Goal: Task Accomplishment & Management: Use online tool/utility

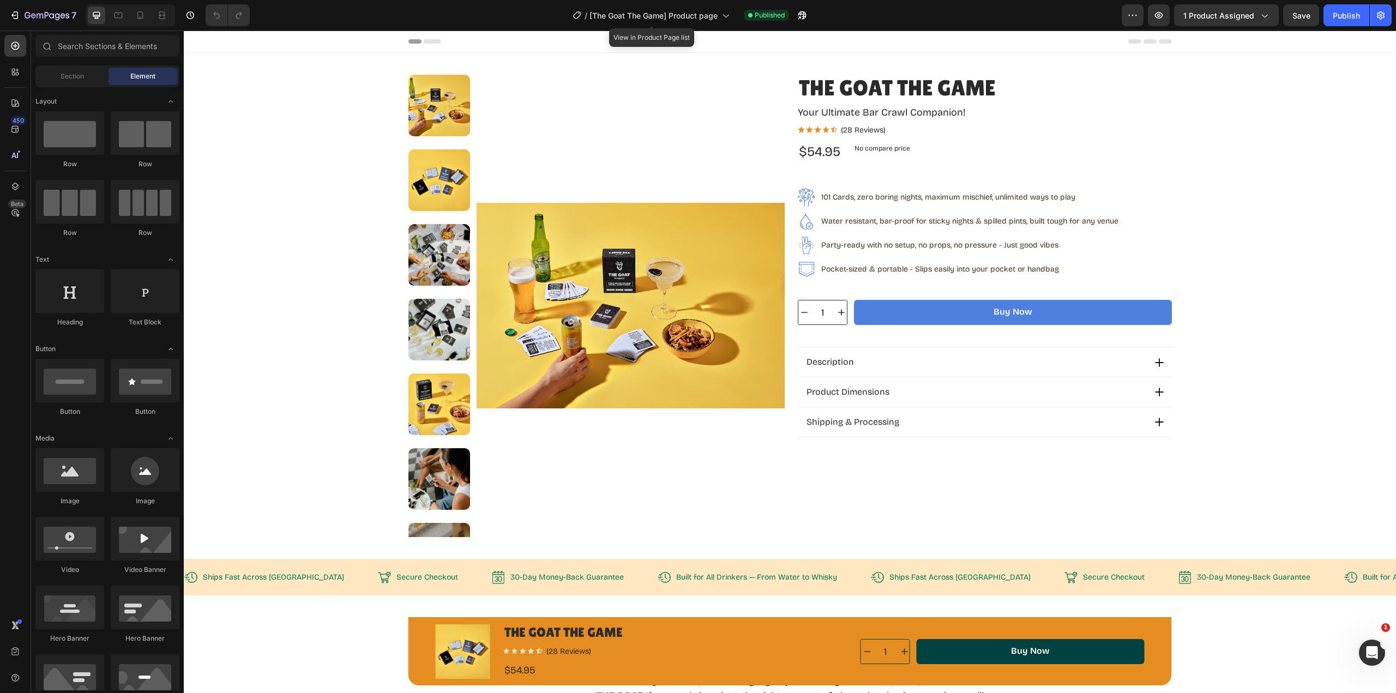
drag, startPoint x: 503, startPoint y: 1, endPoint x: 681, endPoint y: 24, distance: 179.3
click at [681, 24] on div "/ [The Goat The Game] Product page" at bounding box center [651, 15] width 168 height 22
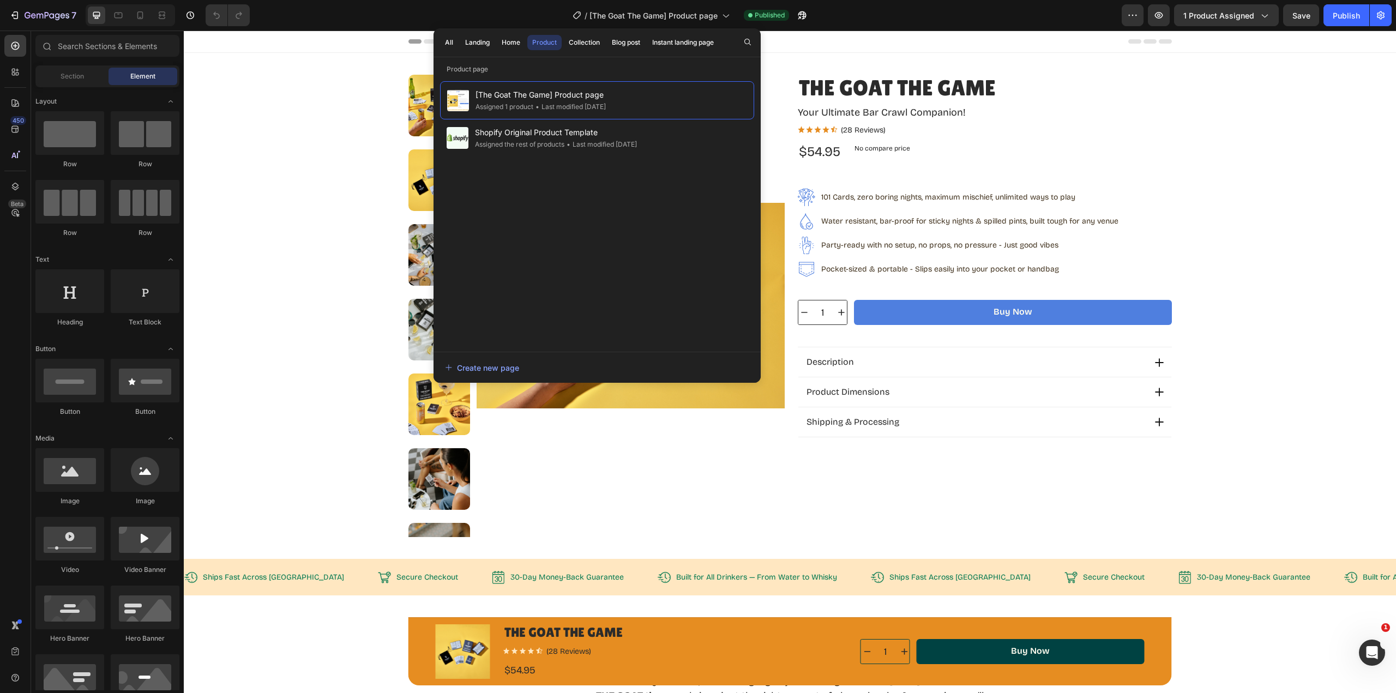
click at [511, 45] on div "Home" at bounding box center [511, 43] width 19 height 10
click at [514, 94] on span "[The Goat The Game] Homepage" at bounding box center [534, 94] width 118 height 13
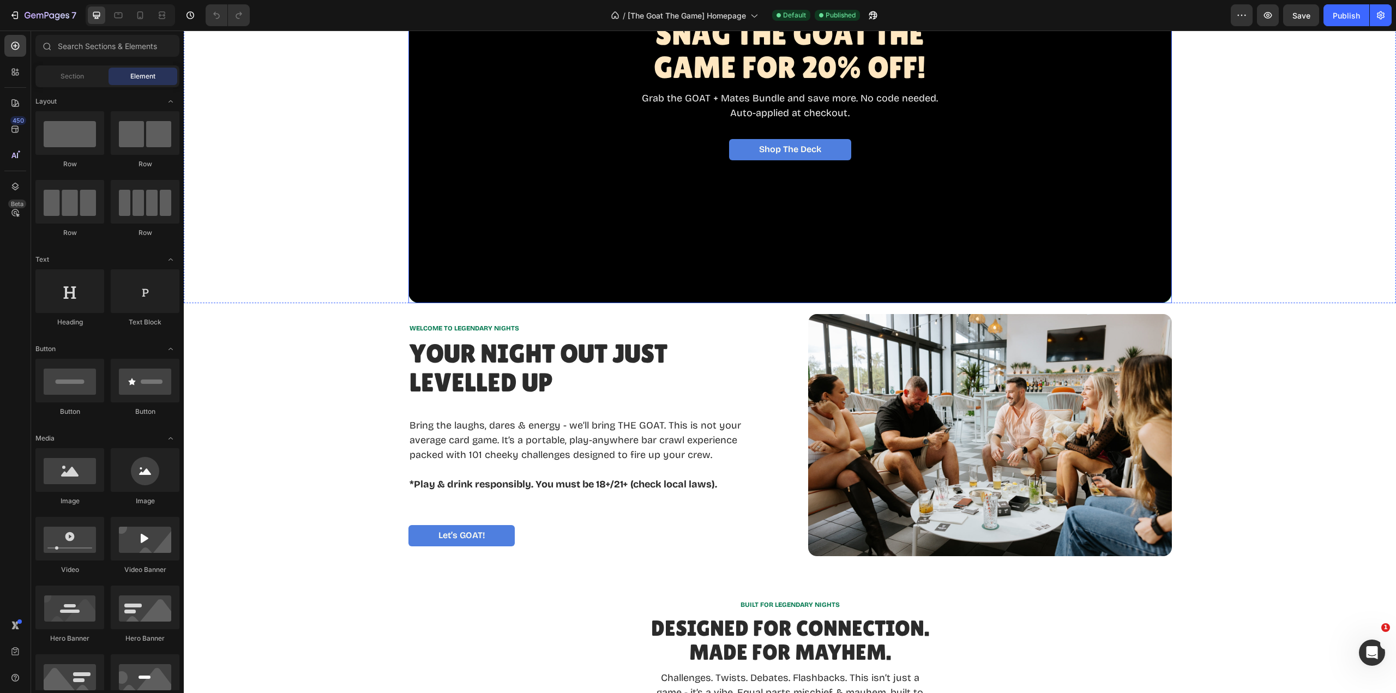
scroll to position [92, 0]
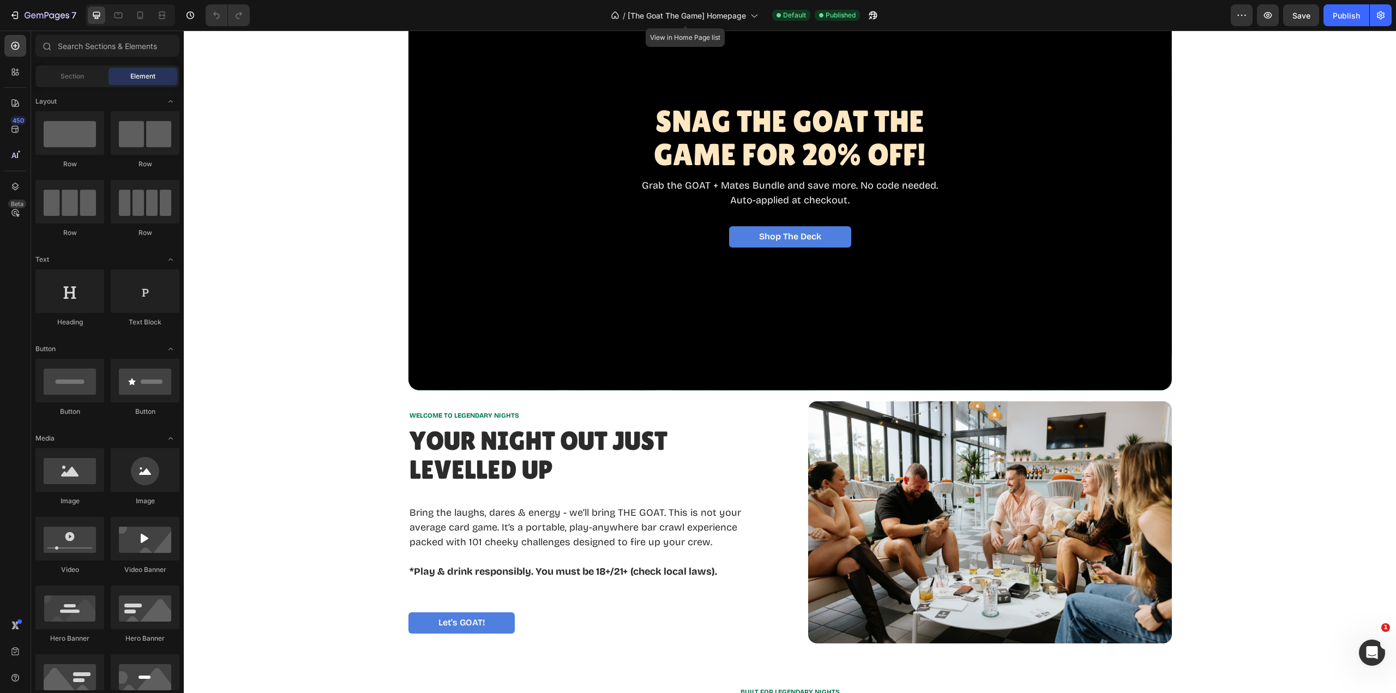
click at [714, 13] on span "[The Goat The Game] Homepage" at bounding box center [687, 15] width 118 height 11
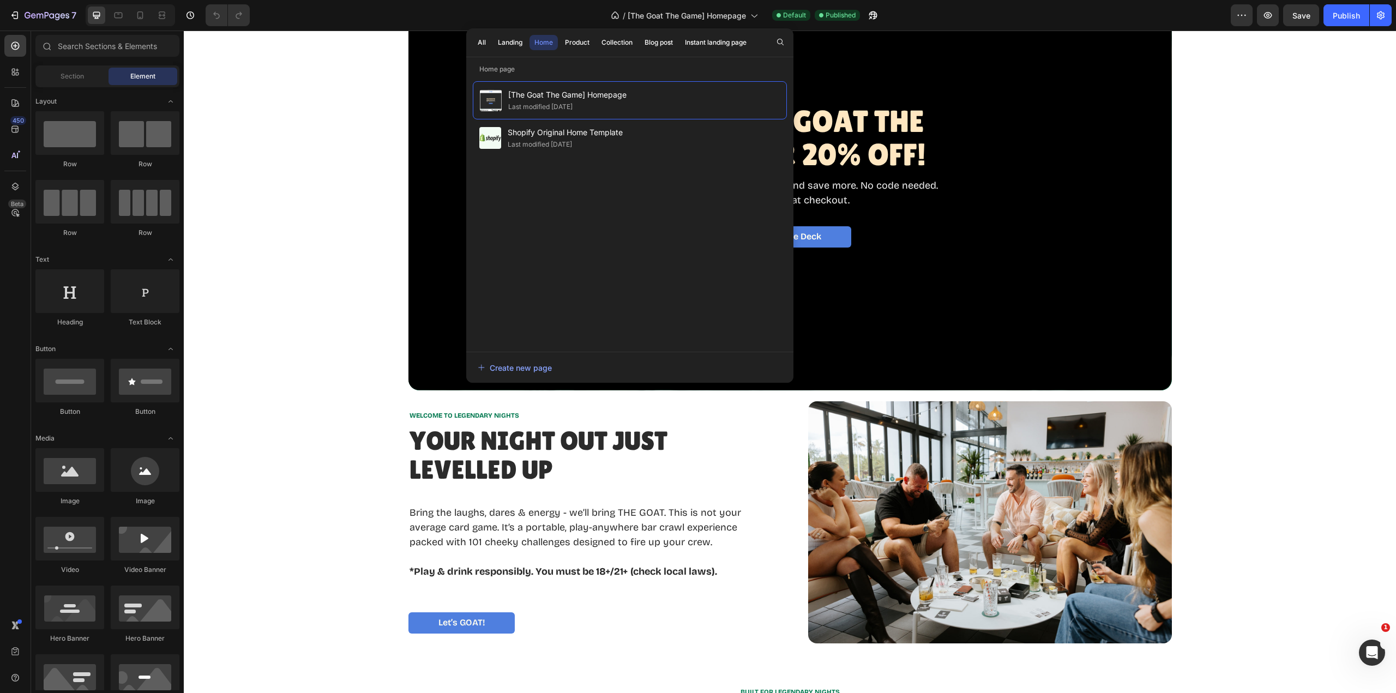
click at [582, 44] on div "Product" at bounding box center [577, 43] width 25 height 10
click at [564, 99] on span "[The Goat The Game] Product page" at bounding box center [573, 94] width 130 height 13
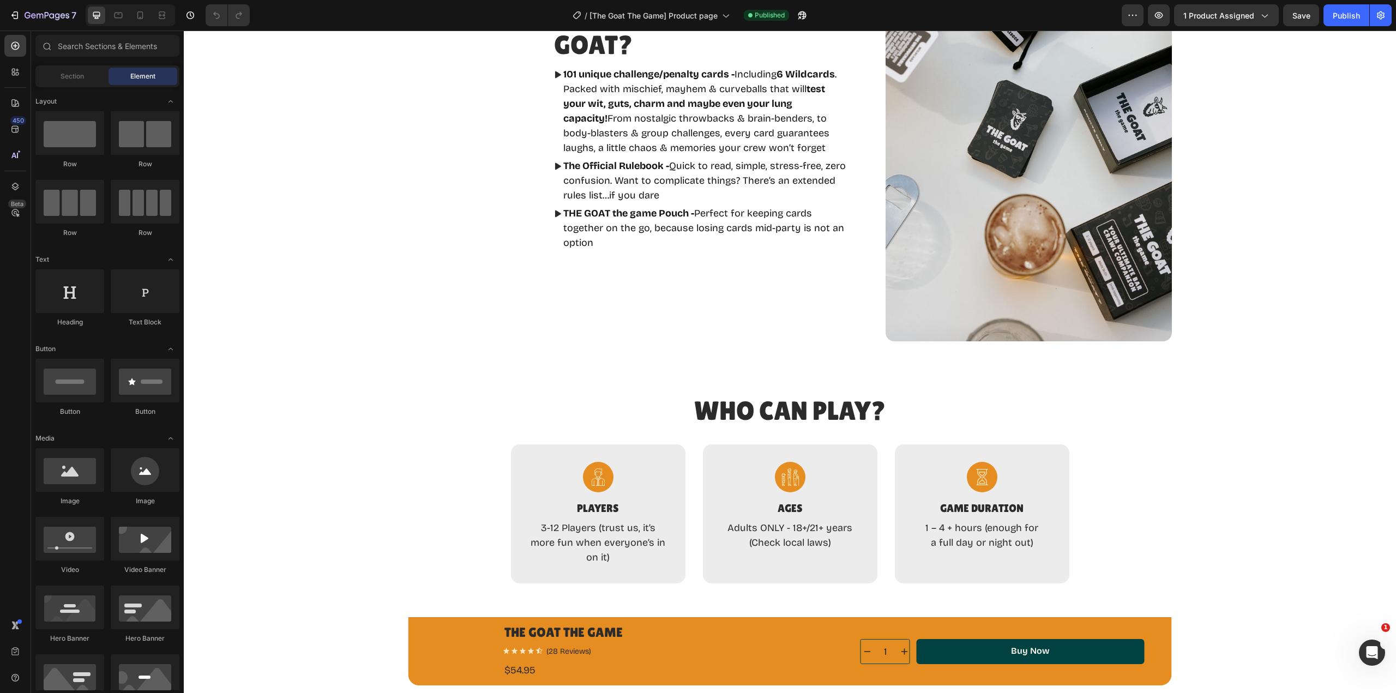
scroll to position [1145, 0]
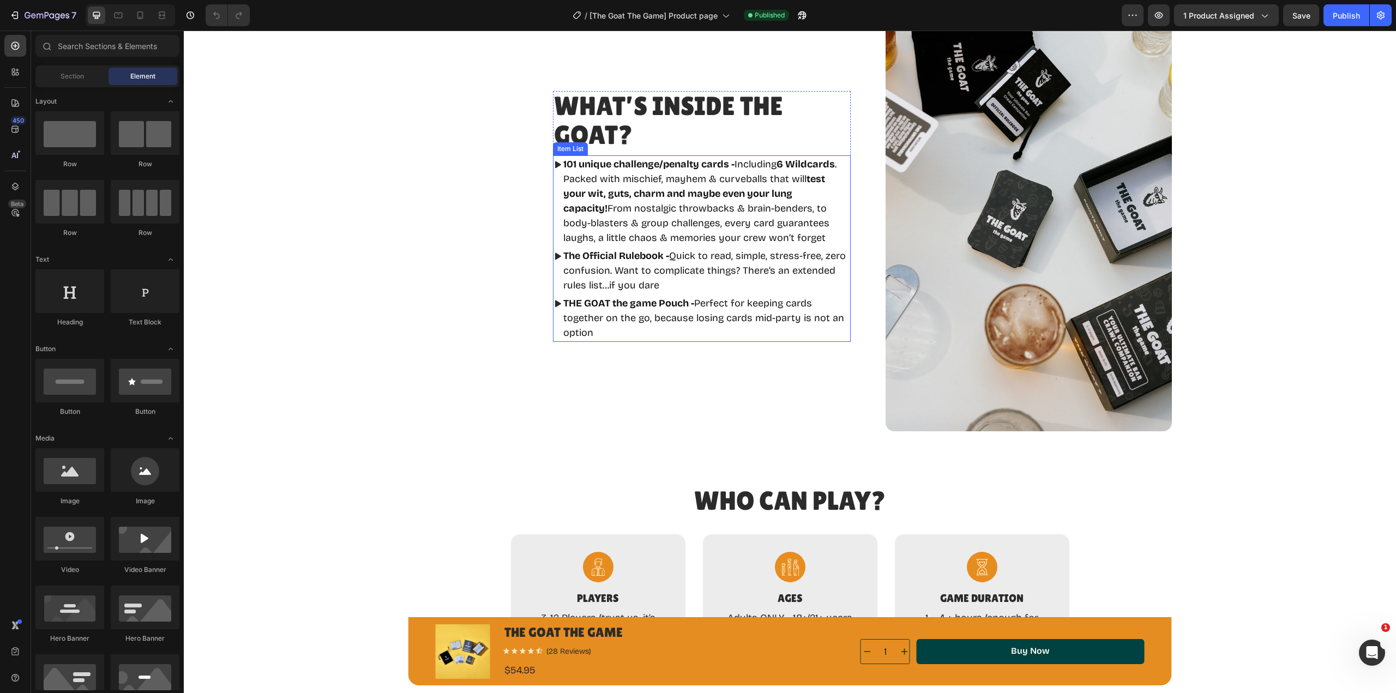
click at [598, 286] on p "The Official Rulebook - Quick to read, simple, stress-free, zero confusion. Wan…" at bounding box center [706, 271] width 286 height 44
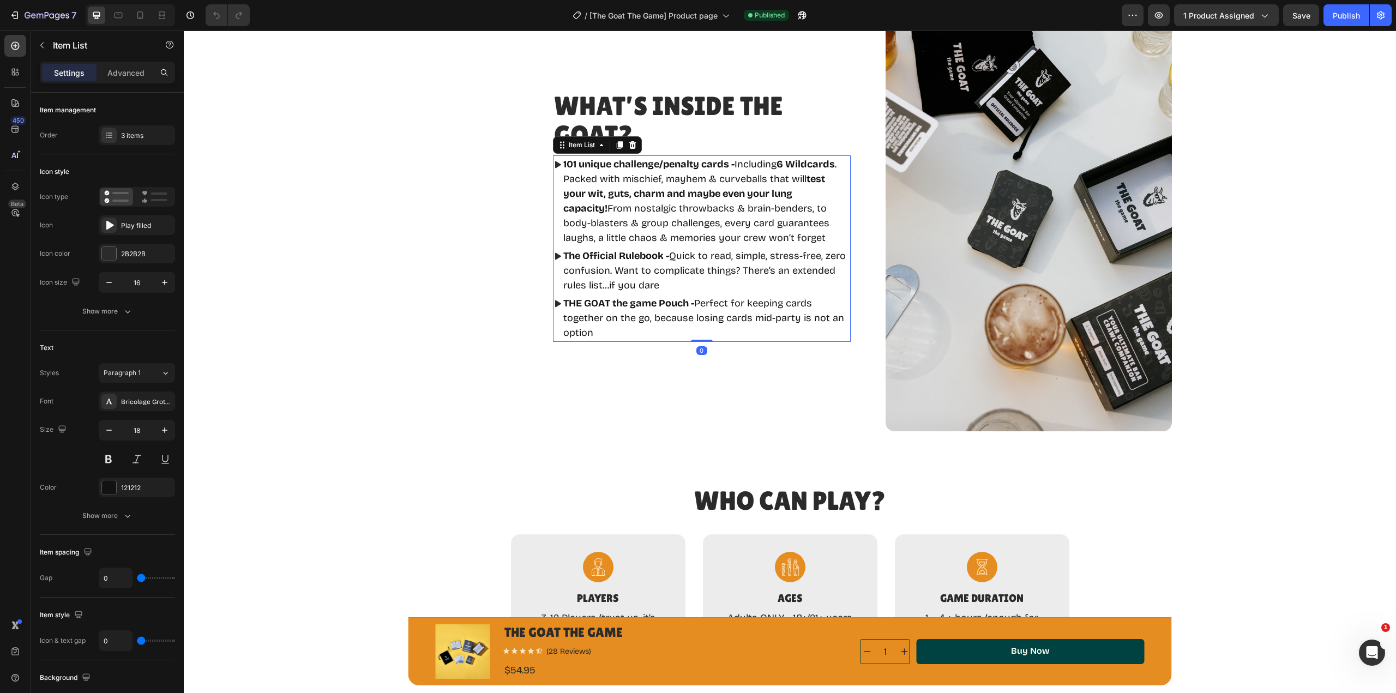
click at [598, 286] on p "The Official Rulebook - Quick to read, simple, stress-free, zero confusion. Wan…" at bounding box center [706, 271] width 286 height 44
click at [1303, 17] on span "Save" at bounding box center [1302, 15] width 18 height 9
click at [680, 194] on strong "test your wit, guts, charm and maybe even your lung capacity!" at bounding box center [694, 193] width 262 height 41
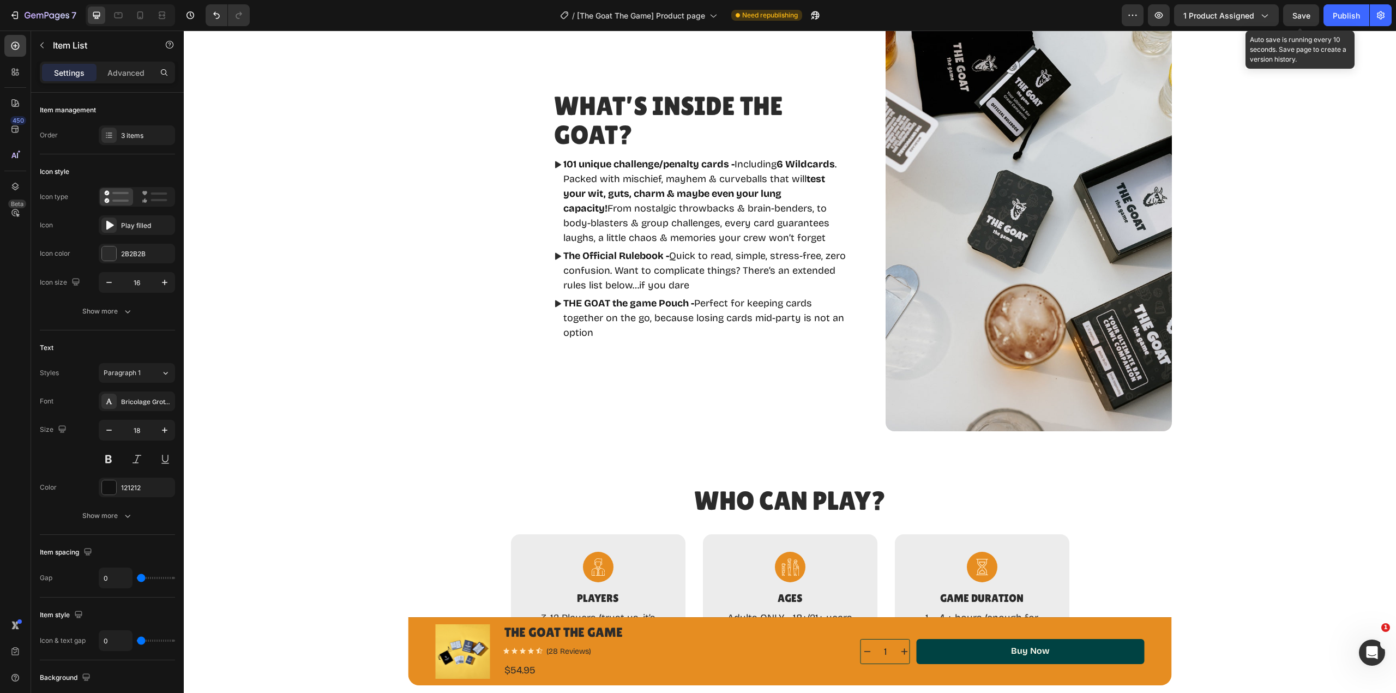
click at [1309, 11] on span "Save" at bounding box center [1302, 15] width 18 height 9
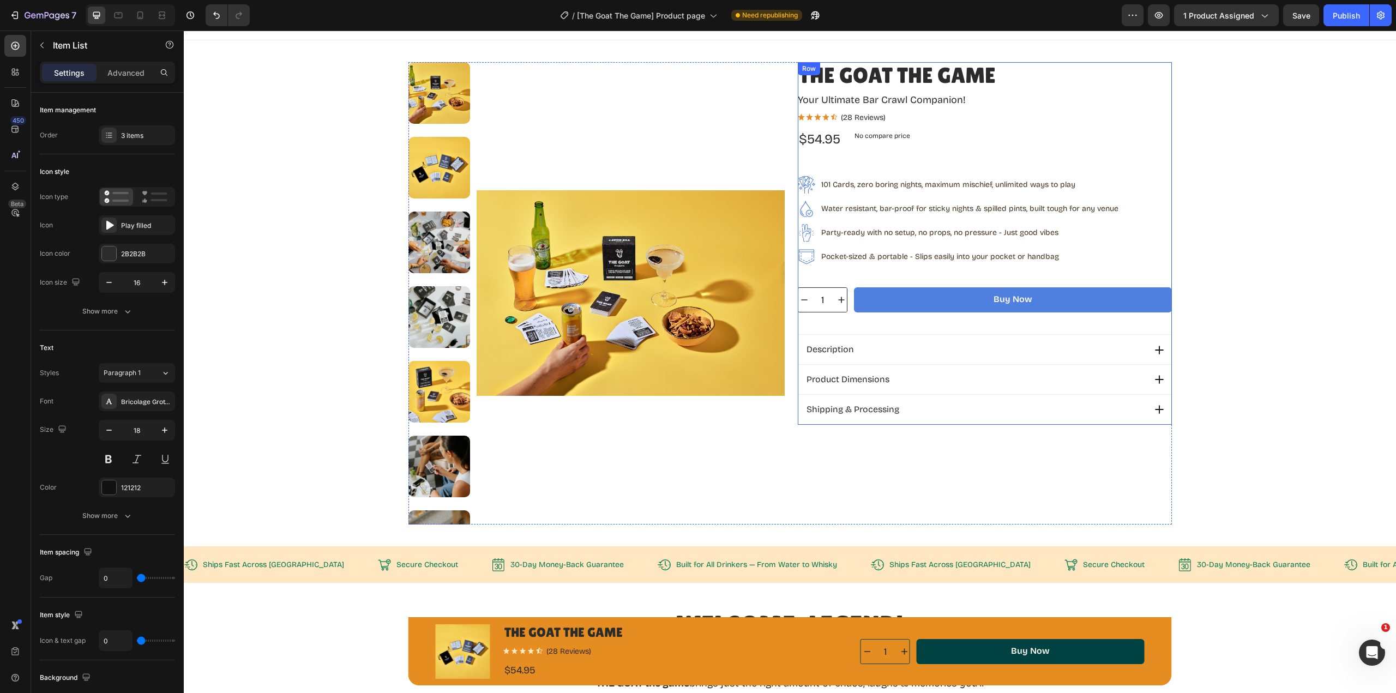
scroll to position [0, 0]
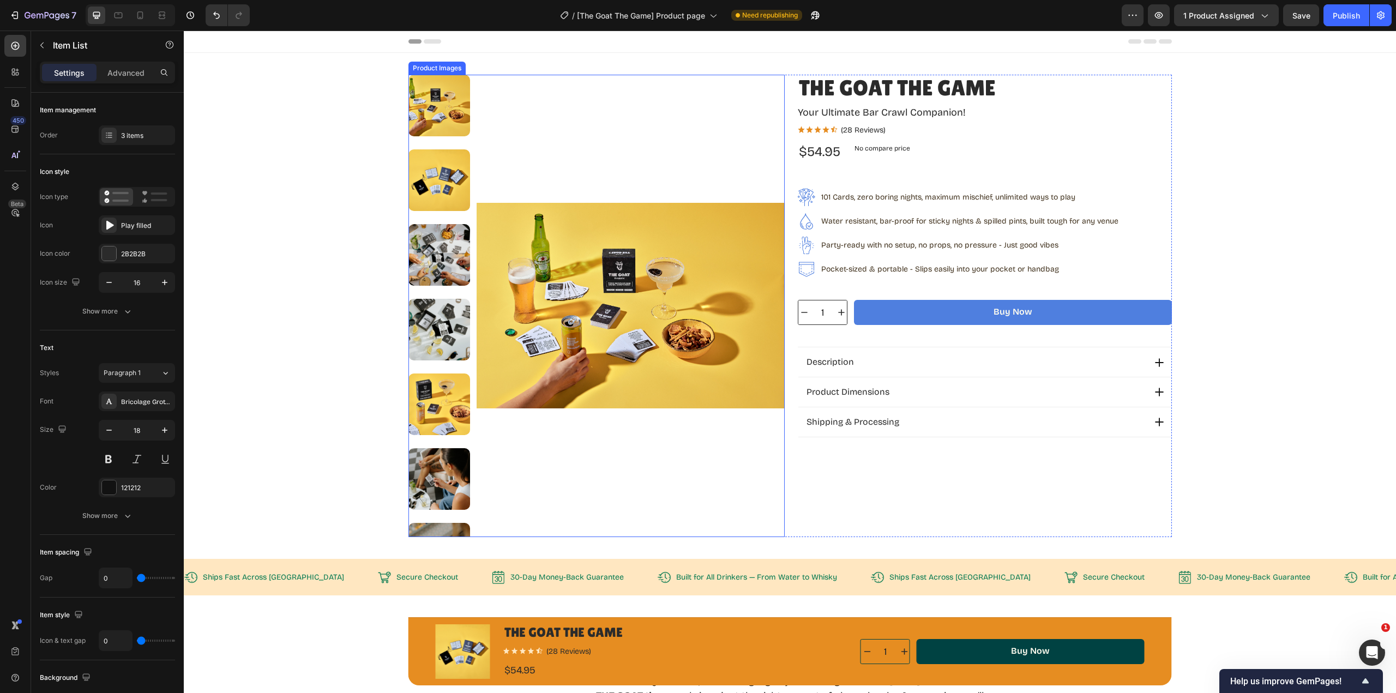
click at [436, 181] on img at bounding box center [439, 180] width 62 height 62
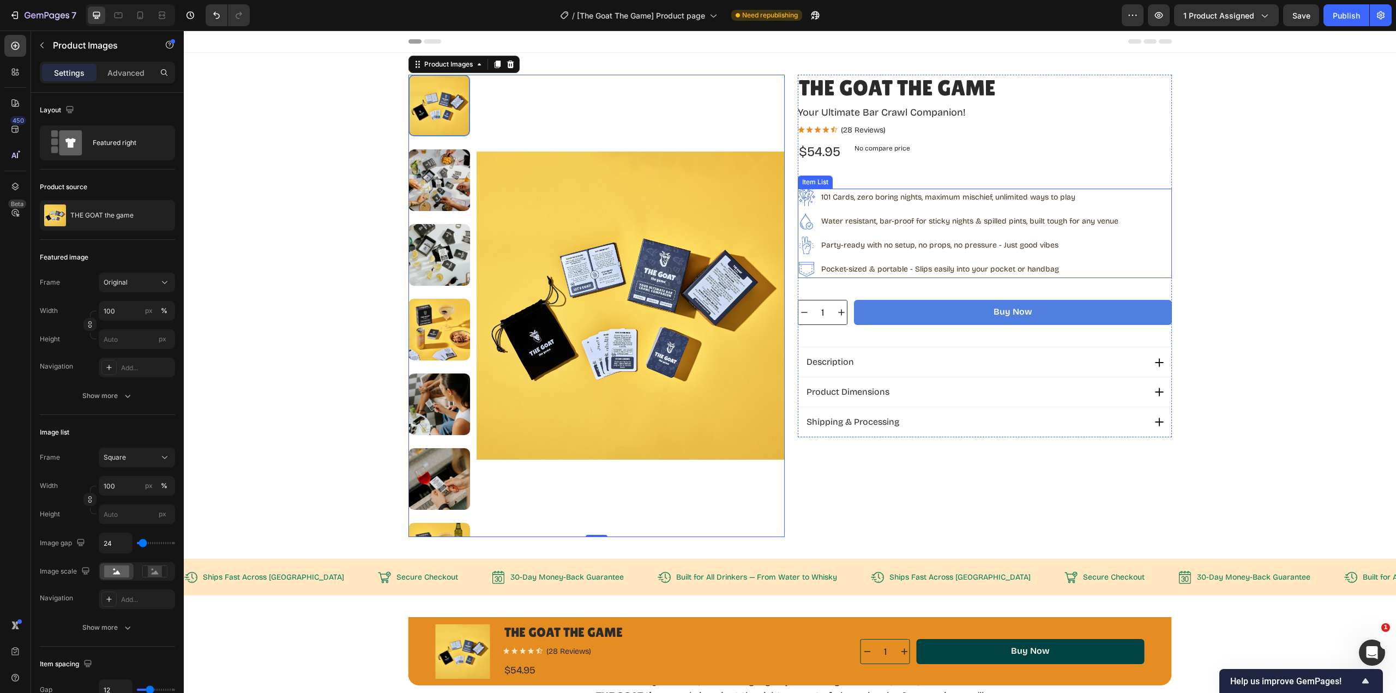
click at [1081, 196] on p "101 Cards, zero boring nights, maximum mischief, unlimited ways to play" at bounding box center [969, 198] width 297 height 10
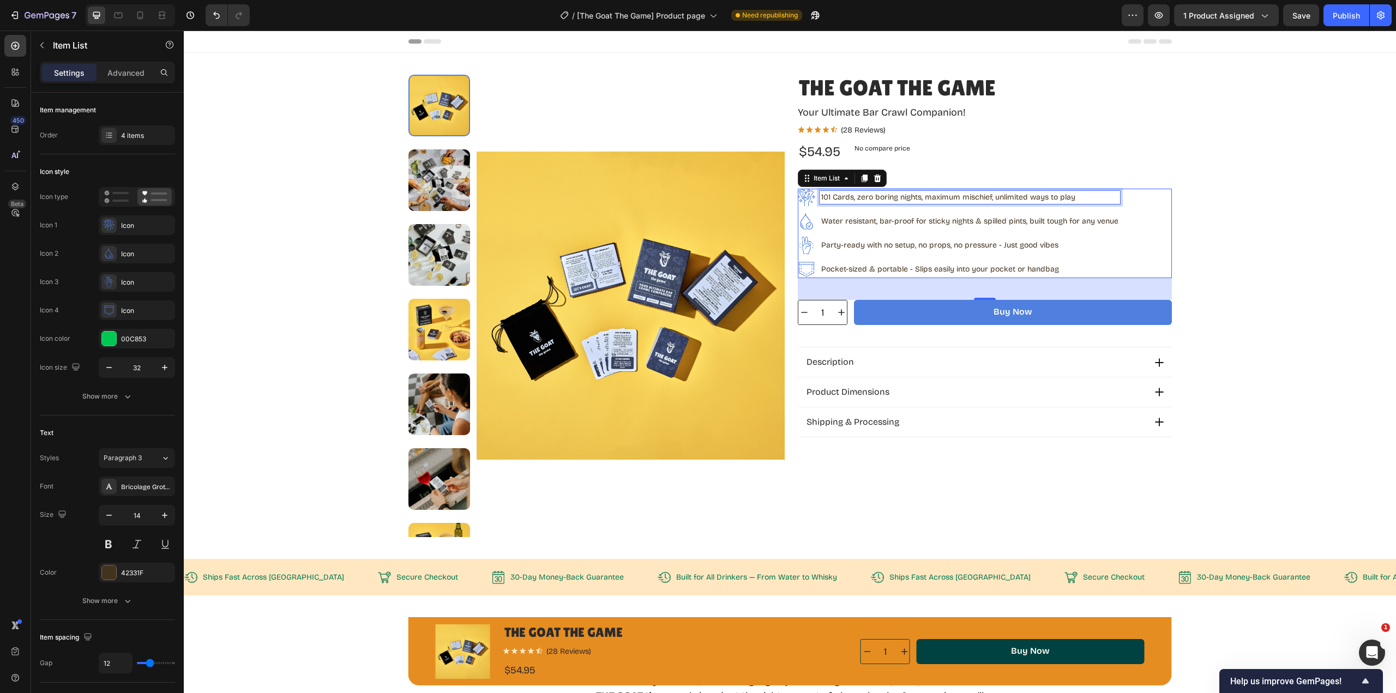
click at [1072, 198] on p "101 Cards, zero boring nights, maximum mischief, unlimited ways to play" at bounding box center [969, 198] width 297 height 10
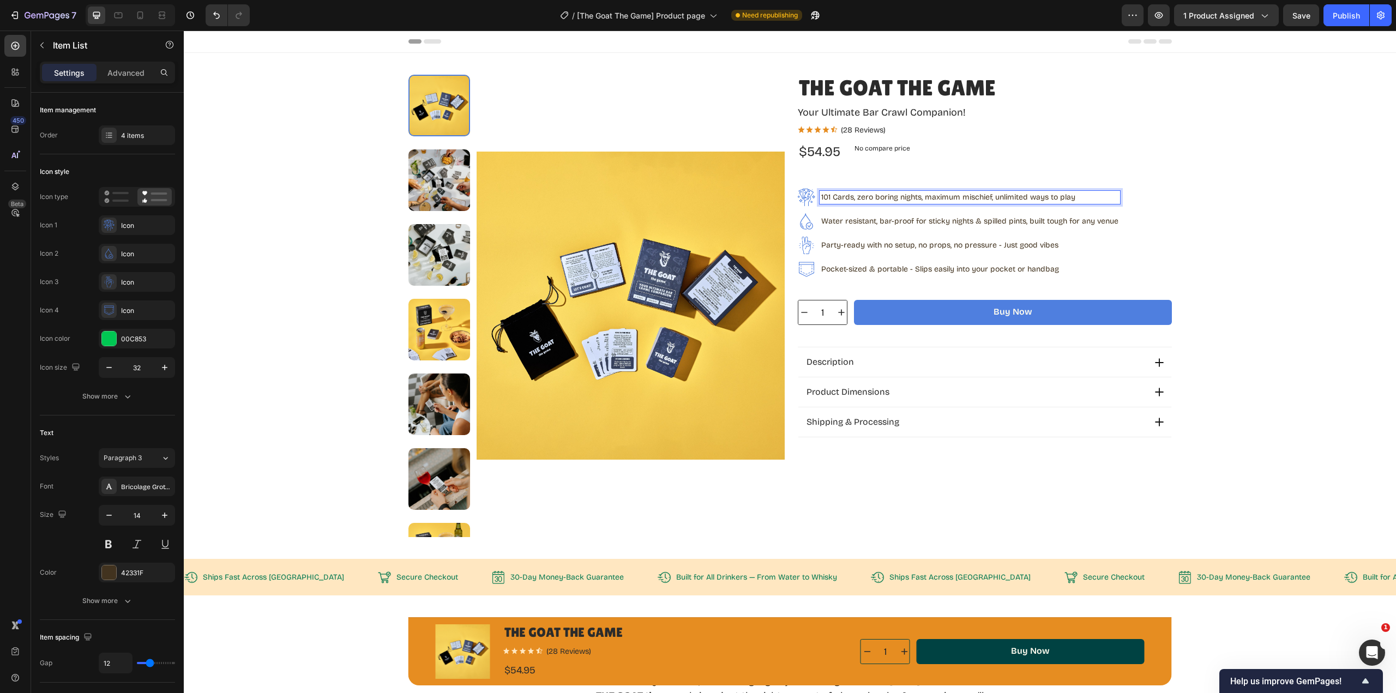
click at [1084, 197] on p "101 Cards, zero boring nights, maximum mischief, unlimited ways to play" at bounding box center [969, 198] width 297 height 10
copy p "101 Cards, zero boring nights, maximum mischief, unlimited ways to play"
click at [988, 198] on p "101 Cards, zero boring nights, maximum mischief, unlimited ways to play" at bounding box center [969, 198] width 297 height 10
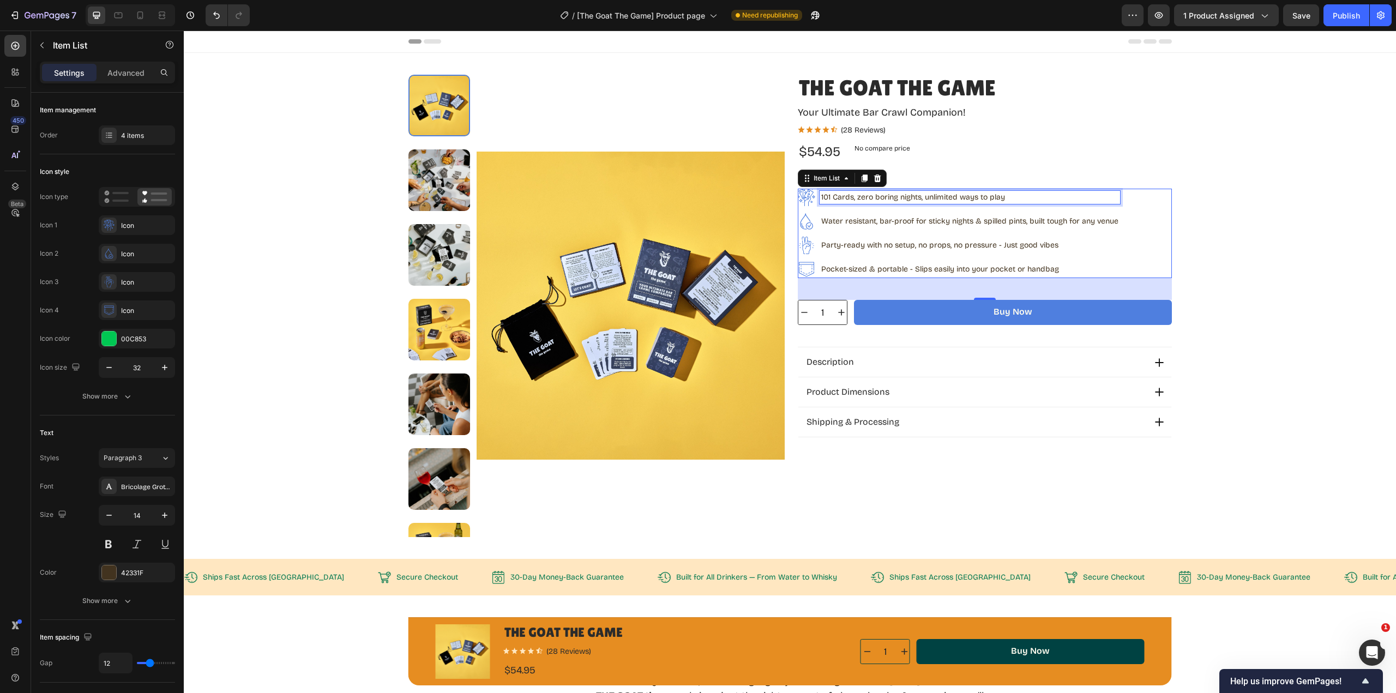
click at [1009, 196] on p "101 Cards, zero boring nights, unlimited ways to play" at bounding box center [969, 198] width 297 height 10
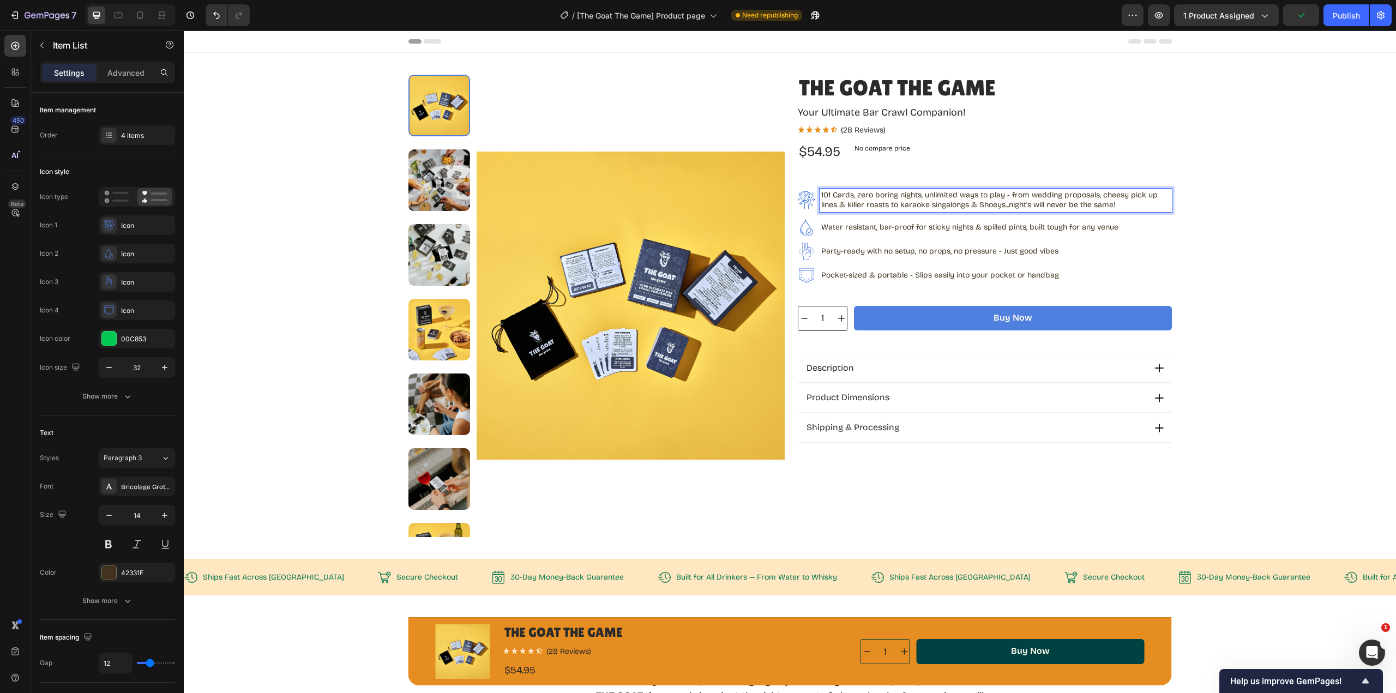
click at [917, 196] on p "101 Cards, zero boring nights, unlimited ways to play - from wedding proposals,…" at bounding box center [995, 200] width 349 height 20
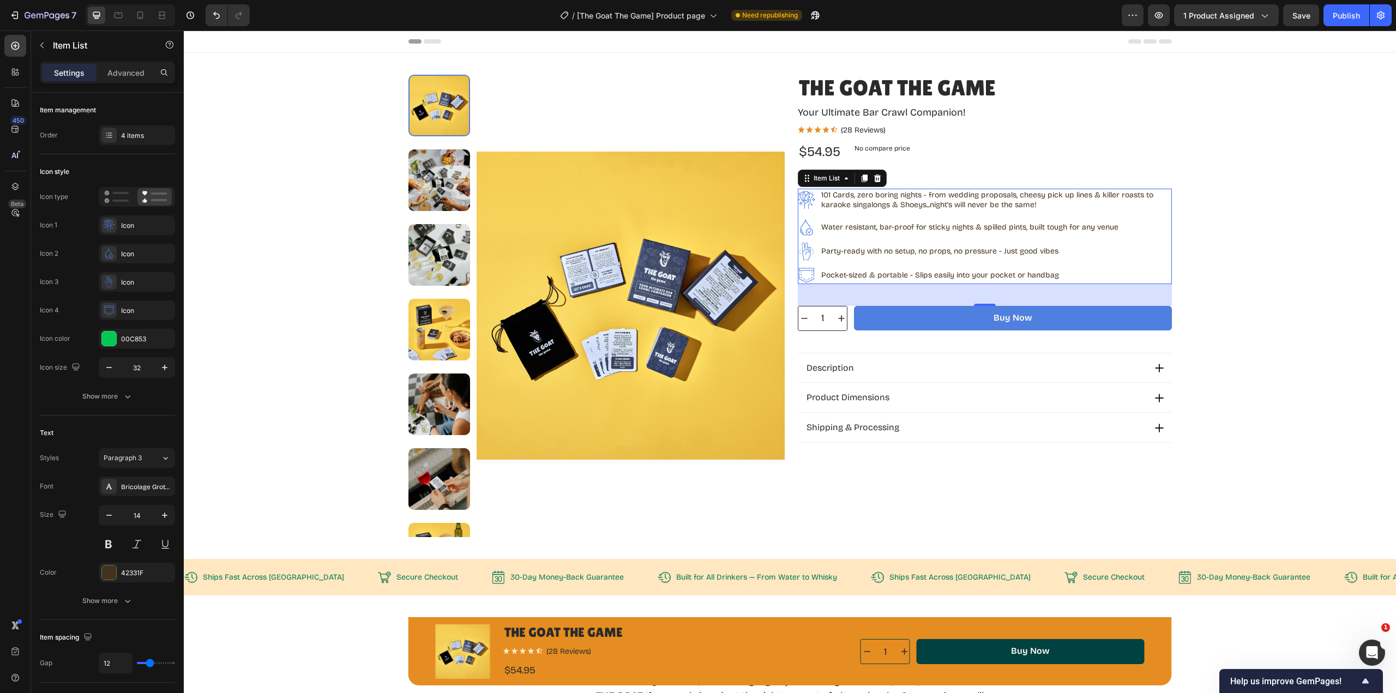
click at [1060, 195] on p "101 Cards, zero boring nights - from wedding proposals, cheesy pick up lines & …" at bounding box center [995, 200] width 349 height 20
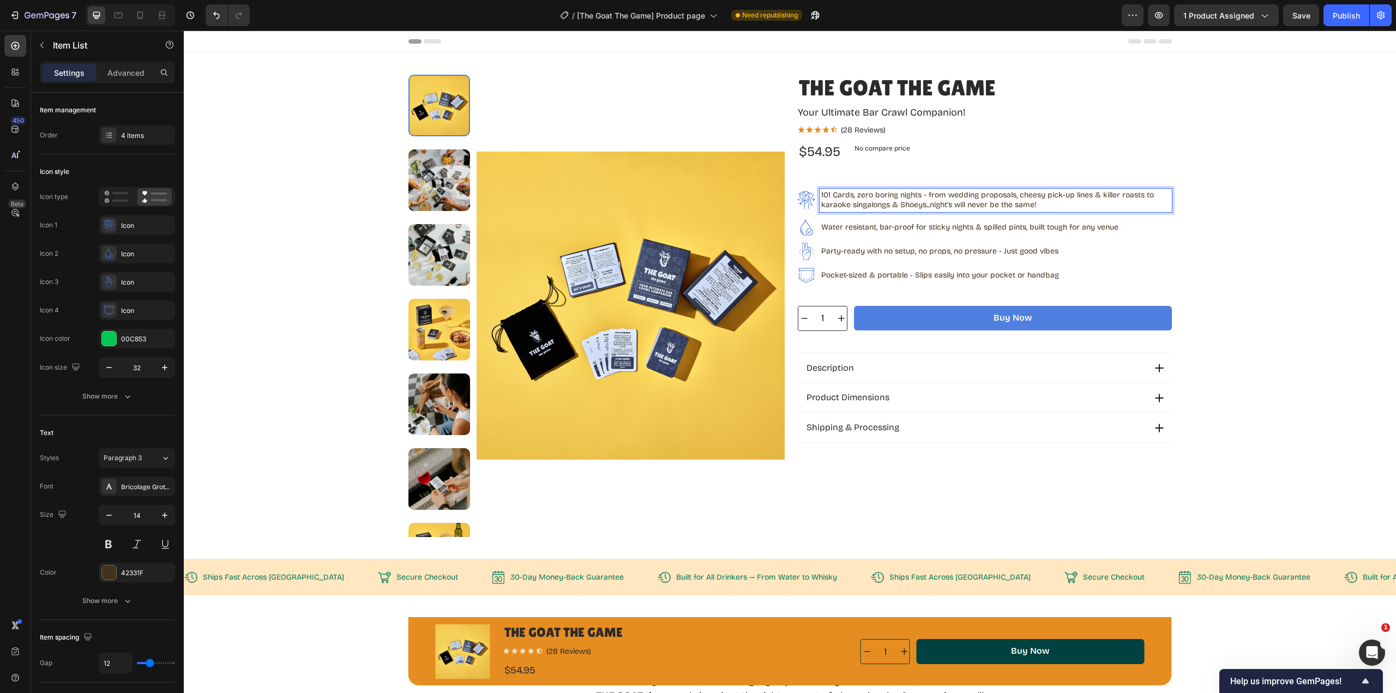
click at [1114, 195] on p "101 Cards, zero boring nights - from wedding proposals, cheesy pick-up lines & …" at bounding box center [995, 200] width 349 height 20
click at [1129, 206] on p "101 Cards, zero boring nights - from wedding proposals, cheesy pick-up lines & …" at bounding box center [995, 200] width 349 height 20
click at [1130, 134] on div "Icon Icon Icon Icon Icon Icon List (28 Reviews) Text Block Row" at bounding box center [985, 130] width 374 height 12
click at [1044, 205] on p "101 Cards, zero boring nights - from wedding proposals, cheesy pick-up lines & …" at bounding box center [995, 200] width 349 height 20
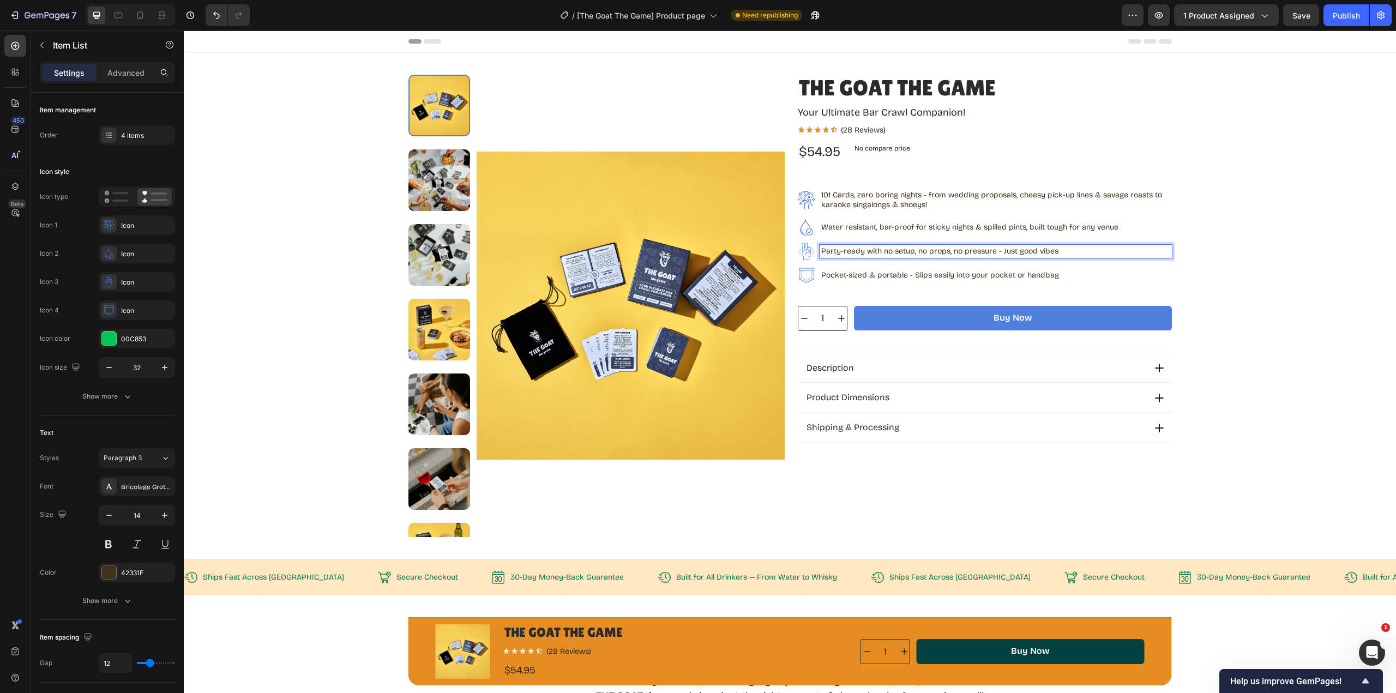
click at [1141, 249] on p "Party-ready with no setup, no props, no pressure - Just good vibes" at bounding box center [995, 252] width 349 height 10
click at [933, 205] on p "101 Cards, zero boring nights - from wedding proposals, cheesy pick-up lines & …" at bounding box center [995, 200] width 349 height 20
click at [1146, 245] on div "Party-ready with no setup, no props, no pressure - Just good vibes" at bounding box center [996, 251] width 352 height 13
click at [1301, 21] on div "Save" at bounding box center [1302, 15] width 18 height 11
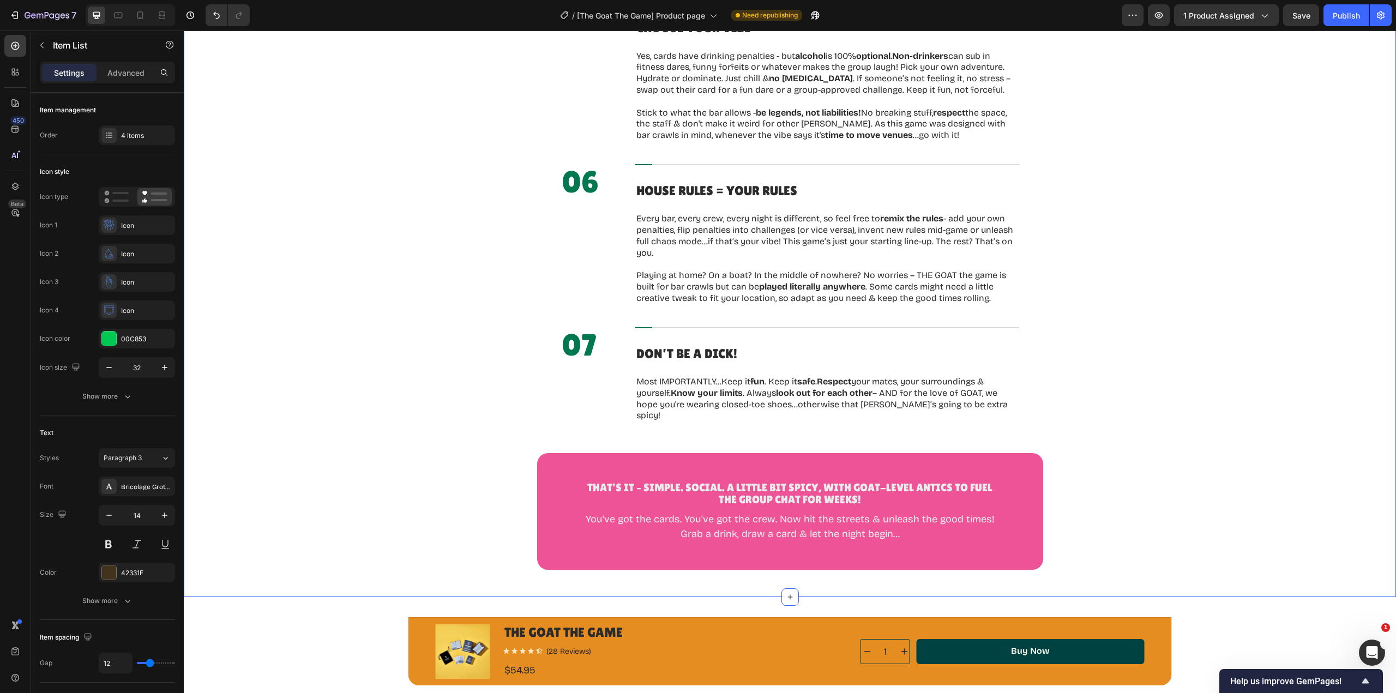
scroll to position [3327, 0]
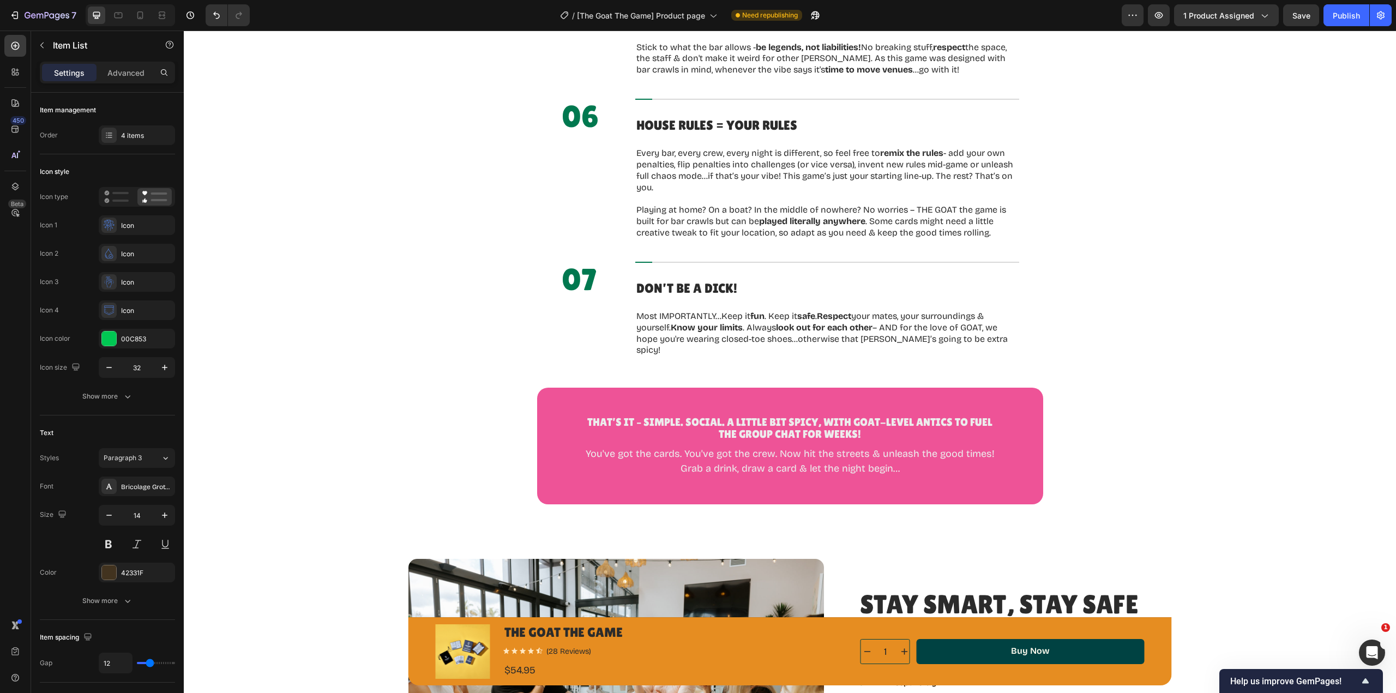
click at [1354, 18] on div "Publish" at bounding box center [1346, 15] width 27 height 11
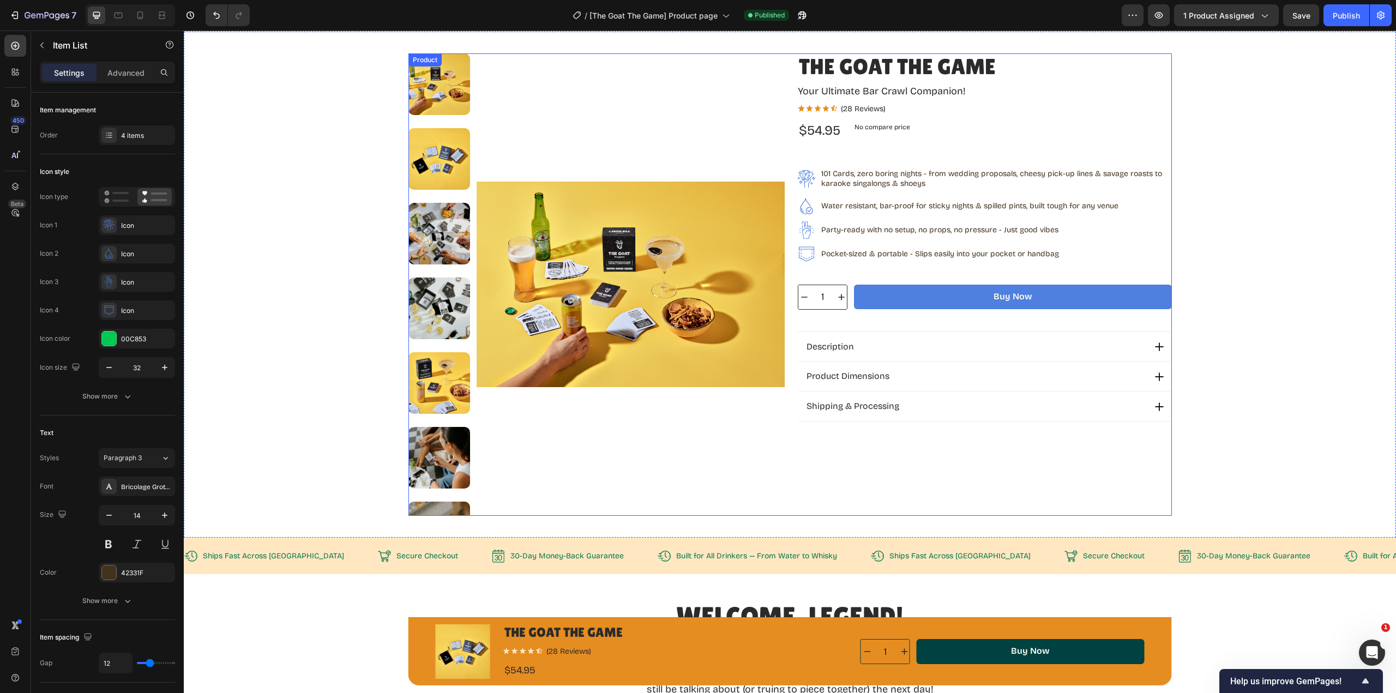
scroll to position [0, 0]
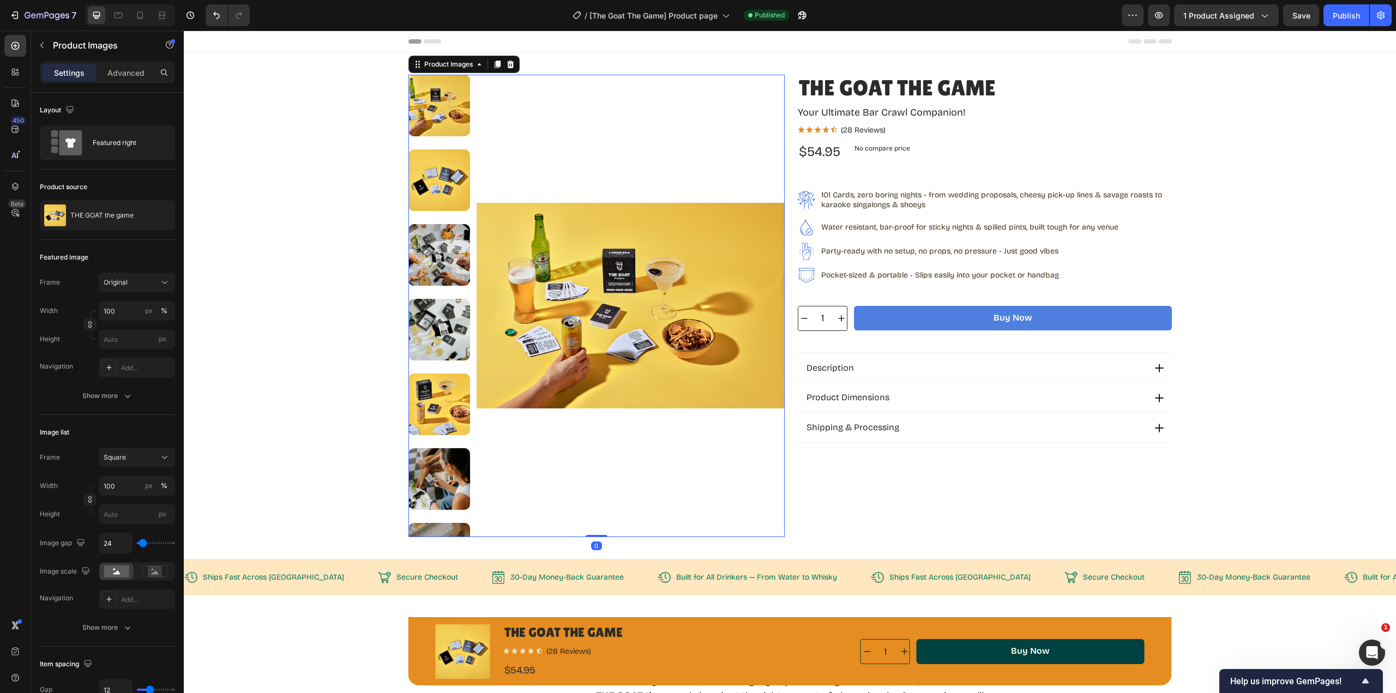
click at [419, 195] on img at bounding box center [439, 180] width 62 height 62
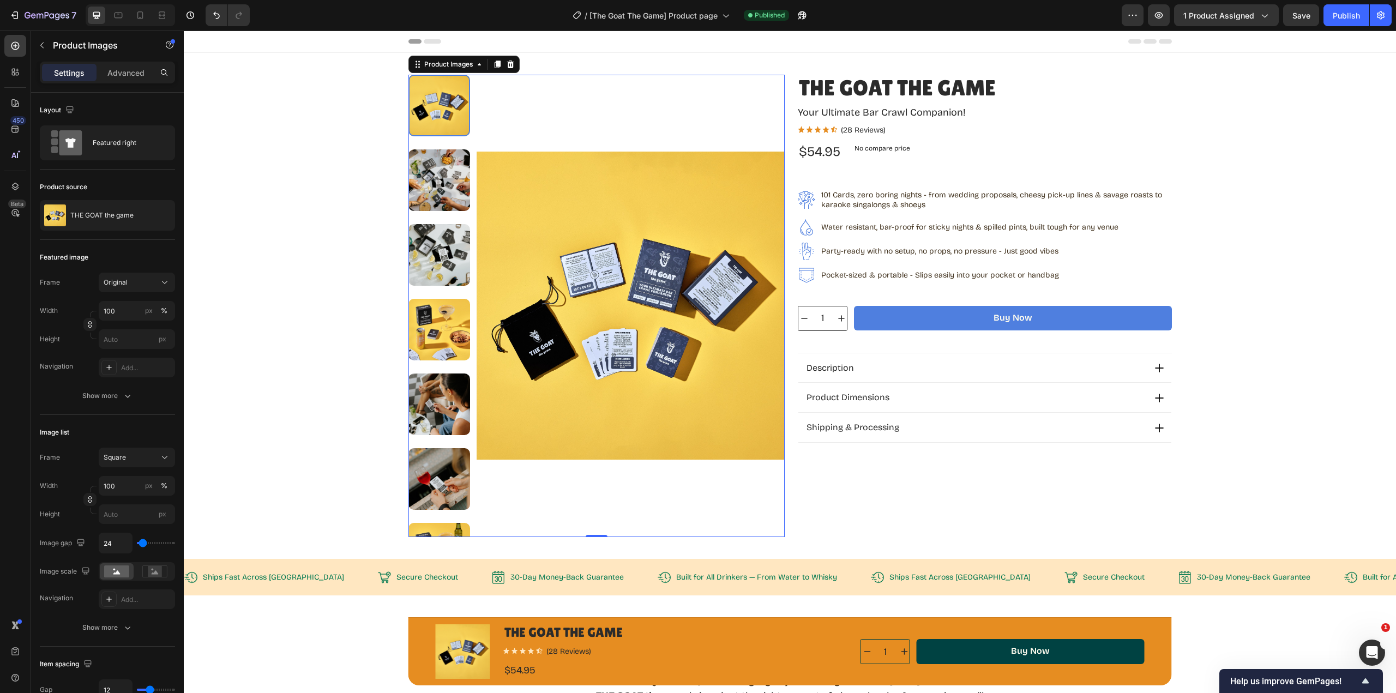
click at [441, 187] on img at bounding box center [439, 180] width 62 height 62
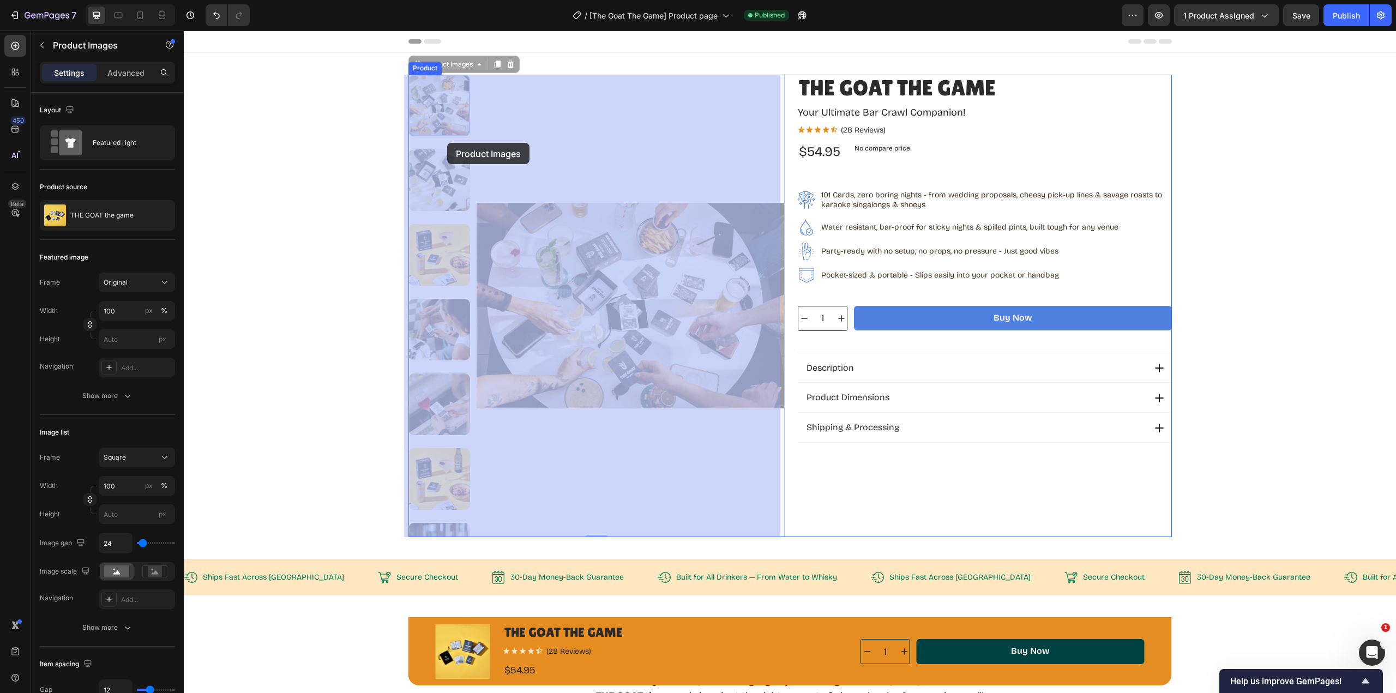
drag, startPoint x: 448, startPoint y: 104, endPoint x: 449, endPoint y: 129, distance: 25.1
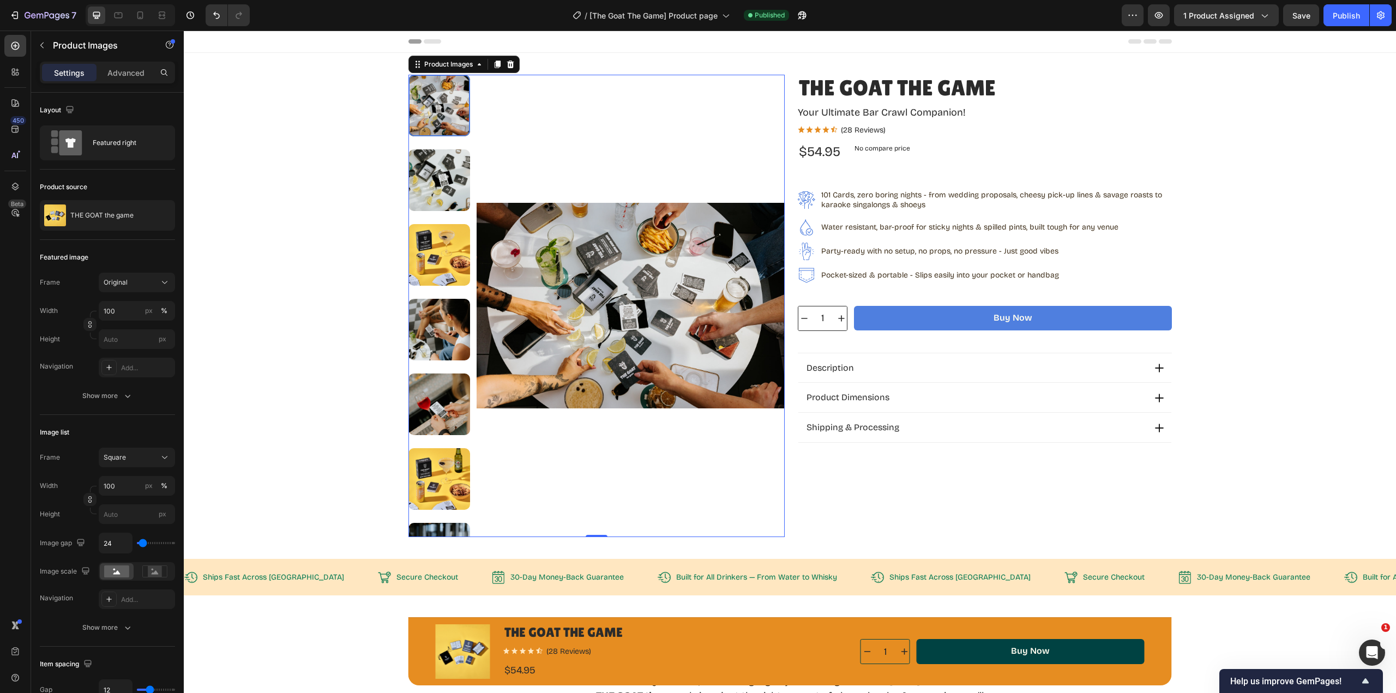
click at [450, 111] on div at bounding box center [439, 106] width 62 height 62
click at [644, 133] on img at bounding box center [631, 306] width 308 height 462
click at [437, 488] on img at bounding box center [439, 479] width 62 height 62
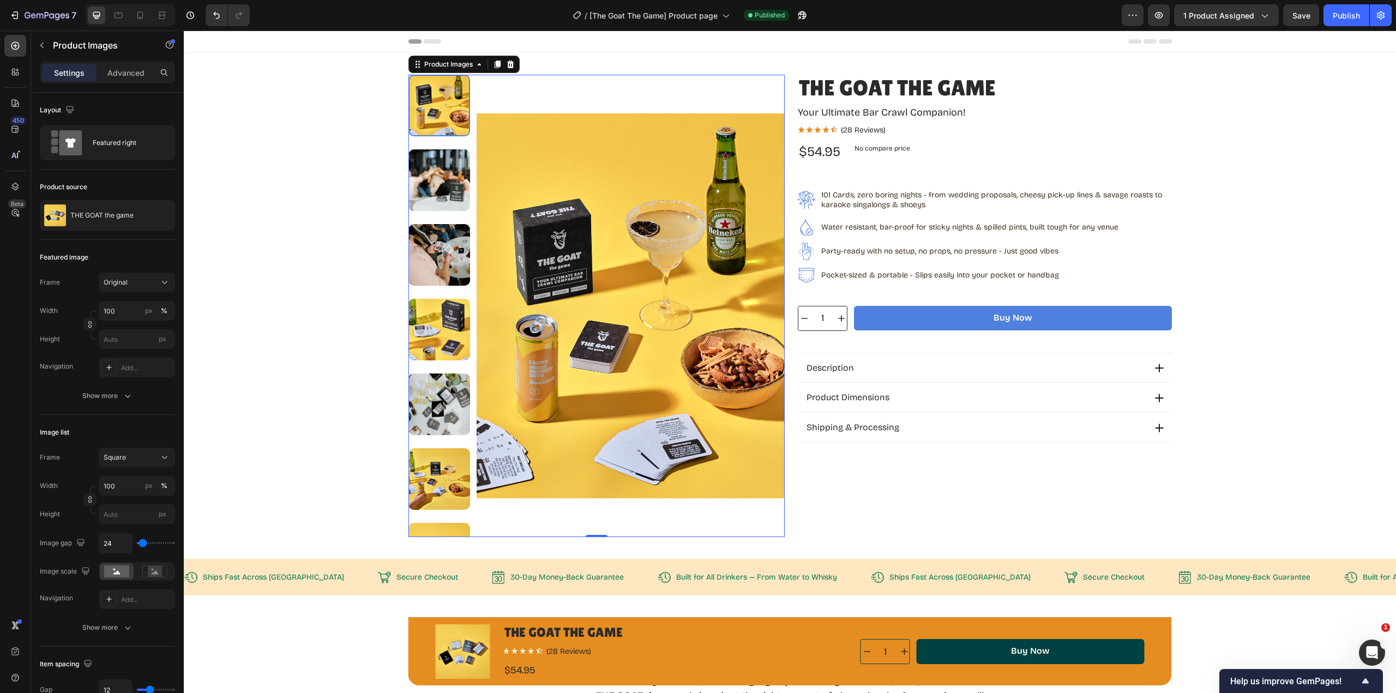
click at [440, 468] on img at bounding box center [439, 479] width 62 height 62
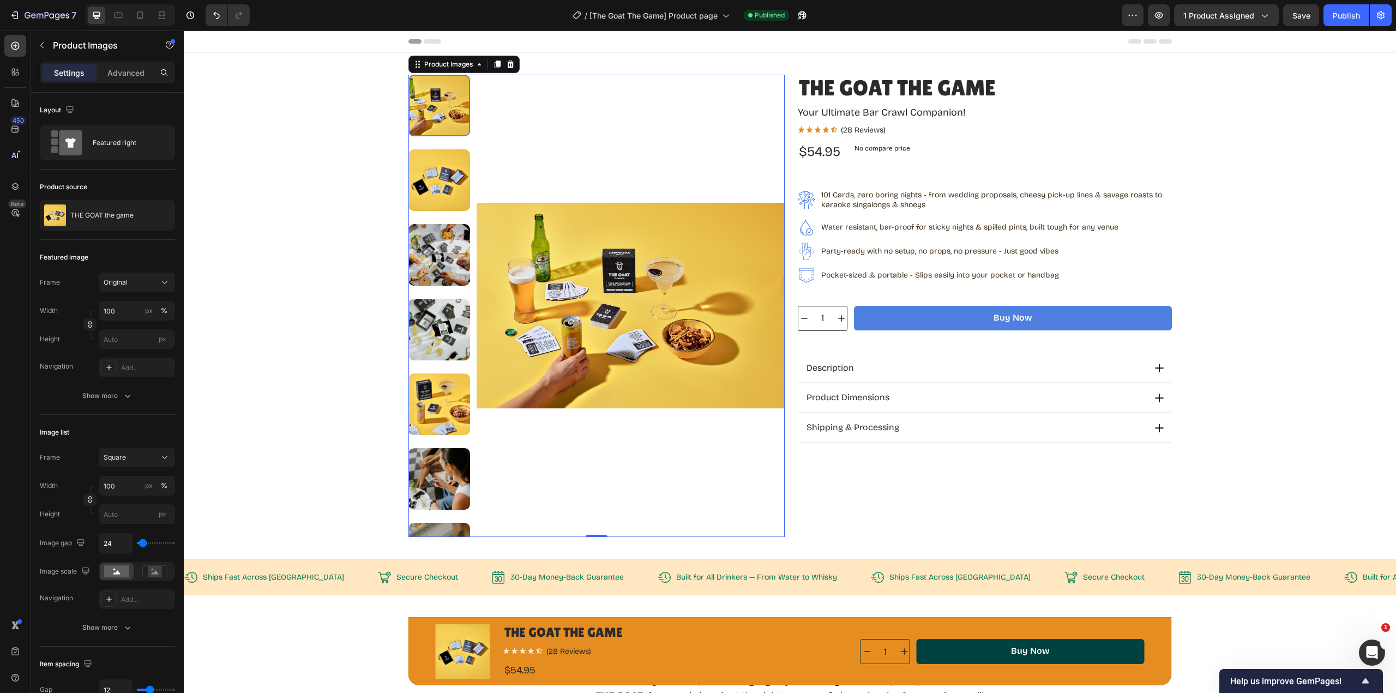
click at [455, 175] on img at bounding box center [439, 180] width 62 height 62
click at [653, 18] on span "[The Goat The Game] Product page" at bounding box center [654, 15] width 128 height 11
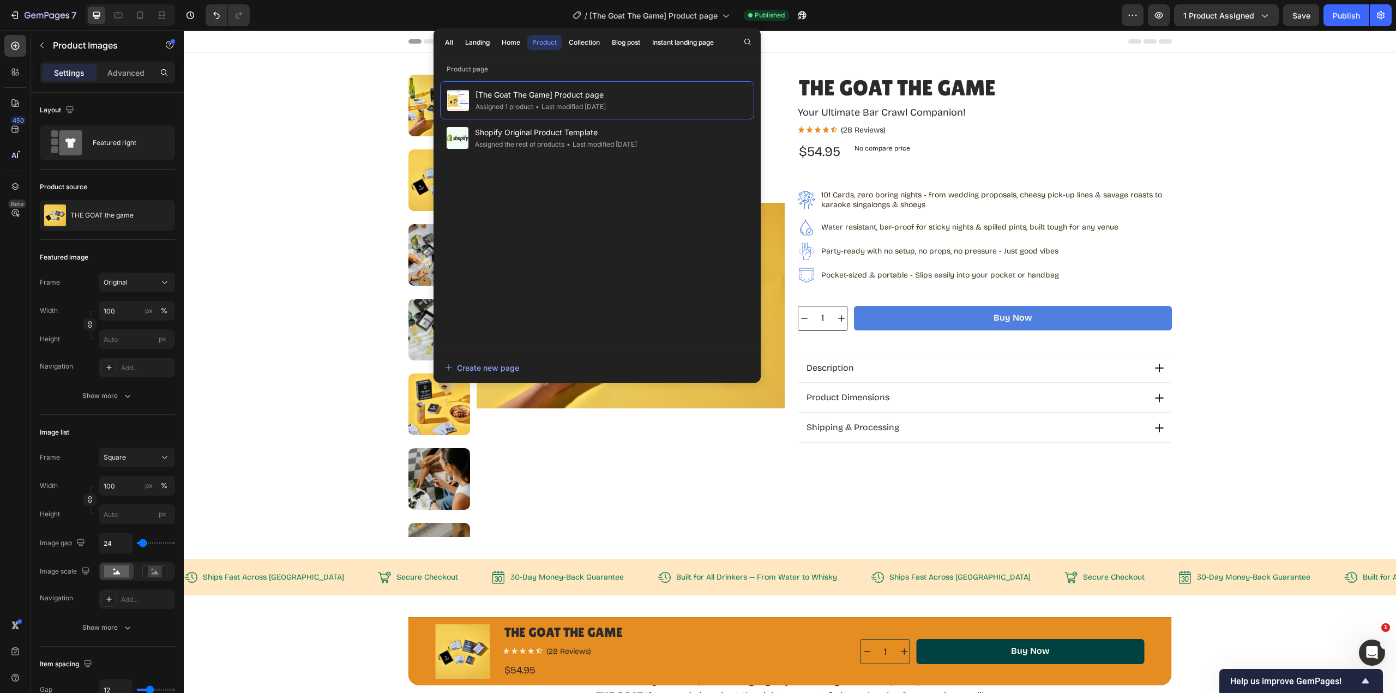
click at [511, 43] on div "Home" at bounding box center [511, 43] width 19 height 10
click at [534, 103] on div "Last modified 8 days ago" at bounding box center [507, 106] width 64 height 11
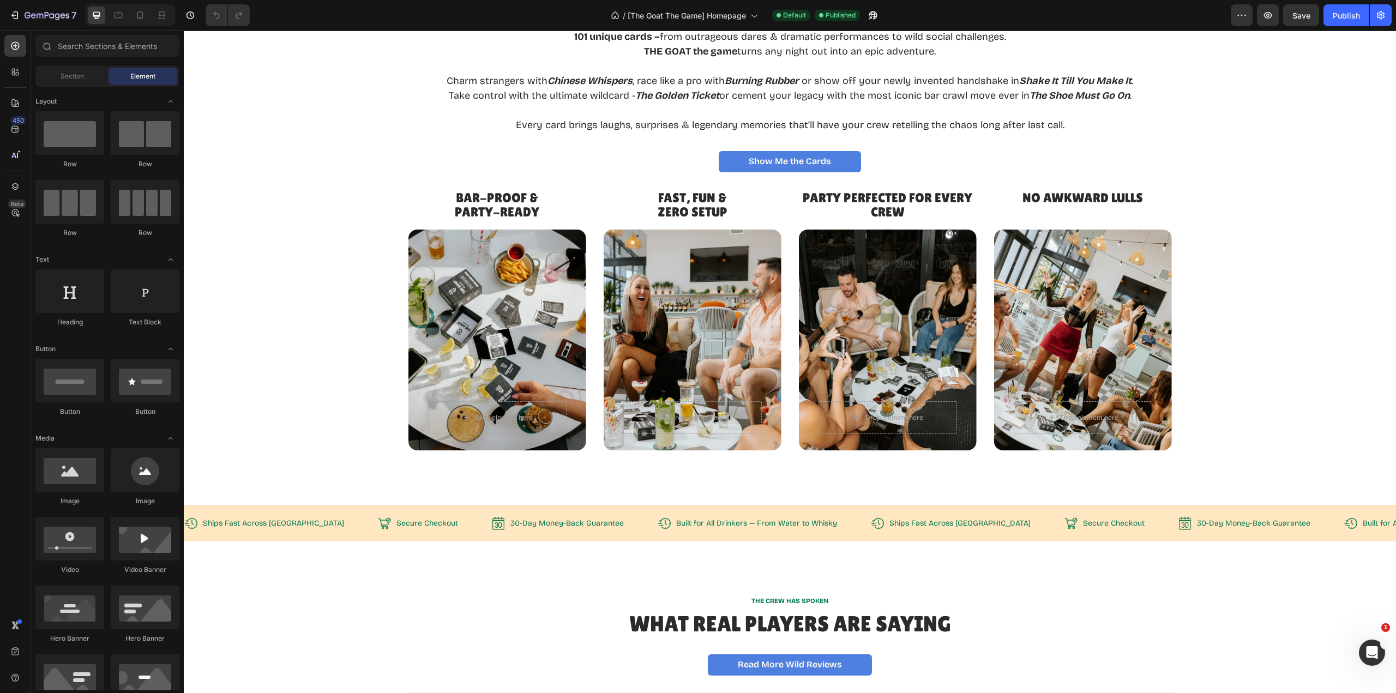
scroll to position [1691, 0]
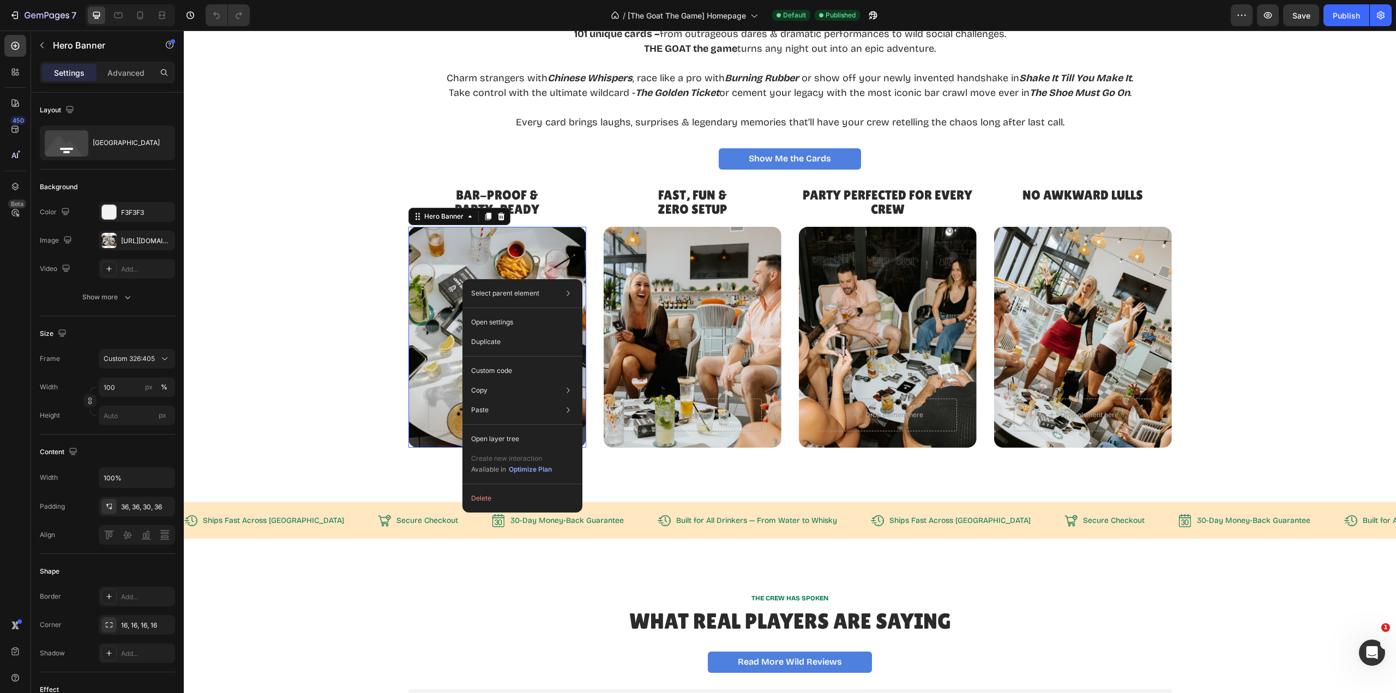
click at [515, 346] on div "Duplicate" at bounding box center [522, 342] width 111 height 20
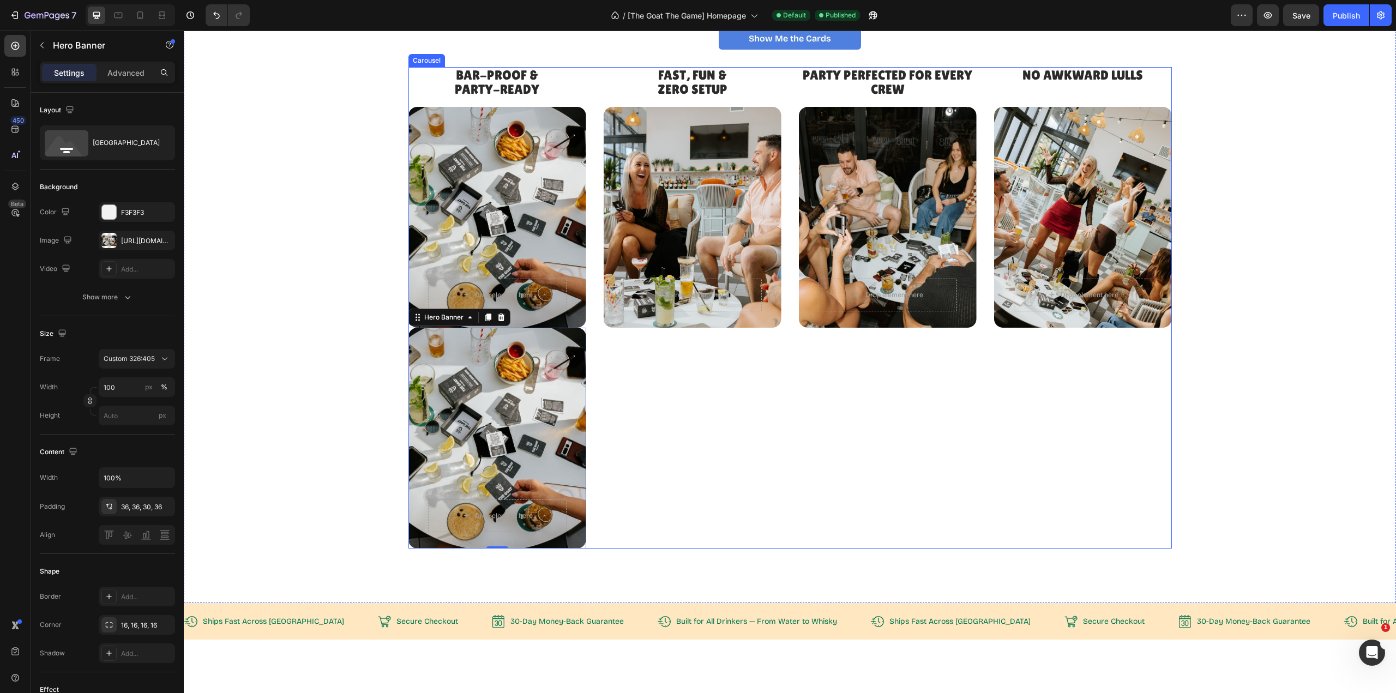
scroll to position [1854, 0]
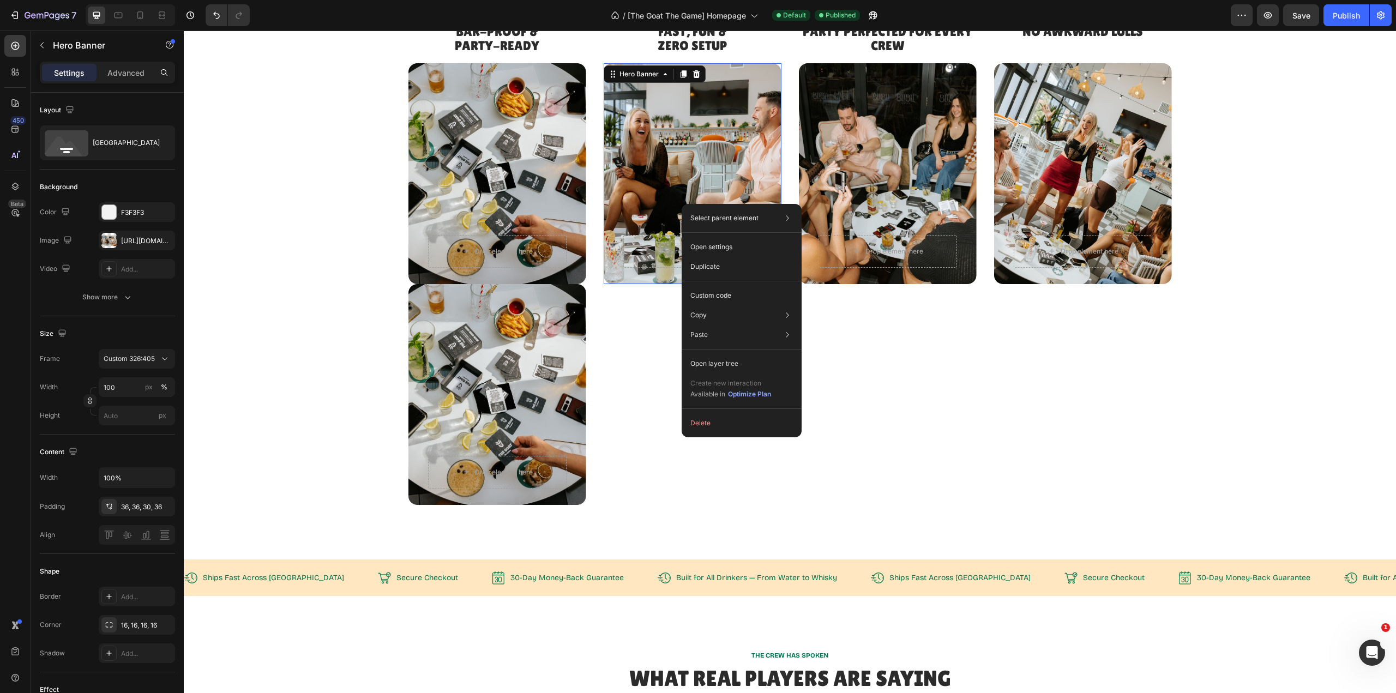
click at [712, 264] on p "Duplicate" at bounding box center [704, 267] width 29 height 10
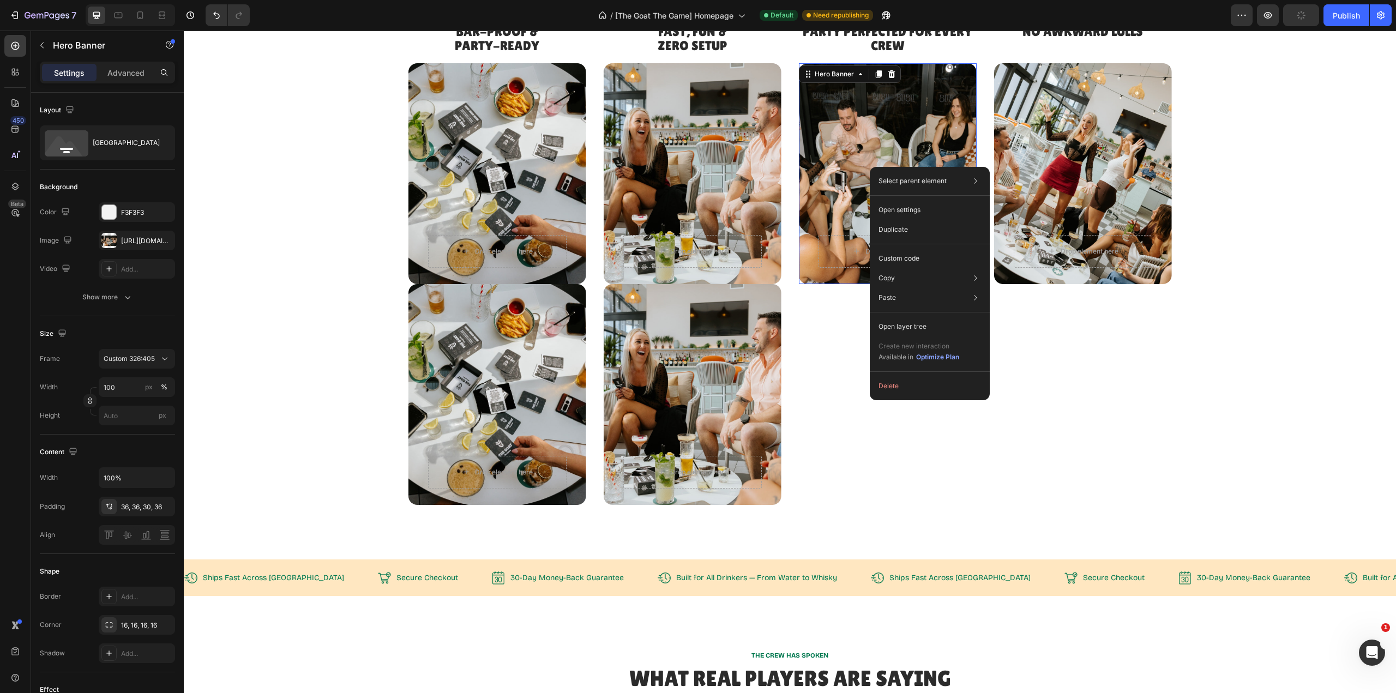
click at [897, 230] on p "Duplicate" at bounding box center [893, 230] width 29 height 10
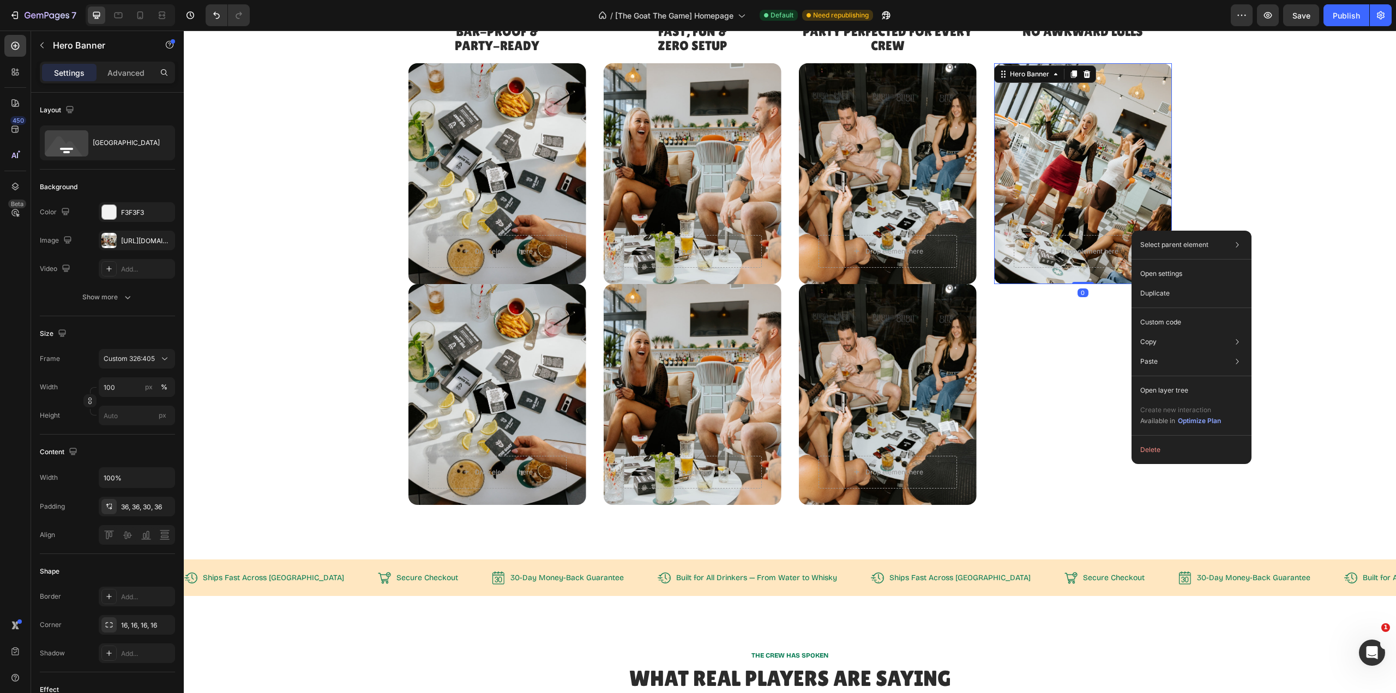
click at [1156, 291] on p "Duplicate" at bounding box center [1154, 294] width 29 height 10
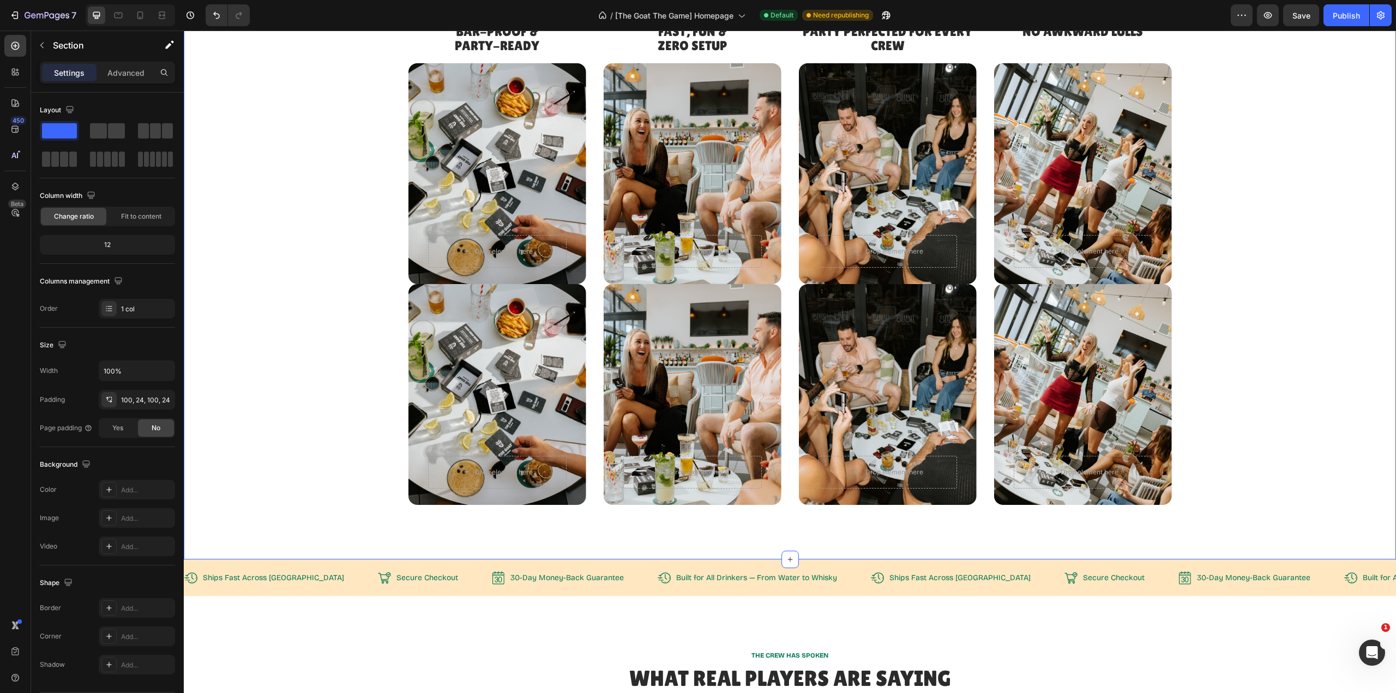
click at [1212, 345] on div "Bar-Proof & Party-Ready Heading Drop element here Hero Banner Drop element here…" at bounding box center [790, 264] width 1186 height 482
click at [1135, 348] on div "Background Image" at bounding box center [1083, 394] width 178 height 221
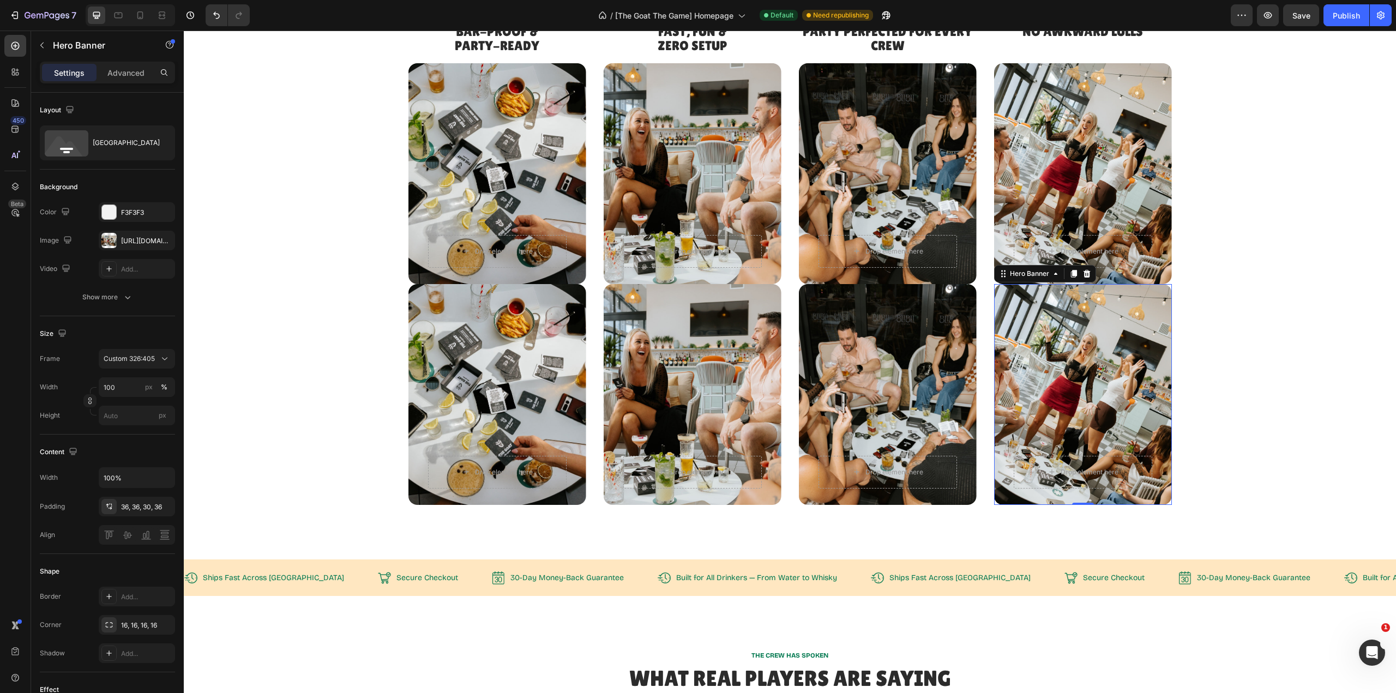
click at [1135, 348] on div "Background Image" at bounding box center [1083, 394] width 178 height 221
click at [1234, 345] on div "Bar-Proof & Party-Ready Heading Drop element here Hero Banner Drop element here…" at bounding box center [790, 264] width 1186 height 482
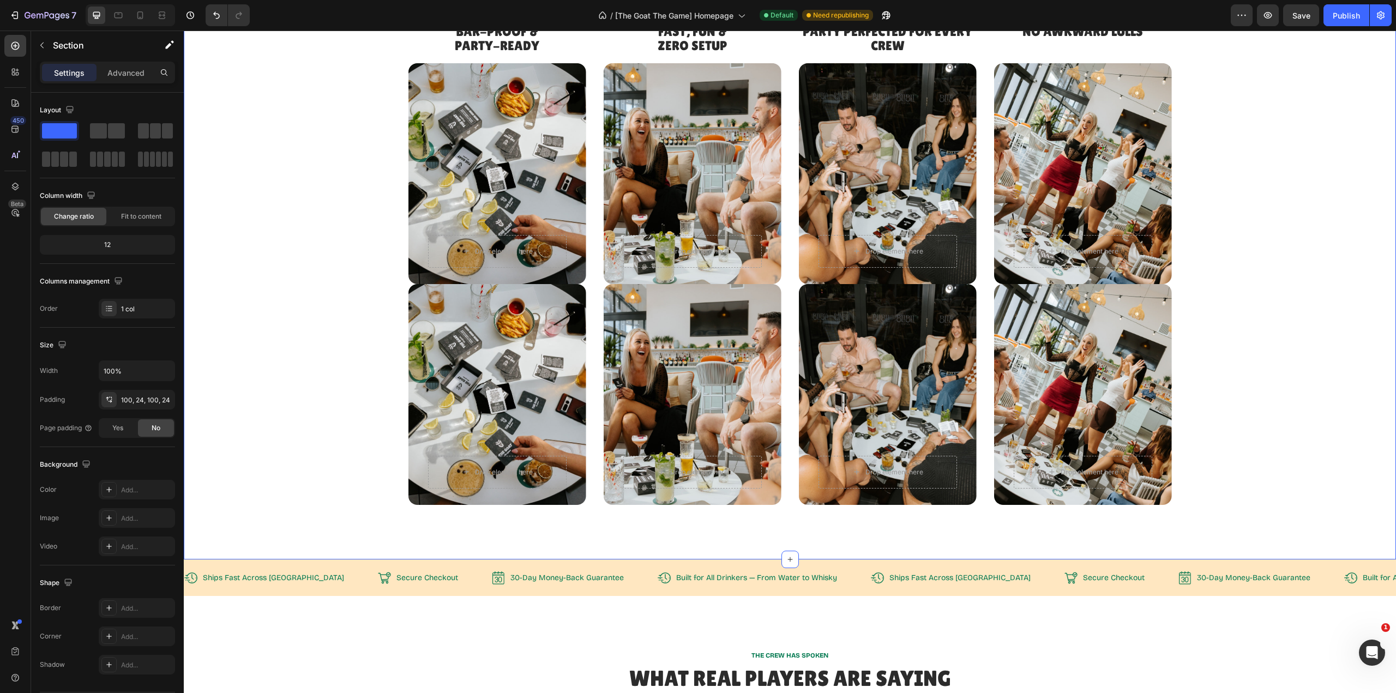
click at [1231, 345] on div "Bar-Proof & Party-Ready Heading Drop element here Hero Banner Drop element here…" at bounding box center [790, 264] width 1186 height 482
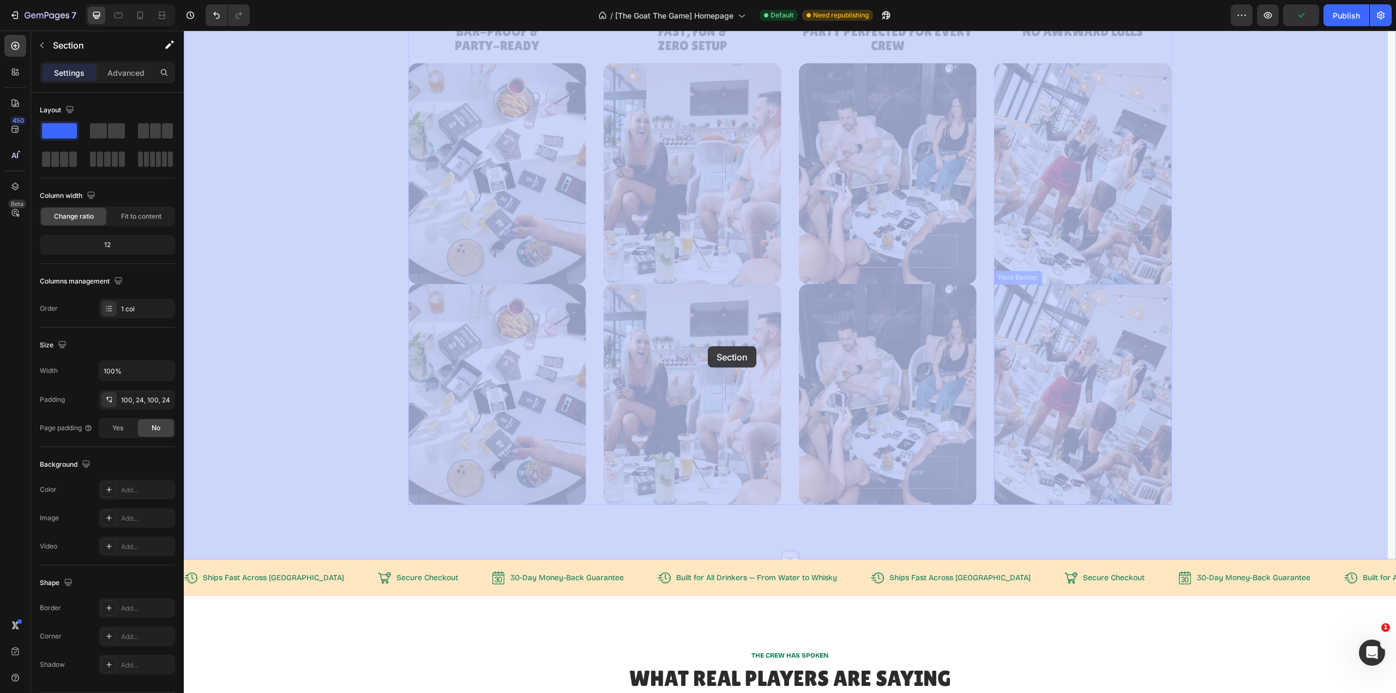
drag, startPoint x: 1233, startPoint y: 339, endPoint x: 708, endPoint y: 346, distance: 524.7
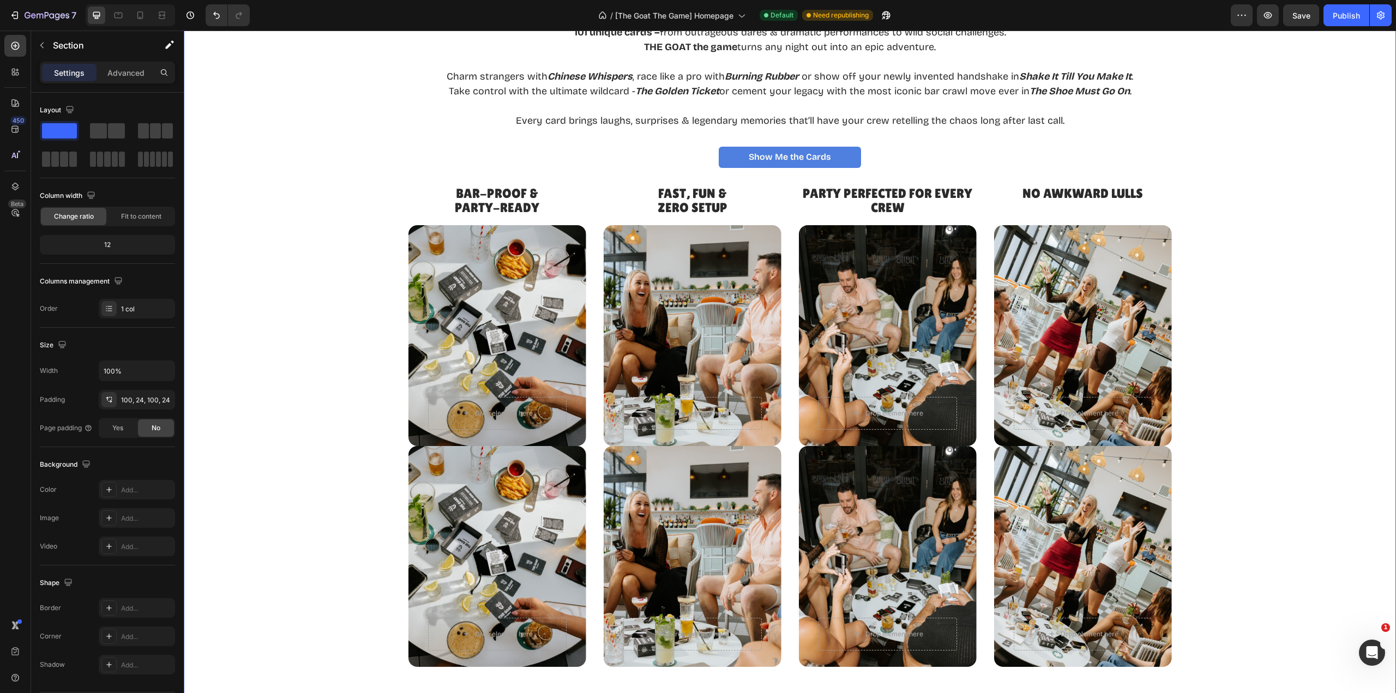
scroll to position [1691, 0]
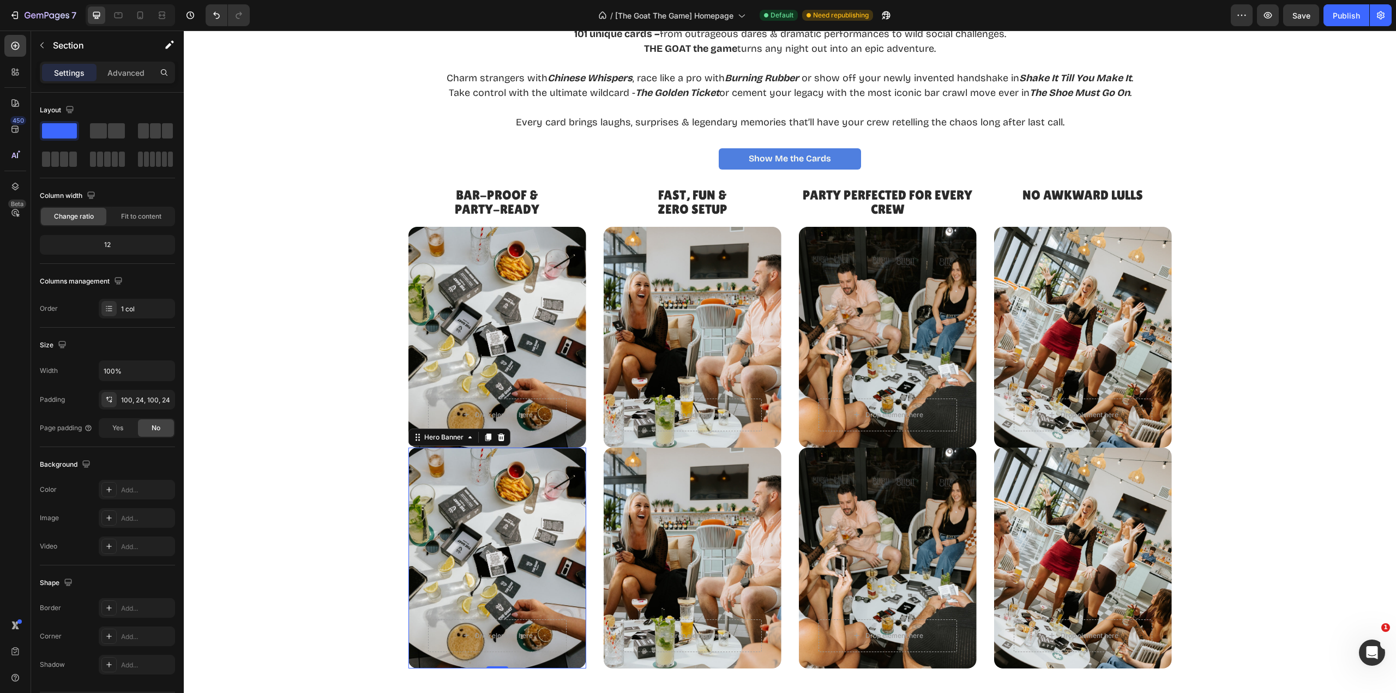
click at [515, 538] on div "Background Image" at bounding box center [497, 558] width 178 height 221
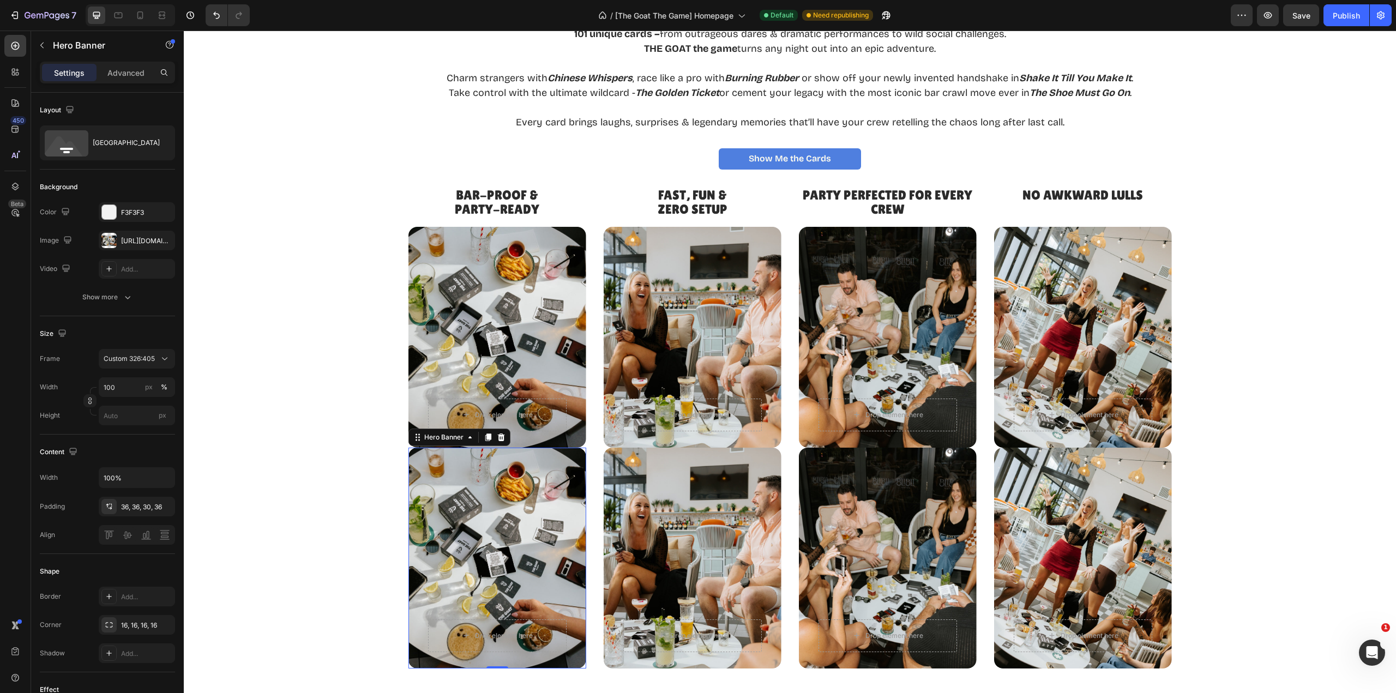
click at [466, 594] on div "Background Image" at bounding box center [497, 558] width 178 height 221
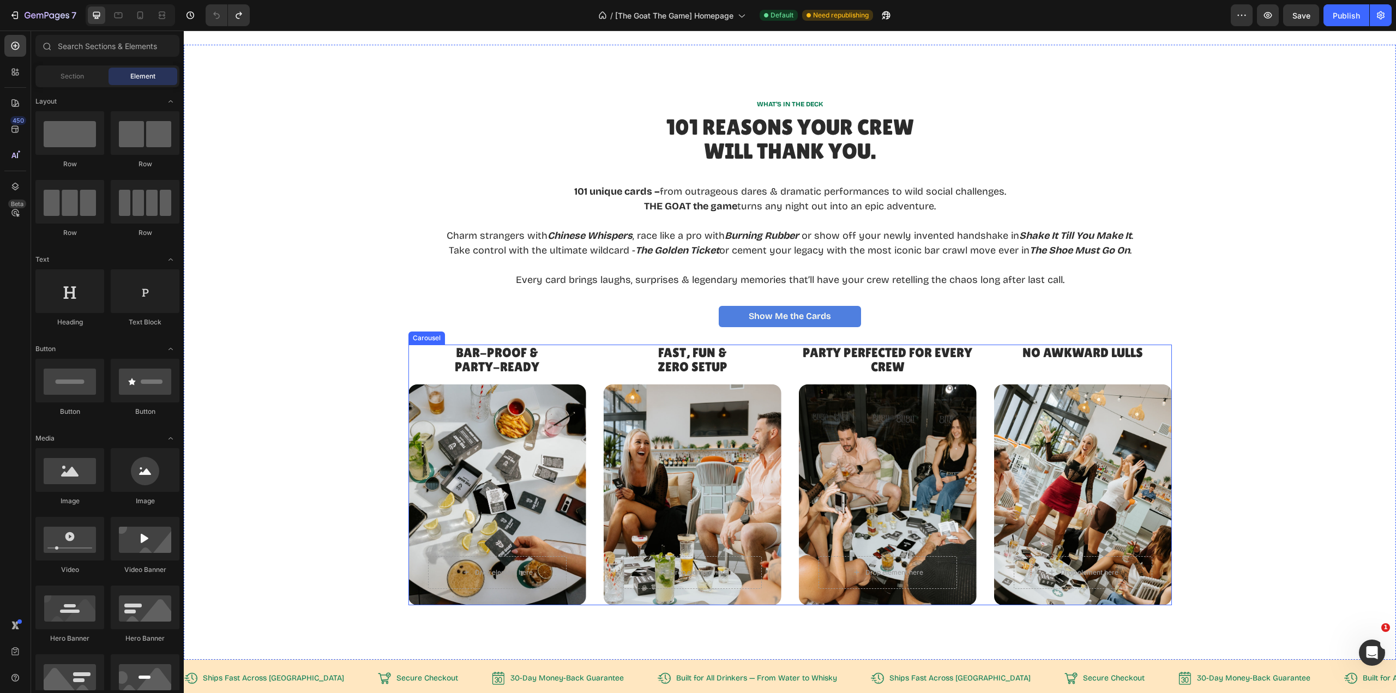
scroll to position [1527, 0]
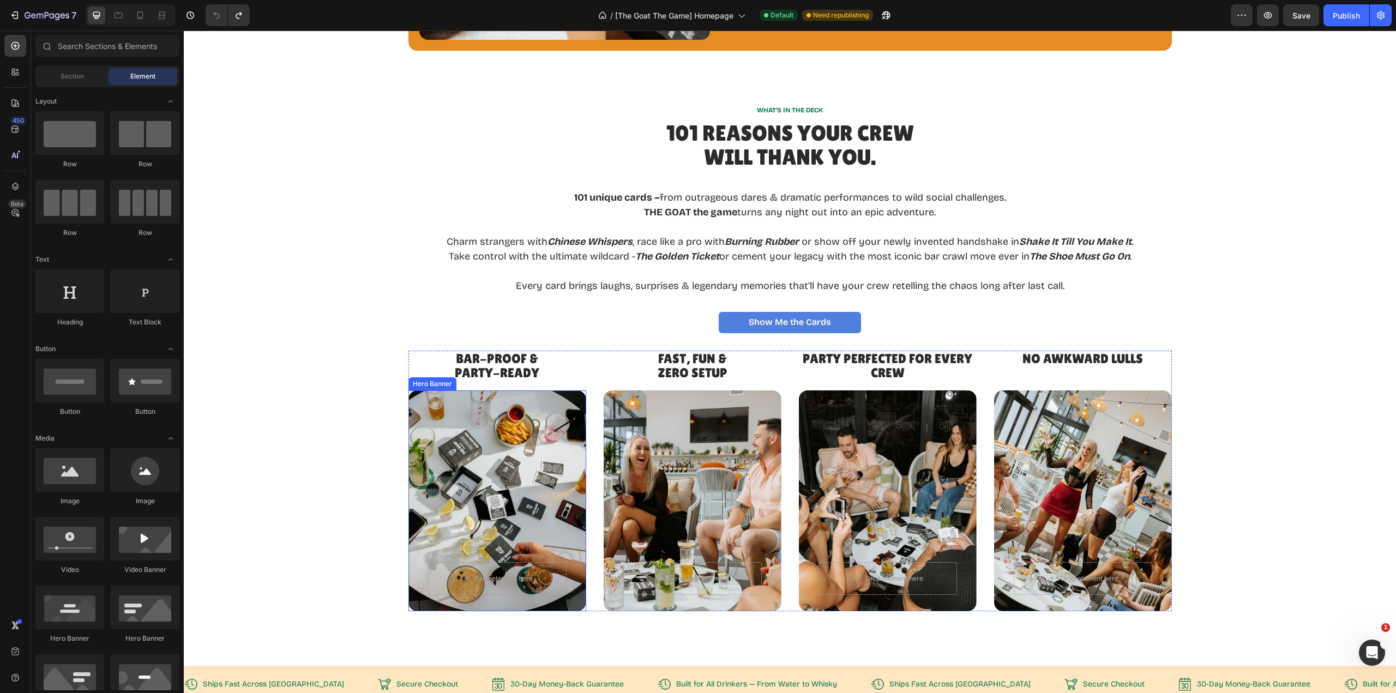
click at [528, 489] on div "Background Image" at bounding box center [497, 500] width 178 height 221
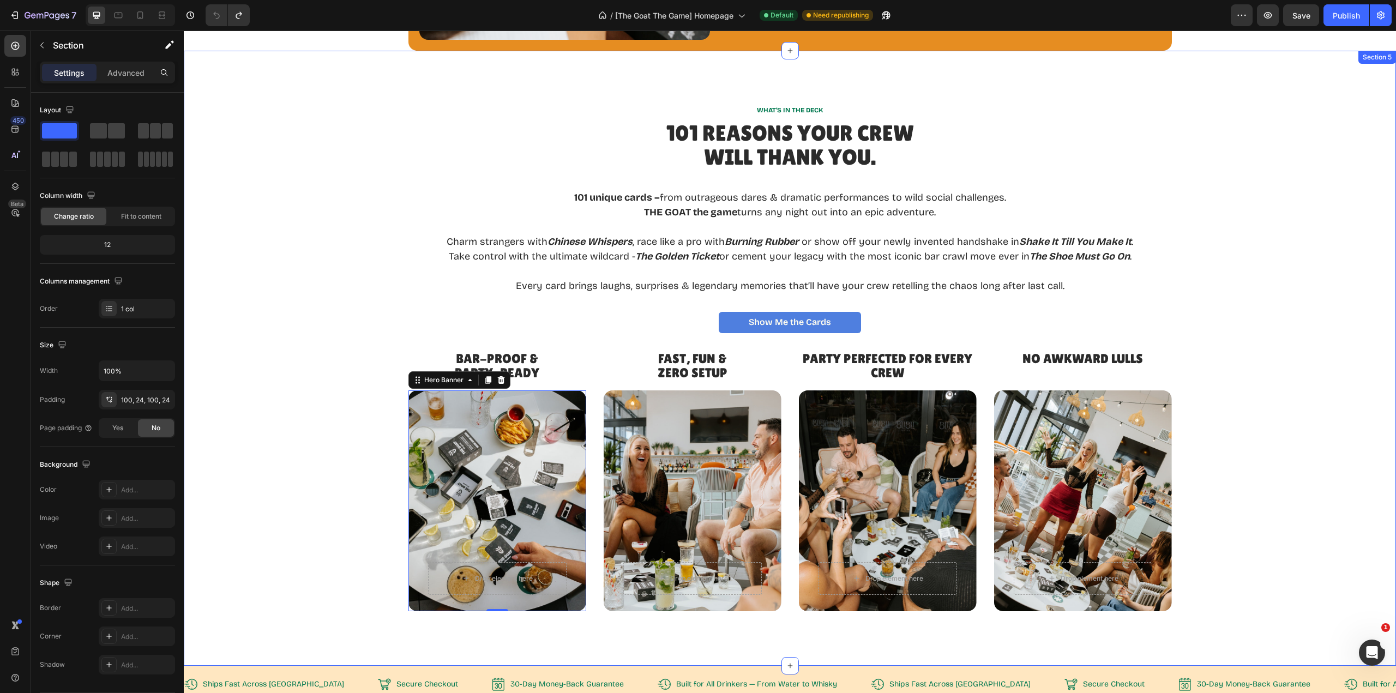
click at [286, 517] on div "Bar-Proof & Party-Ready Heading Drop element here Hero Banner 0 Fast, Fun & Zer…" at bounding box center [790, 481] width 1186 height 261
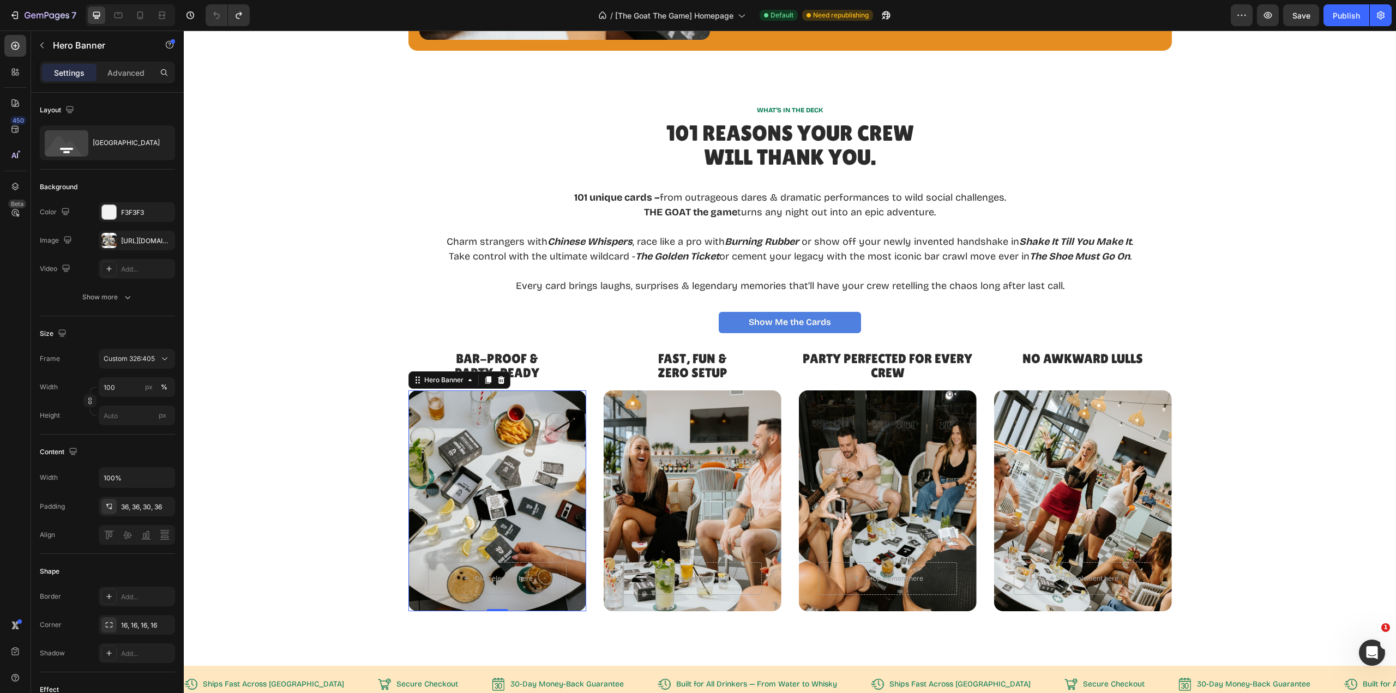
click at [423, 386] on div "Hero Banner" at bounding box center [443, 380] width 65 height 13
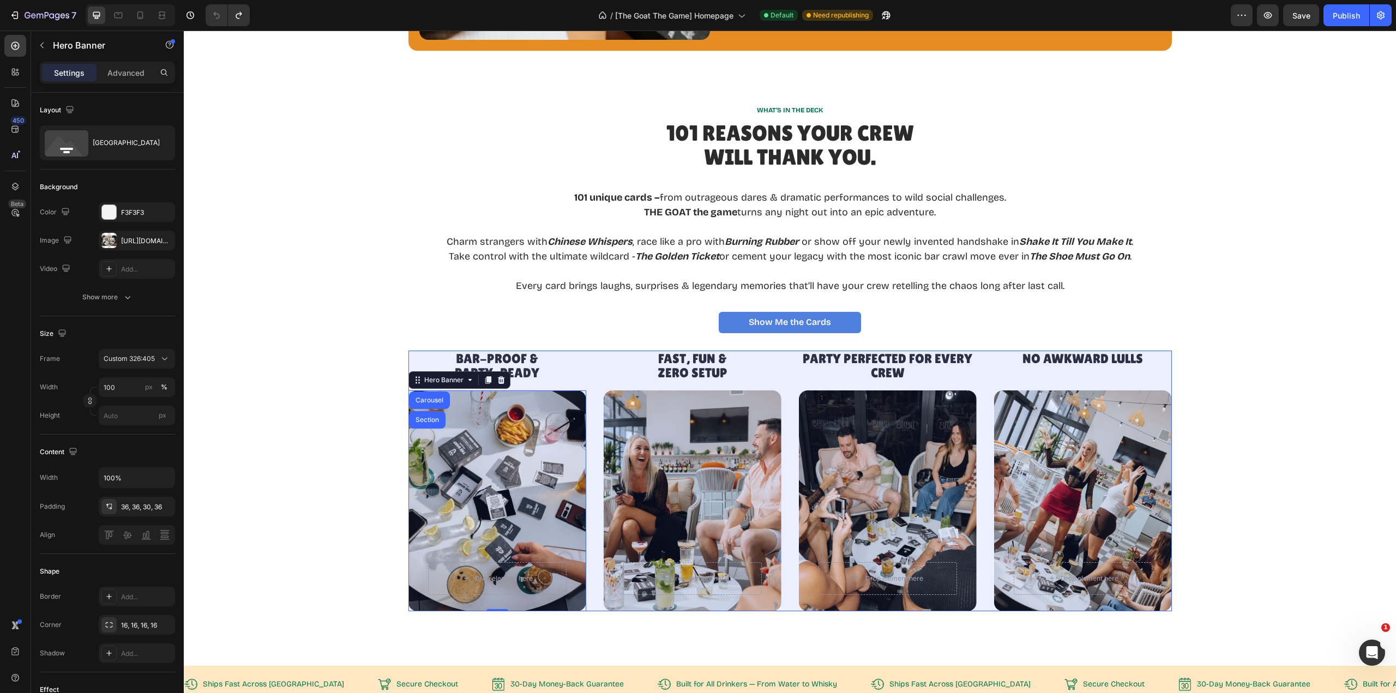
click at [420, 398] on div "Carousel" at bounding box center [429, 400] width 32 height 7
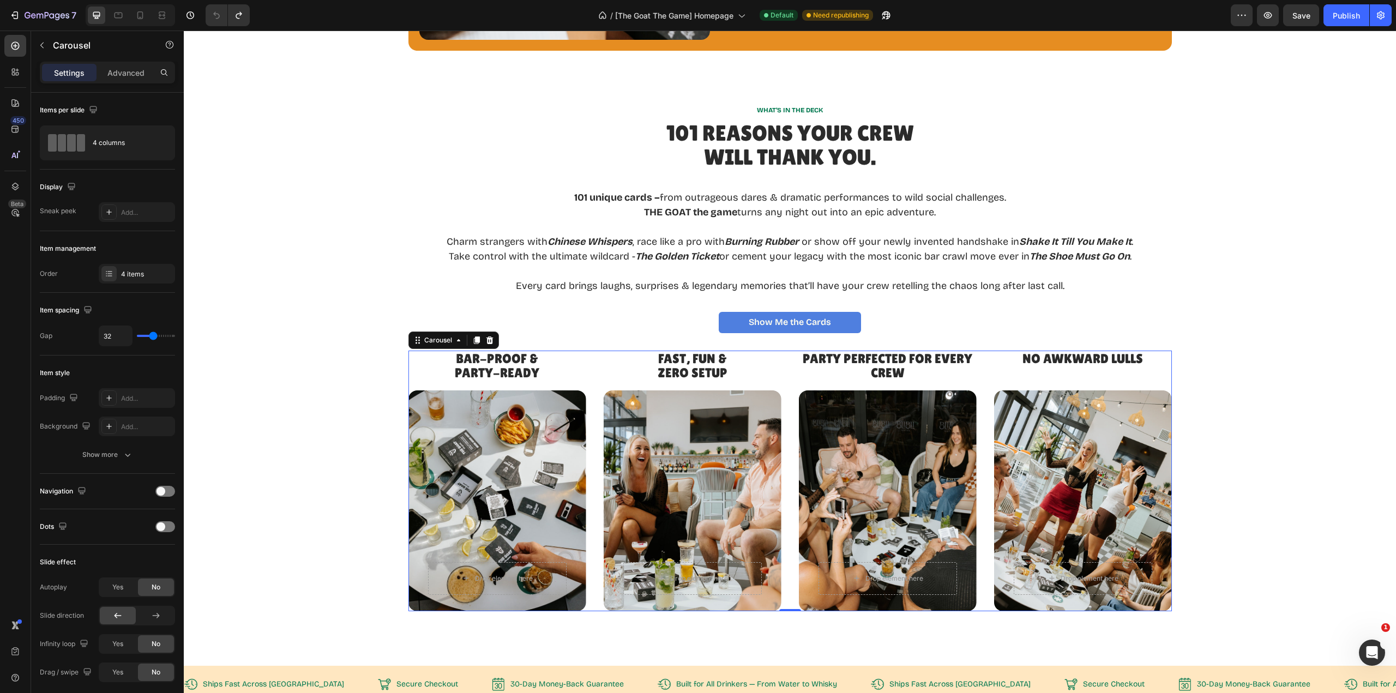
click at [473, 341] on icon at bounding box center [476, 340] width 6 height 8
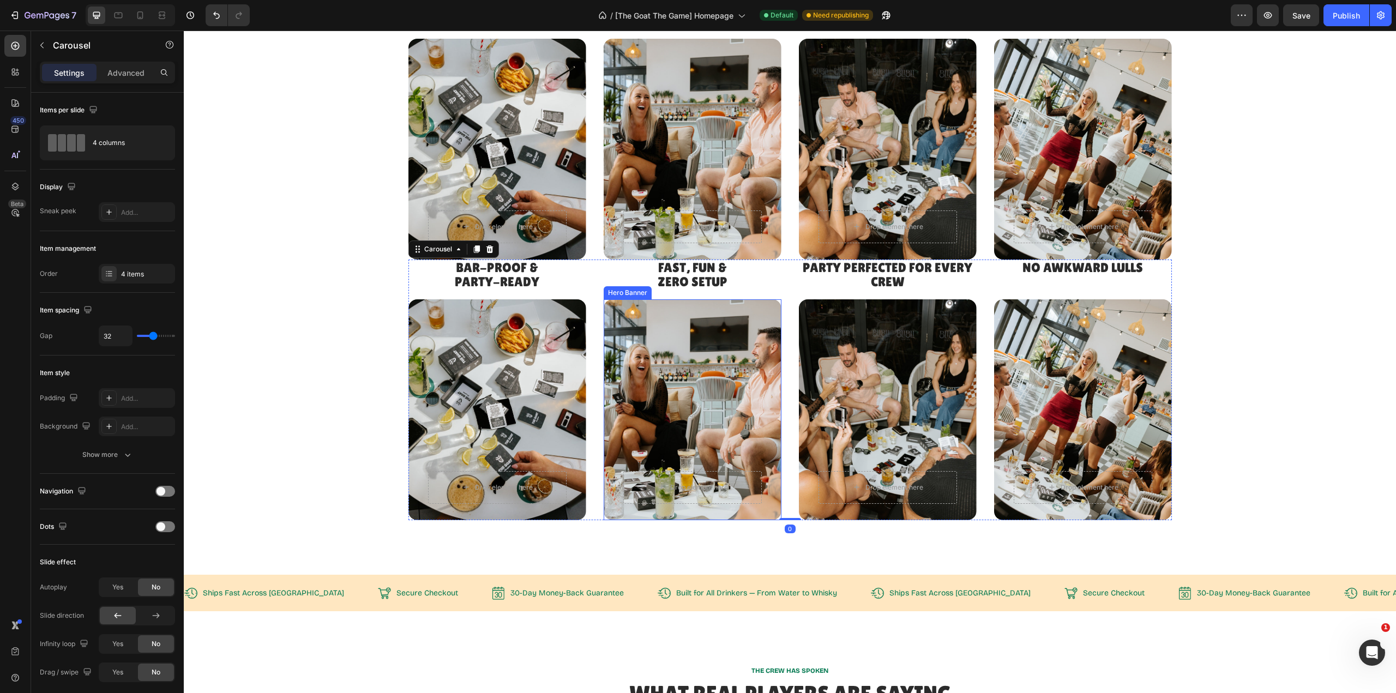
scroll to position [1852, 0]
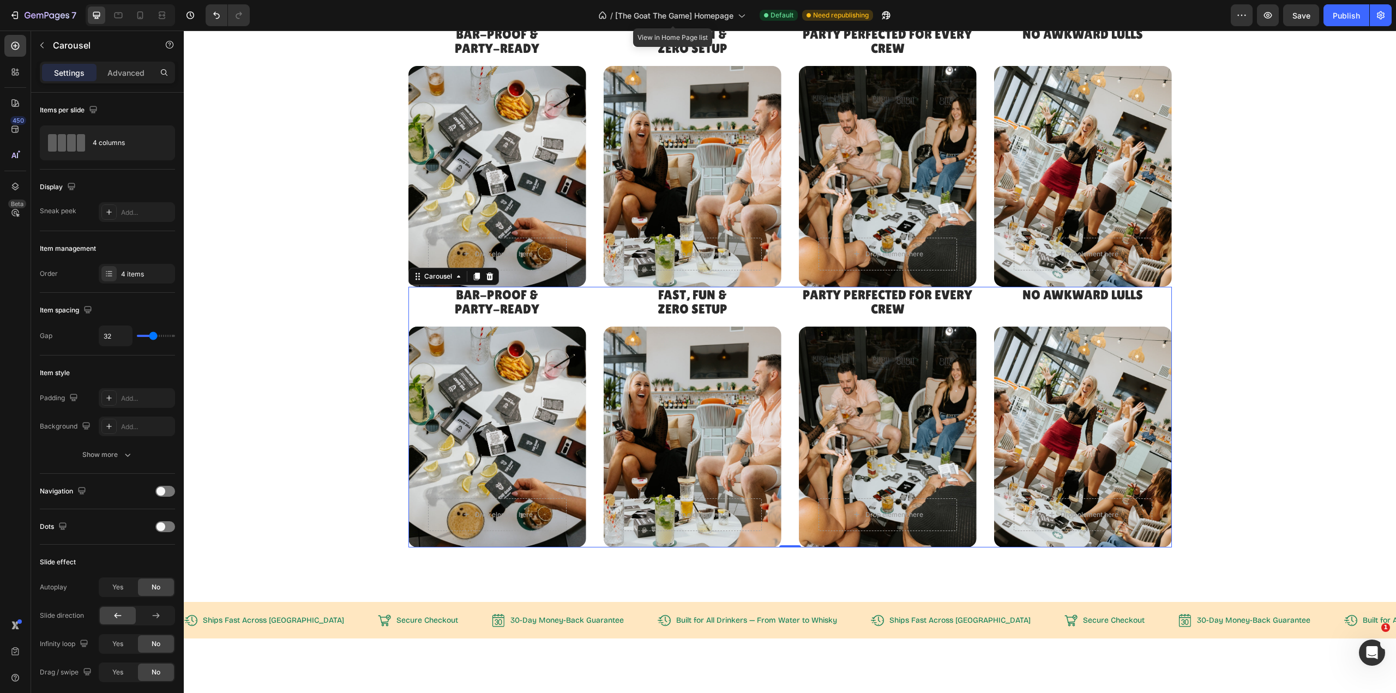
click at [669, 16] on span "[The Goat The Game] Homepage" at bounding box center [674, 15] width 118 height 11
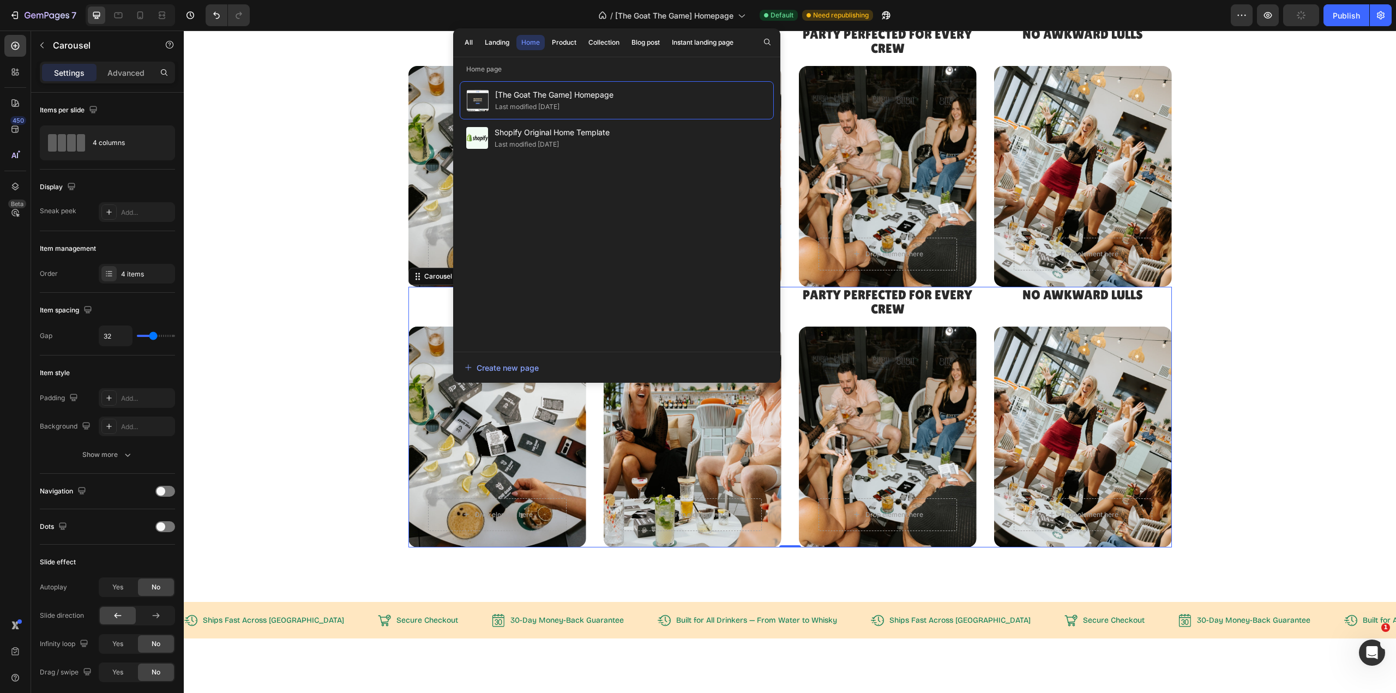
click at [569, 45] on div "Product" at bounding box center [564, 43] width 25 height 10
click at [588, 95] on span "[The Goat The Game] Product page" at bounding box center [571, 94] width 152 height 13
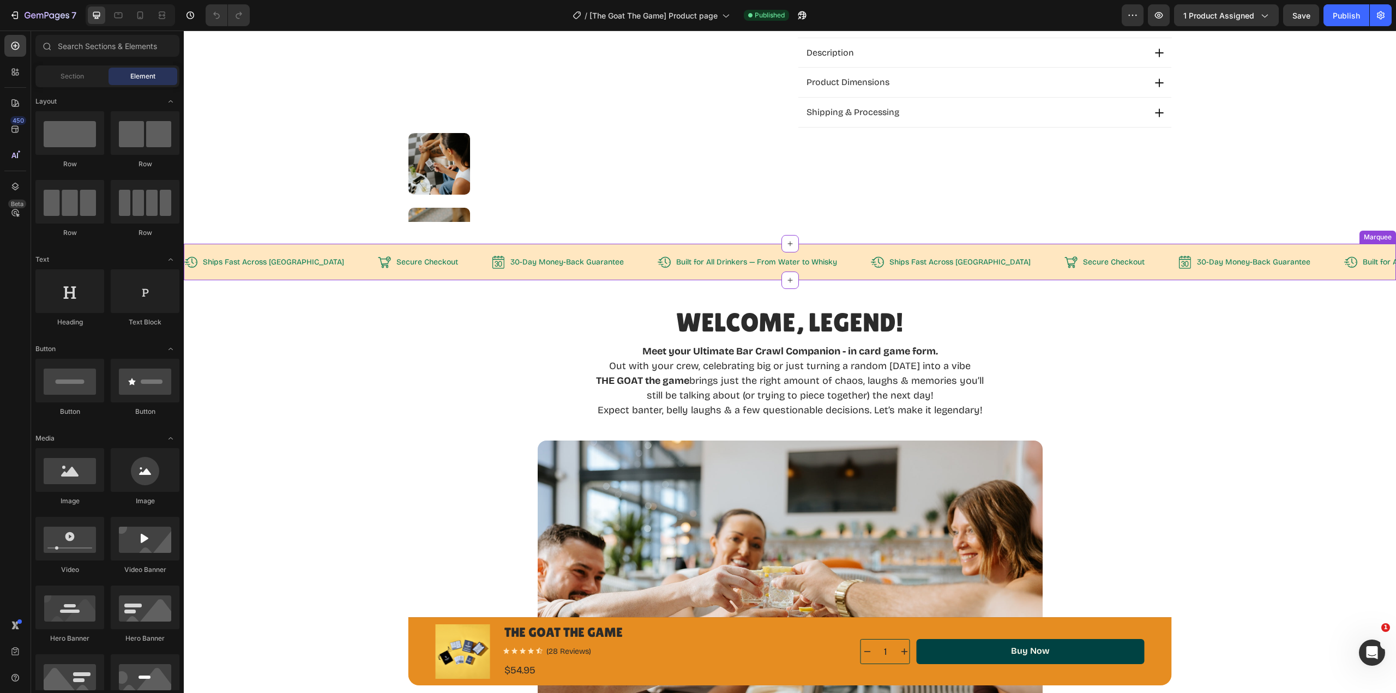
scroll to position [491, 0]
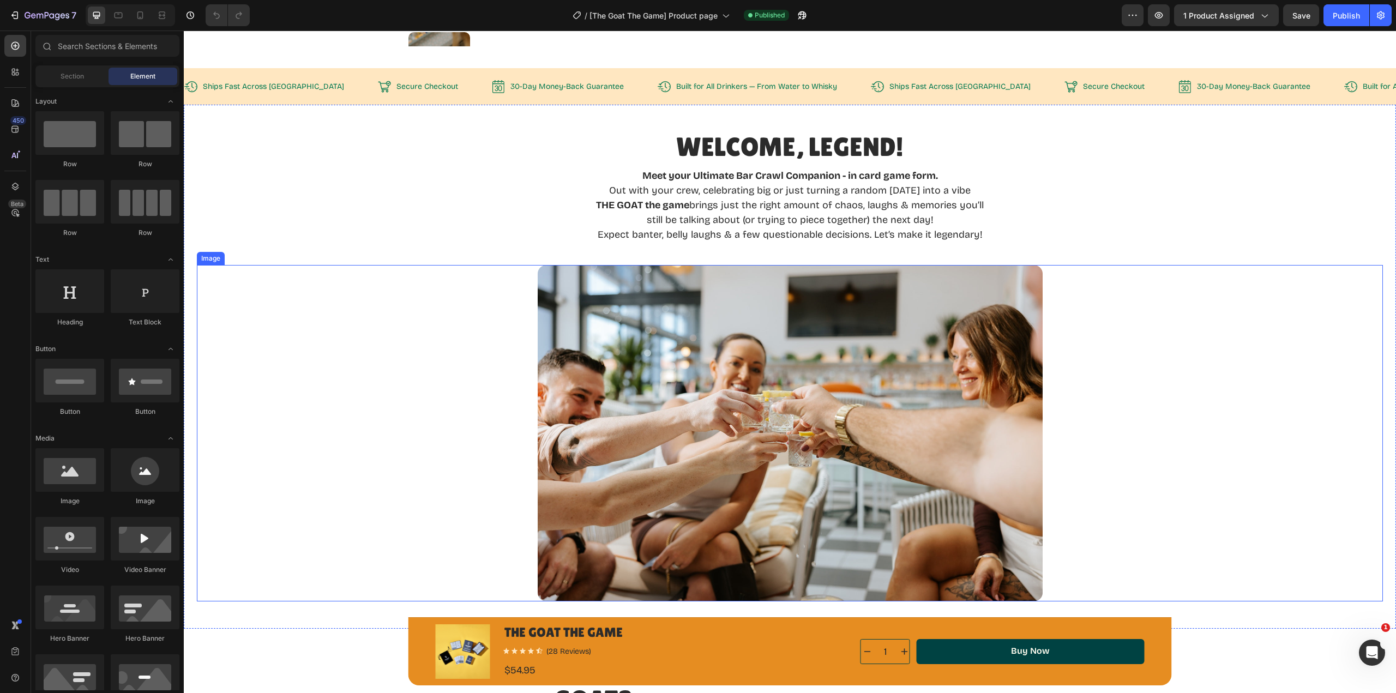
click at [910, 374] on img at bounding box center [790, 433] width 505 height 336
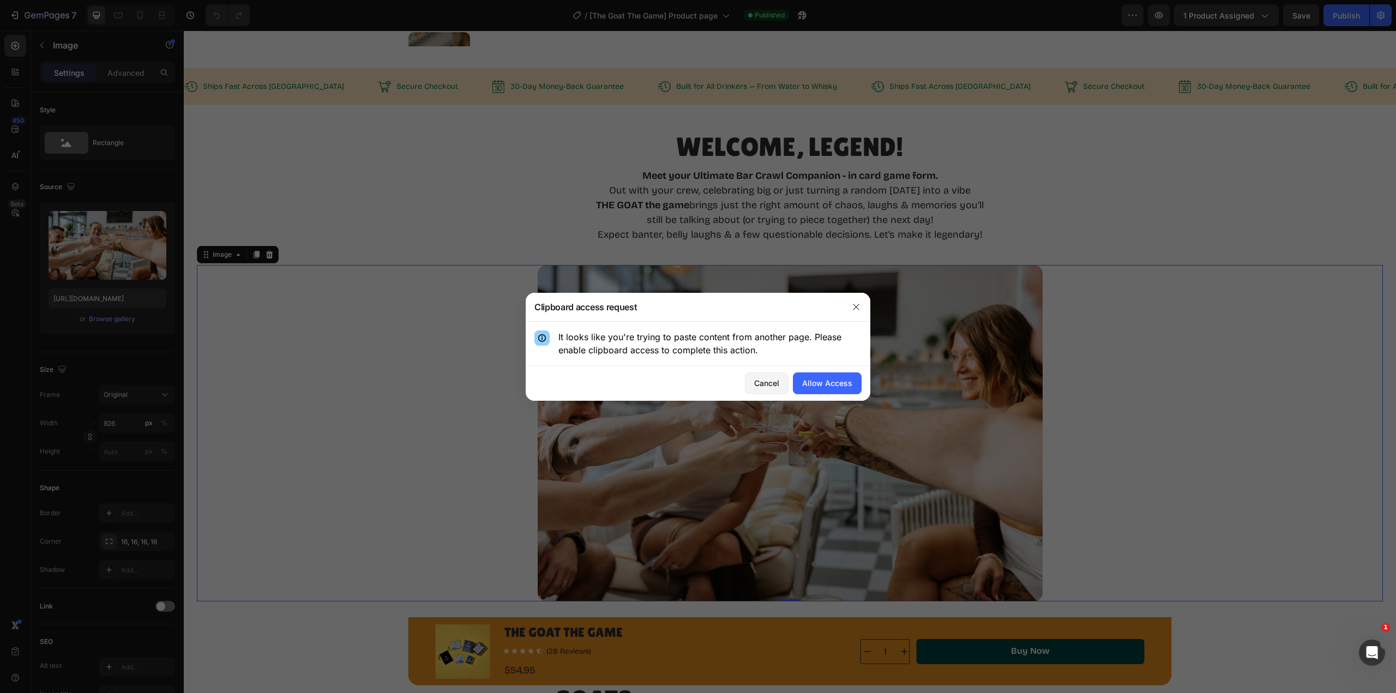
click at [821, 382] on div "Allow Access" at bounding box center [827, 382] width 50 height 11
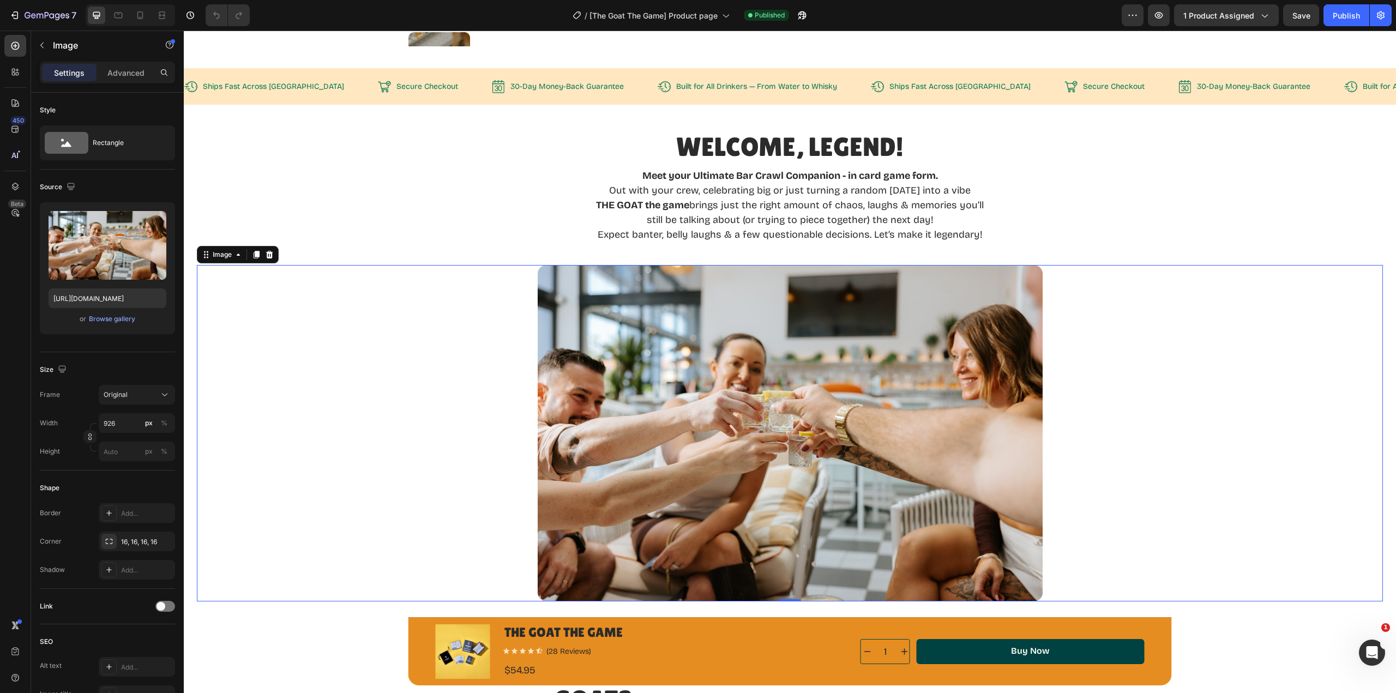
click at [498, 357] on div at bounding box center [790, 433] width 1186 height 336
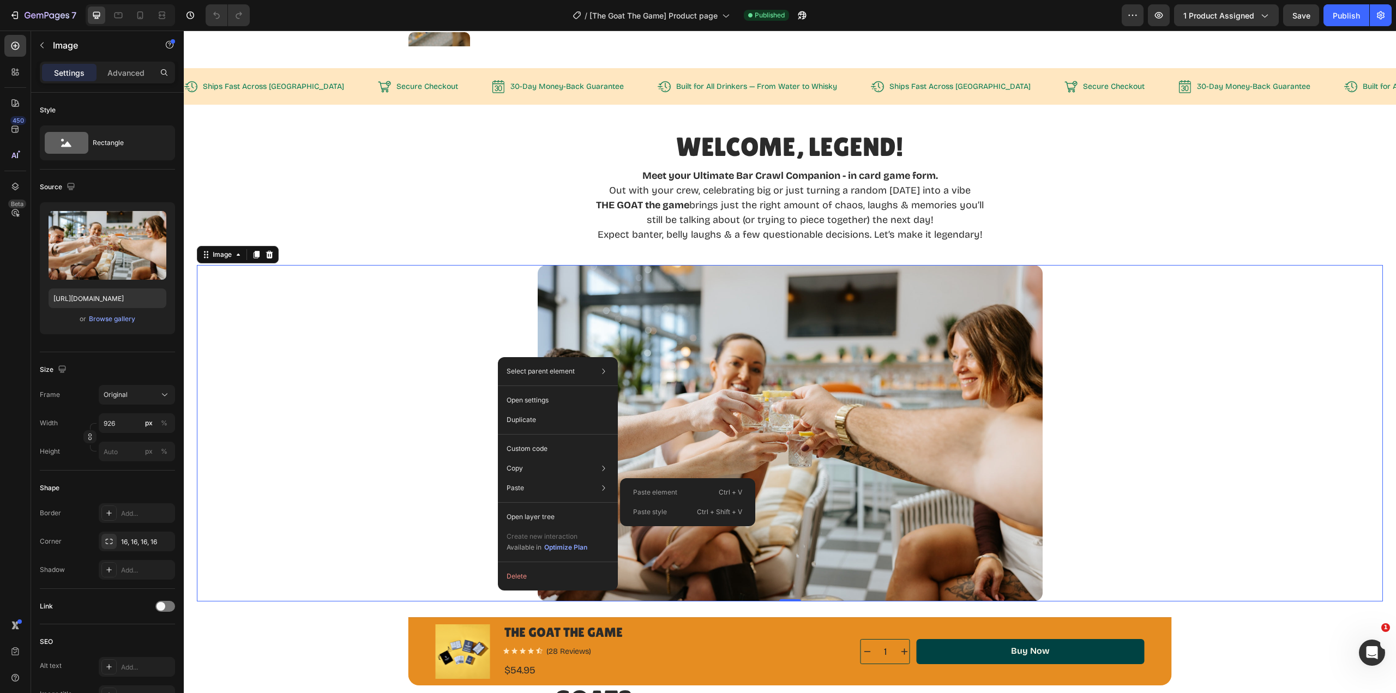
click at [653, 493] on p "Paste element" at bounding box center [655, 493] width 44 height 10
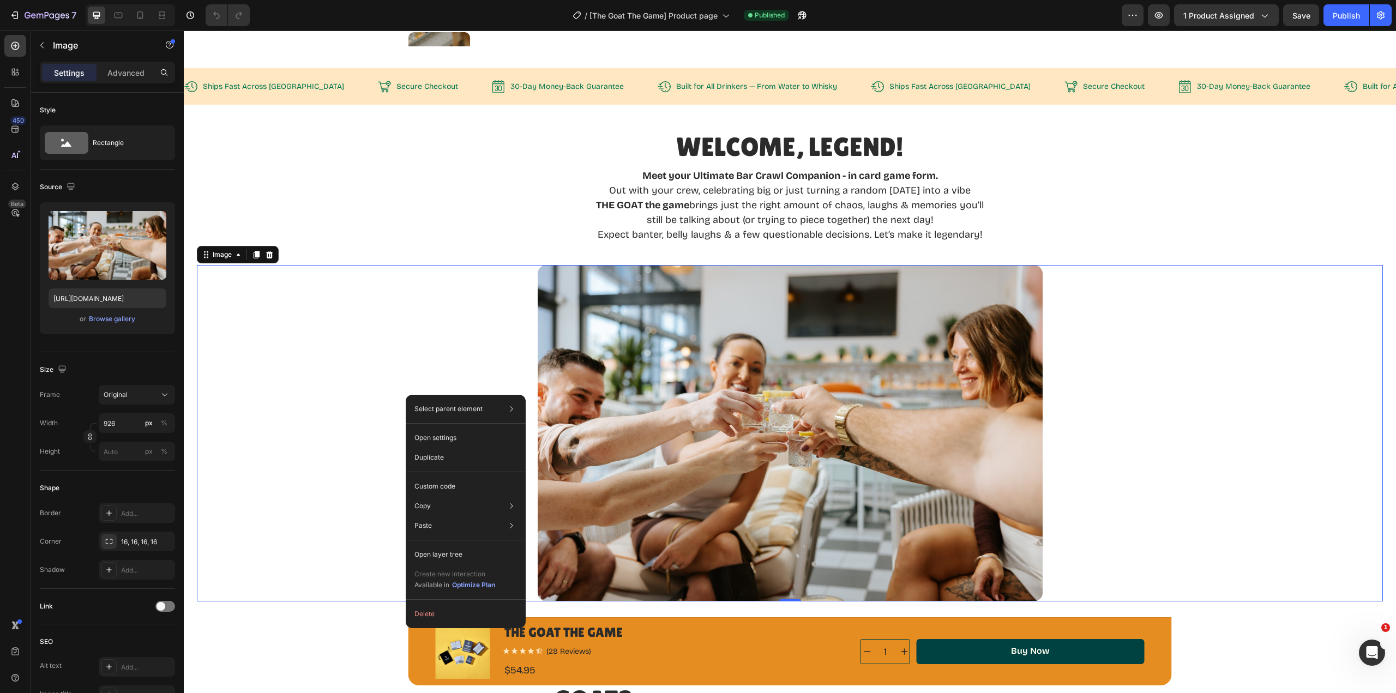
click at [375, 315] on div at bounding box center [790, 433] width 1186 height 336
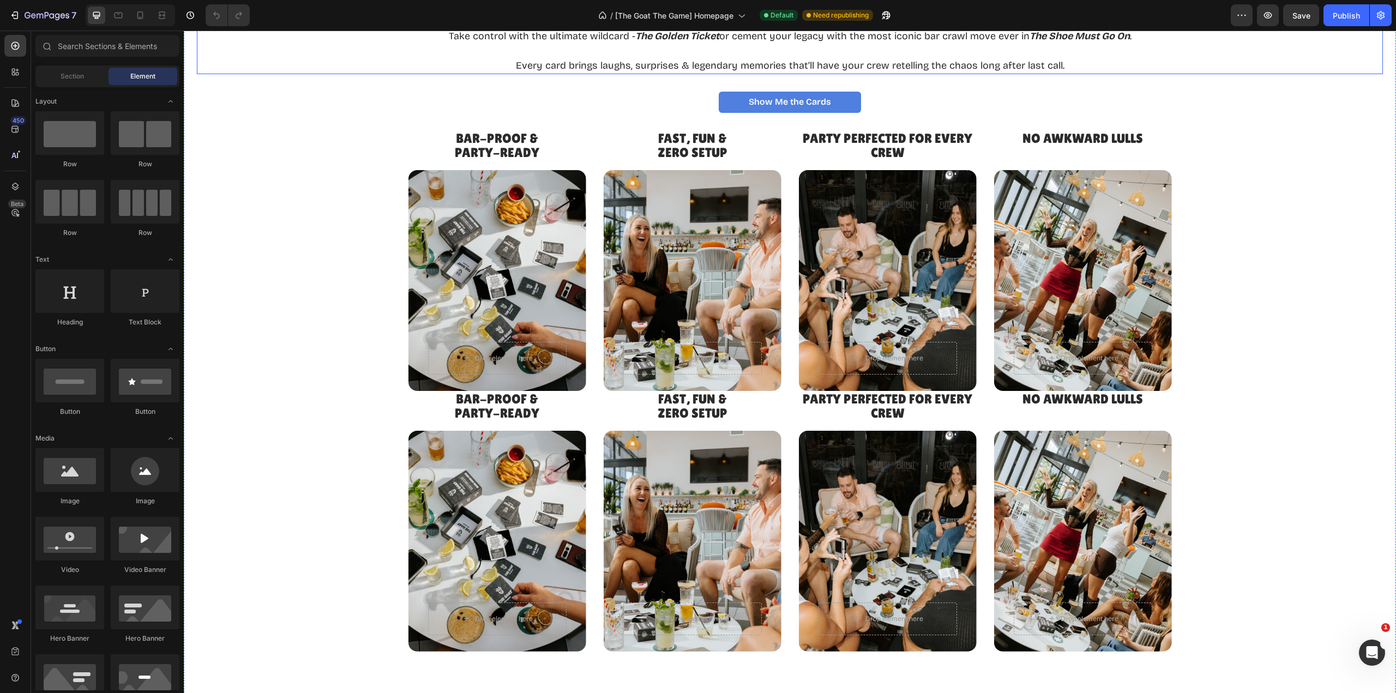
scroll to position [1909, 0]
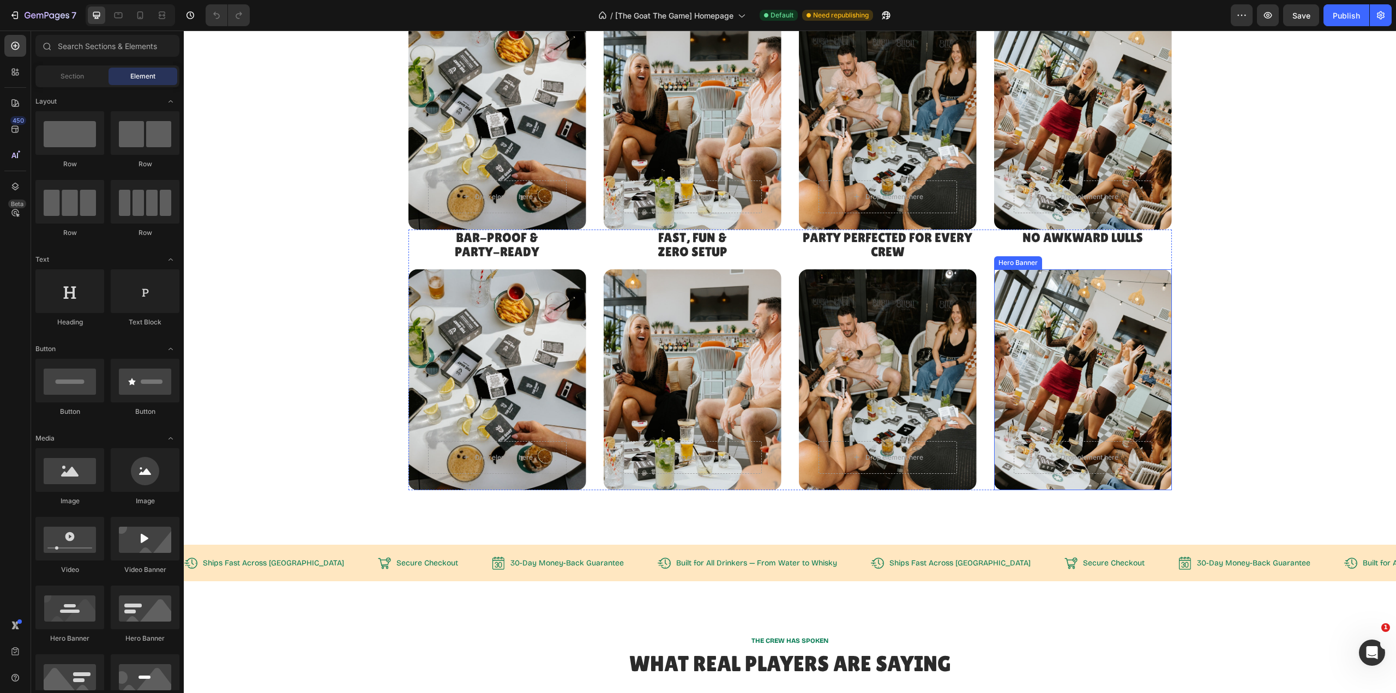
click at [1094, 346] on div "Background Image" at bounding box center [1083, 379] width 178 height 221
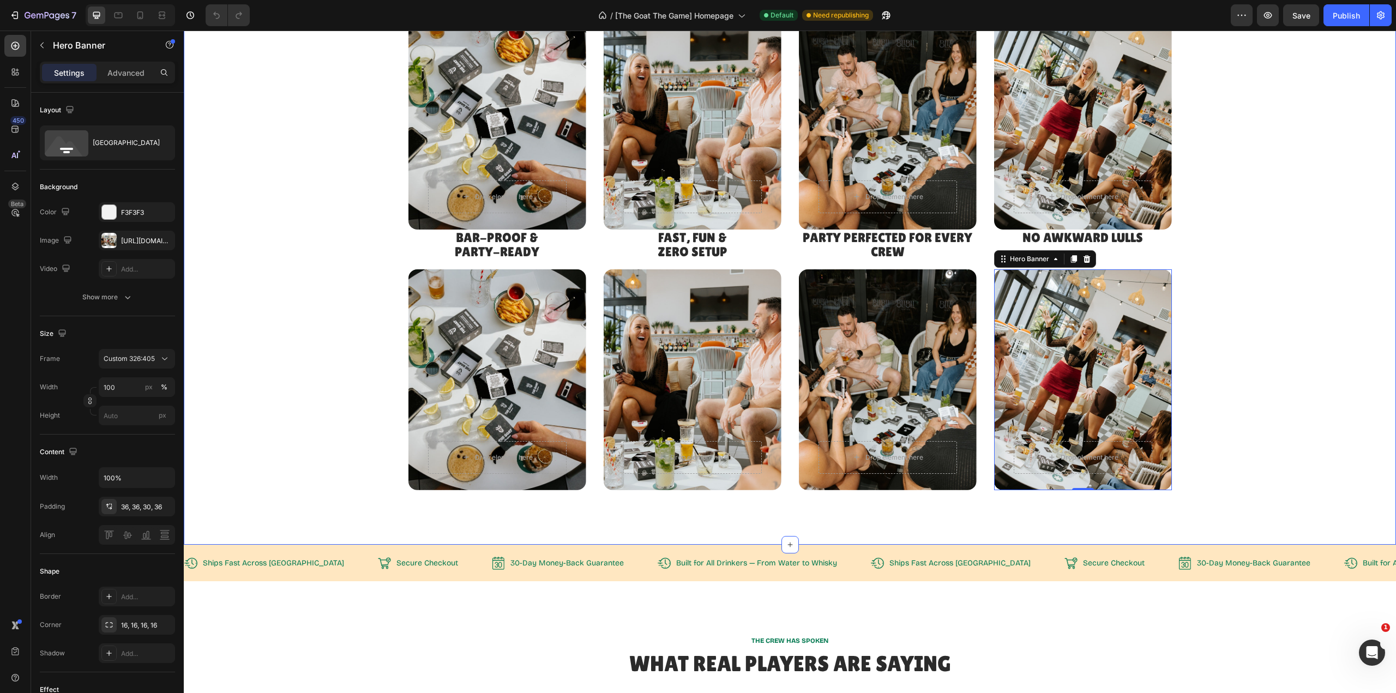
click at [325, 359] on div "Bar-Proof & Party-Ready Heading Drop element here Hero Banner Fast, Fun & Zero …" at bounding box center [790, 360] width 1186 height 261
click at [548, 376] on div "Background Image" at bounding box center [497, 379] width 178 height 221
click at [497, 262] on icon at bounding box center [500, 259] width 7 height 8
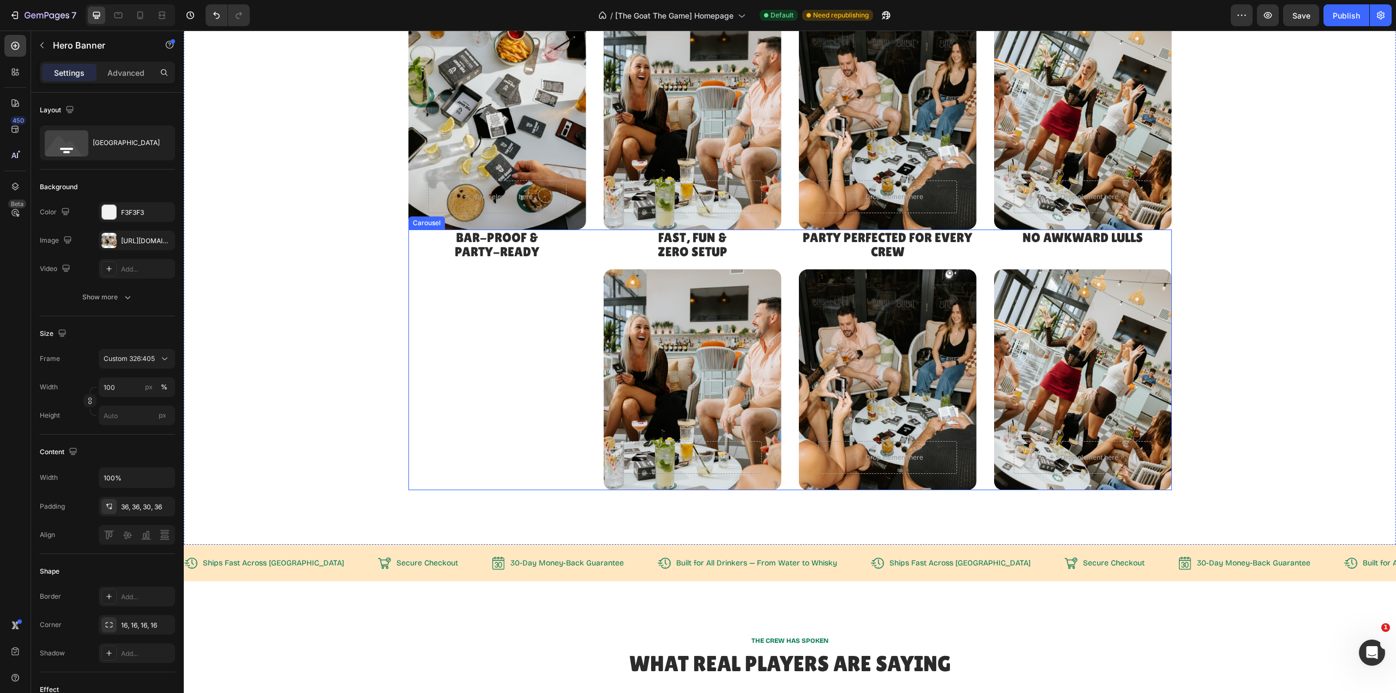
click at [681, 360] on div "Background Image" at bounding box center [693, 379] width 178 height 221
click at [696, 260] on div at bounding box center [696, 259] width 13 height 13
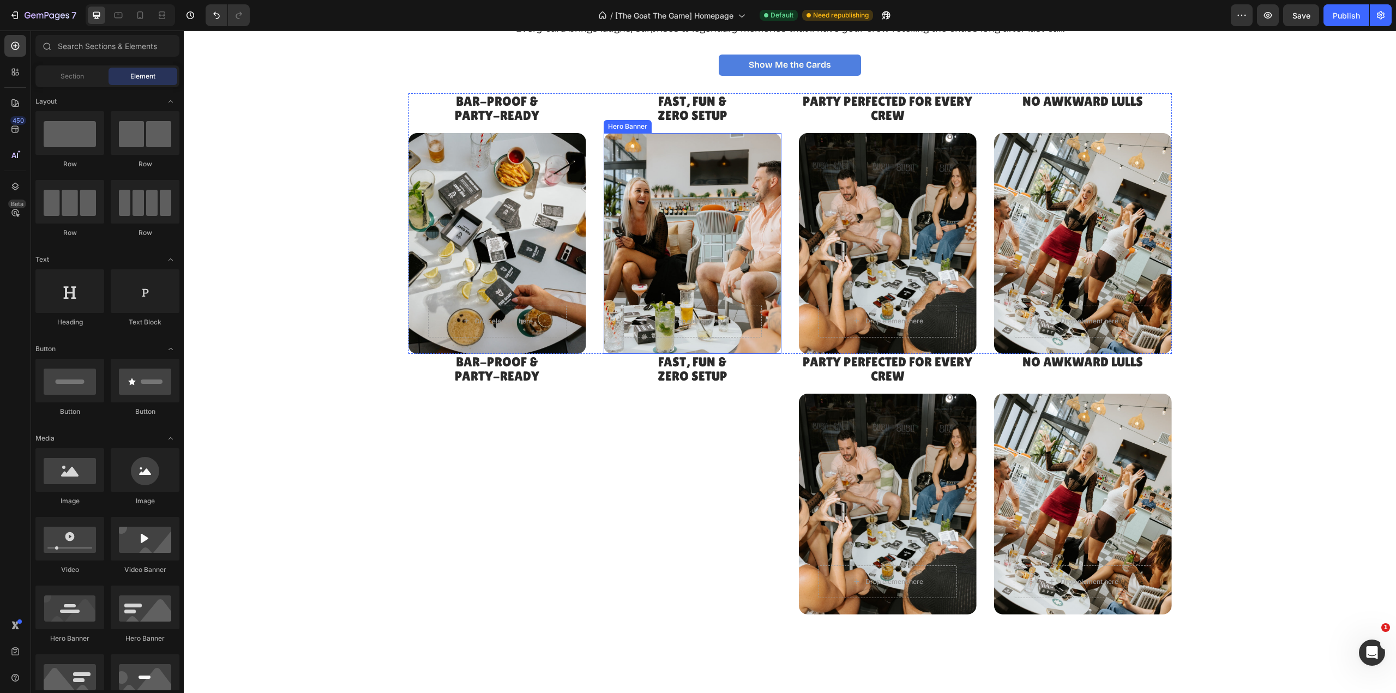
scroll to position [1691, 0]
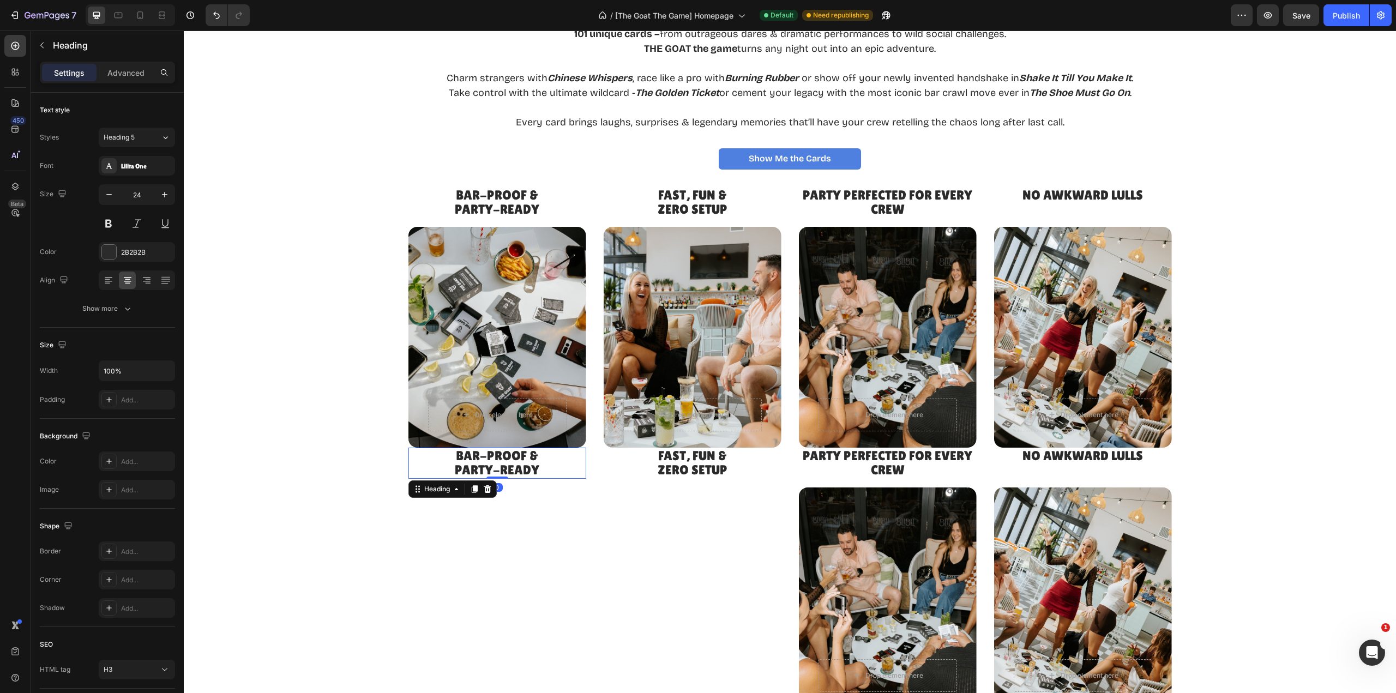
click at [509, 468] on span "Party-Ready" at bounding box center [497, 469] width 85 height 15
click at [485, 490] on icon at bounding box center [487, 489] width 9 height 9
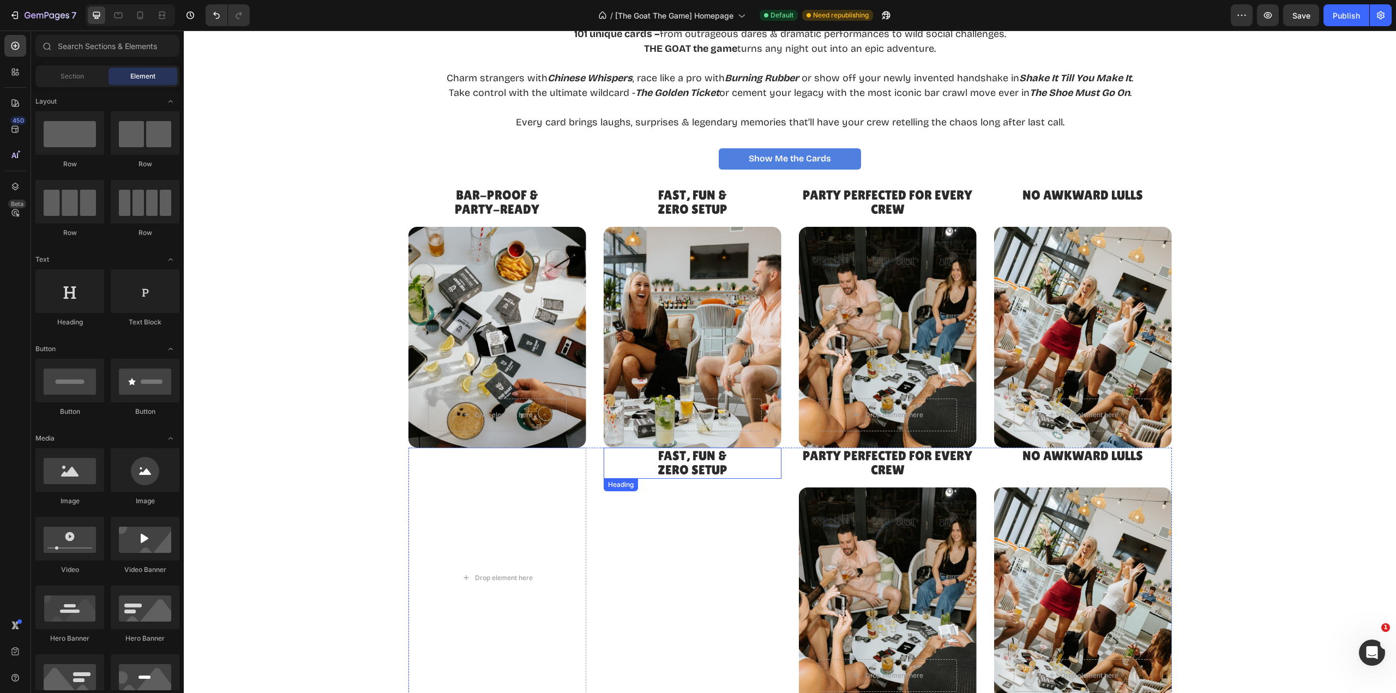
click at [698, 467] on h3 "Fast, Fun & Zero Setup" at bounding box center [693, 463] width 178 height 31
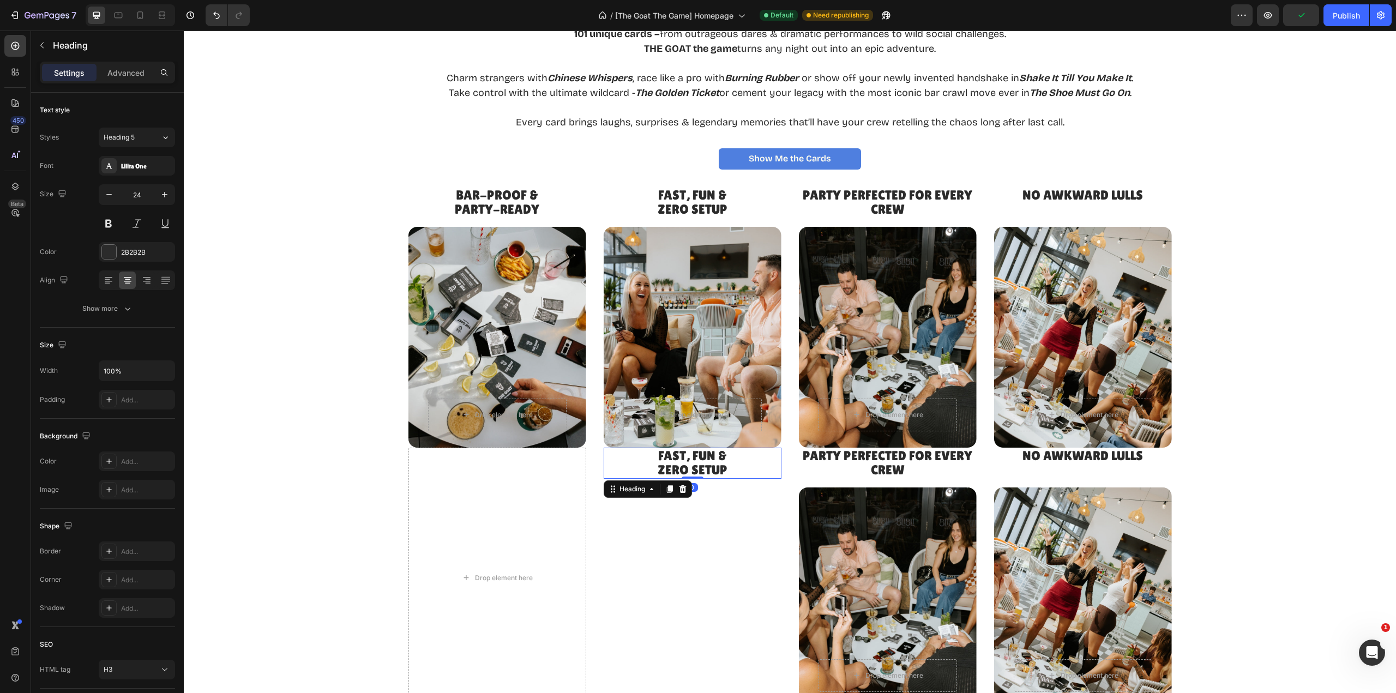
click at [679, 492] on icon at bounding box center [682, 489] width 7 height 8
click at [883, 467] on h3 "Party Perfected for Every Crew" at bounding box center [888, 463] width 178 height 31
click at [875, 490] on icon at bounding box center [878, 489] width 9 height 9
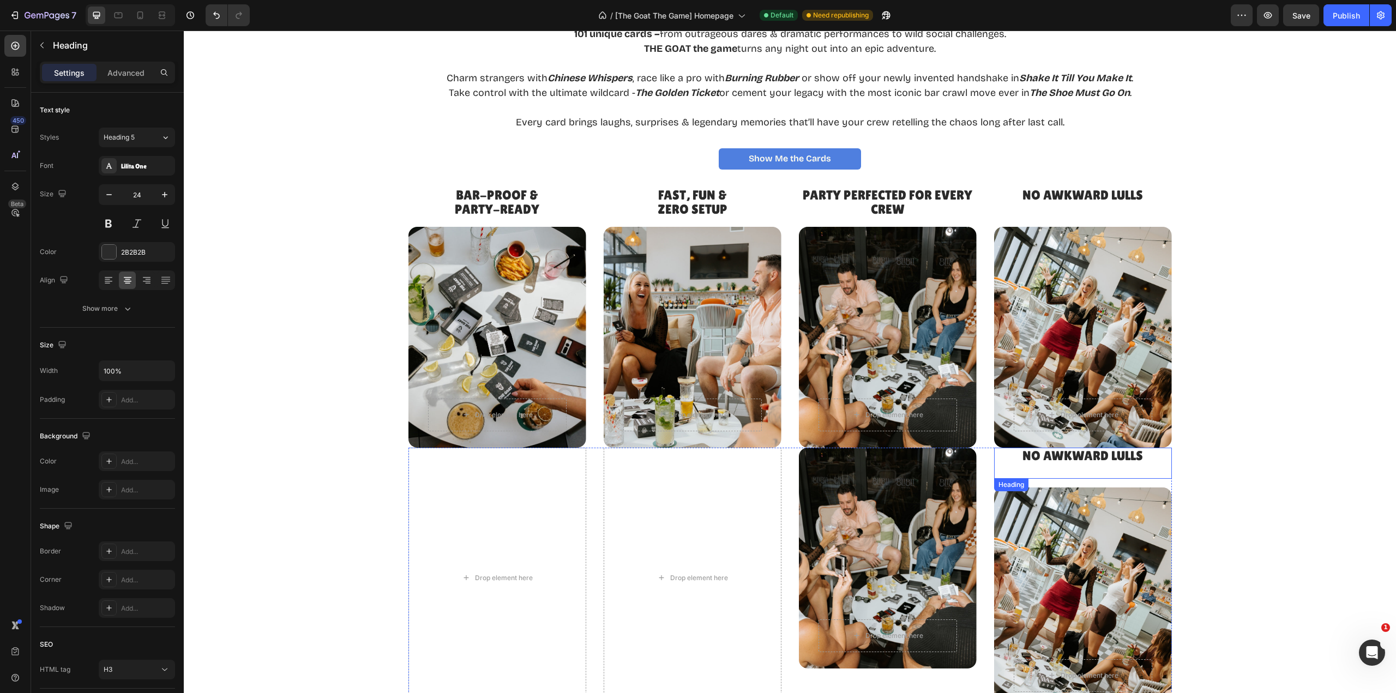
click at [1022, 459] on h3 "No Awkward Lulls" at bounding box center [1083, 463] width 178 height 31
click at [1071, 492] on icon at bounding box center [1072, 489] width 7 height 8
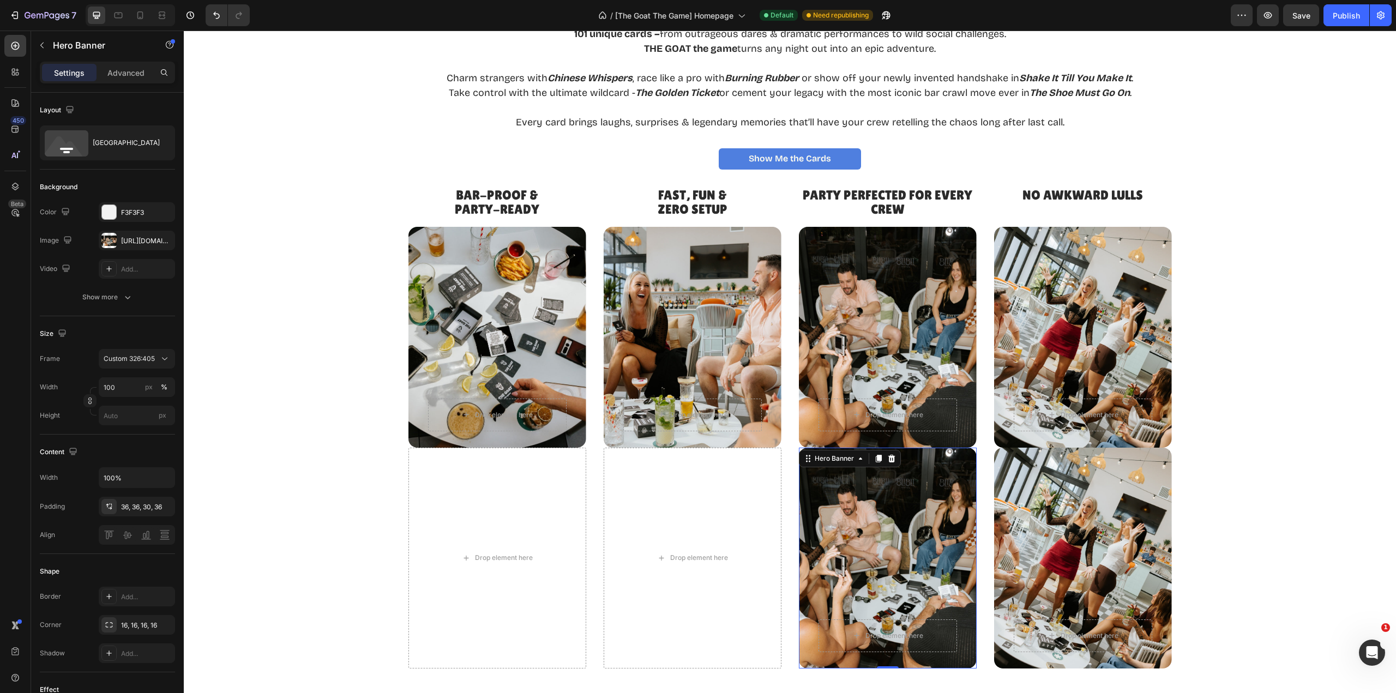
click at [957, 497] on div "Background Image" at bounding box center [888, 558] width 178 height 221
click at [889, 457] on icon at bounding box center [891, 459] width 7 height 8
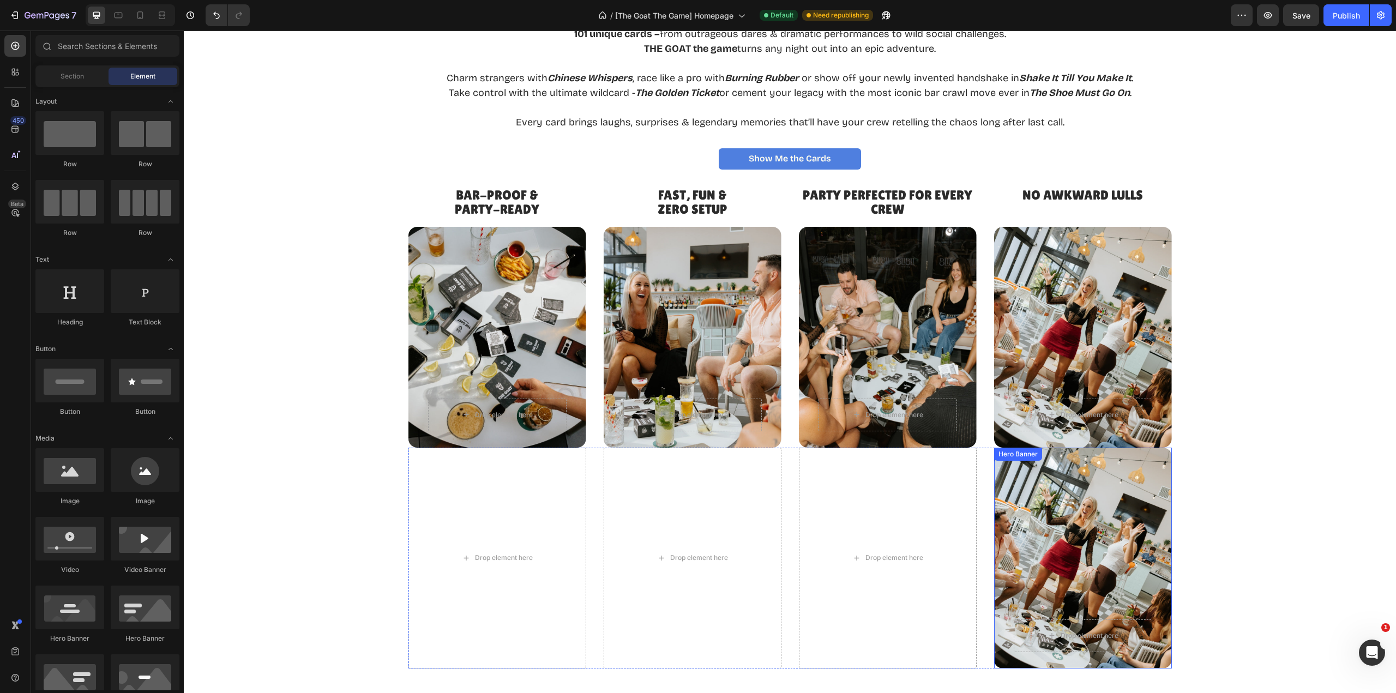
click at [1105, 512] on div "Background Image" at bounding box center [1083, 558] width 178 height 221
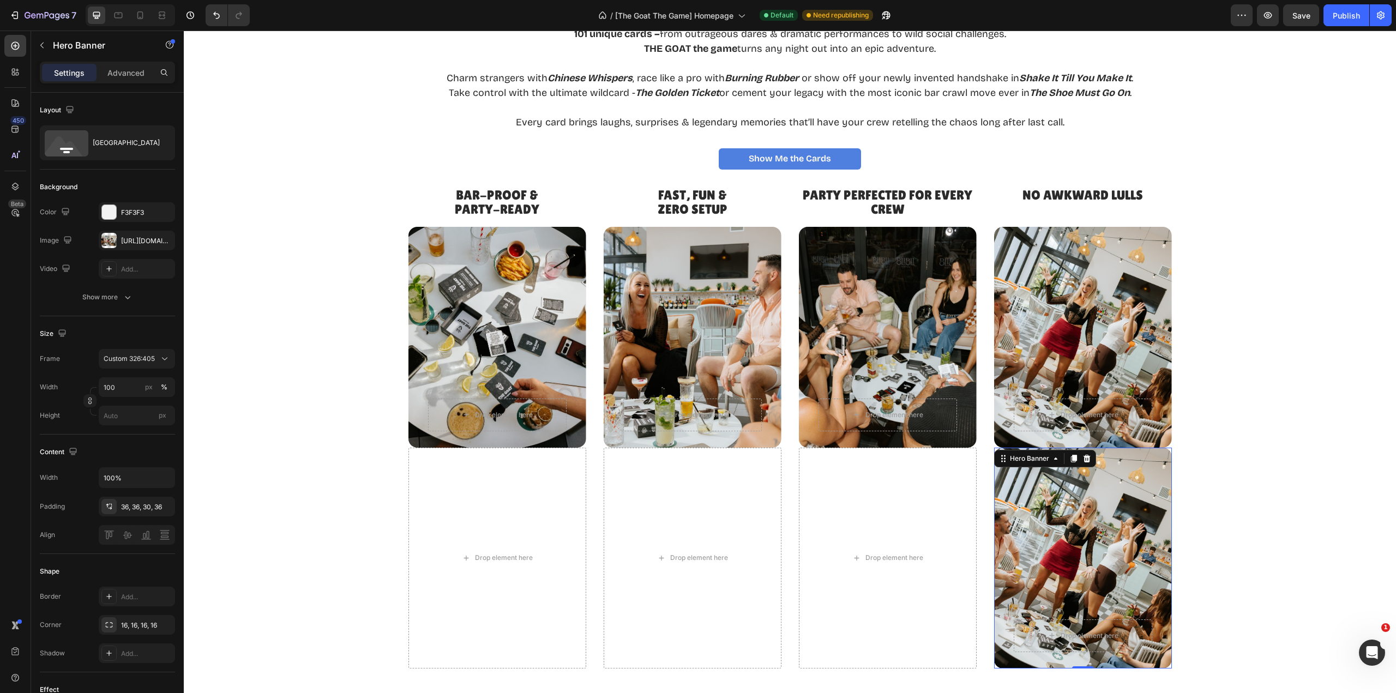
click at [1083, 457] on icon at bounding box center [1086, 459] width 7 height 8
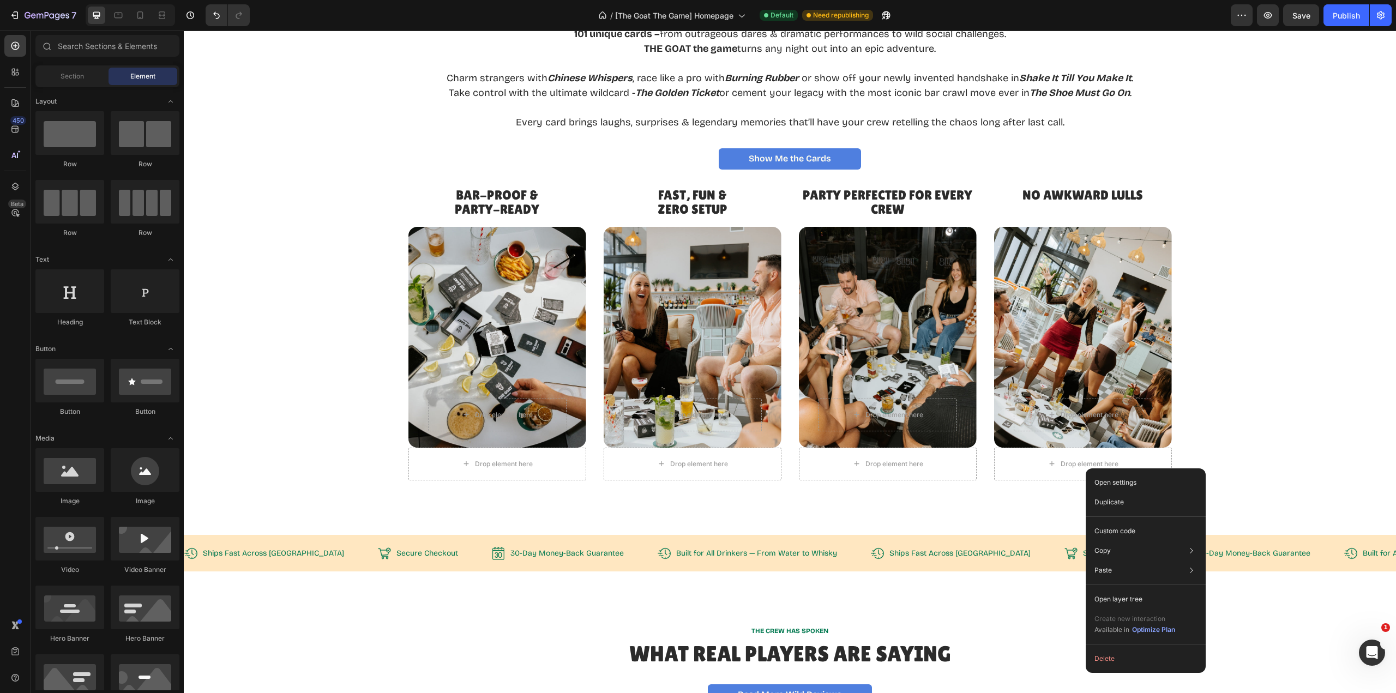
click at [1117, 662] on button "Delete" at bounding box center [1145, 659] width 111 height 20
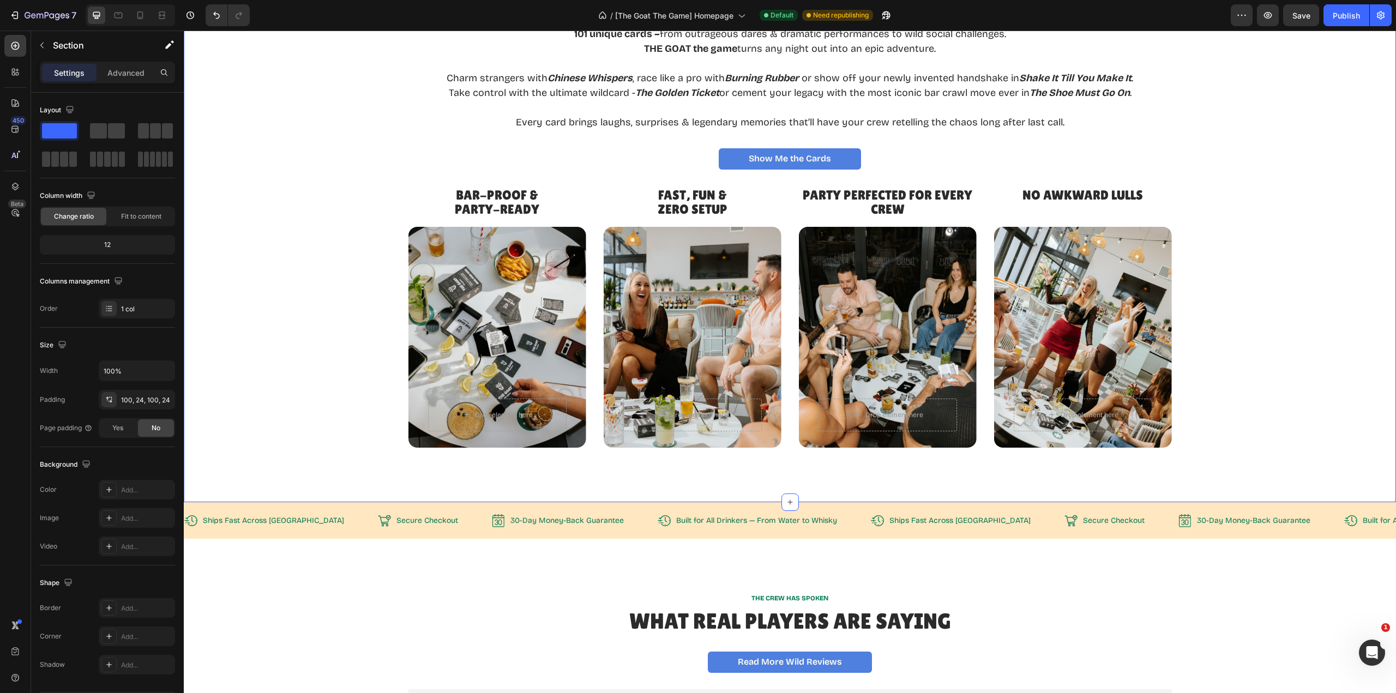
click at [1330, 325] on div "Bar-Proof & Party-Ready Heading Drop element here Hero Banner Fast, Fun & Zero …" at bounding box center [790, 317] width 1186 height 261
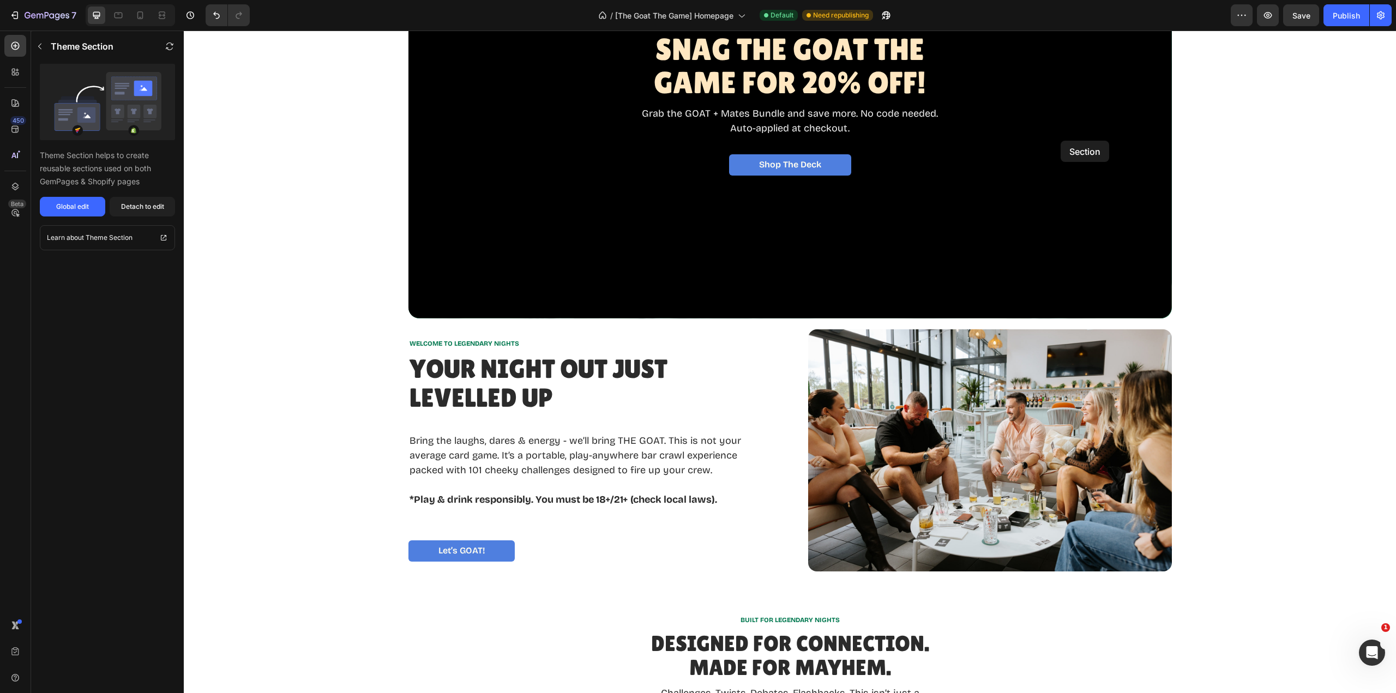
scroll to position [218, 0]
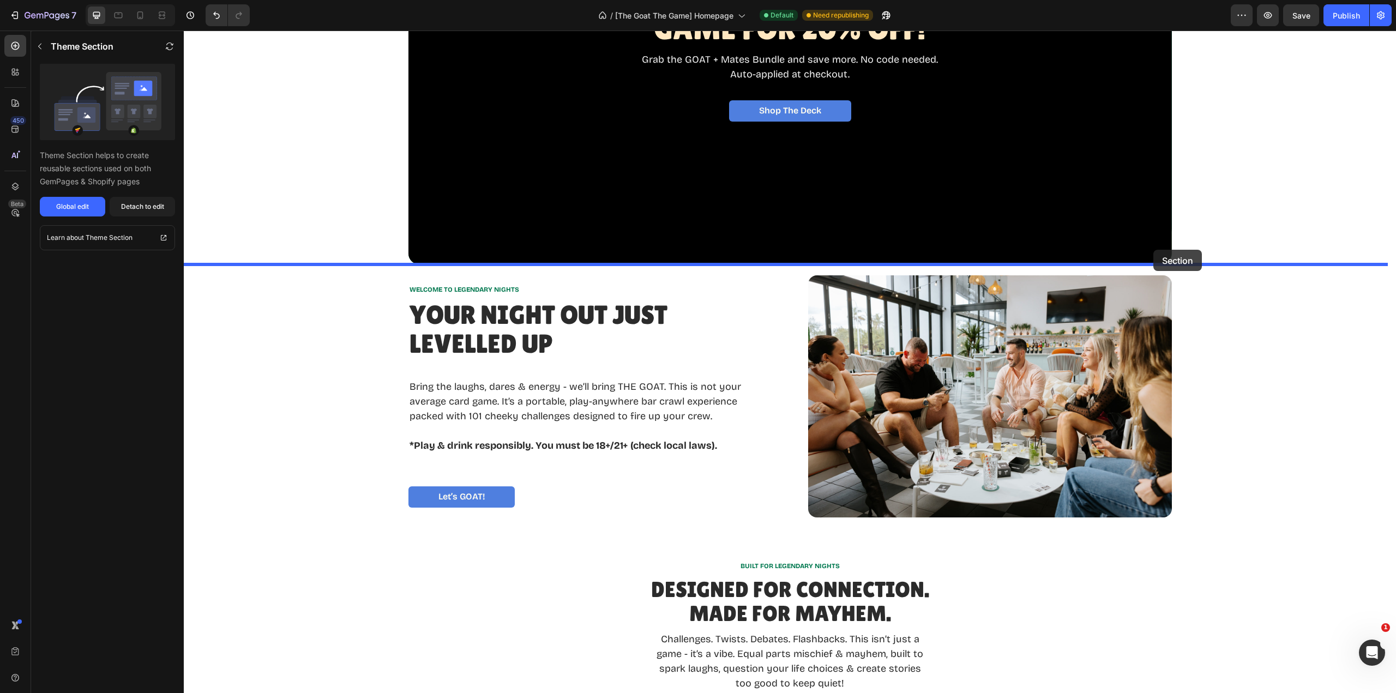
drag, startPoint x: 1067, startPoint y: 412, endPoint x: 1153, endPoint y: 250, distance: 184.0
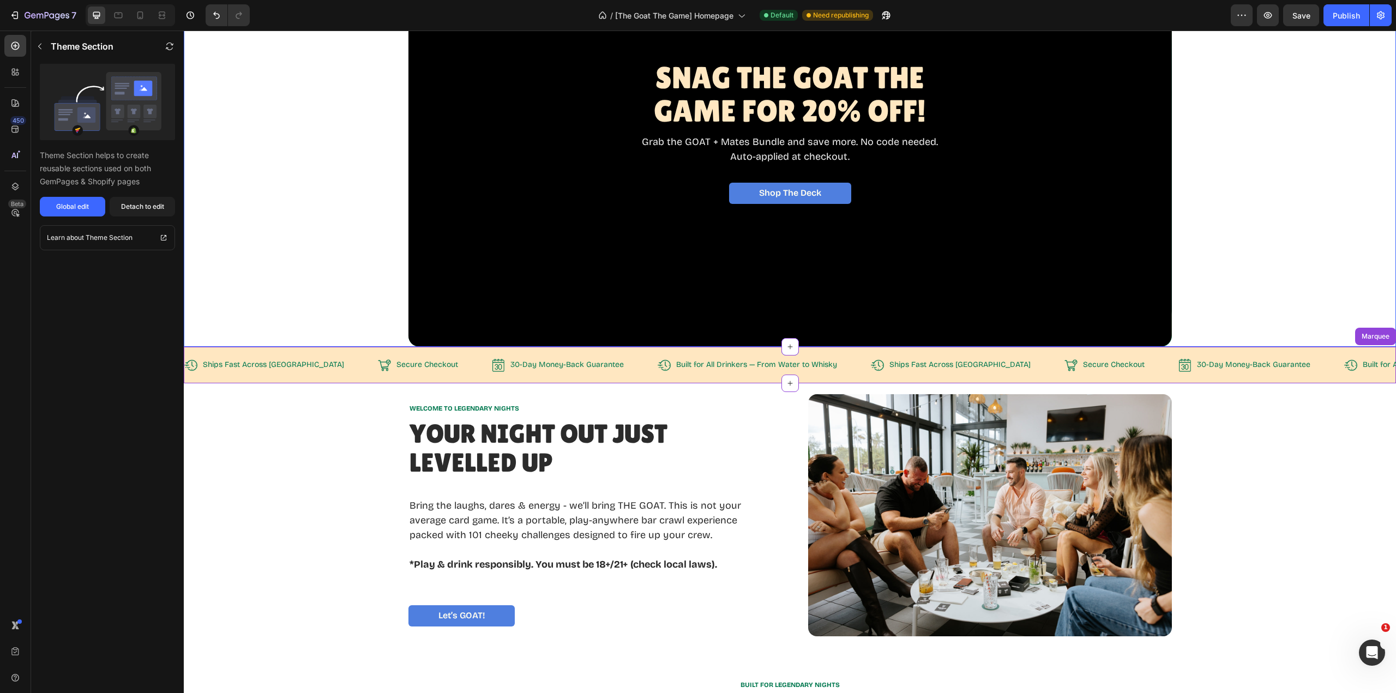
scroll to position [109, 0]
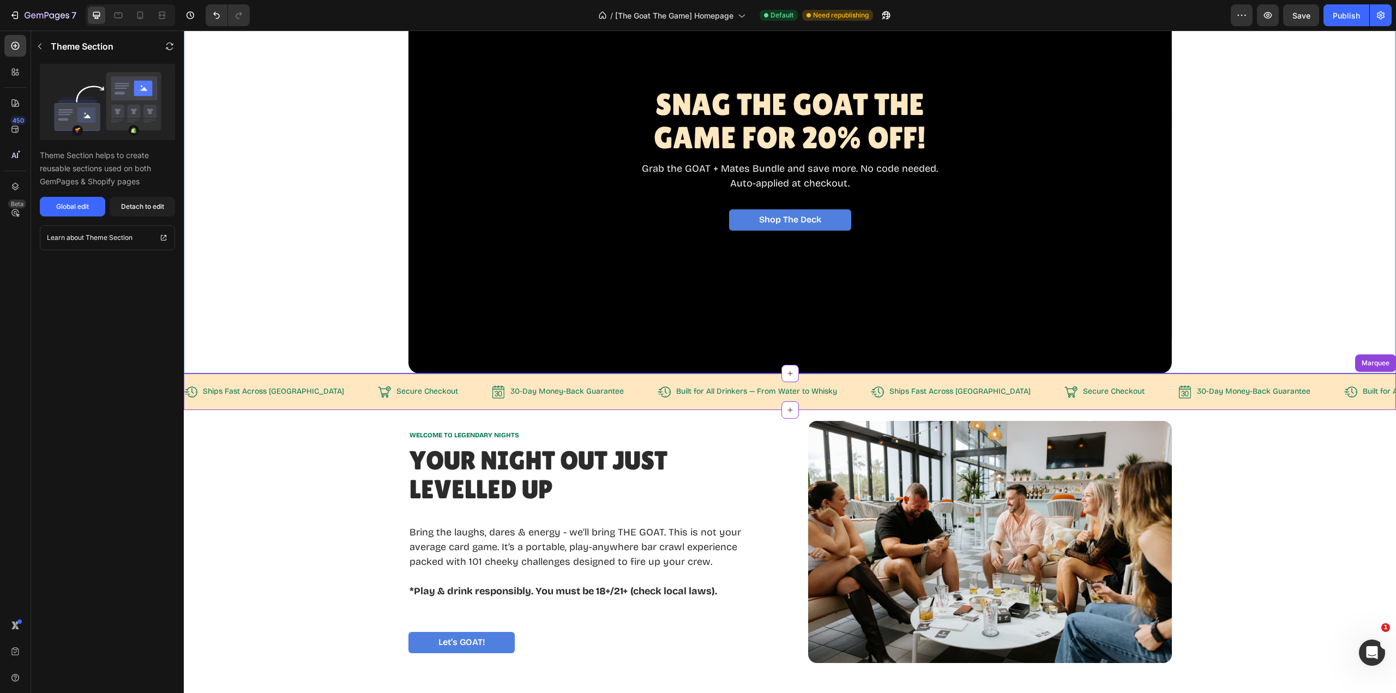
click at [1207, 350] on div "Snag The GOAT THE Game for 20% OFF! Heading Grab the GOAT + Mates Bundle and sa…" at bounding box center [790, 159] width 1191 height 430
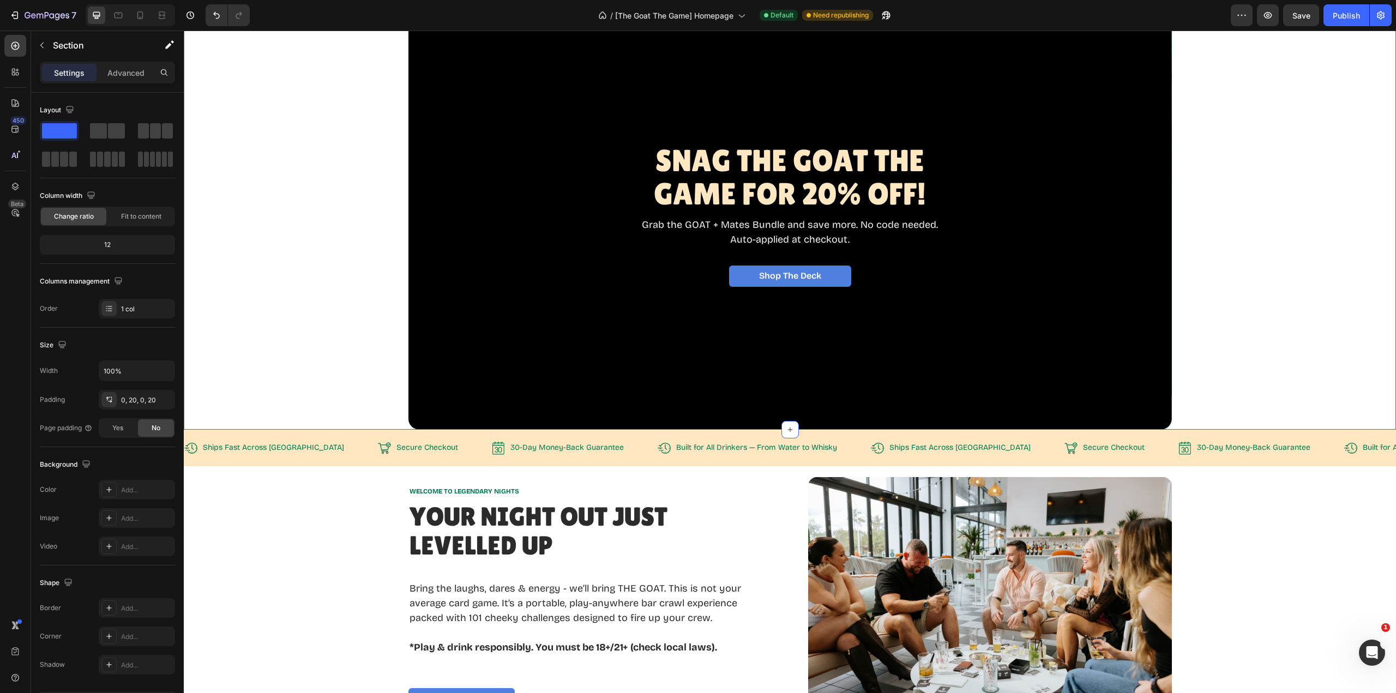
scroll to position [0, 0]
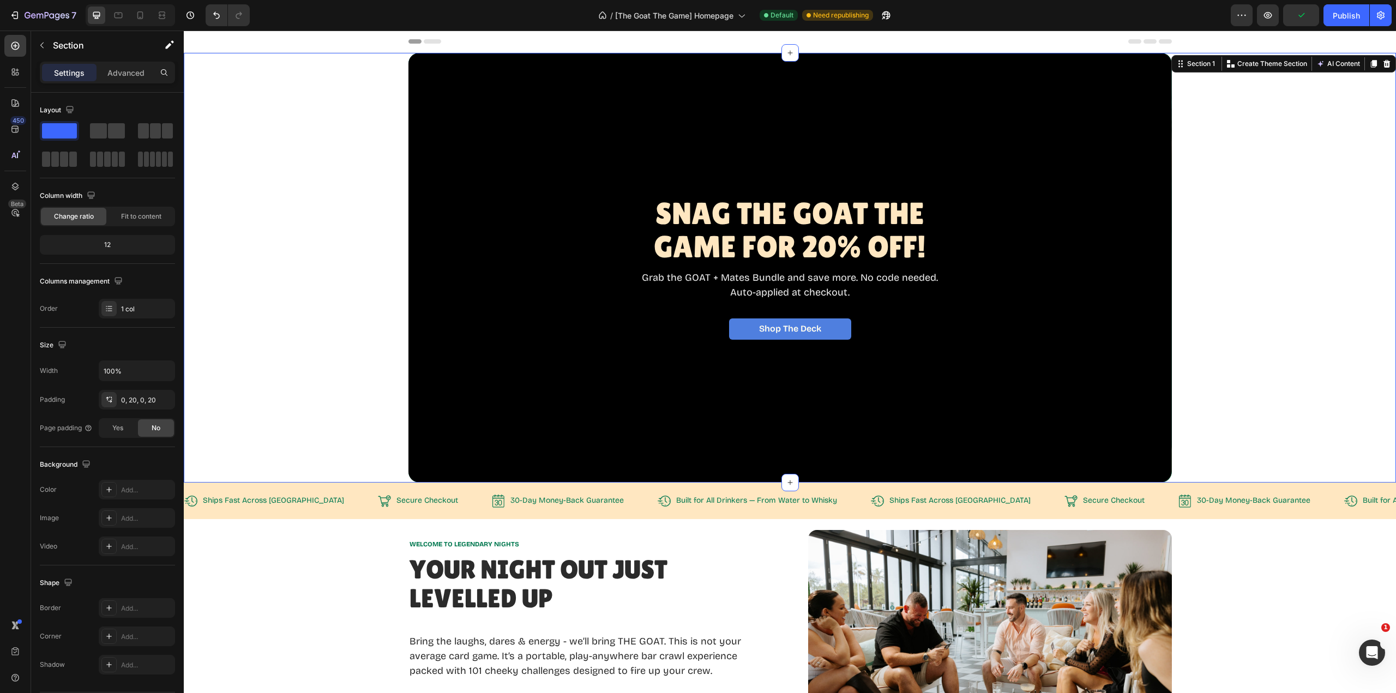
click at [1222, 459] on div "Snag The GOAT THE Game for 20% OFF! Heading Grab the GOAT + Mates Bundle and sa…" at bounding box center [790, 268] width 1191 height 430
click at [1178, 477] on div "Snag The GOAT THE Game for 20% OFF! Heading Grab the GOAT + Mates Bundle and sa…" at bounding box center [790, 268] width 1191 height 430
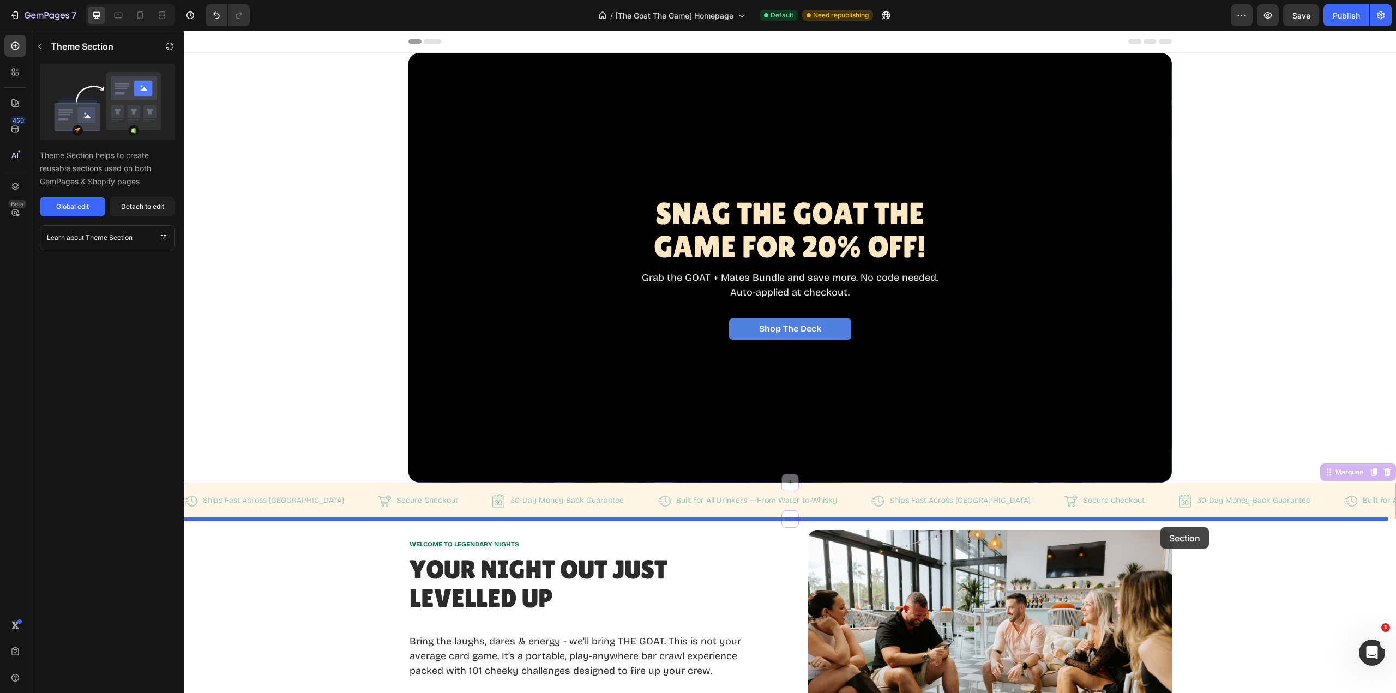
drag, startPoint x: 1158, startPoint y: 504, endPoint x: 1161, endPoint y: 527, distance: 23.1
drag, startPoint x: 1178, startPoint y: 501, endPoint x: 1180, endPoint y: 539, distance: 38.2
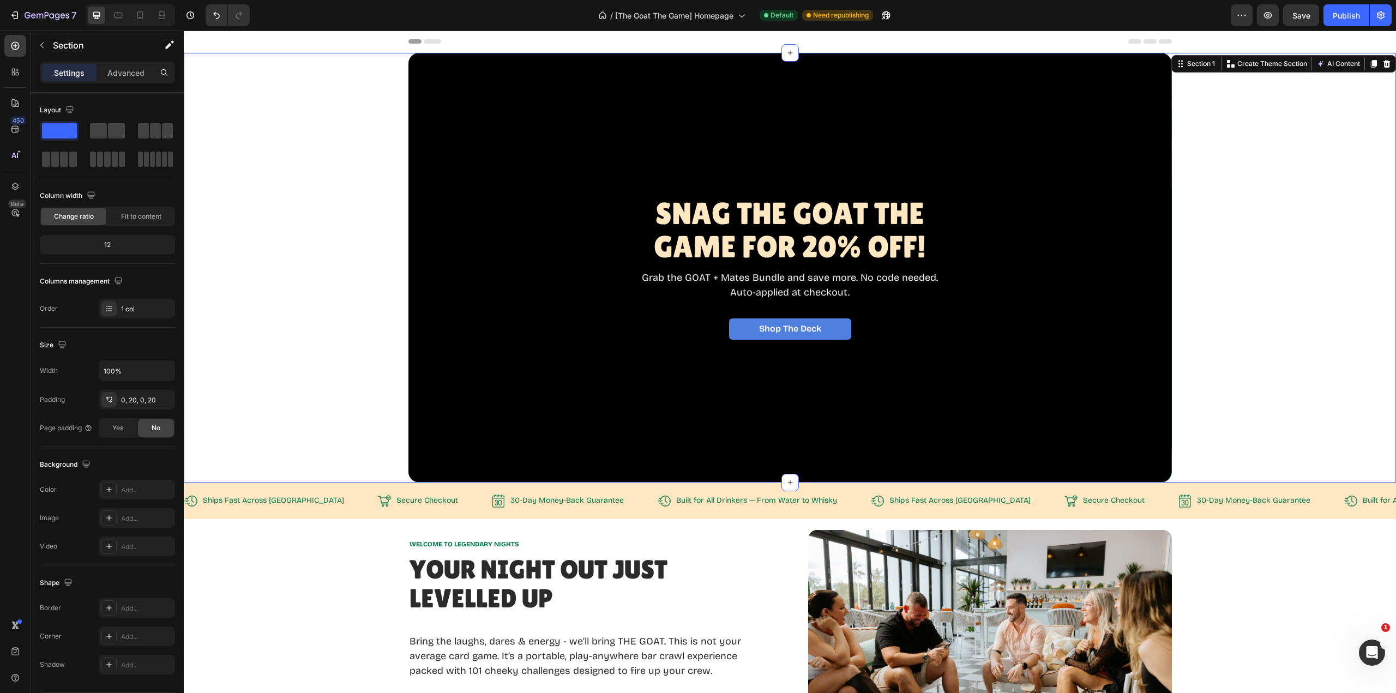
click at [1241, 429] on div "Snag The GOAT THE Game for 20% OFF! Heading Grab the GOAT + Mates Bundle and sa…" at bounding box center [790, 268] width 1191 height 430
click at [149, 394] on div "0, 20, 0, 20" at bounding box center [137, 400] width 76 height 20
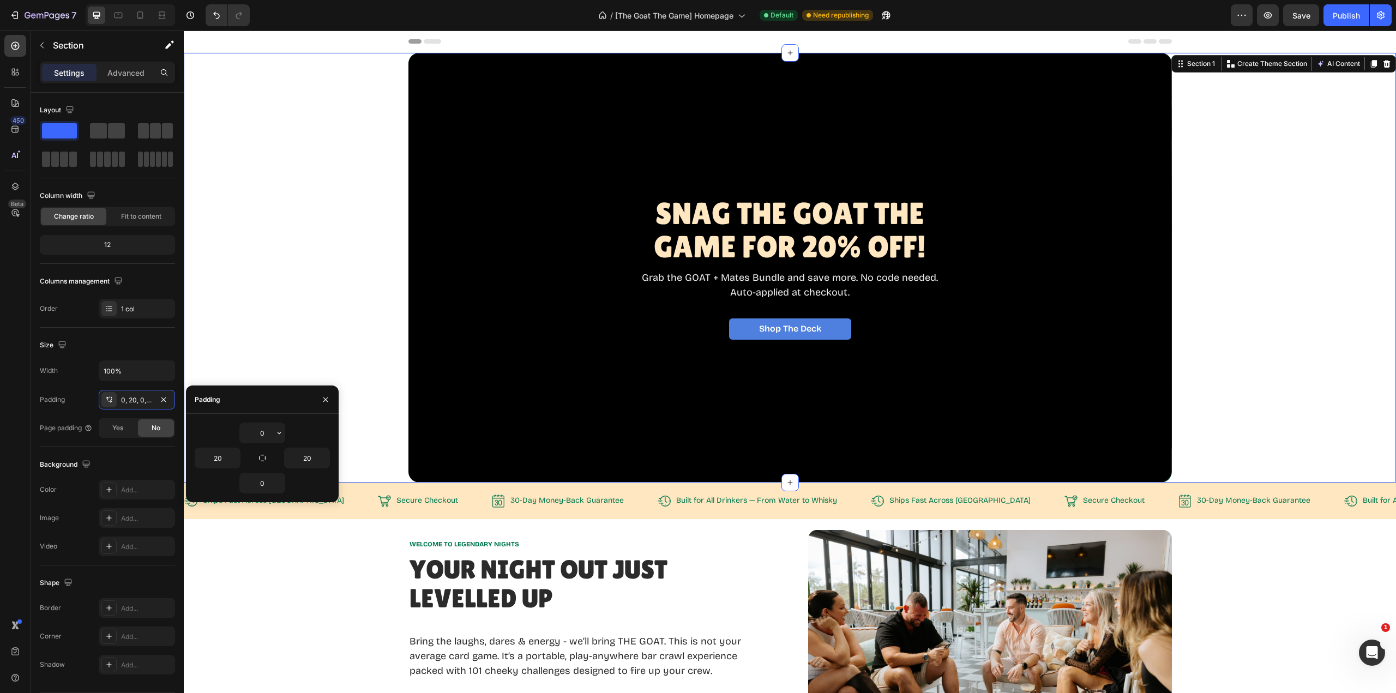
click at [280, 431] on icon "button" at bounding box center [279, 433] width 9 height 9
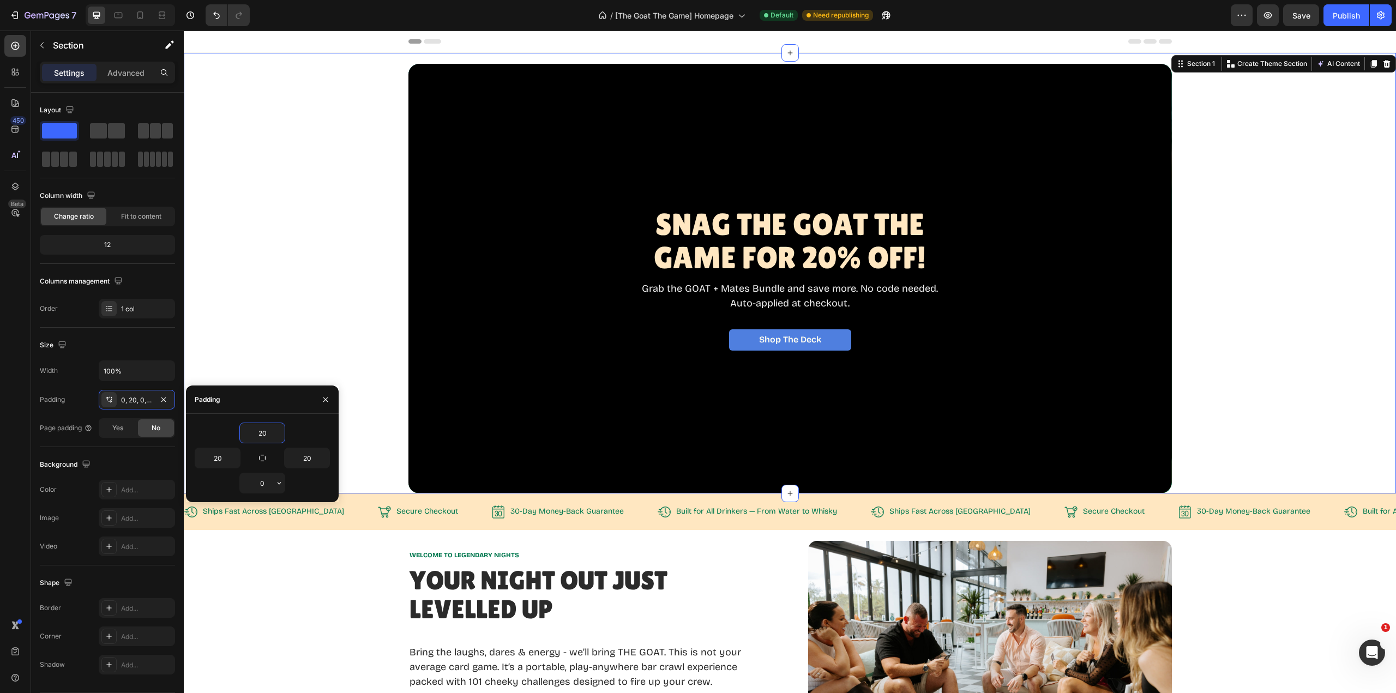
type input "20"
click at [262, 479] on input "0" at bounding box center [262, 483] width 45 height 20
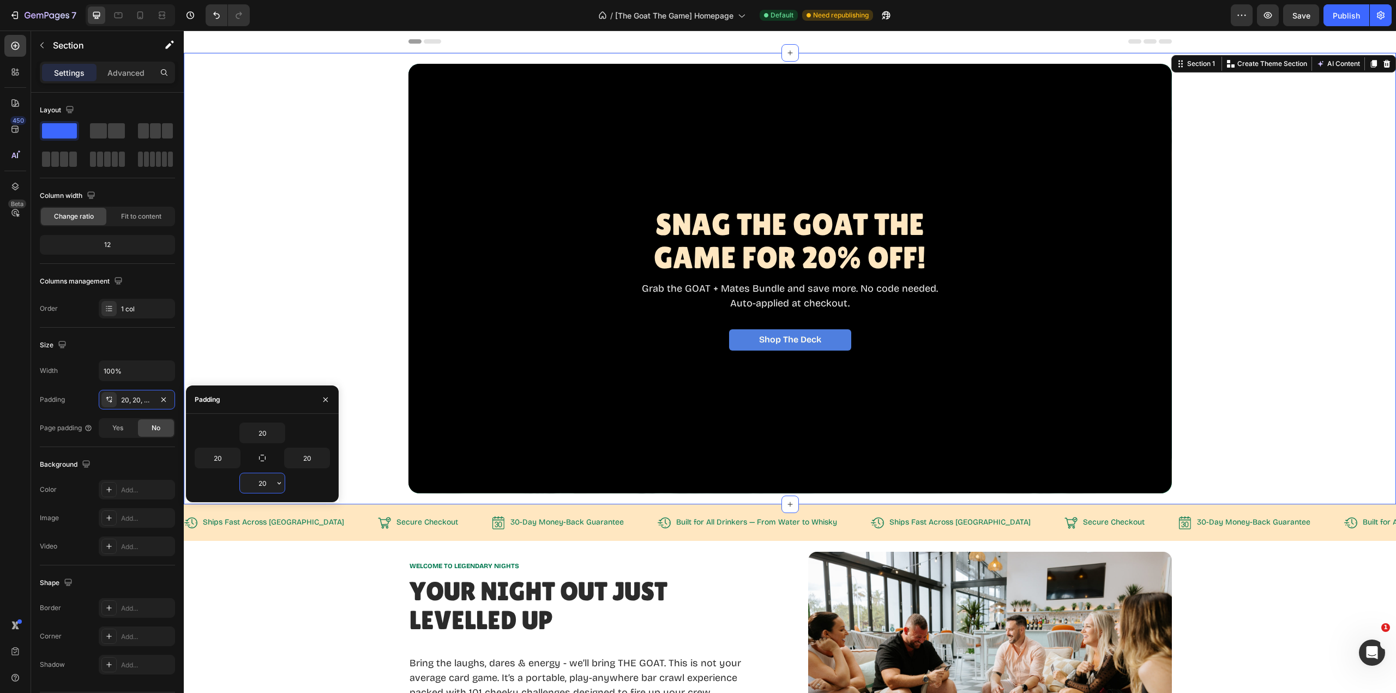
drag, startPoint x: 266, startPoint y: 483, endPoint x: 255, endPoint y: 483, distance: 10.4
click at [255, 483] on input "20" at bounding box center [262, 483] width 45 height 20
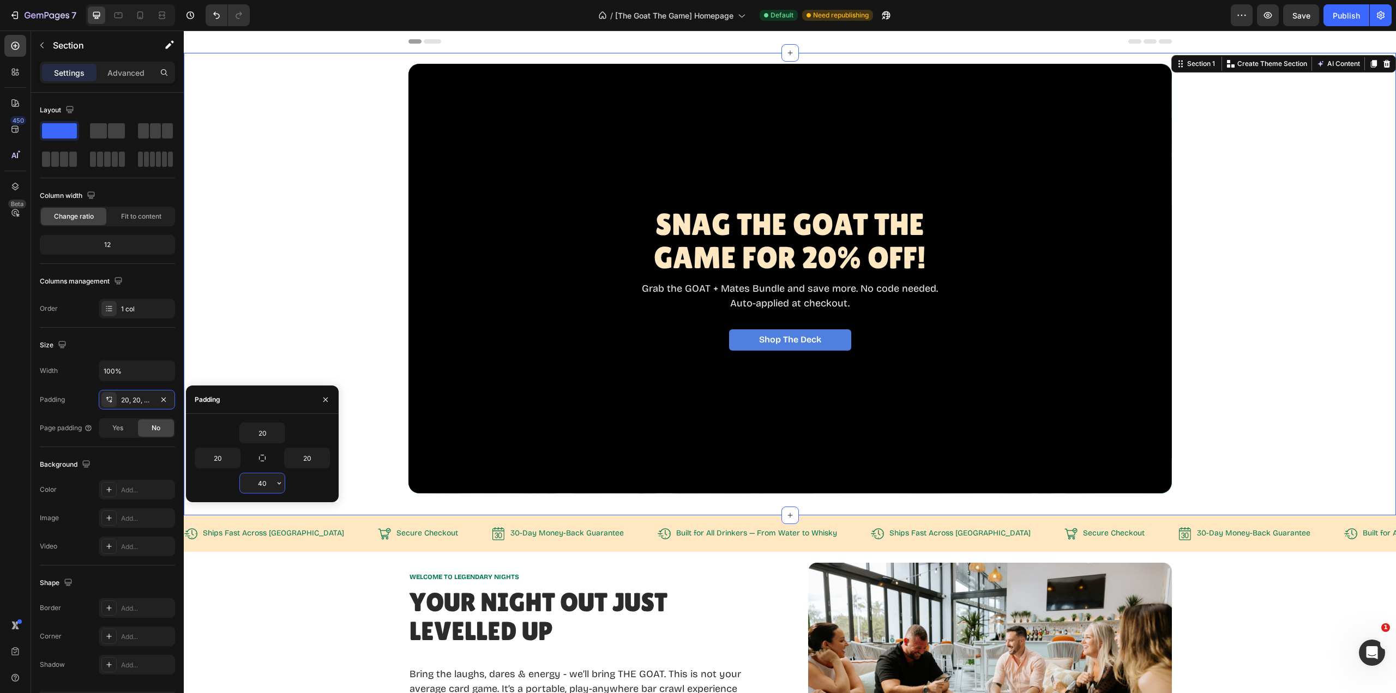
drag, startPoint x: 266, startPoint y: 479, endPoint x: 250, endPoint y: 480, distance: 16.4
click at [250, 480] on input "40" at bounding box center [262, 483] width 45 height 20
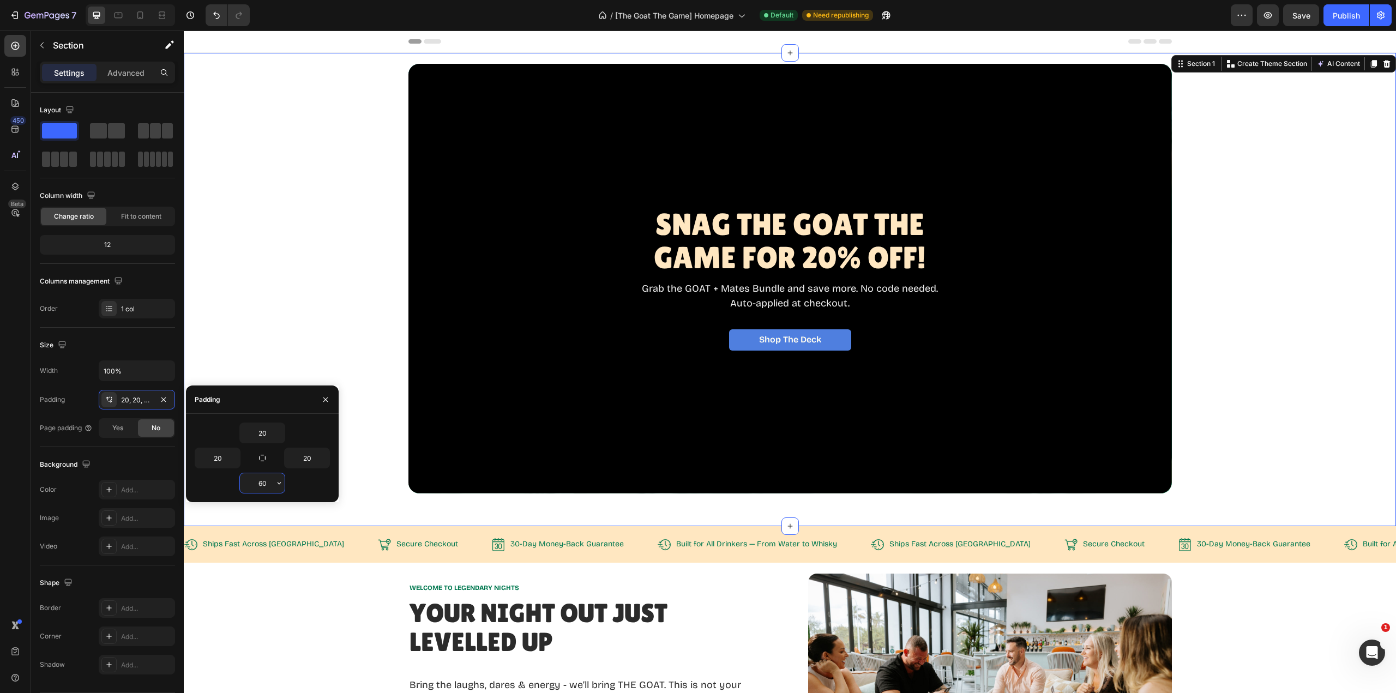
click at [250, 485] on input "60" at bounding box center [262, 483] width 45 height 20
type input "50"
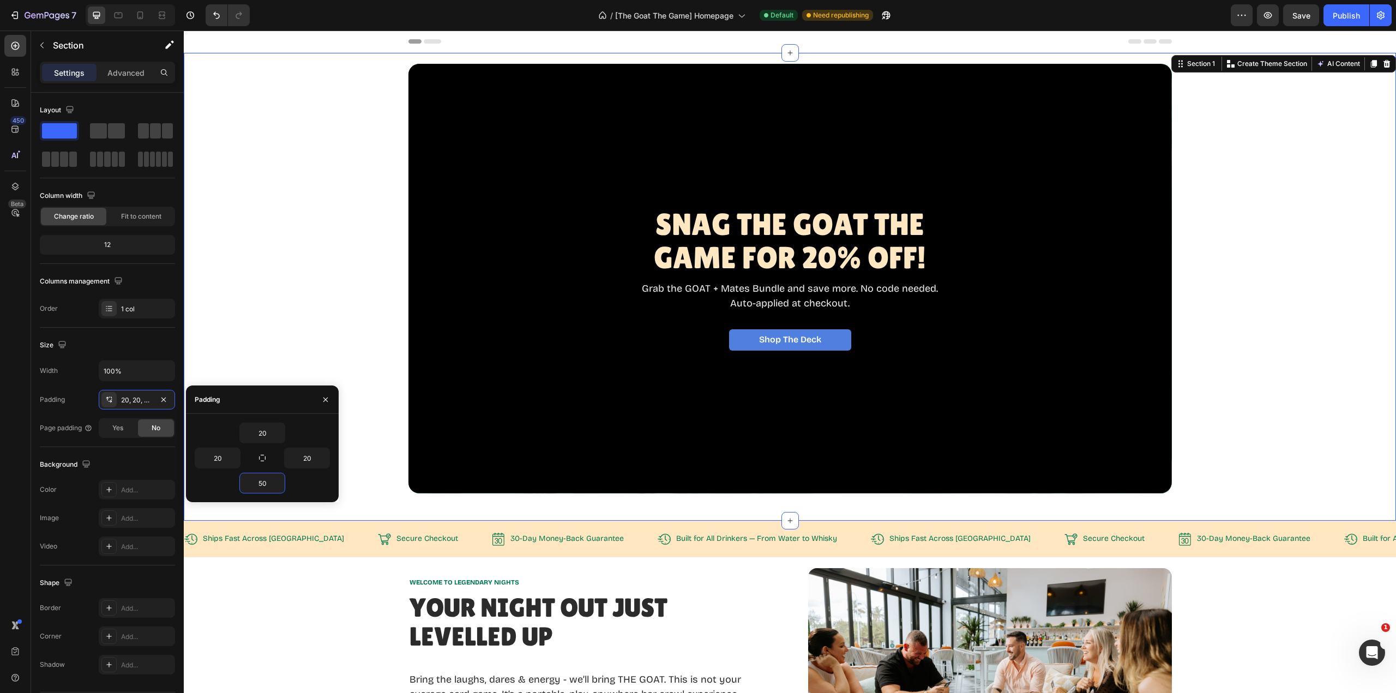
click at [1265, 480] on div "Snag The GOAT THE Game for 20% OFF! Heading Grab the GOAT + Mates Bundle and sa…" at bounding box center [790, 279] width 1191 height 430
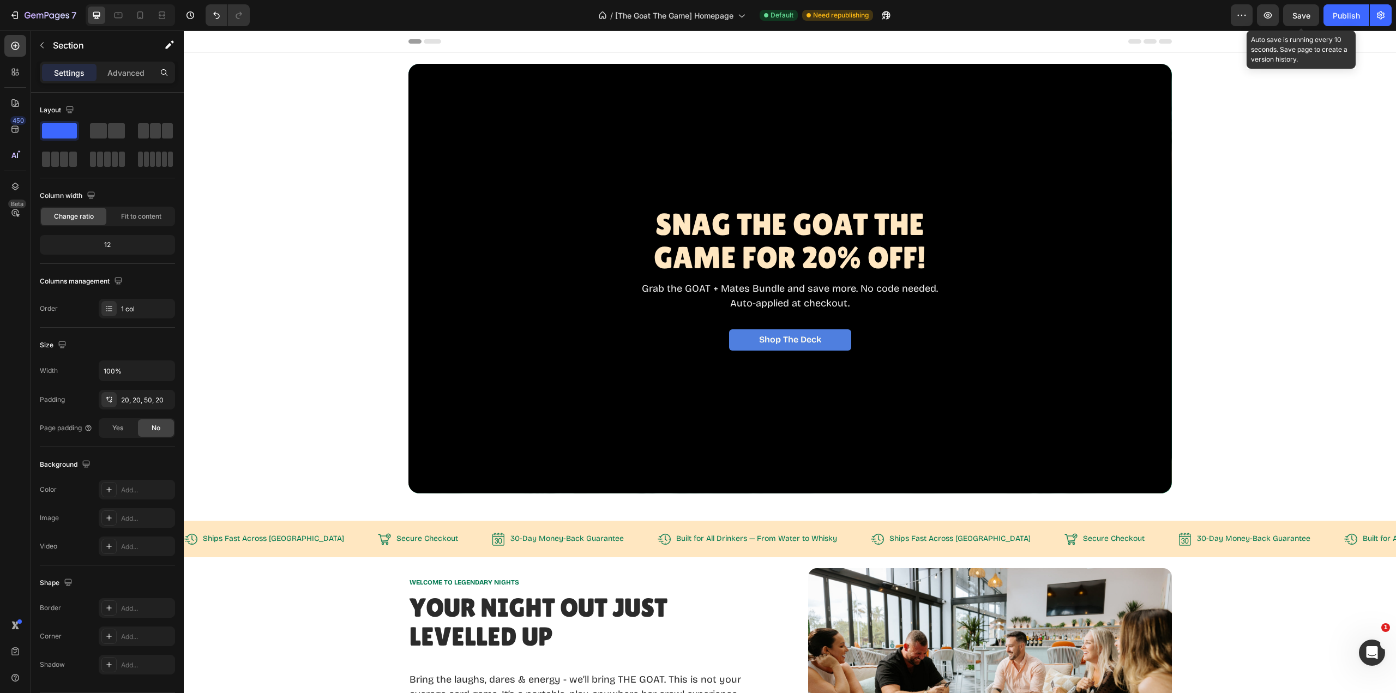
click at [1306, 15] on span "Save" at bounding box center [1302, 15] width 18 height 9
click at [1349, 16] on div "Publish" at bounding box center [1346, 15] width 27 height 11
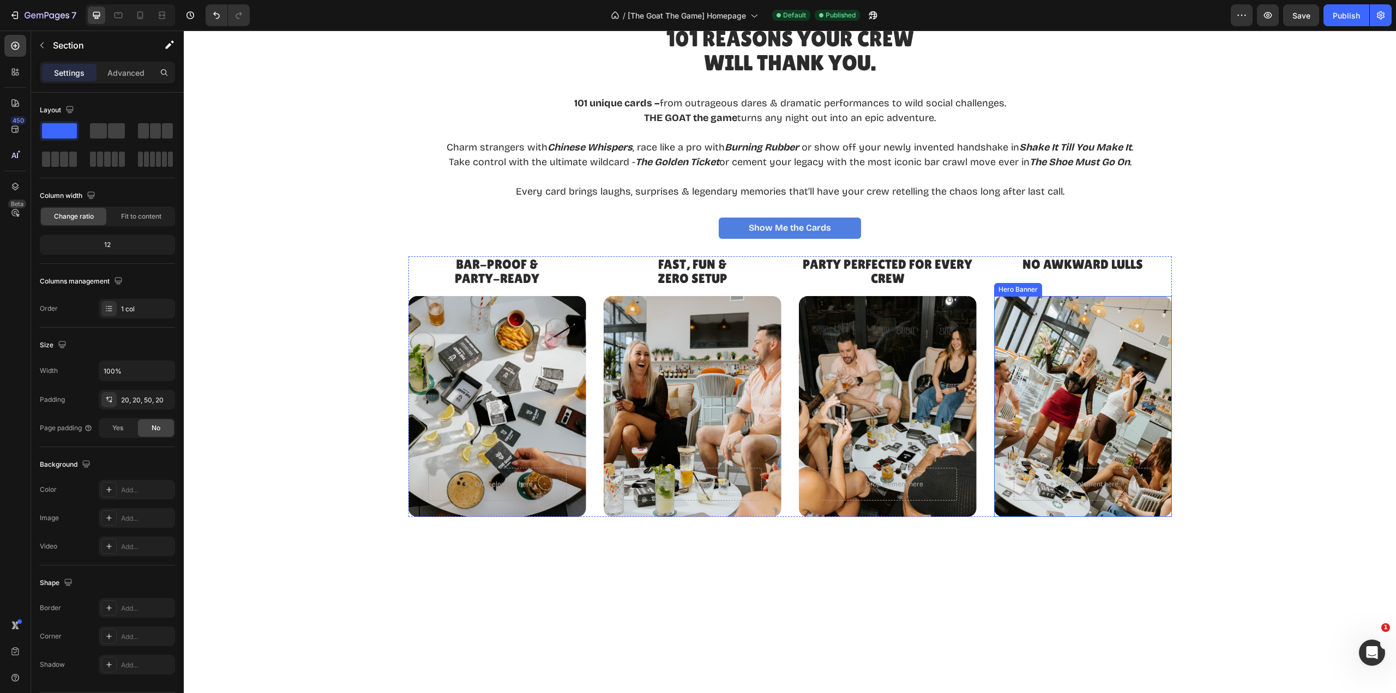
scroll to position [1854, 0]
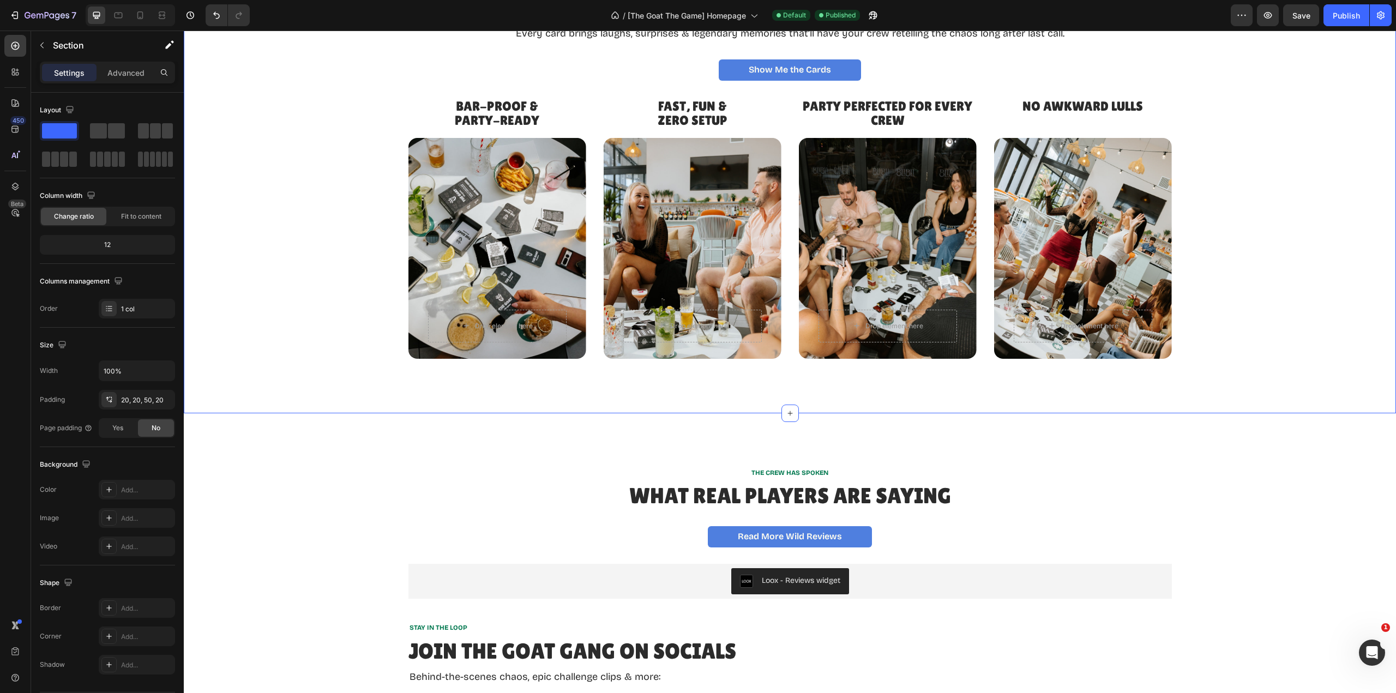
click at [870, 370] on div "WHAT’S IN THE DECK Text Block 101 REASONS YOUR CREW WILL THANK YOU. Heading 101…" at bounding box center [790, 105] width 1212 height 615
click at [137, 401] on div "100, 24, 100, 24" at bounding box center [146, 400] width 51 height 10
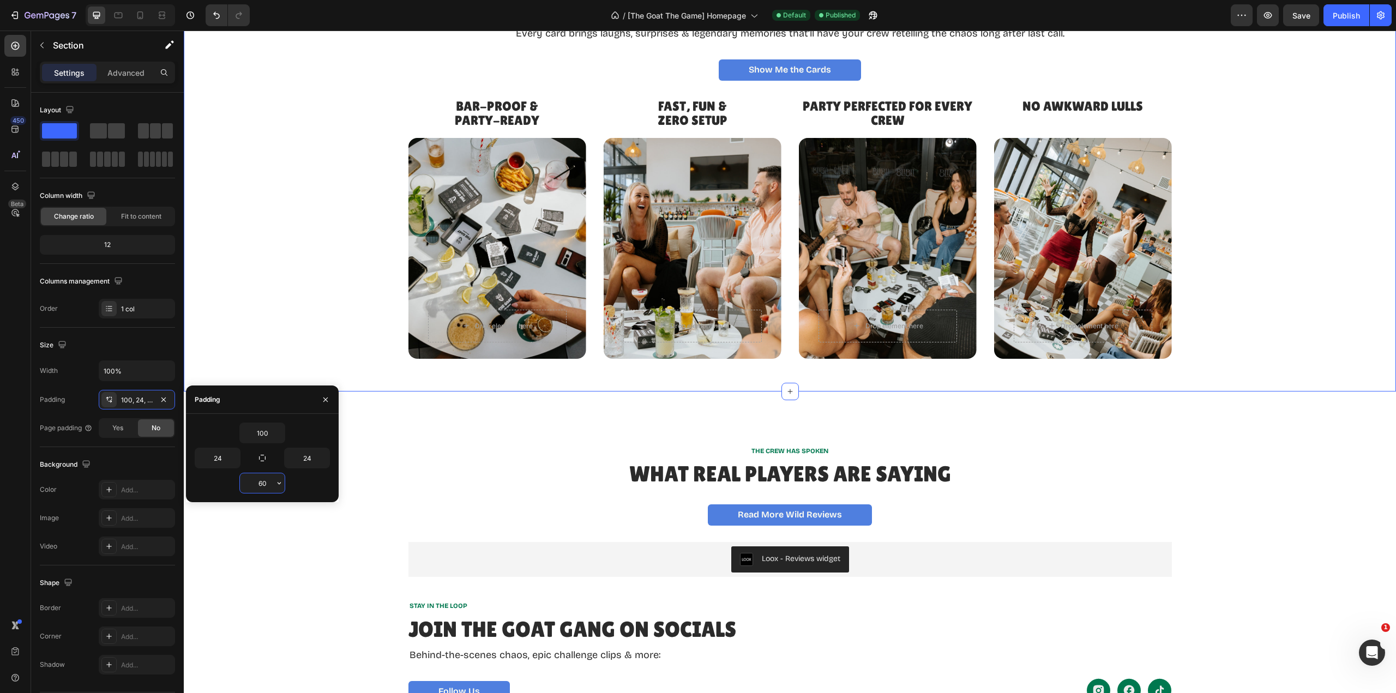
type input "6"
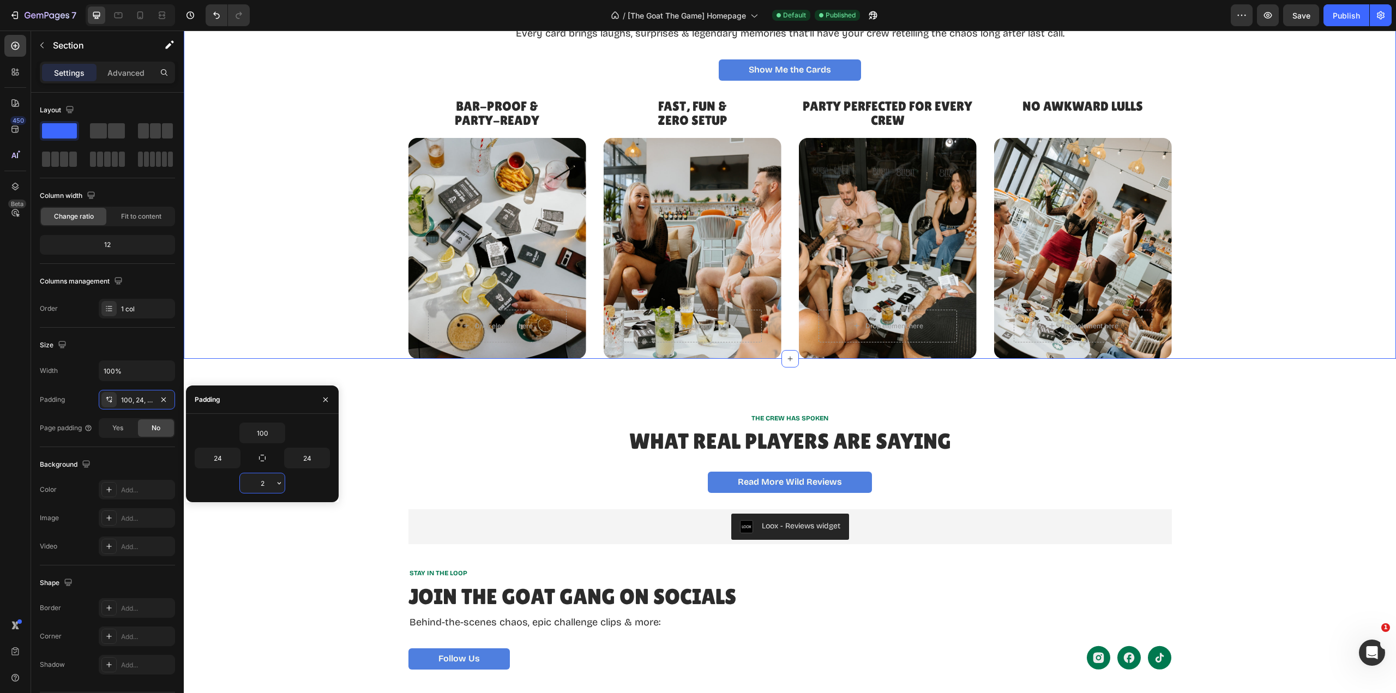
type input "20"
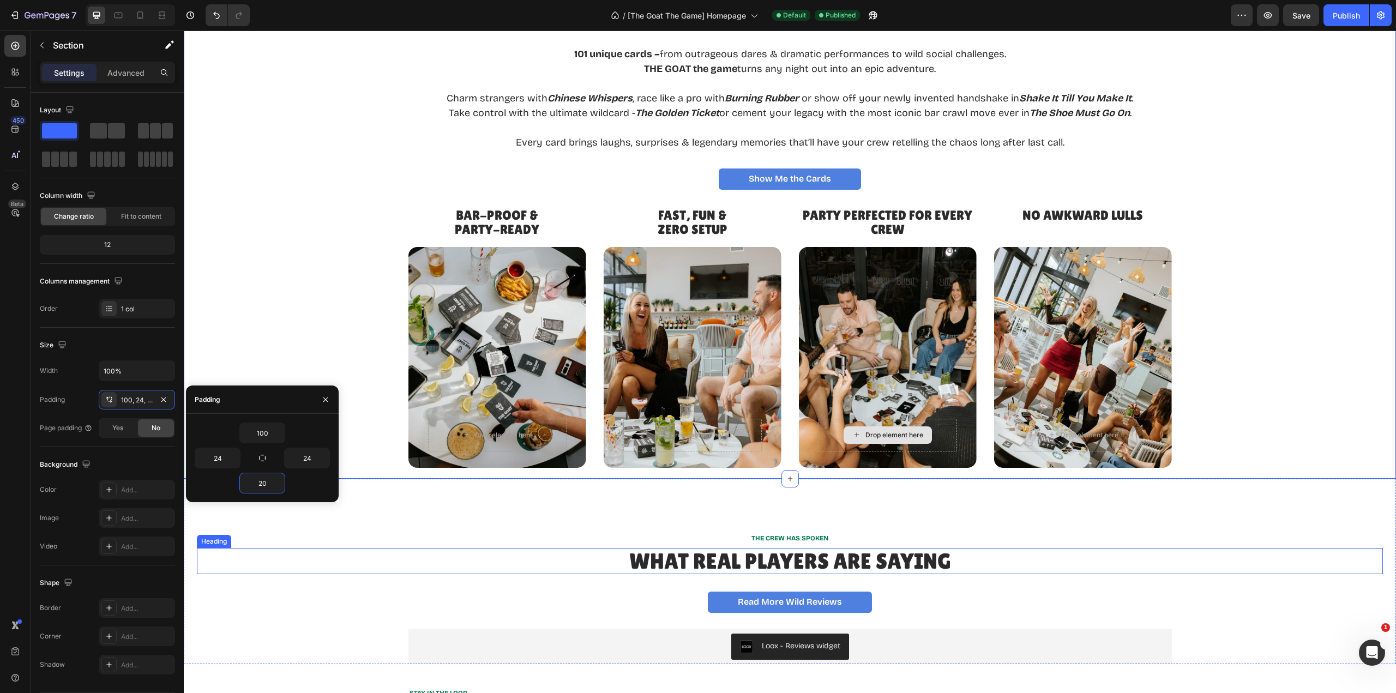
scroll to position [1691, 0]
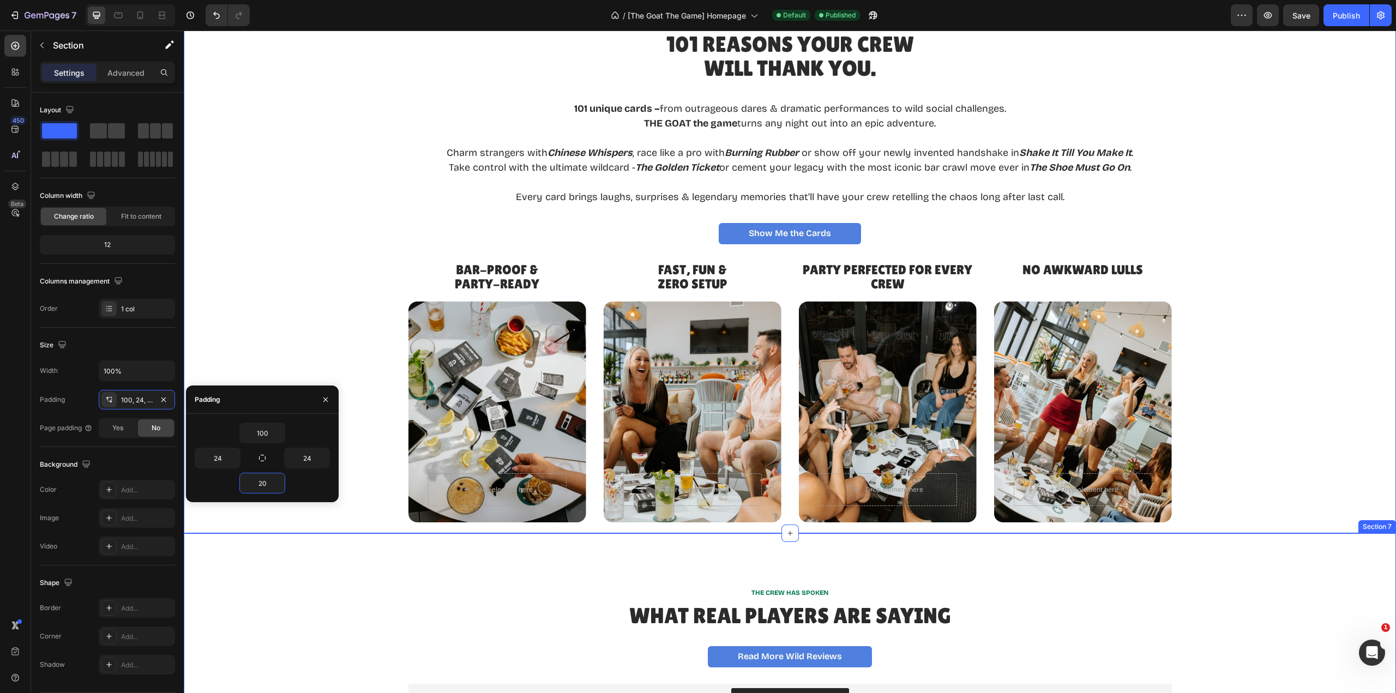
click at [1071, 578] on div "THE CREW HAS SPOKEN Text Block What Real Players Are Saying Heading Read More W…" at bounding box center [790, 625] width 1212 height 185
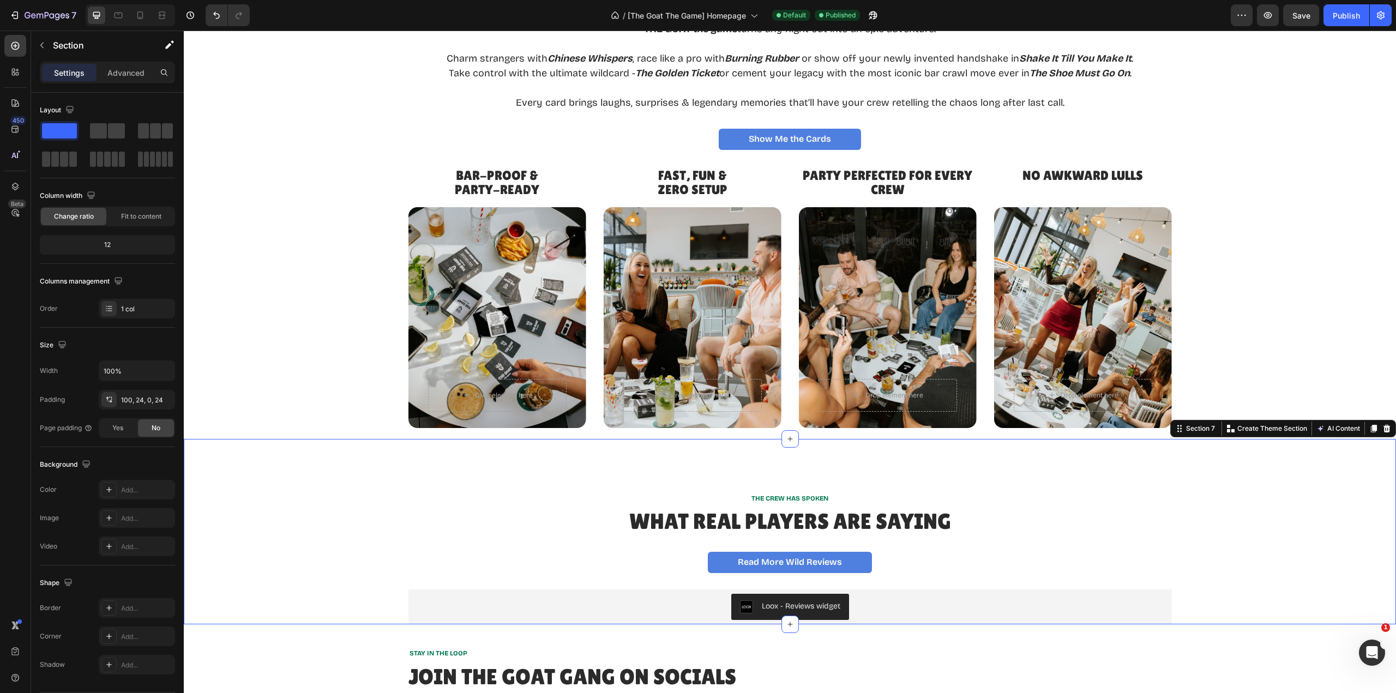
scroll to position [1800, 0]
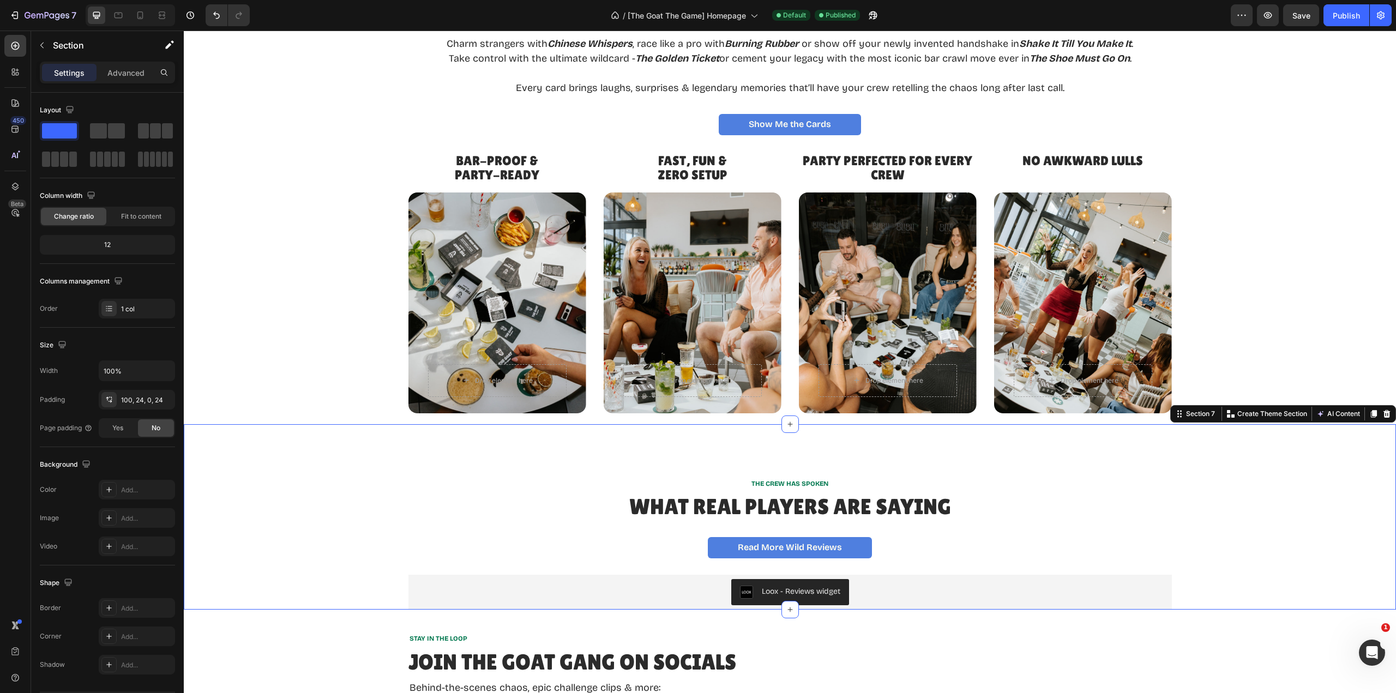
click at [831, 462] on div "THE CREW HAS SPOKEN Text Block What Real Players Are Saying Heading Read More W…" at bounding box center [790, 516] width 1212 height 185
click at [838, 458] on div "THE CREW HAS SPOKEN Text Block What Real Players Are Saying Heading Read More W…" at bounding box center [790, 516] width 1212 height 185
click at [136, 403] on div "100, 24, 0, 24" at bounding box center [146, 400] width 51 height 10
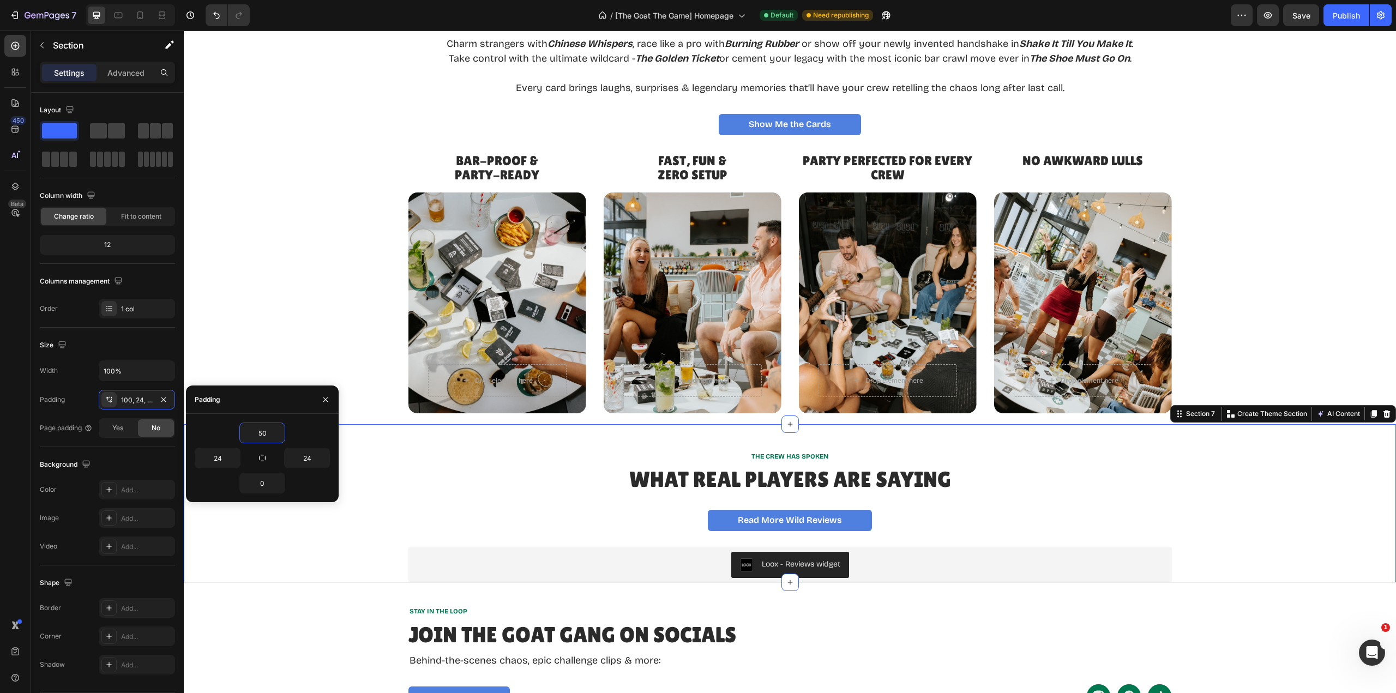
type input "5"
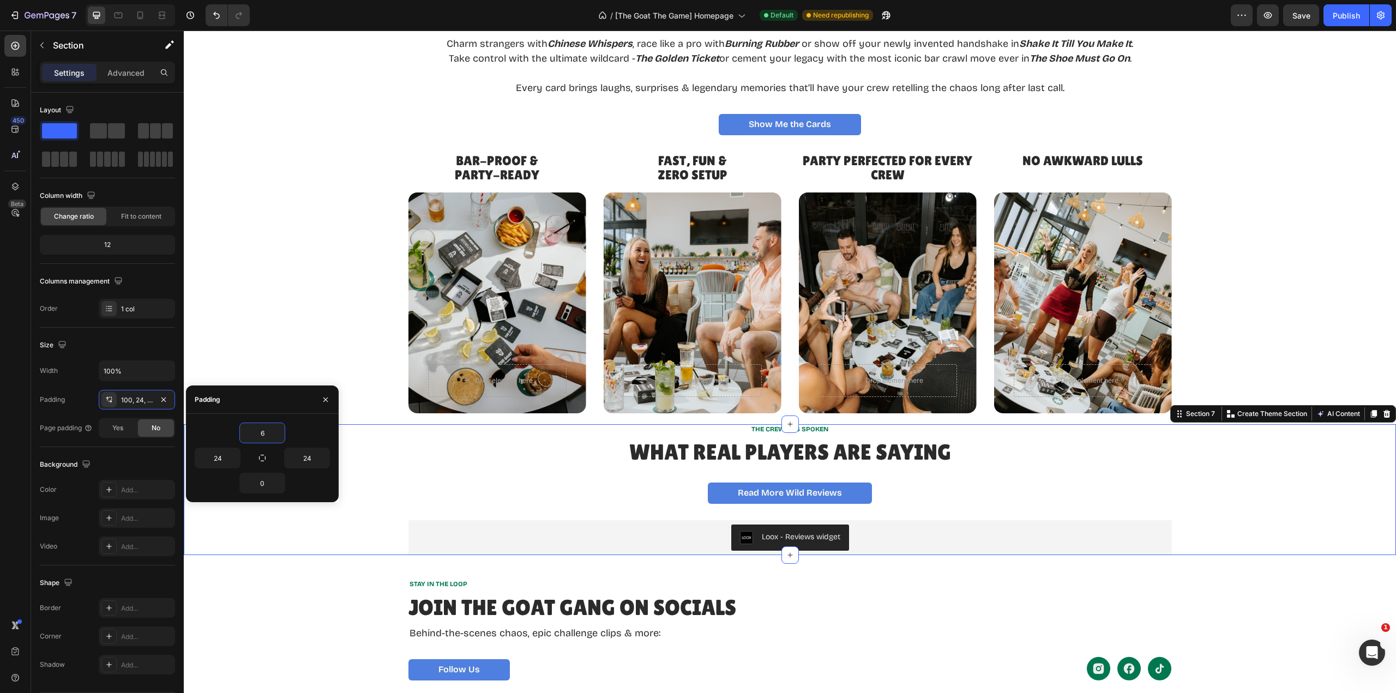
type input "60"
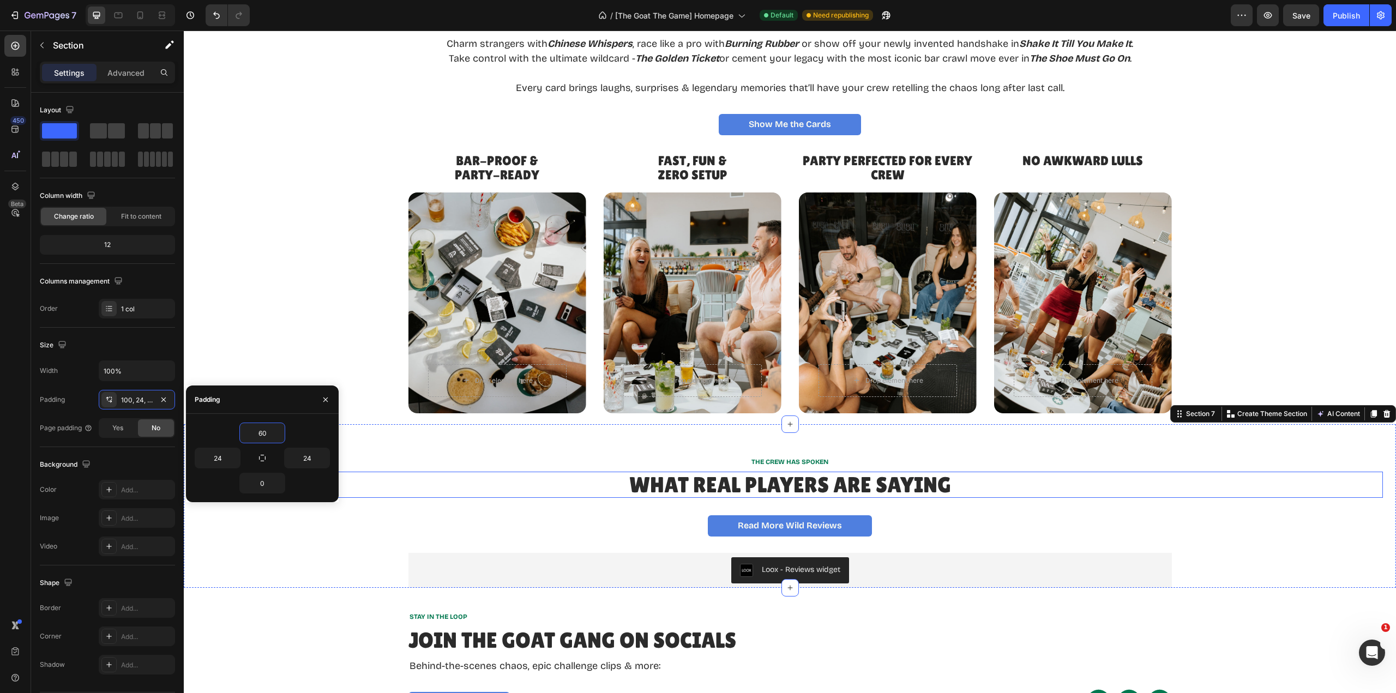
click at [1000, 491] on h2 "What Real Players Are Saying" at bounding box center [790, 485] width 1186 height 26
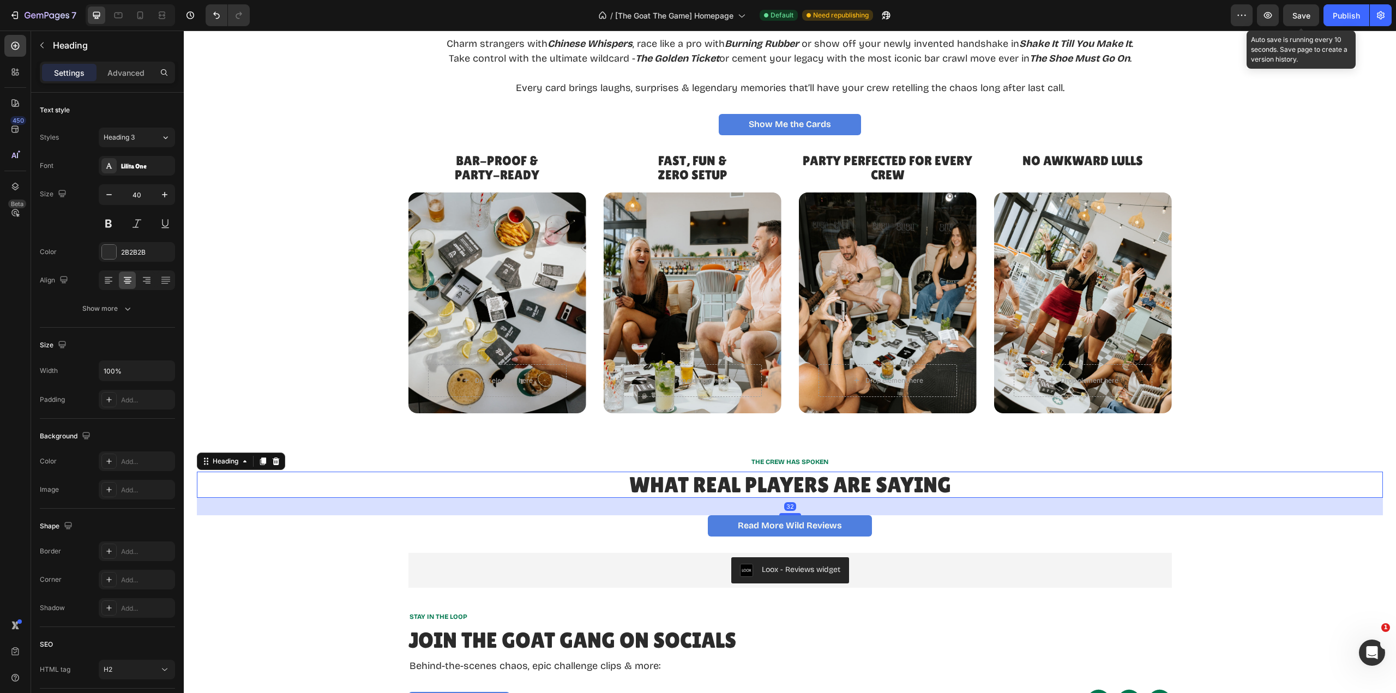
click at [1307, 13] on span "Save" at bounding box center [1302, 15] width 18 height 9
click at [1341, 20] on div "Publish" at bounding box center [1346, 15] width 27 height 11
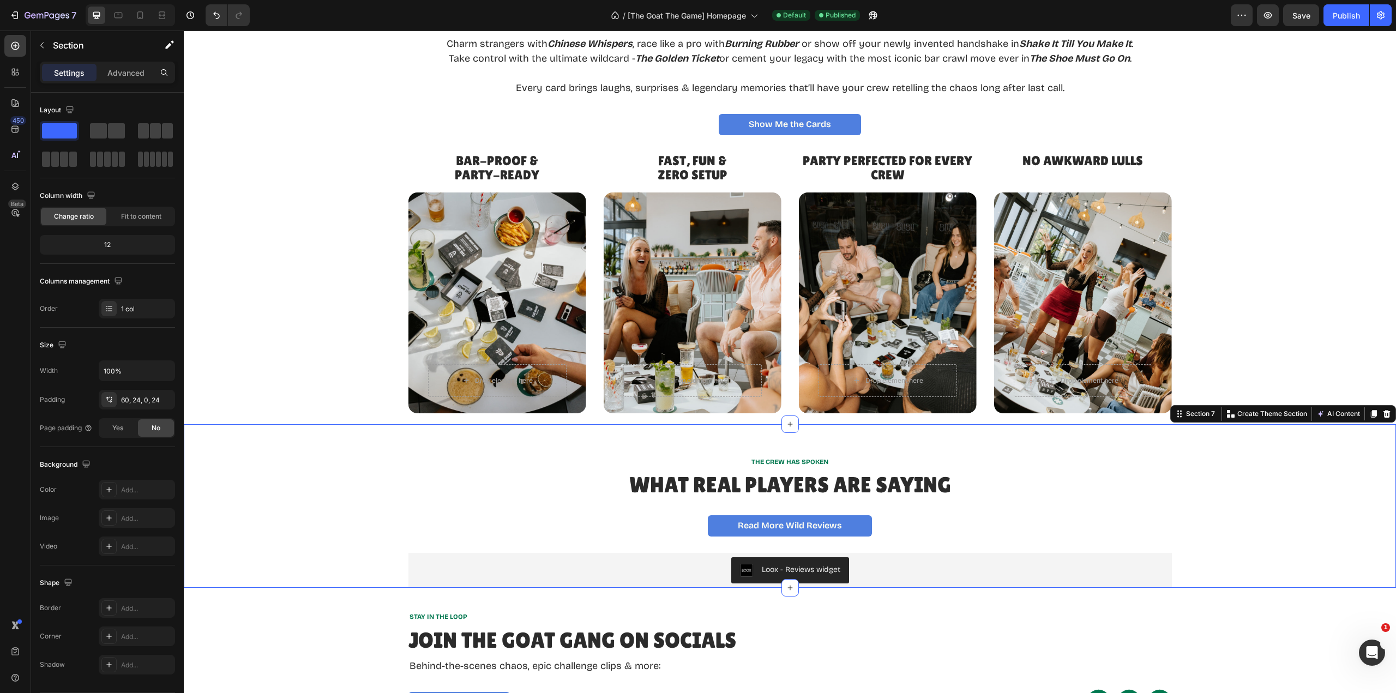
click at [930, 442] on div "THE CREW HAS SPOKEN Text Block What Real Players Are Saying Heading Read More W…" at bounding box center [790, 506] width 1212 height 164
click at [145, 396] on div "60, 24, 0, 24" at bounding box center [146, 400] width 51 height 10
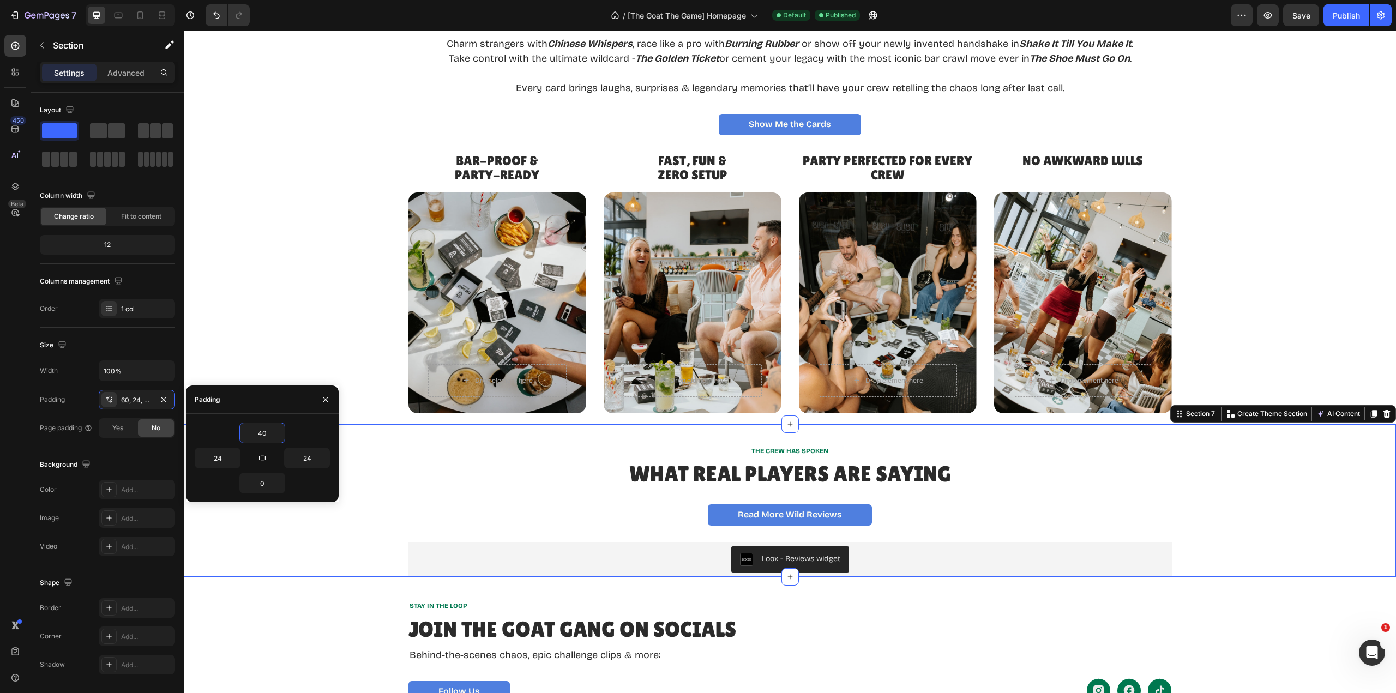
click at [308, 427] on div "40" at bounding box center [262, 433] width 135 height 21
click at [1096, 501] on div "THE CREW HAS SPOKEN Text Block What Real Players Are Saying Heading Read More W…" at bounding box center [790, 511] width 1186 height 131
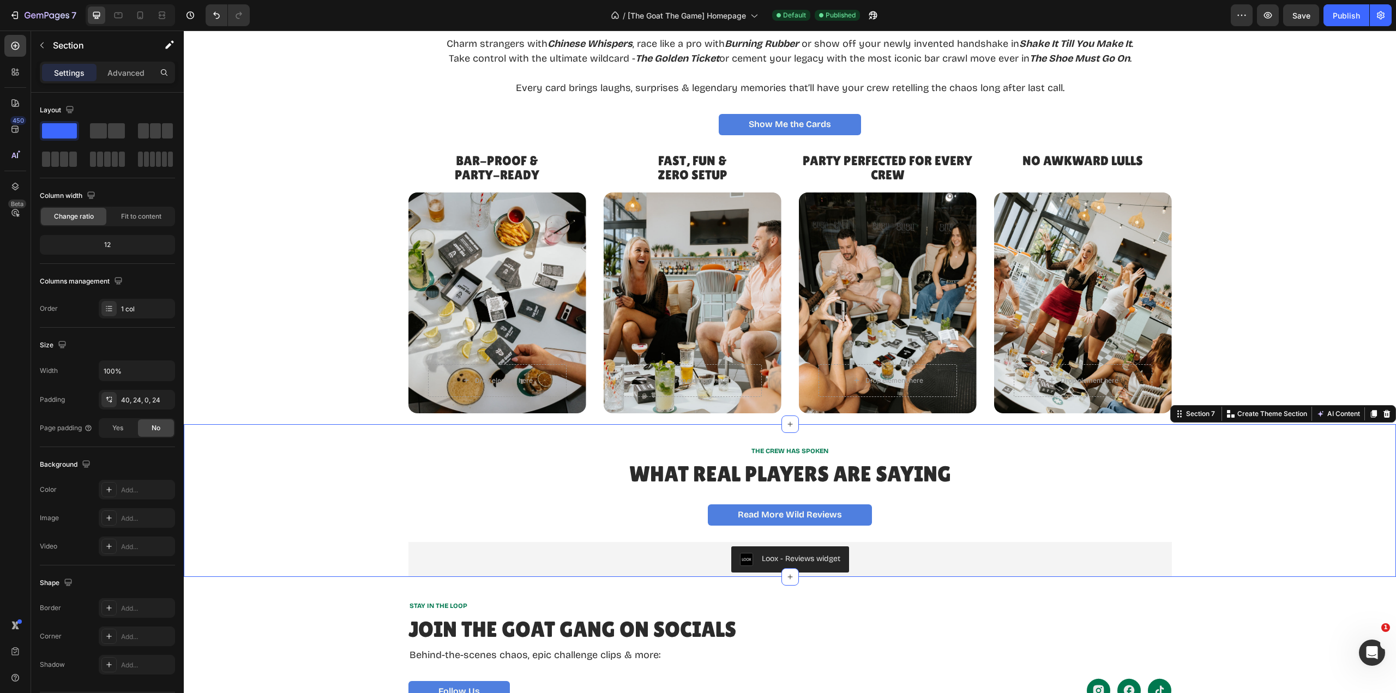
click at [873, 439] on div "THE CREW HAS SPOKEN Text Block What Real Players Are Saying Heading Read More W…" at bounding box center [790, 500] width 1212 height 153
click at [136, 403] on div "40, 24, 0, 24" at bounding box center [146, 400] width 51 height 10
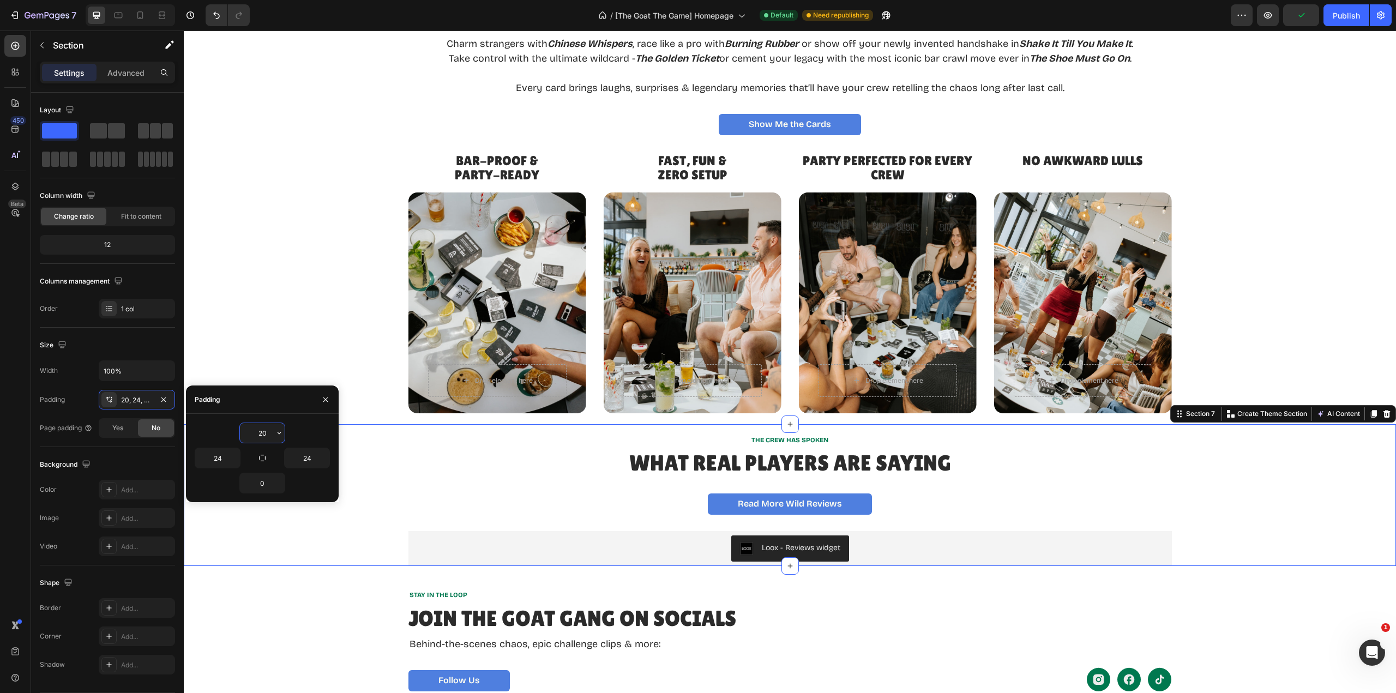
drag, startPoint x: 268, startPoint y: 433, endPoint x: 242, endPoint y: 434, distance: 26.2
click at [237, 433] on div "20" at bounding box center [262, 433] width 135 height 21
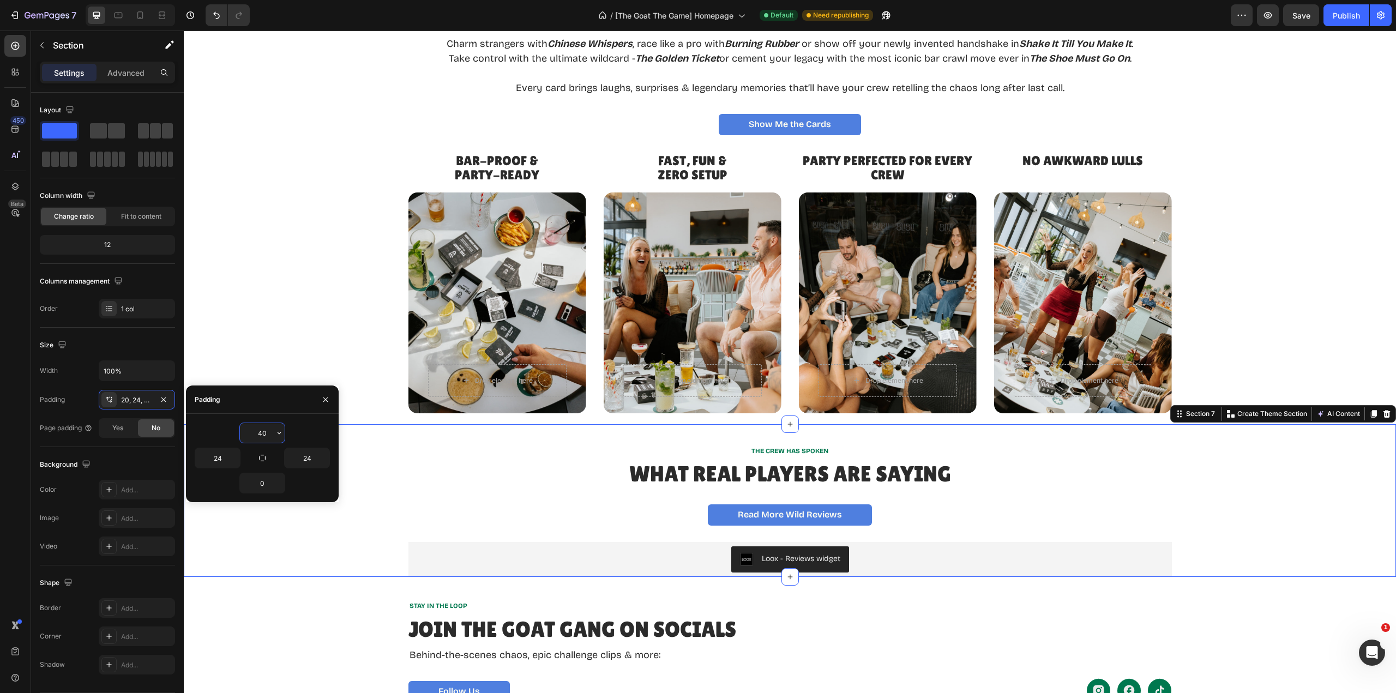
type input "40"
click at [1299, 21] on div "Save" at bounding box center [1302, 15] width 18 height 11
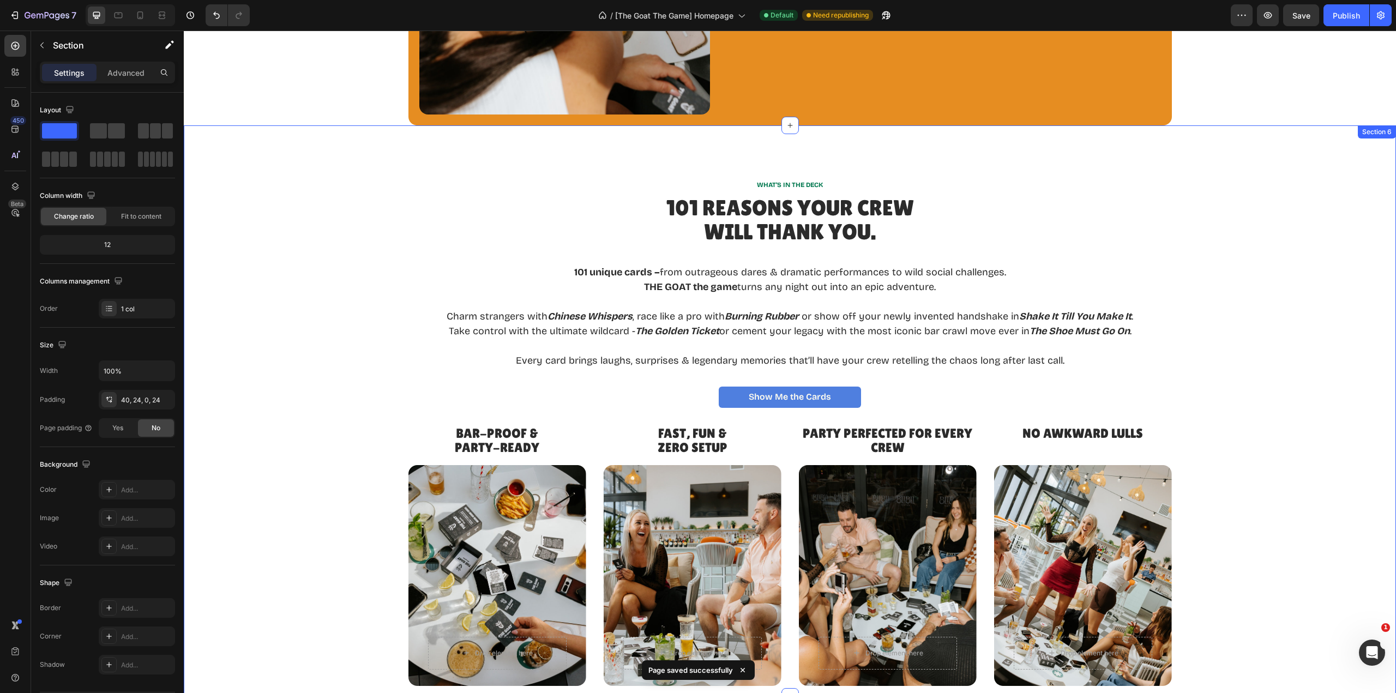
scroll to position [1745, 0]
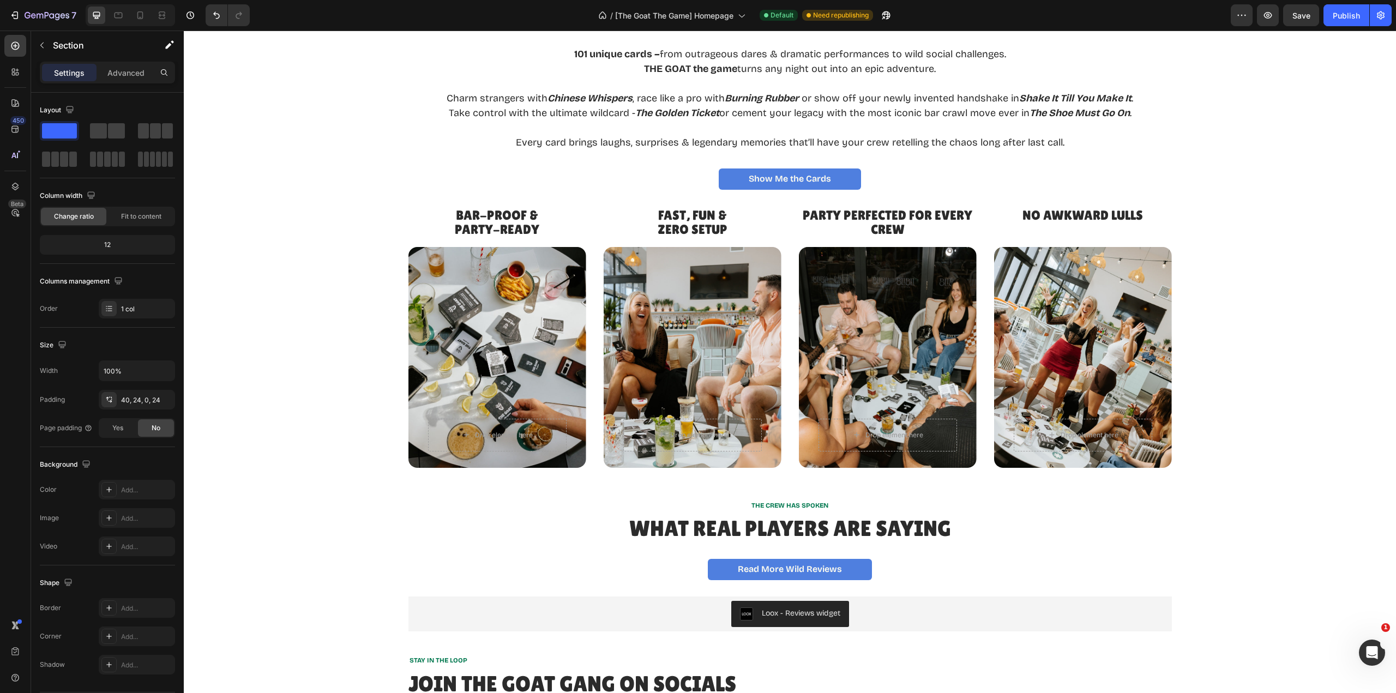
click at [1352, 21] on button "Publish" at bounding box center [1347, 15] width 46 height 22
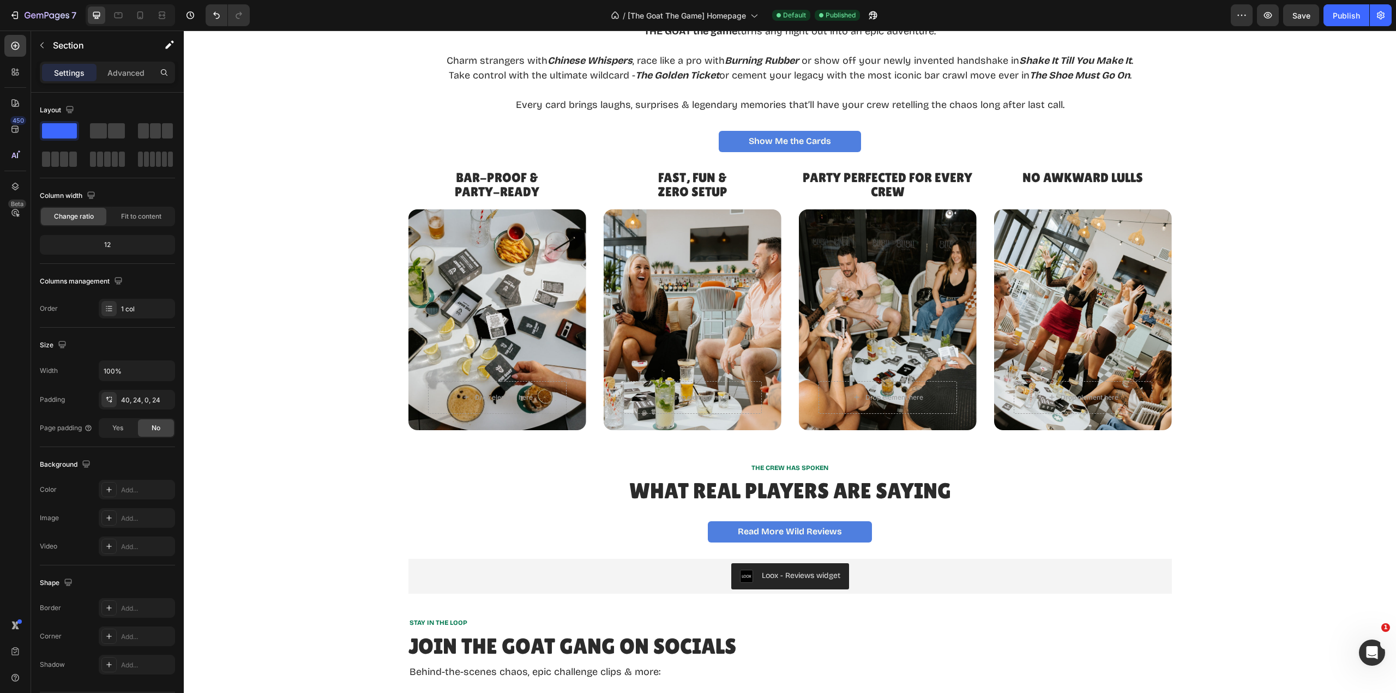
scroll to position [1800, 0]
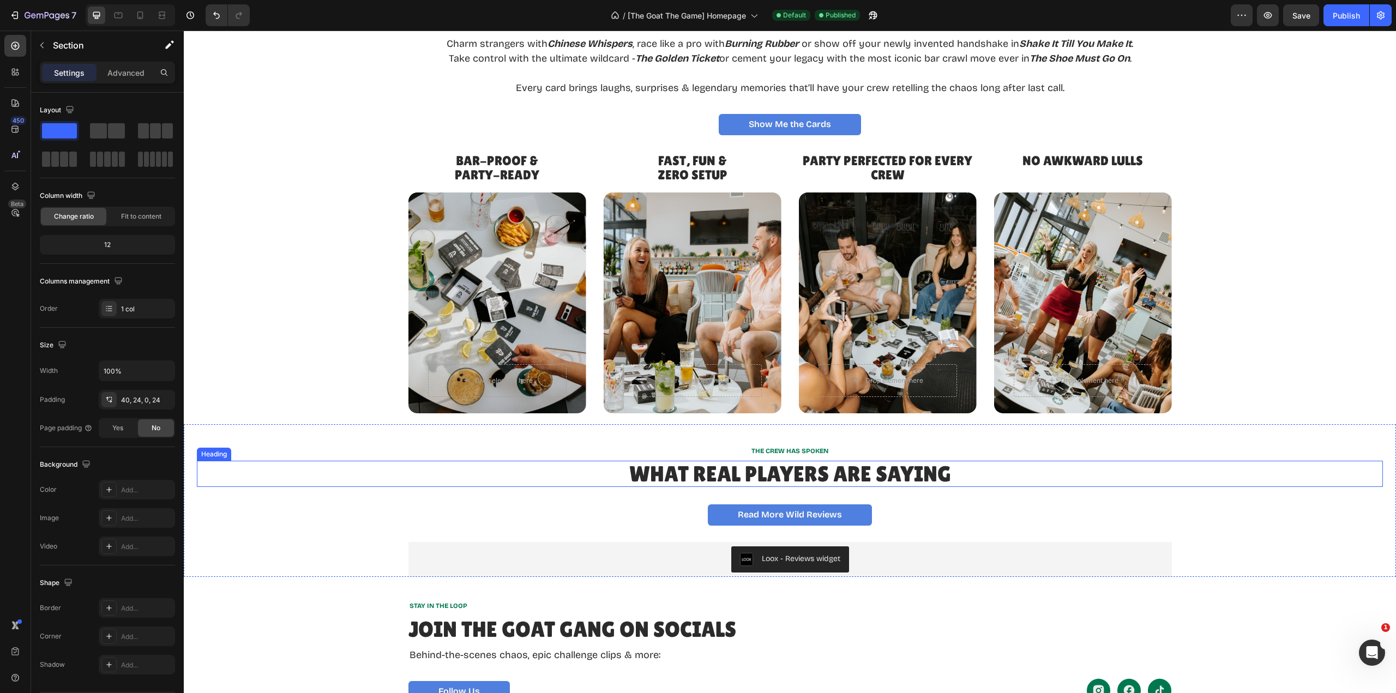
click at [985, 469] on h2 "What Real Players Are Saying" at bounding box center [790, 474] width 1186 height 26
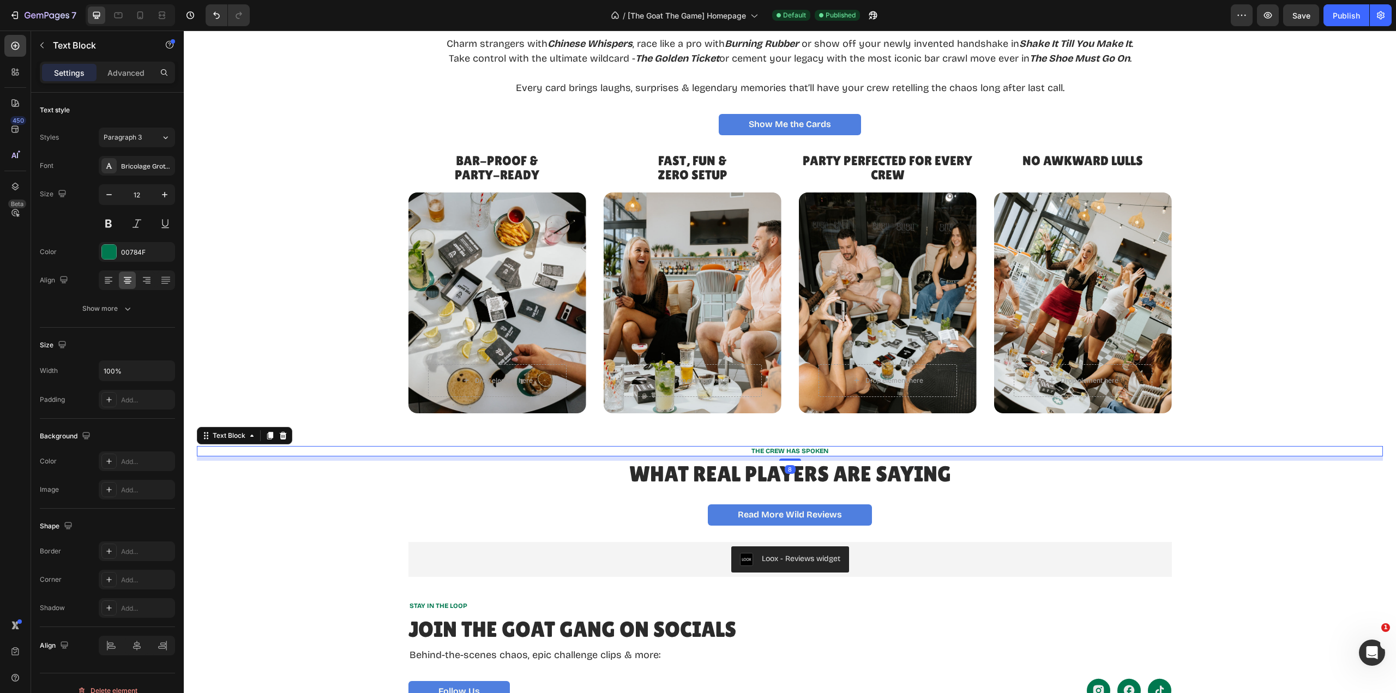
click at [978, 449] on p "THE CREW HAS SPOKEN" at bounding box center [790, 451] width 1184 height 9
click at [1005, 509] on div "Read More Wild Reviews Button" at bounding box center [790, 514] width 1186 height 21
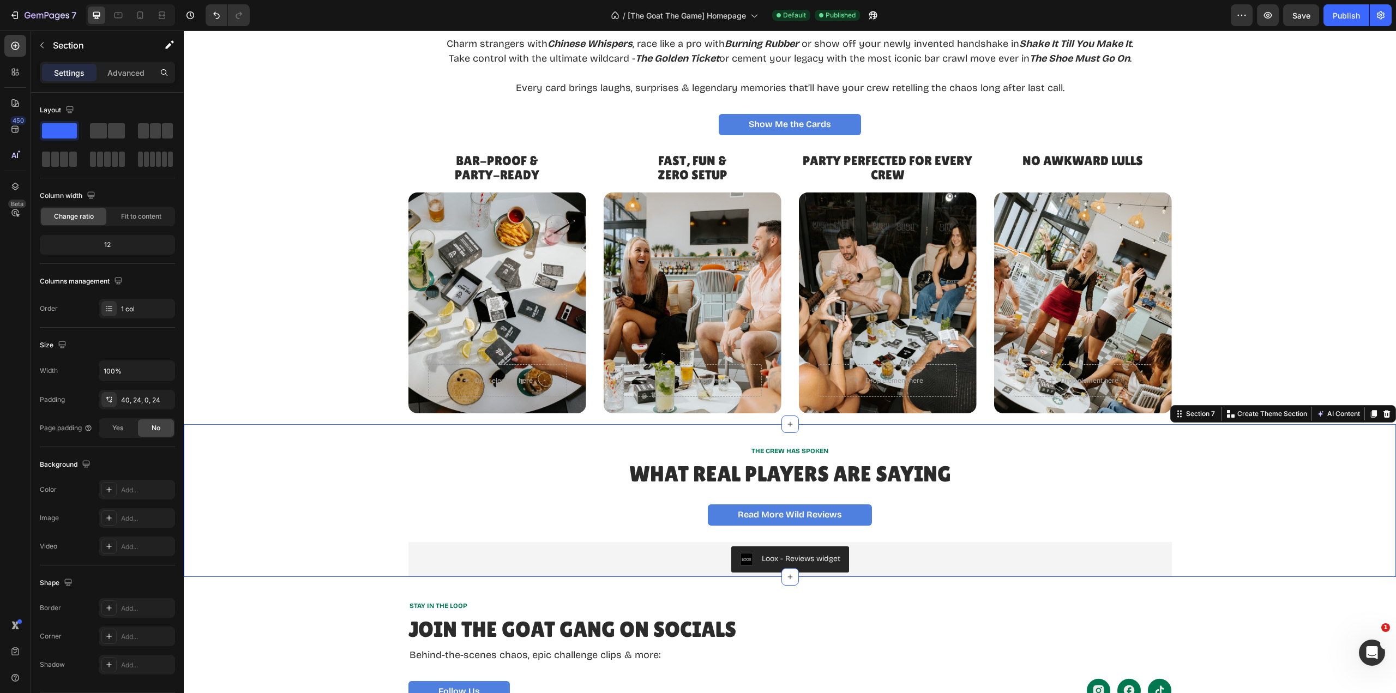
click at [1176, 439] on div "THE CREW HAS SPOKEN Text Block What Real Players Are Saying Heading Read More W…" at bounding box center [790, 500] width 1212 height 153
click at [150, 398] on div "40, 24, 0, 24" at bounding box center [146, 400] width 51 height 10
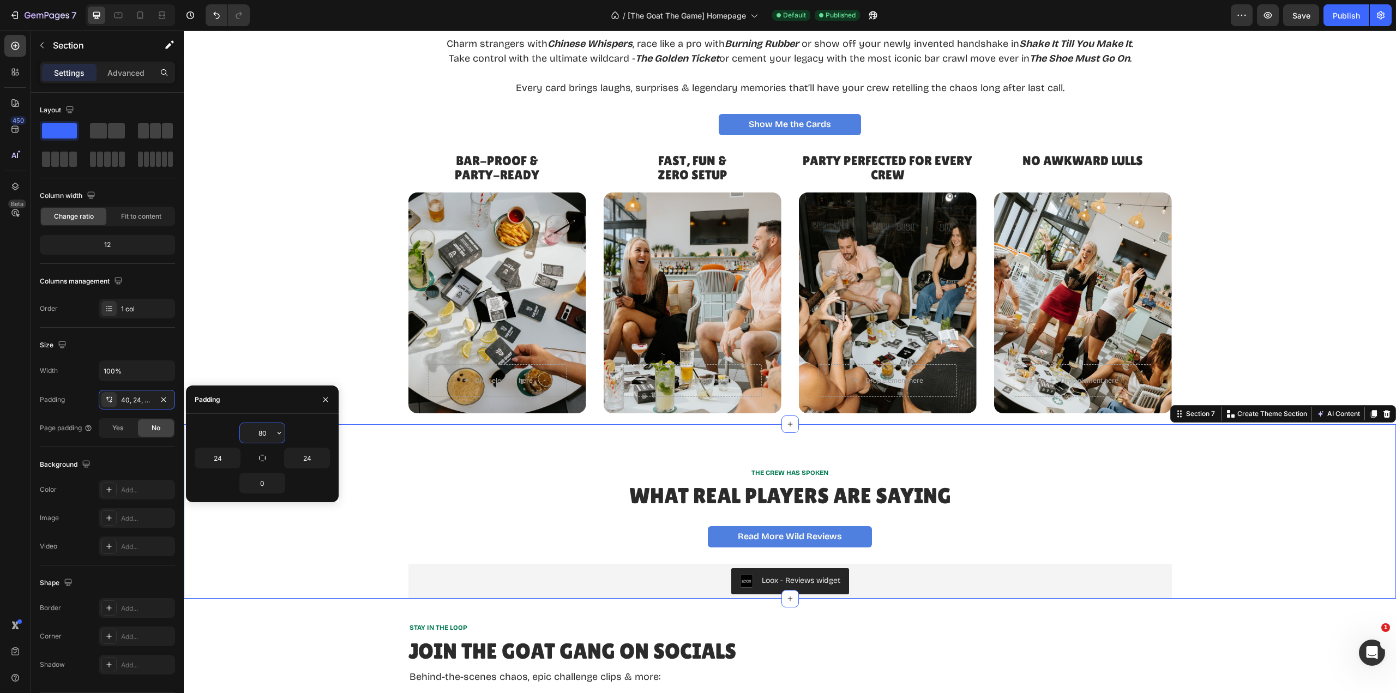
type input "80"
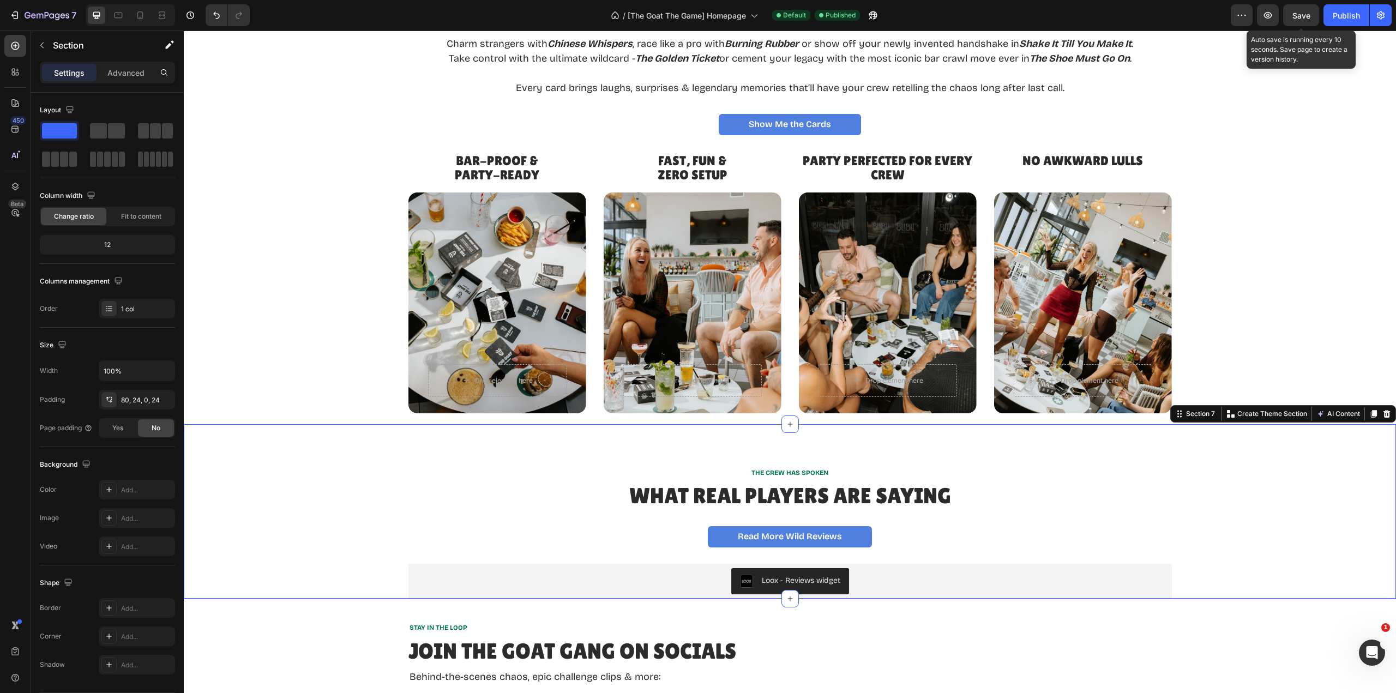
click at [1305, 21] on button "Save" at bounding box center [1301, 15] width 36 height 22
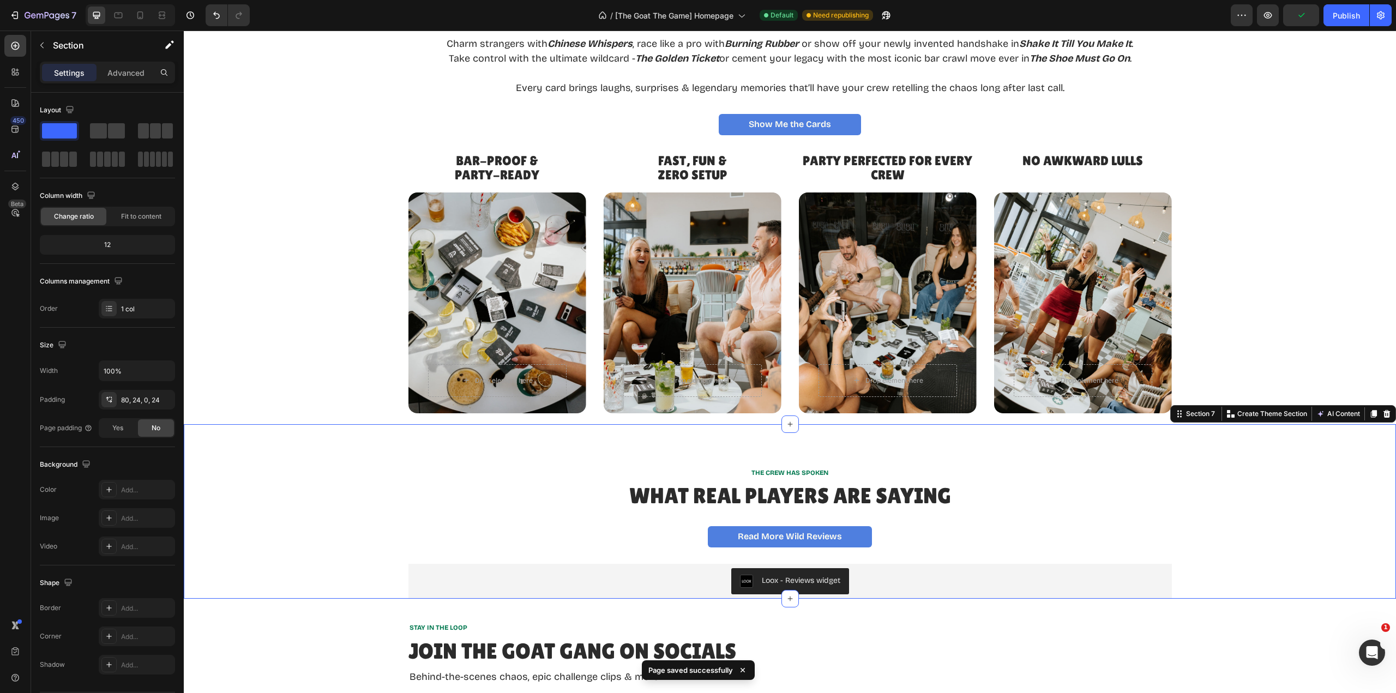
click at [1354, 19] on div "Publish" at bounding box center [1346, 15] width 27 height 11
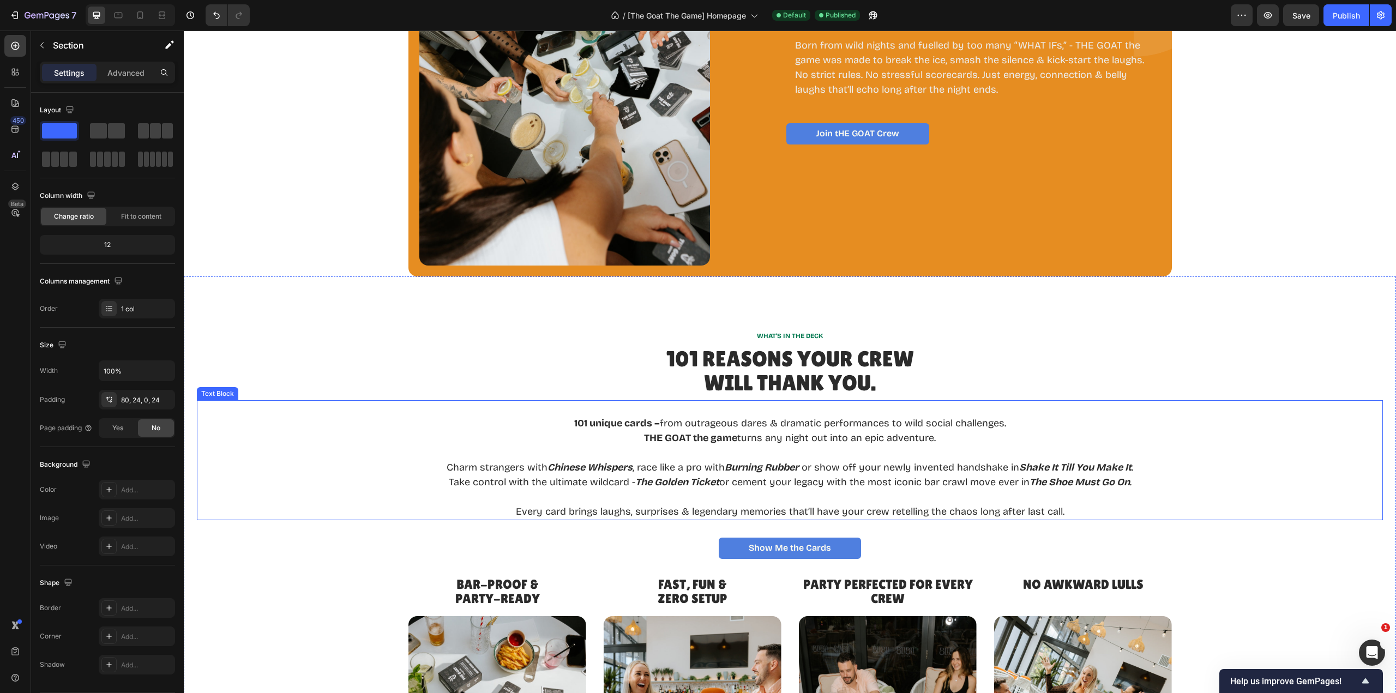
scroll to position [1254, 0]
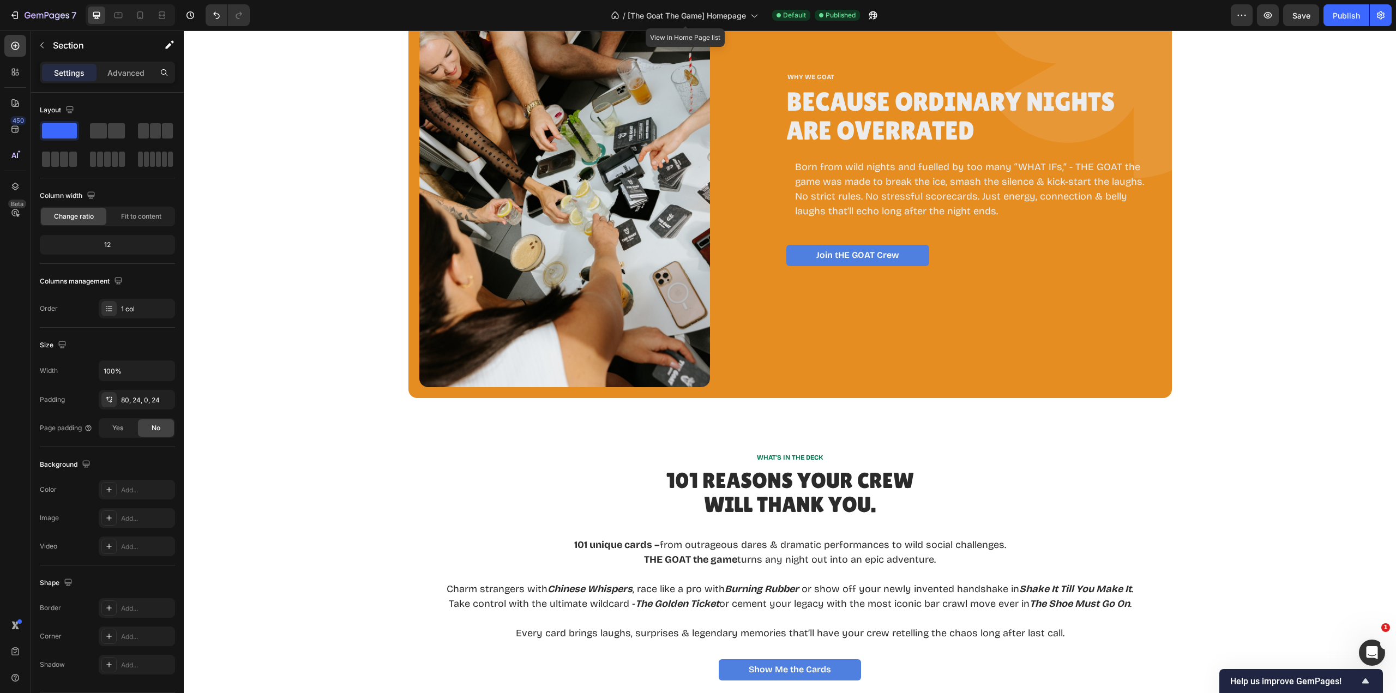
click at [670, 15] on span "[The Goat The Game] Homepage" at bounding box center [687, 15] width 118 height 11
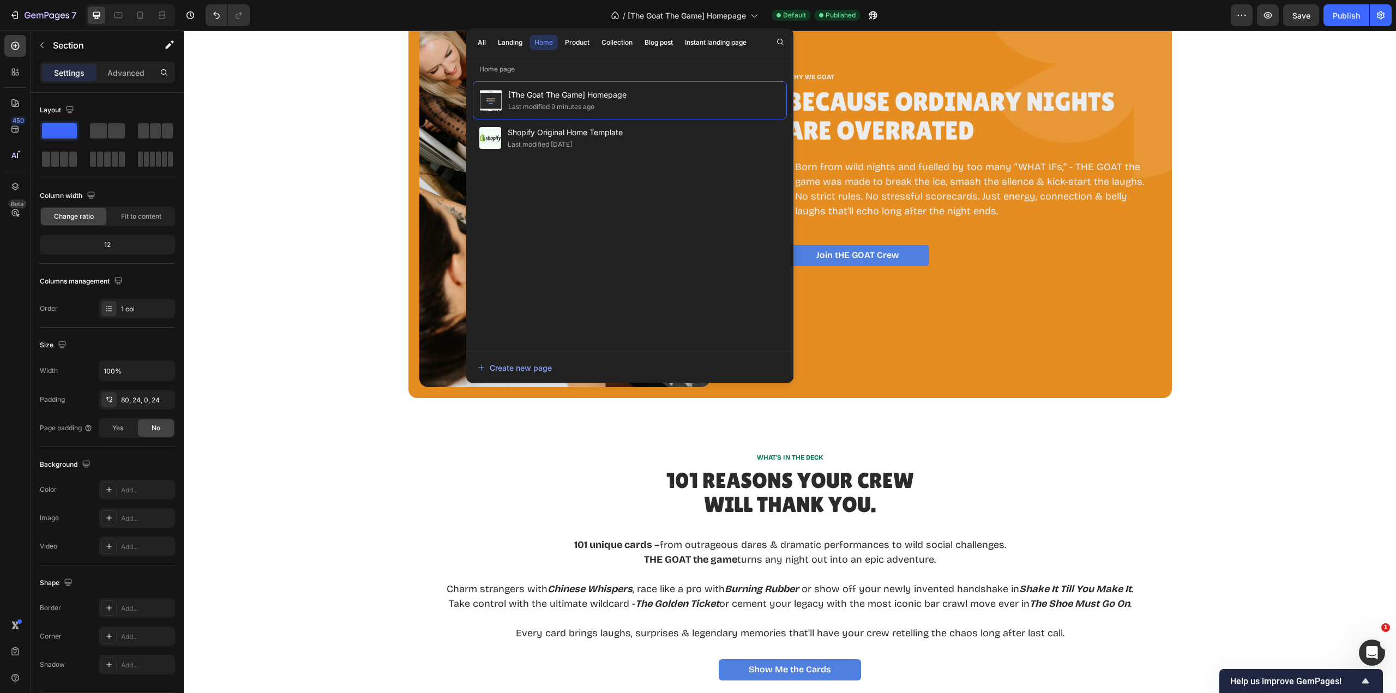
click at [573, 42] on div "Product" at bounding box center [577, 43] width 25 height 10
click at [574, 98] on span "[The Goat The Game] Product page" at bounding box center [586, 94] width 157 height 13
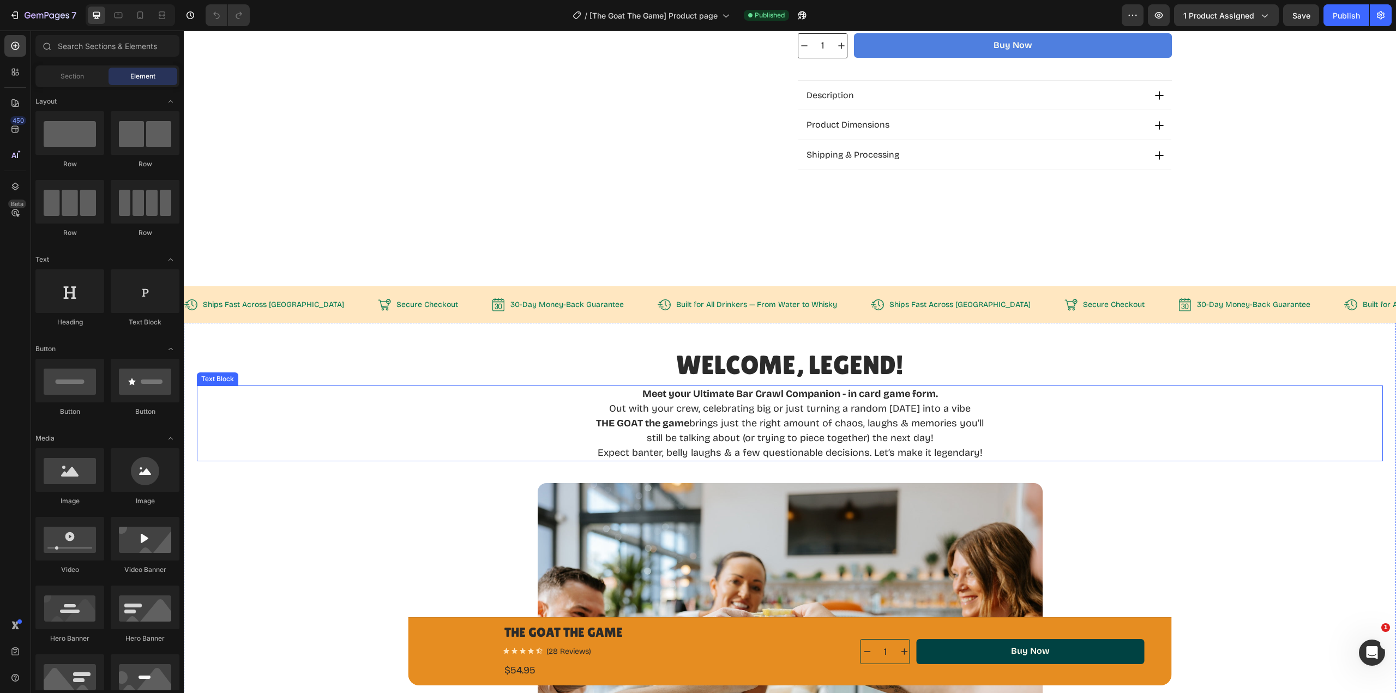
scroll to position [491, 0]
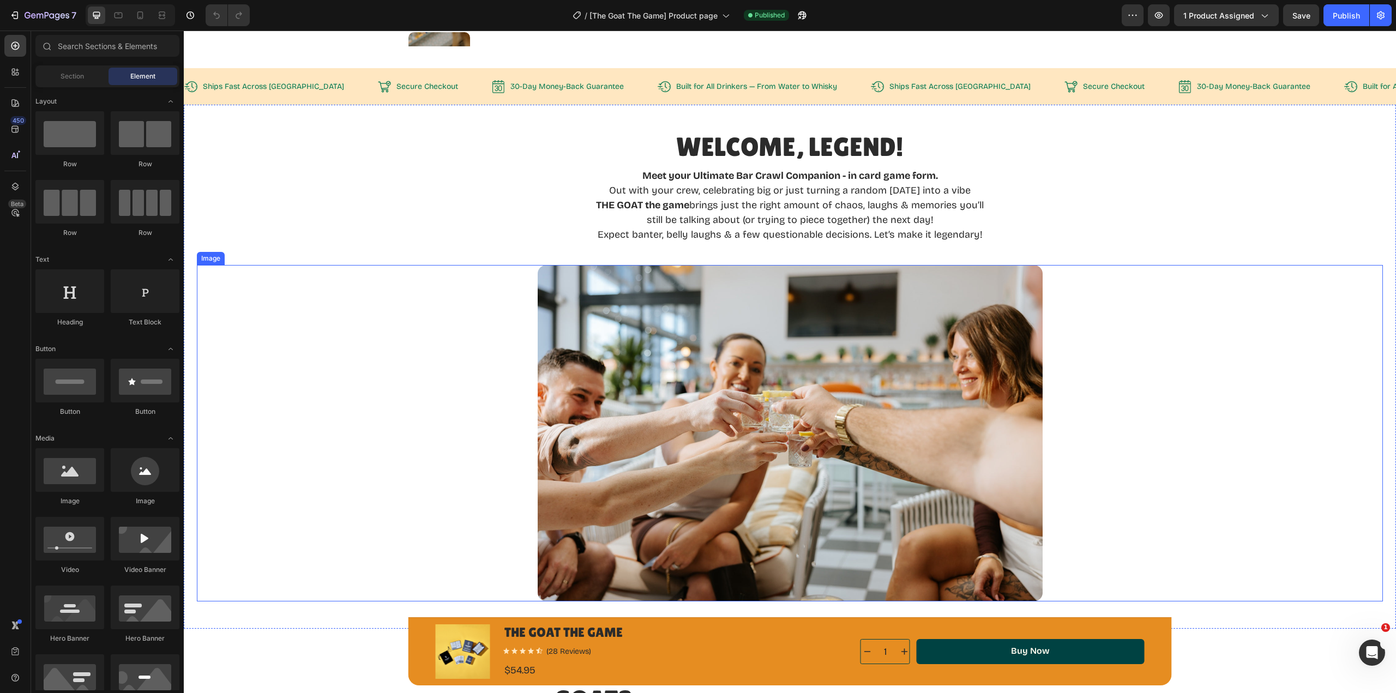
click at [802, 412] on img at bounding box center [790, 433] width 505 height 336
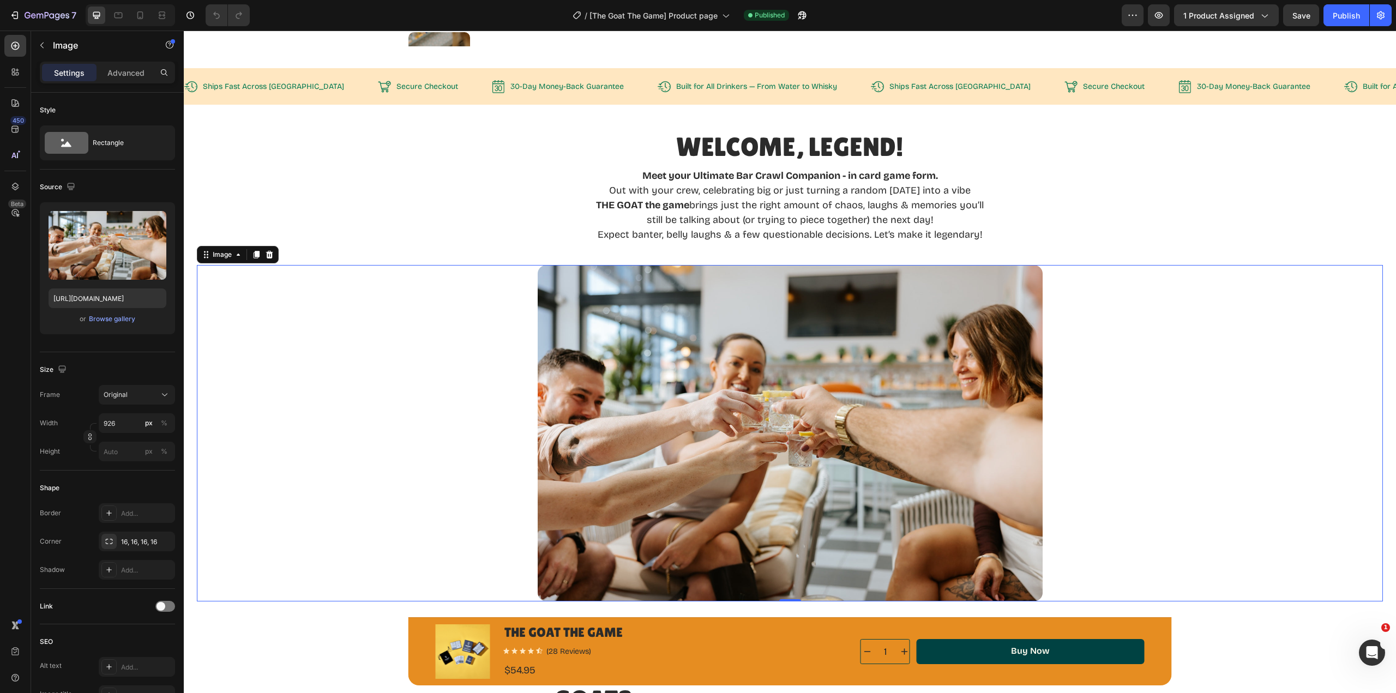
click at [227, 257] on div "Image" at bounding box center [222, 255] width 23 height 10
click at [227, 258] on div "Image" at bounding box center [222, 255] width 23 height 10
click at [208, 261] on div "Image" at bounding box center [222, 254] width 45 height 13
click at [134, 151] on div "Rectangle" at bounding box center [126, 142] width 67 height 25
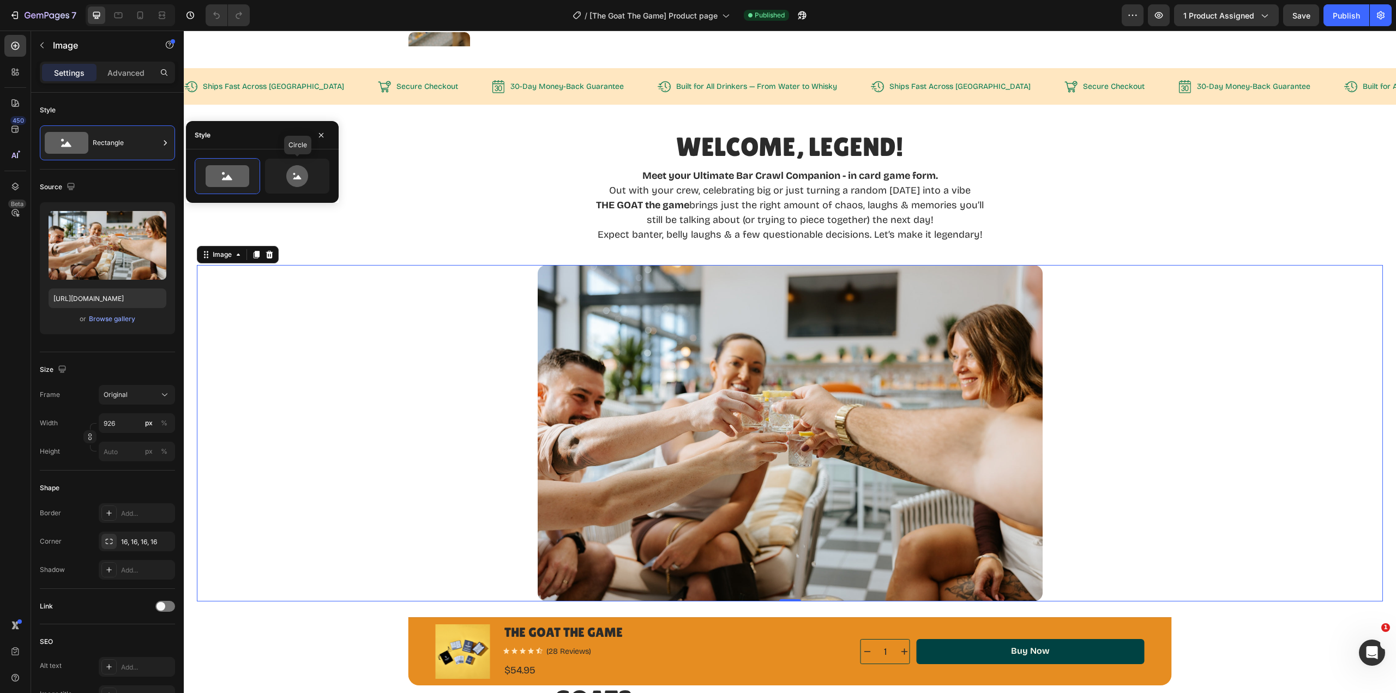
click at [297, 184] on icon at bounding box center [297, 176] width 22 height 22
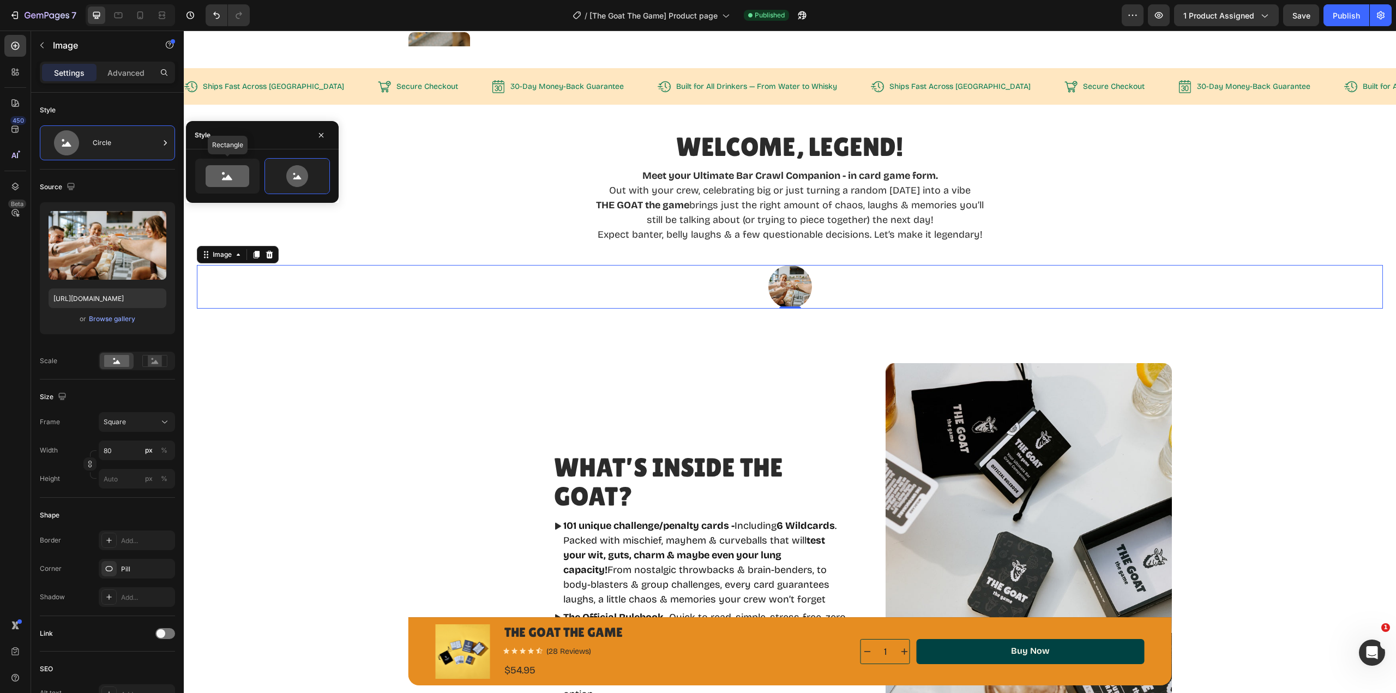
click at [213, 173] on icon at bounding box center [228, 176] width 44 height 22
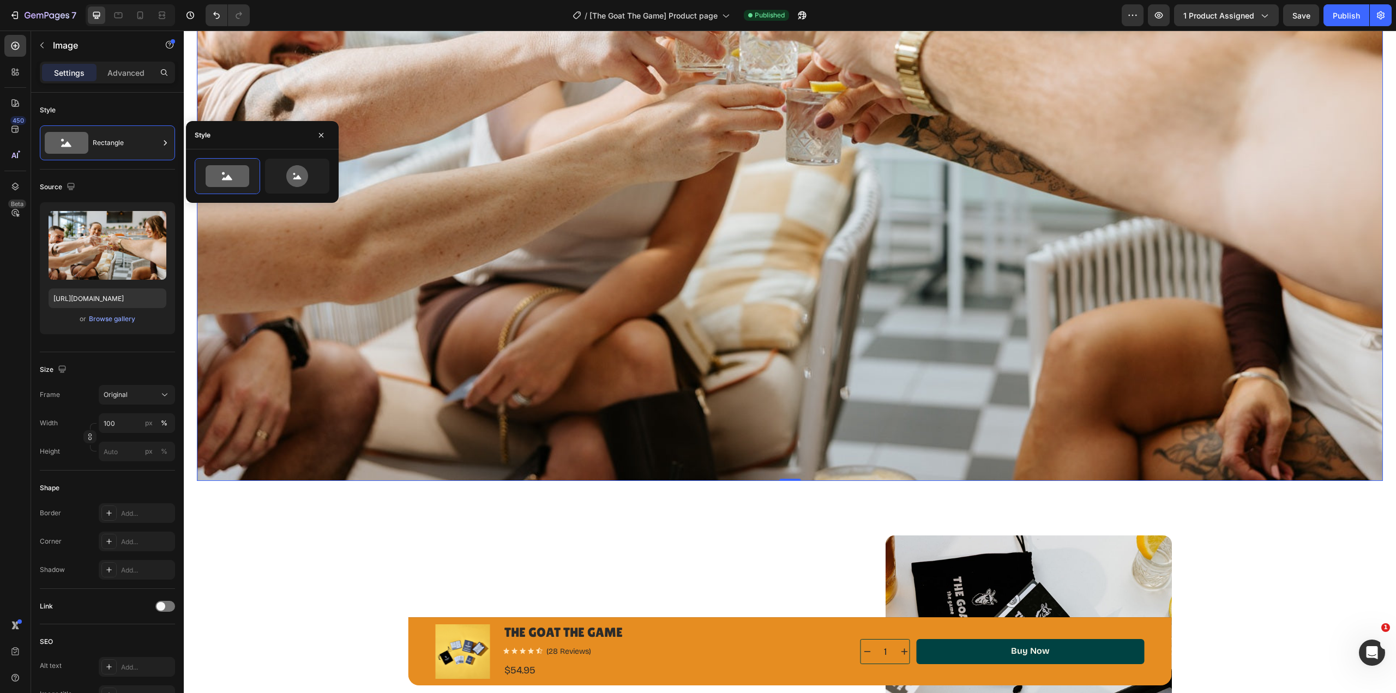
scroll to position [1091, 0]
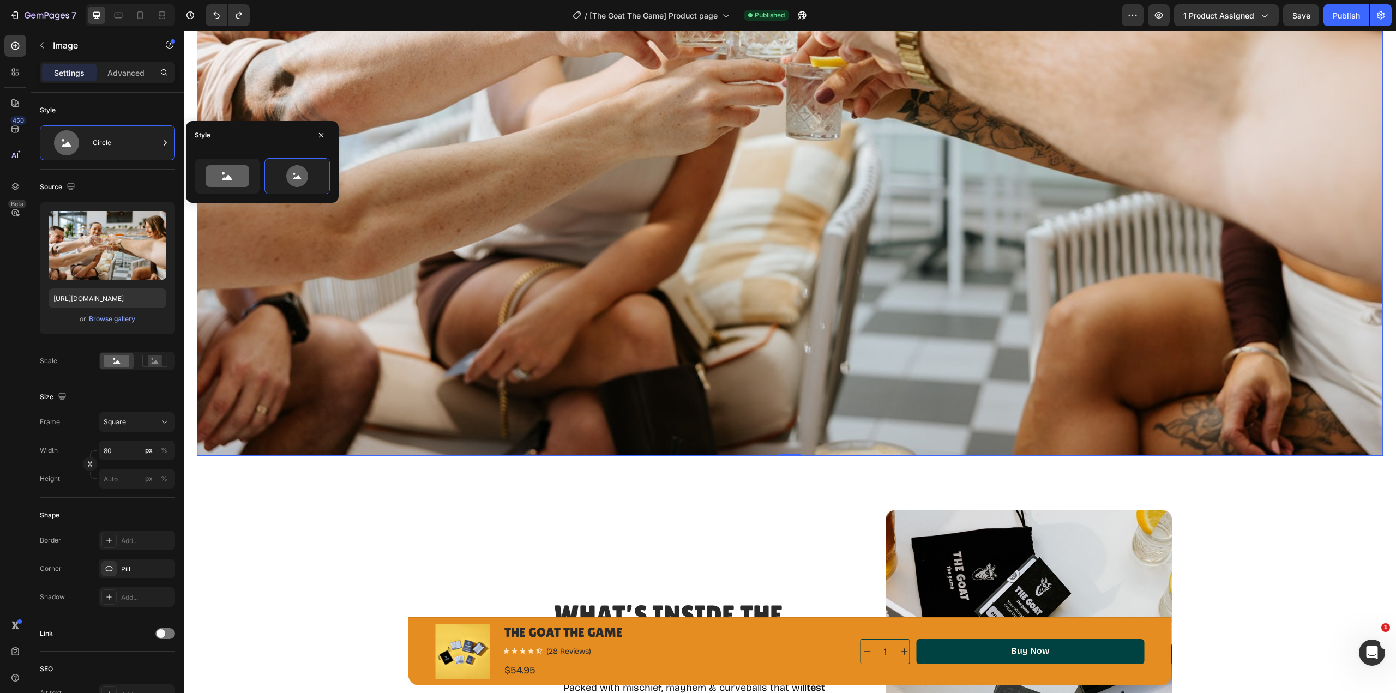
type input "926"
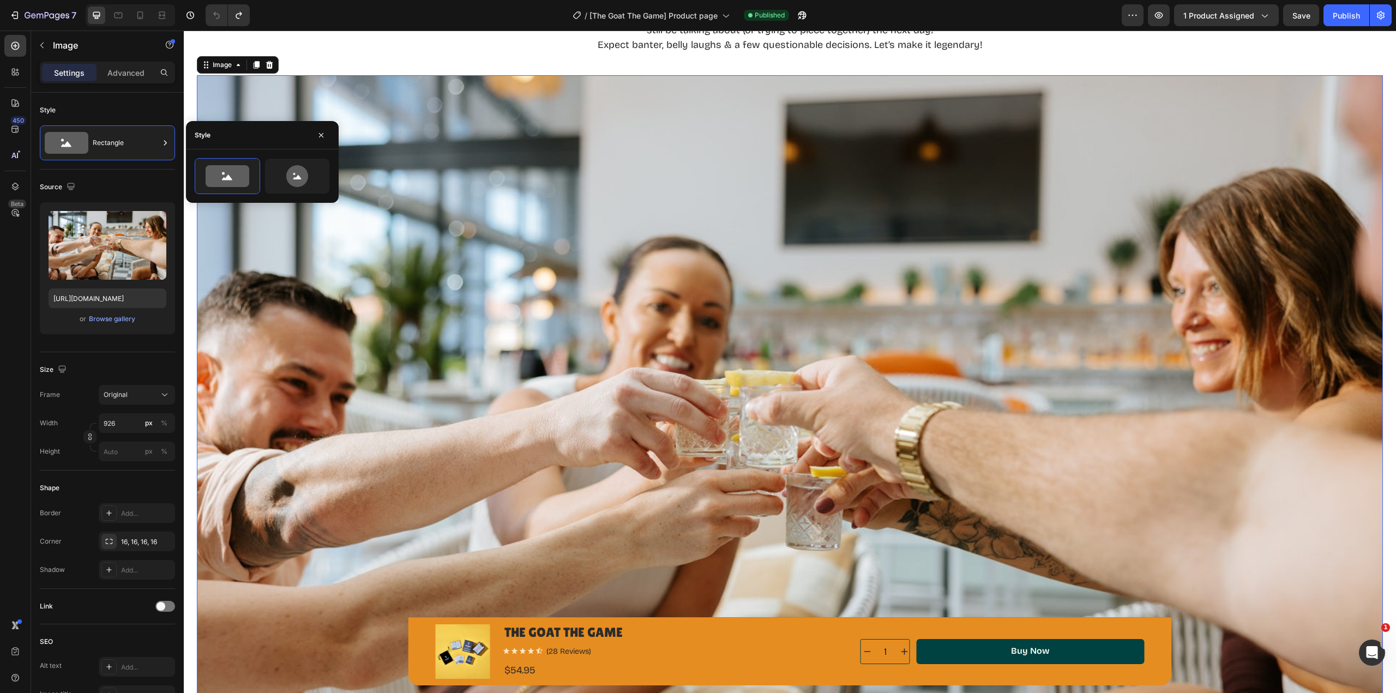
scroll to position [654, 0]
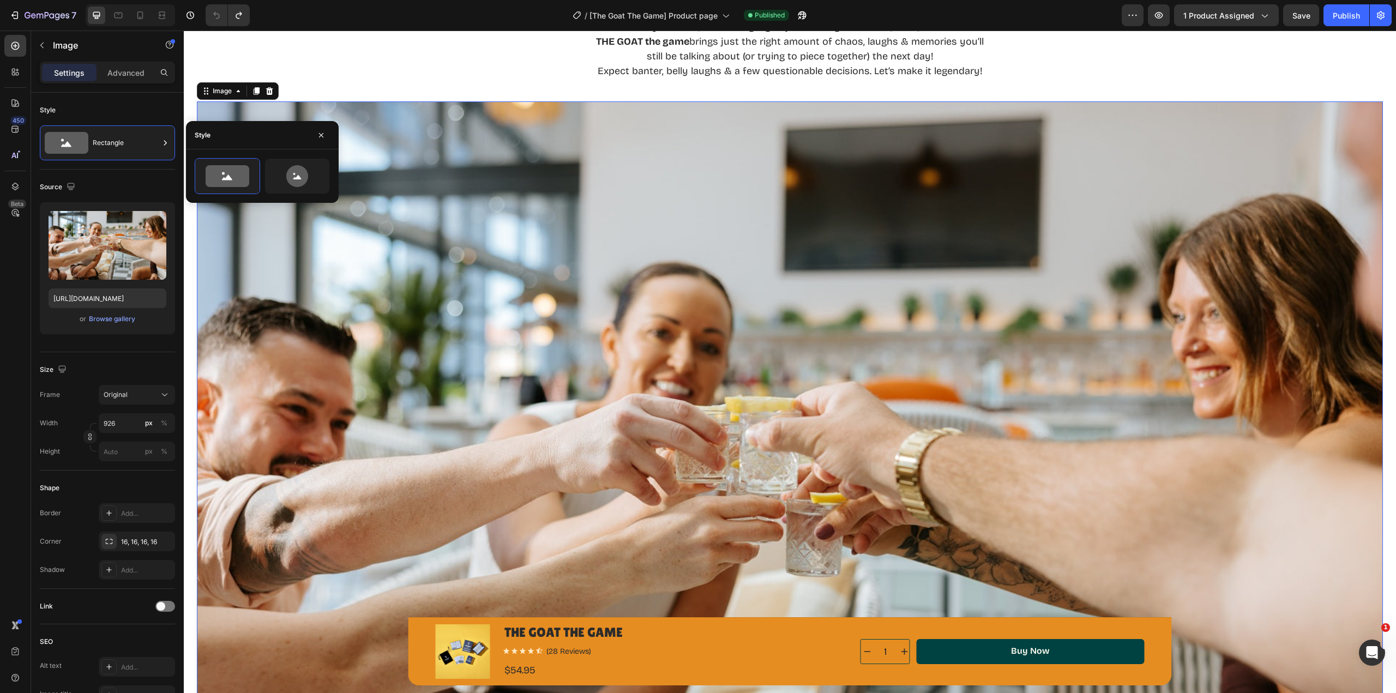
click at [239, 95] on div "Image" at bounding box center [222, 91] width 45 height 13
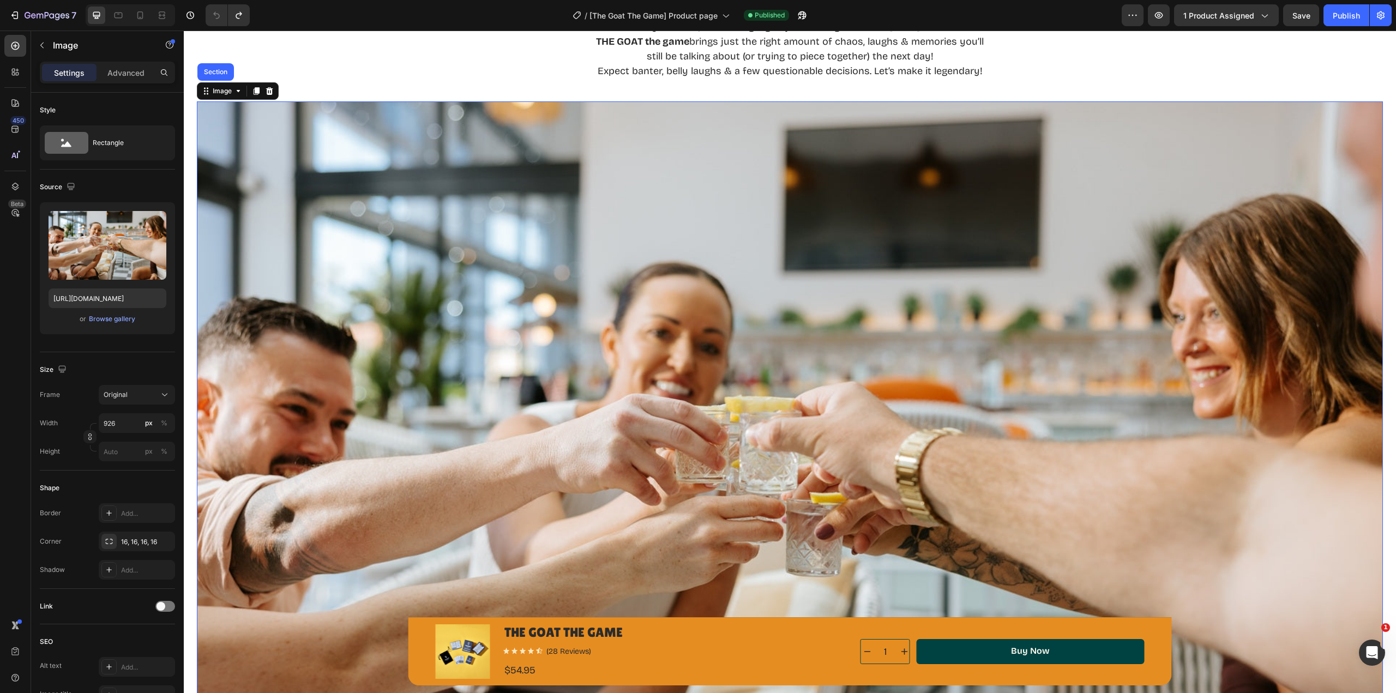
click at [239, 95] on div "Image" at bounding box center [222, 91] width 45 height 13
click at [116, 78] on p "Advanced" at bounding box center [125, 72] width 37 height 11
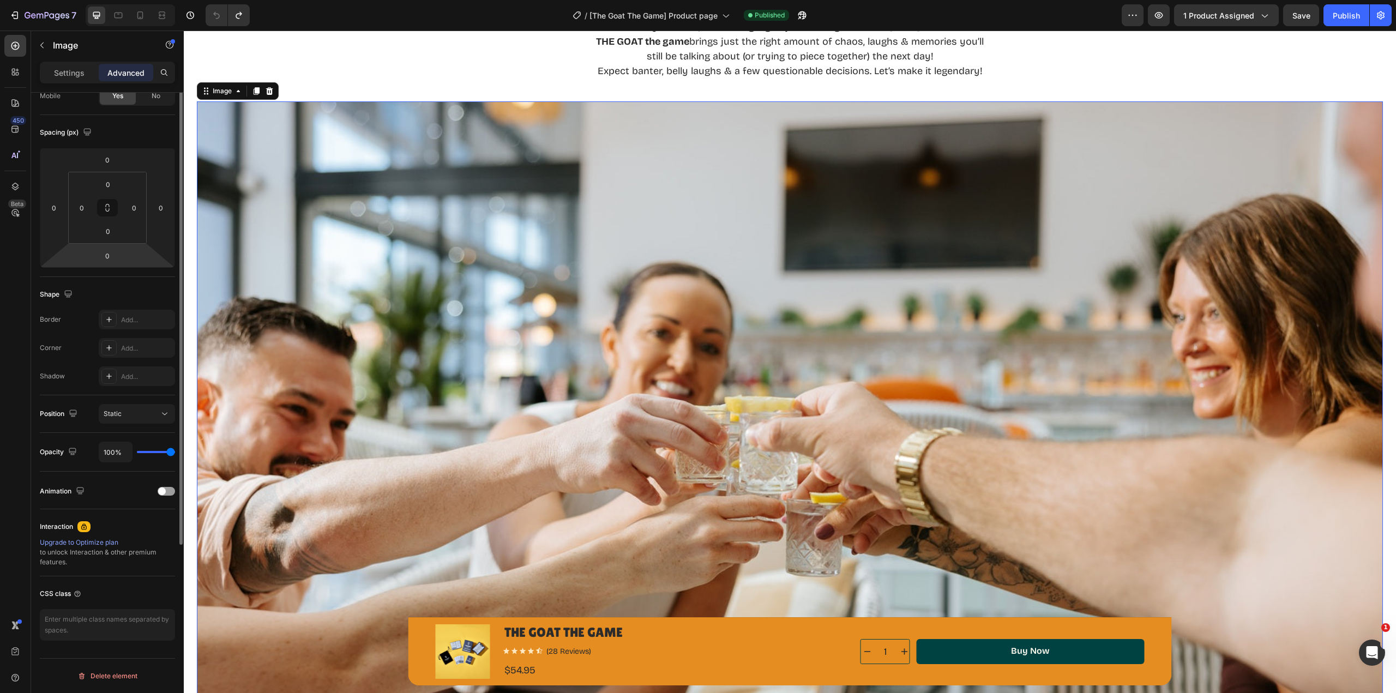
scroll to position [0, 0]
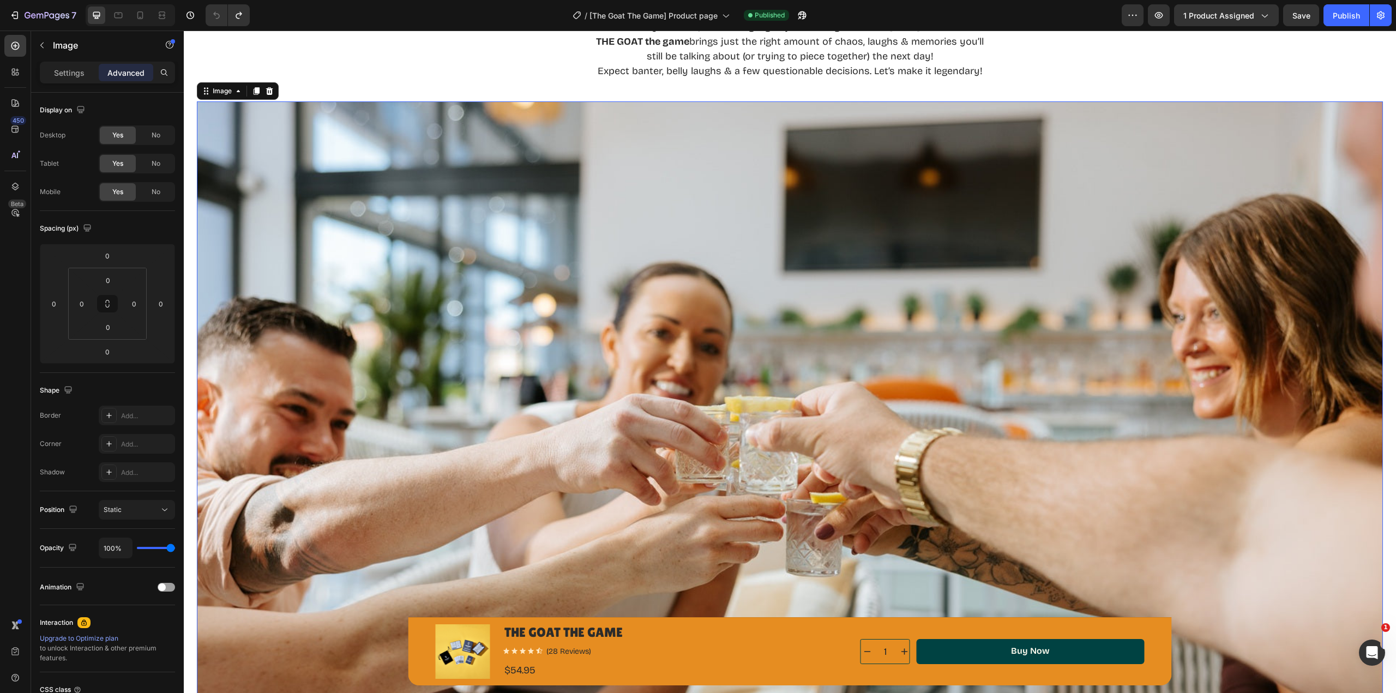
click at [73, 76] on p "Settings" at bounding box center [69, 72] width 31 height 11
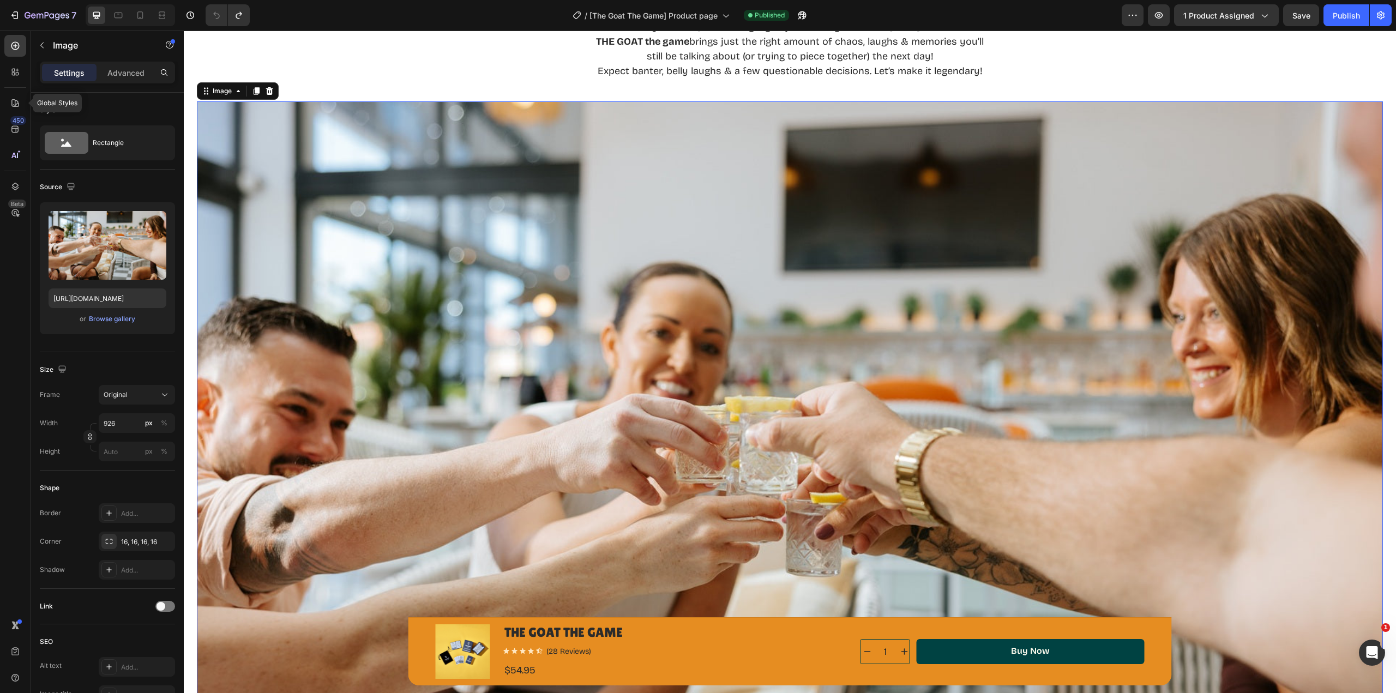
click at [15, 104] on icon at bounding box center [15, 103] width 8 height 8
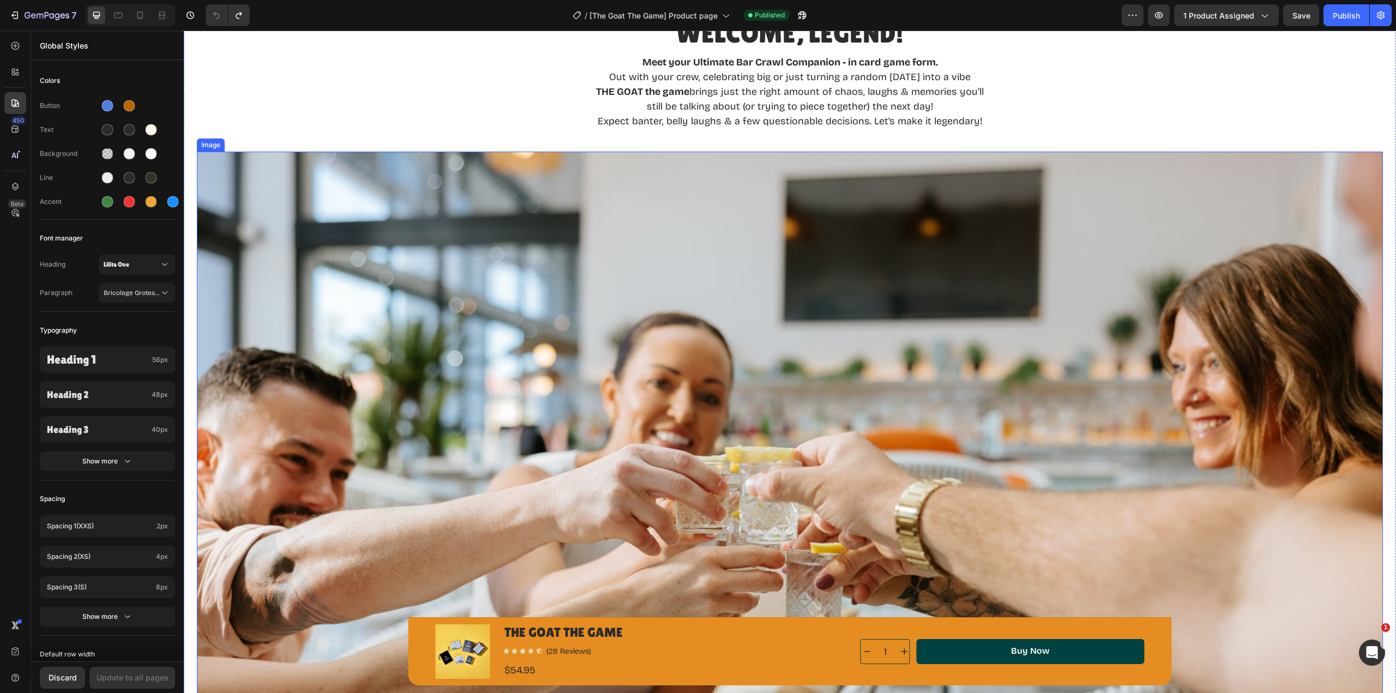
scroll to position [600, 0]
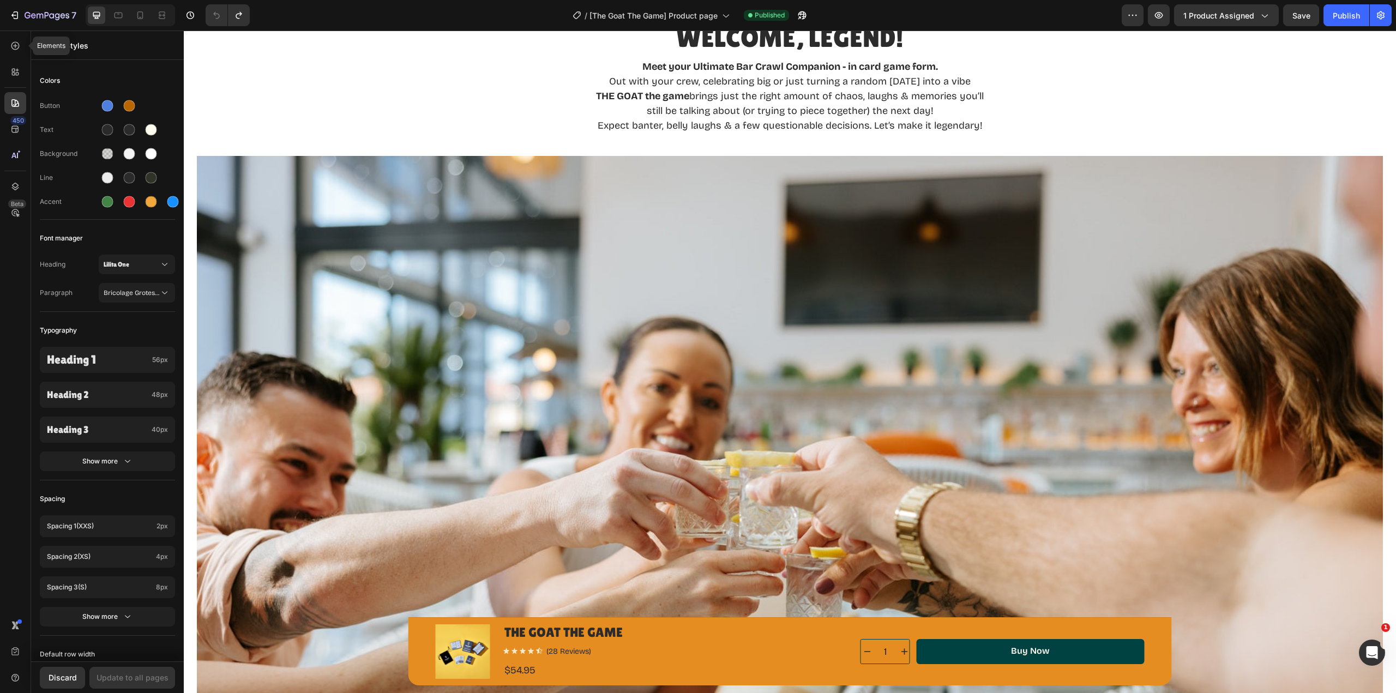
click at [12, 50] on icon at bounding box center [15, 45] width 11 height 11
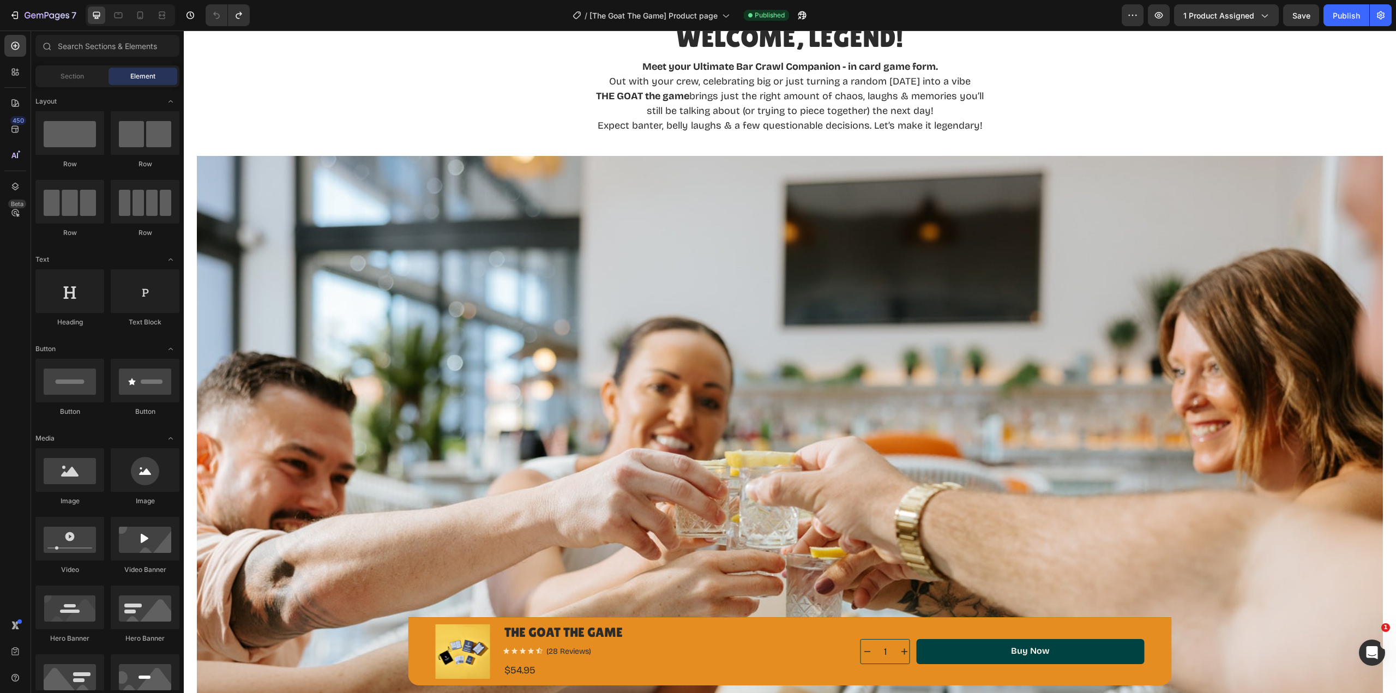
click at [86, 77] on div "Section" at bounding box center [72, 76] width 69 height 17
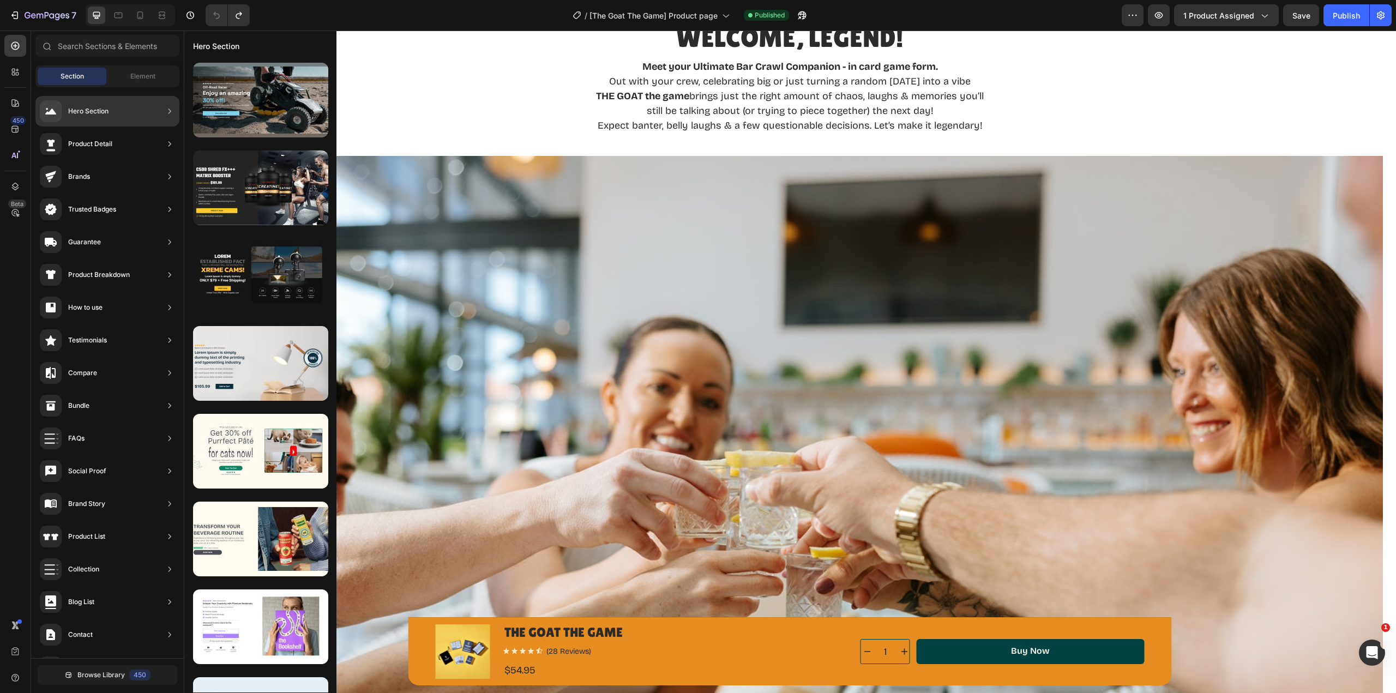
click at [85, 114] on div "Hero Section" at bounding box center [88, 111] width 40 height 11
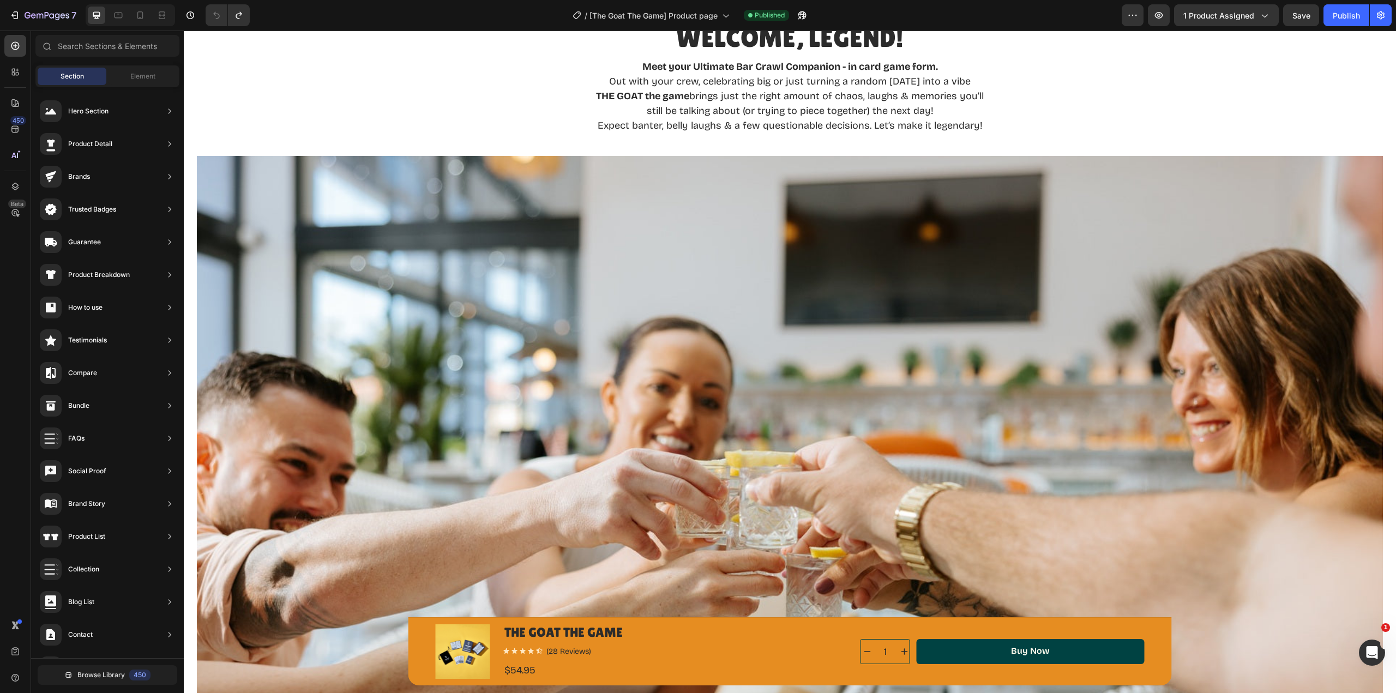
click at [147, 67] on div "Section Element" at bounding box center [107, 76] width 144 height 22
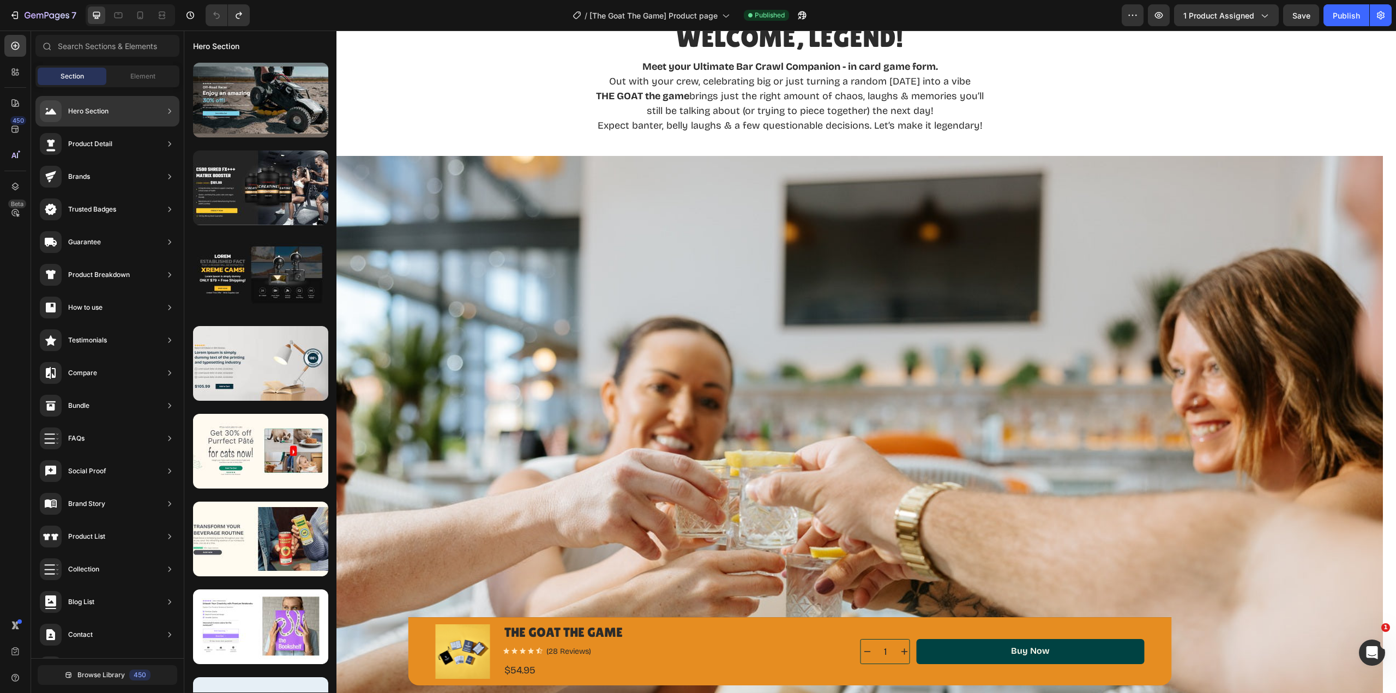
click at [104, 112] on div "Hero Section" at bounding box center [88, 111] width 40 height 11
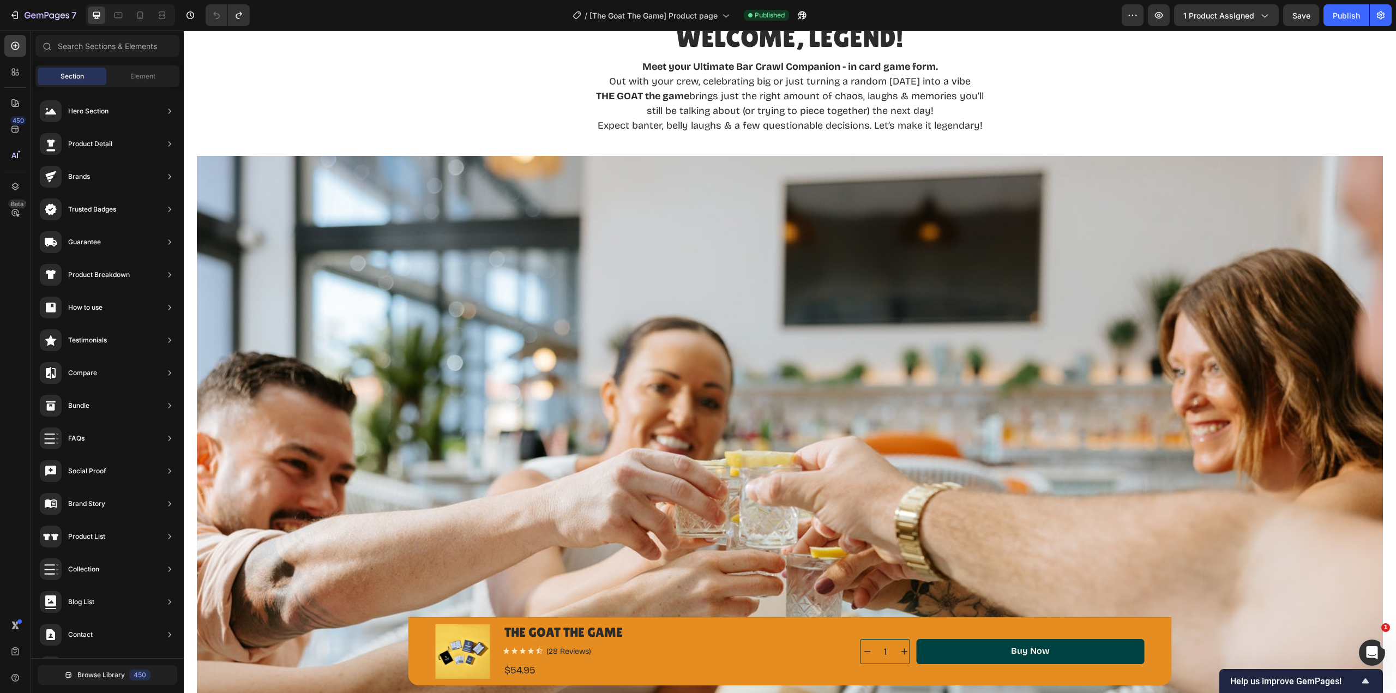
click at [146, 72] on span "Element" at bounding box center [142, 76] width 25 height 10
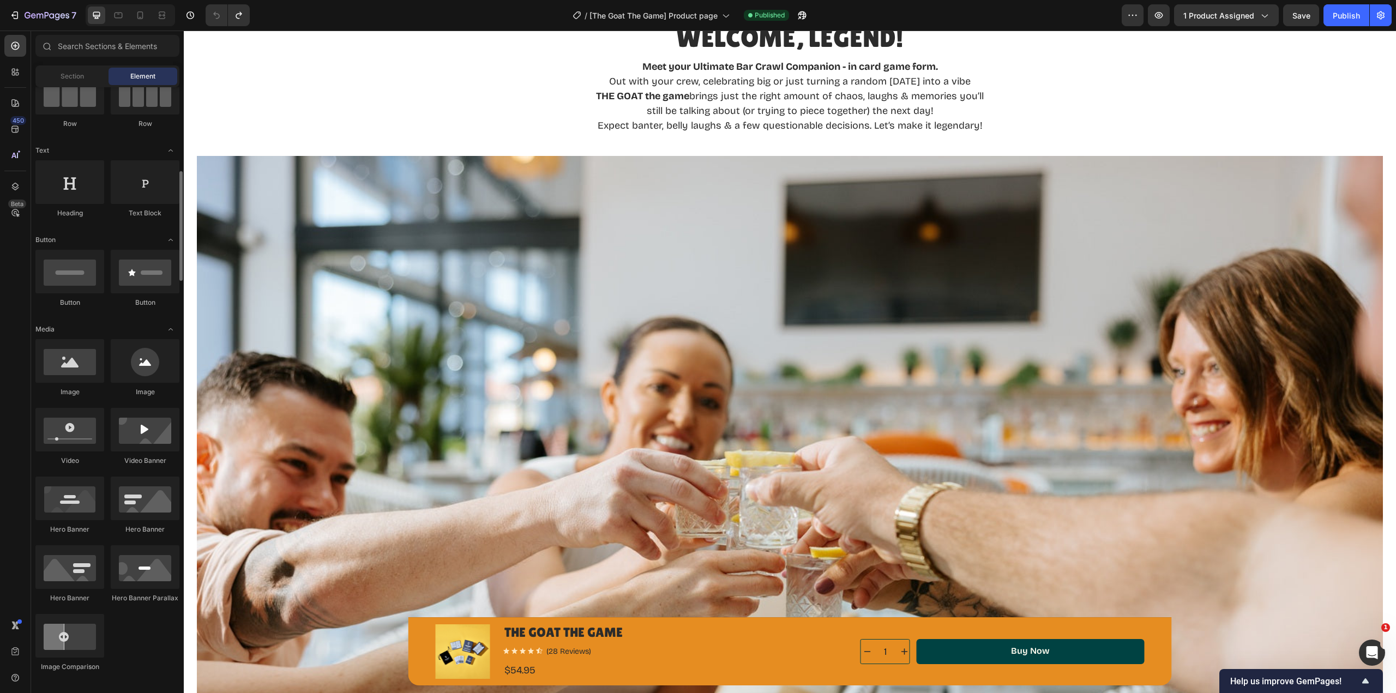
scroll to position [164, 0]
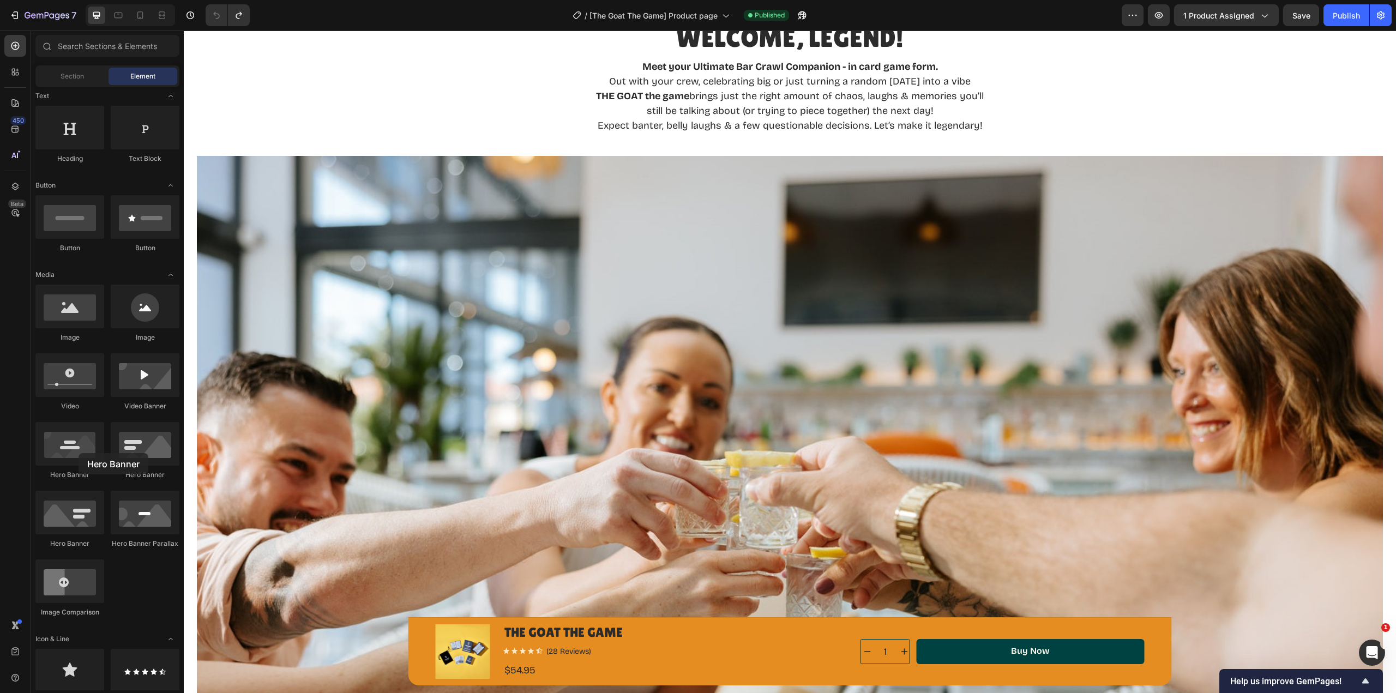
click at [79, 453] on div at bounding box center [69, 444] width 69 height 44
click at [584, 427] on img at bounding box center [790, 551] width 1186 height 791
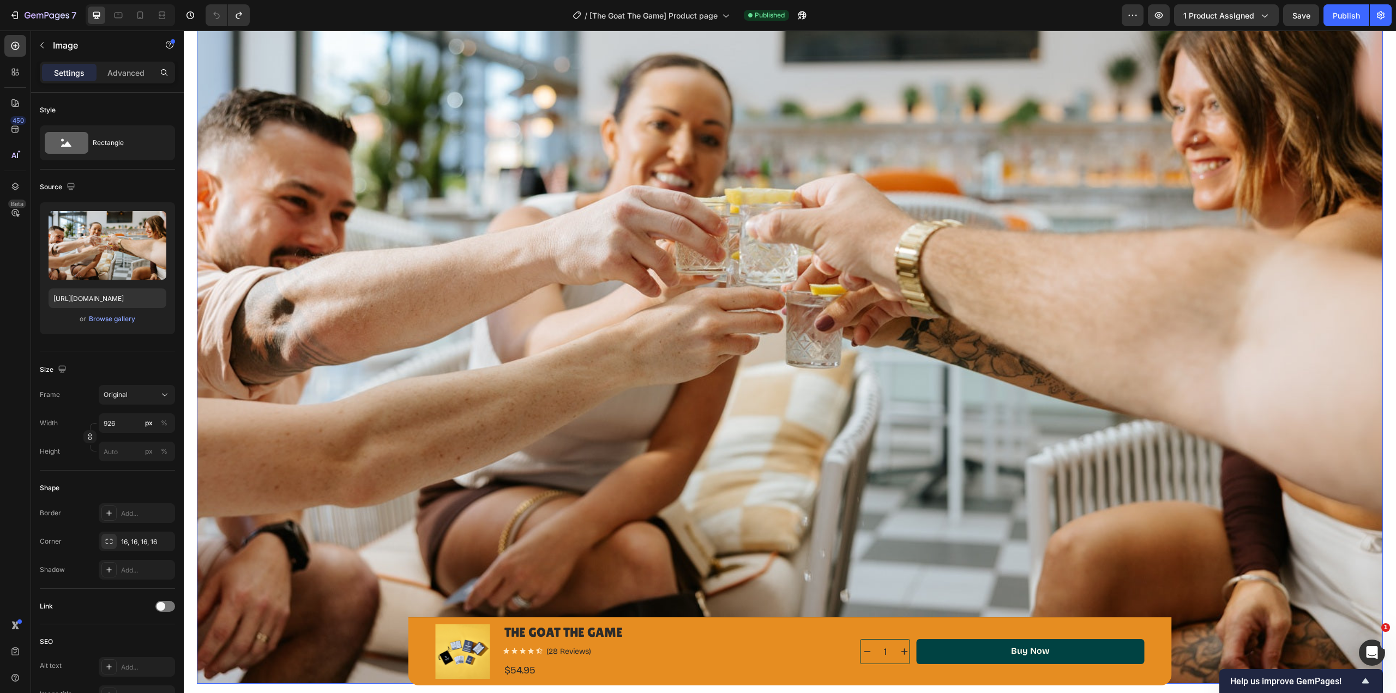
scroll to position [873, 0]
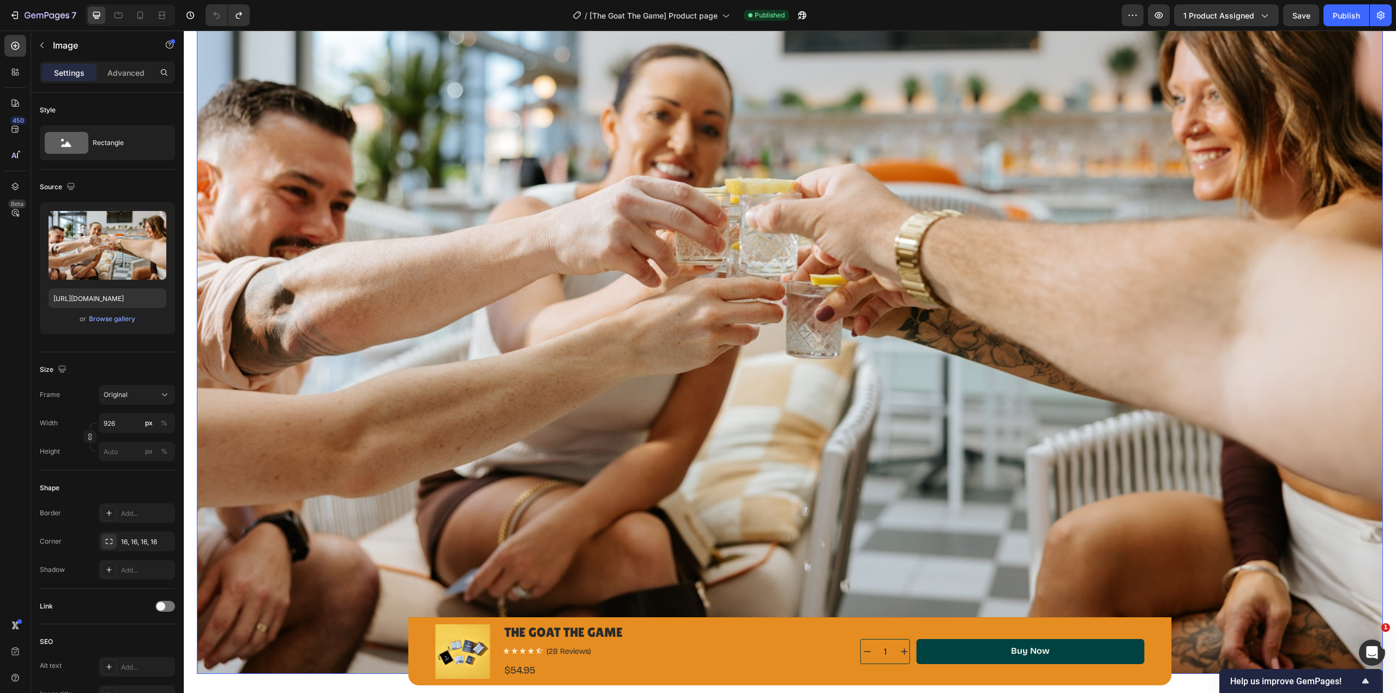
click at [103, 321] on div "Browse gallery" at bounding box center [112, 319] width 46 height 10
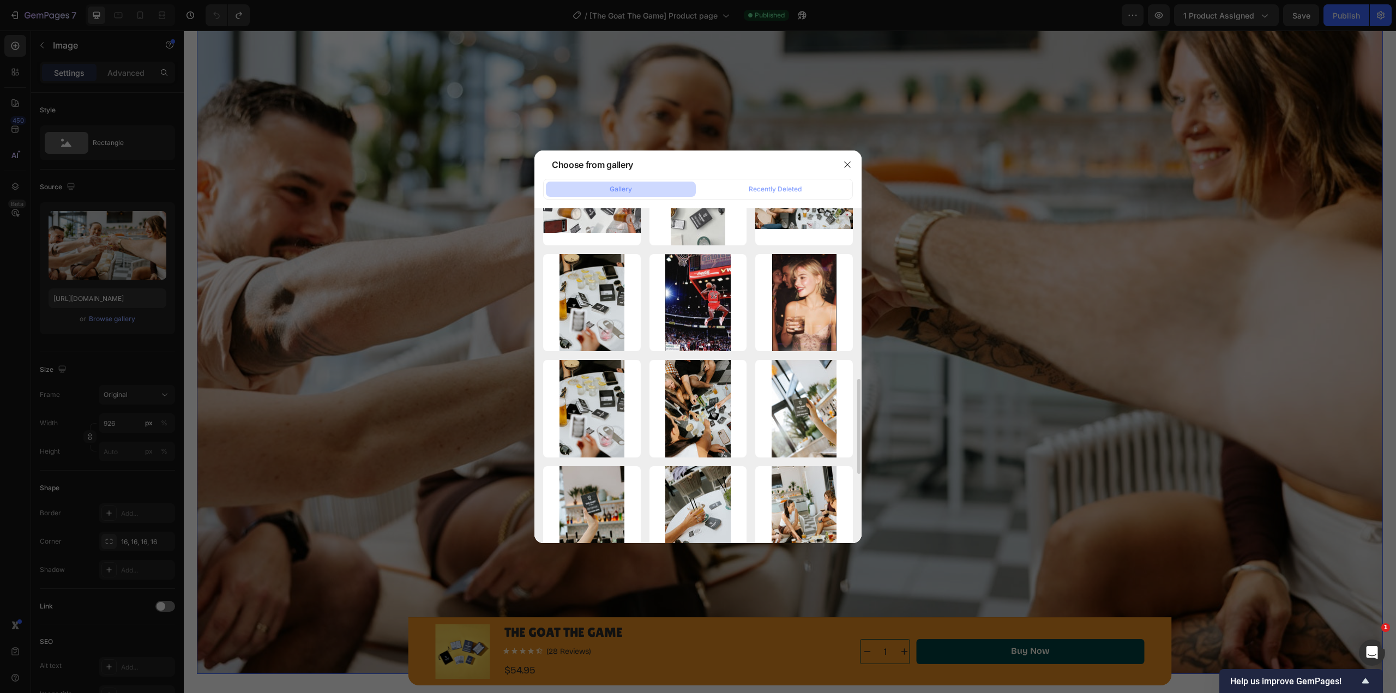
scroll to position [654, 0]
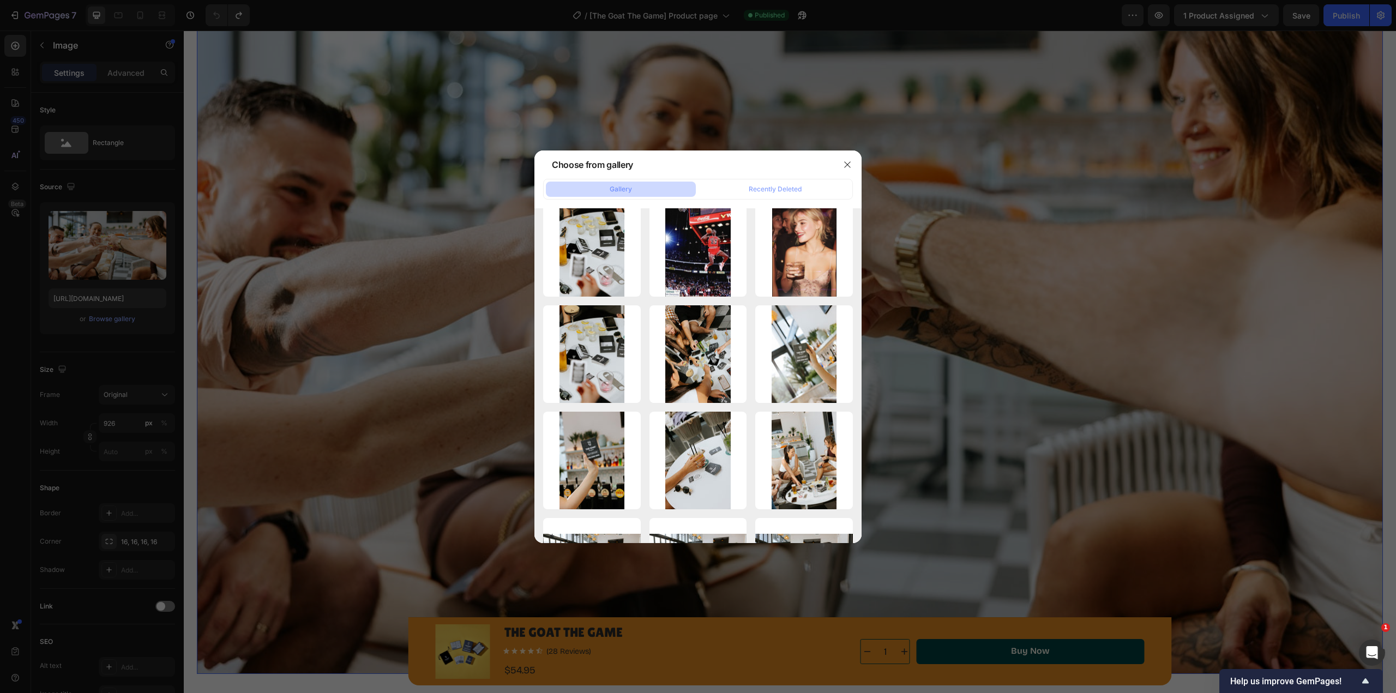
click at [0, 0] on div "TheGoatTheGame-145.jpg 279.05 kb" at bounding box center [0, 0] width 0 height 0
type input "[URL][DOMAIN_NAME]"
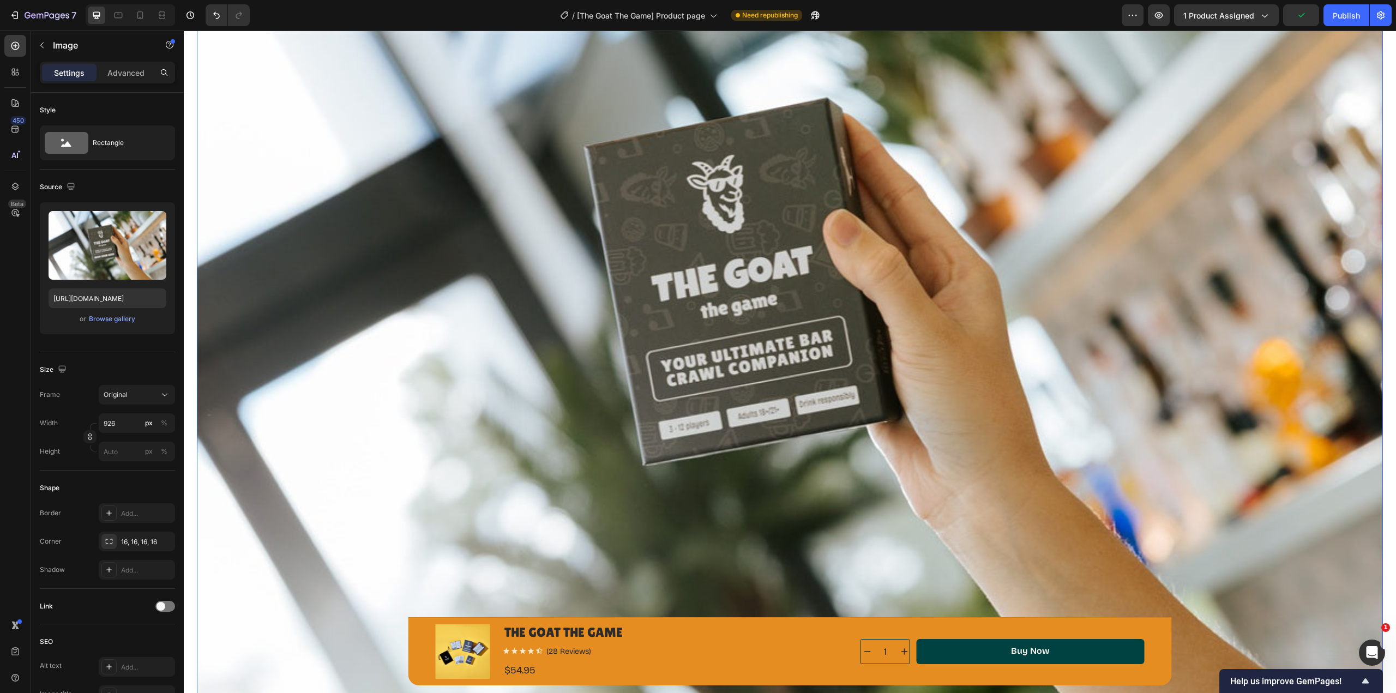
scroll to position [1418, 0]
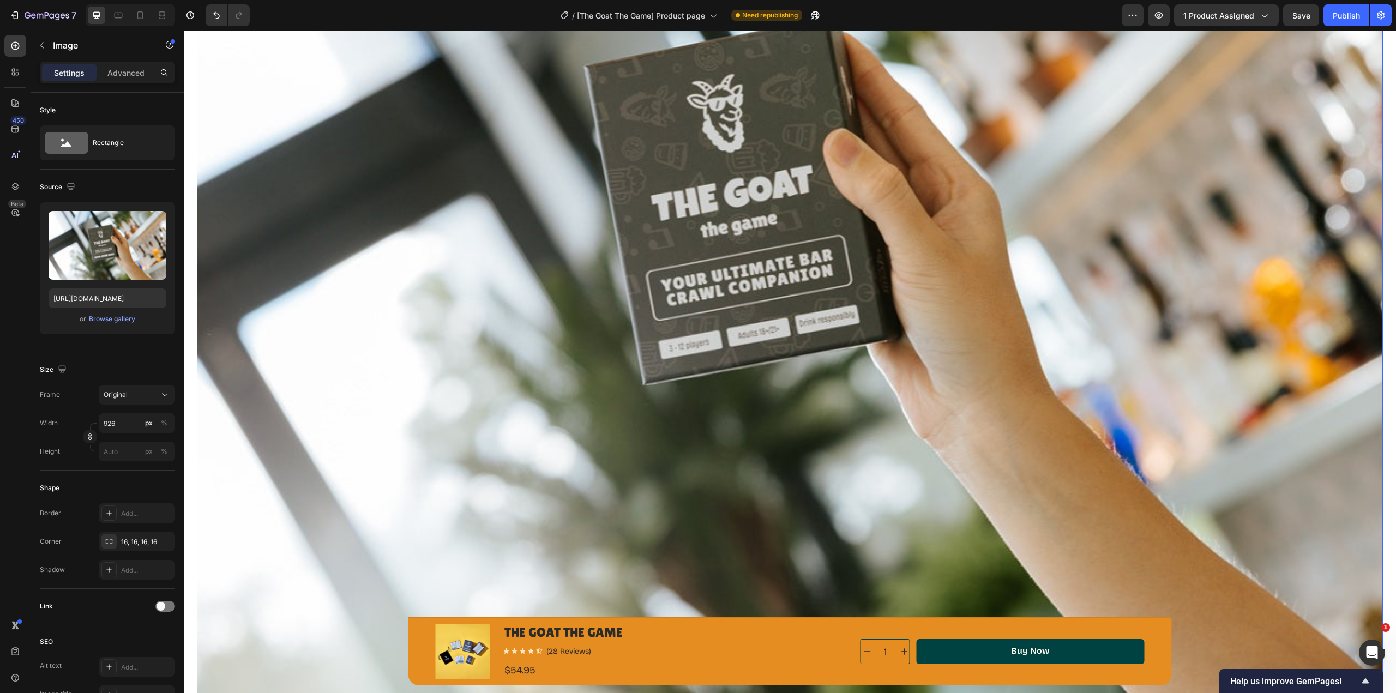
click at [108, 148] on div "Rectangle" at bounding box center [126, 142] width 67 height 25
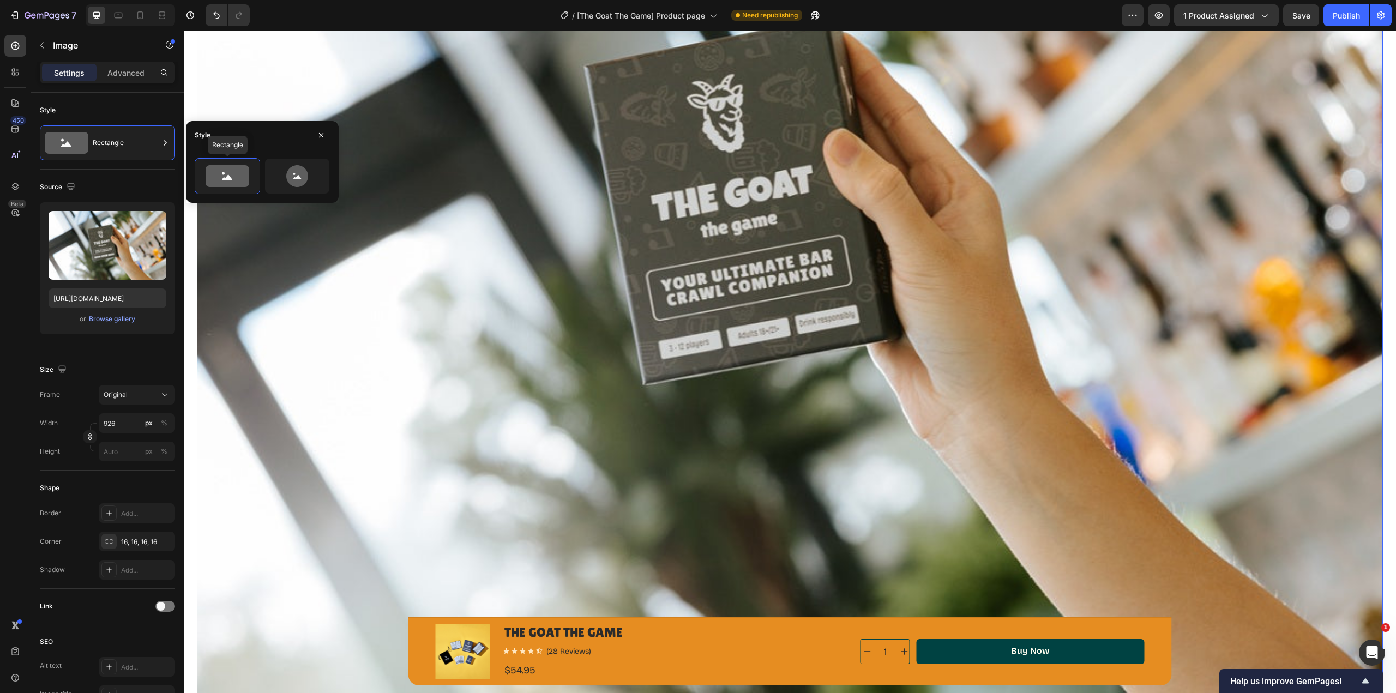
click at [247, 182] on icon at bounding box center [228, 176] width 44 height 22
click at [318, 184] on icon at bounding box center [297, 176] width 51 height 22
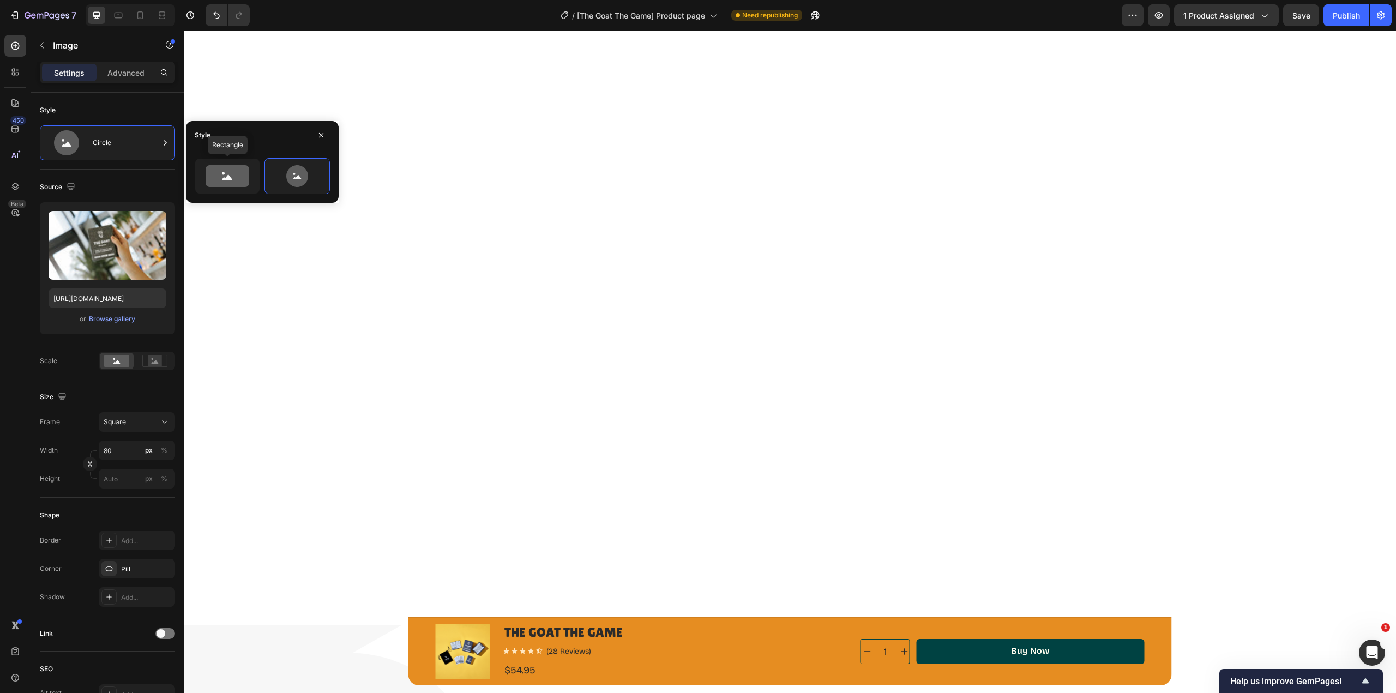
click at [230, 182] on icon at bounding box center [228, 176] width 44 height 22
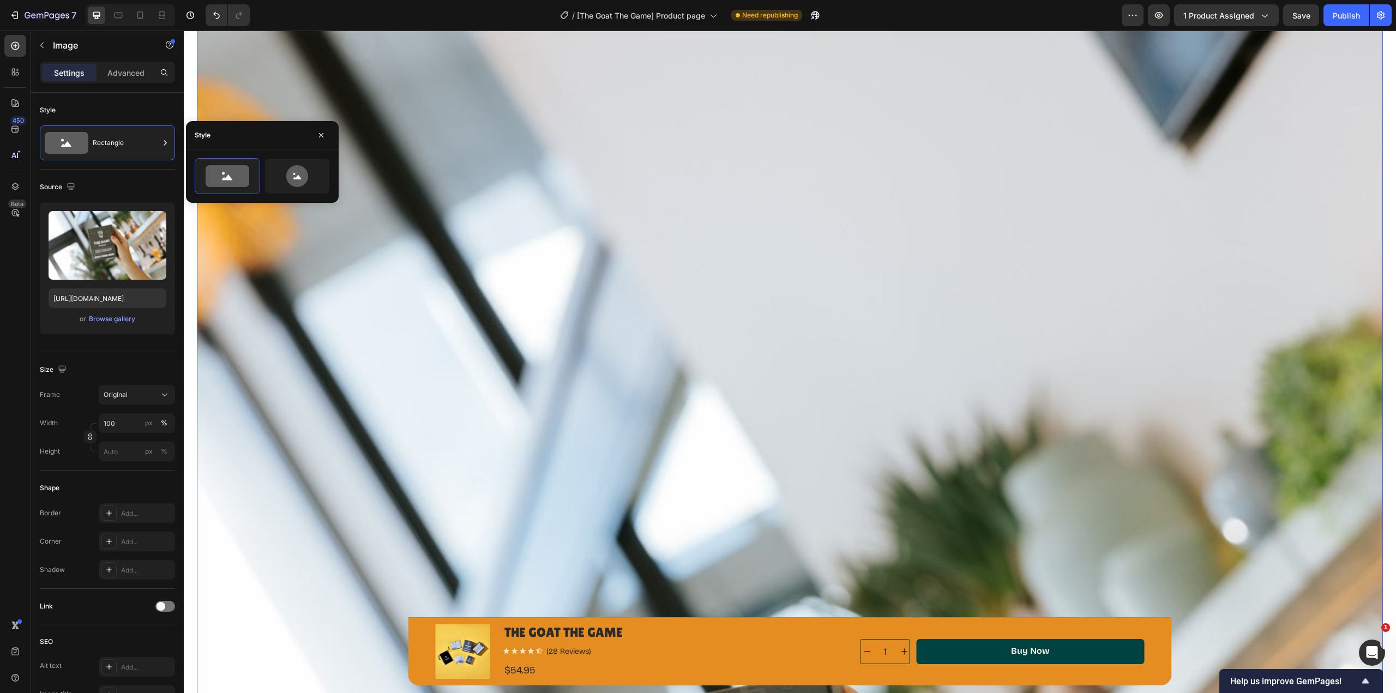
scroll to position [764, 0]
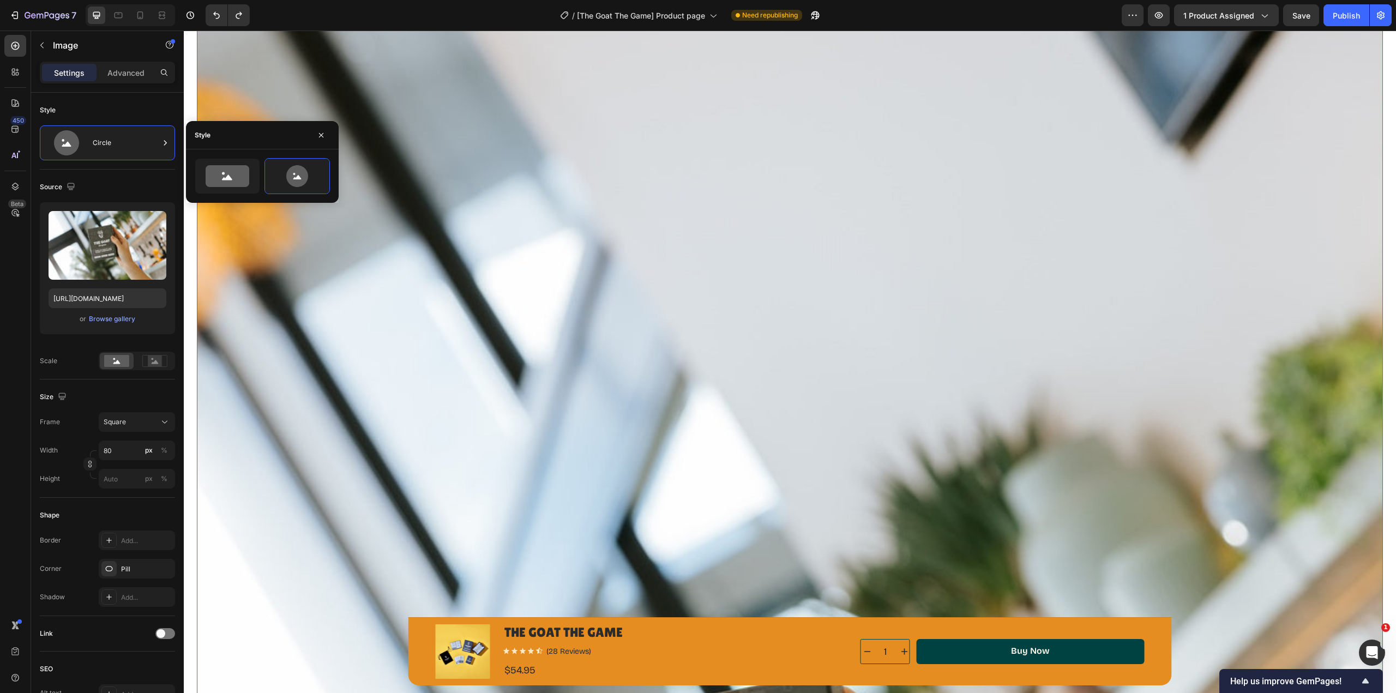
type input "926"
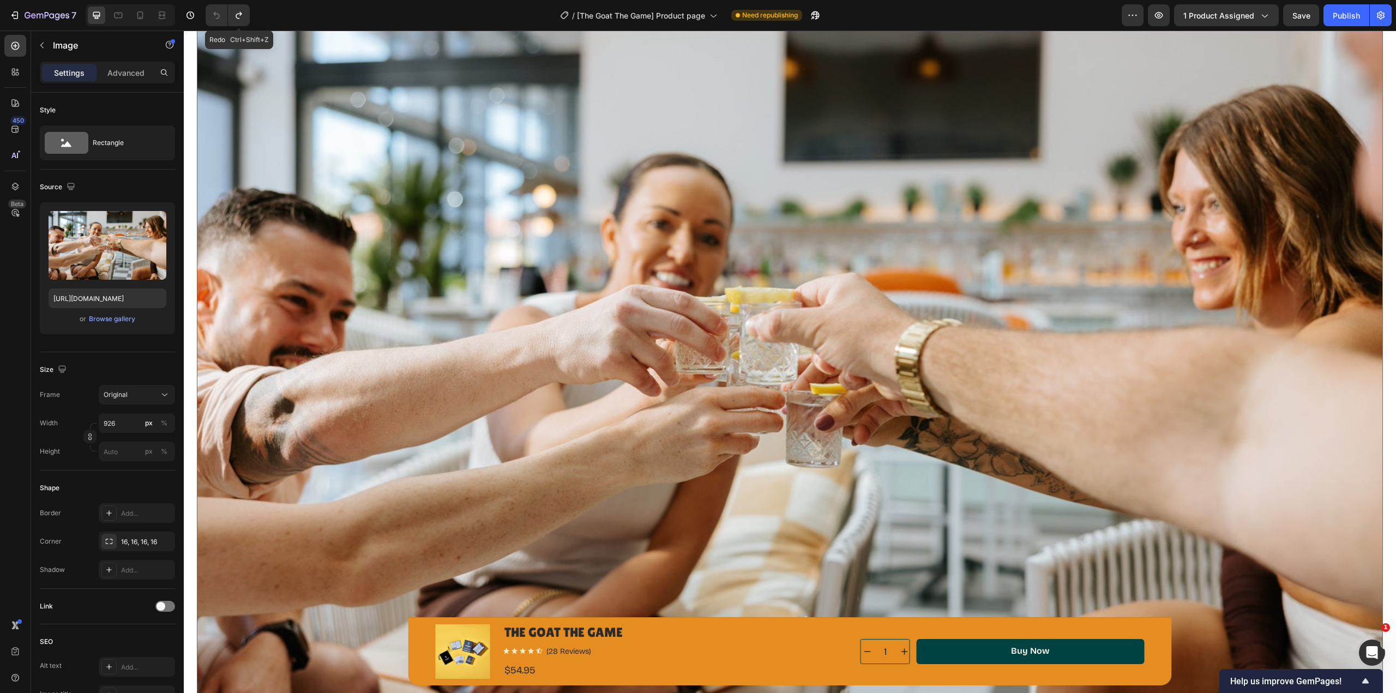
click at [243, 21] on button "Undo/Redo" at bounding box center [239, 15] width 22 height 22
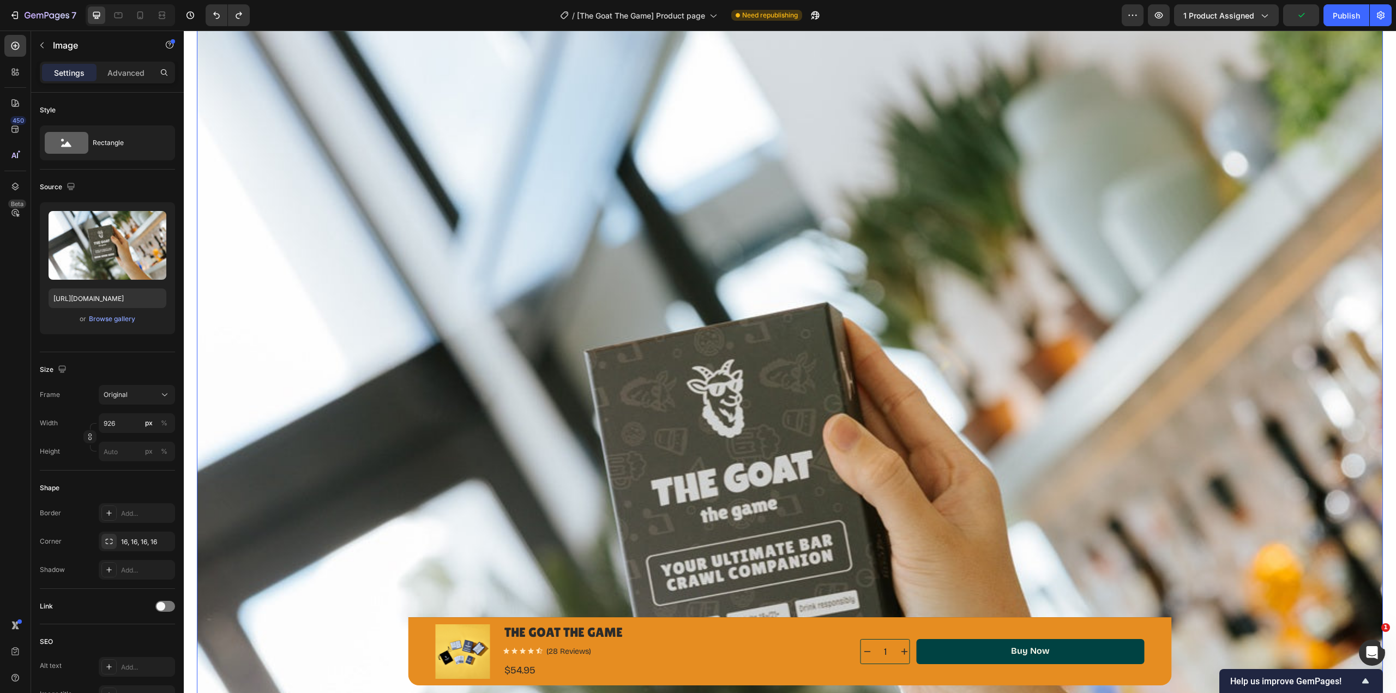
scroll to position [1254, 0]
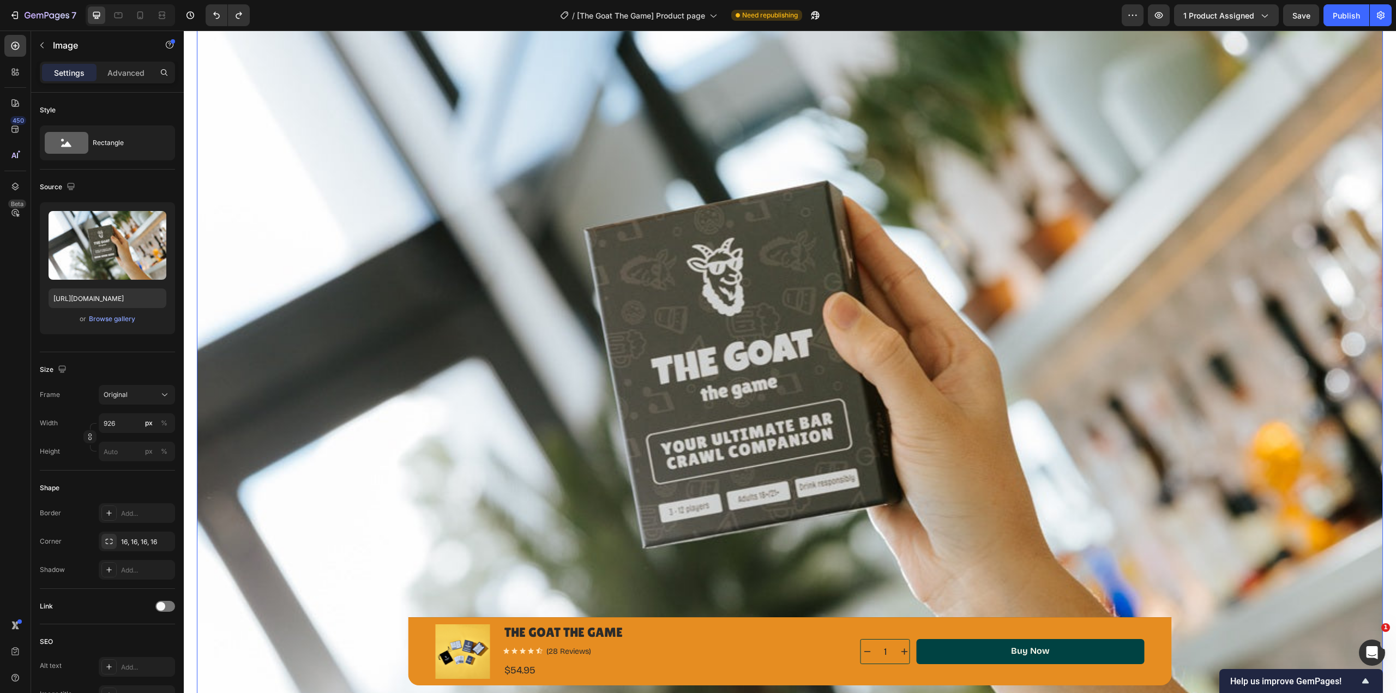
click at [157, 397] on div "Original" at bounding box center [130, 395] width 53 height 10
click at [133, 464] on span "Horizontal" at bounding box center [119, 463] width 32 height 11
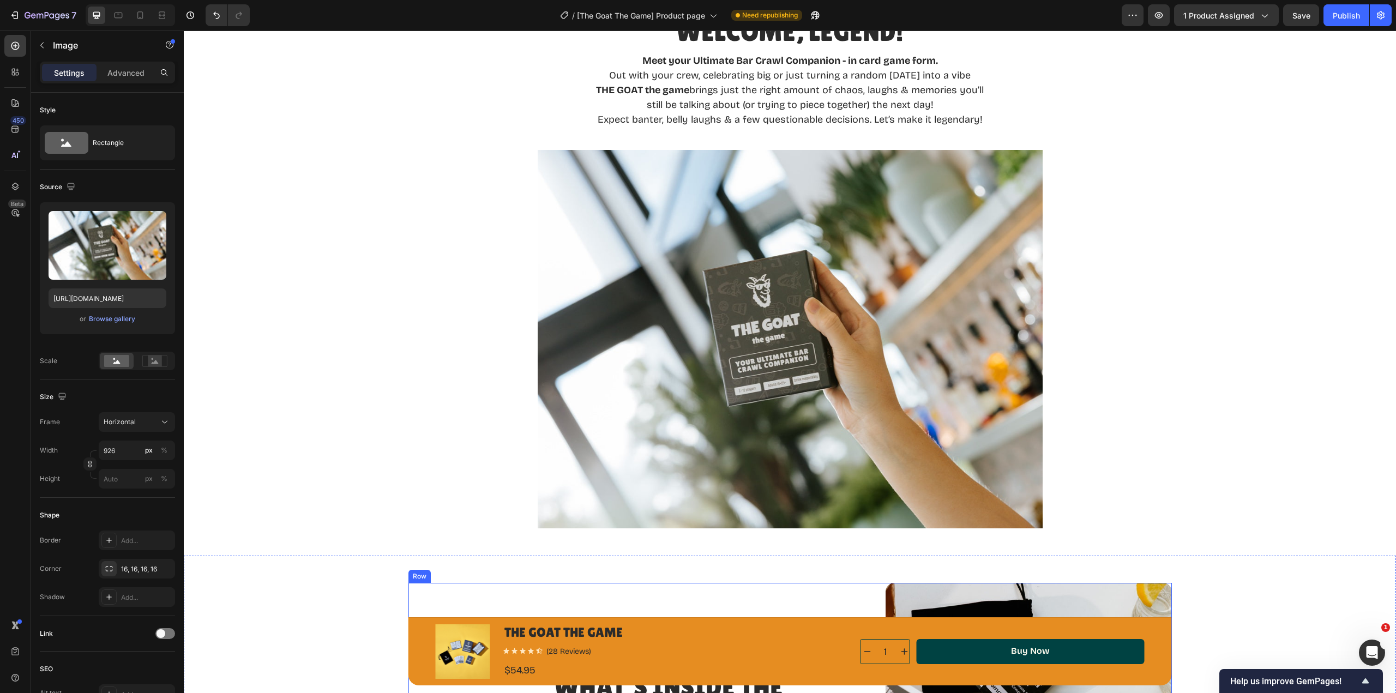
scroll to position [580, 0]
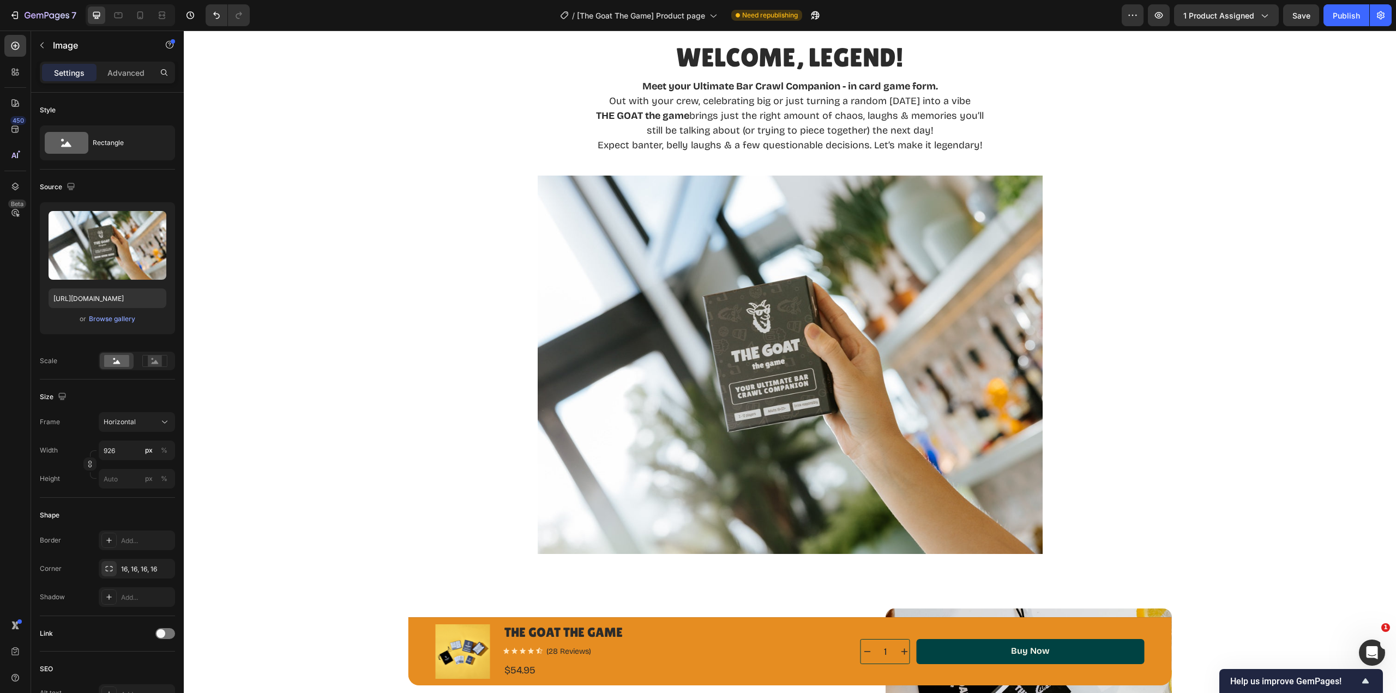
click at [124, 321] on div "Browse gallery" at bounding box center [112, 319] width 46 height 10
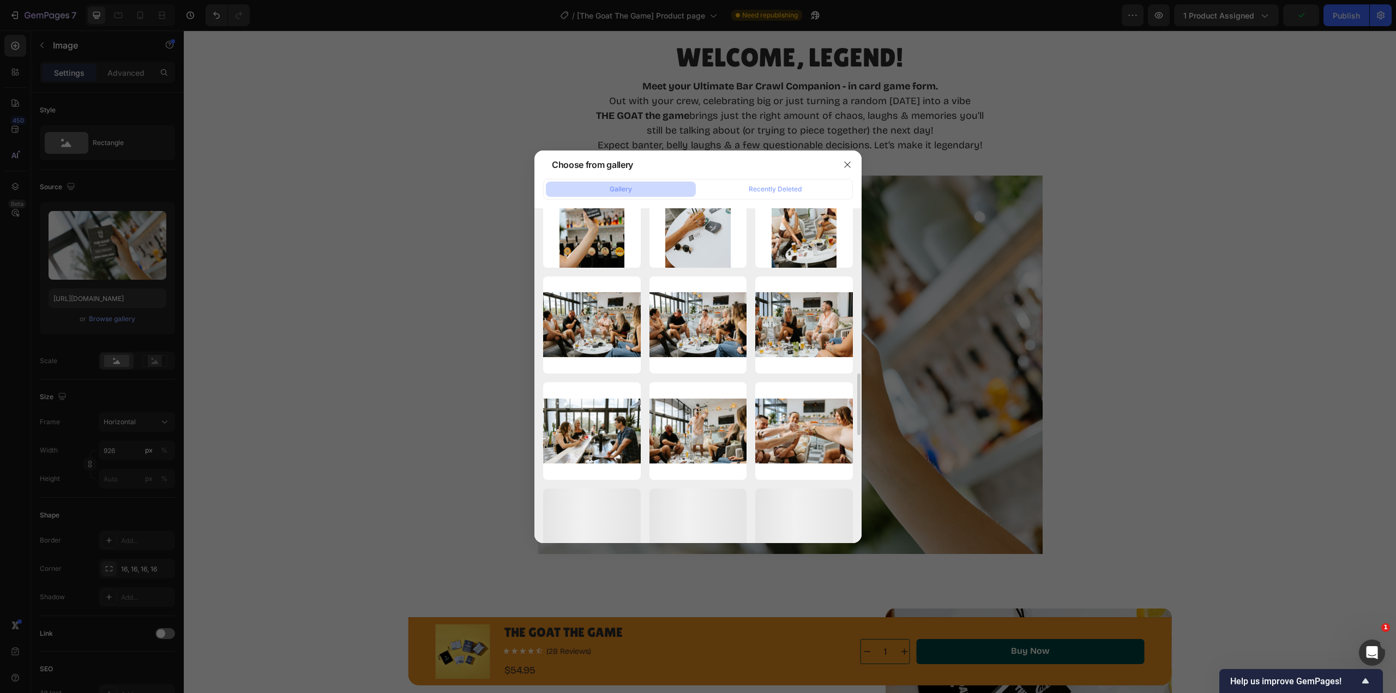
scroll to position [787, 0]
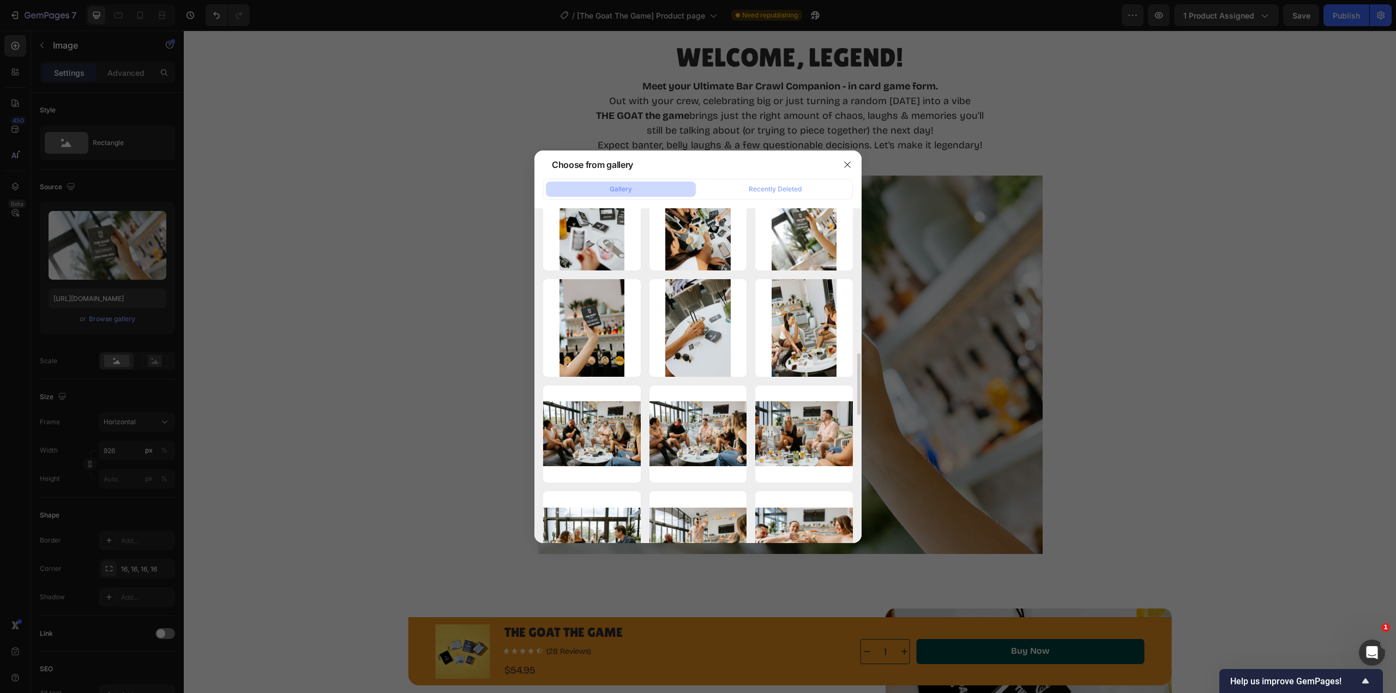
click at [0, 0] on div "TheGoatTheGame-138 (1).jpg 270.50 kb" at bounding box center [0, 0] width 0 height 0
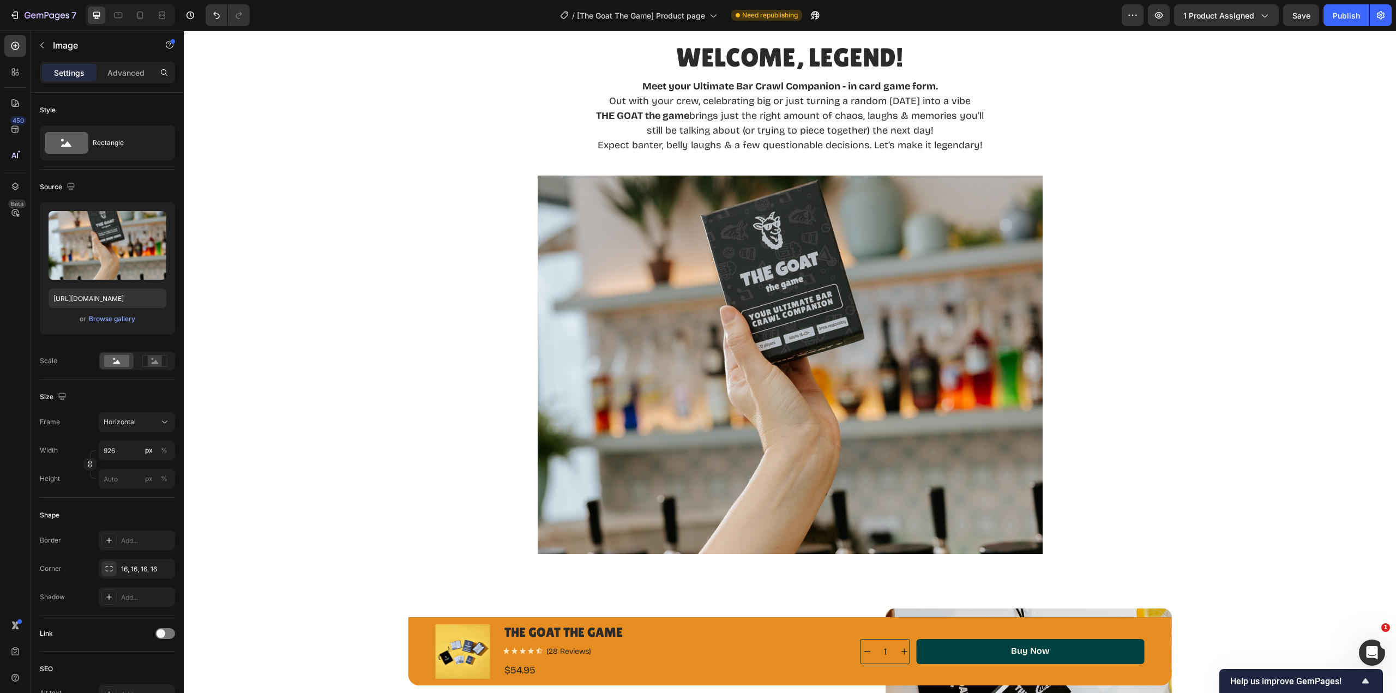
click at [112, 317] on div "Browse gallery" at bounding box center [112, 319] width 46 height 10
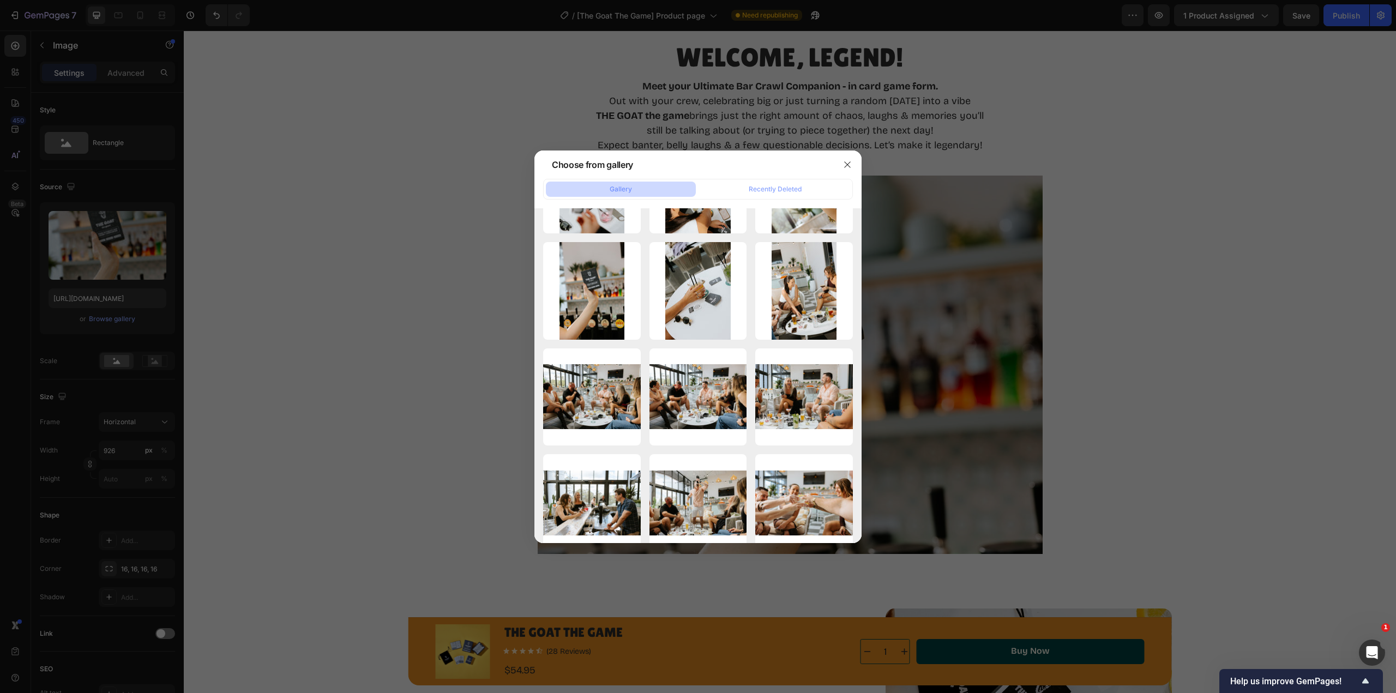
scroll to position [715, 0]
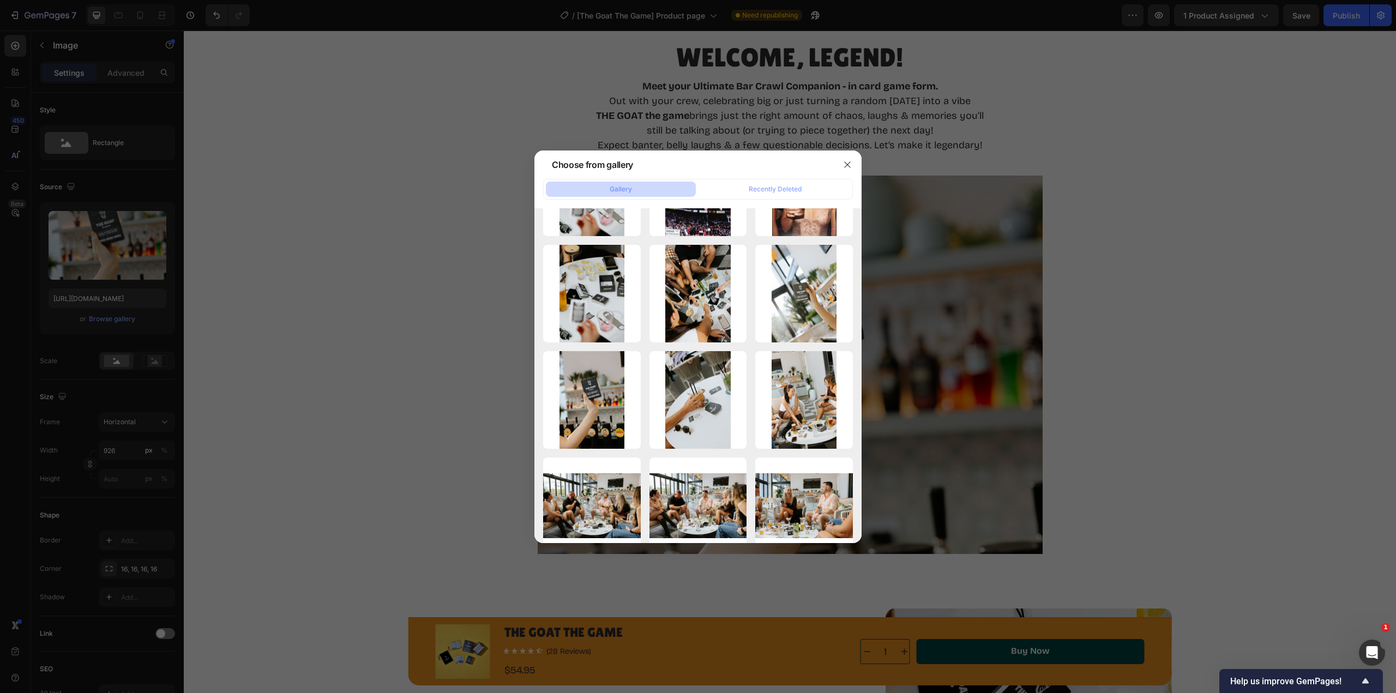
click at [0, 0] on div "TheGoatTheGame-145.jpg 279.05 kb" at bounding box center [0, 0] width 0 height 0
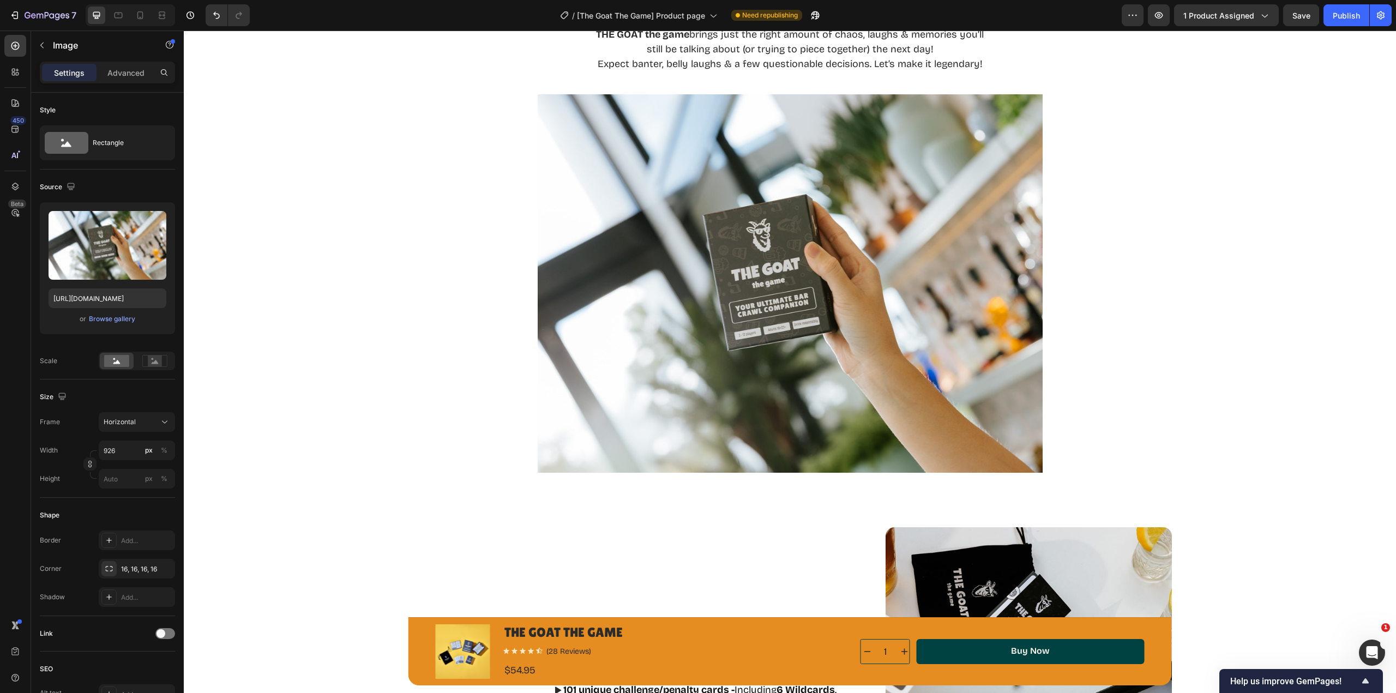
scroll to position [635, 0]
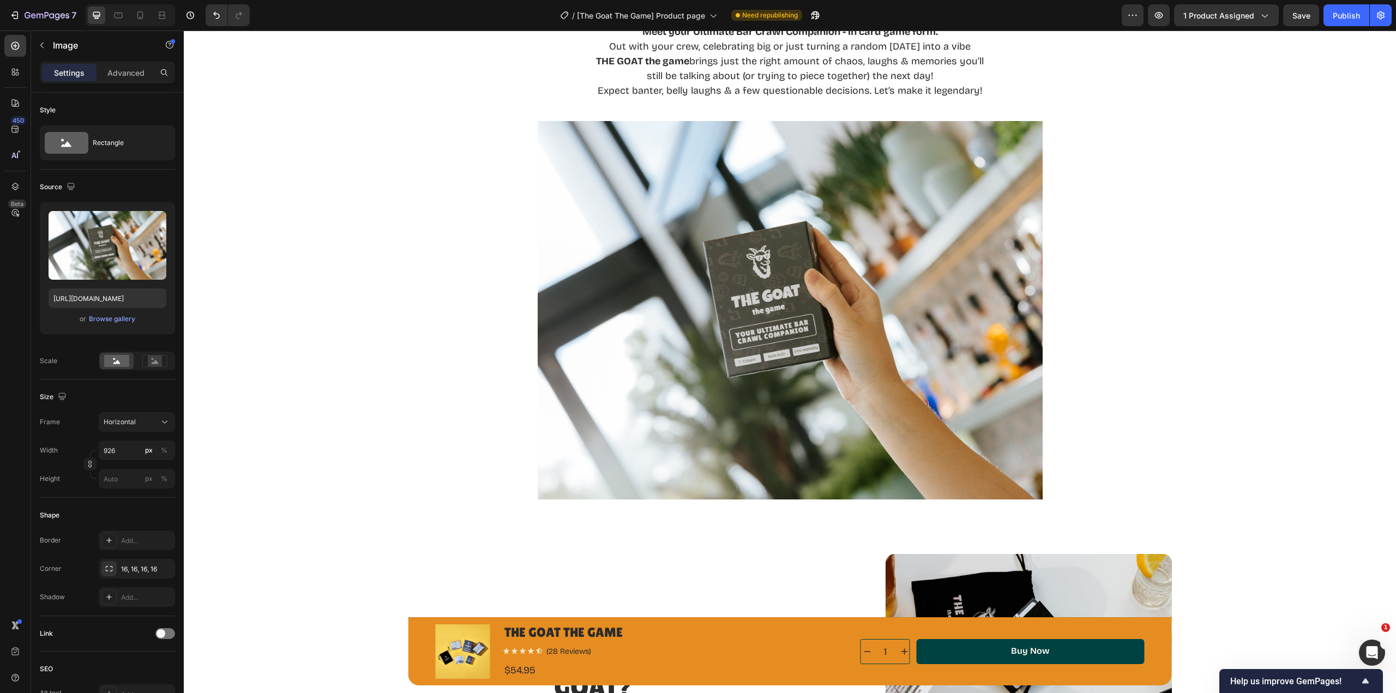
click at [159, 426] on div "Horizontal" at bounding box center [137, 422] width 67 height 11
click at [147, 472] on div "Vertical" at bounding box center [134, 469] width 63 height 11
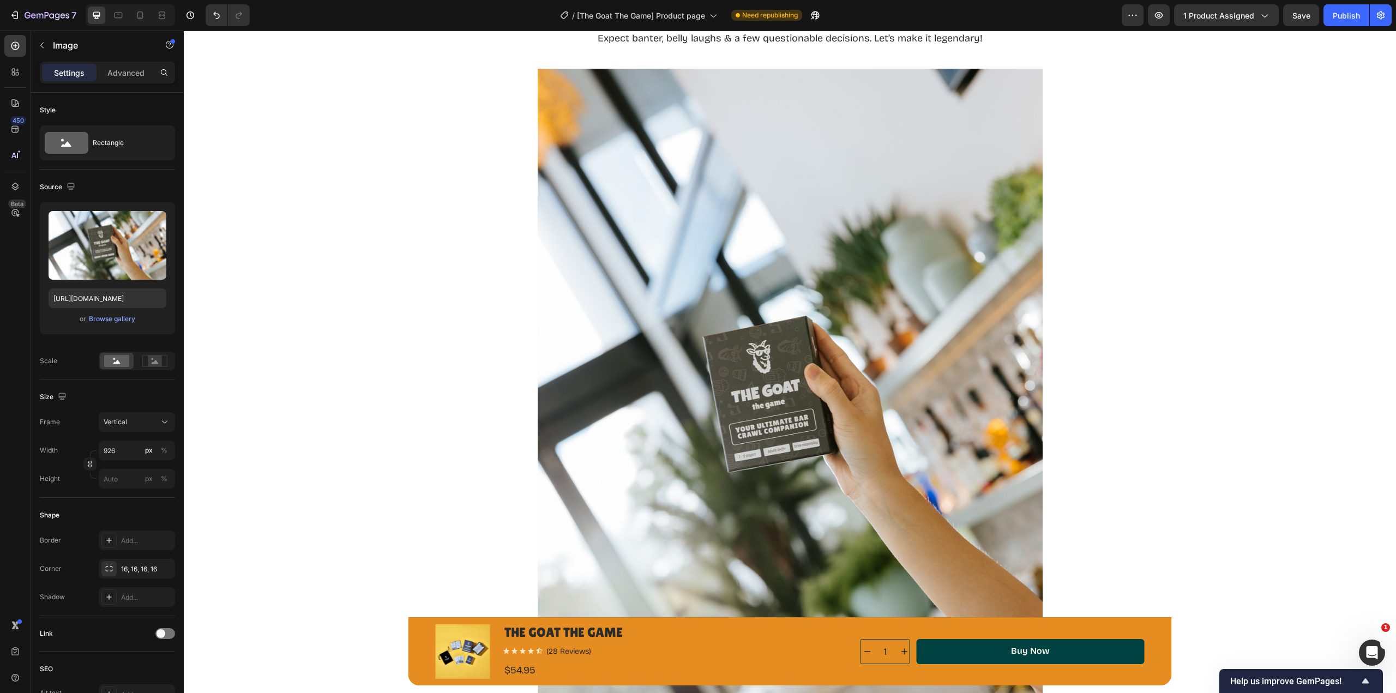
scroll to position [689, 0]
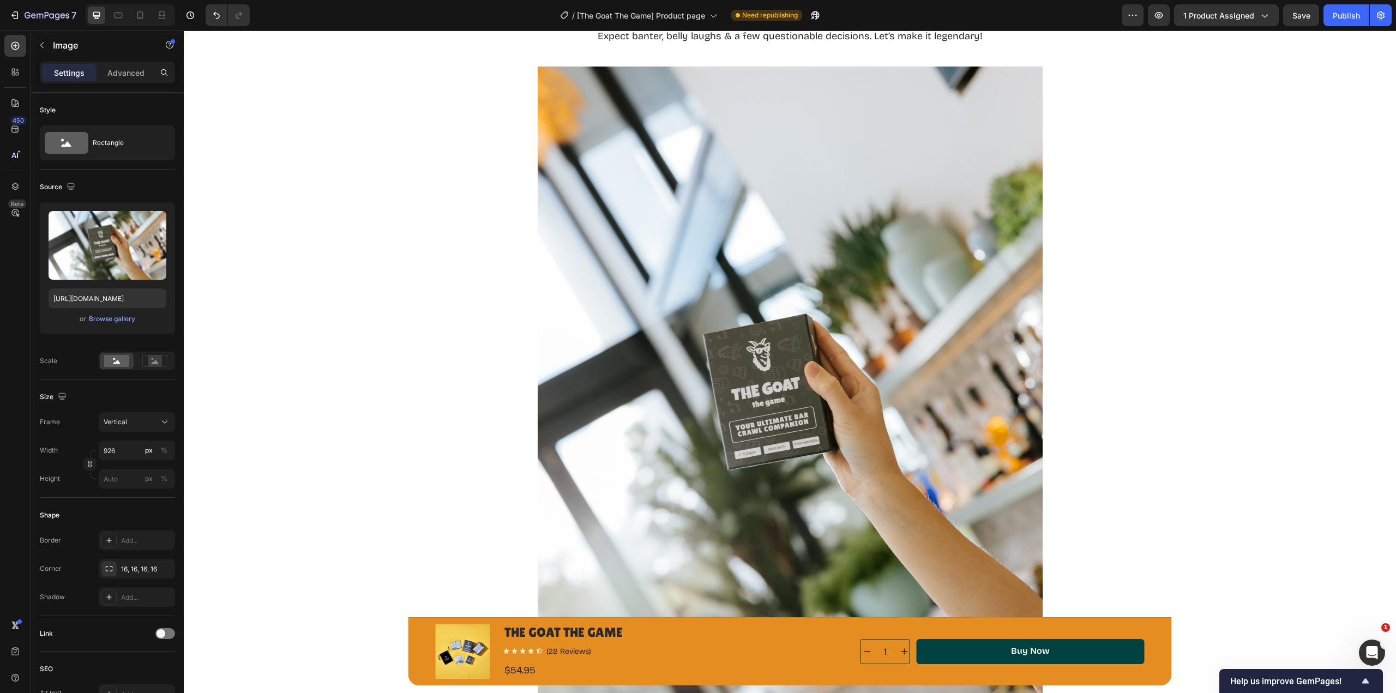
click at [122, 427] on span "Vertical" at bounding box center [115, 422] width 23 height 10
click at [124, 446] on span "Square" at bounding box center [114, 448] width 22 height 11
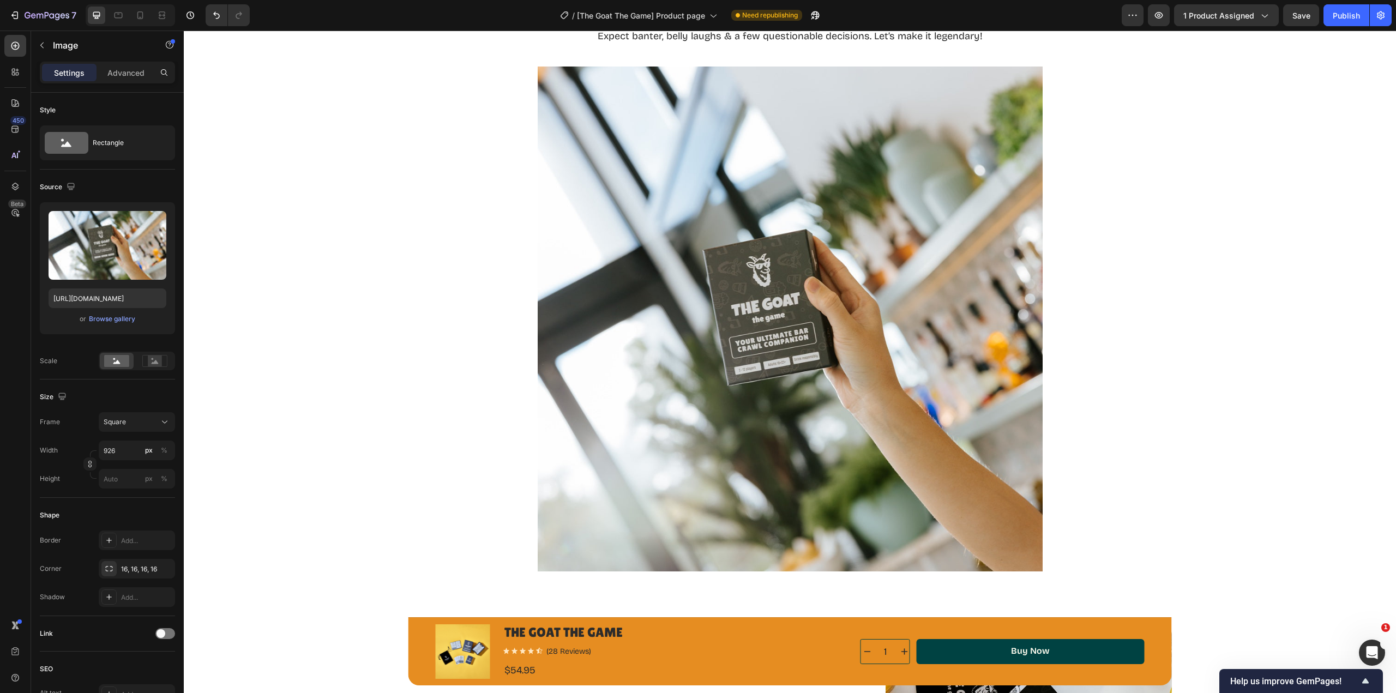
click at [120, 422] on span "Square" at bounding box center [115, 422] width 22 height 10
click at [124, 485] on span "Horizontal" at bounding box center [119, 490] width 32 height 11
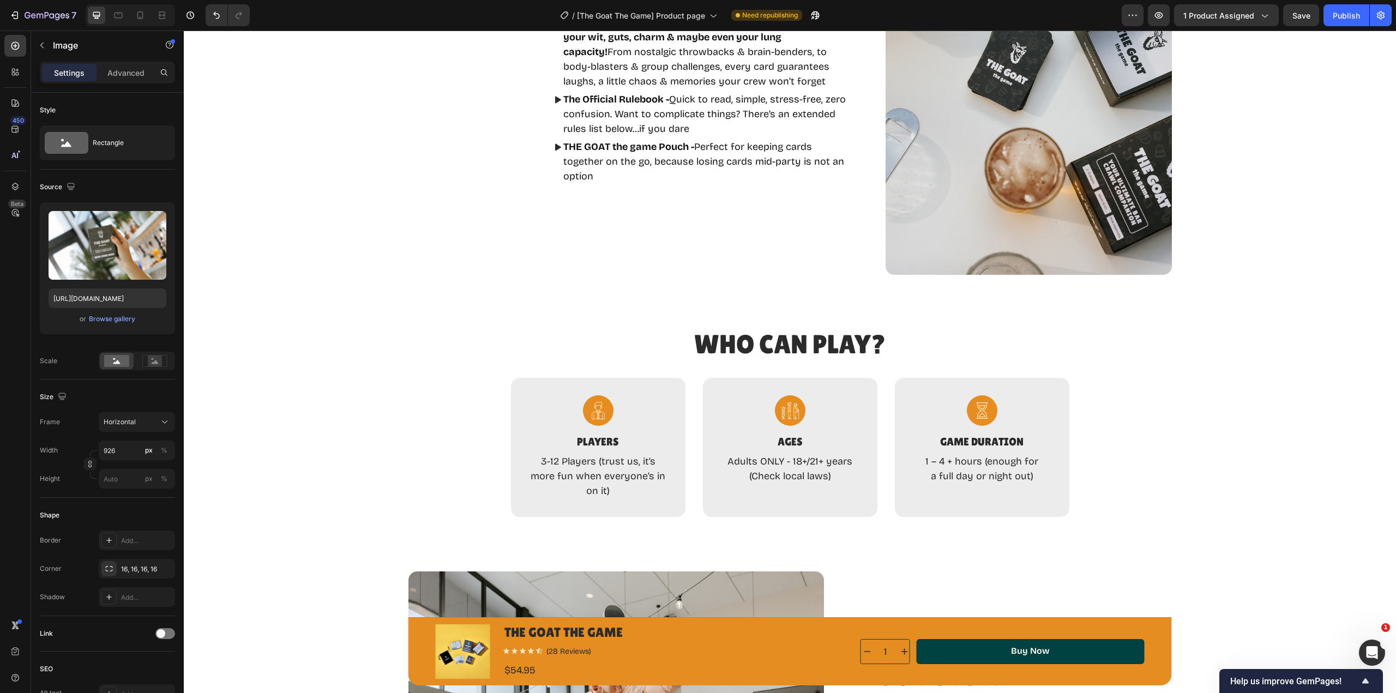
scroll to position [1418, 0]
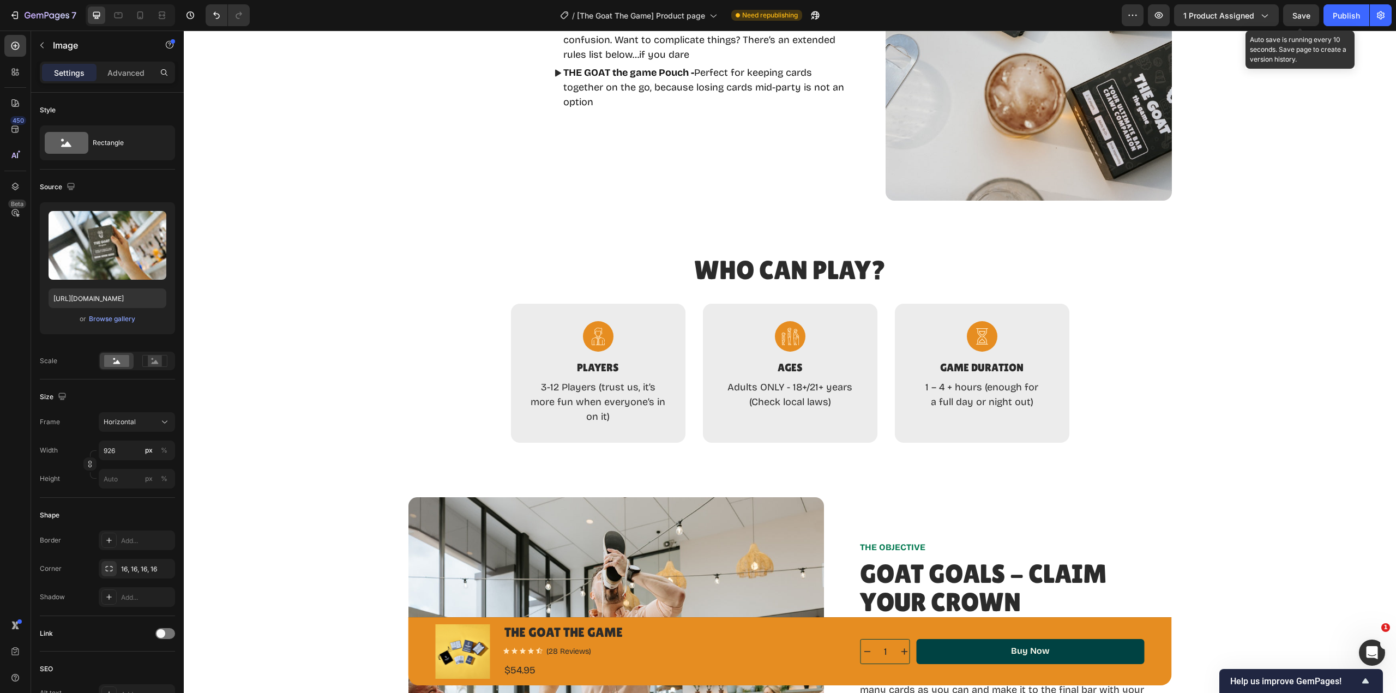
click at [1299, 23] on button "Save" at bounding box center [1301, 15] width 36 height 22
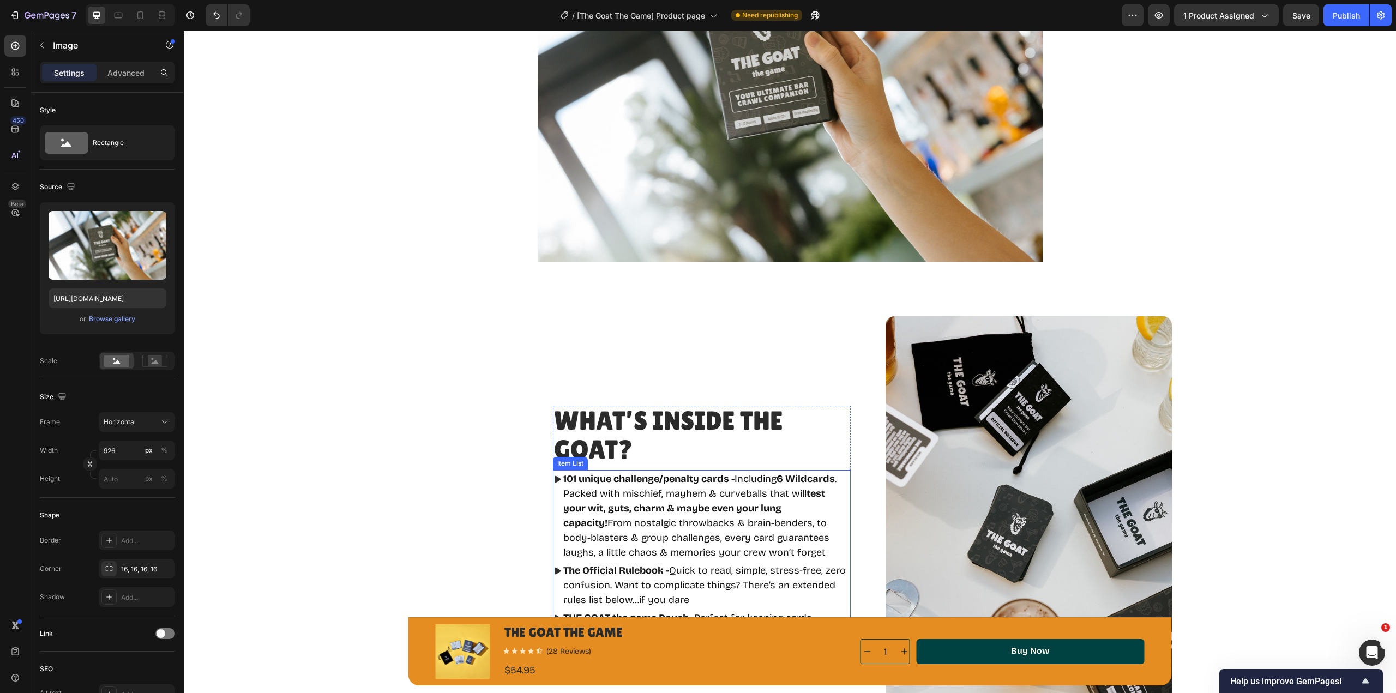
scroll to position [654, 0]
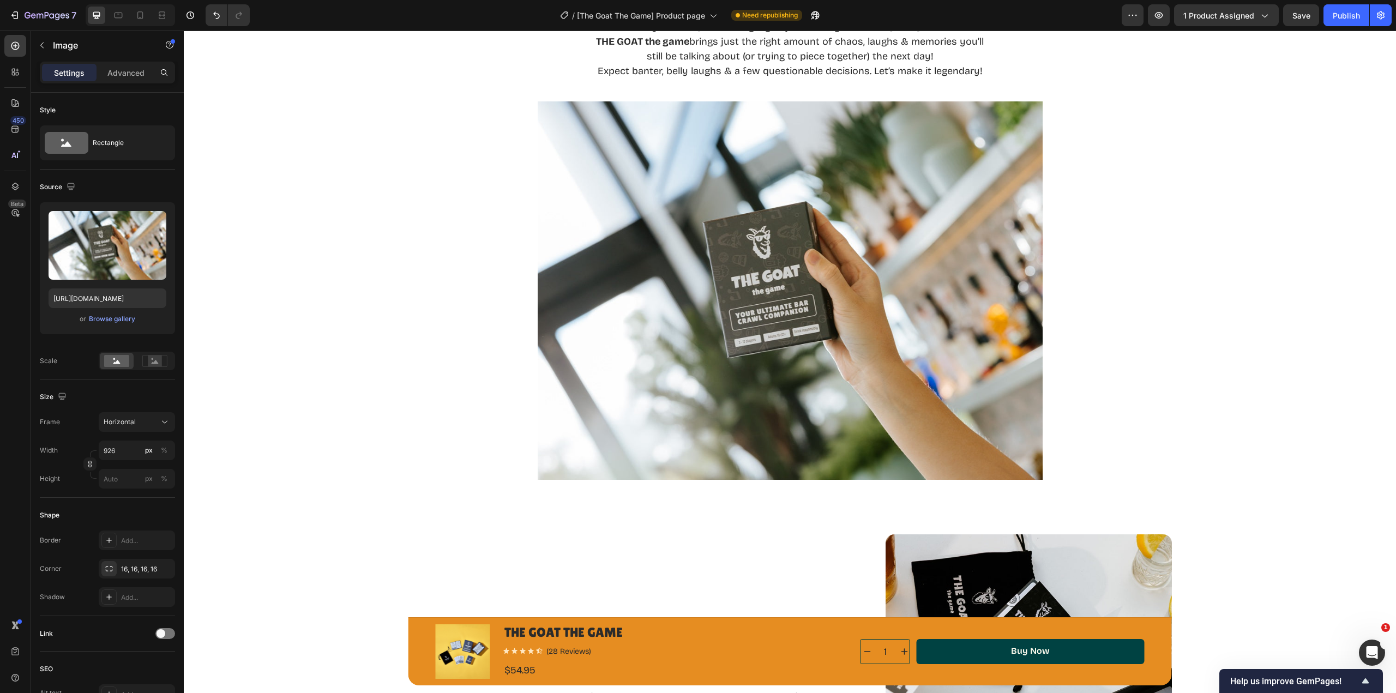
click at [107, 322] on div "Browse gallery" at bounding box center [112, 319] width 46 height 10
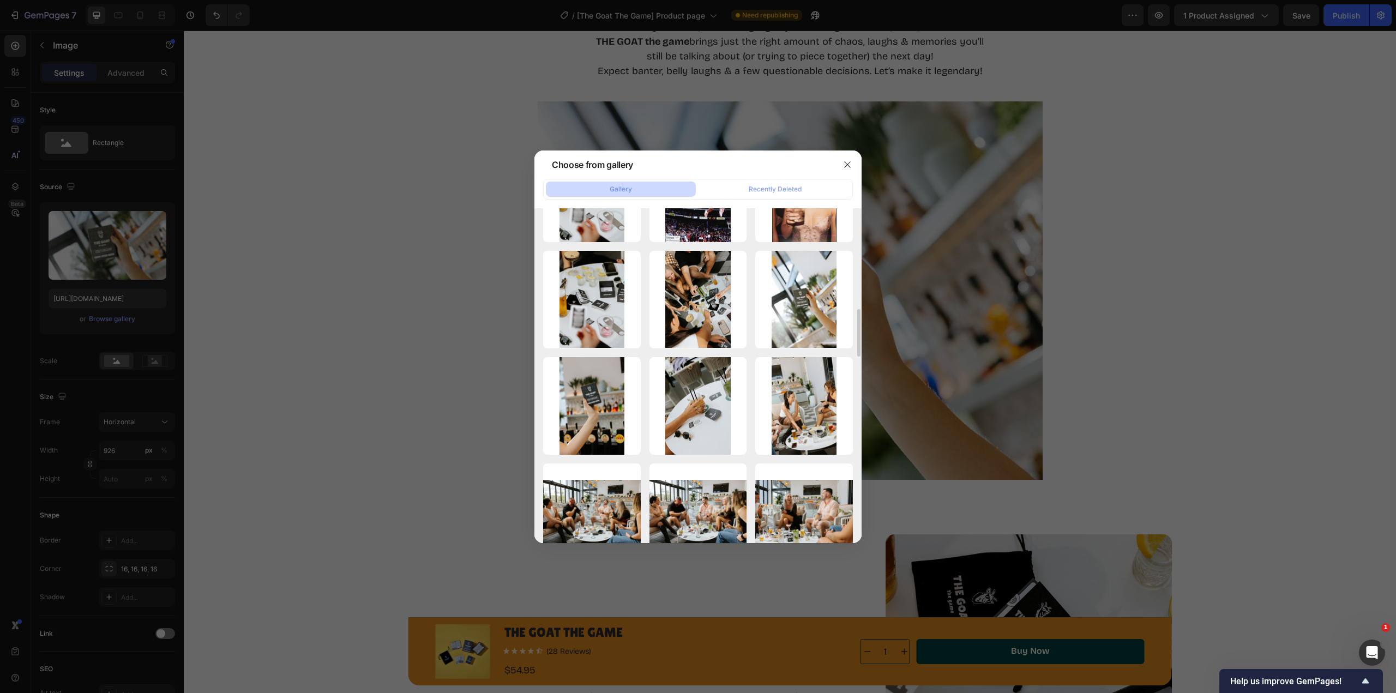
scroll to position [818, 0]
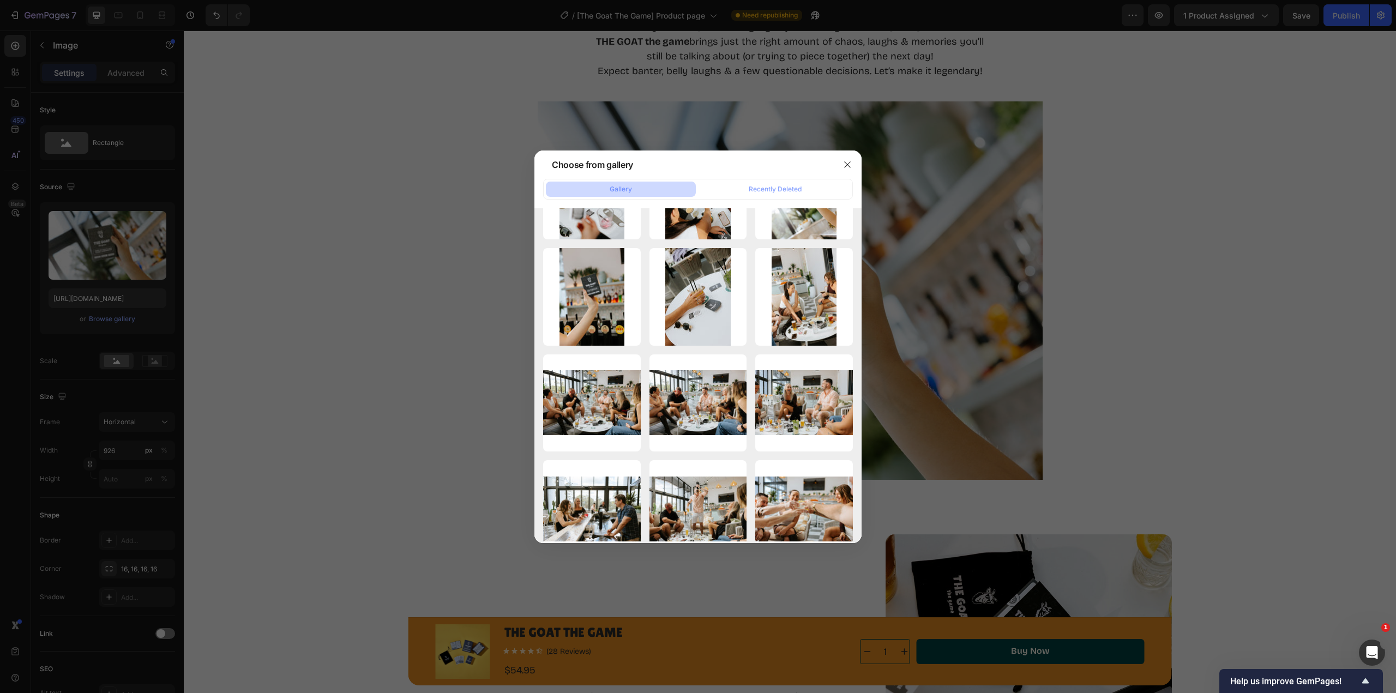
click at [0, 0] on div "TheGoatTheGame-138 (1).jpg 270.50 kb" at bounding box center [0, 0] width 0 height 0
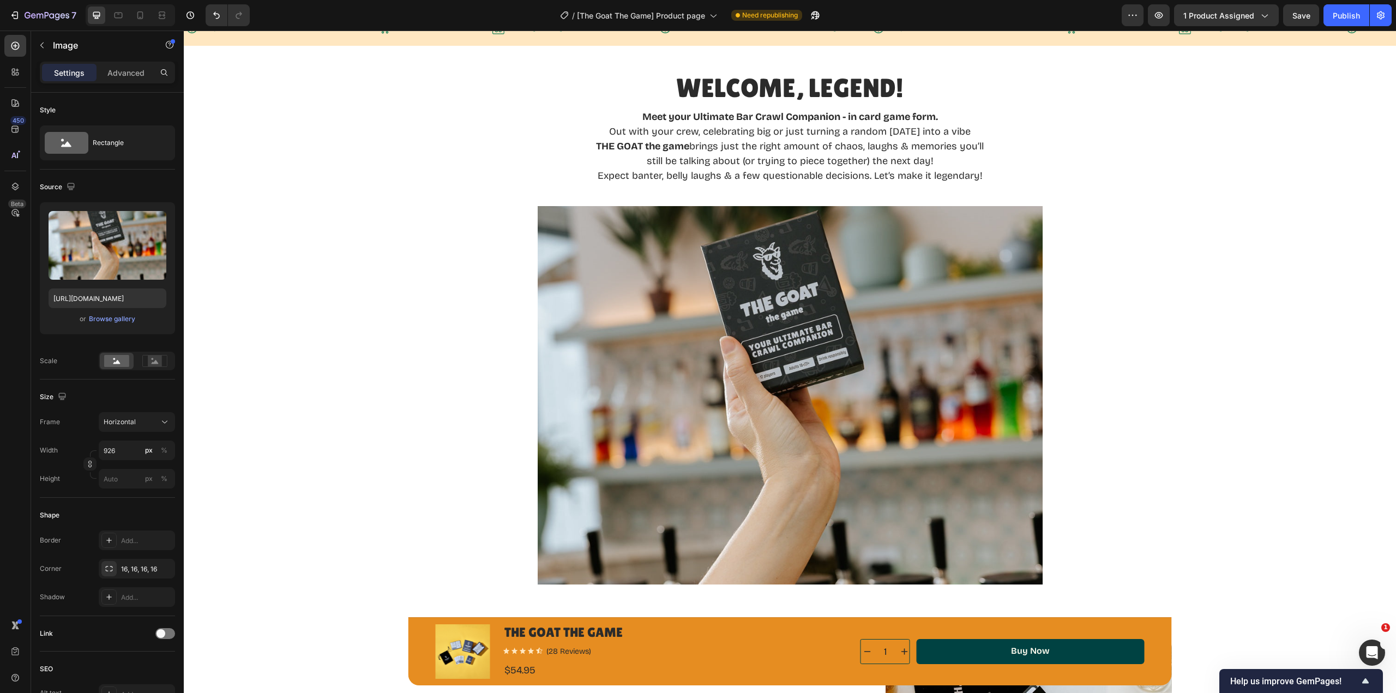
scroll to position [545, 0]
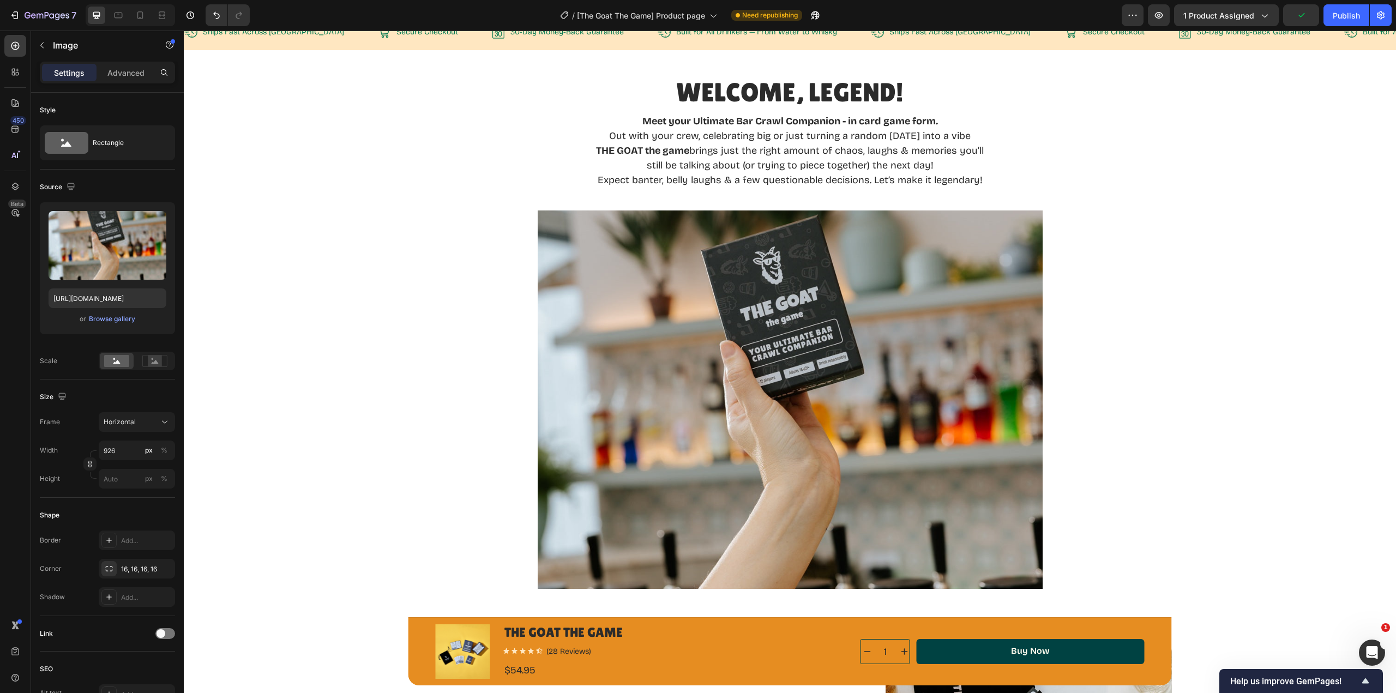
click at [106, 321] on div "Browse gallery" at bounding box center [112, 319] width 46 height 10
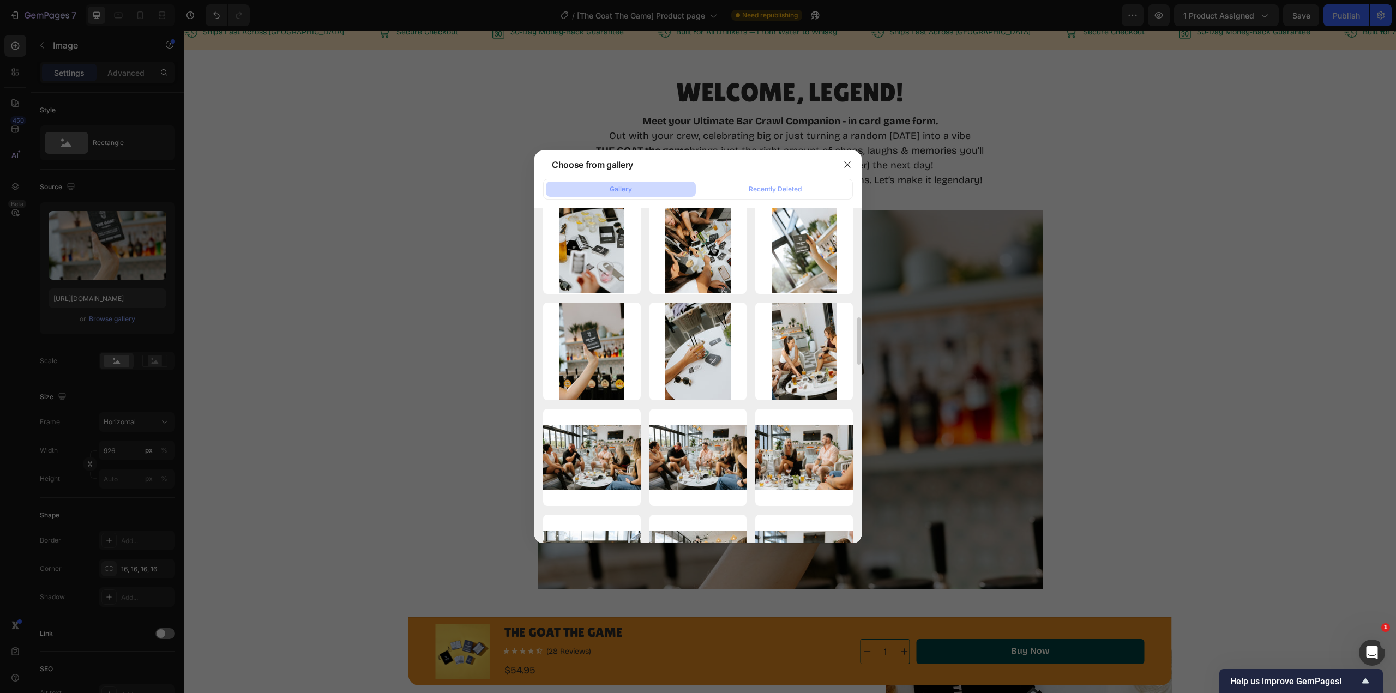
scroll to position [709, 0]
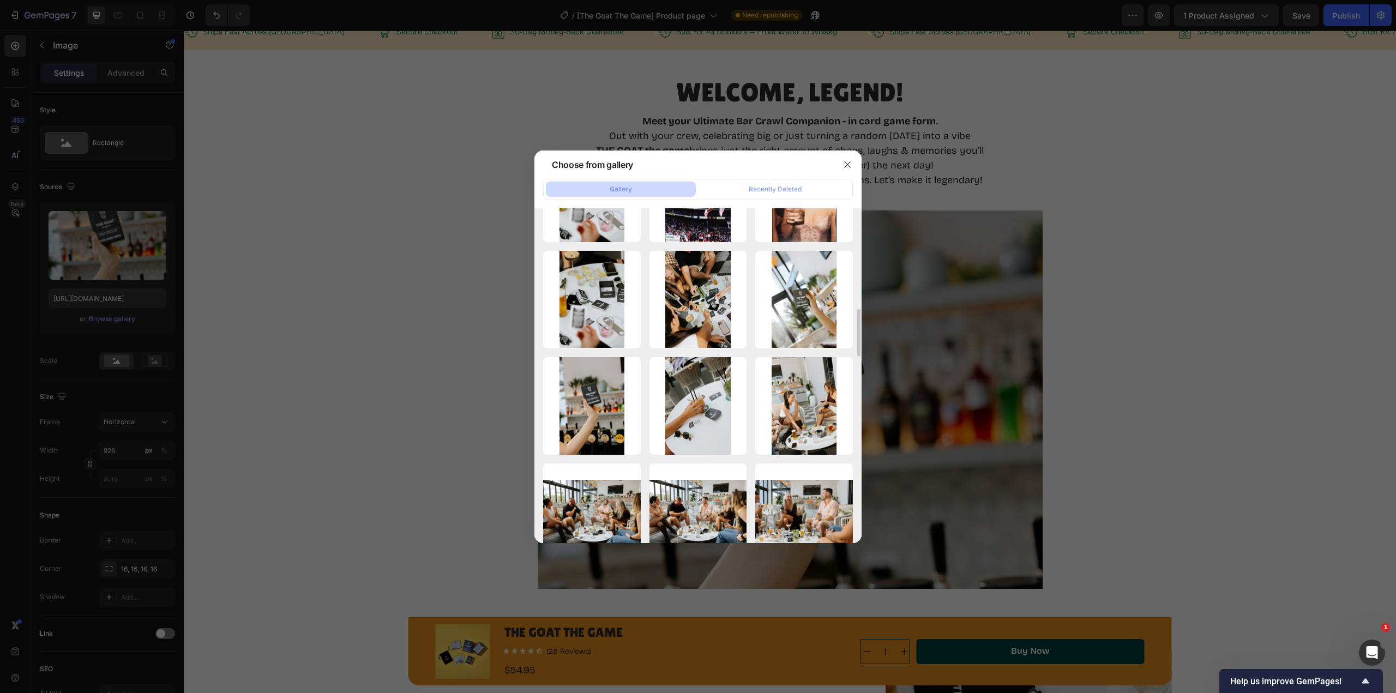
click at [0, 0] on div "TheGoatTheGame-145.jpg 279.05 kb" at bounding box center [0, 0] width 0 height 0
type input "[URL][DOMAIN_NAME]"
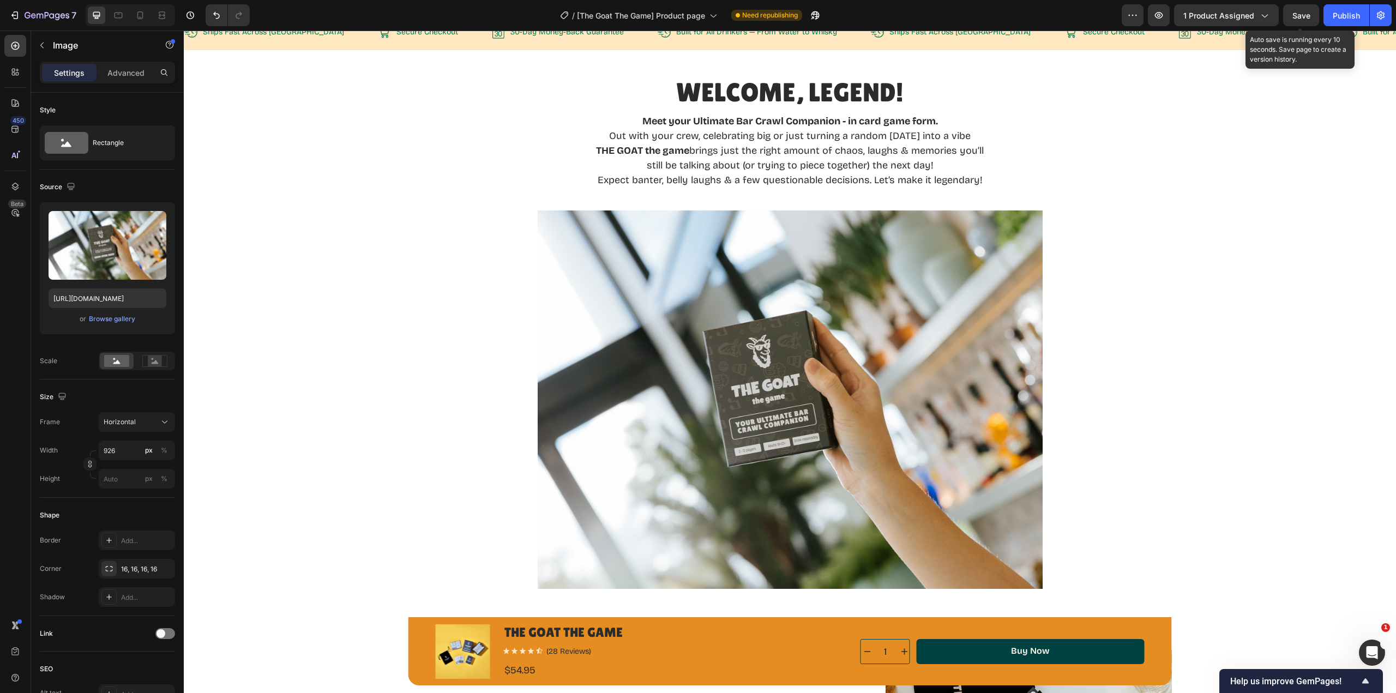
click at [1300, 19] on span "Save" at bounding box center [1302, 15] width 18 height 9
click at [1346, 19] on div "Publish" at bounding box center [1346, 15] width 27 height 11
click at [123, 422] on span "Horizontal" at bounding box center [120, 422] width 32 height 10
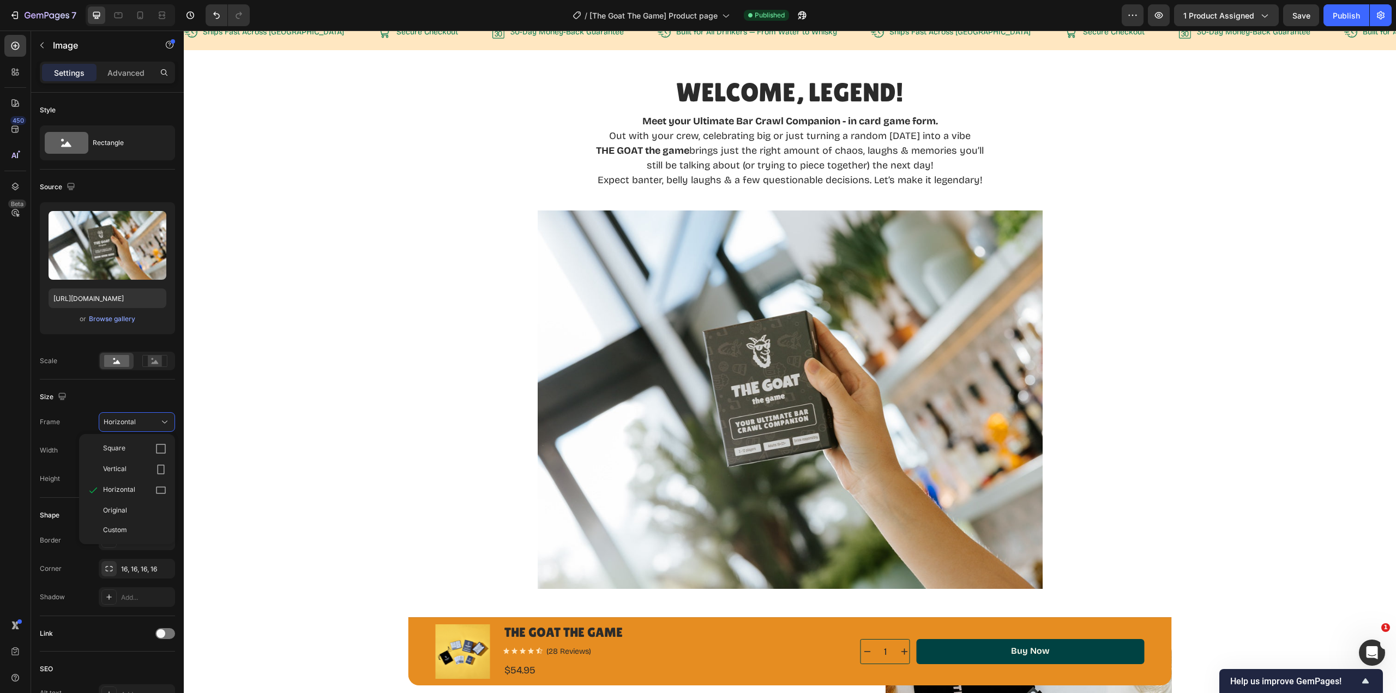
click at [117, 512] on span "Original" at bounding box center [115, 511] width 24 height 10
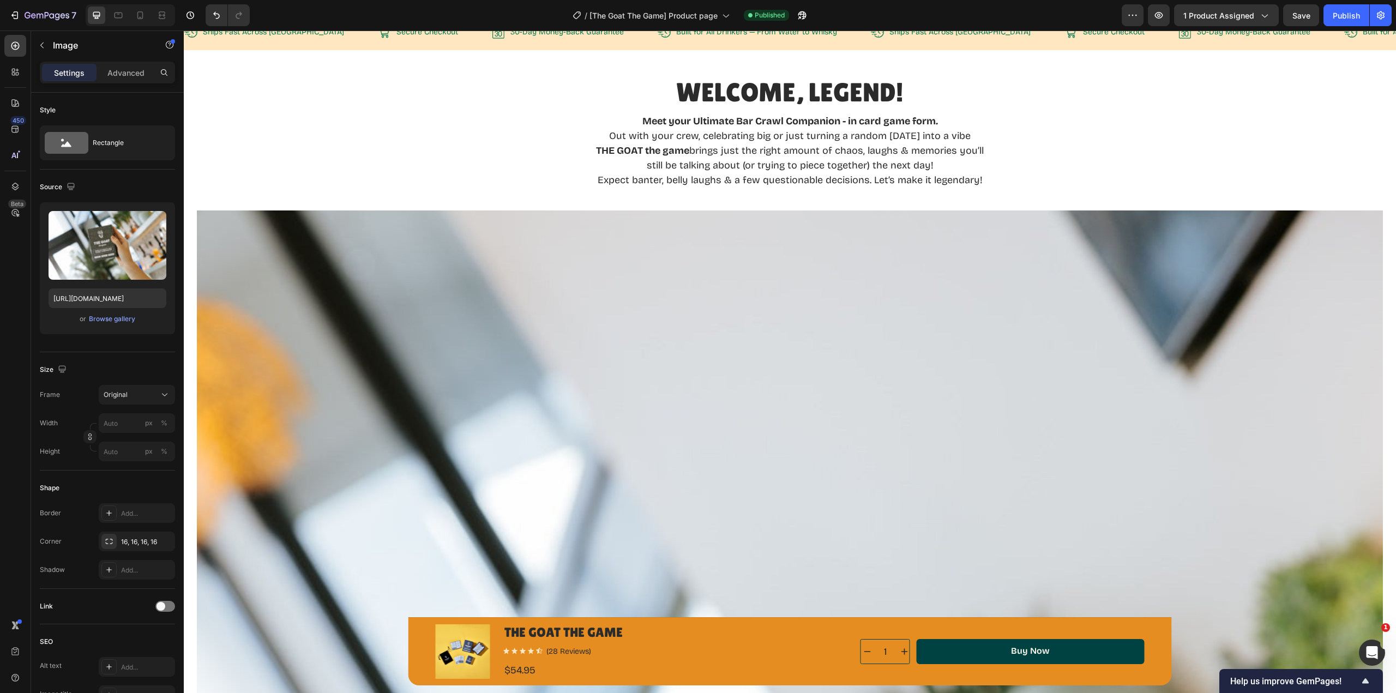
click at [136, 392] on div "Original" at bounding box center [130, 395] width 53 height 10
click at [128, 505] on div "Custom" at bounding box center [134, 503] width 63 height 10
click at [145, 424] on div "Frame Original Width px % Height px %" at bounding box center [107, 423] width 135 height 76
click at [163, 394] on icon at bounding box center [164, 395] width 5 height 3
click at [128, 486] on div "Original" at bounding box center [134, 483] width 63 height 10
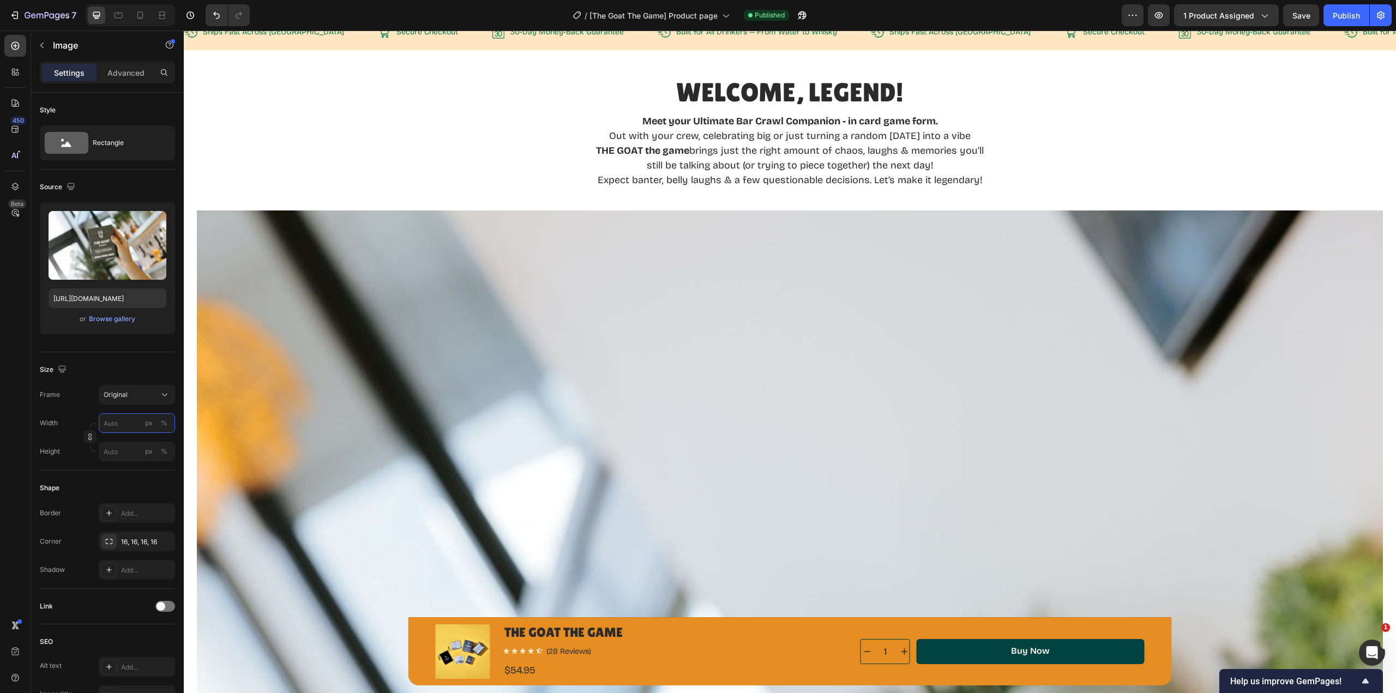
click at [122, 424] on input "px %" at bounding box center [137, 423] width 76 height 20
click at [113, 451] on span "Full" at bounding box center [108, 449] width 11 height 10
type input "100"
click at [119, 446] on input "px %" at bounding box center [137, 452] width 76 height 20
click at [116, 477] on p "Full 100%" at bounding box center [134, 478] width 63 height 10
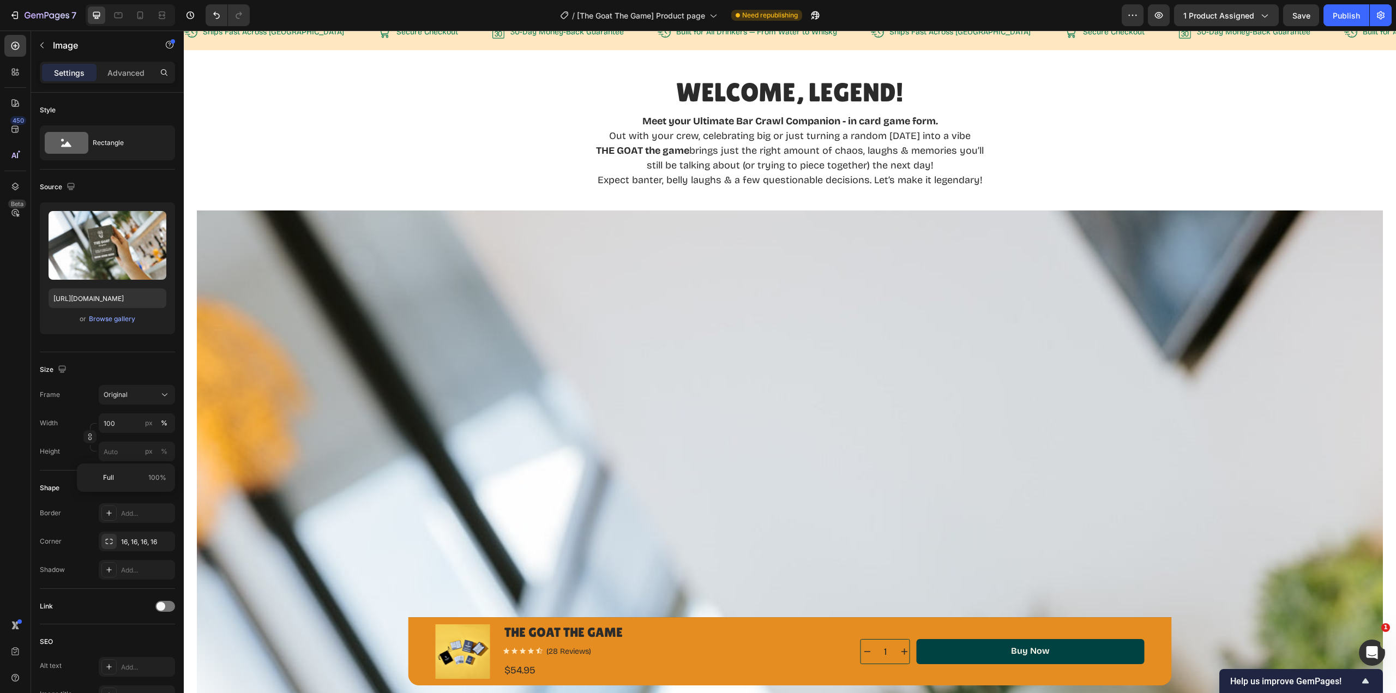
type input "100"
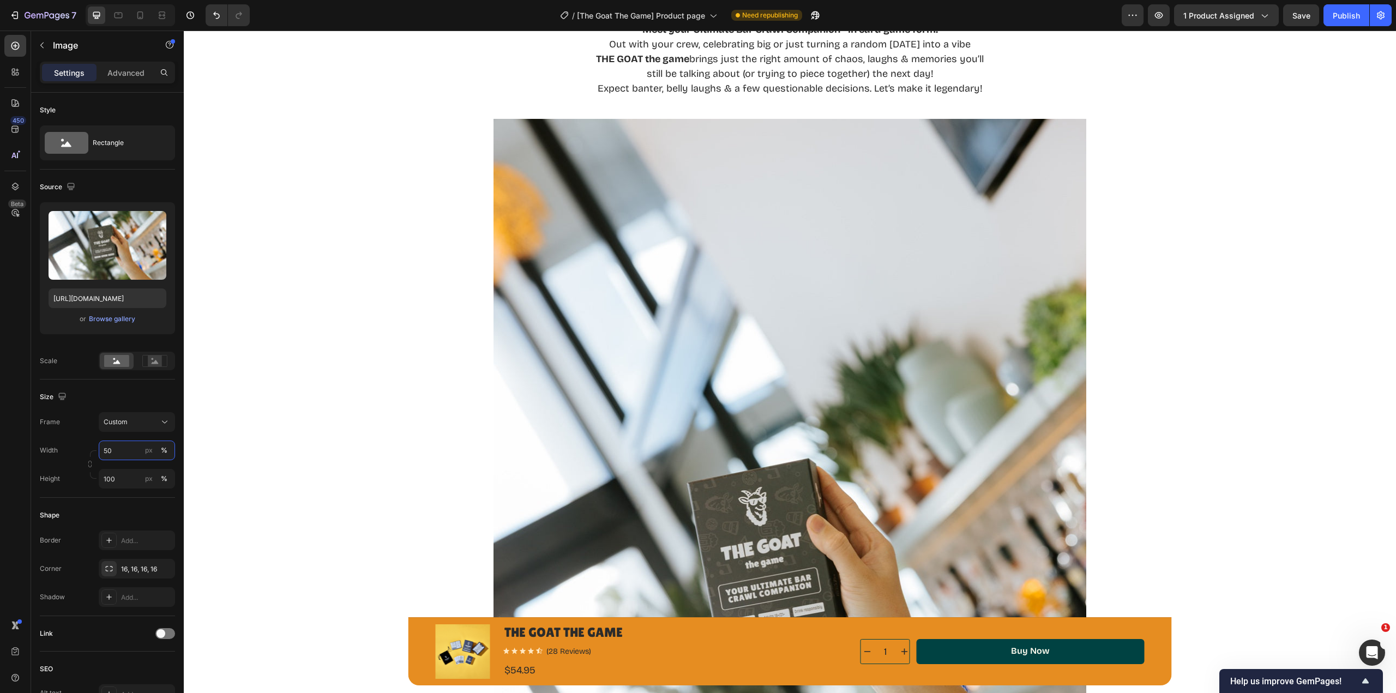
scroll to position [818, 0]
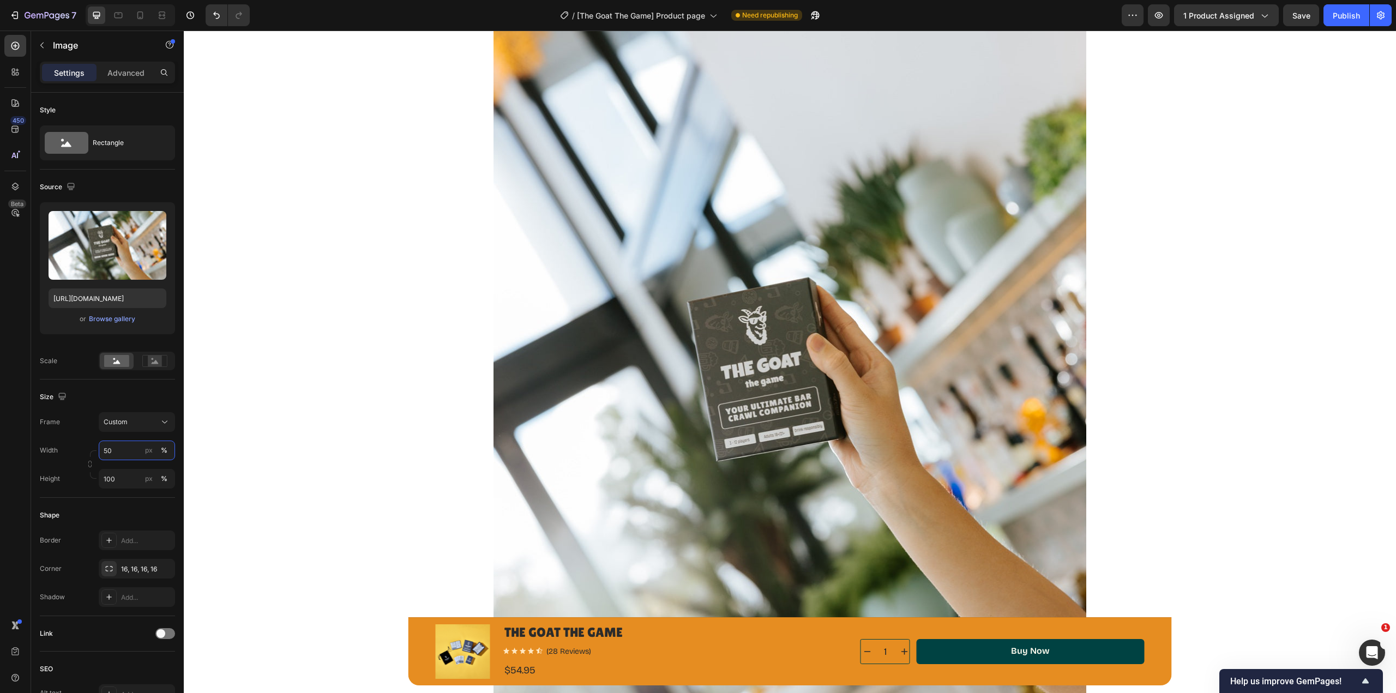
type input "50"
click at [121, 481] on input "100" at bounding box center [137, 479] width 76 height 20
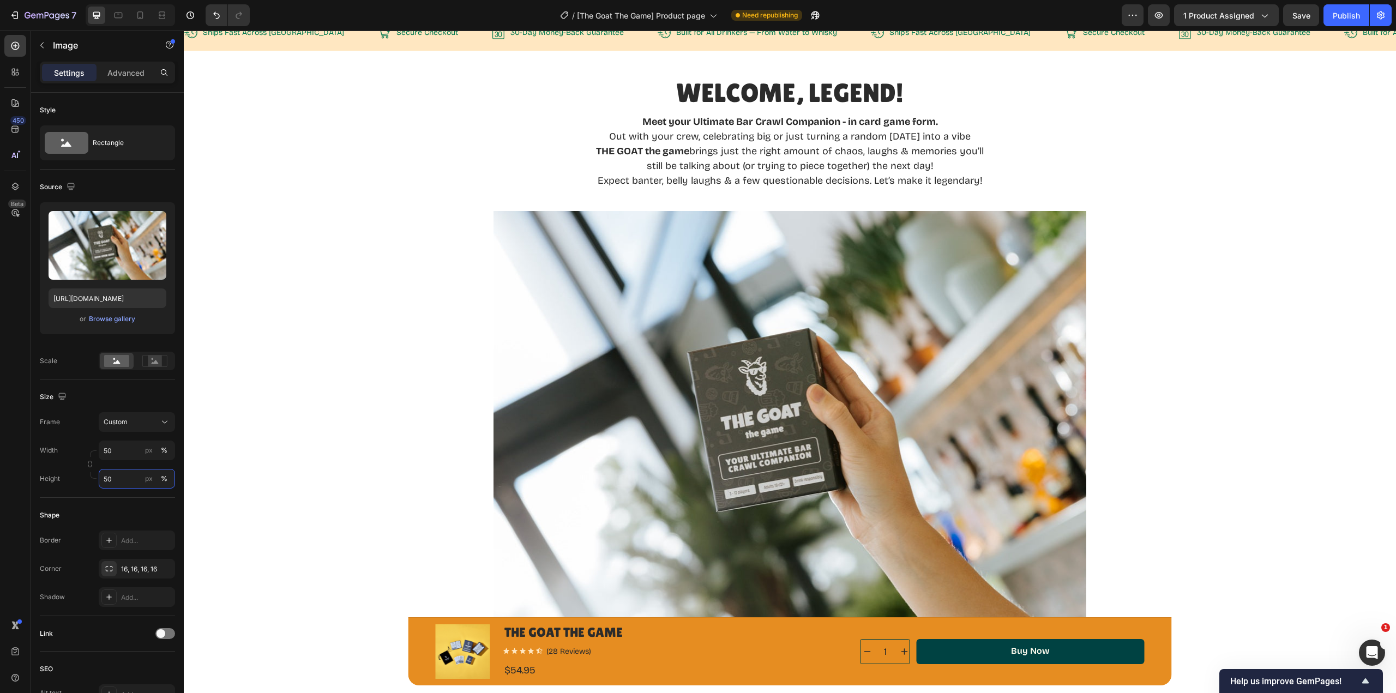
scroll to position [545, 0]
type input "50"
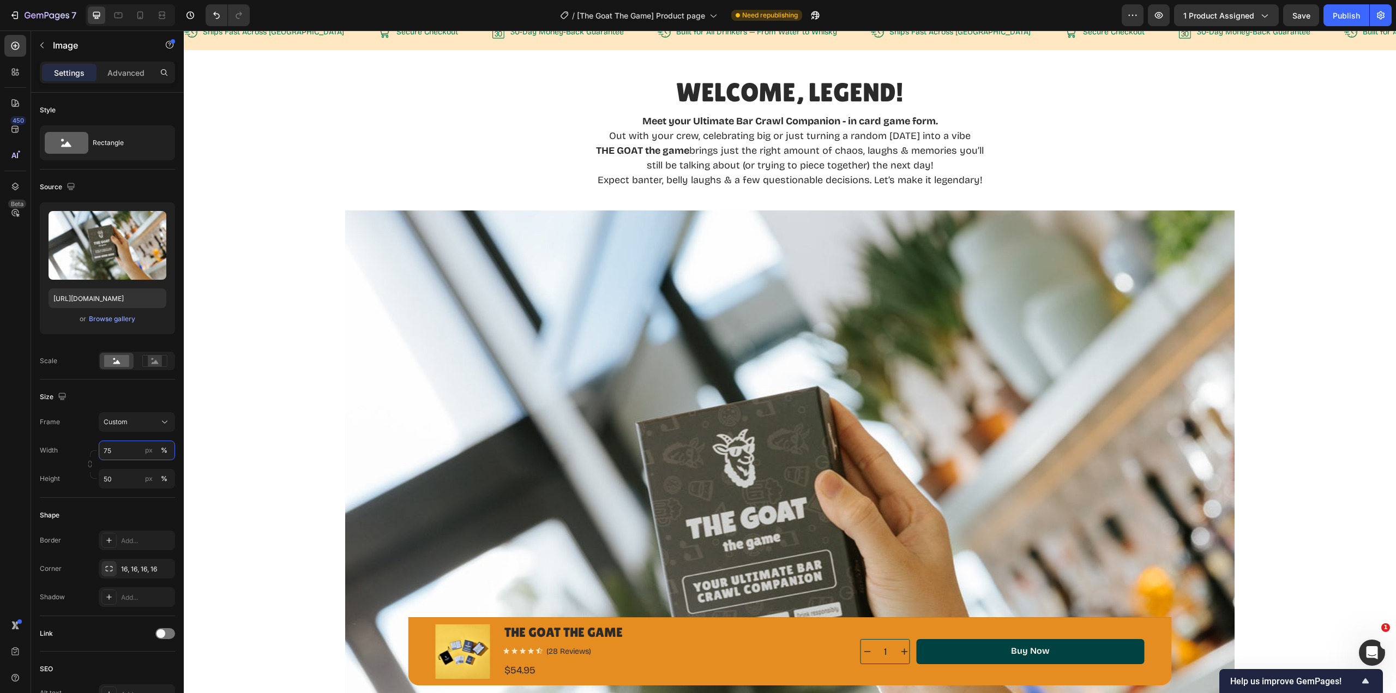
type input "75"
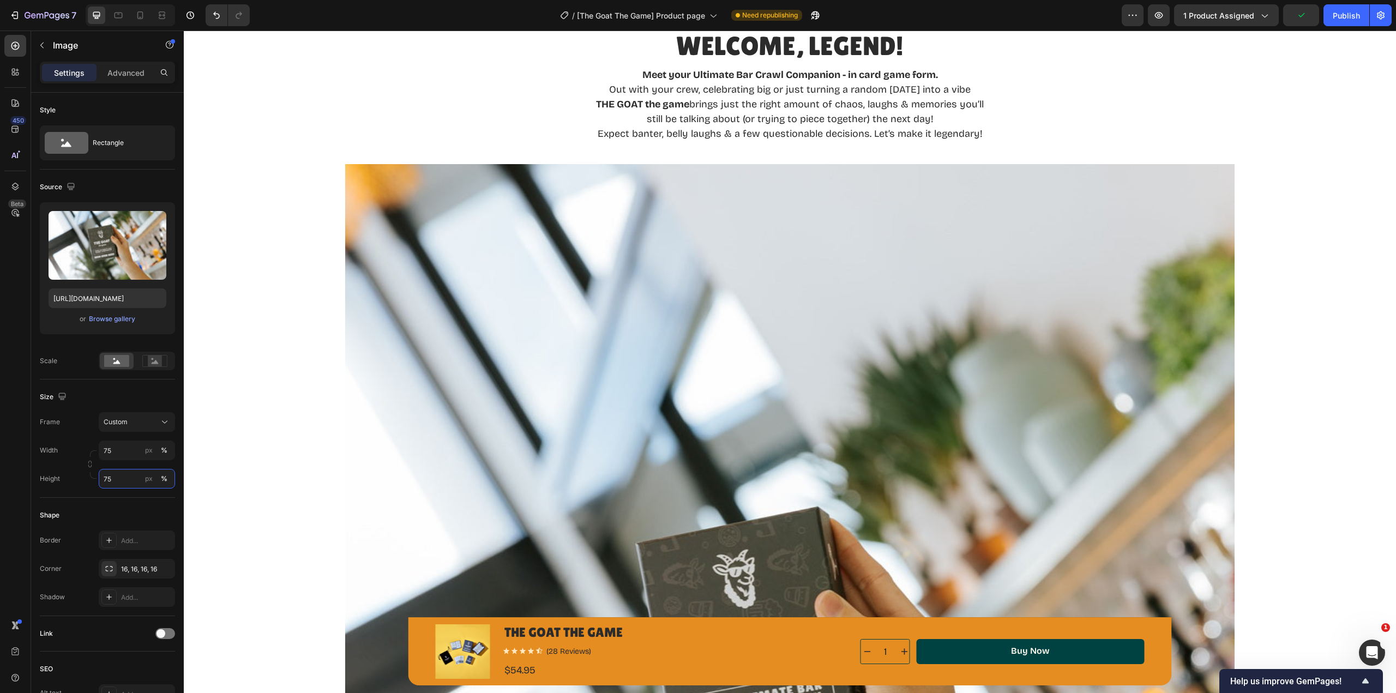
scroll to position [382, 0]
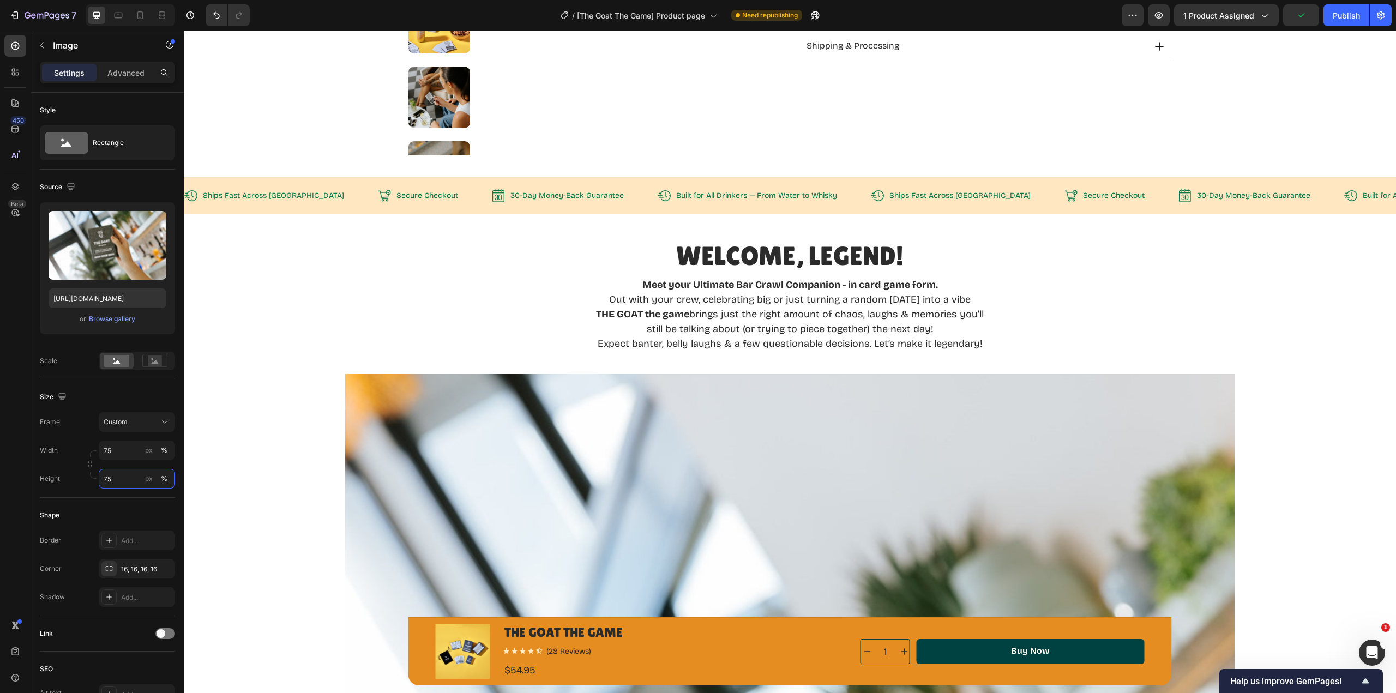
drag, startPoint x: 113, startPoint y: 480, endPoint x: 83, endPoint y: 480, distance: 30.0
click at [83, 480] on div "Height 75 px %" at bounding box center [107, 479] width 135 height 20
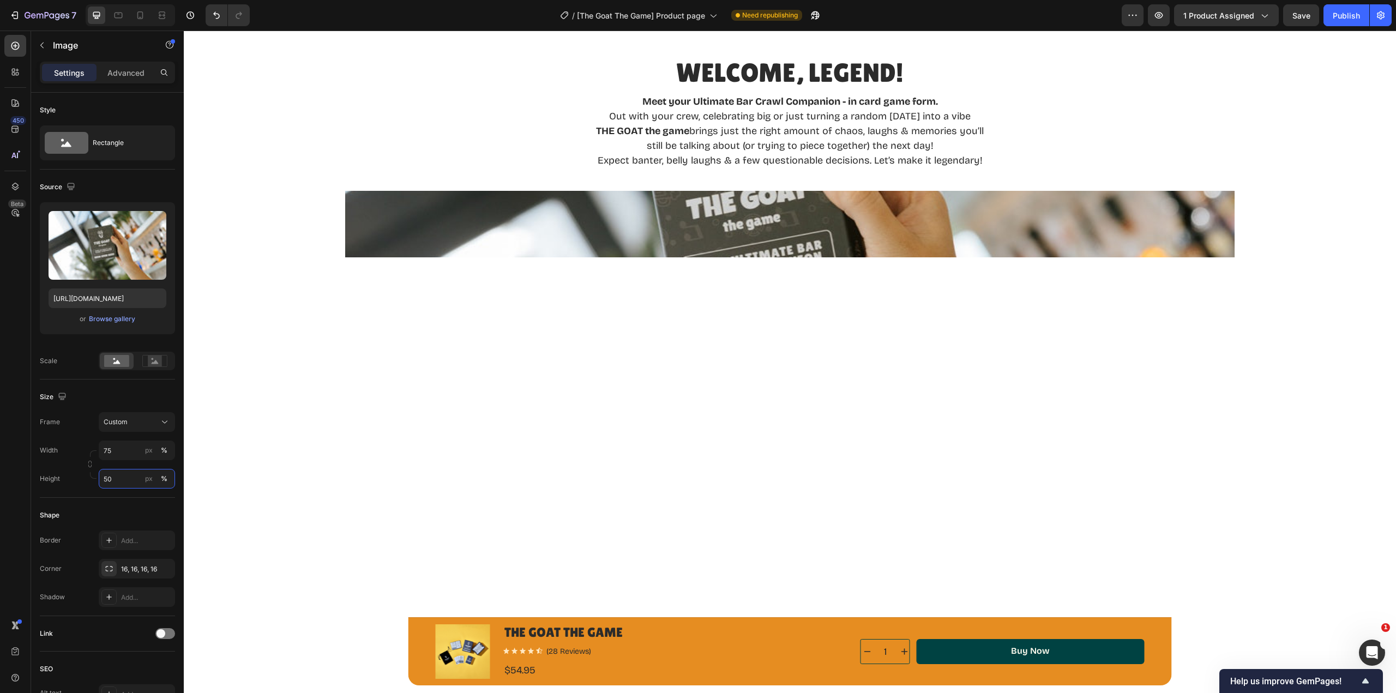
scroll to position [545, 0]
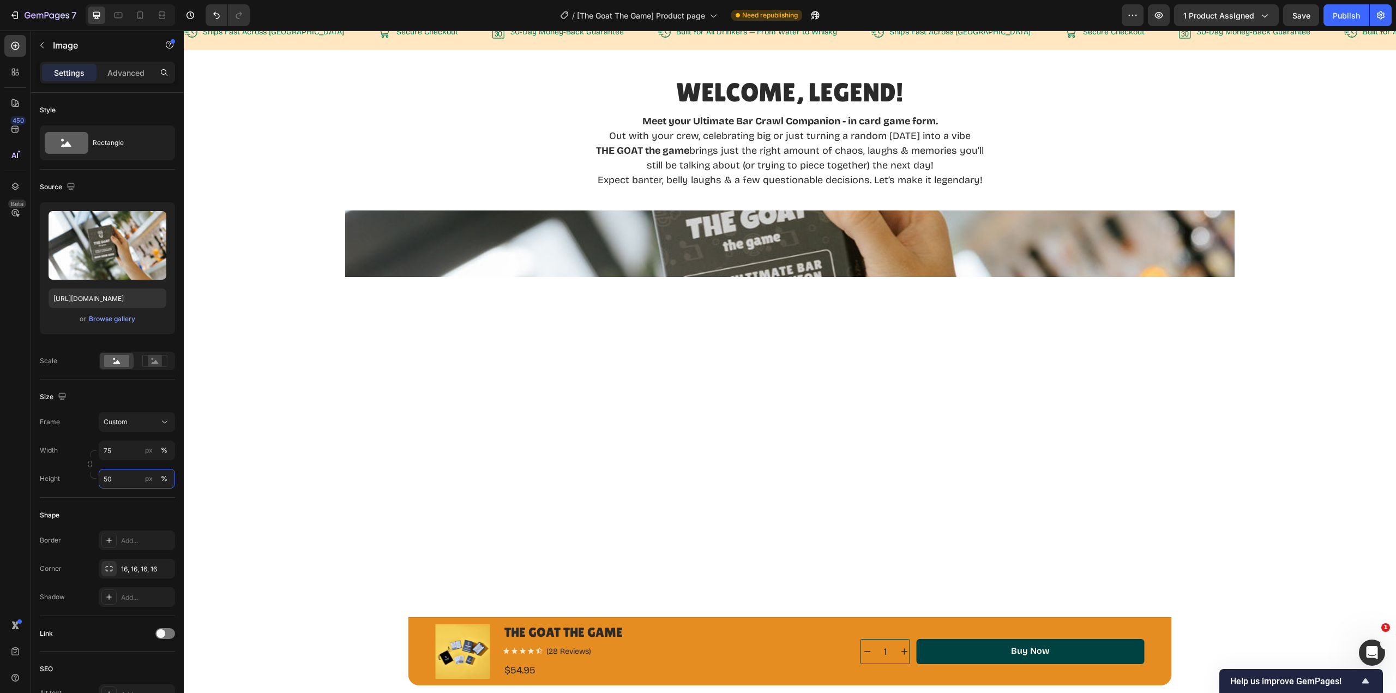
click at [119, 478] on input "50" at bounding box center [137, 479] width 76 height 20
drag, startPoint x: 119, startPoint y: 478, endPoint x: 91, endPoint y: 478, distance: 28.9
click at [91, 478] on div "Width 75 px % Height 5 px %" at bounding box center [107, 465] width 135 height 48
click at [119, 483] on input "5" at bounding box center [137, 479] width 76 height 20
click at [113, 509] on span "Full" at bounding box center [108, 505] width 11 height 10
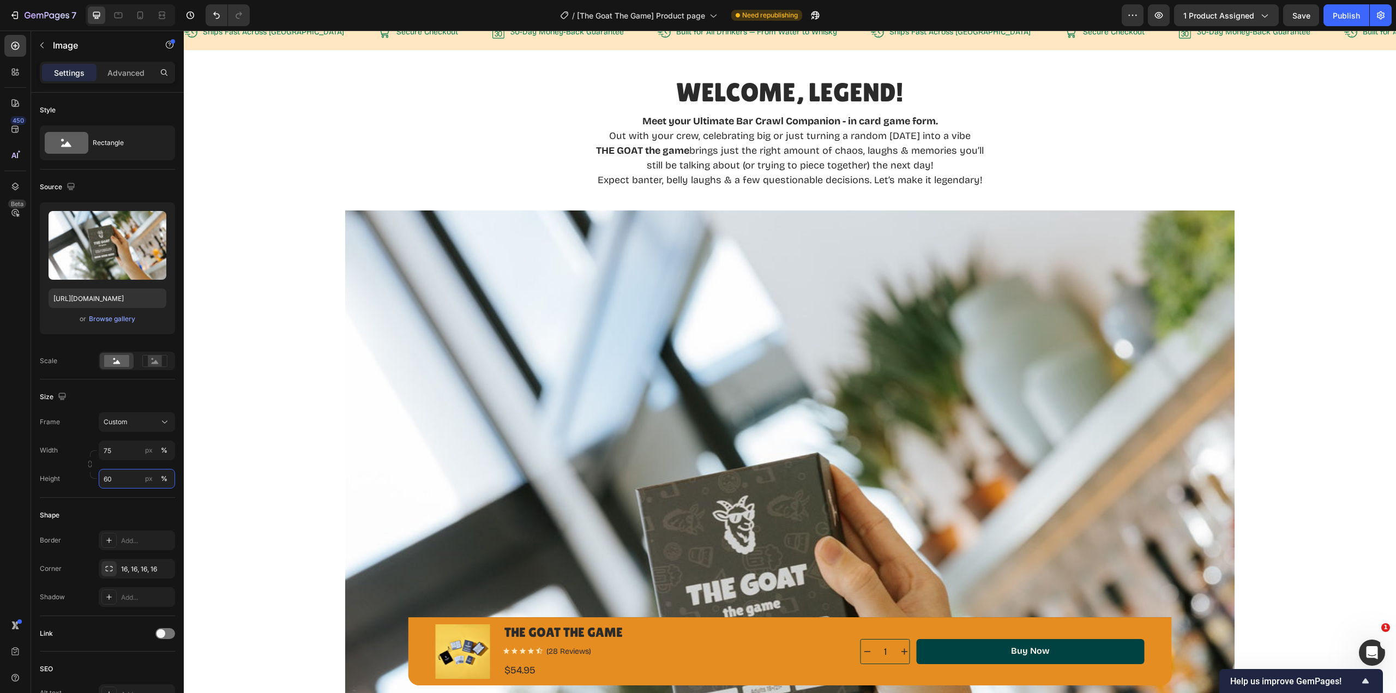
type input "60"
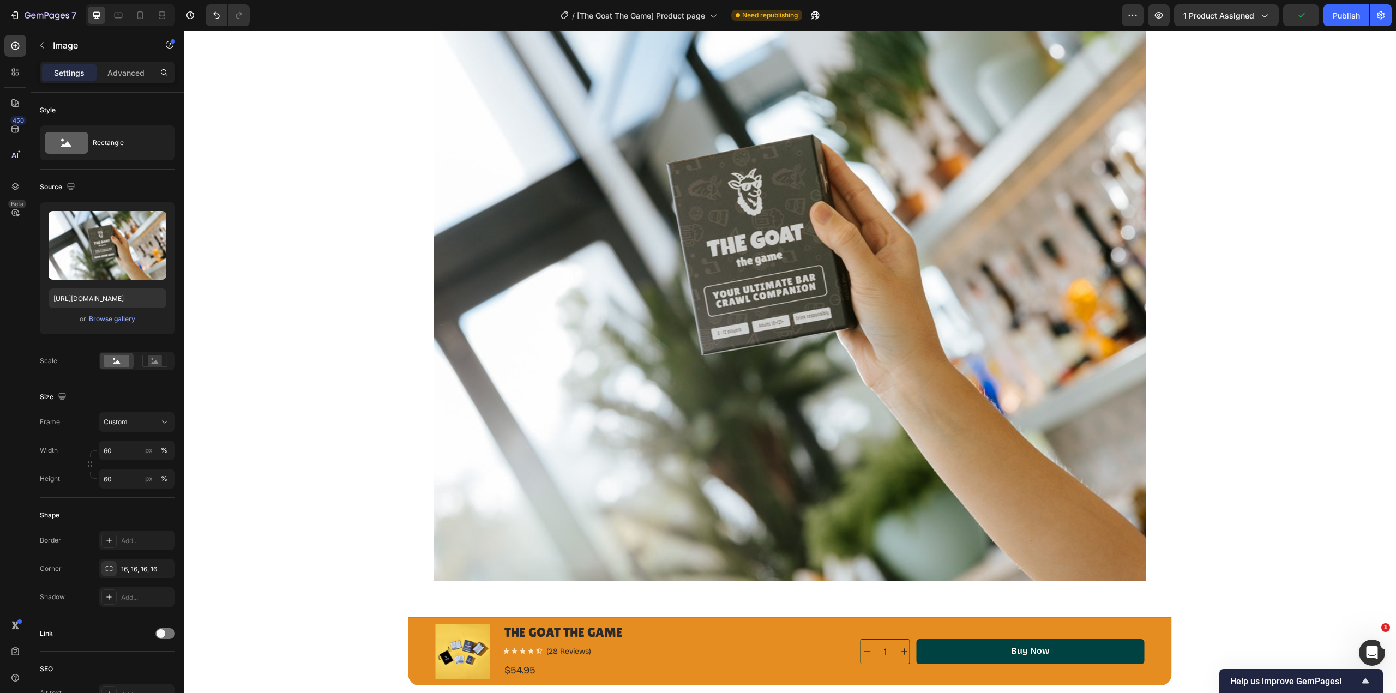
scroll to position [818, 0]
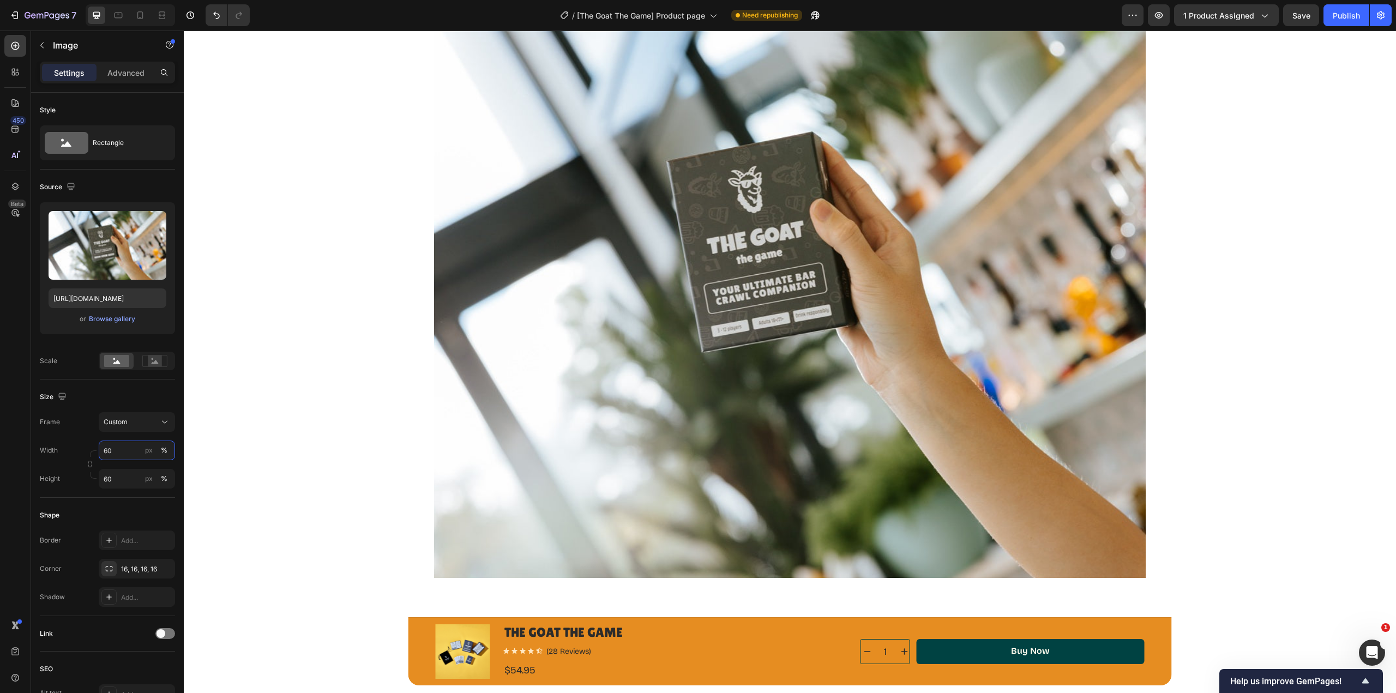
click at [116, 450] on input "60" at bounding box center [137, 451] width 76 height 20
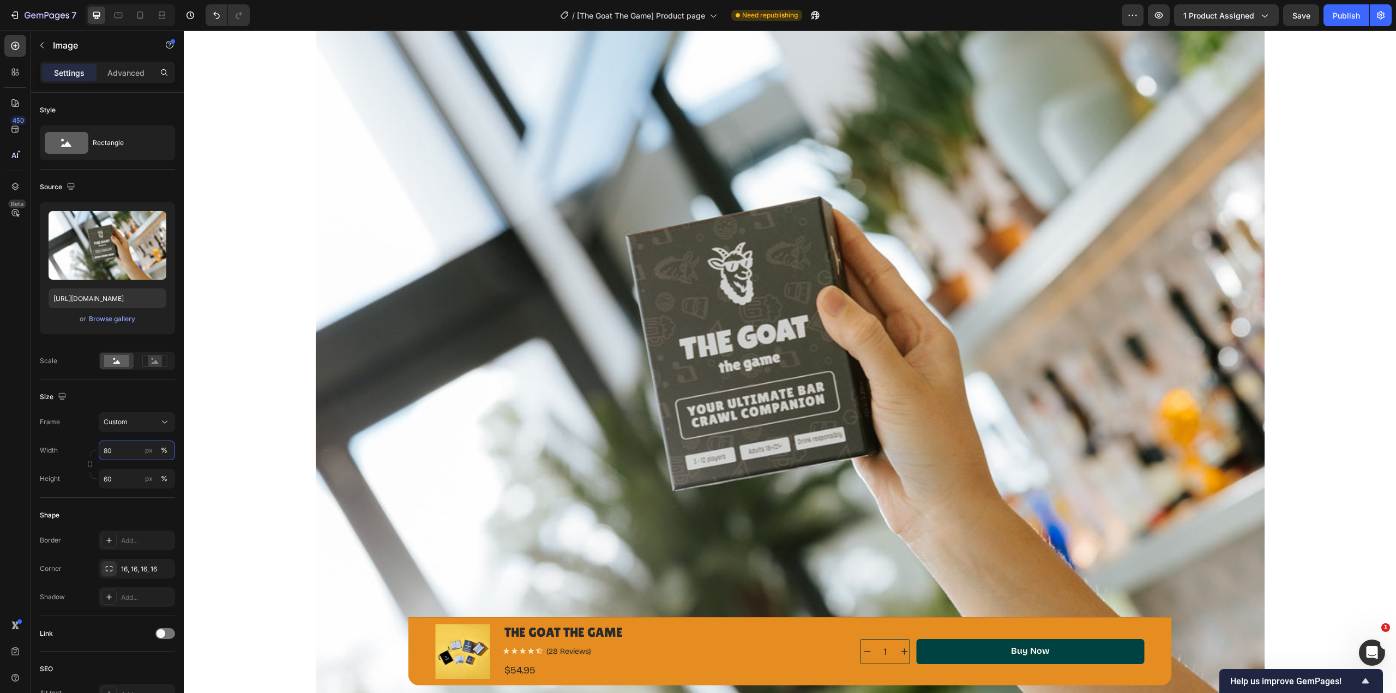
type input "80"
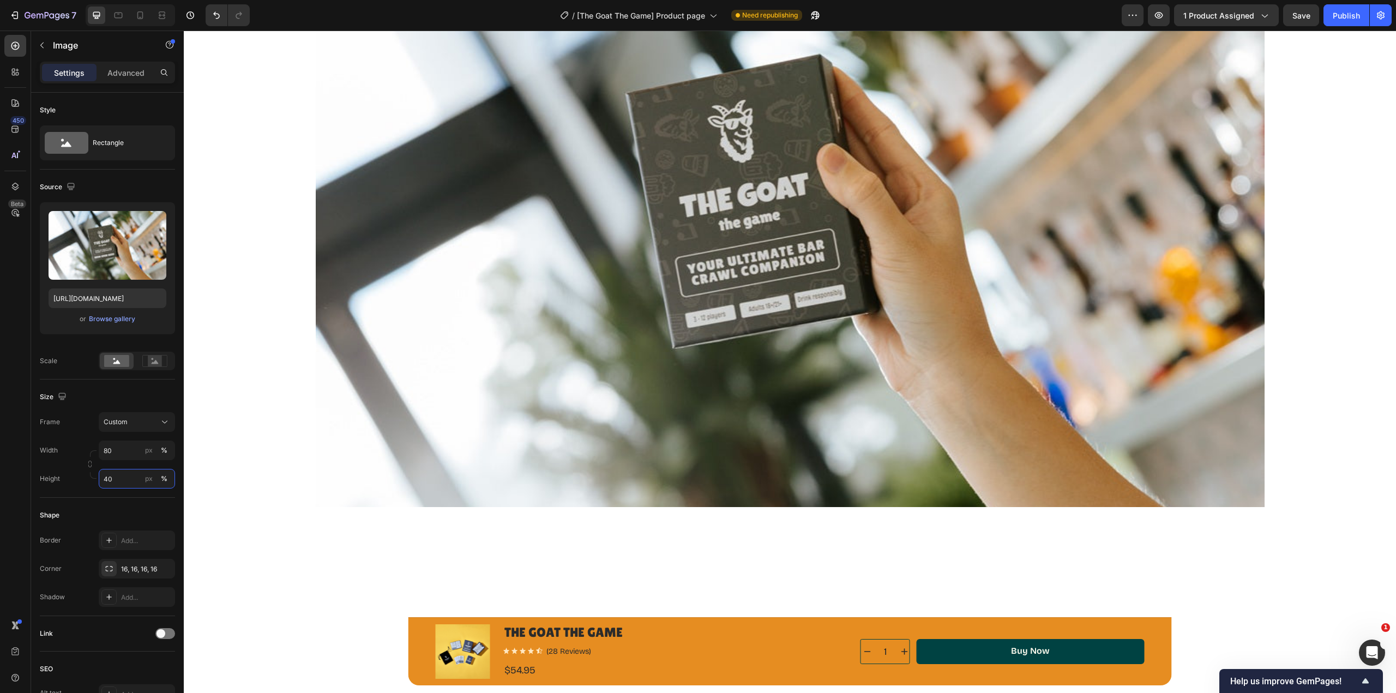
type input "40"
click at [1300, 284] on div at bounding box center [790, 649] width 1186 height 1423
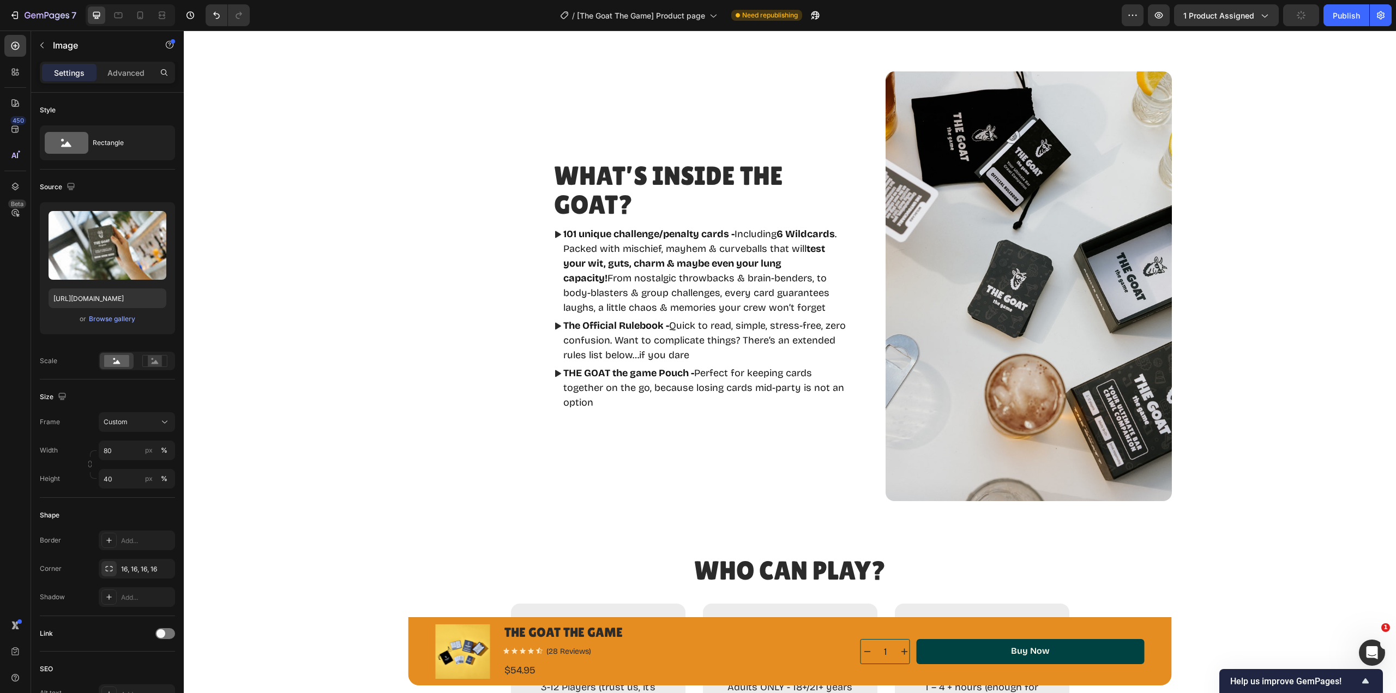
scroll to position [2182, 0]
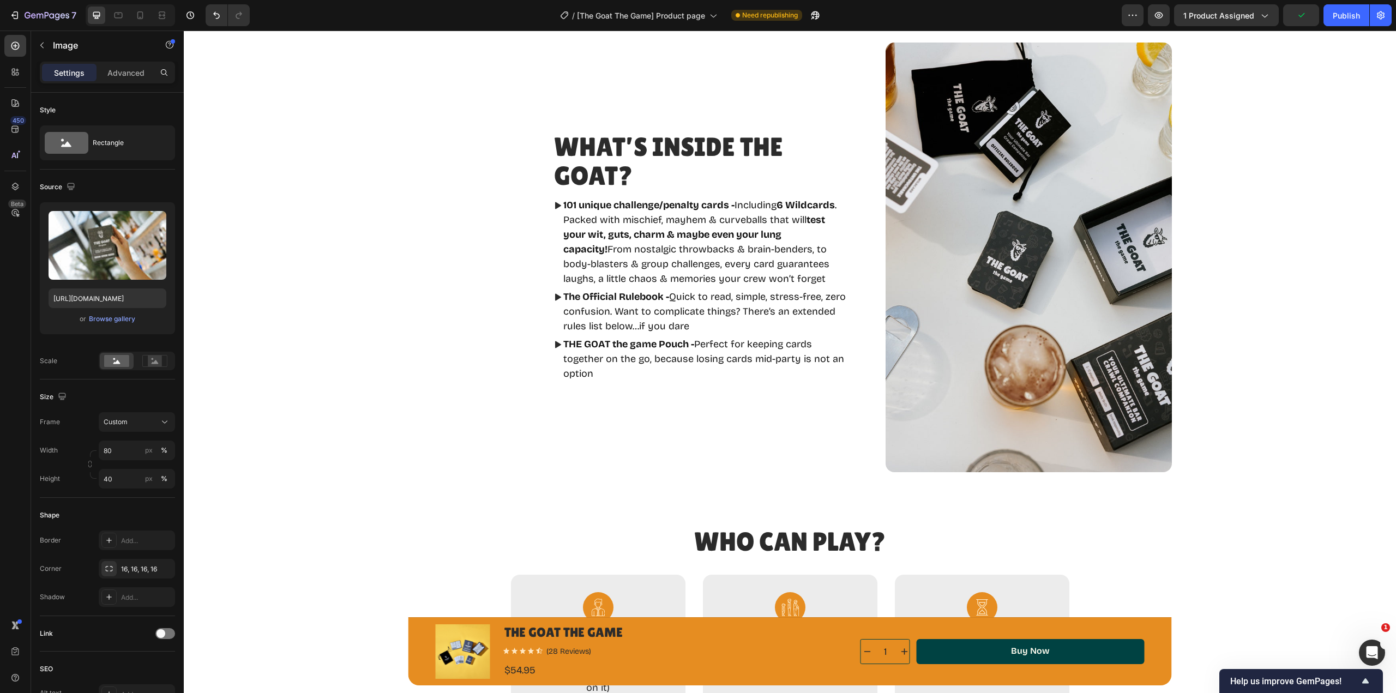
click at [1347, 20] on div "Publish" at bounding box center [1346, 15] width 27 height 11
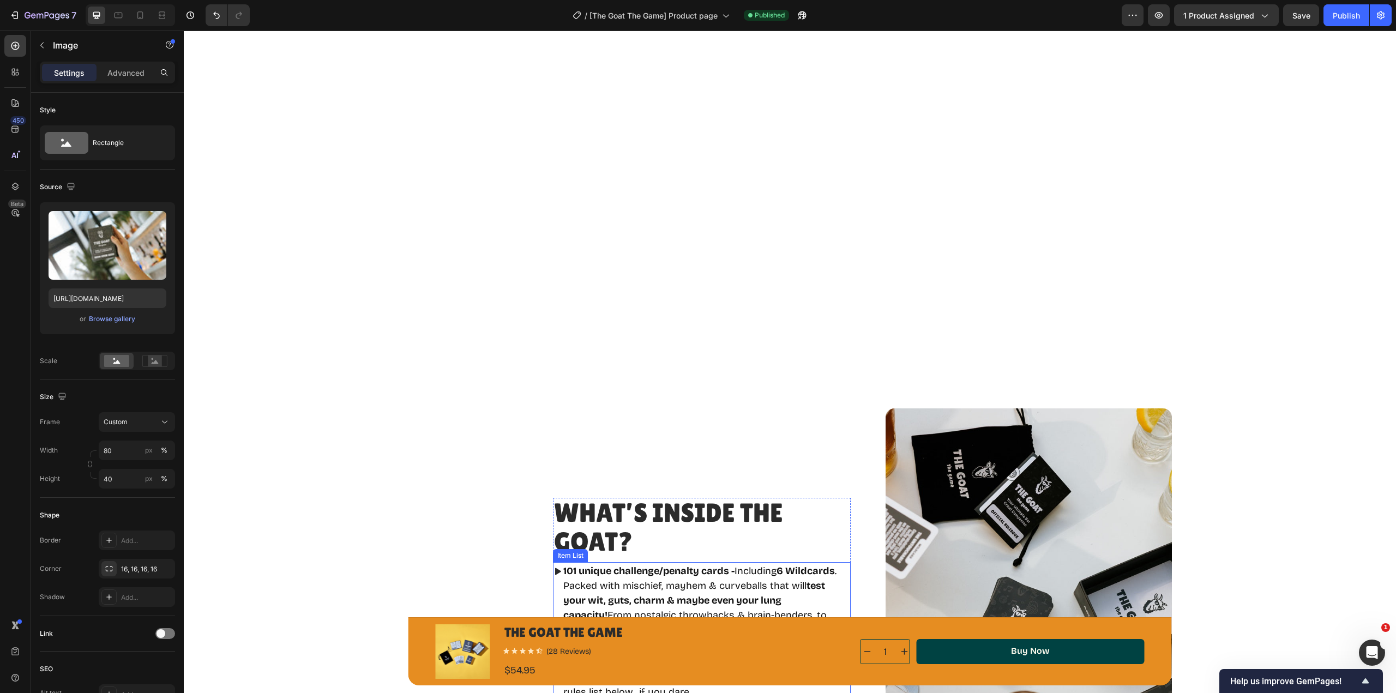
scroll to position [1636, 0]
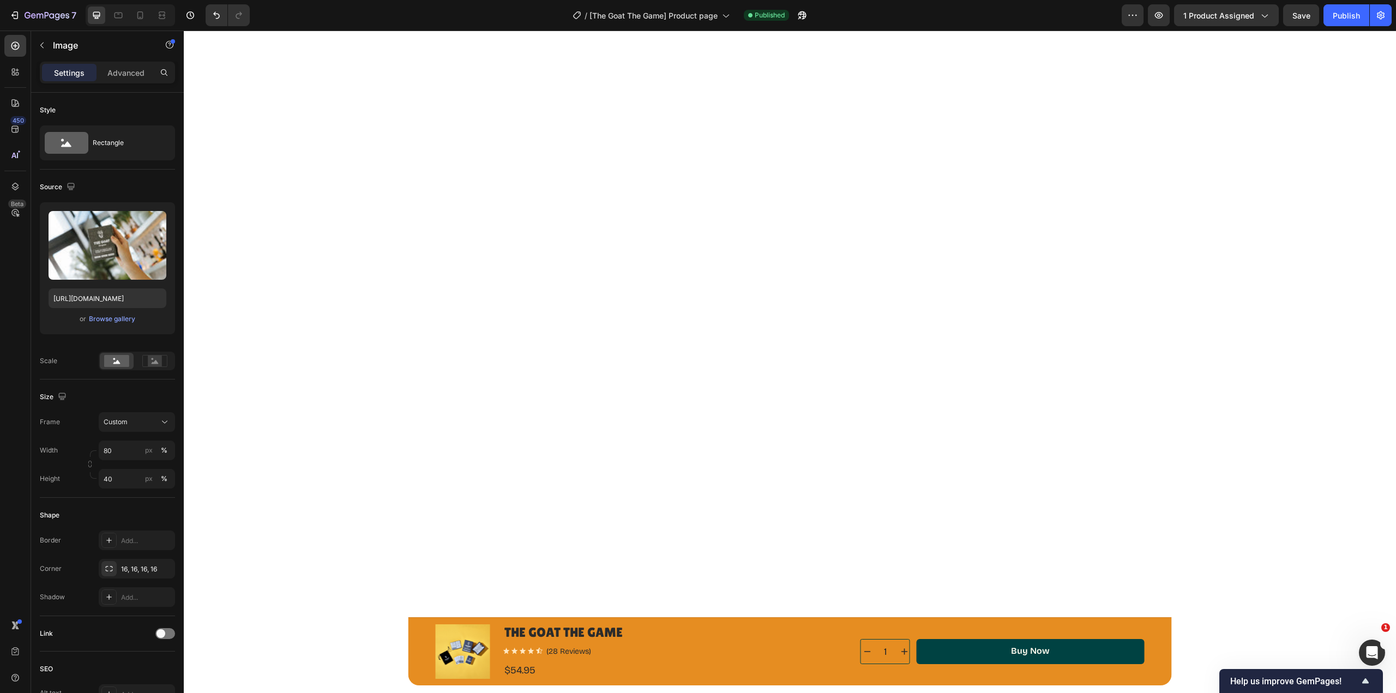
click at [941, 398] on div at bounding box center [790, 49] width 1186 height 1423
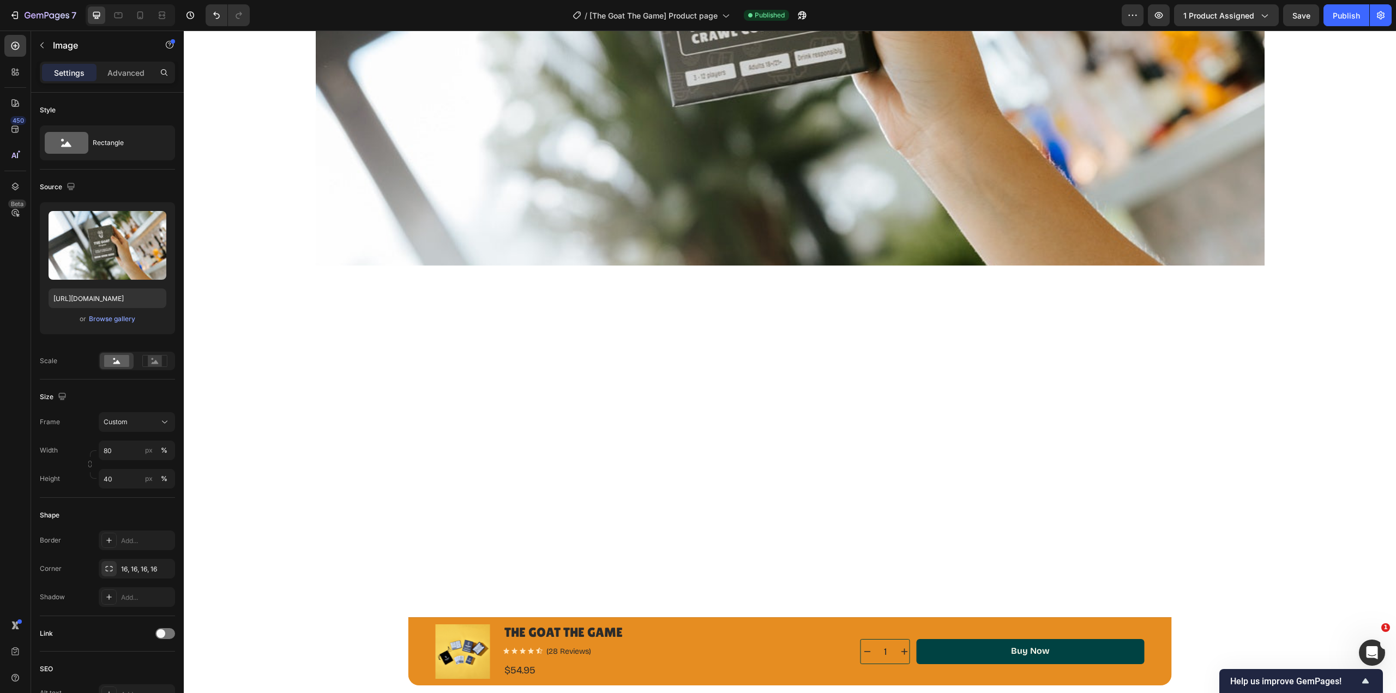
scroll to position [982, 0]
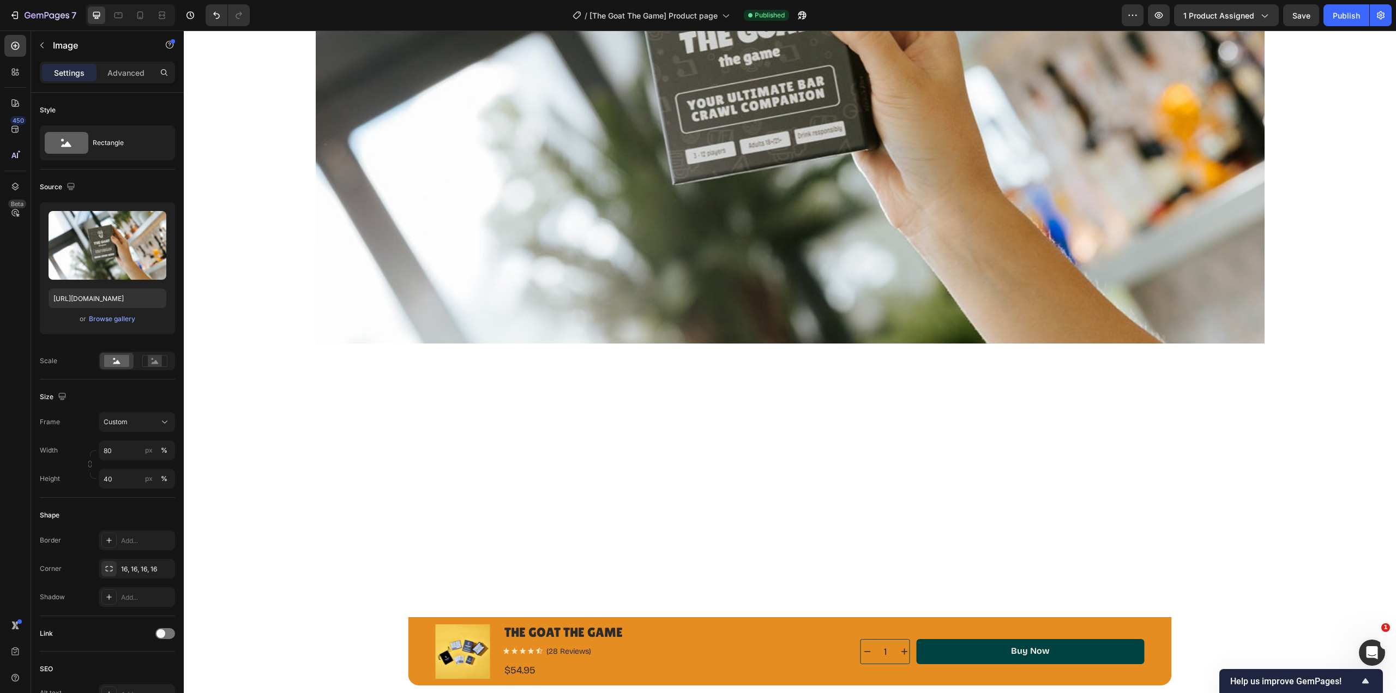
click at [943, 393] on div at bounding box center [790, 485] width 1186 height 1423
click at [800, 234] on img at bounding box center [790, 58] width 949 height 569
click at [133, 419] on div "Custom" at bounding box center [130, 422] width 53 height 10
click at [130, 486] on span "Horizontal" at bounding box center [119, 490] width 32 height 11
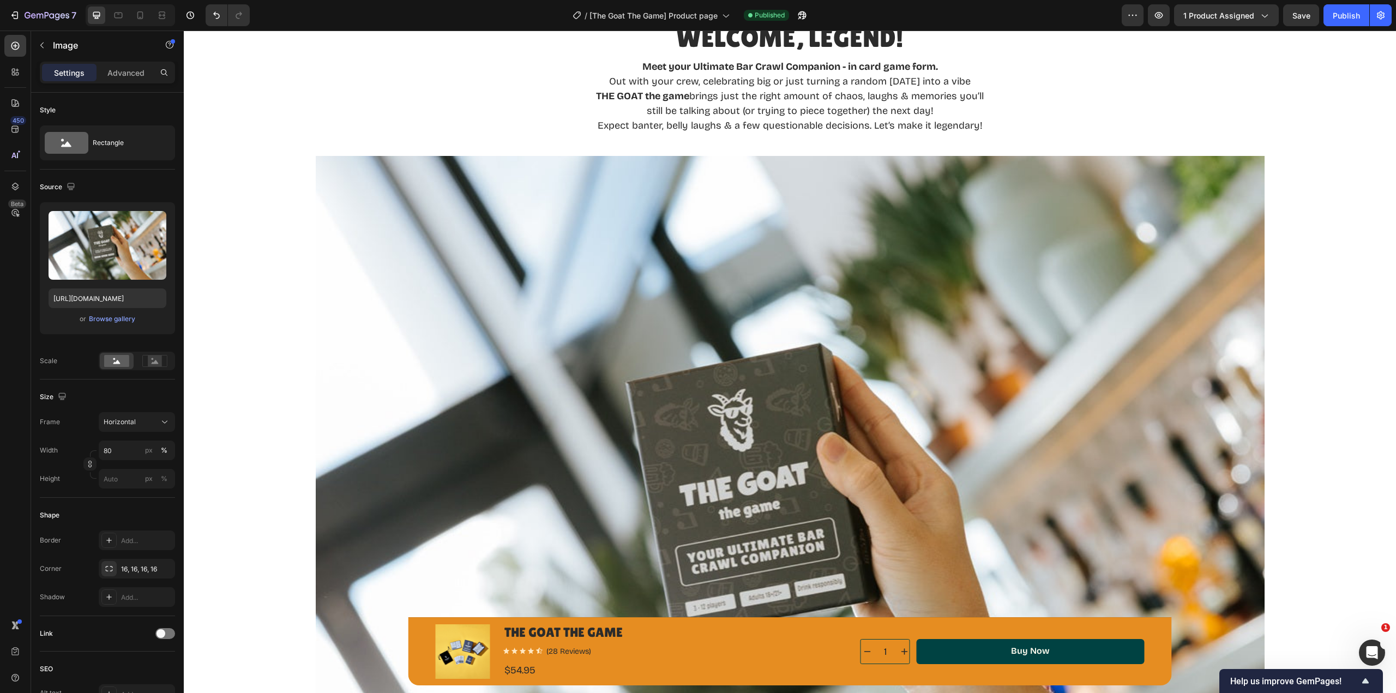
scroll to position [873, 0]
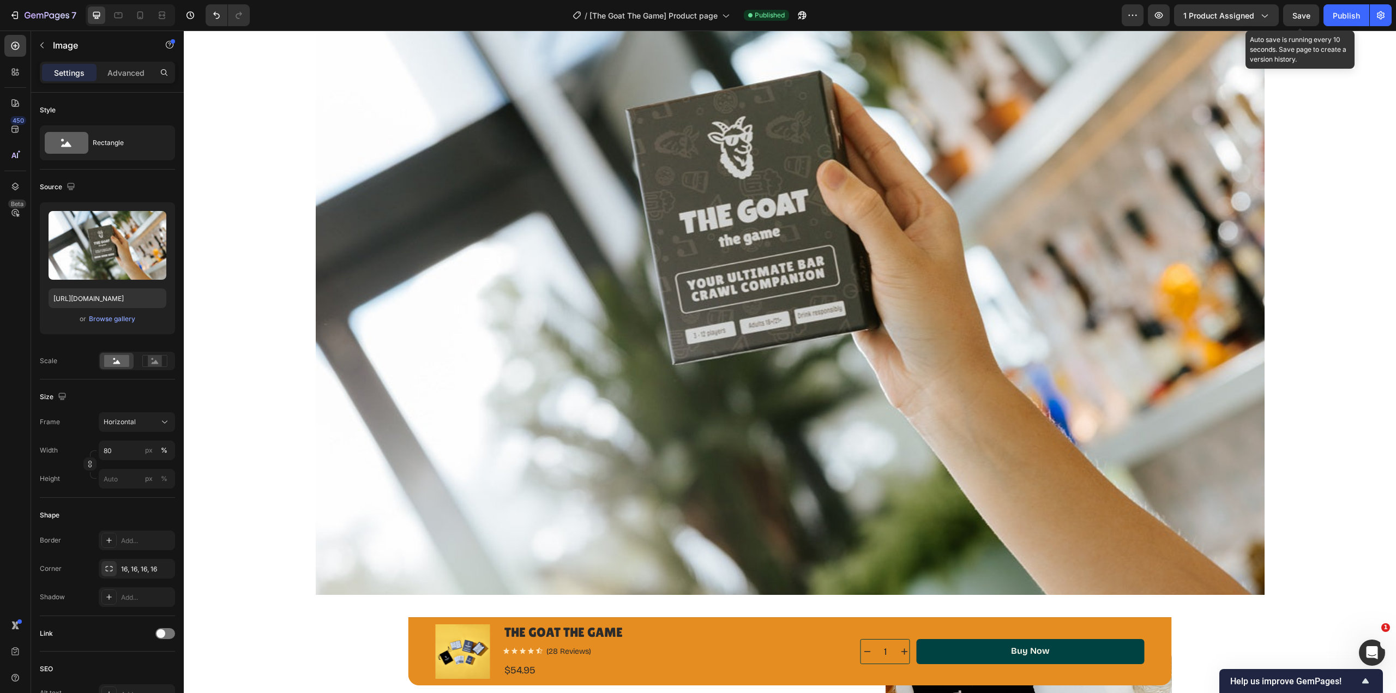
click at [1303, 10] on div "Save" at bounding box center [1302, 15] width 18 height 11
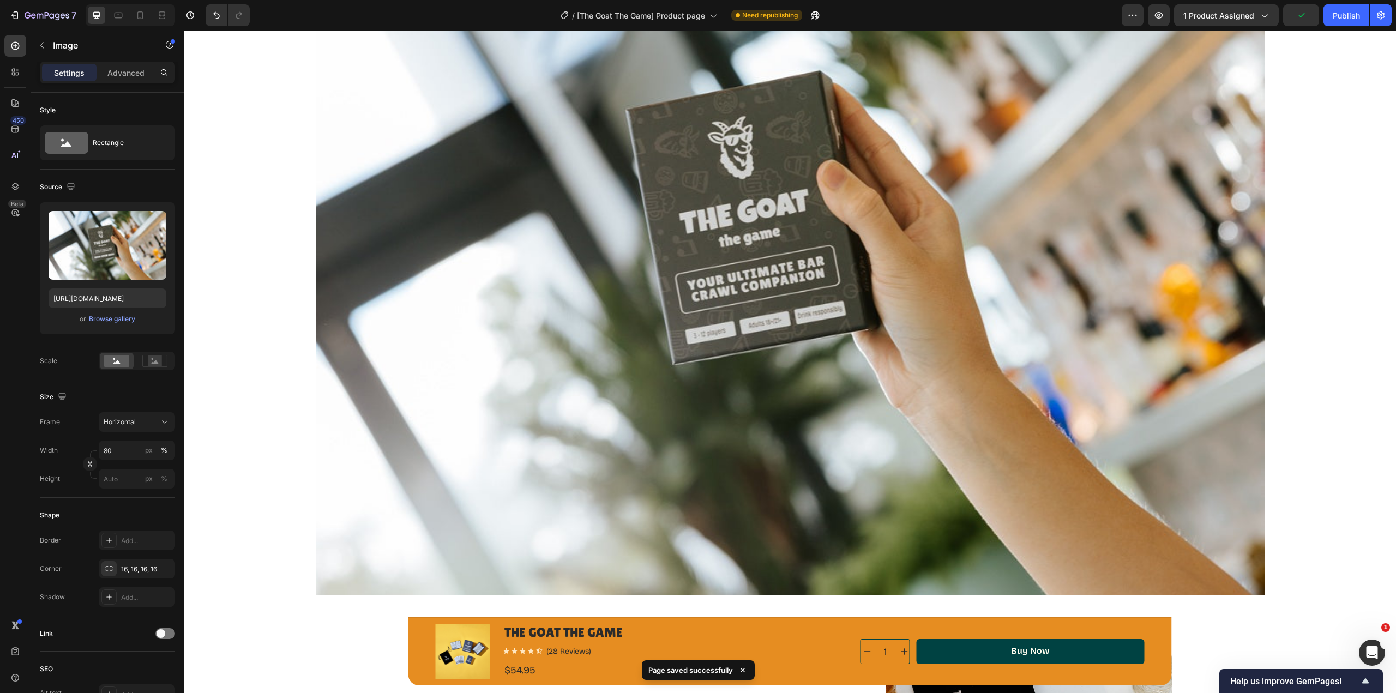
click at [1345, 17] on div "Publish" at bounding box center [1346, 15] width 27 height 11
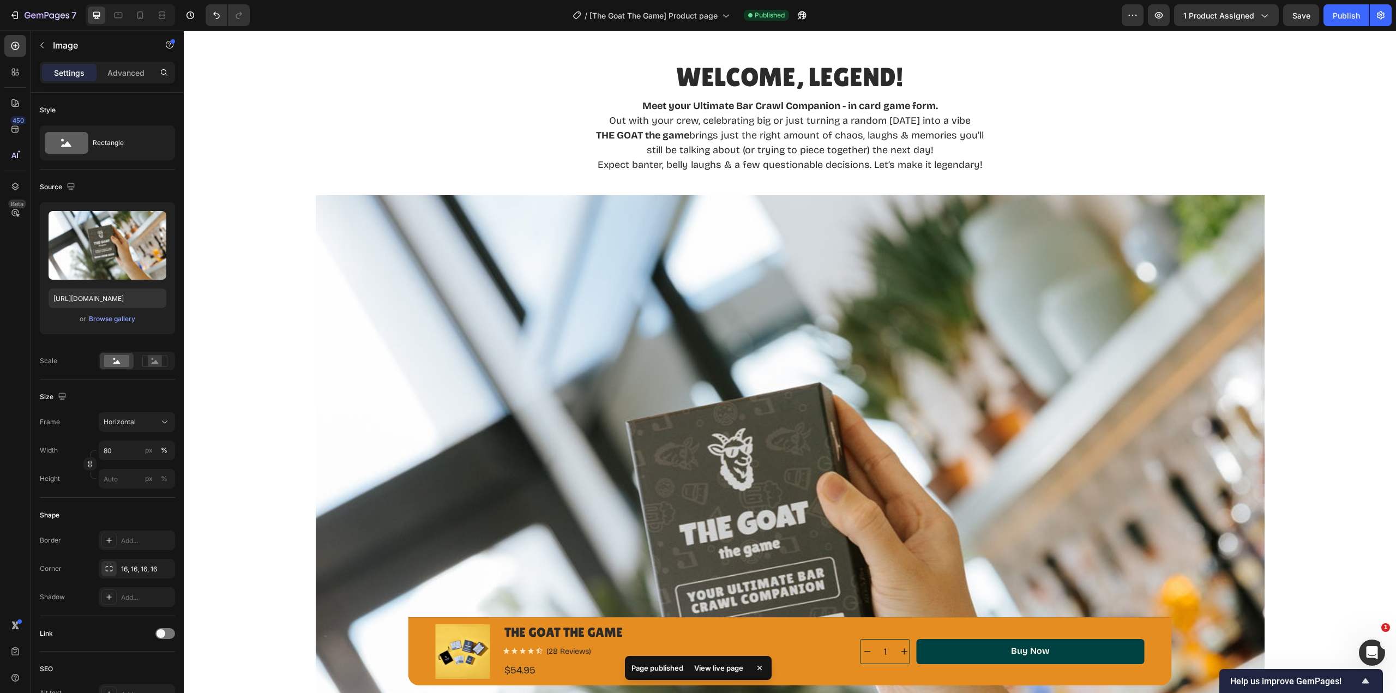
scroll to position [545, 0]
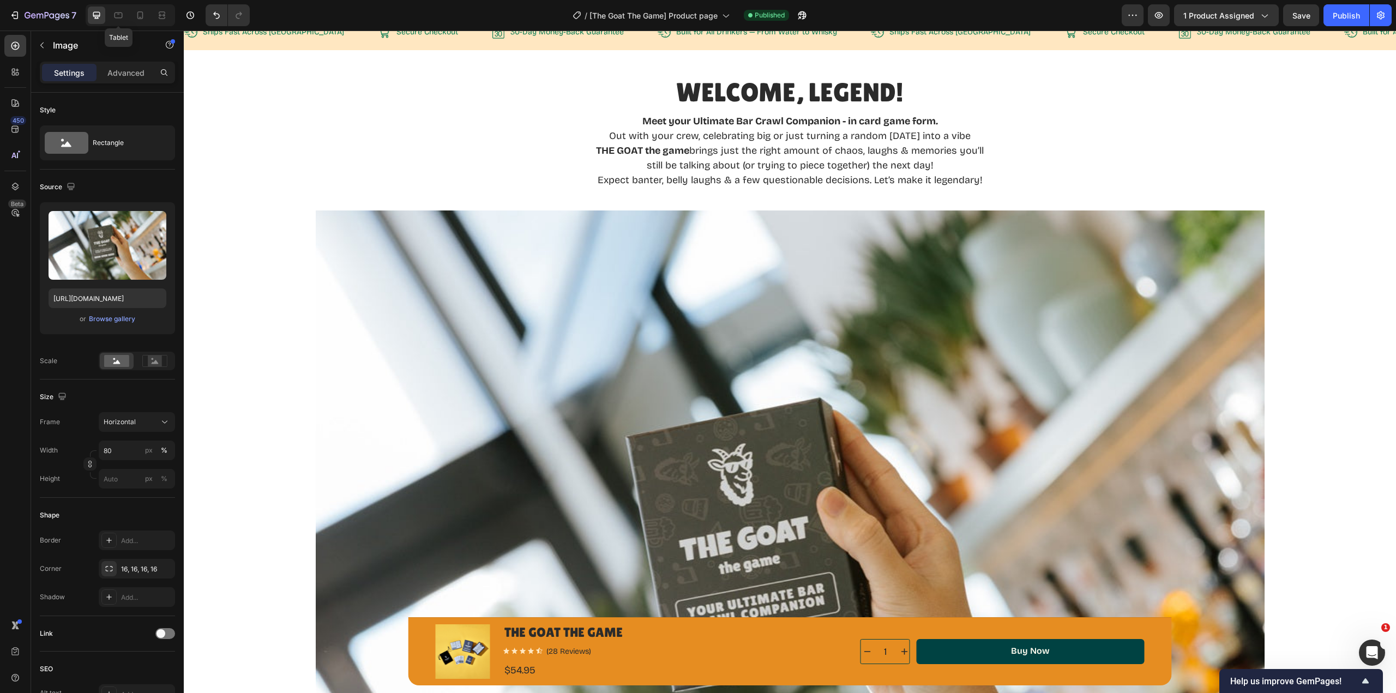
click at [118, 17] on icon at bounding box center [118, 15] width 11 height 11
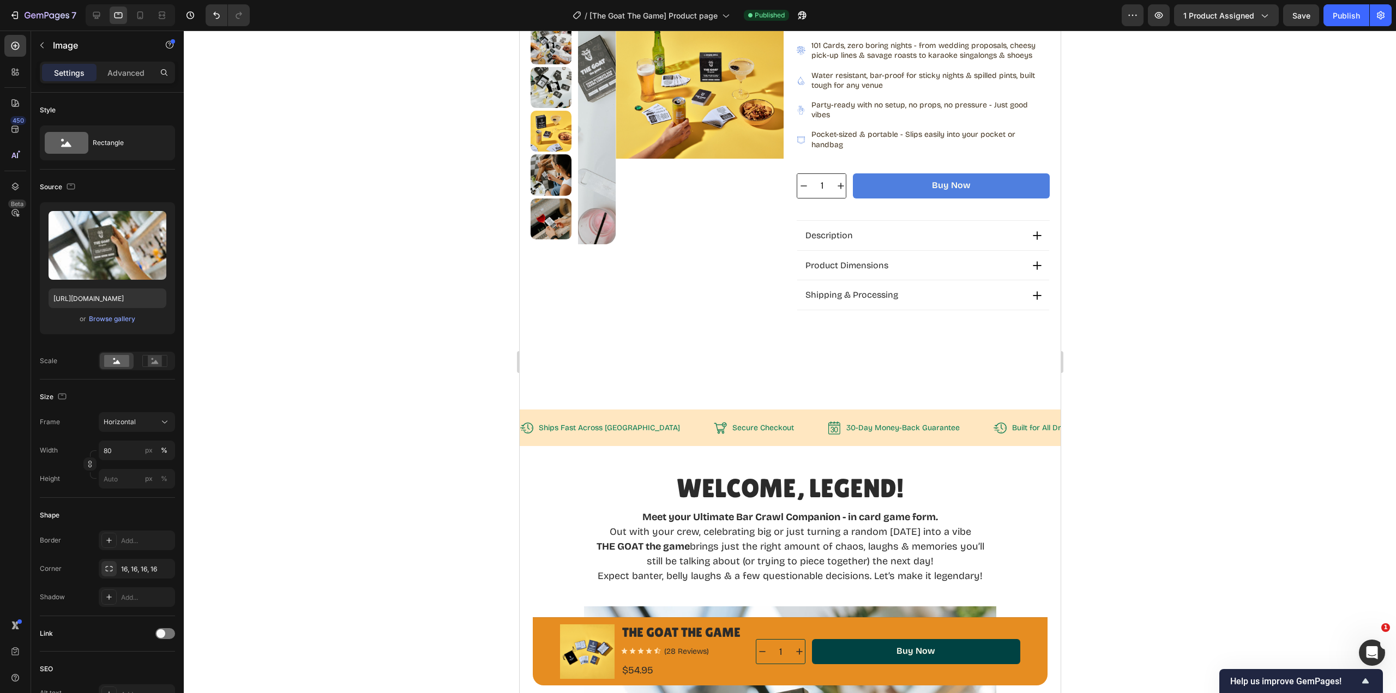
scroll to position [142, 0]
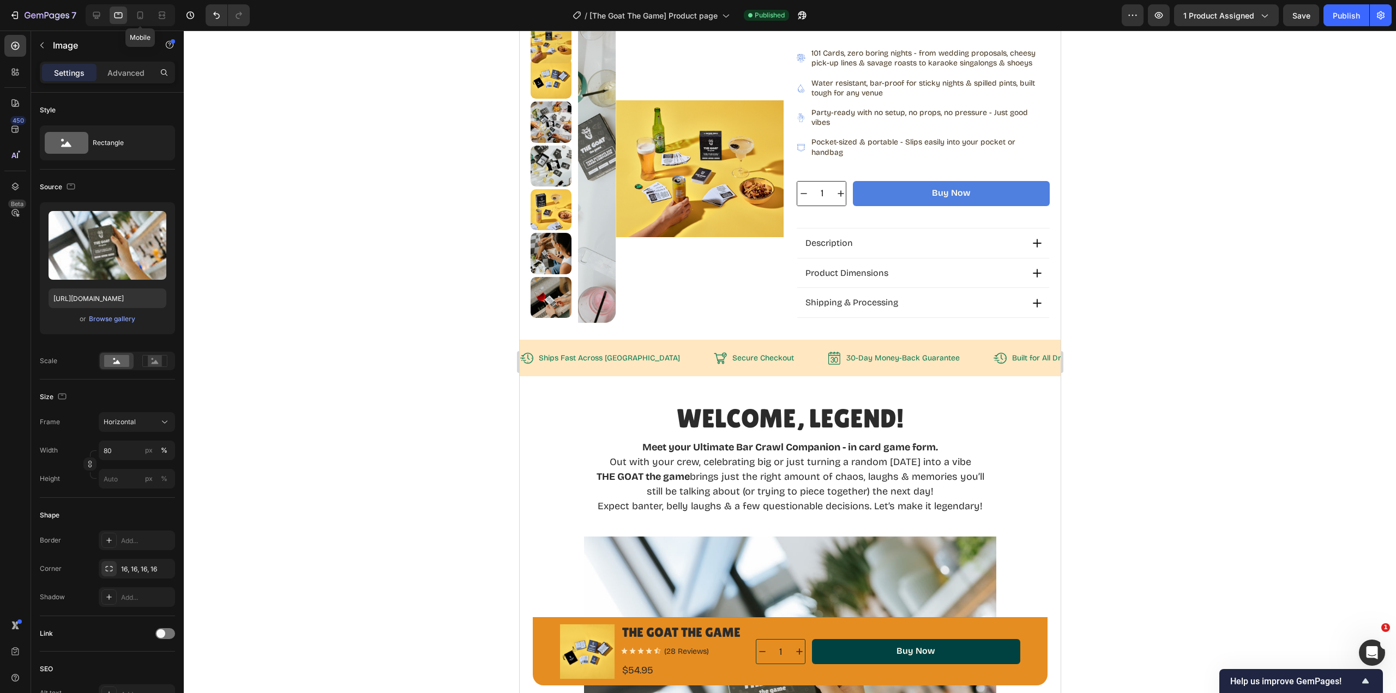
click at [142, 19] on icon at bounding box center [140, 15] width 6 height 8
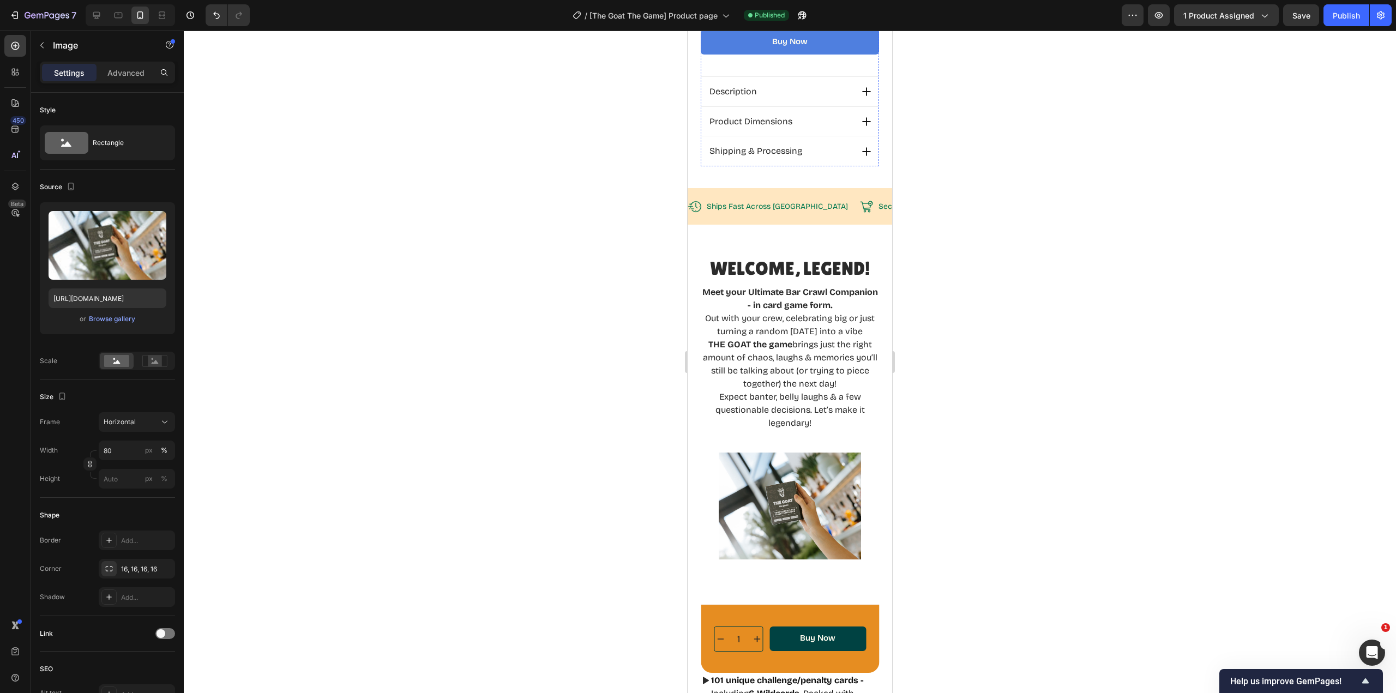
scroll to position [600, 0]
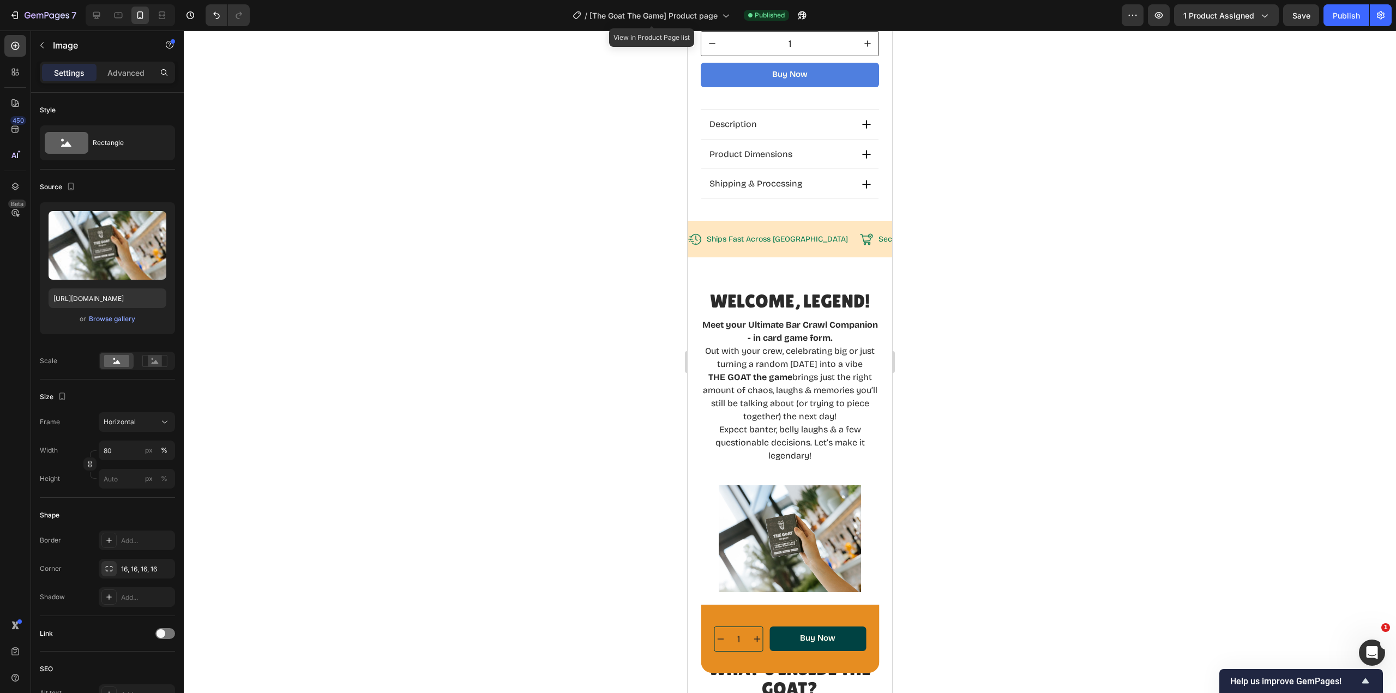
click at [670, 16] on span "[The Goat The Game] Product page" at bounding box center [654, 15] width 128 height 11
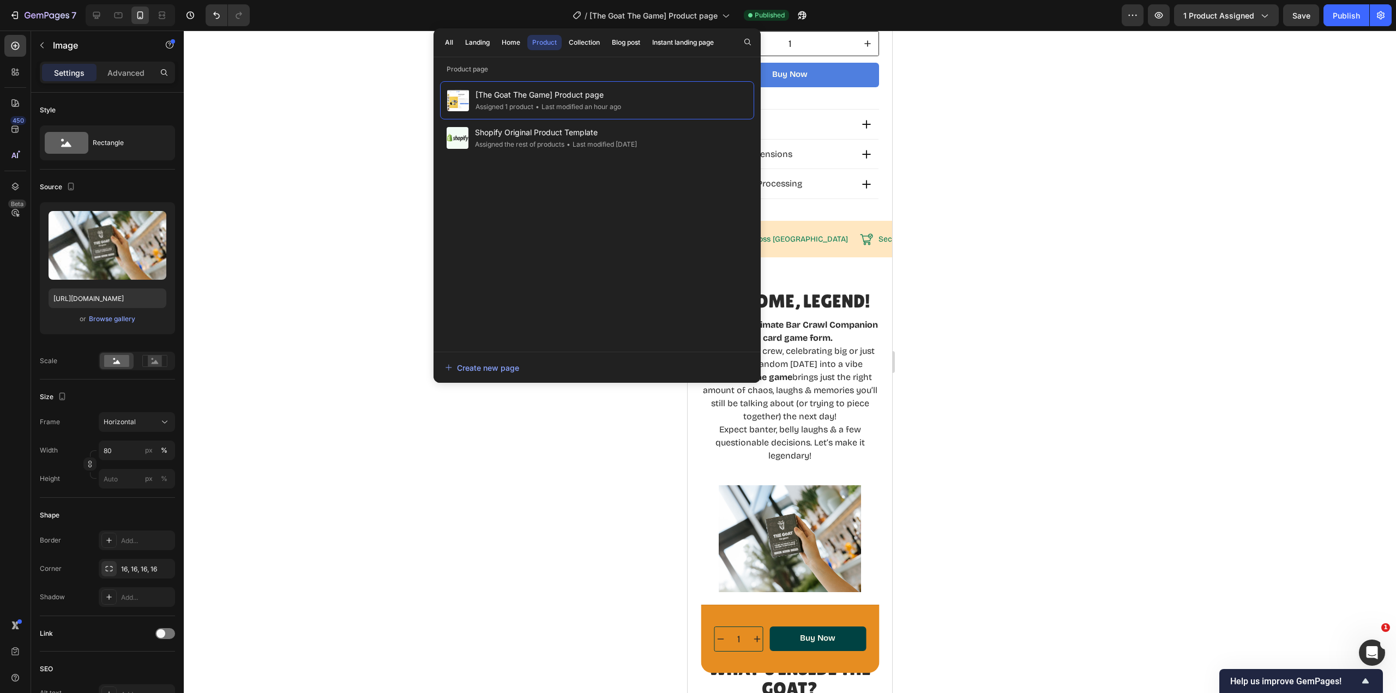
click at [508, 45] on div "Home" at bounding box center [511, 43] width 19 height 10
click at [524, 99] on span "[The Goat The Game] Homepage" at bounding box center [534, 94] width 118 height 13
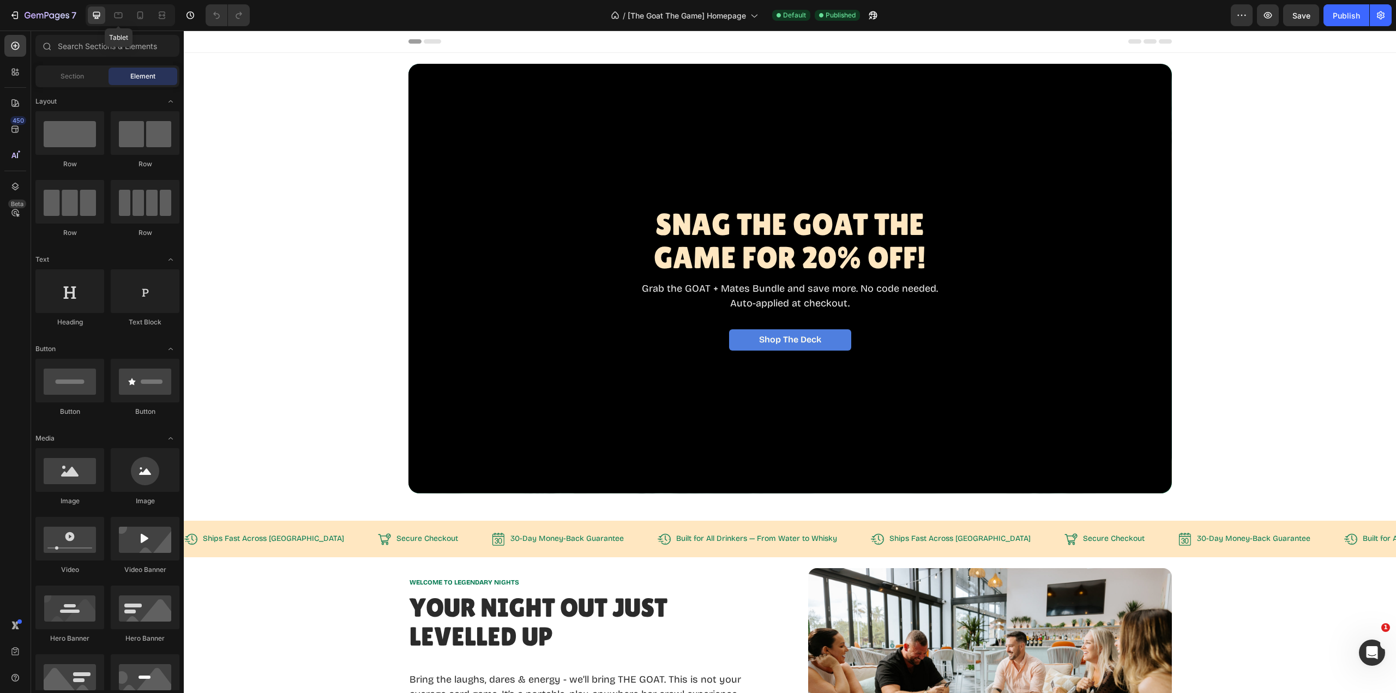
click at [121, 22] on div at bounding box center [118, 15] width 17 height 17
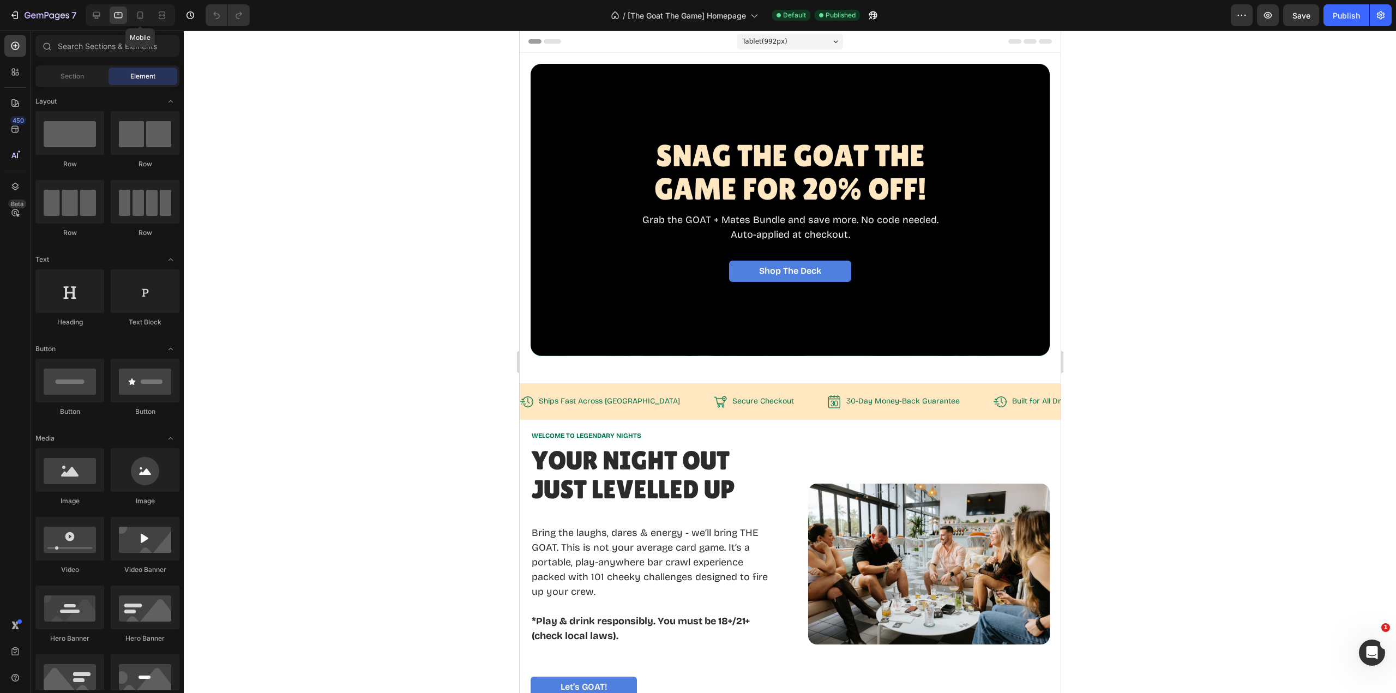
click at [141, 20] on icon at bounding box center [140, 15] width 11 height 11
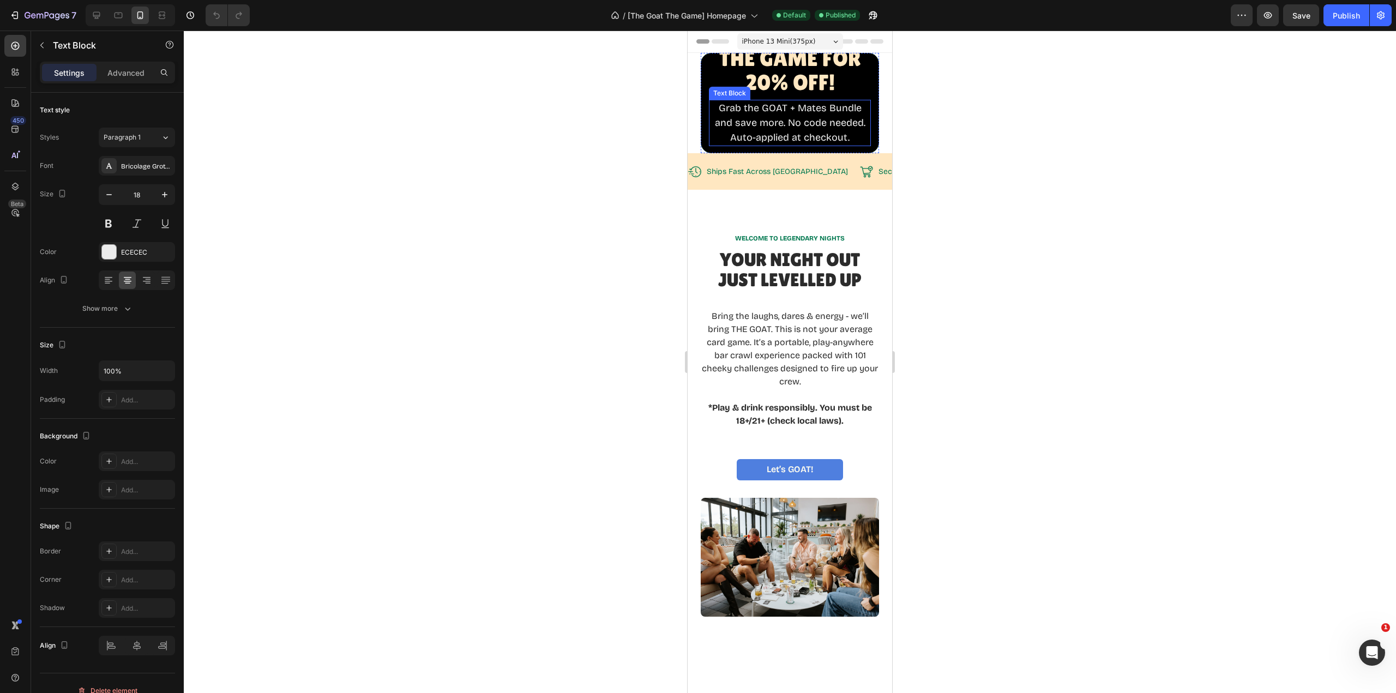
click at [816, 123] on p "Grab the GOAT + Mates Bundle and save more. No code needed." at bounding box center [790, 115] width 160 height 29
click at [143, 399] on div "Add..." at bounding box center [146, 400] width 51 height 10
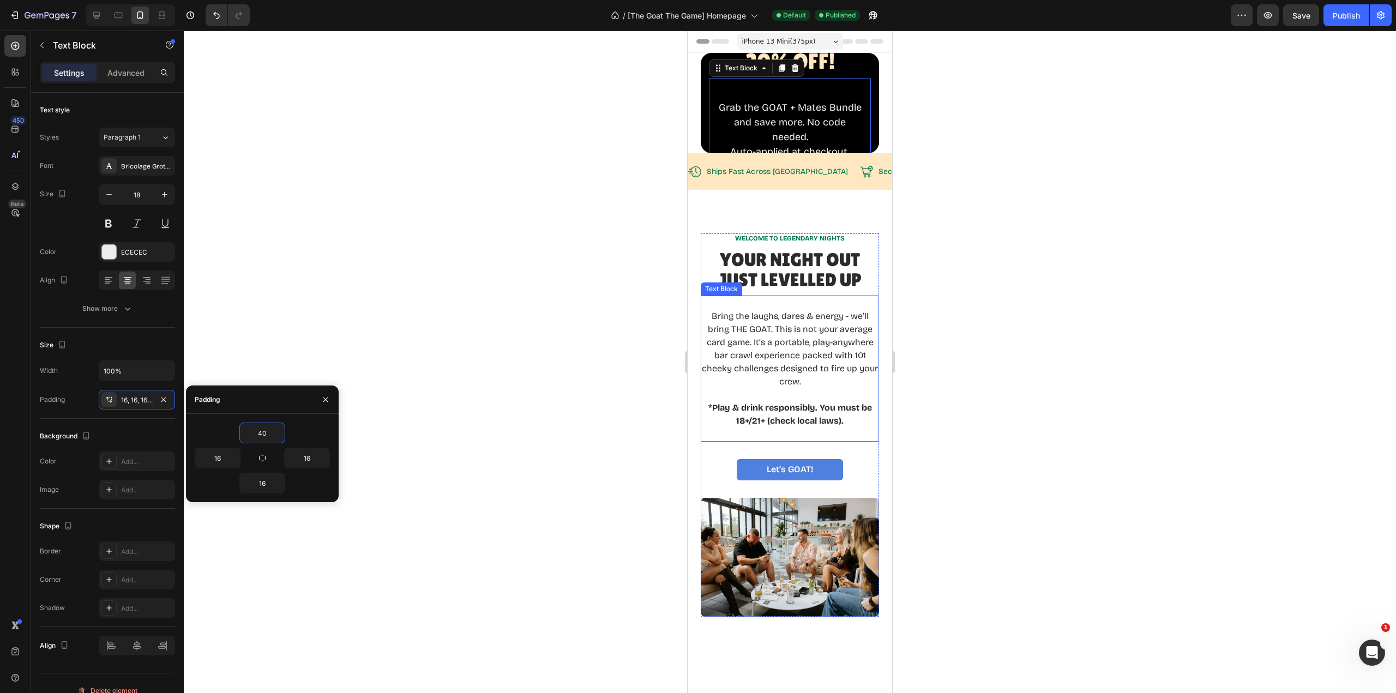
type input "40"
click at [273, 486] on div "16" at bounding box center [262, 483] width 45 height 20
type input "40"
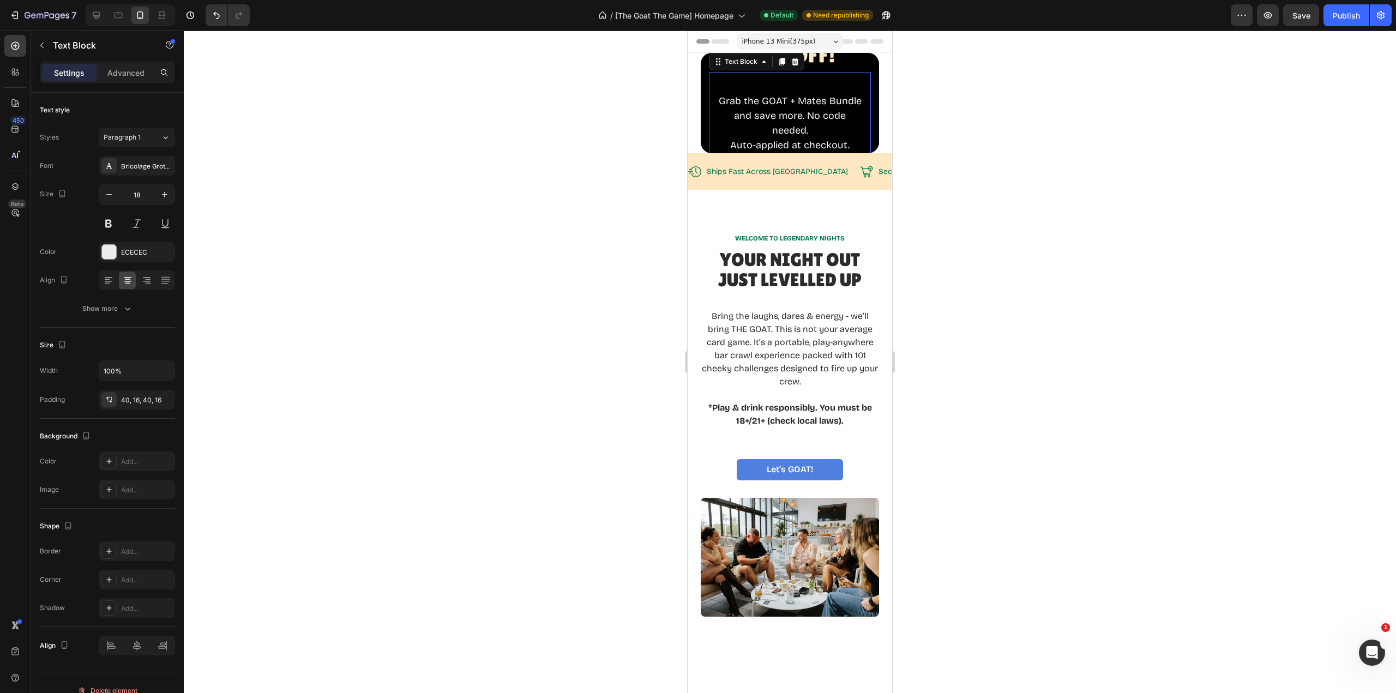
click at [456, 518] on div at bounding box center [790, 362] width 1212 height 663
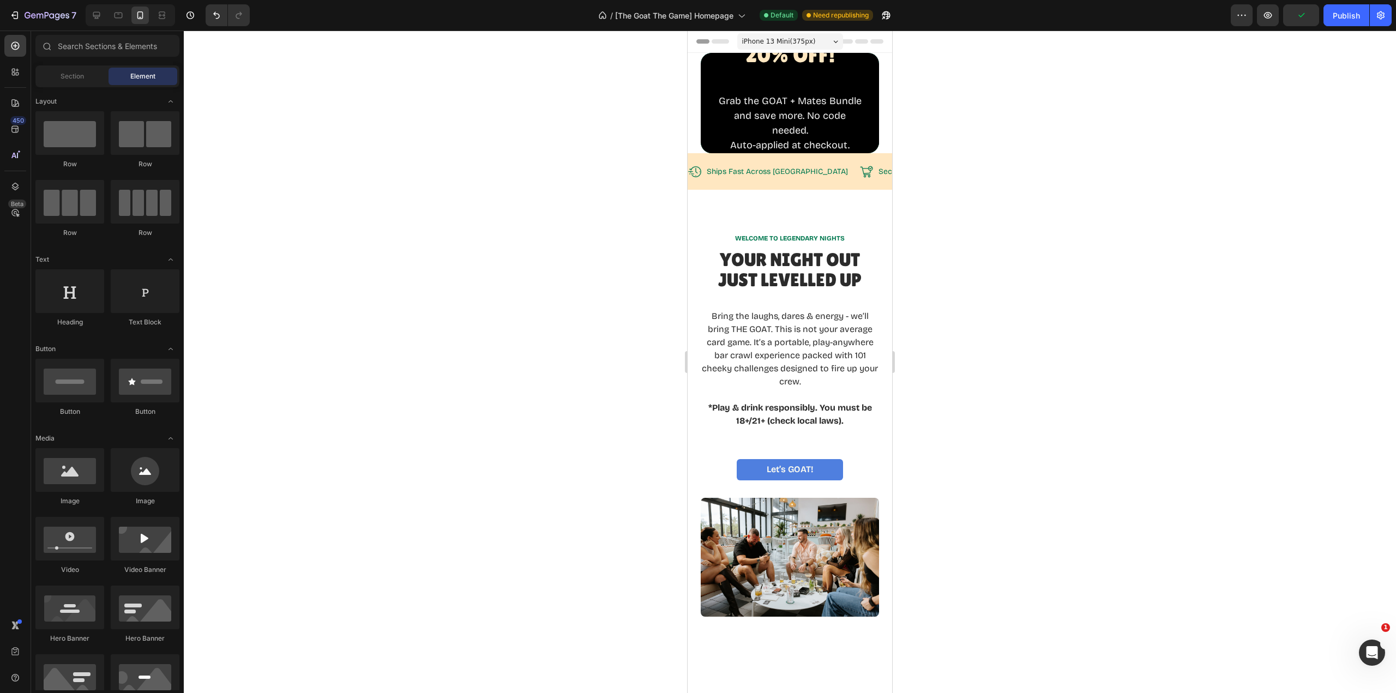
click at [220, 27] on div "7 Version history / [The Goat The Game] Homepage Default Need republishing Prev…" at bounding box center [698, 15] width 1396 height 31
click at [215, 17] on icon "Undo/Redo" at bounding box center [216, 15] width 11 height 11
click at [215, 18] on icon "Undo/Redo" at bounding box center [216, 15] width 11 height 11
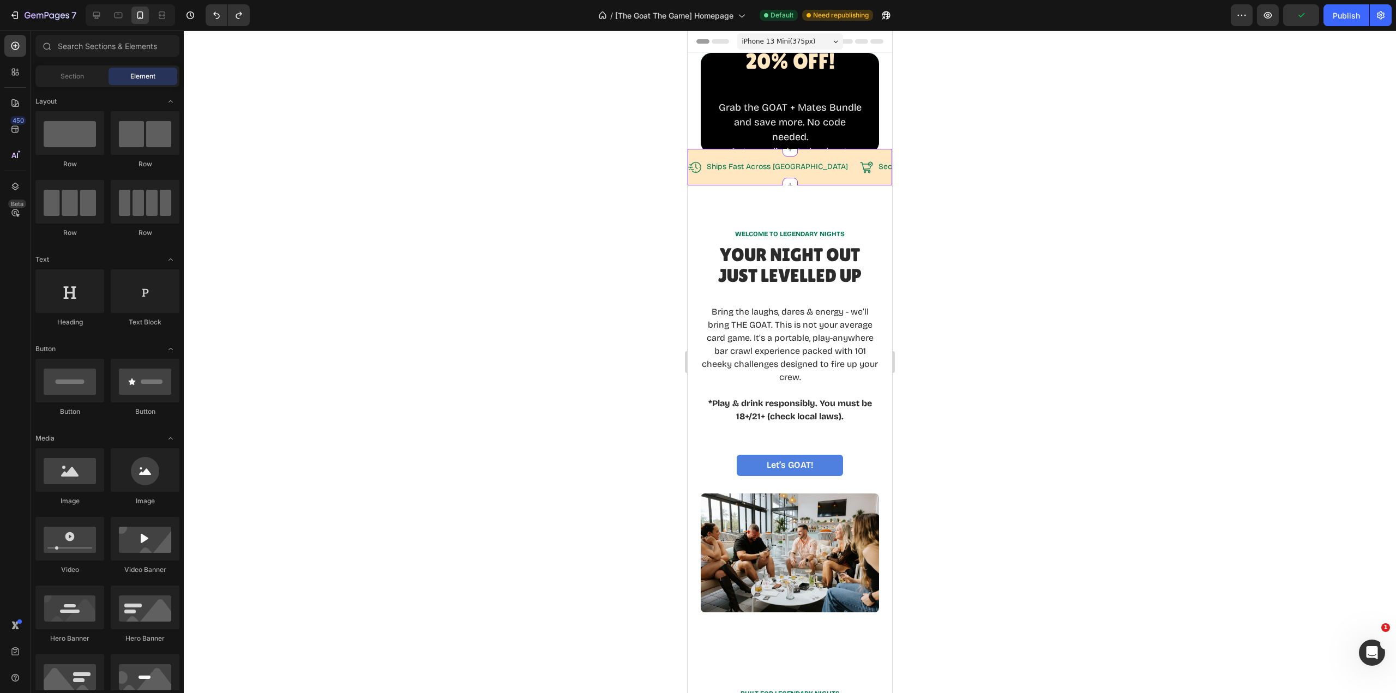
click at [761, 167] on p "Ships Fast Across [GEOGRAPHIC_DATA]" at bounding box center [777, 167] width 141 height 10
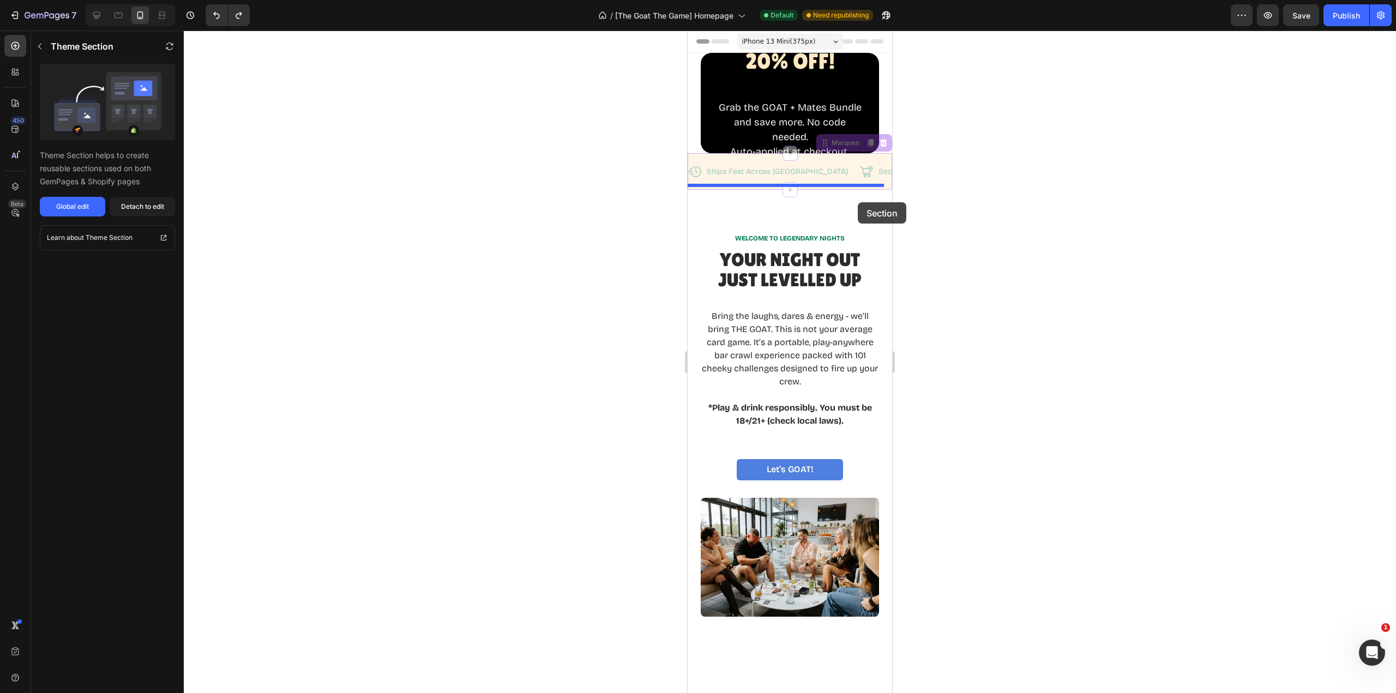
drag, startPoint x: 857, startPoint y: 172, endPoint x: 858, endPoint y: 202, distance: 30.5
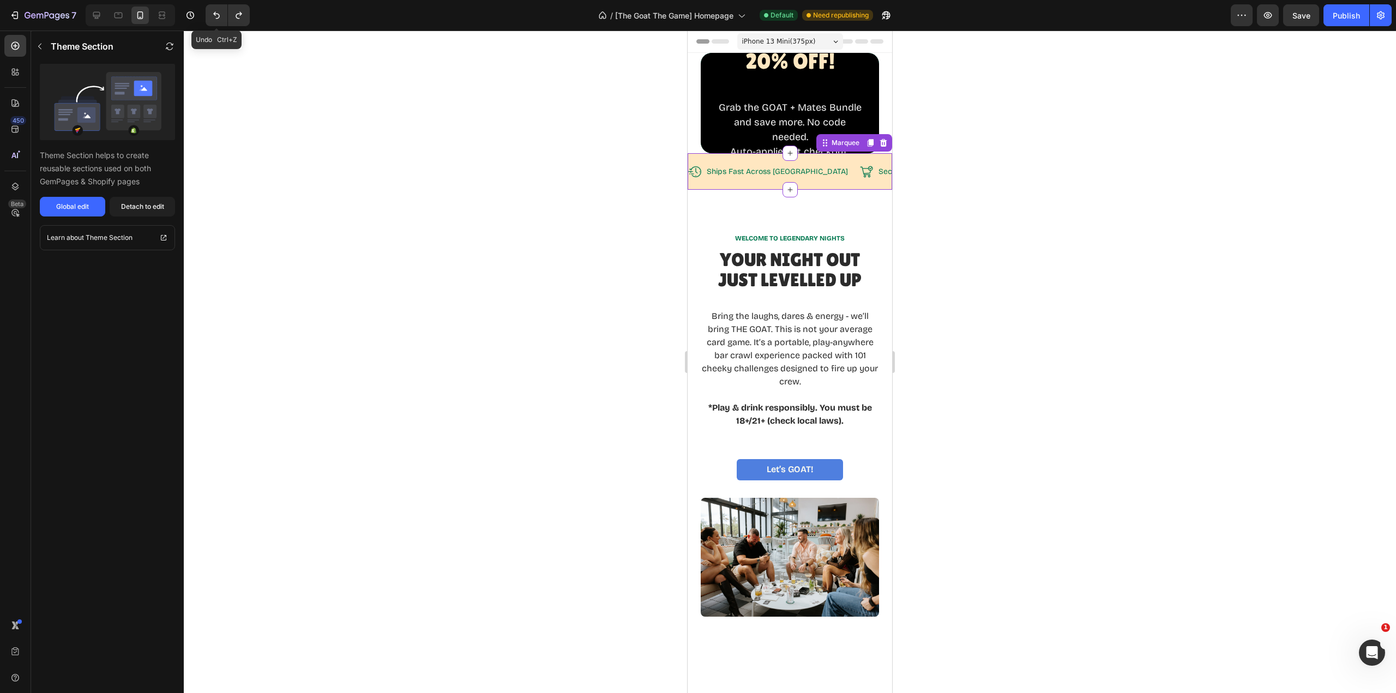
click at [216, 17] on icon "Undo/Redo" at bounding box center [216, 15] width 11 height 11
click at [881, 75] on div "Snag The GOAT THE Game for 20% OFF! Heading Grab the GOAT + Mates Bundle and sa…" at bounding box center [790, 103] width 205 height 100
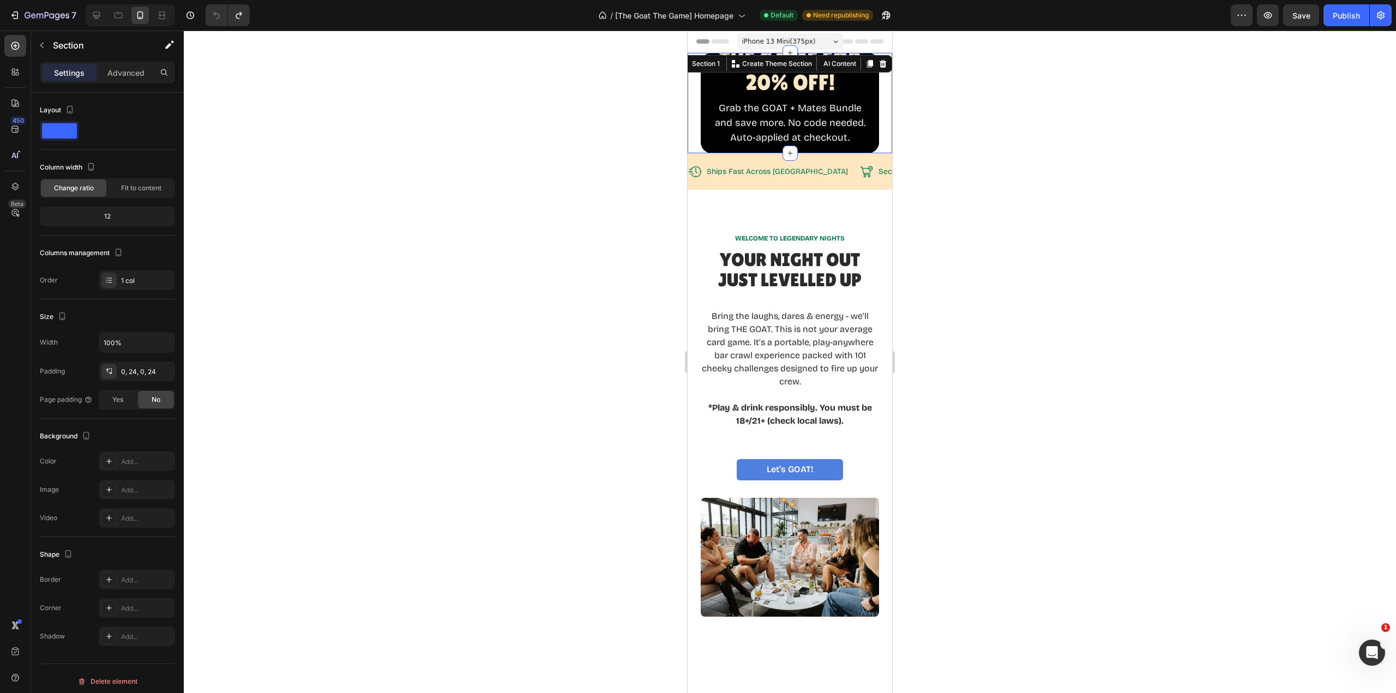
click at [142, 372] on div "0, 24, 0, 24" at bounding box center [146, 372] width 51 height 10
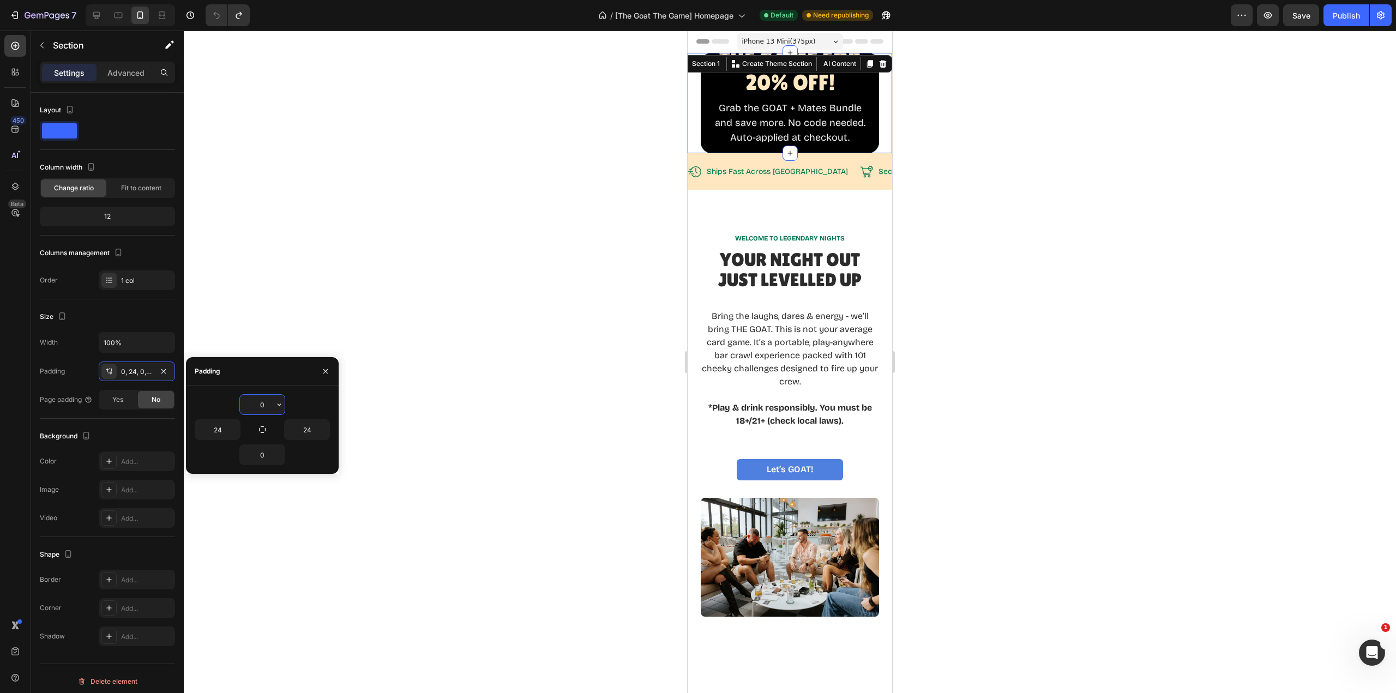
click at [265, 407] on input "0" at bounding box center [262, 405] width 45 height 20
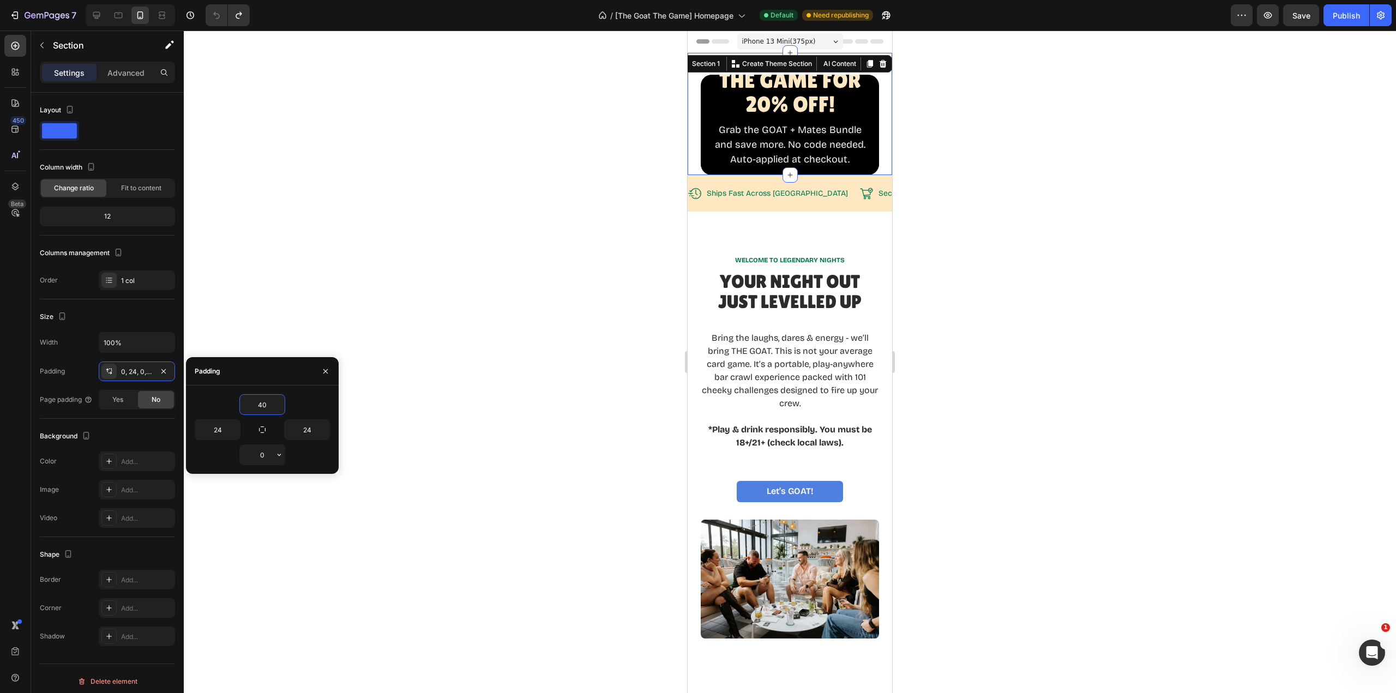
type input "40"
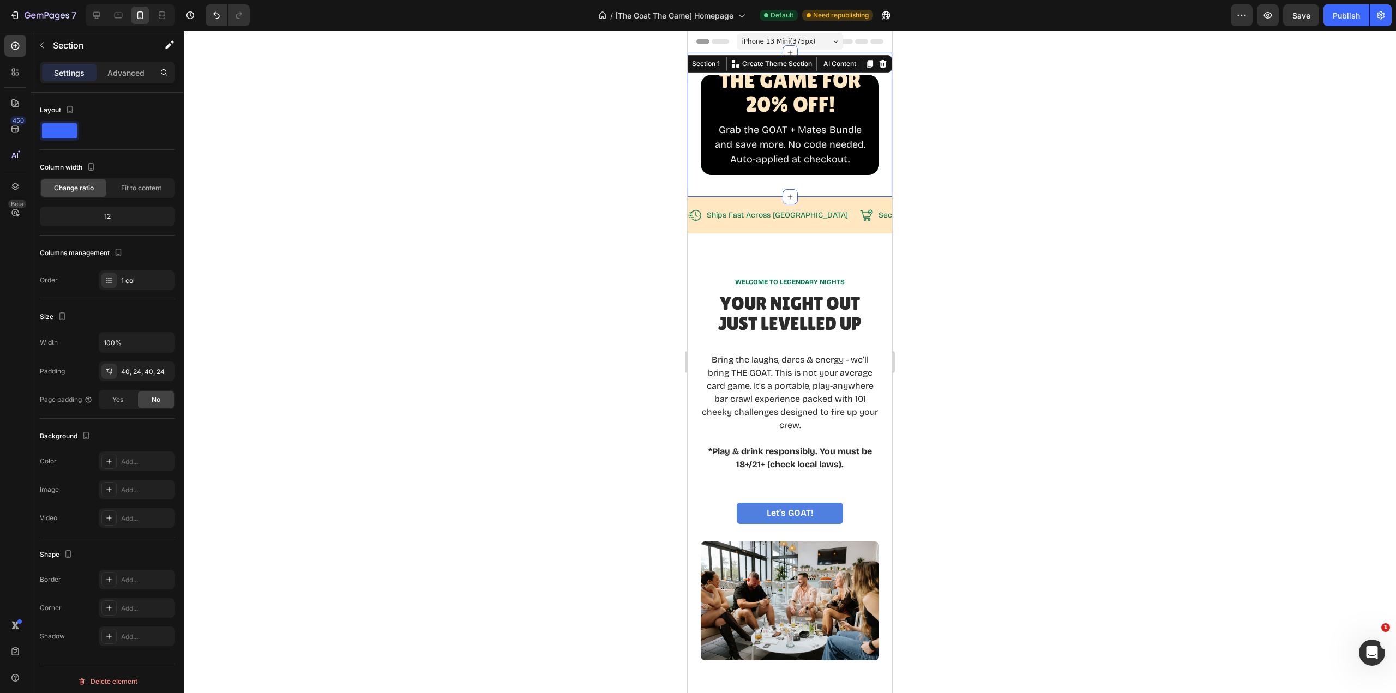
click at [971, 334] on div at bounding box center [790, 362] width 1212 height 663
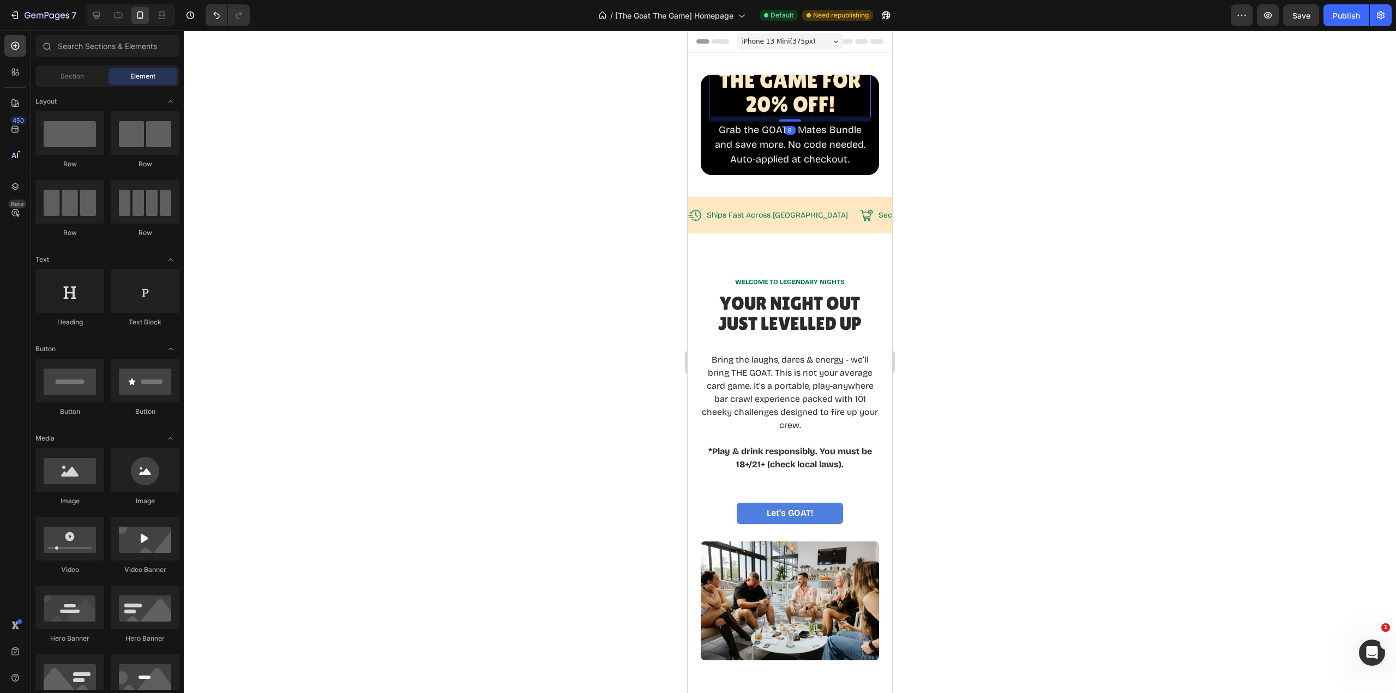
click at [786, 99] on h1 "Snag The GOAT THE Game for 20% OFF!" at bounding box center [790, 80] width 162 height 74
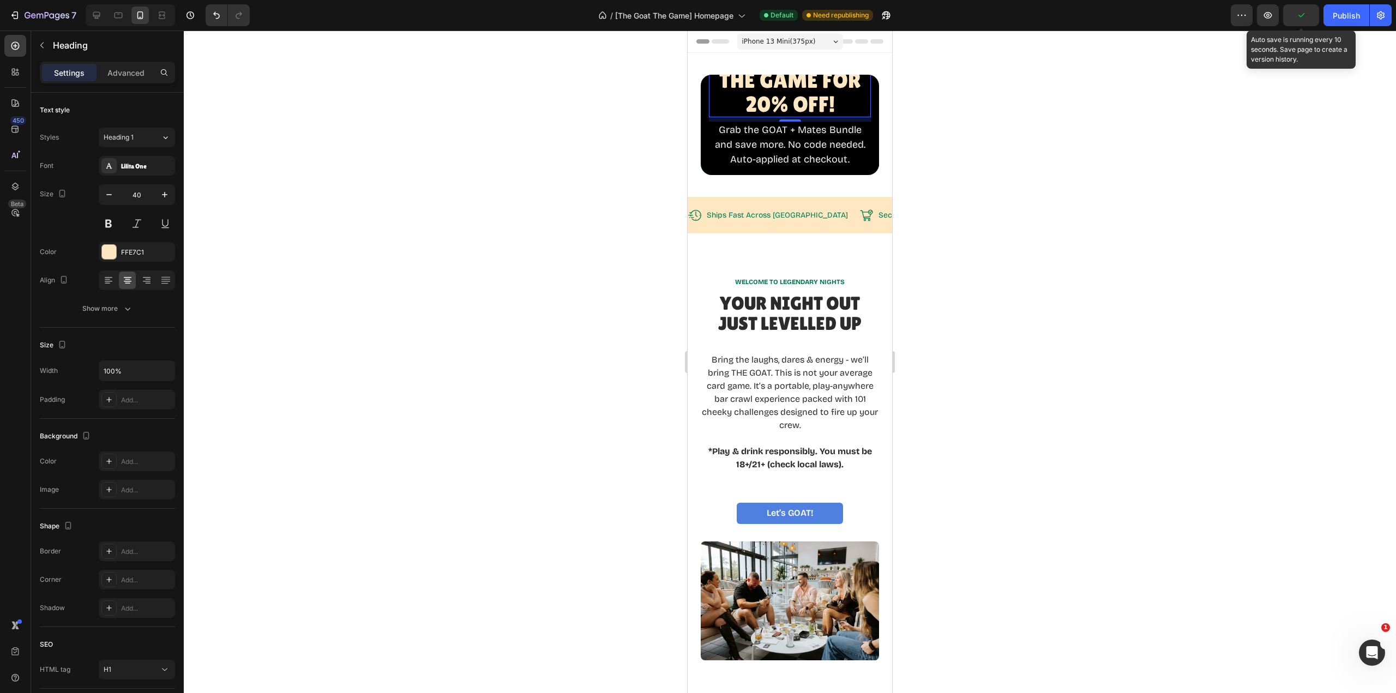
click at [1301, 18] on icon "button" at bounding box center [1301, 15] width 11 height 11
click at [97, 16] on icon at bounding box center [96, 15] width 7 height 7
type input "56"
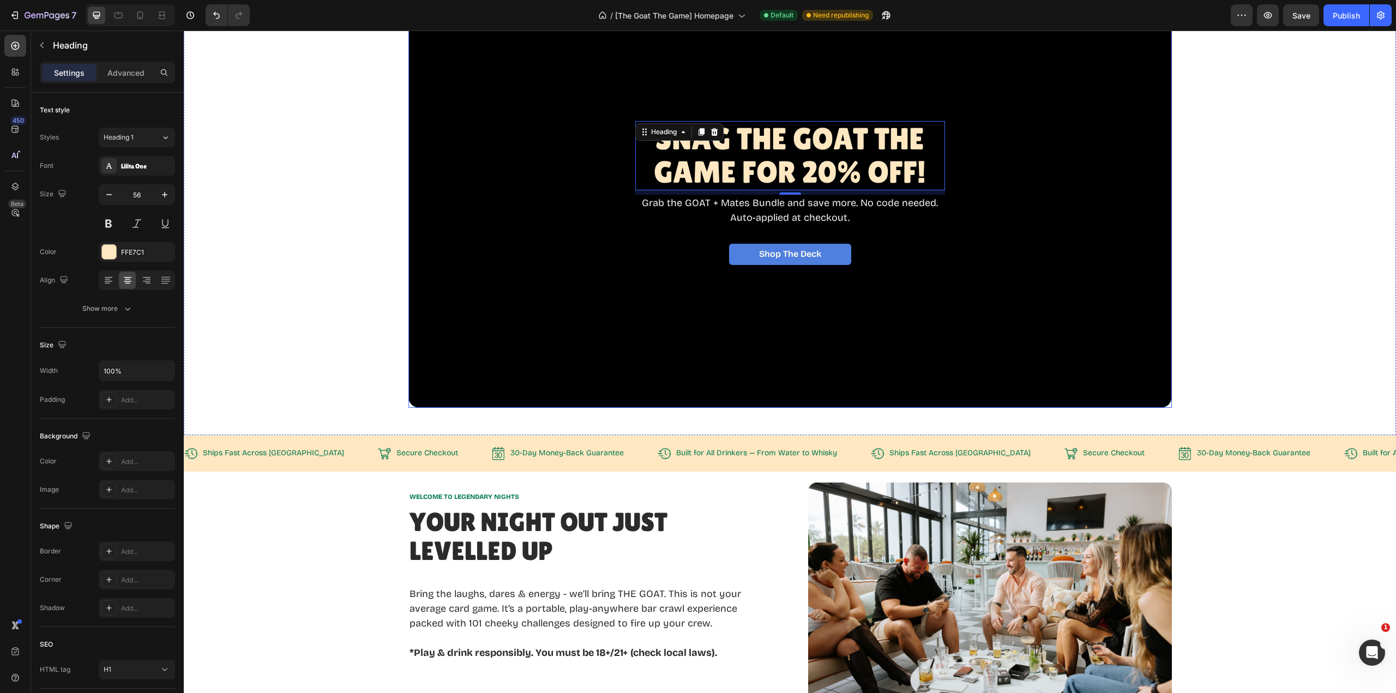
scroll to position [29, 0]
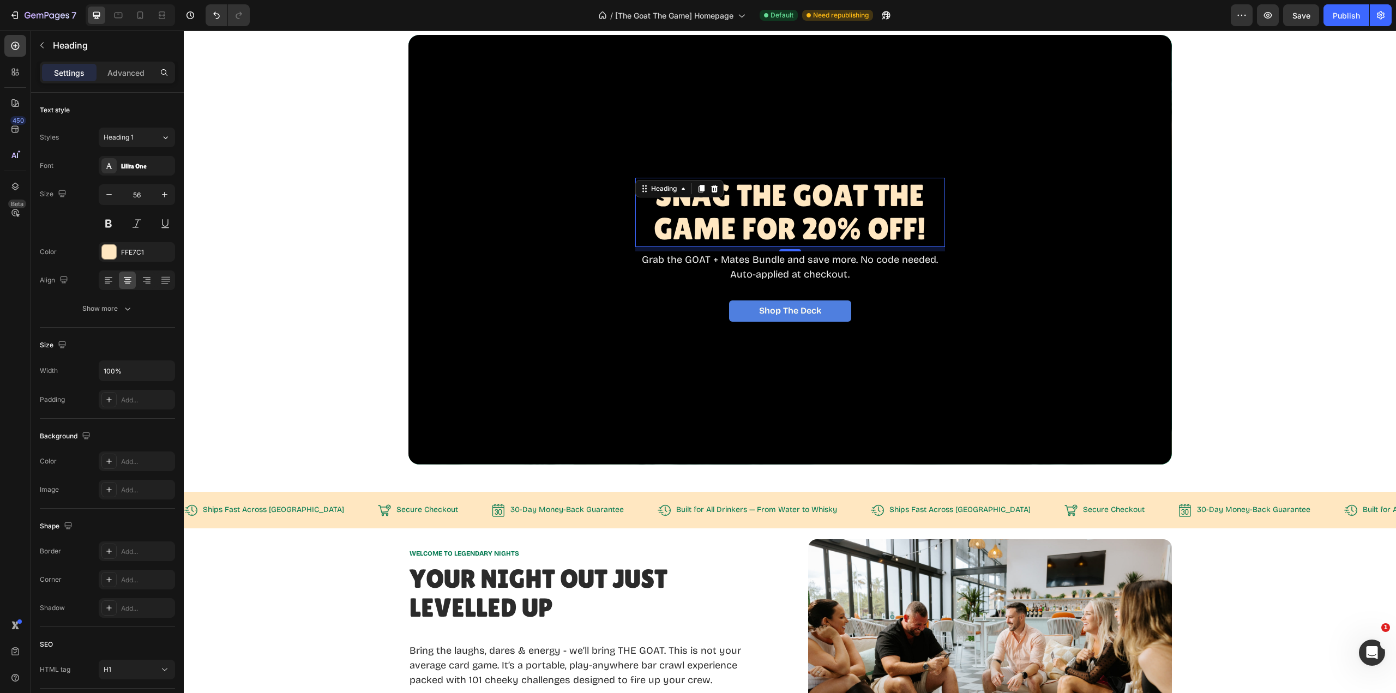
click at [764, 221] on h1 "Snag The GOAT THE Game for 20% OFF!" at bounding box center [790, 212] width 310 height 69
click at [742, 226] on p "Snag The GOAT THE Game for 20% OFF!" at bounding box center [790, 212] width 308 height 67
click at [798, 224] on p "Snag The GOAT THE Game for 20% OFF!" at bounding box center [790, 212] width 308 height 67
click at [738, 226] on p "Snag The GOAT THE Game for 20% OFF!" at bounding box center [790, 212] width 308 height 67
click at [914, 229] on p "Snag The GOAT THE Game for 20% OFF!" at bounding box center [790, 212] width 308 height 67
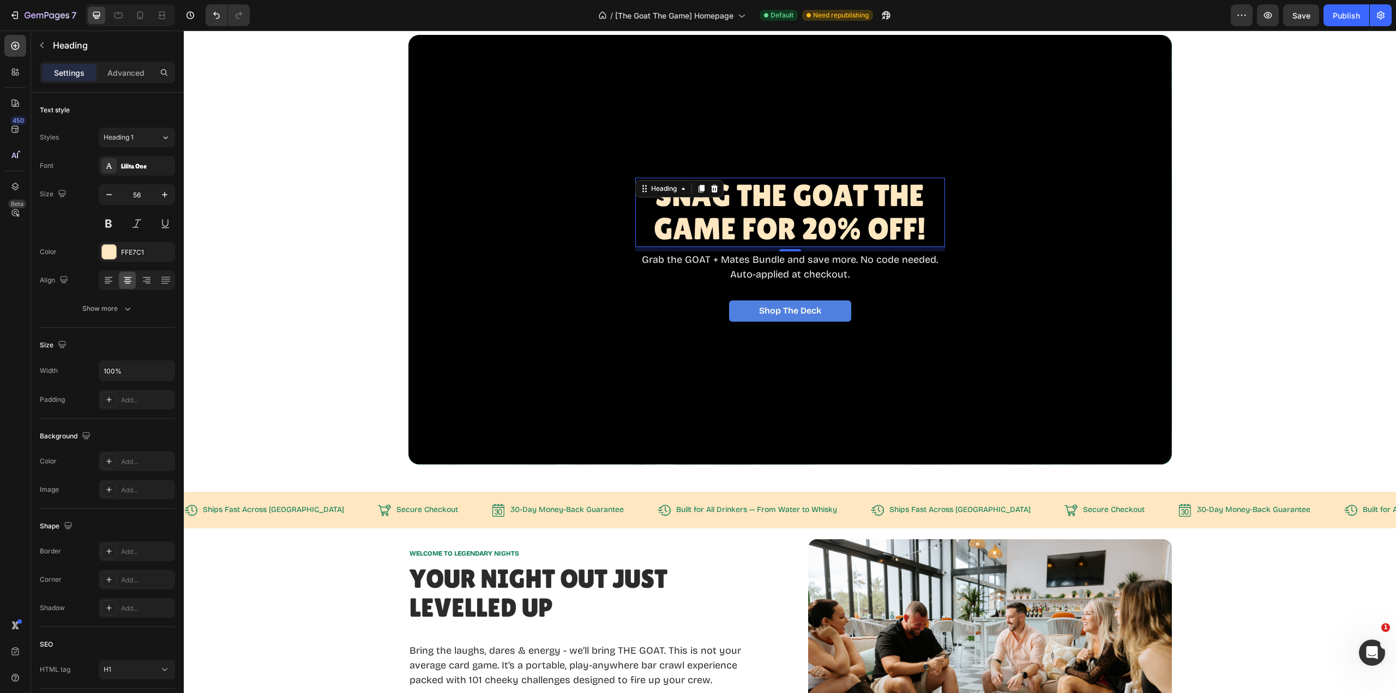
click at [909, 230] on p "Snag The GOAT THE Game for 20% OFF!" at bounding box center [790, 212] width 308 height 67
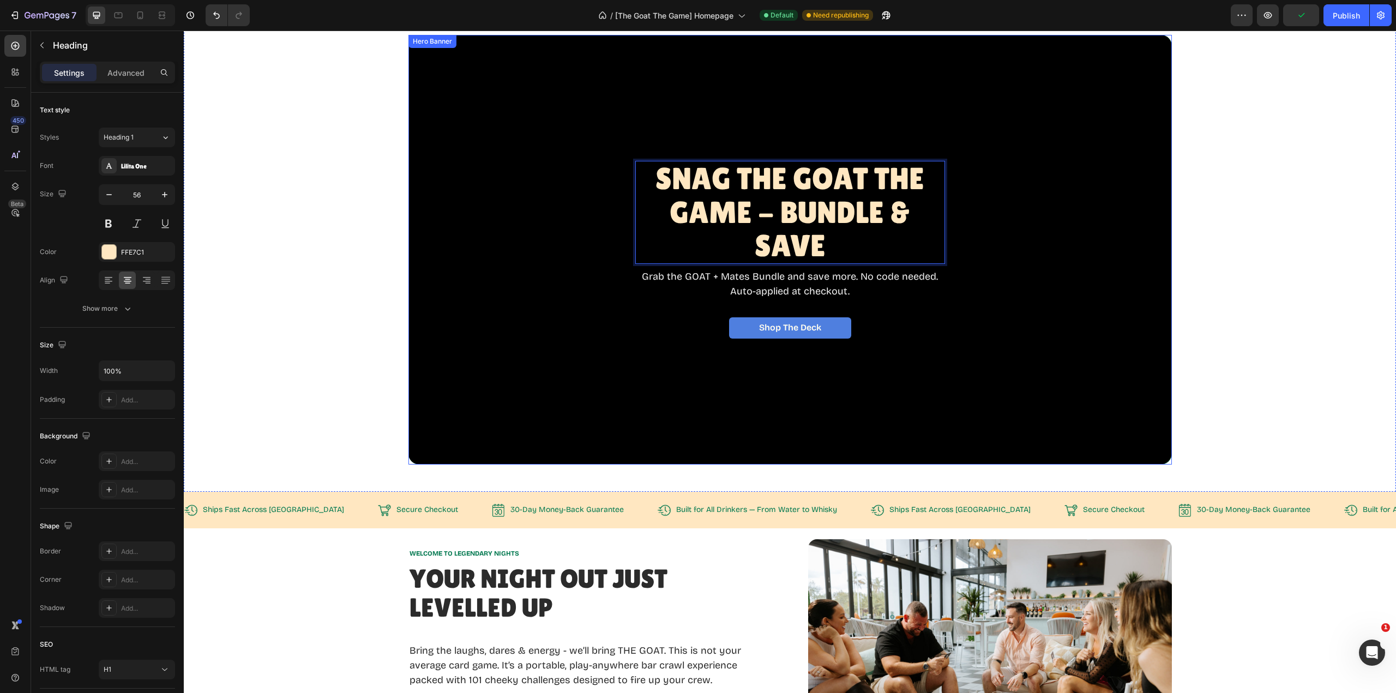
scroll to position [12, 0]
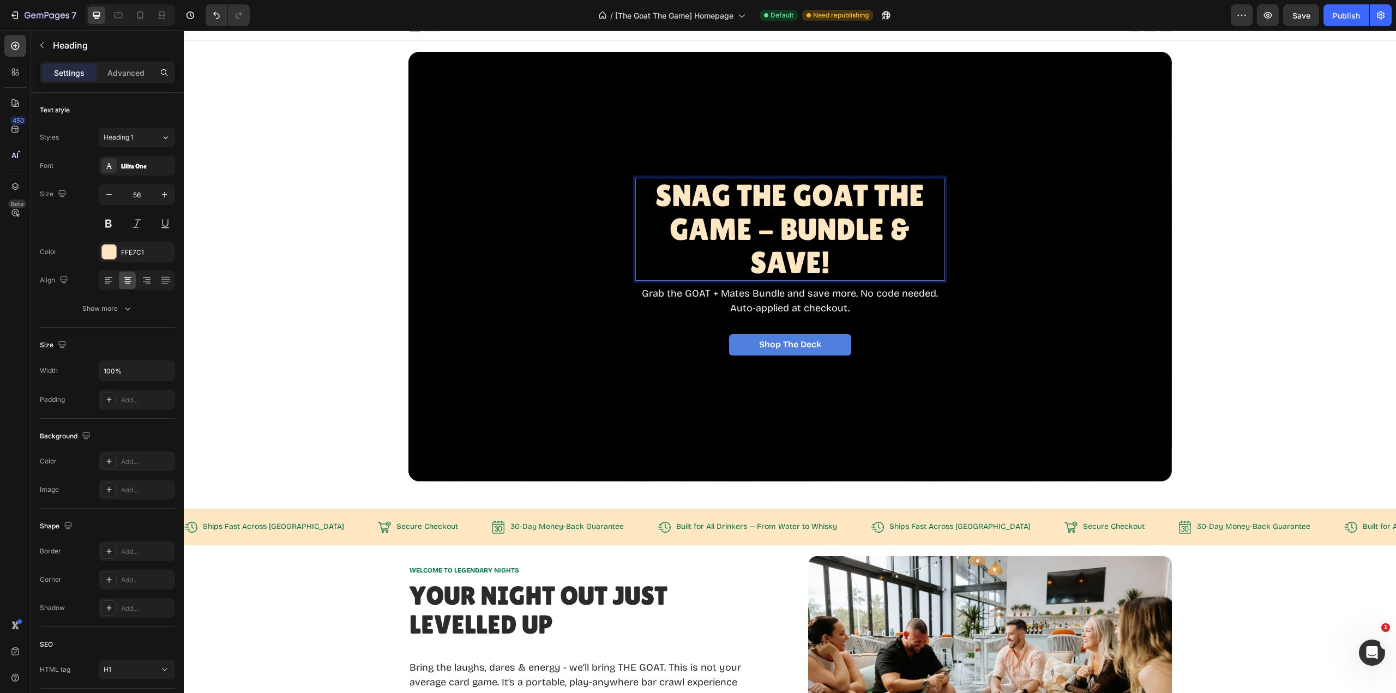
click at [806, 209] on p "Snag The GOAT THE Game - BUNDLE & SAVE!" at bounding box center [790, 229] width 308 height 101
click at [646, 224] on p "Snag The GOAT THE Game - BUNDLE & SAVE!" at bounding box center [790, 229] width 308 height 101
click at [837, 259] on p "Snag The GOAT THE Game - BUNDLE & SAVE!" at bounding box center [790, 229] width 308 height 101
click at [832, 259] on p "Snag The GOAT THE Game - BUNDLE & SAVE!" at bounding box center [790, 229] width 308 height 101
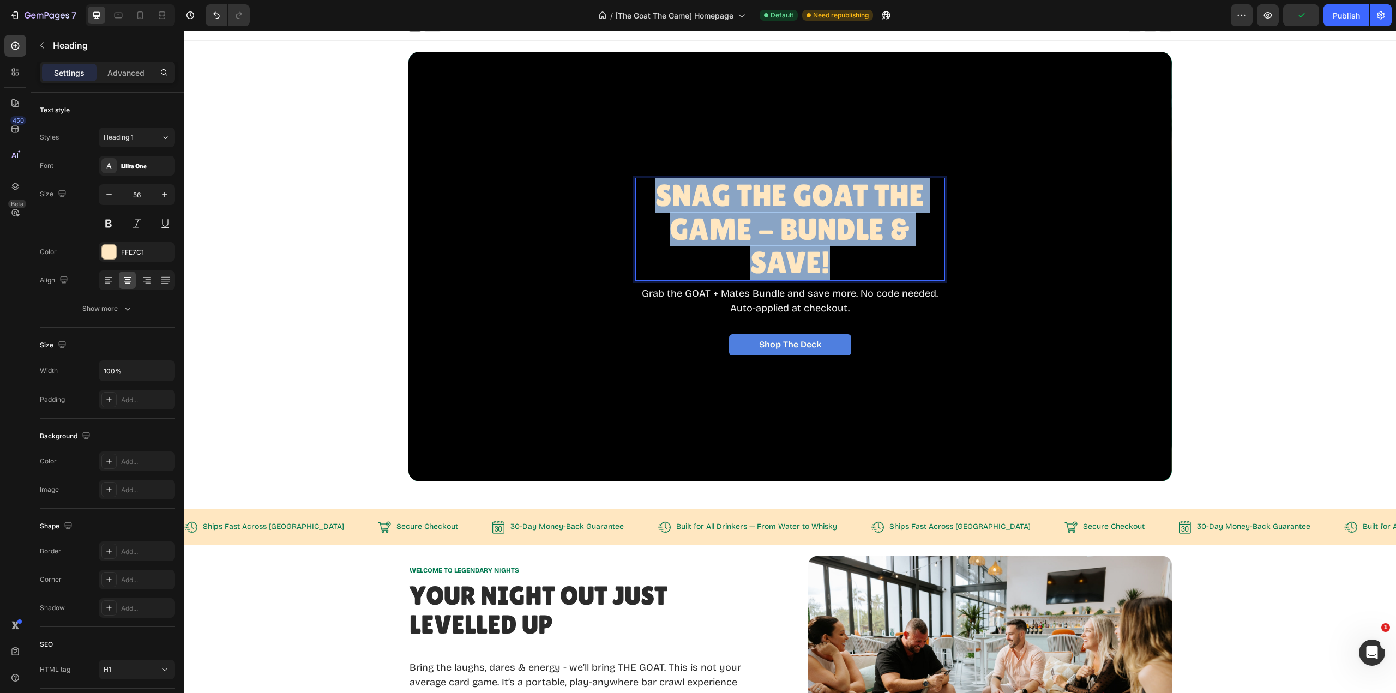
click at [832, 259] on p "Snag The GOAT THE Game - BUNDLE & SAVE!" at bounding box center [790, 229] width 308 height 101
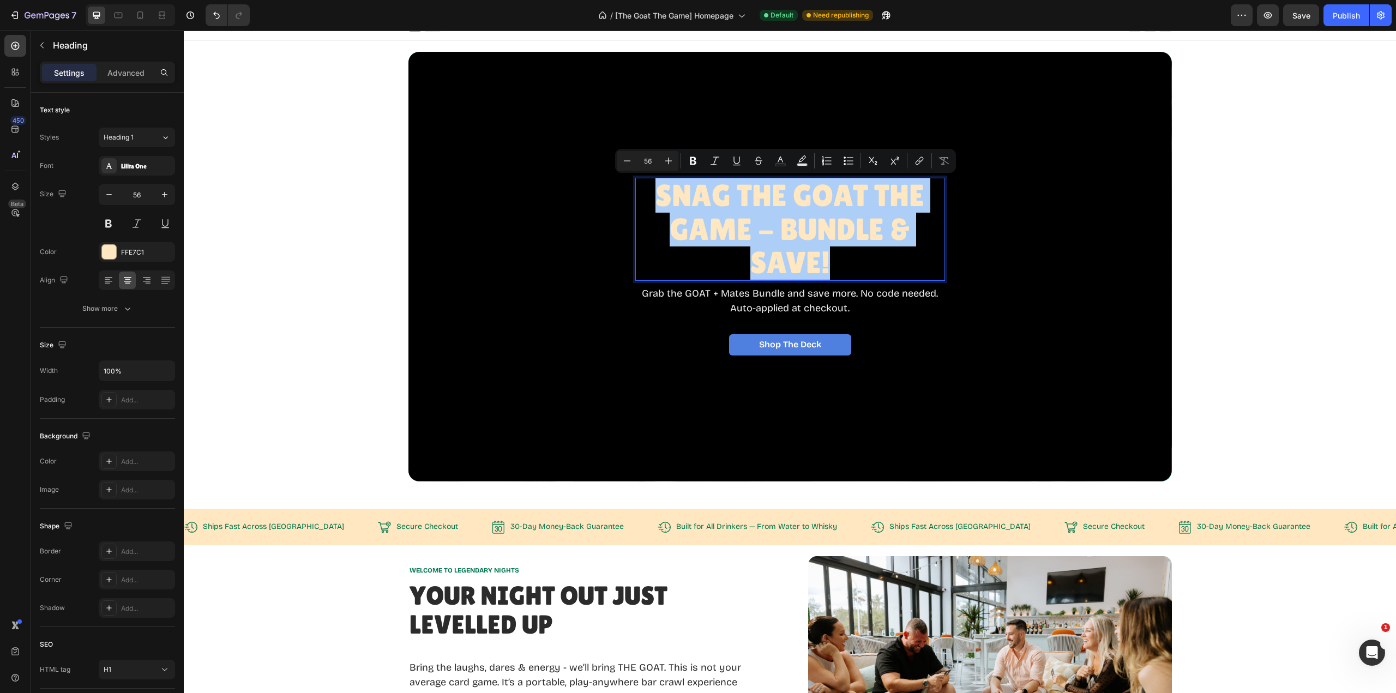
click at [629, 161] on icon "Editor contextual toolbar" at bounding box center [627, 160] width 11 height 11
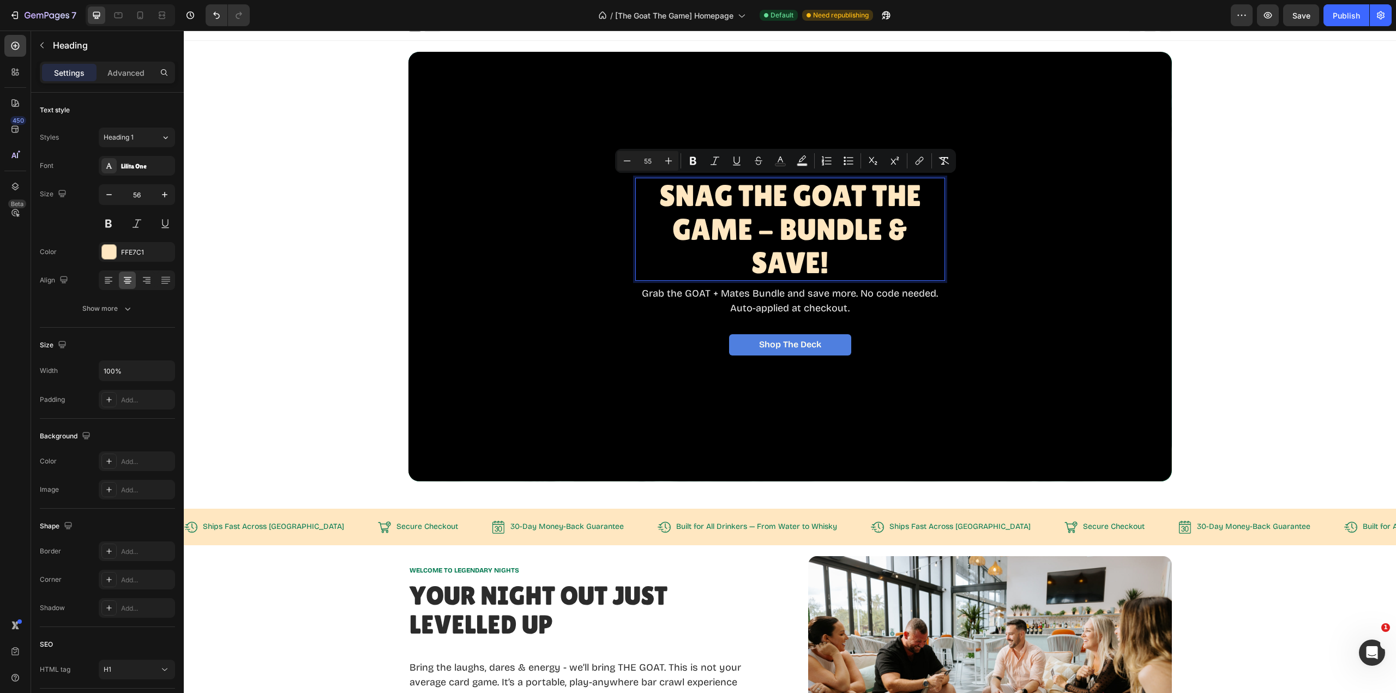
click at [627, 161] on icon "Editor contextual toolbar" at bounding box center [627, 160] width 7 height 1
click at [665, 162] on icon "Editor contextual toolbar" at bounding box center [668, 160] width 11 height 11
type input "56"
click at [768, 230] on span "Snag The GOAT THE Game - BUNDLE & SAVE!" at bounding box center [790, 229] width 269 height 102
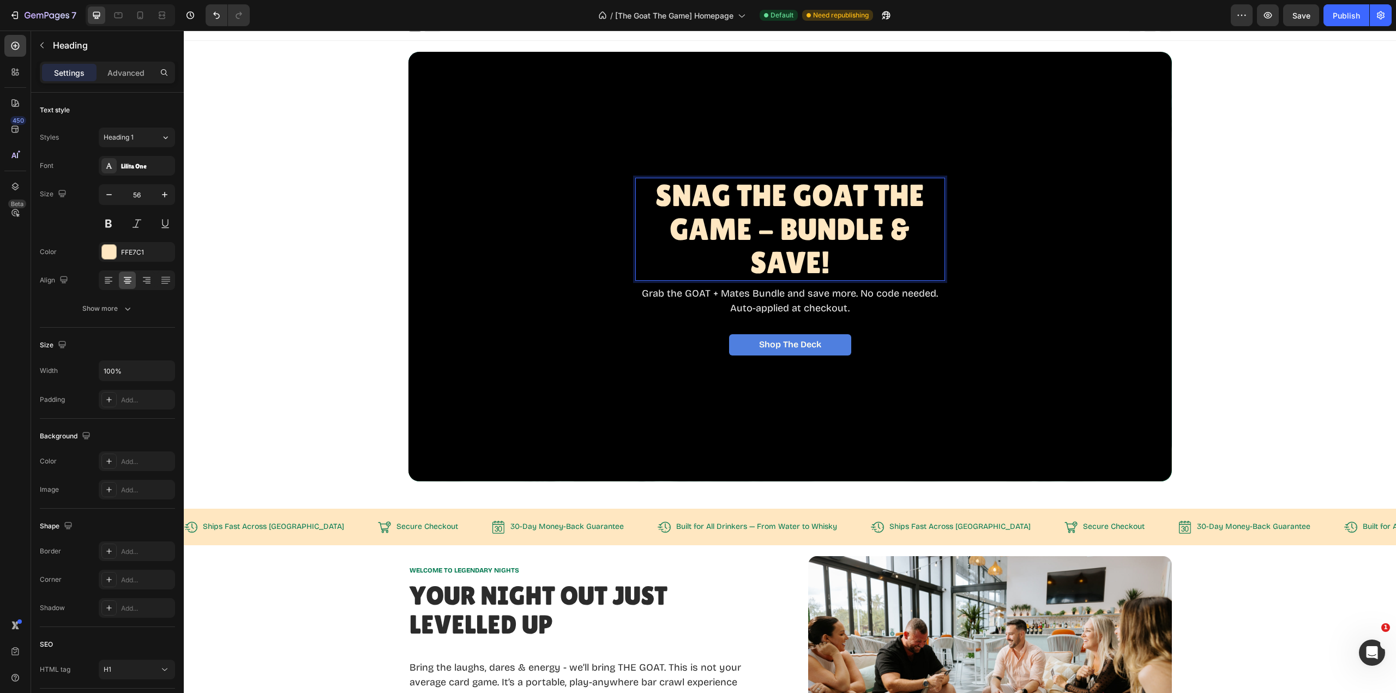
click at [846, 214] on span "Snag The GOAT THE Game - BUNDLE & SAVE!" at bounding box center [790, 229] width 269 height 102
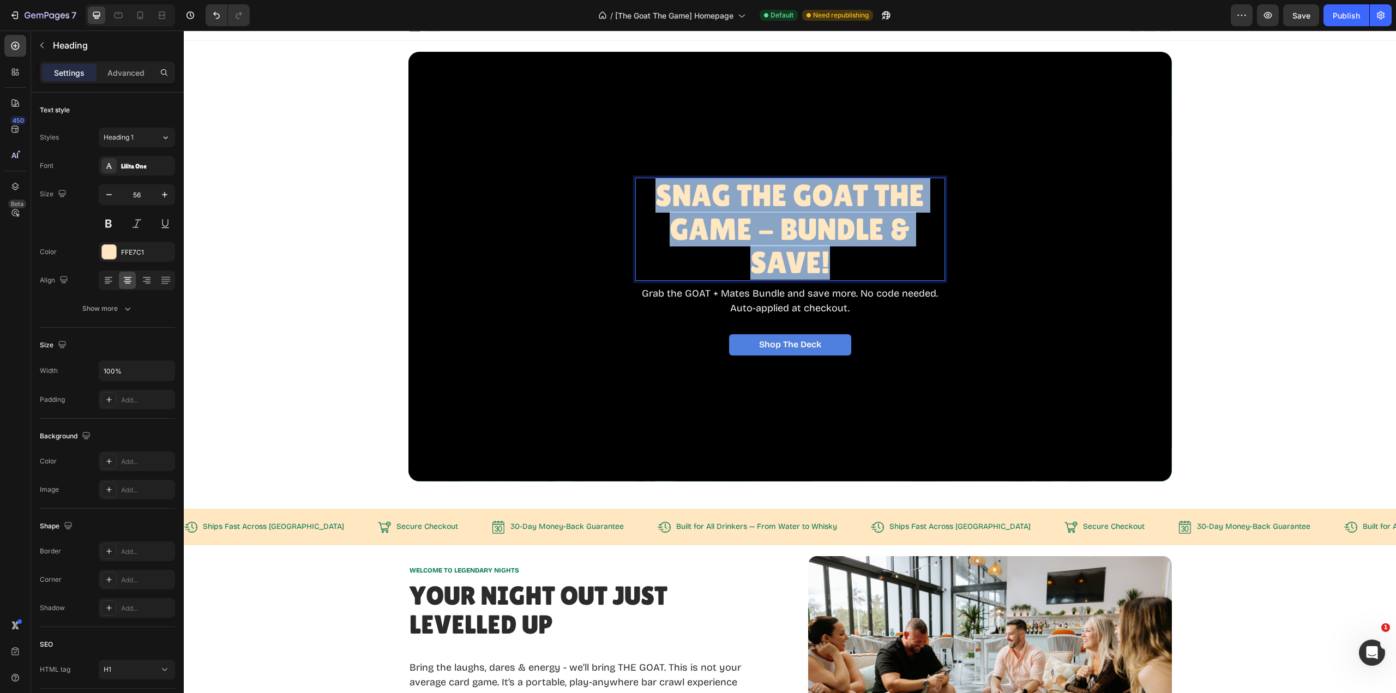
click at [846, 214] on span "Snag The GOAT THE Game - BUNDLE & SAVE!" at bounding box center [790, 229] width 269 height 102
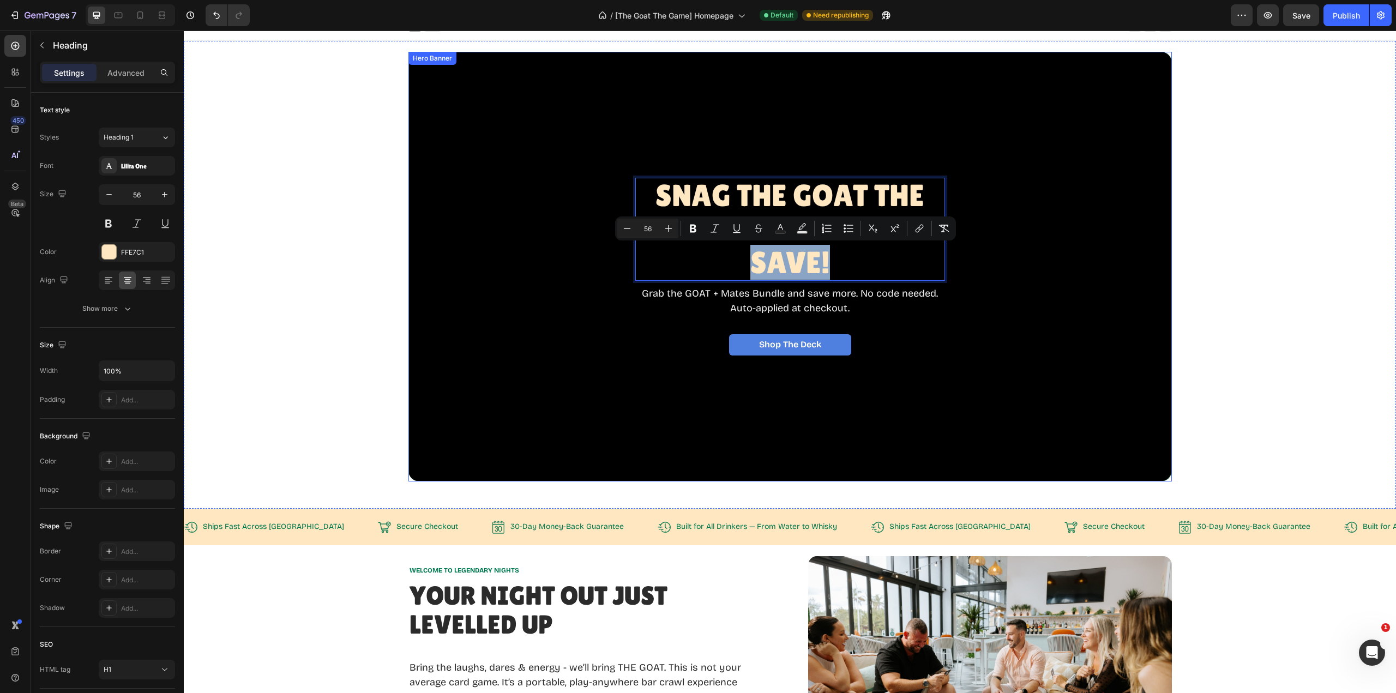
drag, startPoint x: 939, startPoint y: 217, endPoint x: 952, endPoint y: 218, distance: 12.6
click at [952, 218] on div "Snag The GOAT THE Game - BUNDLE & SAVE! Heading 8 Grab the GOAT + Mates Bundle …" at bounding box center [790, 267] width 764 height 430
click at [902, 245] on span "Snag The GOAT THE Game - BUNDLE & SAVE!" at bounding box center [790, 229] width 269 height 102
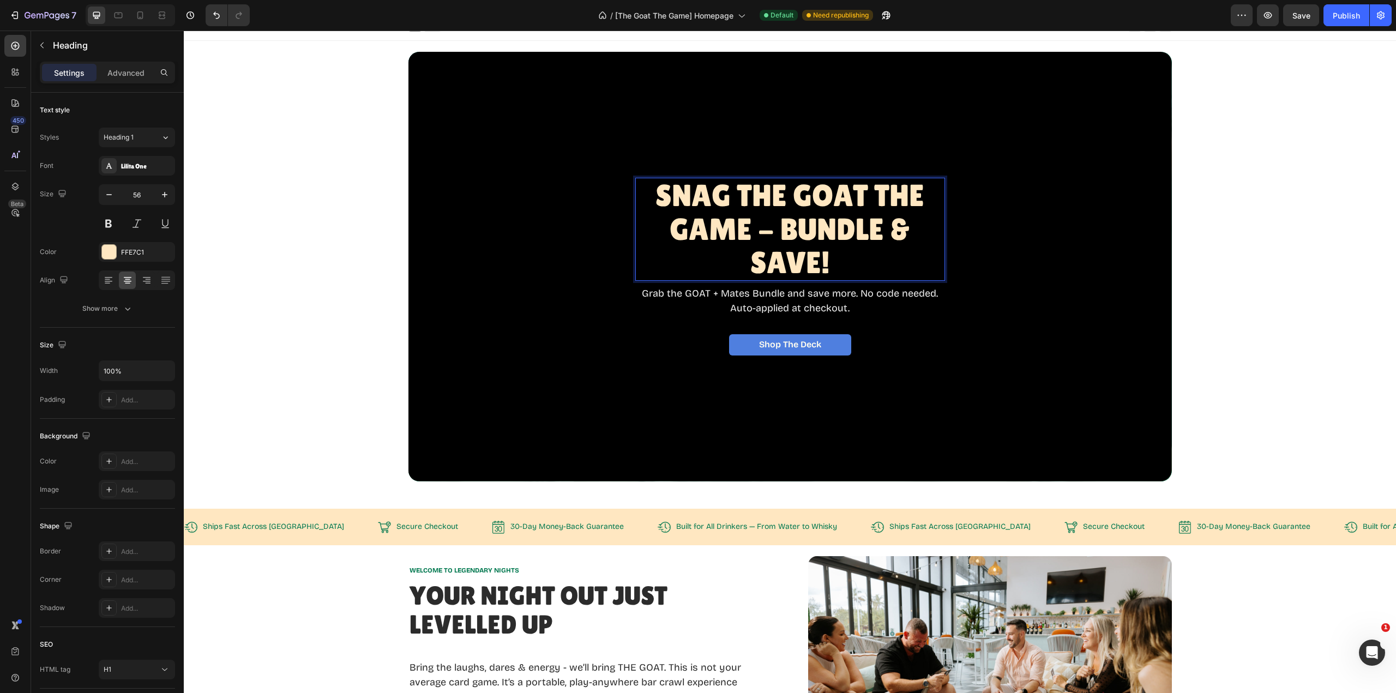
click at [850, 258] on p "Snag The GOAT THE Game - BUNDLE & SAVE!" at bounding box center [790, 229] width 308 height 101
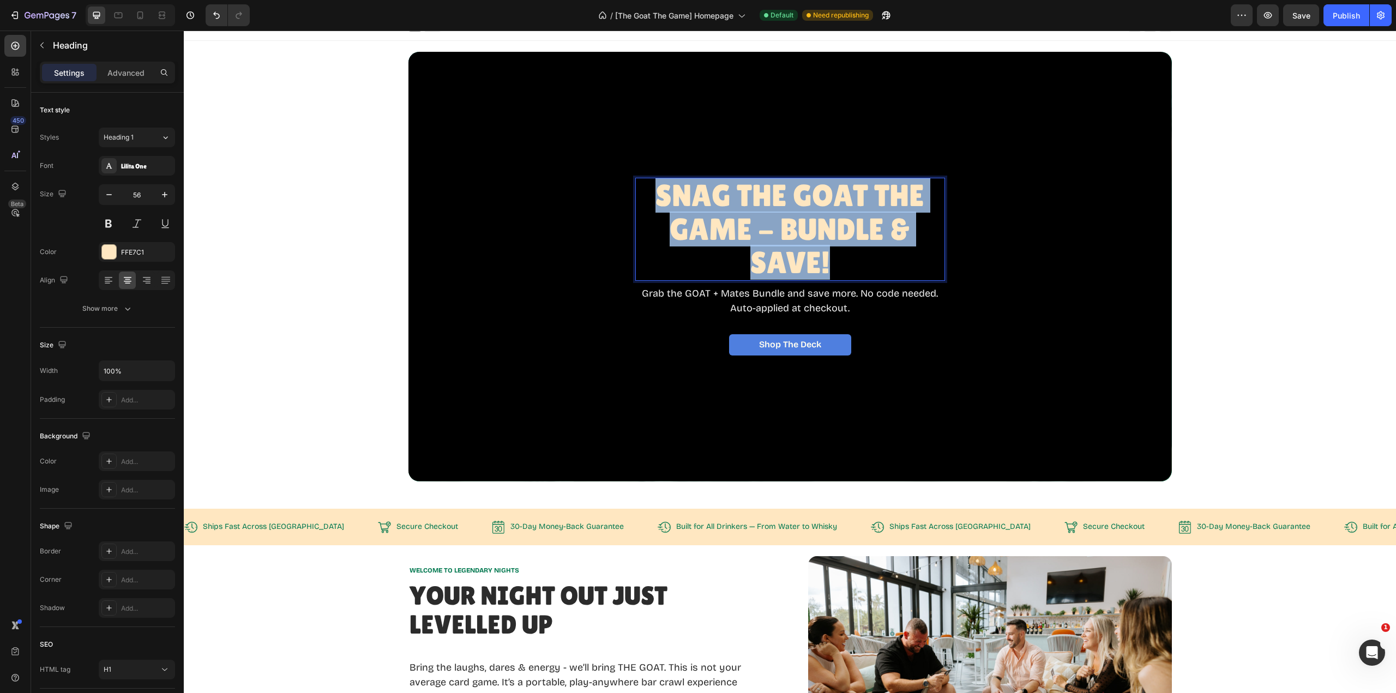
click at [850, 258] on p "Snag The GOAT THE Game - BUNDLE & SAVE!" at bounding box center [790, 229] width 308 height 101
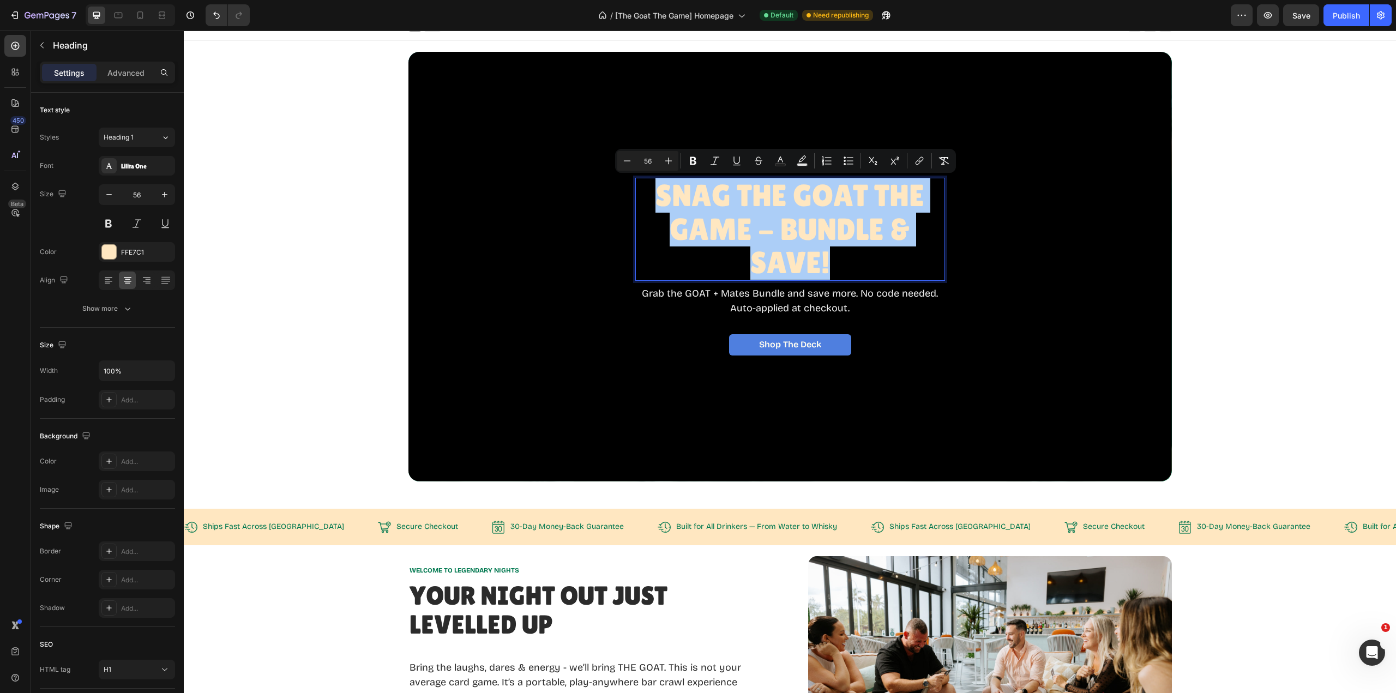
click at [629, 163] on icon "Editor contextual toolbar" at bounding box center [627, 160] width 11 height 11
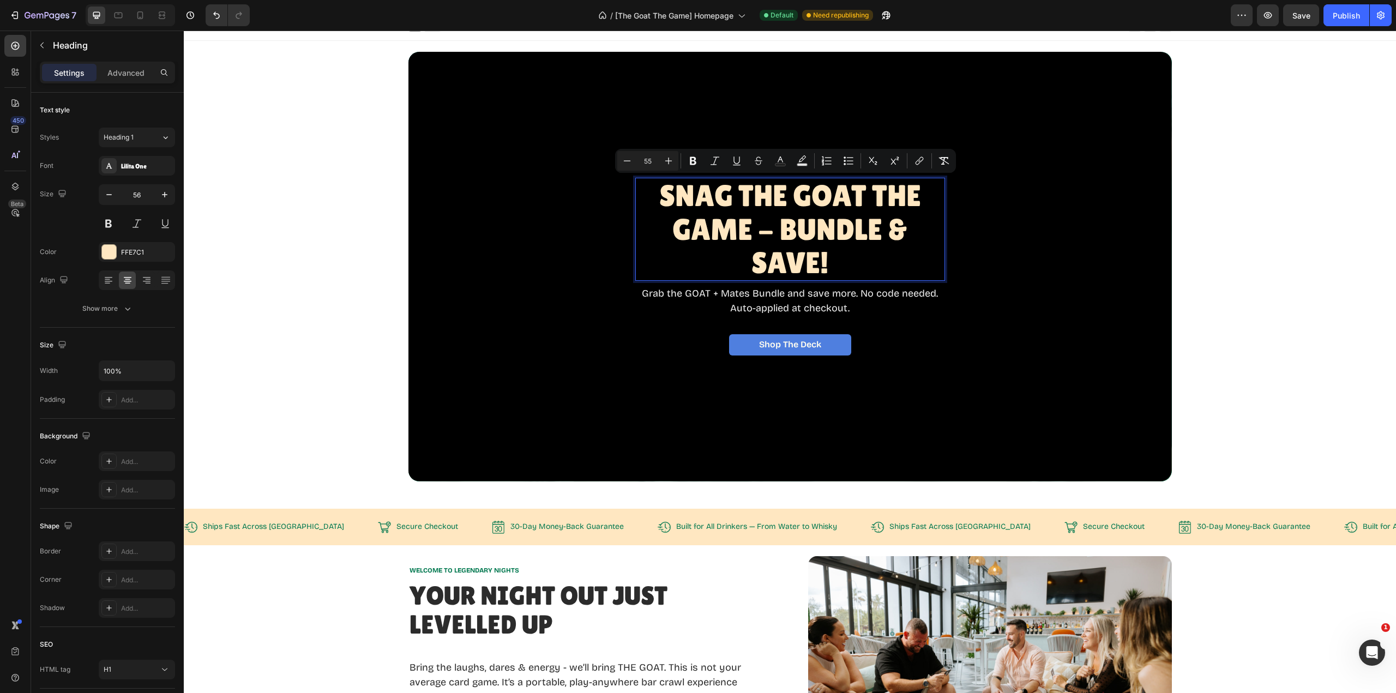
click at [627, 164] on icon "Editor contextual toolbar" at bounding box center [627, 160] width 11 height 11
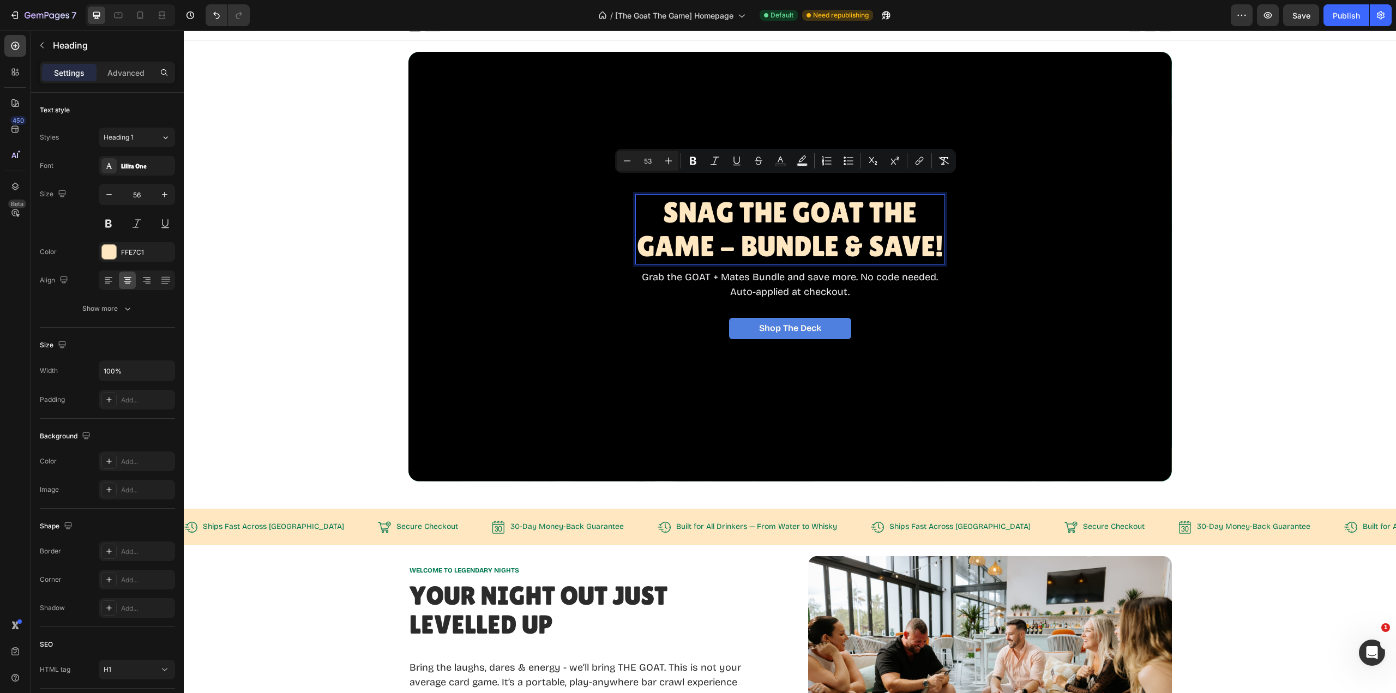
click at [627, 164] on icon "Editor contextual toolbar" at bounding box center [627, 160] width 11 height 11
click at [668, 165] on icon "Editor contextual toolbar" at bounding box center [668, 160] width 11 height 11
click at [672, 164] on icon "Editor contextual toolbar" at bounding box center [668, 160] width 11 height 11
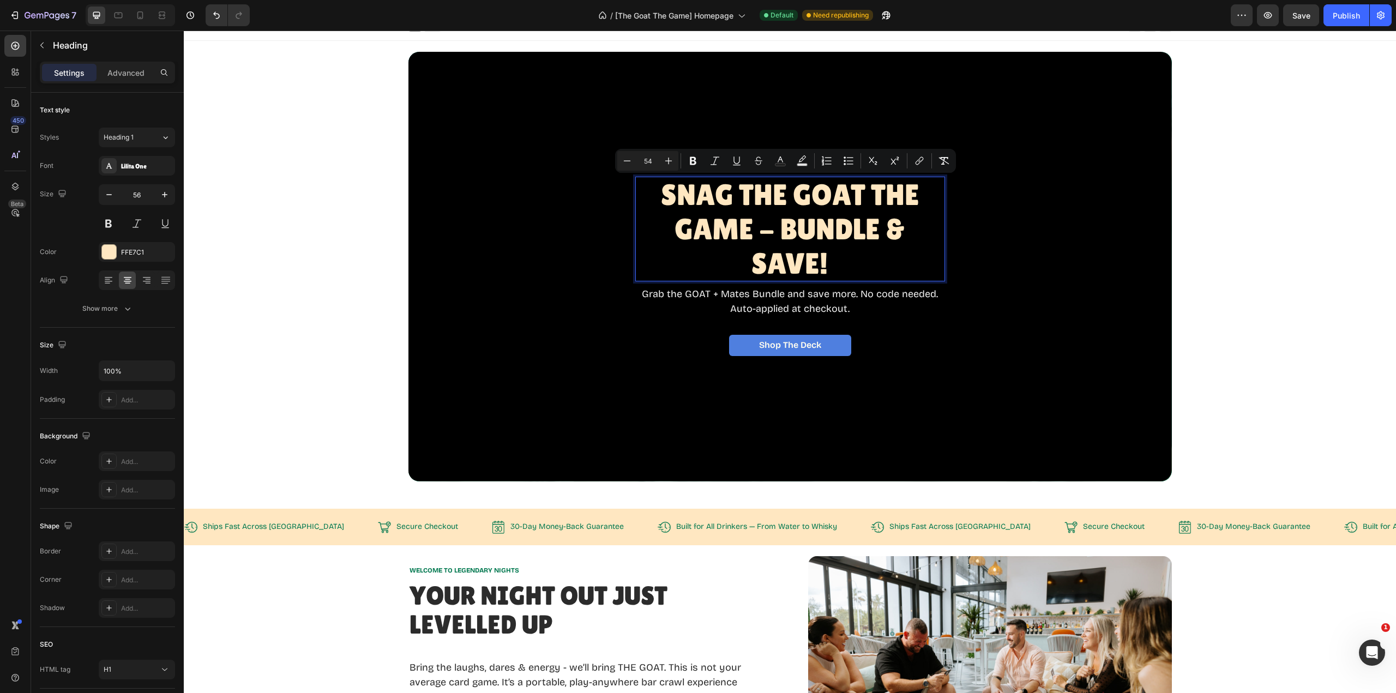
click at [627, 162] on icon "Editor contextual toolbar" at bounding box center [627, 160] width 11 height 11
type input "53"
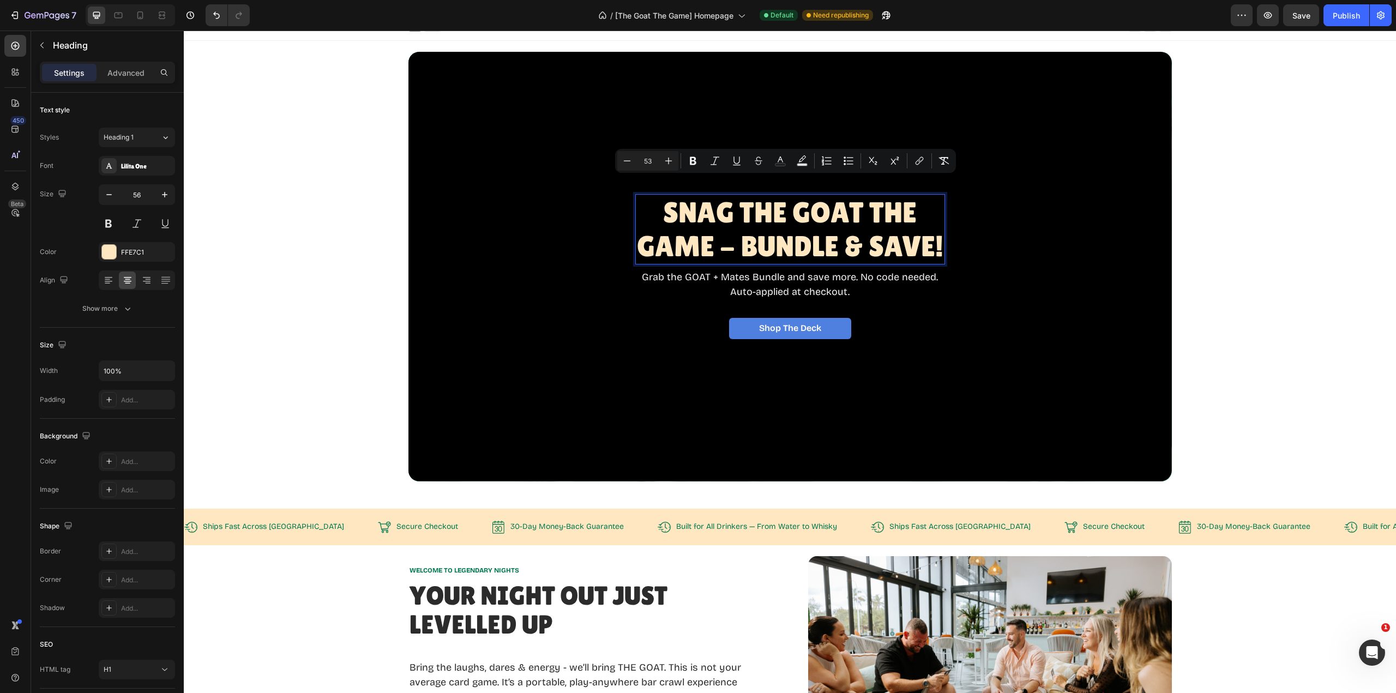
click at [932, 211] on p "Snag The GOAT THE Game - BUNDLE & SAVE!" at bounding box center [790, 229] width 308 height 68
click at [676, 270] on p "Grab the GOAT + Mates Bundle and save more. No code needed." at bounding box center [790, 277] width 298 height 15
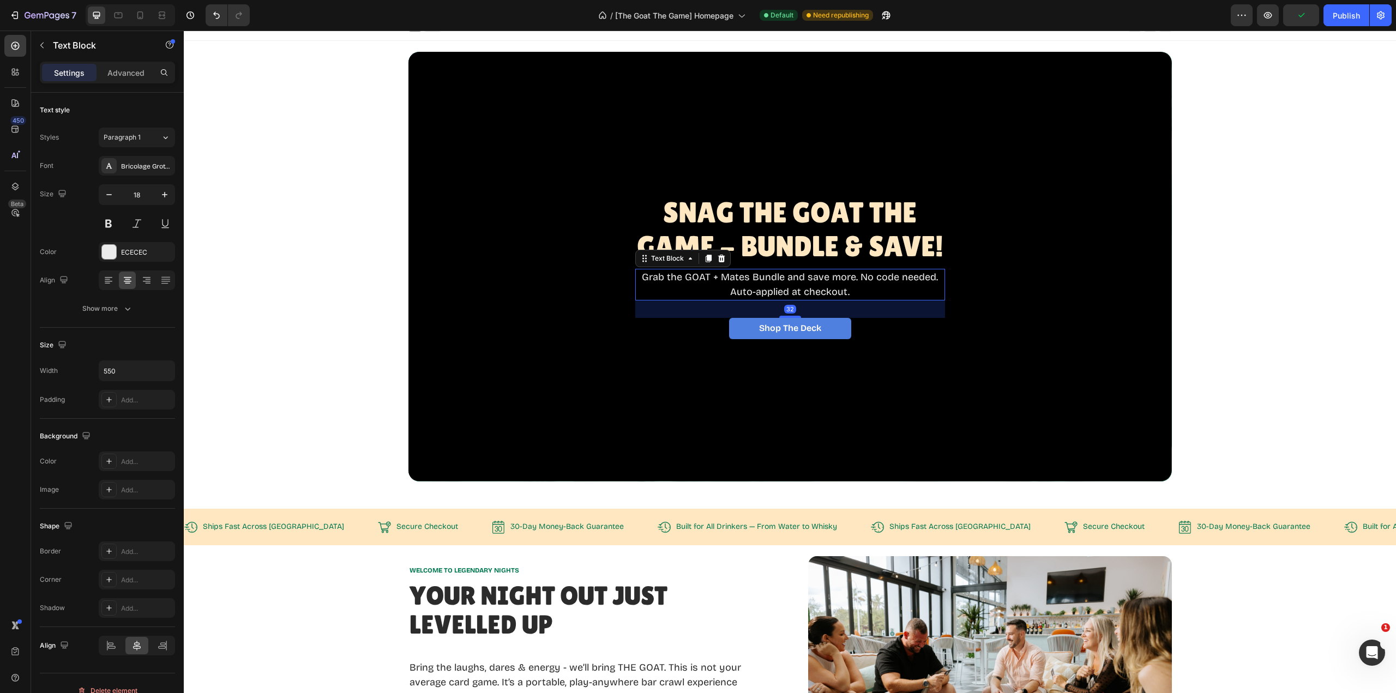
click at [675, 277] on p "Grab the GOAT + Mates Bundle and save more. No code needed." at bounding box center [790, 277] width 298 height 15
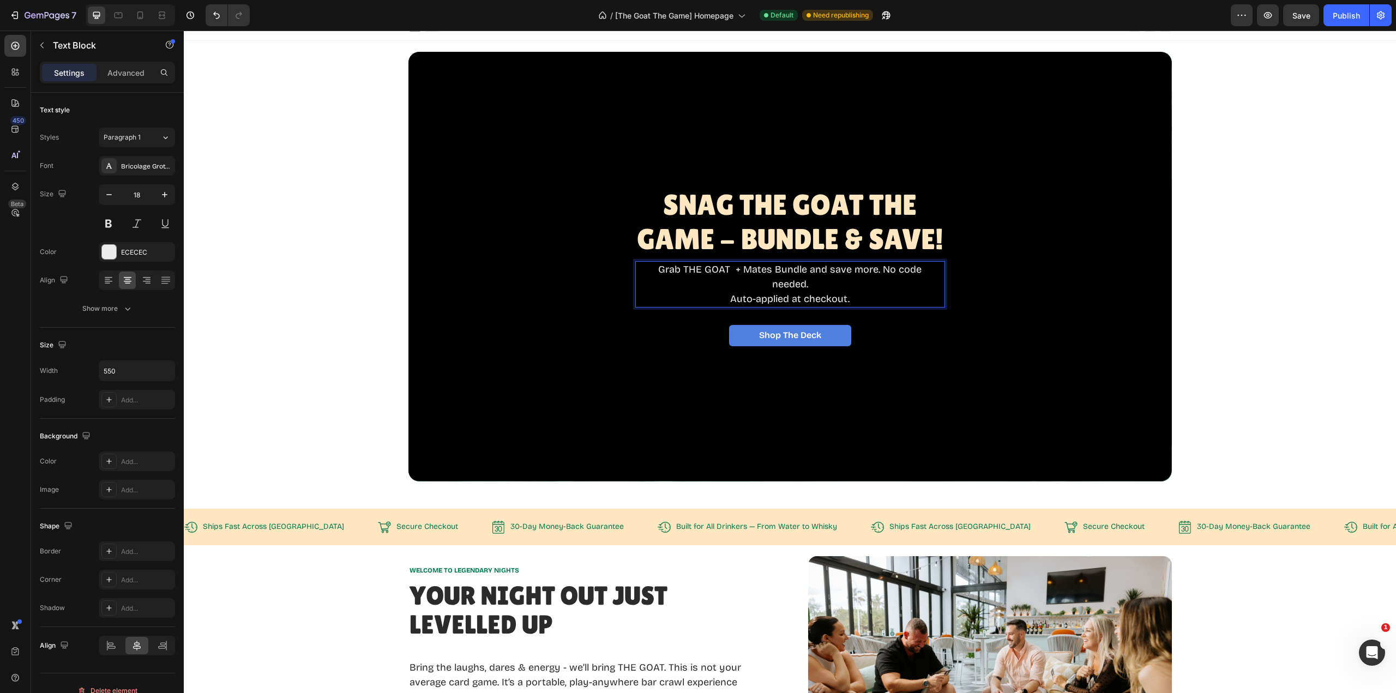
scroll to position [4, 0]
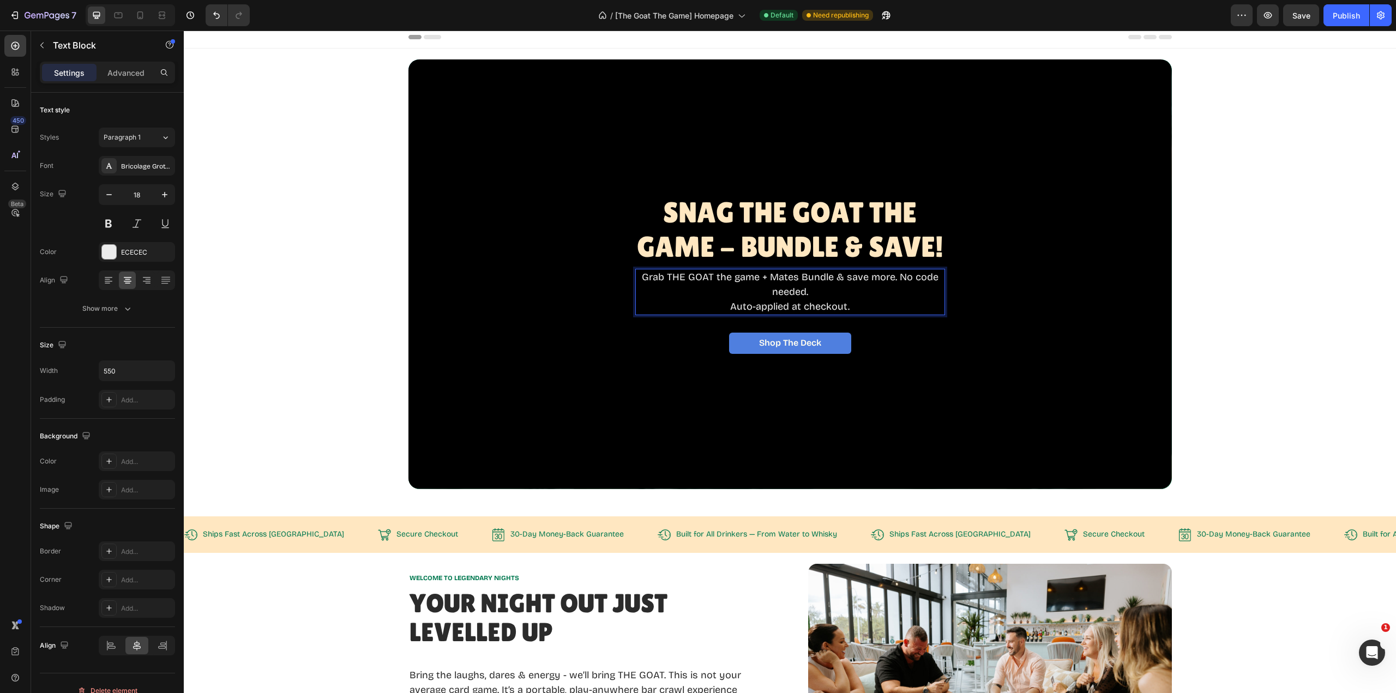
click at [898, 277] on p "Grab THE GOAT the game + Mates Bundle & save more. No code needed." at bounding box center [790, 284] width 298 height 29
click at [895, 278] on p "Grab THE GOAT the game + Mates Bundle & save more. No code needed." at bounding box center [790, 284] width 298 height 29
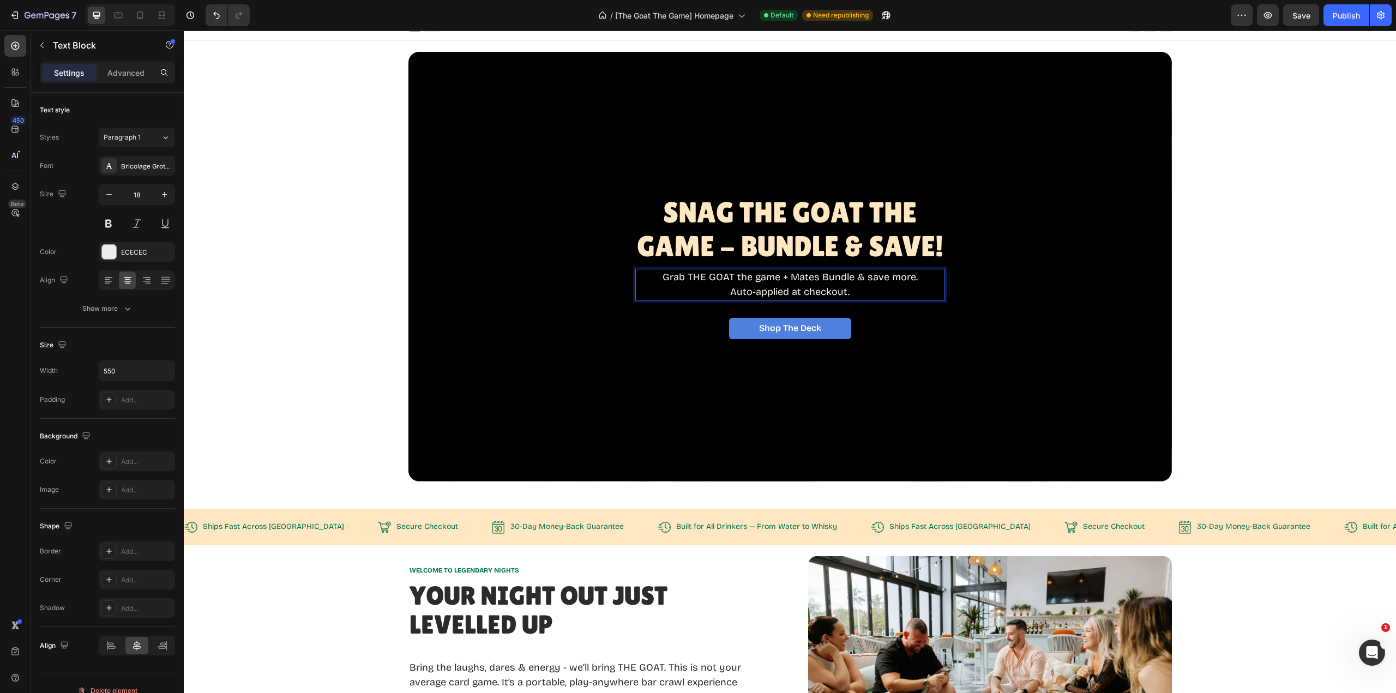
click at [874, 291] on p "Auto-applied at checkout." at bounding box center [790, 292] width 298 height 15
click at [1344, 20] on div "Publish" at bounding box center [1346, 15] width 27 height 11
click at [118, 17] on icon at bounding box center [118, 15] width 11 height 11
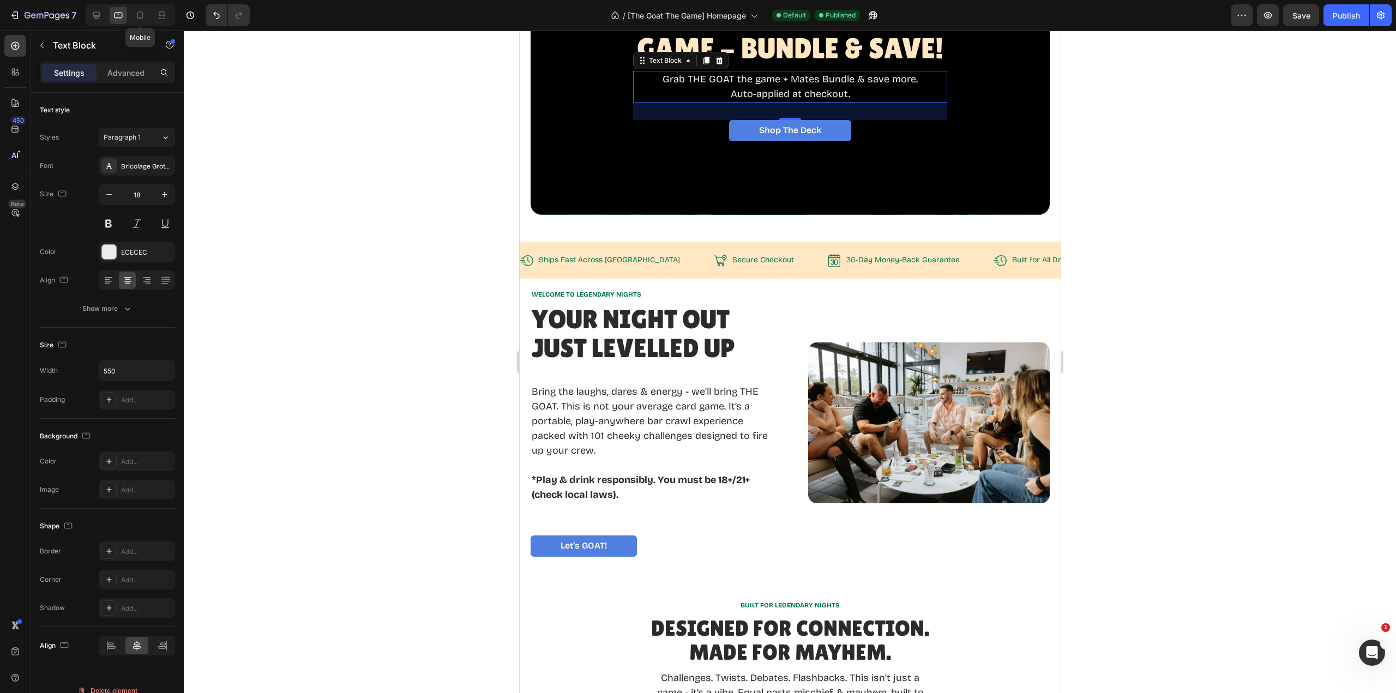
click at [143, 16] on icon at bounding box center [140, 15] width 11 height 11
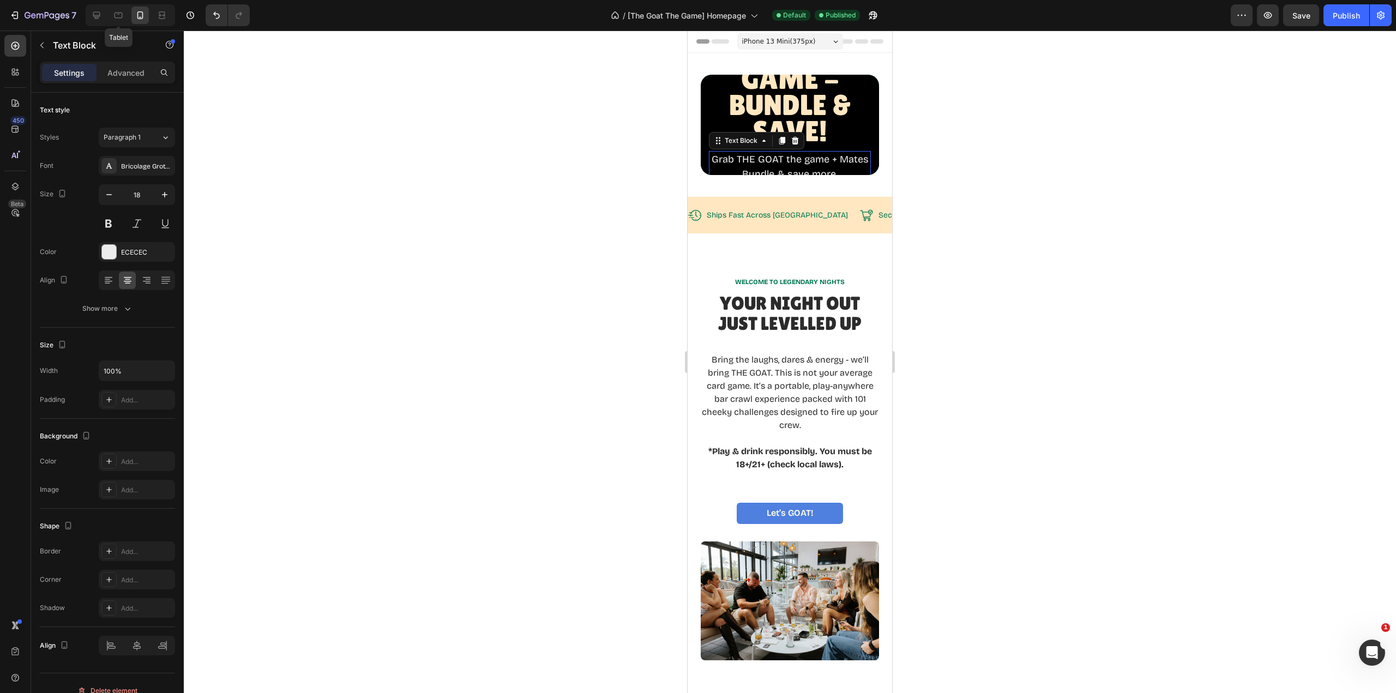
click at [121, 15] on icon at bounding box center [118, 15] width 11 height 11
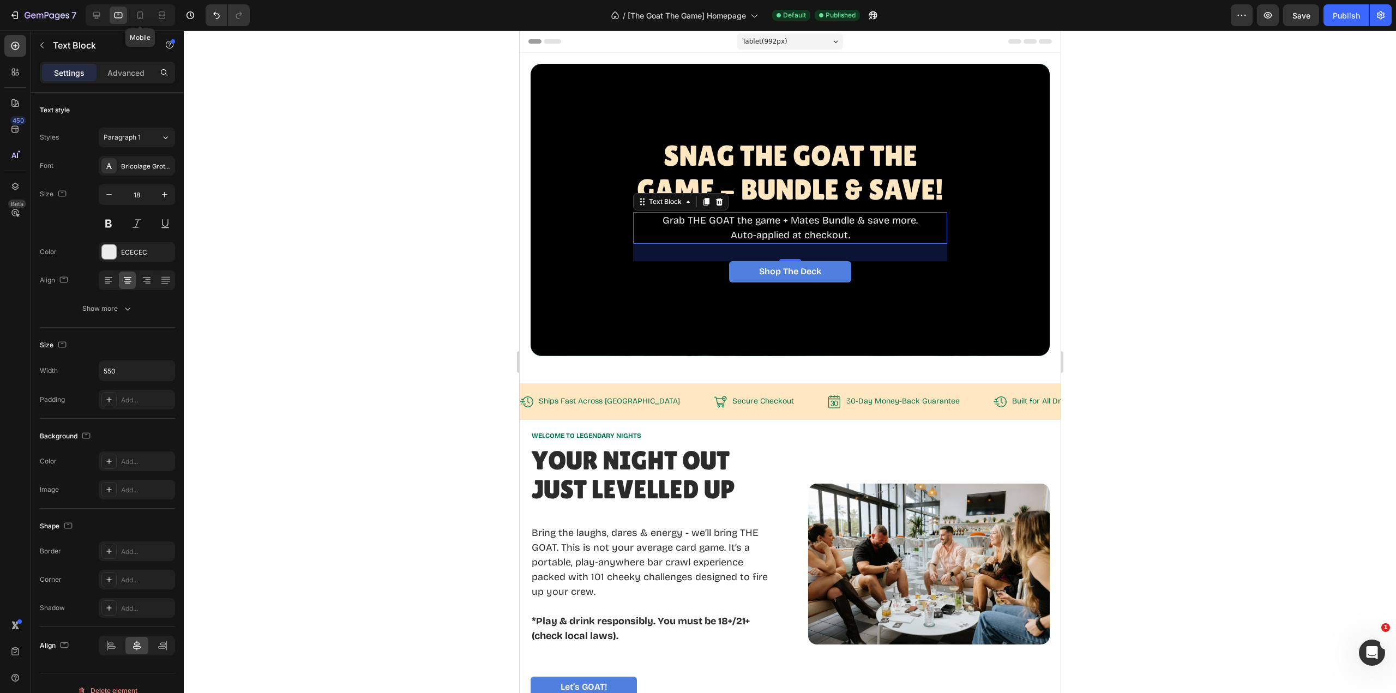
click at [140, 14] on icon at bounding box center [140, 15] width 11 height 11
type input "100%"
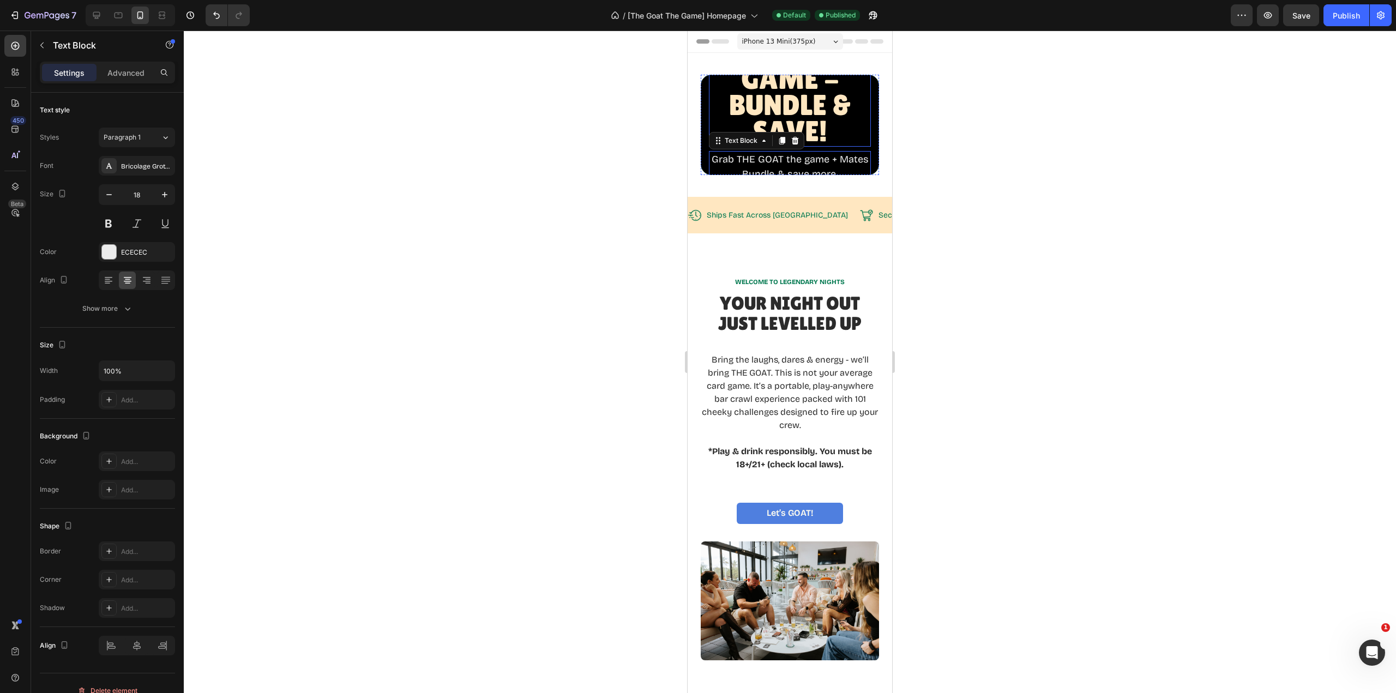
click at [815, 100] on span "Snag The GOAT THE Game - BUNDLE & SAVE!" at bounding box center [790, 79] width 124 height 138
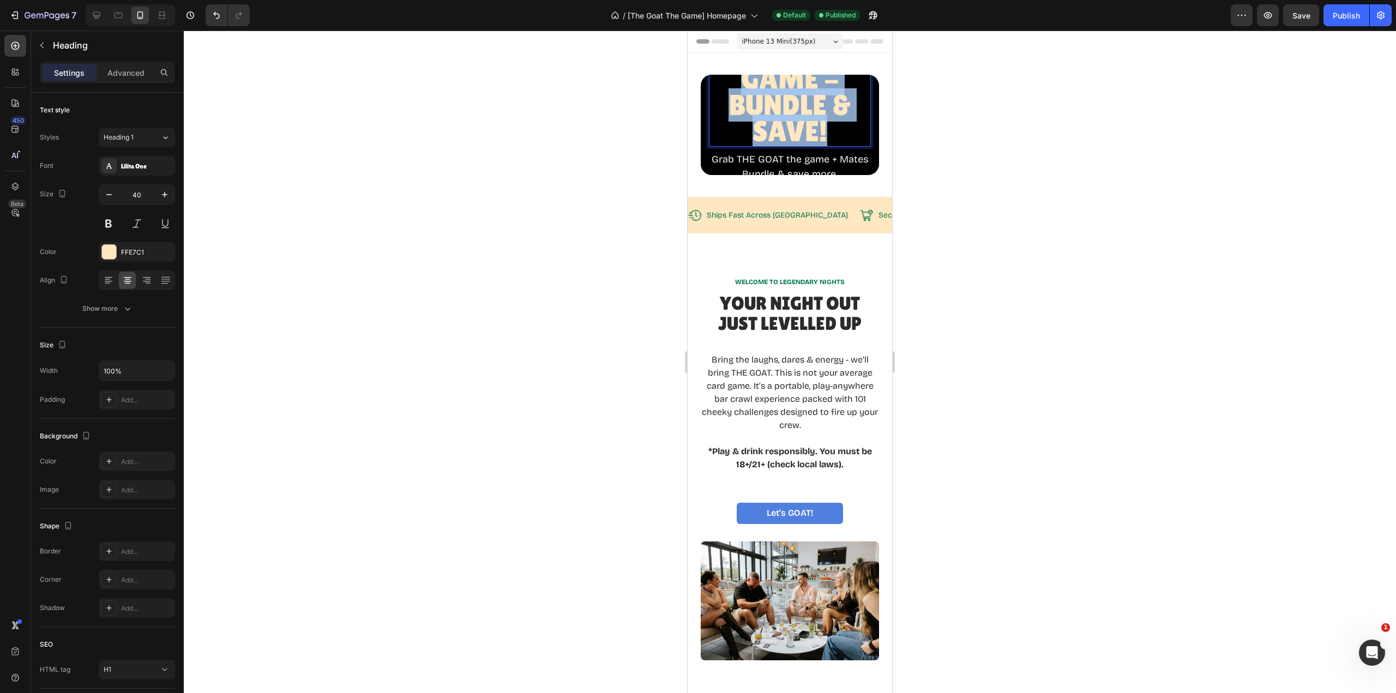
click at [815, 100] on span "Snag The GOAT THE Game - BUNDLE & SAVE!" at bounding box center [790, 79] width 124 height 138
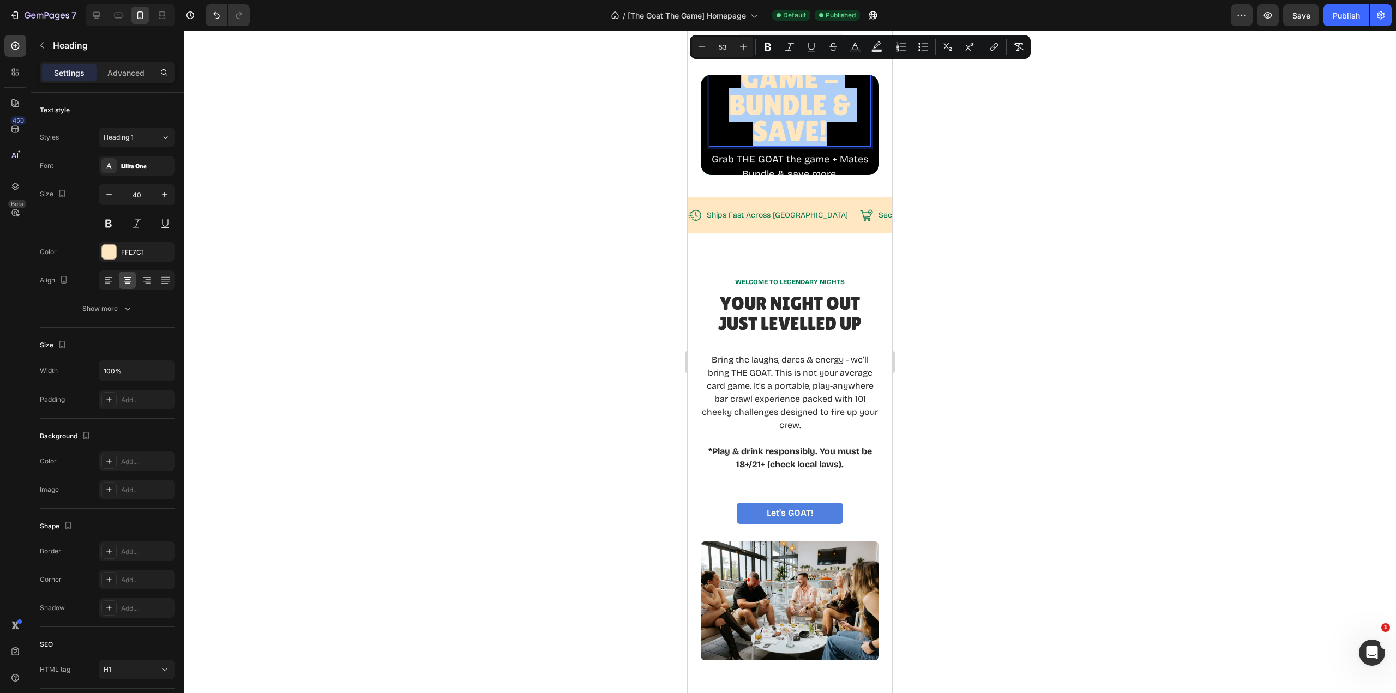
click at [702, 45] on icon "Editor contextual toolbar" at bounding box center [701, 46] width 11 height 11
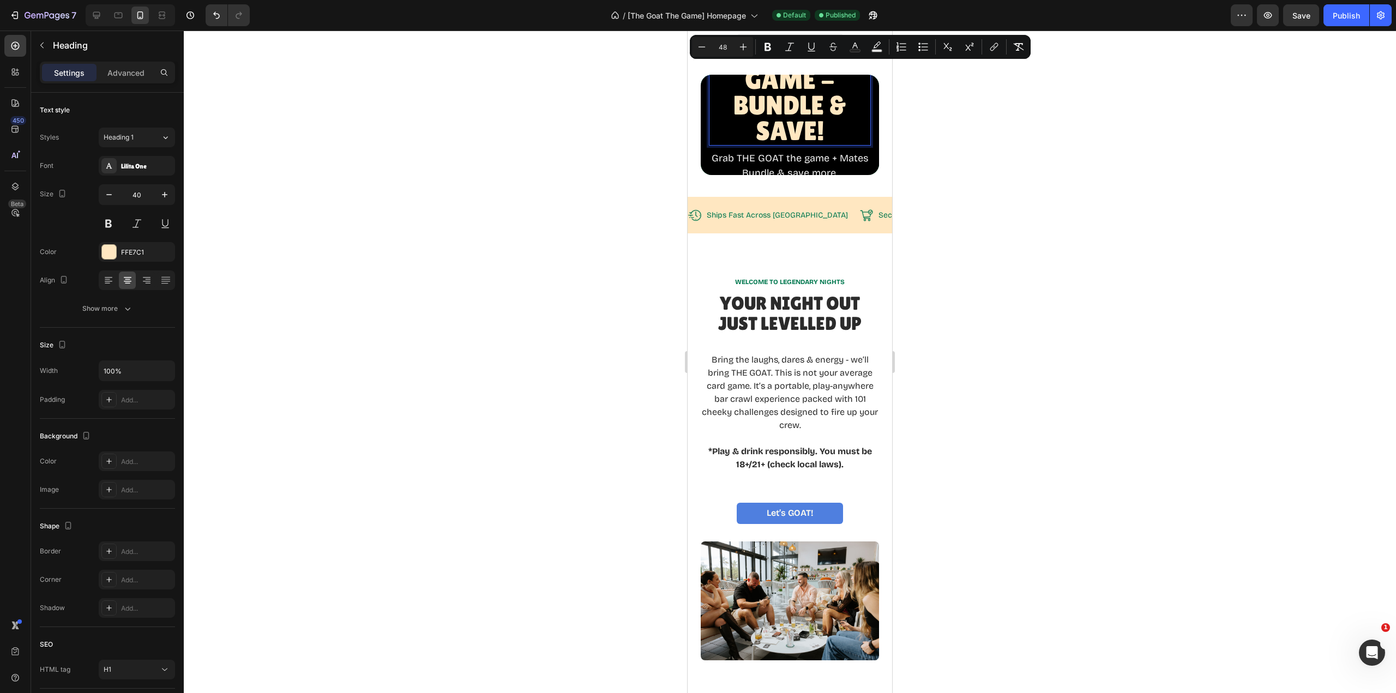
click at [702, 45] on icon "Editor contextual toolbar" at bounding box center [701, 46] width 11 height 11
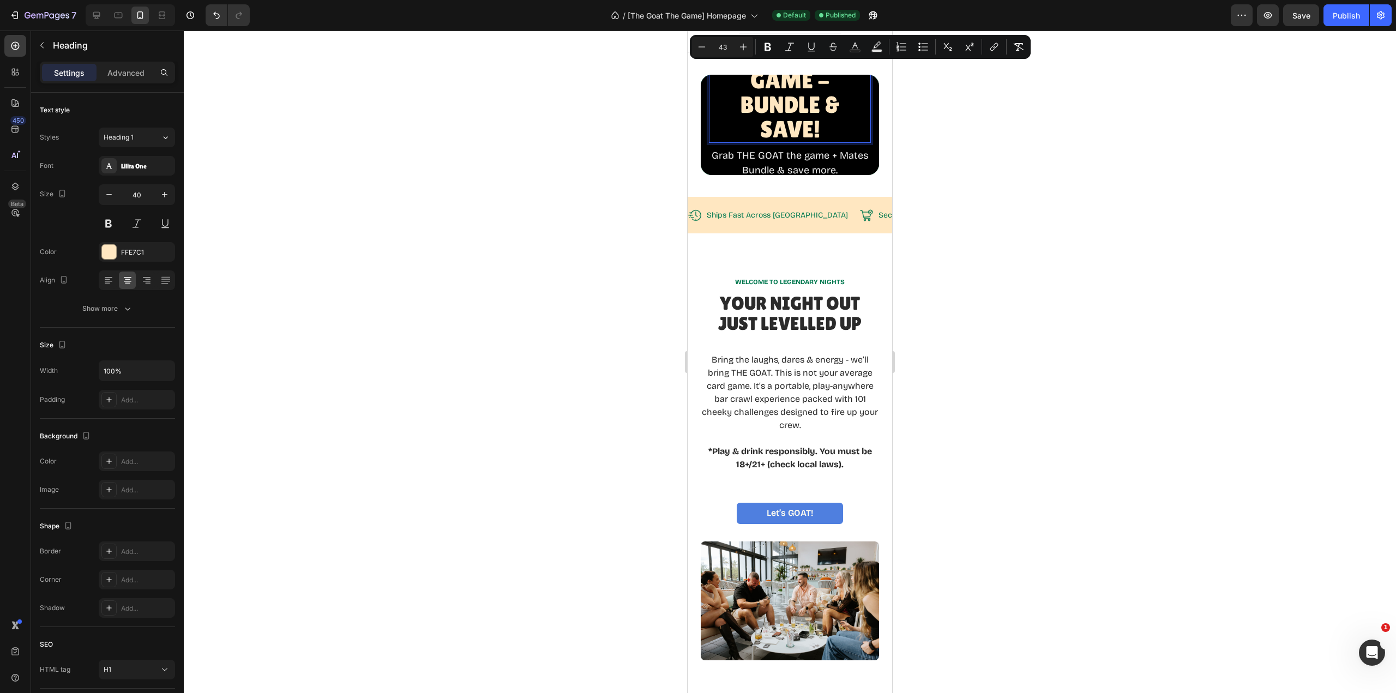
click at [702, 45] on icon "Editor contextual toolbar" at bounding box center [701, 46] width 11 height 11
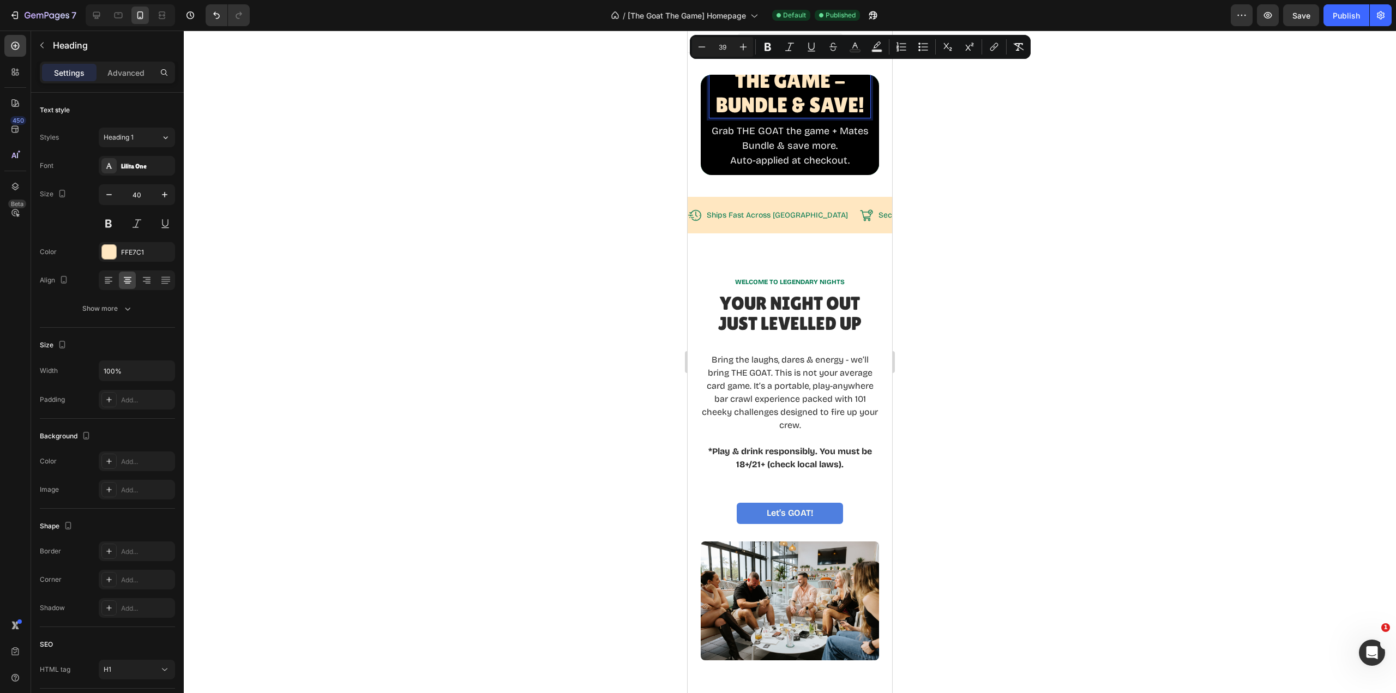
type input "38"
click at [865, 80] on div "⁠⁠⁠⁠⁠⁠⁠ Snag The GOAT THE Game - BUNDLE & SAVE! Heading Grab THE GOAT the game …" at bounding box center [790, 124] width 178 height 179
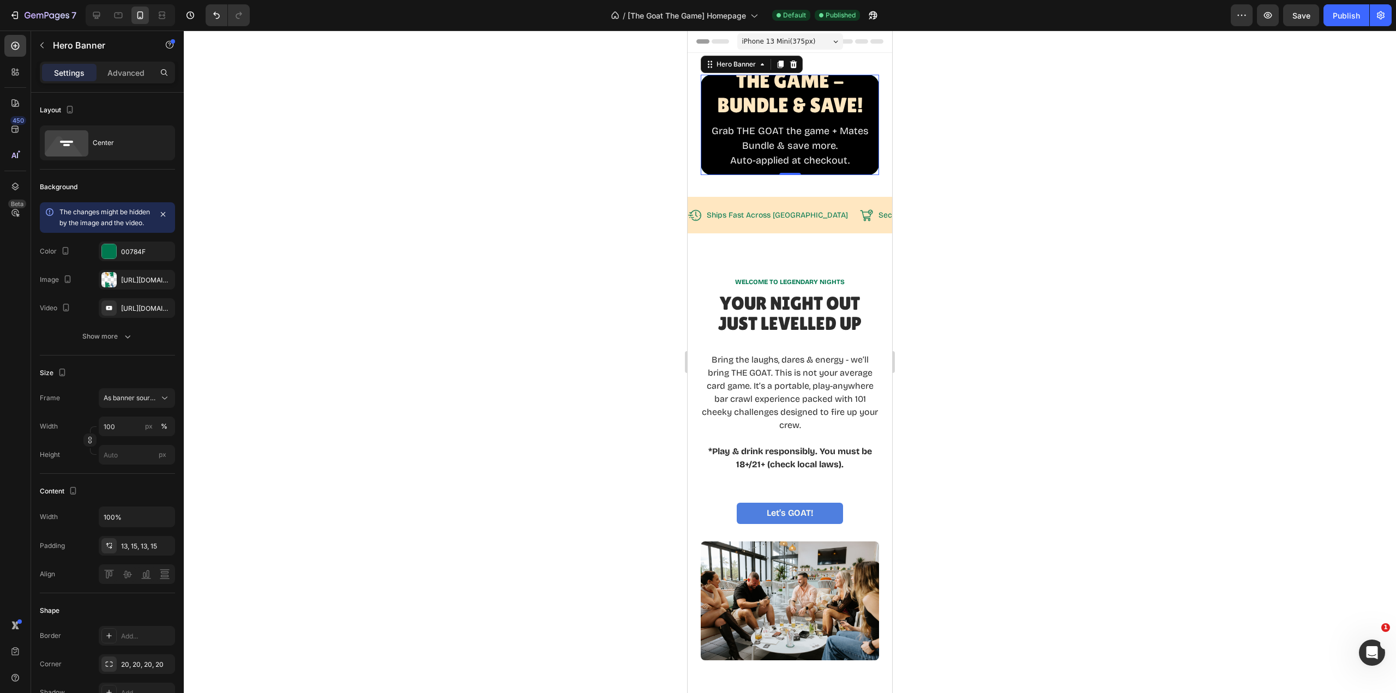
click at [865, 80] on div "⁠⁠⁠⁠⁠⁠⁠ Snag The GOAT THE Game - BUNDLE & SAVE! Heading Grab THE GOAT the game …" at bounding box center [790, 124] width 178 height 179
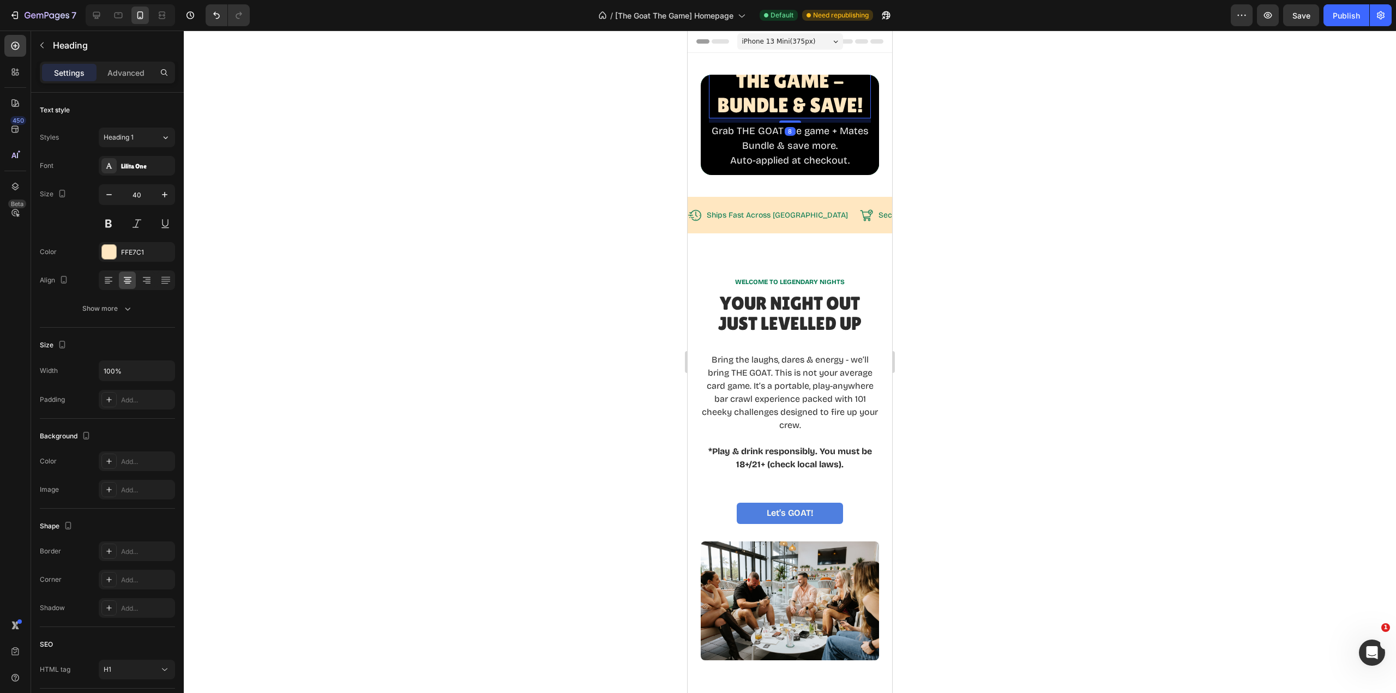
click at [812, 88] on span "Snag The GOAT THE Game - BUNDLE & SAVE!" at bounding box center [790, 80] width 146 height 73
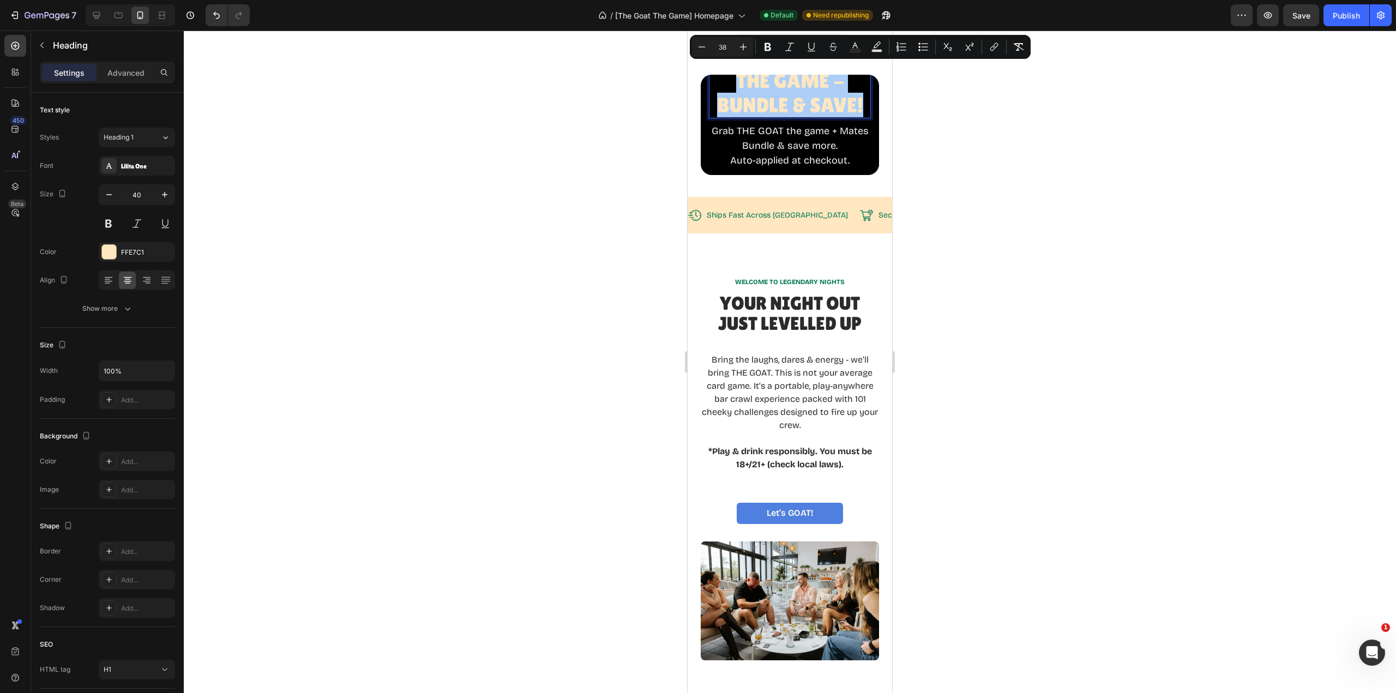
click at [699, 45] on icon "Editor contextual toolbar" at bounding box center [701, 46] width 11 height 11
click at [700, 45] on icon "Editor contextual toolbar" at bounding box center [701, 46] width 11 height 11
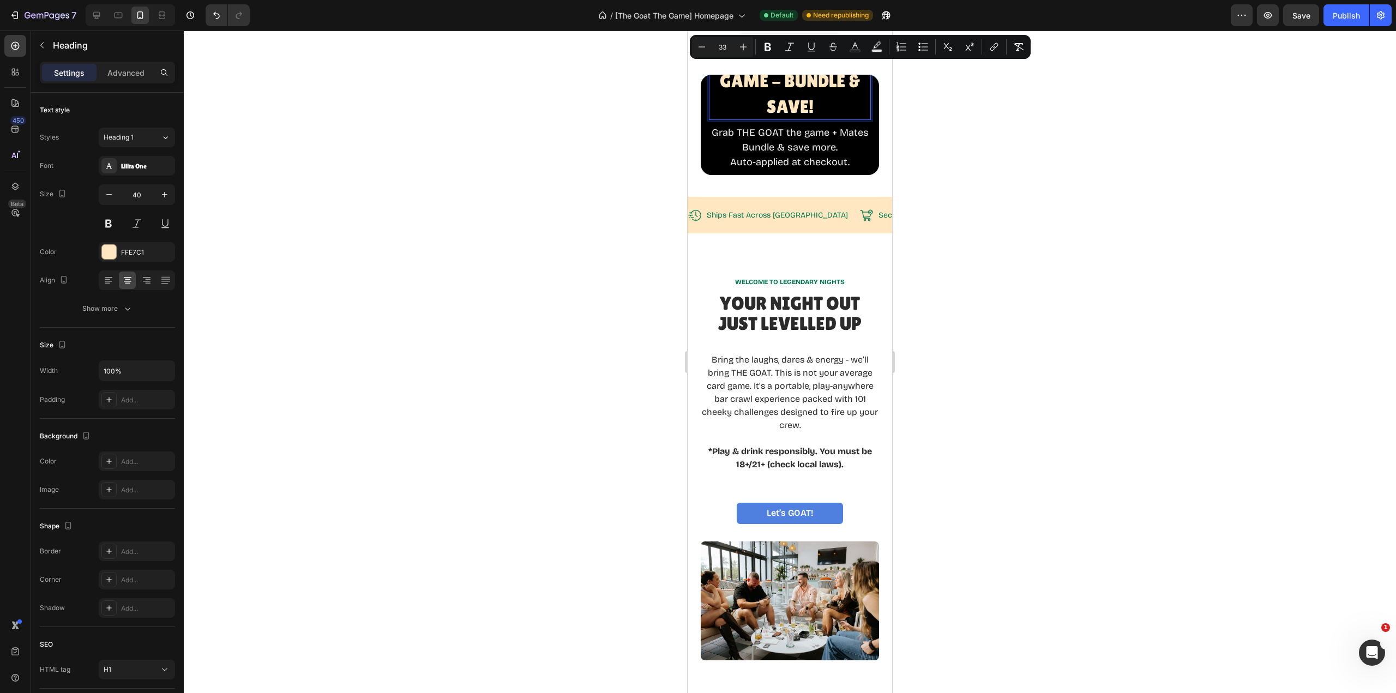
click at [700, 45] on icon "Editor contextual toolbar" at bounding box center [701, 46] width 11 height 11
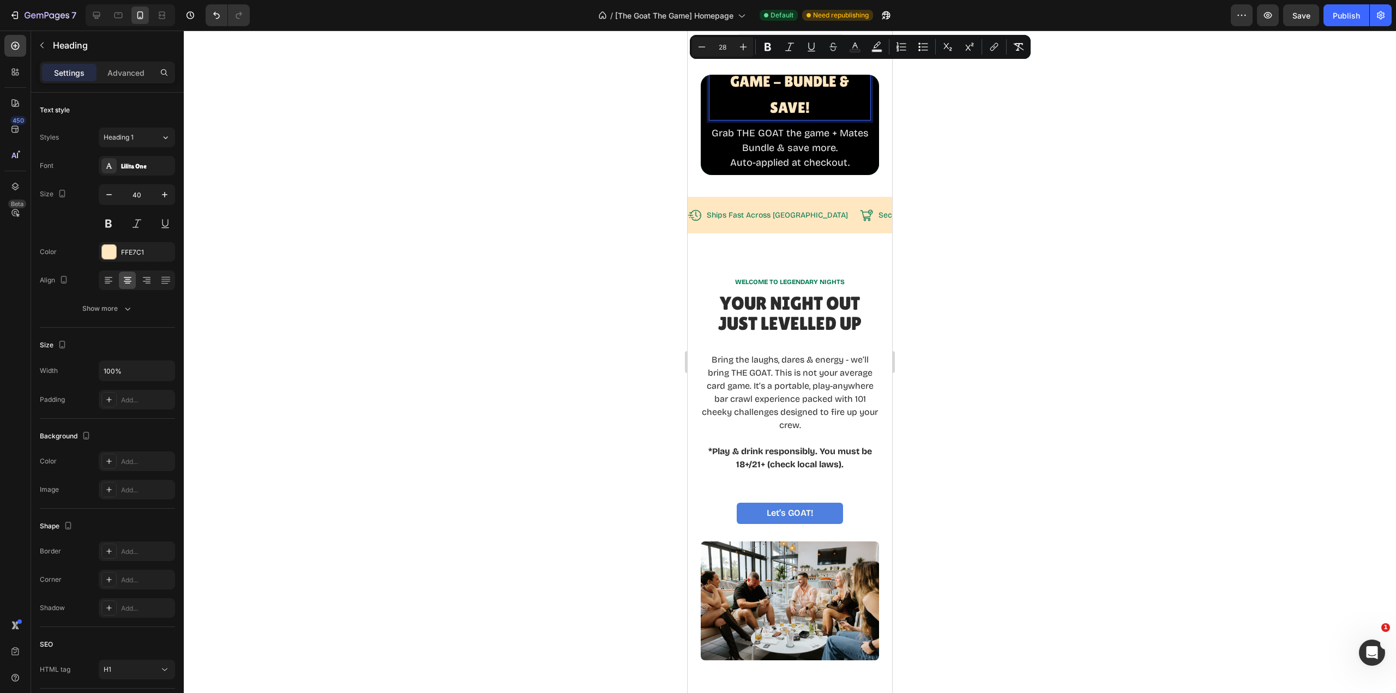
click at [700, 45] on icon "Editor contextual toolbar" at bounding box center [701, 46] width 11 height 11
type input "26"
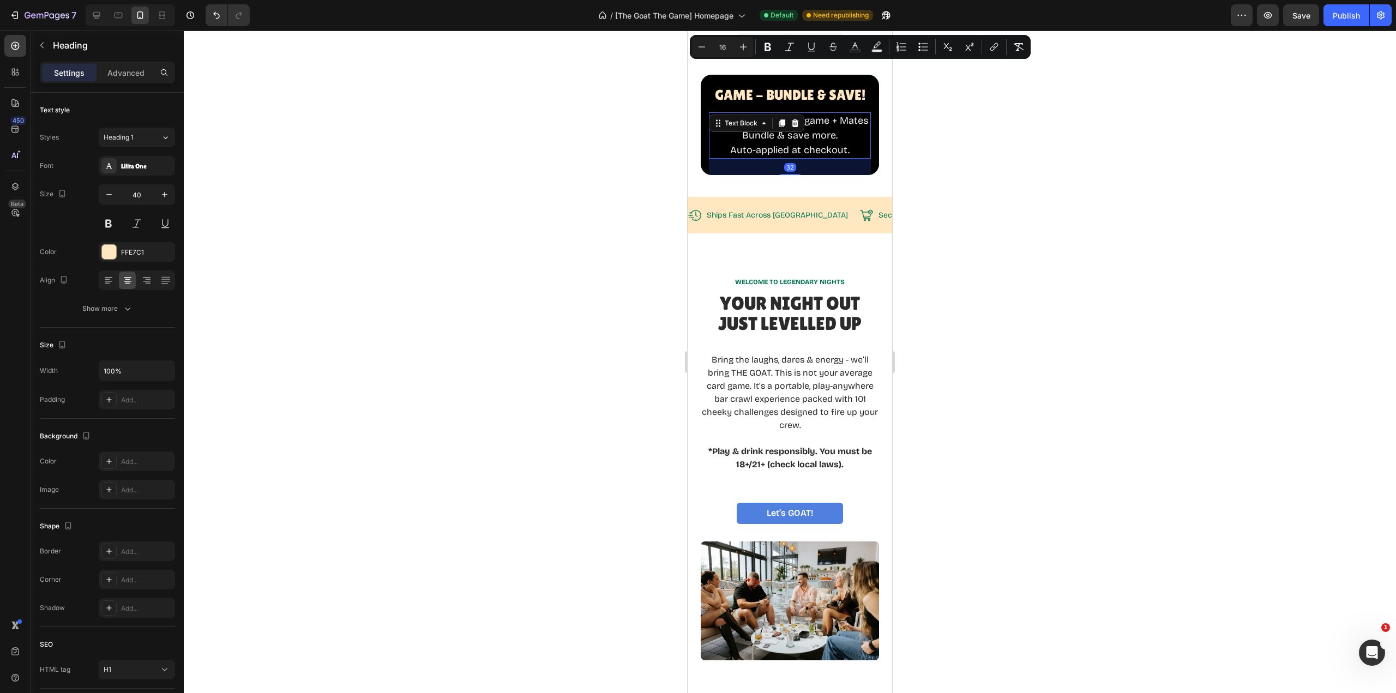
click at [845, 147] on p "Auto-applied at checkout." at bounding box center [790, 150] width 160 height 15
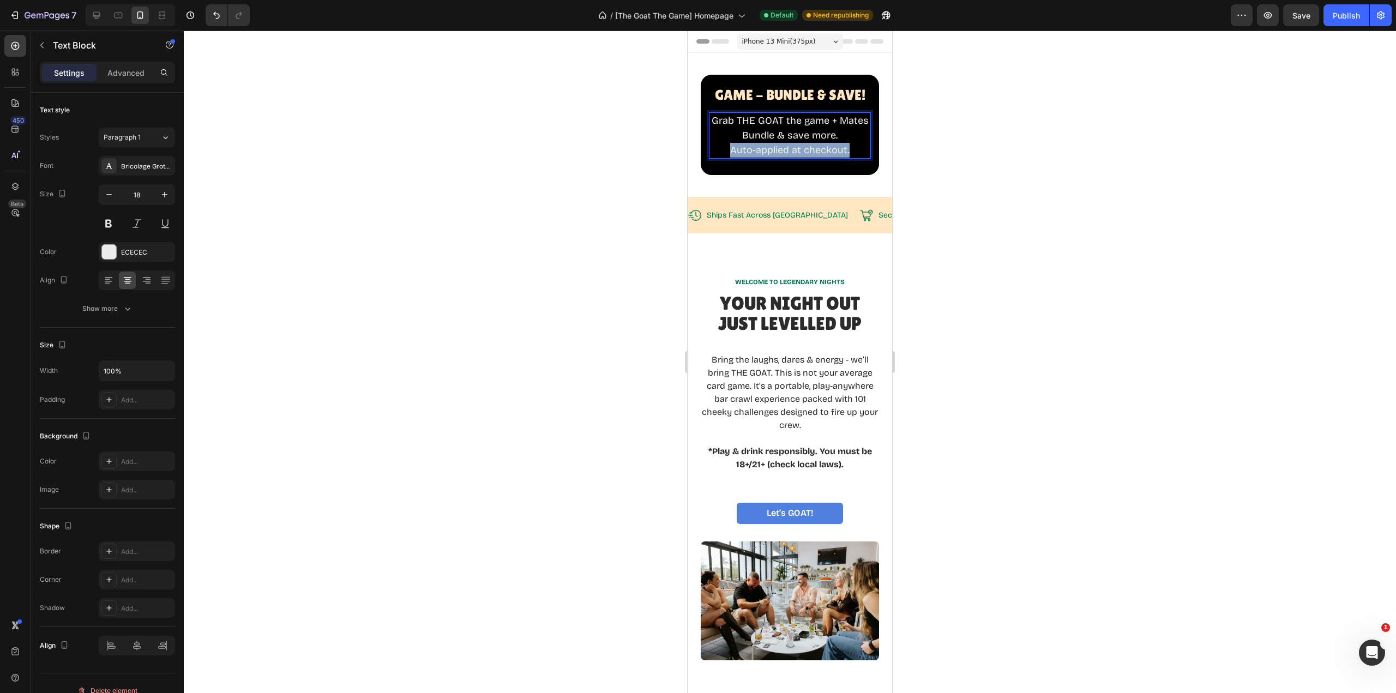
click at [845, 147] on p "Auto-applied at checkout." at bounding box center [790, 150] width 160 height 15
click at [853, 144] on p "Auto-applied at checkout." at bounding box center [790, 150] width 160 height 15
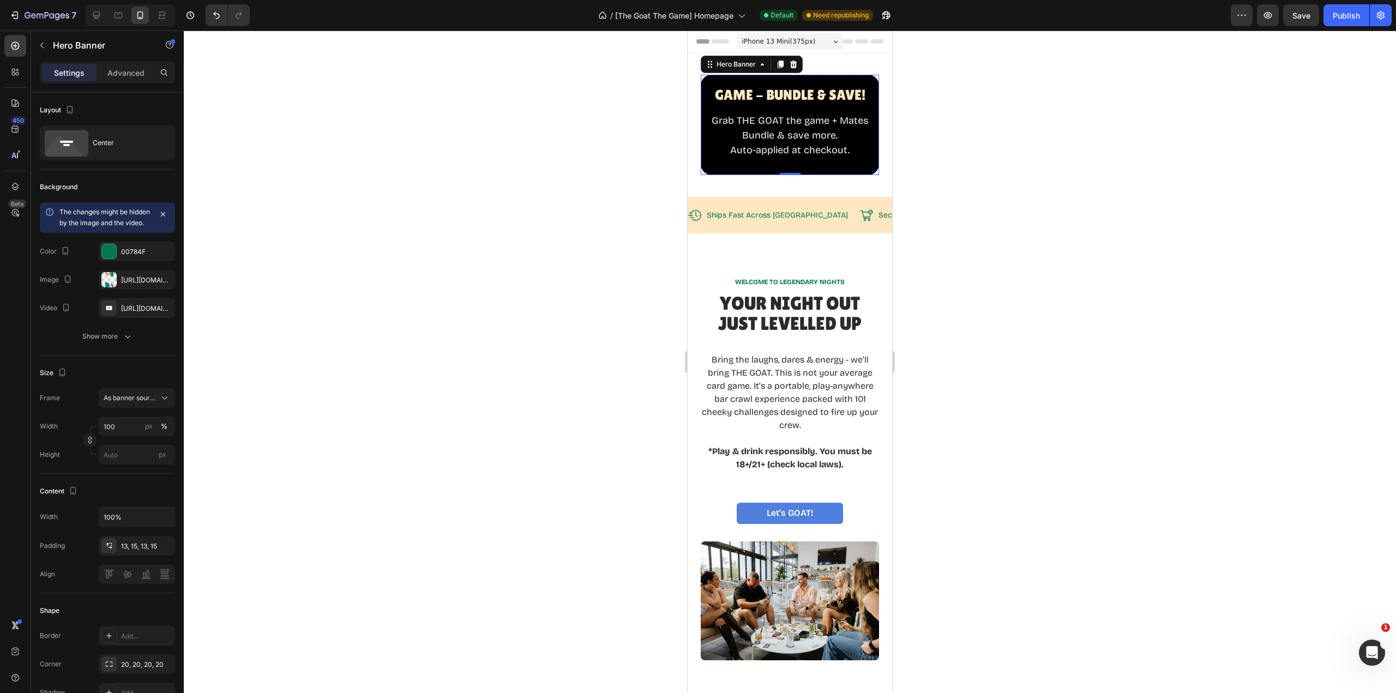
click at [867, 80] on div "⁠⁠⁠⁠⁠⁠⁠ Snag The GOAT THE Game - BUNDLE & SAVE! Heading Grab THE GOAT the game …" at bounding box center [790, 124] width 178 height 159
click at [127, 436] on input "100" at bounding box center [137, 427] width 76 height 20
click at [91, 408] on div "Frame As banner source" at bounding box center [107, 398] width 135 height 20
click at [116, 465] on input "px" at bounding box center [137, 455] width 76 height 20
click at [125, 493] on span "Fit content" at bounding box center [119, 492] width 33 height 10
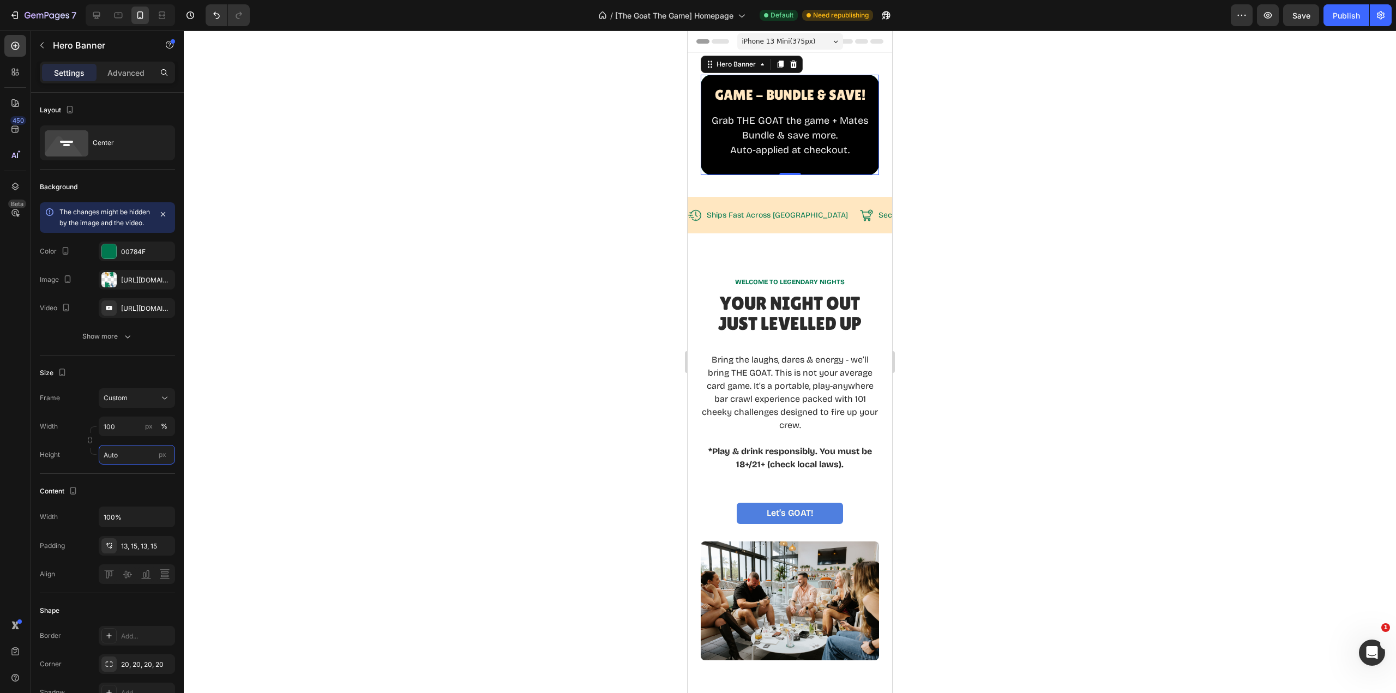
click at [127, 465] on input "Auto" at bounding box center [137, 455] width 76 height 20
click at [126, 508] on span "Fit screen" at bounding box center [118, 512] width 31 height 10
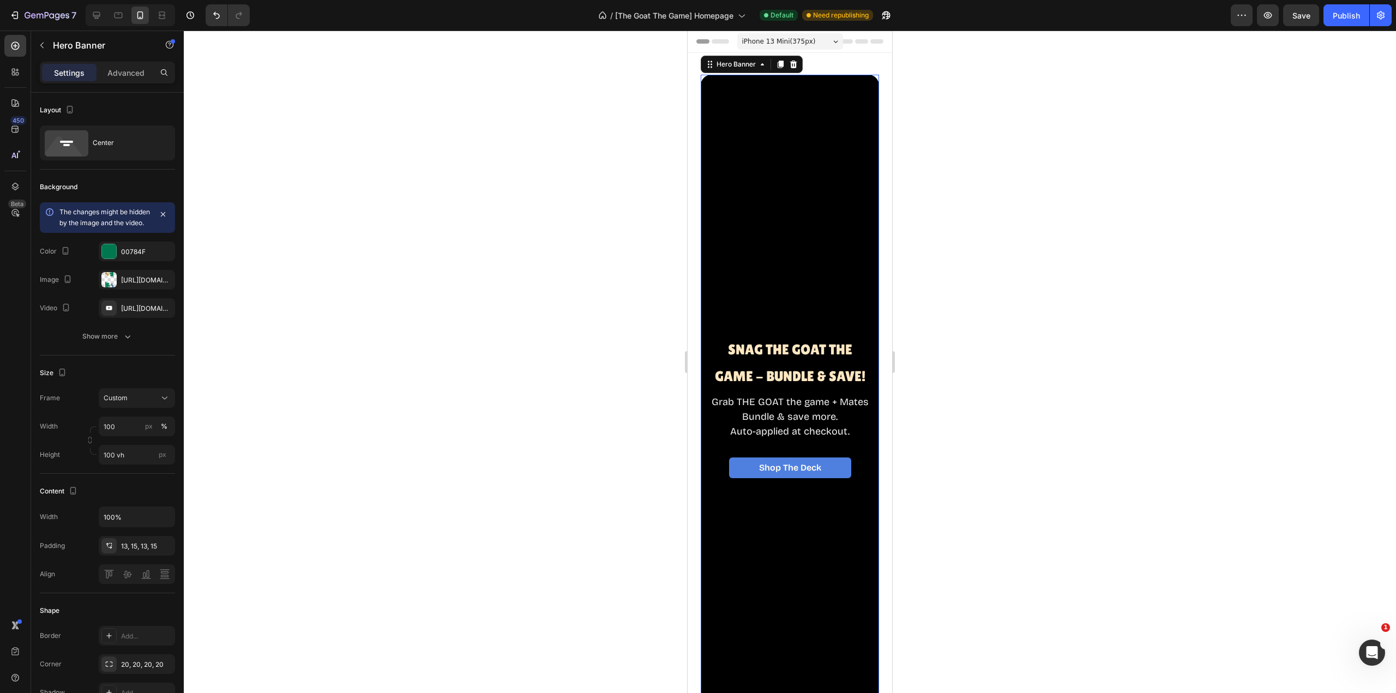
type input "Auto"
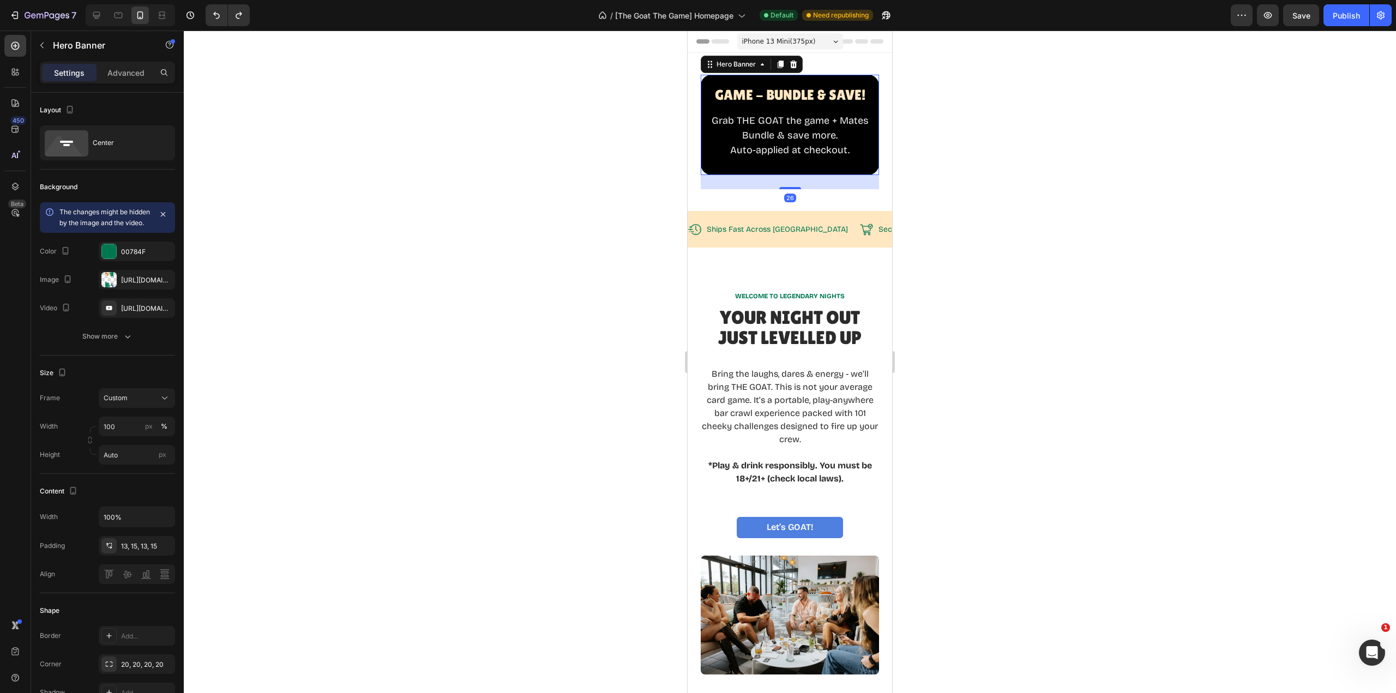
drag, startPoint x: 788, startPoint y: 169, endPoint x: 789, endPoint y: 186, distance: 17.5
click at [789, 187] on div at bounding box center [790, 188] width 22 height 2
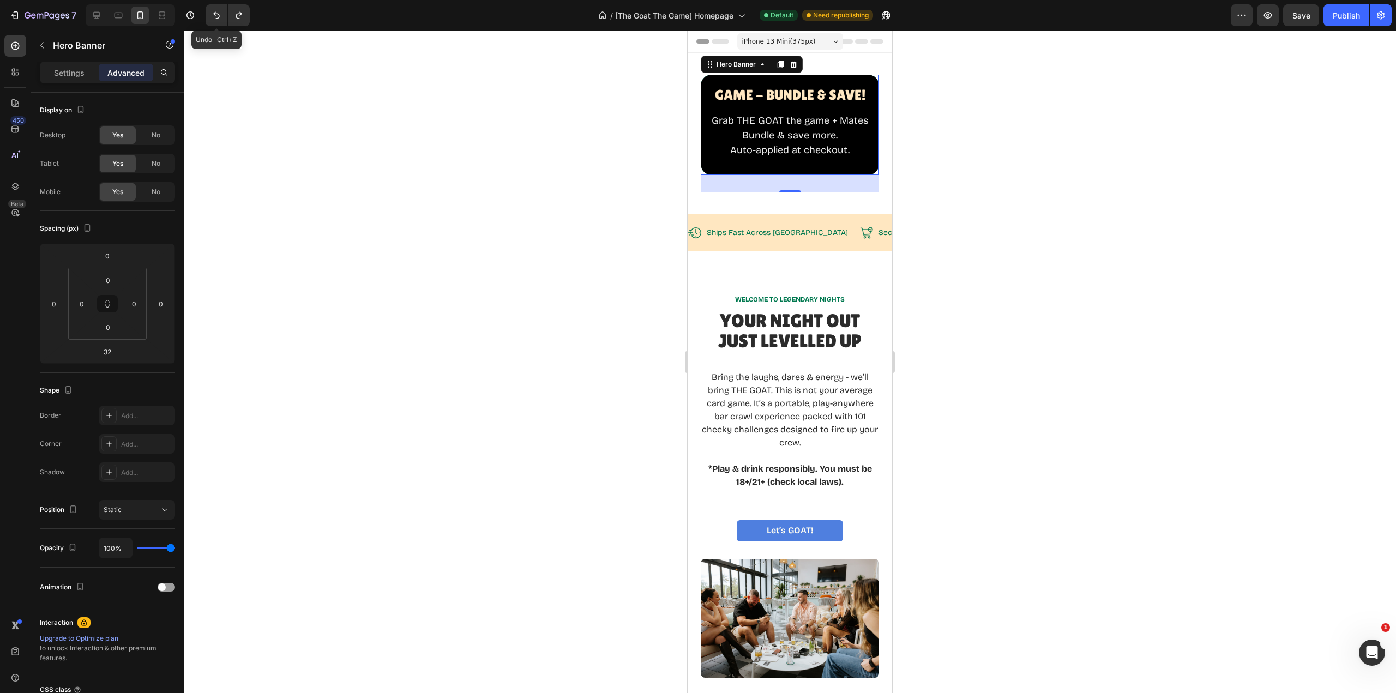
click at [220, 20] on icon "Undo/Redo" at bounding box center [216, 15] width 11 height 11
type input "0"
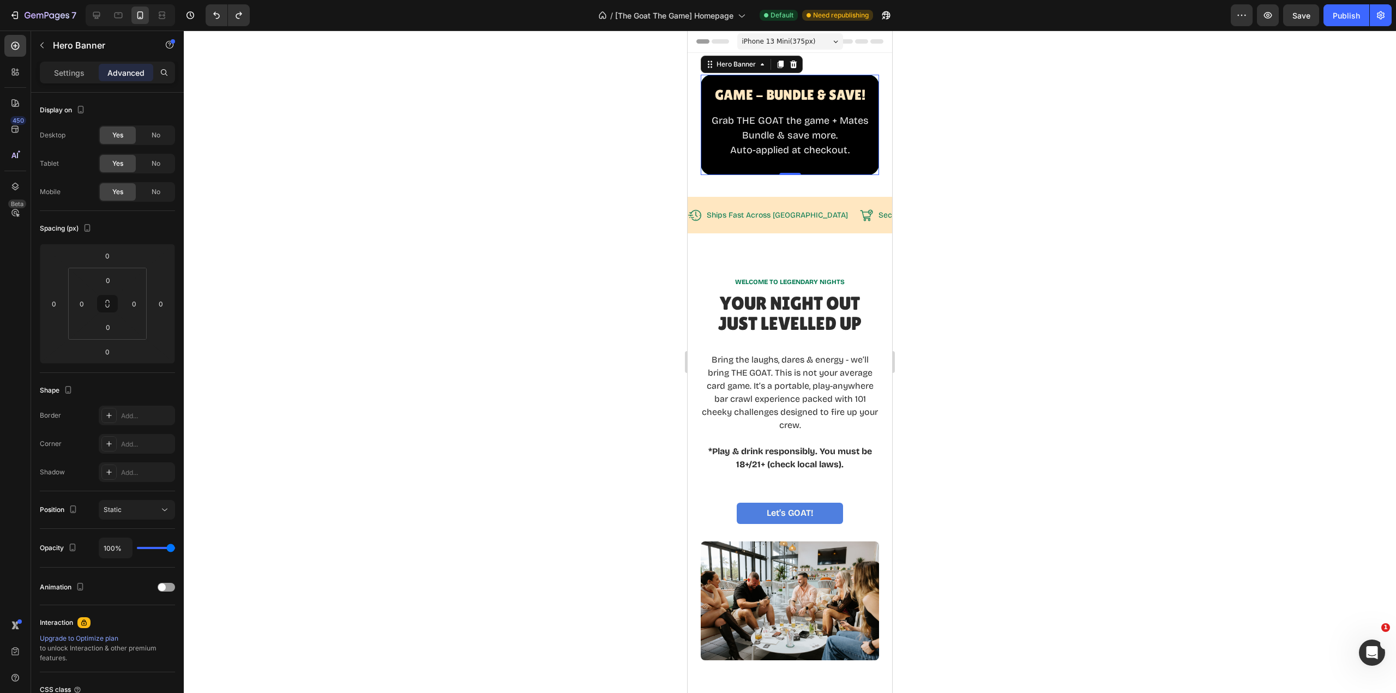
click at [1345, 17] on div "Publish" at bounding box center [1346, 15] width 27 height 11
click at [819, 177] on div "⁠⁠⁠⁠⁠⁠⁠ Snag The GOAT THE Game - BUNDLE & SAVE! Heading Grab THE GOAT the game …" at bounding box center [790, 125] width 205 height 144
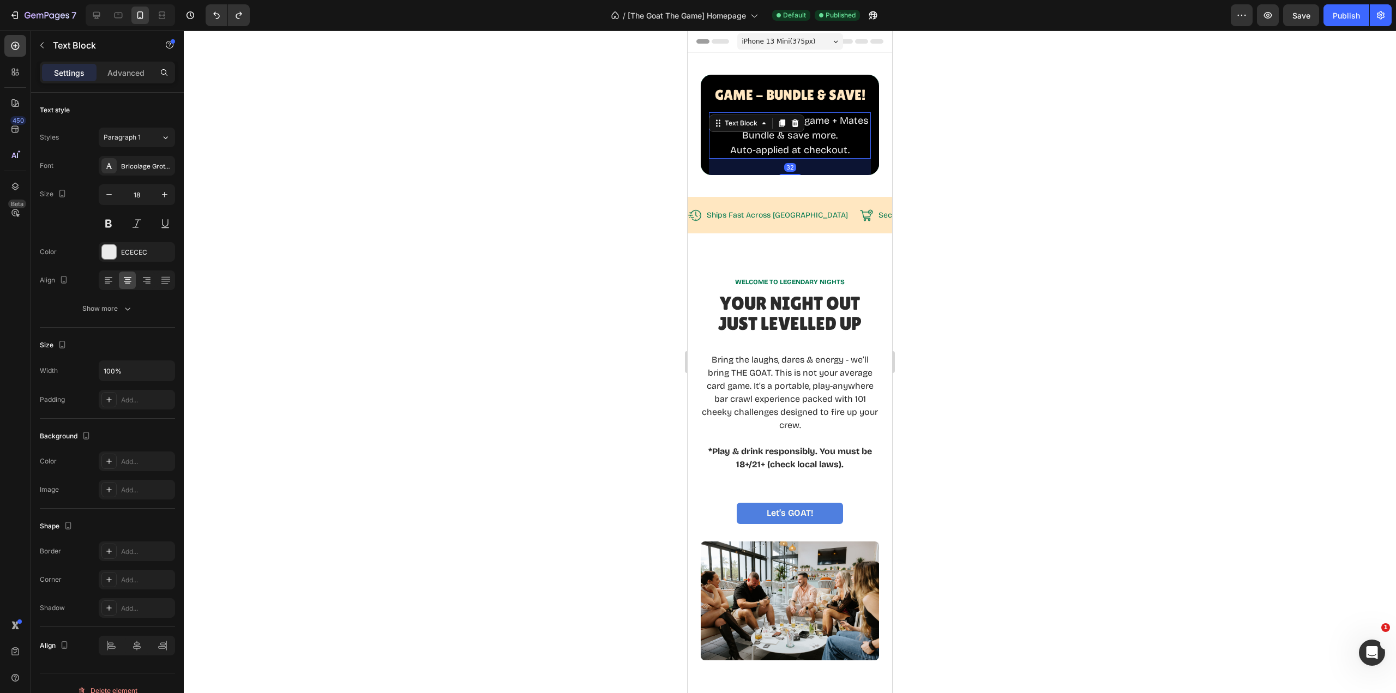
click at [782, 143] on p "Auto-applied at checkout." at bounding box center [790, 150] width 160 height 15
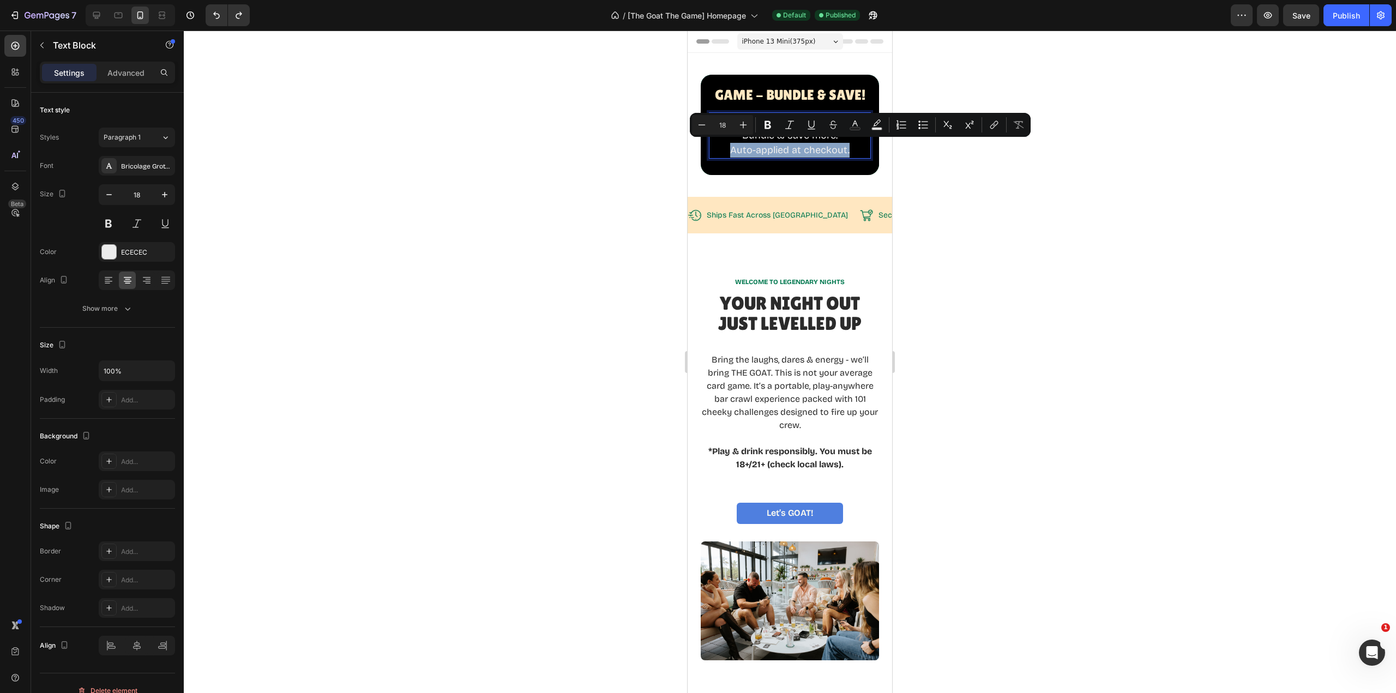
click at [806, 143] on p "Auto-applied at checkout." at bounding box center [790, 150] width 160 height 15
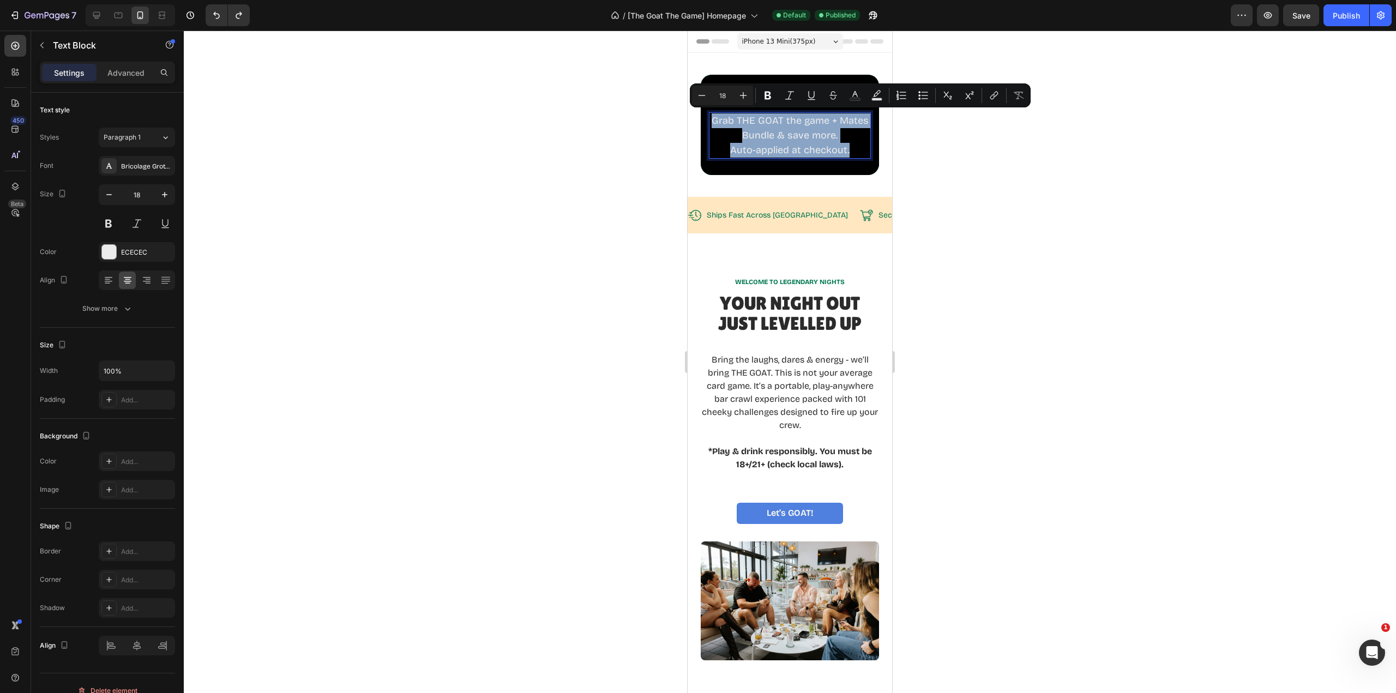
drag, startPoint x: 849, startPoint y: 145, endPoint x: 725, endPoint y: 118, distance: 126.7
click at [725, 118] on div "Grab THE GOAT the game + Mates Bundle & save more. Auto-applied at checkout." at bounding box center [790, 135] width 162 height 46
click at [702, 93] on icon "Editor contextual toolbar" at bounding box center [701, 95] width 11 height 11
click at [701, 93] on icon "Editor contextual toolbar" at bounding box center [701, 95] width 11 height 11
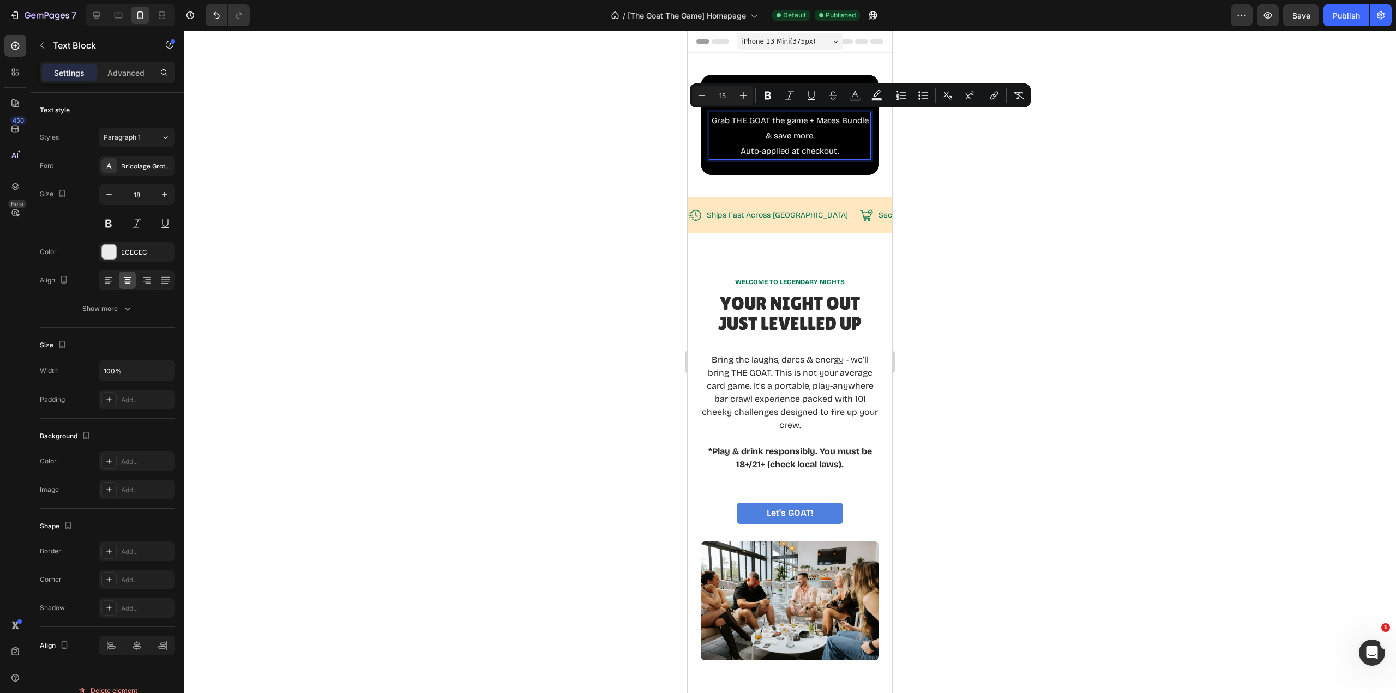
click at [699, 95] on icon "Editor contextual toolbar" at bounding box center [701, 95] width 11 height 11
click at [702, 95] on icon "Editor contextual toolbar" at bounding box center [701, 95] width 11 height 11
type input "13"
click at [806, 119] on span "Grab THE GOAT the game + Mates Bundle & save more." at bounding box center [790, 128] width 160 height 25
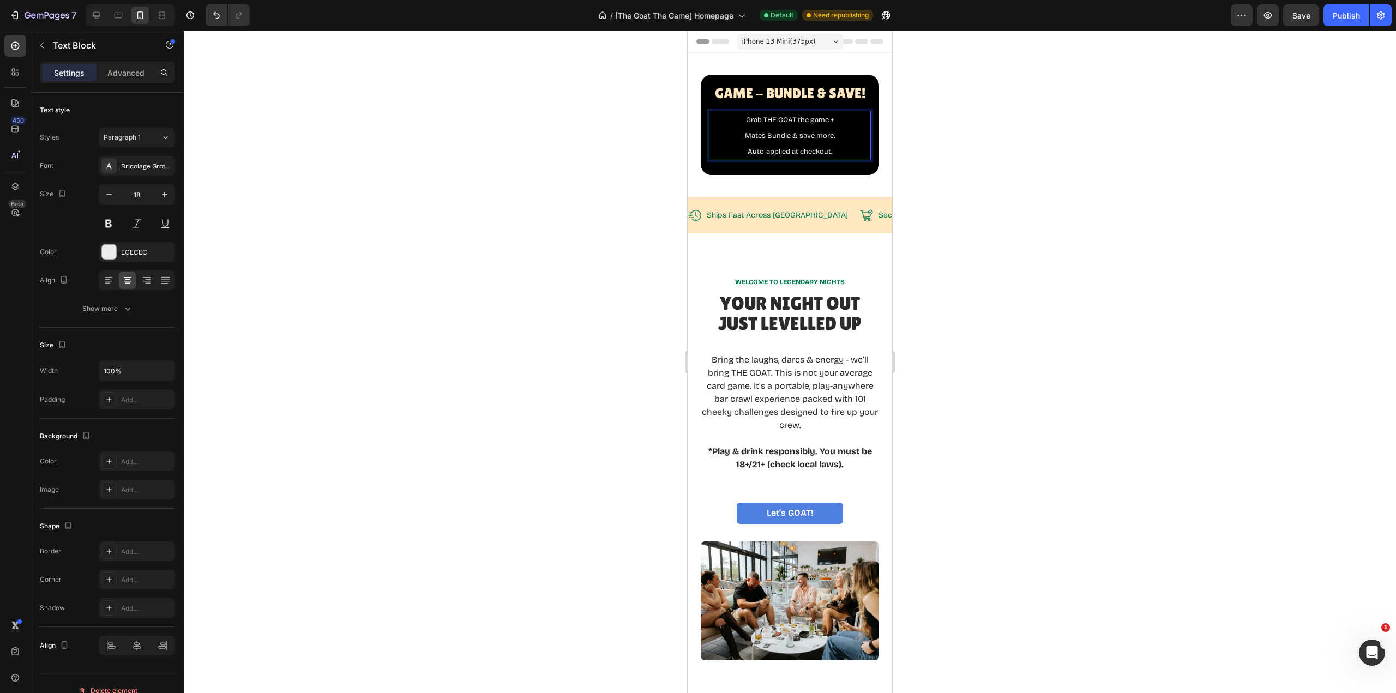
click at [837, 117] on p "Grab THE GOAT the game +" at bounding box center [790, 120] width 160 height 16
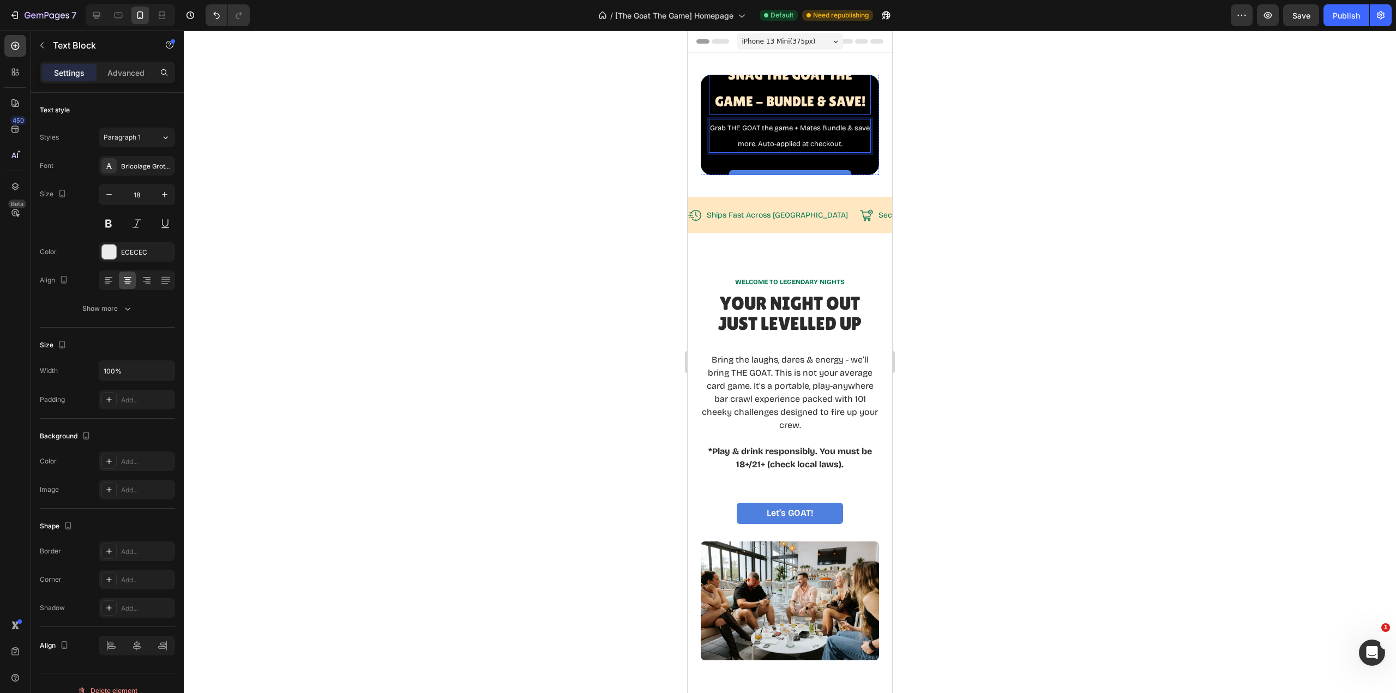
click at [795, 79] on span "Snag The GOAT THE Game - BUNDLE & SAVE!" at bounding box center [790, 88] width 151 height 43
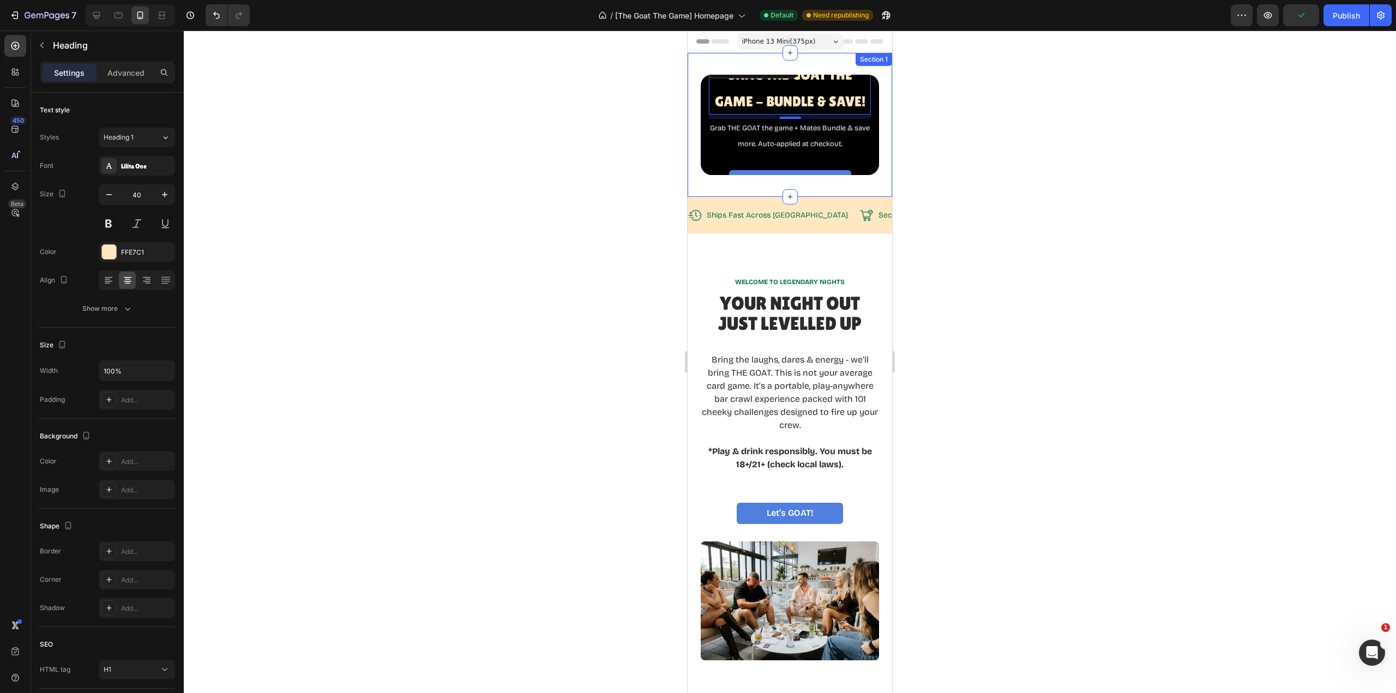
click at [782, 74] on div "⁠⁠⁠⁠⁠⁠⁠ Snag The GOAT THE Game - BUNDLE & SAVE! Heading 8 Grab THE GOAT the gam…" at bounding box center [790, 125] width 205 height 144
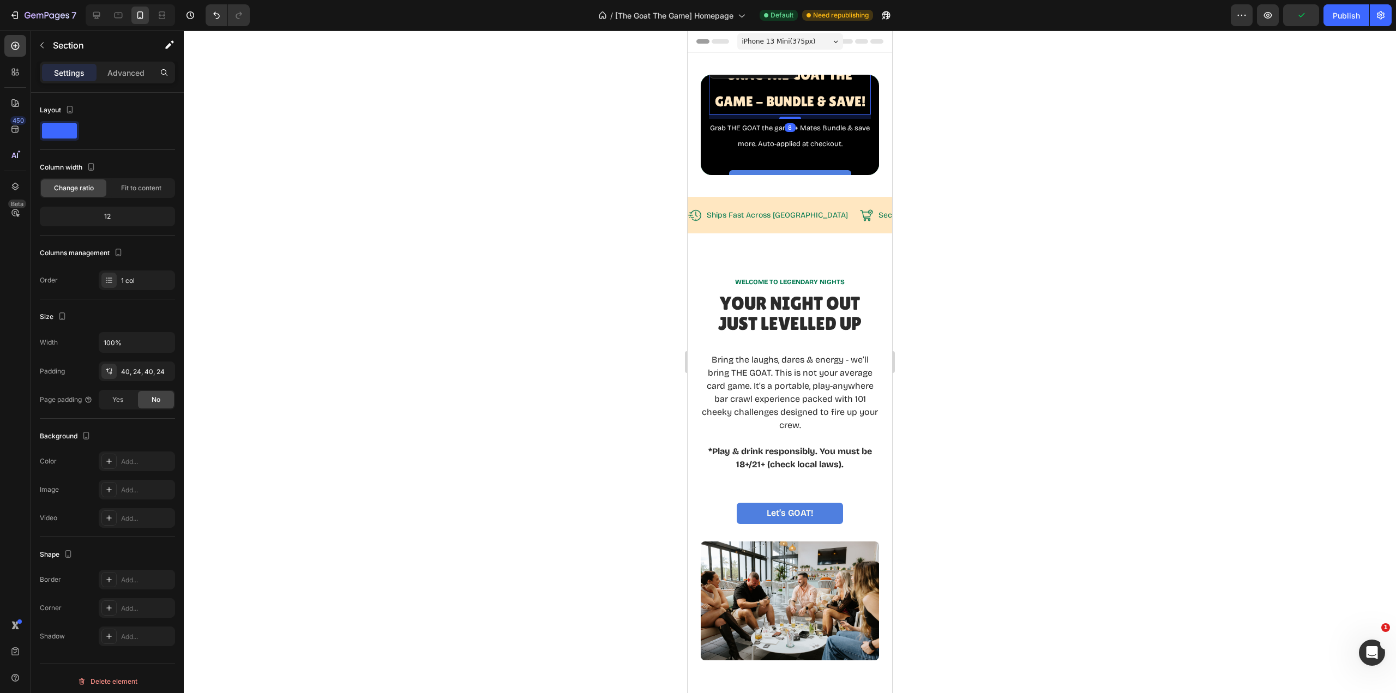
click at [786, 83] on p "⁠⁠⁠⁠⁠⁠⁠ Snag The GOAT THE Game - BUNDLE & SAVE!" at bounding box center [790, 86] width 160 height 53
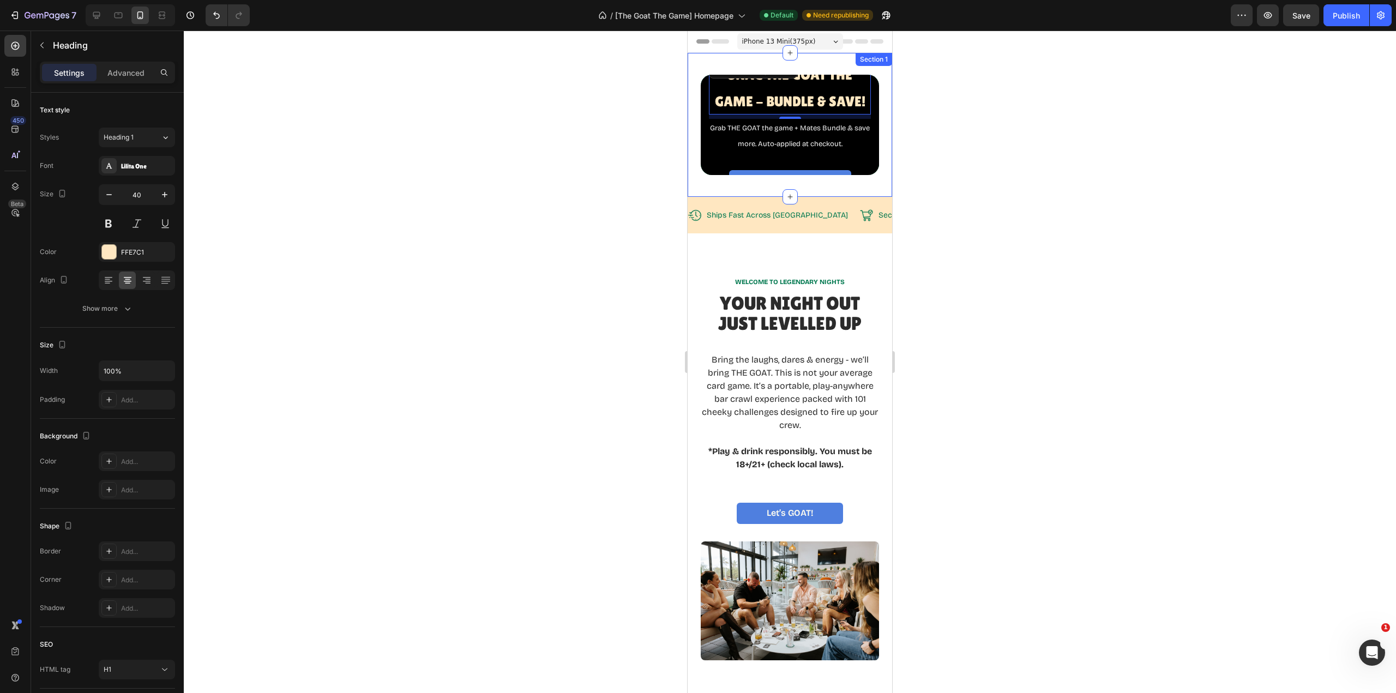
click at [863, 179] on div "⁠⁠⁠⁠⁠⁠⁠ Snag The GOAT THE Game - BUNDLE & SAVE! Heading 8 Grab THE GOAT the gam…" at bounding box center [790, 125] width 205 height 144
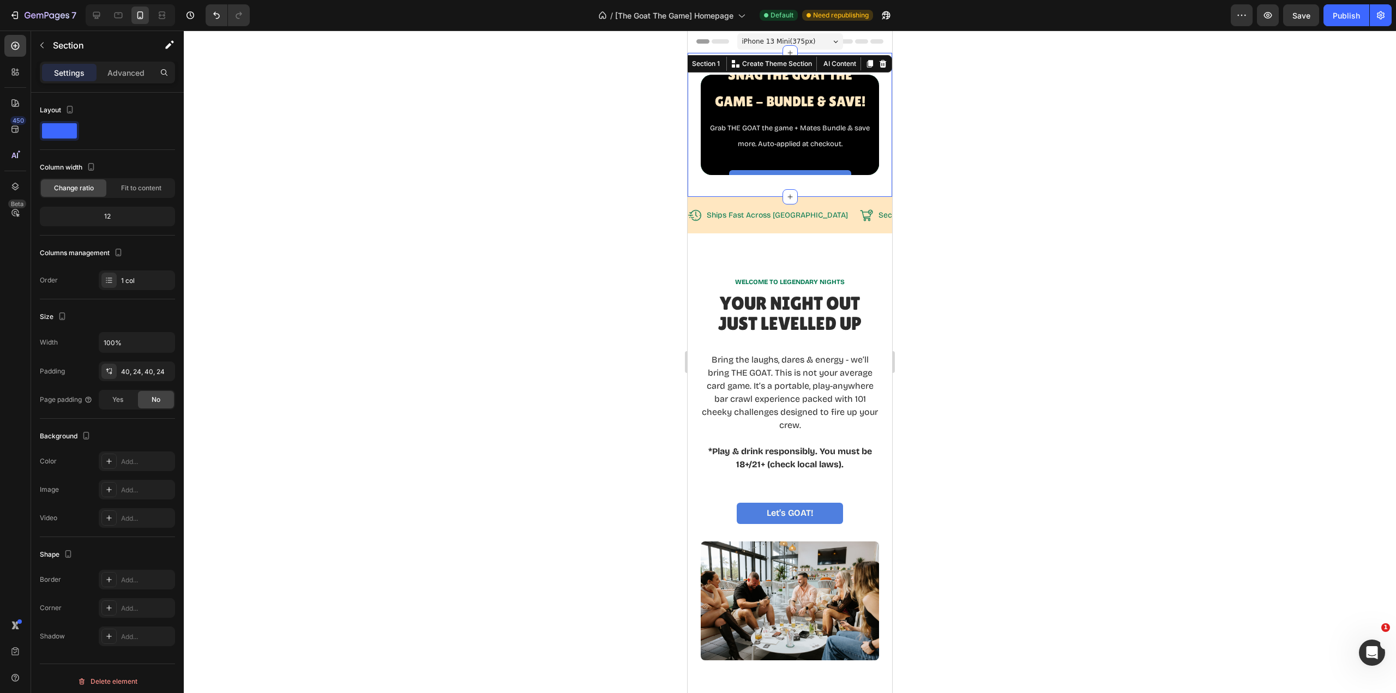
click at [875, 188] on div "⁠⁠⁠⁠⁠⁠⁠ Snag The GOAT THE Game - BUNDLE & SAVE! Heading Grab THE GOAT the game …" at bounding box center [790, 125] width 205 height 144
click at [873, 242] on div "WELCOME TO LEGENDARY NIGHTS Text Block Your Night Out Just LevelLED Up Heading …" at bounding box center [790, 468] width 205 height 471
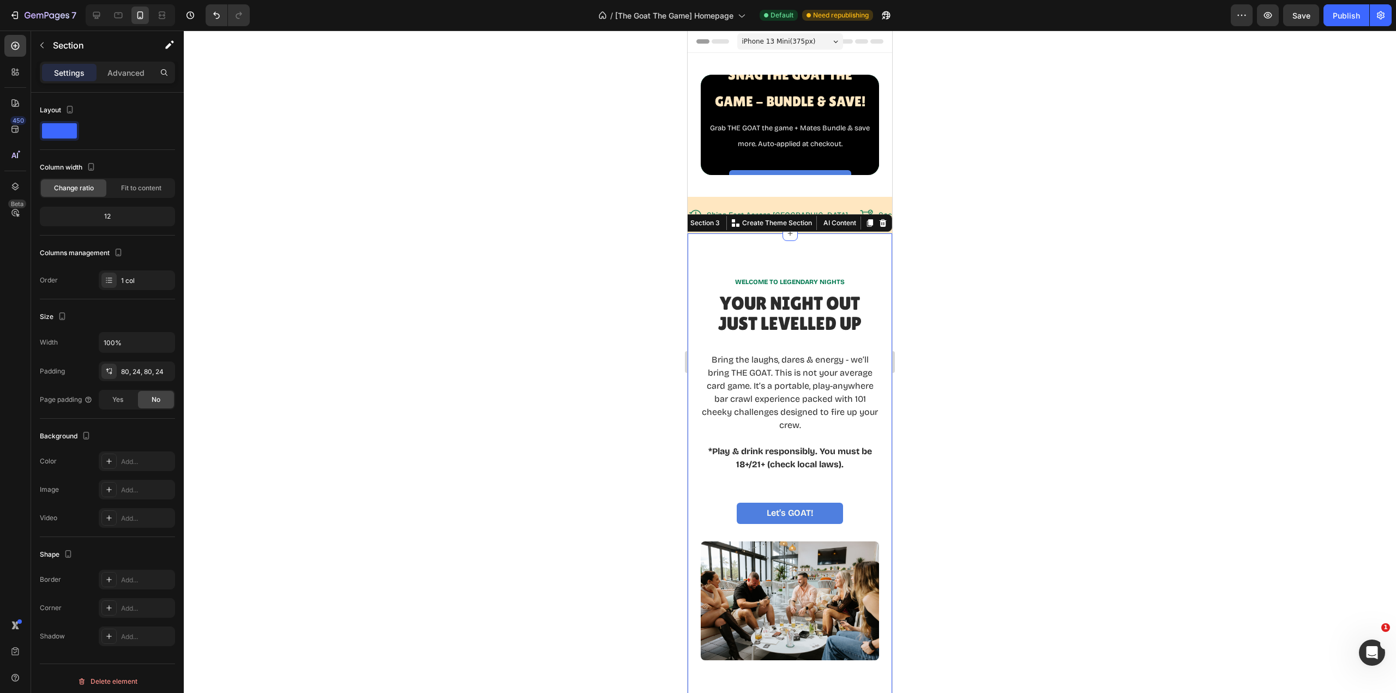
click at [968, 207] on div at bounding box center [790, 362] width 1212 height 663
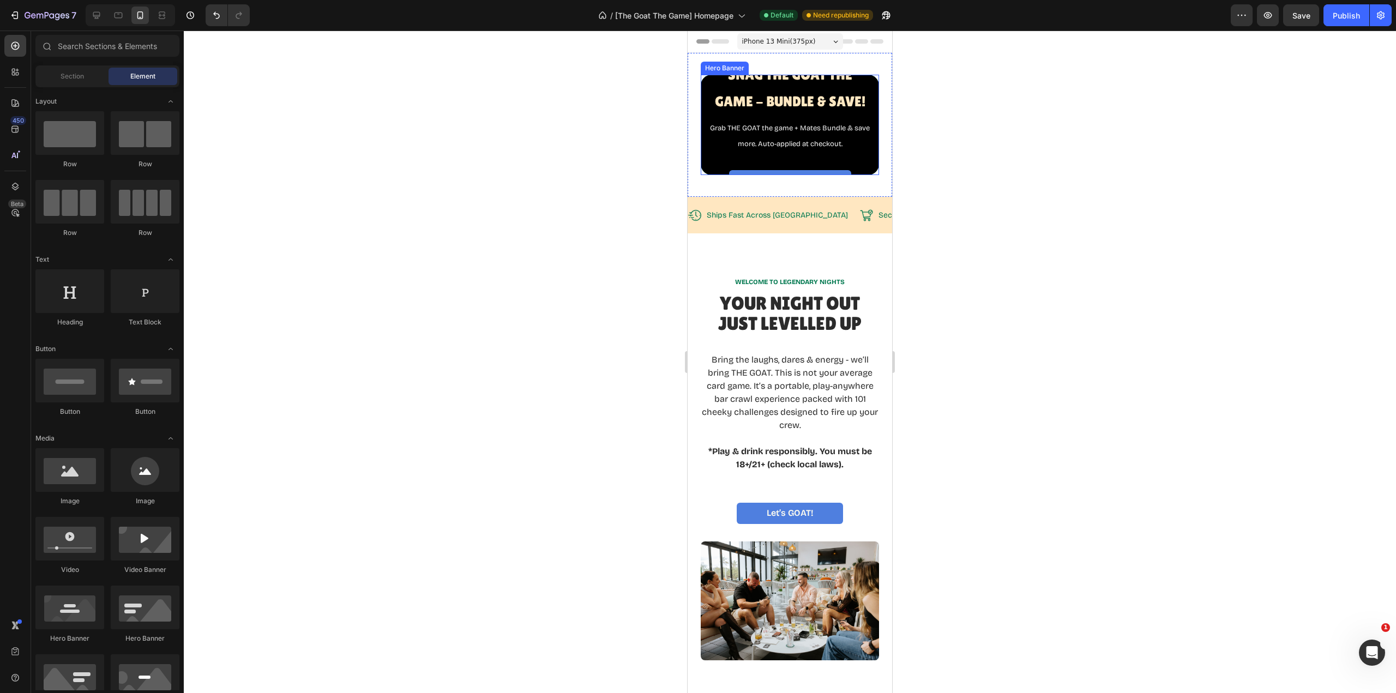
click at [815, 163] on div "⁠⁠⁠⁠⁠⁠⁠ Snag The GOAT THE Game - BUNDLE & SAVE! Heading Grab THE GOAT the game …" at bounding box center [790, 125] width 162 height 133
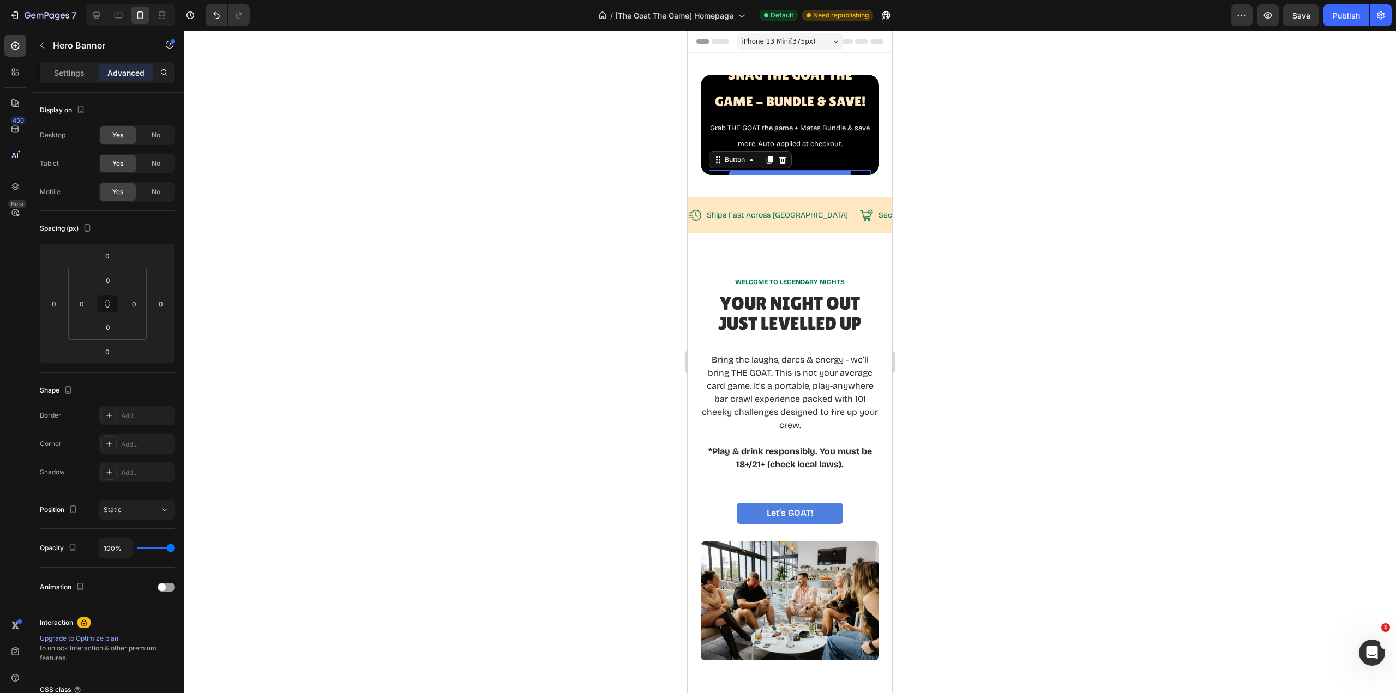
click at [819, 170] on link "Shop The Deck" at bounding box center [790, 180] width 122 height 21
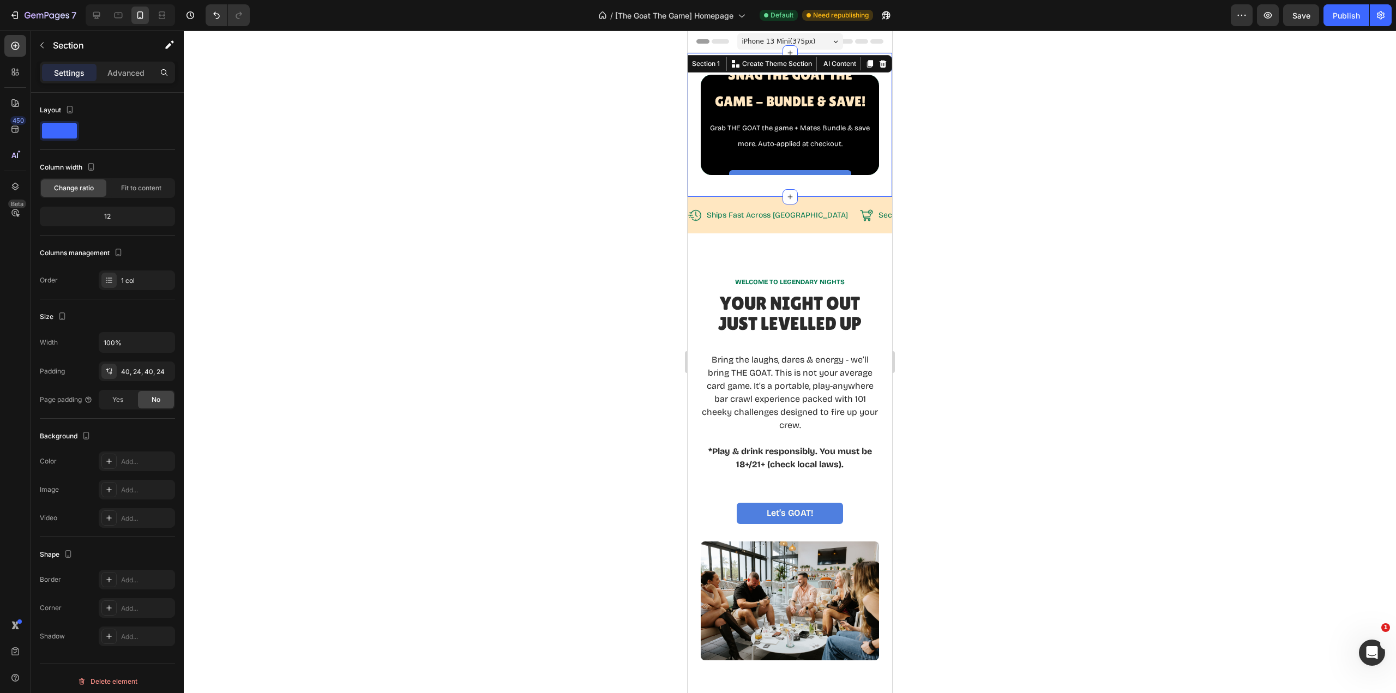
click at [814, 171] on div "⁠⁠⁠⁠⁠⁠⁠ Snag The GOAT THE Game - BUNDLE & SAVE! Heading Grab THE GOAT the game …" at bounding box center [790, 125] width 205 height 144
click at [127, 402] on div "Yes" at bounding box center [118, 399] width 36 height 17
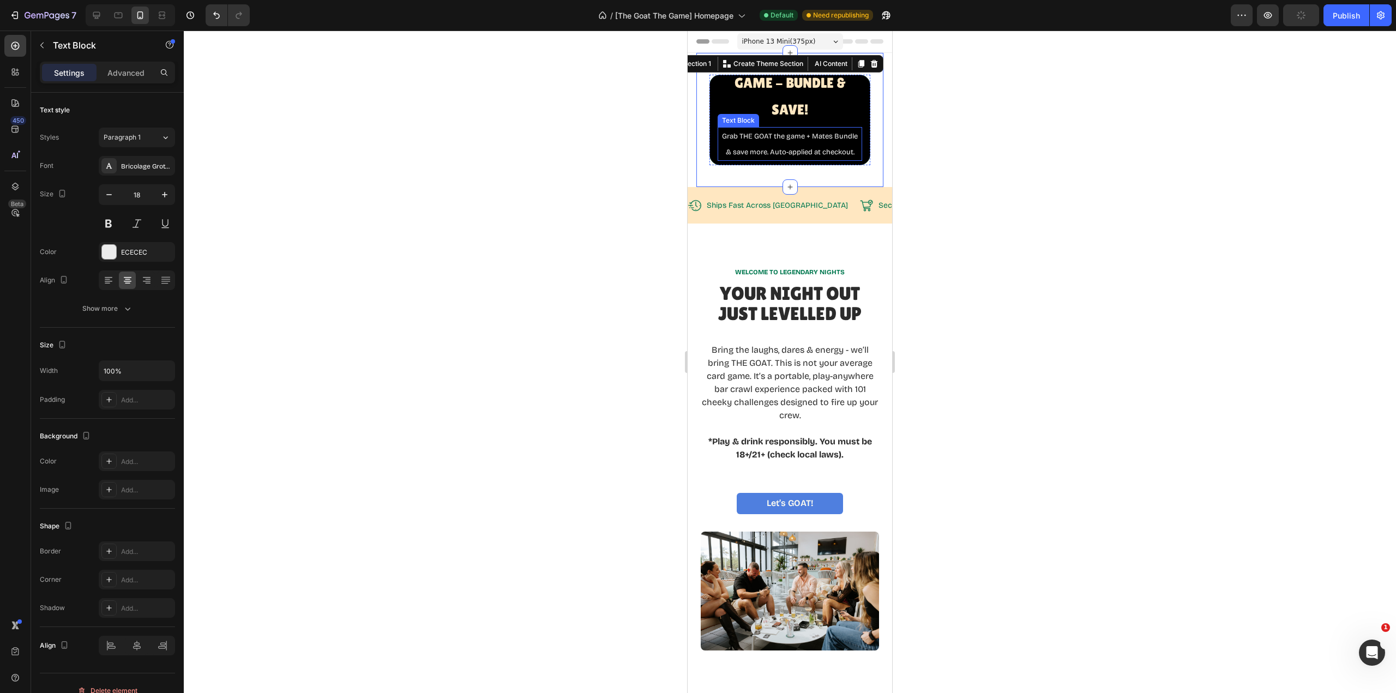
click at [796, 128] on p "Grab THE GOAT the game + Mates Bundle & save more. Auto-applied at checkout." at bounding box center [790, 144] width 142 height 32
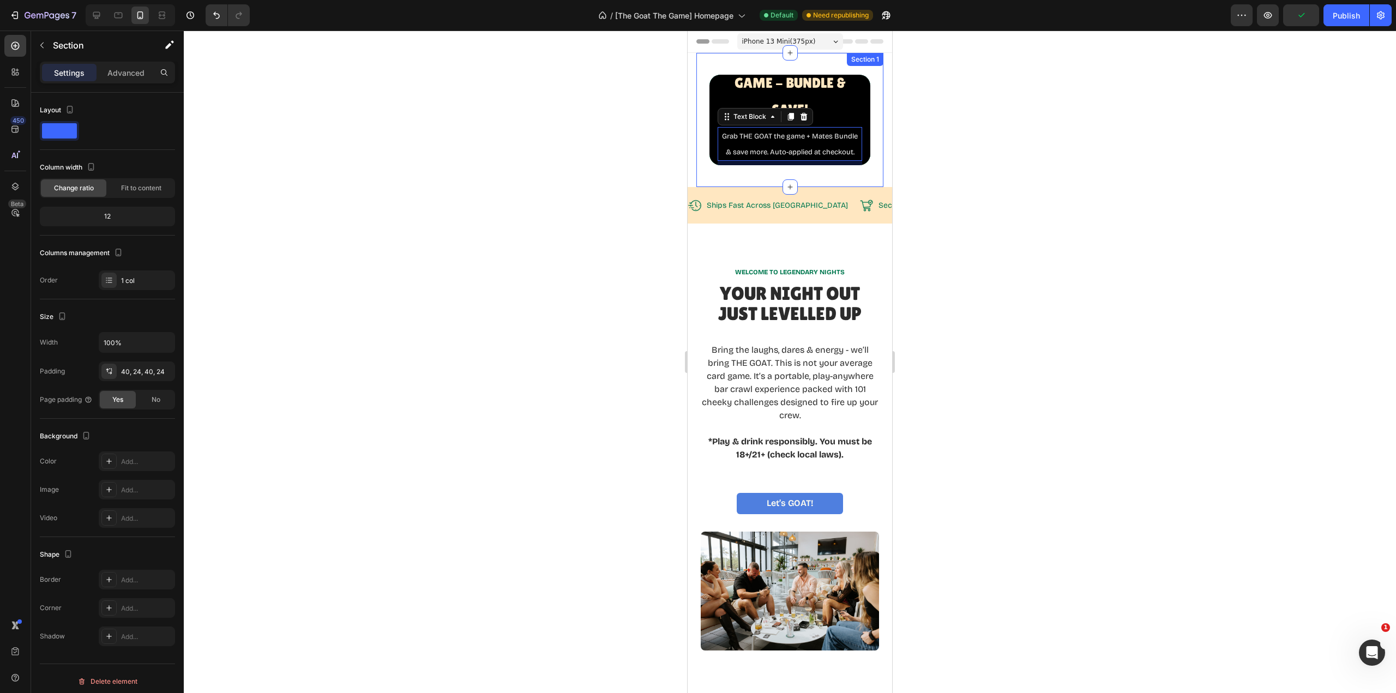
click at [862, 81] on div "⁠⁠⁠⁠⁠⁠⁠ Snag The GOAT THE Game - BUNDLE & SAVE! Heading Grab THE GOAT the game …" at bounding box center [789, 120] width 187 height 134
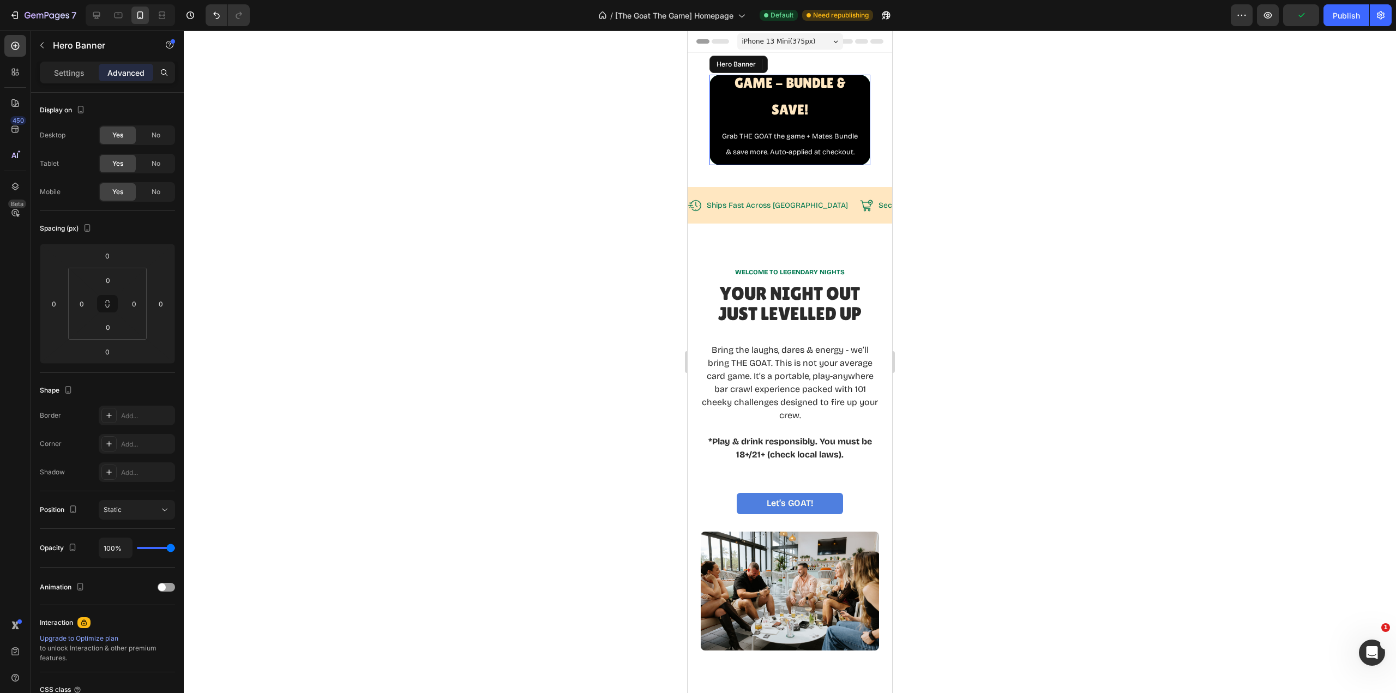
click at [858, 92] on div "⁠⁠⁠⁠⁠⁠⁠ Snag The GOAT THE Game - BUNDLE & SAVE! Heading Grab THE GOAT the game …" at bounding box center [790, 119] width 161 height 173
click at [123, 512] on div "Static" at bounding box center [132, 510] width 56 height 10
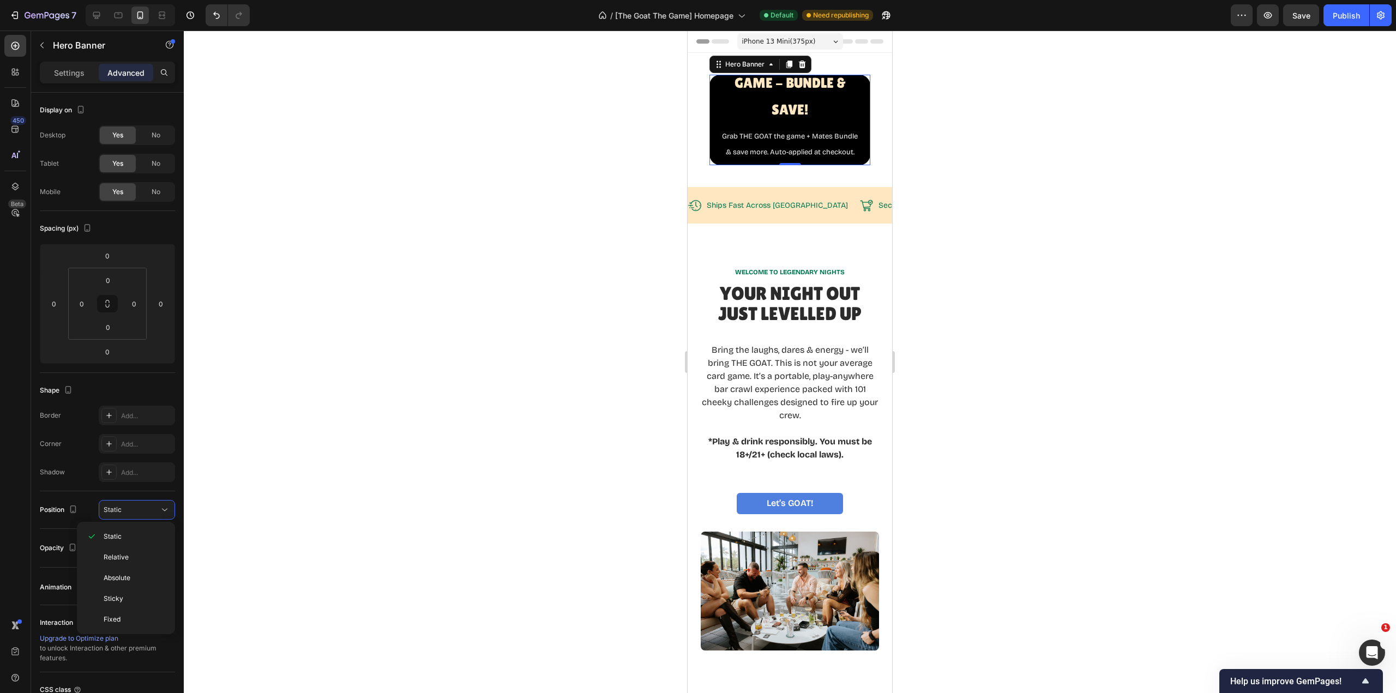
click at [130, 579] on span "Absolute" at bounding box center [117, 578] width 27 height 10
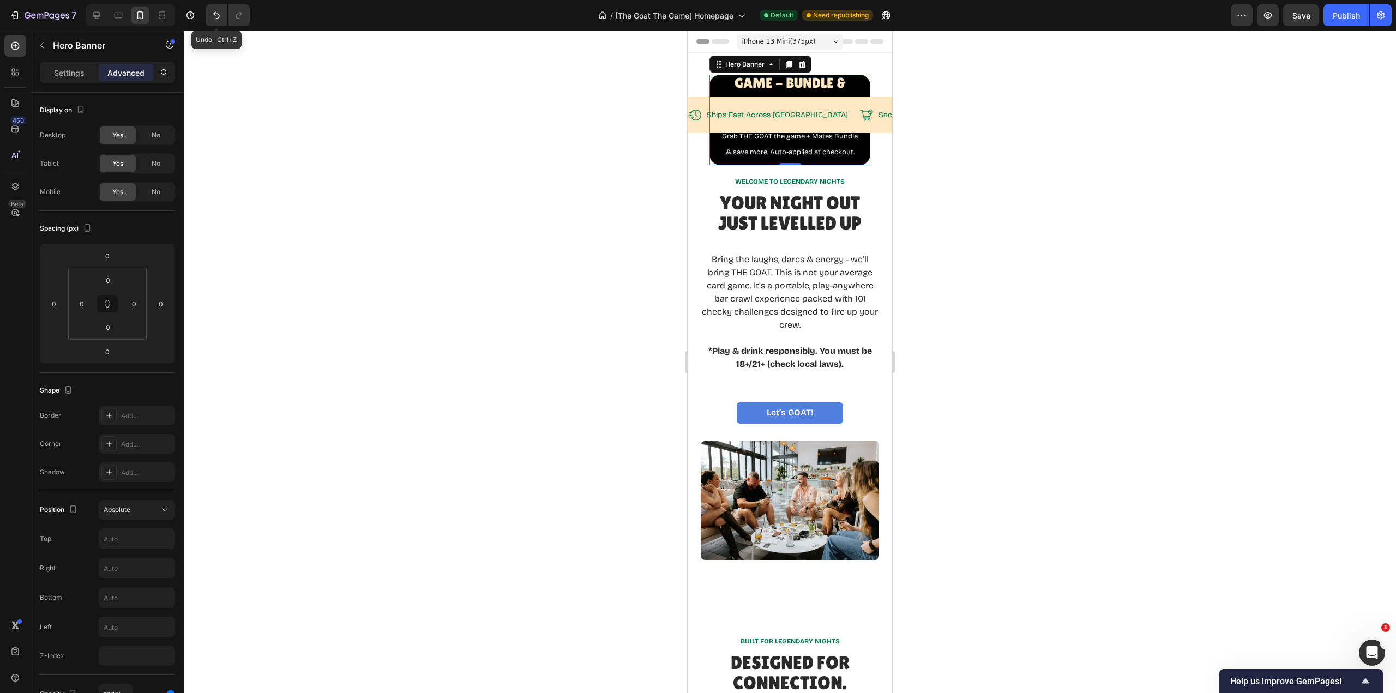
click at [216, 20] on icon "Undo/Redo" at bounding box center [216, 15] width 11 height 11
click at [217, 20] on icon "Undo/Redo" at bounding box center [216, 15] width 11 height 11
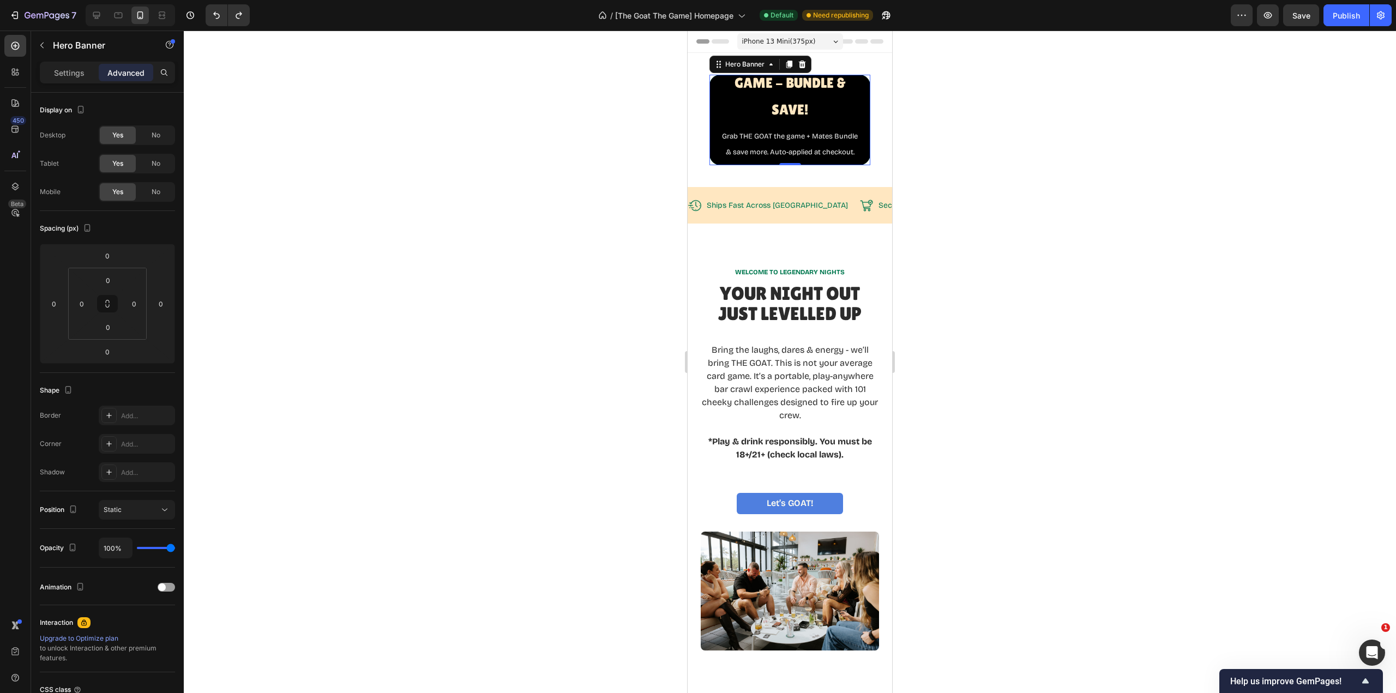
click at [145, 514] on div "Static" at bounding box center [132, 510] width 56 height 10
click at [139, 555] on p "Relative" at bounding box center [135, 557] width 62 height 10
click at [163, 511] on icon at bounding box center [164, 509] width 11 height 11
click at [139, 593] on div "Sticky" at bounding box center [125, 598] width 89 height 21
type input "0"
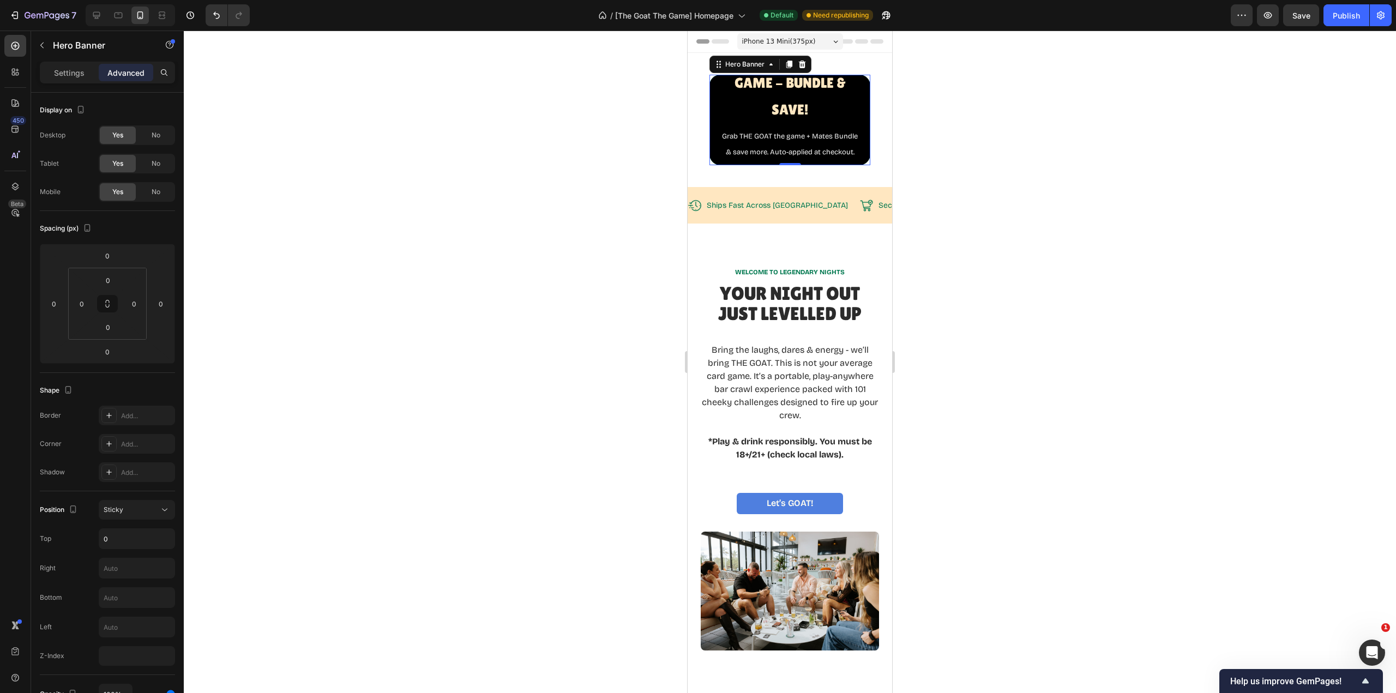
click at [164, 509] on icon at bounding box center [164, 509] width 11 height 11
click at [137, 620] on p "Fixed" at bounding box center [135, 620] width 62 height 10
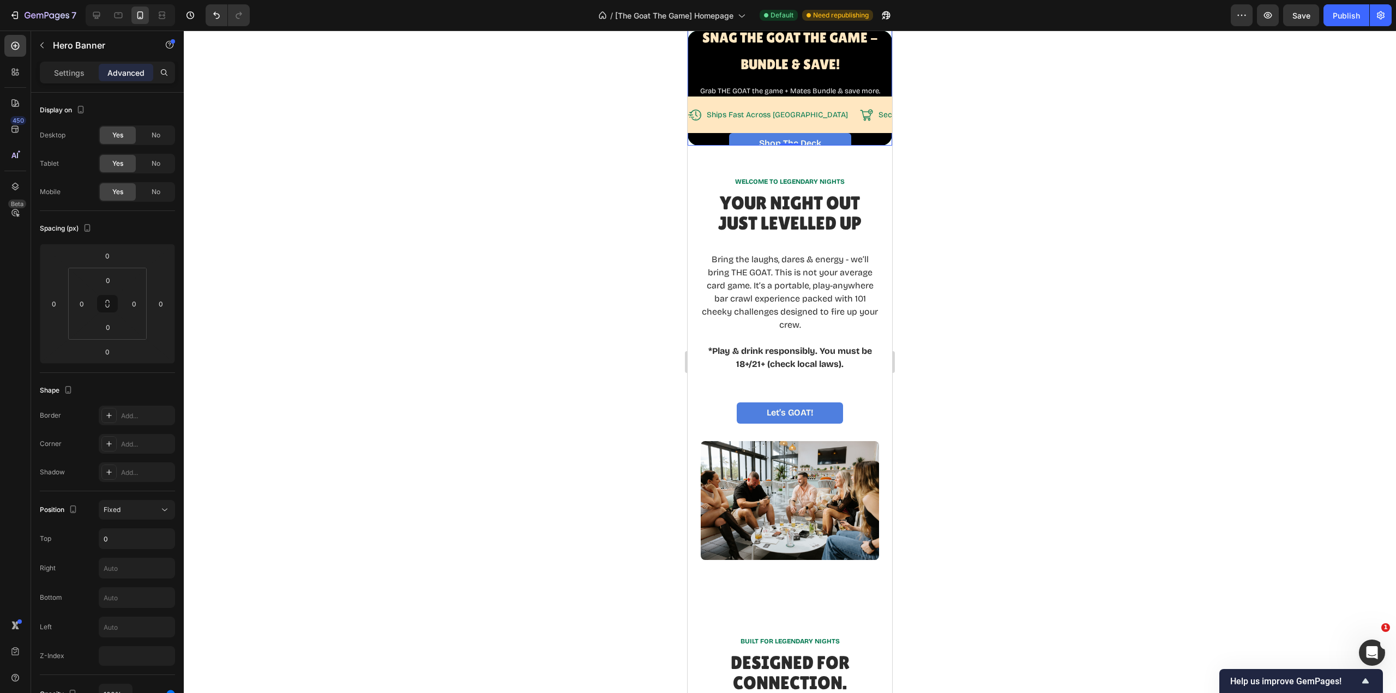
click at [160, 507] on icon at bounding box center [164, 509] width 11 height 11
click at [151, 536] on p "Static" at bounding box center [135, 537] width 62 height 10
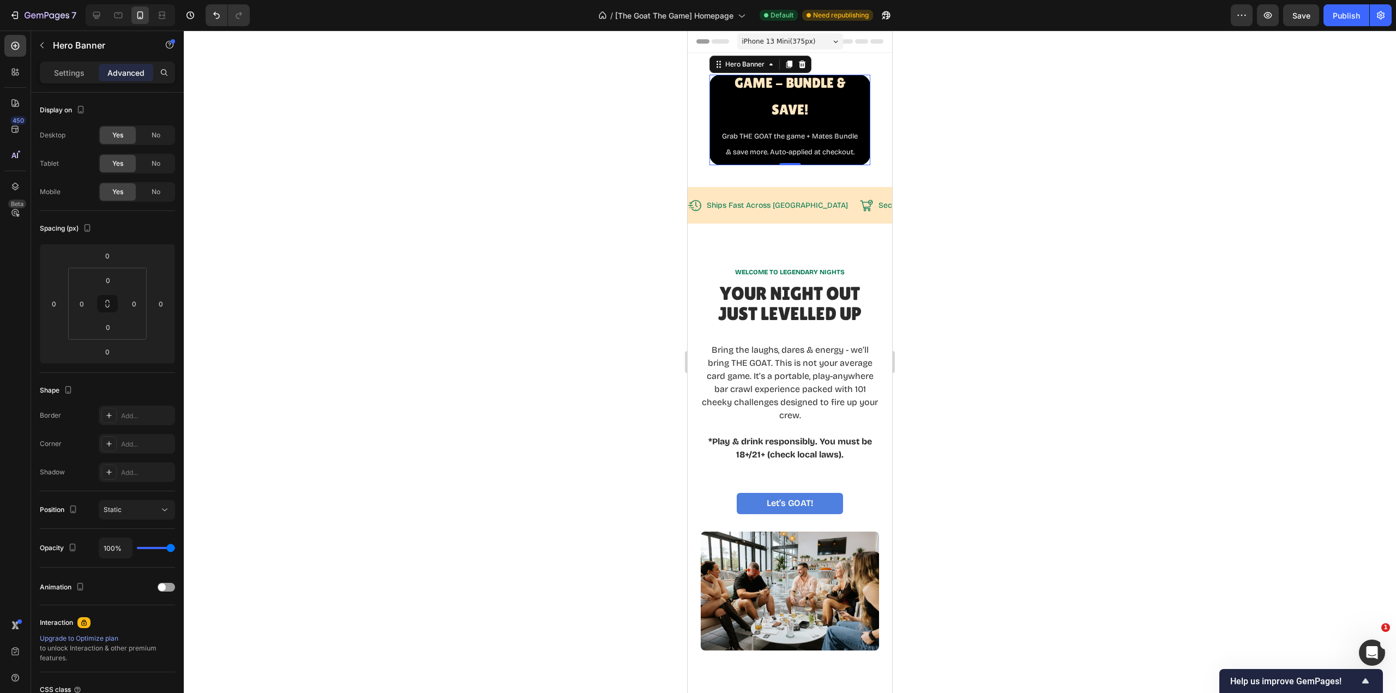
click at [854, 115] on div "⁠⁠⁠⁠⁠⁠⁠ Snag The GOAT THE Game - BUNDLE & SAVE! Heading Grab THE GOAT the game …" at bounding box center [790, 119] width 145 height 159
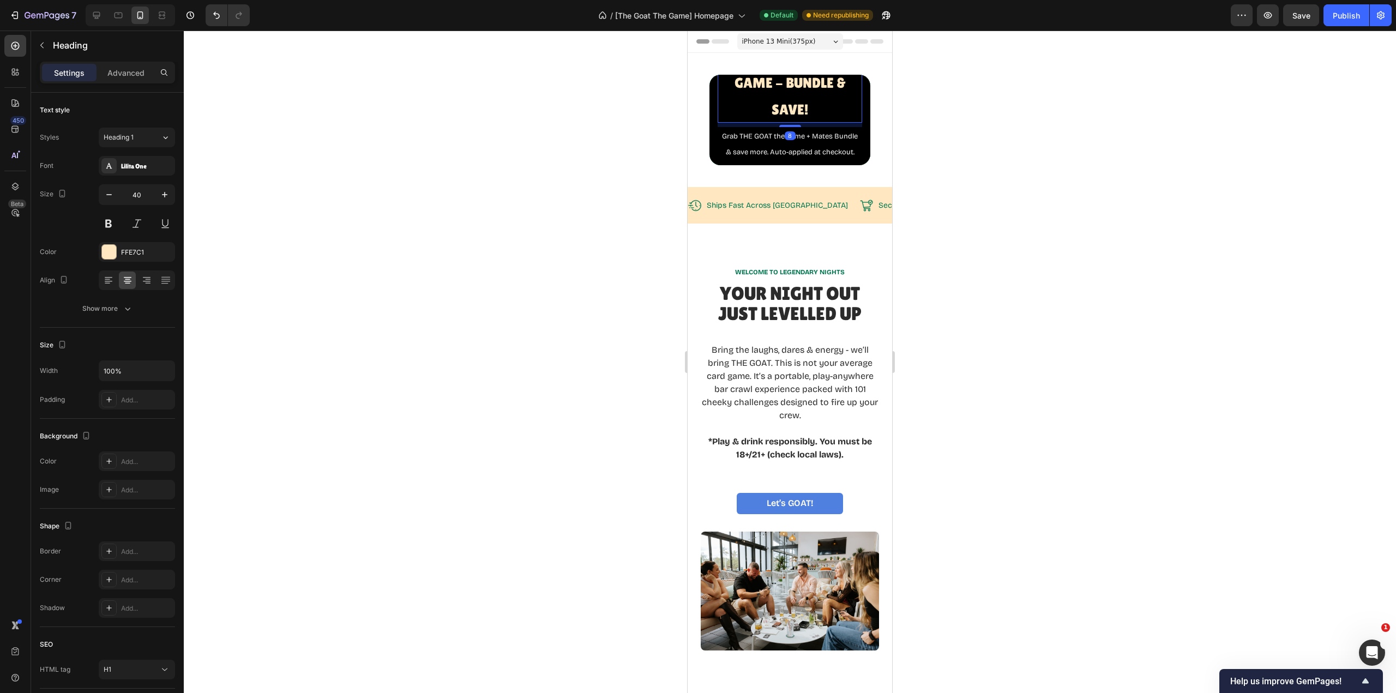
click at [803, 94] on span "Snag The GOAT THE Game - BUNDLE & SAVE!" at bounding box center [790, 83] width 124 height 70
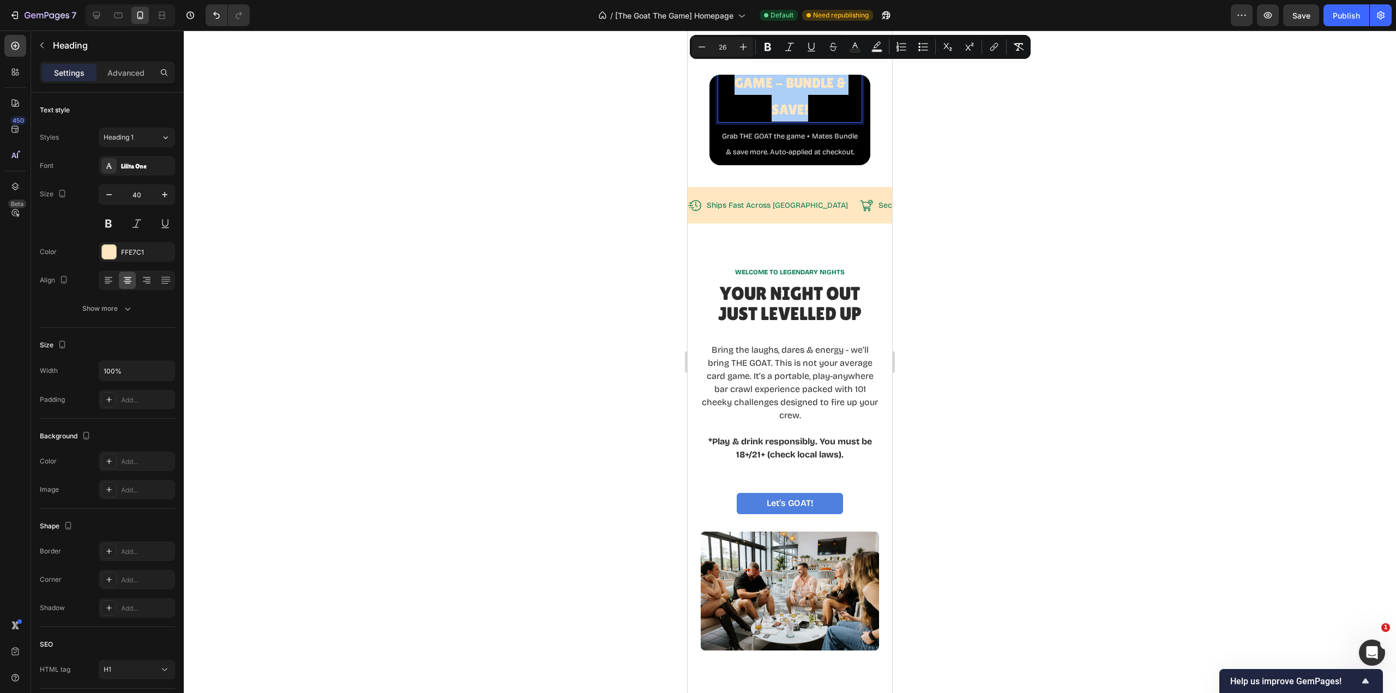
click at [699, 47] on icon "Editor contextual toolbar" at bounding box center [702, 46] width 7 height 1
click at [699, 46] on icon "Editor contextual toolbar" at bounding box center [701, 46] width 11 height 11
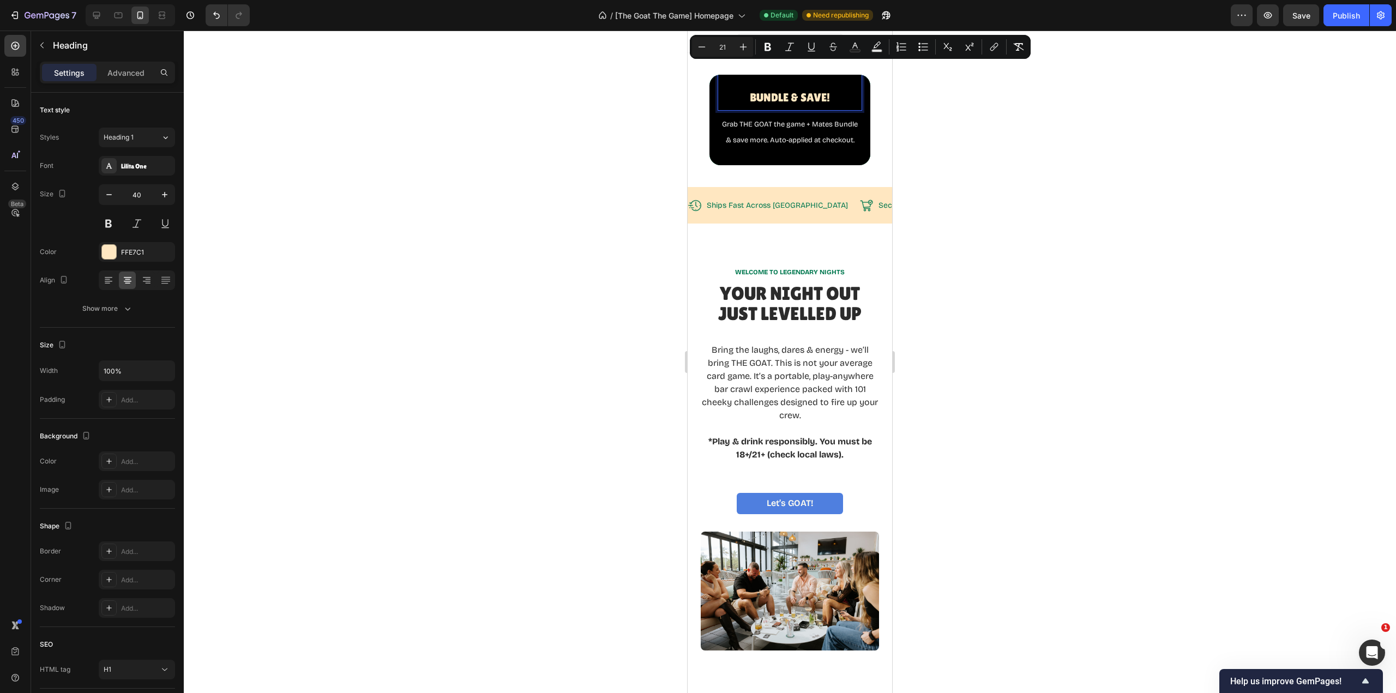
click at [699, 46] on icon "Editor contextual toolbar" at bounding box center [701, 46] width 11 height 11
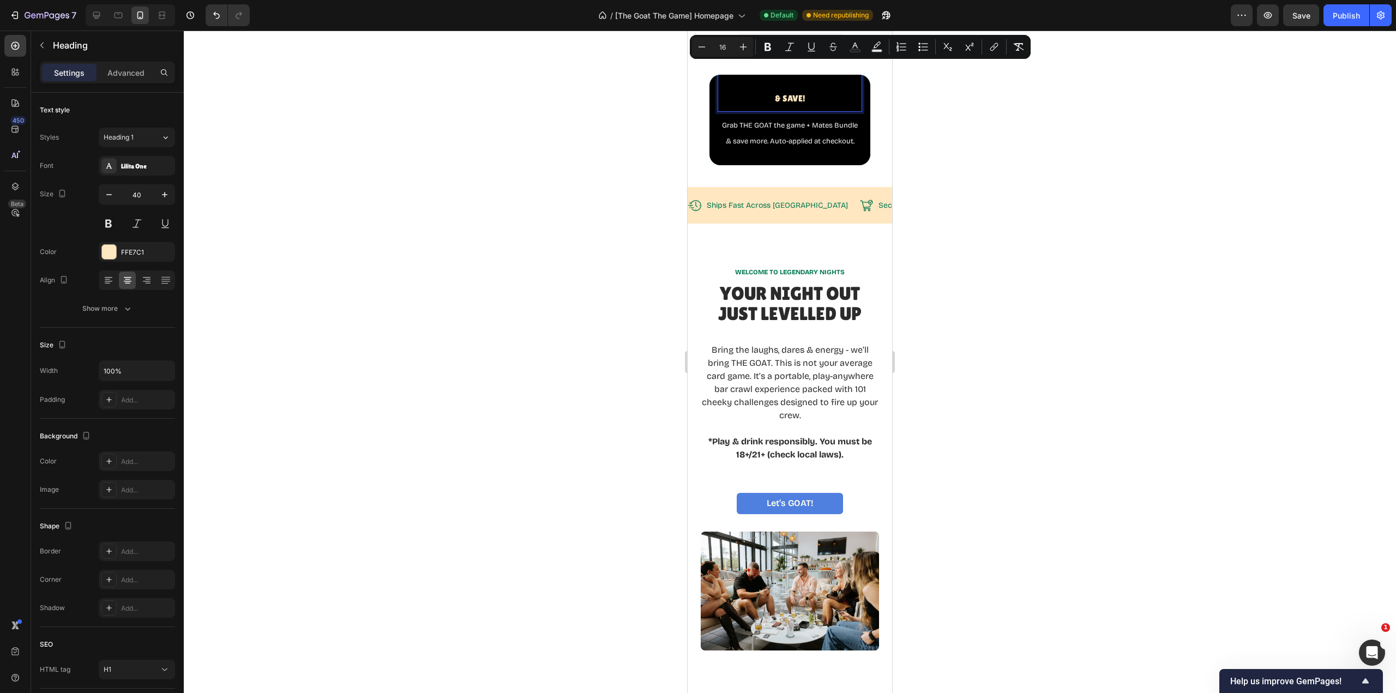
click at [699, 46] on icon "Editor contextual toolbar" at bounding box center [701, 46] width 11 height 11
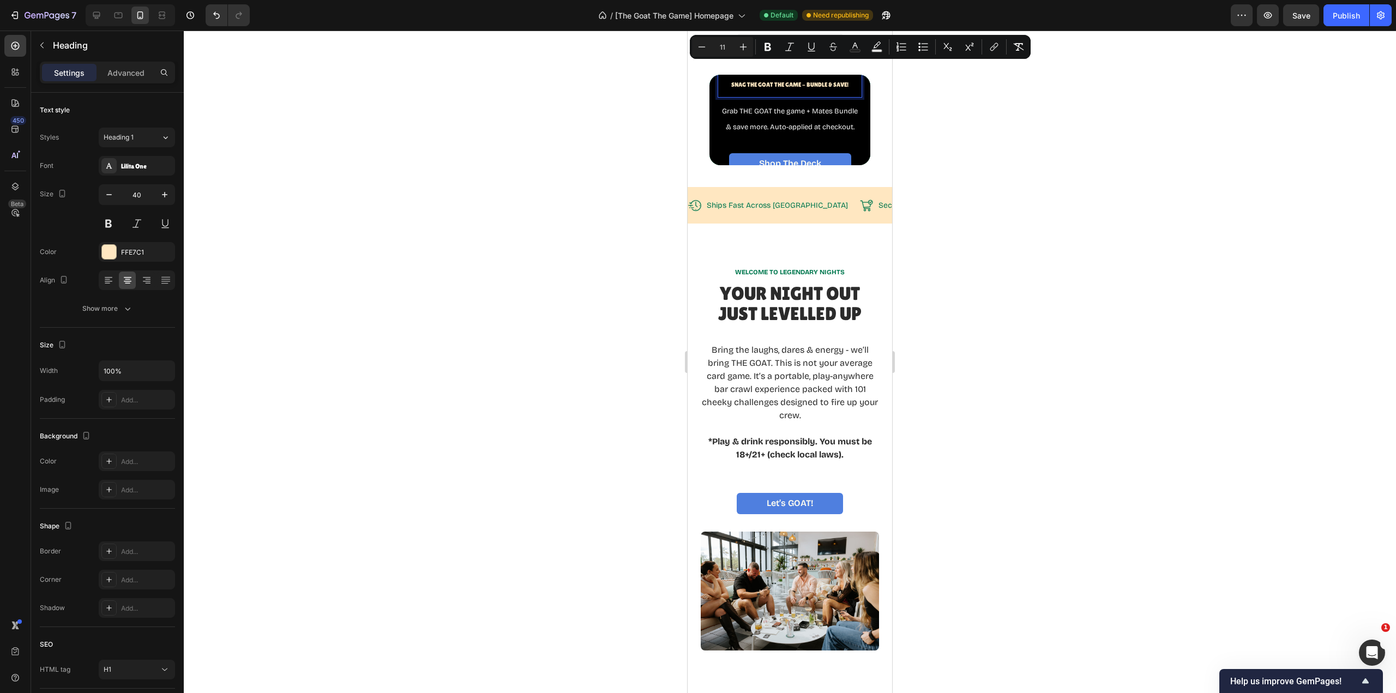
click at [699, 46] on icon "Editor contextual toolbar" at bounding box center [701, 46] width 11 height 11
type input "10"
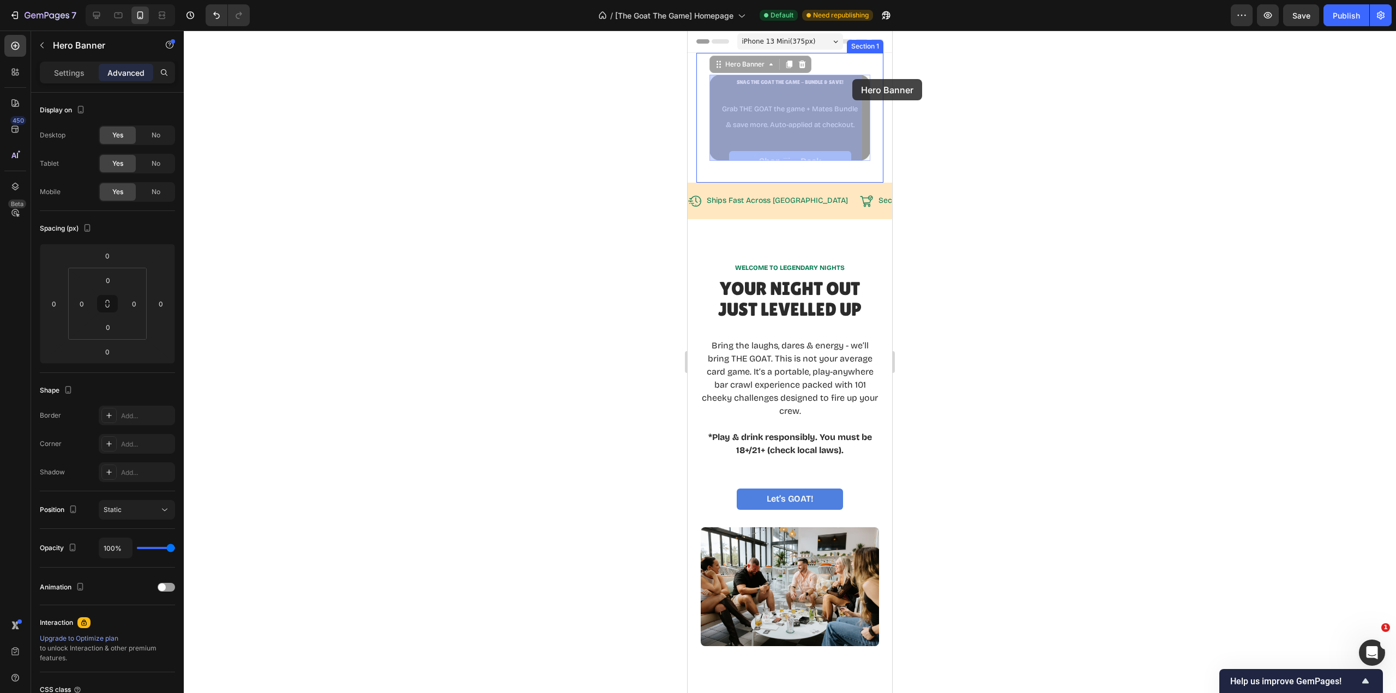
drag, startPoint x: 859, startPoint y: 76, endPoint x: 852, endPoint y: 79, distance: 7.1
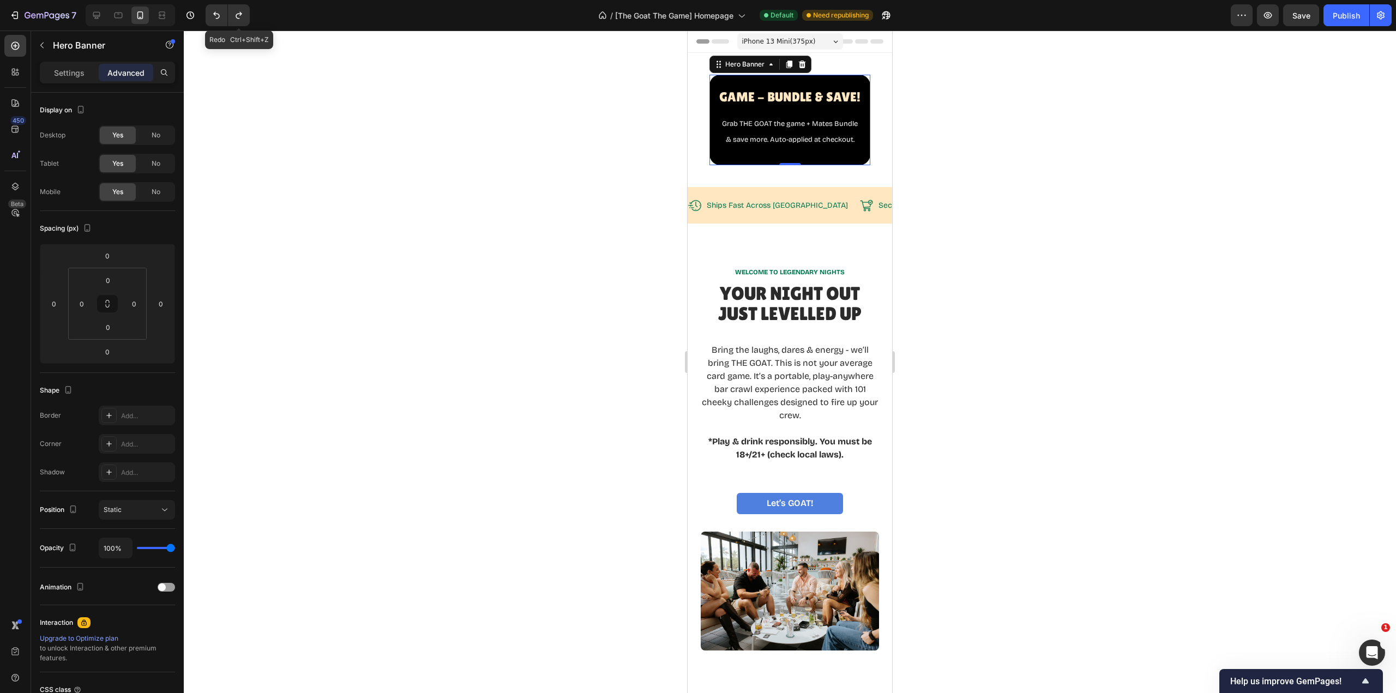
click at [240, 11] on icon "Undo/Redo" at bounding box center [238, 15] width 11 height 11
click at [73, 79] on div "Settings" at bounding box center [69, 72] width 55 height 17
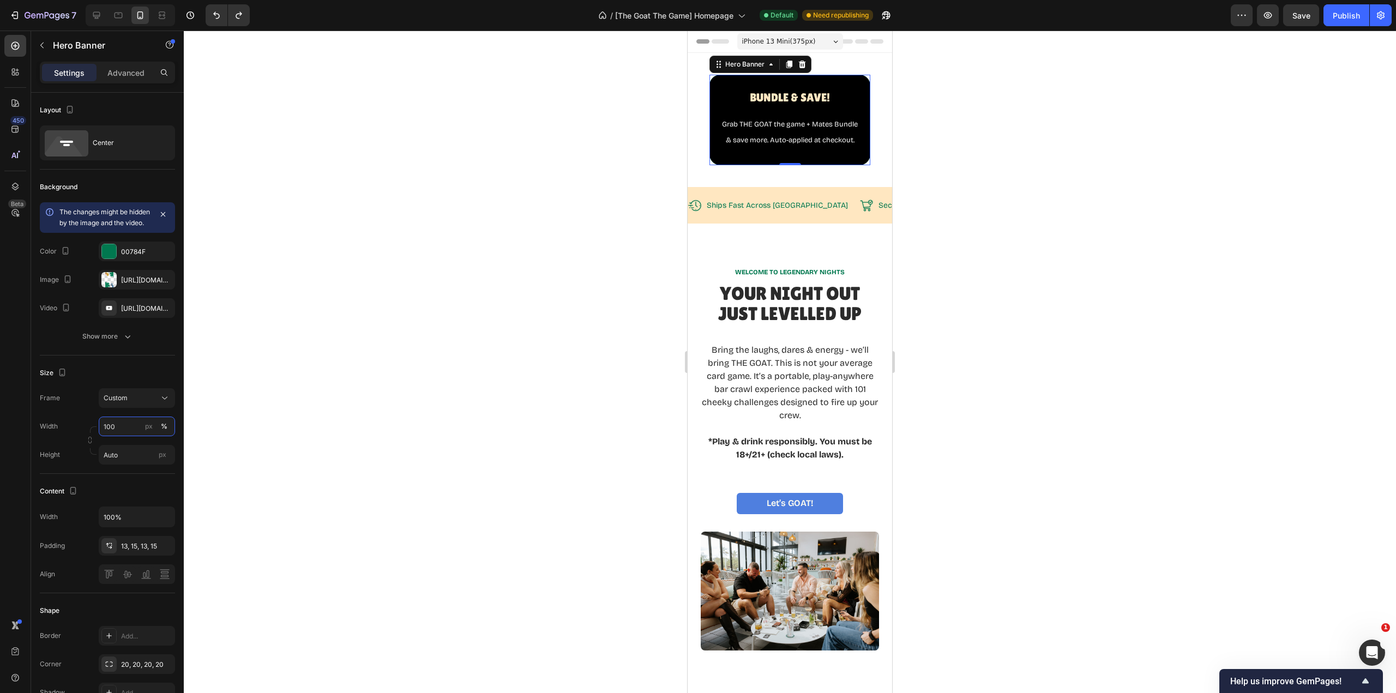
click at [125, 436] on input "100" at bounding box center [137, 427] width 76 height 20
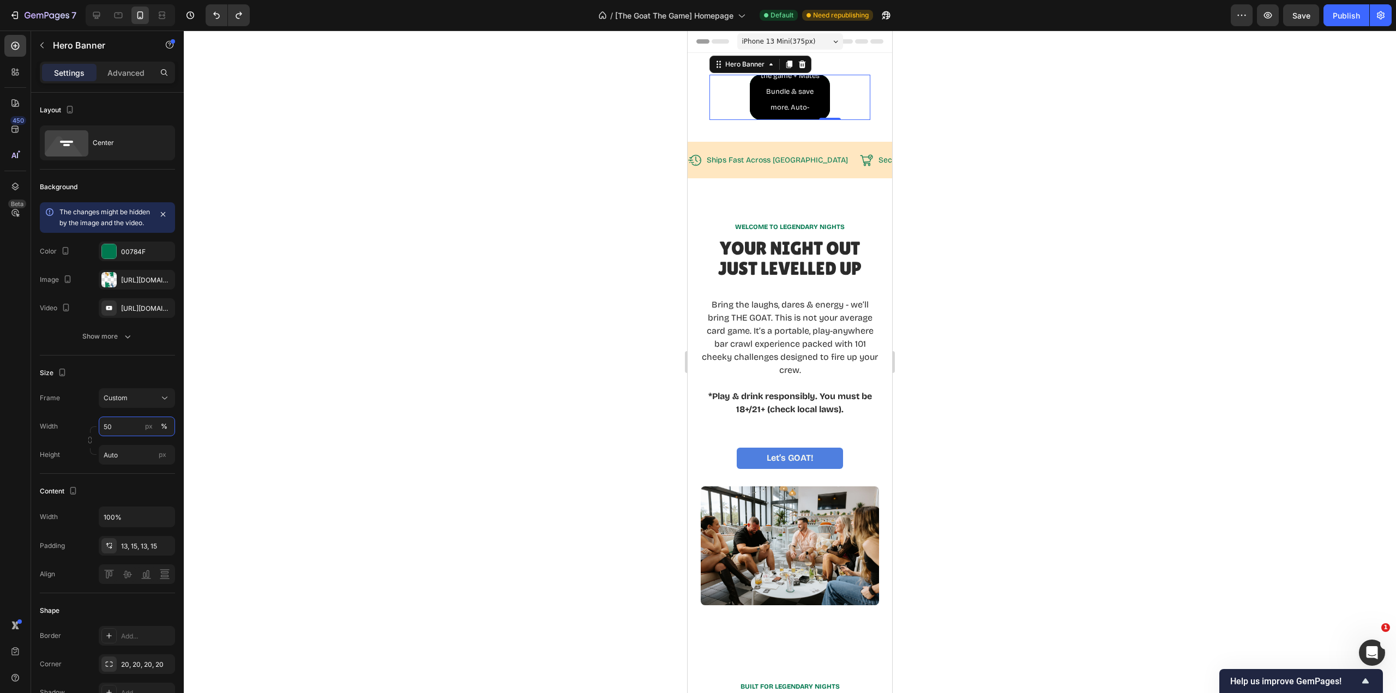
drag, startPoint x: 113, startPoint y: 432, endPoint x: 100, endPoint y: 436, distance: 14.2
click at [99, 436] on input "50" at bounding box center [137, 427] width 76 height 20
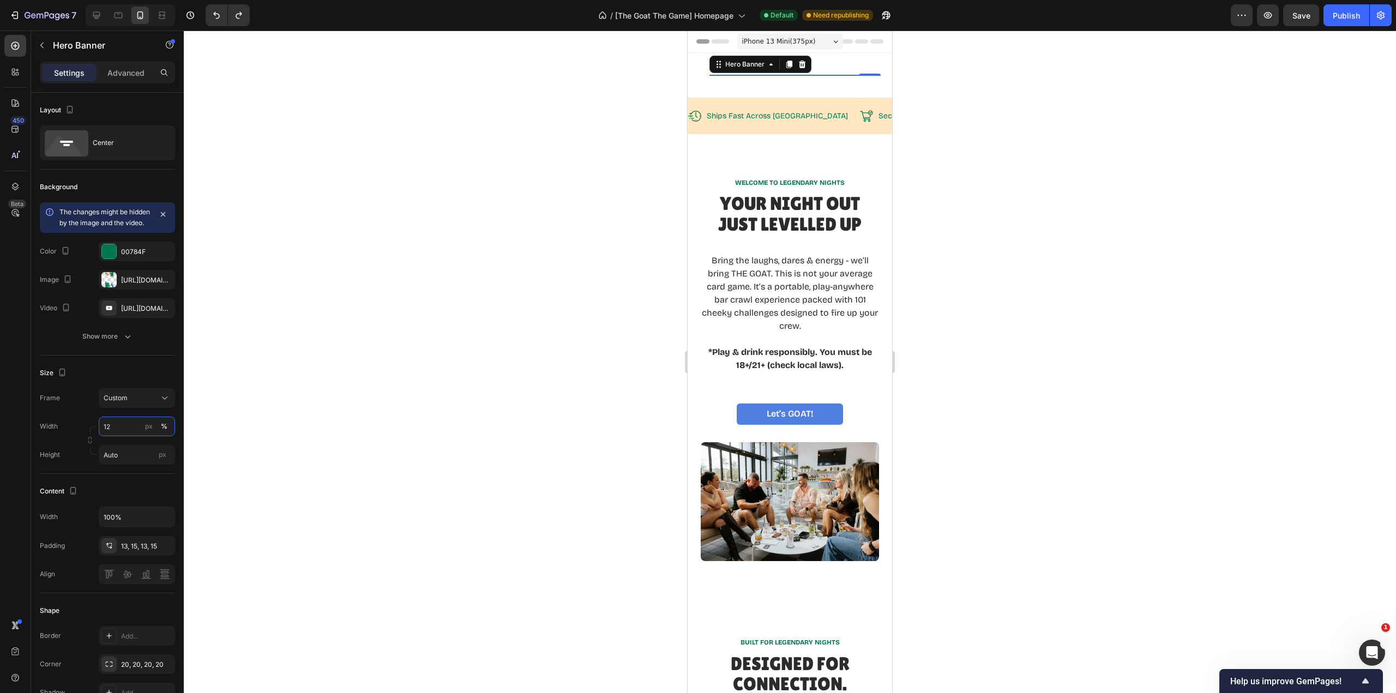
type input "120"
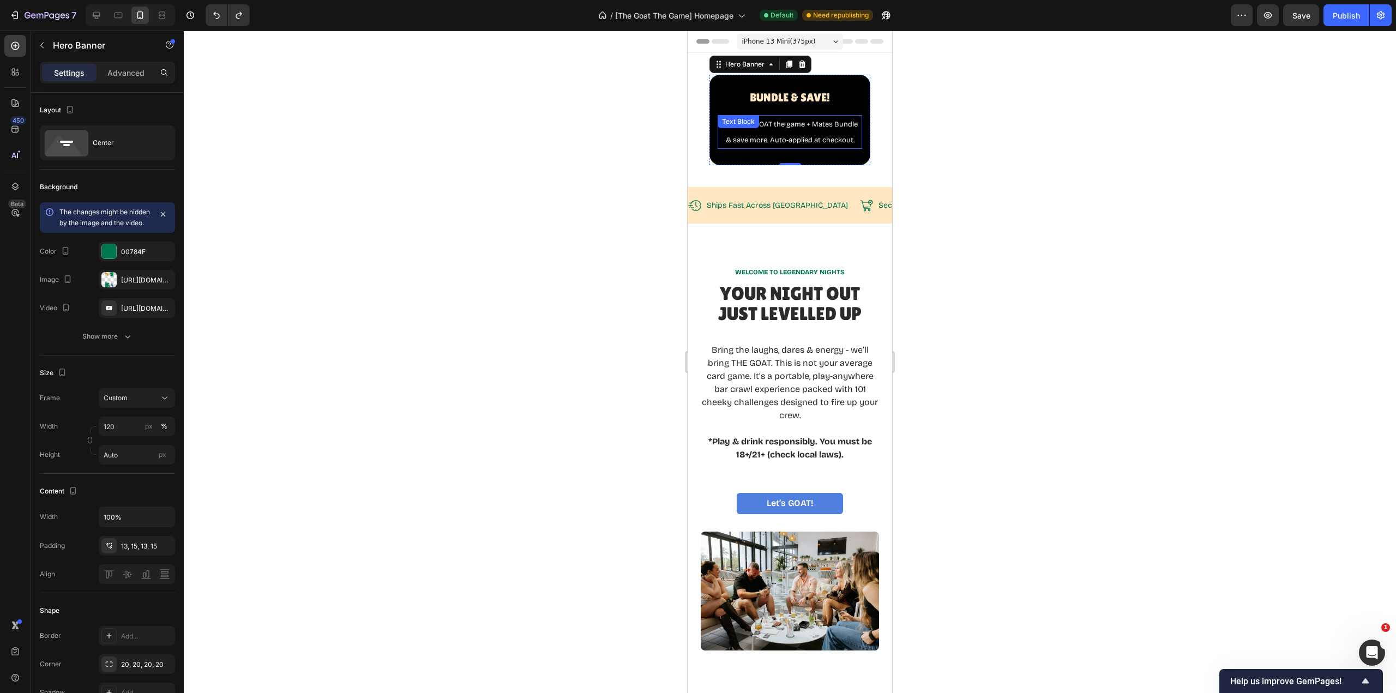
click at [804, 131] on span "Grab THE GOAT the game + Mates Bundle & save more. Auto-applied at checkout." at bounding box center [790, 132] width 136 height 25
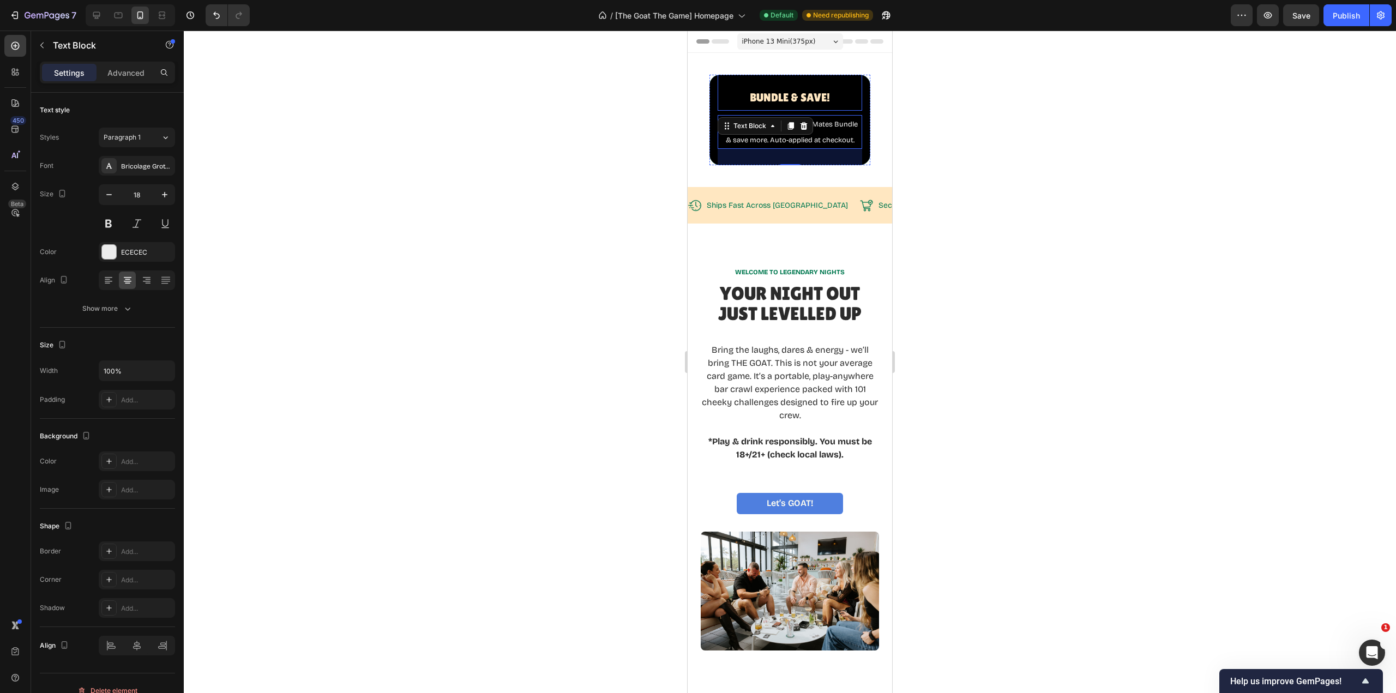
click at [800, 85] on span "Snag The GOAT THE Game - BUNDLE & SAVE!" at bounding box center [790, 83] width 142 height 41
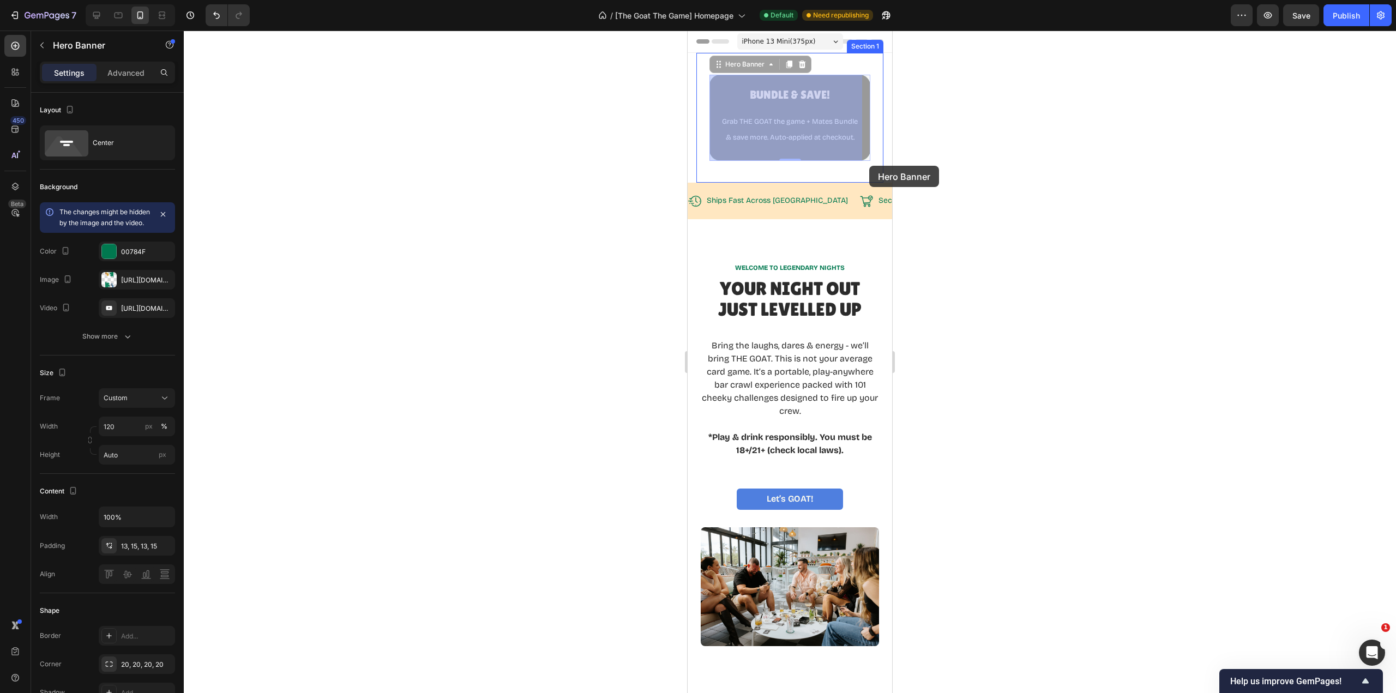
drag, startPoint x: 858, startPoint y: 153, endPoint x: 869, endPoint y: 166, distance: 17.0
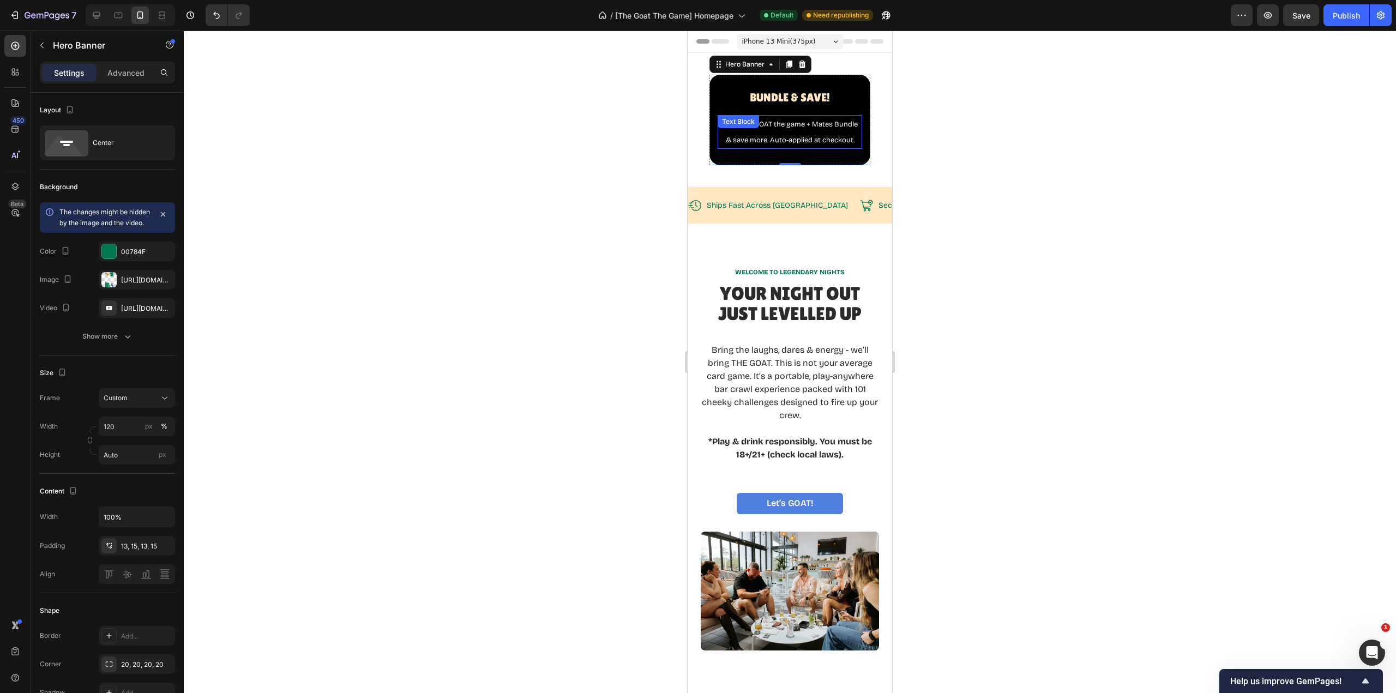
click at [844, 127] on span "Grab THE GOAT the game + Mates Bundle & save more. Auto-applied at checkout." at bounding box center [790, 132] width 136 height 25
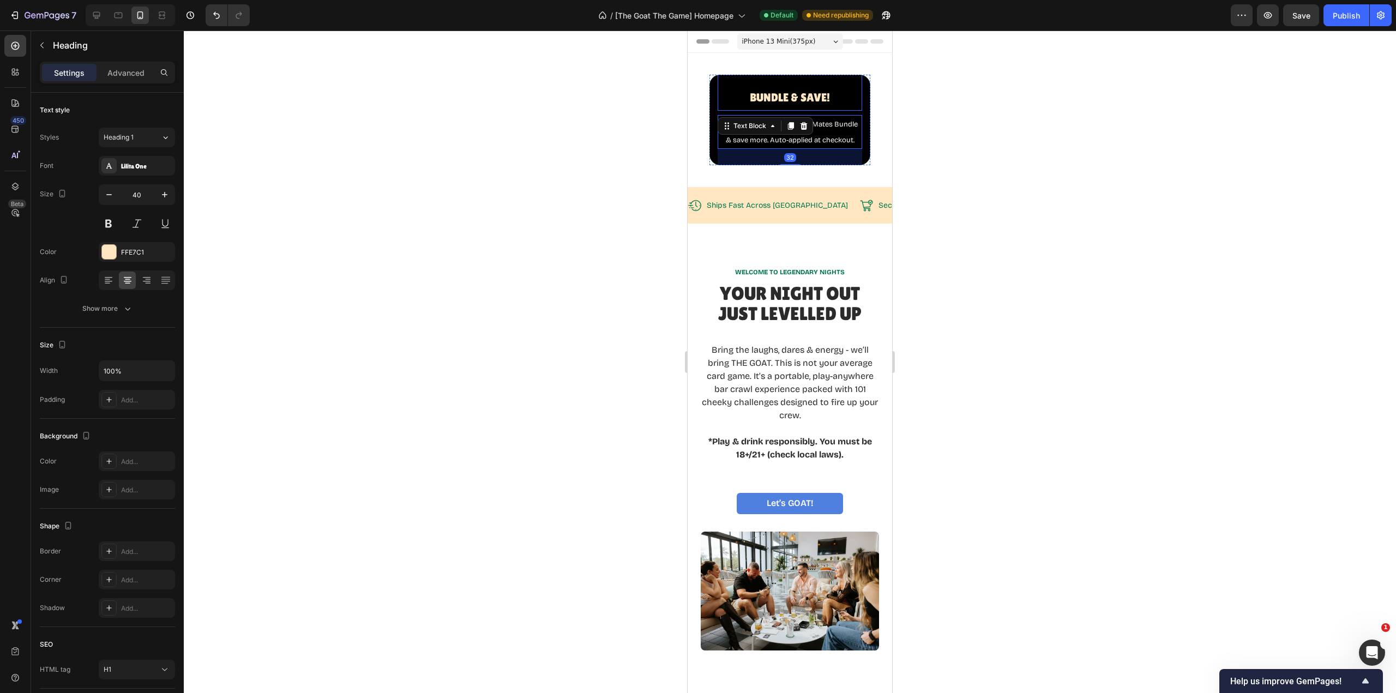
click at [846, 90] on h1 "Snag The GOAT THE Game - BUNDLE & SAVE!" at bounding box center [790, 82] width 145 height 58
click at [826, 133] on span "Grab THE GOAT the game + Mates Bundle & save more. Auto-applied at checkout." at bounding box center [790, 132] width 136 height 25
click at [774, 120] on div "Text Block" at bounding box center [749, 125] width 59 height 13
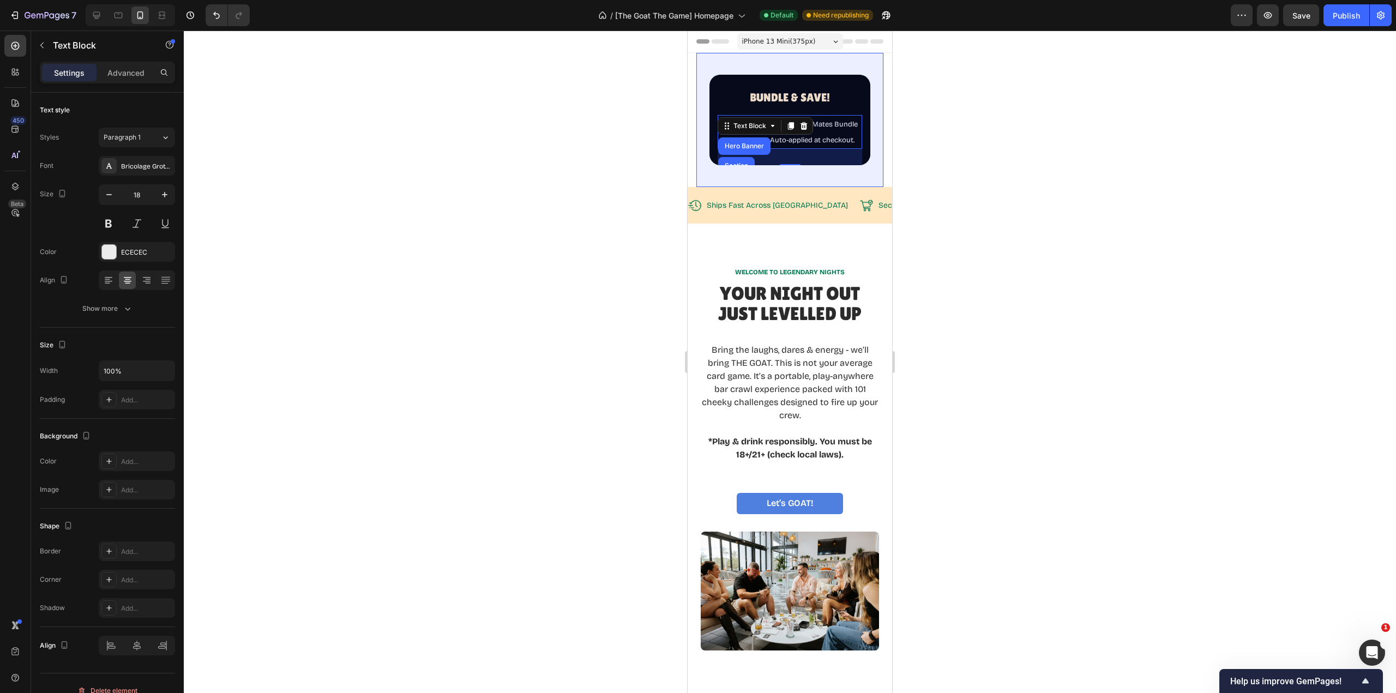
click at [744, 163] on div "Section" at bounding box center [737, 166] width 28 height 7
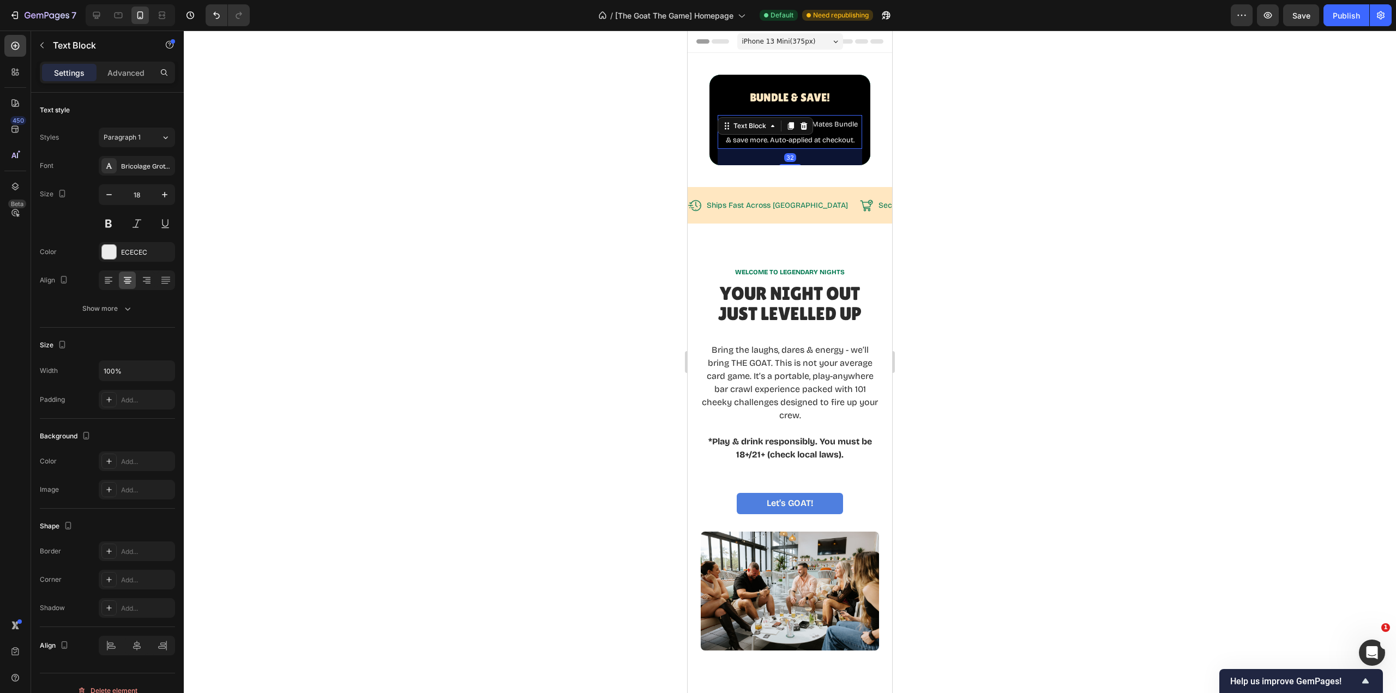
click at [779, 131] on span "Grab THE GOAT the game + Mates Bundle & save more. Auto-applied at checkout." at bounding box center [790, 132] width 136 height 25
click at [775, 122] on icon at bounding box center [772, 126] width 9 height 9
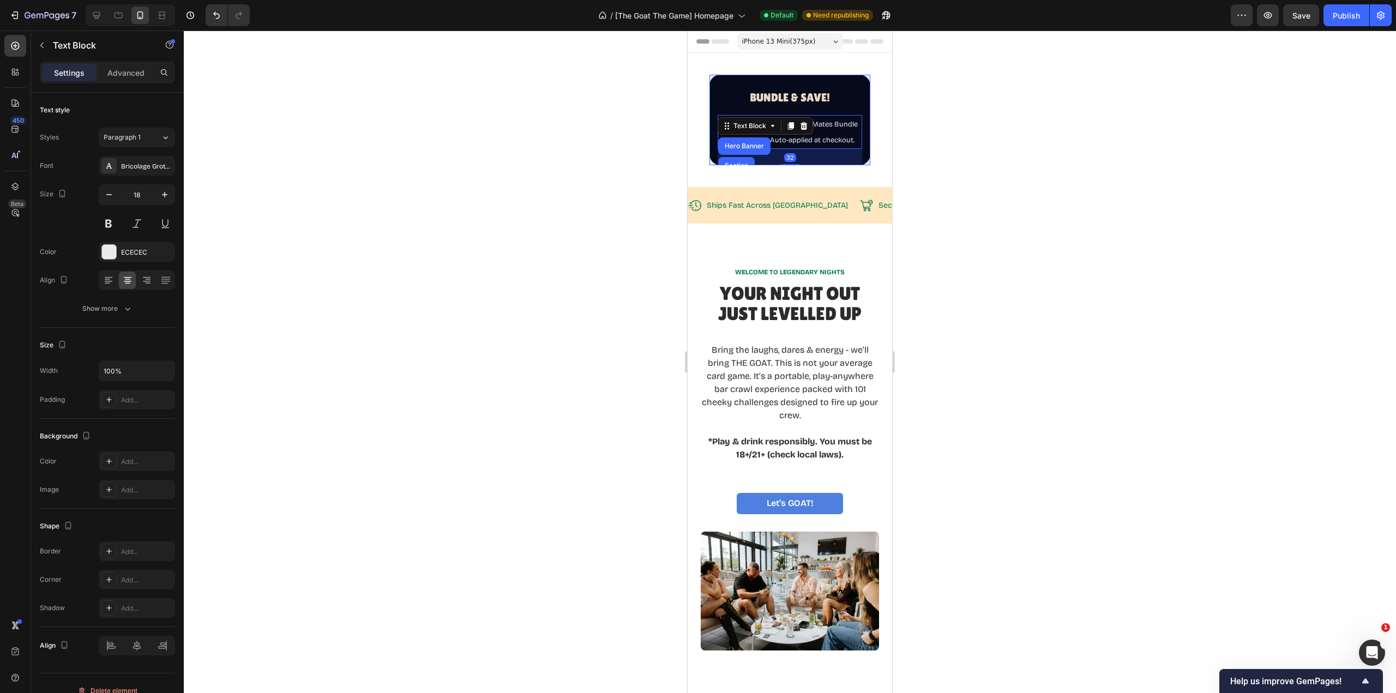
click at [754, 143] on div "Hero Banner" at bounding box center [745, 146] width 44 height 7
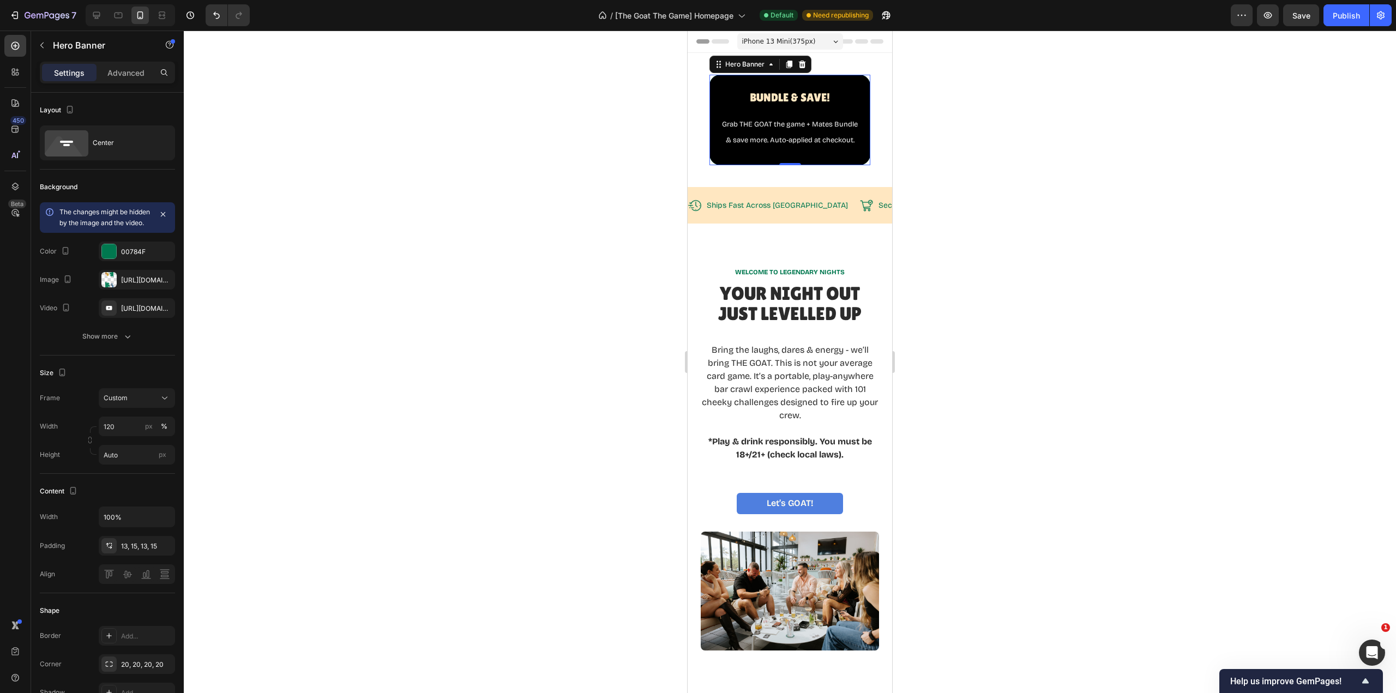
click at [104, 342] on div "Show more" at bounding box center [107, 336] width 51 height 11
type input "100"
click at [128, 493] on input "Auto" at bounding box center [137, 483] width 76 height 20
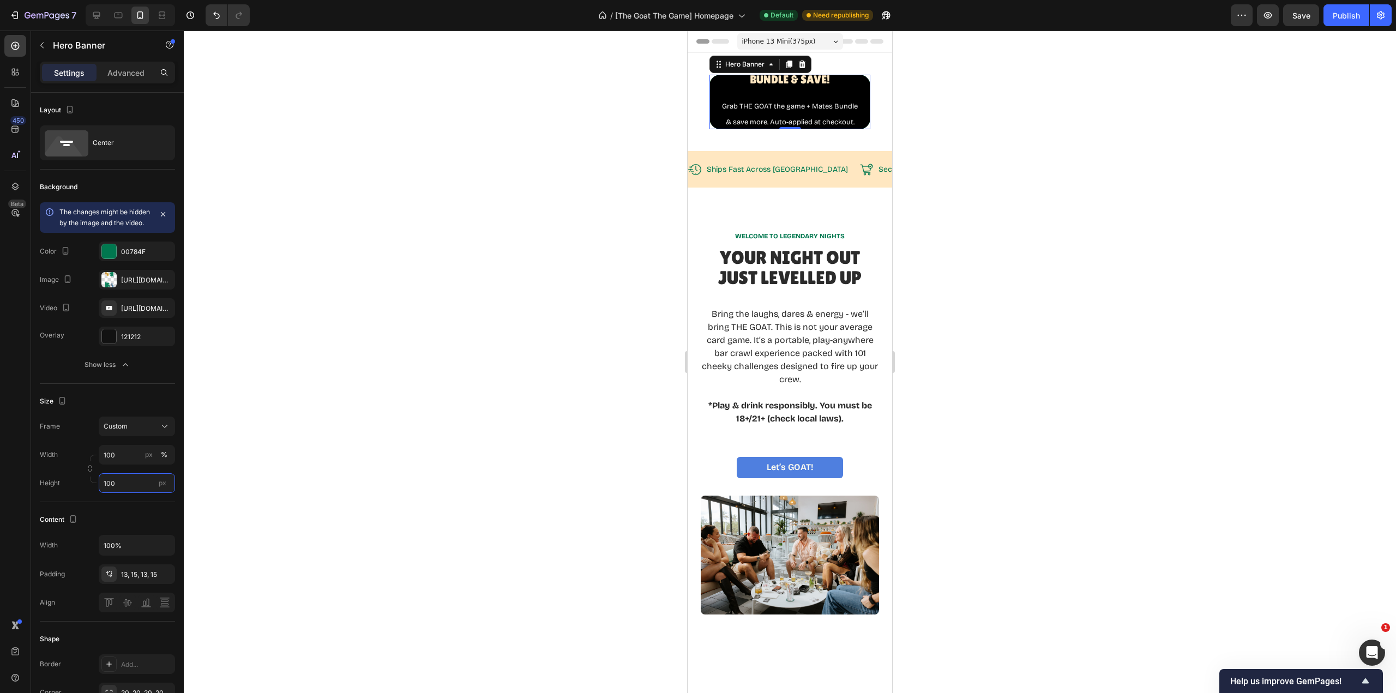
drag, startPoint x: 123, startPoint y: 497, endPoint x: 85, endPoint y: 497, distance: 38.2
click at [85, 493] on div "Height 100 px" at bounding box center [107, 483] width 135 height 20
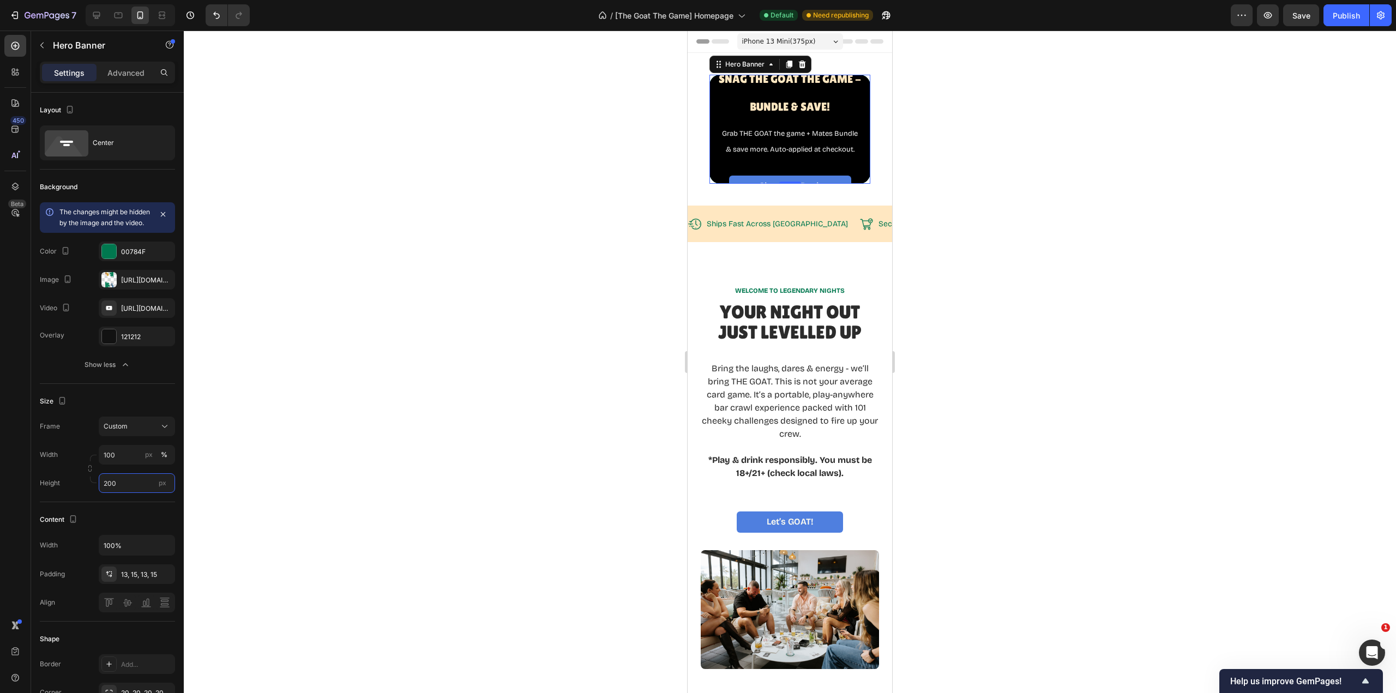
drag, startPoint x: 118, startPoint y: 496, endPoint x: 85, endPoint y: 496, distance: 32.7
click at [85, 493] on div "Height 200 px" at bounding box center [107, 483] width 135 height 20
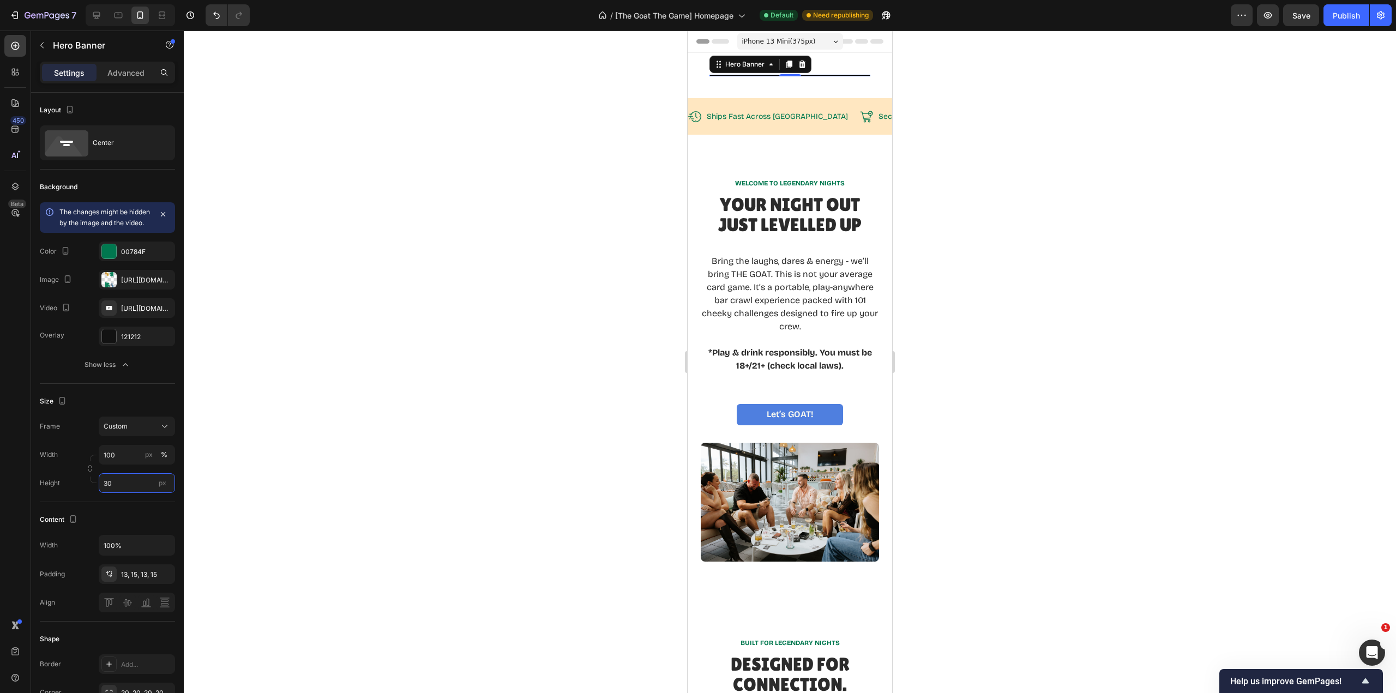
type input "300"
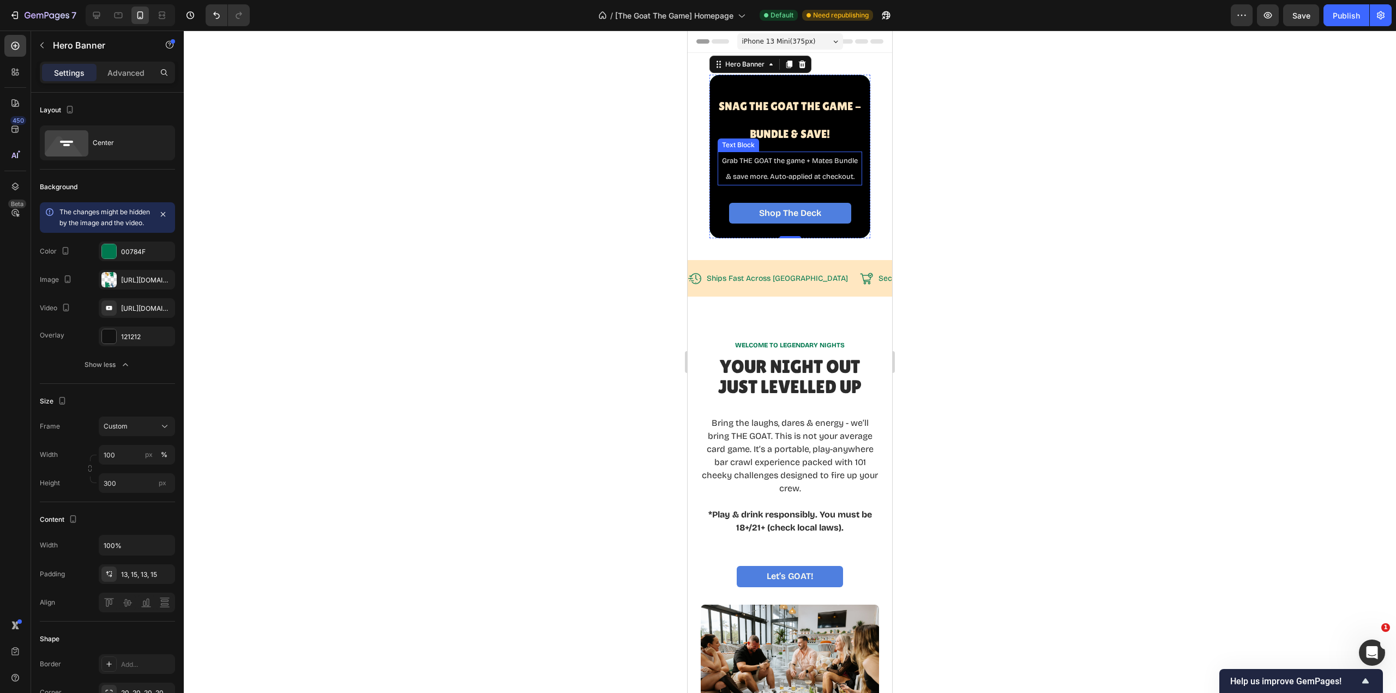
click at [798, 167] on span "Grab THE GOAT the game + Mates Bundle & save more. Auto-applied at checkout." at bounding box center [790, 169] width 136 height 25
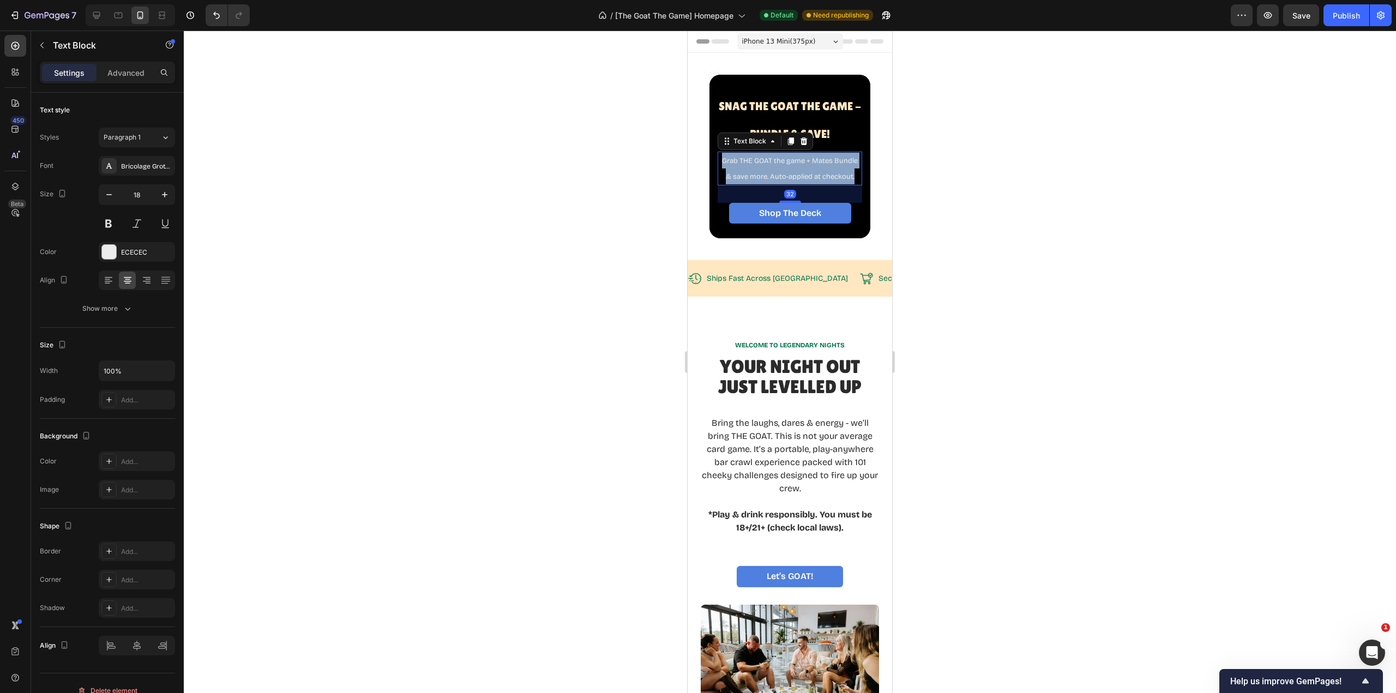
click at [797, 167] on span "Grab THE GOAT the game + Mates Bundle & save more. Auto-applied at checkout." at bounding box center [790, 169] width 136 height 25
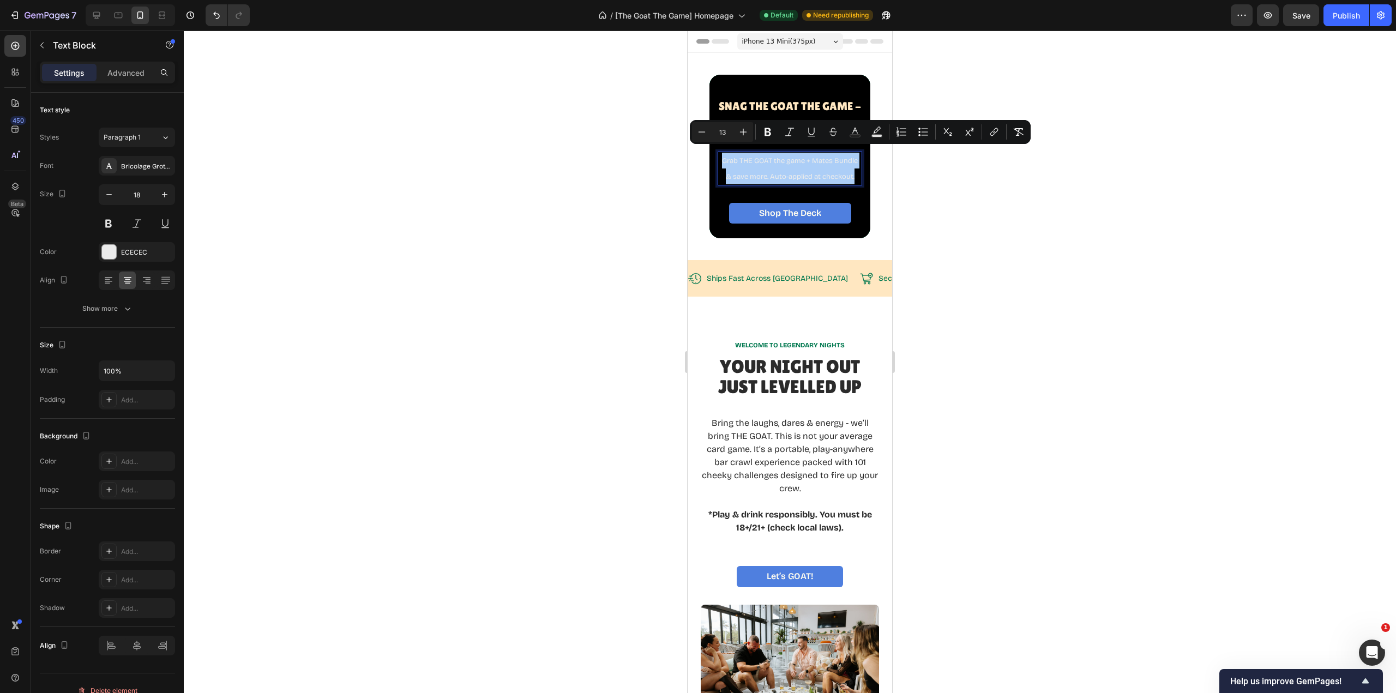
click at [742, 132] on icon "Editor contextual toolbar" at bounding box center [743, 132] width 7 height 7
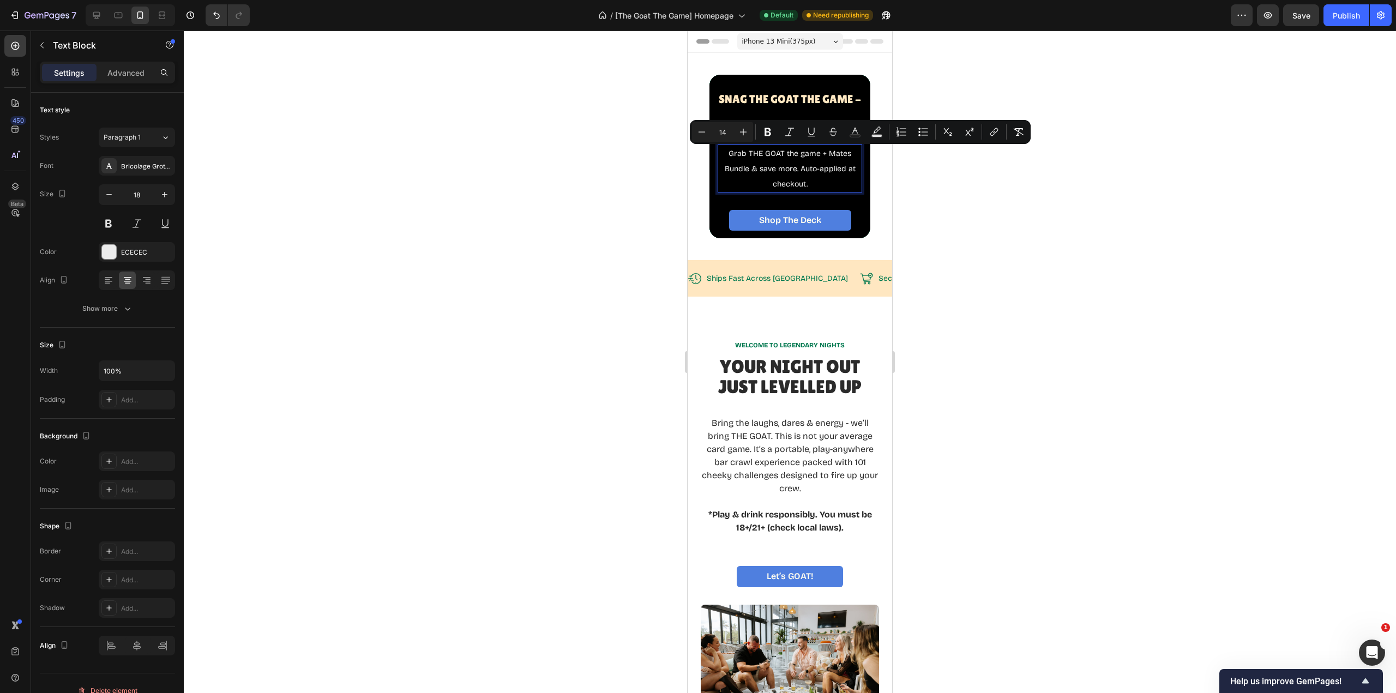
click at [742, 132] on icon "Editor contextual toolbar" at bounding box center [743, 132] width 7 height 7
type input "18"
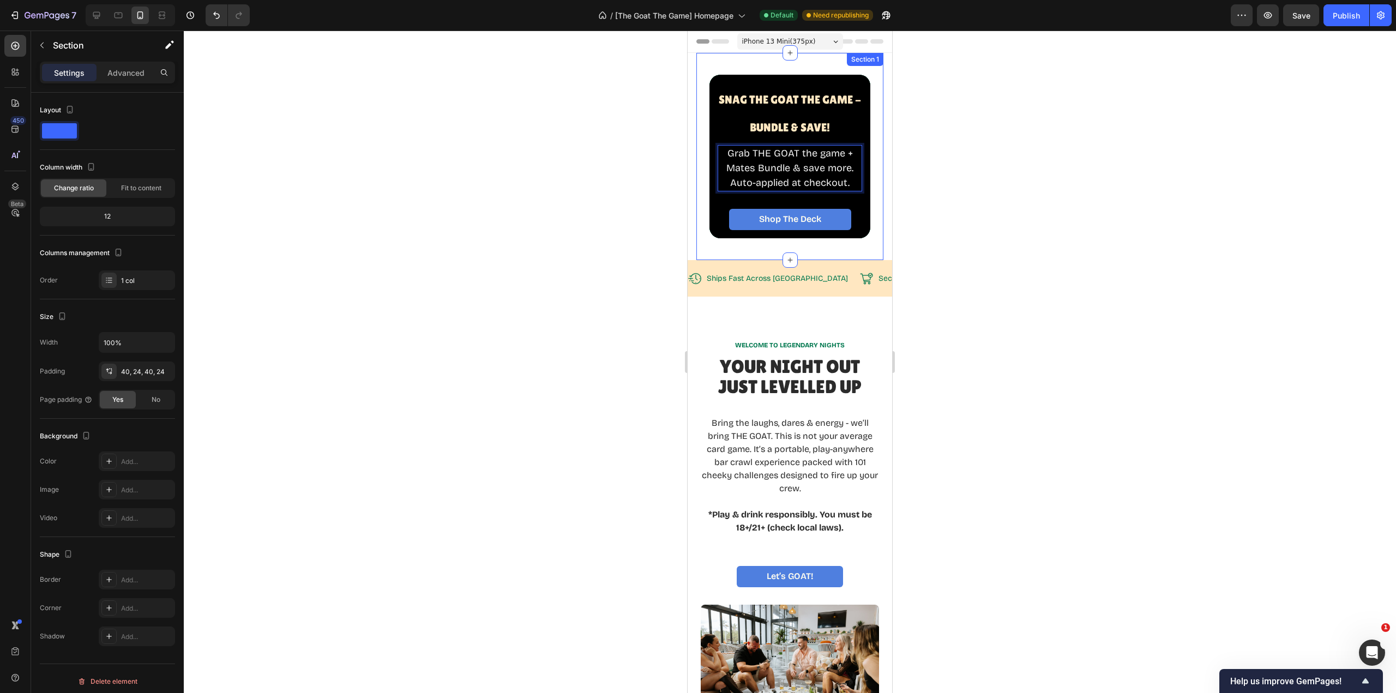
click at [870, 221] on div "Snag The GOAT THE Game - BUNDLE & SAVE! Heading Grab THE GOAT the game + Mates …" at bounding box center [789, 156] width 187 height 207
click at [802, 171] on span "Grab THE GOAT the game + Mates Bundle & save more. Auto-applied at checkout." at bounding box center [789, 167] width 127 height 41
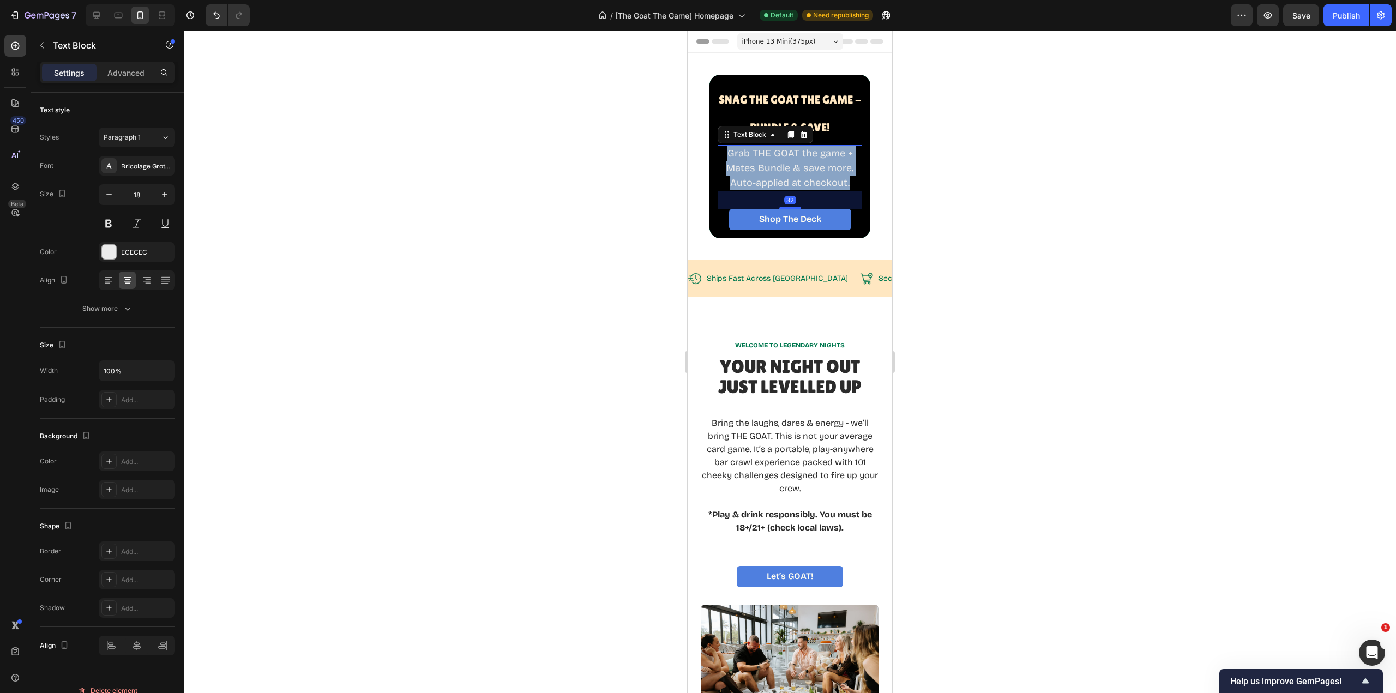
click at [802, 171] on span "Grab THE GOAT the game + Mates Bundle & save more. Auto-applied at checkout." at bounding box center [789, 167] width 127 height 41
click at [801, 171] on span "Grab THE GOAT the game + Mates Bundle & save more. Auto-applied at checkout." at bounding box center [789, 167] width 127 height 41
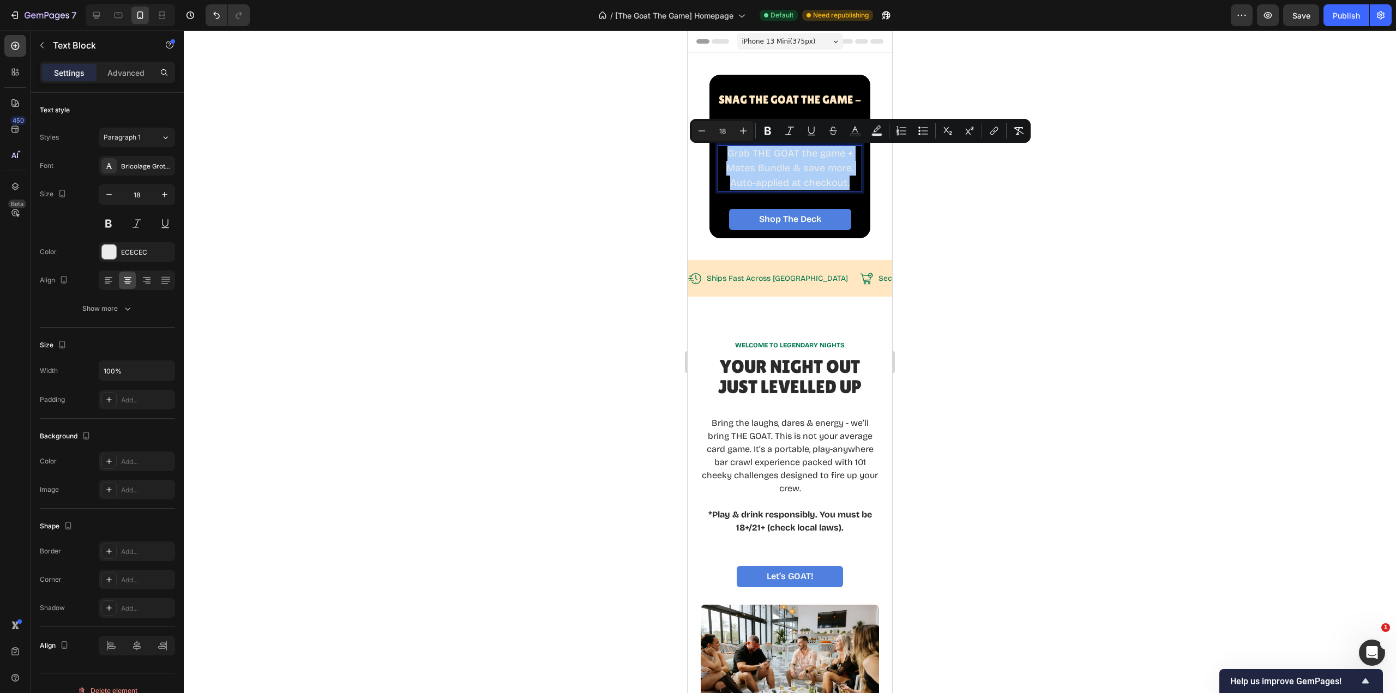
click at [701, 134] on icon "Editor contextual toolbar" at bounding box center [701, 130] width 11 height 11
click at [699, 131] on icon "Editor contextual toolbar" at bounding box center [702, 130] width 7 height 1
click at [699, 130] on icon "Editor contextual toolbar" at bounding box center [701, 130] width 11 height 11
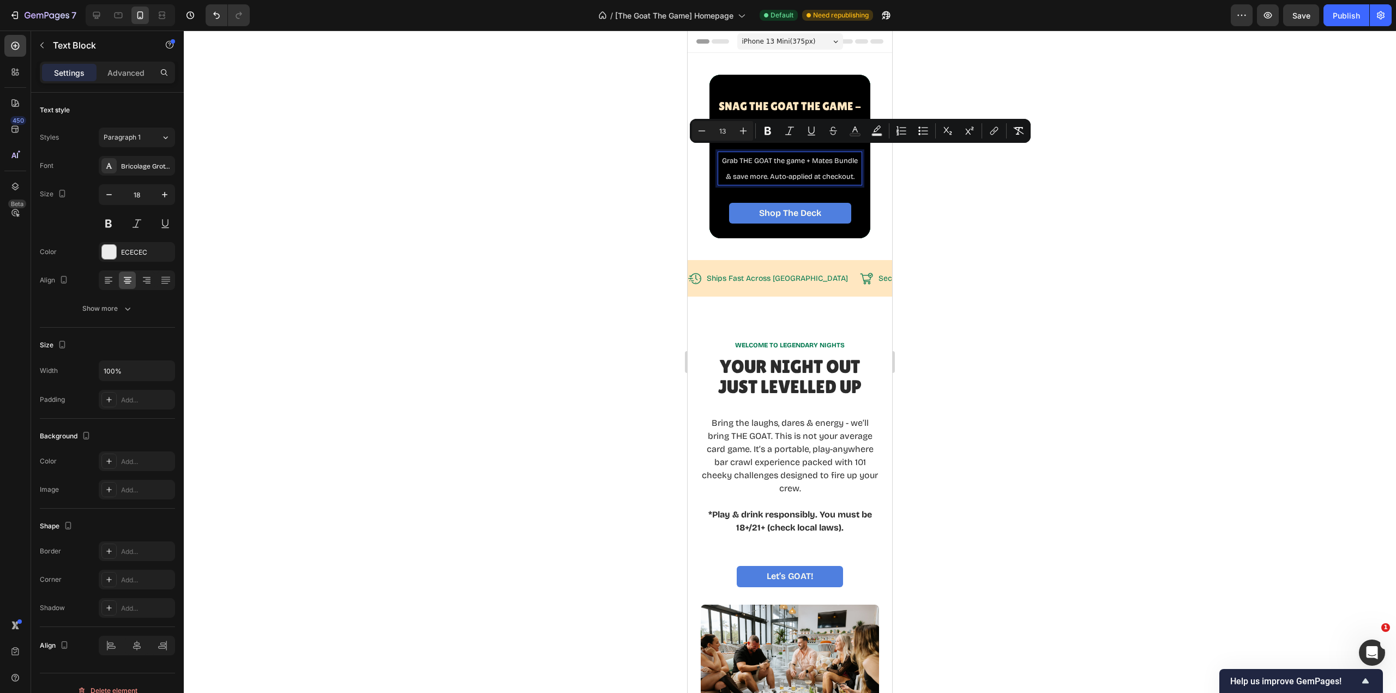
click at [699, 130] on icon "Editor contextual toolbar" at bounding box center [701, 130] width 11 height 11
type input "12"
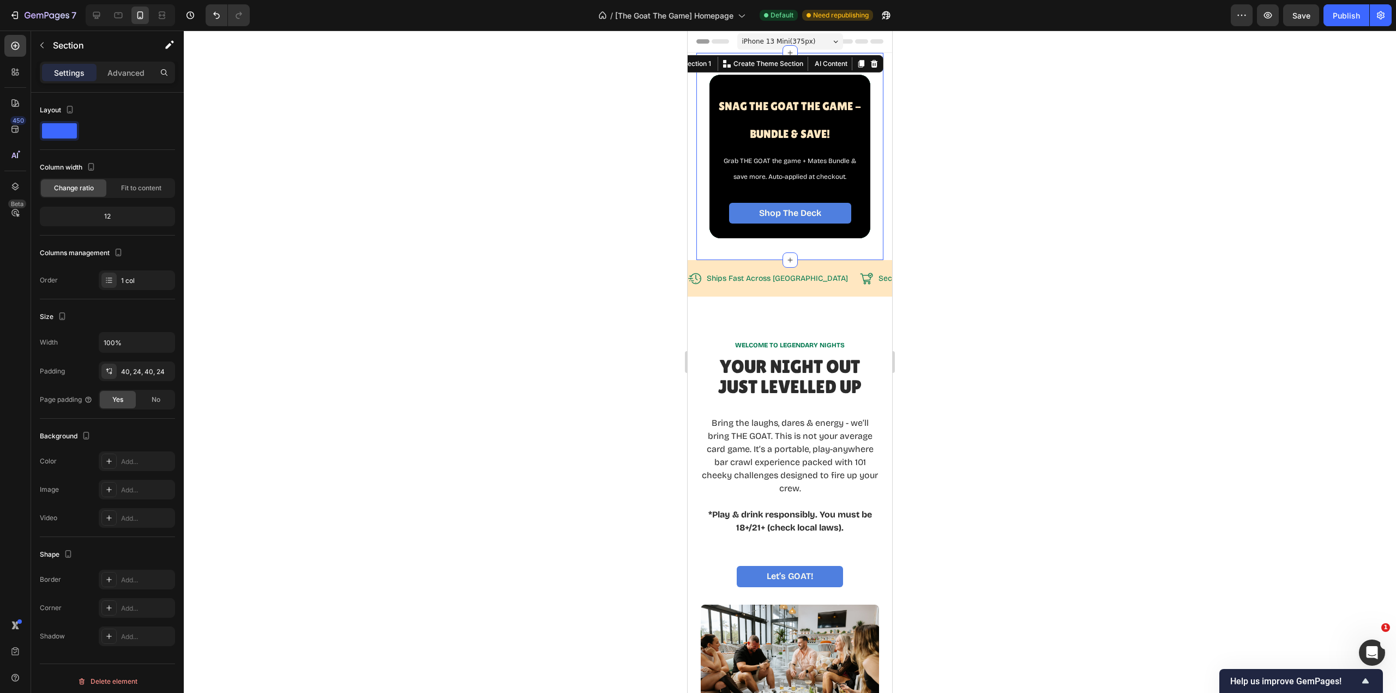
click at [870, 191] on div "Snag The GOAT THE Game - BUNDLE & SAVE! Heading Grab THE GOAT the game + Mates …" at bounding box center [789, 156] width 187 height 207
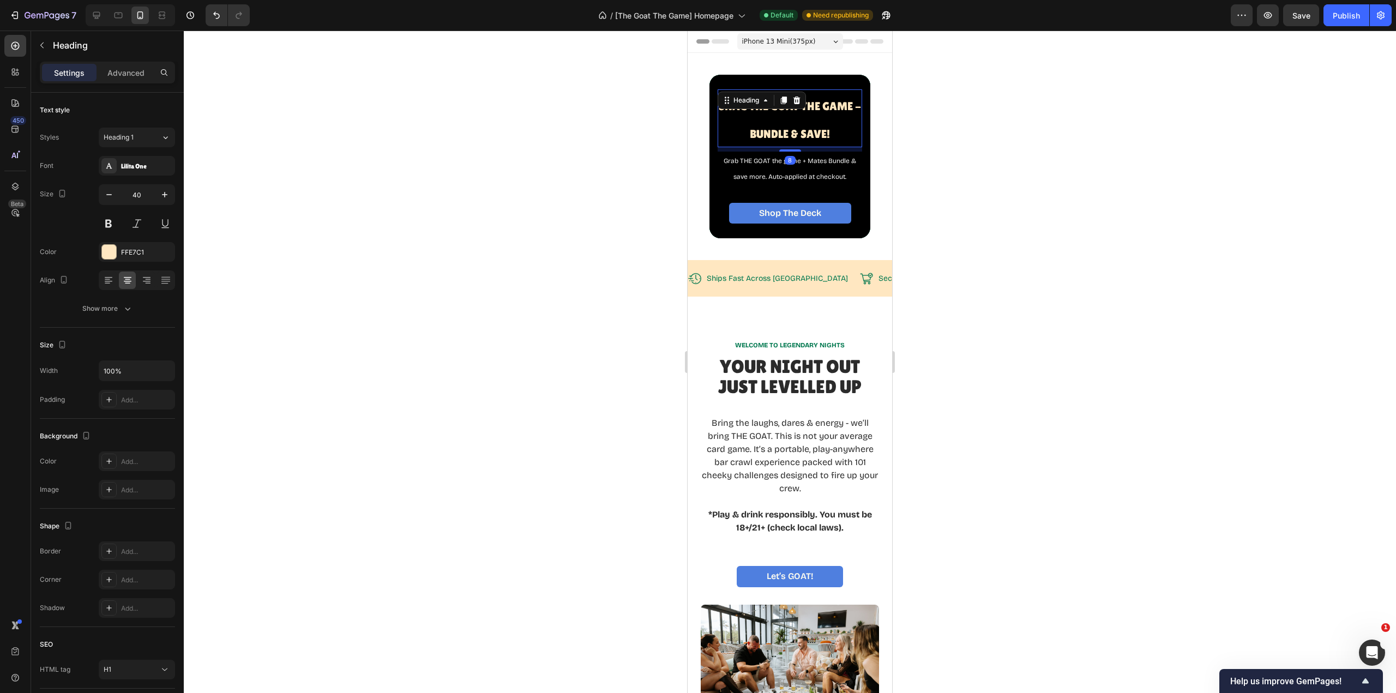
click at [797, 117] on h1 "Snag The GOAT THE Game - BUNDLE & SAVE!" at bounding box center [790, 118] width 145 height 58
click at [797, 117] on p "Snag The GOAT THE Game - BUNDLE & SAVE!" at bounding box center [790, 119] width 142 height 56
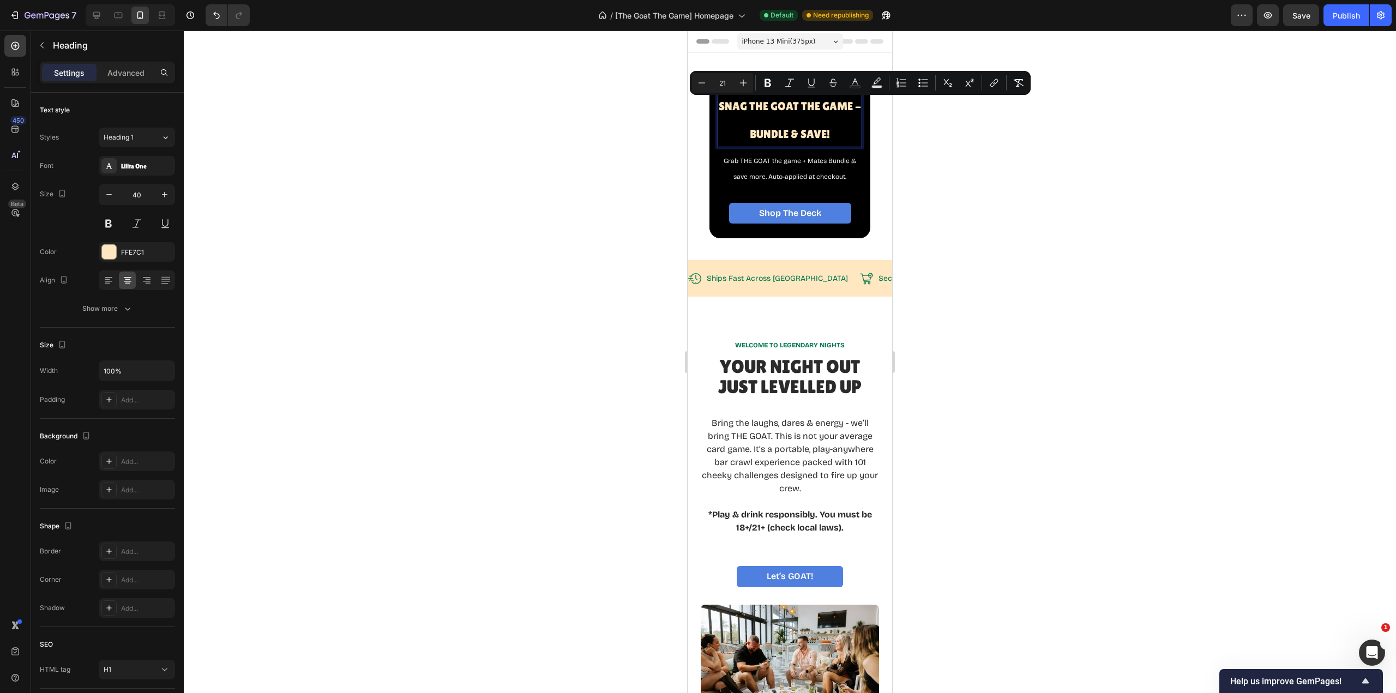
click at [839, 134] on p "Snag The GOAT THE Game - BUNDLE & SAVE!" at bounding box center [790, 119] width 142 height 56
drag, startPoint x: 840, startPoint y: 134, endPoint x: 720, endPoint y: 100, distance: 124.1
click at [720, 100] on p "Snag The GOAT THE Game - BUNDLE & SAVE!" at bounding box center [790, 119] width 142 height 56
click at [702, 81] on icon "Editor contextual toolbar" at bounding box center [701, 82] width 11 height 11
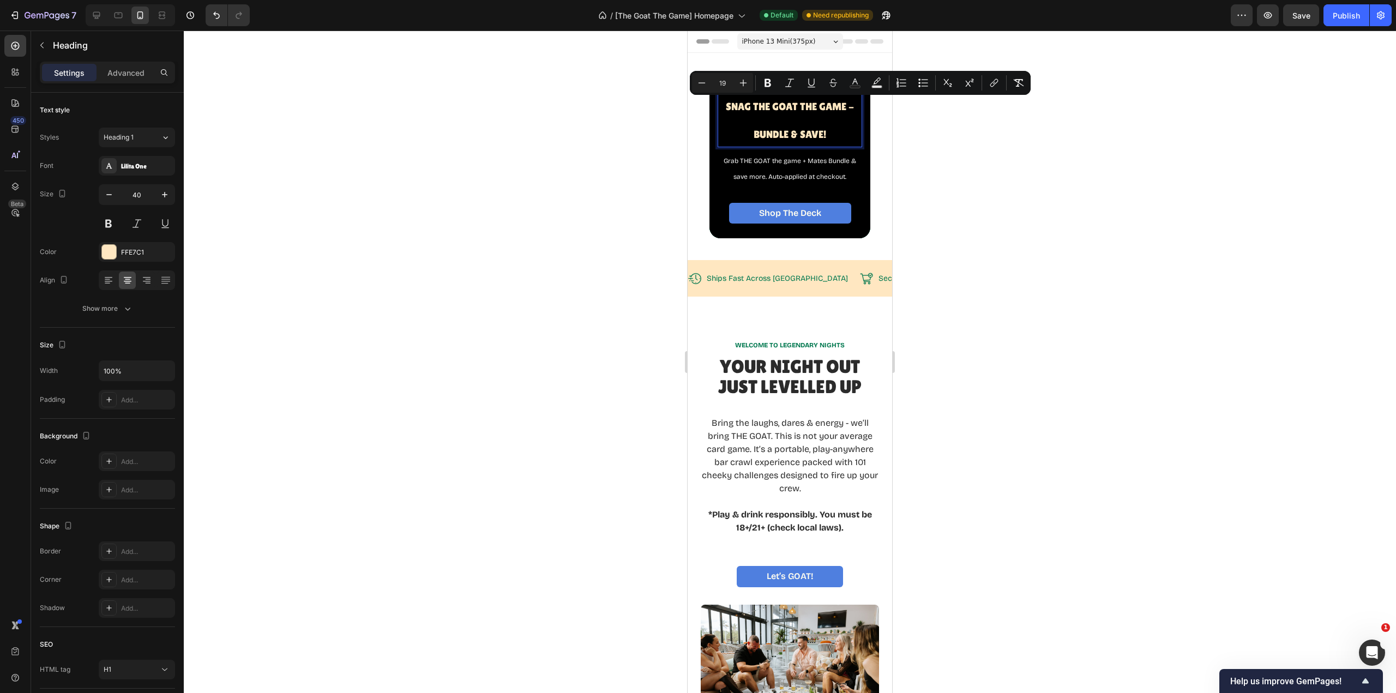
click at [702, 81] on icon "Editor contextual toolbar" at bounding box center [701, 82] width 11 height 11
click at [742, 86] on icon "Editor contextual toolbar" at bounding box center [743, 82] width 11 height 11
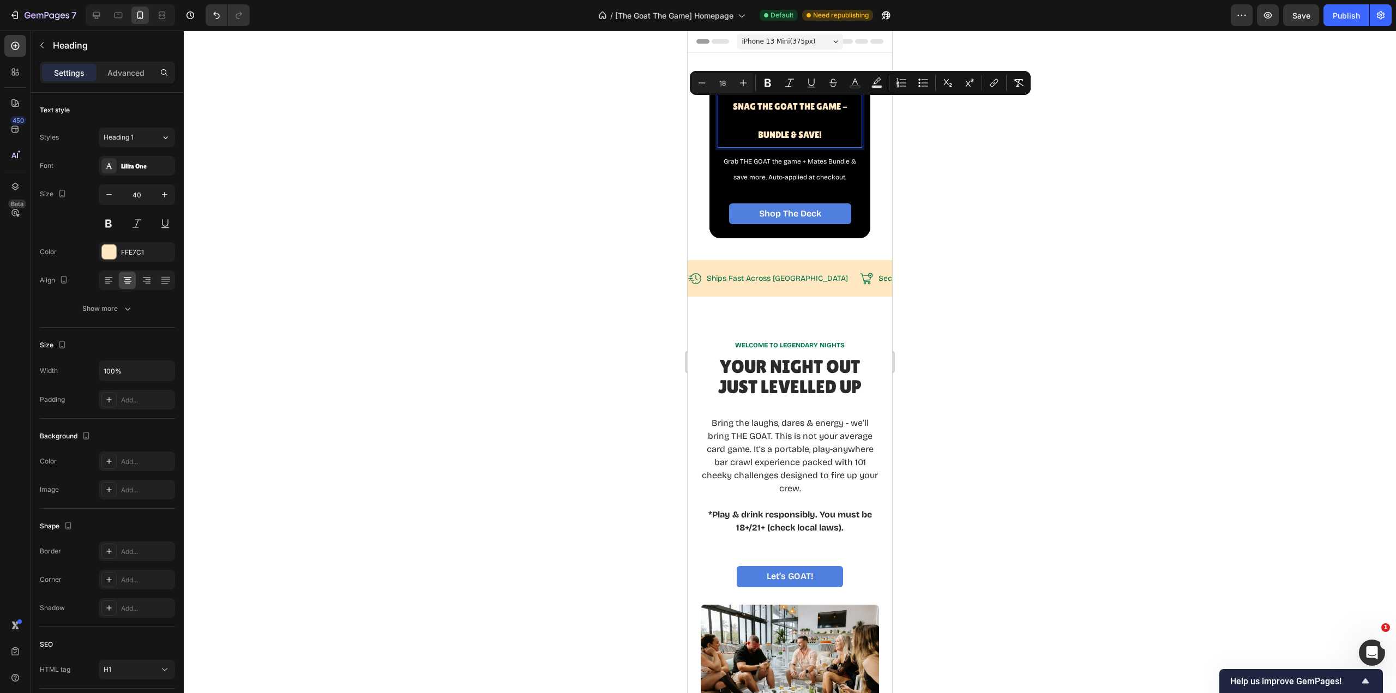
click at [742, 86] on icon "Editor contextual toolbar" at bounding box center [743, 82] width 11 height 11
click at [702, 83] on icon "Editor contextual toolbar" at bounding box center [701, 82] width 11 height 11
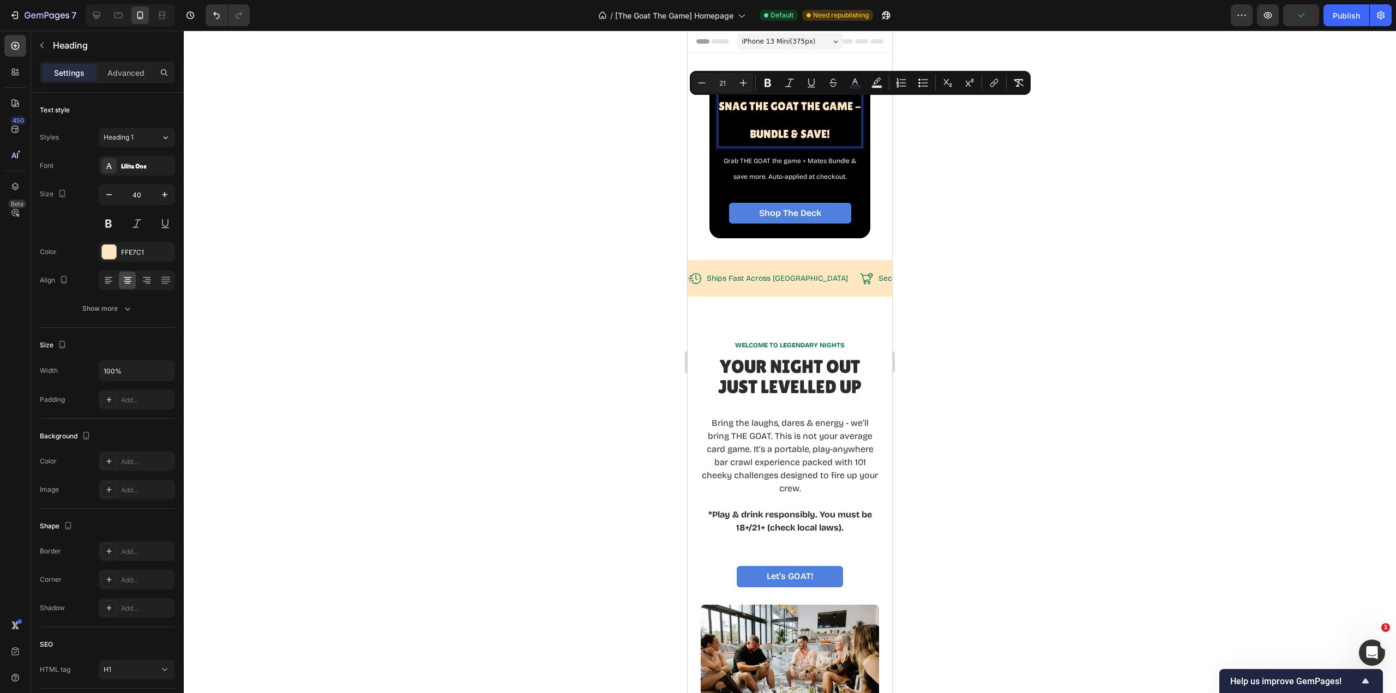
click at [701, 82] on icon "Editor contextual toolbar" at bounding box center [701, 82] width 11 height 11
type input "19"
click at [861, 140] on div "Snag The GOAT THE Game - BUNDLE & SAVE! Heading 8 Grab THE GOAT the game + Mate…" at bounding box center [790, 156] width 161 height 149
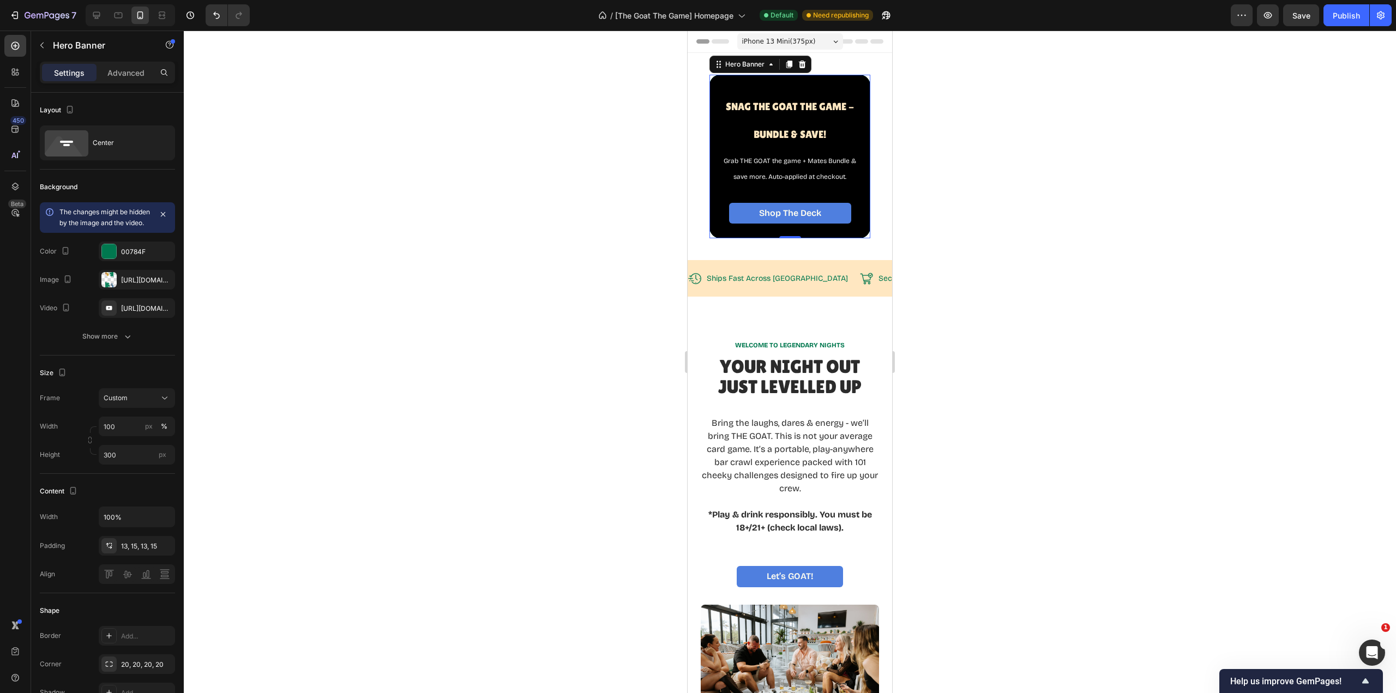
click at [928, 250] on div at bounding box center [790, 362] width 1212 height 663
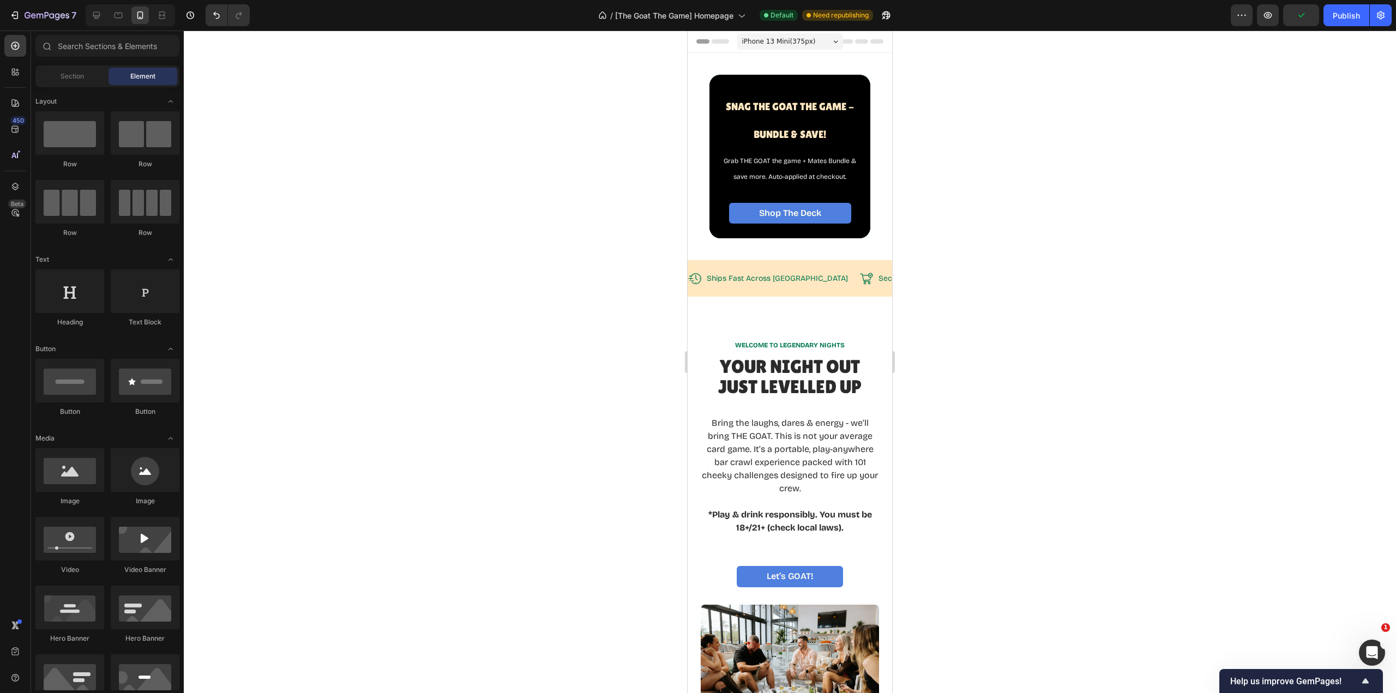
click at [1349, 20] on div "Publish" at bounding box center [1346, 15] width 27 height 11
click at [792, 133] on span "Snag The GOAT THE Game - BUNDLE & SAVE!" at bounding box center [790, 120] width 128 height 40
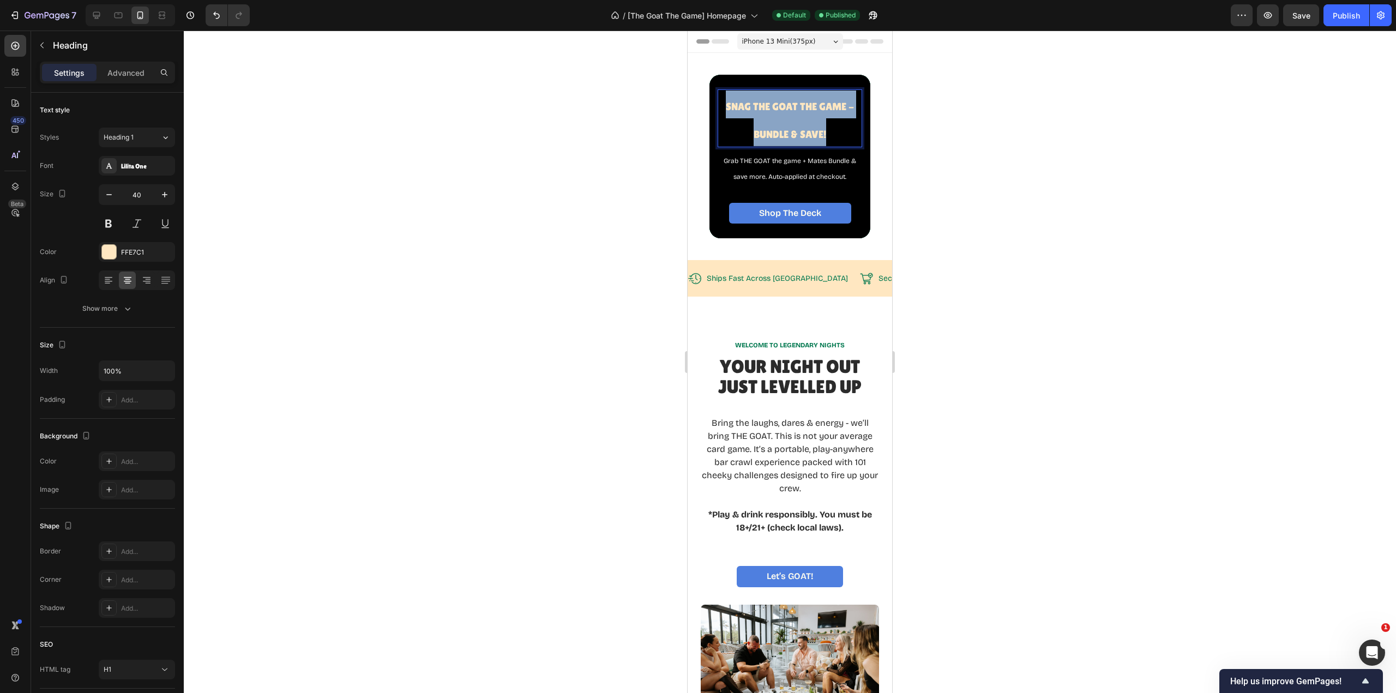
click at [792, 133] on span "Snag The GOAT THE Game - BUNDLE & SAVE!" at bounding box center [790, 120] width 128 height 40
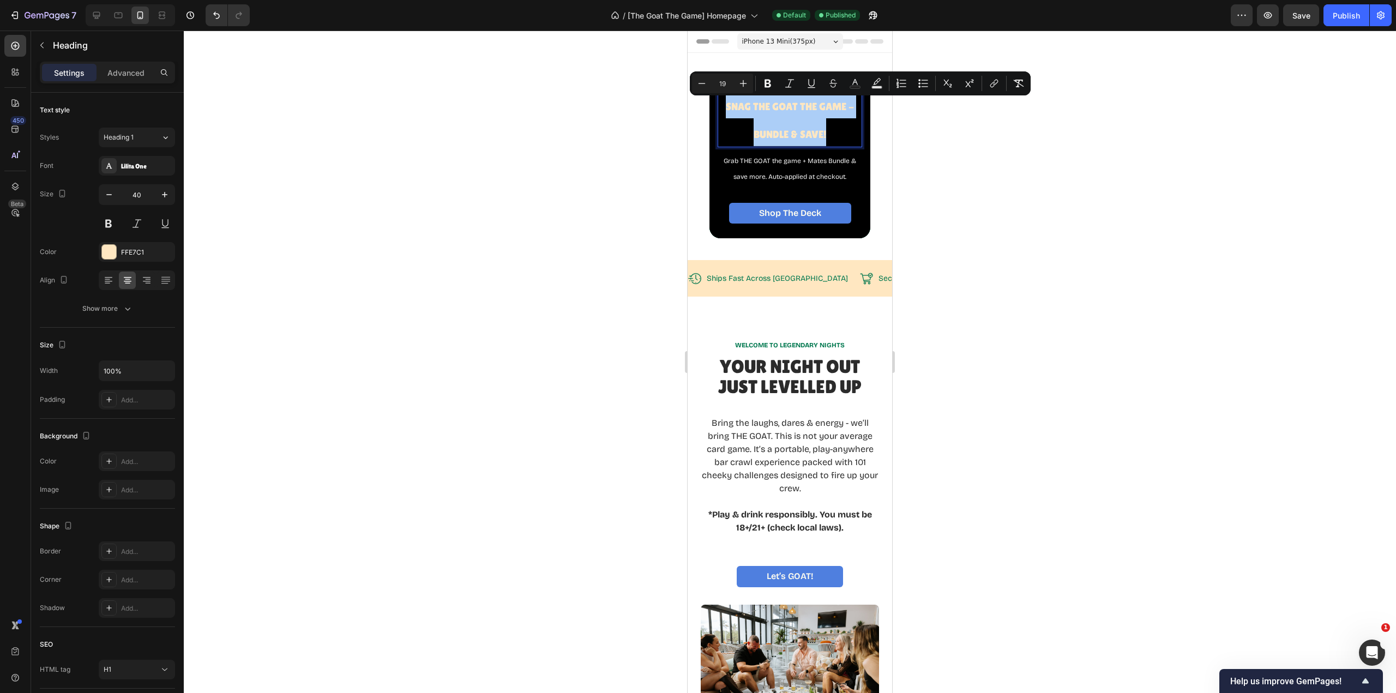
click at [145, 137] on div "Heading 1" at bounding box center [126, 138] width 44 height 10
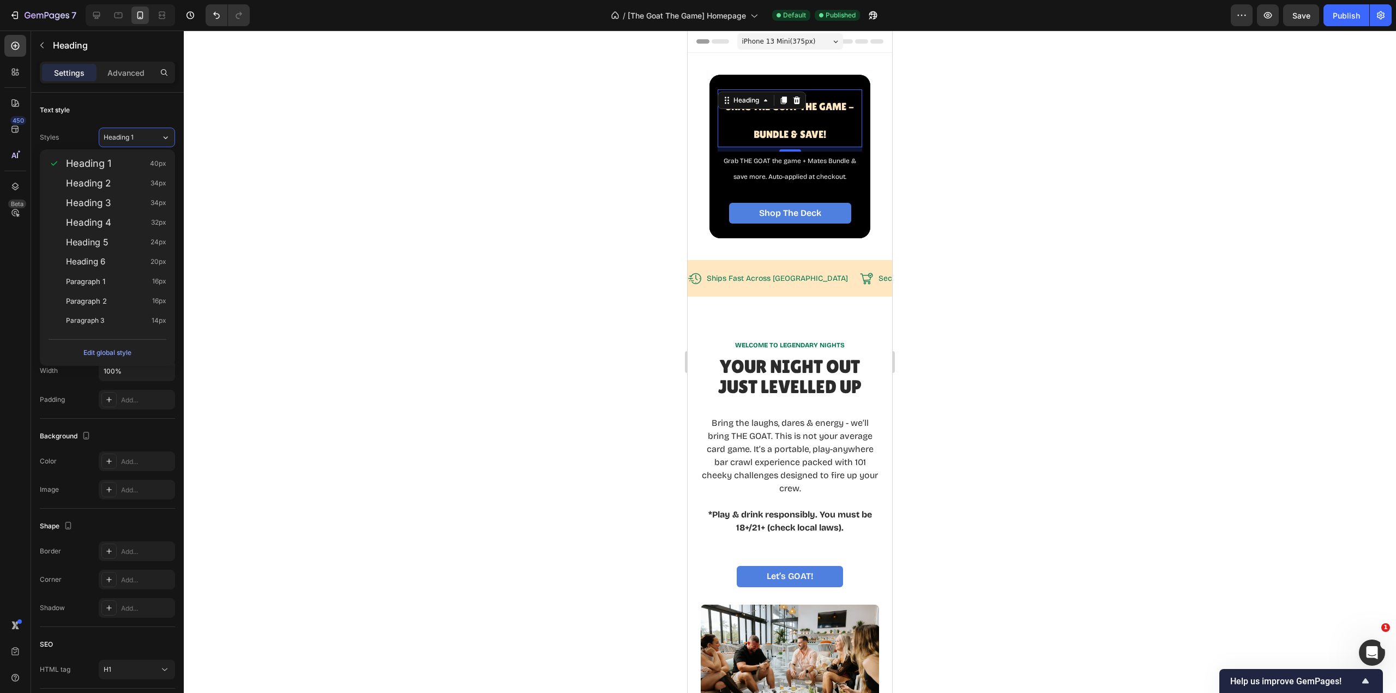
click at [111, 263] on div "Heading 6 20px" at bounding box center [116, 261] width 100 height 11
type input "20"
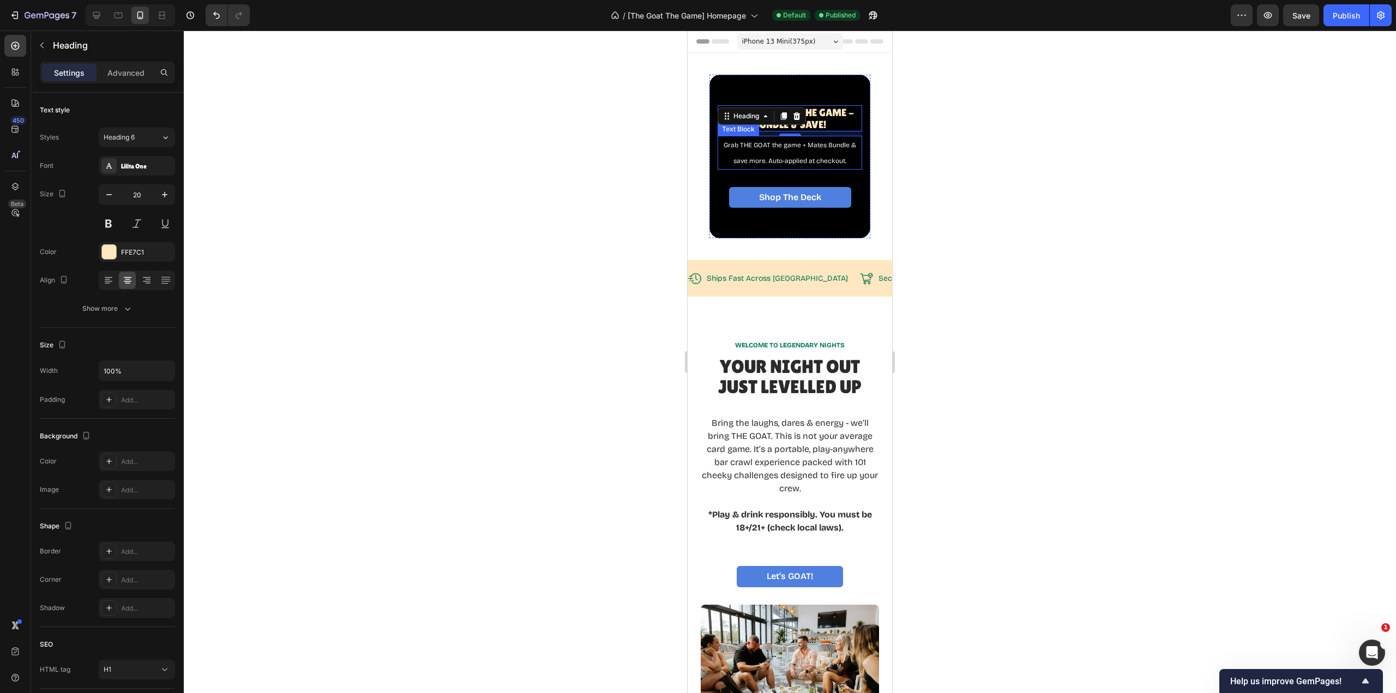
click at [779, 153] on p "Grab THE GOAT the game + Mates Bundle & save more. Auto-applied at checkout." at bounding box center [790, 153] width 142 height 32
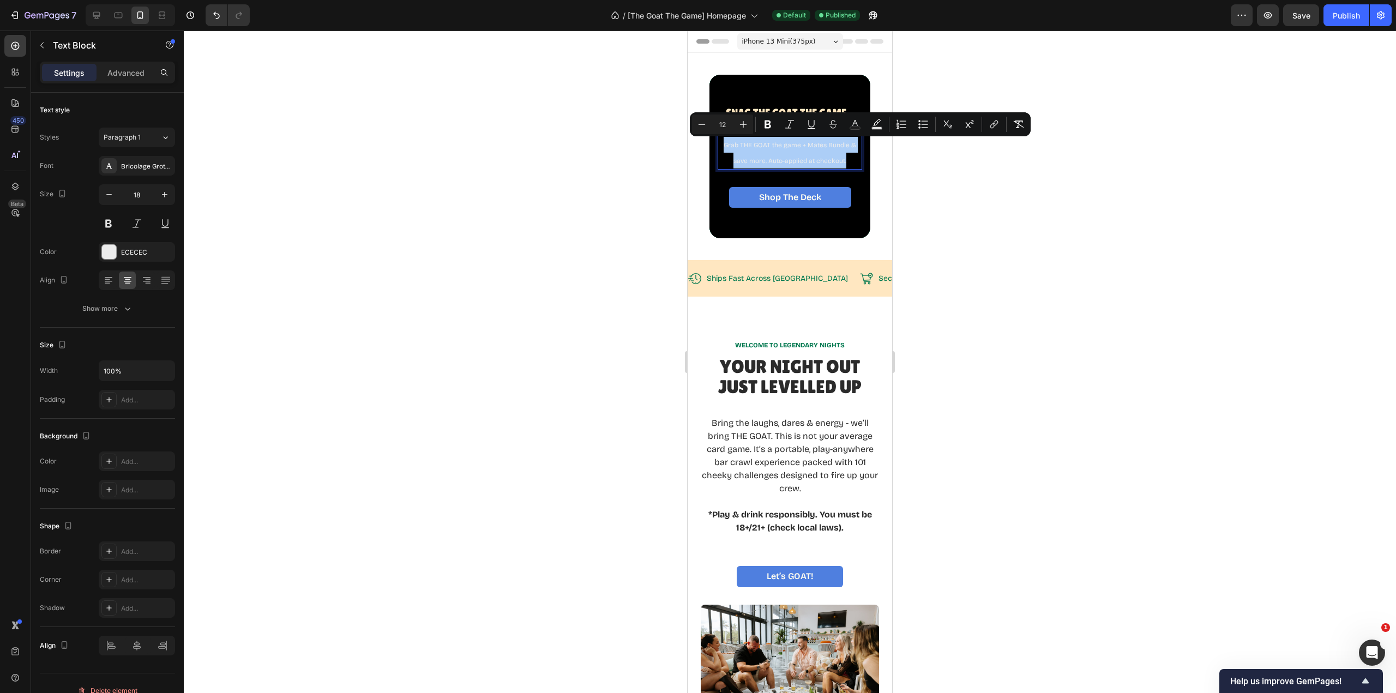
click at [119, 138] on span "Paragraph 1" at bounding box center [122, 138] width 37 height 10
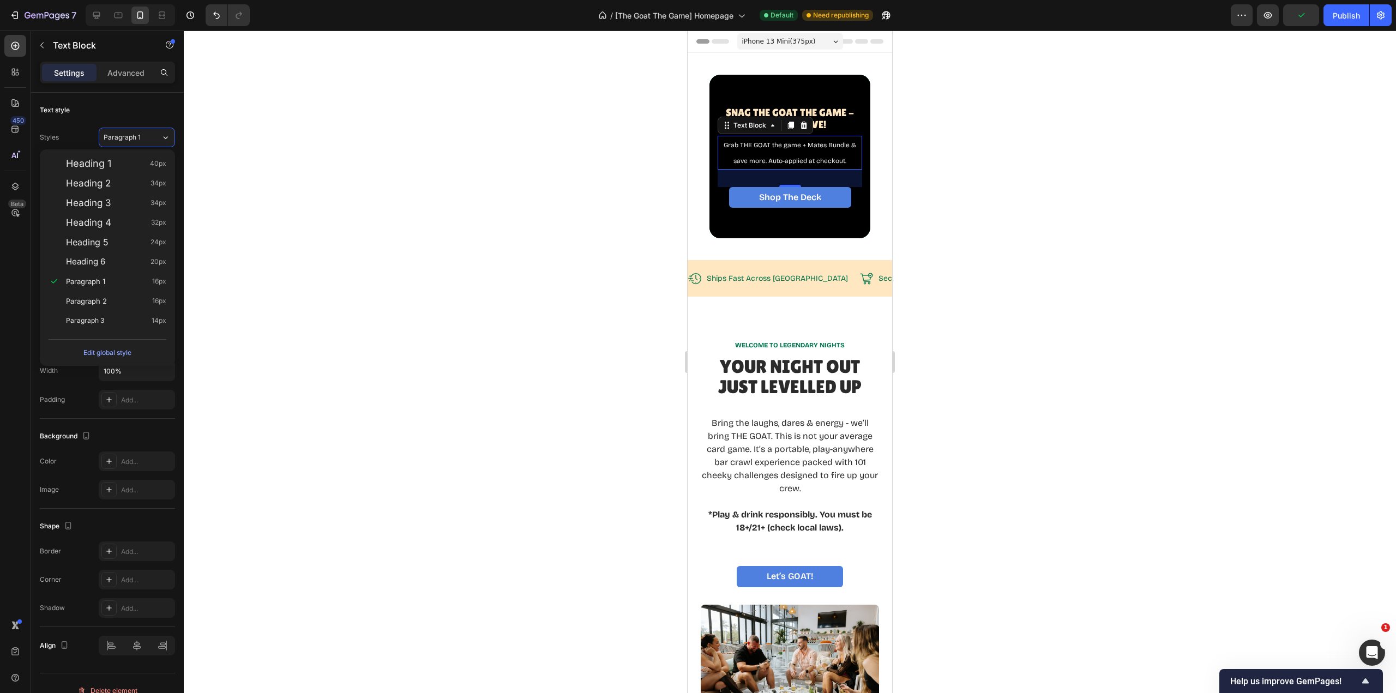
click at [91, 319] on span "Paragraph 3" at bounding box center [85, 320] width 38 height 11
type input "14"
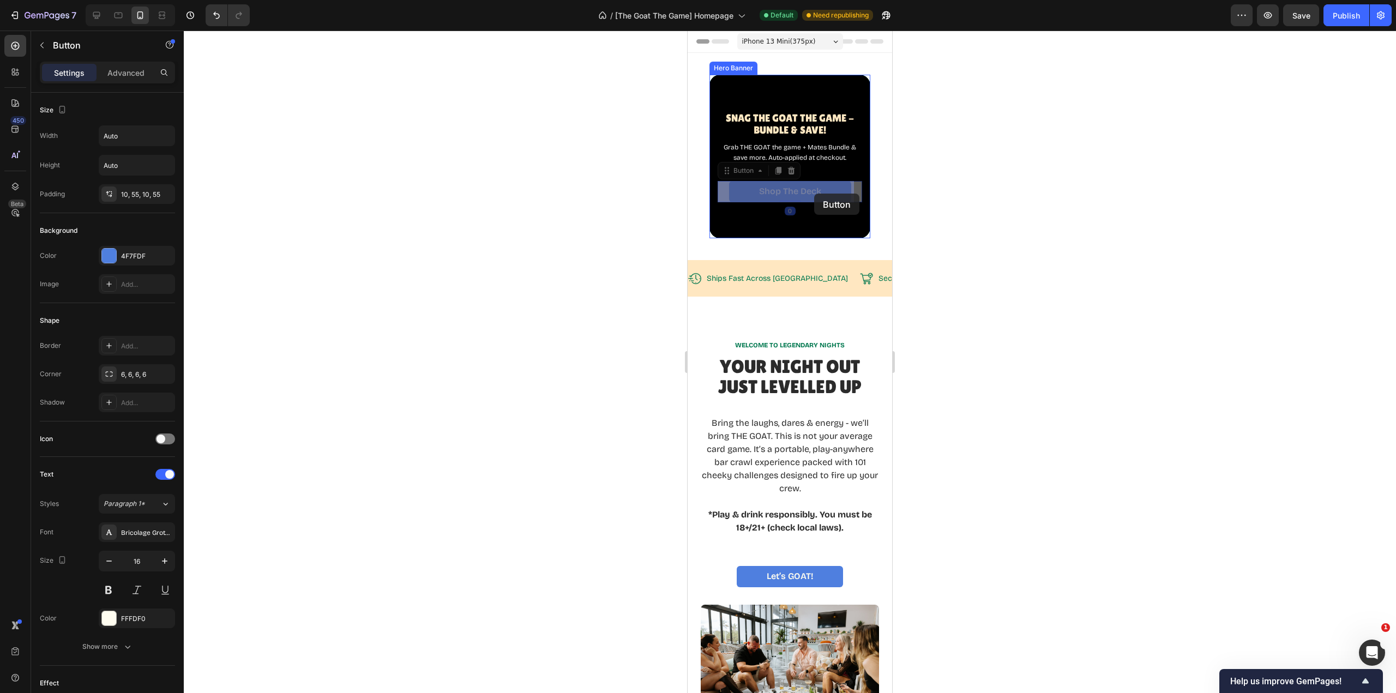
drag, startPoint x: 821, startPoint y: 189, endPoint x: 814, endPoint y: 194, distance: 8.2
click at [850, 161] on p "Grab THE GOAT the game + Mates Bundle & save more. Auto-applied at checkout." at bounding box center [790, 152] width 142 height 20
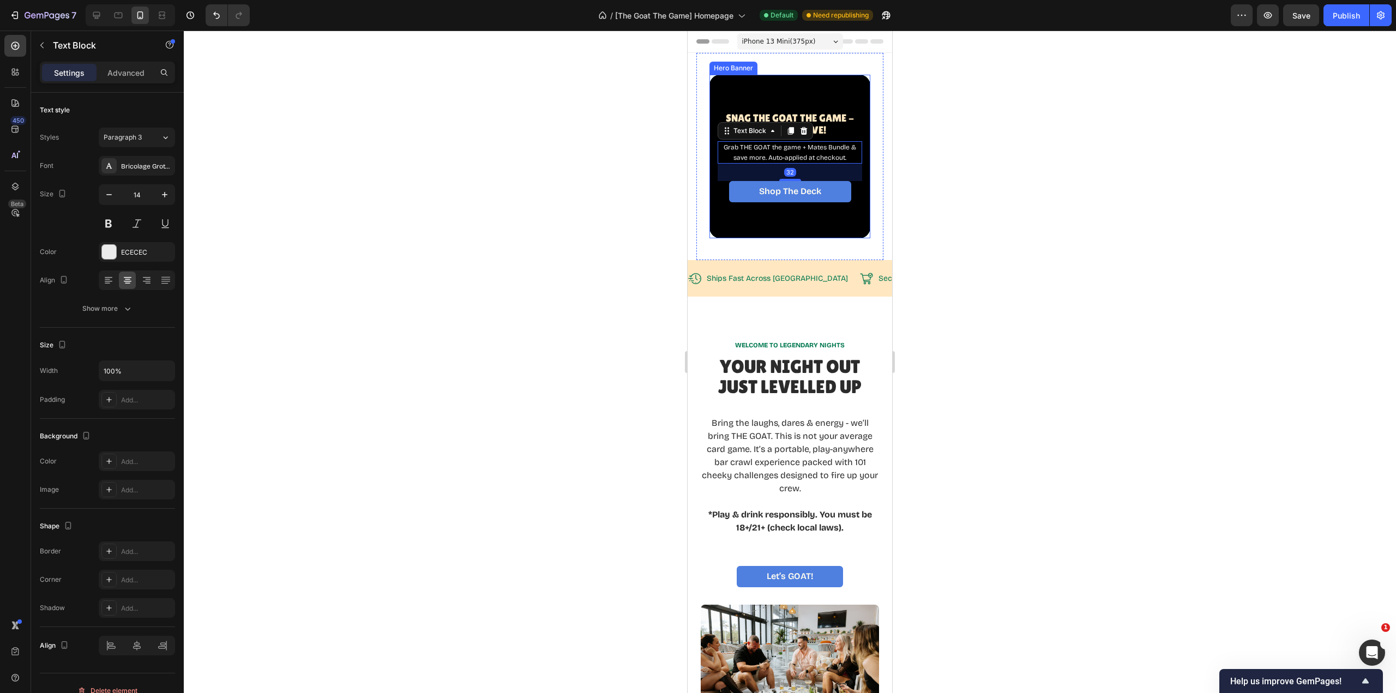
click at [834, 95] on div "Overlay" at bounding box center [790, 157] width 161 height 164
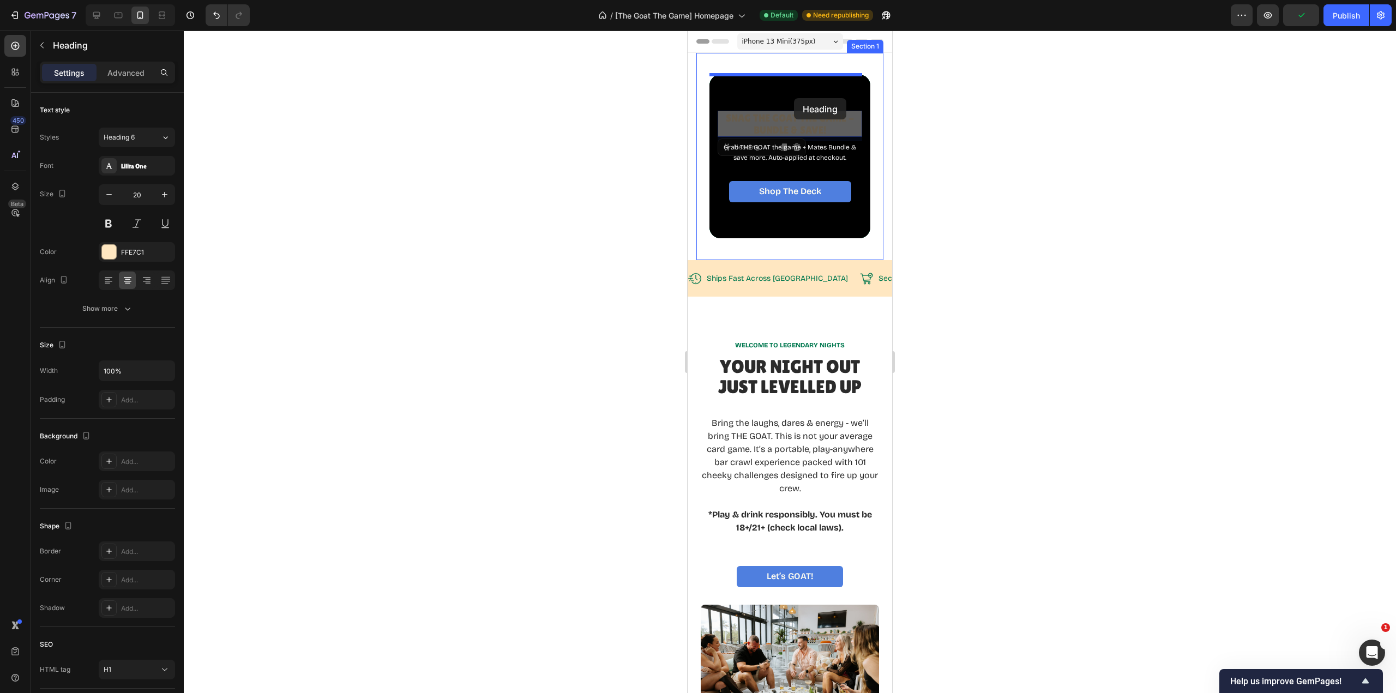
drag, startPoint x: 795, startPoint y: 122, endPoint x: 794, endPoint y: 98, distance: 24.0
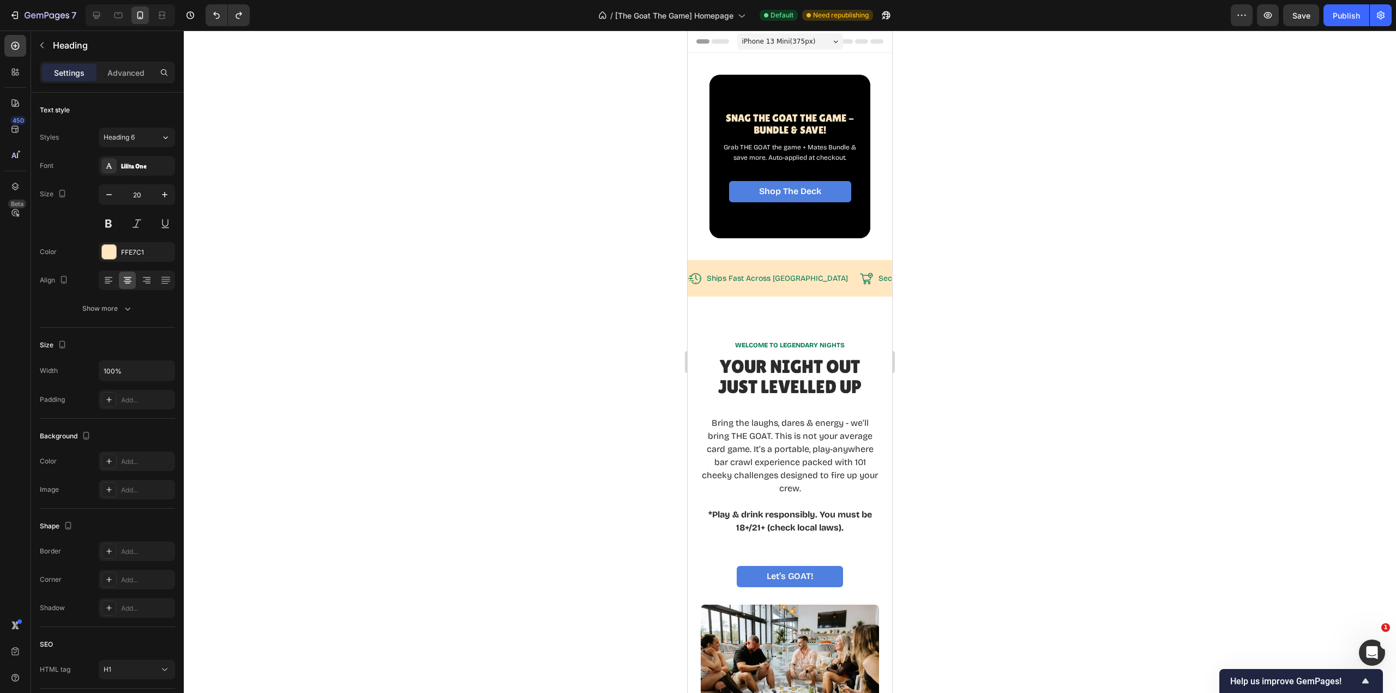
click at [790, 118] on span "Snag The GOAT THE Game - BUNDLE & SAVE!" at bounding box center [790, 124] width 128 height 24
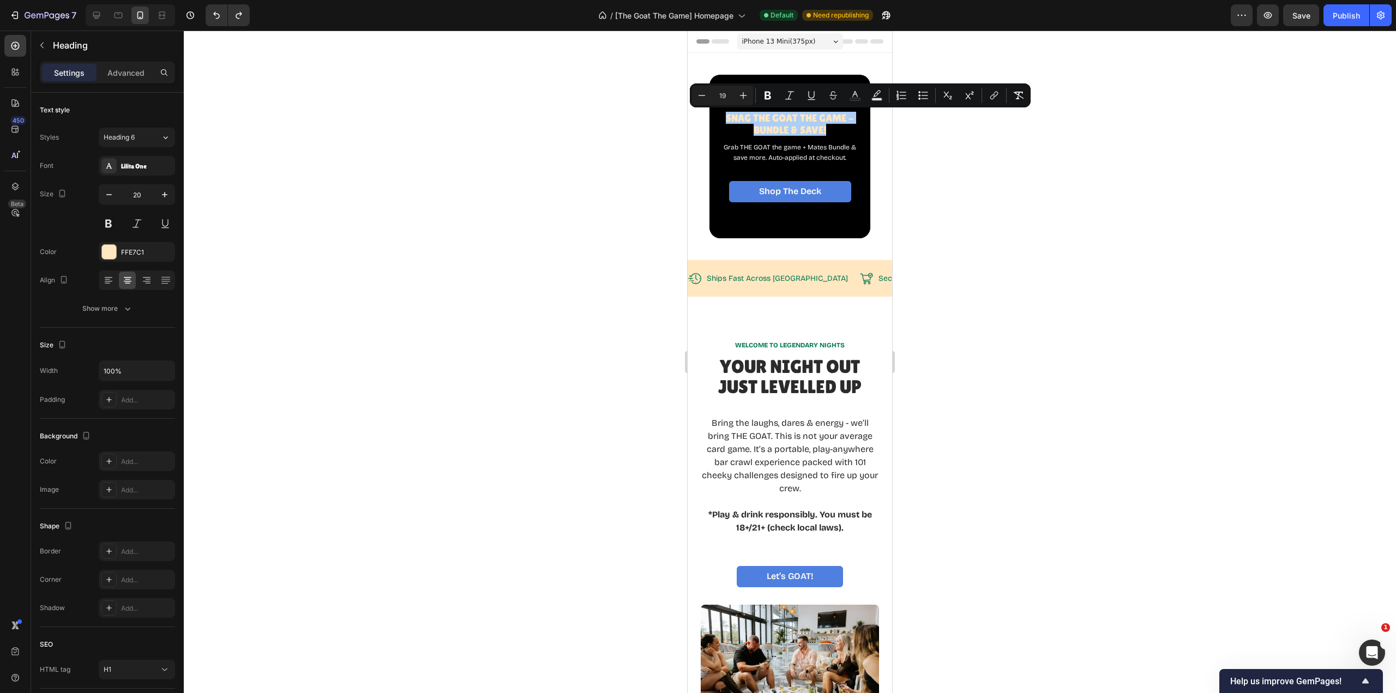
click at [134, 76] on p "Advanced" at bounding box center [125, 72] width 37 height 11
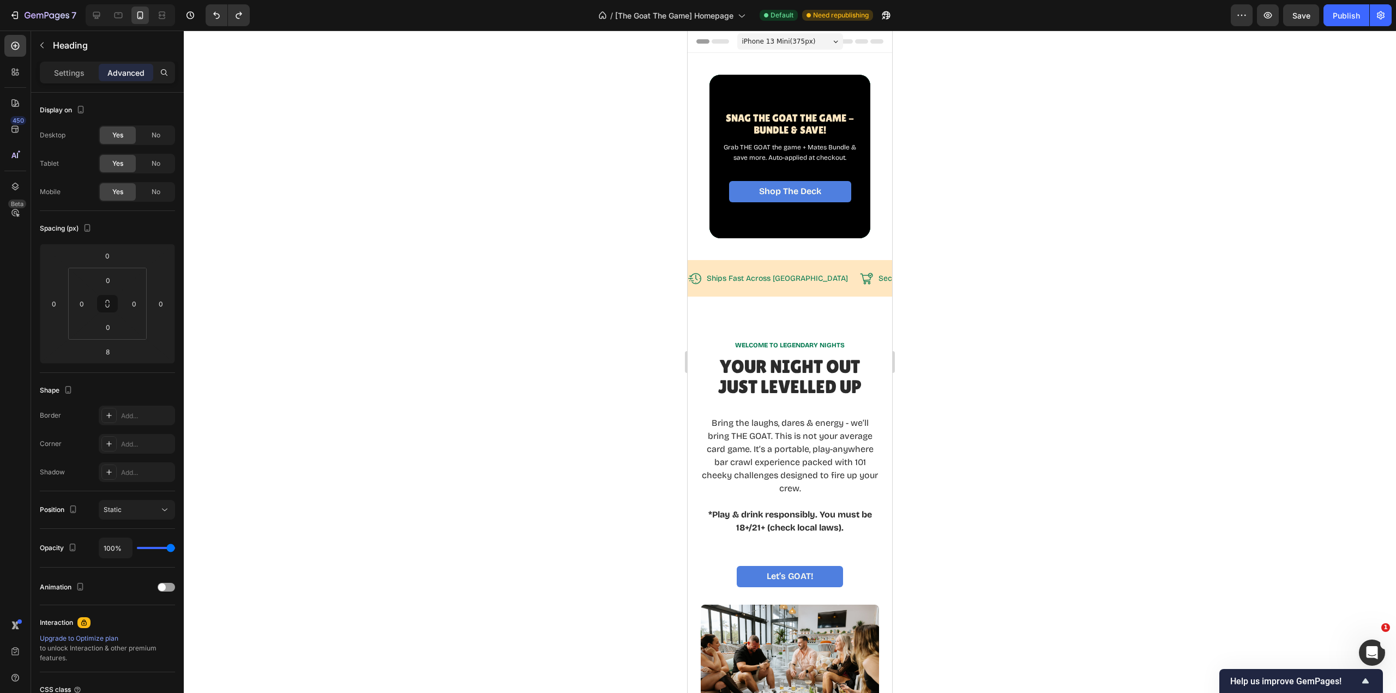
click at [78, 76] on p "Settings" at bounding box center [69, 72] width 31 height 11
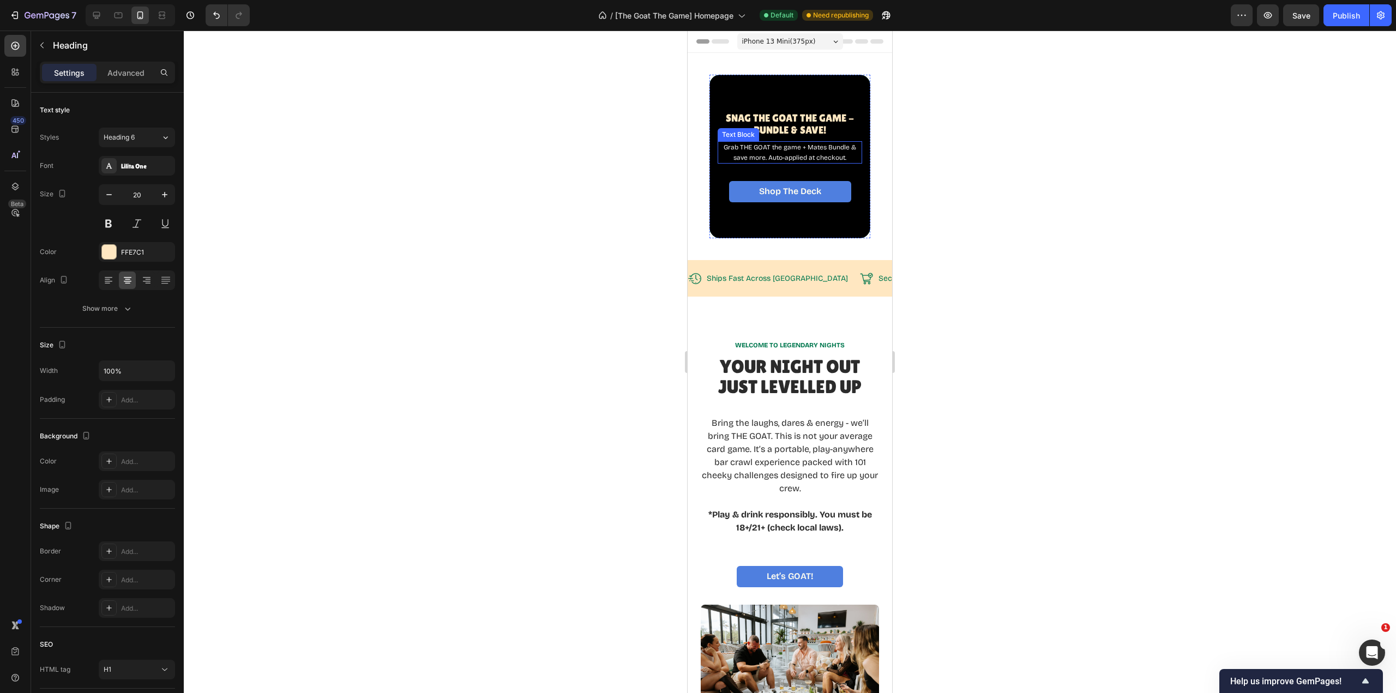
click at [812, 157] on span "Grab THE GOAT the game + Mates Bundle & save more. Auto-applied at checkout." at bounding box center [790, 151] width 133 height 17
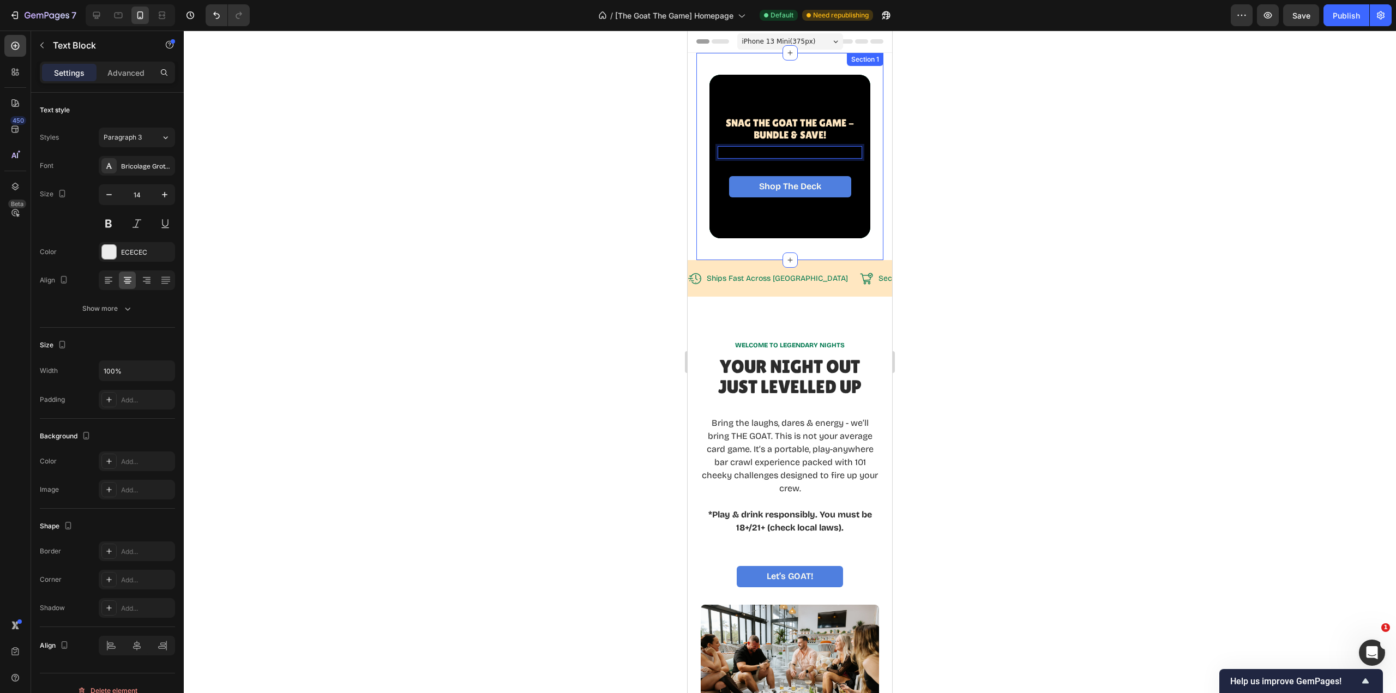
click at [869, 158] on div "⁠⁠⁠⁠⁠⁠⁠ Snag The GOAT THE Game - BUNDLE & SAVE! Heading Text Block 32 Shop The …" at bounding box center [789, 156] width 187 height 207
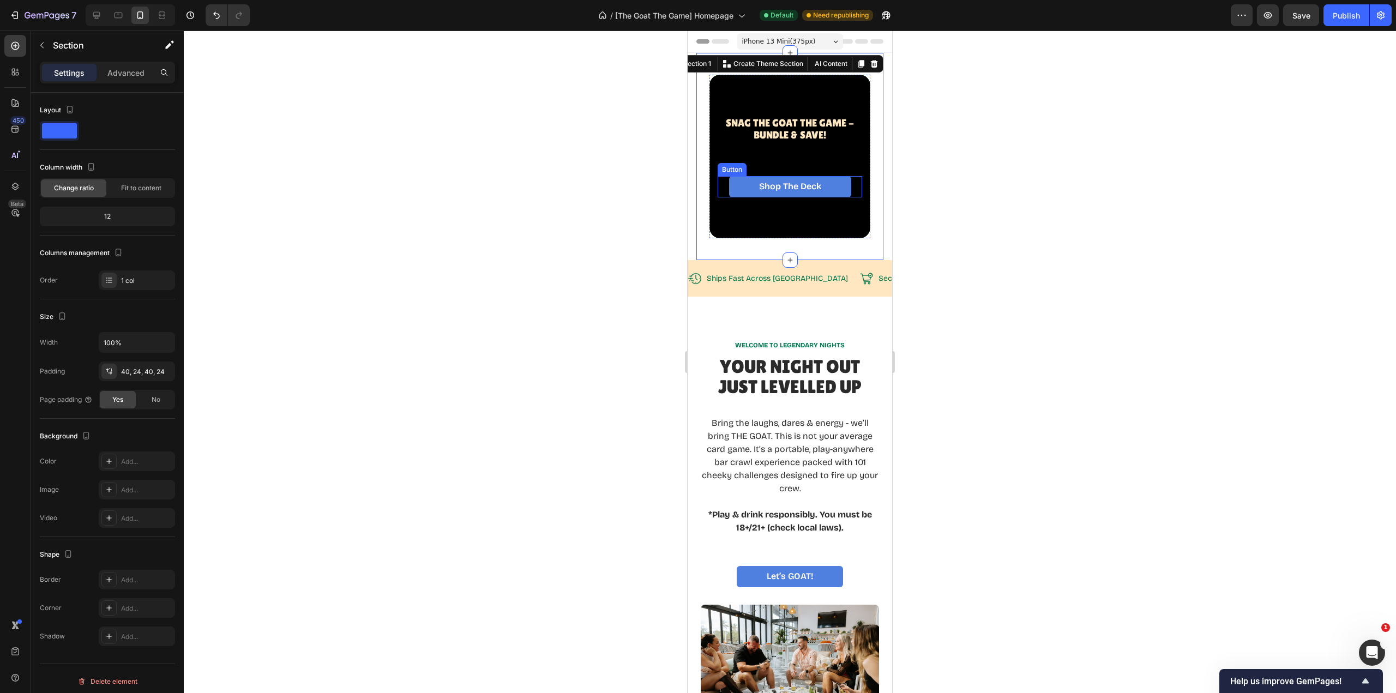
click at [830, 185] on link "Shop The Deck" at bounding box center [790, 186] width 122 height 21
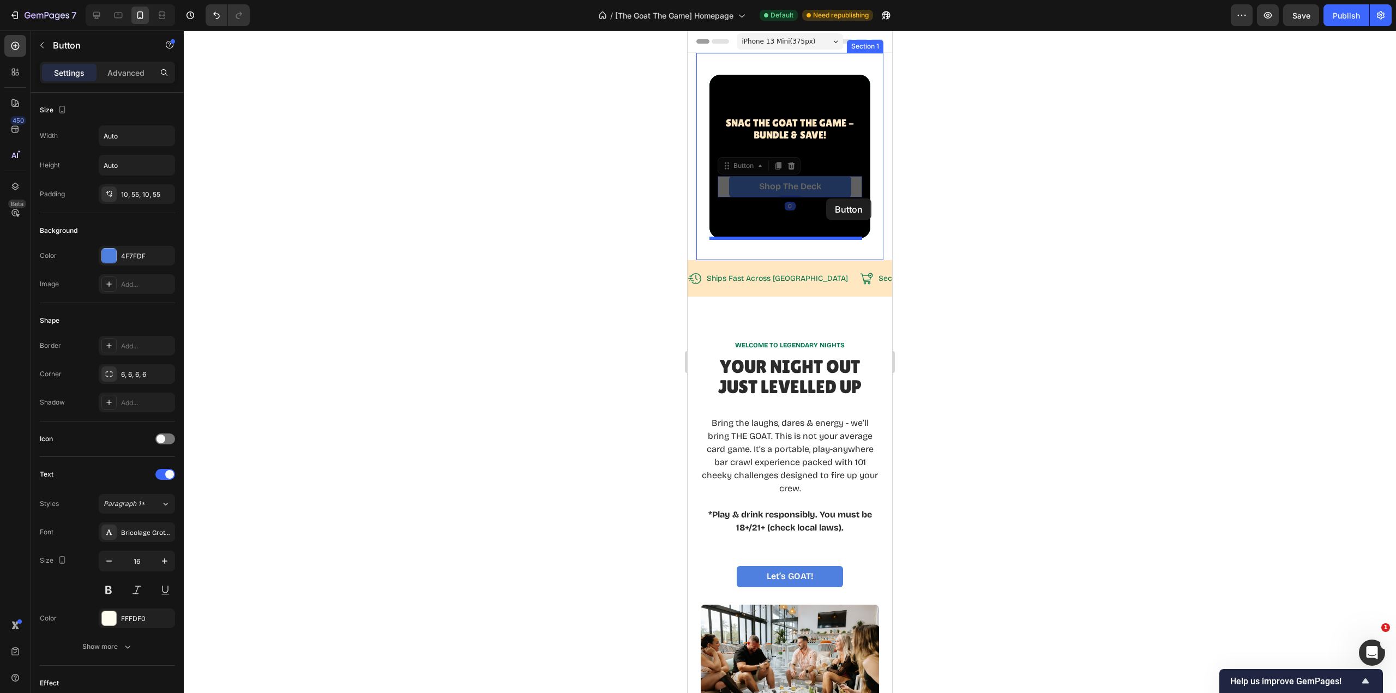
drag, startPoint x: 830, startPoint y: 185, endPoint x: 826, endPoint y: 199, distance: 13.5
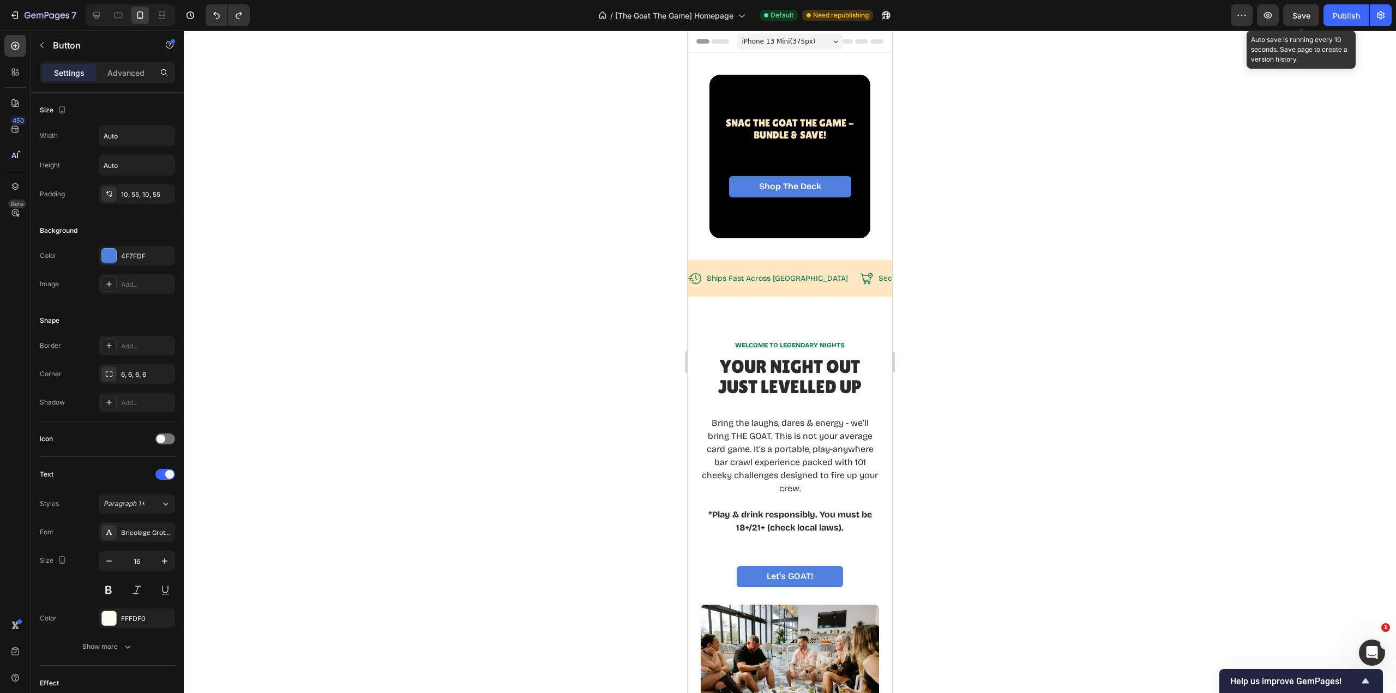
click at [1300, 19] on span "Save" at bounding box center [1302, 15] width 18 height 9
click at [1339, 18] on div "Publish" at bounding box center [1346, 15] width 27 height 11
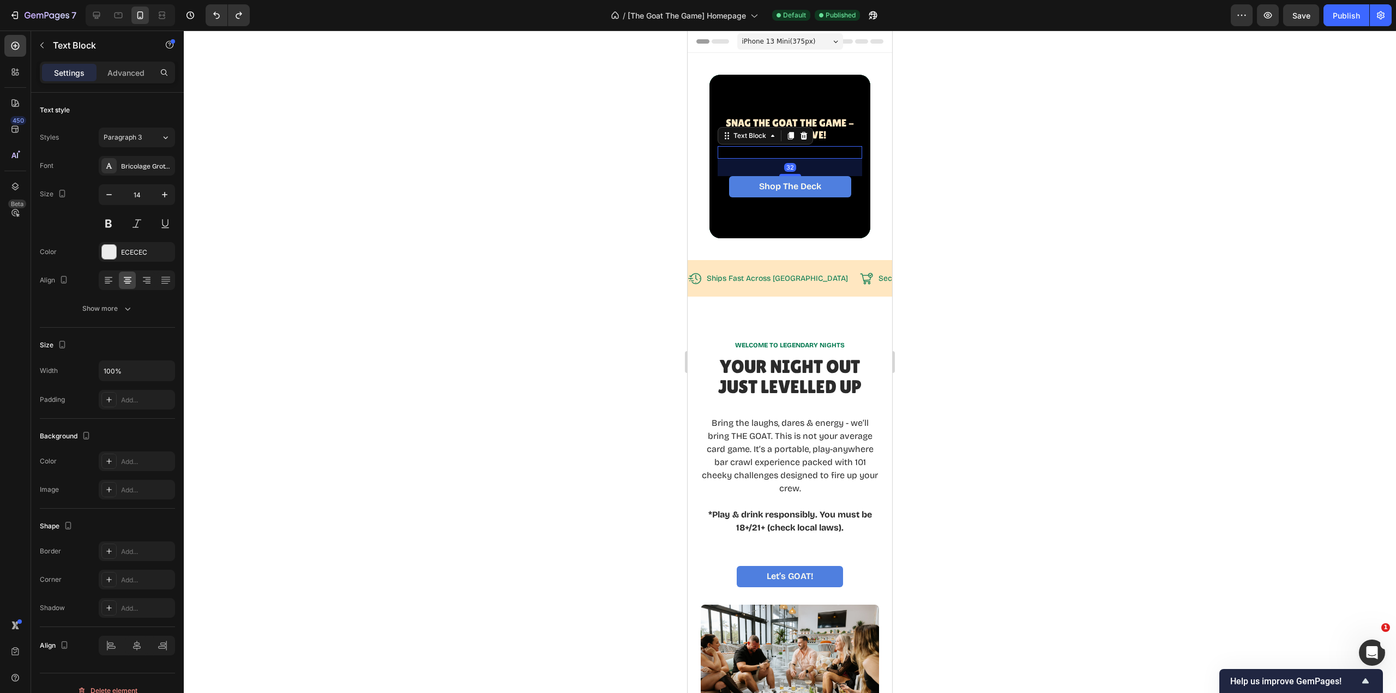
click at [778, 153] on p "Rich Text Editor. Editing area: main" at bounding box center [790, 152] width 142 height 10
click at [163, 371] on icon "button" at bounding box center [164, 370] width 11 height 11
click at [120, 423] on p "Full 100%" at bounding box center [134, 419] width 62 height 10
click at [142, 400] on div "Add..." at bounding box center [146, 400] width 51 height 10
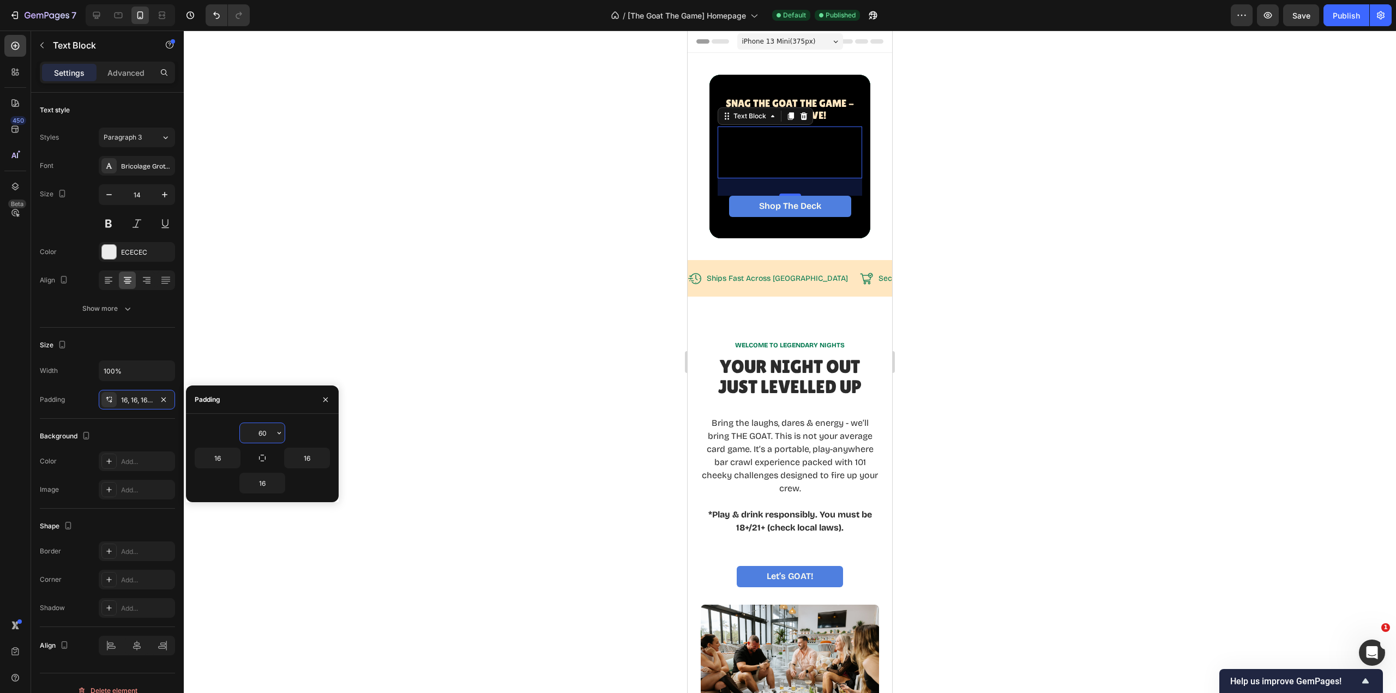
type input "6"
type input "80"
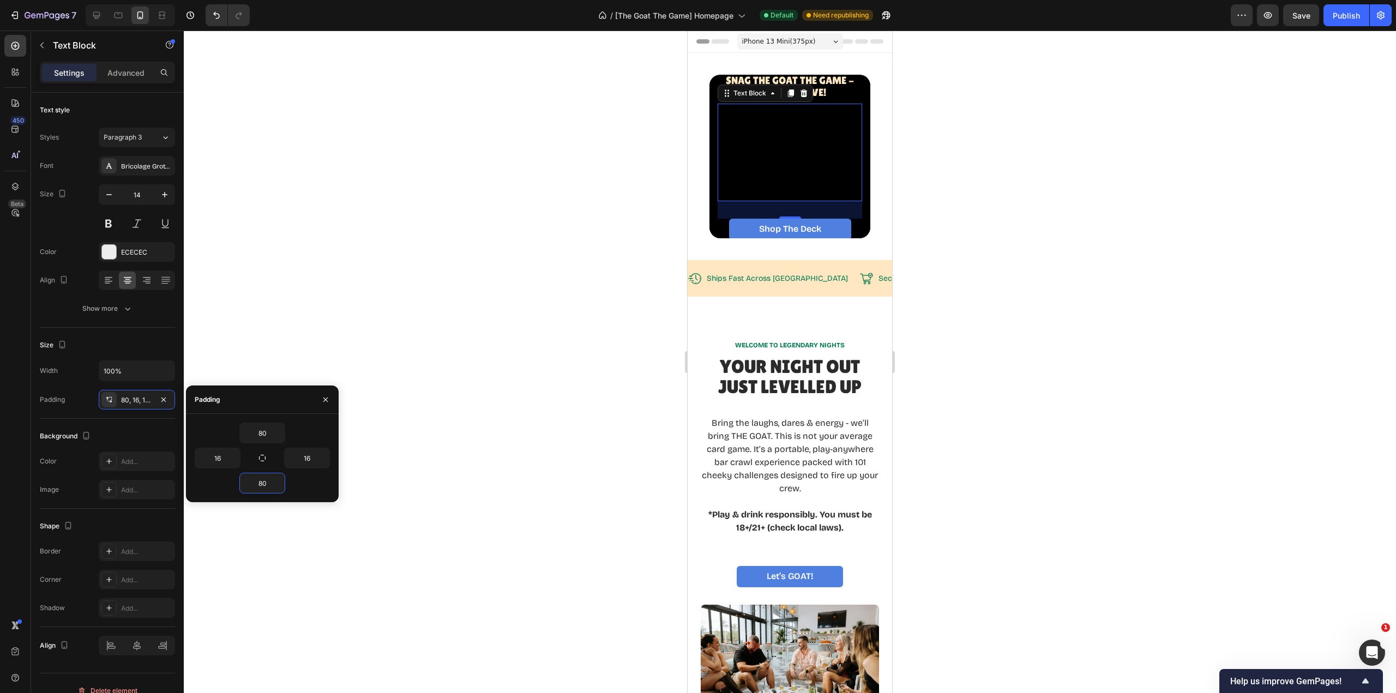
type input "8"
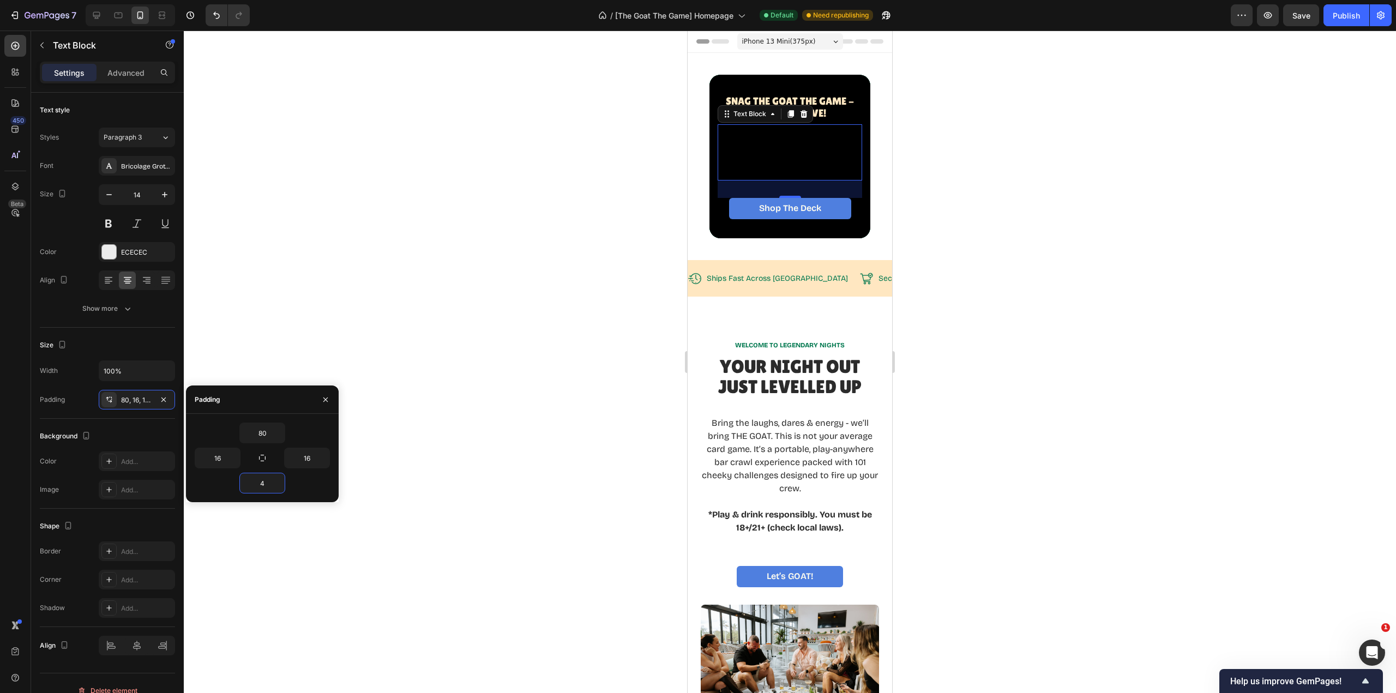
type input "40"
click at [830, 101] on span "Snag The GOAT THE Game - BUNDLE & SAVE!" at bounding box center [790, 108] width 128 height 24
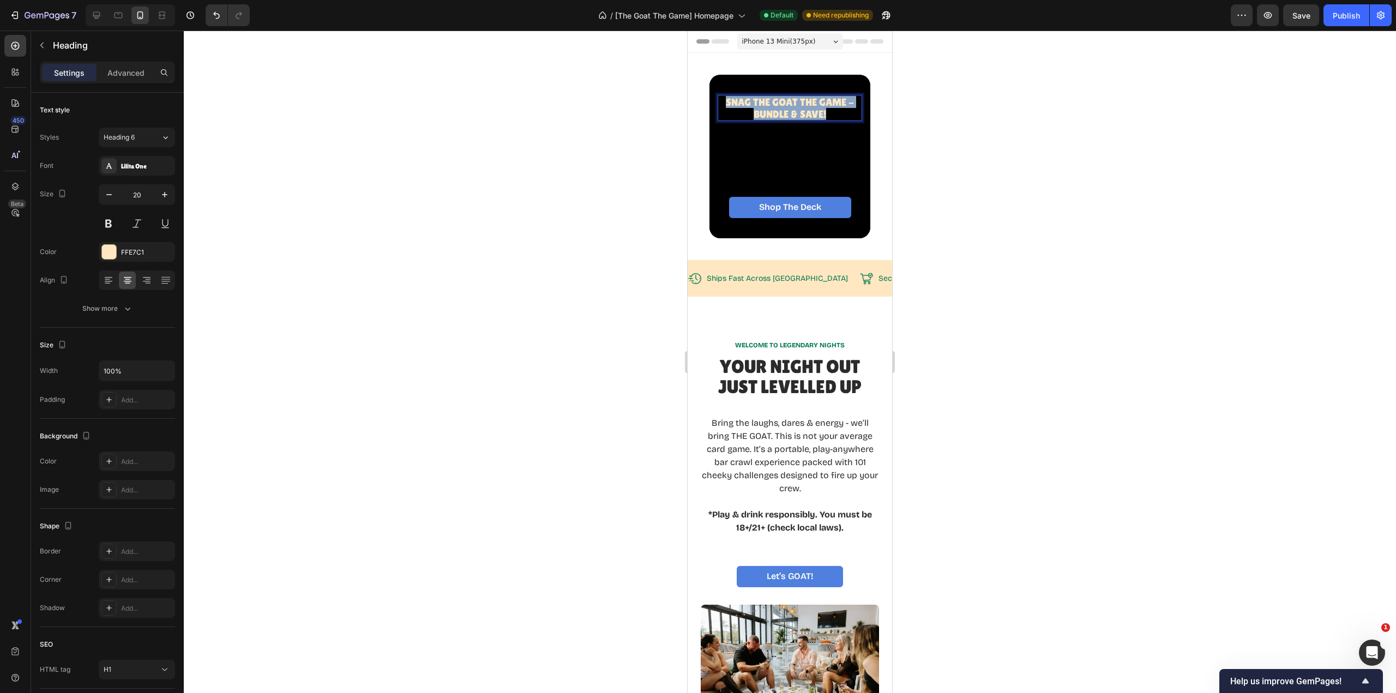
click at [830, 101] on span "Snag The GOAT THE Game - BUNDLE & SAVE!" at bounding box center [790, 108] width 128 height 24
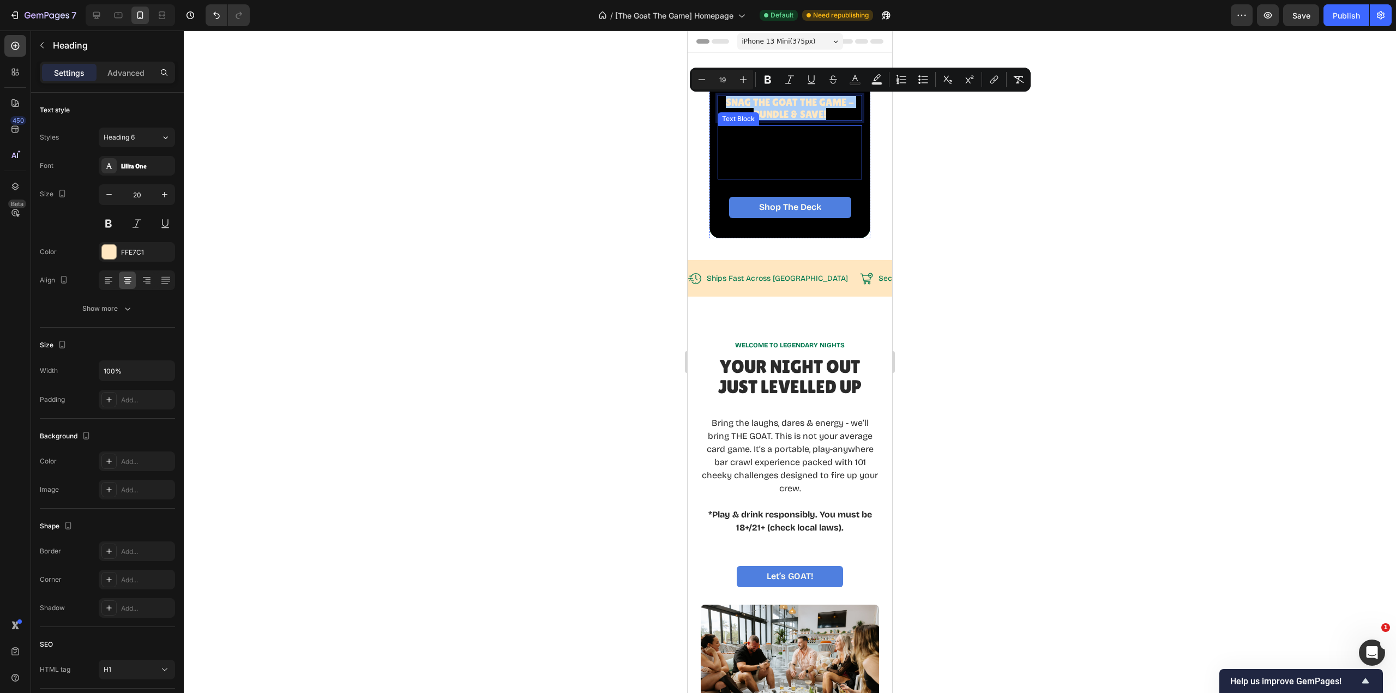
click at [824, 166] on div "Rich Text Editor. Editing area: main" at bounding box center [790, 151] width 145 height 53
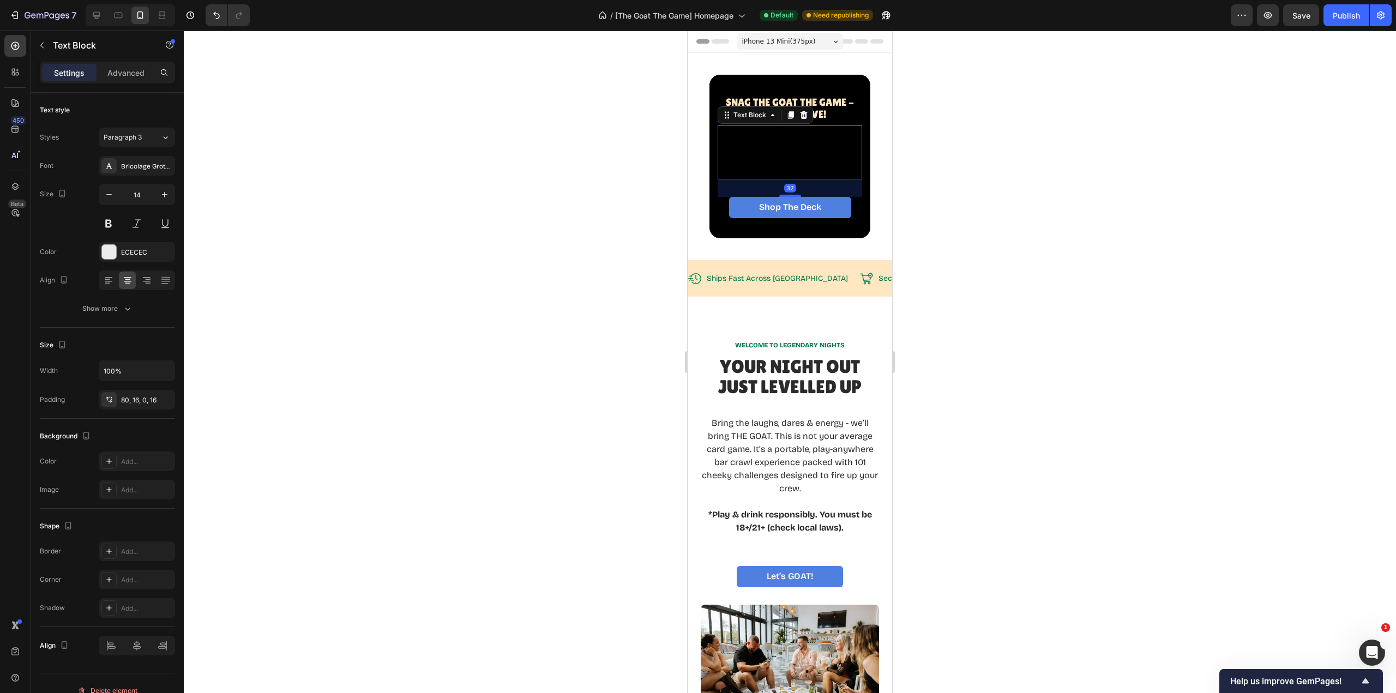
click at [815, 157] on div "Rich Text Editor. Editing area: main" at bounding box center [790, 151] width 145 height 53
click at [141, 401] on div "80, 16, 0, 16" at bounding box center [146, 400] width 51 height 10
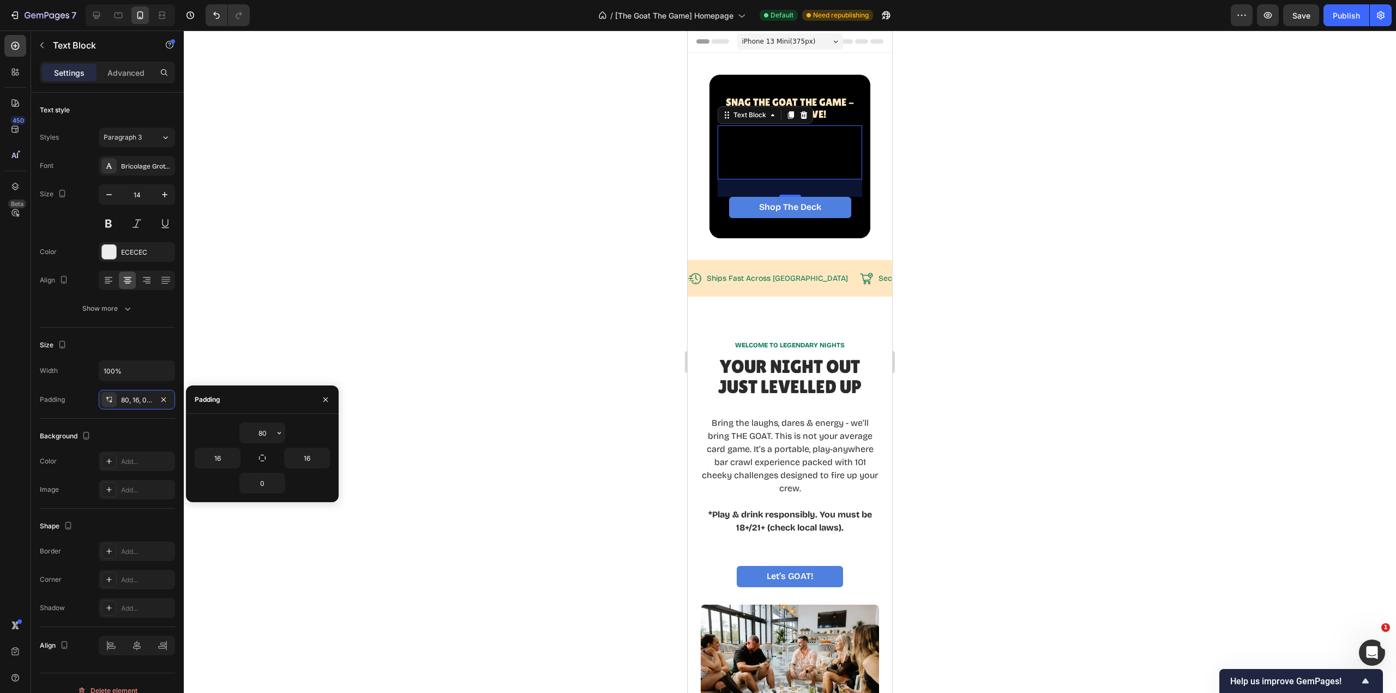
click at [278, 431] on icon "button" at bounding box center [279, 433] width 9 height 9
type input "90"
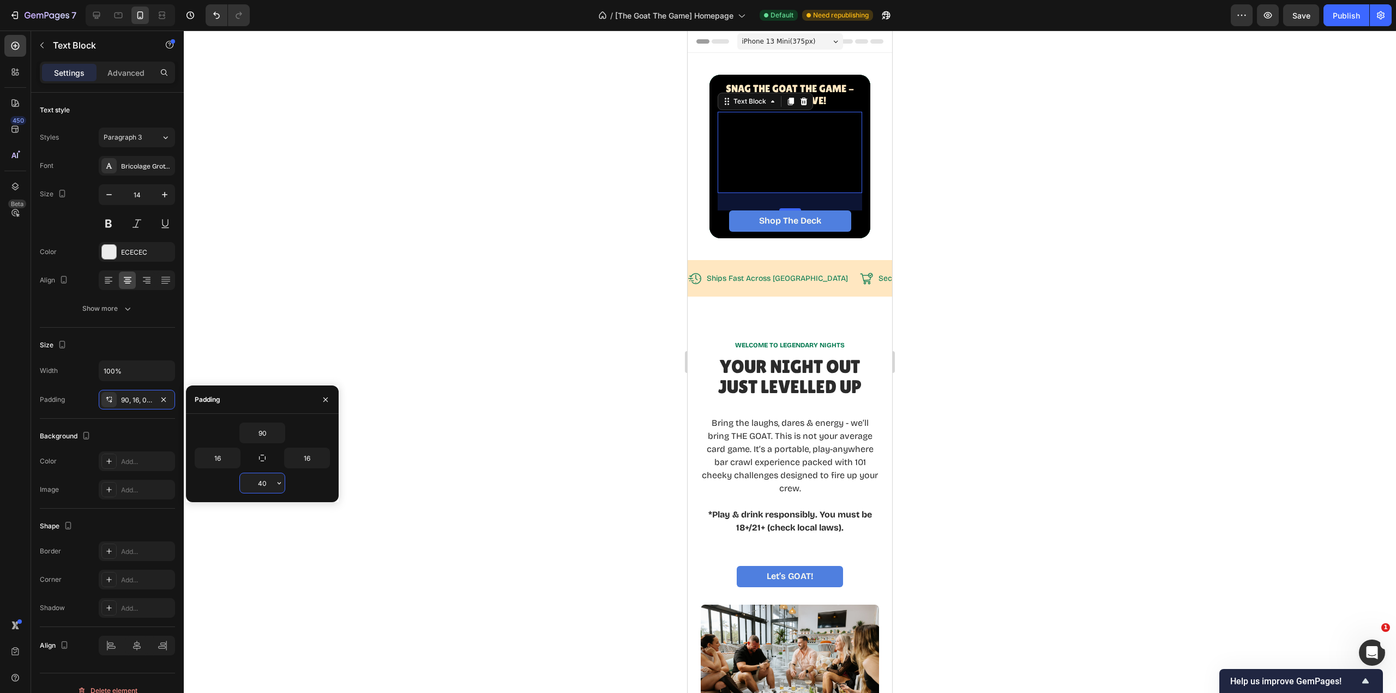
type input "40"
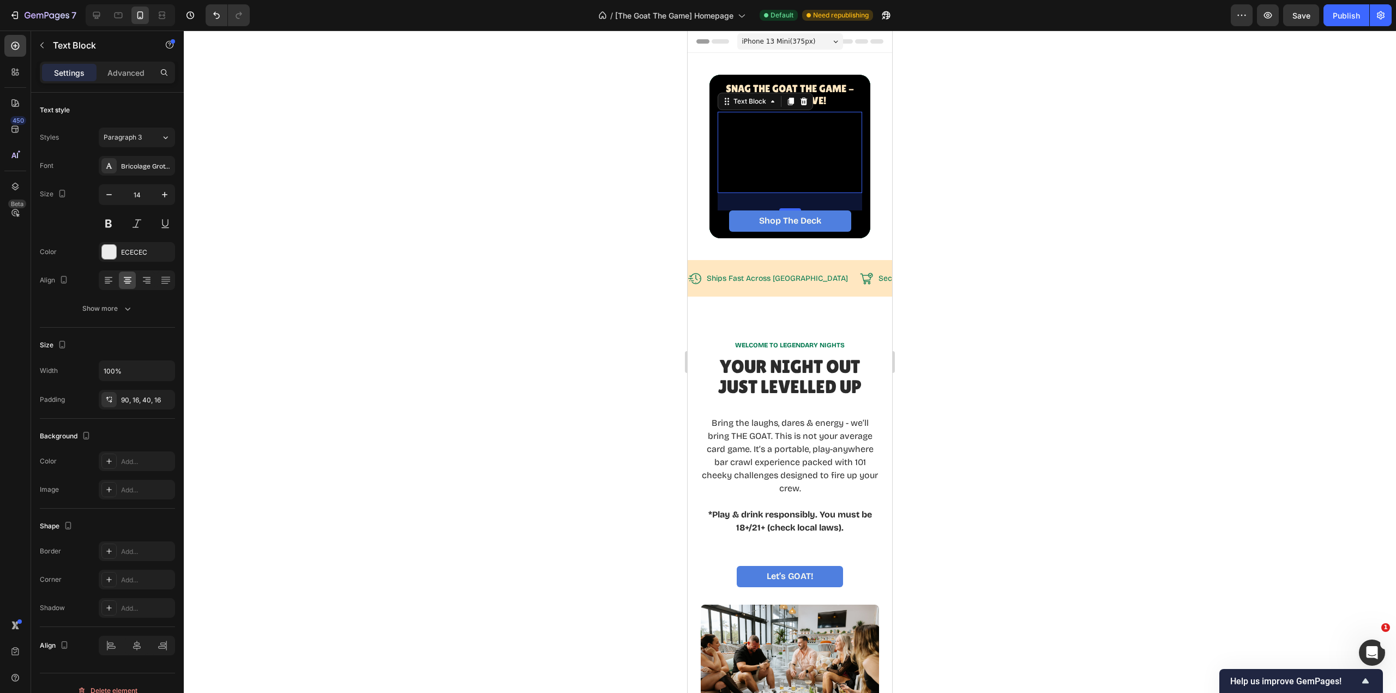
click at [970, 123] on div at bounding box center [790, 362] width 1212 height 663
click at [812, 181] on div "Rich Text Editor. Editing area: main" at bounding box center [790, 152] width 145 height 81
click at [125, 401] on div "90, 16, 40, 16" at bounding box center [146, 400] width 51 height 10
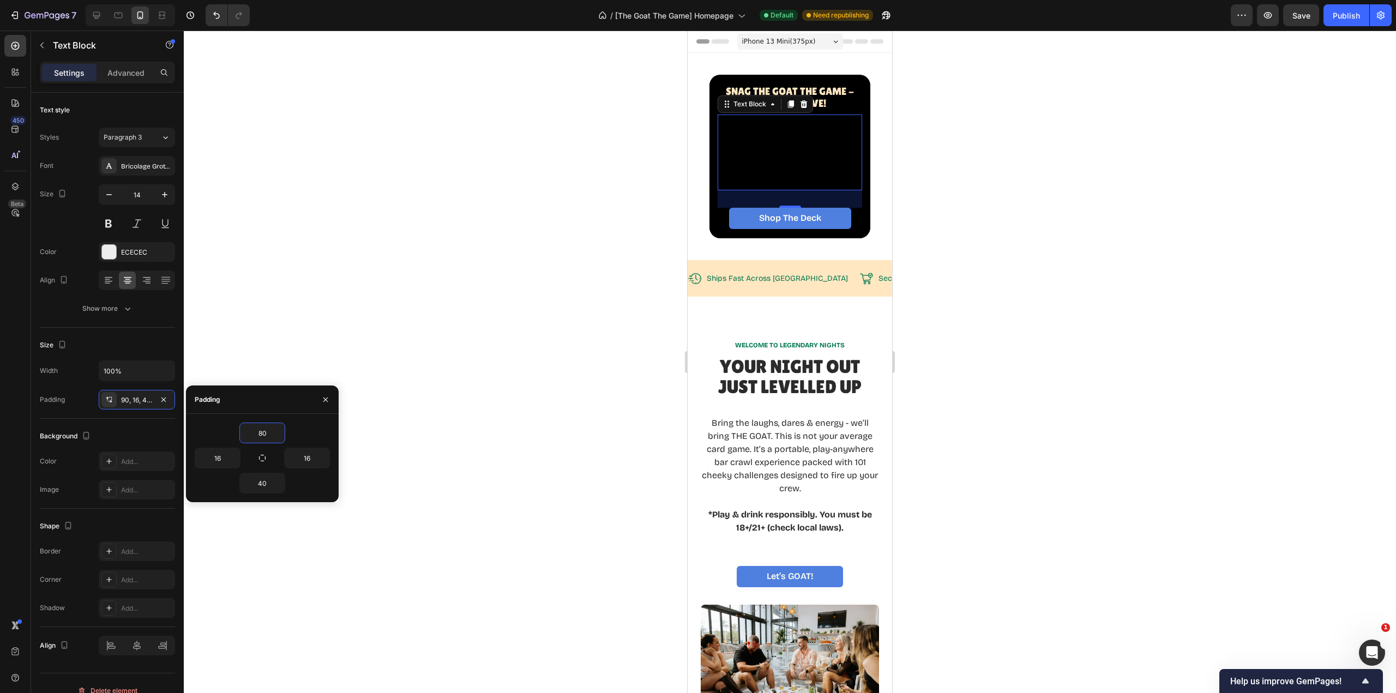
type input "80"
click at [971, 215] on div at bounding box center [790, 362] width 1212 height 663
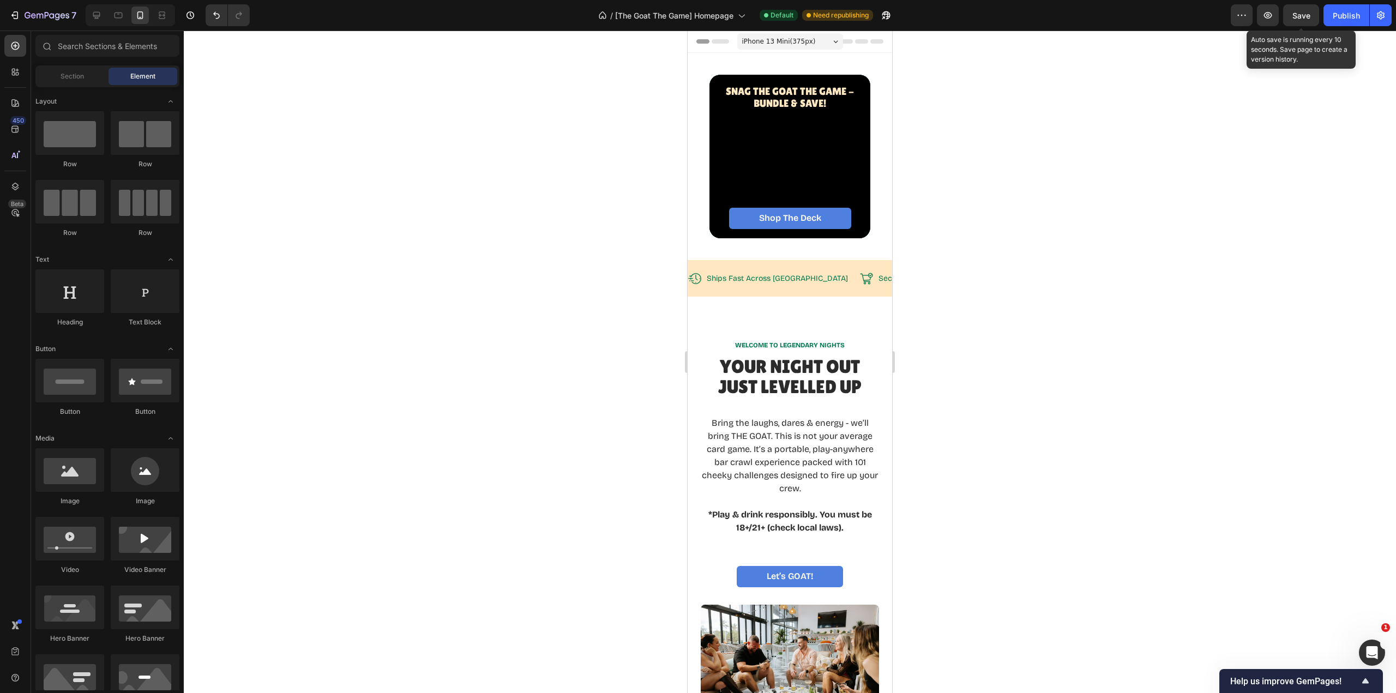
click at [1307, 18] on span "Save" at bounding box center [1302, 15] width 18 height 9
click at [1339, 19] on div "Publish" at bounding box center [1346, 15] width 27 height 11
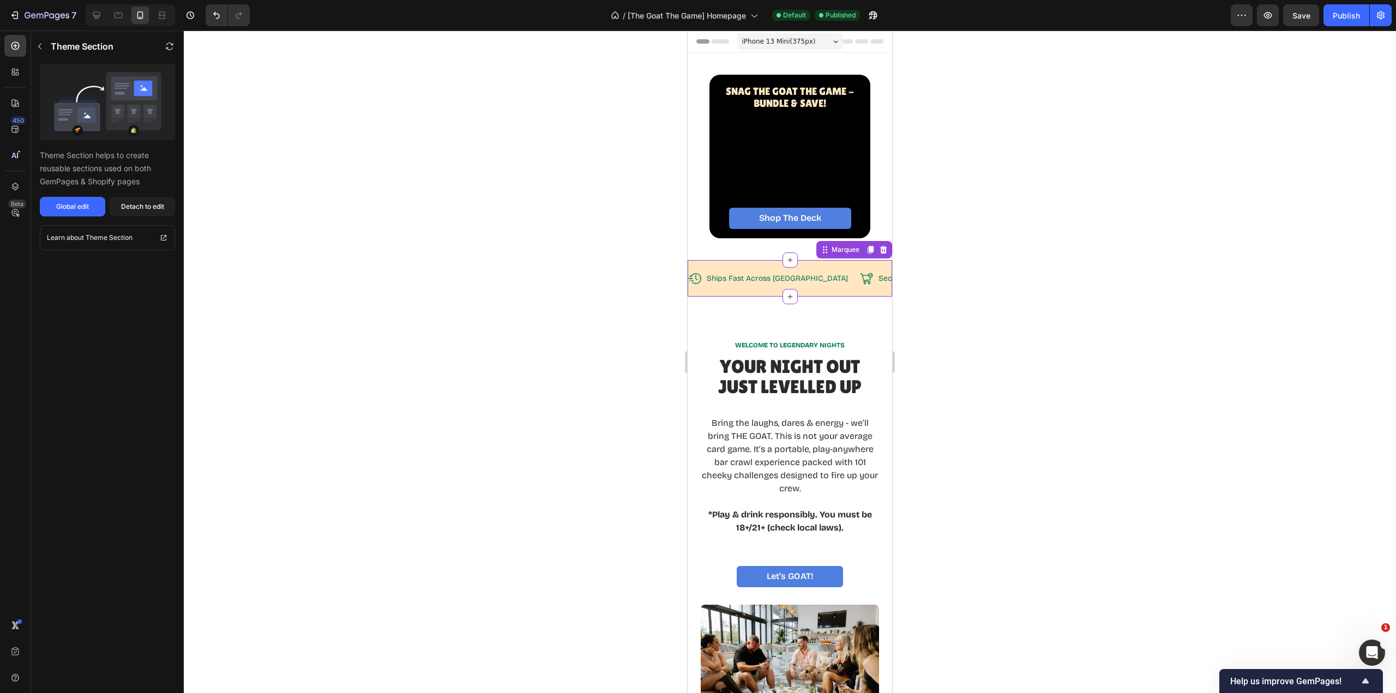
click at [792, 274] on p "Ships Fast Across [GEOGRAPHIC_DATA]" at bounding box center [777, 279] width 141 height 10
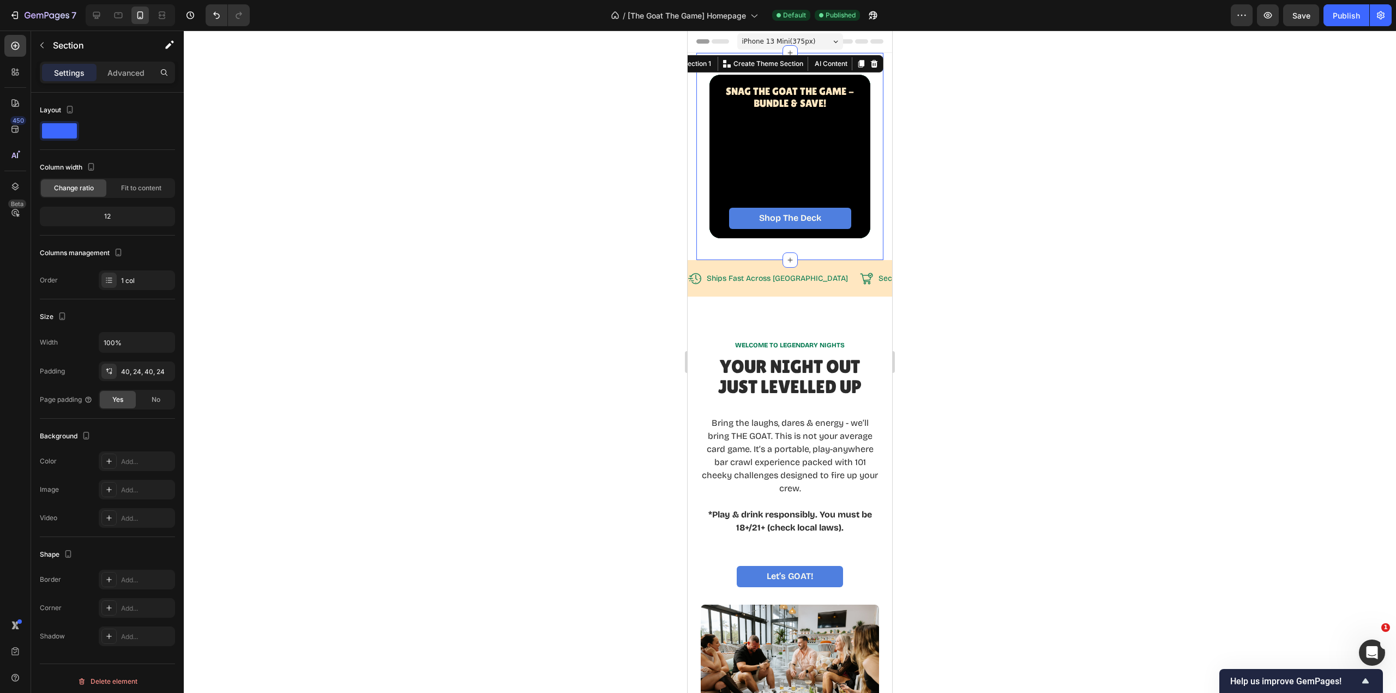
click at [744, 244] on div "⁠⁠⁠⁠⁠⁠⁠ Snag The GOAT THE Game - BUNDLE & SAVE! Heading Text Block Shop The Dec…" at bounding box center [789, 156] width 187 height 207
click at [149, 371] on div "40, 24, 40, 24" at bounding box center [146, 372] width 51 height 10
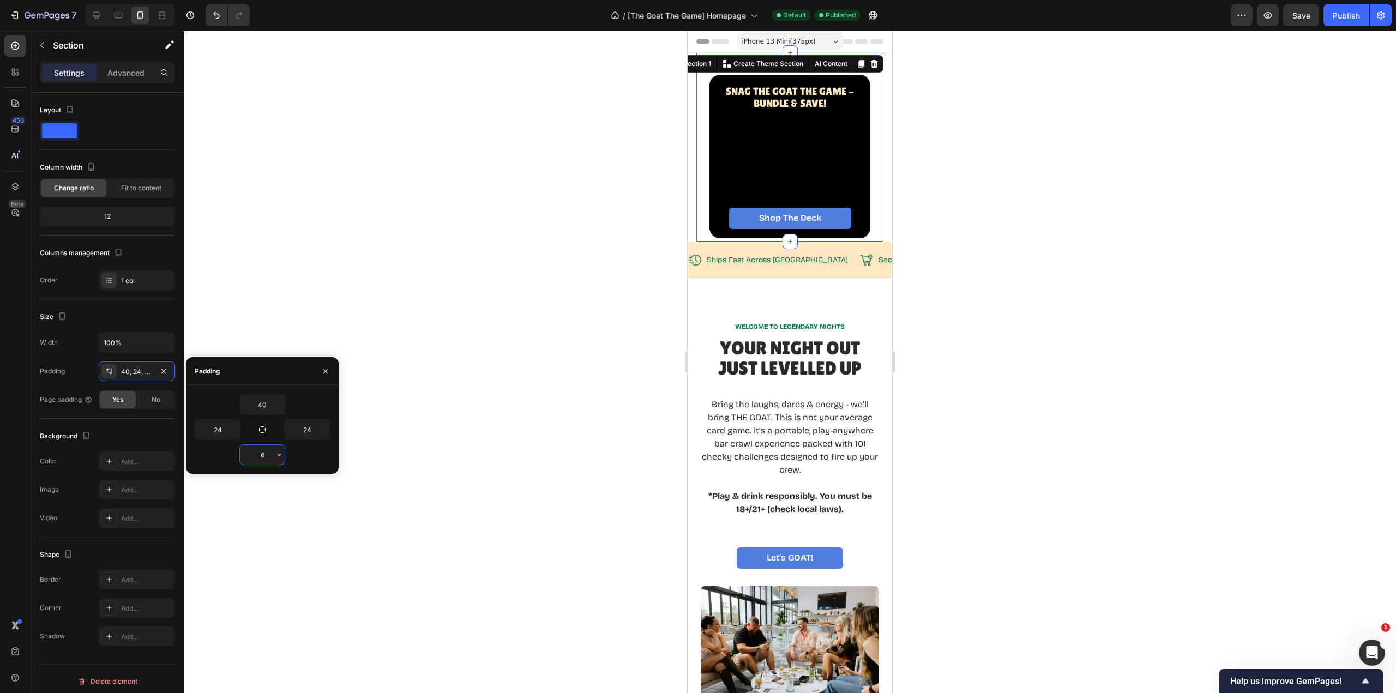
type input "60"
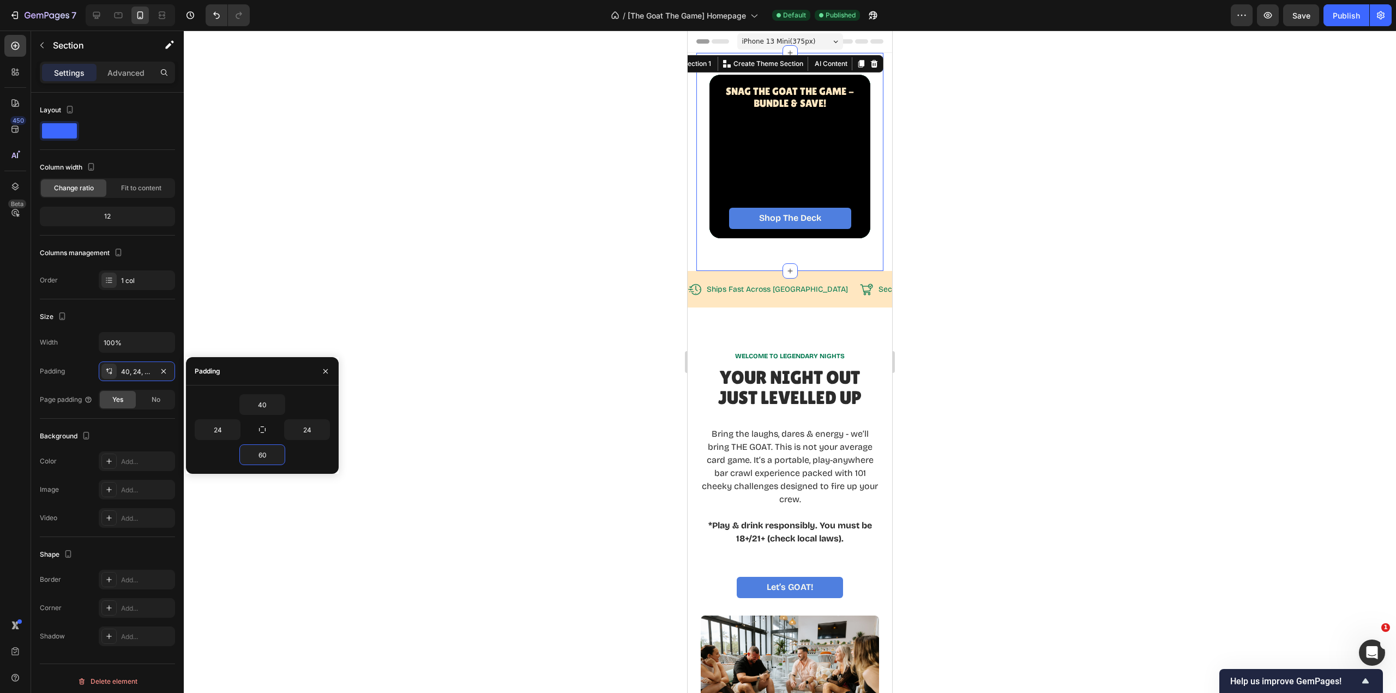
click at [419, 451] on div at bounding box center [790, 362] width 1212 height 663
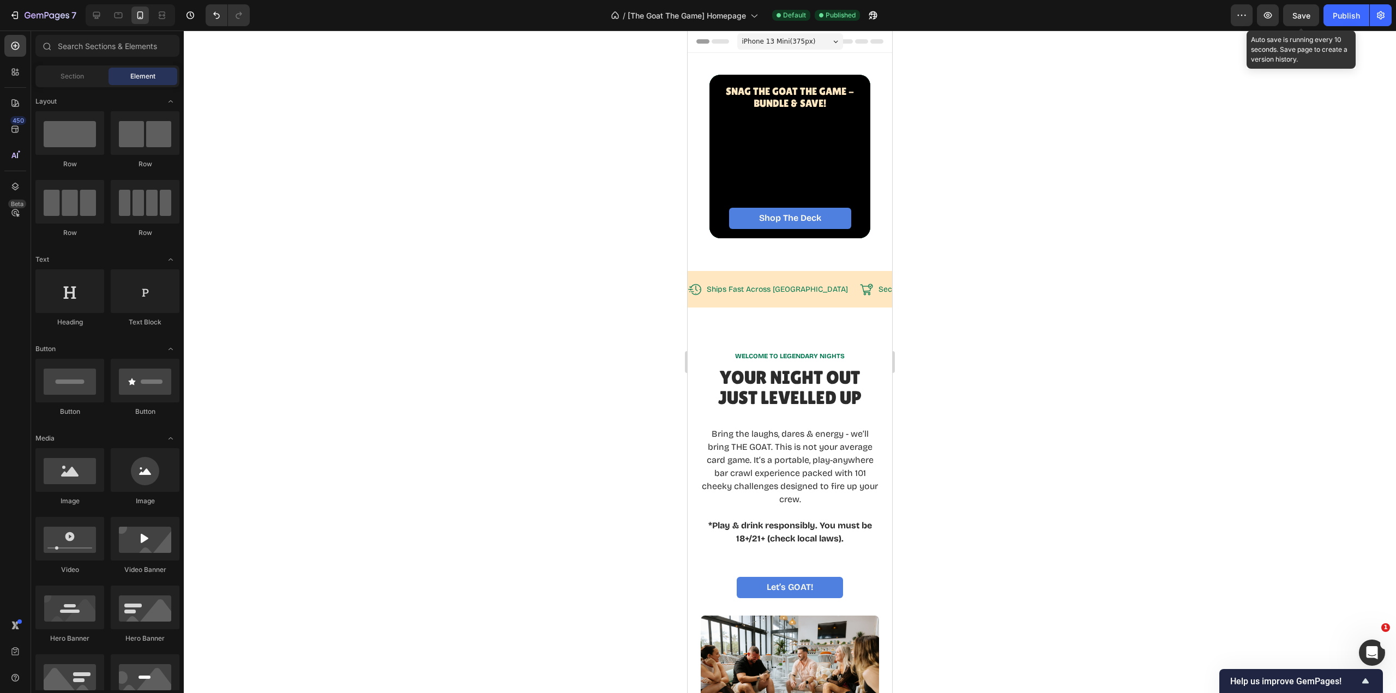
click at [1300, 22] on button "Save" at bounding box center [1301, 15] width 36 height 22
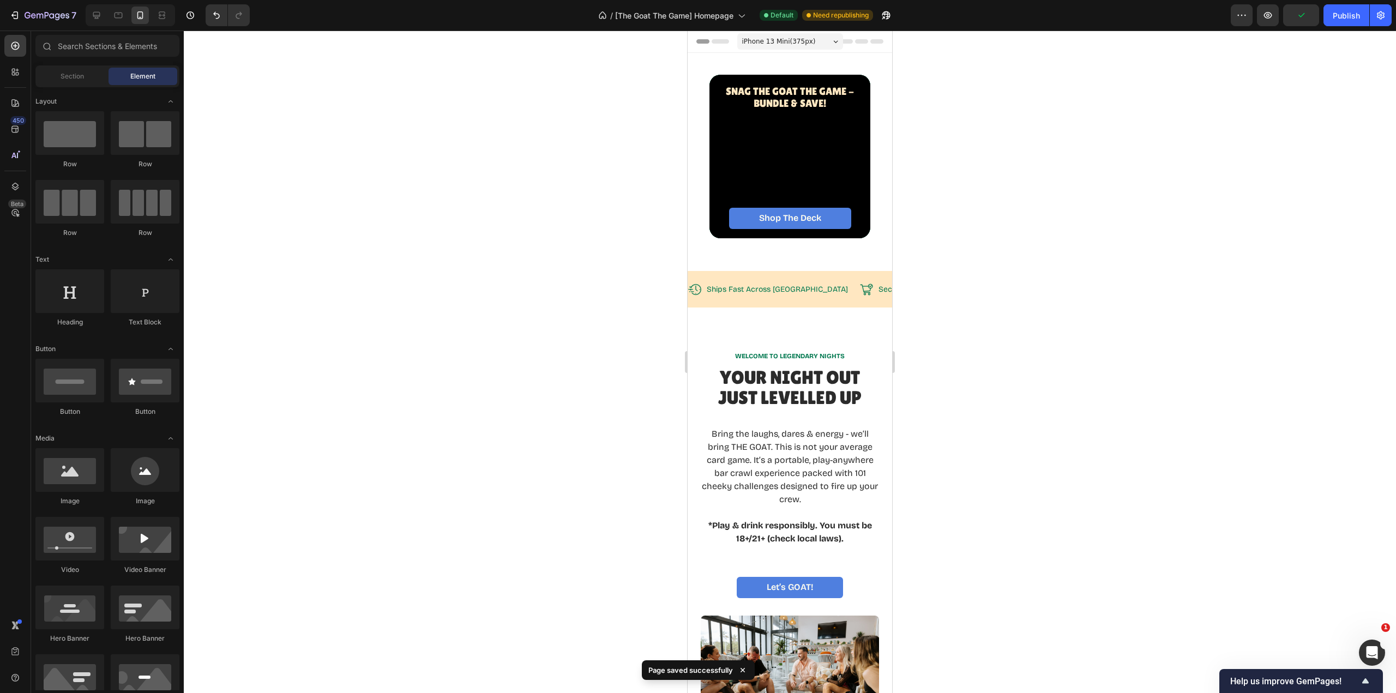
click at [1351, 21] on div "Publish" at bounding box center [1346, 15] width 27 height 11
click at [810, 166] on p "Rich Text Editor. Editing area: main" at bounding box center [789, 163] width 127 height 10
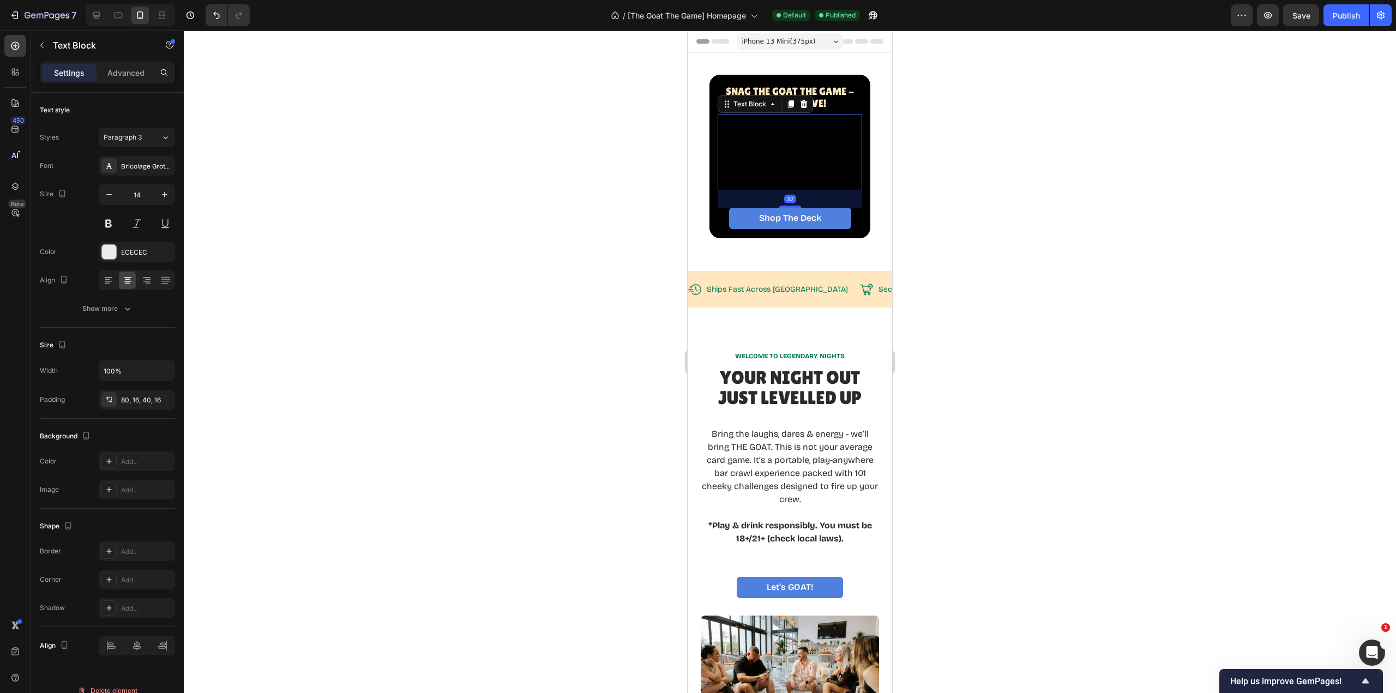
click at [816, 147] on div "Rich Text Editor. Editing area: main" at bounding box center [790, 152] width 145 height 75
click at [762, 121] on div "Rich Text Editor. Editing area: main" at bounding box center [790, 152] width 145 height 75
click at [759, 120] on div "Rich Text Editor. Editing area: main" at bounding box center [790, 152] width 145 height 75
click at [759, 119] on div "Rich Text Editor. Editing area: main" at bounding box center [790, 152] width 145 height 75
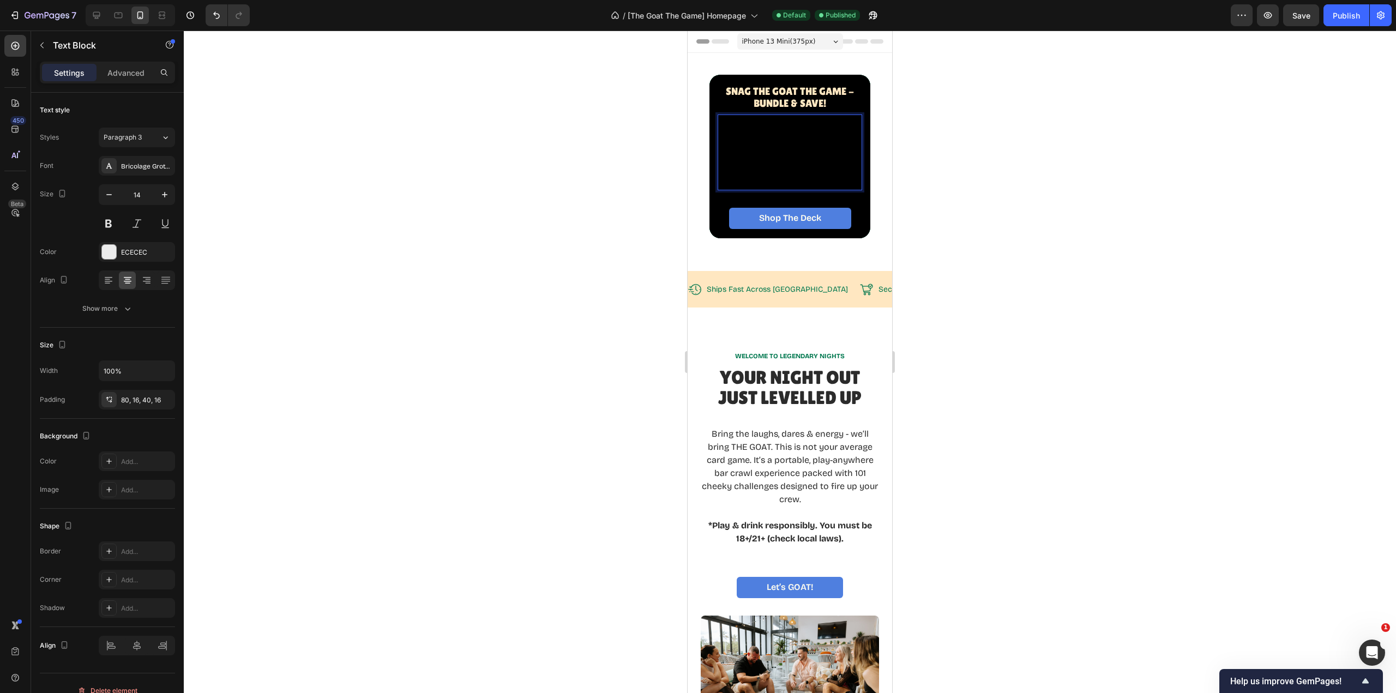
drag, startPoint x: 816, startPoint y: 121, endPoint x: 789, endPoint y: 149, distance: 39.3
drag, startPoint x: 789, startPoint y: 149, endPoint x: 760, endPoint y: 158, distance: 29.7
click at [760, 158] on div "Rich Text Editor. Editing area: main" at bounding box center [790, 152] width 145 height 75
drag, startPoint x: 816, startPoint y: 145, endPoint x: 777, endPoint y: 149, distance: 38.9
click at [777, 149] on div "Rich Text Editor. Editing area: main" at bounding box center [790, 152] width 145 height 75
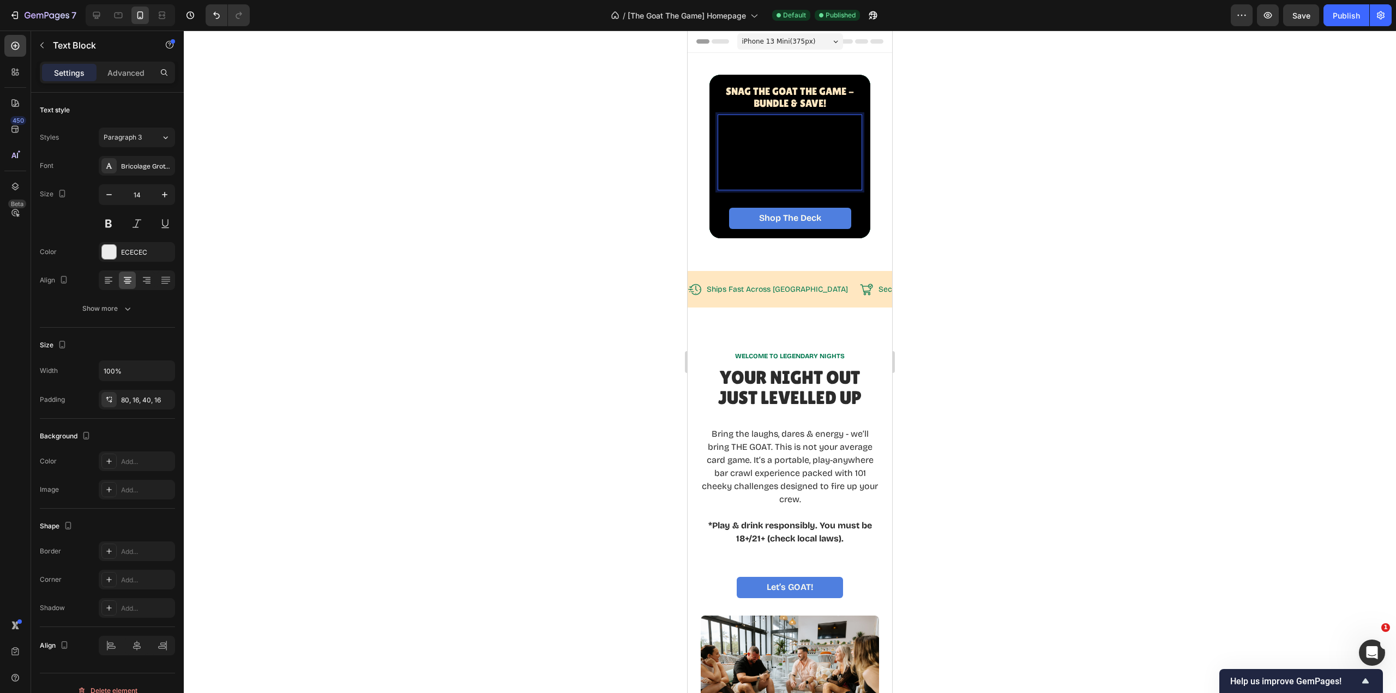
click at [838, 117] on div "Rich Text Editor. Editing area: main" at bounding box center [790, 152] width 145 height 75
click at [791, 119] on div "Rich Text Editor. Editing area: main" at bounding box center [790, 152] width 145 height 75
click at [1082, 257] on div at bounding box center [790, 362] width 1212 height 663
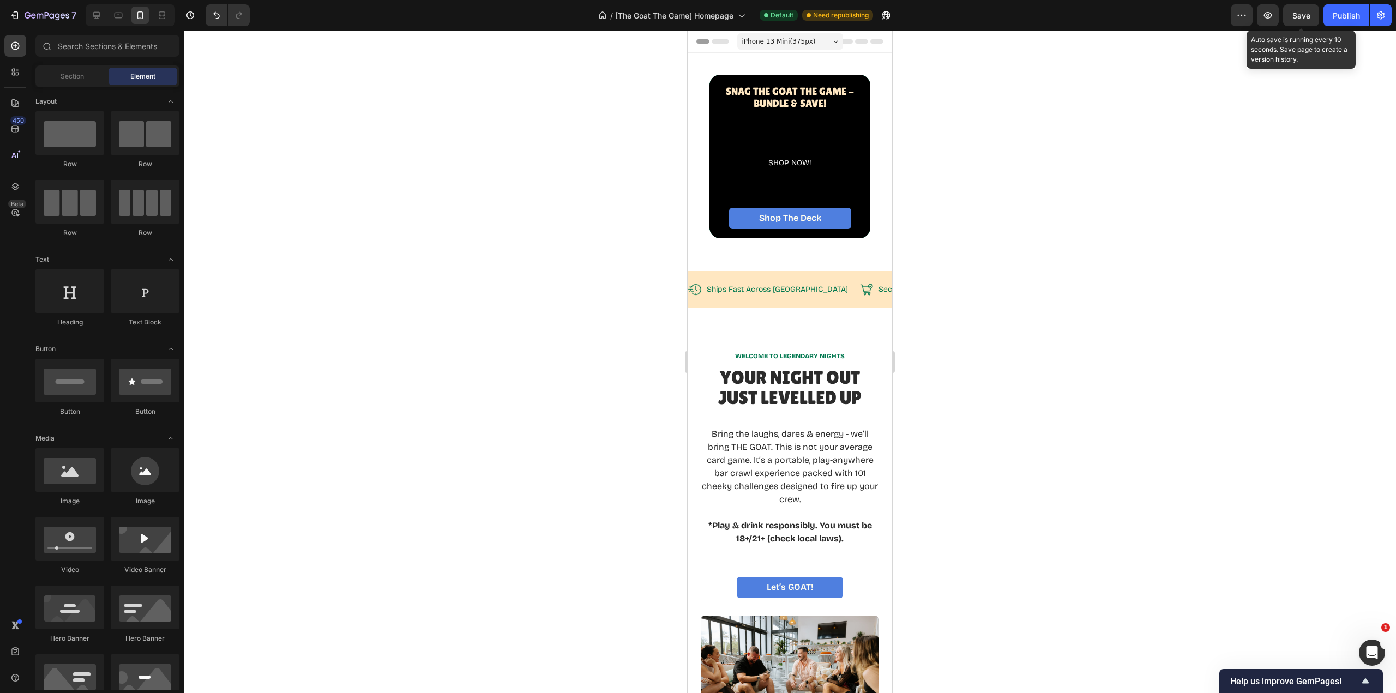
click at [1312, 18] on button "Save" at bounding box center [1301, 15] width 36 height 22
click at [1338, 18] on div "Publish" at bounding box center [1346, 15] width 27 height 11
click at [119, 15] on icon at bounding box center [118, 15] width 11 height 11
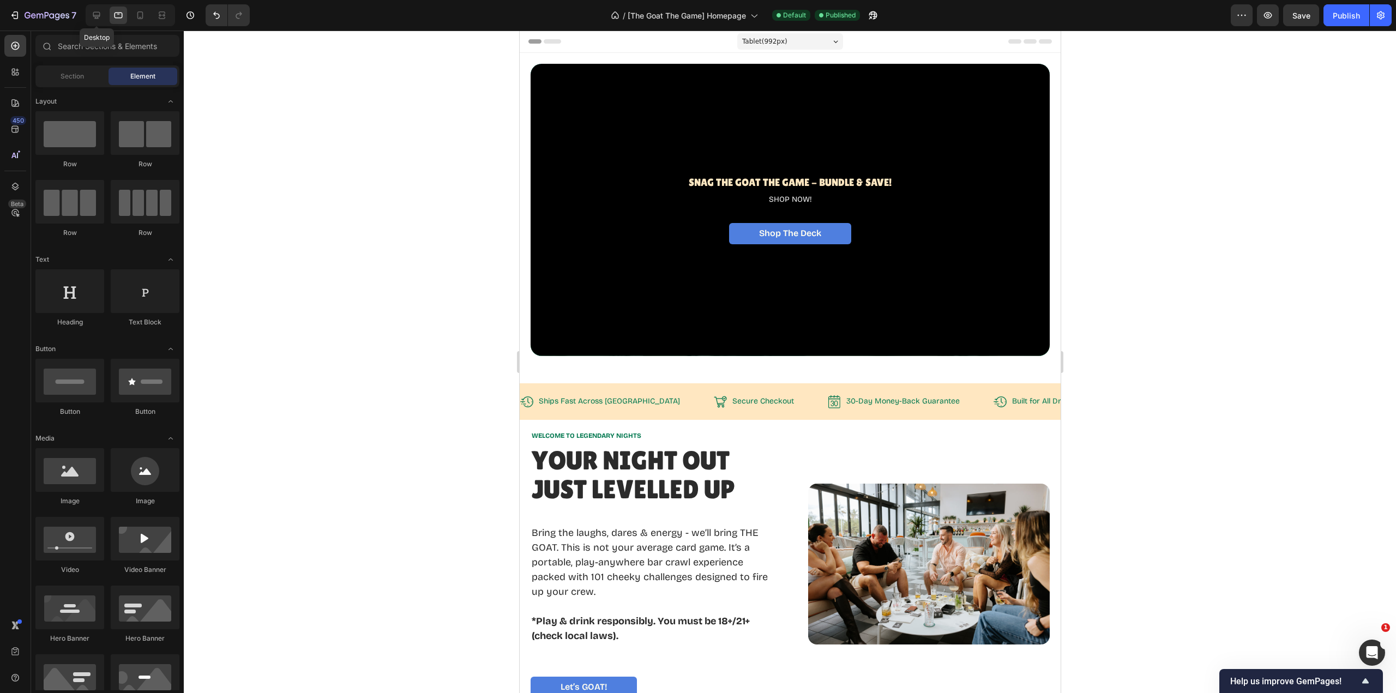
click at [101, 19] on icon at bounding box center [96, 15] width 11 height 11
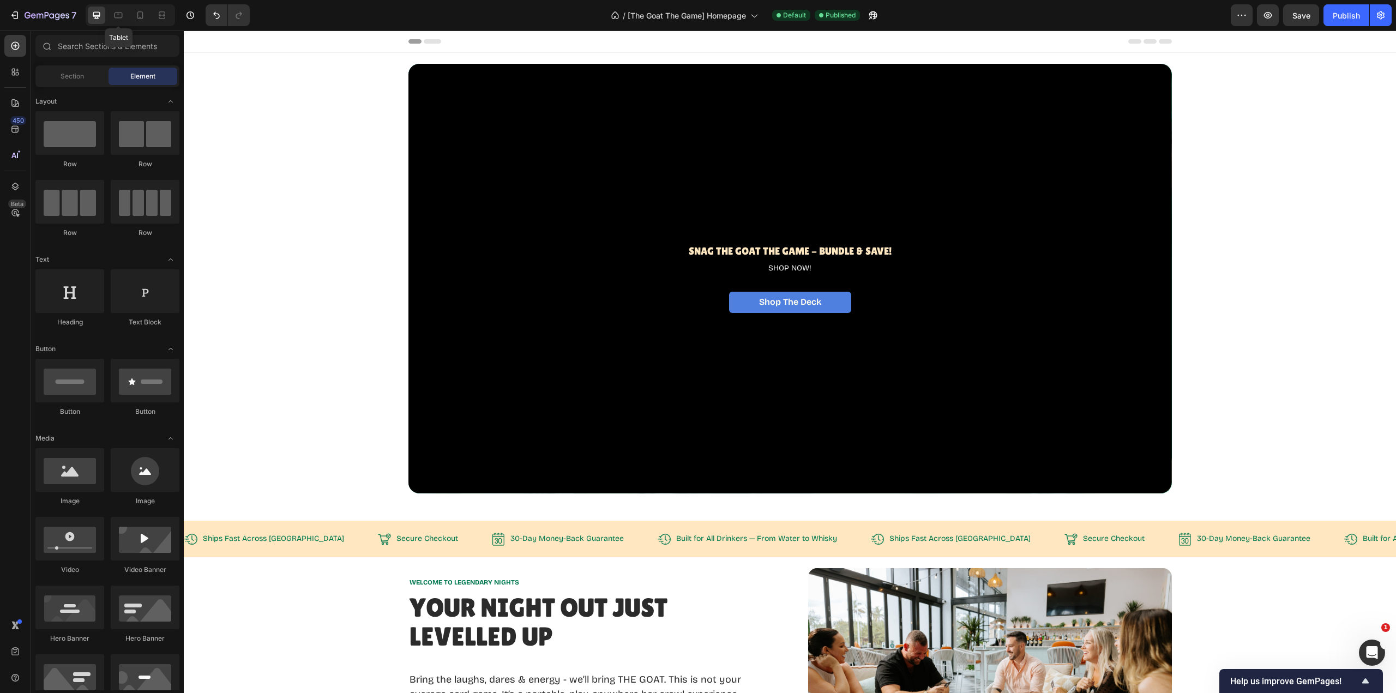
click at [122, 20] on icon at bounding box center [118, 15] width 11 height 11
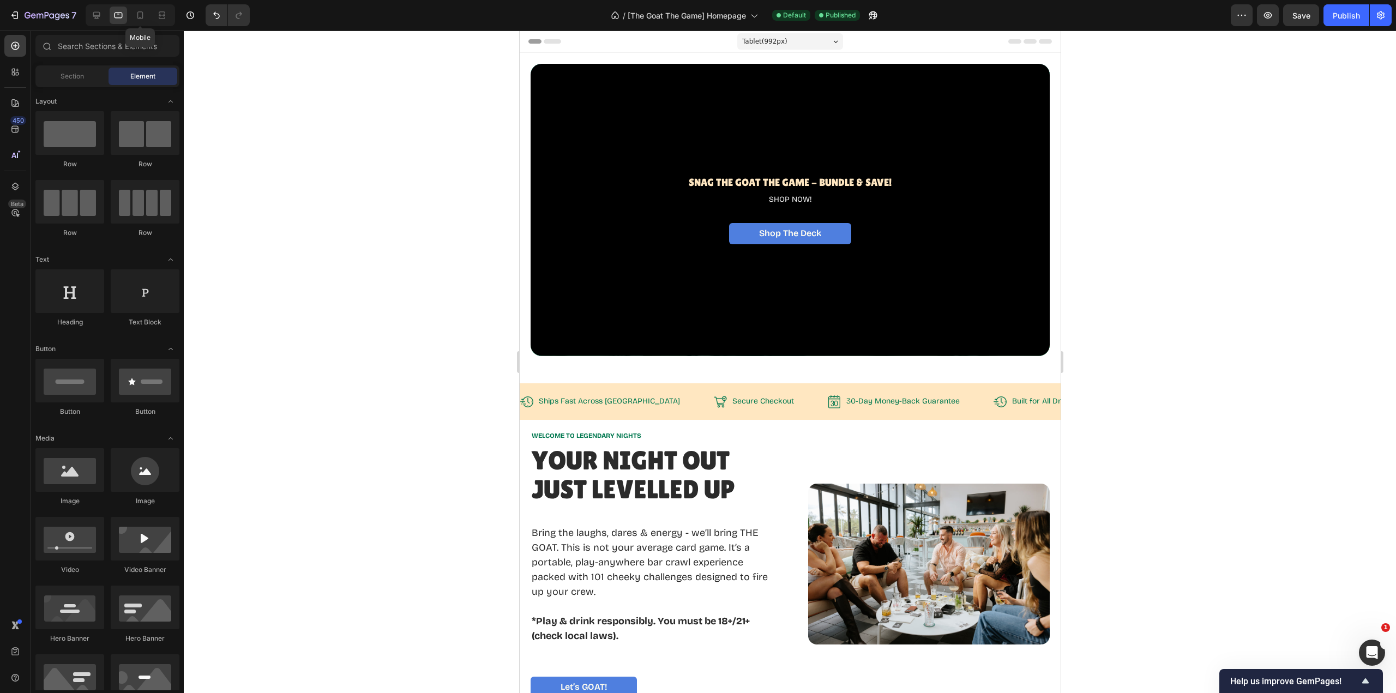
click at [144, 19] on icon at bounding box center [140, 15] width 11 height 11
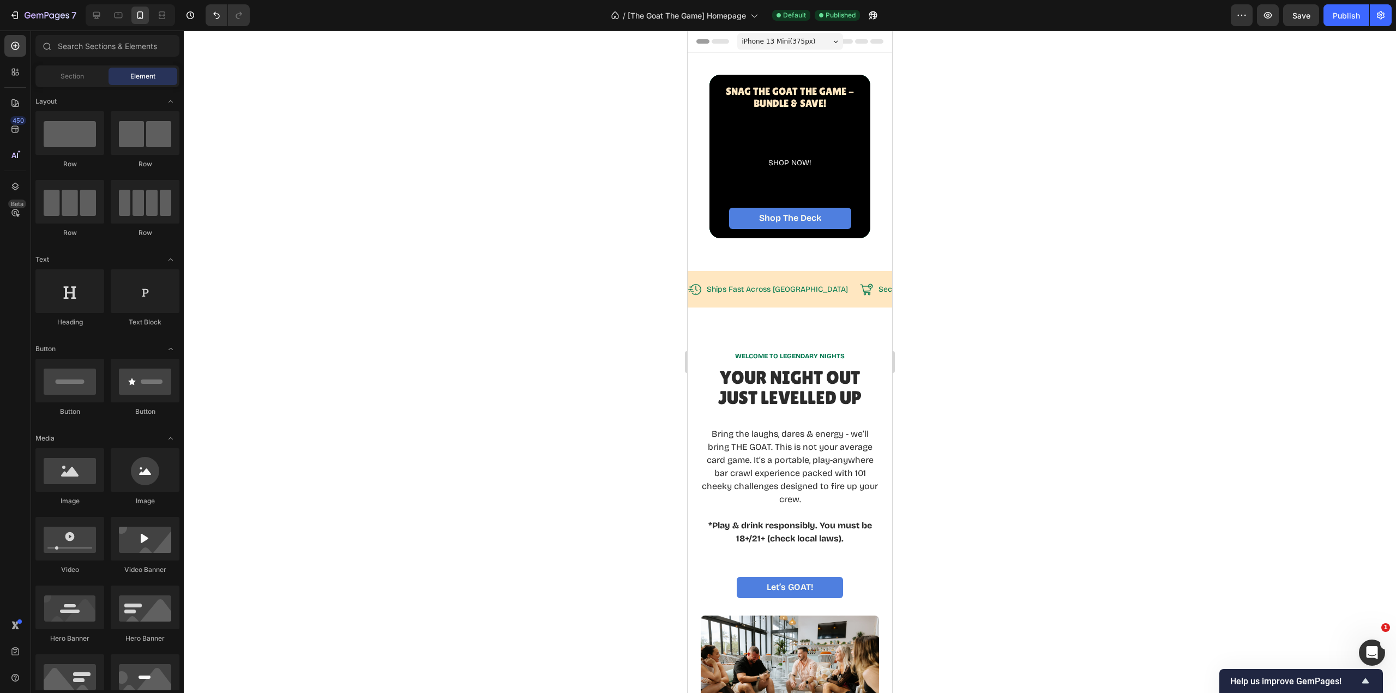
click at [80, 80] on span "Section" at bounding box center [72, 76] width 23 height 10
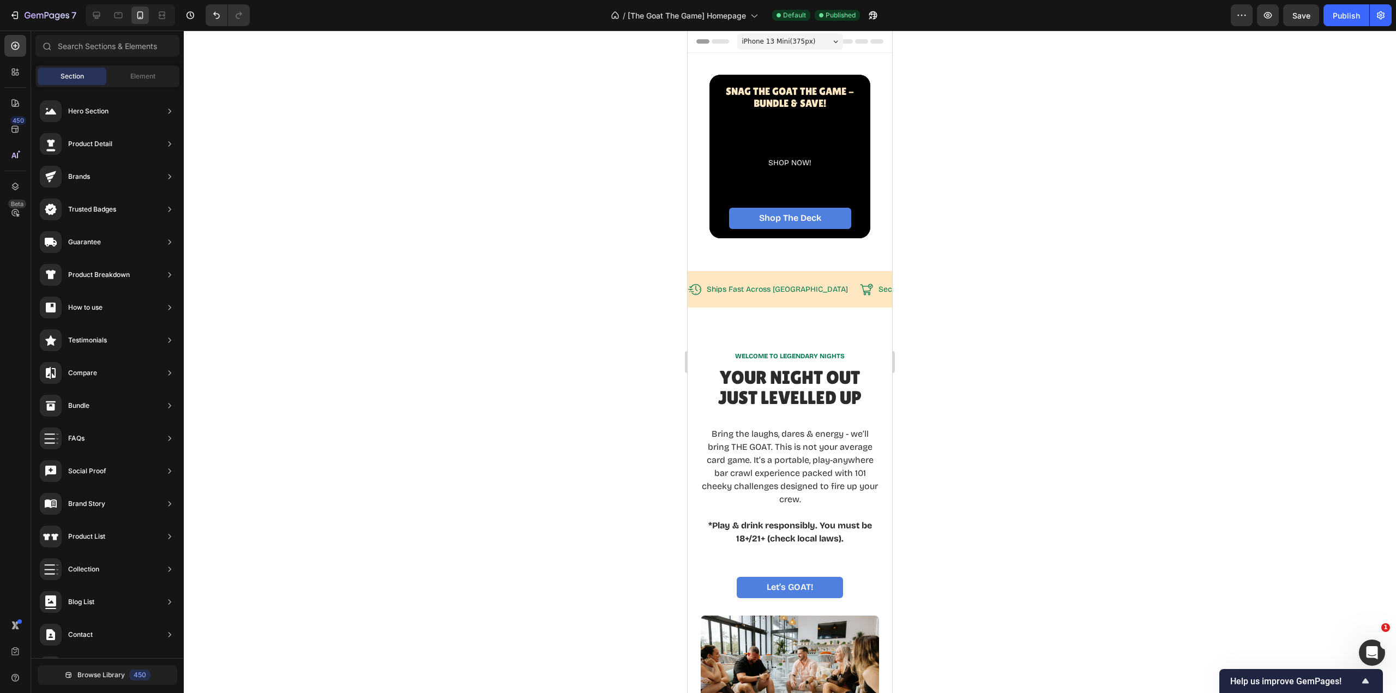
click at [138, 77] on span "Element" at bounding box center [142, 76] width 25 height 10
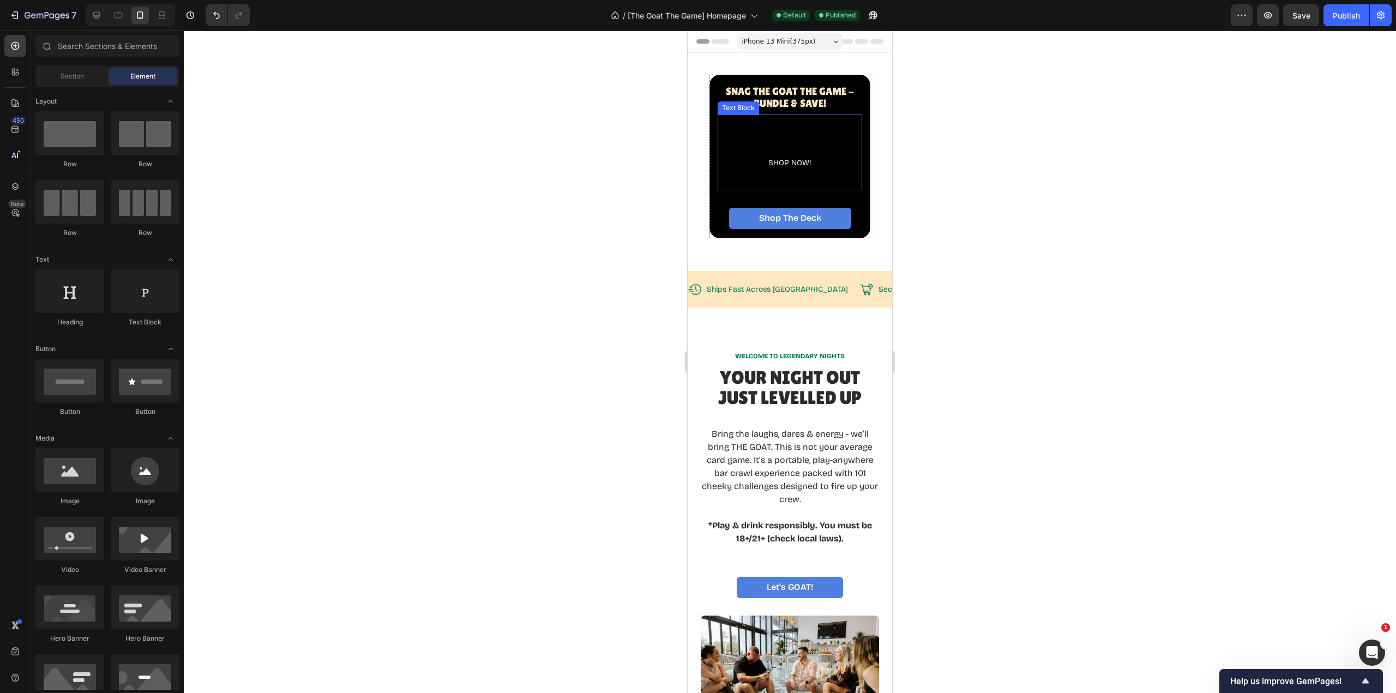
click at [789, 188] on div "SHOP NOW!" at bounding box center [790, 152] width 145 height 75
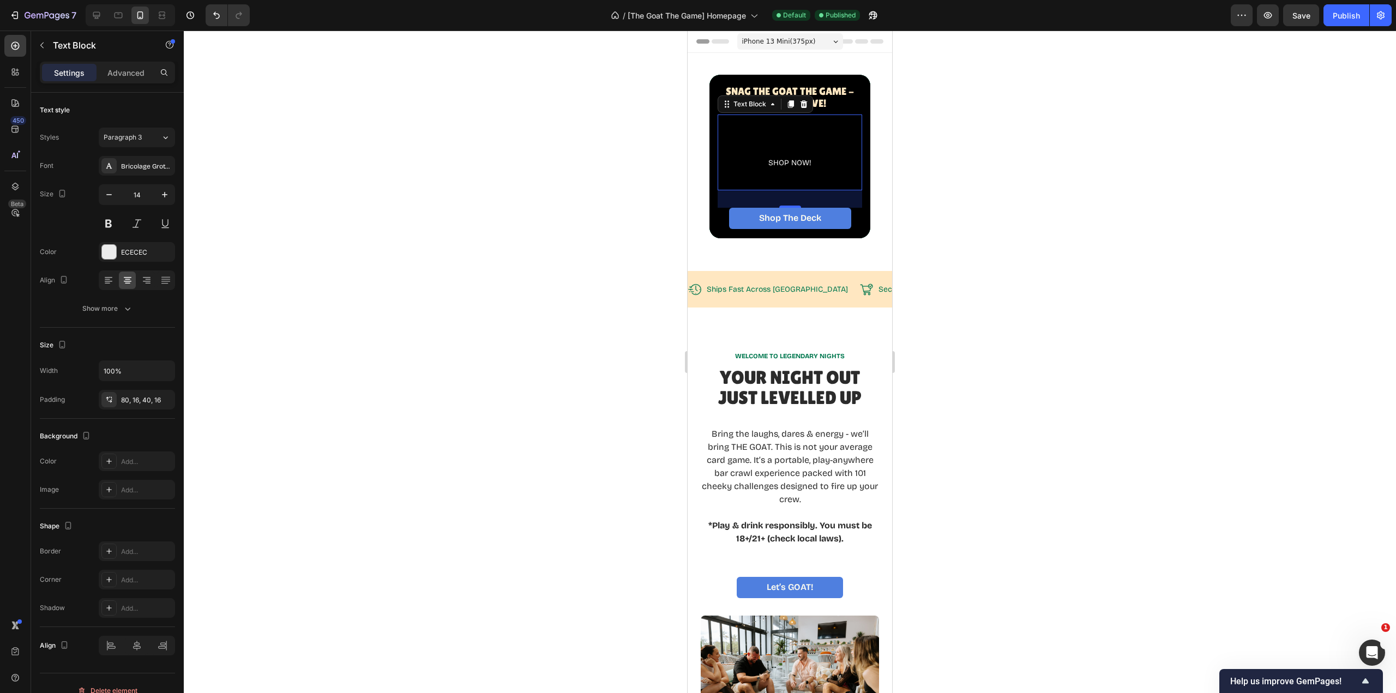
click at [988, 233] on div at bounding box center [790, 362] width 1212 height 663
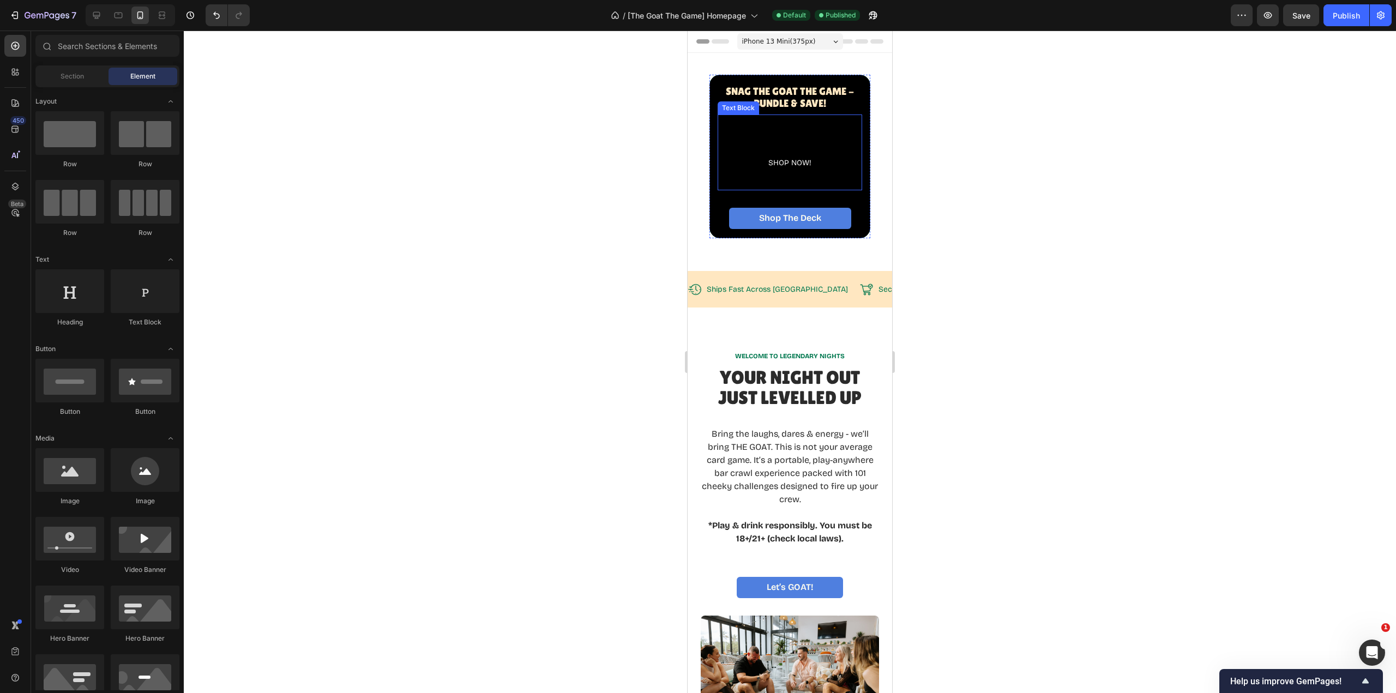
click at [853, 183] on div "SHOP NOW!" at bounding box center [790, 152] width 145 height 75
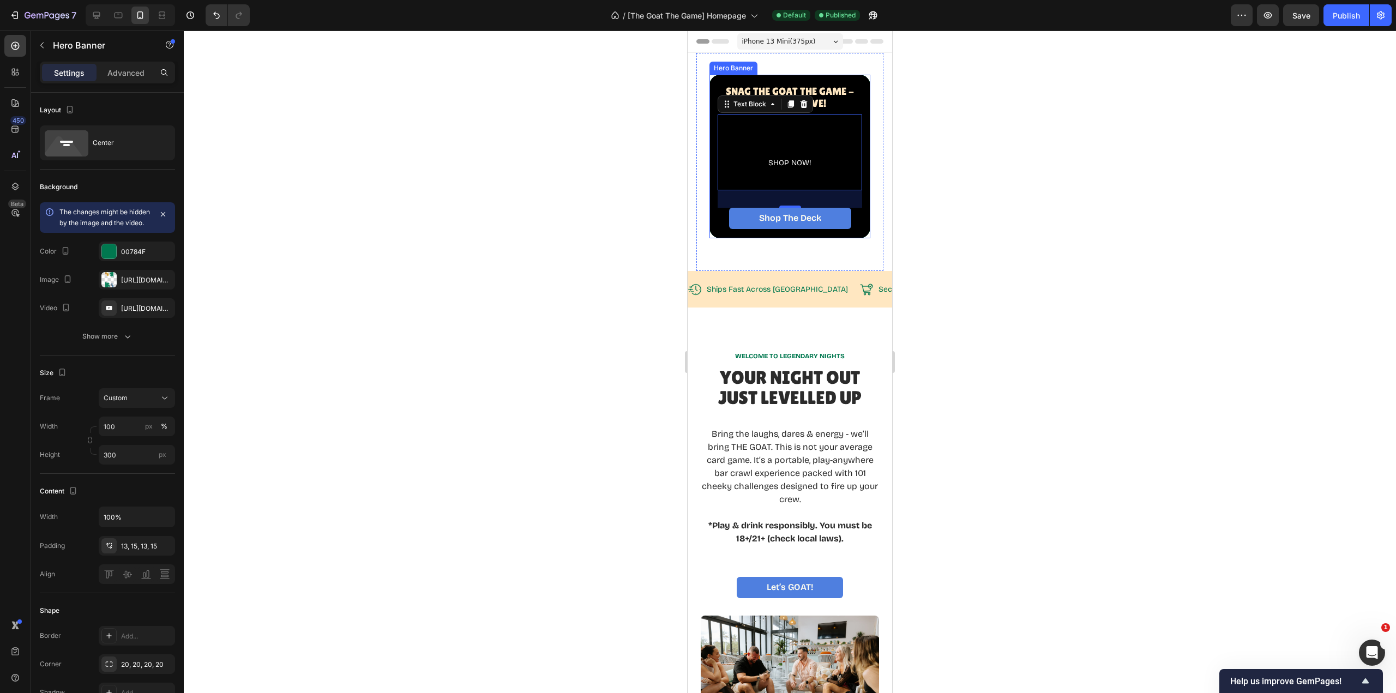
click at [857, 77] on div "⁠⁠⁠⁠⁠⁠⁠ Snag The GOAT THE Game - BUNDLE & SAVE! Heading SHOP NOW! Text Block 32…" at bounding box center [790, 156] width 161 height 159
click at [139, 76] on p "Advanced" at bounding box center [125, 72] width 37 height 11
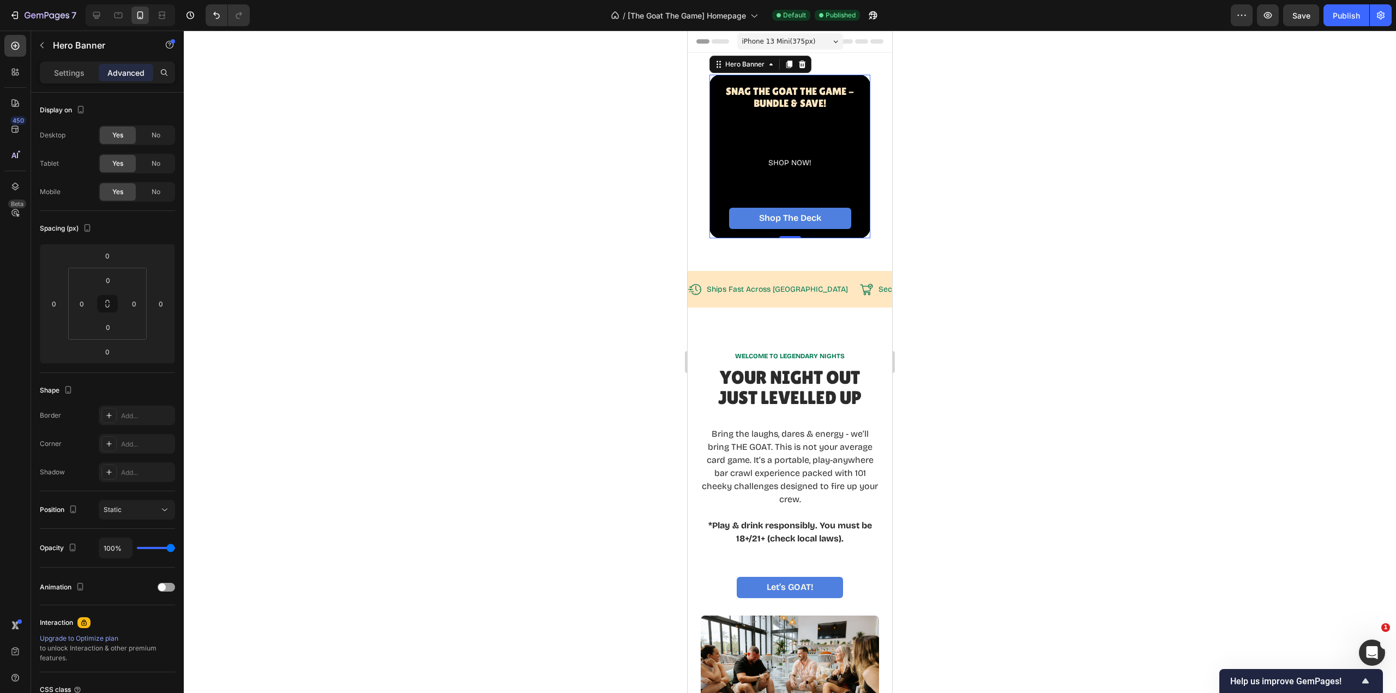
click at [72, 73] on p "Settings" at bounding box center [69, 72] width 31 height 11
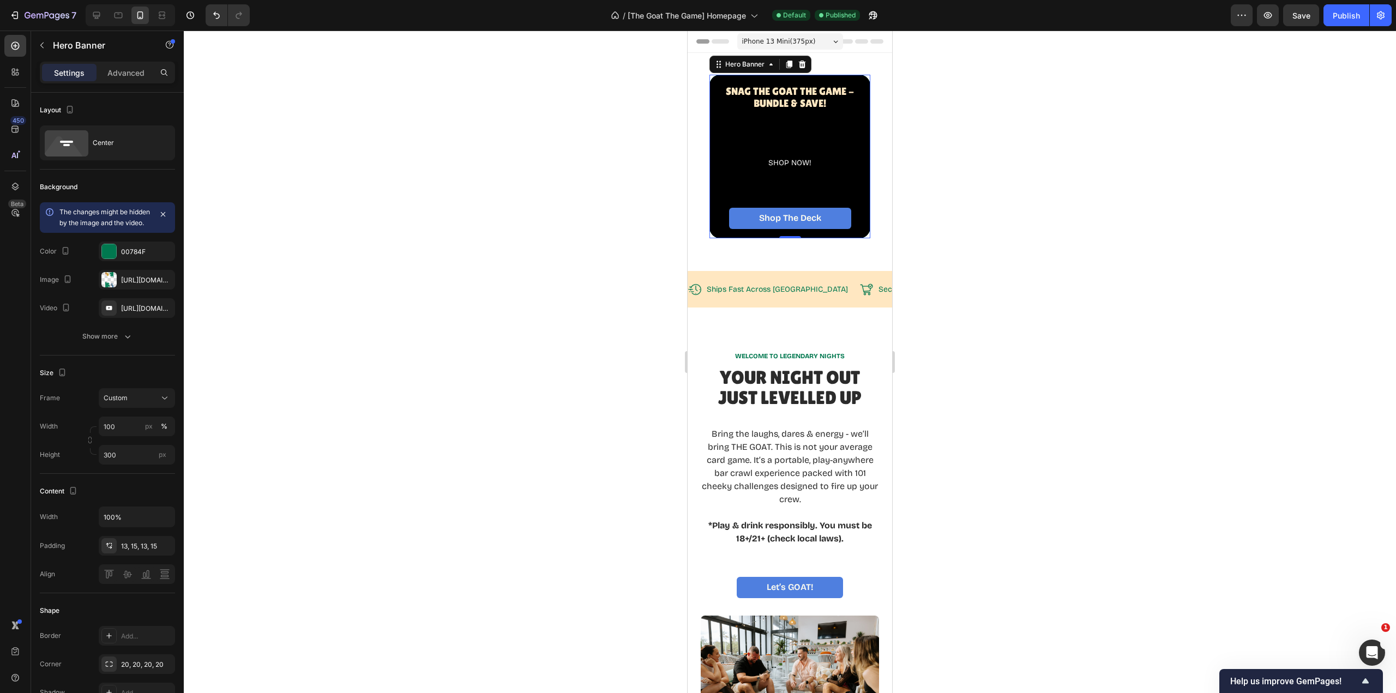
click at [555, 197] on div at bounding box center [790, 362] width 1212 height 663
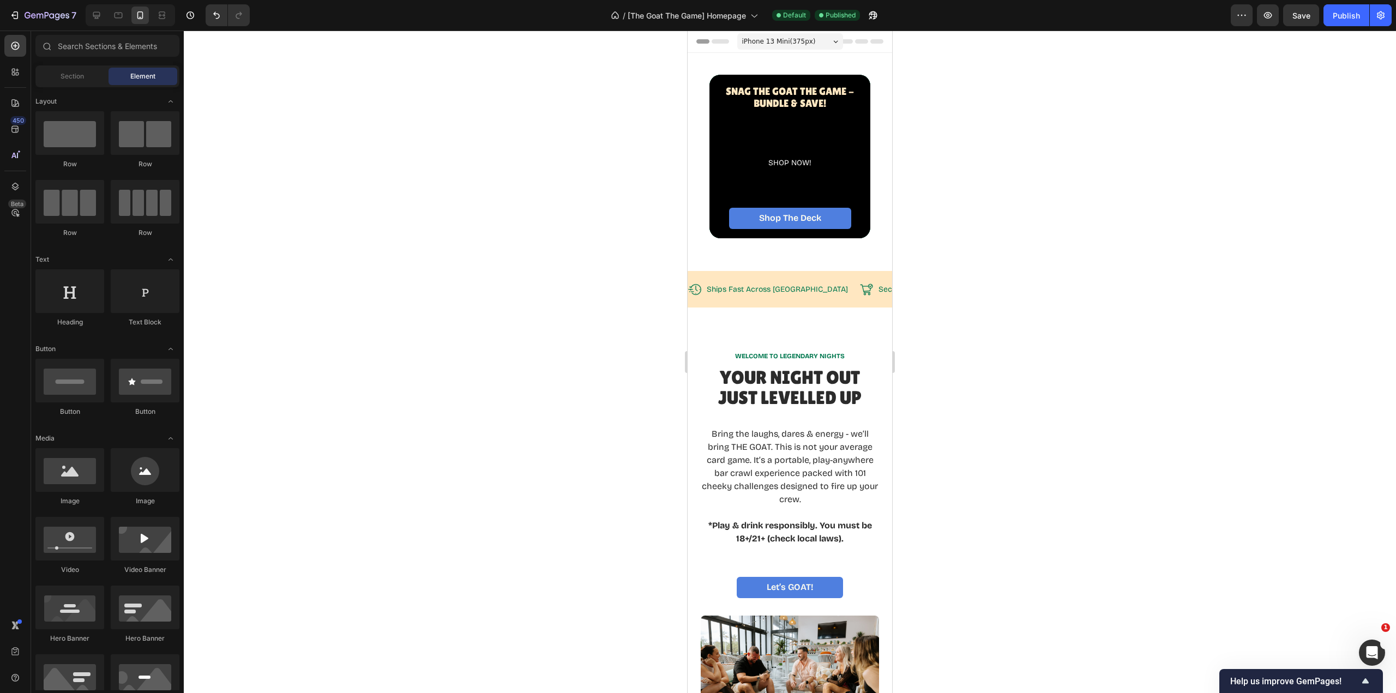
click at [424, 272] on div at bounding box center [790, 362] width 1212 height 663
click at [83, 79] on span "Section" at bounding box center [72, 76] width 23 height 10
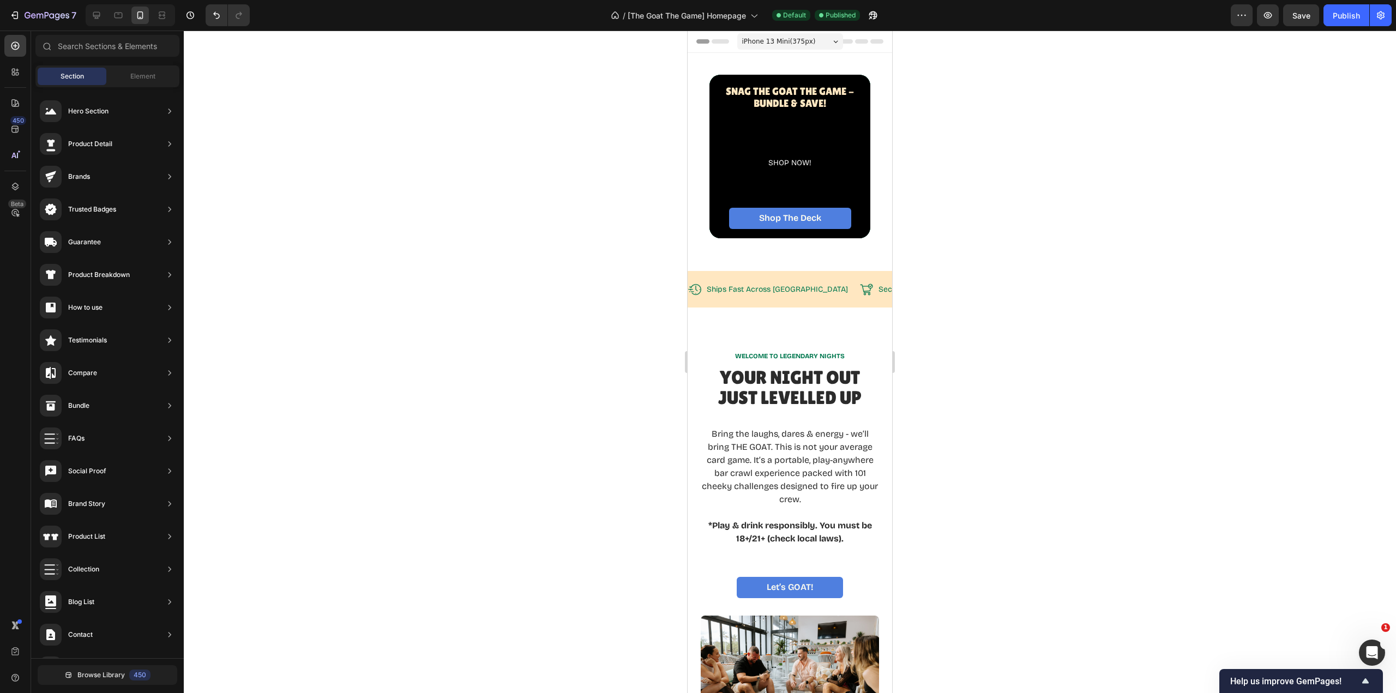
click at [157, 79] on div "Element" at bounding box center [143, 76] width 69 height 17
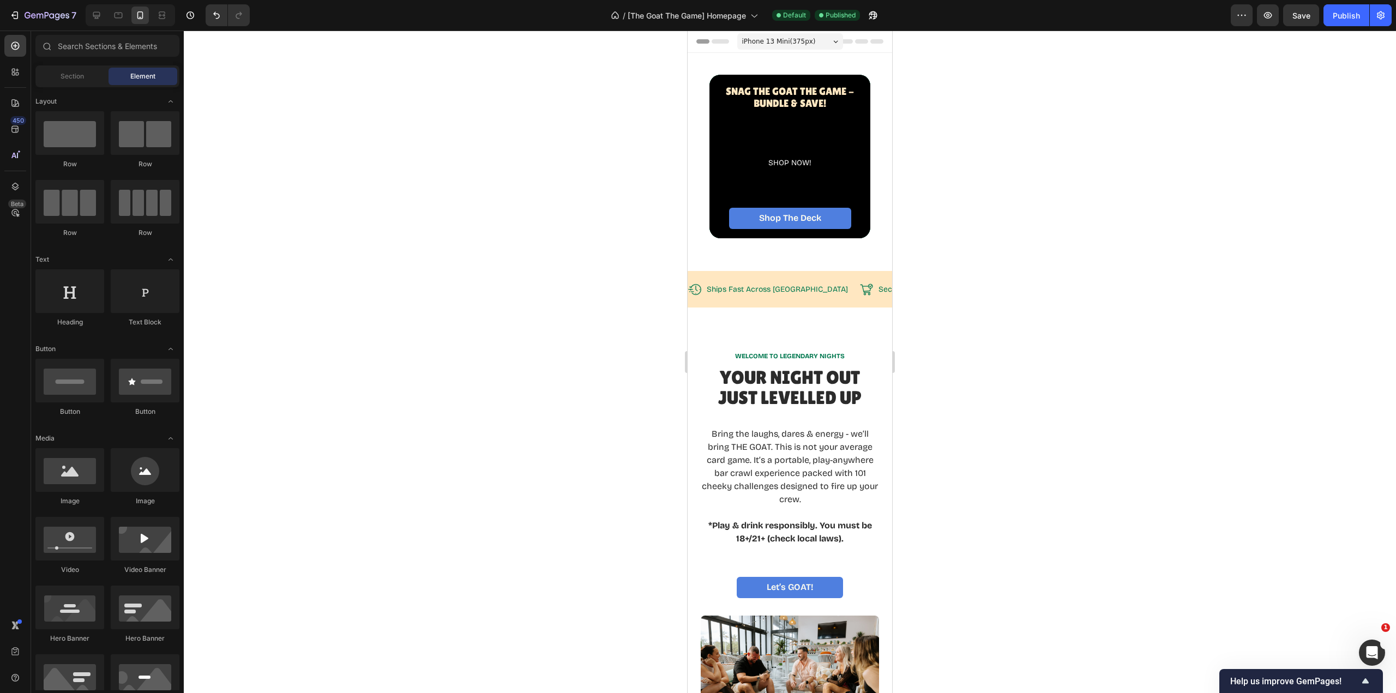
click at [878, 205] on section "⁠⁠⁠⁠⁠⁠⁠ Snag The GOAT THE Game - BUNDLE & SAVE! Heading SHOP NOW! Text Block Sh…" at bounding box center [790, 162] width 205 height 218
click at [860, 211] on div "⁠⁠⁠⁠⁠⁠⁠ Snag The GOAT THE Game - BUNDLE & SAVE! Heading SHOP NOW! Text Block Sh…" at bounding box center [790, 156] width 161 height 159
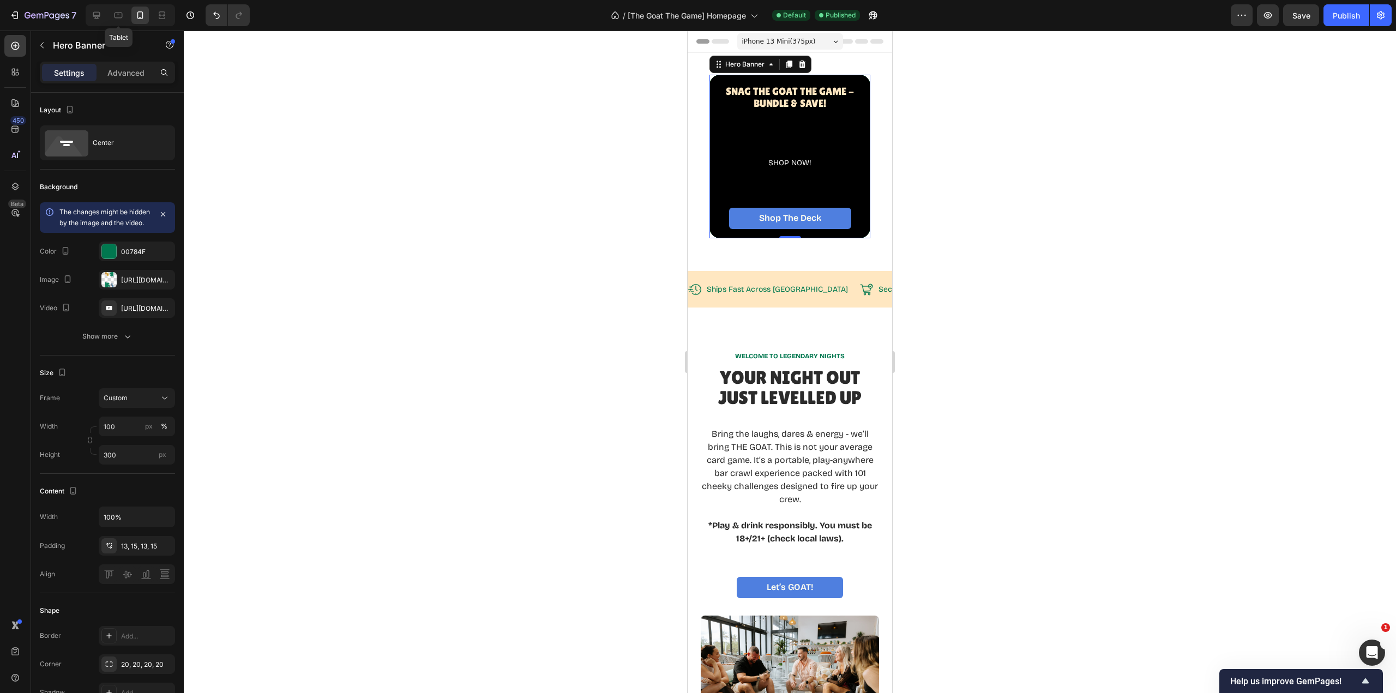
click at [119, 17] on icon at bounding box center [119, 16] width 8 height 6
type input "1400"
type input "608"
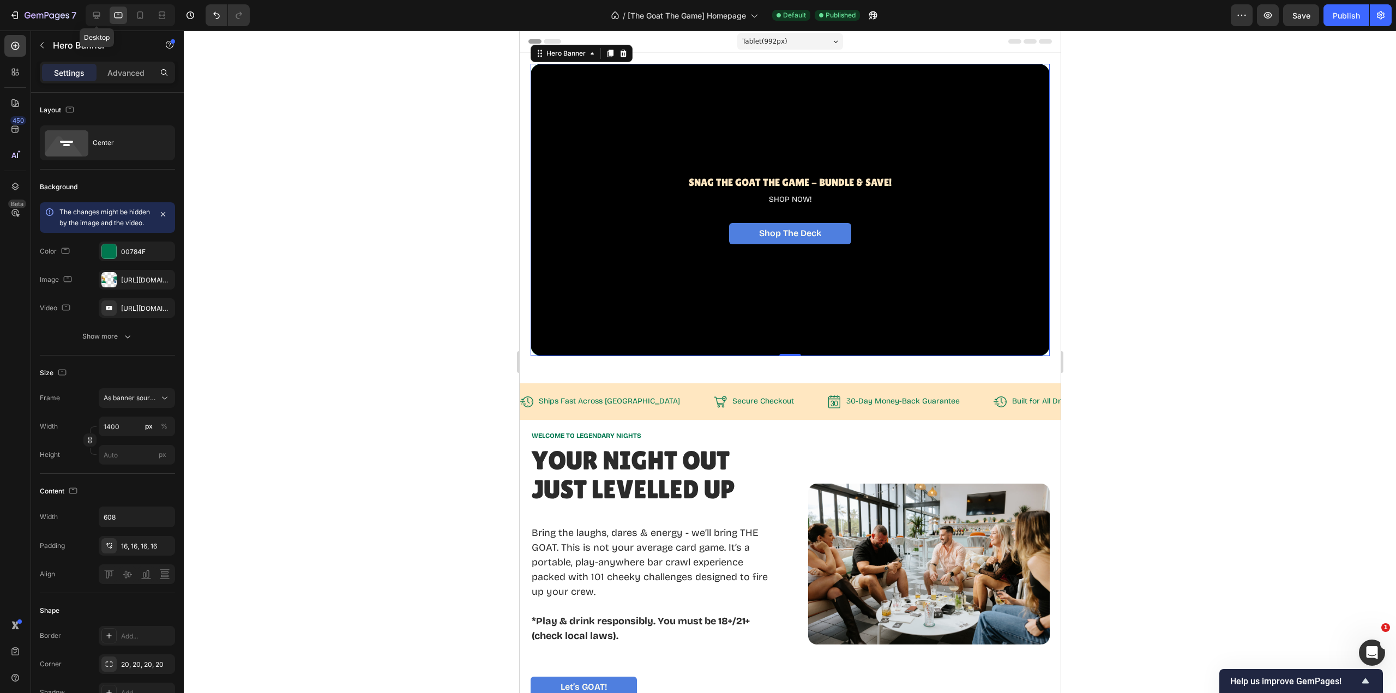
click at [95, 16] on icon at bounding box center [96, 15] width 7 height 7
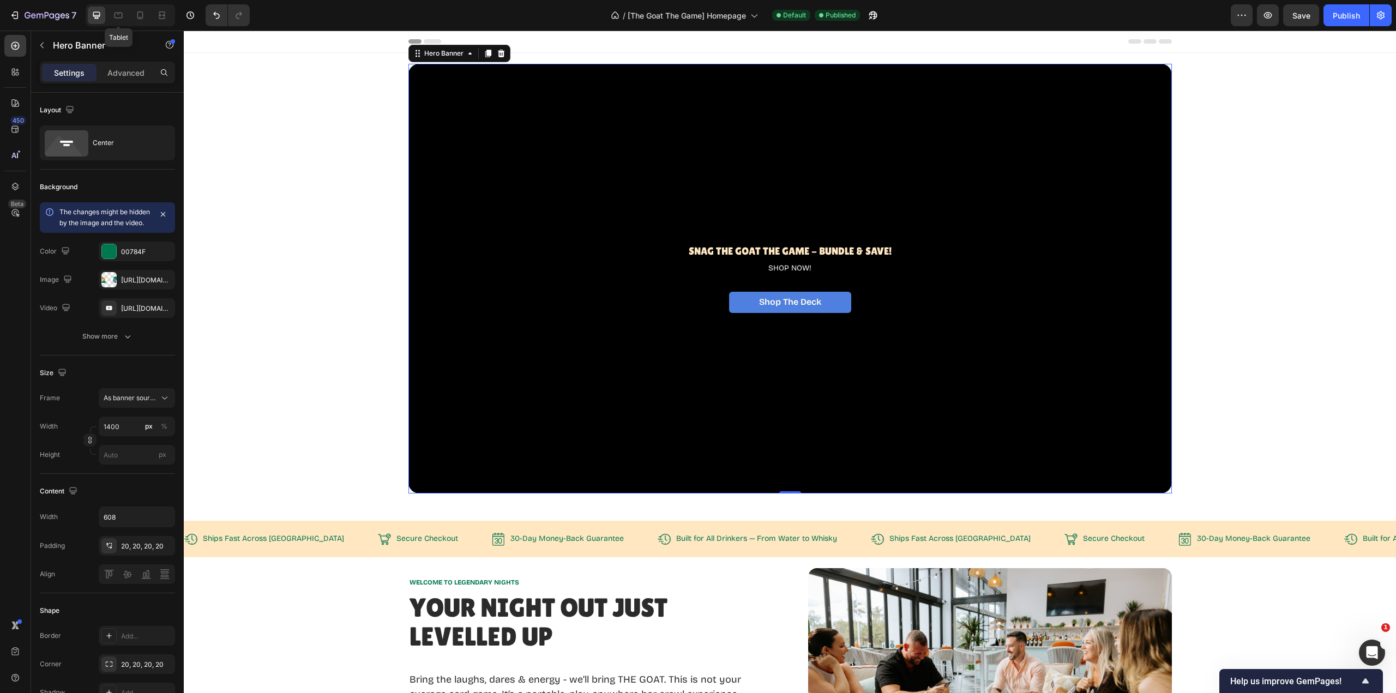
click at [113, 15] on div at bounding box center [118, 15] width 17 height 17
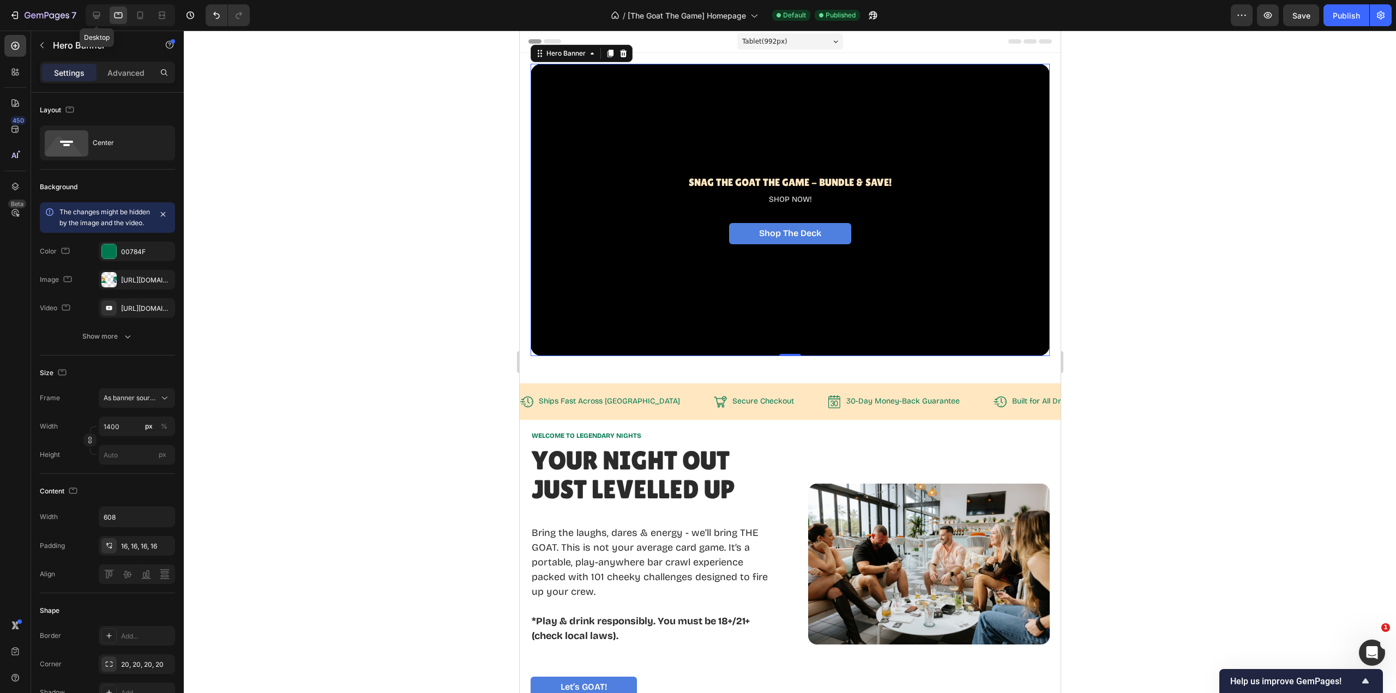
click at [91, 16] on div at bounding box center [96, 15] width 17 height 17
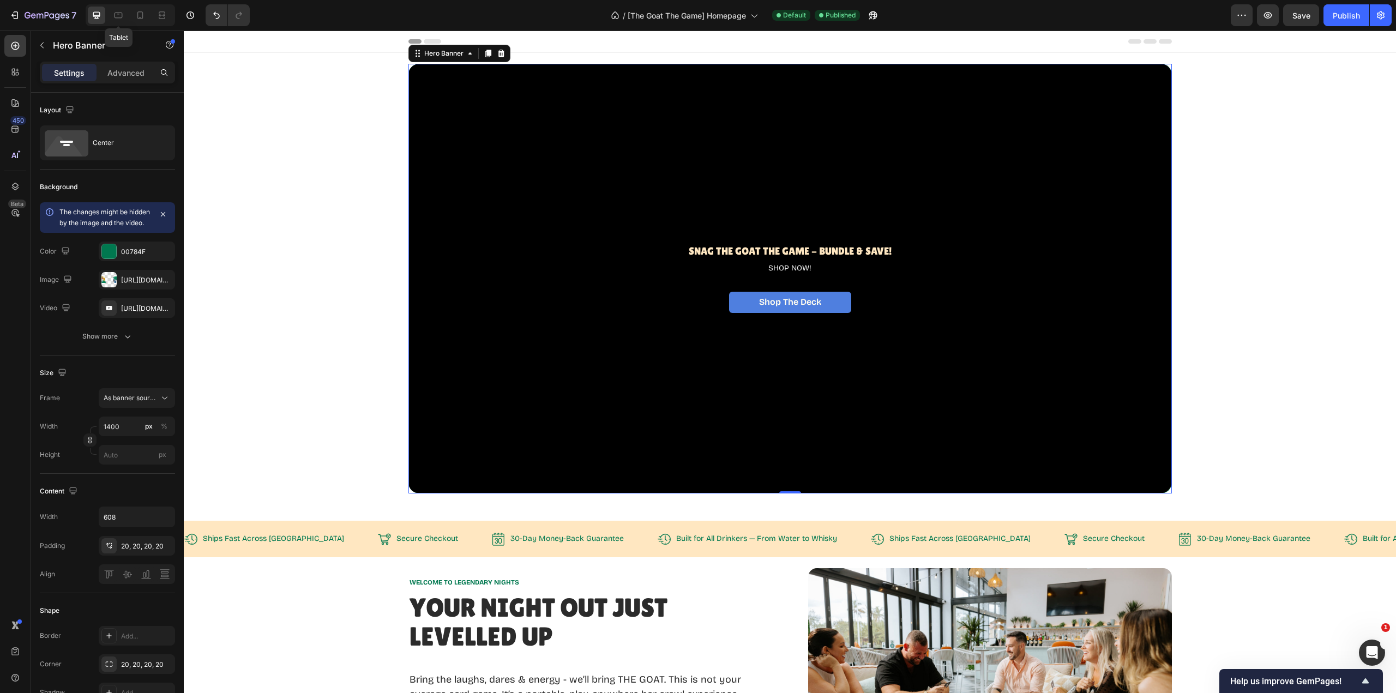
click at [117, 16] on icon at bounding box center [118, 15] width 11 height 11
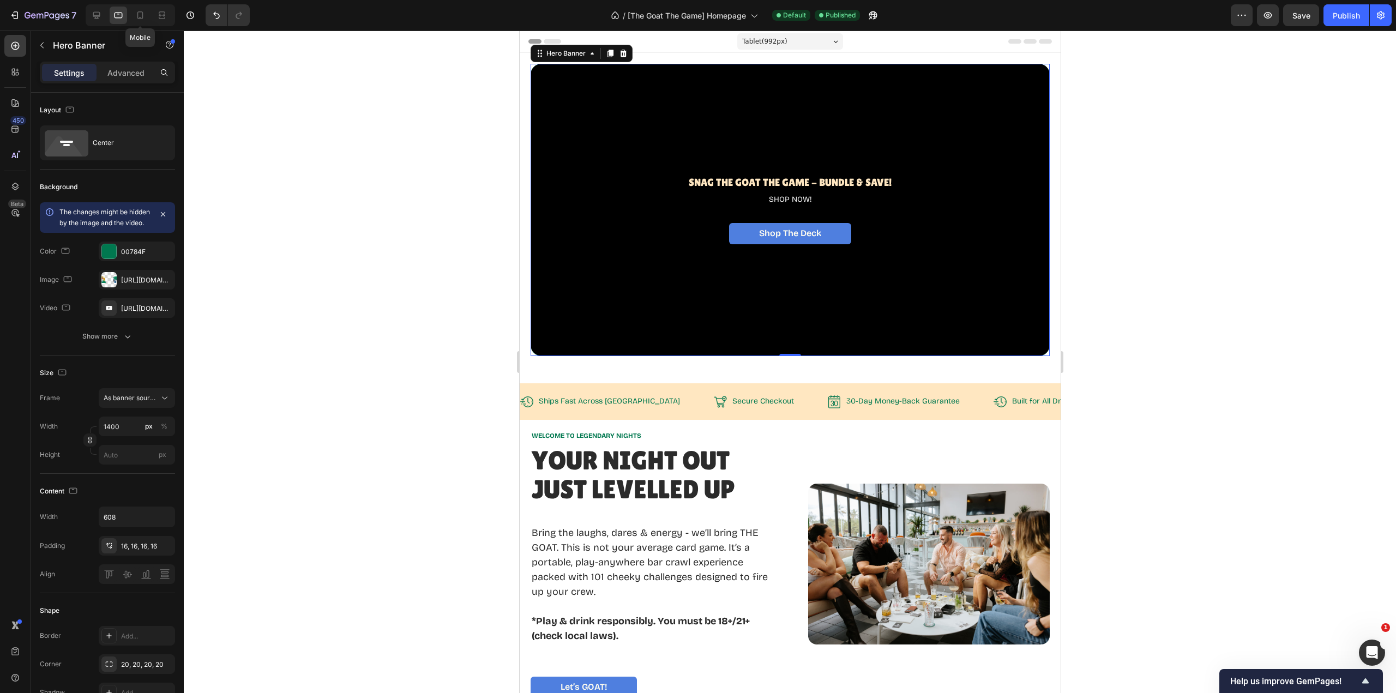
click at [140, 17] on icon at bounding box center [140, 17] width 3 height 1
type input "100"
type input "300"
type input "100%"
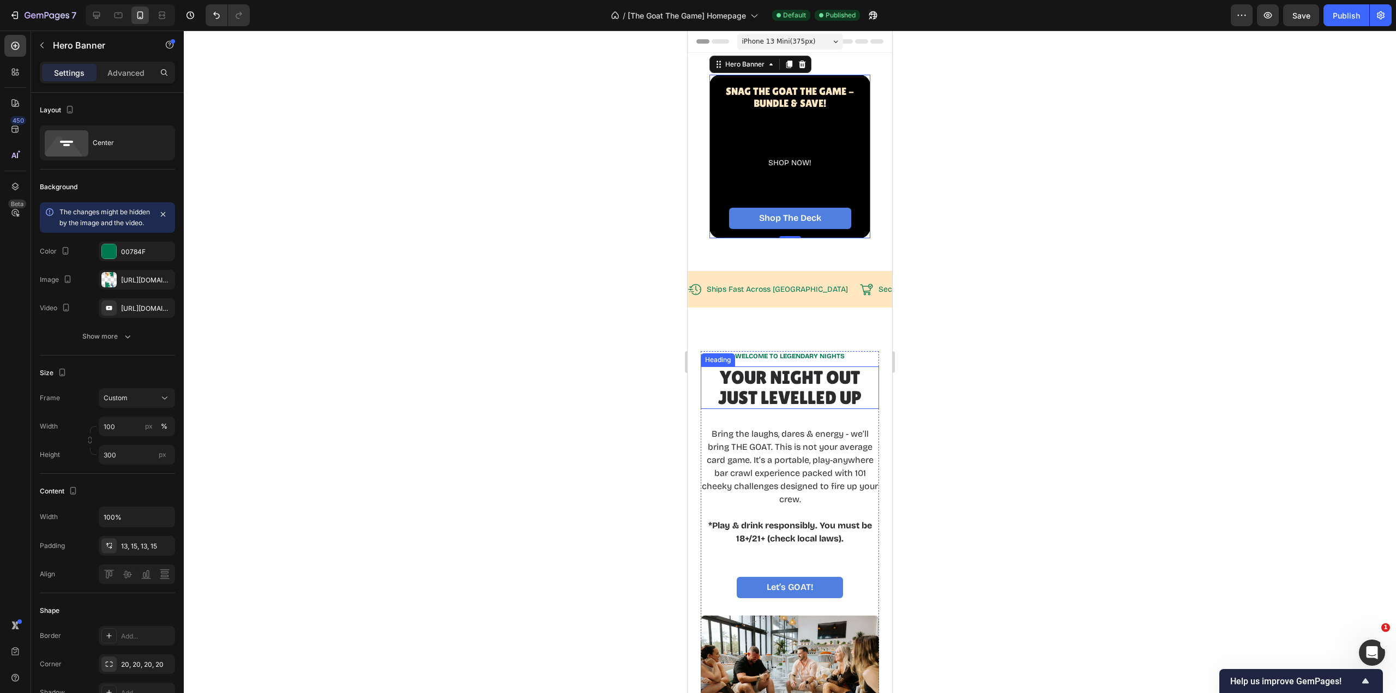
scroll to position [6, 0]
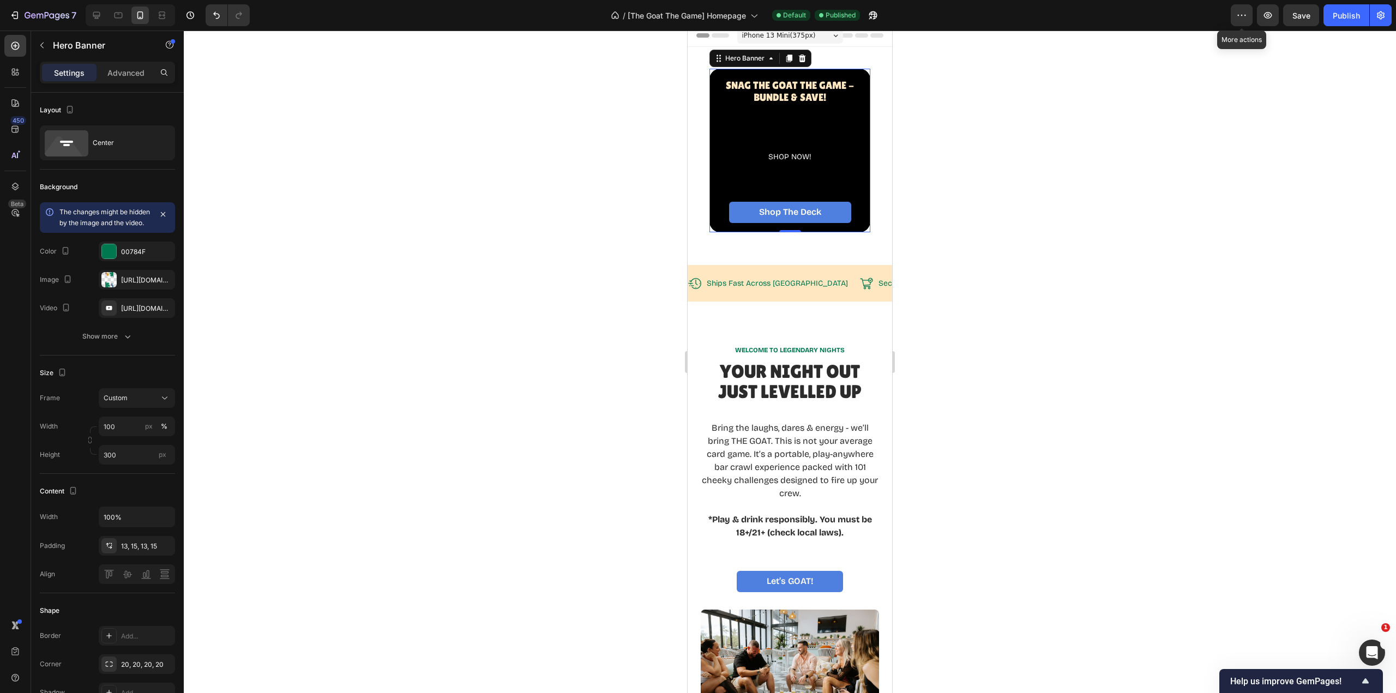
click at [1240, 15] on icon "button" at bounding box center [1241, 15] width 11 height 11
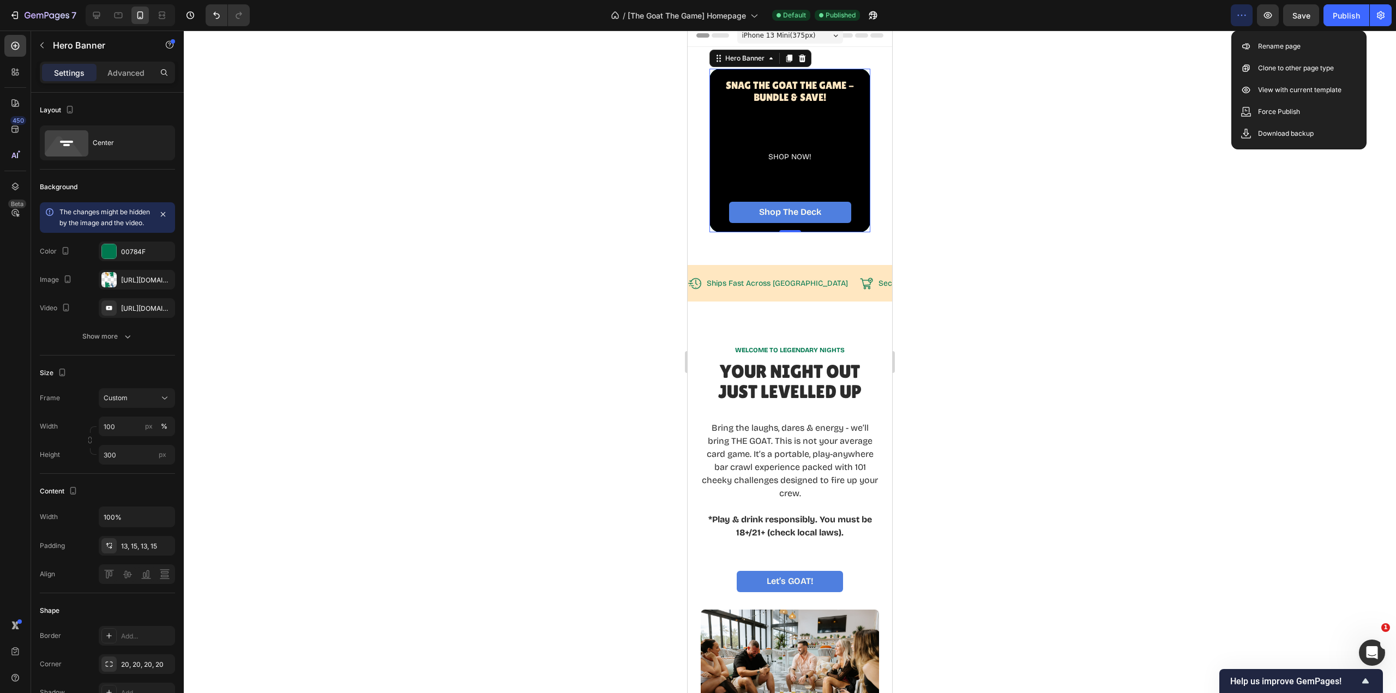
click at [1141, 115] on div at bounding box center [790, 362] width 1212 height 663
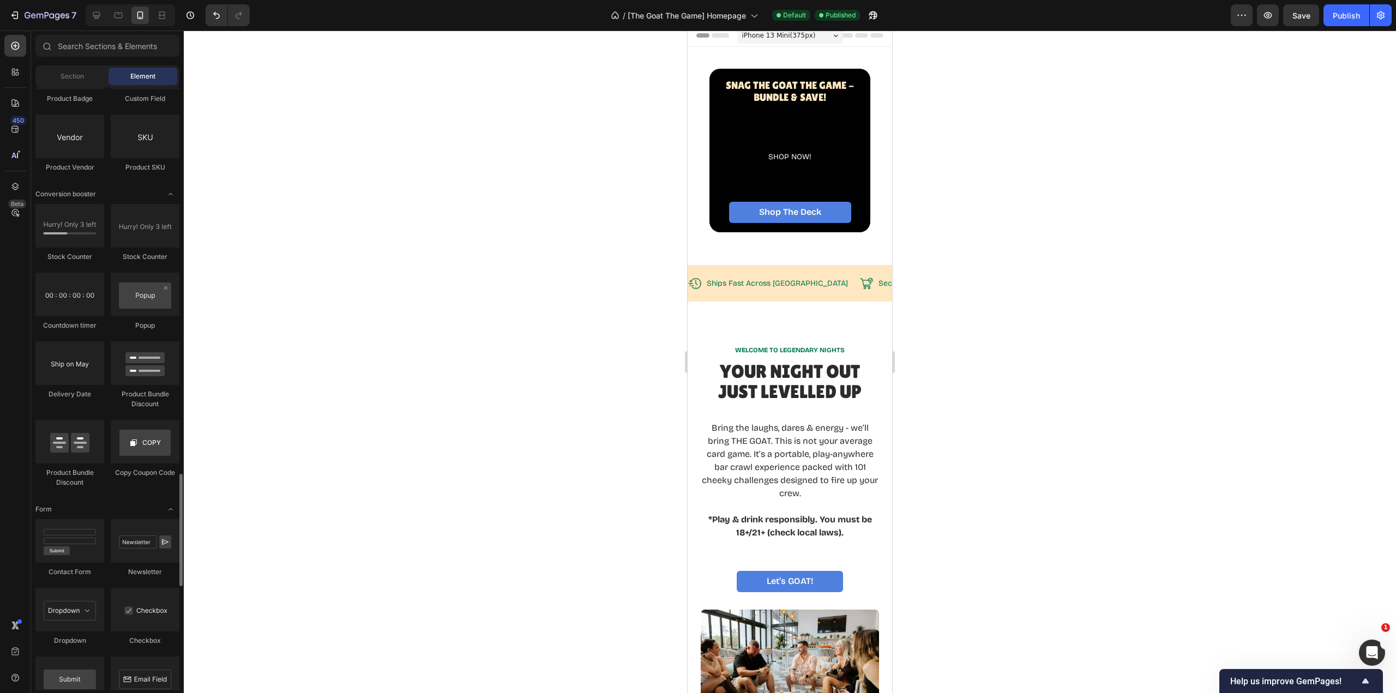
scroll to position [1854, 0]
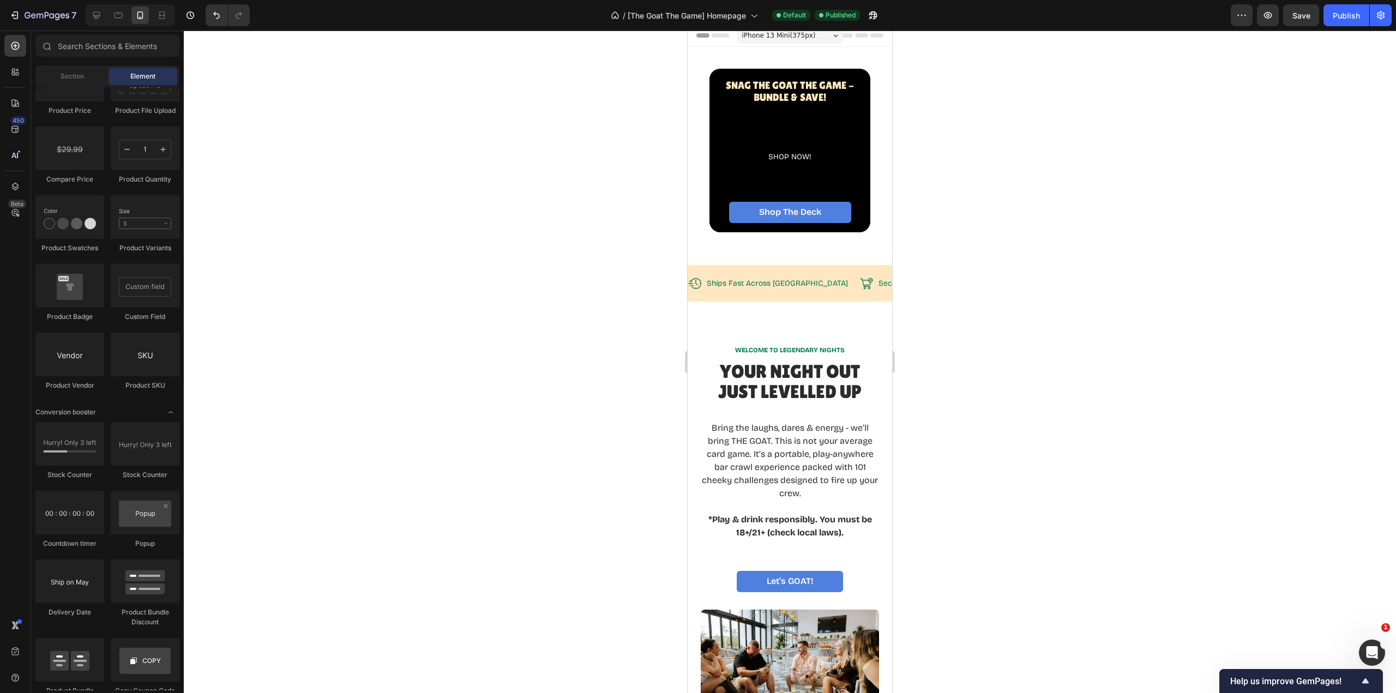
click at [77, 295] on div at bounding box center [69, 286] width 69 height 44
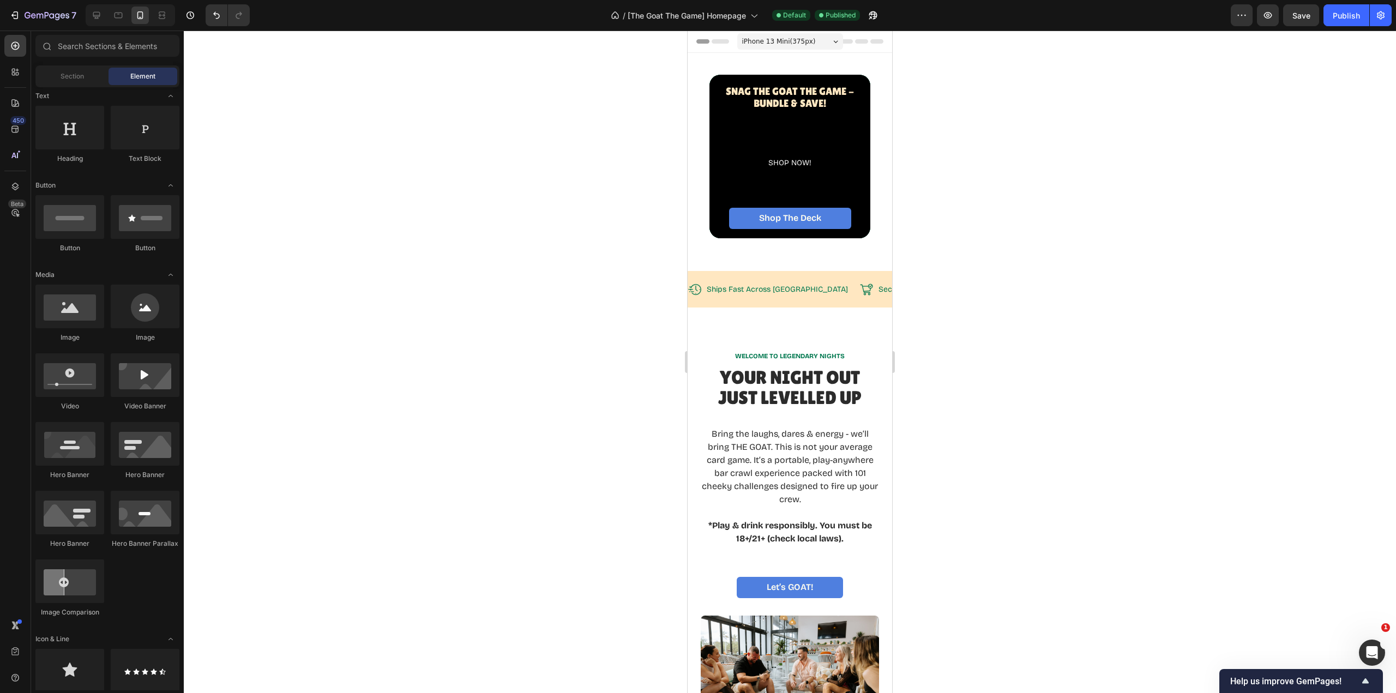
scroll to position [0, 0]
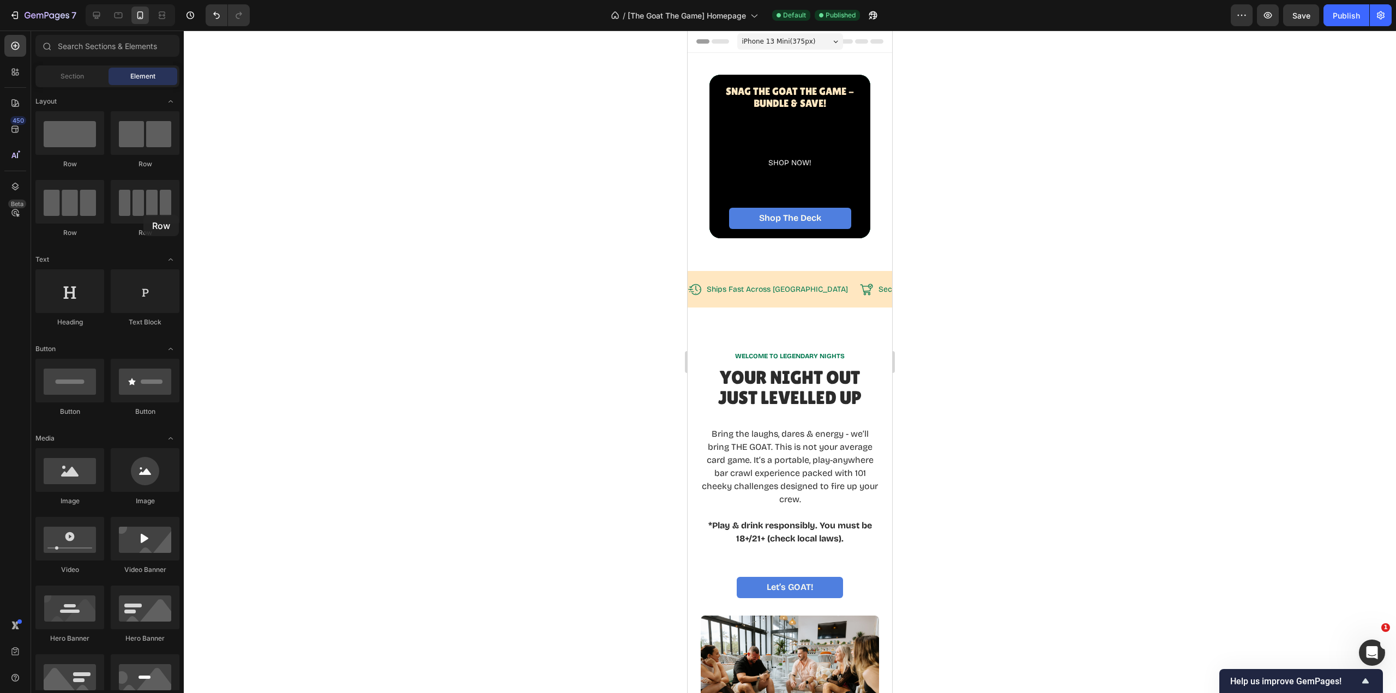
click at [143, 215] on div at bounding box center [145, 202] width 69 height 44
click at [71, 134] on div at bounding box center [69, 133] width 69 height 44
click at [89, 72] on div "Section" at bounding box center [72, 76] width 69 height 17
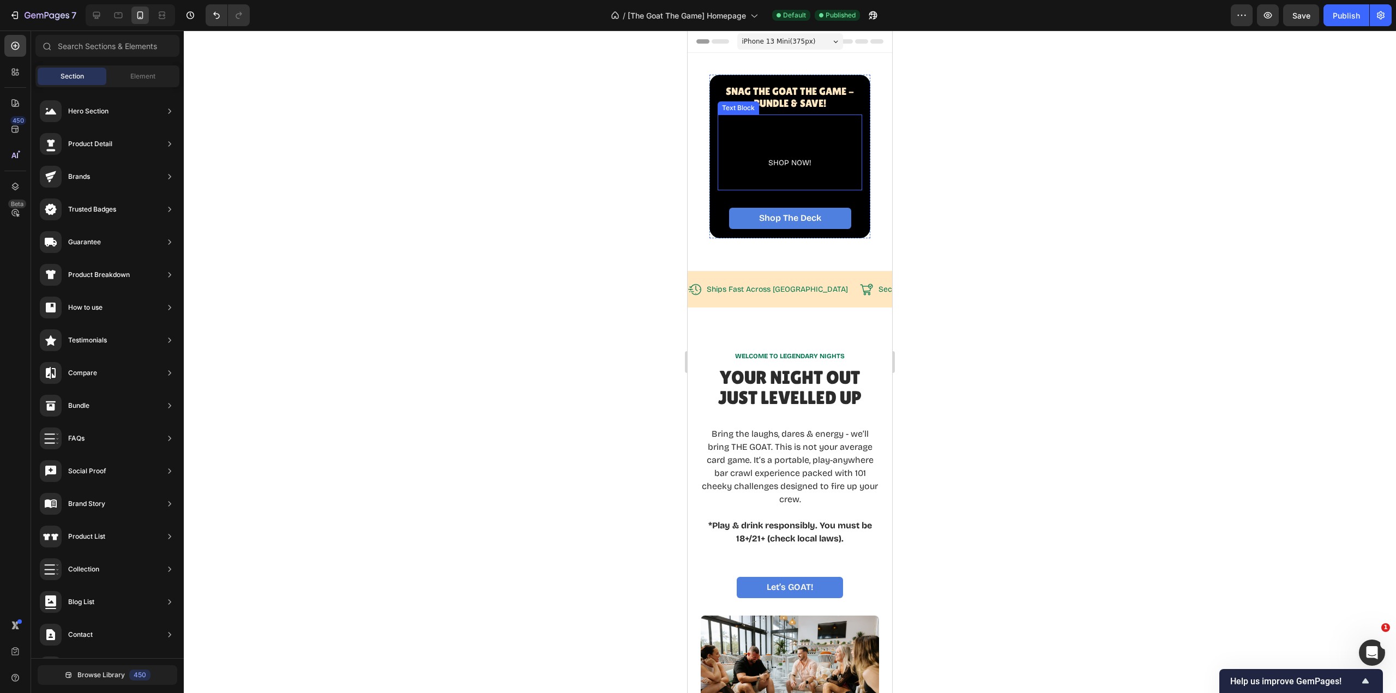
click at [775, 169] on div "SHOP NOW!" at bounding box center [790, 152] width 145 height 75
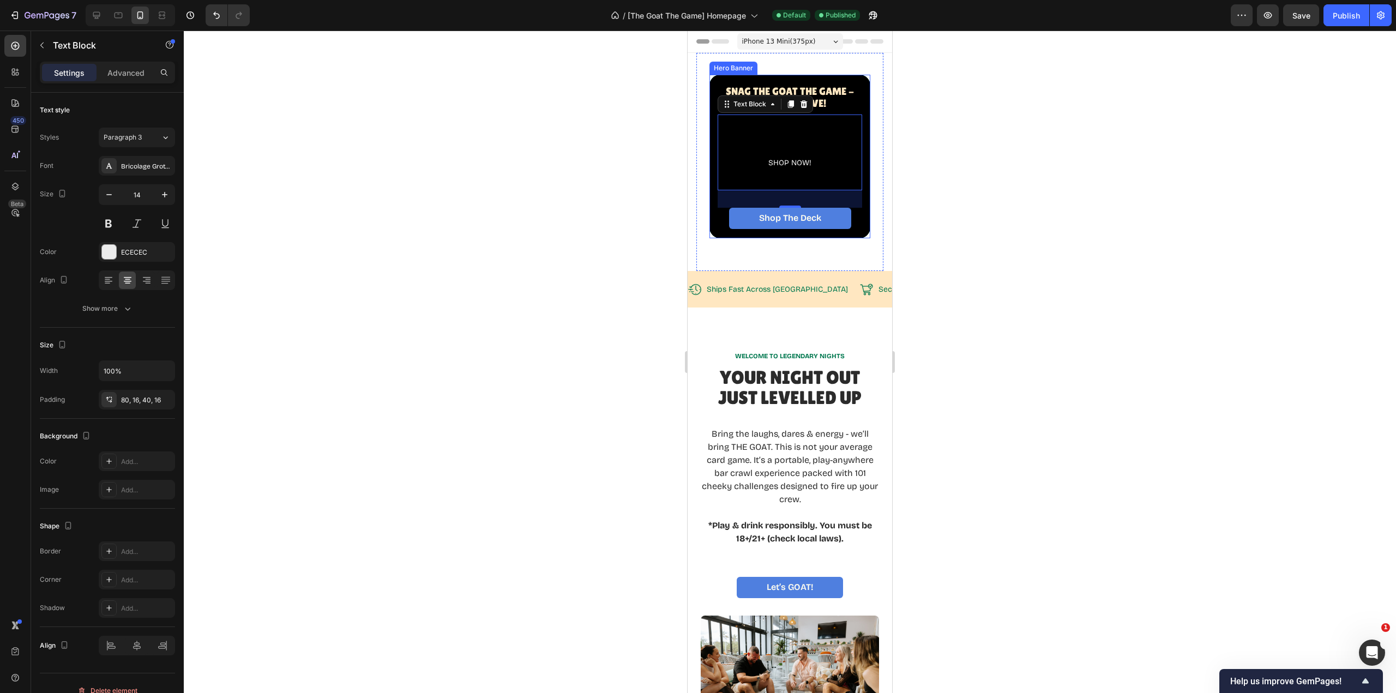
click at [860, 91] on div "⁠⁠⁠⁠⁠⁠⁠ Snag The GOAT THE Game - BUNDLE & SAVE! Heading SHOP NOW! Text Block 32…" at bounding box center [790, 156] width 161 height 159
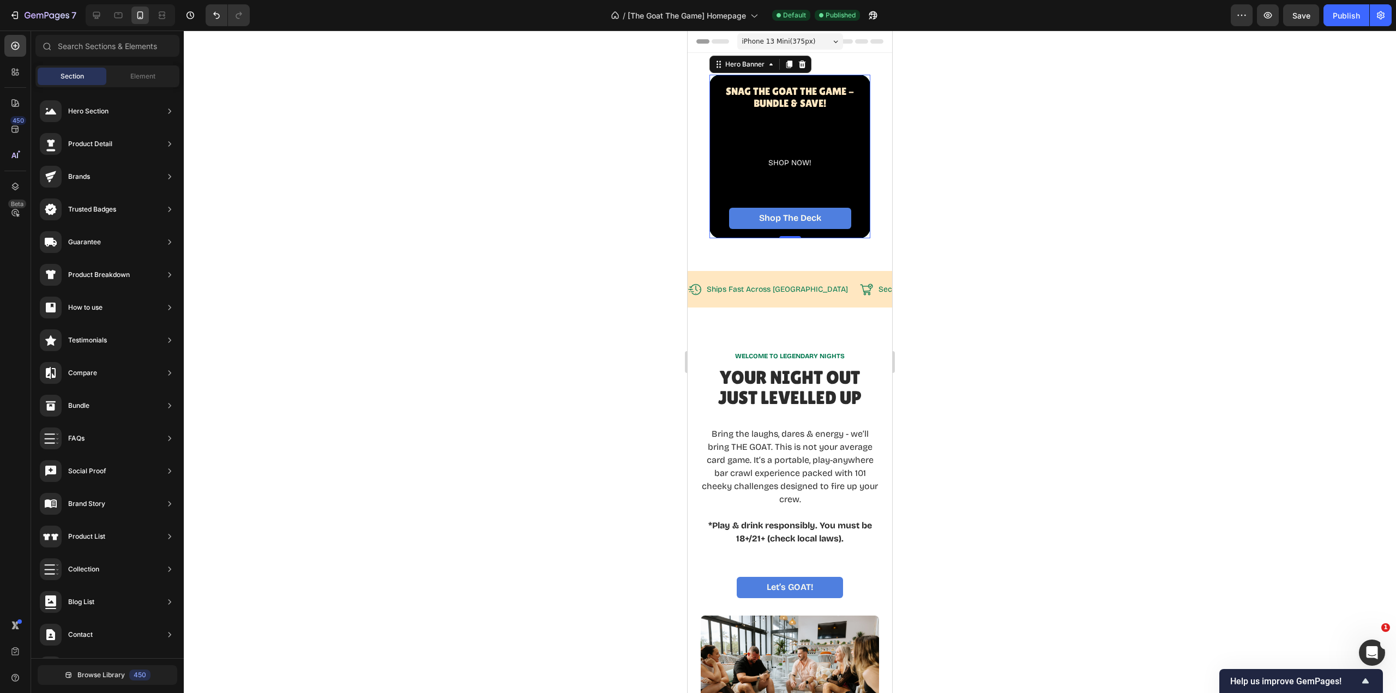
click at [881, 102] on section "⁠⁠⁠⁠⁠⁠⁠ Snag The GOAT THE Game - BUNDLE & SAVE! Heading SHOP NOW! Text Block Sh…" at bounding box center [790, 162] width 205 height 218
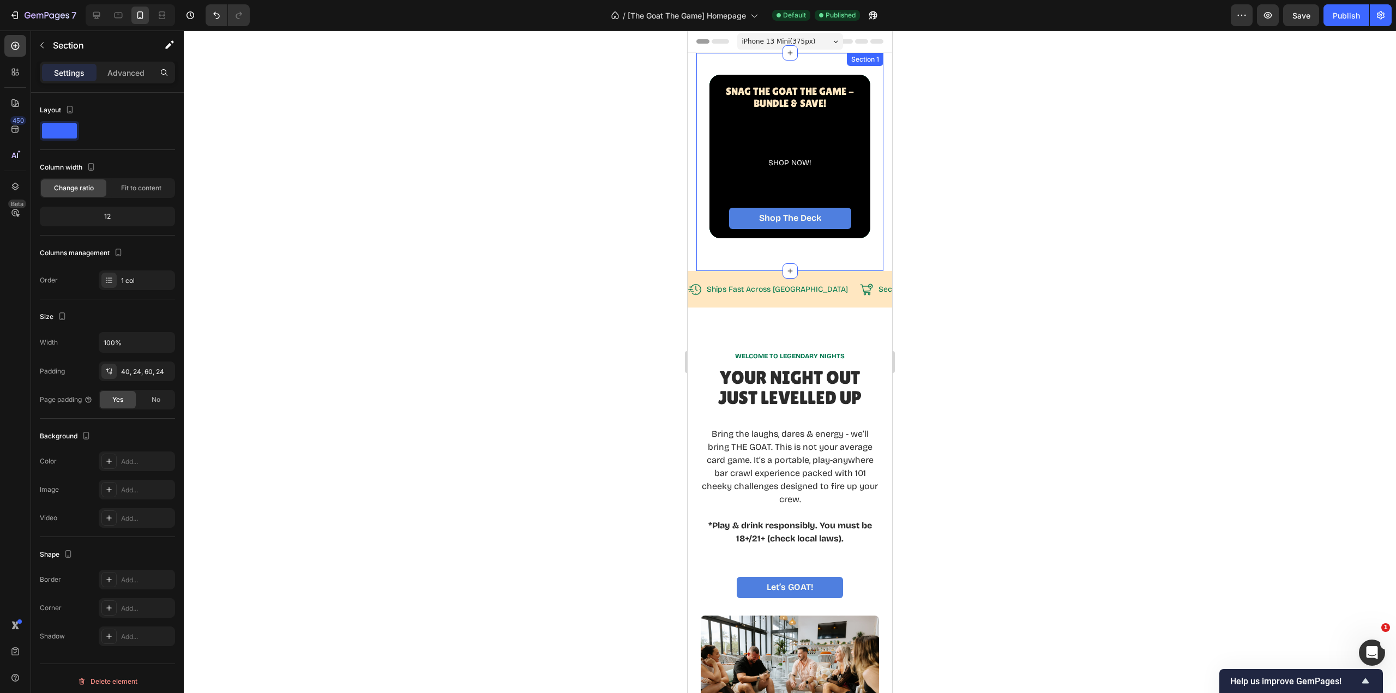
click at [872, 238] on div "⁠⁠⁠⁠⁠⁠⁠ Snag The GOAT THE Game - BUNDLE & SAVE! Heading SHOP NOW! Text Block Sh…" at bounding box center [789, 162] width 187 height 218
click at [119, 20] on icon at bounding box center [118, 15] width 11 height 11
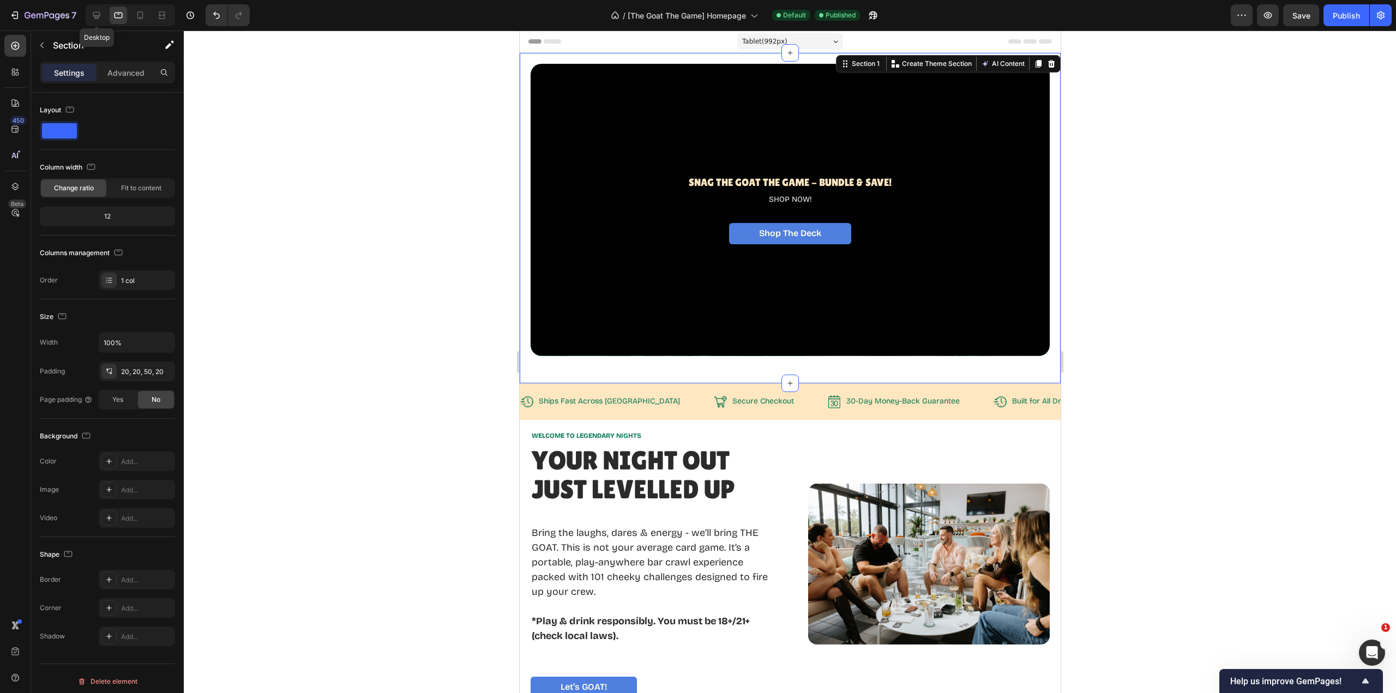
click at [99, 15] on icon at bounding box center [96, 15] width 7 height 7
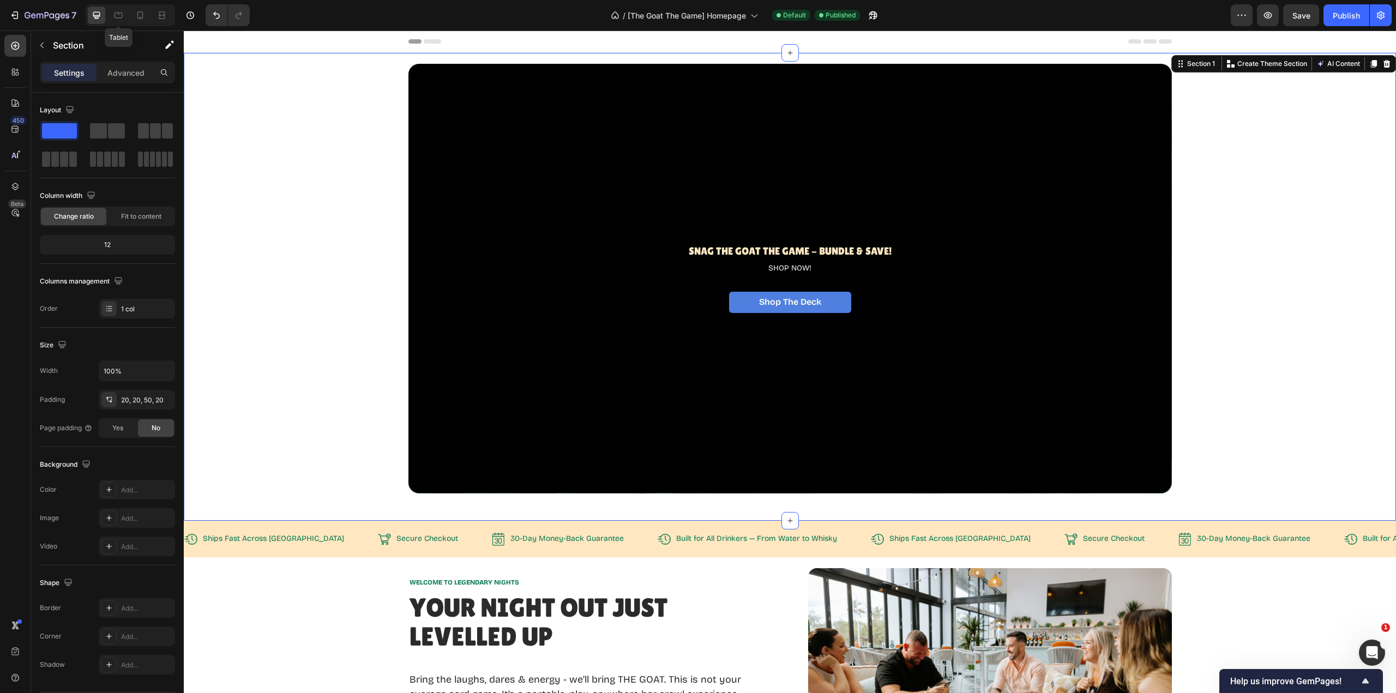
click at [118, 13] on icon at bounding box center [119, 16] width 8 height 6
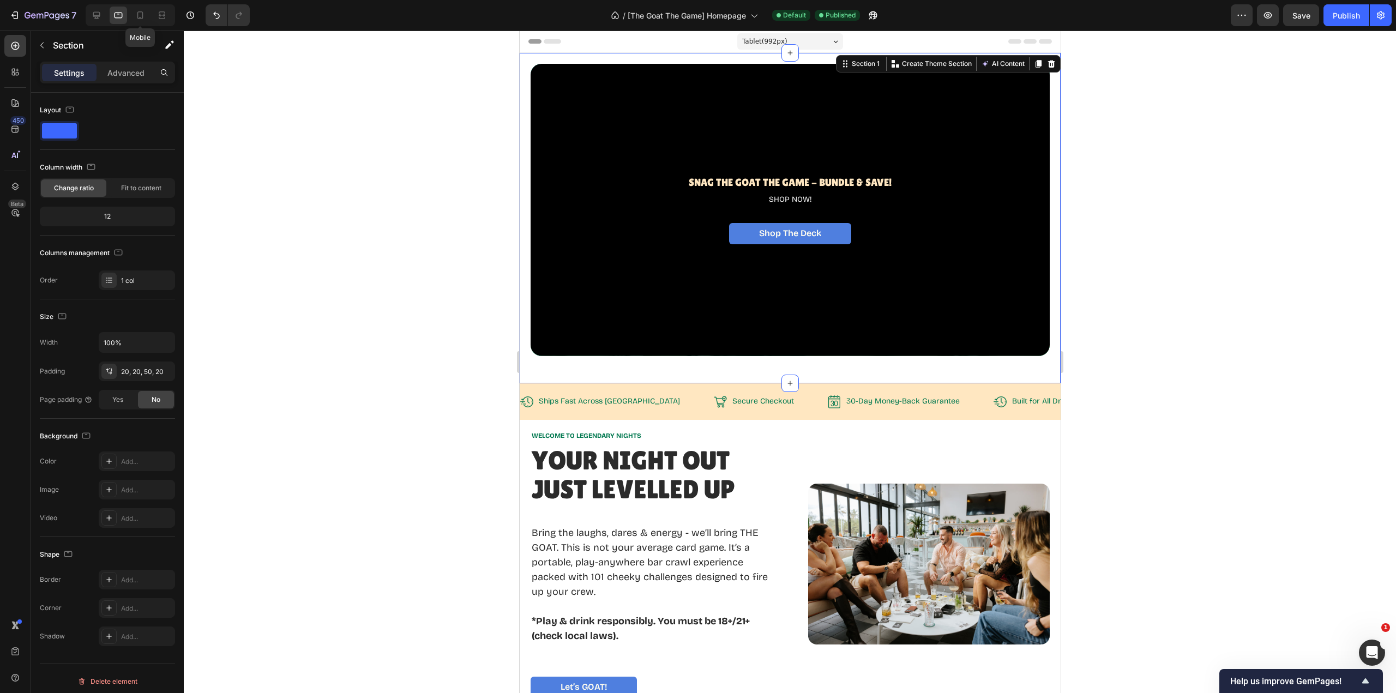
click at [142, 19] on icon at bounding box center [140, 15] width 6 height 8
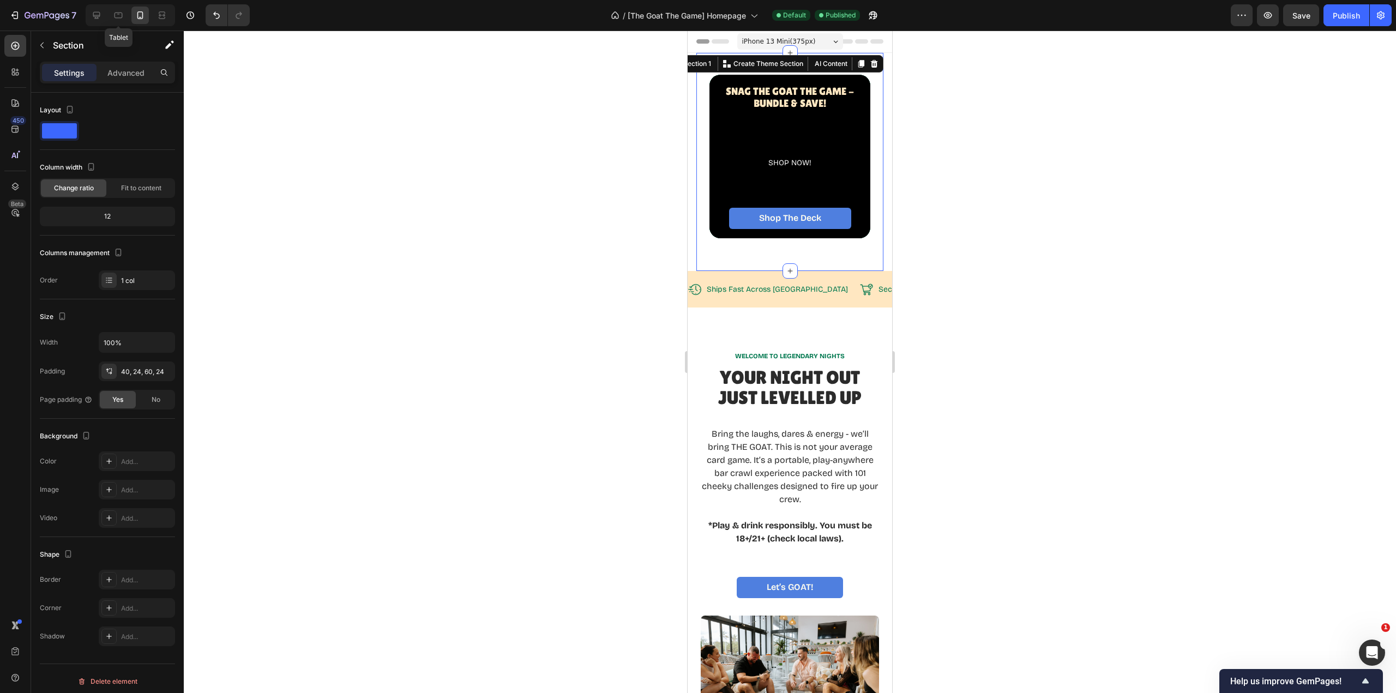
click at [117, 16] on icon at bounding box center [118, 15] width 11 height 11
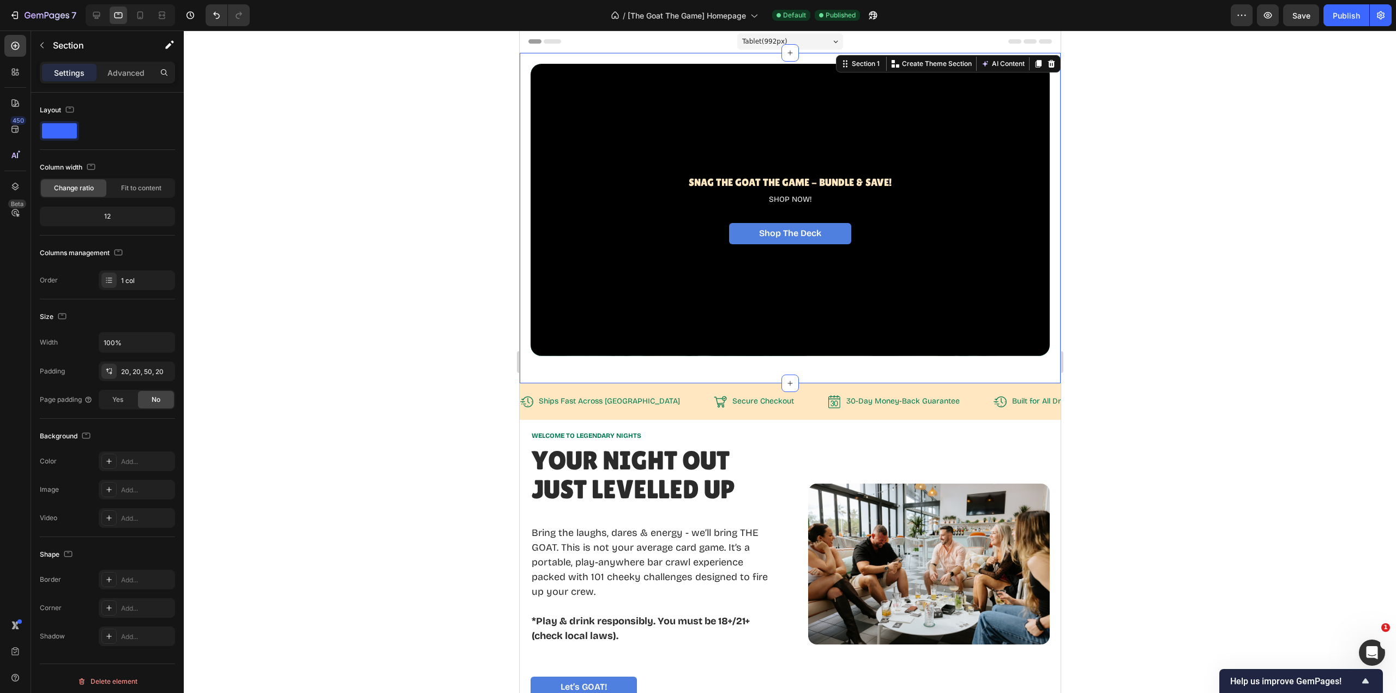
click at [123, 191] on span "Fit to content" at bounding box center [141, 188] width 40 height 10
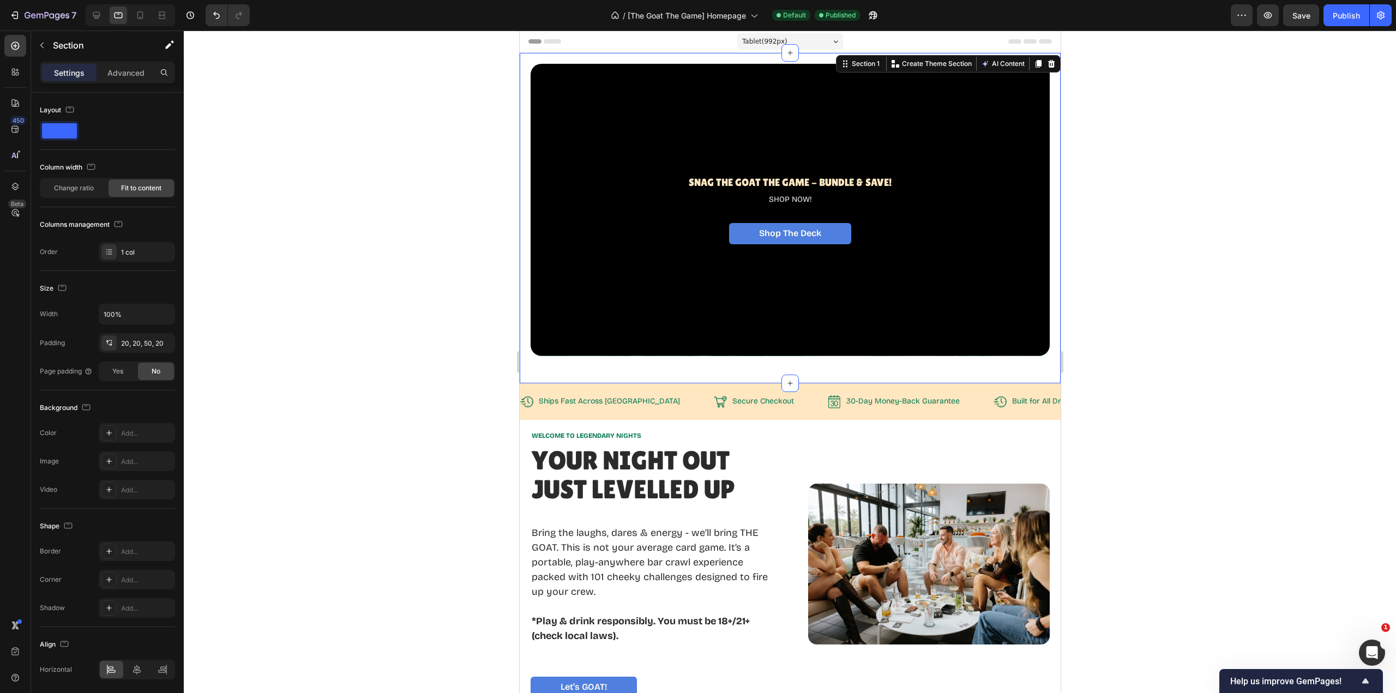
click at [62, 187] on span "Change ratio" at bounding box center [74, 188] width 40 height 10
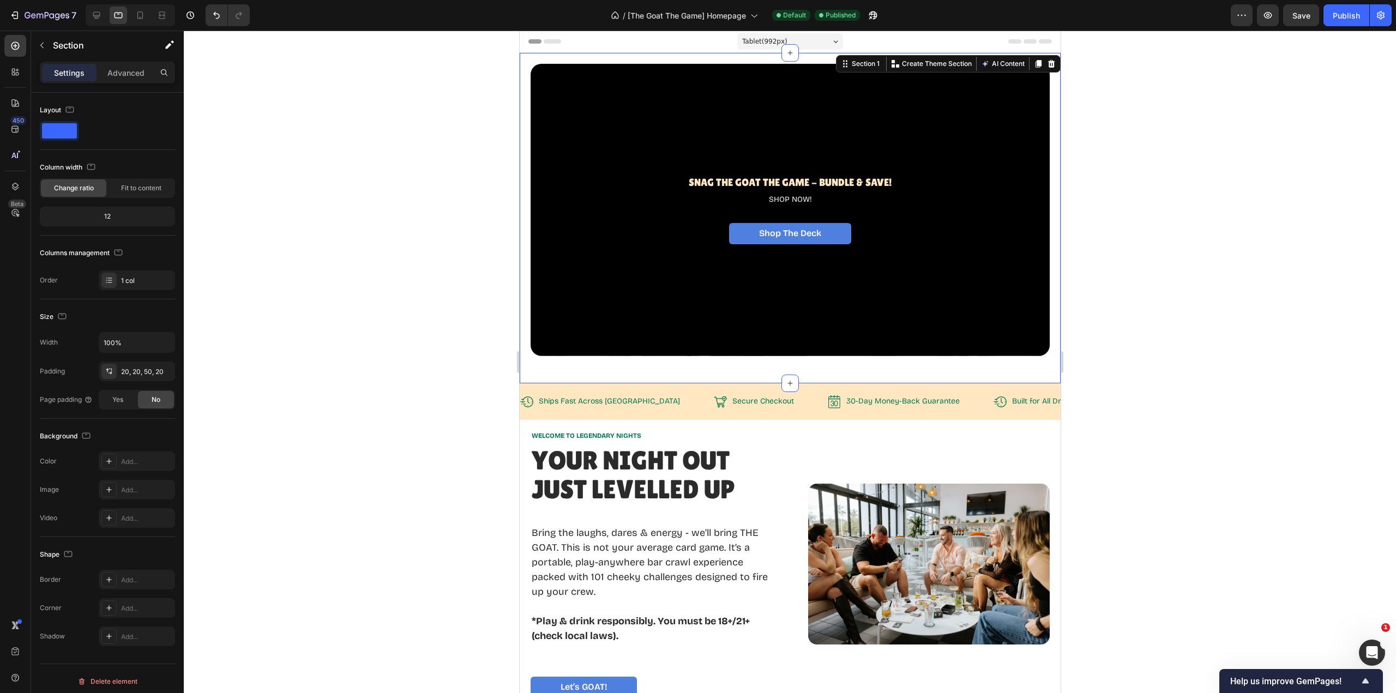
click at [139, 190] on span "Fit to content" at bounding box center [141, 188] width 40 height 10
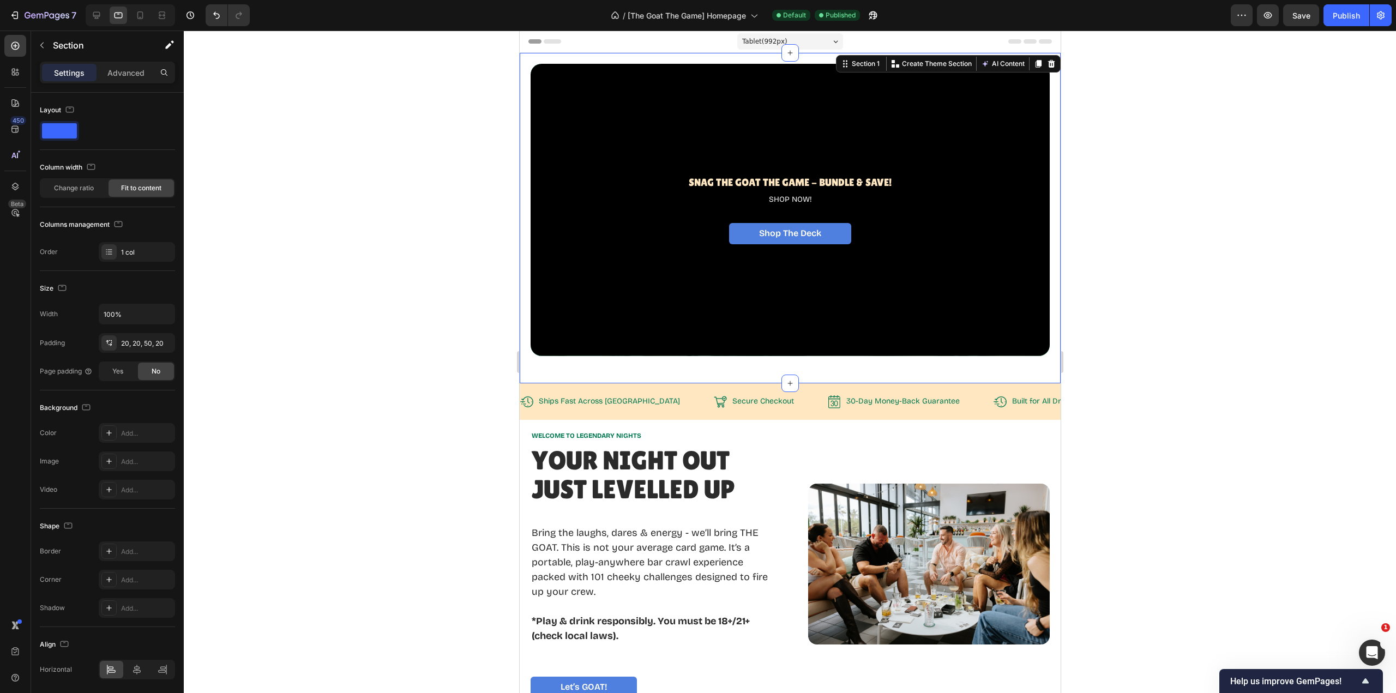
click at [69, 192] on span "Change ratio" at bounding box center [74, 188] width 40 height 10
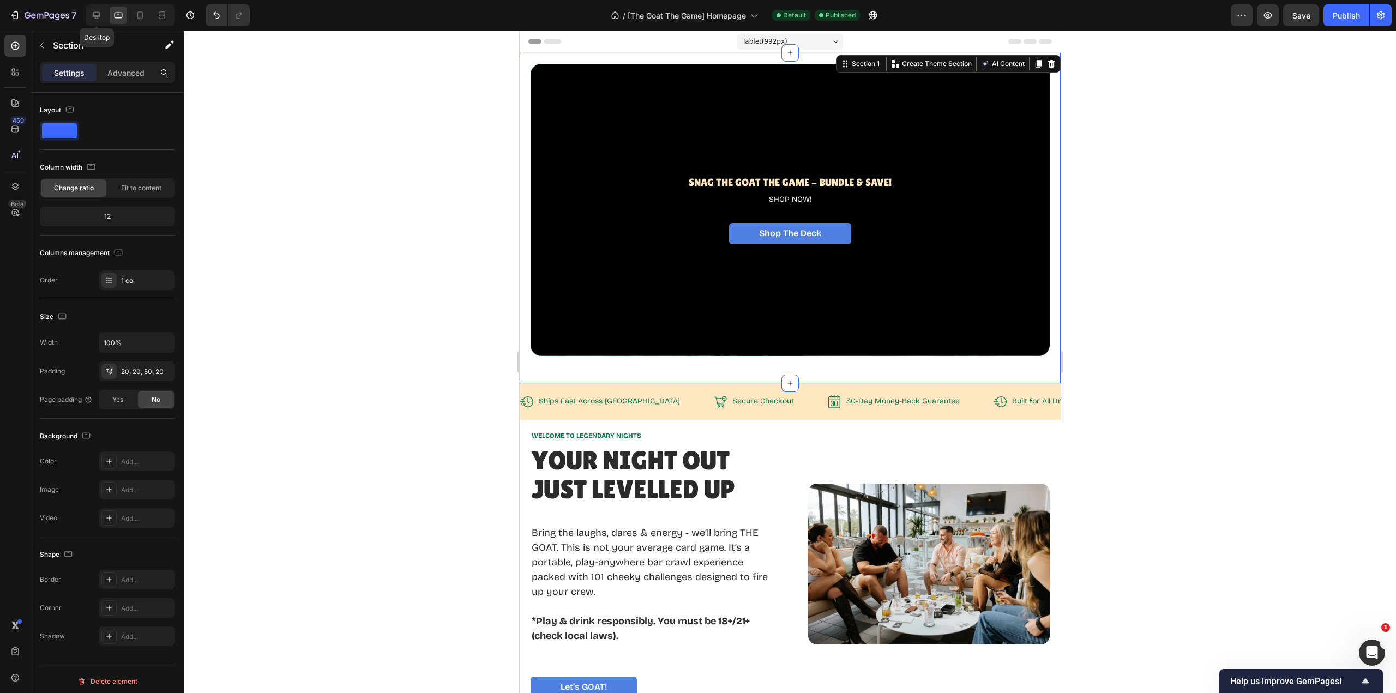
click at [96, 15] on icon at bounding box center [96, 15] width 11 height 11
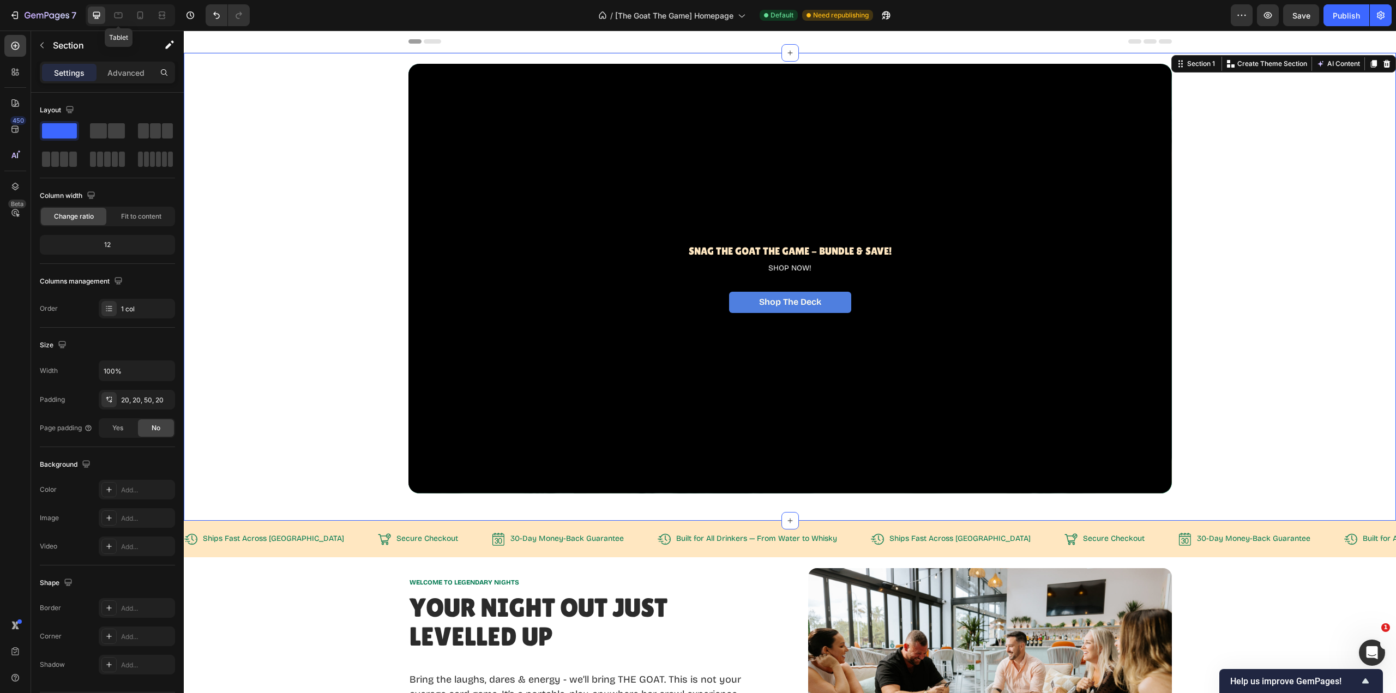
click at [114, 15] on icon at bounding box center [118, 15] width 11 height 11
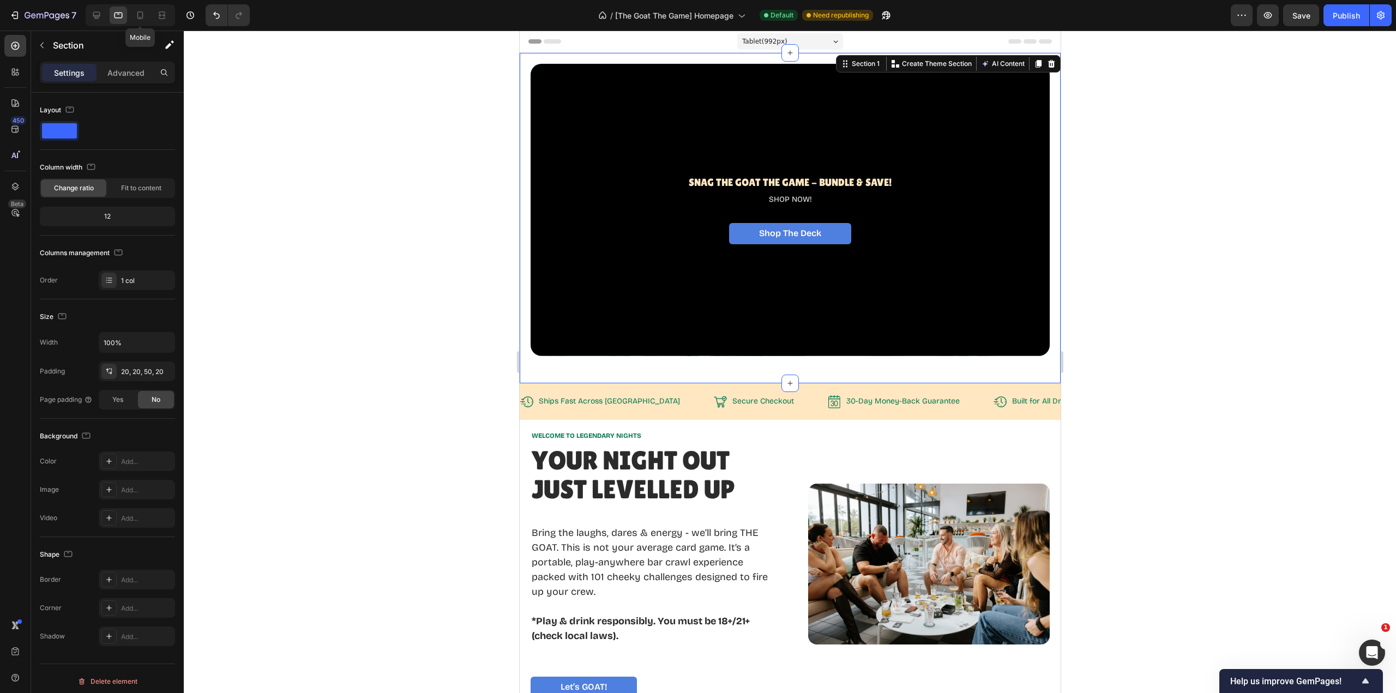
click at [138, 17] on icon at bounding box center [140, 15] width 6 height 8
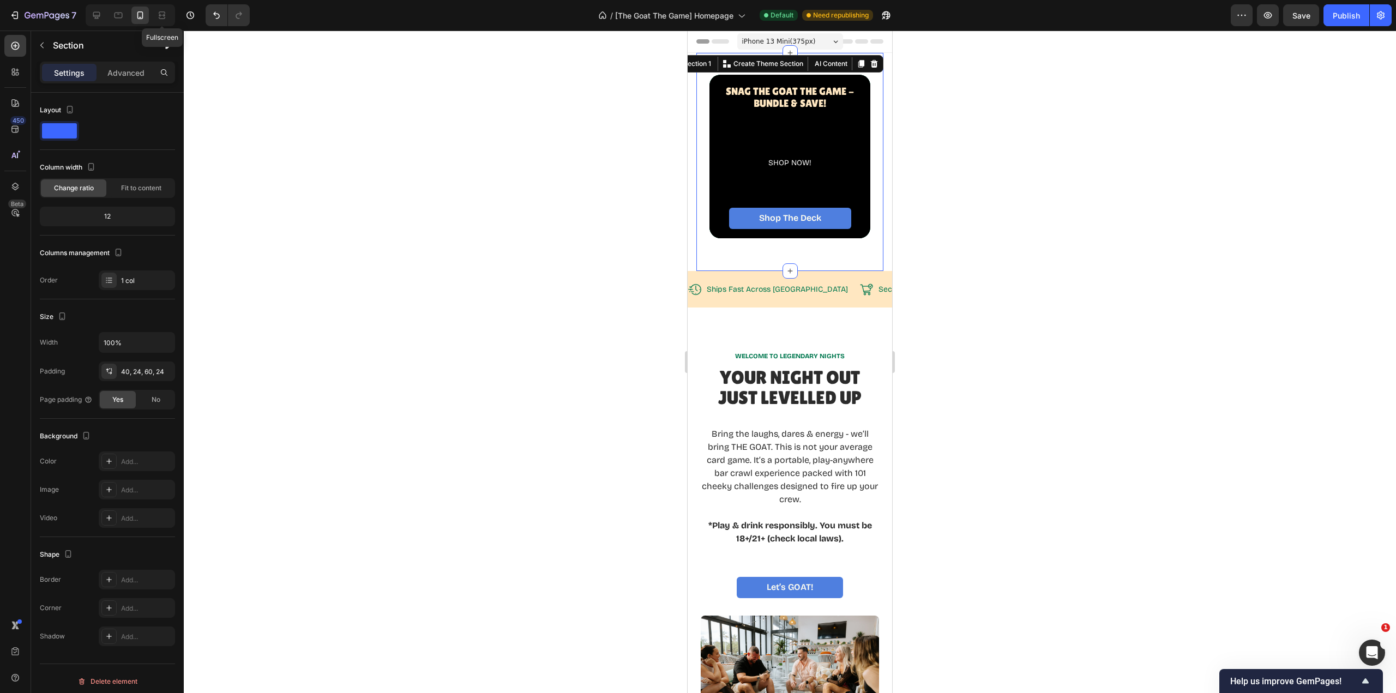
click at [163, 18] on icon at bounding box center [162, 15] width 11 height 11
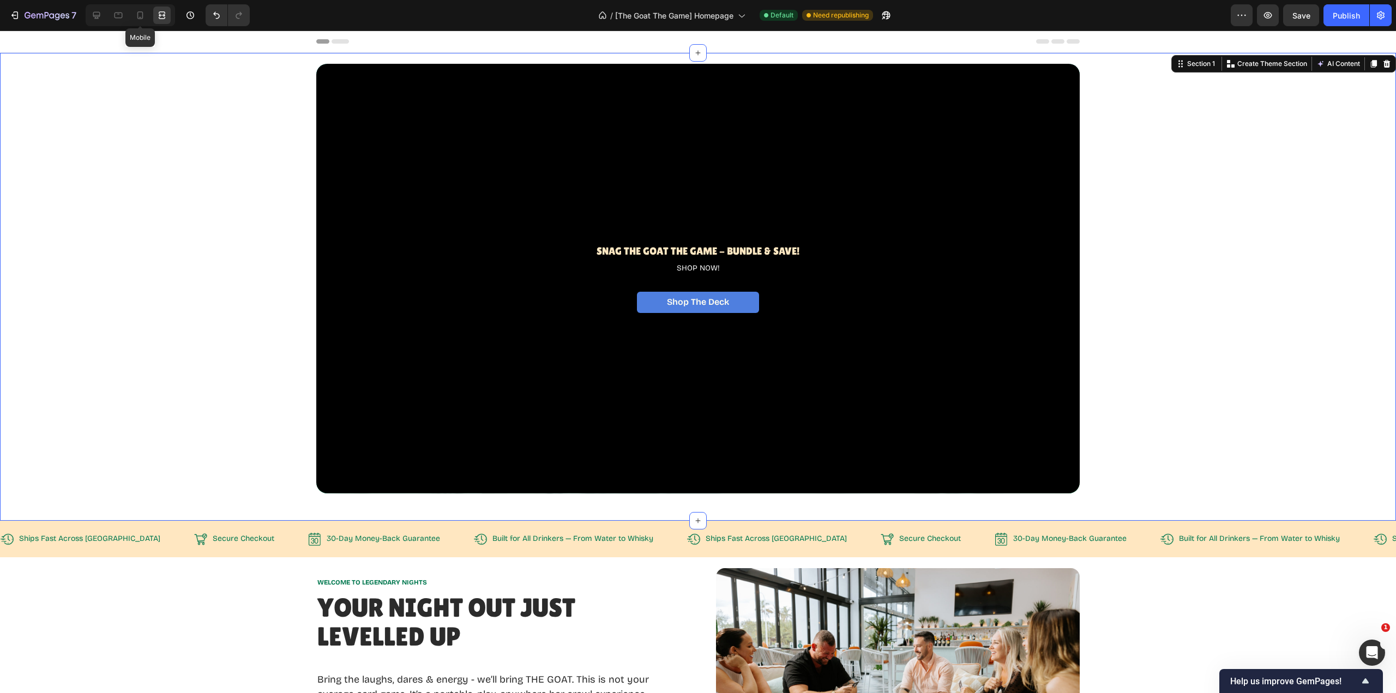
click at [139, 18] on icon at bounding box center [140, 15] width 11 height 11
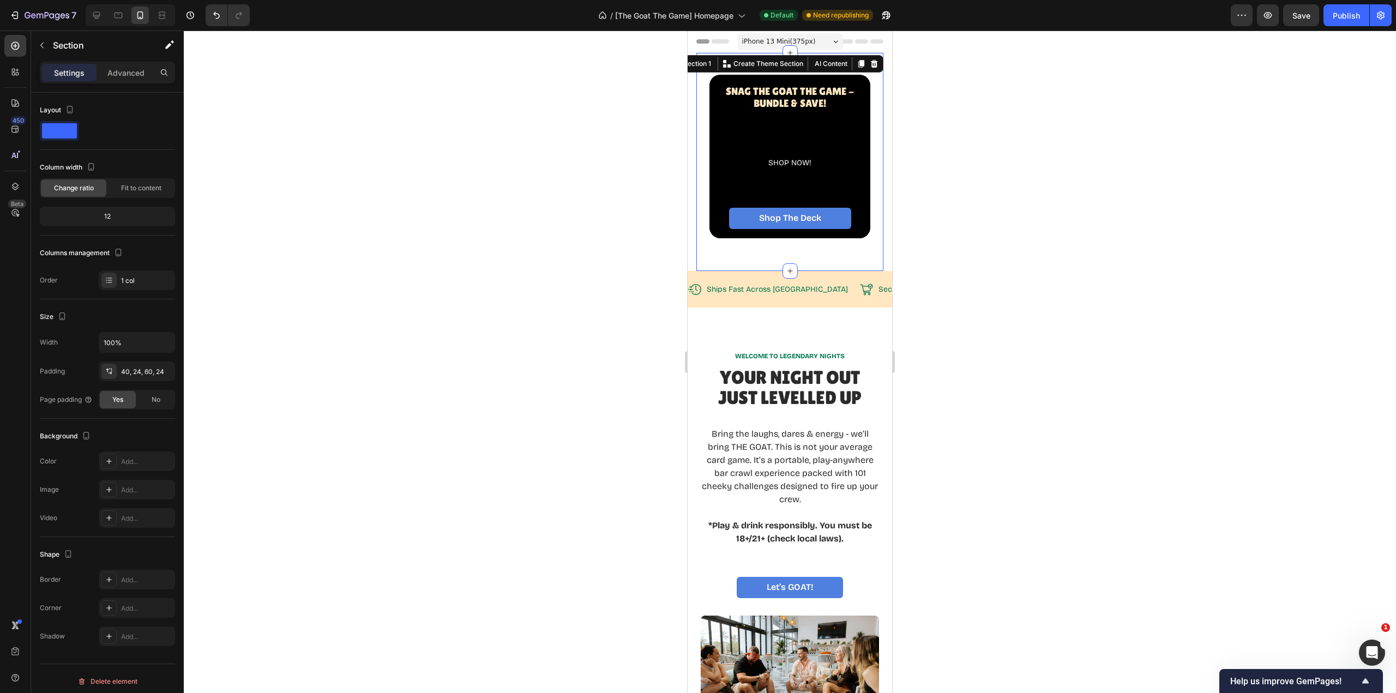
click at [925, 343] on div at bounding box center [790, 362] width 1212 height 663
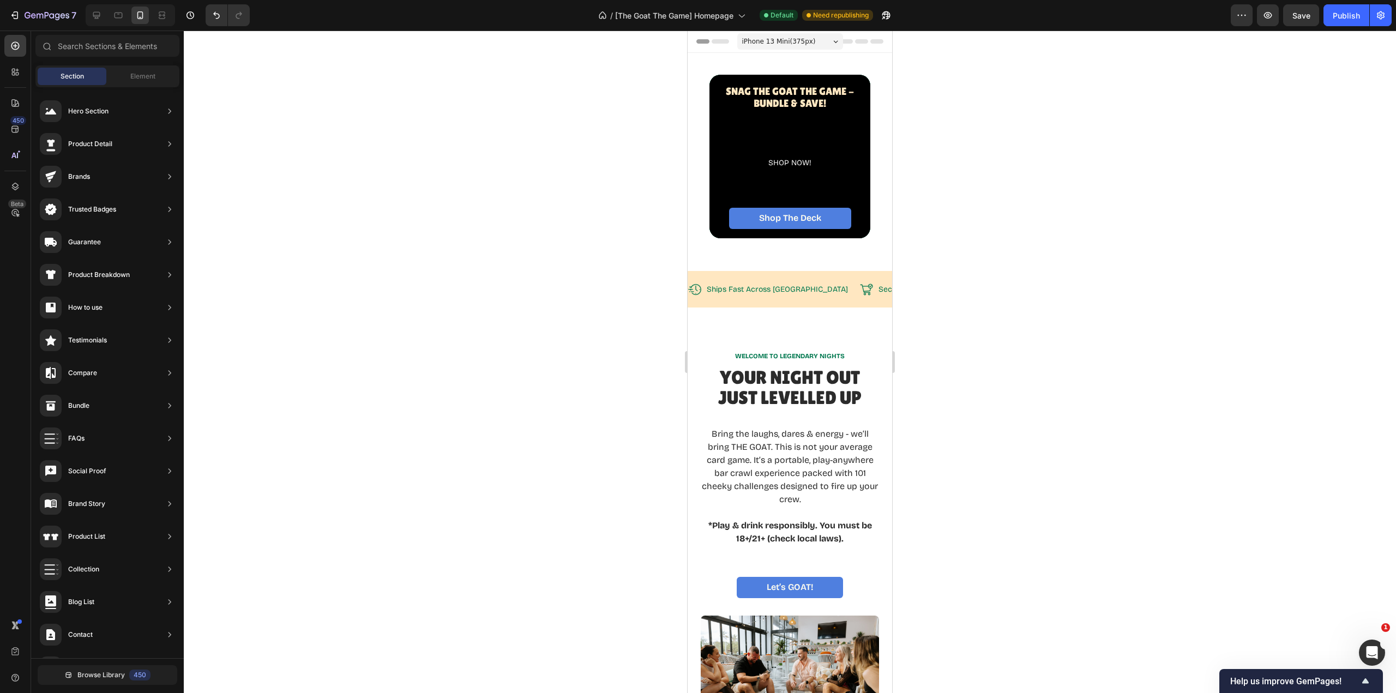
click at [800, 42] on span "iPhone 13 Mini ( 375 px)" at bounding box center [779, 41] width 74 height 11
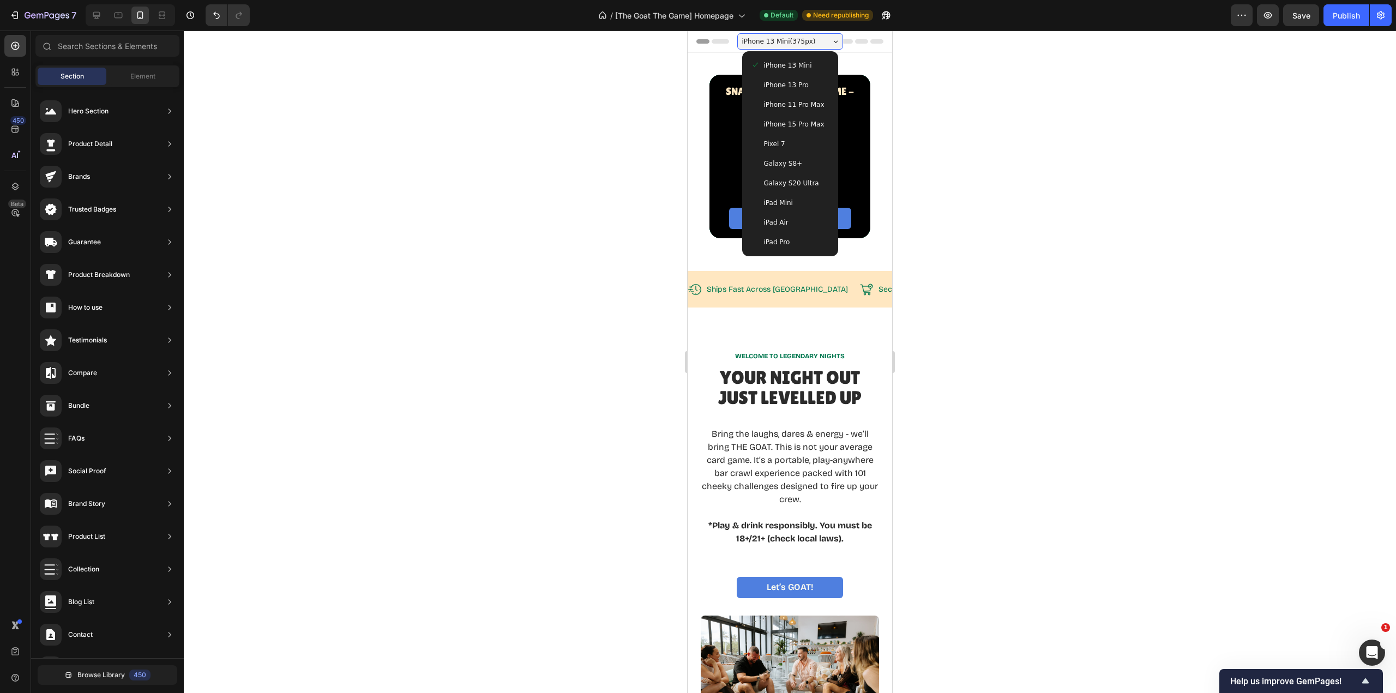
click at [1004, 145] on div at bounding box center [790, 362] width 1212 height 663
click at [826, 43] on div "iPhone 13 Mini ( 375 px)" at bounding box center [790, 41] width 106 height 16
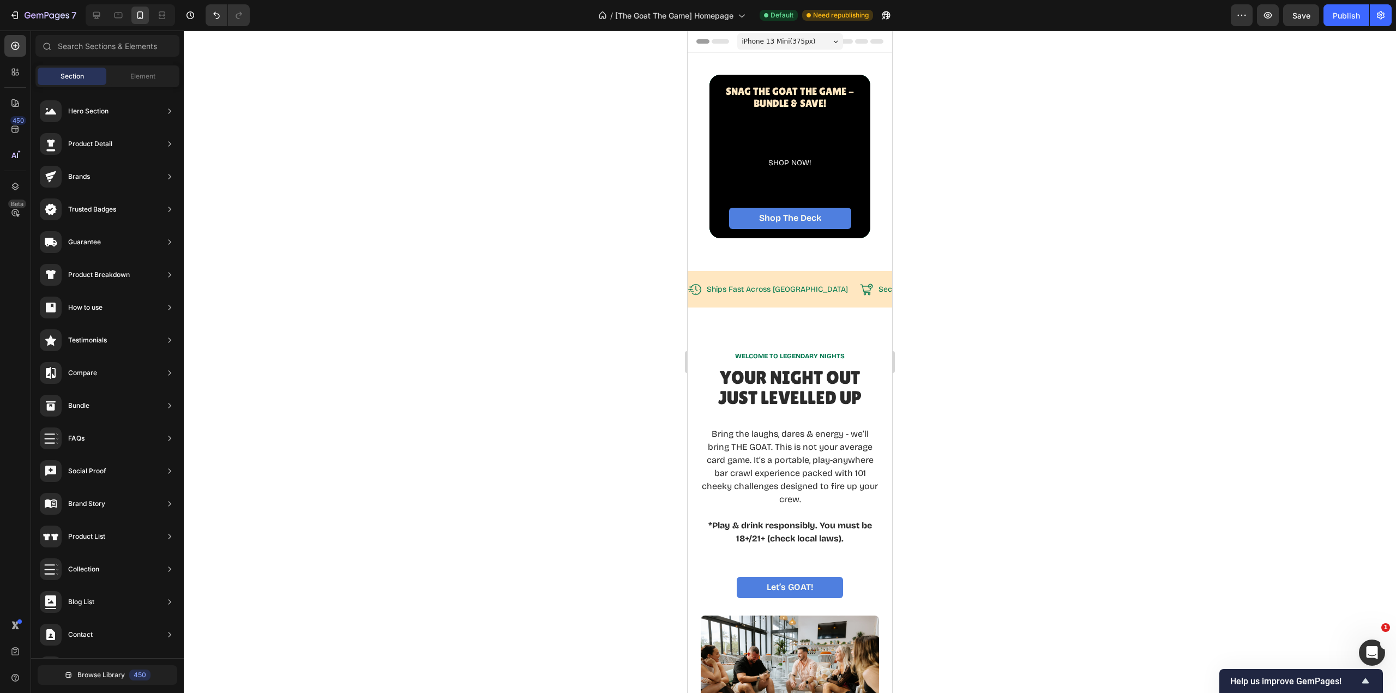
click at [153, 77] on span "Element" at bounding box center [142, 76] width 25 height 10
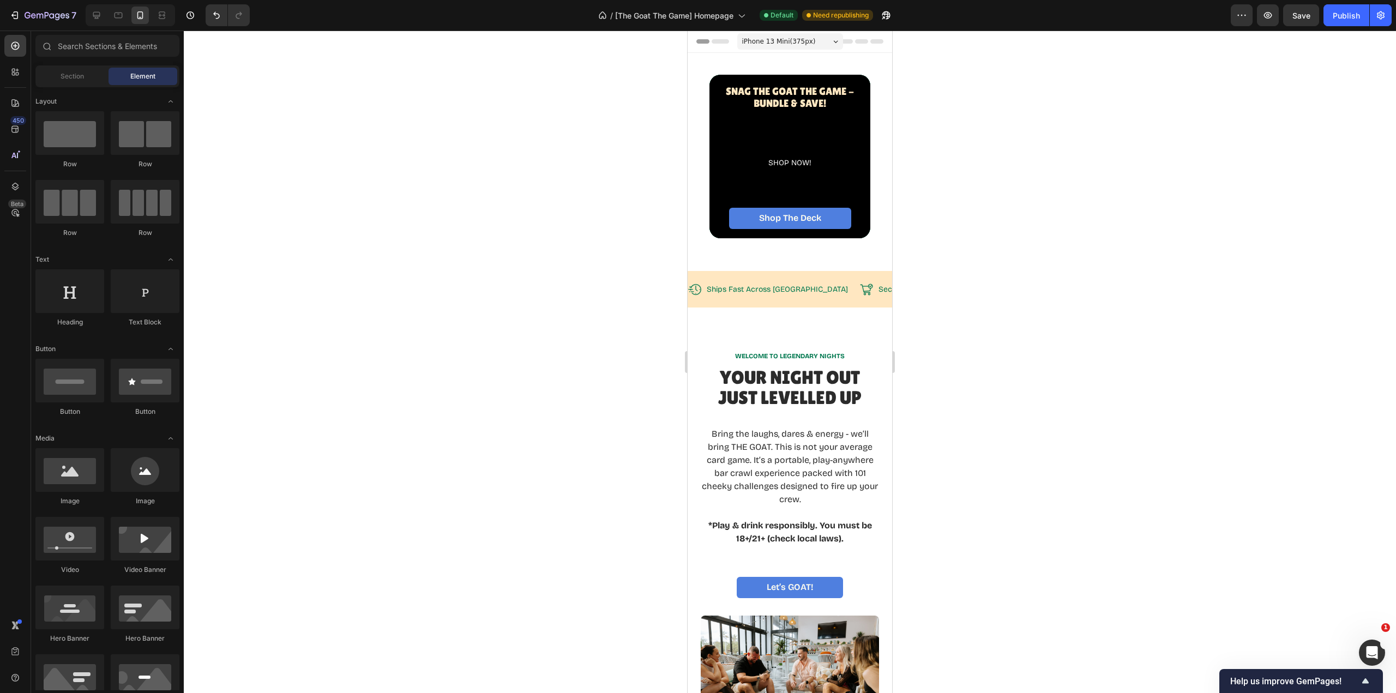
click at [88, 80] on div "Section" at bounding box center [72, 76] width 69 height 17
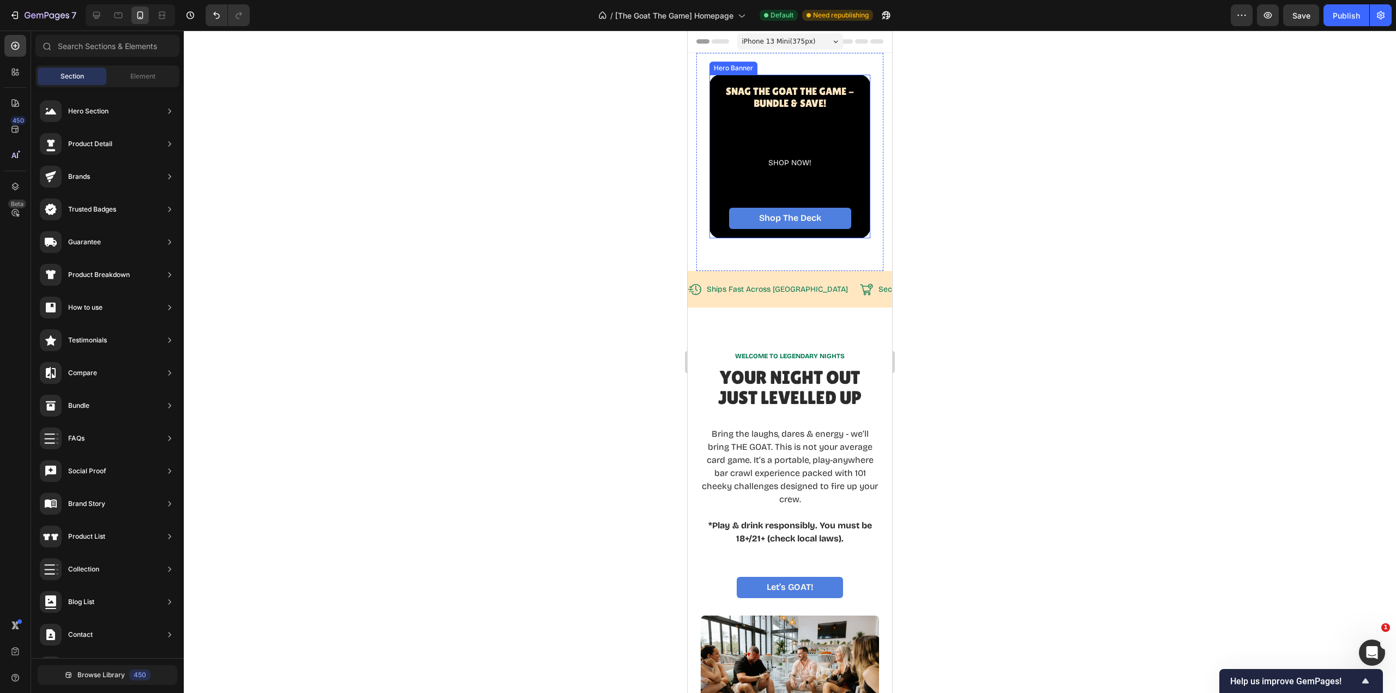
click at [800, 182] on div "SHOP NOW!" at bounding box center [790, 152] width 145 height 75
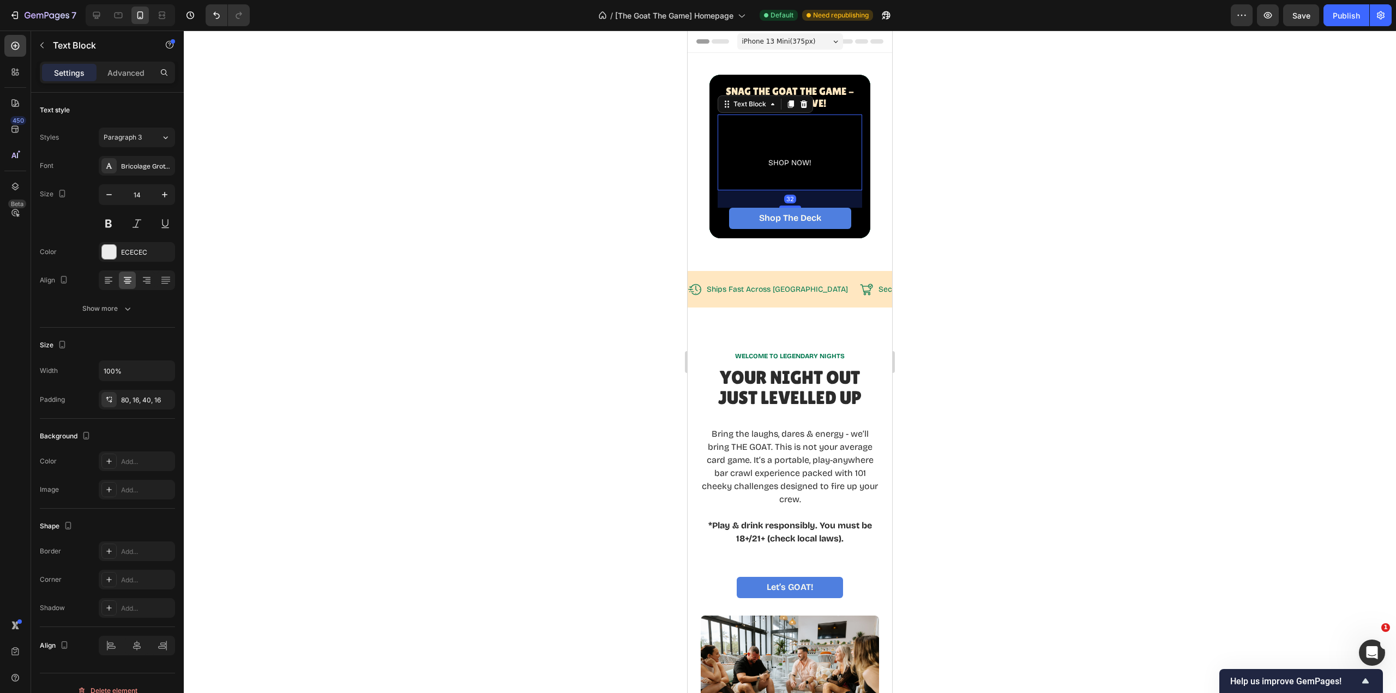
click at [129, 75] on p "Advanced" at bounding box center [125, 72] width 37 height 11
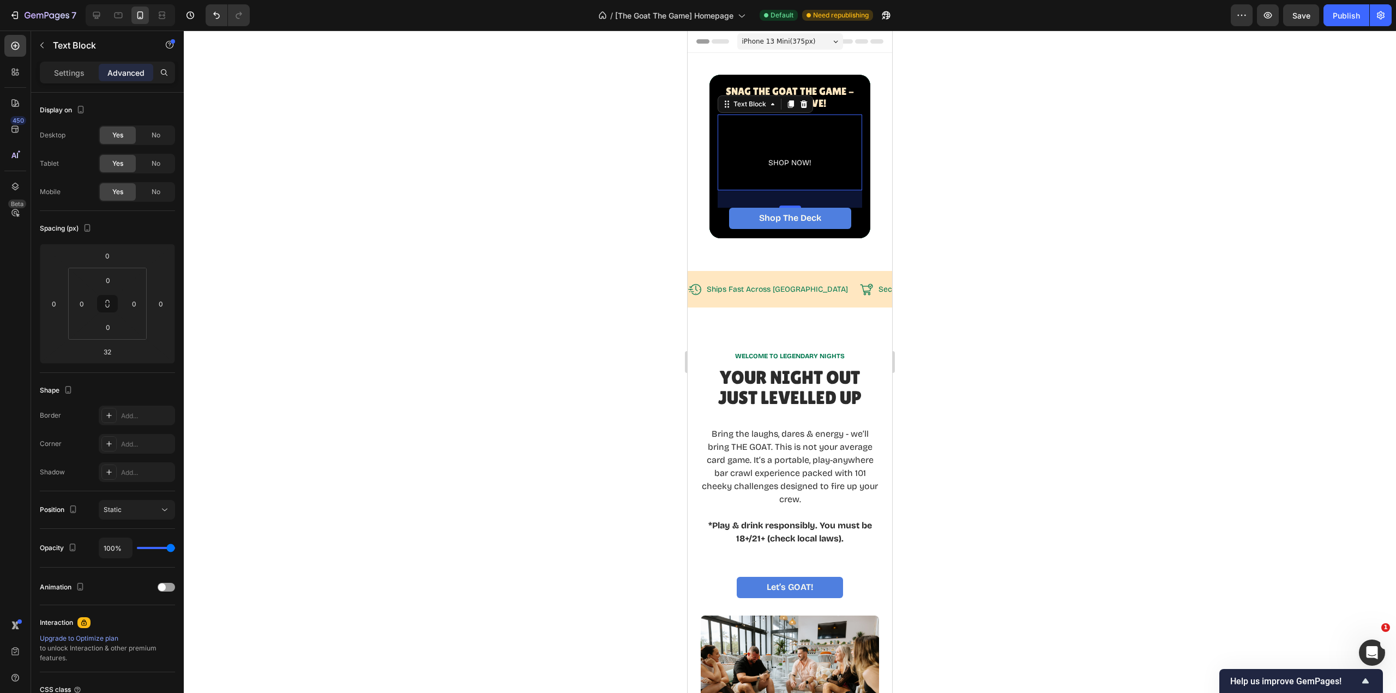
click at [157, 165] on span "No" at bounding box center [156, 164] width 9 height 10
click at [160, 139] on span "No" at bounding box center [156, 135] width 9 height 10
click at [615, 193] on div at bounding box center [790, 362] width 1212 height 663
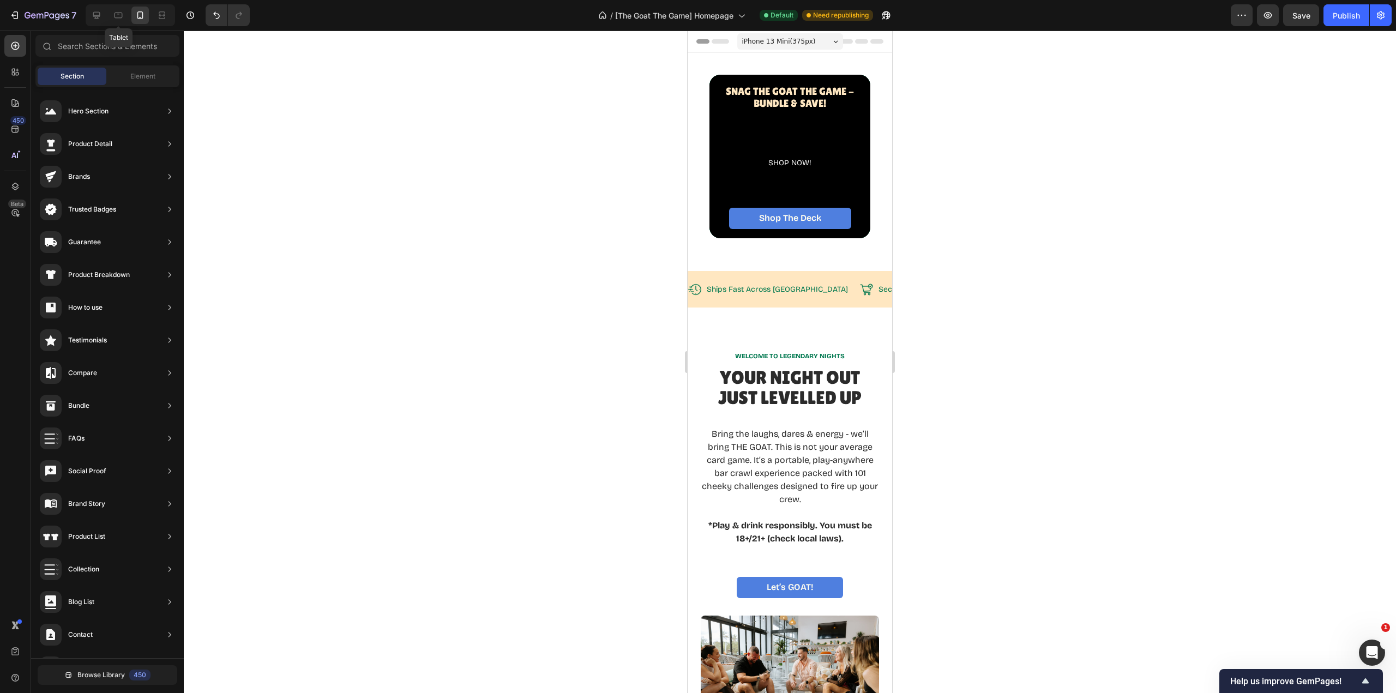
click at [118, 14] on icon at bounding box center [118, 14] width 3 height 1
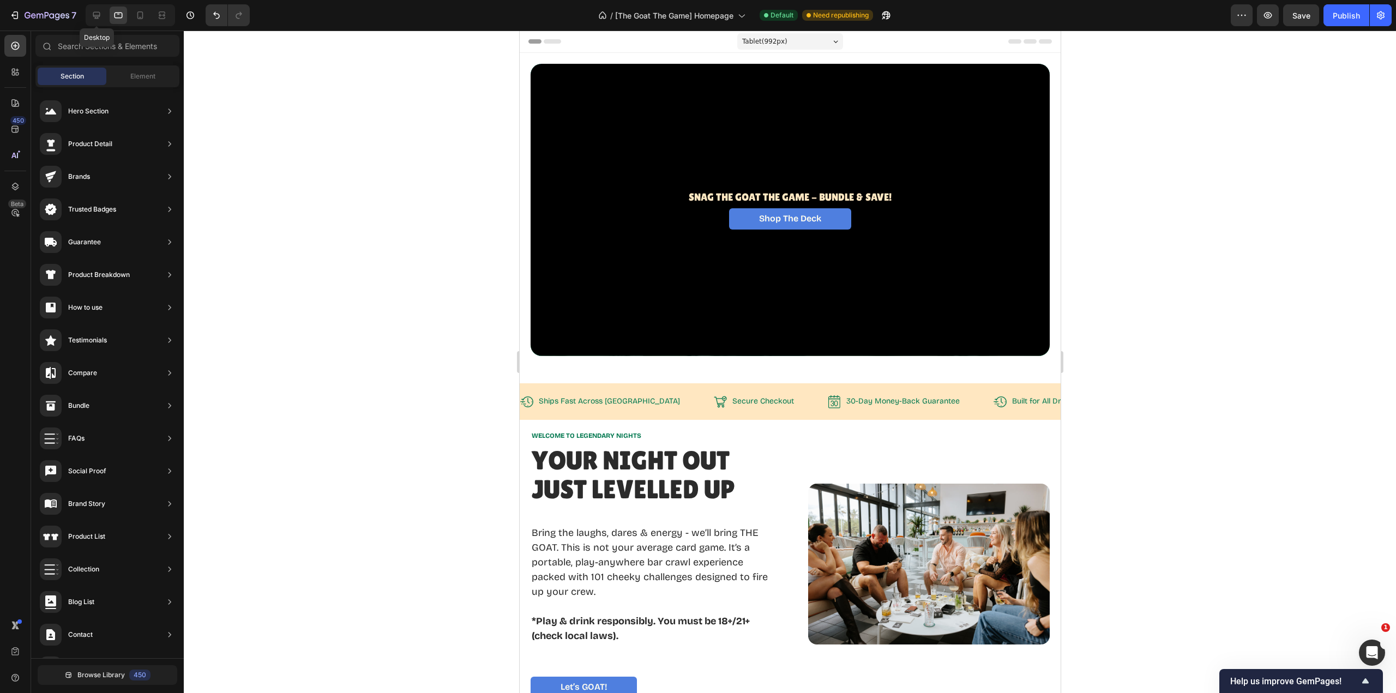
click at [98, 16] on icon at bounding box center [96, 15] width 7 height 7
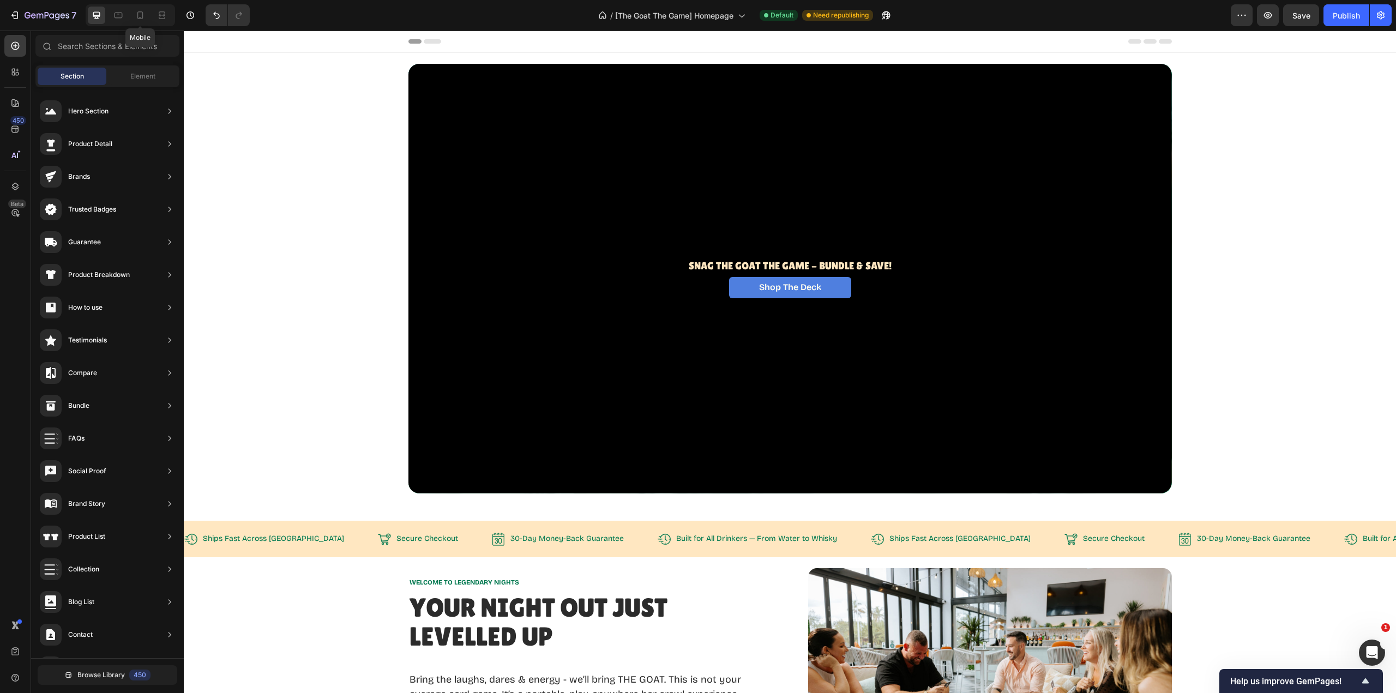
click at [140, 18] on icon at bounding box center [140, 15] width 11 height 11
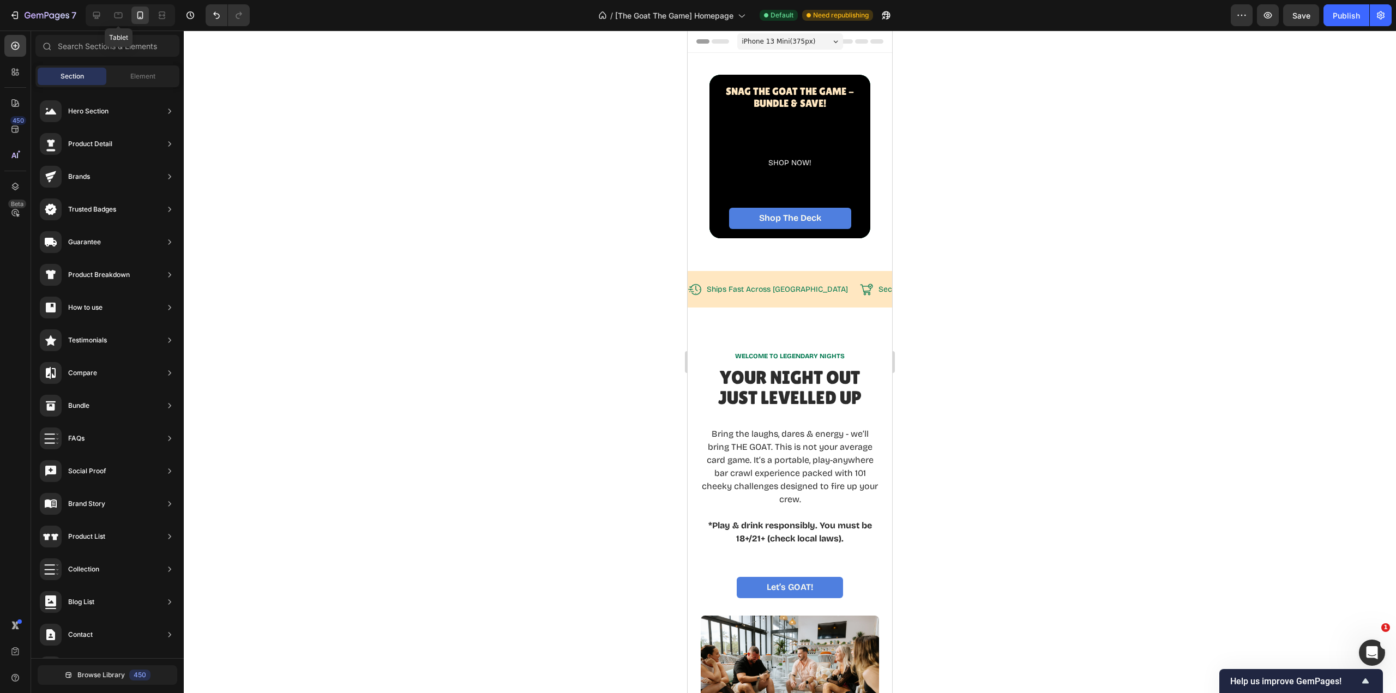
click at [118, 19] on icon at bounding box center [118, 15] width 11 height 11
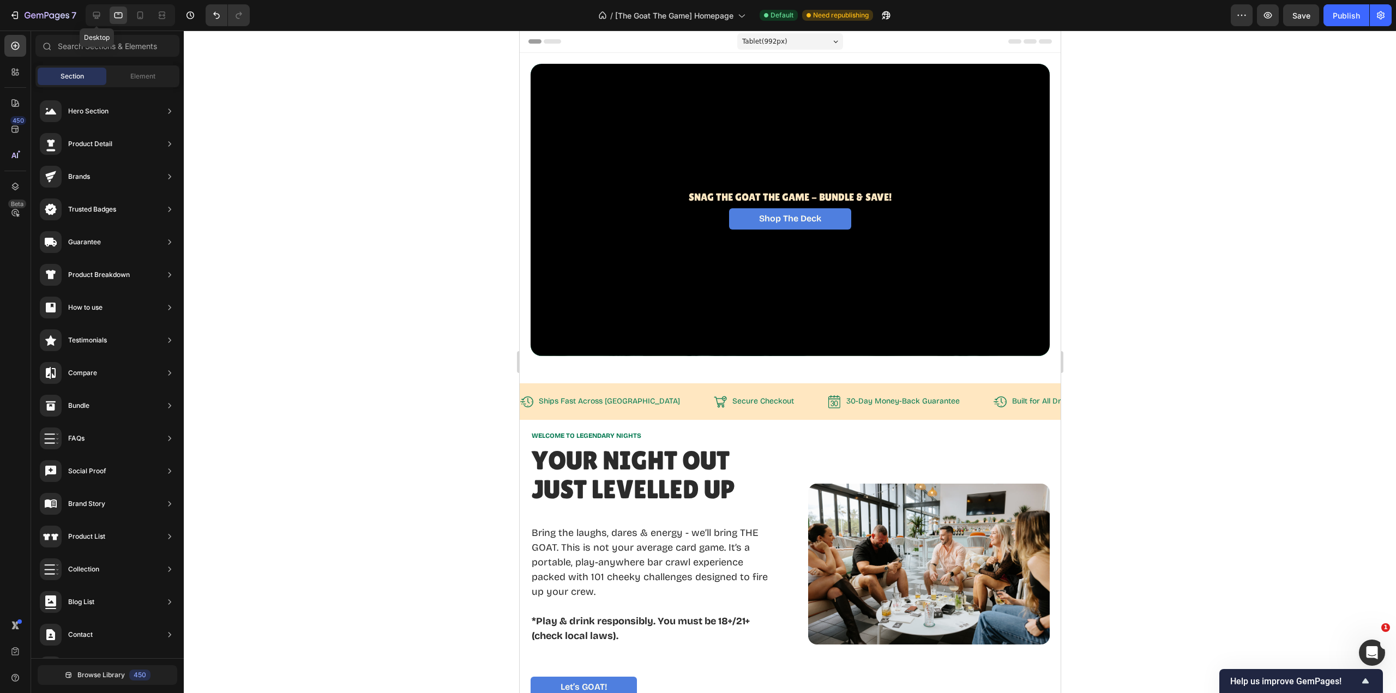
click at [103, 17] on div at bounding box center [96, 15] width 17 height 17
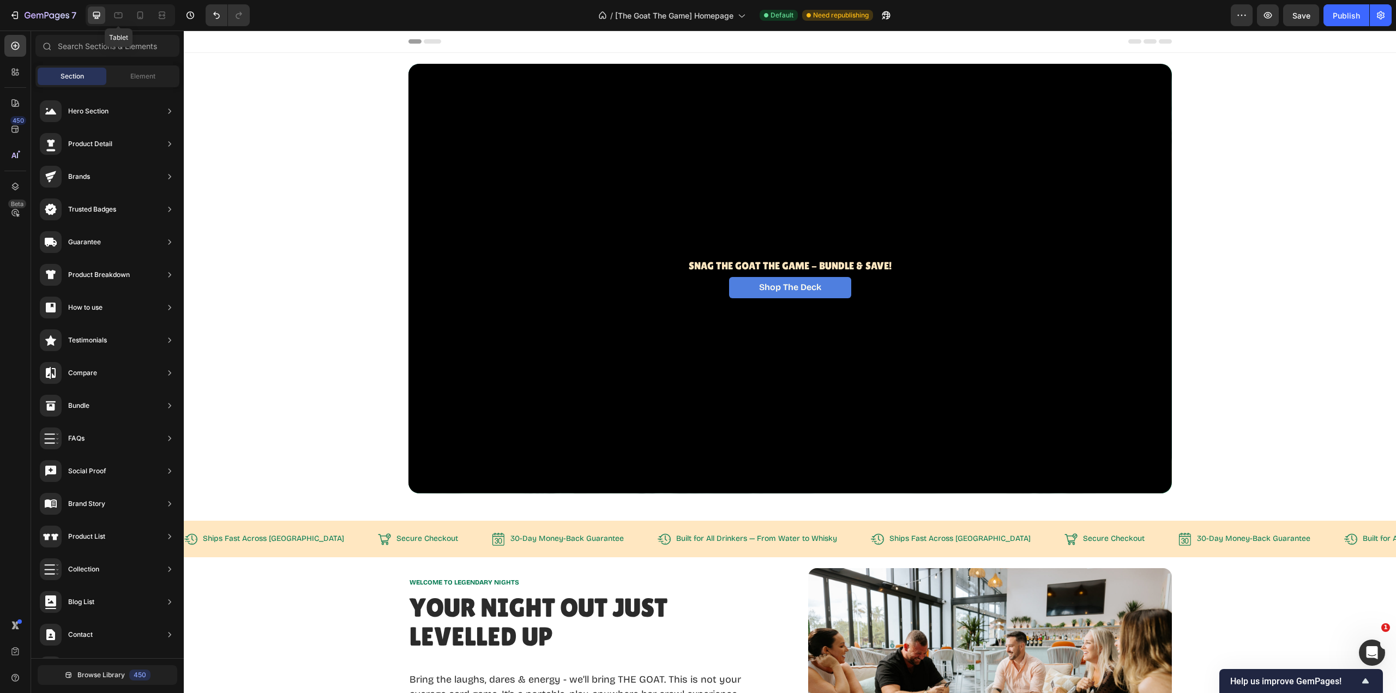
click at [117, 16] on icon at bounding box center [118, 15] width 11 height 11
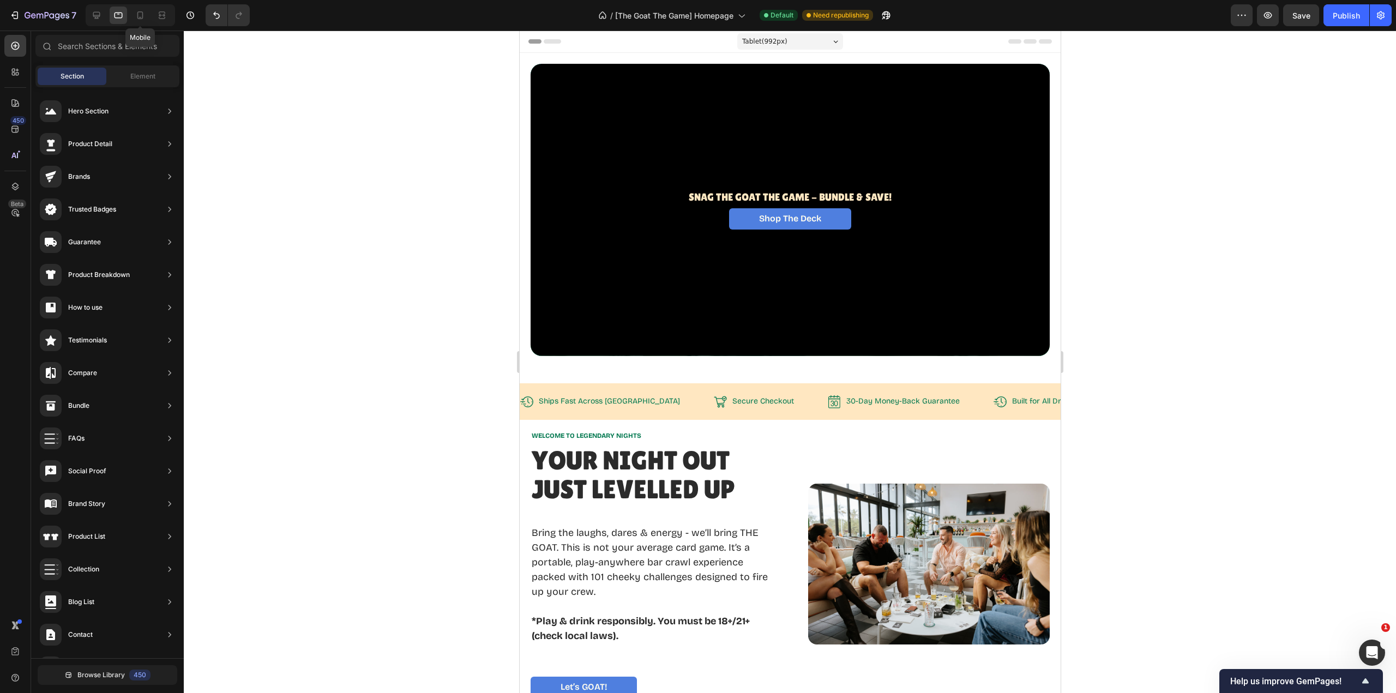
click at [137, 16] on icon at bounding box center [140, 15] width 6 height 8
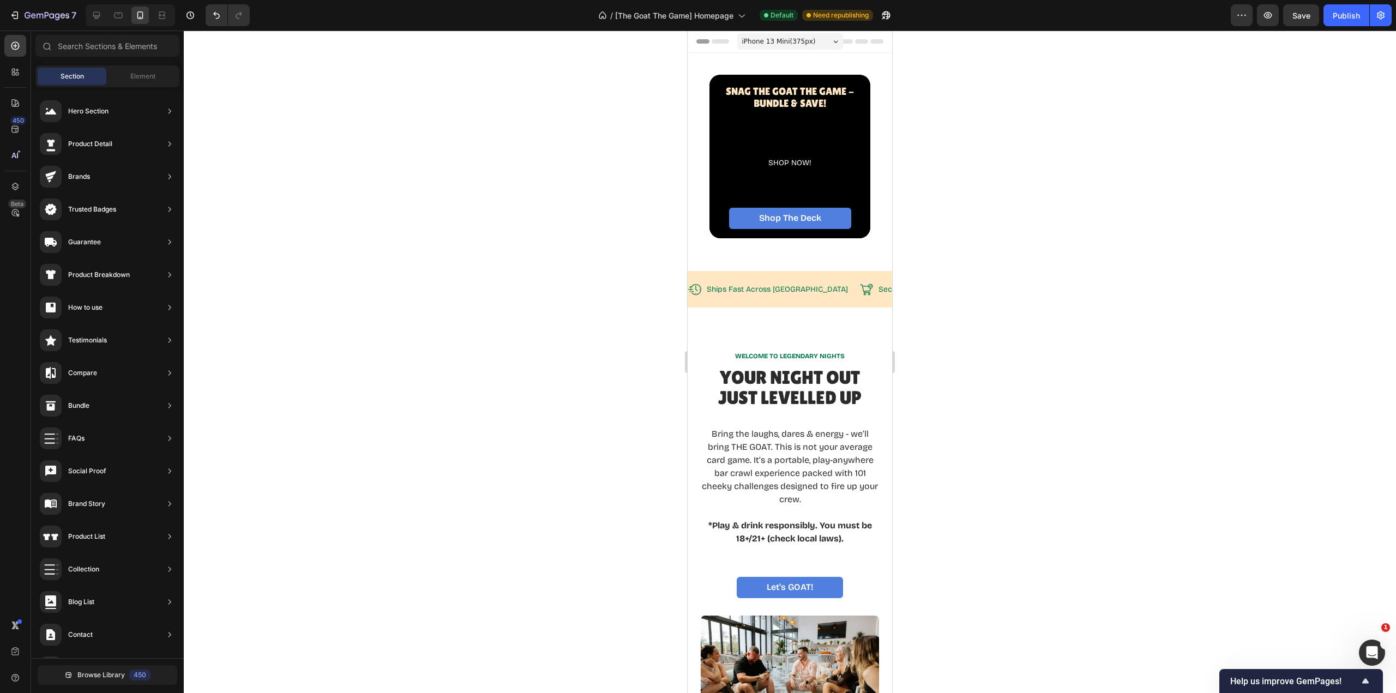
click at [1102, 323] on div at bounding box center [790, 362] width 1212 height 663
click at [117, 16] on icon at bounding box center [118, 15] width 11 height 11
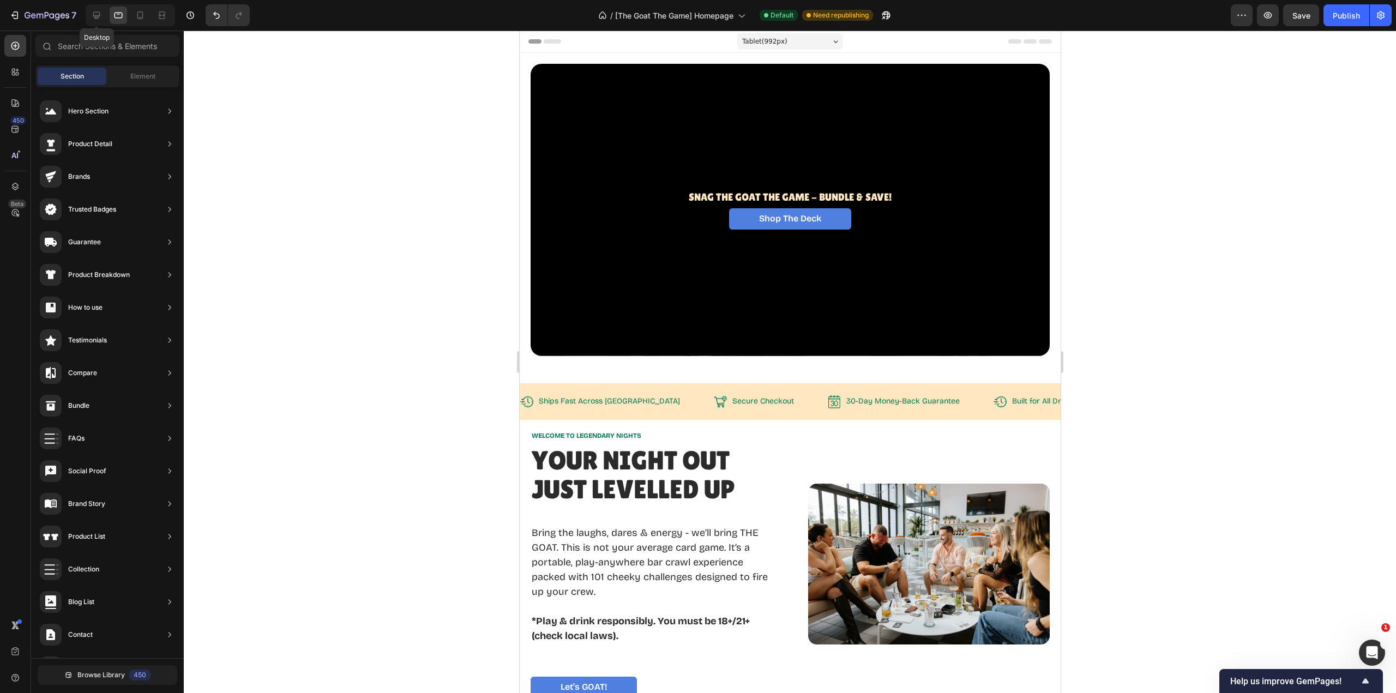
click at [98, 15] on icon at bounding box center [96, 15] width 7 height 7
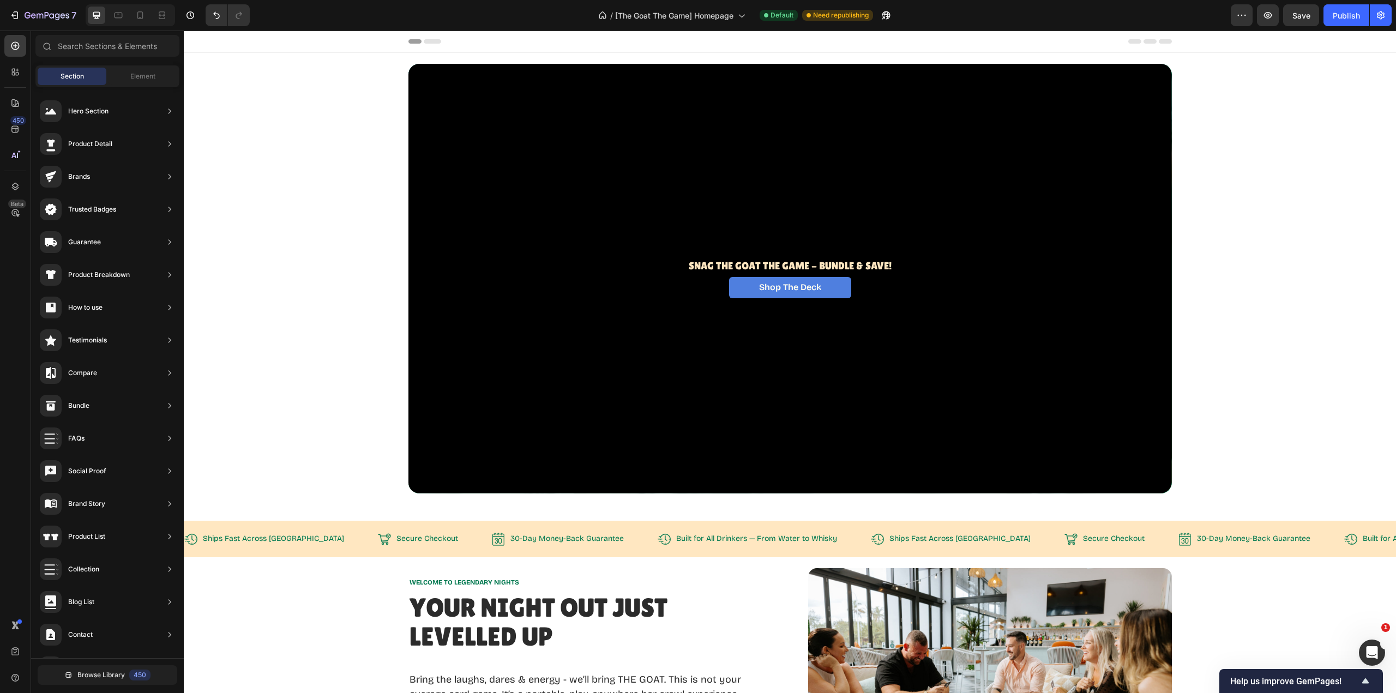
click at [151, 75] on span "Element" at bounding box center [142, 76] width 25 height 10
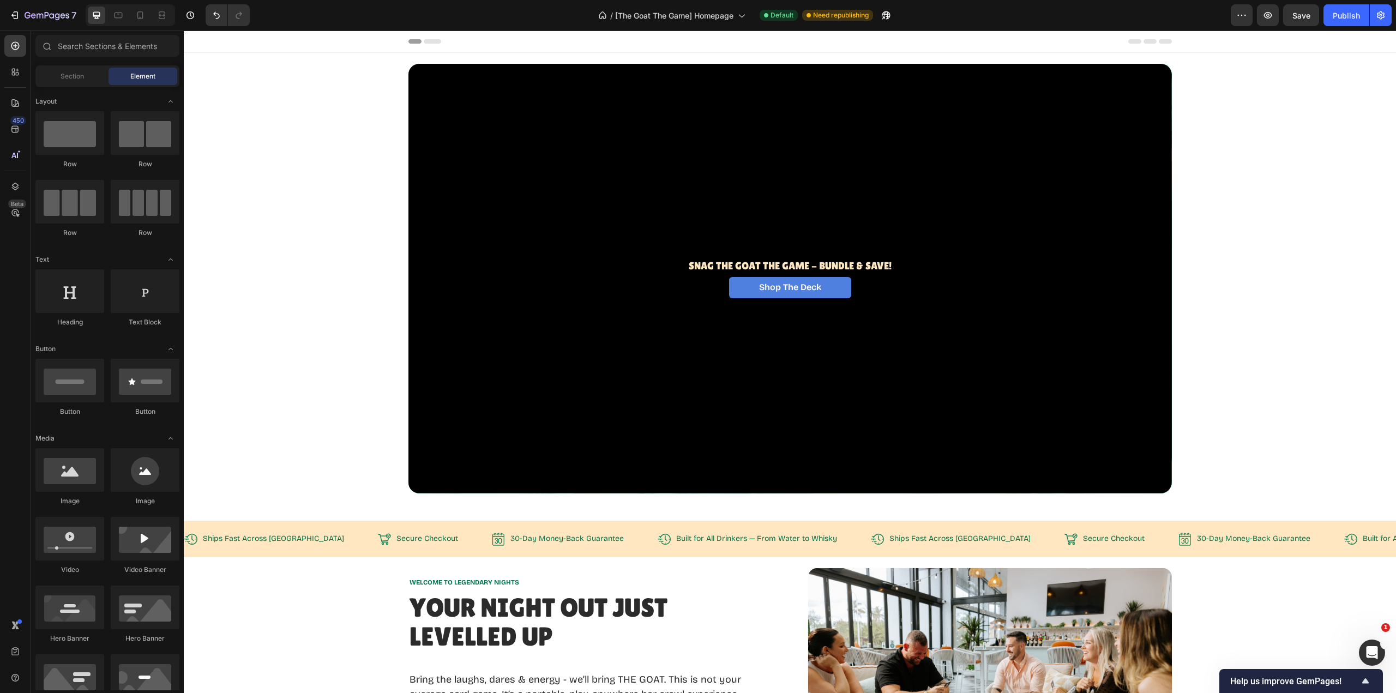
click at [86, 71] on div "Section" at bounding box center [72, 76] width 69 height 17
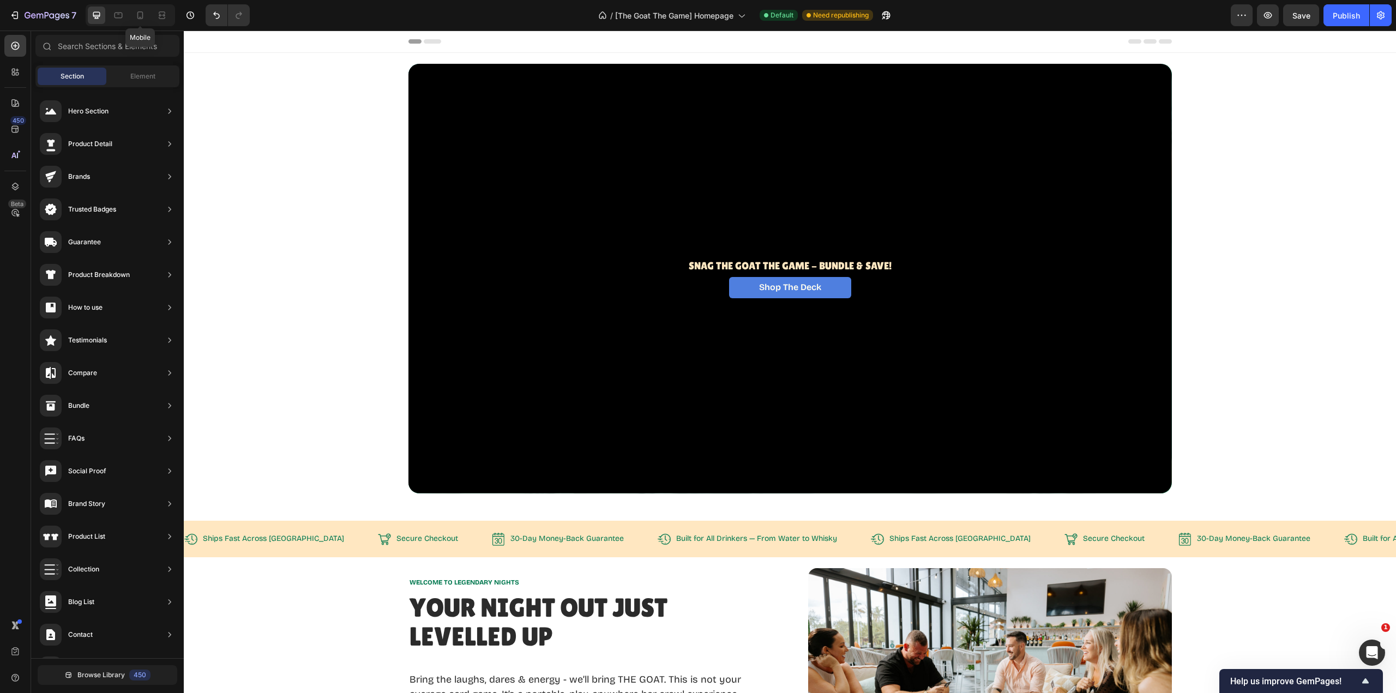
click at [143, 10] on icon at bounding box center [140, 15] width 11 height 11
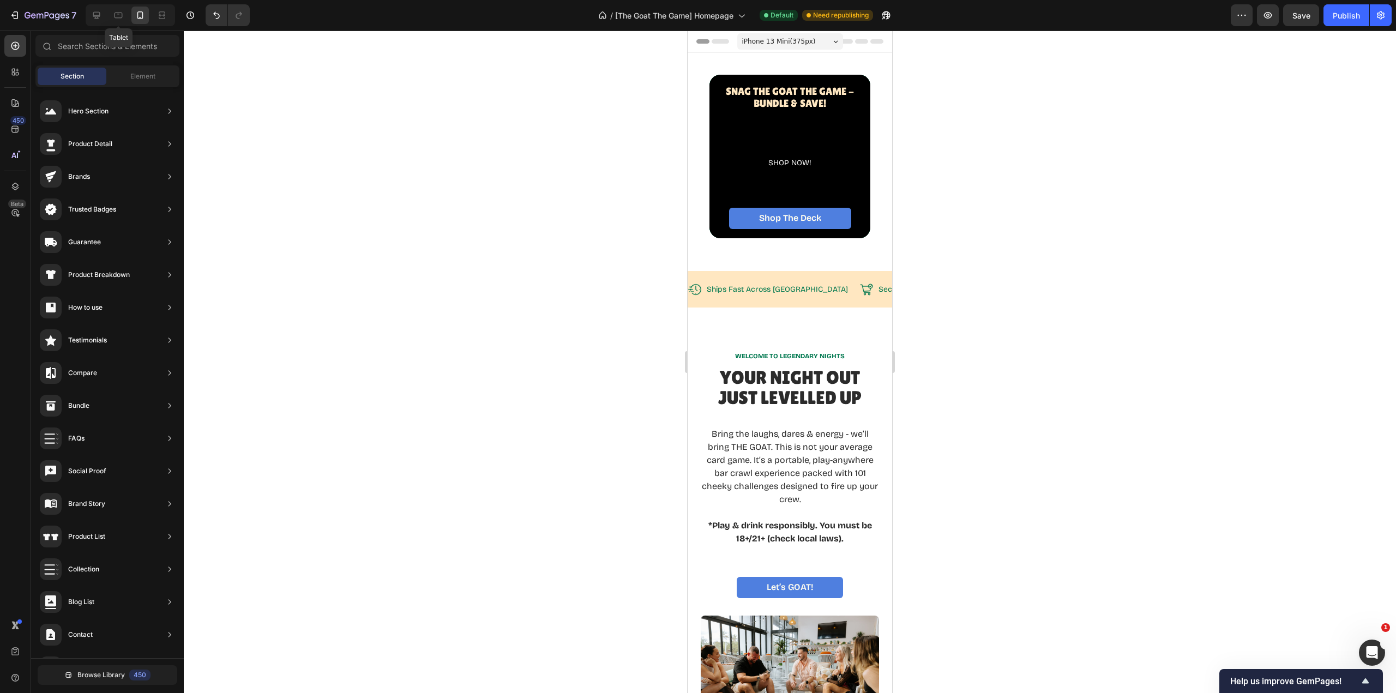
click at [122, 18] on icon at bounding box center [119, 16] width 8 height 6
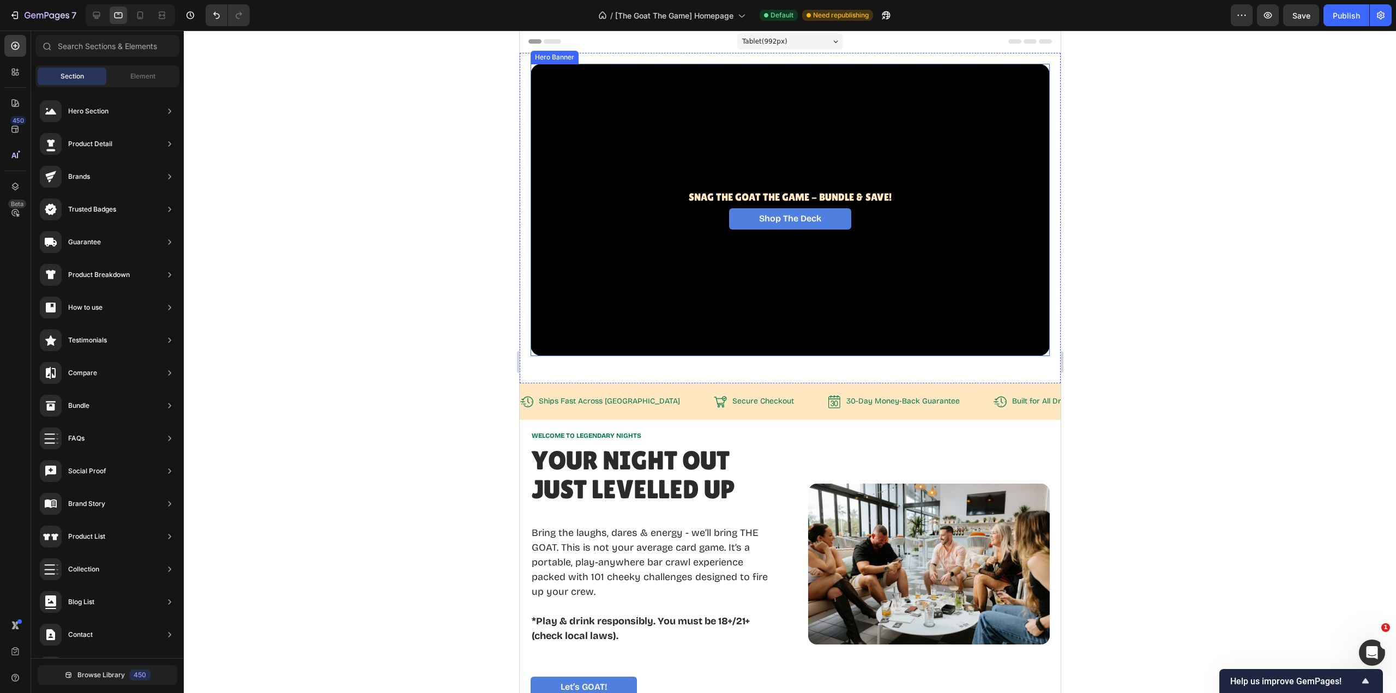
click at [778, 273] on div "Overlay" at bounding box center [789, 210] width 519 height 292
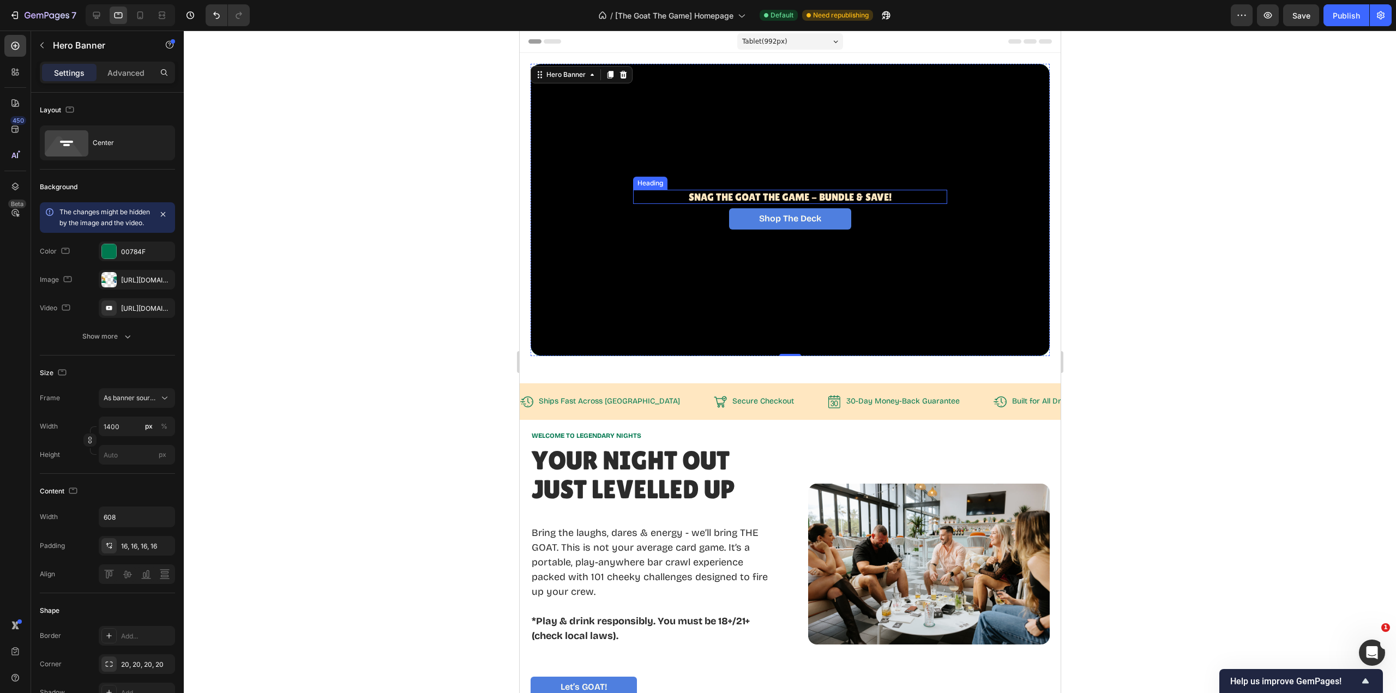
click at [898, 192] on p "⁠⁠⁠⁠⁠⁠⁠ Snag The GOAT THE Game - BUNDLE & SAVE!" at bounding box center [790, 197] width 312 height 12
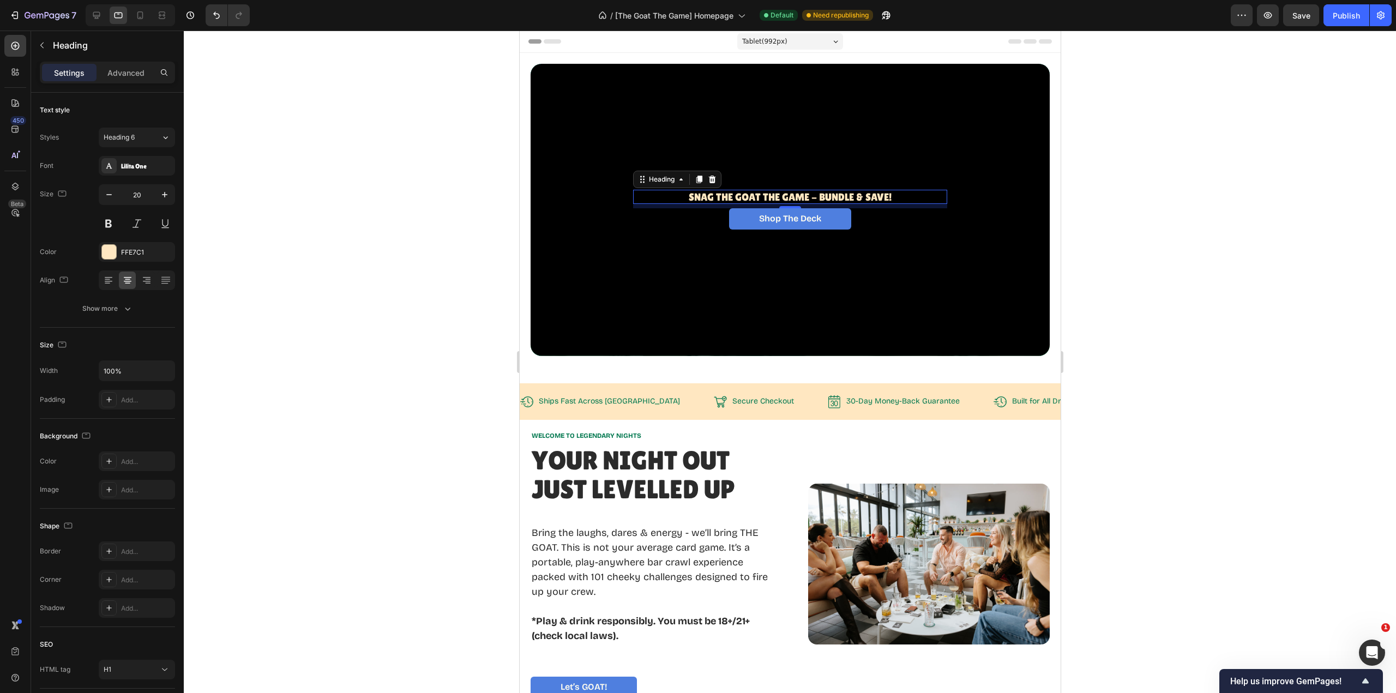
click at [878, 204] on div "8" at bounding box center [790, 206] width 314 height 4
click at [123, 73] on p "Advanced" at bounding box center [125, 72] width 37 height 11
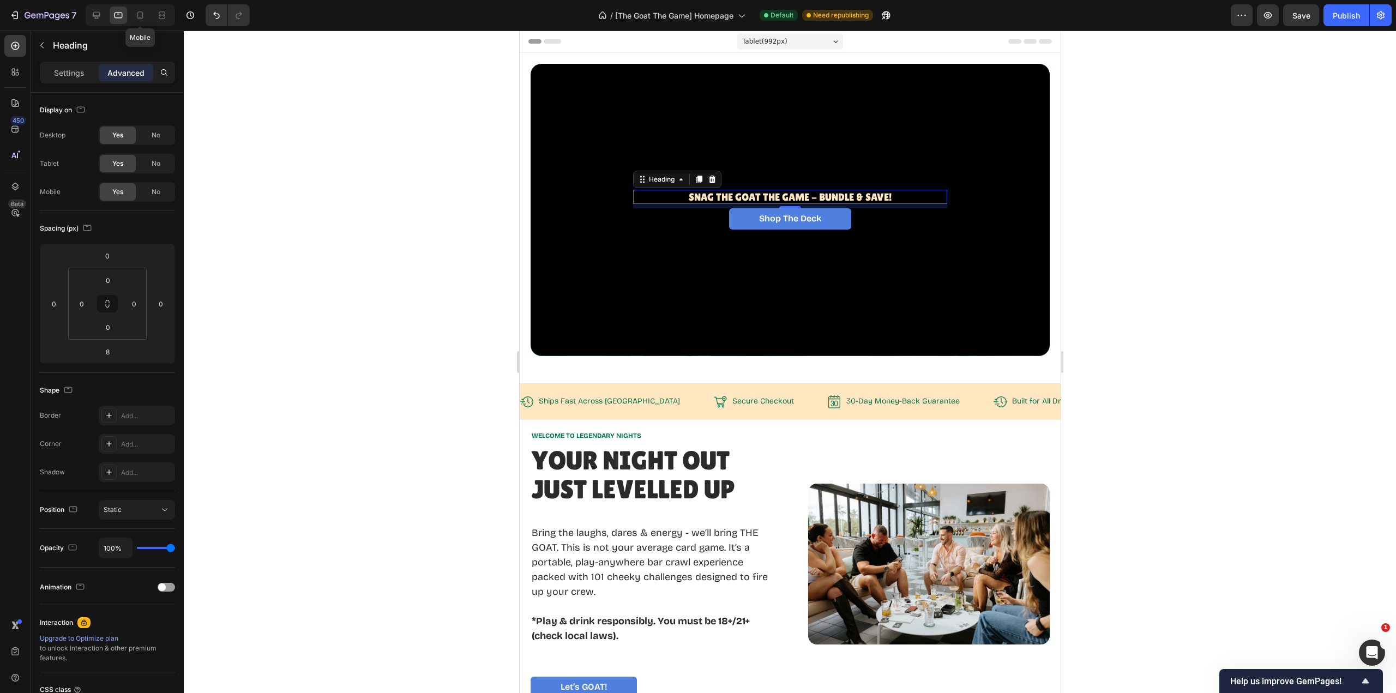
click at [141, 15] on icon at bounding box center [140, 15] width 11 height 11
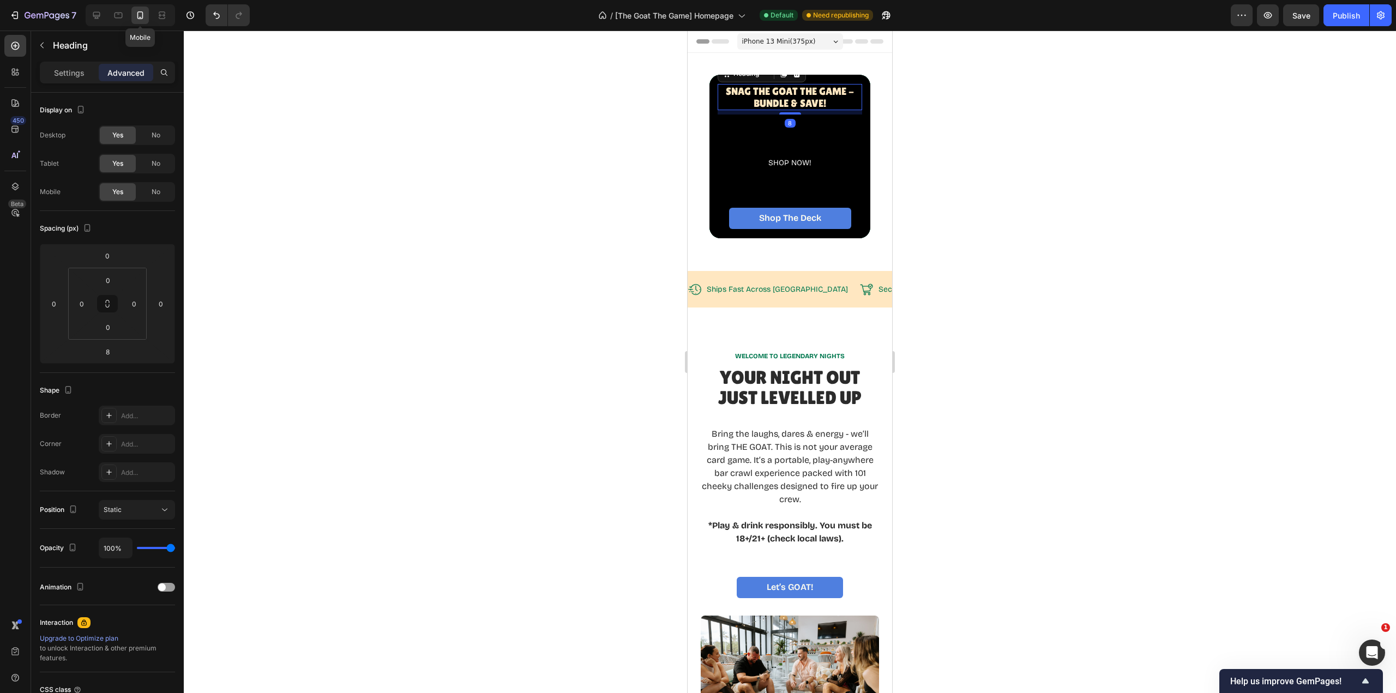
scroll to position [15, 0]
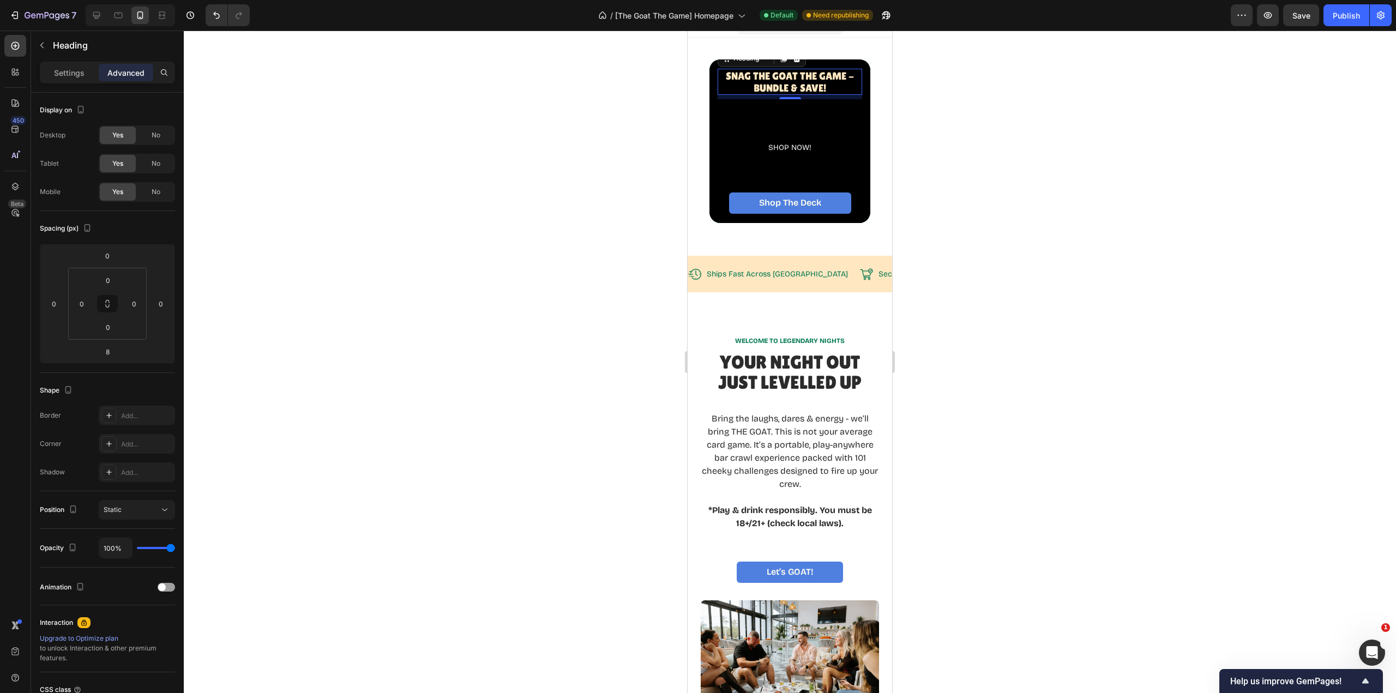
click at [147, 165] on div "No" at bounding box center [156, 163] width 36 height 17
click at [154, 137] on span "No" at bounding box center [156, 135] width 9 height 10
click at [1299, 18] on icon "button" at bounding box center [1301, 15] width 11 height 11
click at [117, 15] on icon at bounding box center [118, 15] width 11 height 11
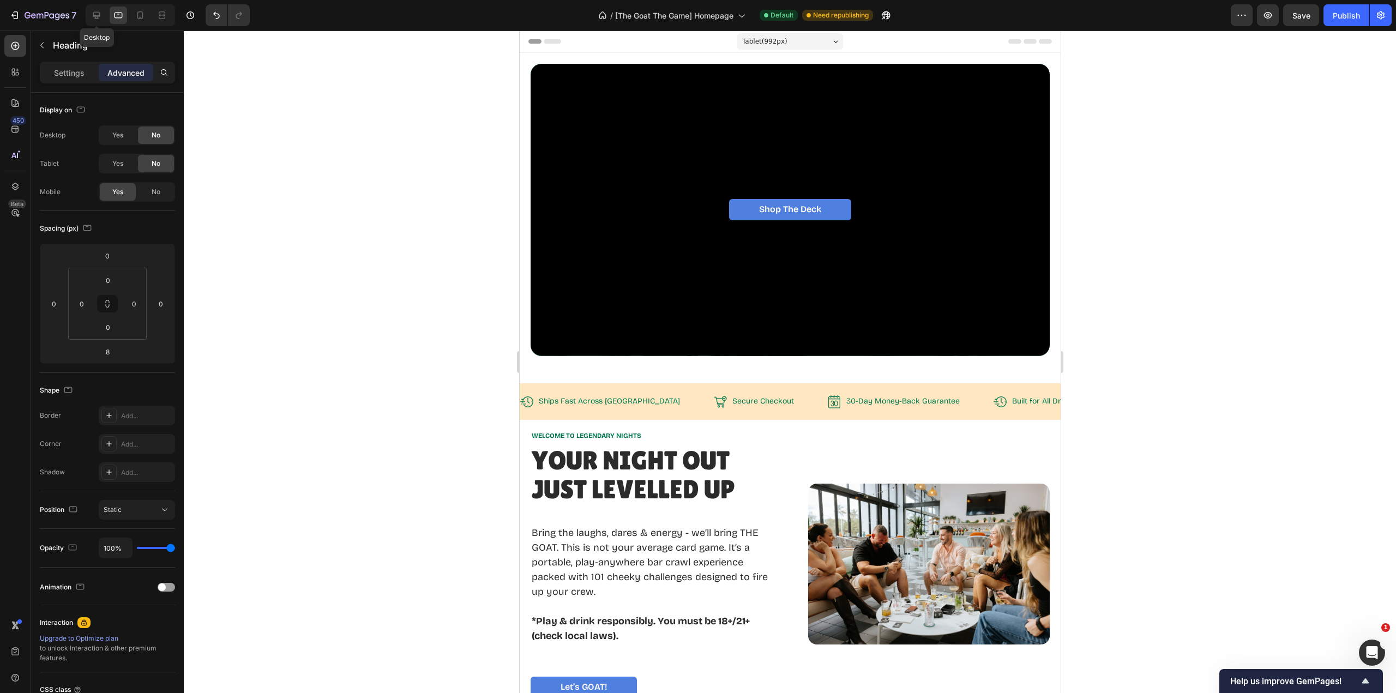
click at [98, 15] on icon at bounding box center [96, 15] width 11 height 11
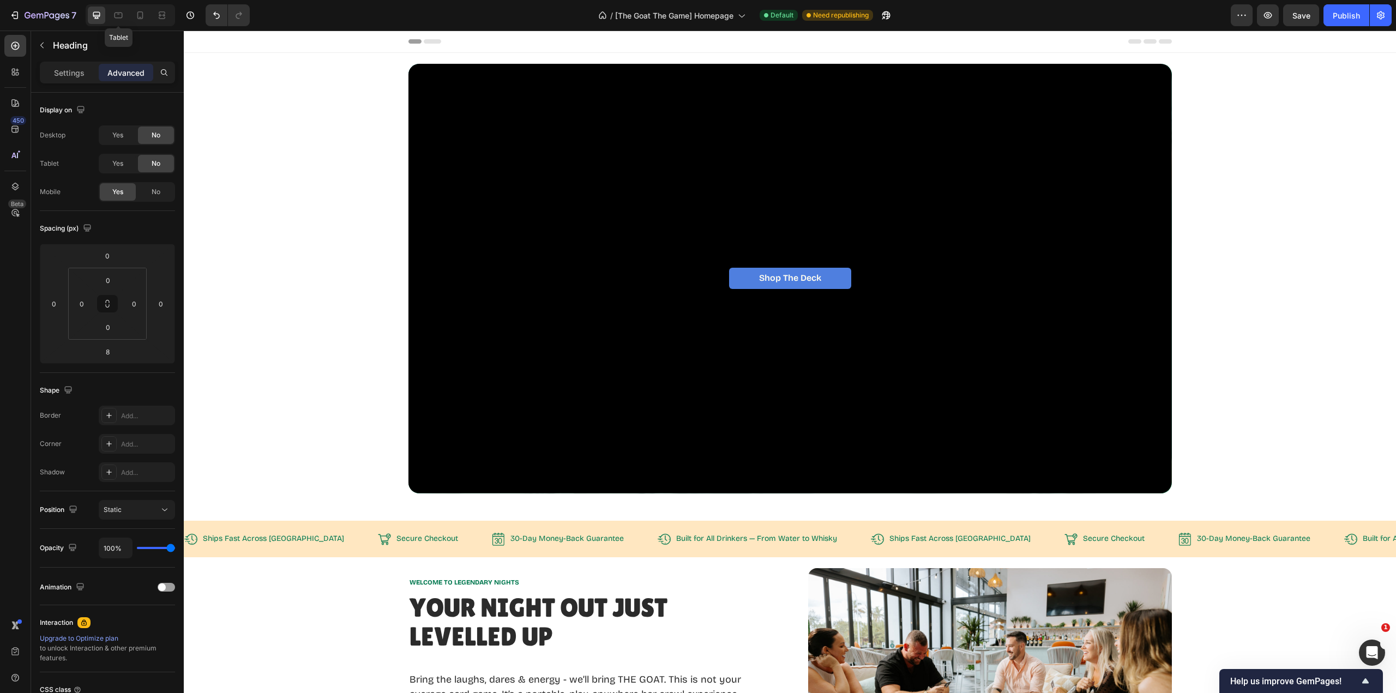
click at [121, 17] on icon at bounding box center [118, 15] width 11 height 11
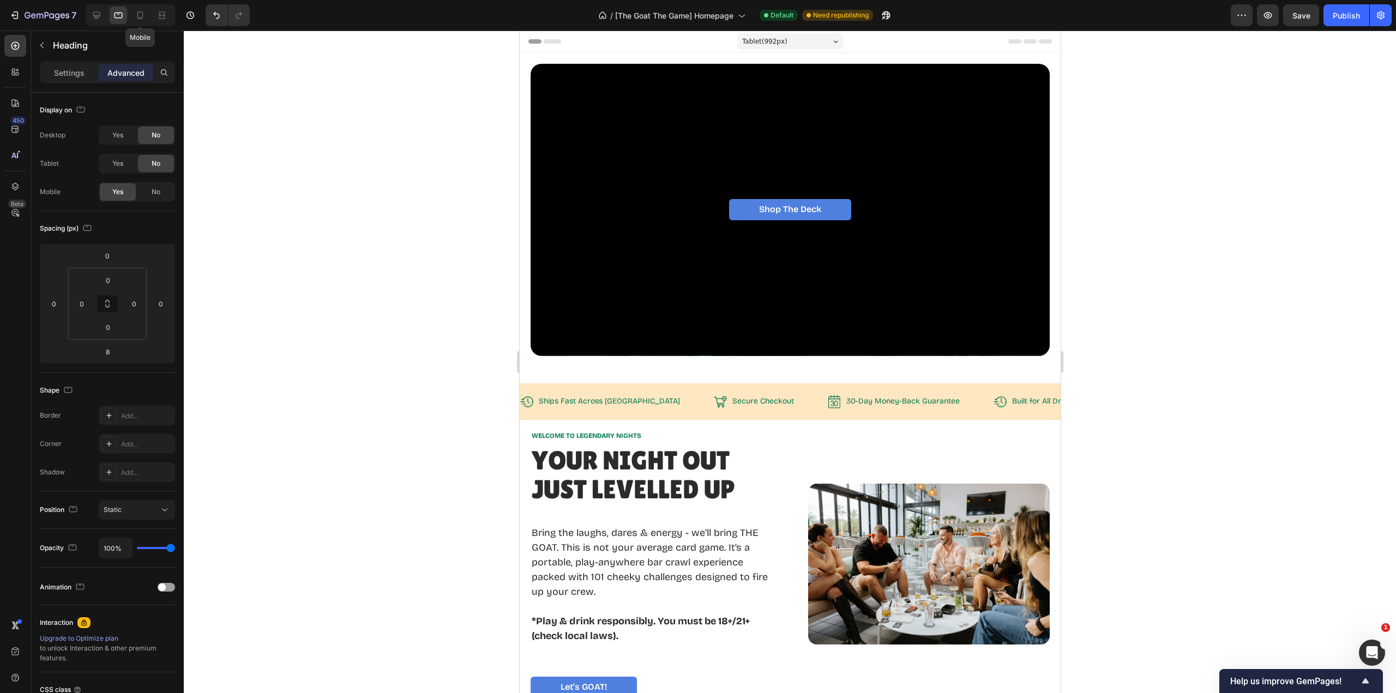
click at [138, 15] on icon at bounding box center [140, 15] width 6 height 8
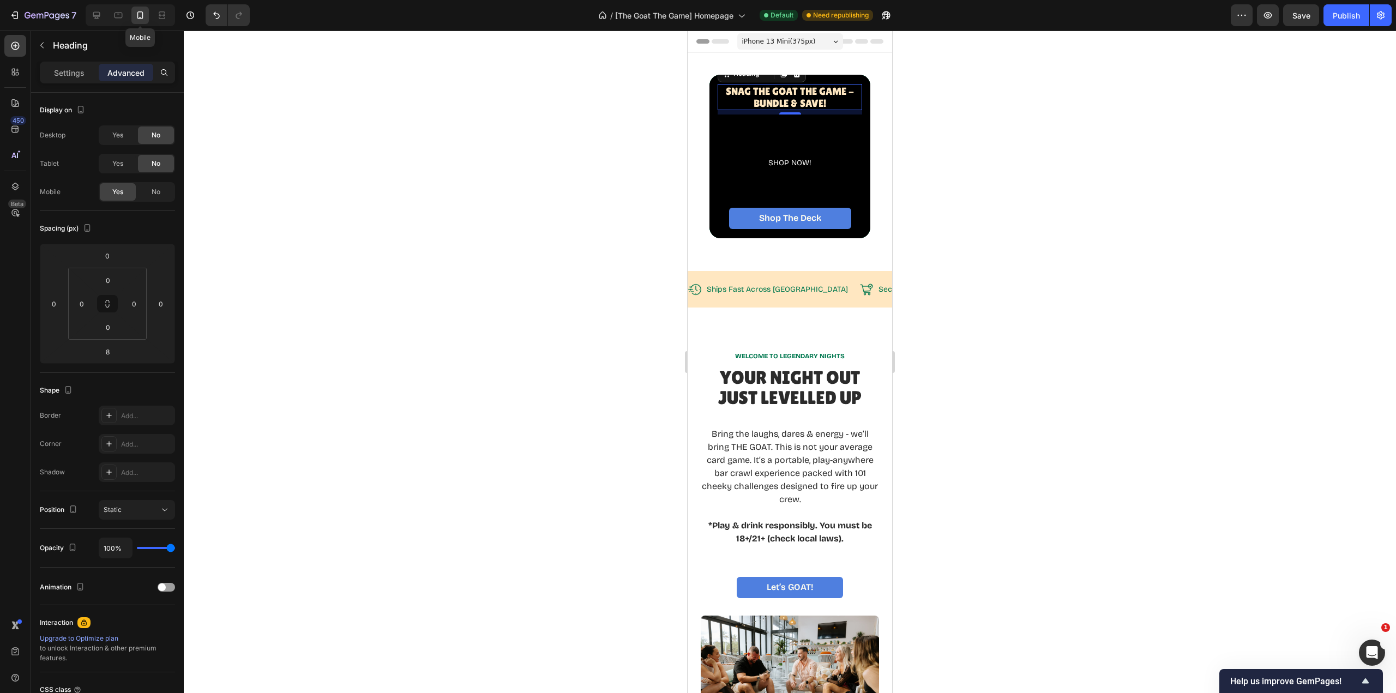
scroll to position [15, 0]
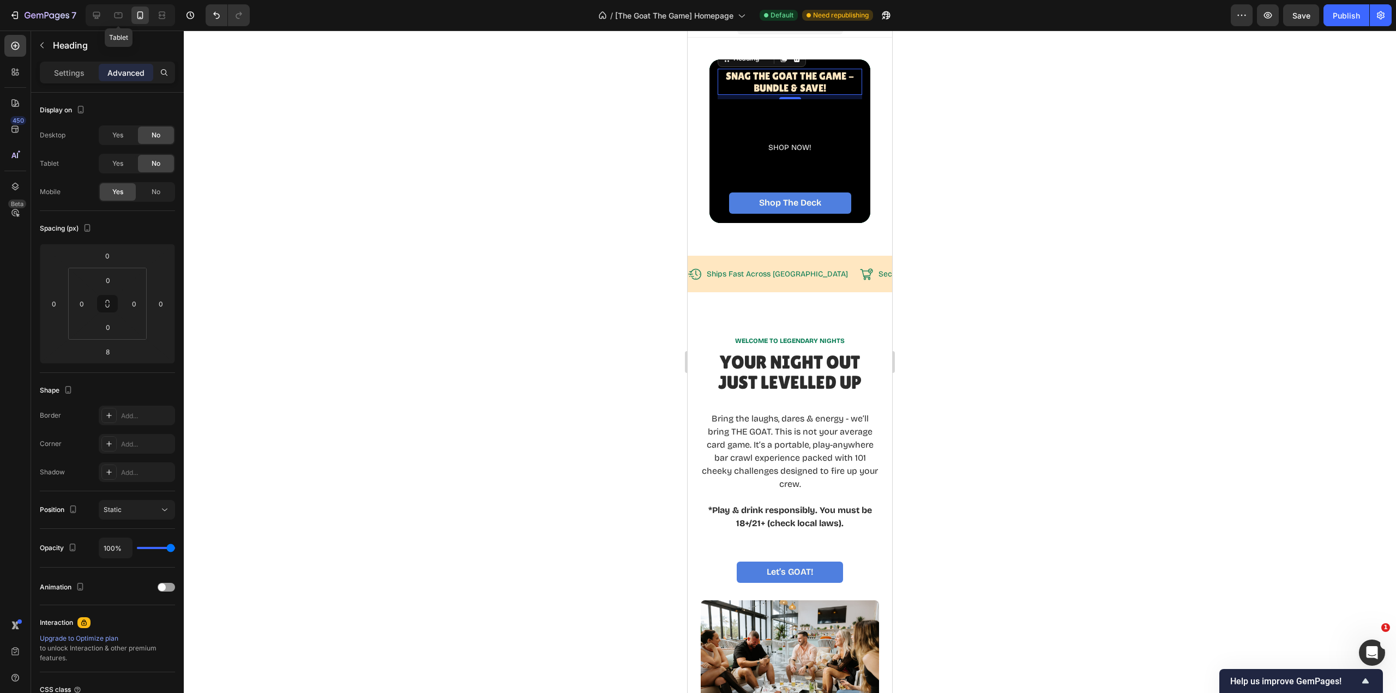
click at [118, 16] on icon at bounding box center [118, 15] width 11 height 11
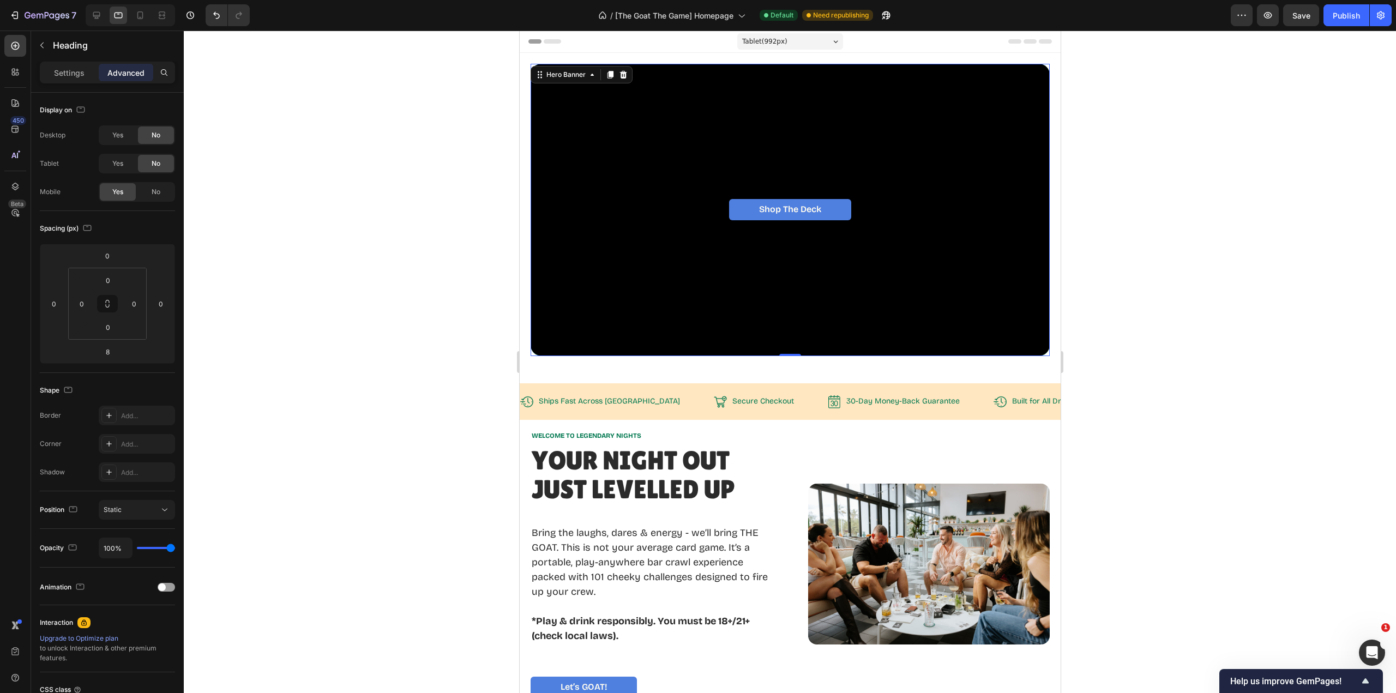
click at [809, 158] on div "Overlay" at bounding box center [789, 210] width 519 height 292
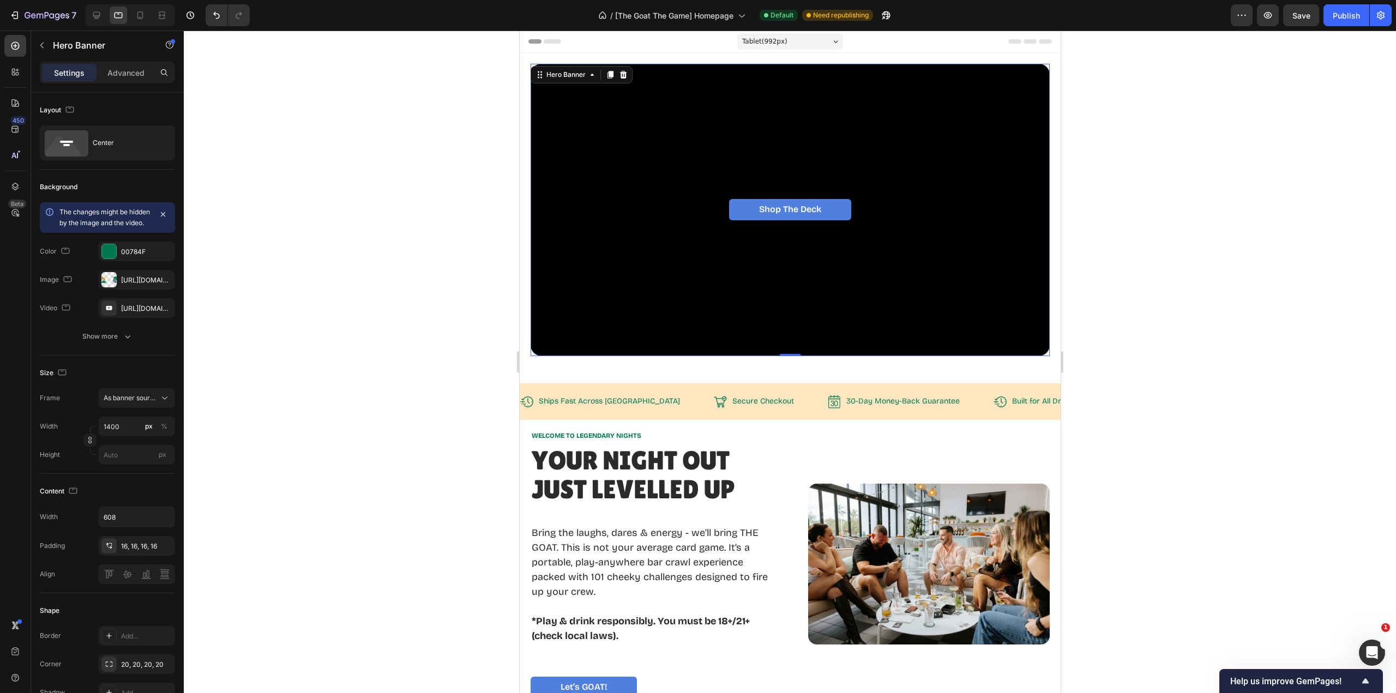
click at [809, 168] on div "Overlay" at bounding box center [789, 210] width 519 height 292
click at [765, 179] on div "Overlay" at bounding box center [789, 210] width 519 height 292
click at [140, 15] on icon at bounding box center [140, 15] width 11 height 11
type input "100"
type input "300"
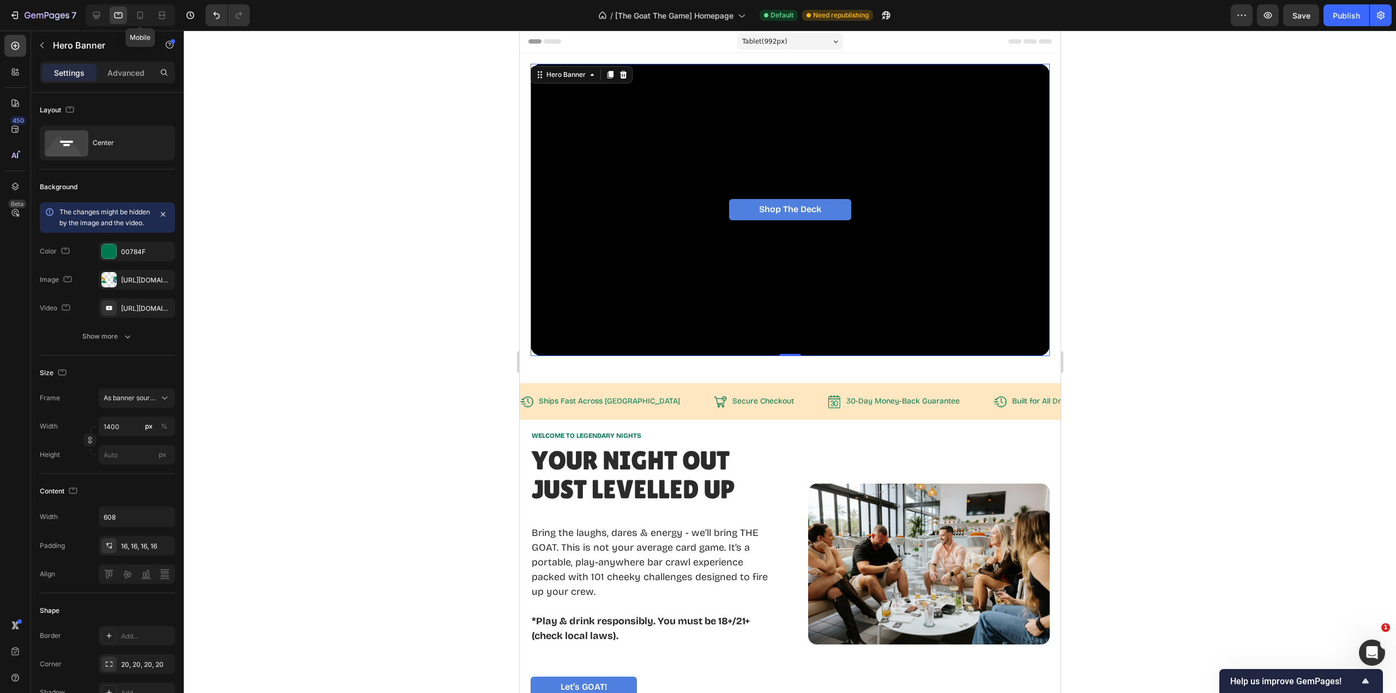
type input "100%"
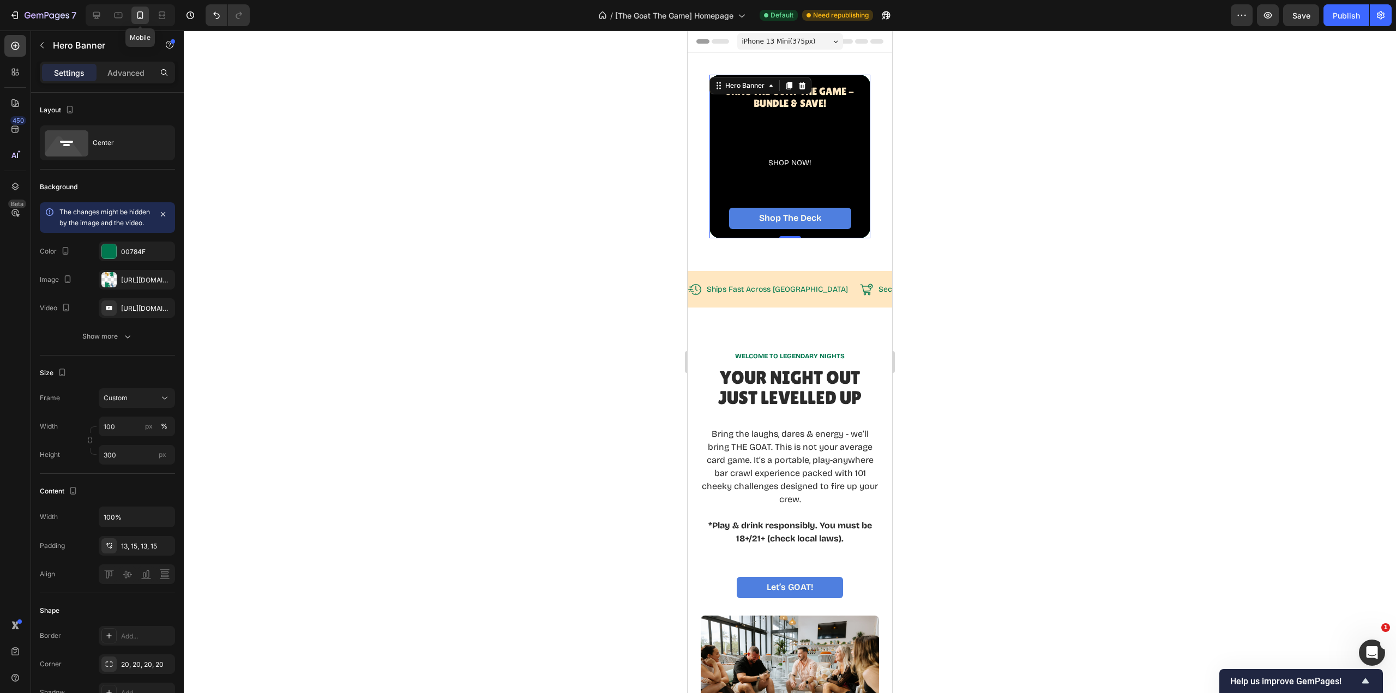
scroll to position [6, 0]
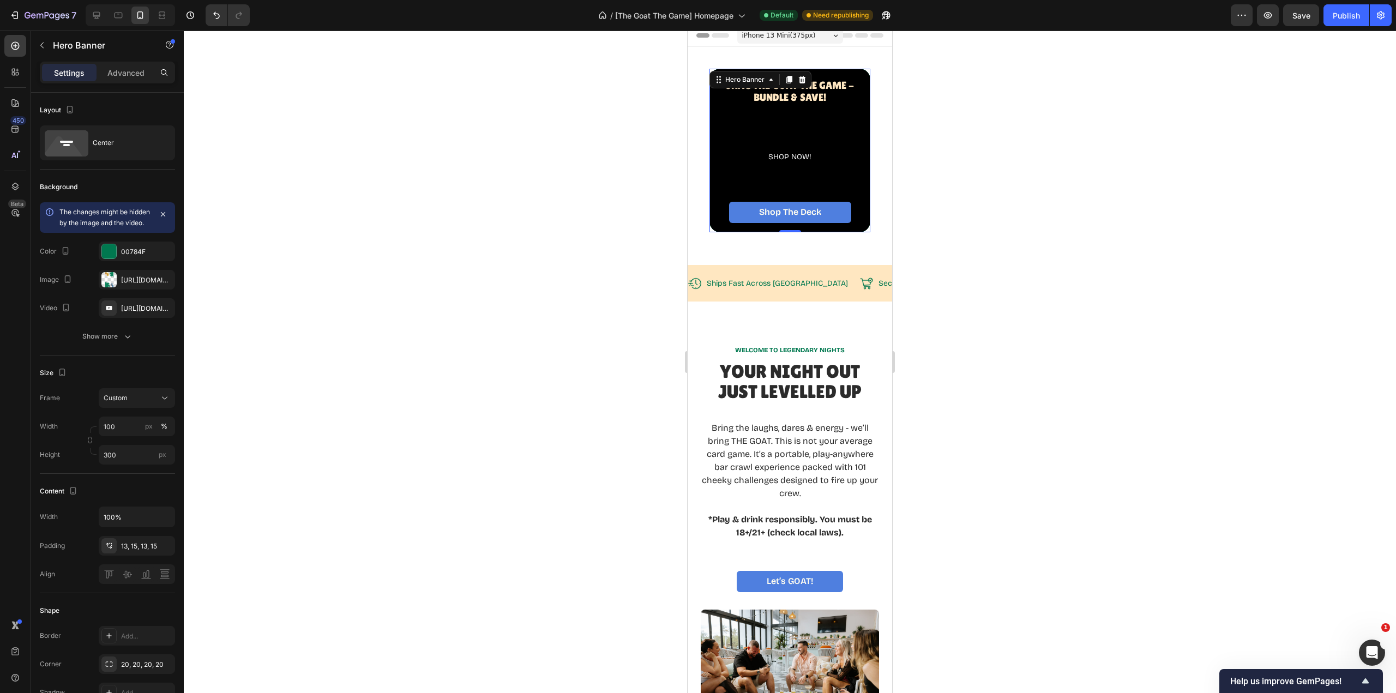
click at [116, 68] on p "Advanced" at bounding box center [125, 72] width 37 height 11
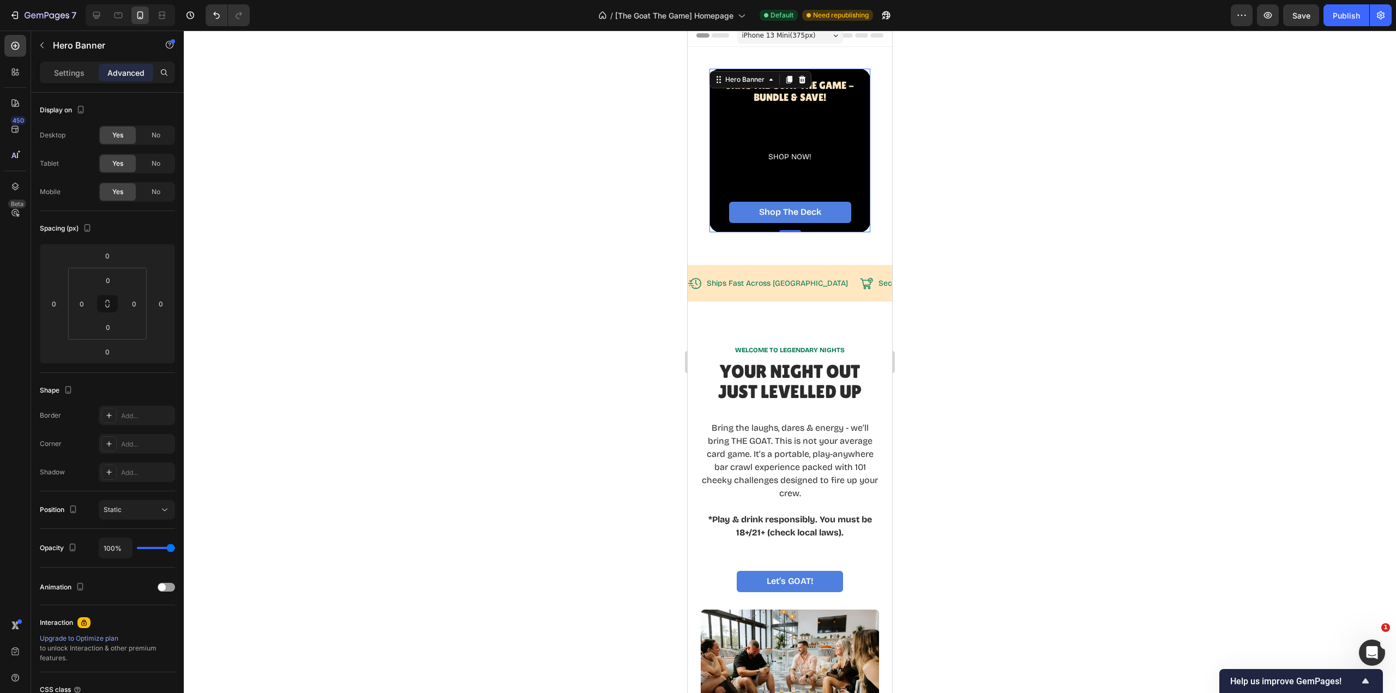
click at [122, 193] on span "Yes" at bounding box center [117, 192] width 11 height 10
click at [119, 158] on div "Yes" at bounding box center [118, 163] width 36 height 17
click at [121, 138] on span "Yes" at bounding box center [117, 135] width 11 height 10
click at [119, 15] on icon at bounding box center [118, 15] width 11 height 11
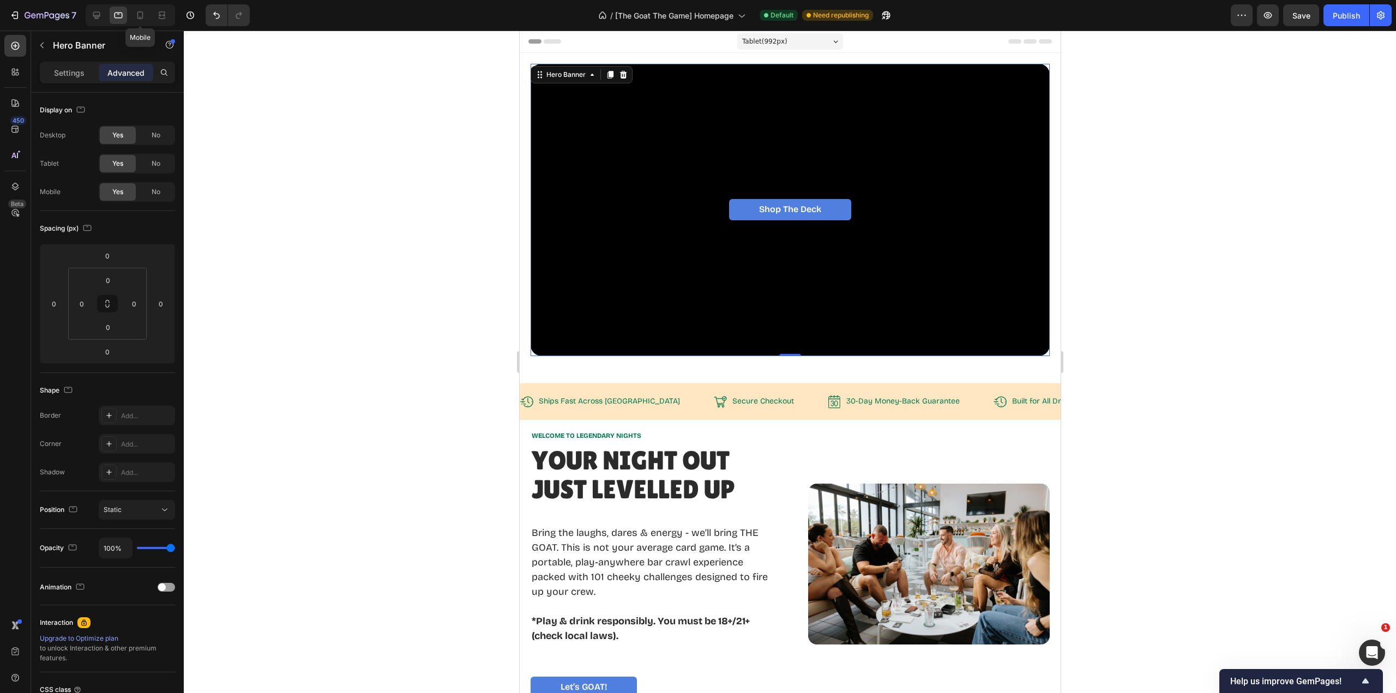
click at [138, 15] on icon at bounding box center [140, 15] width 6 height 8
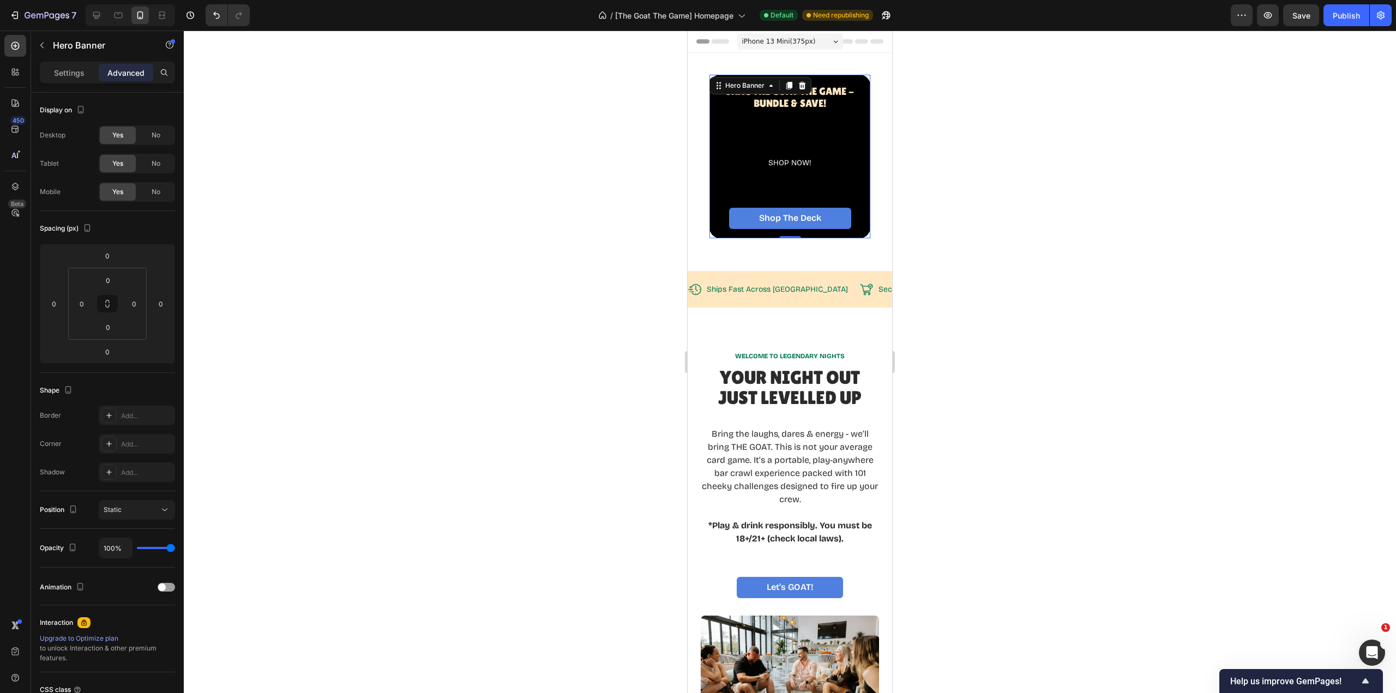
scroll to position [6, 0]
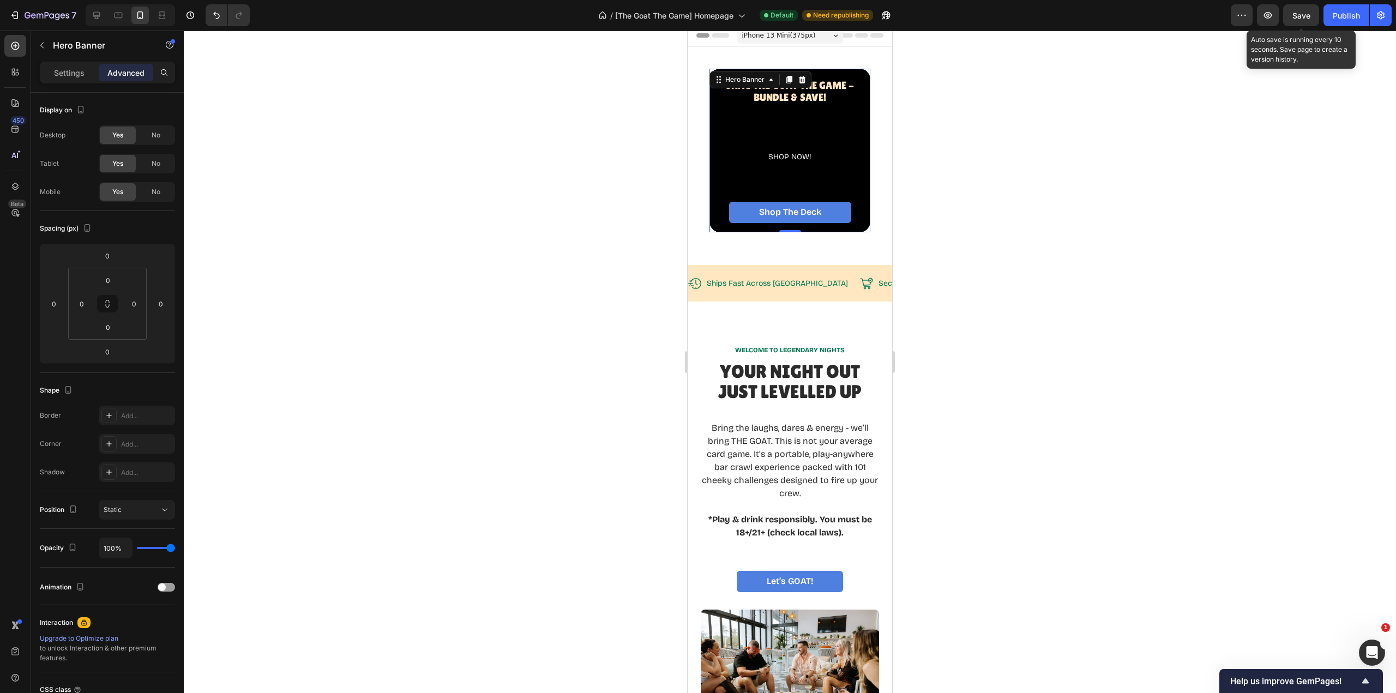
click at [1312, 19] on button "Save" at bounding box center [1301, 15] width 36 height 22
click at [119, 16] on icon at bounding box center [118, 15] width 11 height 11
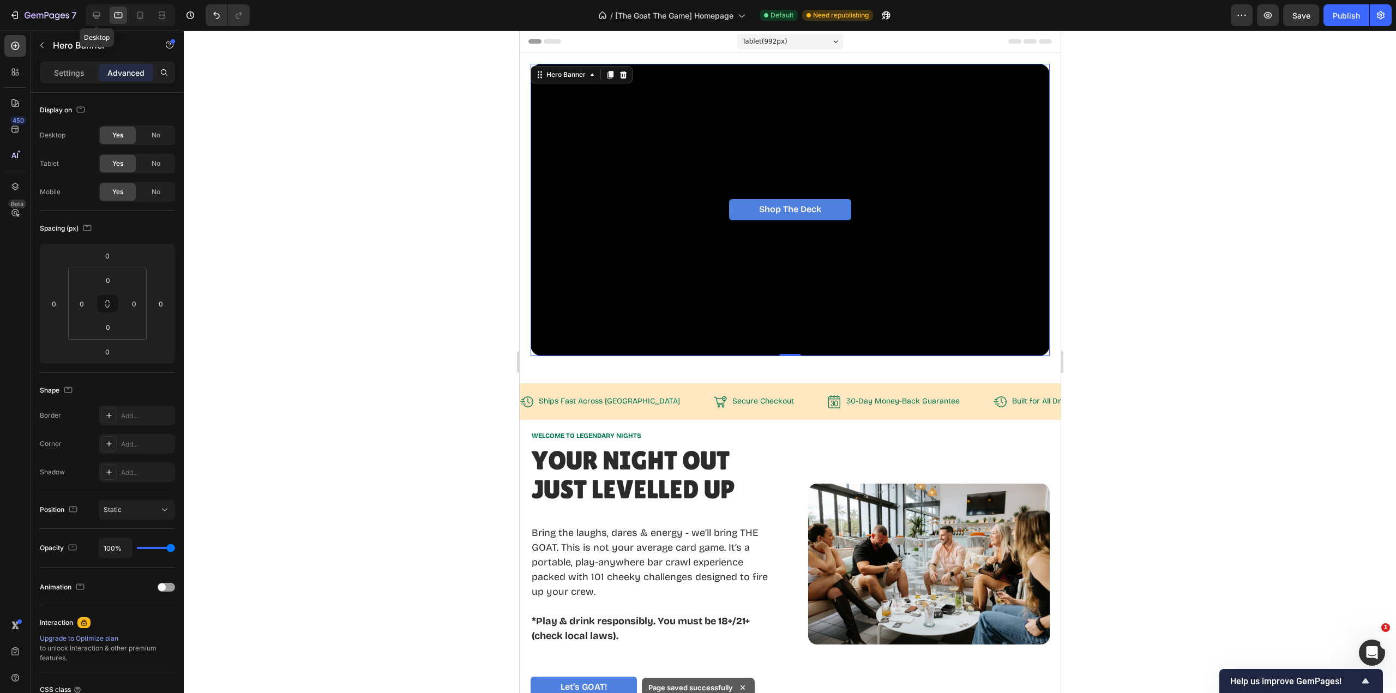
click at [99, 15] on icon at bounding box center [96, 15] width 7 height 7
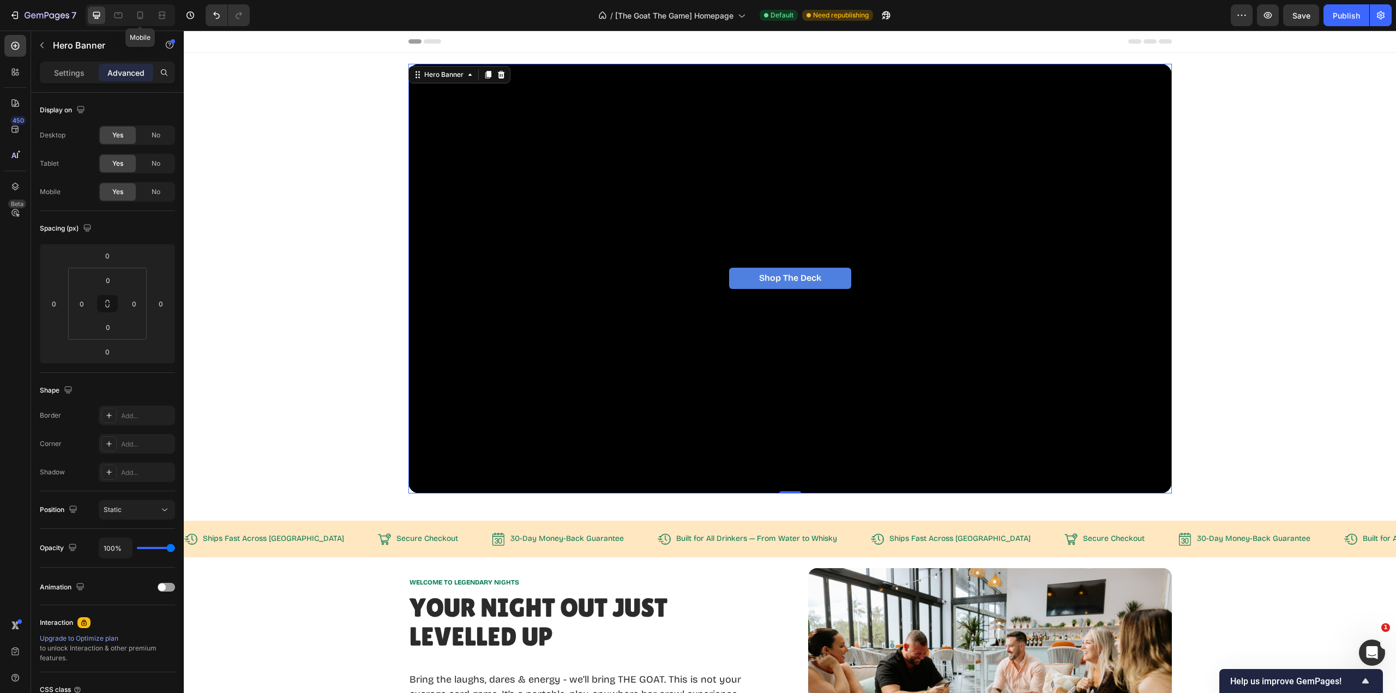
click at [140, 16] on icon at bounding box center [140, 15] width 11 height 11
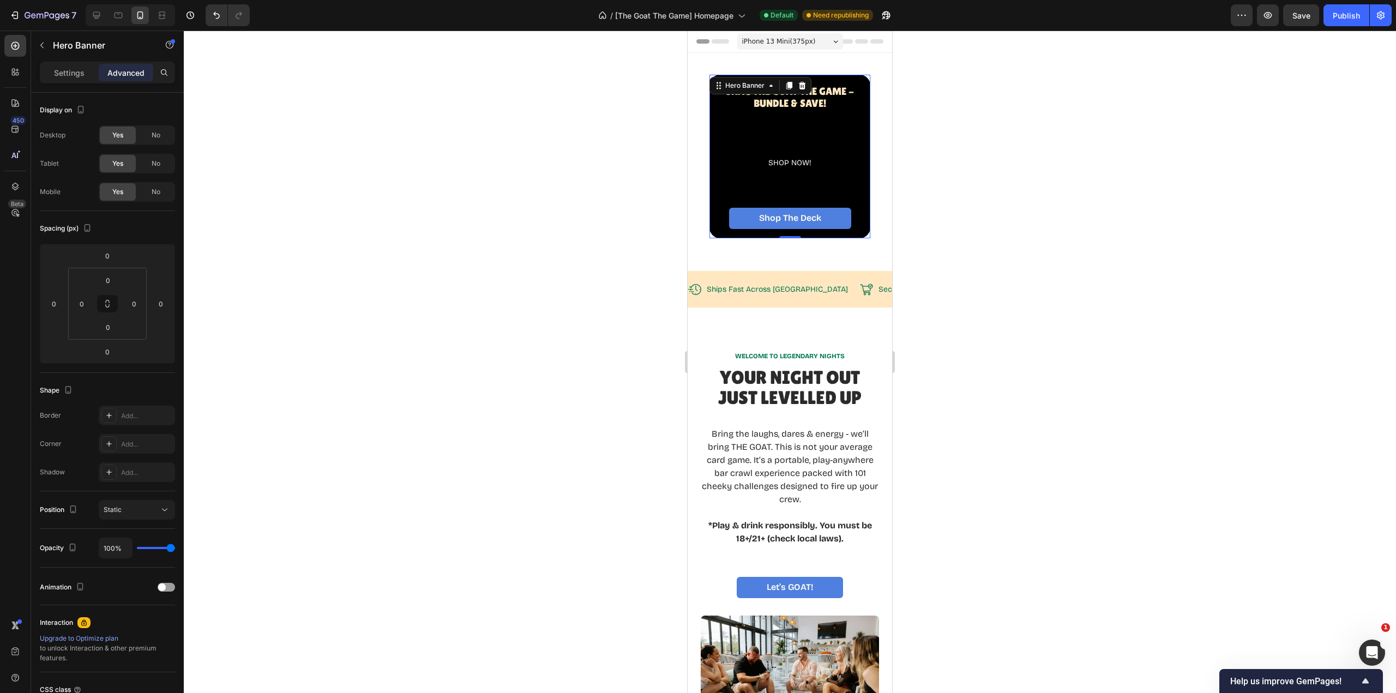
scroll to position [6, 0]
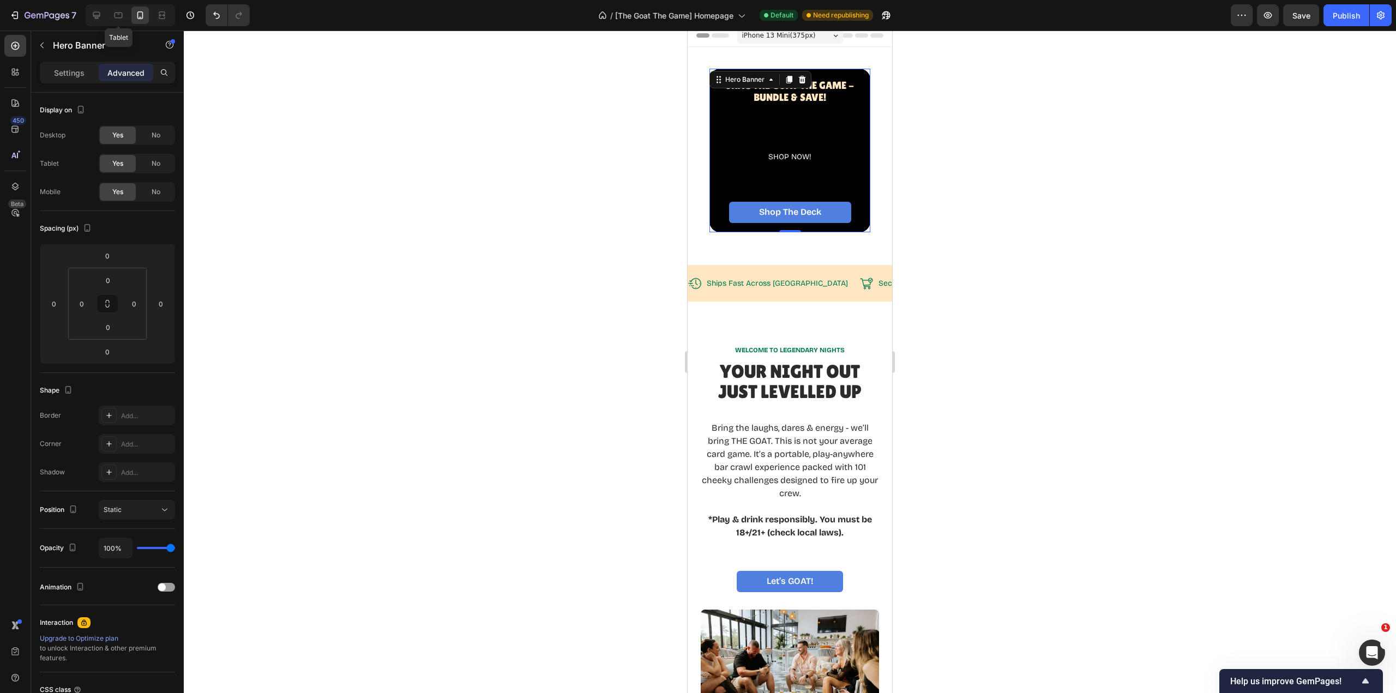
click at [119, 16] on icon at bounding box center [118, 15] width 11 height 11
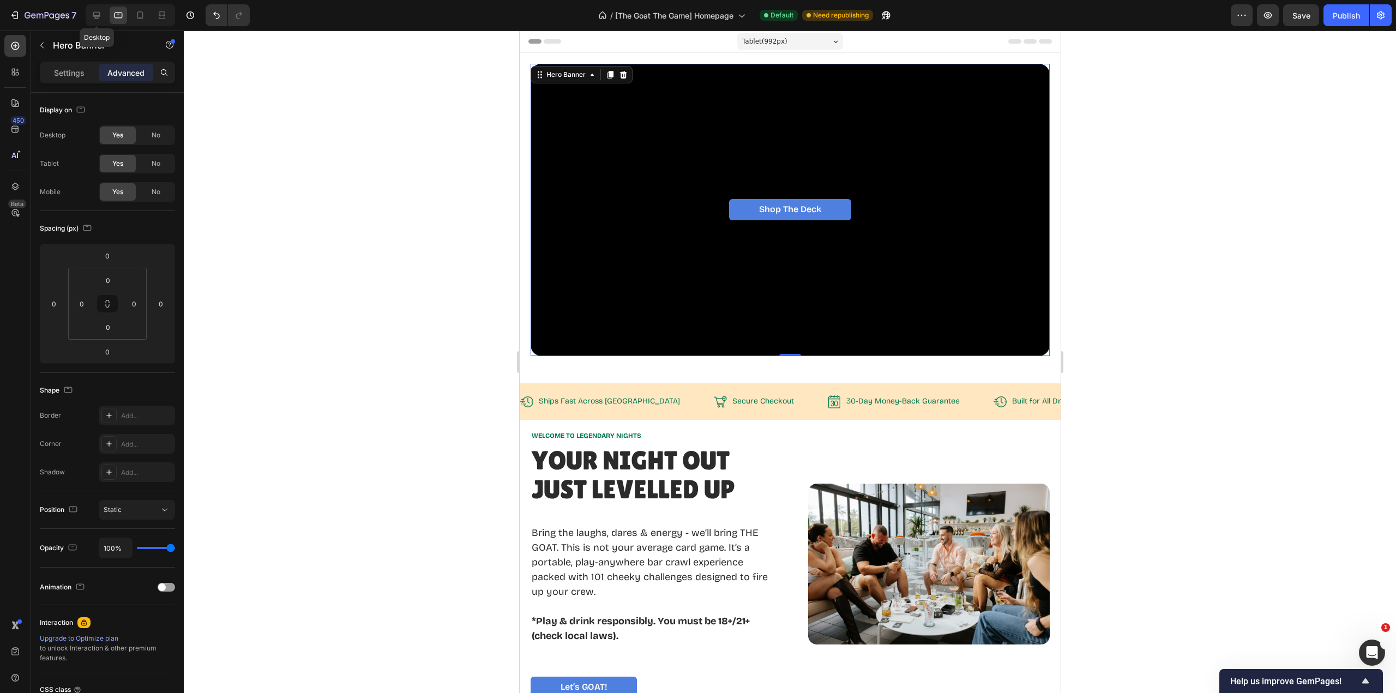
click at [95, 16] on icon at bounding box center [96, 15] width 7 height 7
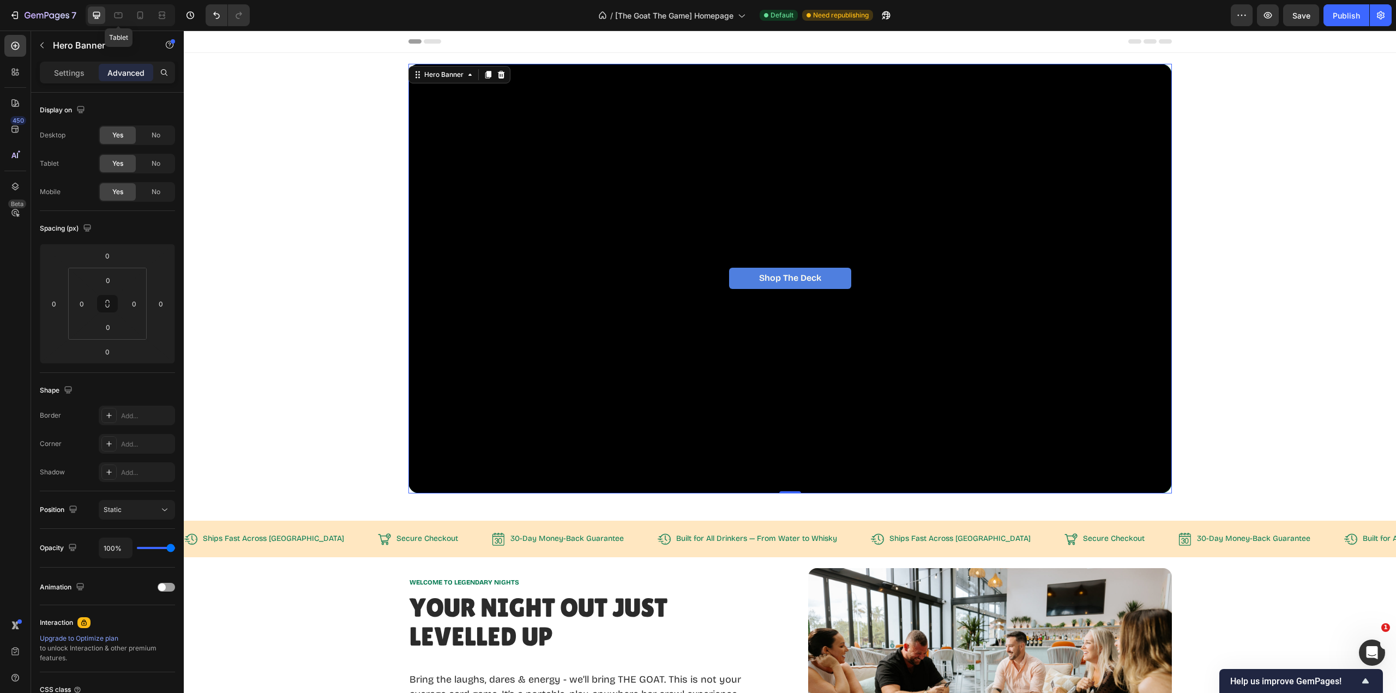
click at [120, 13] on icon at bounding box center [119, 16] width 8 height 6
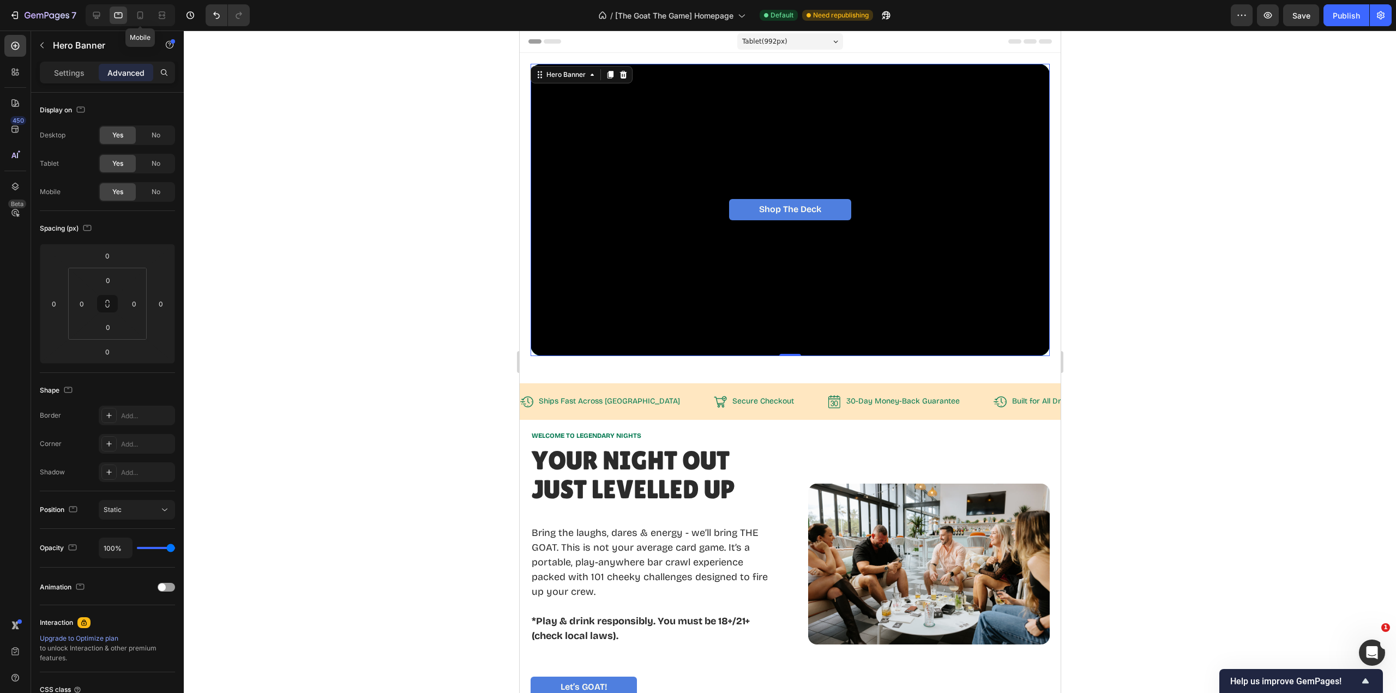
click at [140, 13] on icon at bounding box center [140, 15] width 11 height 11
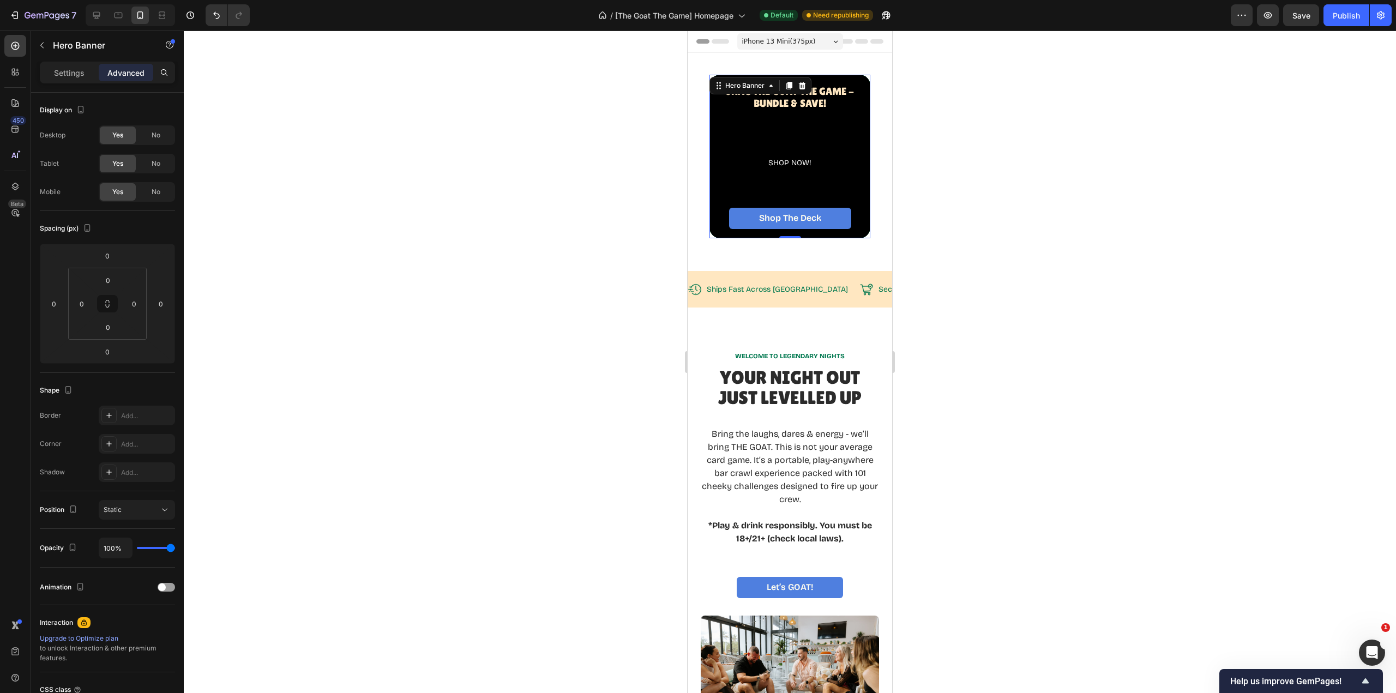
scroll to position [6, 0]
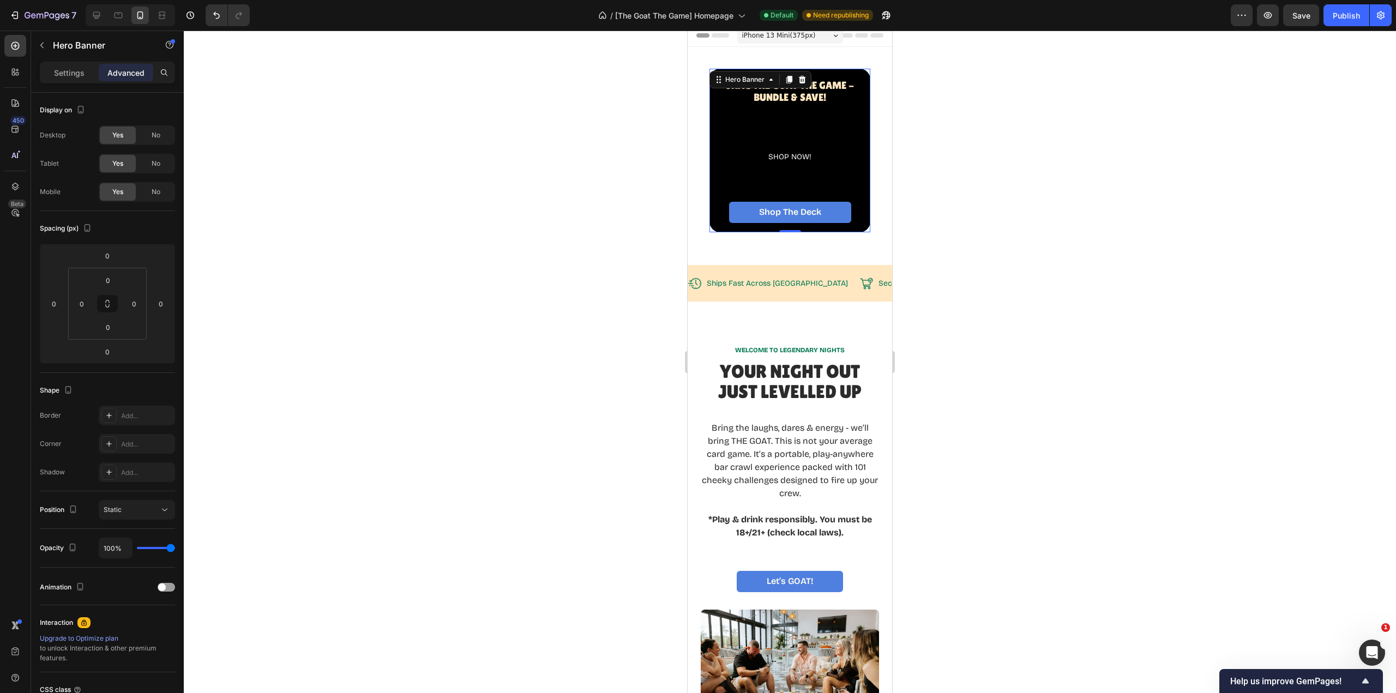
click at [789, 80] on icon at bounding box center [789, 80] width 6 height 8
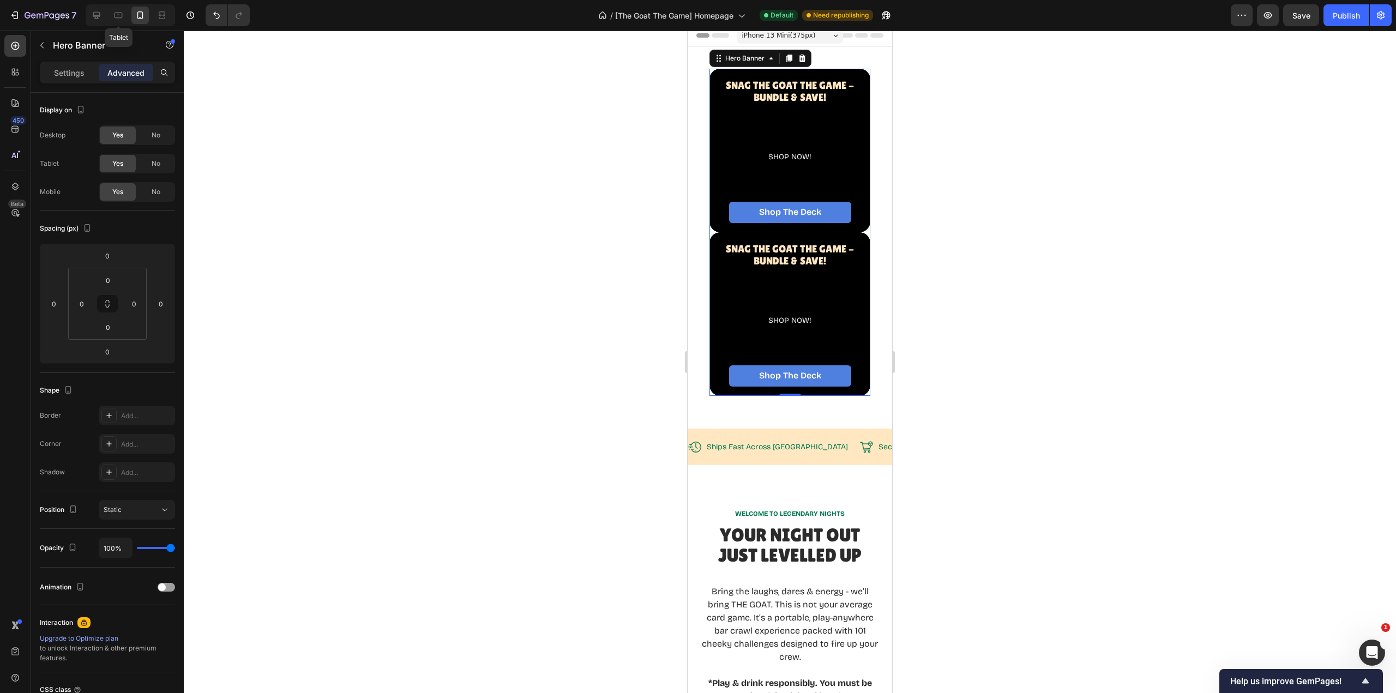
click at [121, 18] on icon at bounding box center [119, 16] width 8 height 6
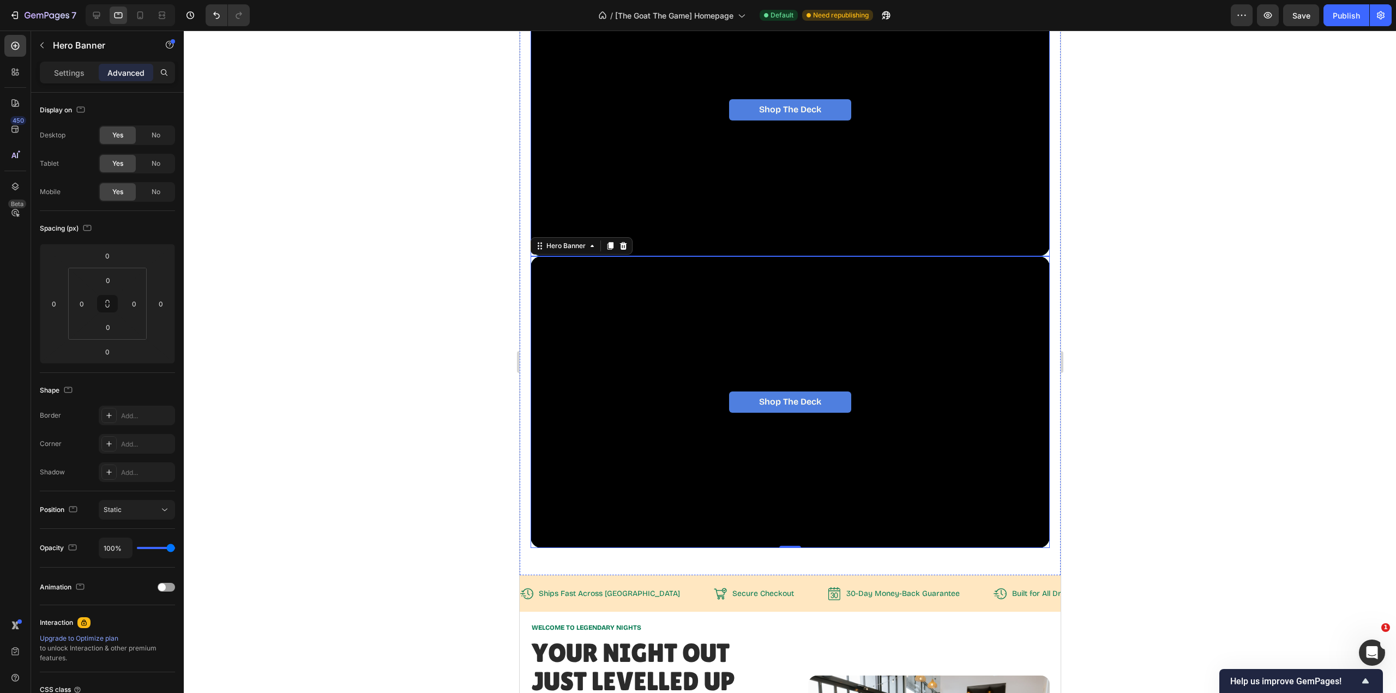
scroll to position [64, 0]
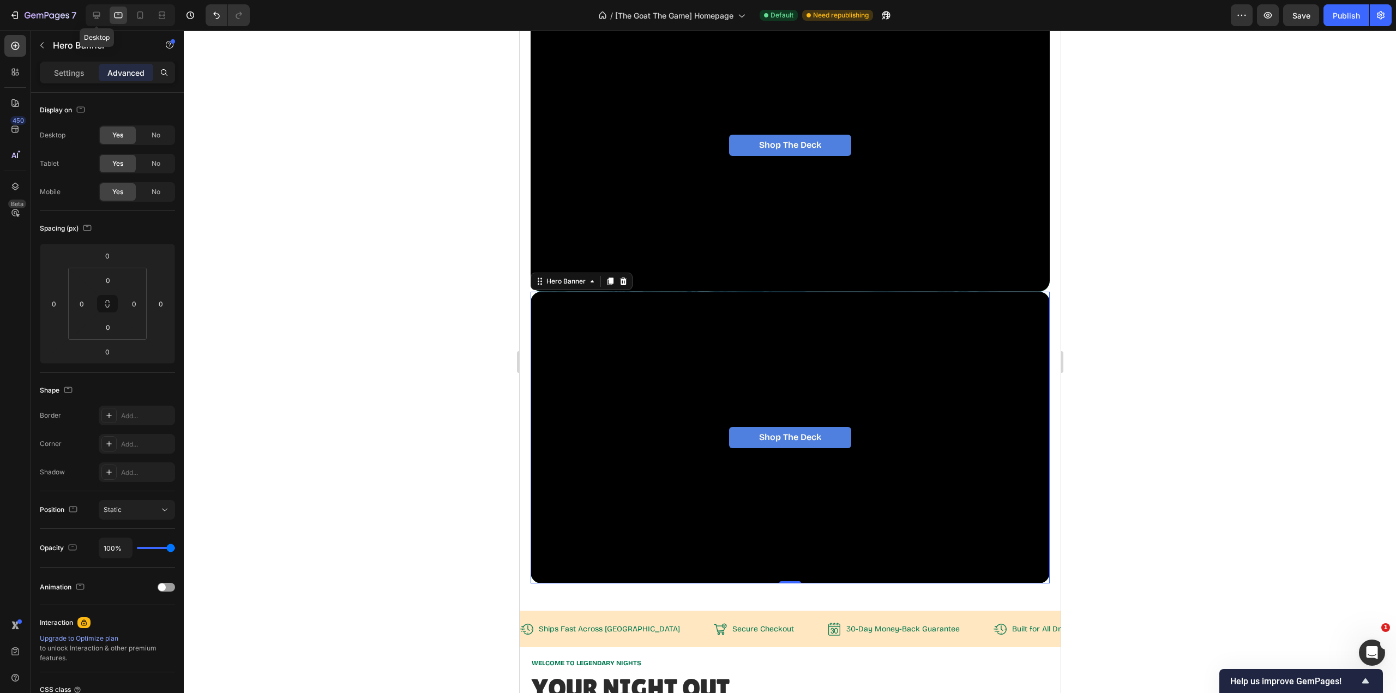
click at [94, 15] on icon at bounding box center [96, 15] width 7 height 7
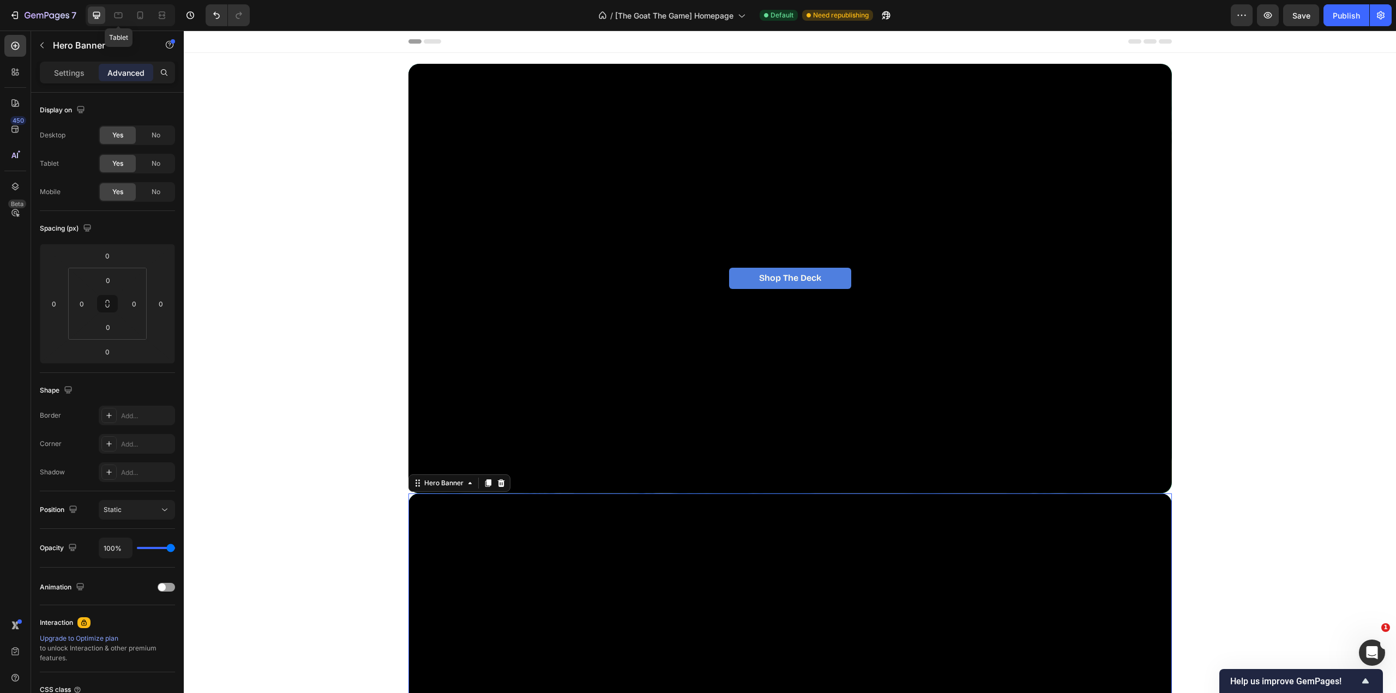
click at [123, 12] on icon at bounding box center [118, 15] width 11 height 11
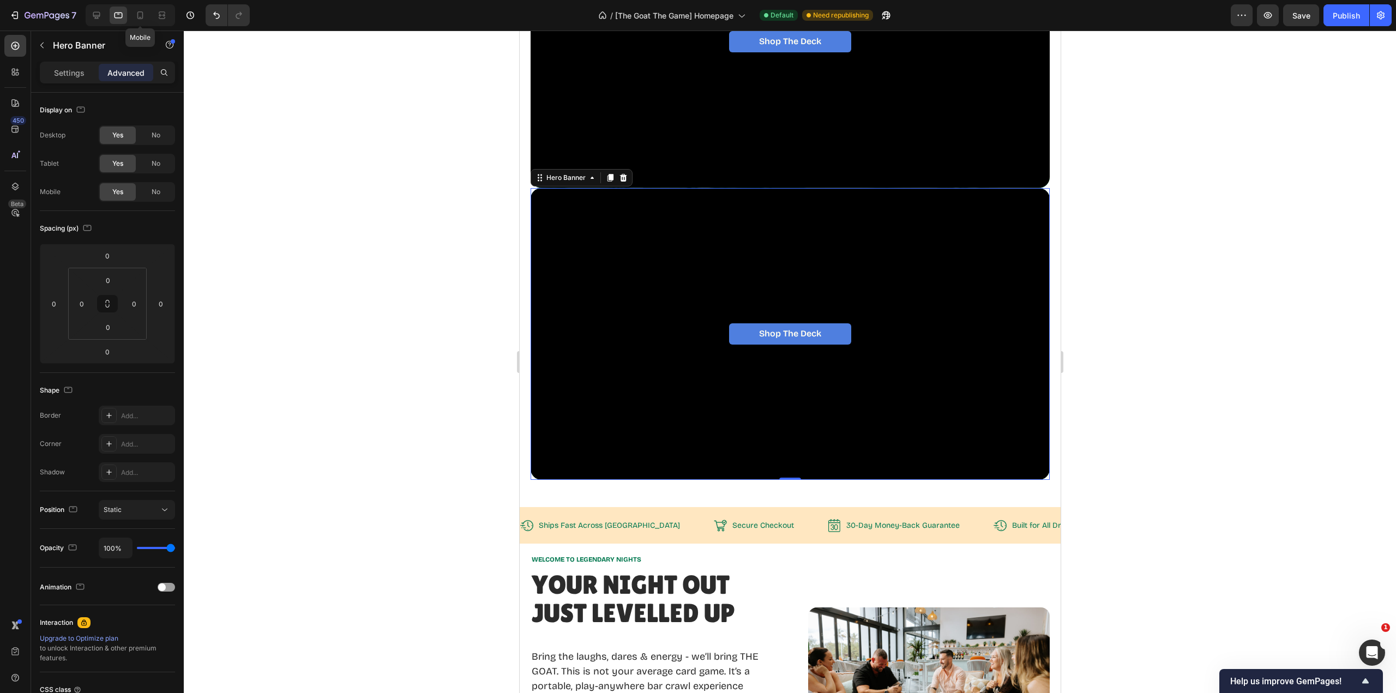
scroll to position [268, 0]
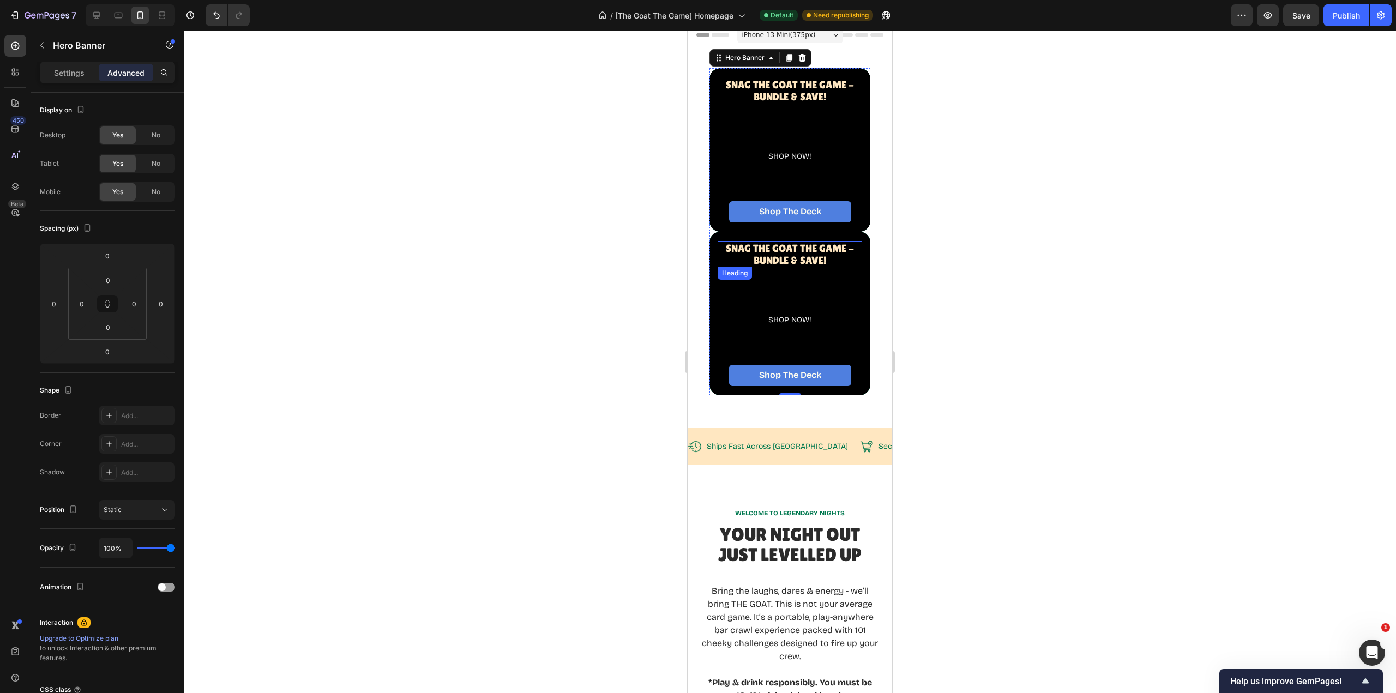
scroll to position [6, 0]
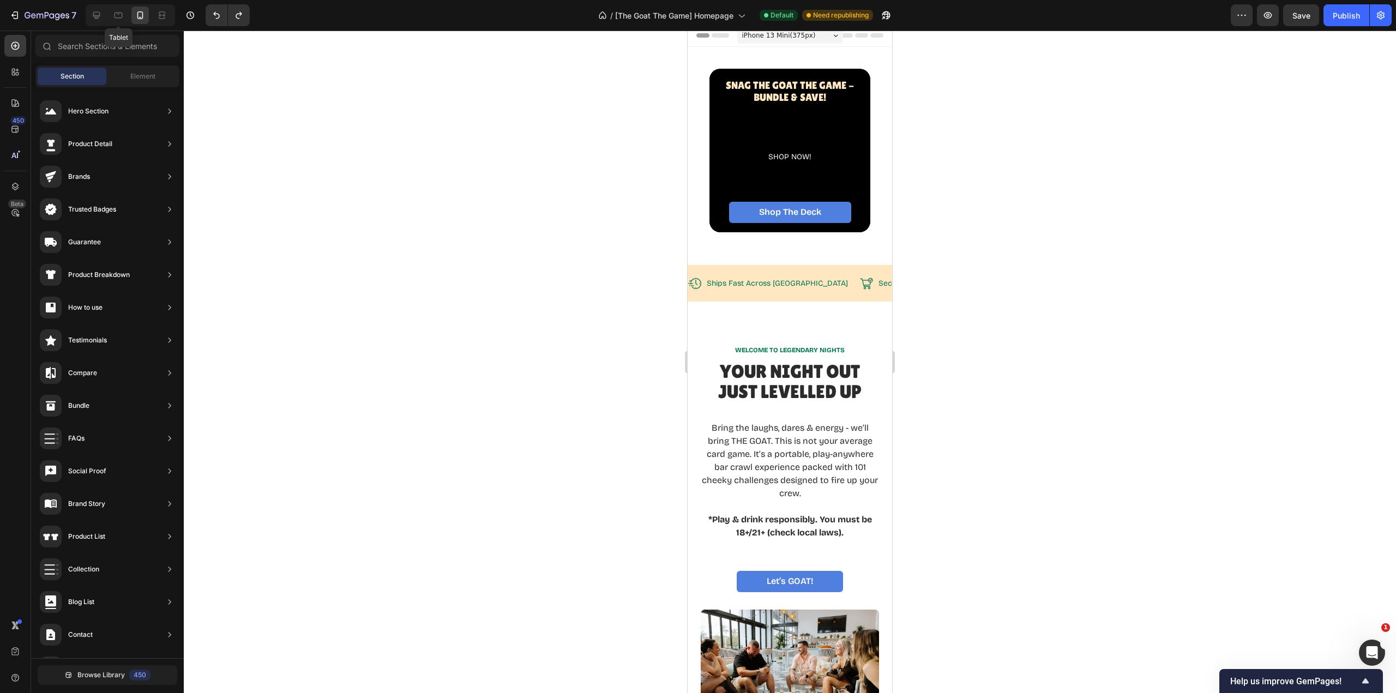
click at [122, 19] on icon at bounding box center [118, 15] width 11 height 11
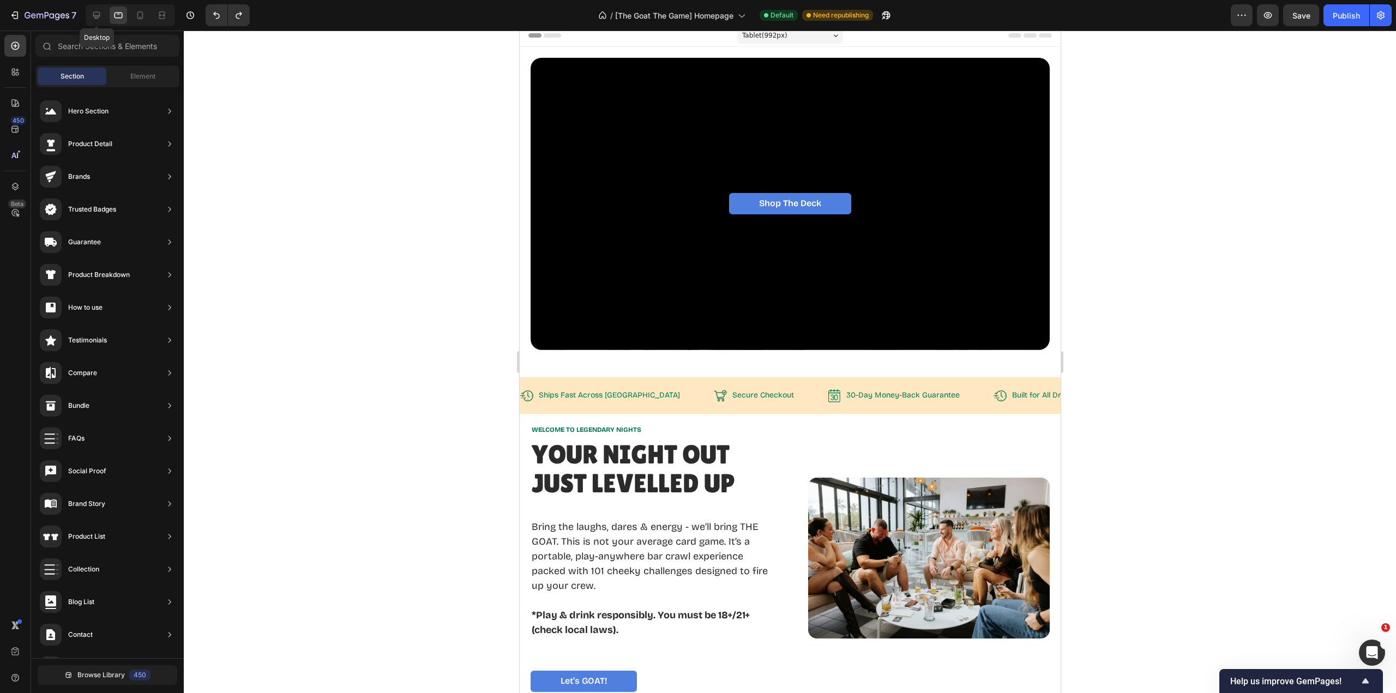
click at [91, 12] on icon at bounding box center [96, 15] width 11 height 11
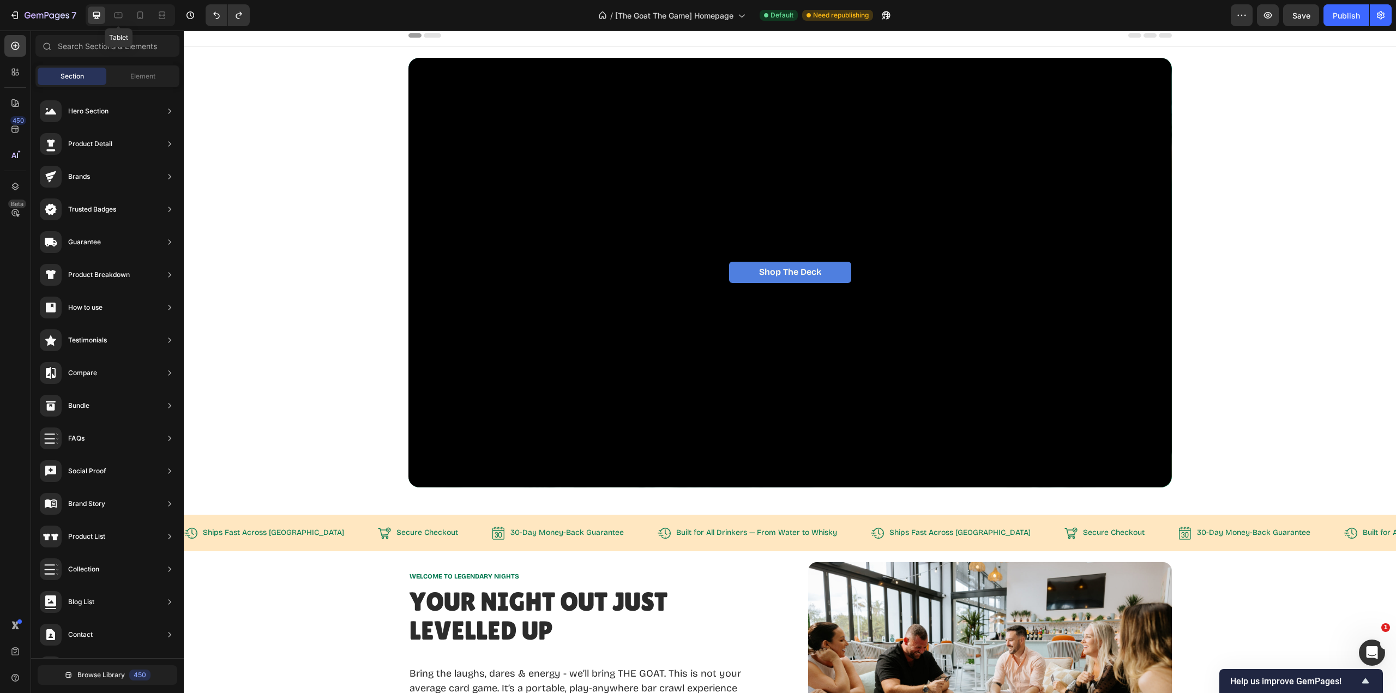
click at [117, 16] on icon at bounding box center [118, 15] width 11 height 11
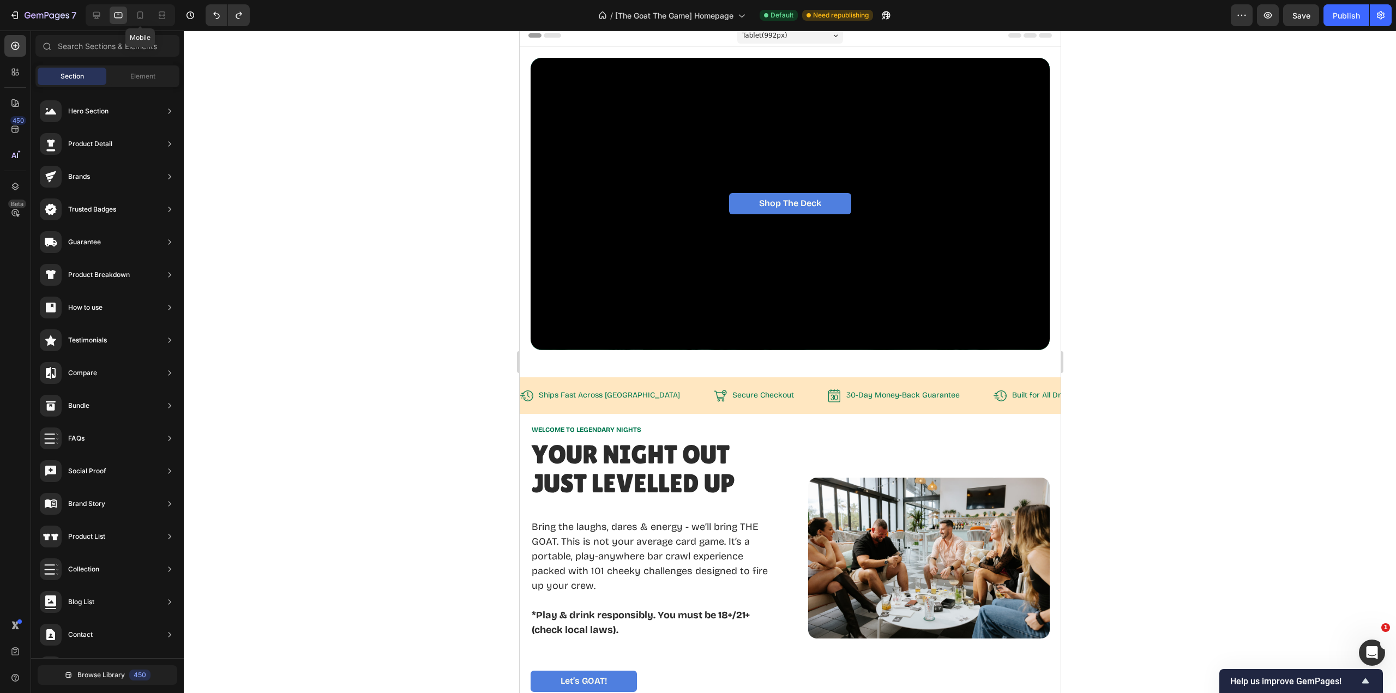
click at [142, 16] on icon at bounding box center [140, 15] width 6 height 8
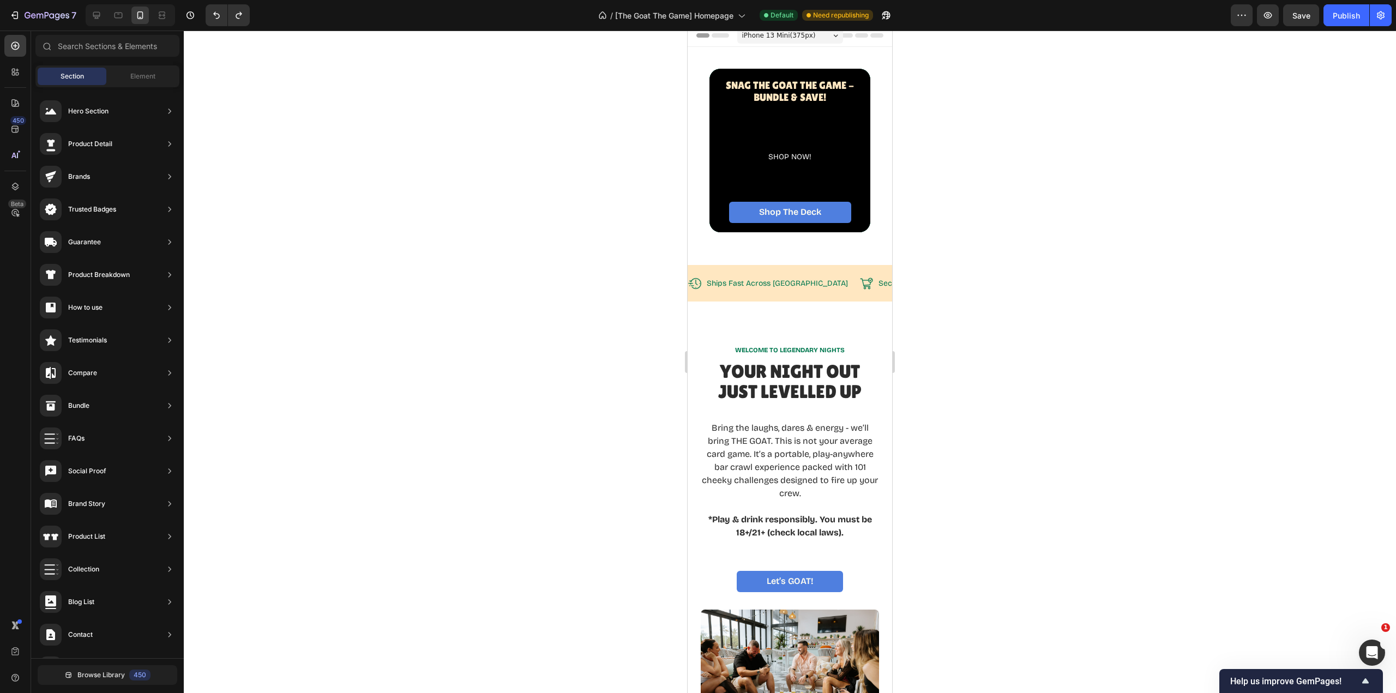
click at [958, 248] on div at bounding box center [790, 362] width 1212 height 663
click at [695, 251] on section "⁠⁠⁠⁠⁠⁠⁠ Snag The GOAT THE Game - BUNDLE & SAVE! Heading SHOP NOW! Text Block Sh…" at bounding box center [790, 156] width 205 height 218
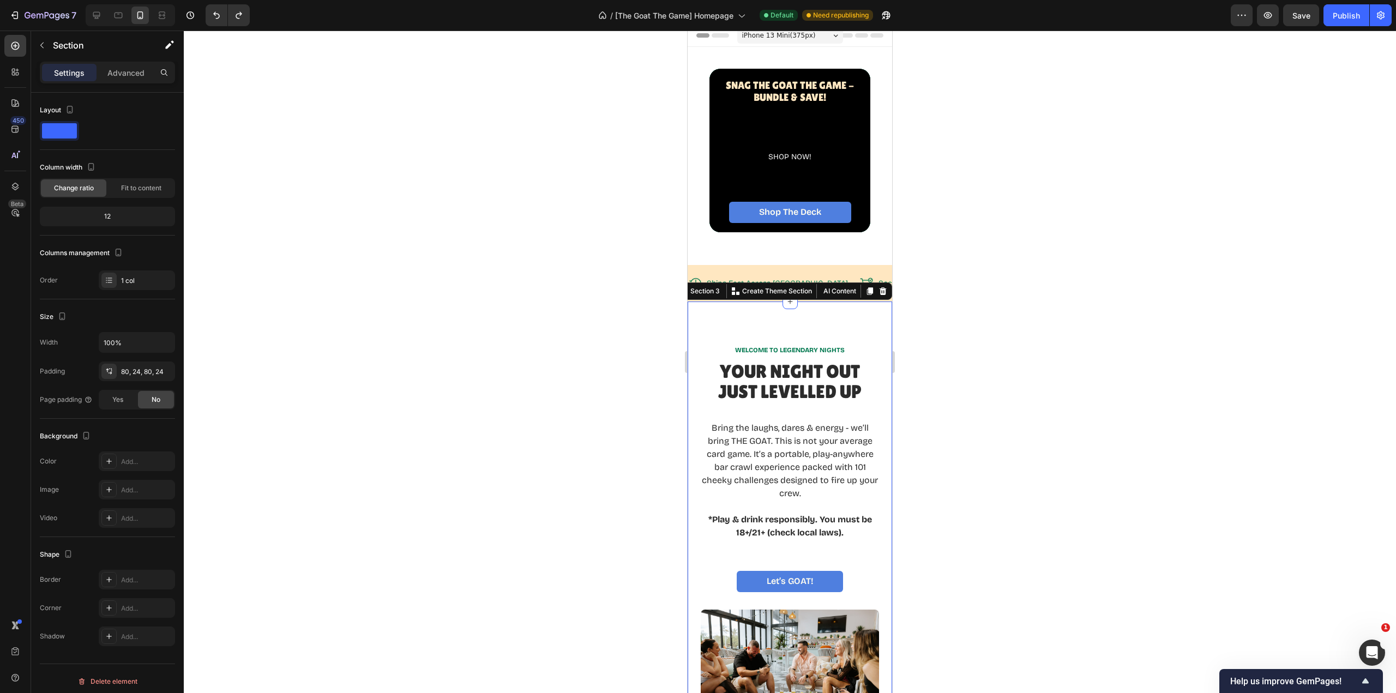
click at [736, 323] on div "WELCOME TO LEGENDARY NIGHTS Text Block Your Night Out Just LevelLED Up Heading …" at bounding box center [790, 537] width 205 height 471
click at [705, 243] on div "⁠⁠⁠⁠⁠⁠⁠ Snag The GOAT THE Game - BUNDLE & SAVE! Heading SHOP NOW! Text Block Sh…" at bounding box center [789, 156] width 187 height 218
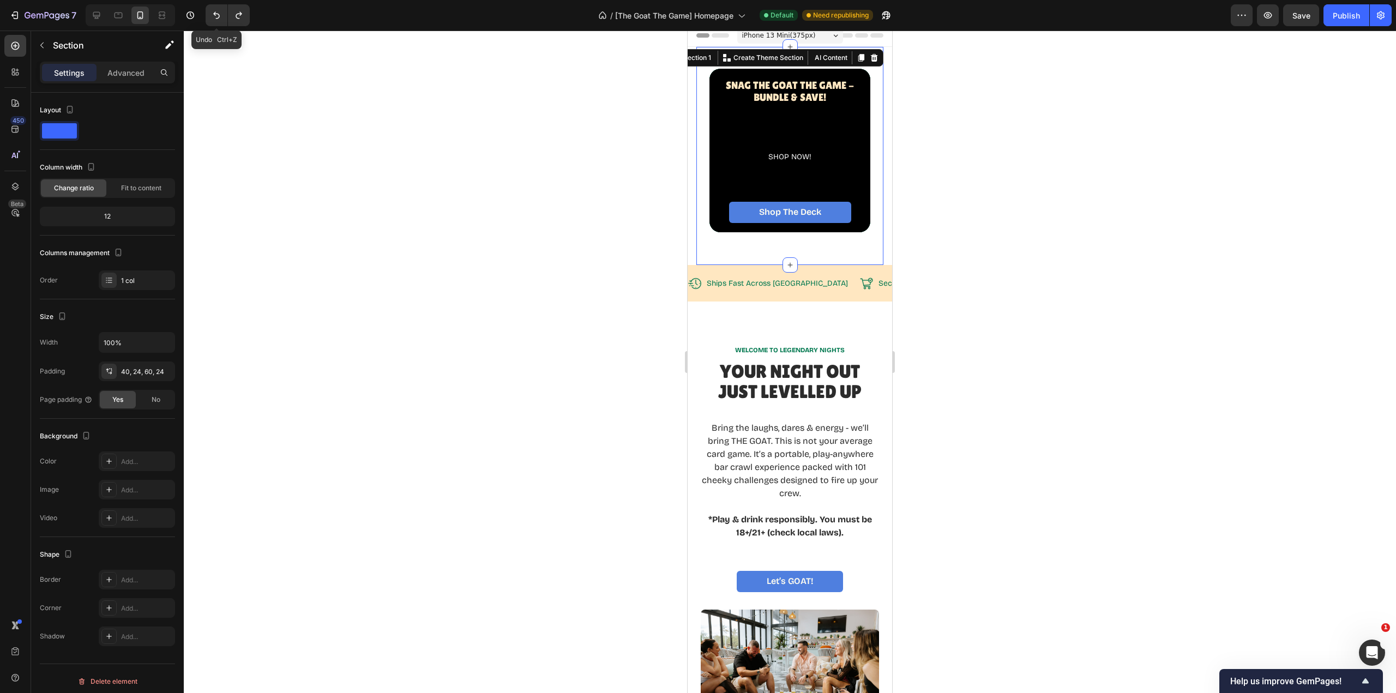
click at [213, 13] on icon "Undo/Redo" at bounding box center [216, 15] width 11 height 11
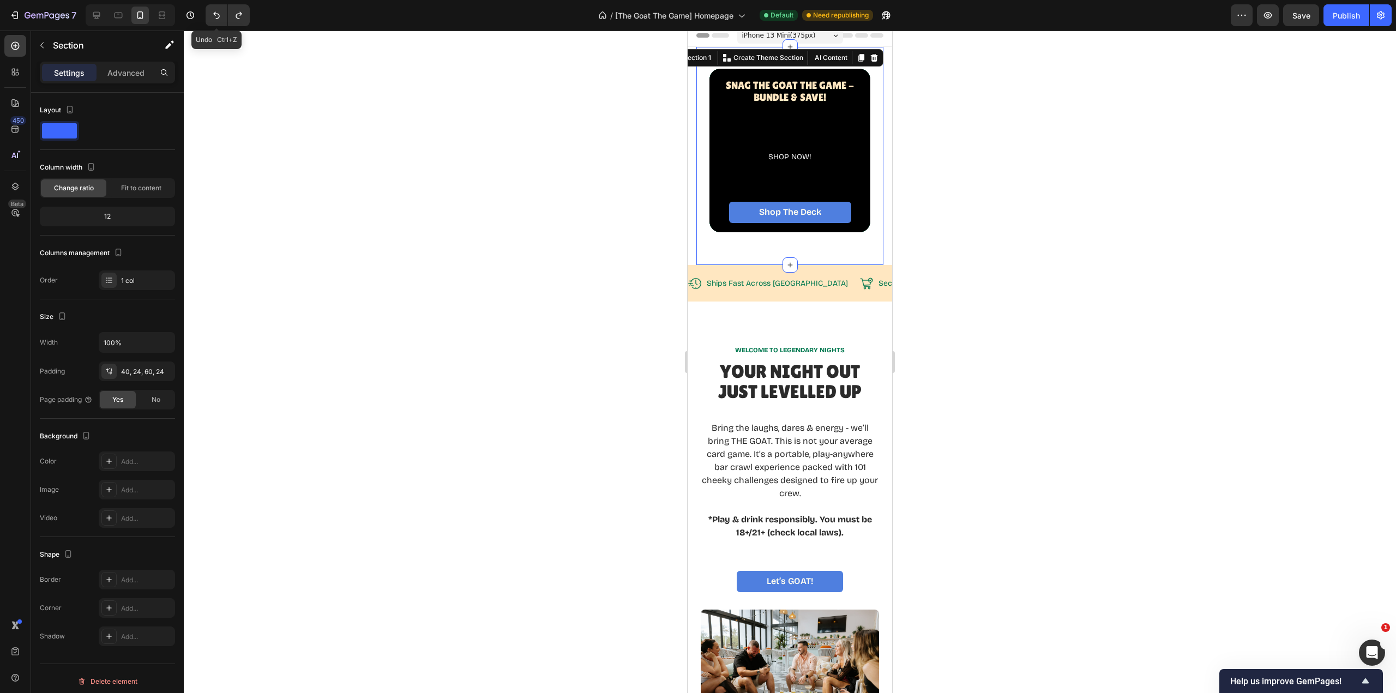
click at [213, 13] on icon "Undo/Redo" at bounding box center [216, 15] width 11 height 11
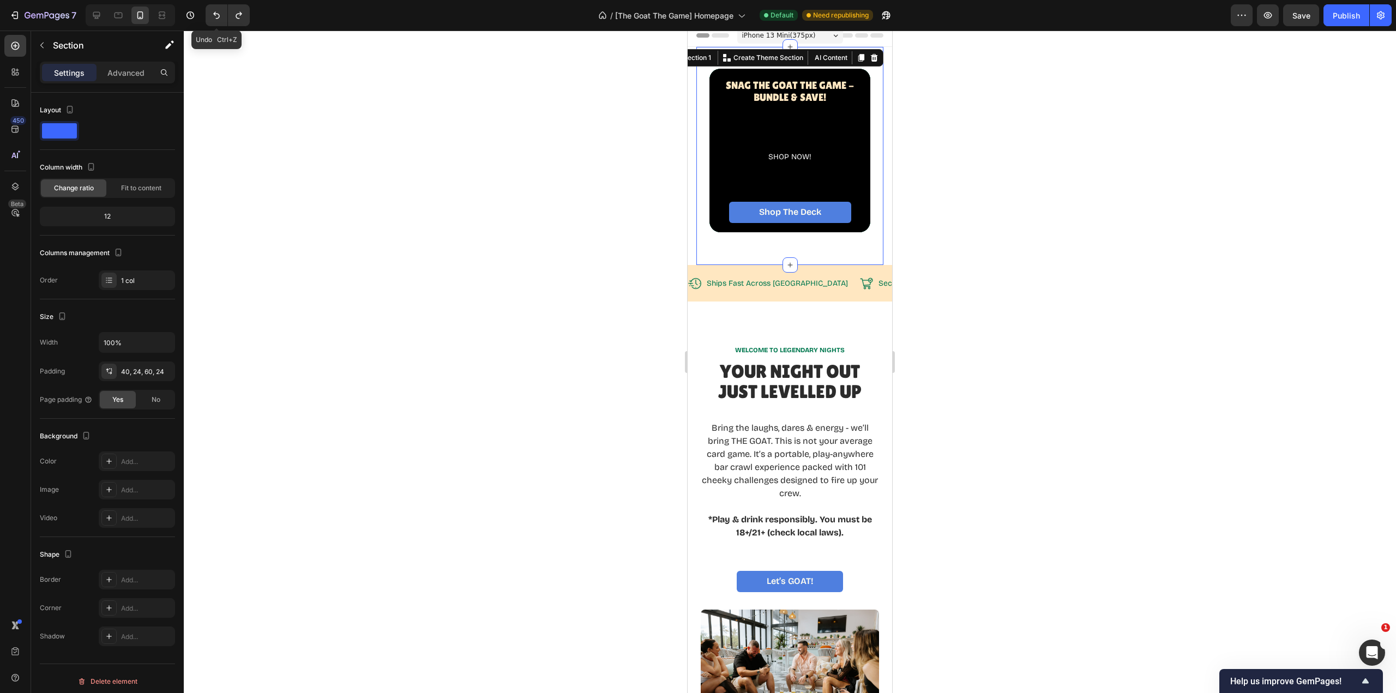
click at [213, 13] on icon "Undo/Redo" at bounding box center [216, 15] width 11 height 11
click at [213, 14] on icon "Undo/Redo" at bounding box center [216, 15] width 11 height 11
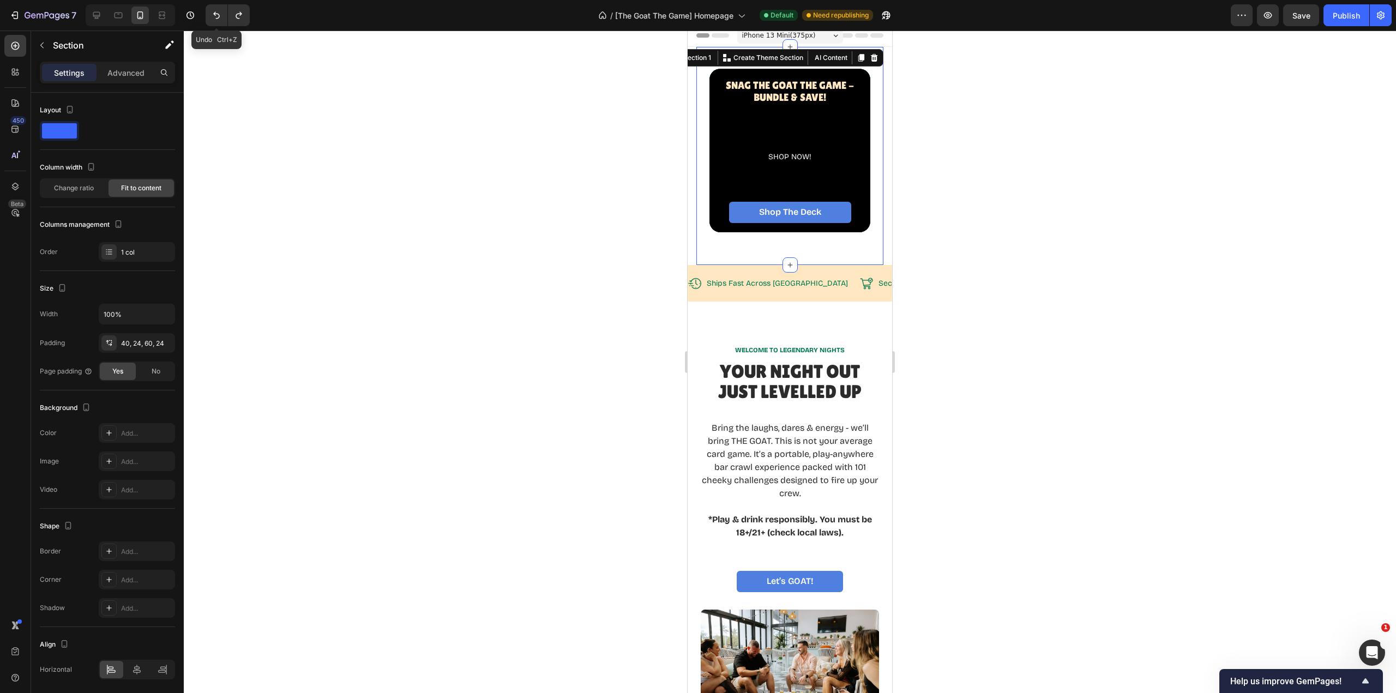
click at [213, 14] on icon "Undo/Redo" at bounding box center [216, 15] width 11 height 11
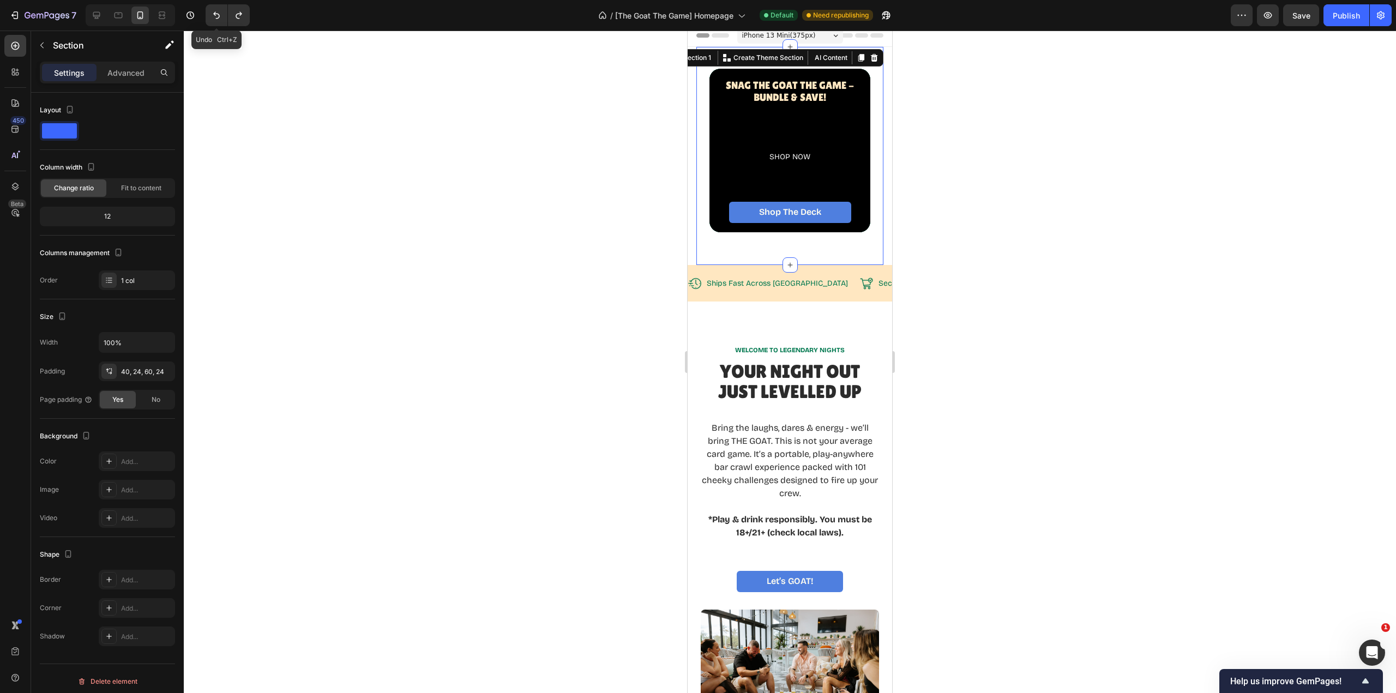
click at [213, 14] on icon "Undo/Redo" at bounding box center [216, 15] width 11 height 11
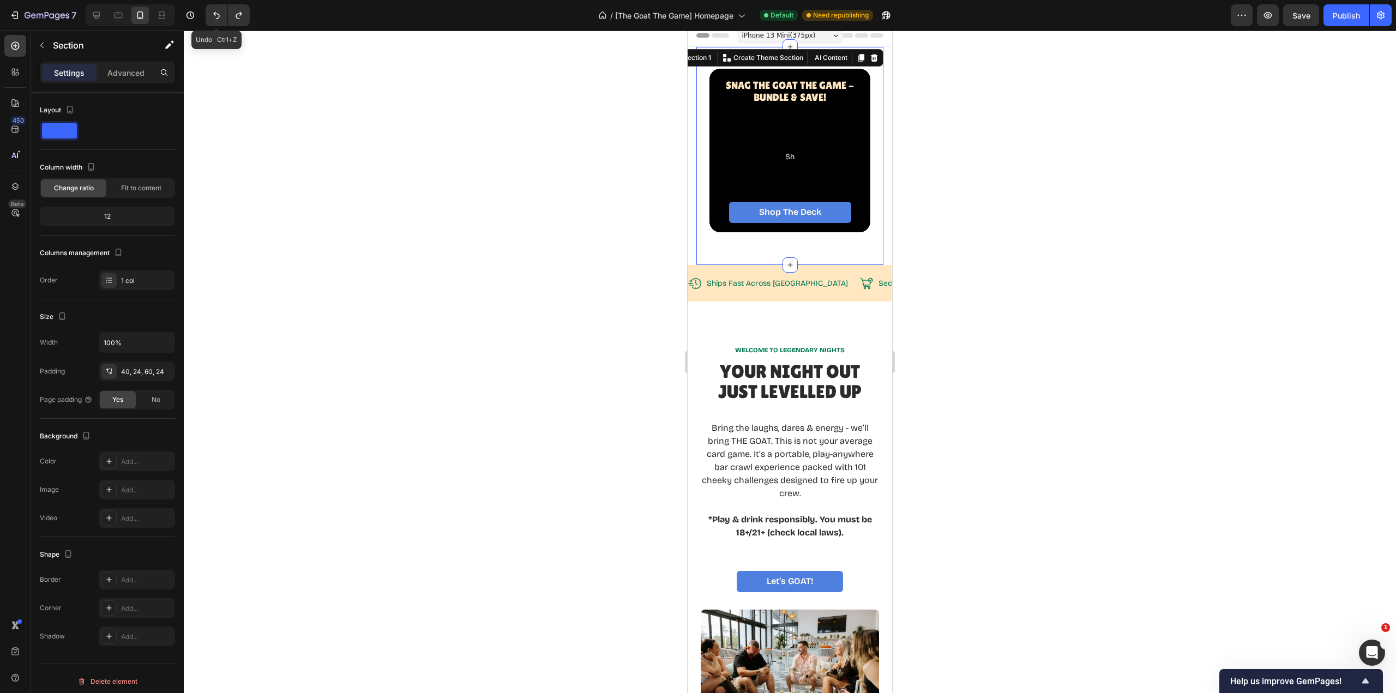
click at [213, 14] on icon "Undo/Redo" at bounding box center [216, 15] width 11 height 11
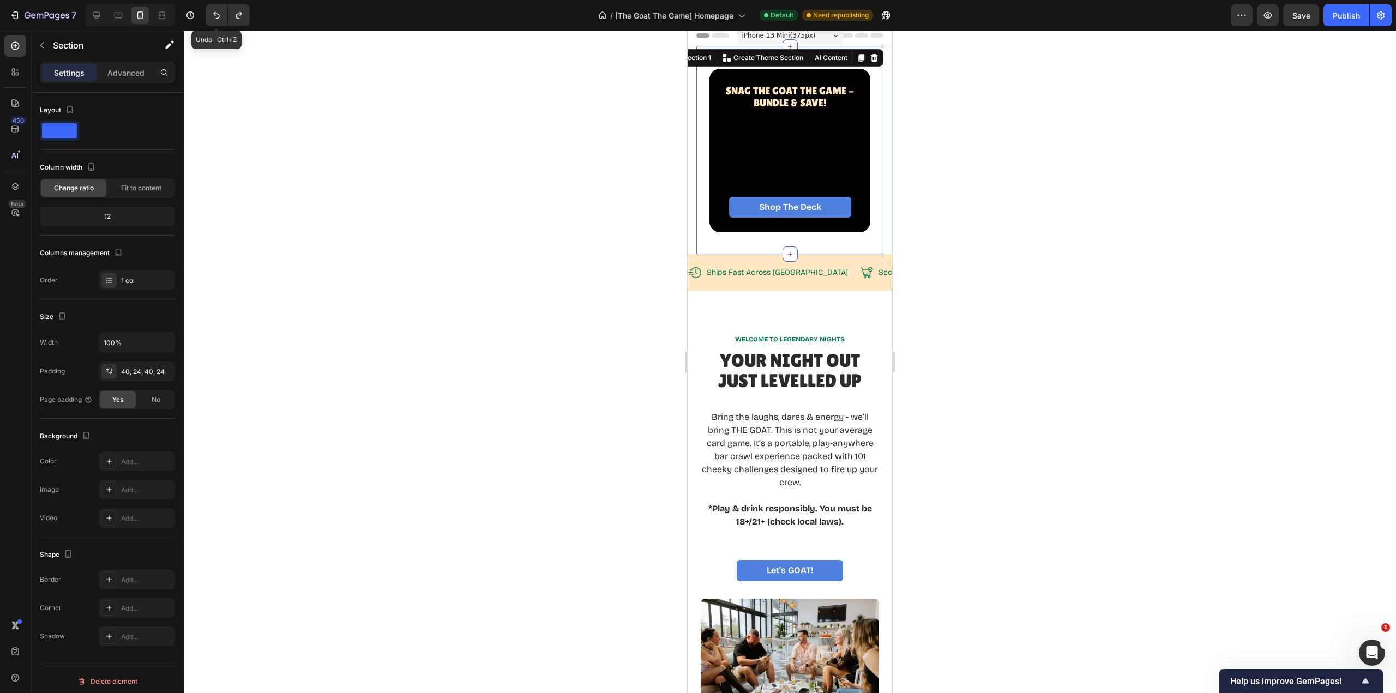
click at [213, 14] on icon "Undo/Redo" at bounding box center [216, 15] width 11 height 11
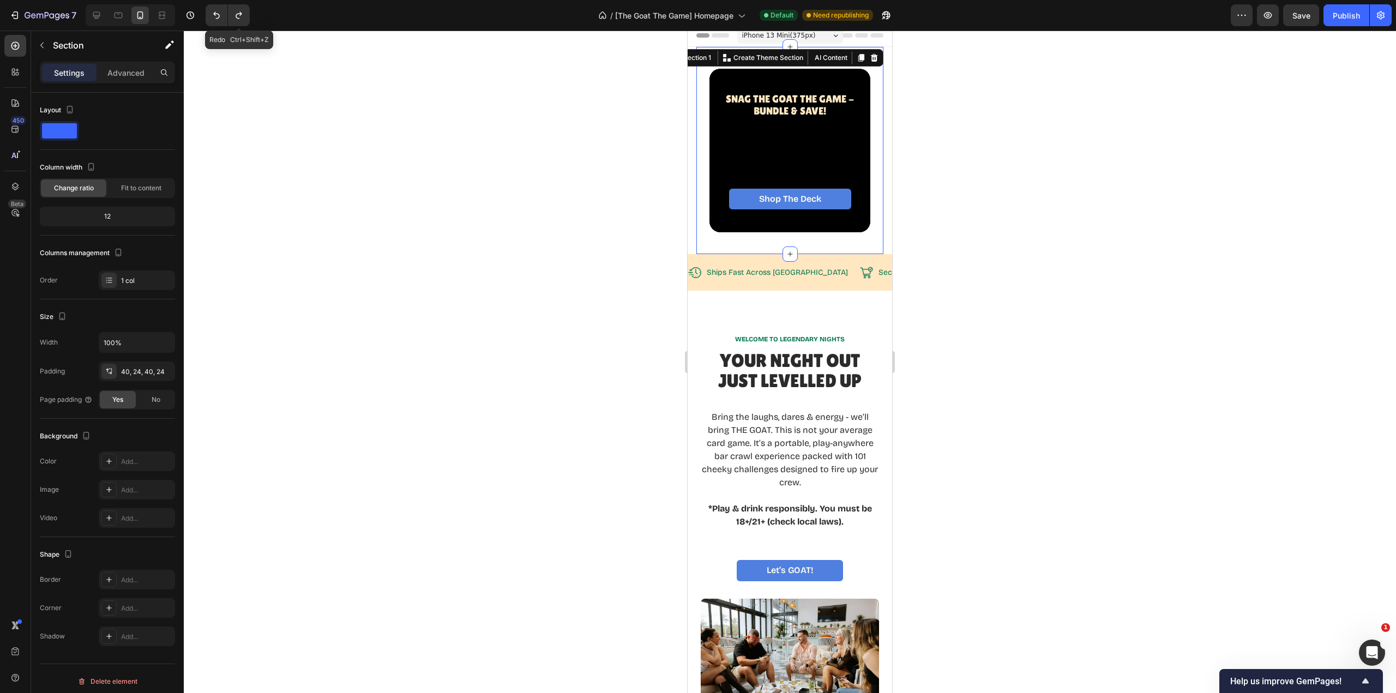
click at [238, 19] on icon "Undo/Redo" at bounding box center [238, 15] width 11 height 11
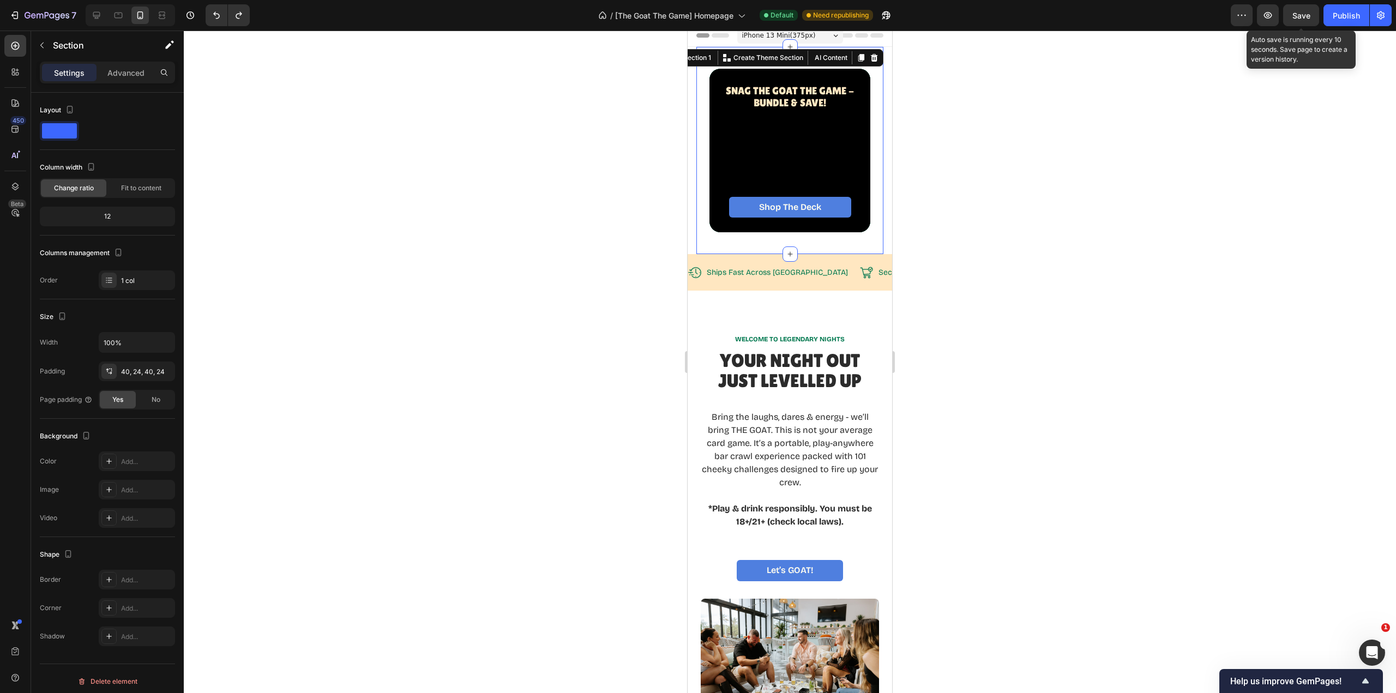
click at [1299, 17] on span "Save" at bounding box center [1302, 15] width 18 height 9
click at [125, 17] on div at bounding box center [118, 15] width 17 height 17
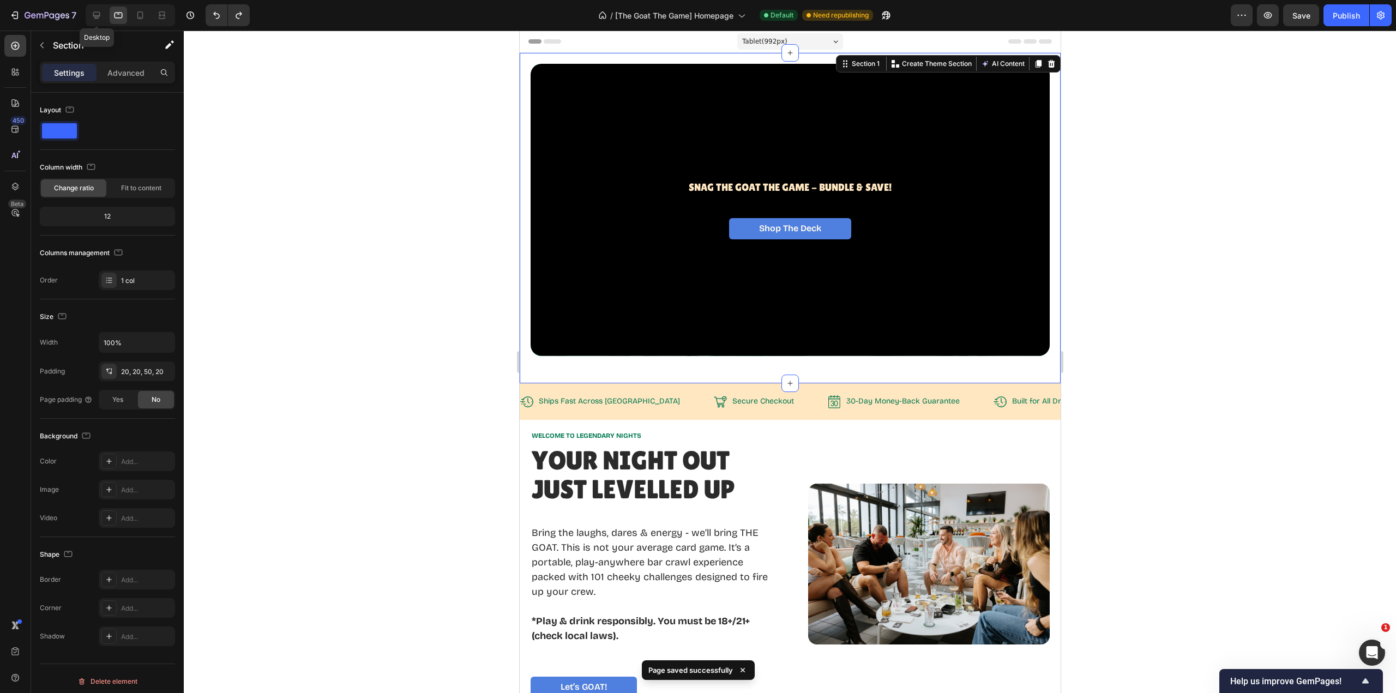
click at [103, 18] on div at bounding box center [96, 15] width 17 height 17
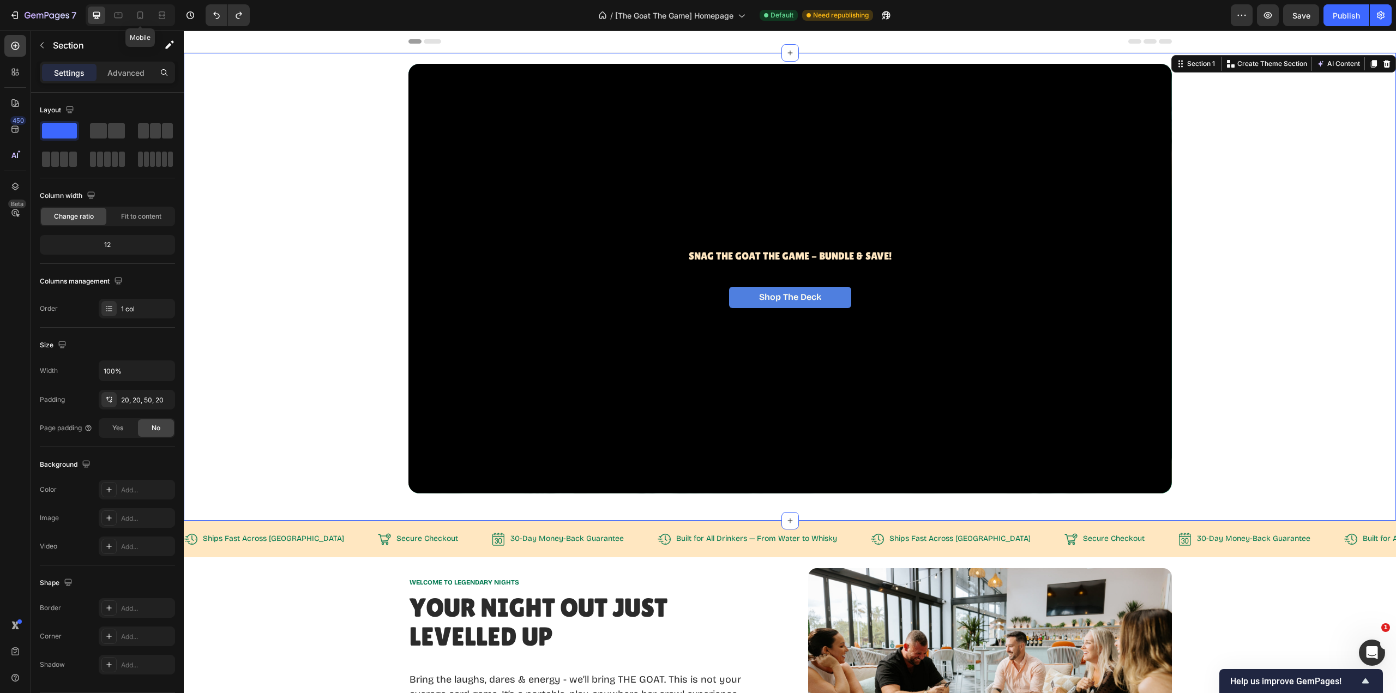
click at [134, 16] on div at bounding box center [139, 15] width 17 height 17
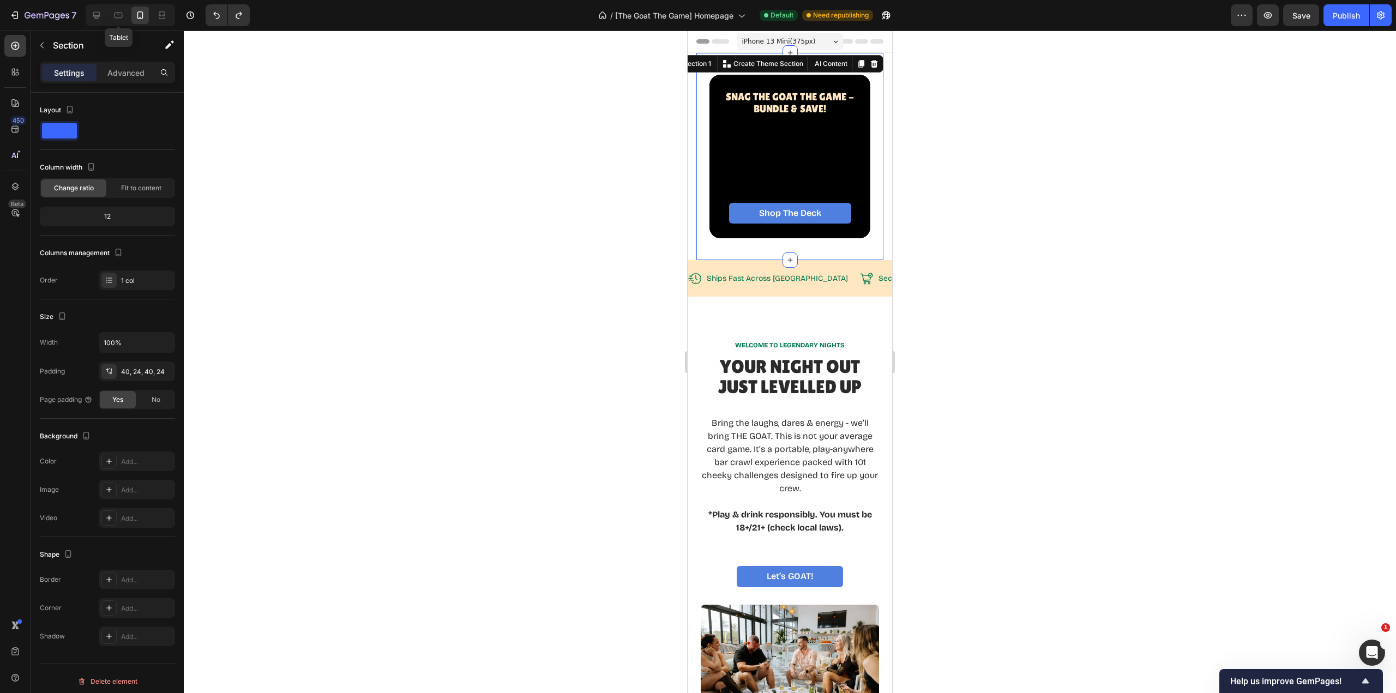
click at [118, 15] on icon at bounding box center [118, 15] width 11 height 11
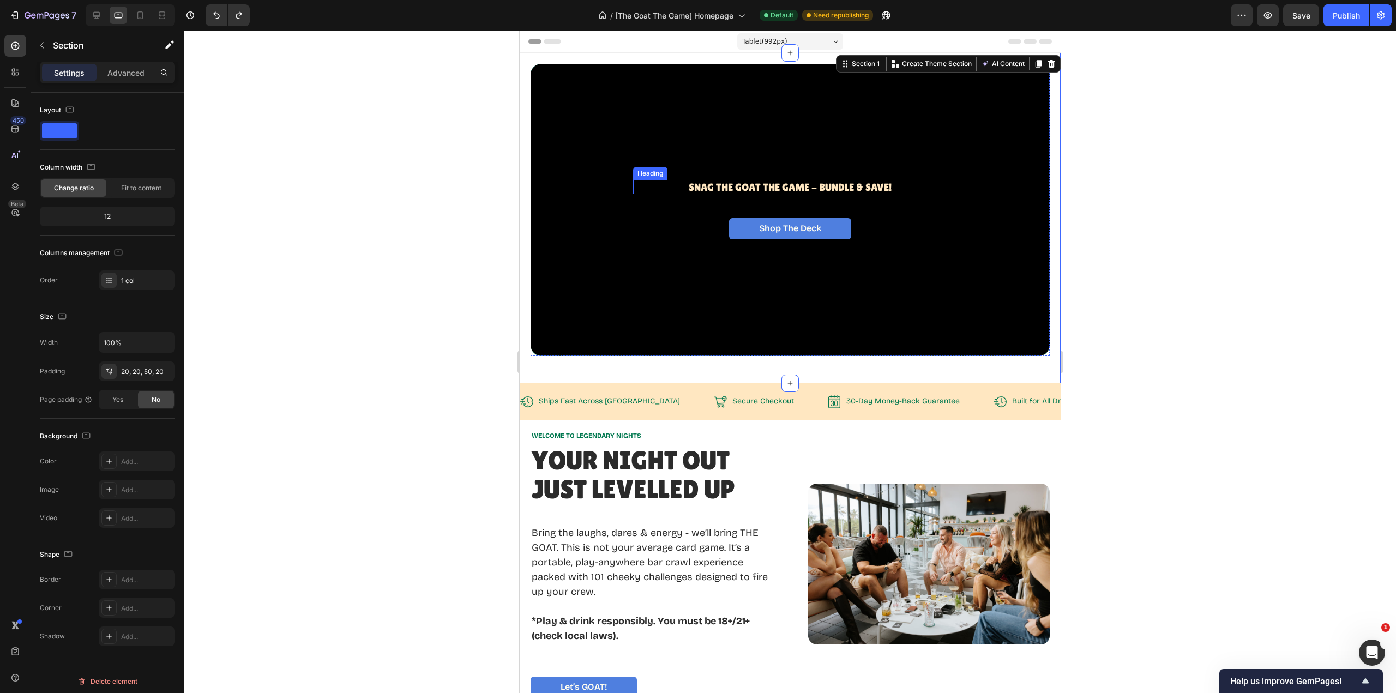
click at [815, 187] on span "Snag The GOAT THE Game - BUNDLE & SAVE!" at bounding box center [789, 187] width 203 height 12
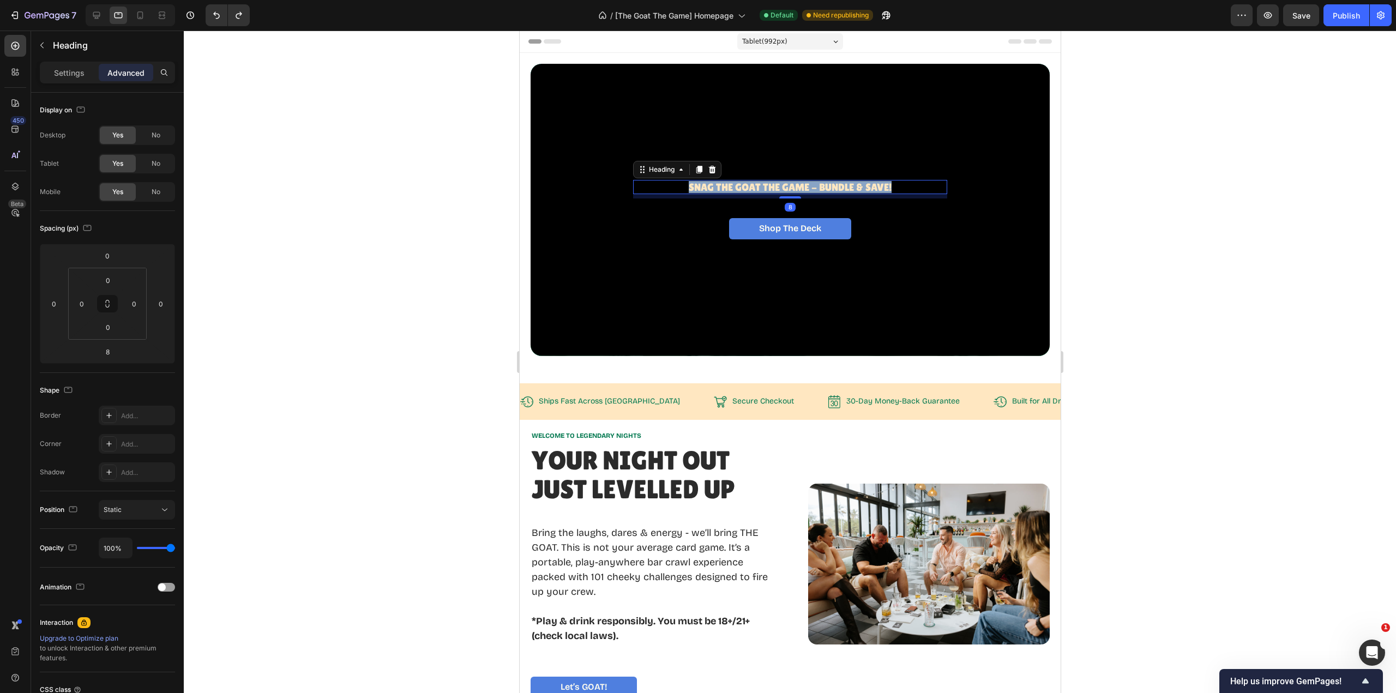
click at [815, 187] on span "Snag The GOAT THE Game - BUNDLE & SAVE!" at bounding box center [789, 187] width 203 height 12
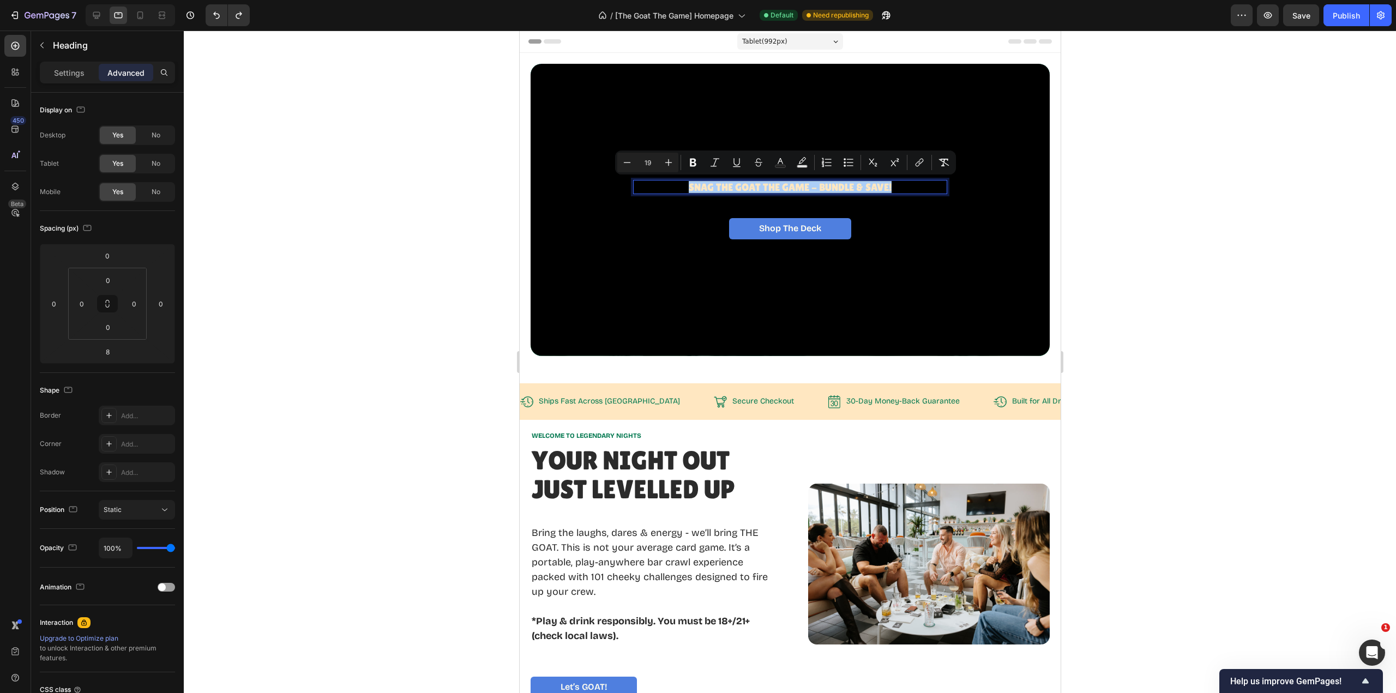
click at [670, 161] on icon "Editor contextual toolbar" at bounding box center [668, 162] width 11 height 11
type input "20"
click at [670, 161] on div "Overlay" at bounding box center [789, 210] width 519 height 292
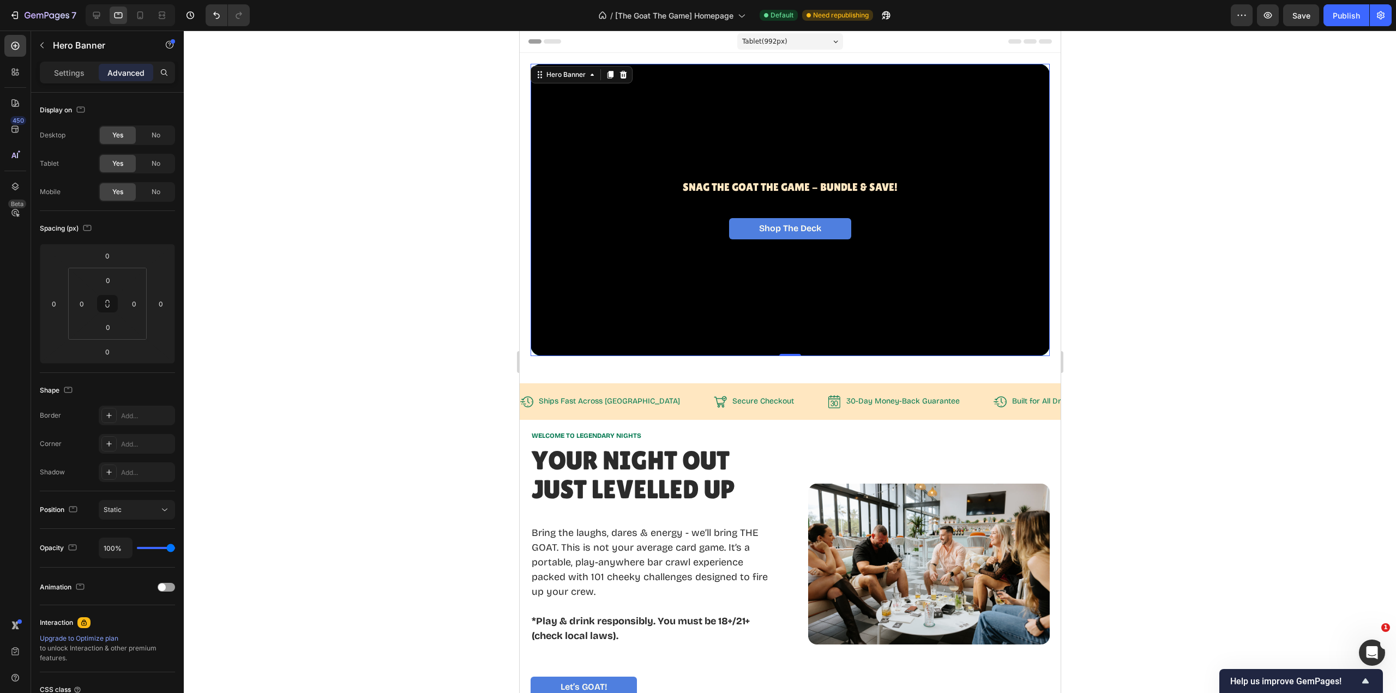
click at [670, 161] on div "Overlay" at bounding box center [789, 210] width 519 height 292
click at [728, 187] on span "Snag The GOAT THE Game - BUNDLE & SAVE!" at bounding box center [789, 187] width 215 height 12
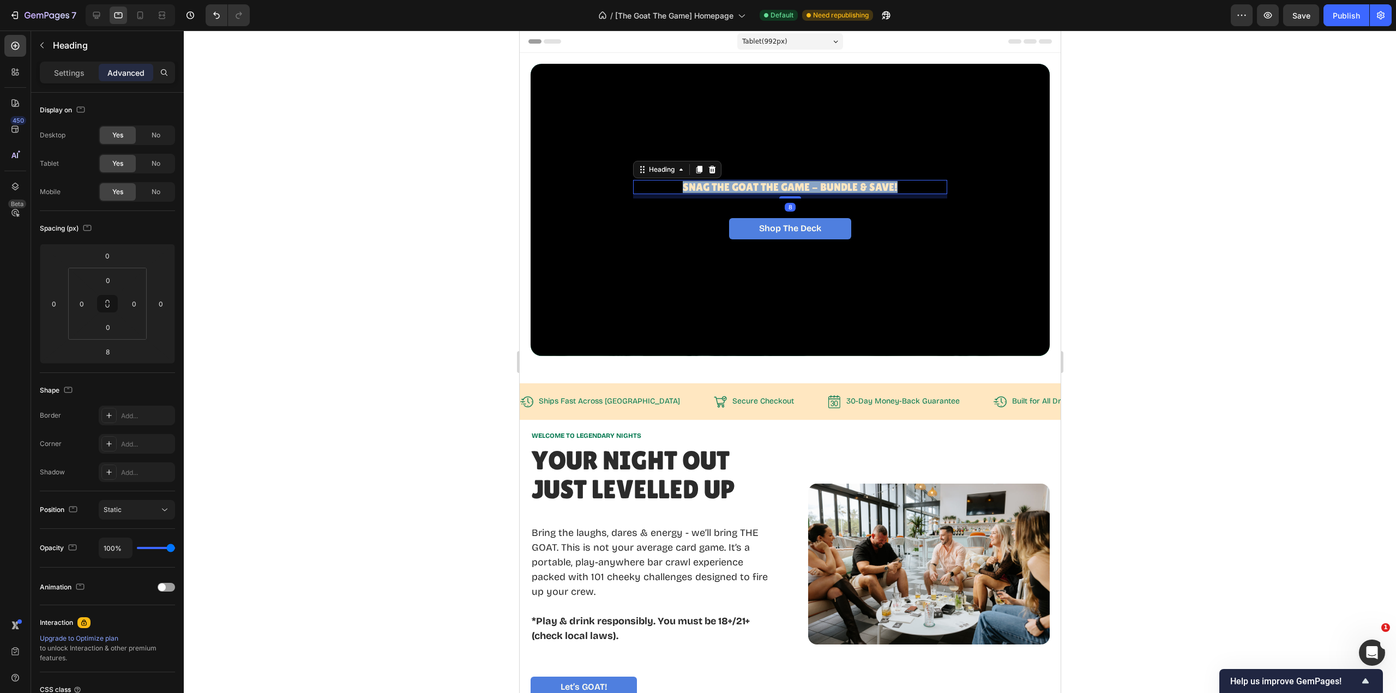
click at [728, 187] on span "Snag The GOAT THE Game - BUNDLE & SAVE!" at bounding box center [789, 187] width 215 height 12
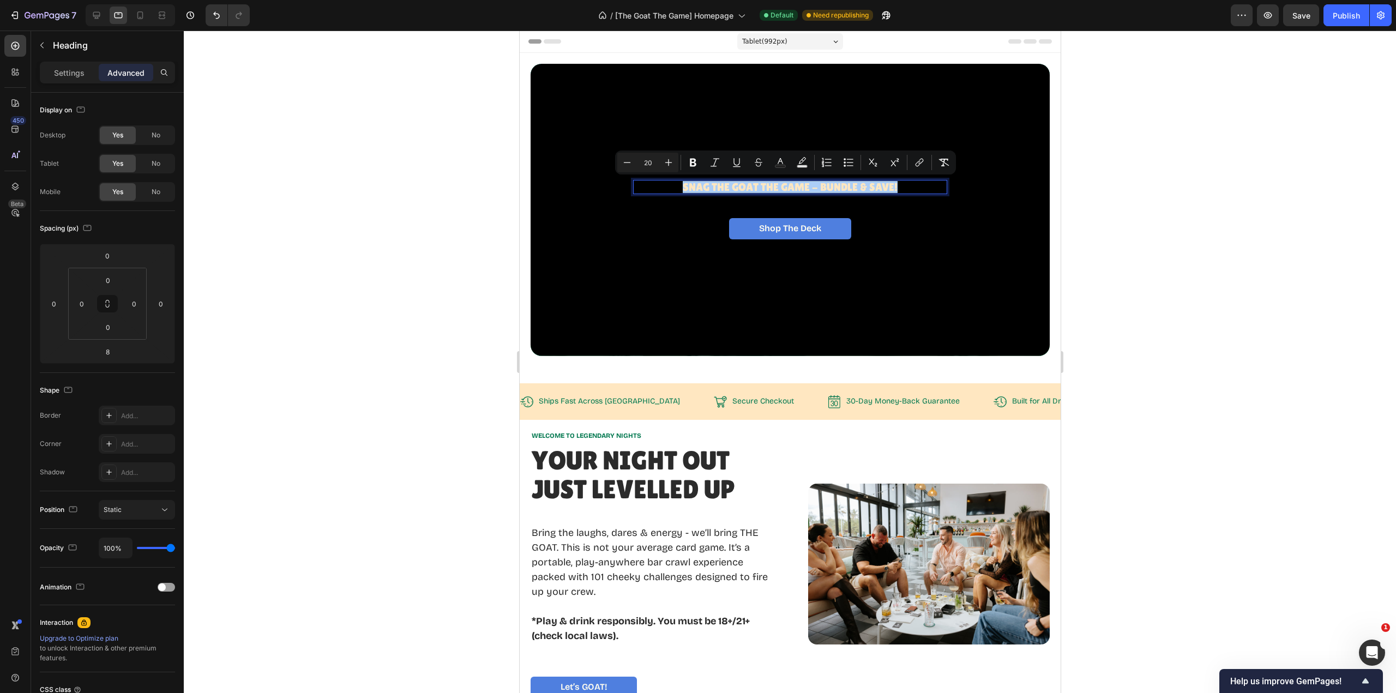
click at [669, 164] on icon "Editor contextual toolbar" at bounding box center [668, 162] width 11 height 11
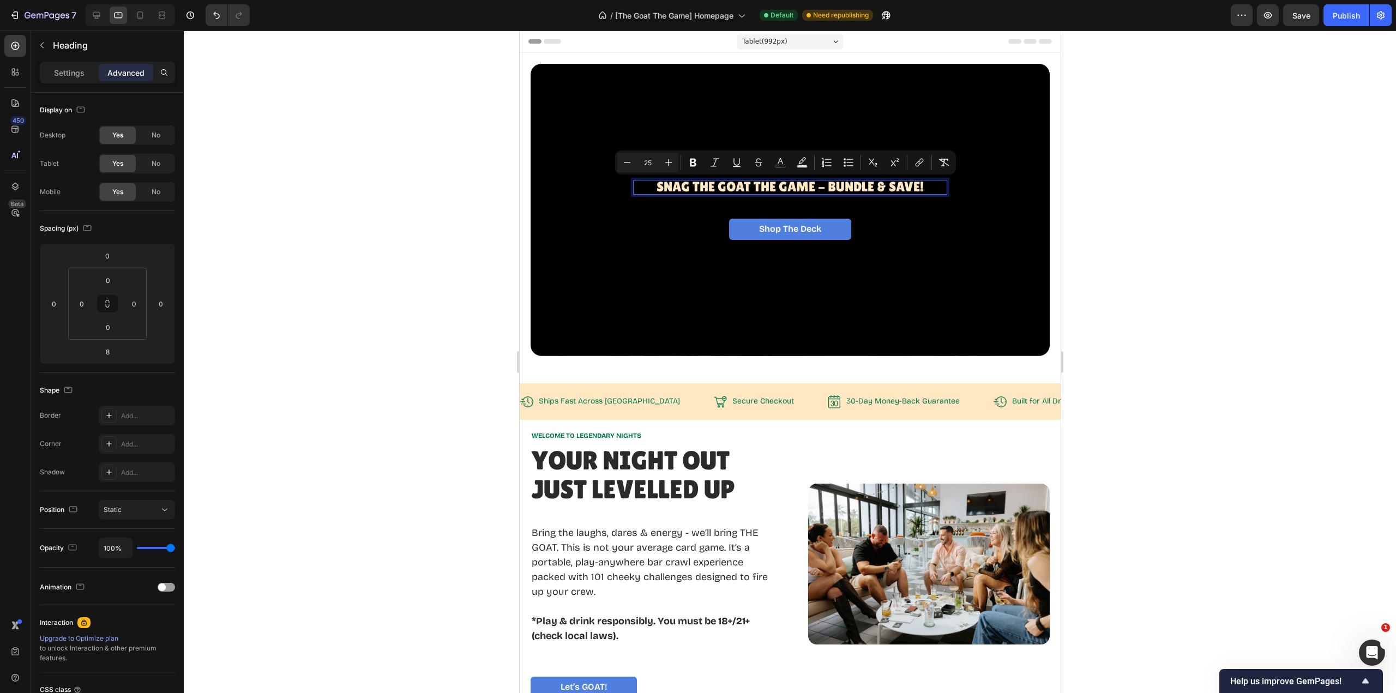
click at [669, 164] on icon "Editor contextual toolbar" at bounding box center [668, 162] width 11 height 11
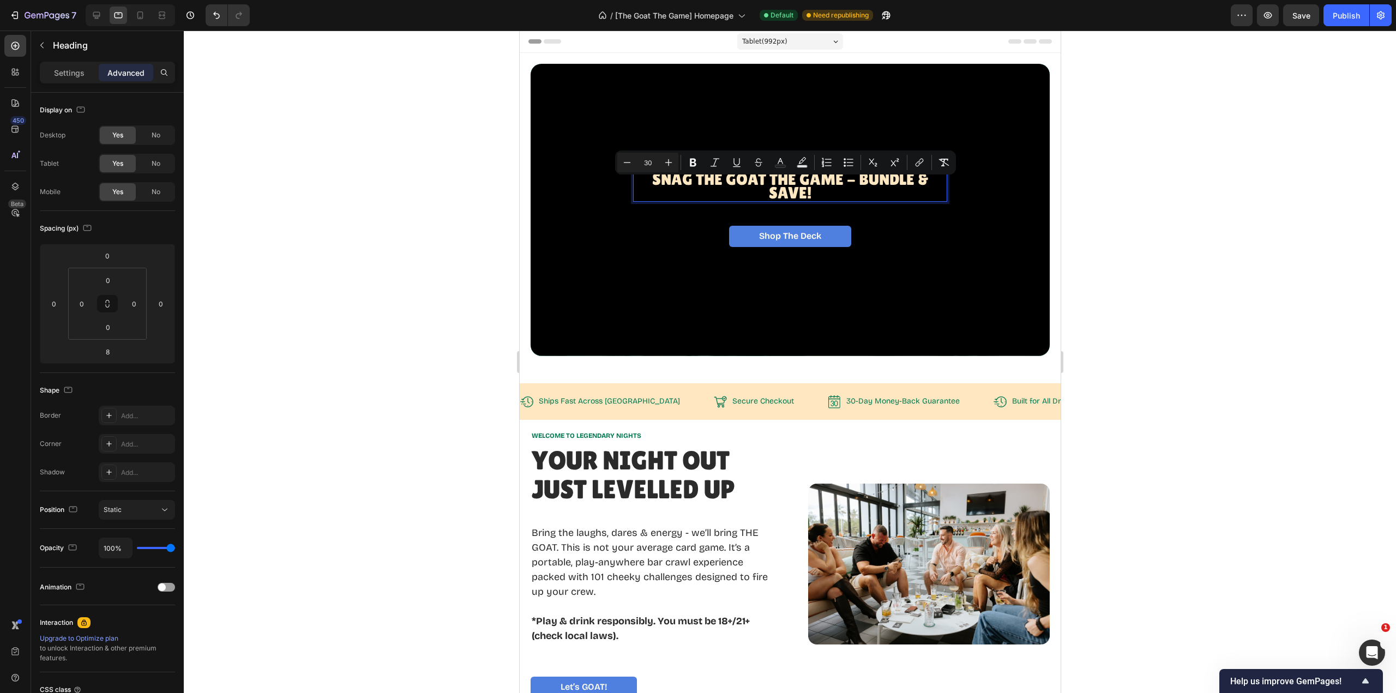
click at [669, 164] on icon "Editor contextual toolbar" at bounding box center [668, 162] width 11 height 11
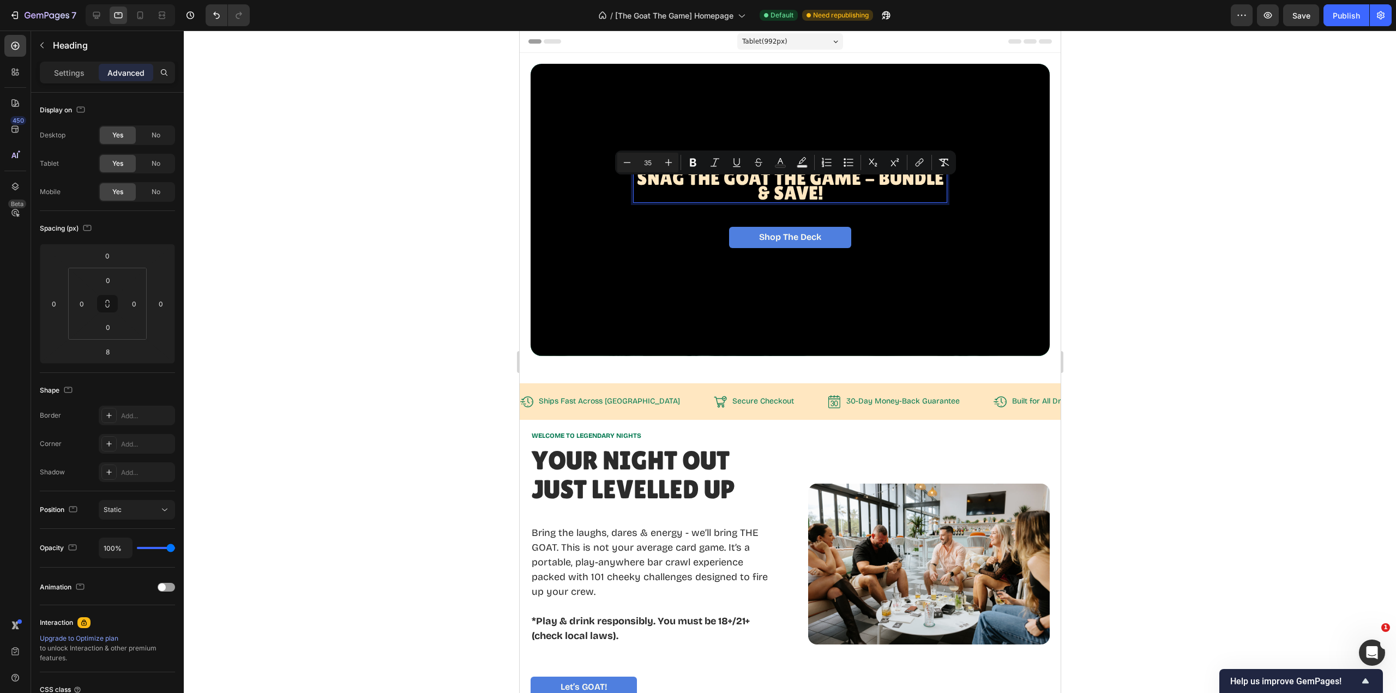
click at [669, 164] on icon "Editor contextual toolbar" at bounding box center [668, 162] width 11 height 11
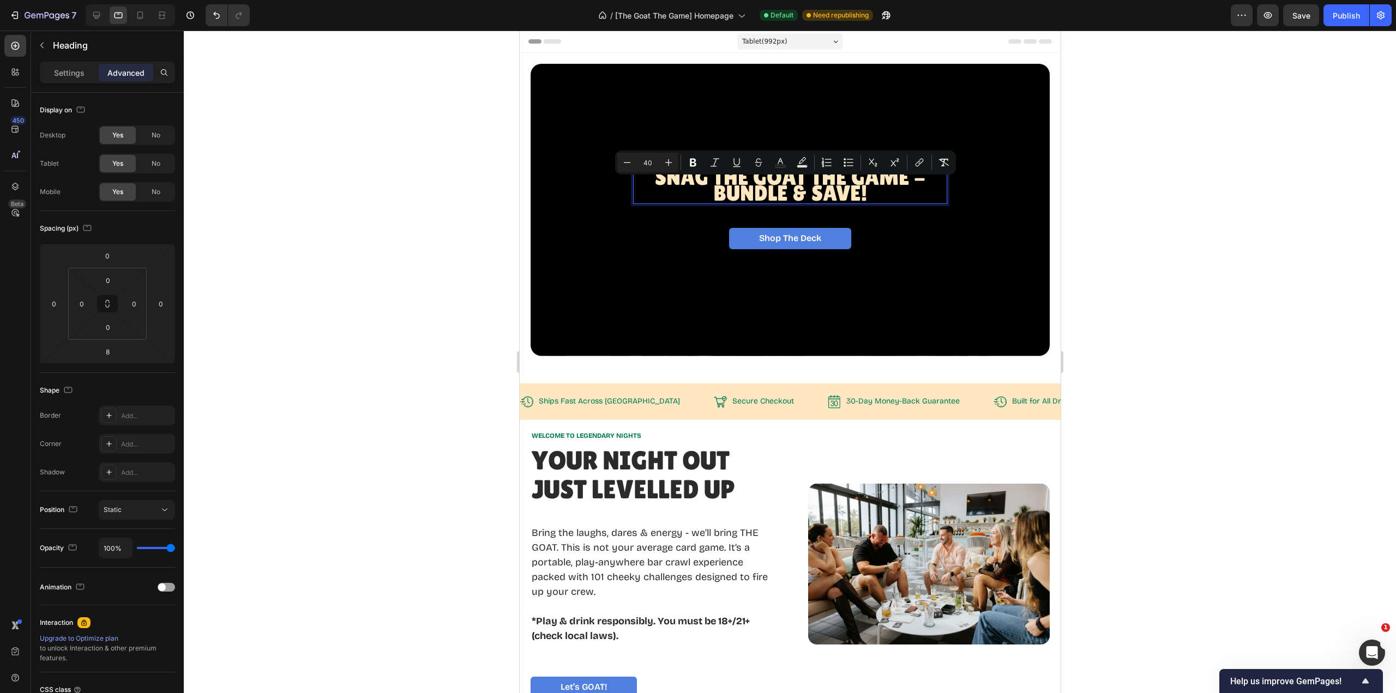
click at [669, 164] on icon "Editor contextual toolbar" at bounding box center [668, 162] width 11 height 11
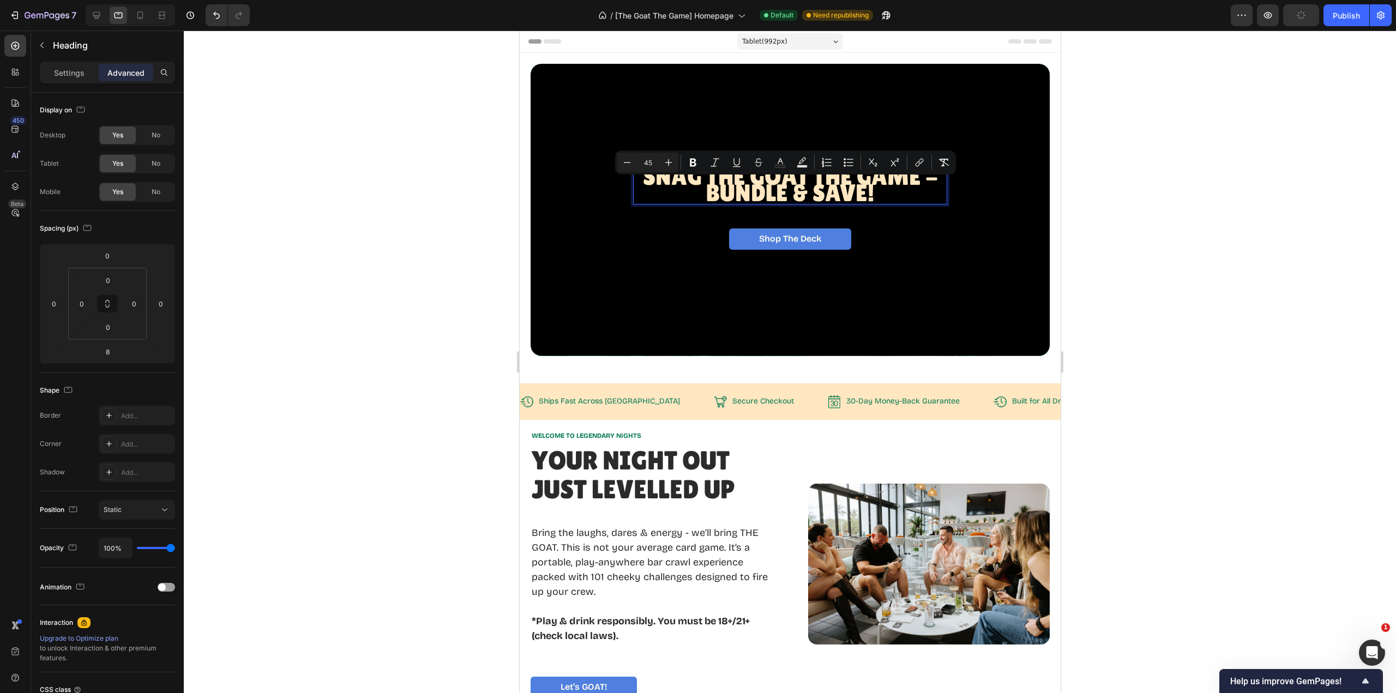
click at [669, 164] on icon "Editor contextual toolbar" at bounding box center [668, 162] width 11 height 11
click at [627, 160] on icon "Editor contextual toolbar" at bounding box center [627, 162] width 11 height 11
type input "46"
click at [893, 195] on p "Snag The GOAT THE Game - BUNDLE & SAVE!" at bounding box center [790, 187] width 312 height 34
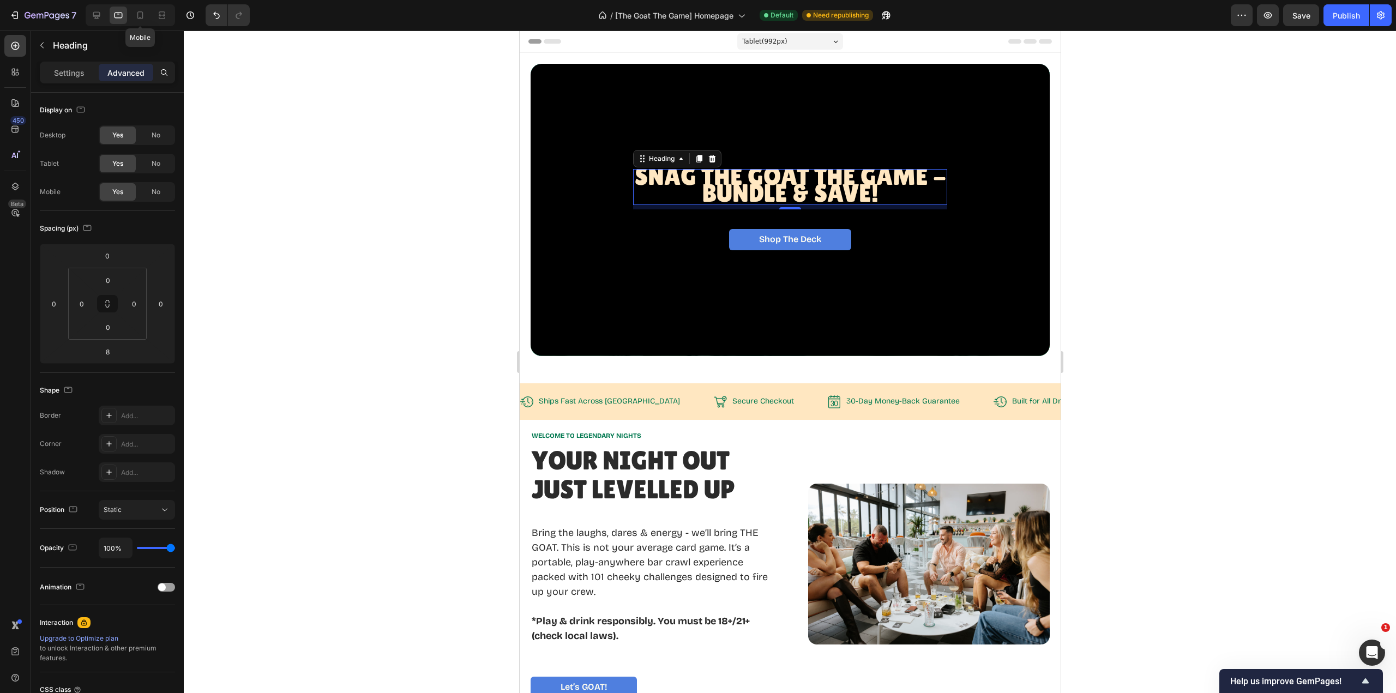
click at [140, 13] on icon at bounding box center [140, 15] width 11 height 11
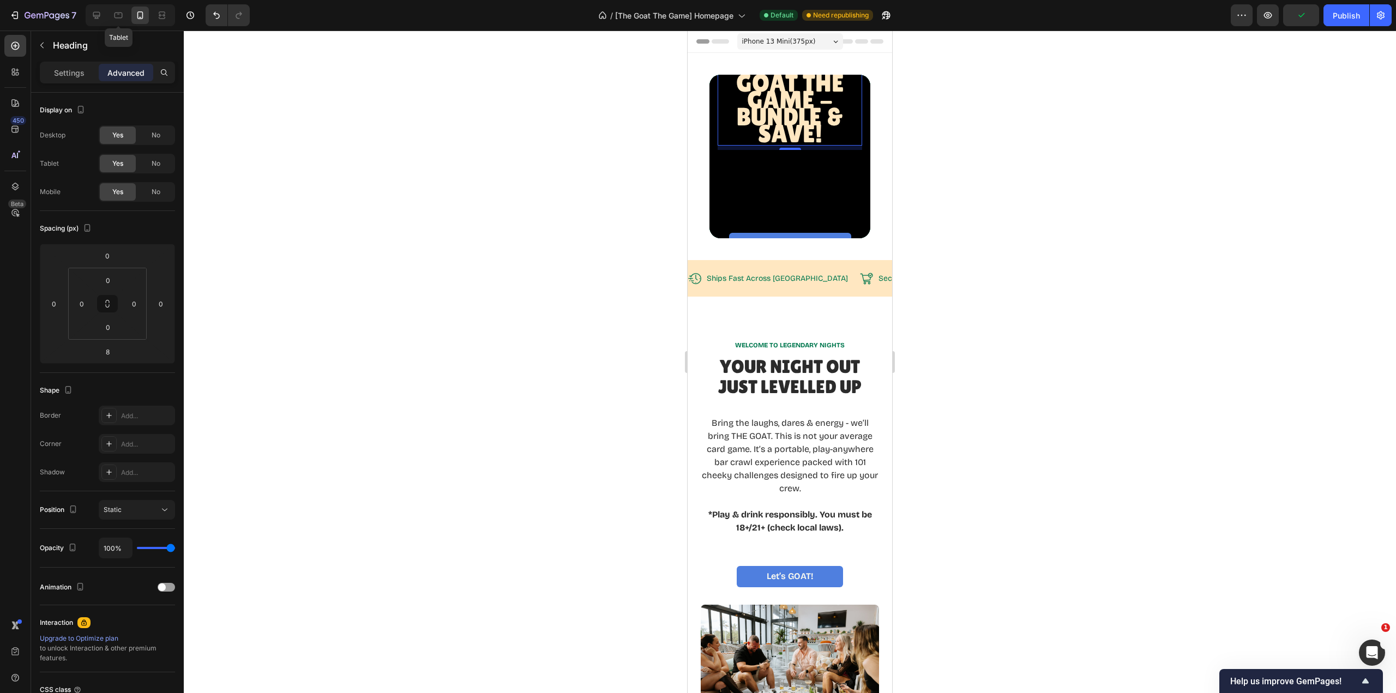
click at [116, 17] on icon at bounding box center [119, 16] width 8 height 6
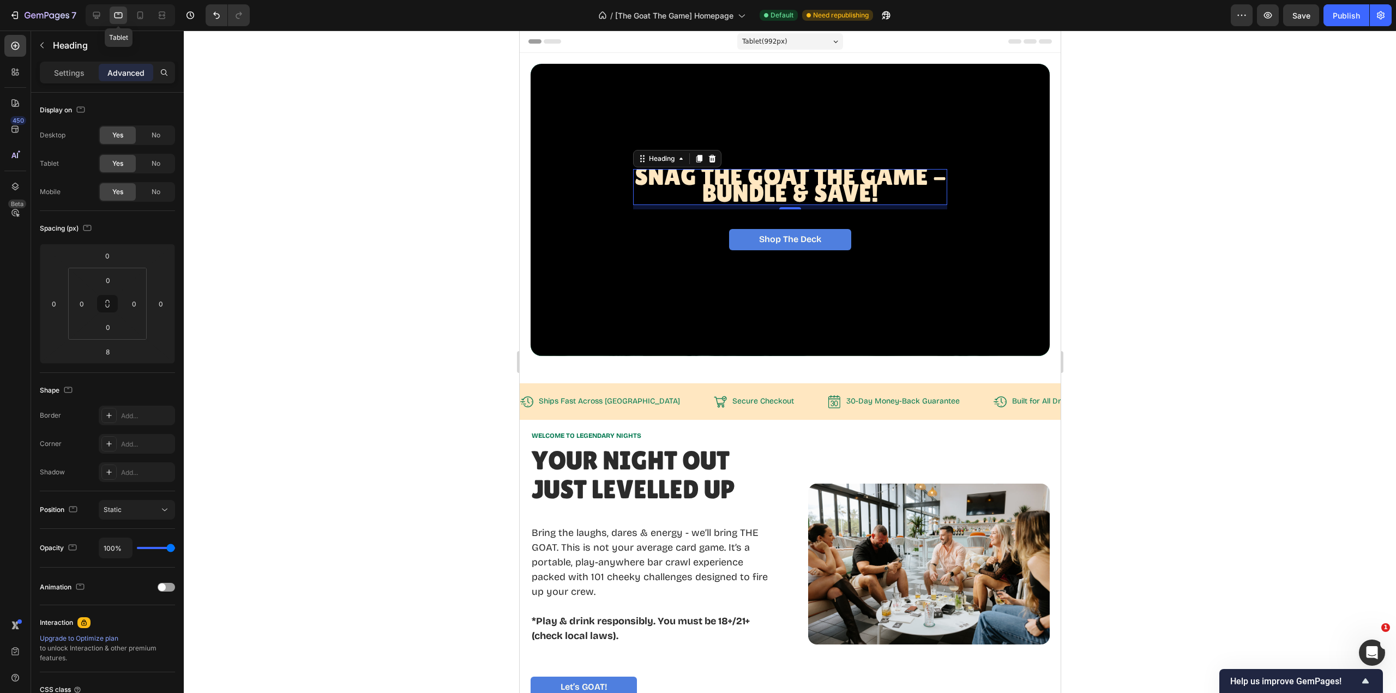
scroll to position [98, 0]
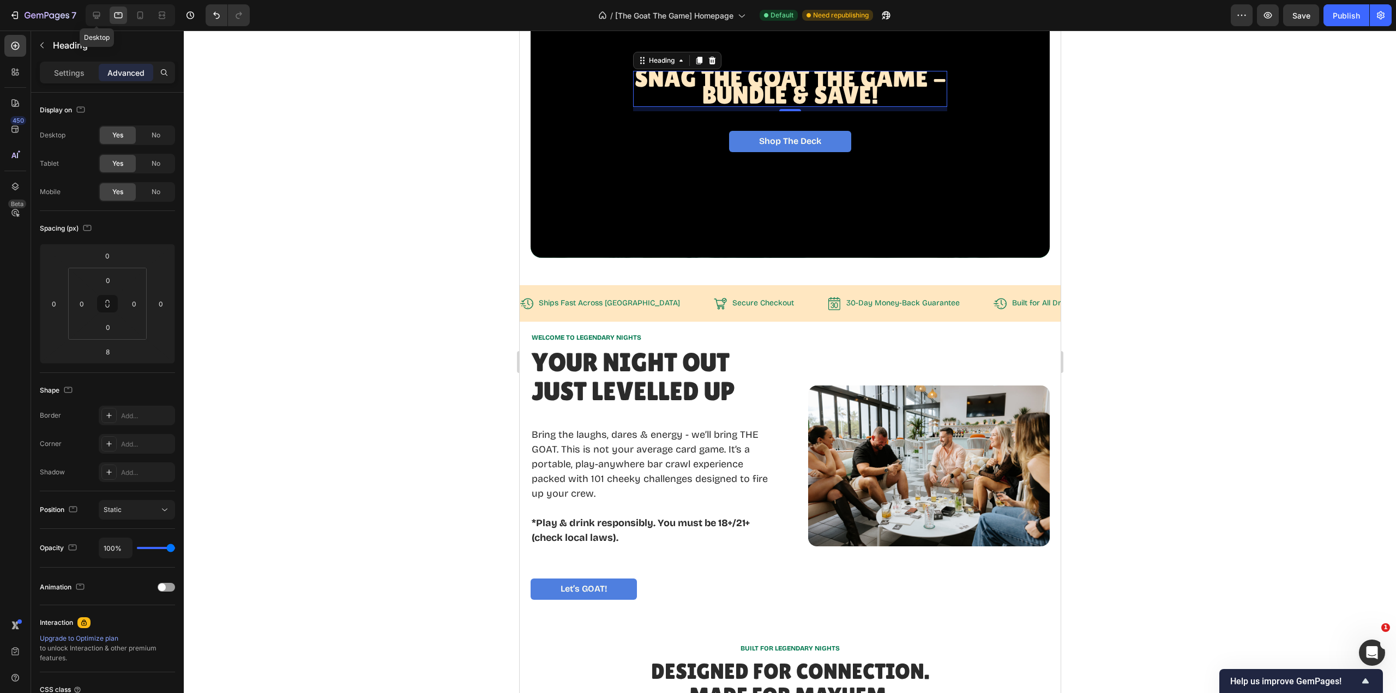
click at [93, 15] on icon at bounding box center [96, 15] width 11 height 11
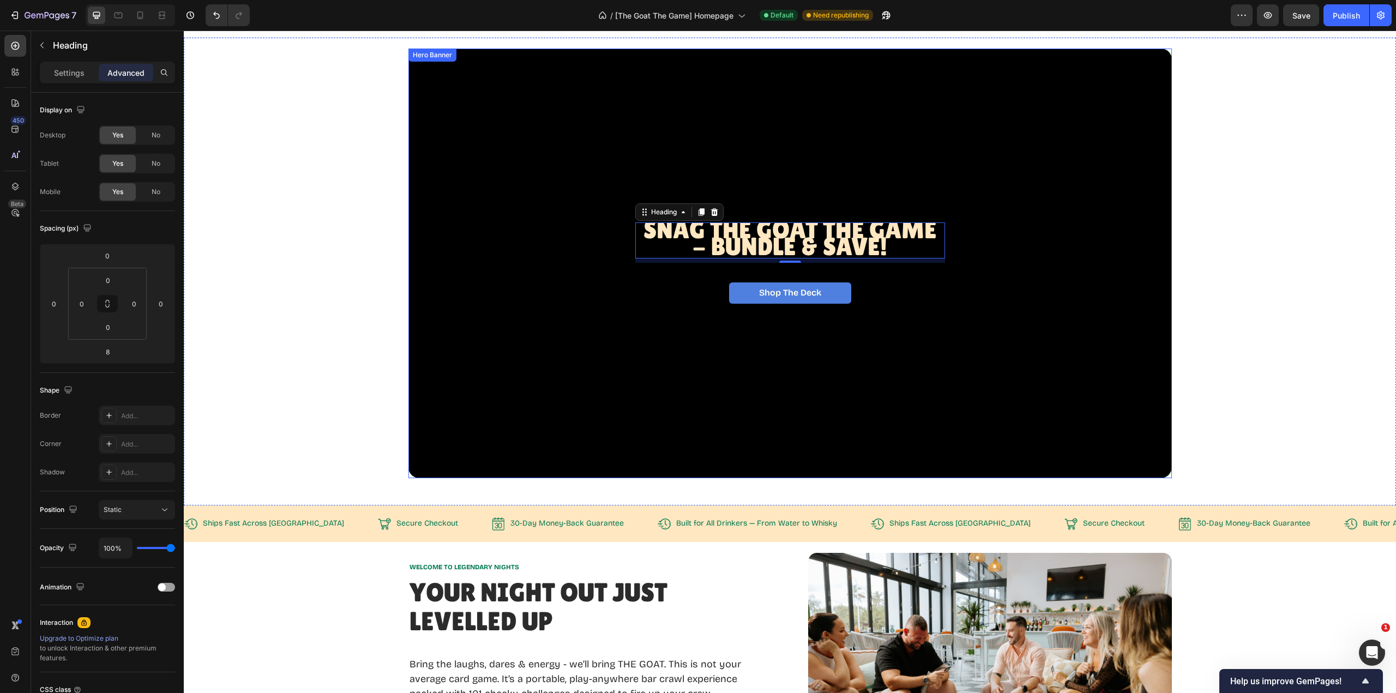
scroll to position [5, 0]
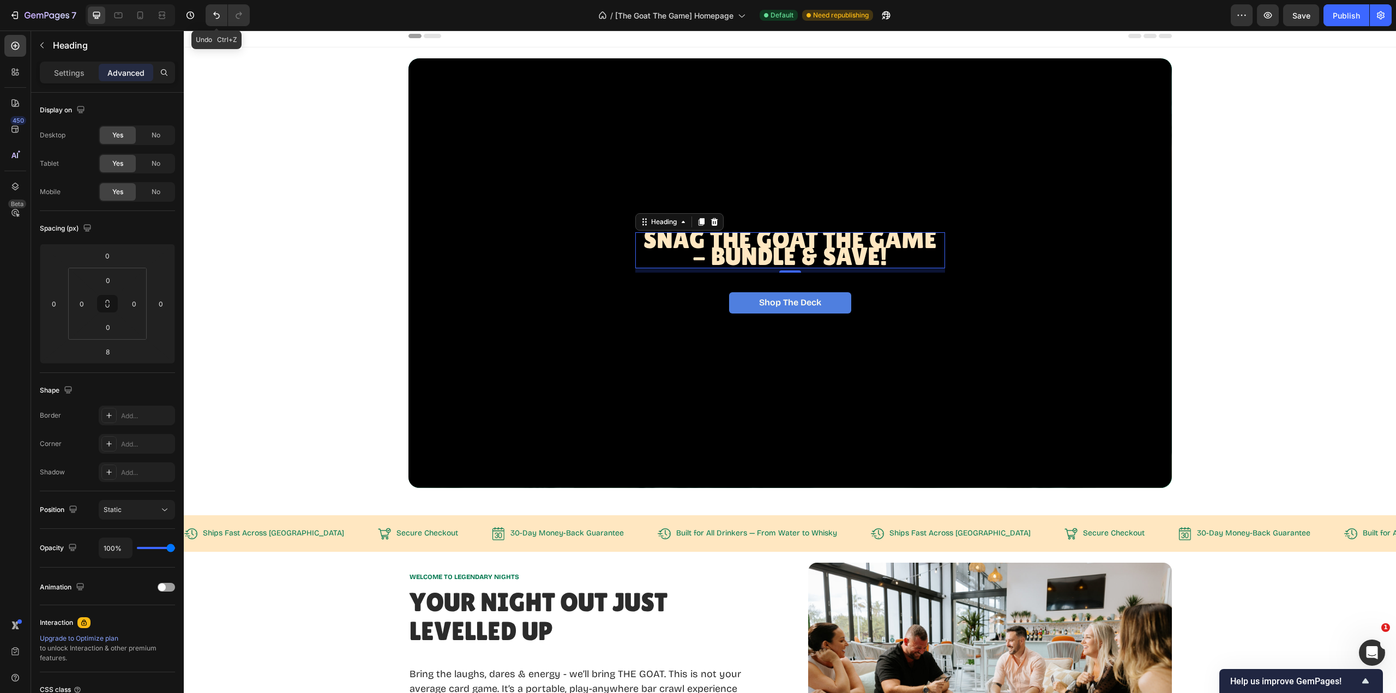
click at [215, 13] on icon "Undo/Redo" at bounding box center [216, 15] width 7 height 7
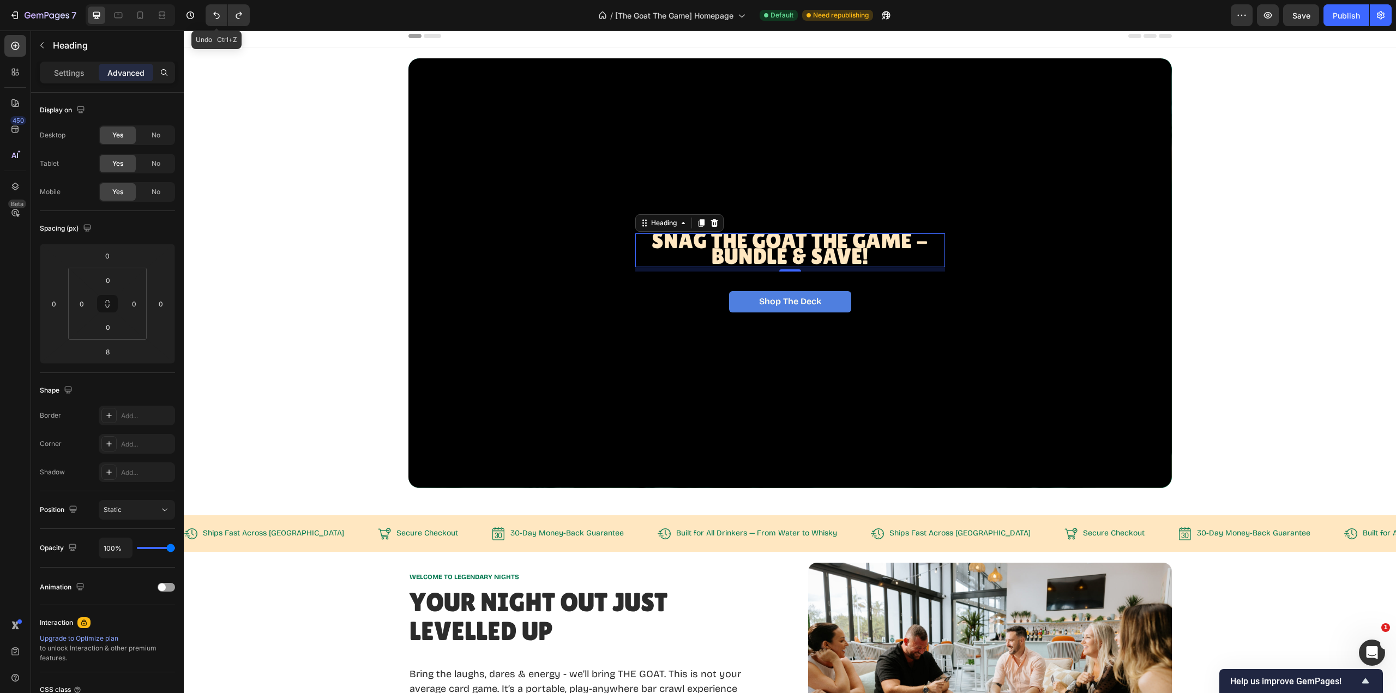
click at [215, 13] on icon "Undo/Redo" at bounding box center [216, 15] width 7 height 7
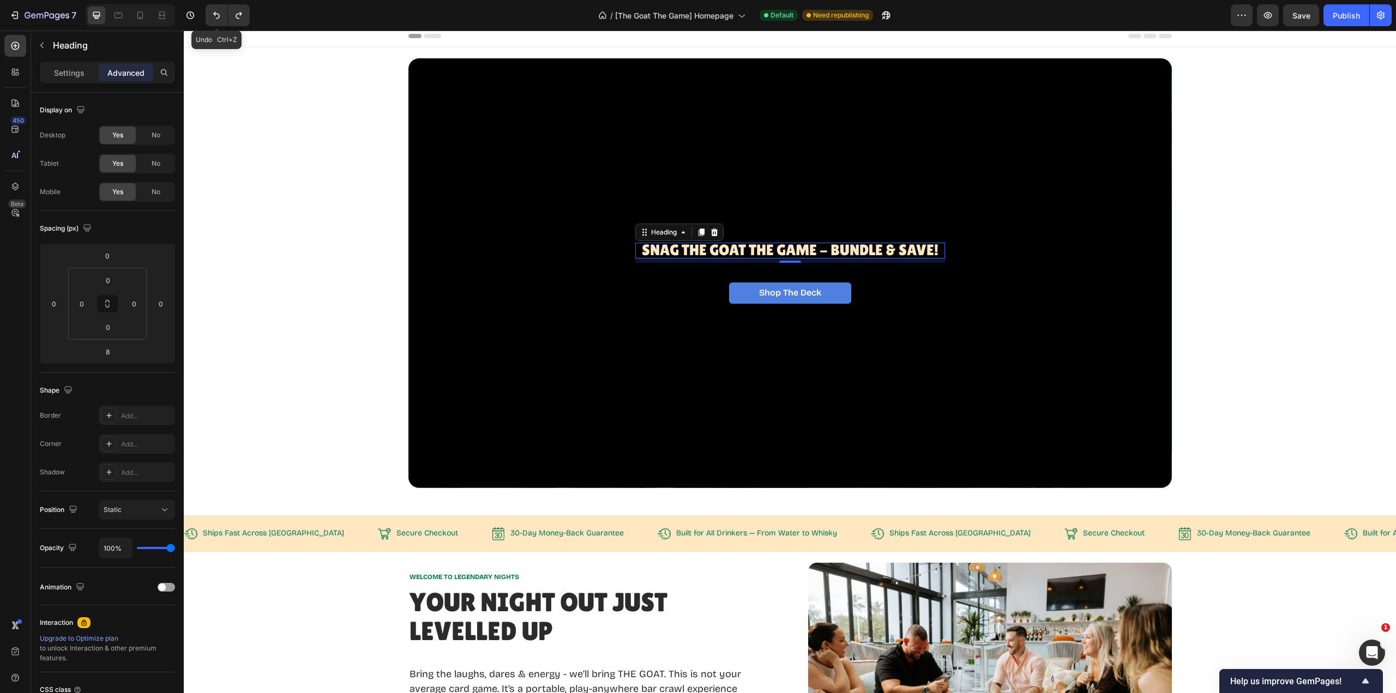
click at [215, 13] on icon "Undo/Redo" at bounding box center [216, 15] width 7 height 7
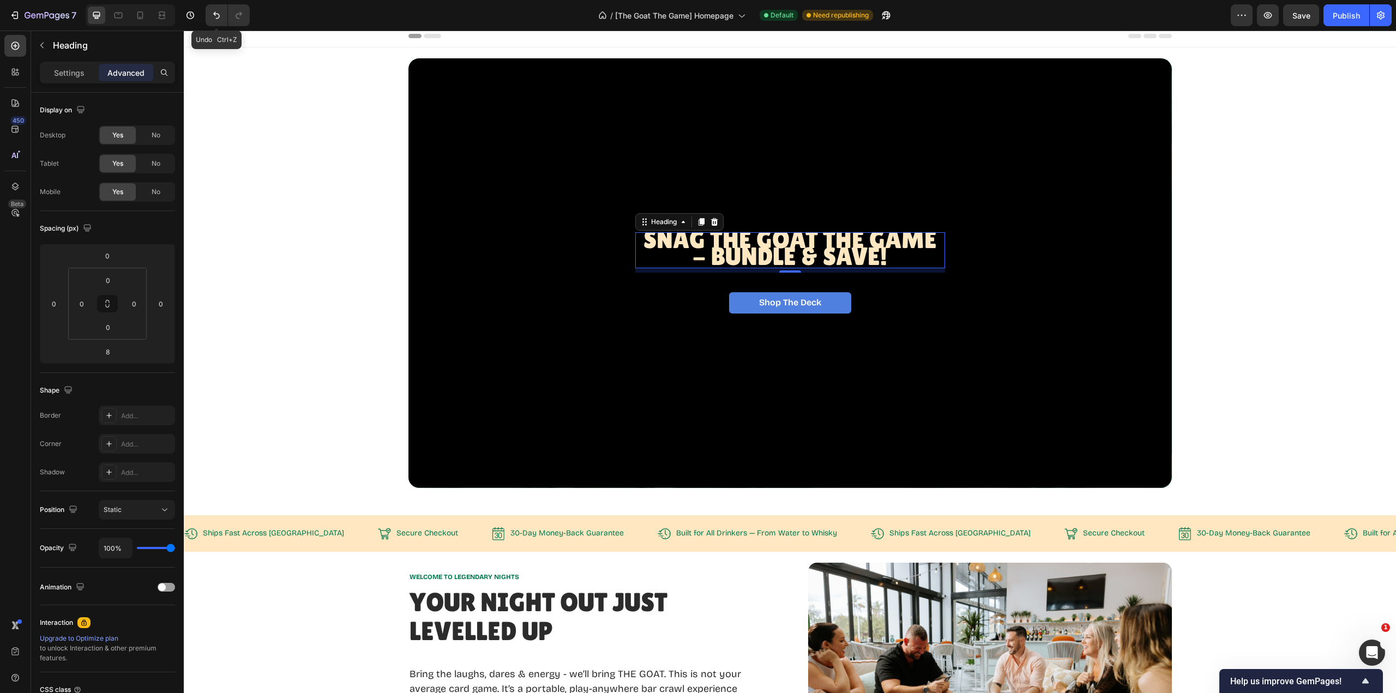
click at [215, 13] on icon "Undo/Redo" at bounding box center [216, 15] width 7 height 7
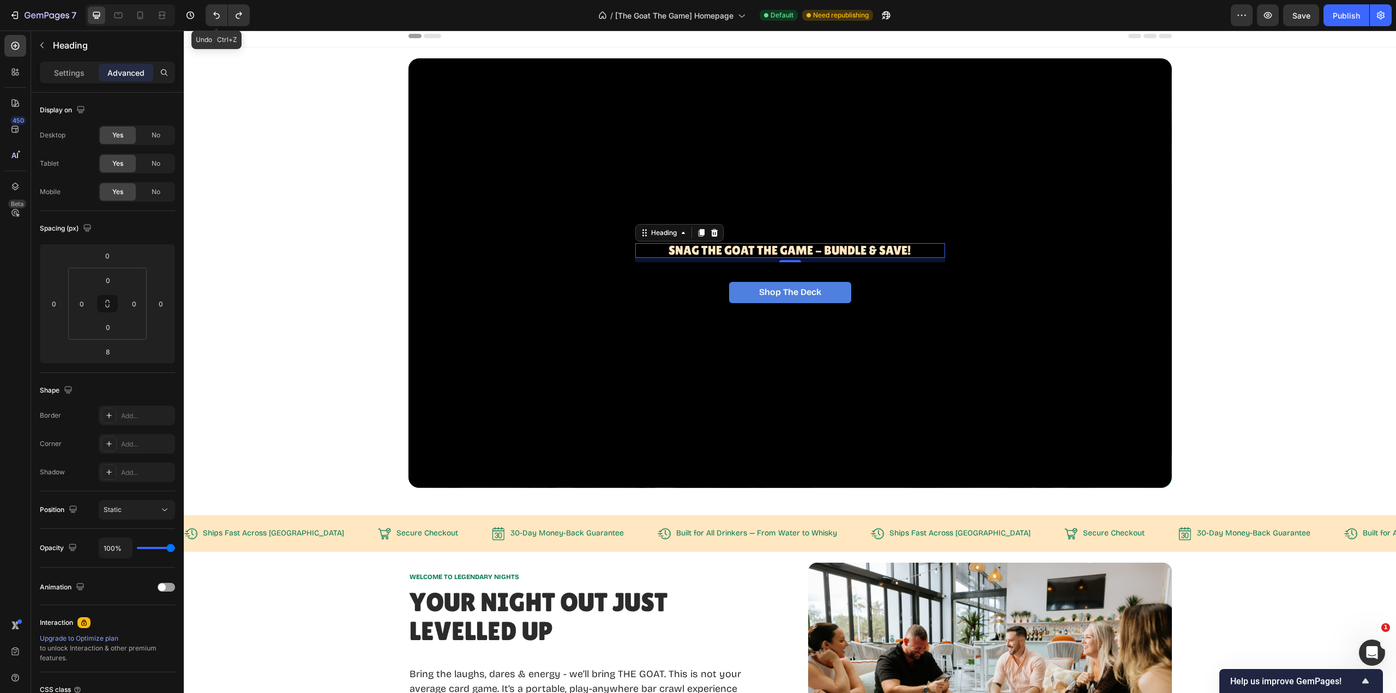
click at [215, 13] on icon "Undo/Redo" at bounding box center [216, 15] width 7 height 7
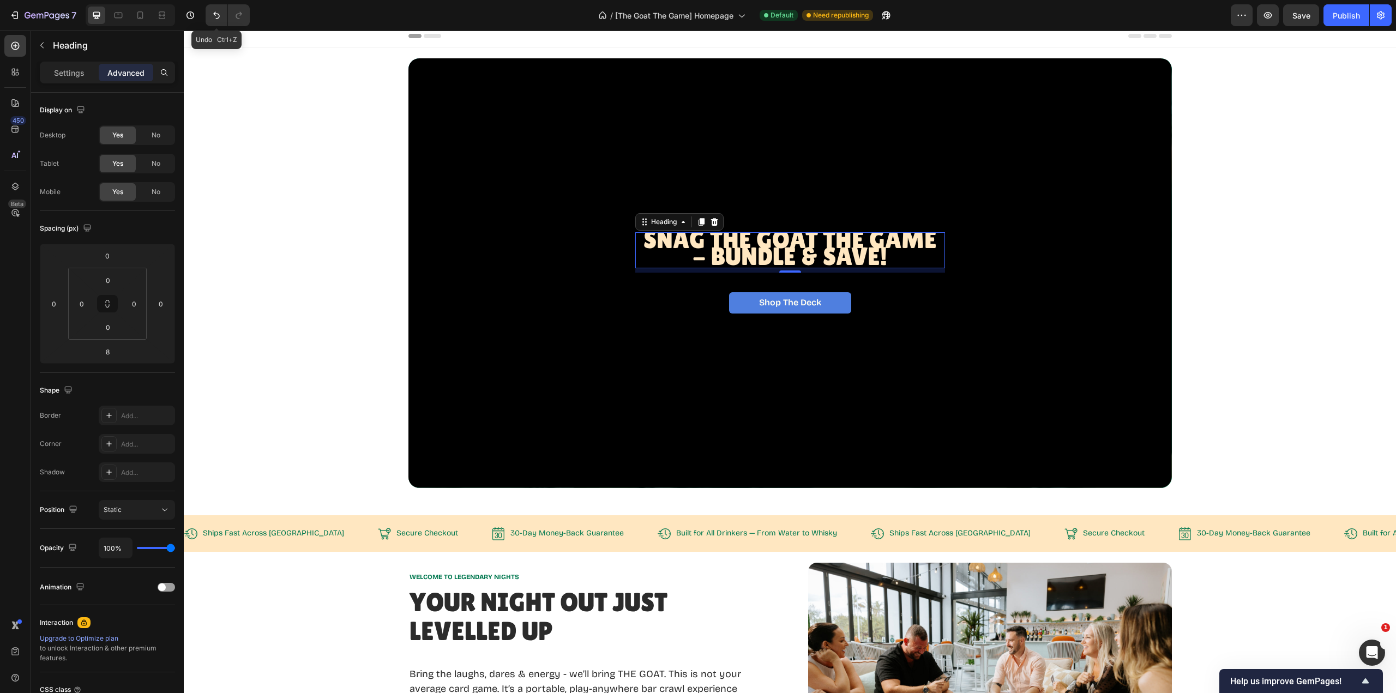
click at [215, 13] on icon "Undo/Redo" at bounding box center [216, 15] width 7 height 7
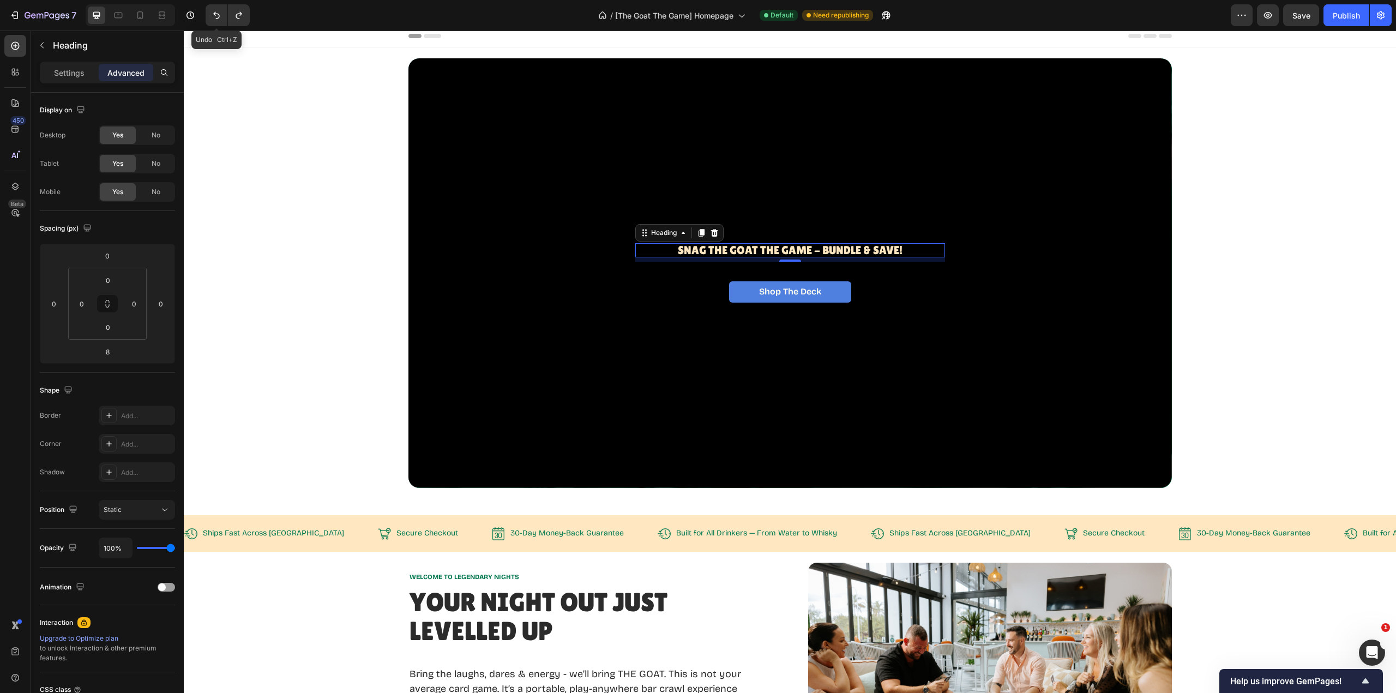
click at [215, 13] on icon "Undo/Redo" at bounding box center [216, 15] width 7 height 7
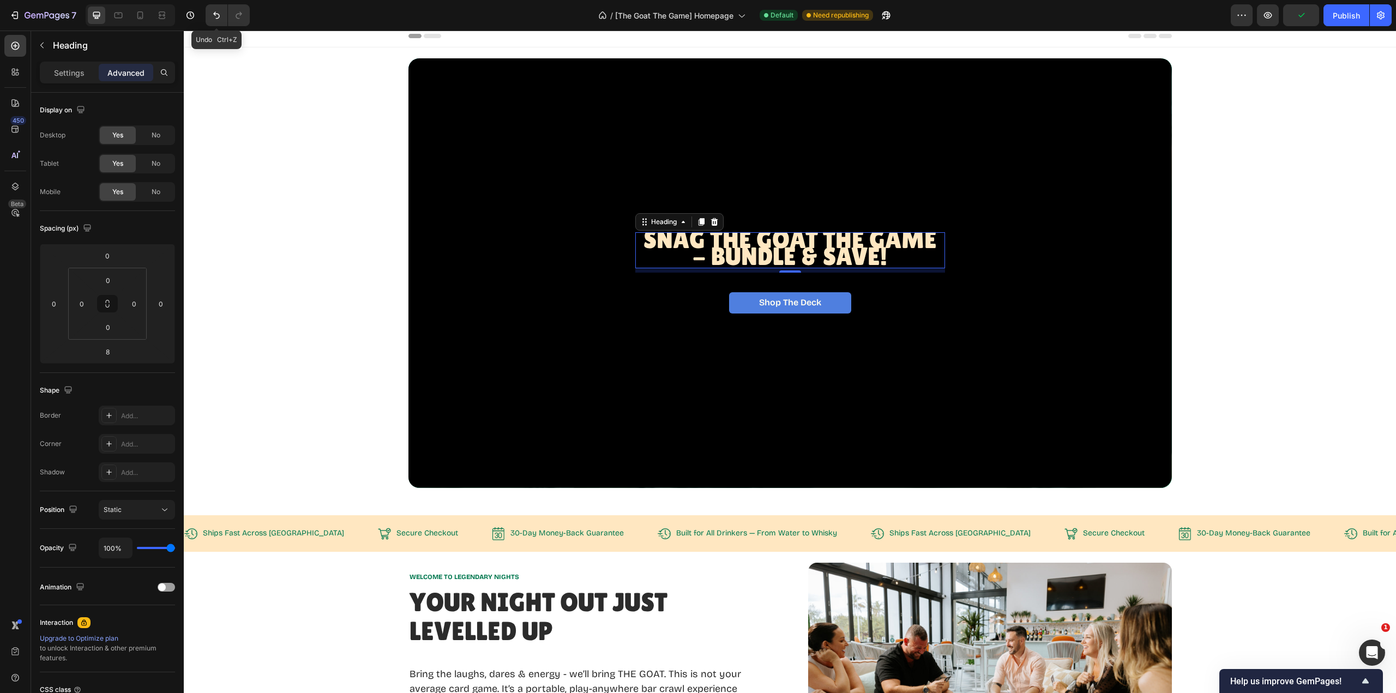
click at [215, 13] on icon "Undo/Redo" at bounding box center [216, 15] width 7 height 7
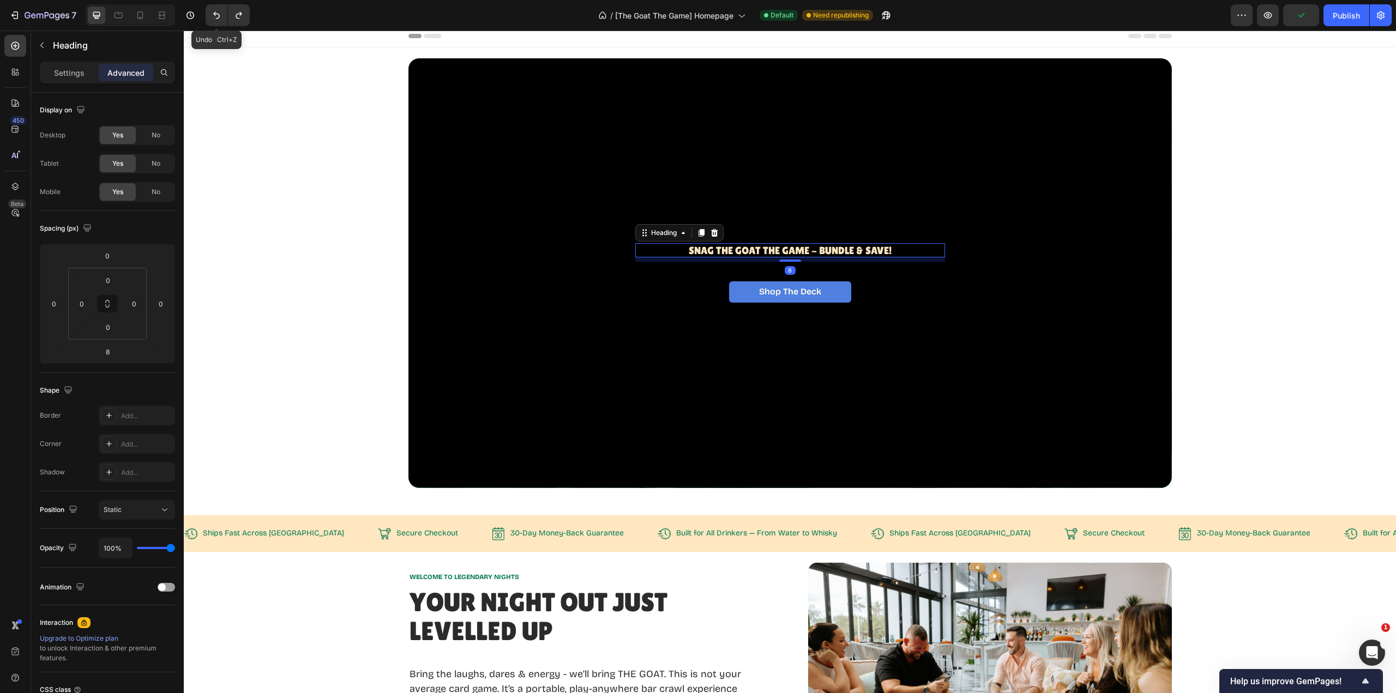
click at [215, 13] on icon "Undo/Redo" at bounding box center [216, 15] width 7 height 7
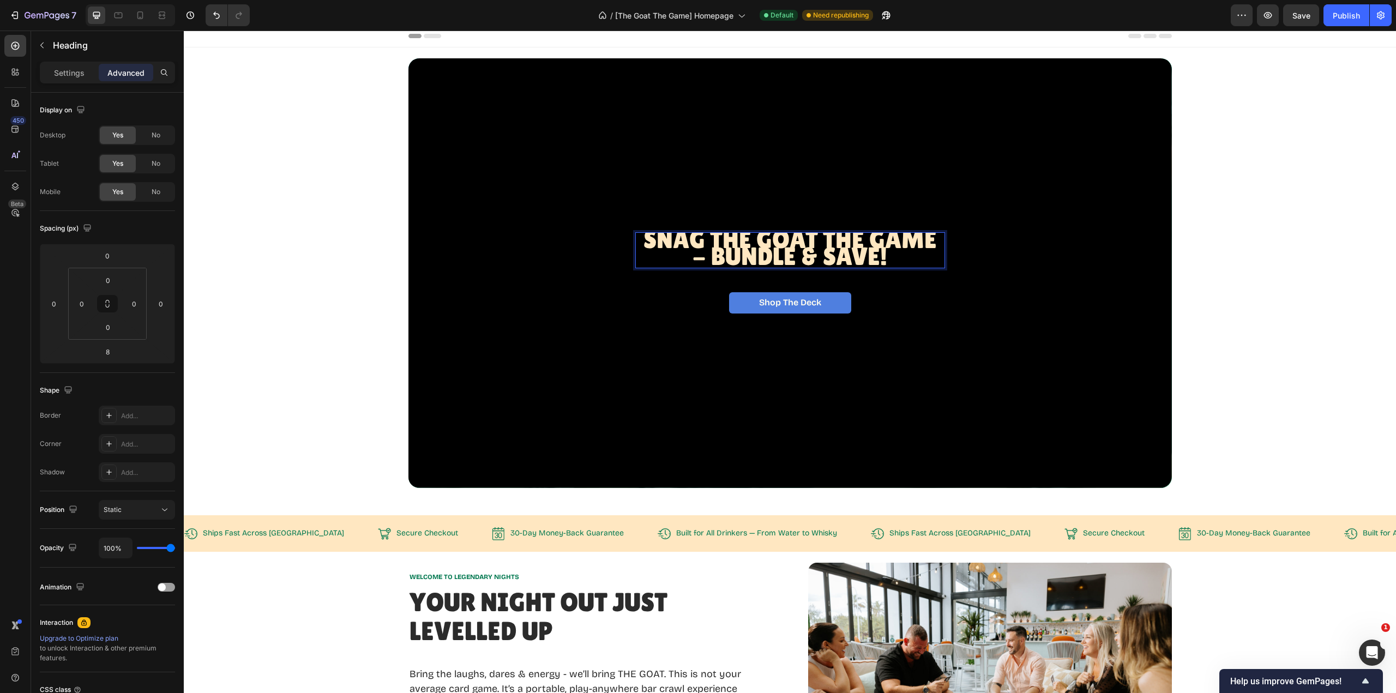
click at [882, 257] on span "Snag The GOAT THE Game - BUNDLE & SAVE!" at bounding box center [790, 247] width 293 height 45
click at [881, 257] on span "Snag The GOAT THE Game - BUNDLE & SAVE!" at bounding box center [790, 247] width 293 height 45
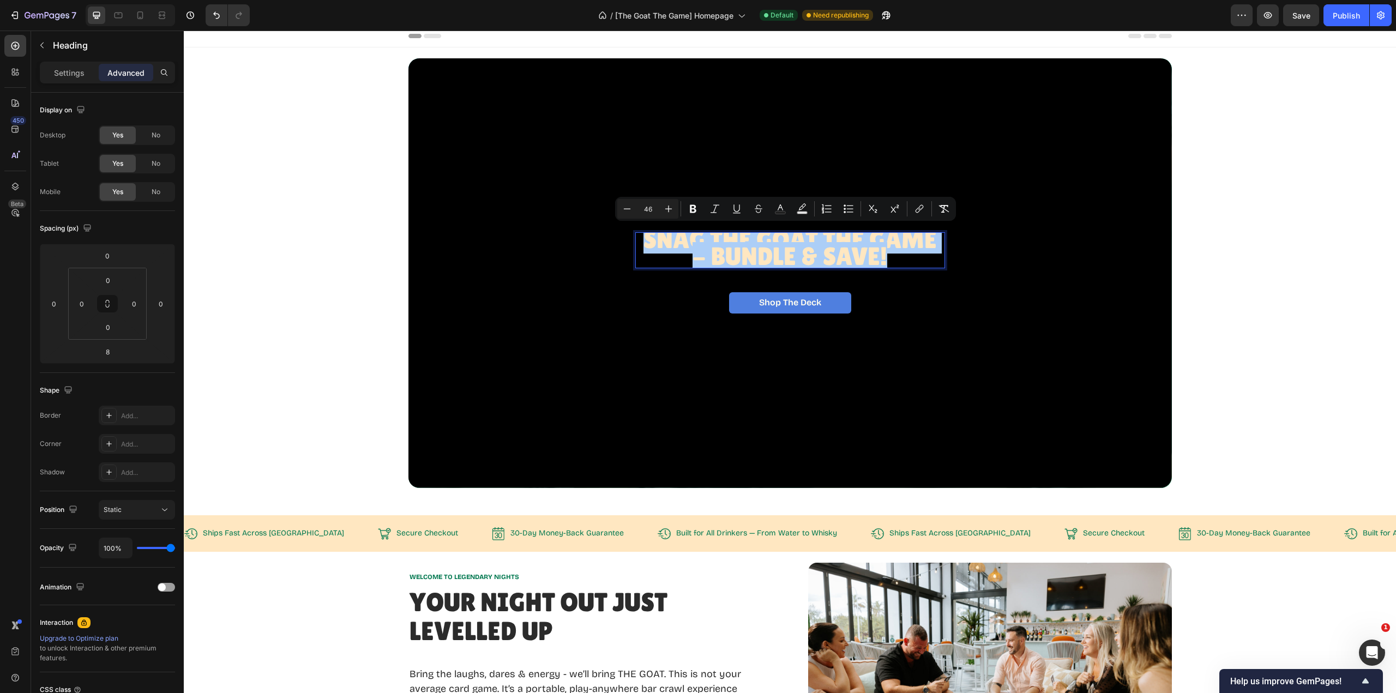
click at [628, 209] on icon "Editor contextual toolbar" at bounding box center [627, 208] width 11 height 11
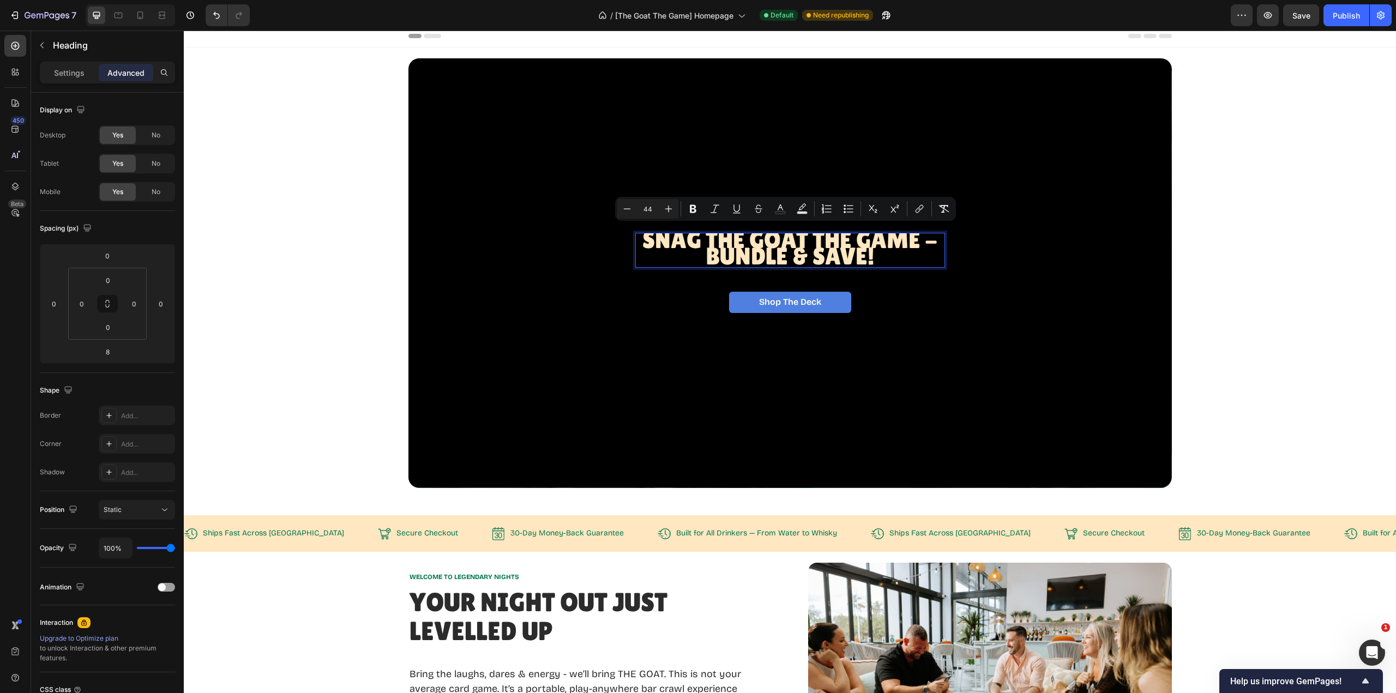
click at [628, 209] on icon "Editor contextual toolbar" at bounding box center [627, 208] width 7 height 1
click at [628, 208] on icon "Editor contextual toolbar" at bounding box center [627, 208] width 11 height 11
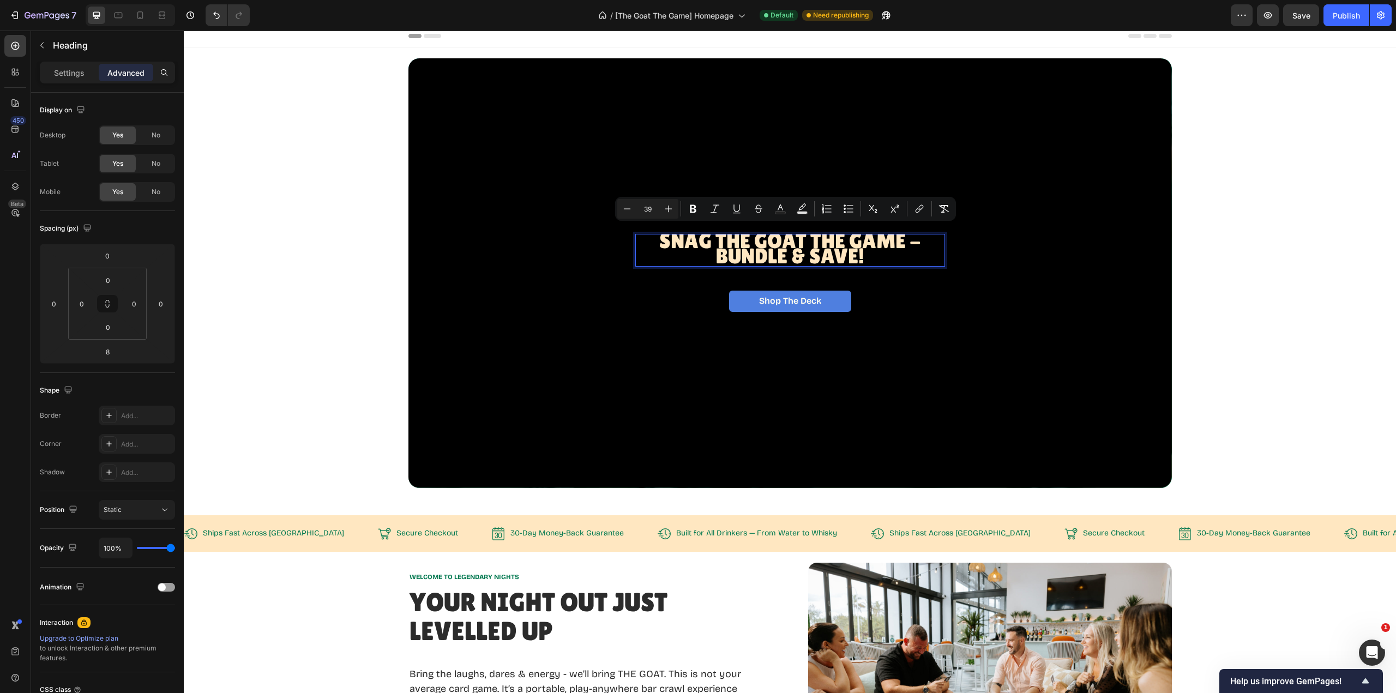
click at [628, 208] on icon "Editor contextual toolbar" at bounding box center [627, 208] width 11 height 11
click at [628, 207] on icon "Editor contextual toolbar" at bounding box center [627, 208] width 11 height 11
click at [628, 206] on icon "Editor contextual toolbar" at bounding box center [627, 208] width 11 height 11
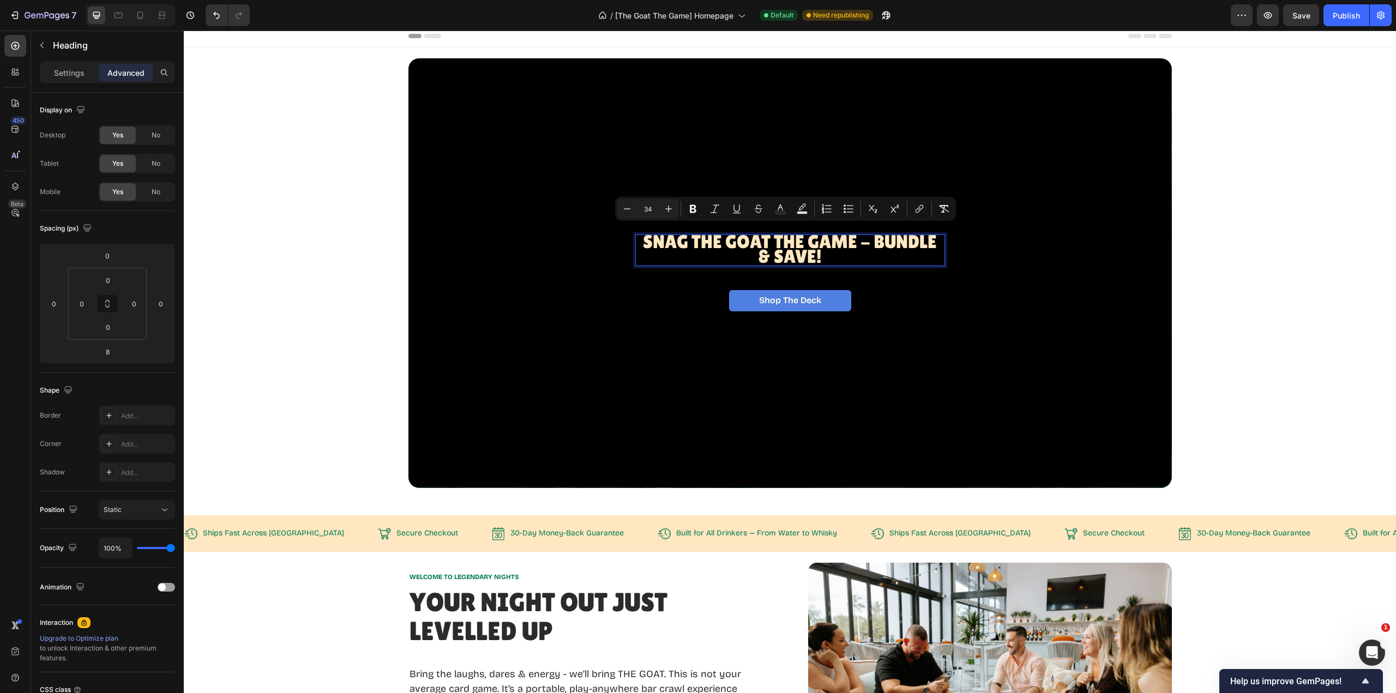
click at [628, 206] on icon "Editor contextual toolbar" at bounding box center [627, 208] width 11 height 11
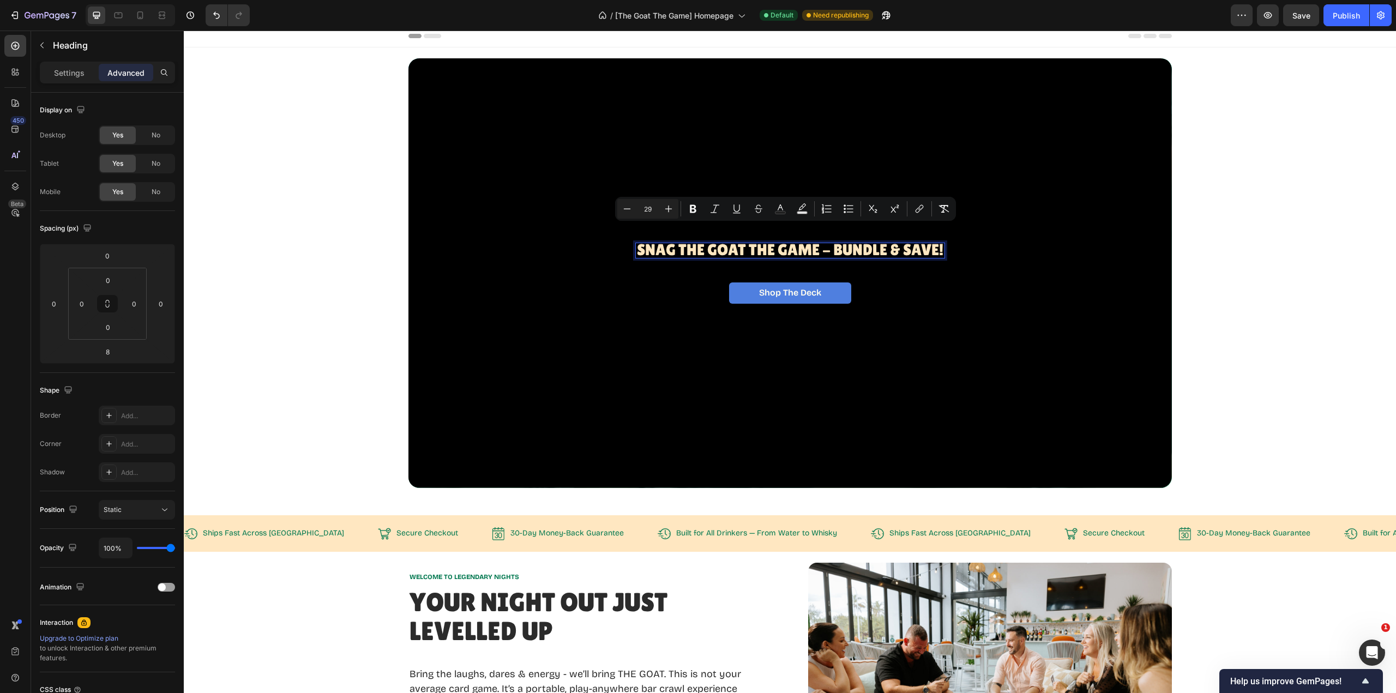
click at [628, 206] on icon "Editor contextual toolbar" at bounding box center [627, 208] width 11 height 11
type input "27"
click at [140, 16] on icon at bounding box center [140, 15] width 11 height 11
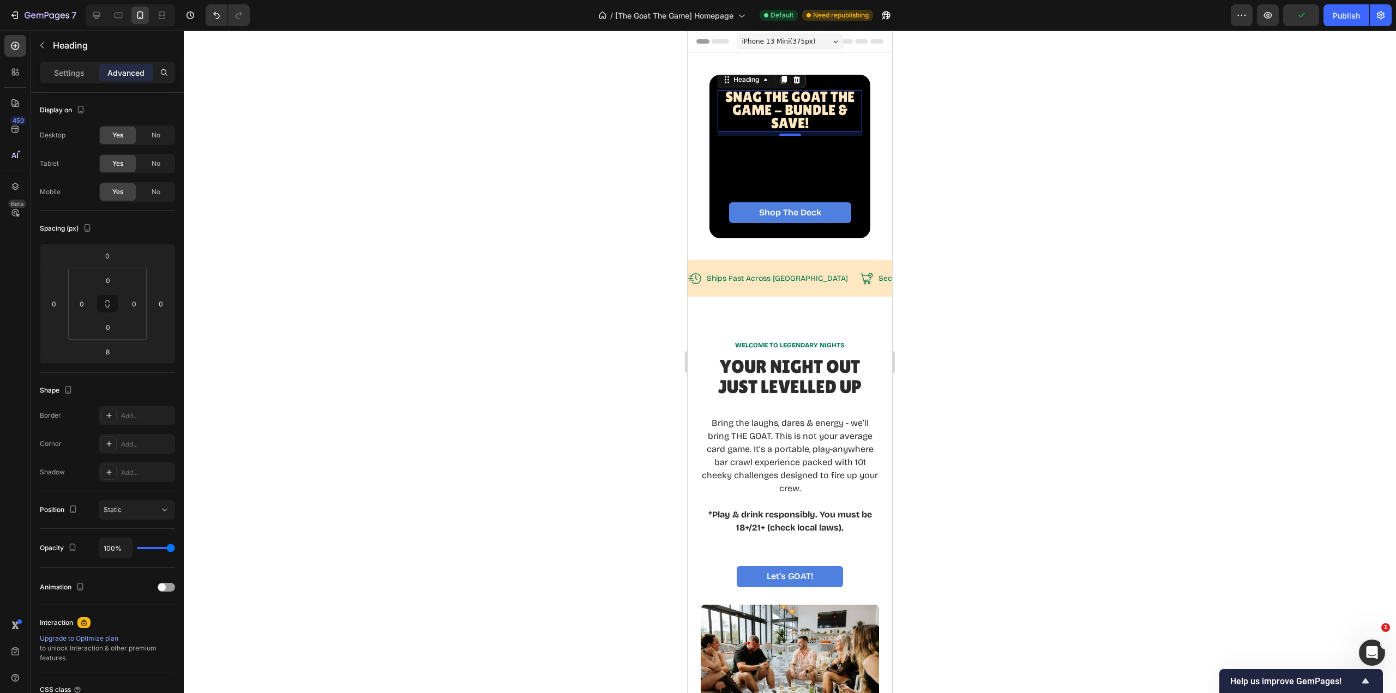
click at [1121, 181] on div at bounding box center [790, 362] width 1212 height 663
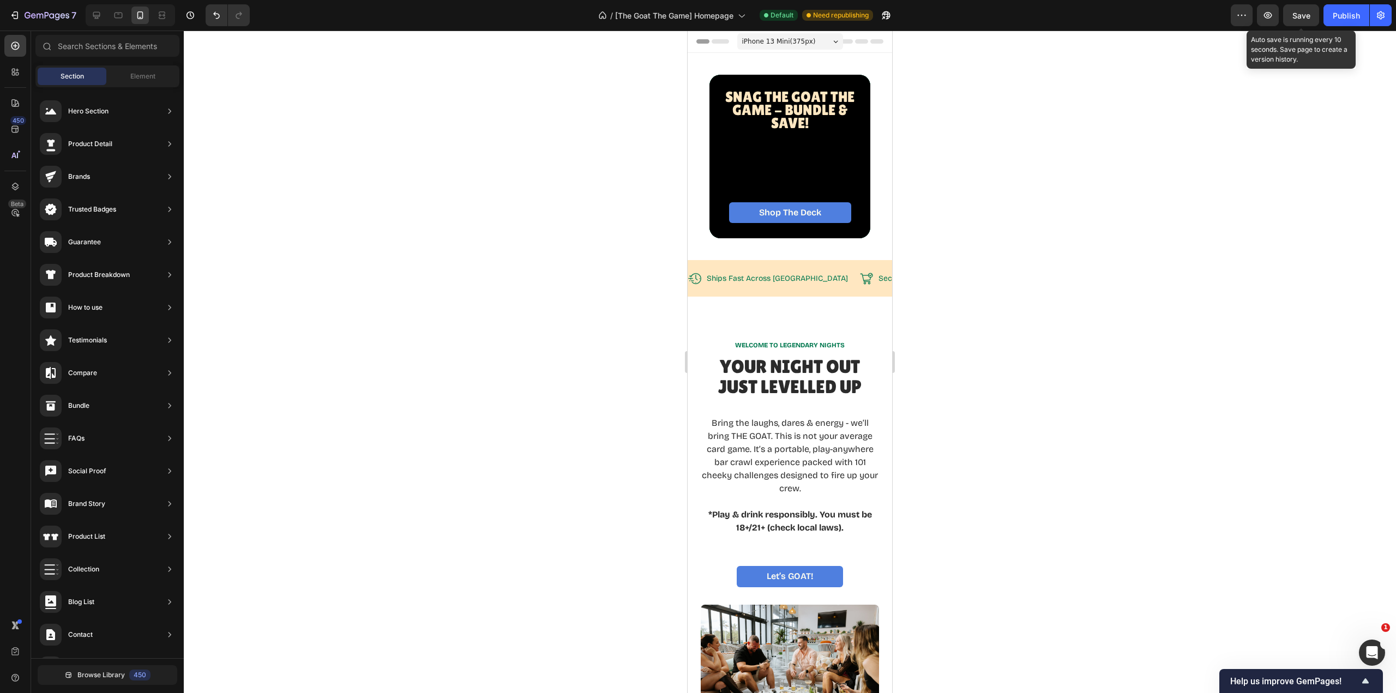
click at [1303, 15] on span "Save" at bounding box center [1302, 15] width 18 height 9
click at [1337, 16] on div "Publish" at bounding box center [1346, 15] width 27 height 11
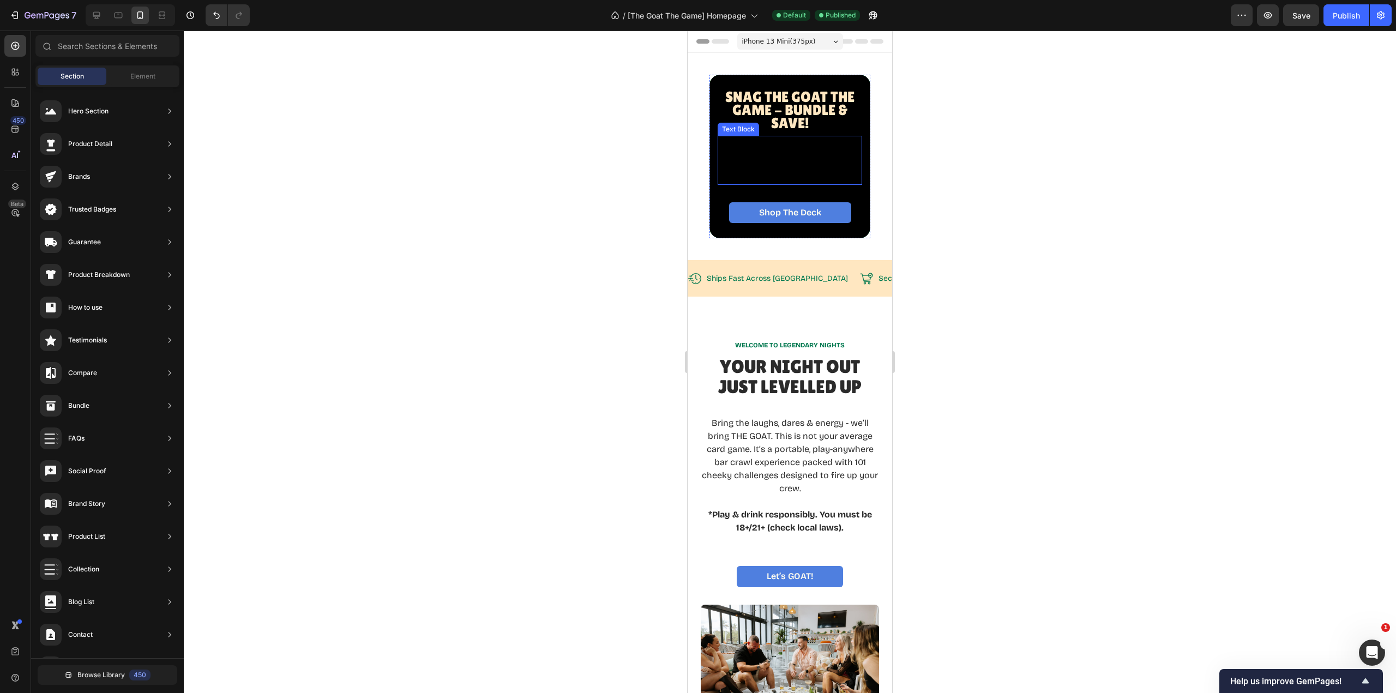
click at [802, 163] on div "Rich Text Editor. Editing area: main" at bounding box center [790, 160] width 145 height 49
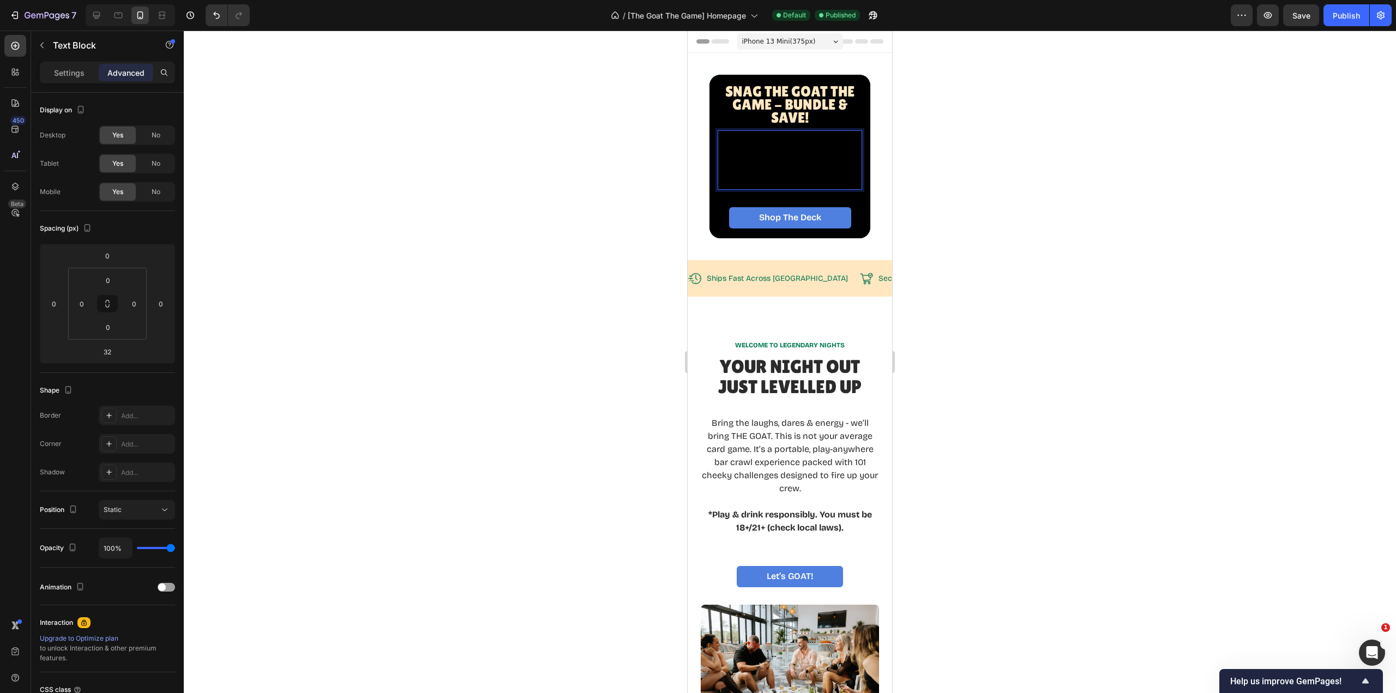
click at [789, 156] on div "Rich Text Editor. Editing area: main" at bounding box center [790, 159] width 145 height 59
click at [792, 144] on div "Rich Text Editor. Editing area: main" at bounding box center [790, 159] width 145 height 59
click at [804, 179] on p "SHOP" at bounding box center [789, 184] width 127 height 10
click at [807, 184] on p "SHOP N" at bounding box center [789, 184] width 127 height 10
click at [806, 183] on p "SHOP NO" at bounding box center [789, 184] width 127 height 10
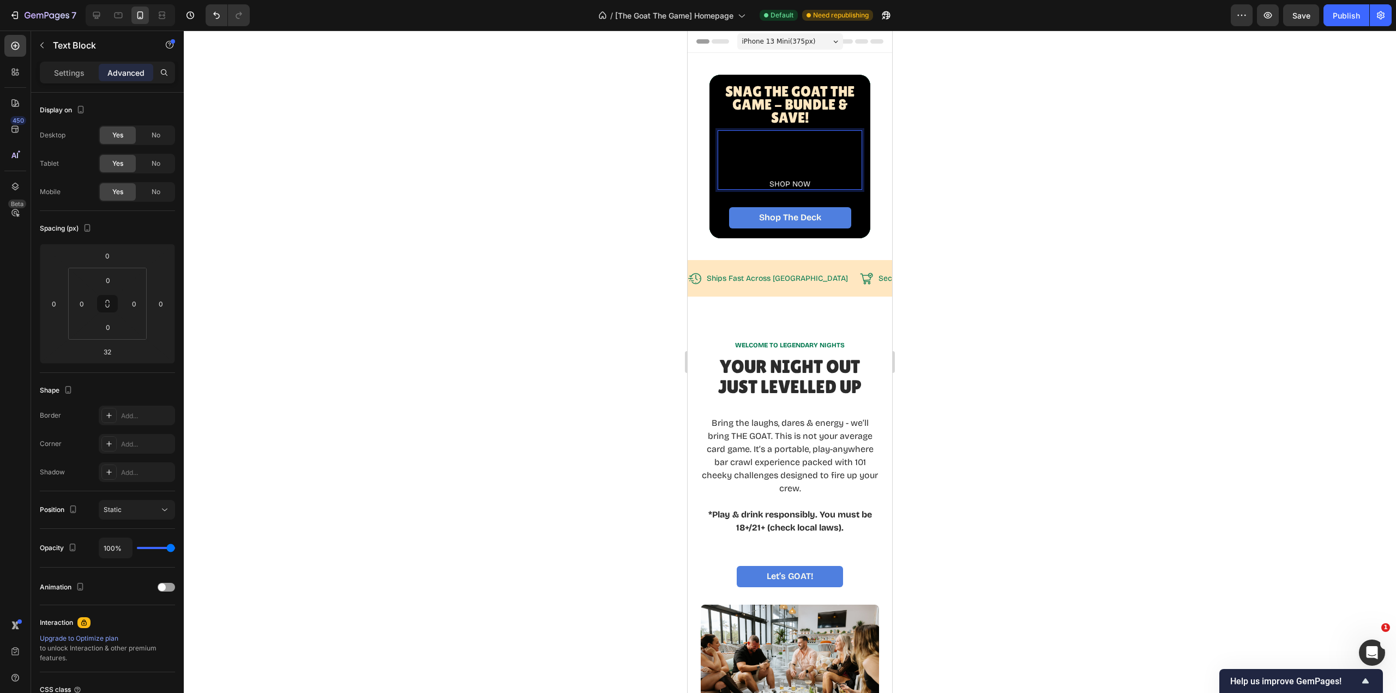
click at [810, 182] on p "SHOP NOW" at bounding box center [789, 184] width 127 height 10
click at [815, 182] on p "SHOP NOW!" at bounding box center [789, 184] width 127 height 10
click at [1018, 177] on div at bounding box center [790, 362] width 1212 height 663
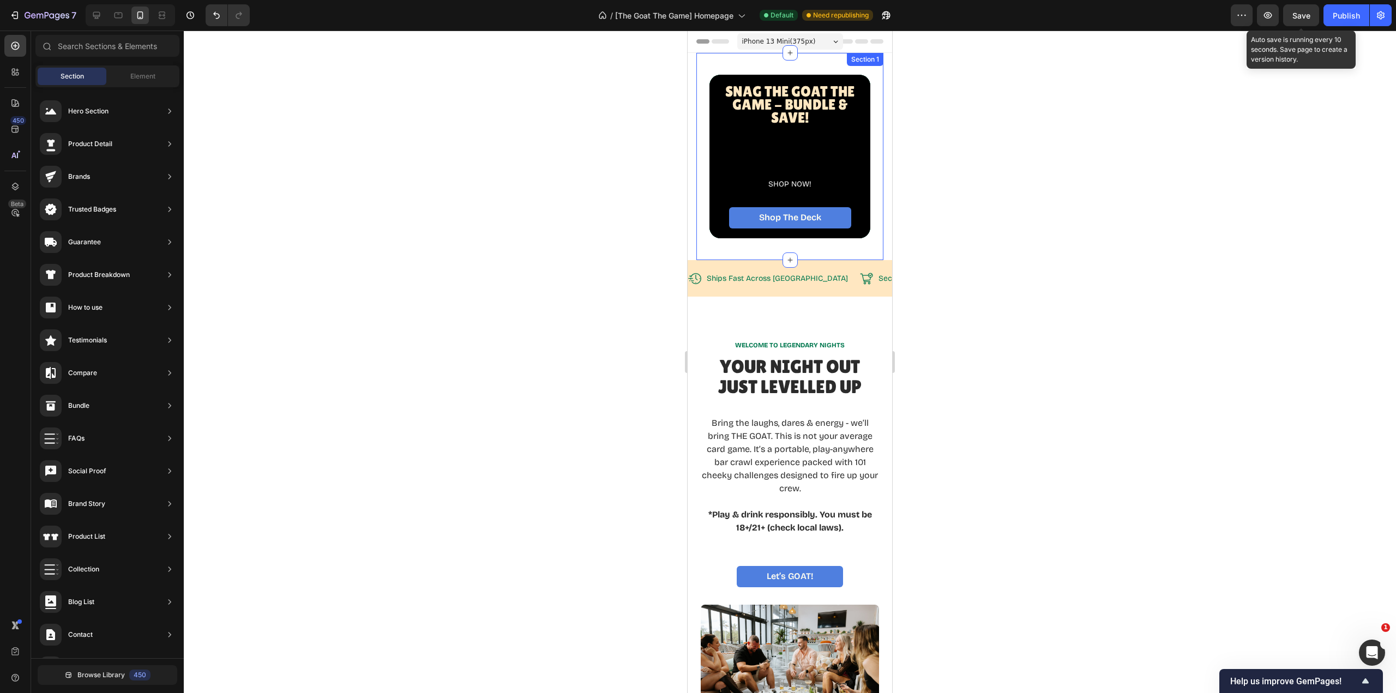
click at [1302, 18] on span "Save" at bounding box center [1302, 15] width 18 height 9
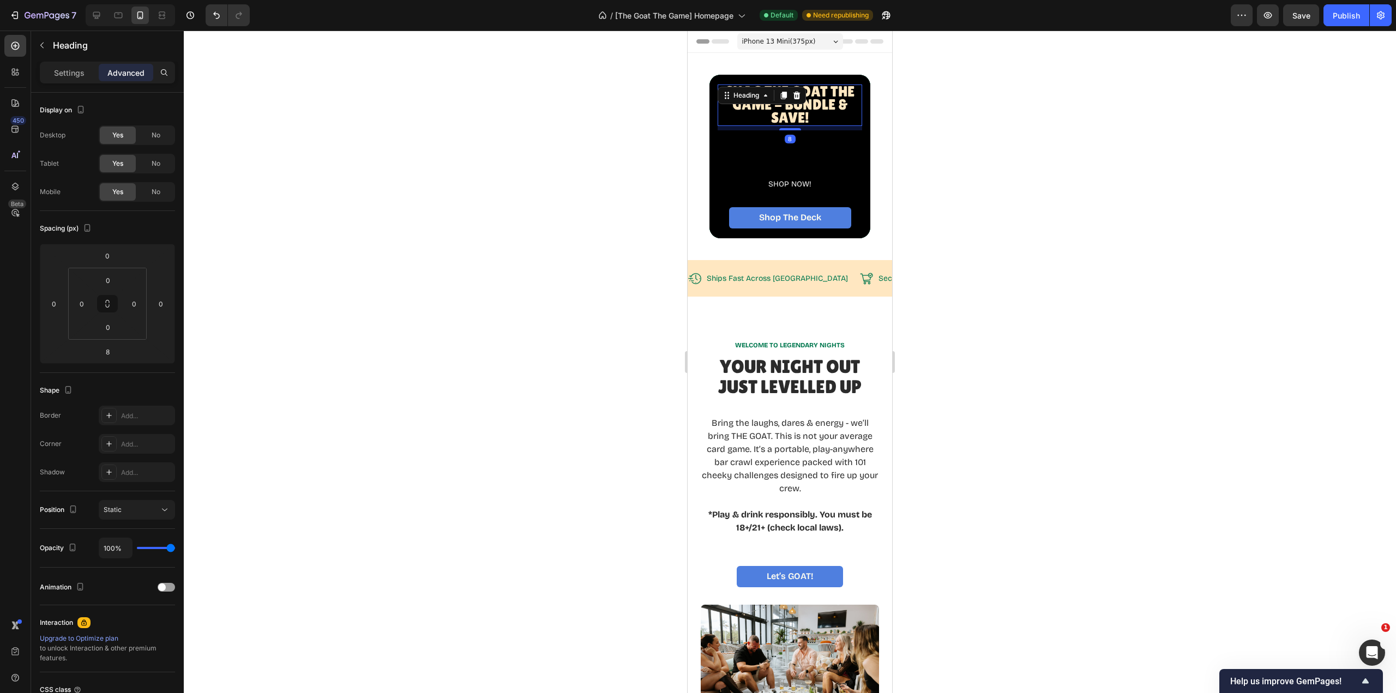
click at [778, 103] on div "⁠⁠⁠⁠⁠⁠⁠ Snag The GOAT THE Game - BUNDLE & SAVE! Heading 8" at bounding box center [790, 105] width 145 height 41
click at [119, 16] on icon at bounding box center [118, 15] width 11 height 11
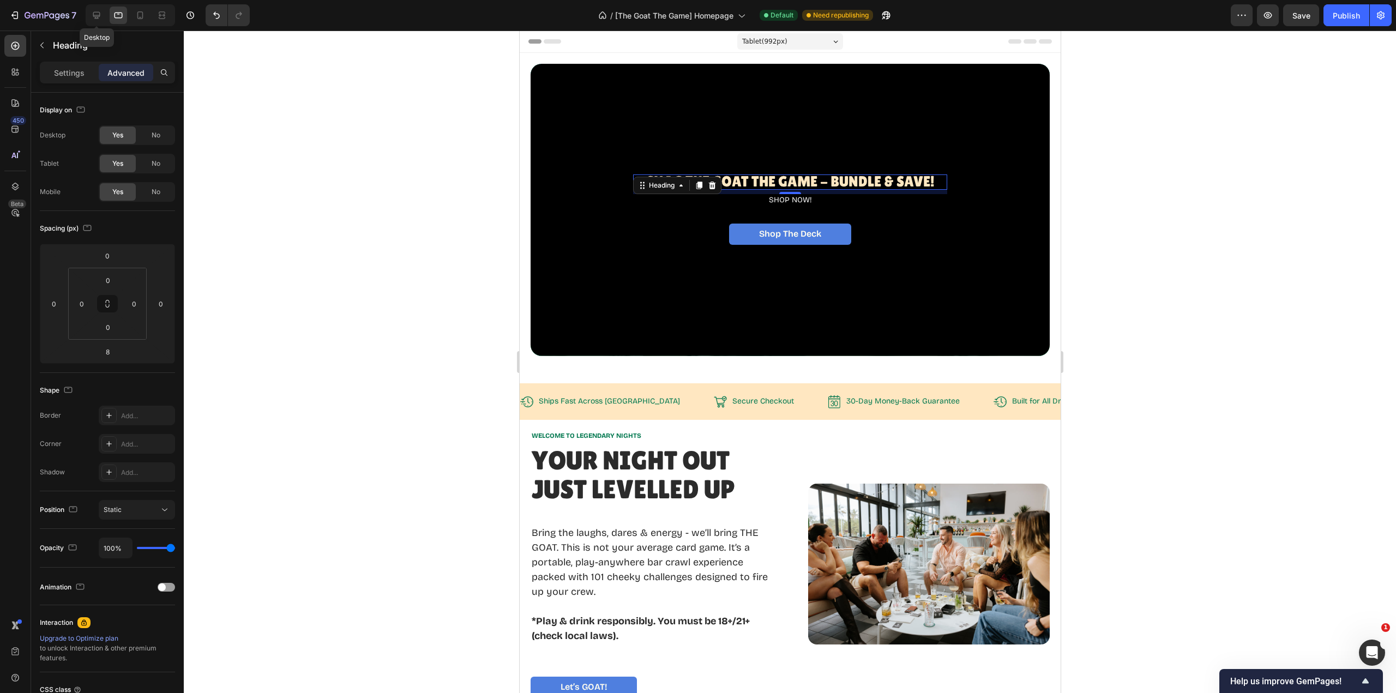
click at [95, 14] on icon at bounding box center [96, 15] width 11 height 11
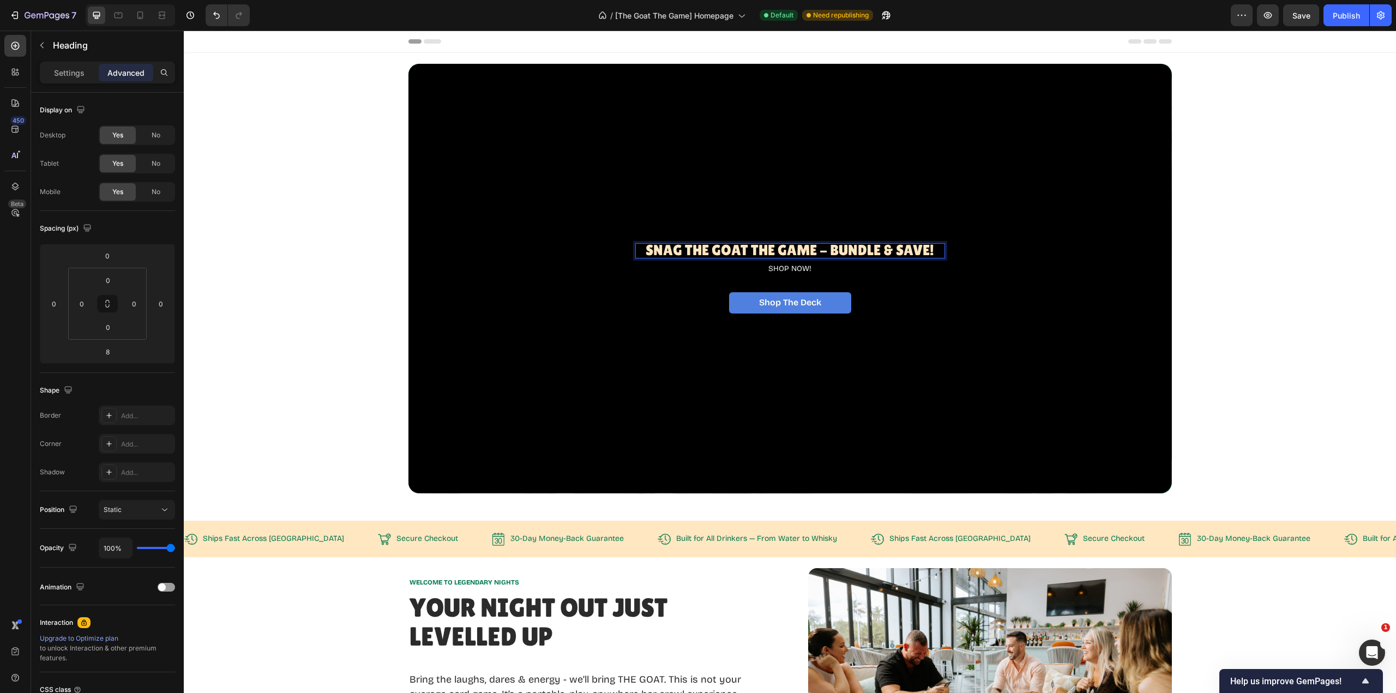
click at [813, 253] on span "Snag The GOAT THE Game - BUNDLE & SAVE!" at bounding box center [790, 250] width 289 height 17
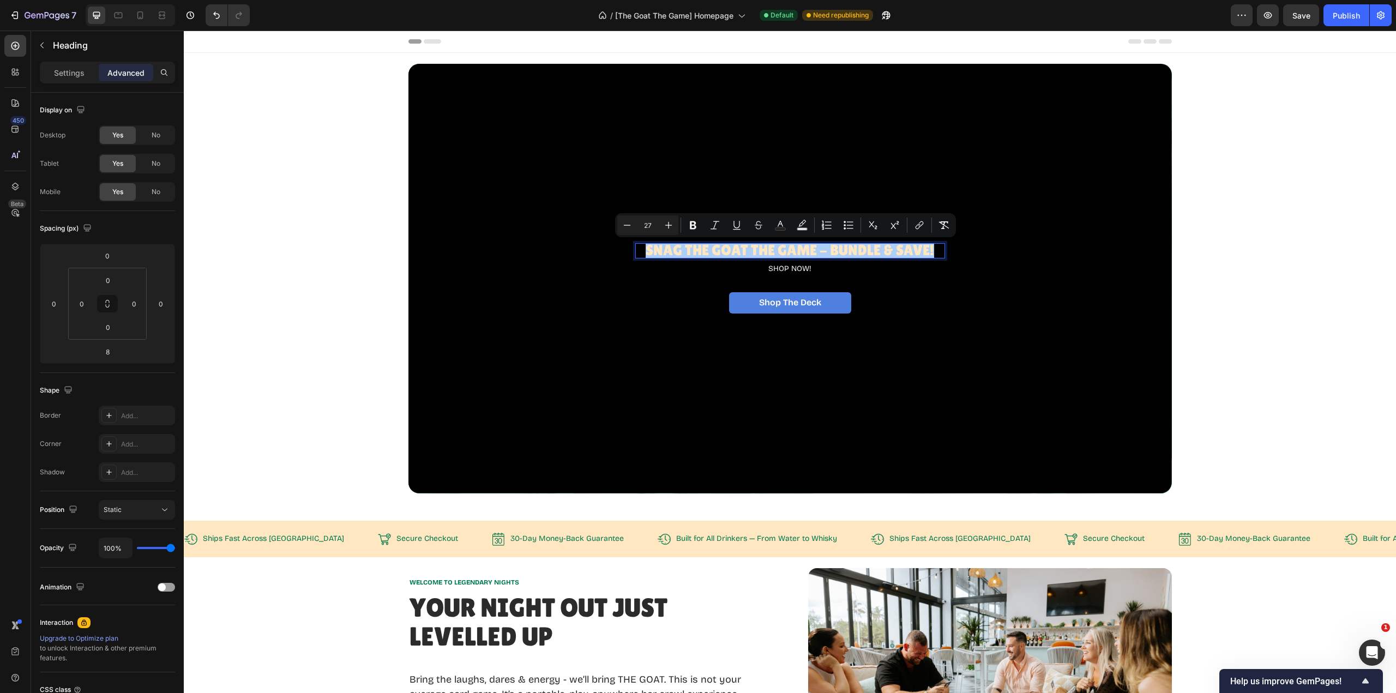
click at [154, 109] on div "Display on" at bounding box center [107, 109] width 135 height 17
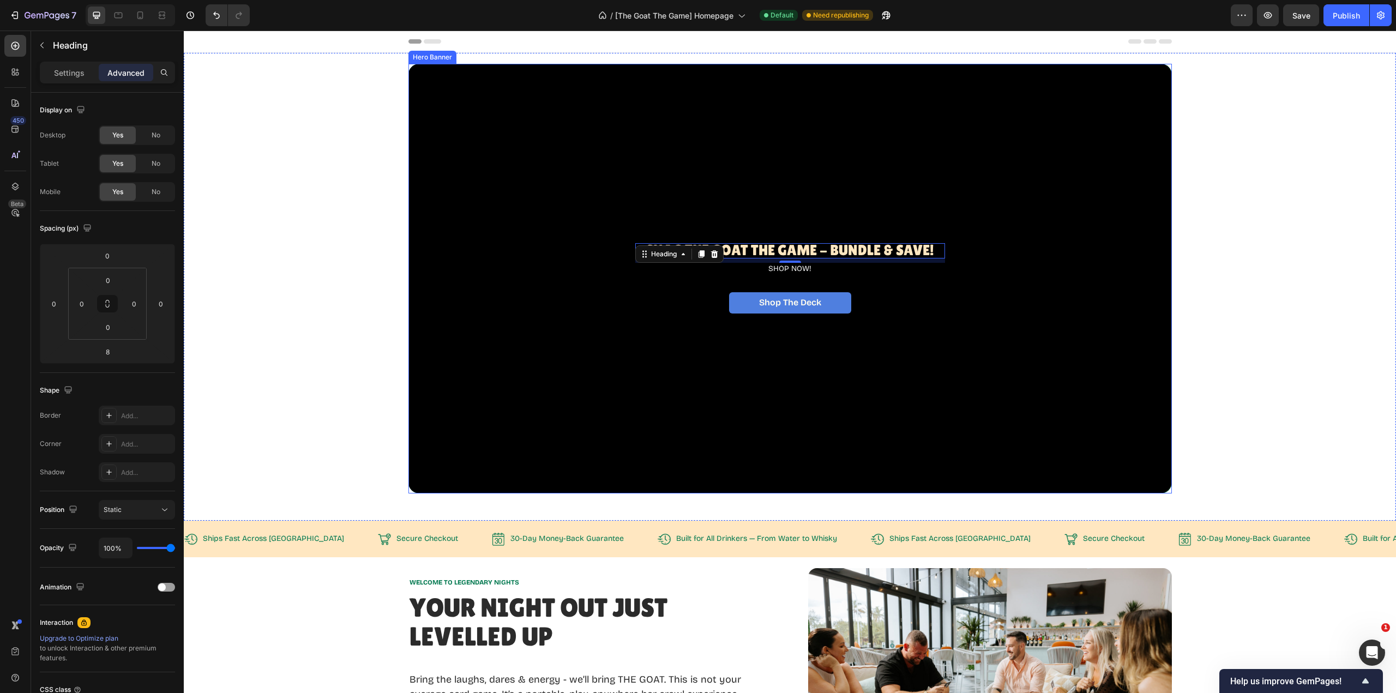
click at [1051, 308] on div "Overlay" at bounding box center [790, 279] width 764 height 430
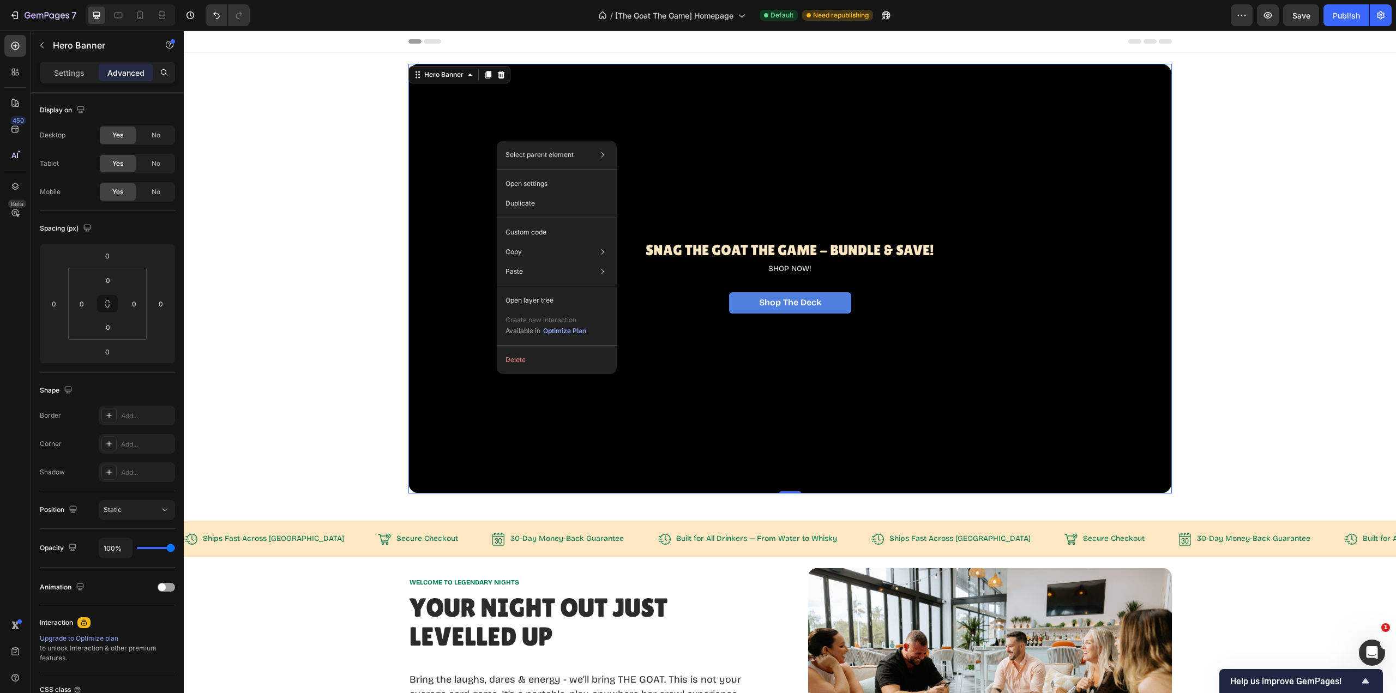
click at [533, 202] on p "Duplicate" at bounding box center [520, 204] width 29 height 10
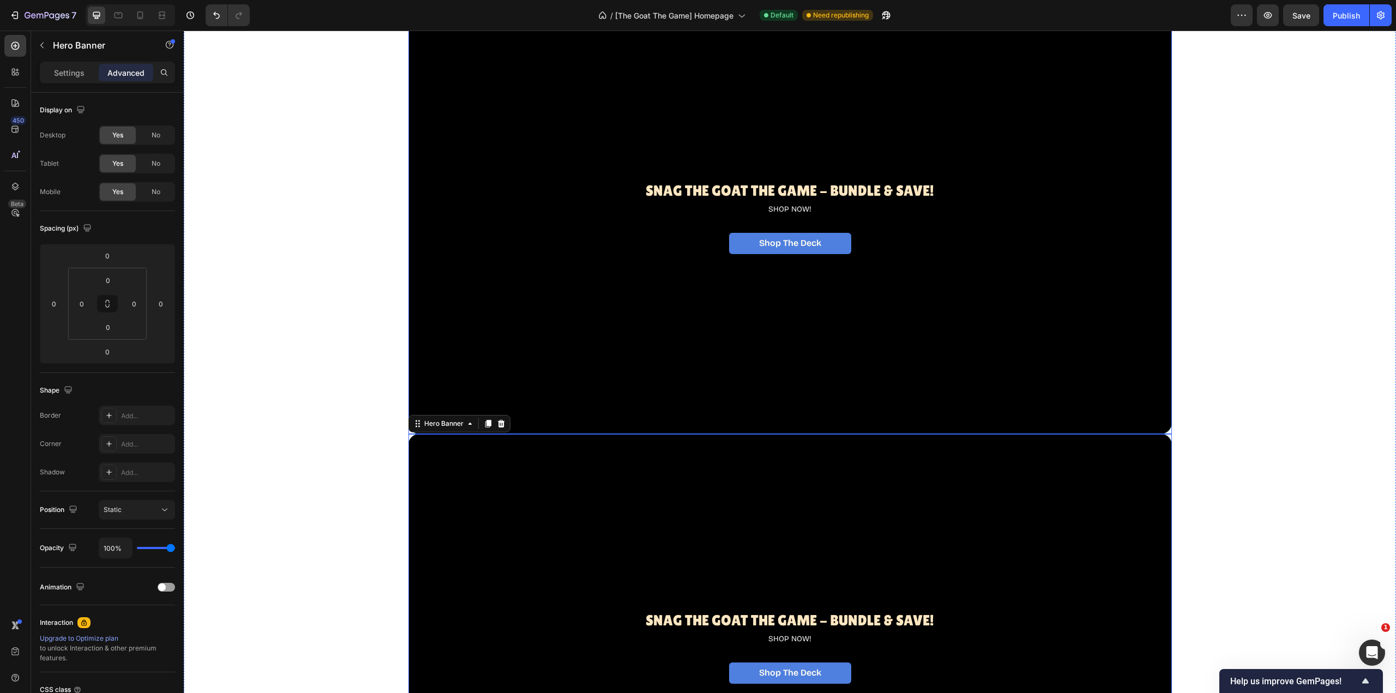
scroll to position [43, 0]
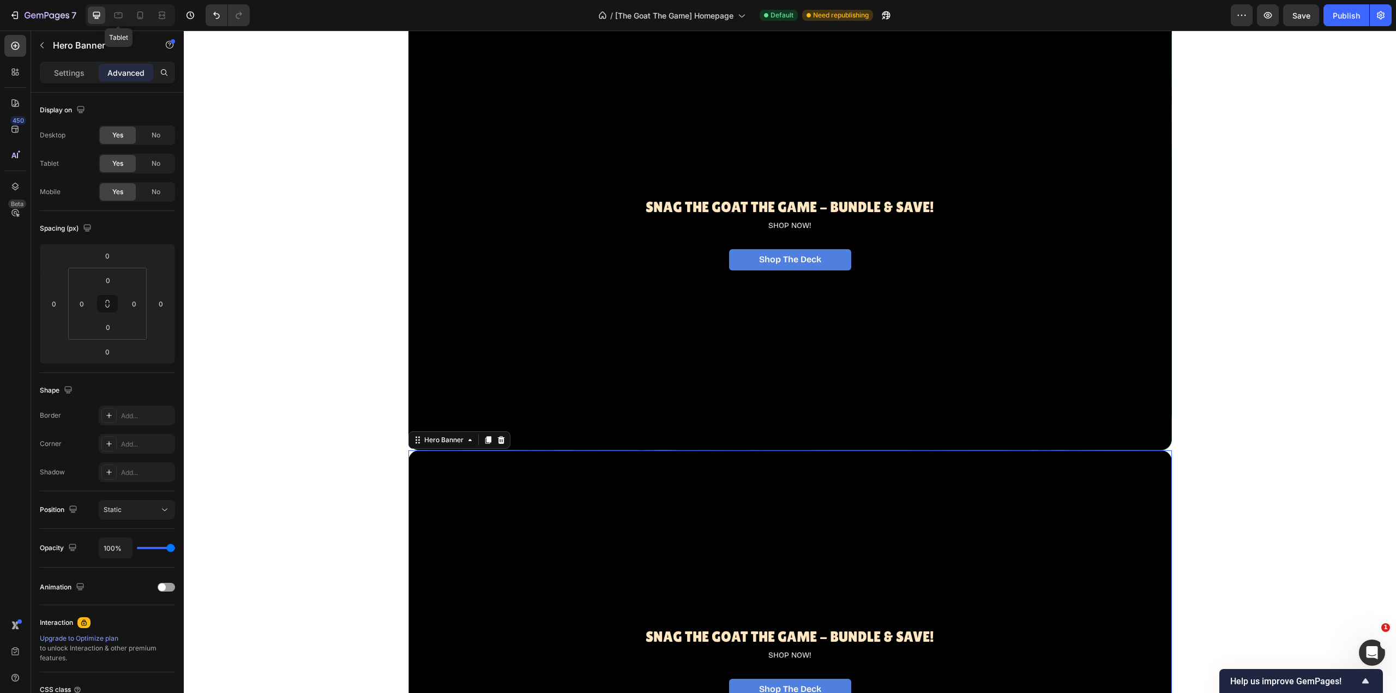
click at [123, 15] on icon at bounding box center [118, 15] width 11 height 11
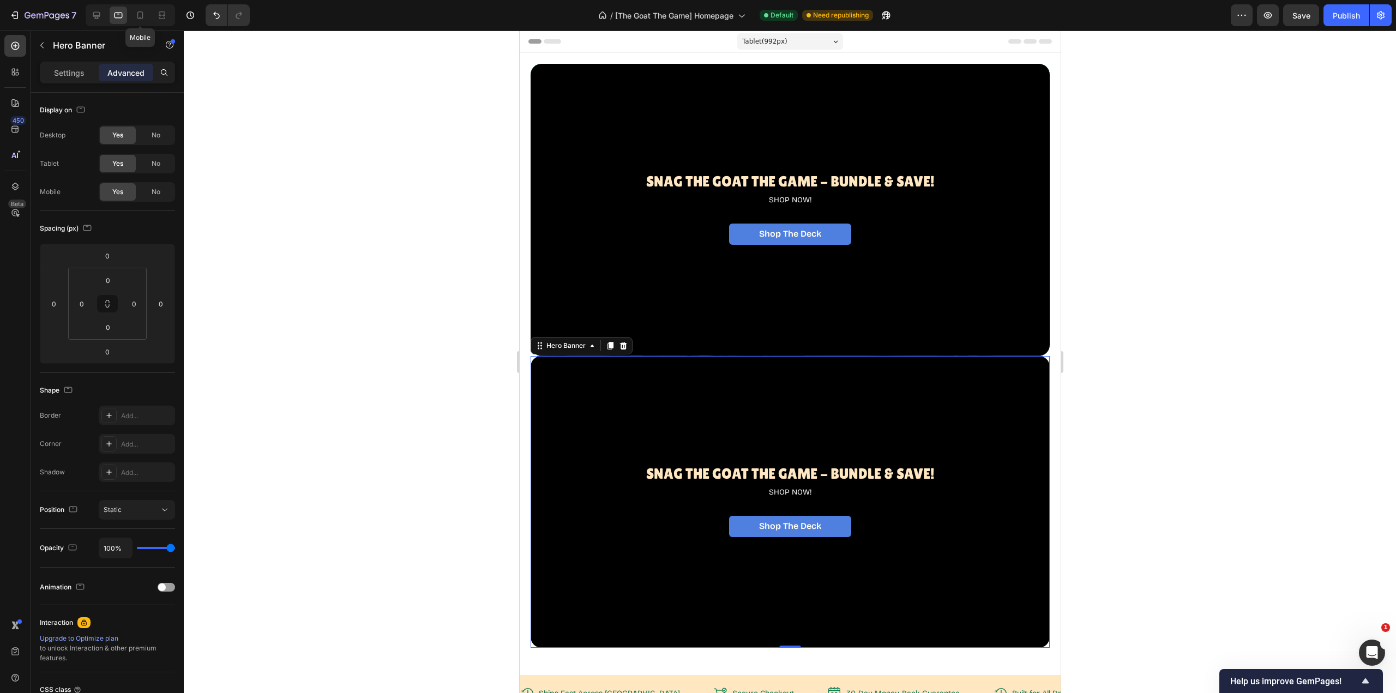
click at [141, 13] on icon at bounding box center [140, 15] width 11 height 11
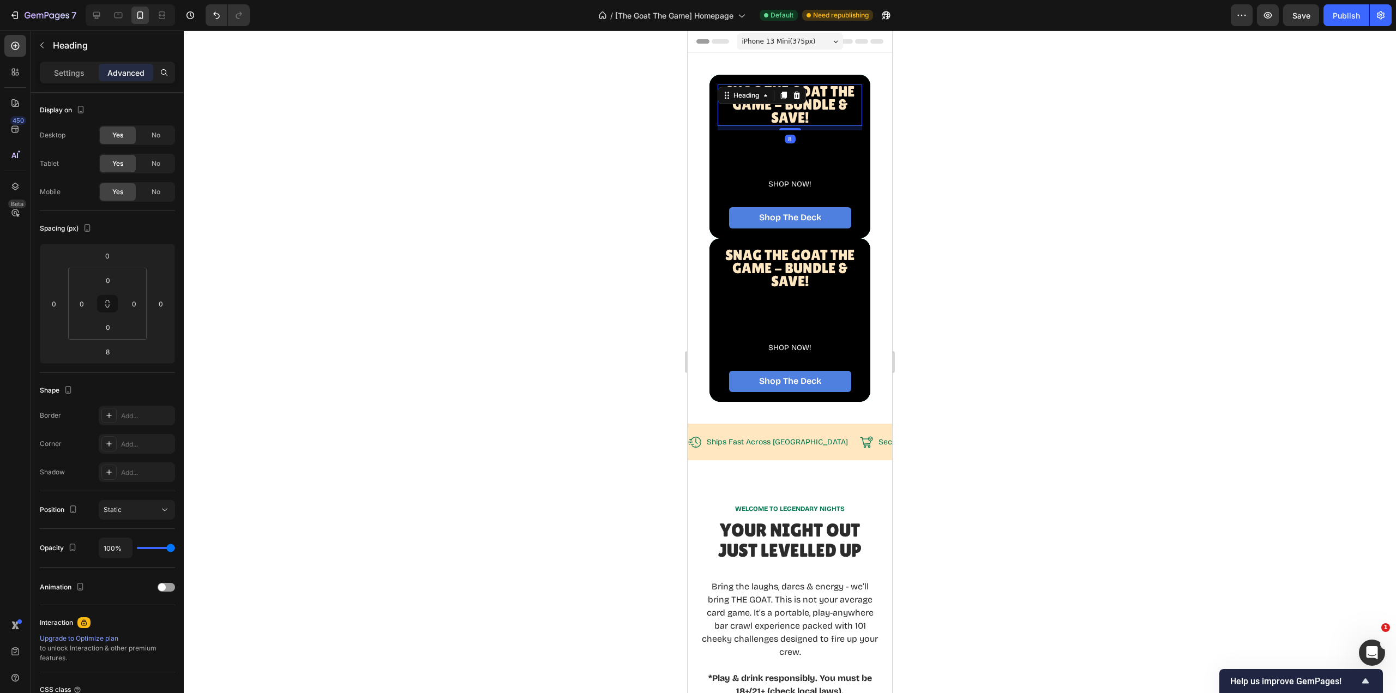
click at [787, 103] on div "⁠⁠⁠⁠⁠⁠⁠ Snag The GOAT THE Game - BUNDLE & SAVE! Heading 8" at bounding box center [790, 105] width 145 height 41
click at [787, 103] on div "Heading" at bounding box center [762, 95] width 88 height 17
click at [796, 115] on span "Snag The GOAT THE Game - BUNDLE & SAVE!" at bounding box center [789, 104] width 129 height 43
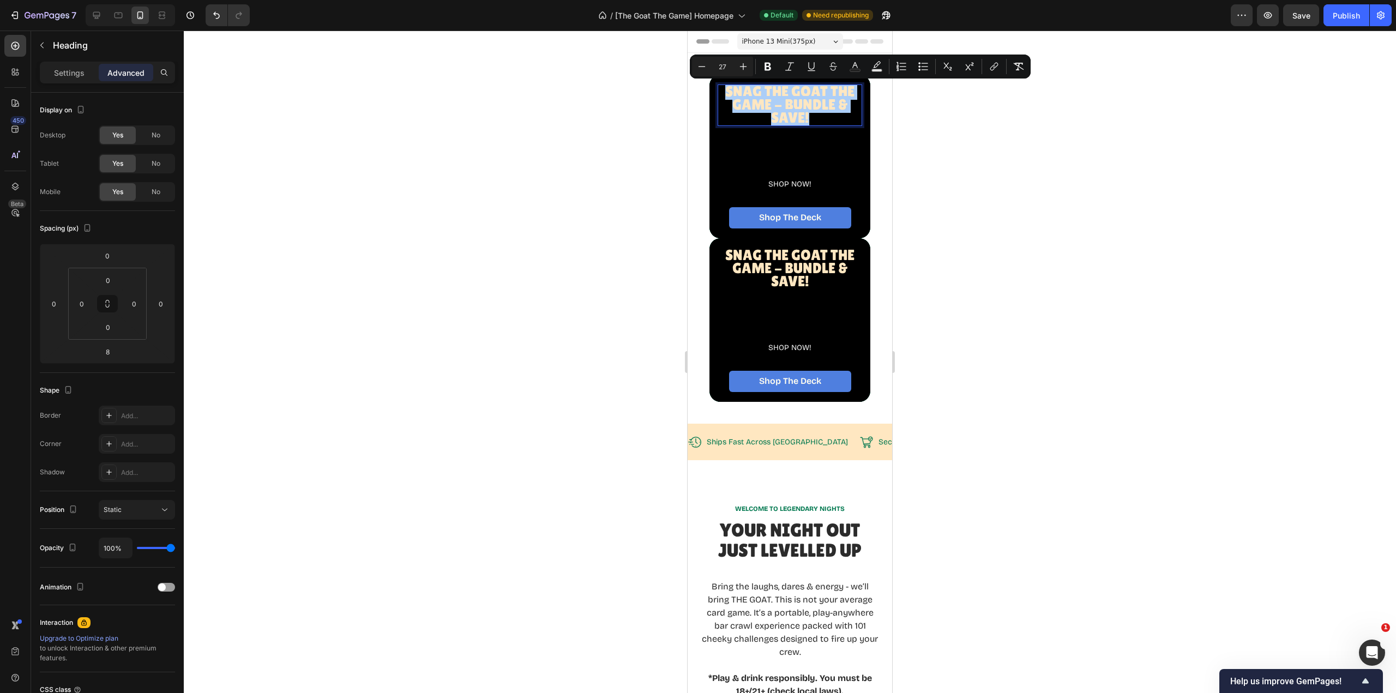
click at [706, 68] on icon "Editor contextual toolbar" at bounding box center [701, 66] width 11 height 11
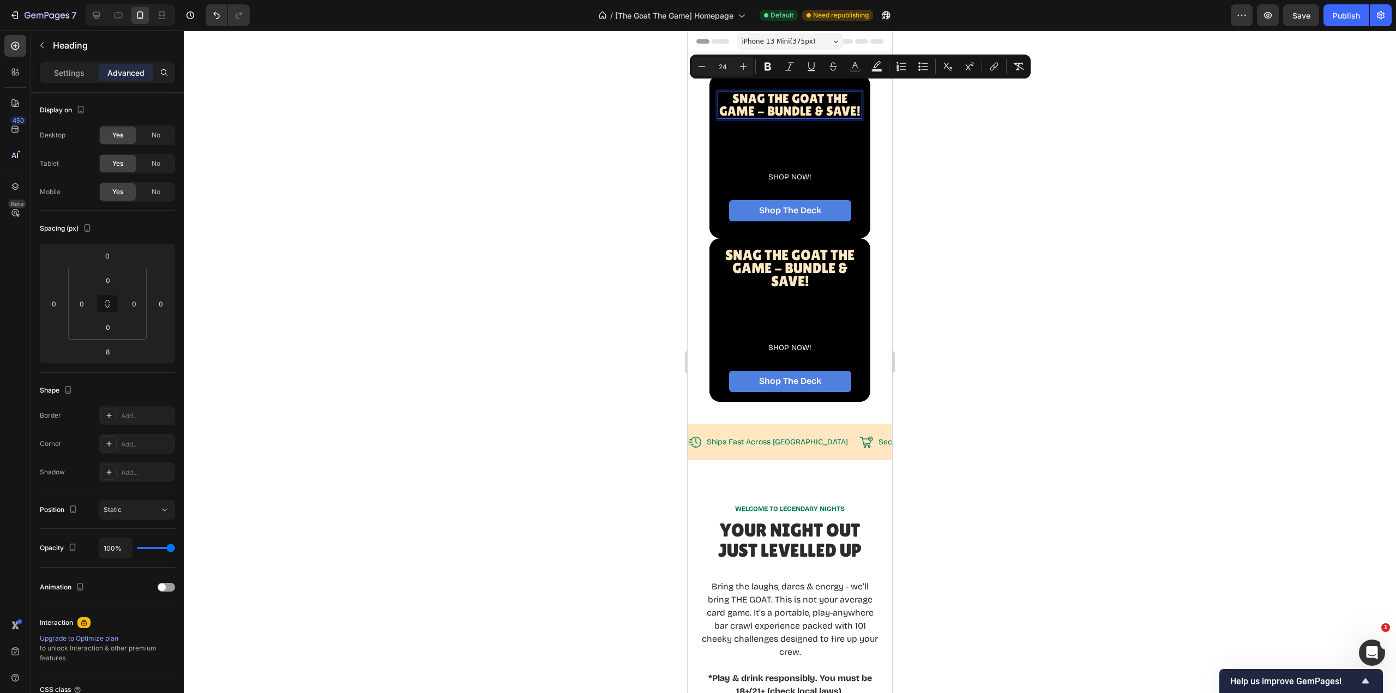
click at [706, 68] on icon "Editor contextual toolbar" at bounding box center [701, 66] width 11 height 11
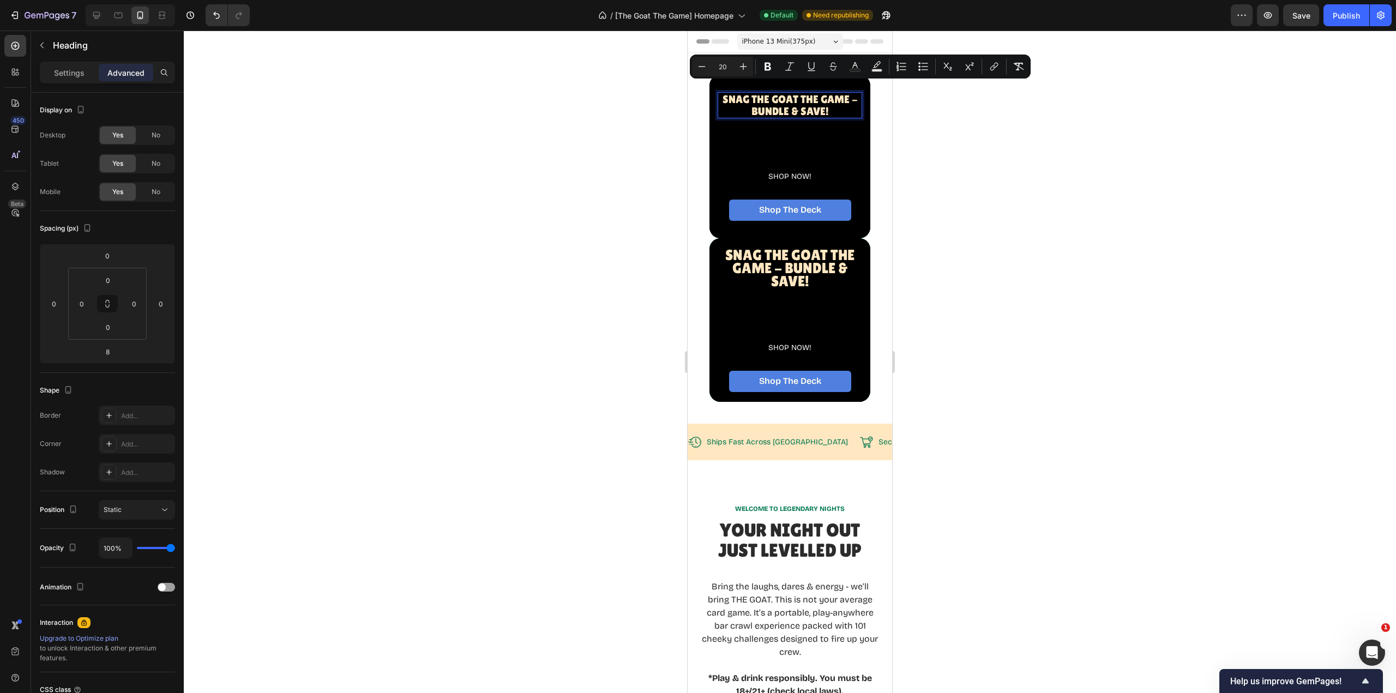
type input "19"
click at [851, 152] on div "SHOP NOW!" at bounding box center [790, 152] width 145 height 59
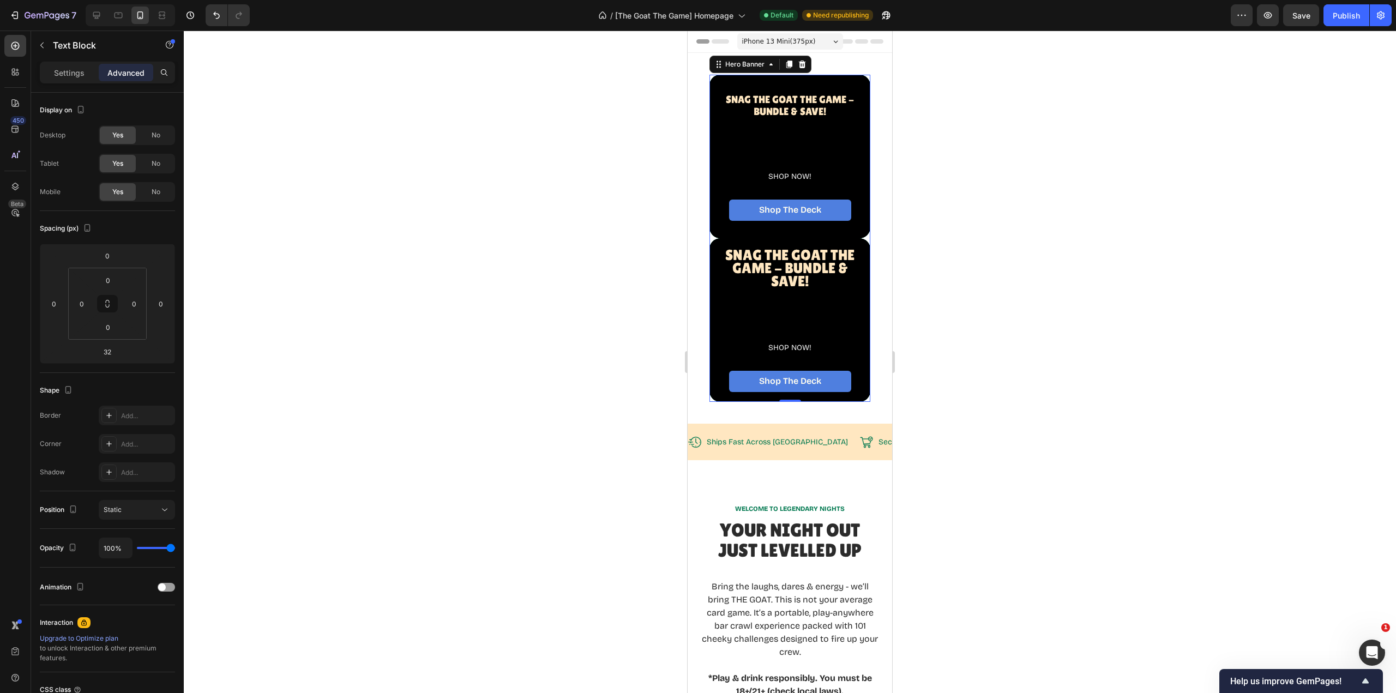
click at [856, 86] on div "⁠⁠⁠⁠⁠⁠⁠ Snag The GOAT THE Game - BUNDLE & SAVE! Heading SHOP NOW! Text Block Sh…" at bounding box center [790, 156] width 161 height 142
click at [122, 15] on icon at bounding box center [118, 15] width 11 height 11
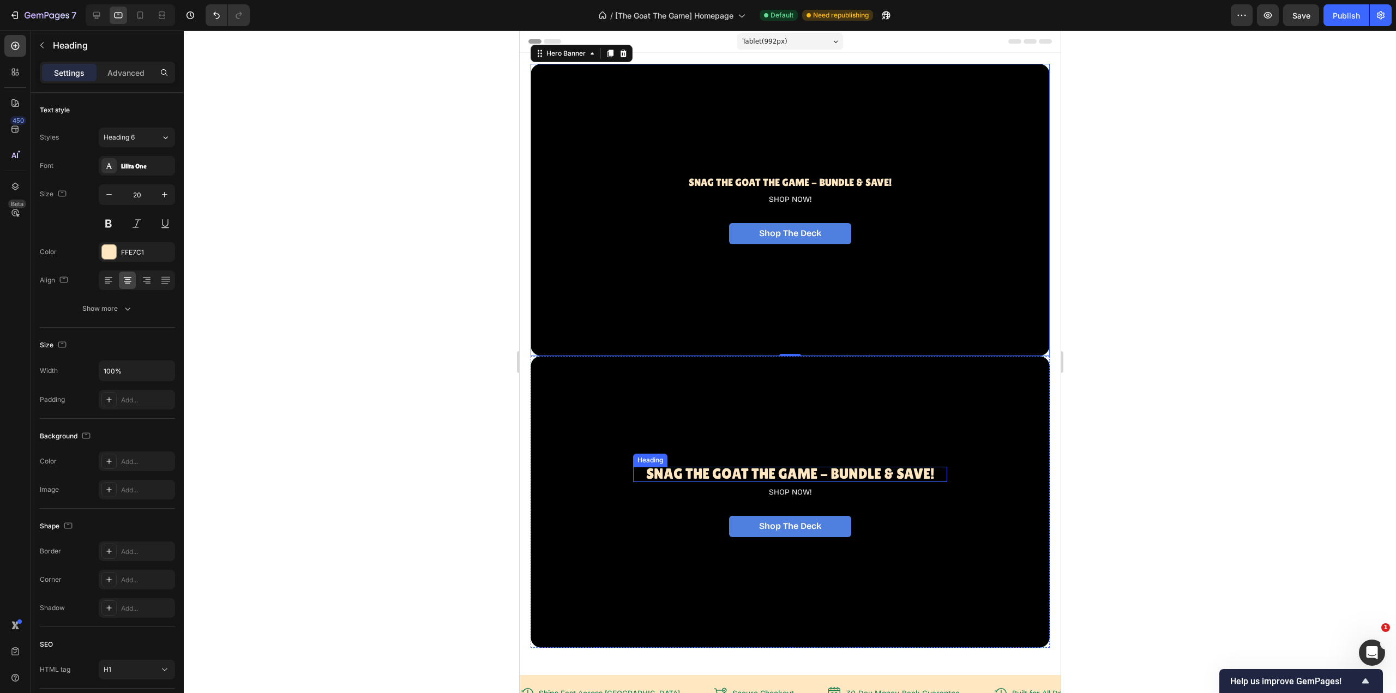
click at [796, 465] on span "Snag The GOAT THE Game - BUNDLE & SAVE!" at bounding box center [790, 473] width 289 height 17
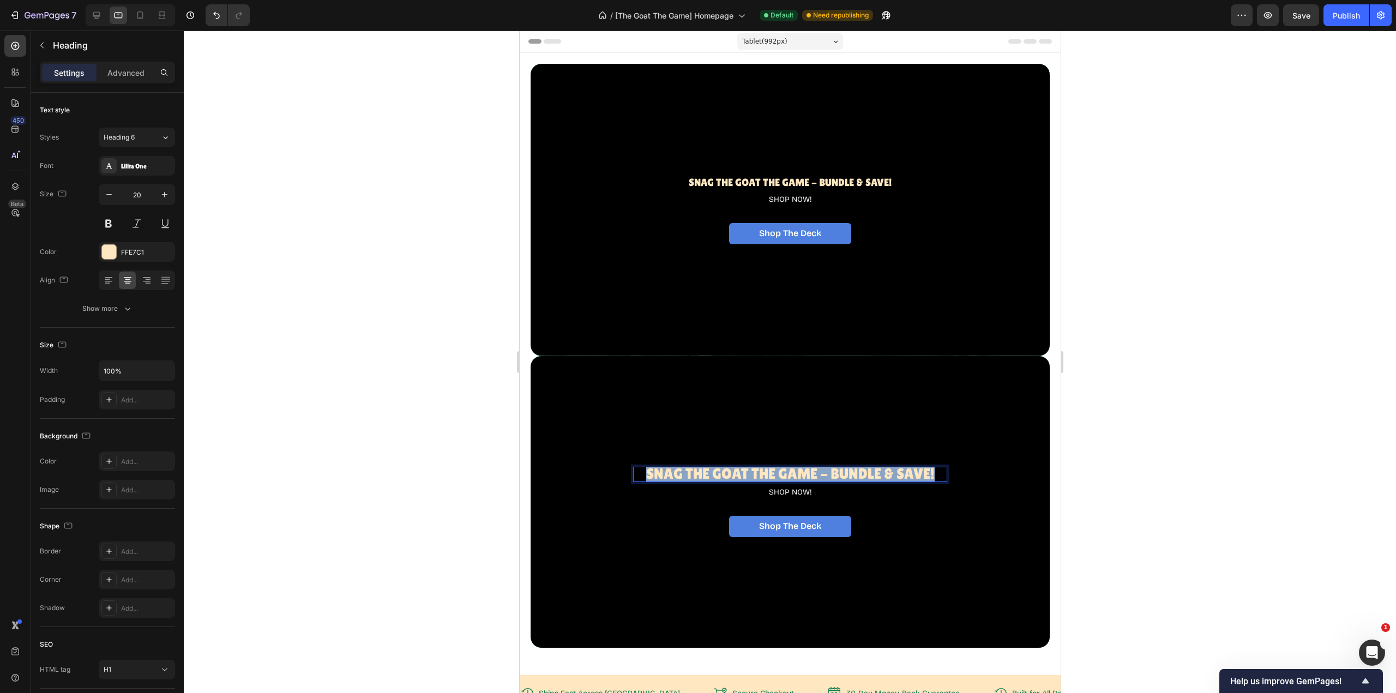
click at [796, 465] on span "Snag The GOAT THE Game - BUNDLE & SAVE!" at bounding box center [790, 473] width 289 height 17
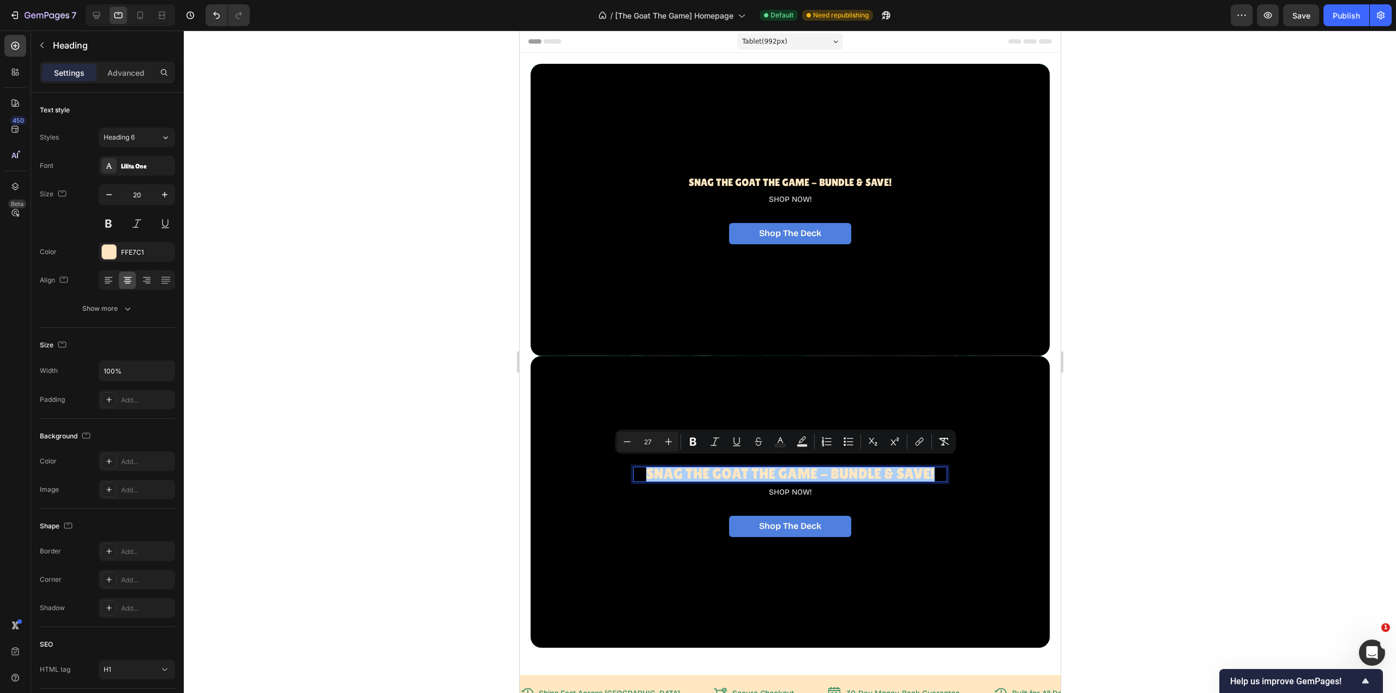
click at [668, 443] on icon "Editor contextual toolbar" at bounding box center [668, 441] width 11 height 11
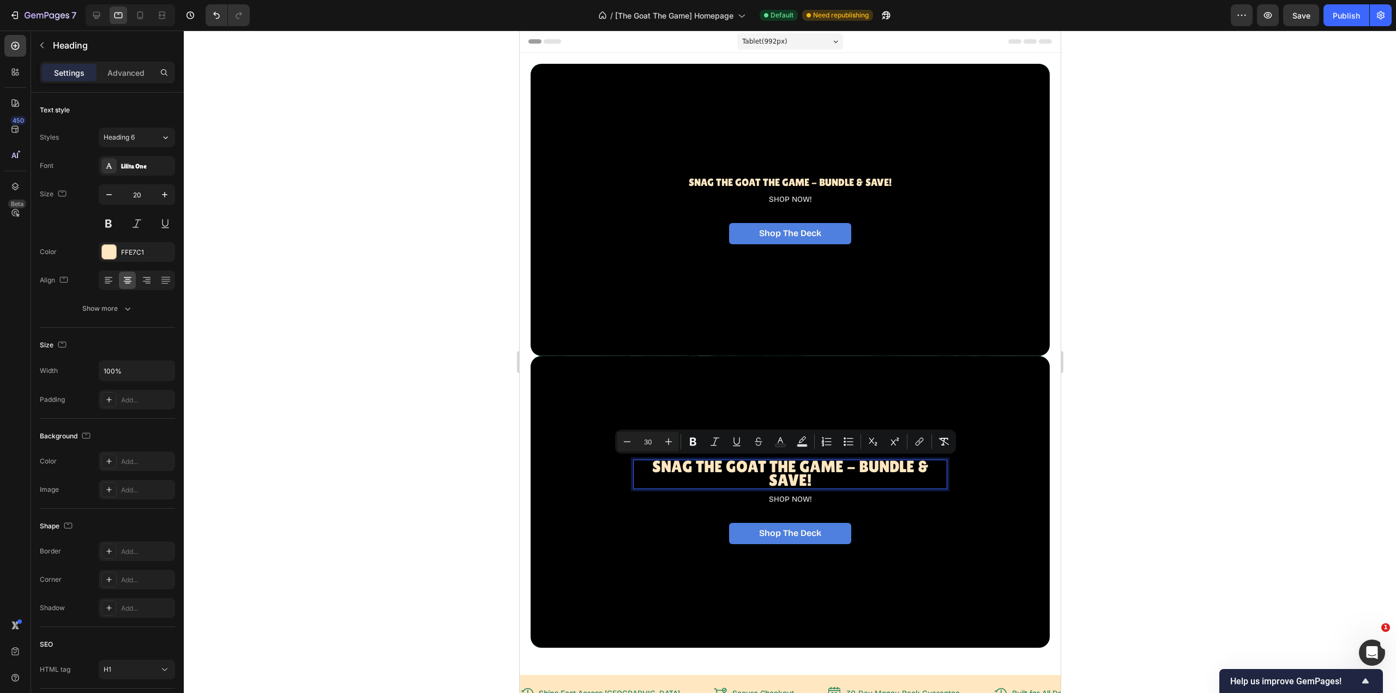
click at [668, 443] on icon "Editor contextual toolbar" at bounding box center [668, 441] width 11 height 11
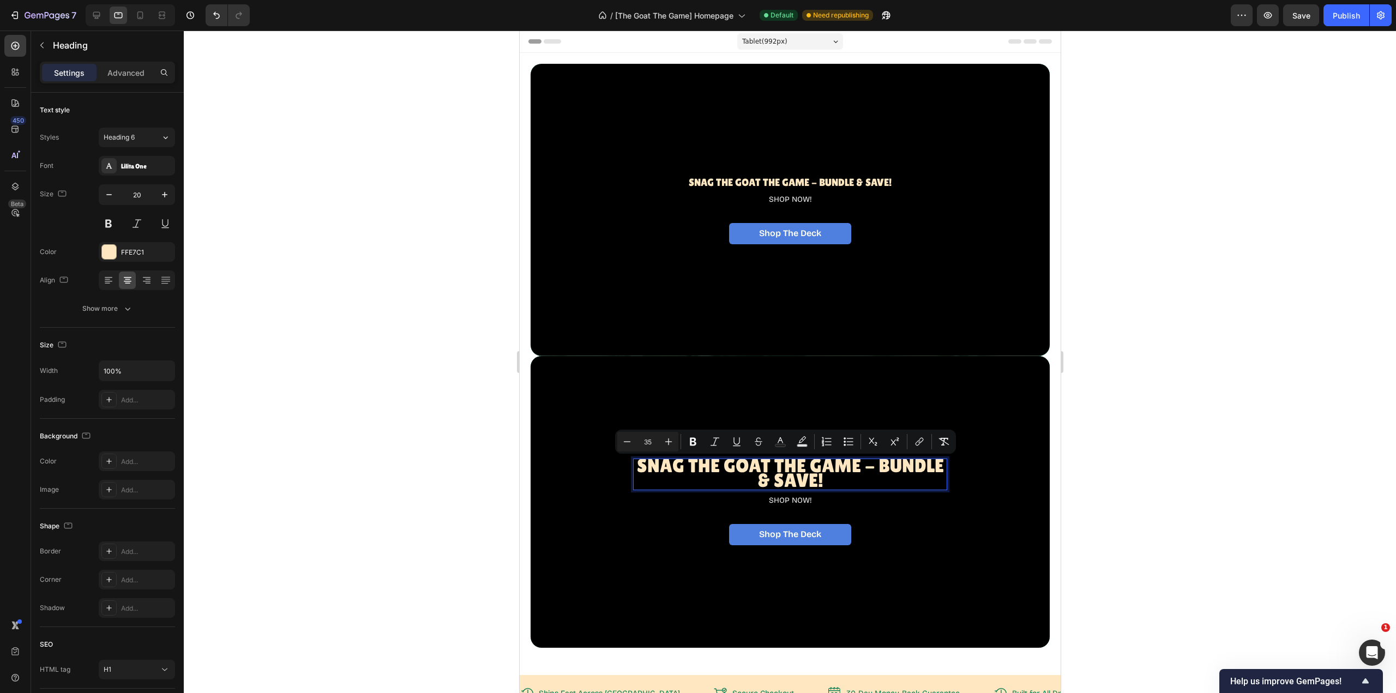
click at [668, 443] on icon "Editor contextual toolbar" at bounding box center [668, 441] width 11 height 11
type input "36"
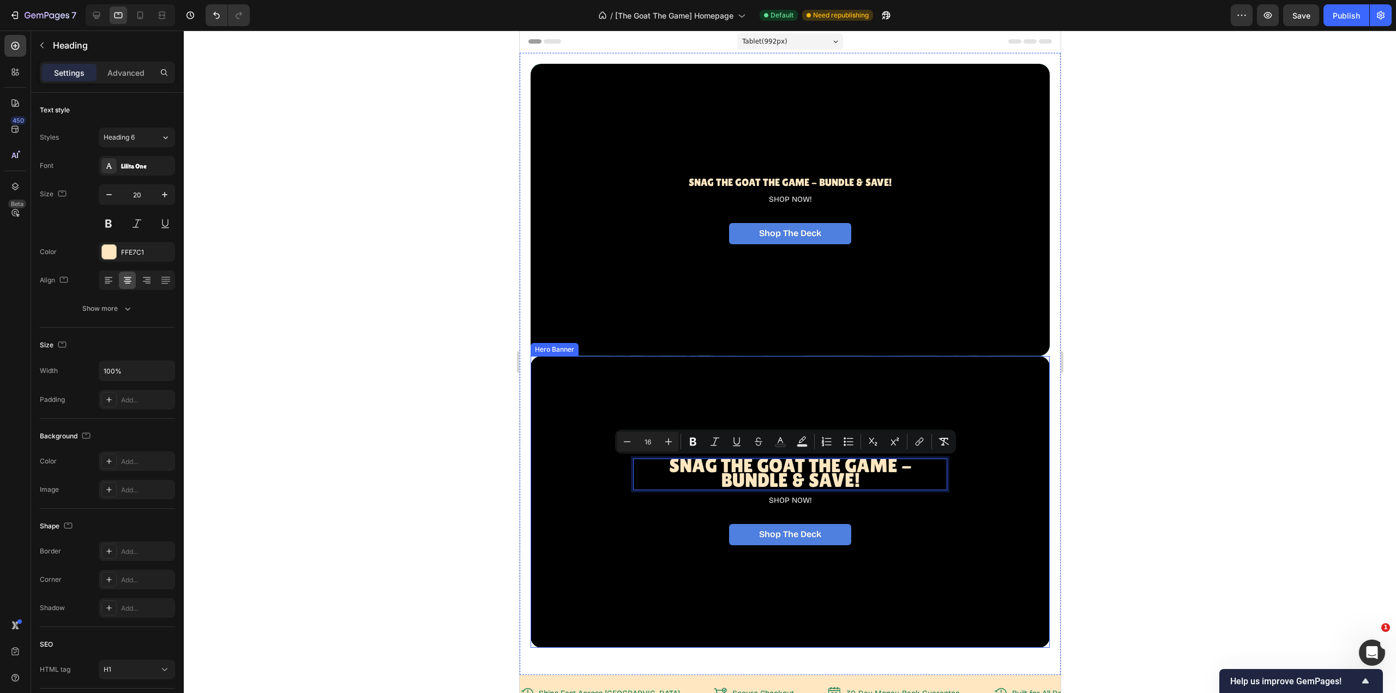
click at [1009, 482] on div "Overlay" at bounding box center [789, 502] width 519 height 292
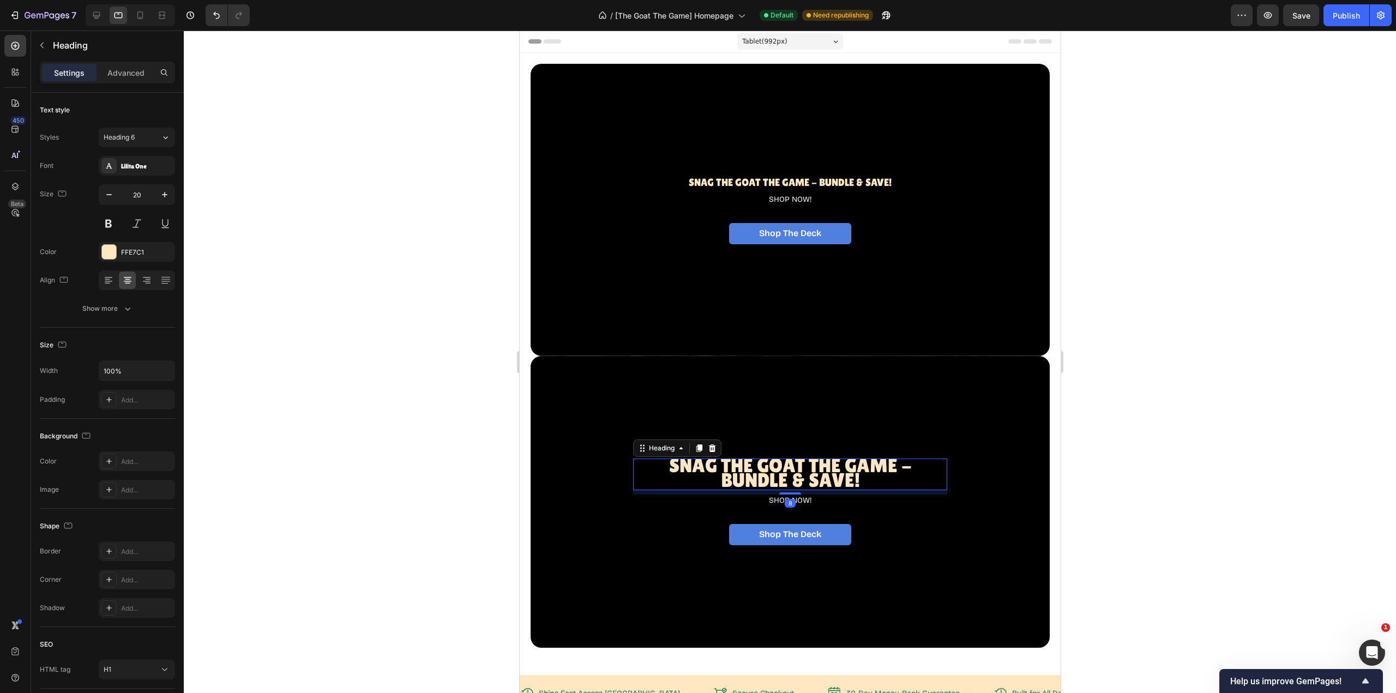
click at [823, 461] on span "Snag The GOAT THE Game - BUNDLE & SAVE!" at bounding box center [790, 472] width 243 height 37
click at [106, 394] on div at bounding box center [108, 399] width 15 height 15
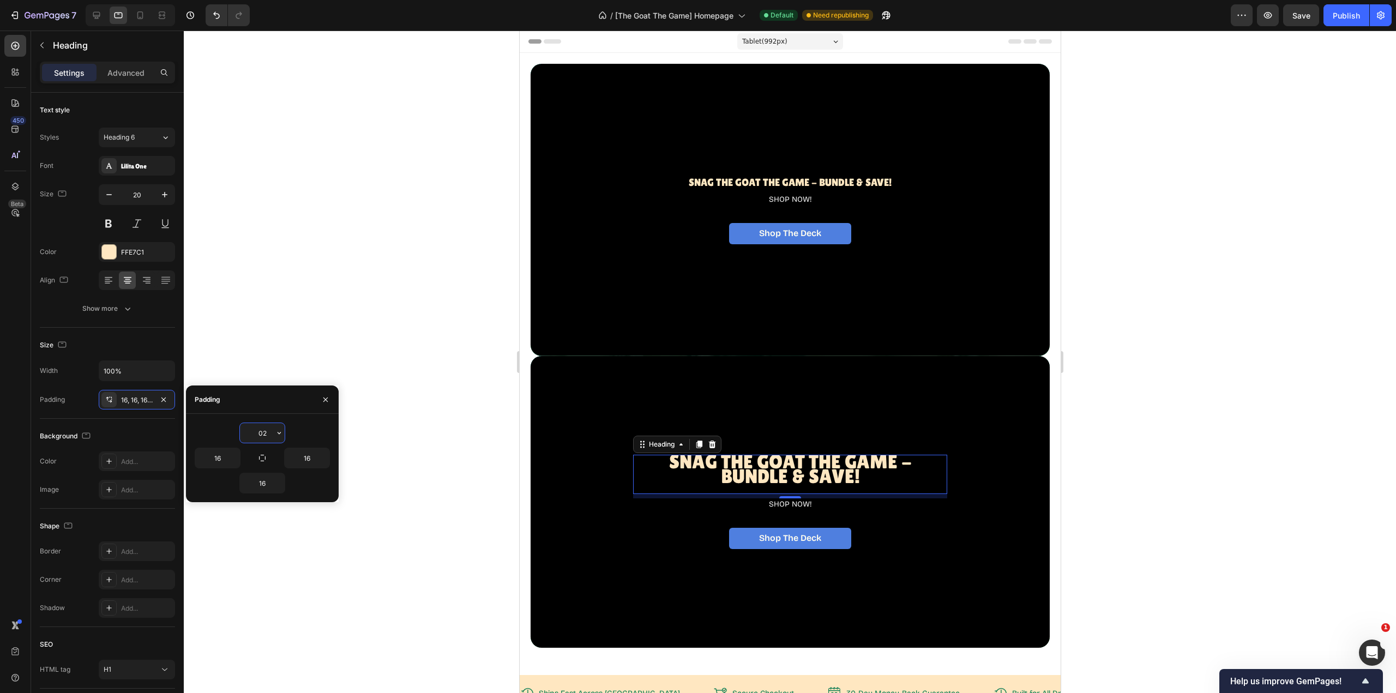
type input "0"
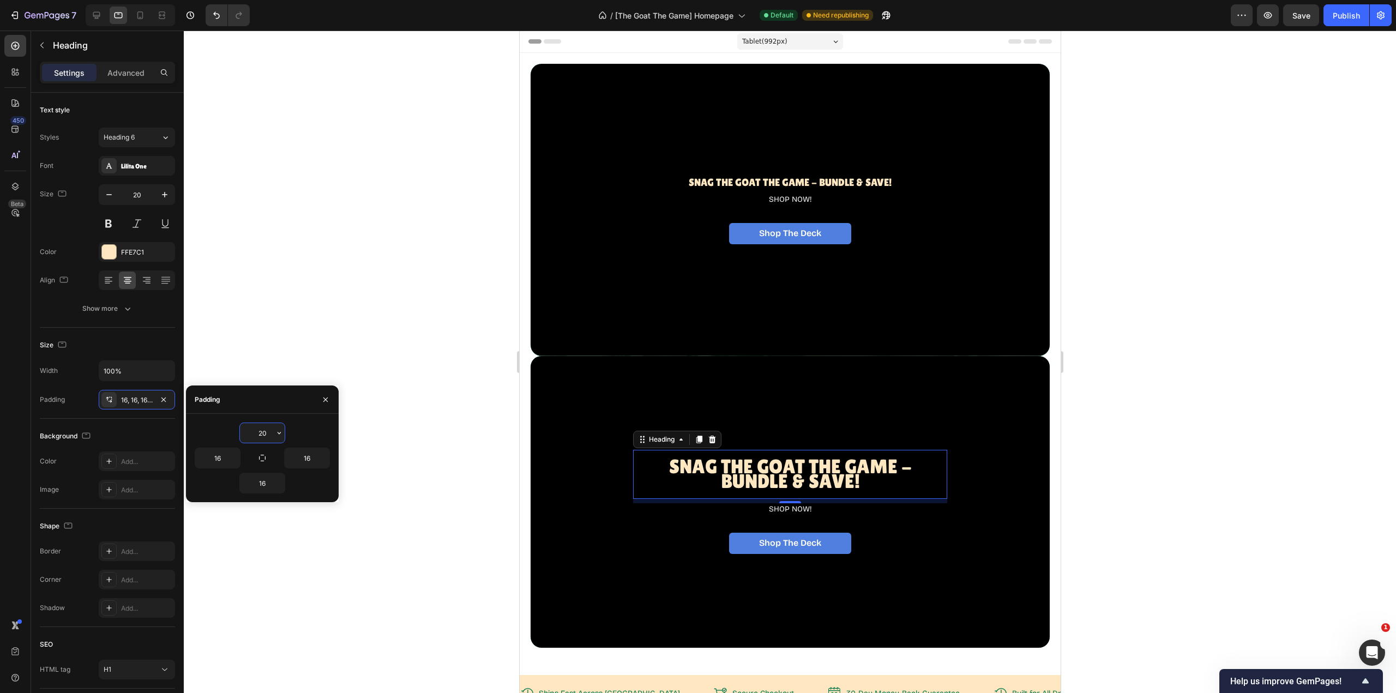
type input "20"
click at [820, 506] on p "SHOP NOW!" at bounding box center [790, 511] width 298 height 10
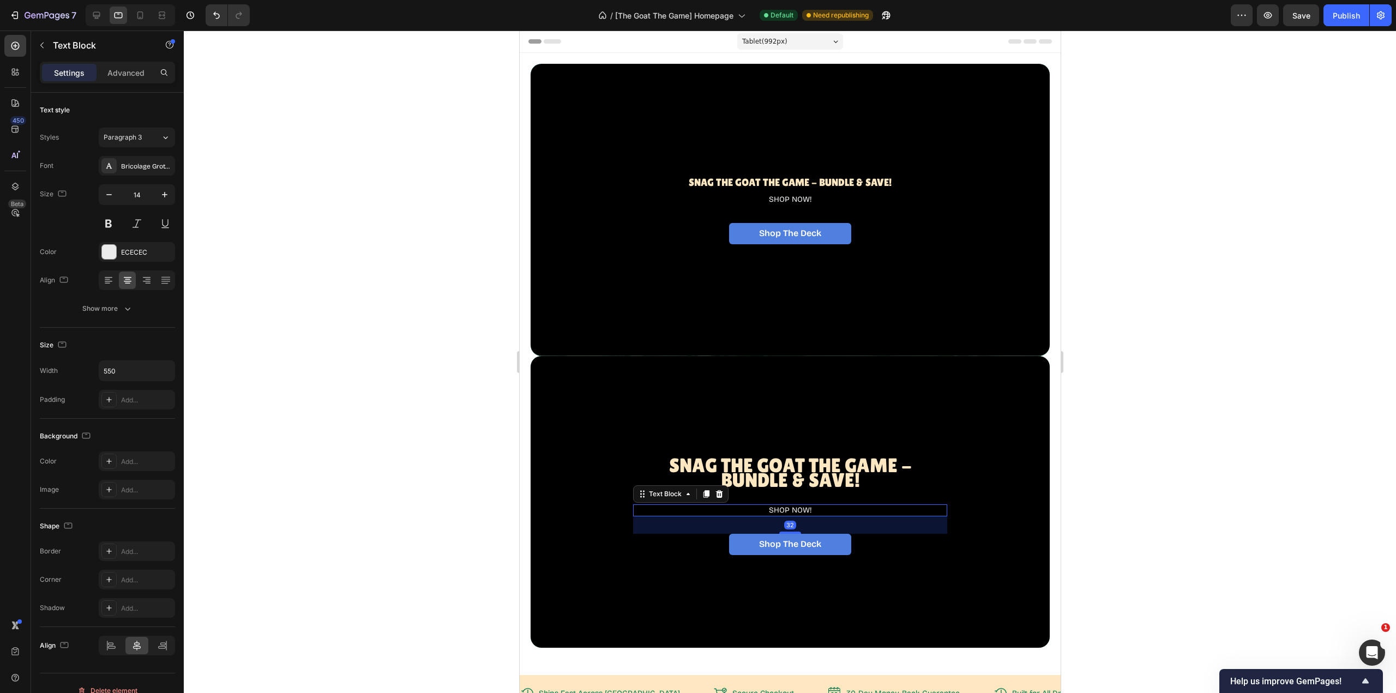
click at [820, 506] on p "SHOP NOW!" at bounding box center [790, 511] width 298 height 10
click at [132, 397] on div "Add..." at bounding box center [146, 400] width 51 height 10
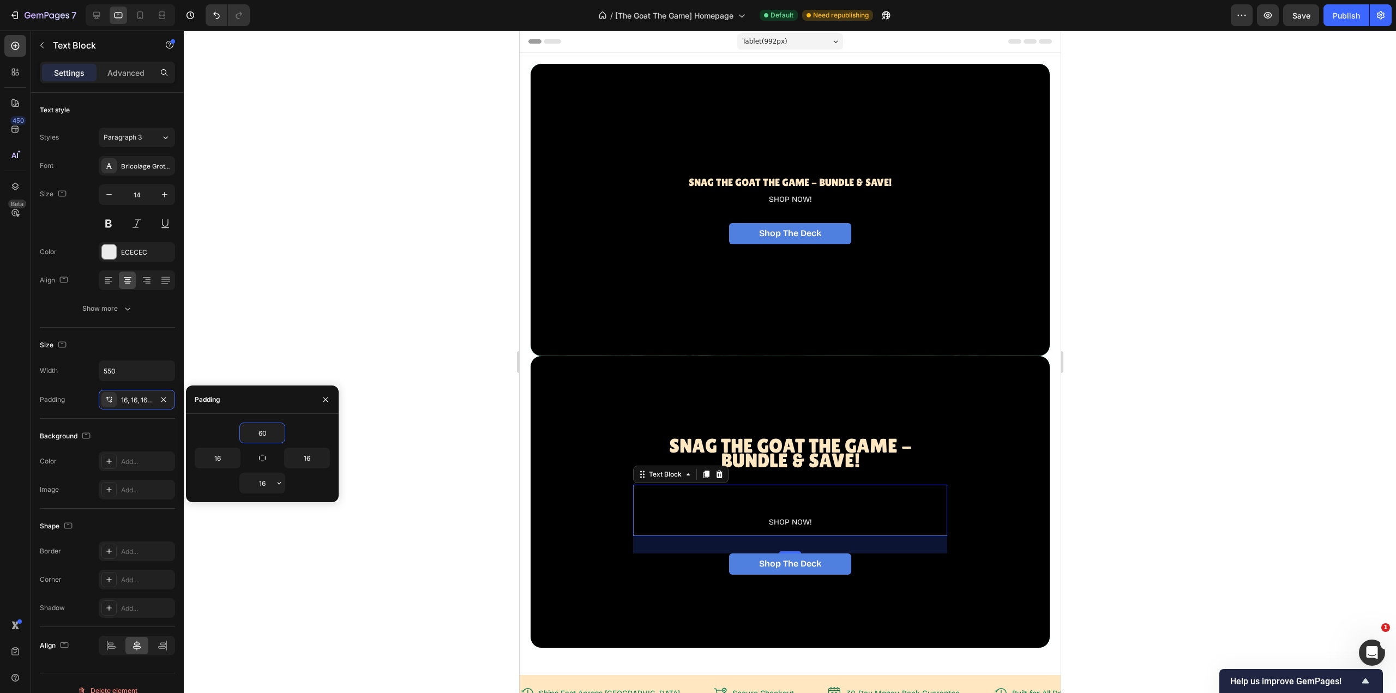
type input "60"
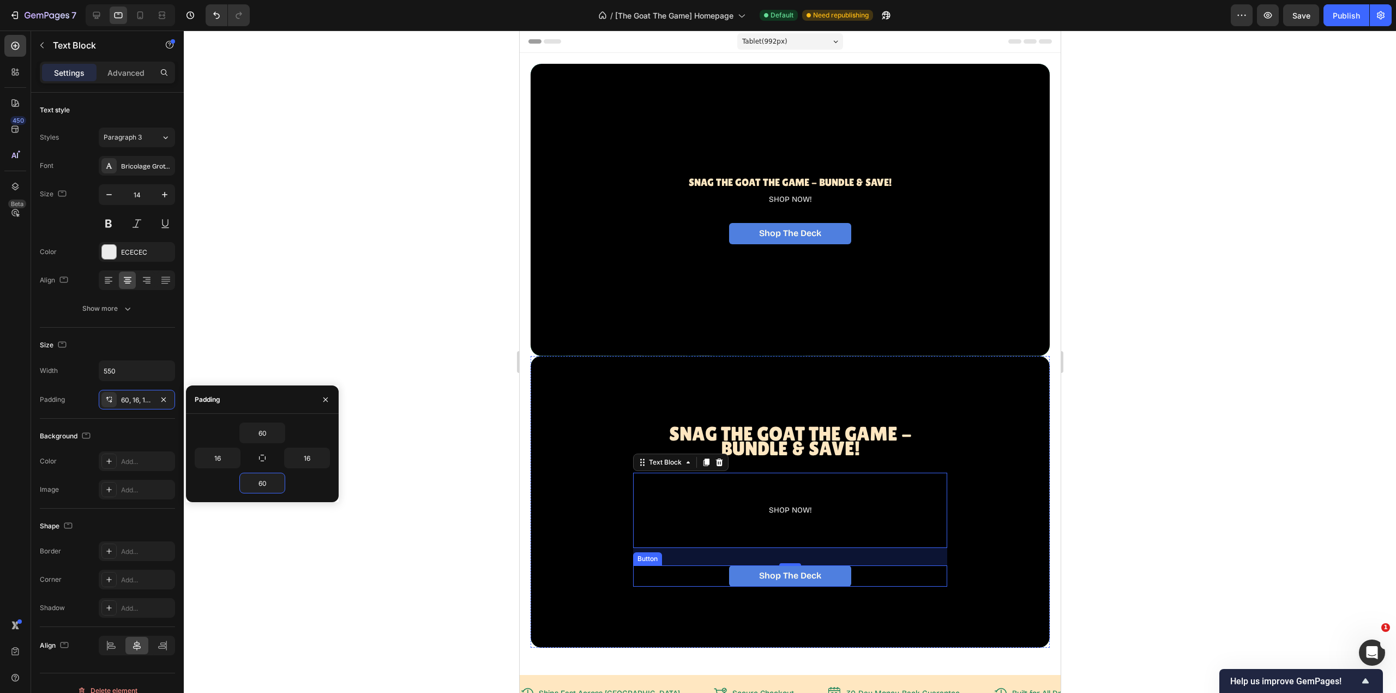
click at [883, 573] on div "Shop The Deck Button" at bounding box center [790, 576] width 314 height 21
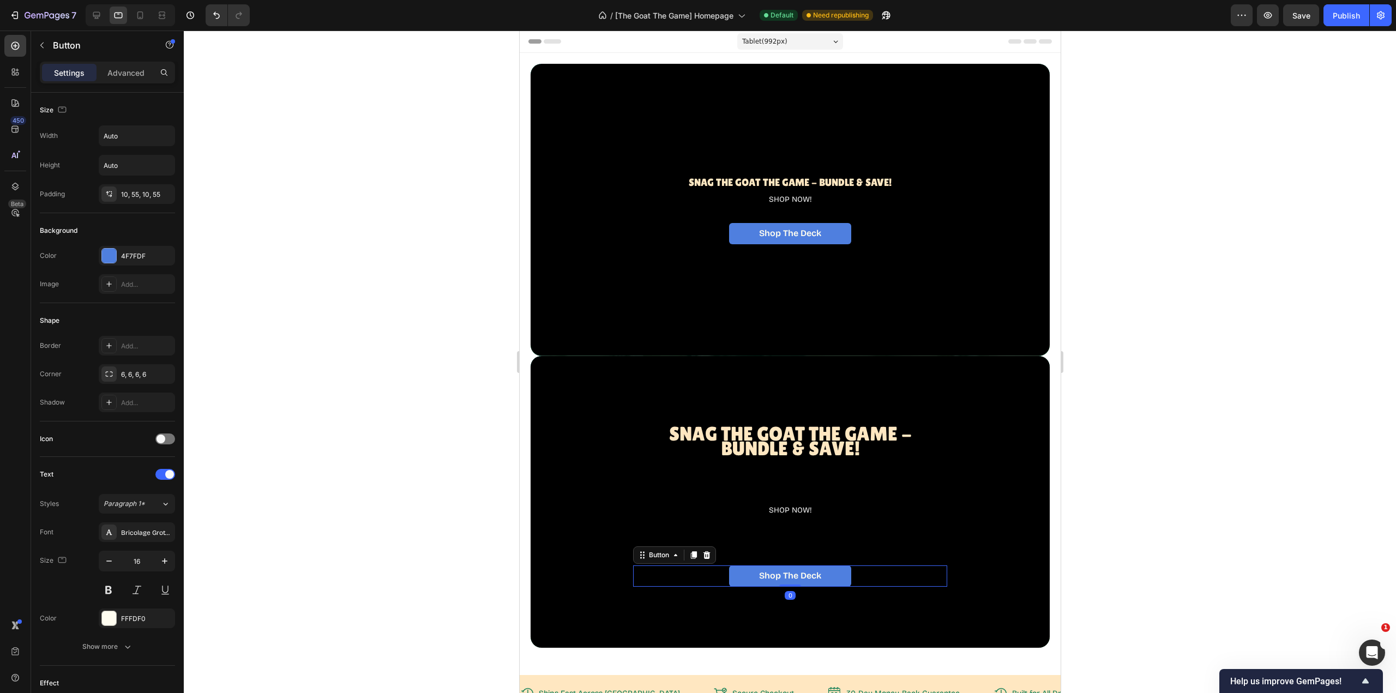
click at [883, 573] on div "Shop The Deck Button 0" at bounding box center [790, 576] width 314 height 21
click at [884, 570] on div "Shop The Deck Button 0" at bounding box center [790, 576] width 314 height 21
click at [138, 196] on div "10, 55, 10, 55" at bounding box center [146, 195] width 51 height 10
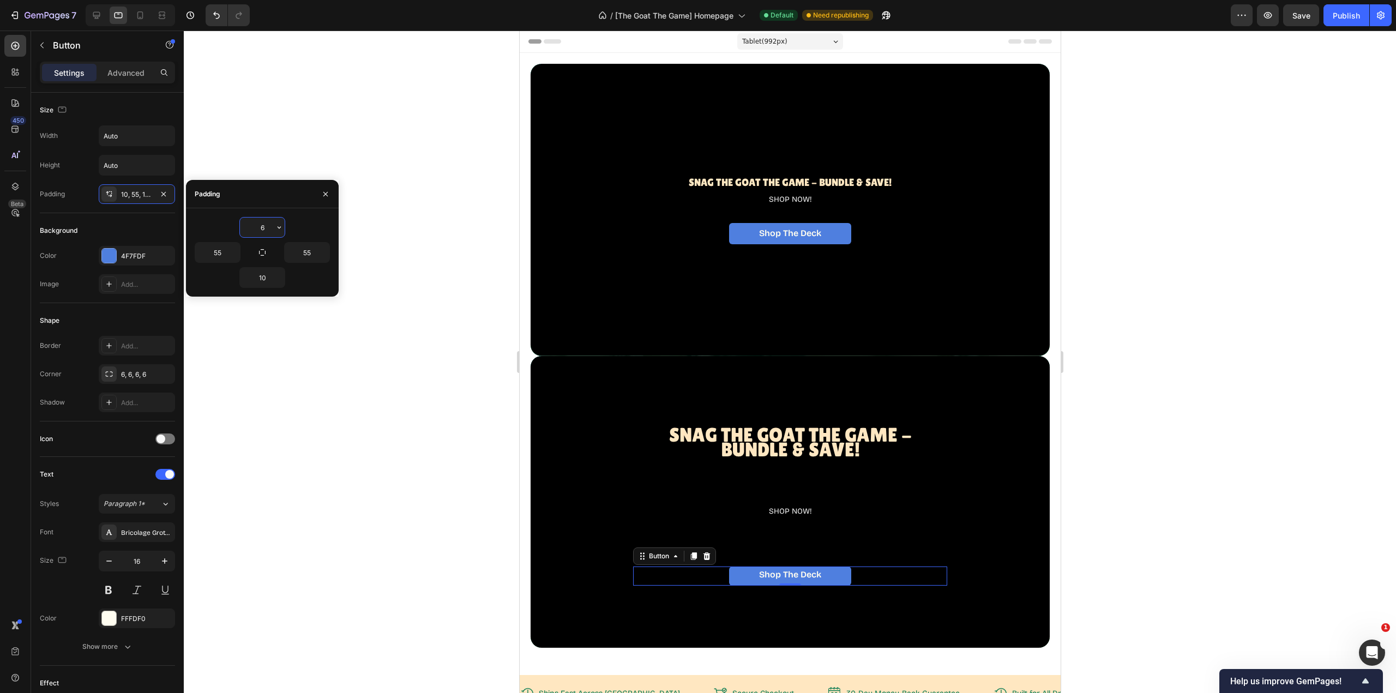
type input "60"
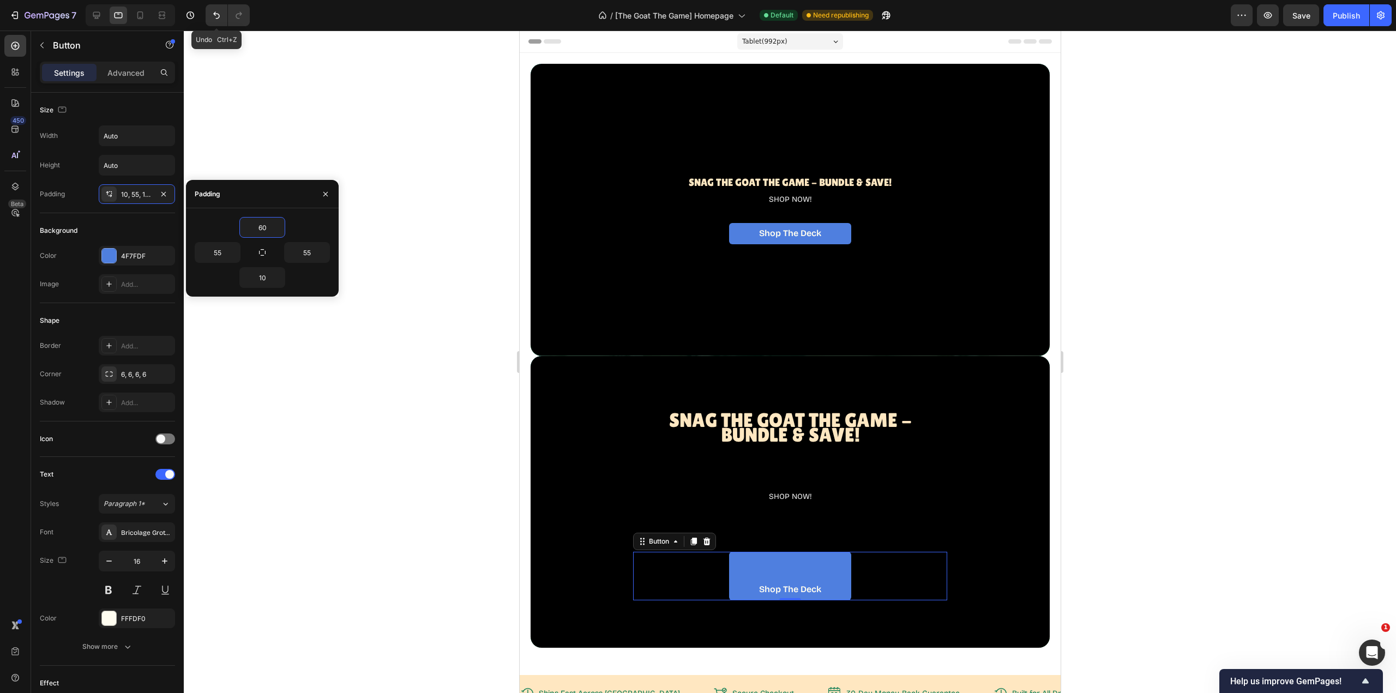
click at [214, 15] on icon "Undo/Redo" at bounding box center [216, 15] width 11 height 11
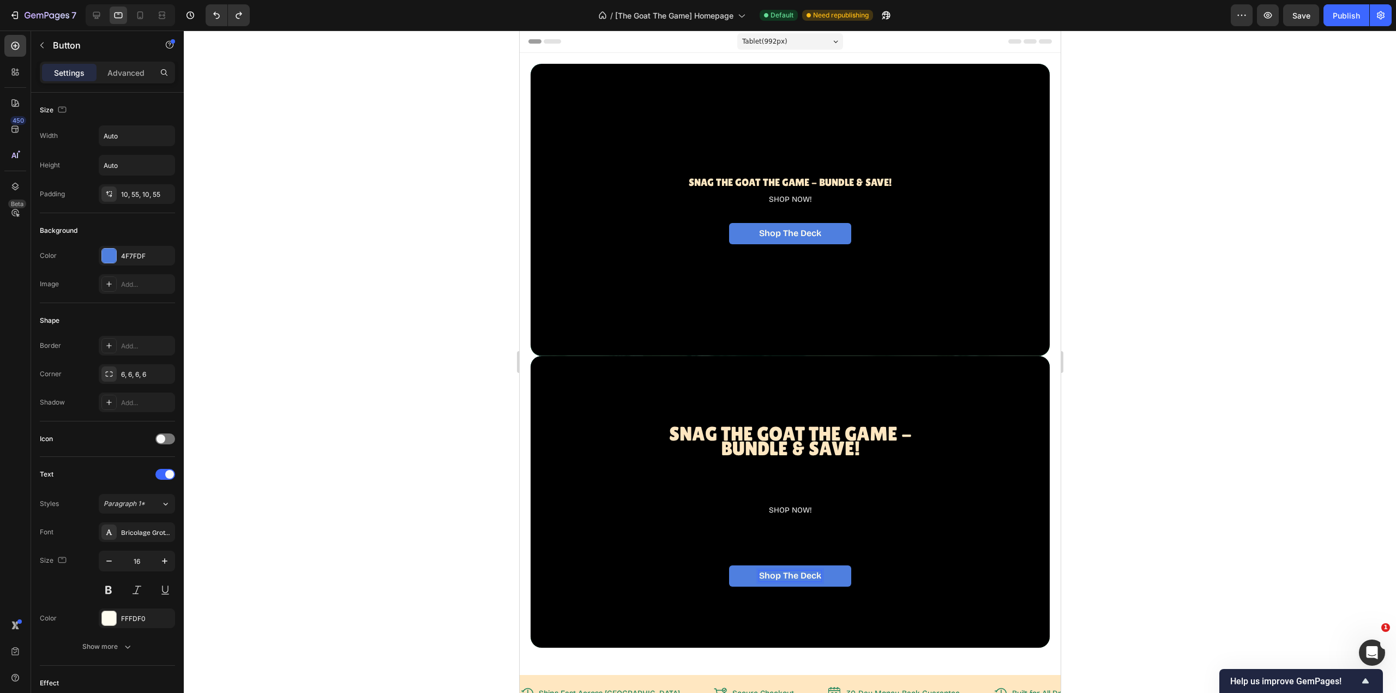
click at [812, 571] on p "Shop The Deck" at bounding box center [790, 576] width 62 height 10
click at [843, 567] on link "Shop The Deck" at bounding box center [790, 576] width 122 height 21
click at [892, 566] on div "Shop The Deck Button 0" at bounding box center [790, 576] width 314 height 21
click at [142, 16] on icon at bounding box center [140, 15] width 11 height 11
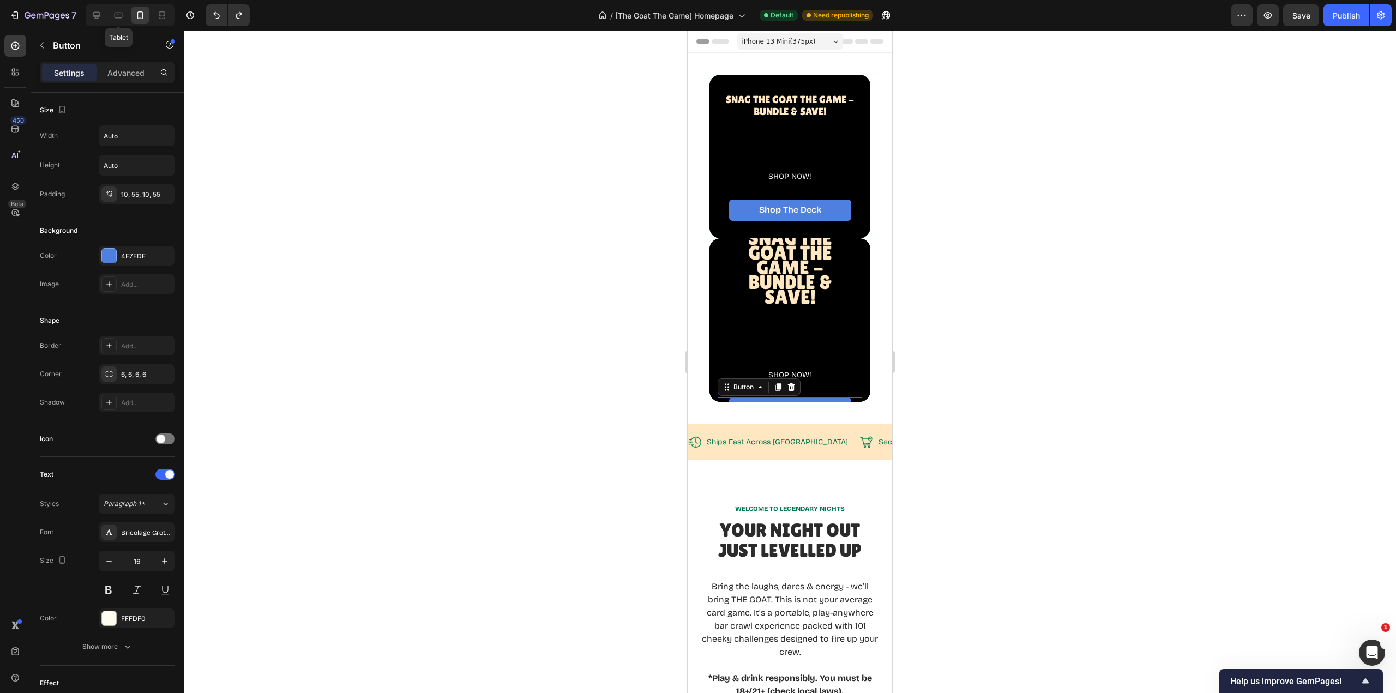
click at [117, 15] on icon at bounding box center [118, 15] width 11 height 11
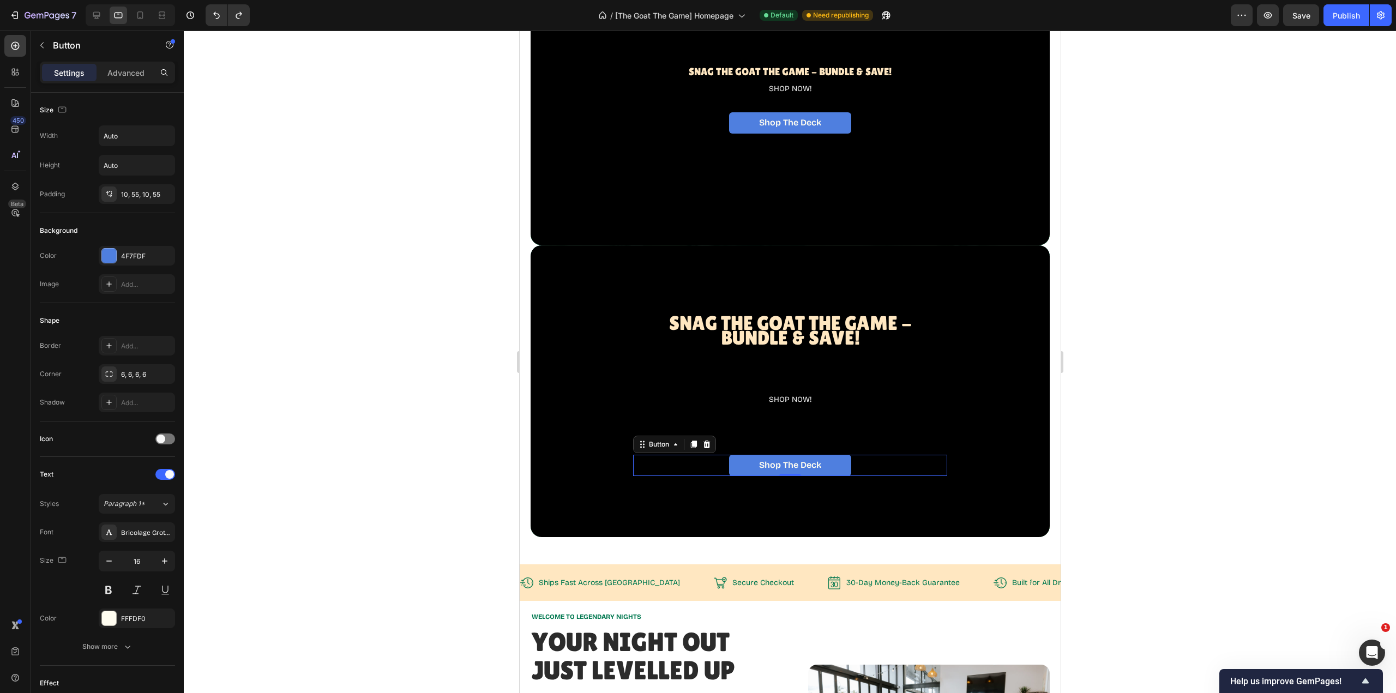
scroll to position [53, 0]
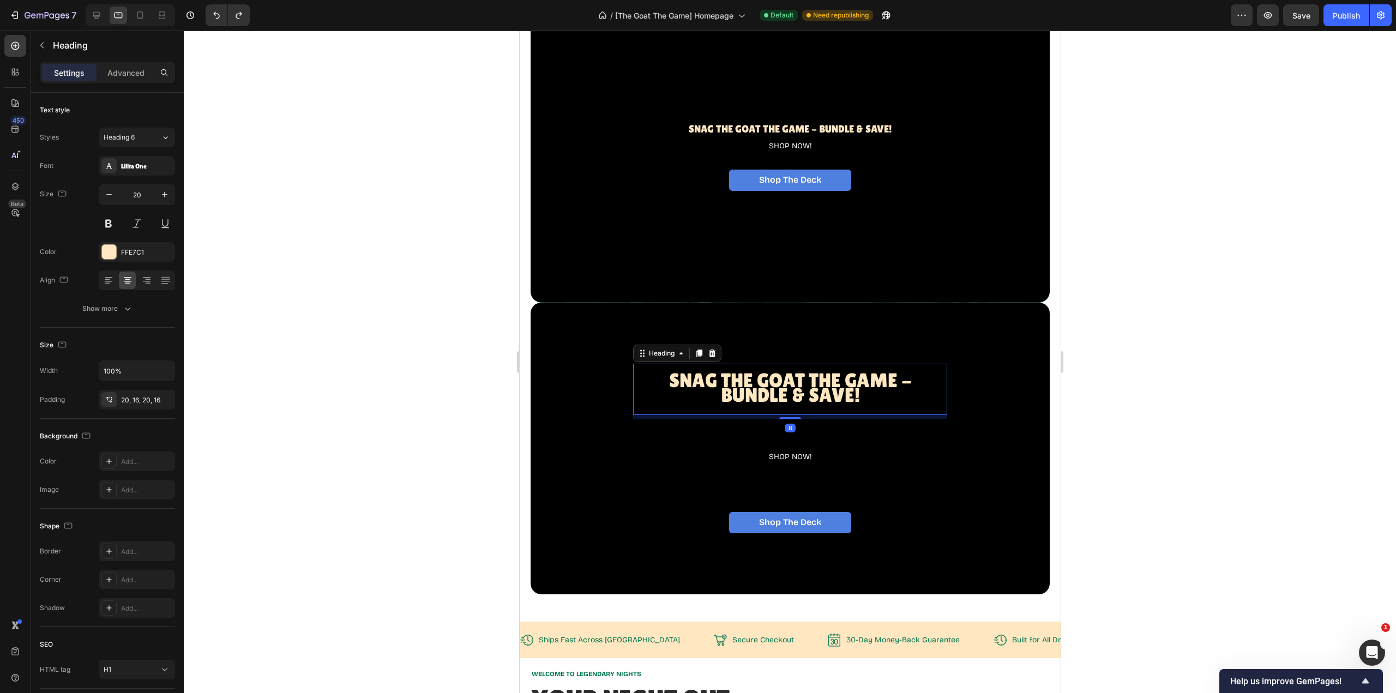
click at [762, 383] on span "Snag The GOAT THE Game - BUNDLE & SAVE!" at bounding box center [790, 387] width 243 height 37
click at [145, 404] on div "20, 16, 20, 16" at bounding box center [146, 400] width 51 height 10
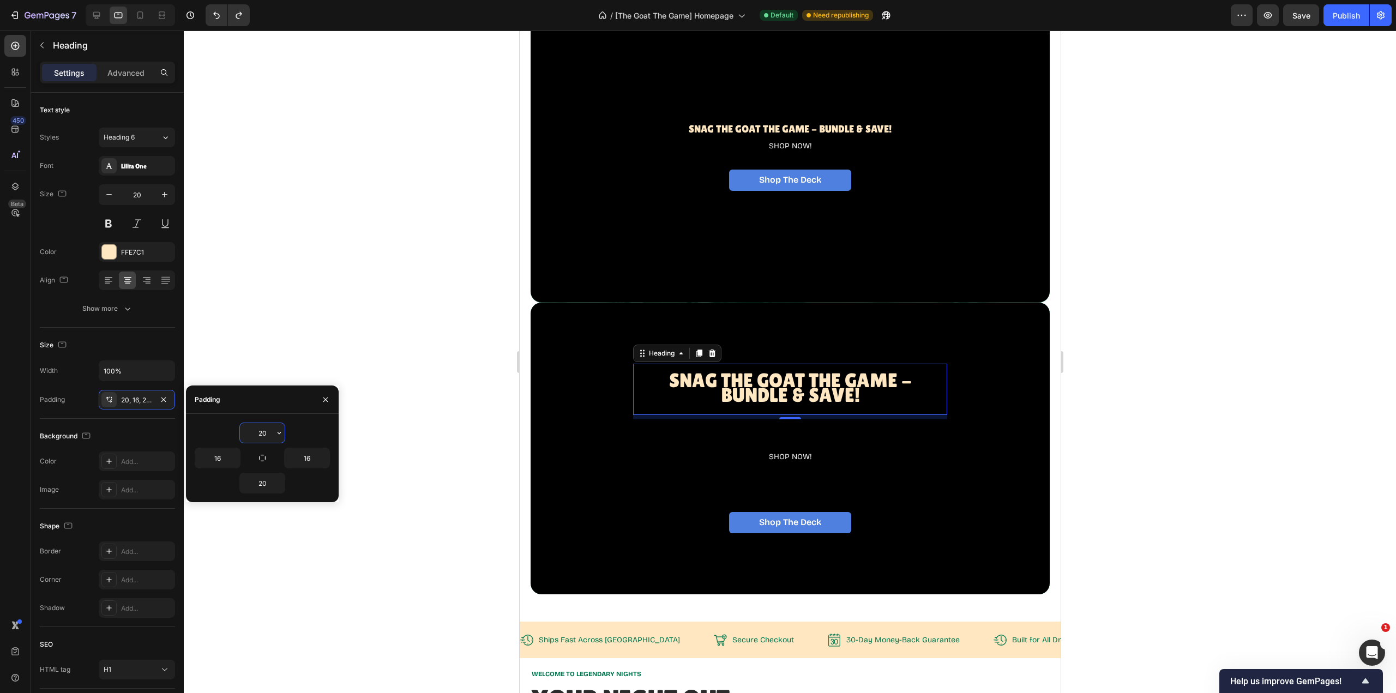
click at [266, 435] on input "20" at bounding box center [262, 433] width 45 height 20
type input "0"
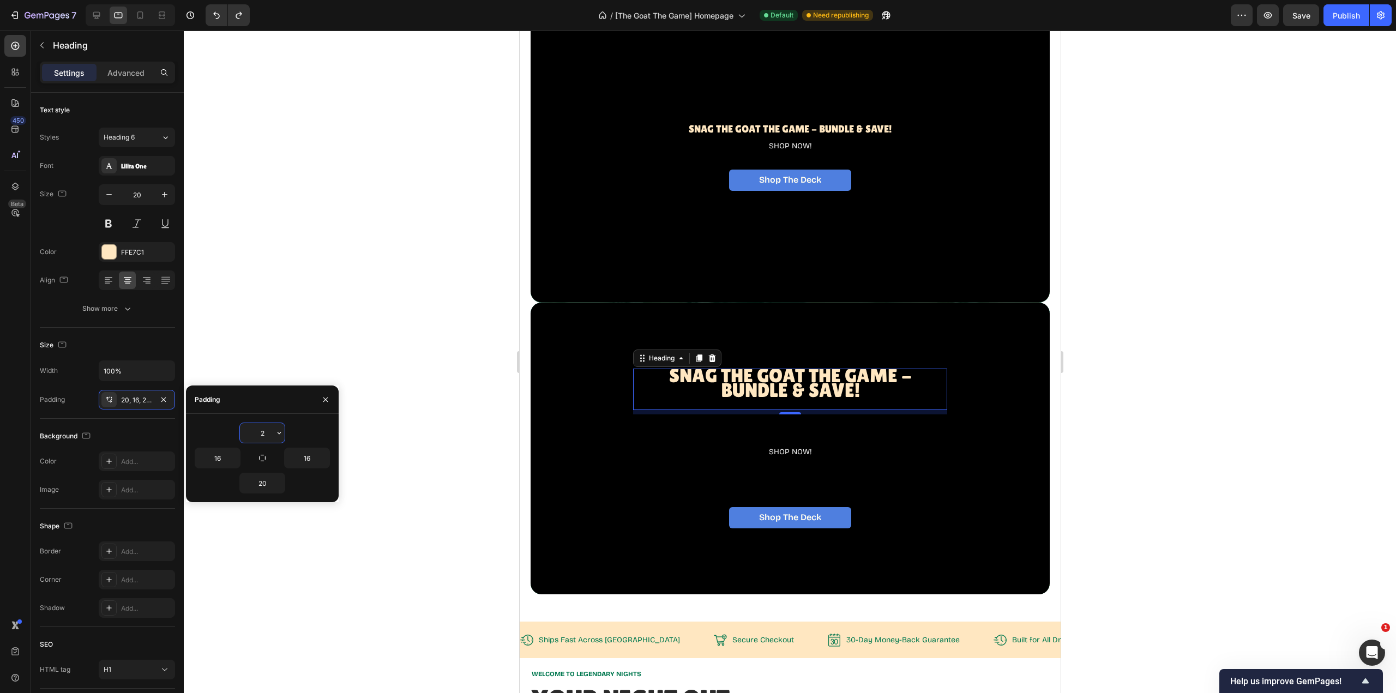
type input "20"
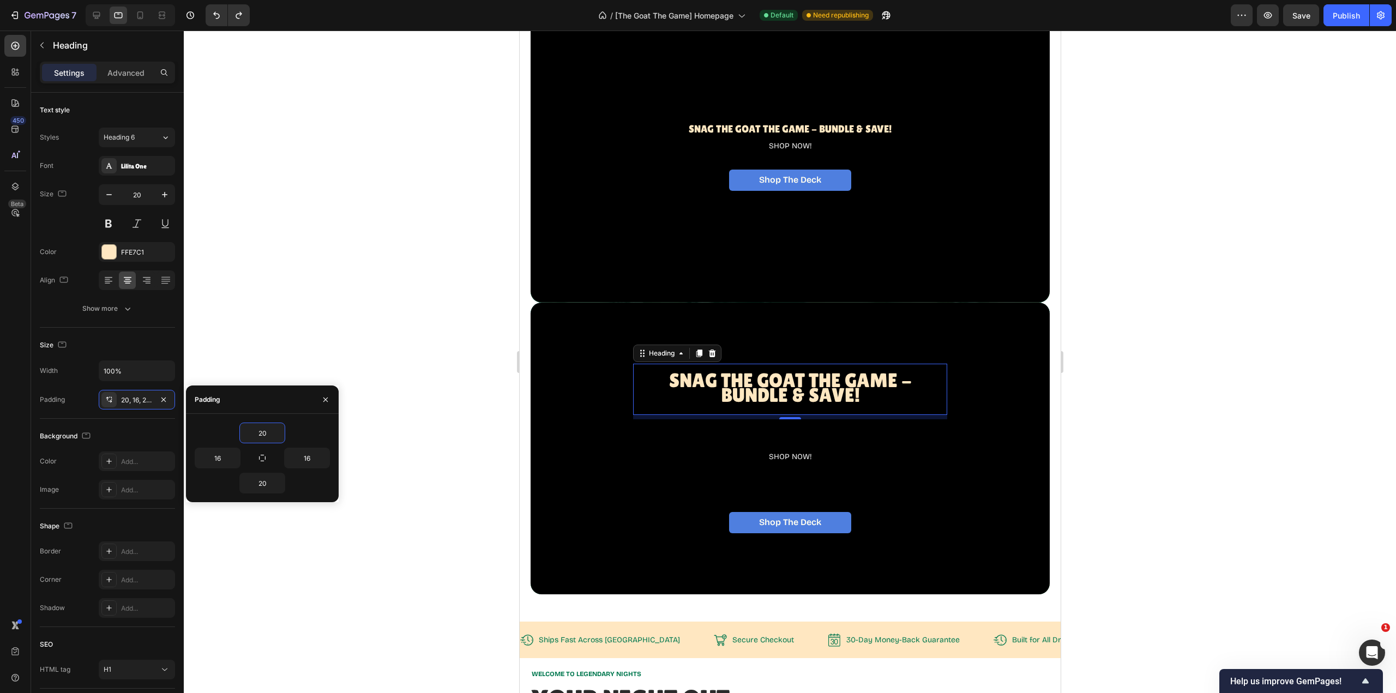
click at [299, 486] on div "20" at bounding box center [262, 483] width 135 height 21
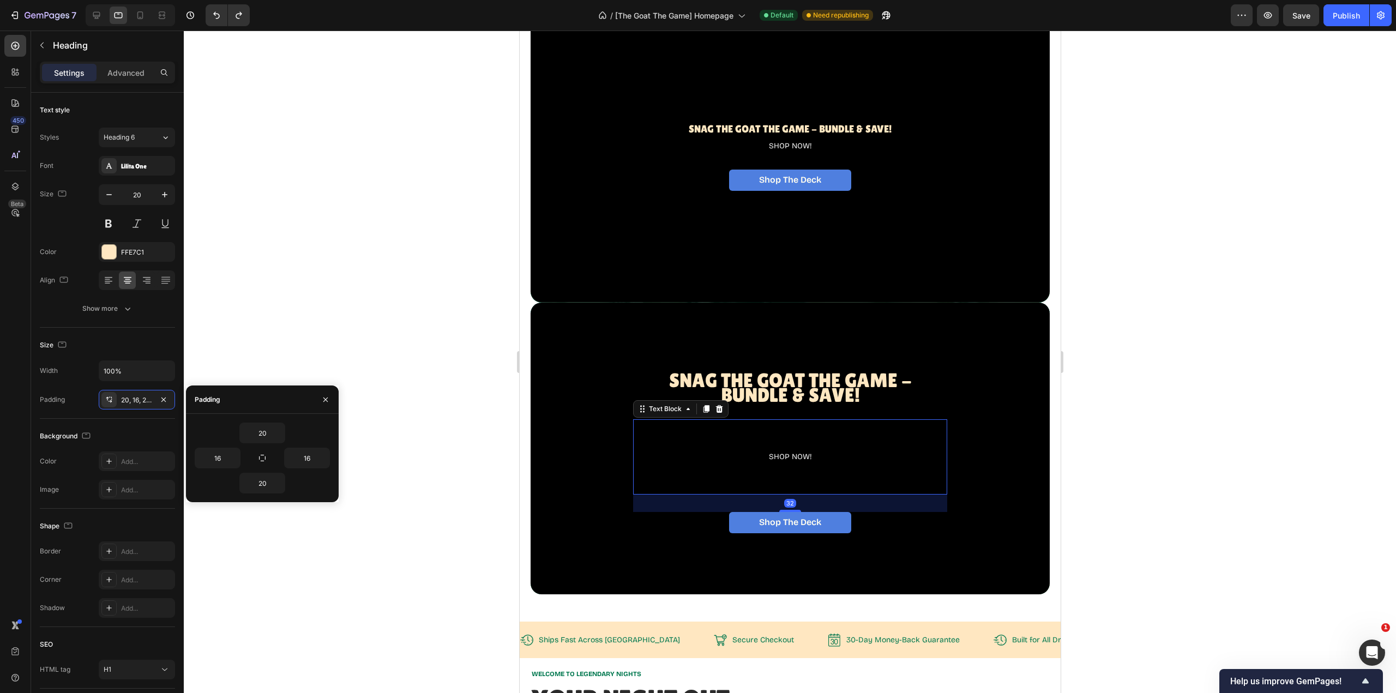
click at [817, 444] on div "SHOP NOW!" at bounding box center [790, 456] width 300 height 75
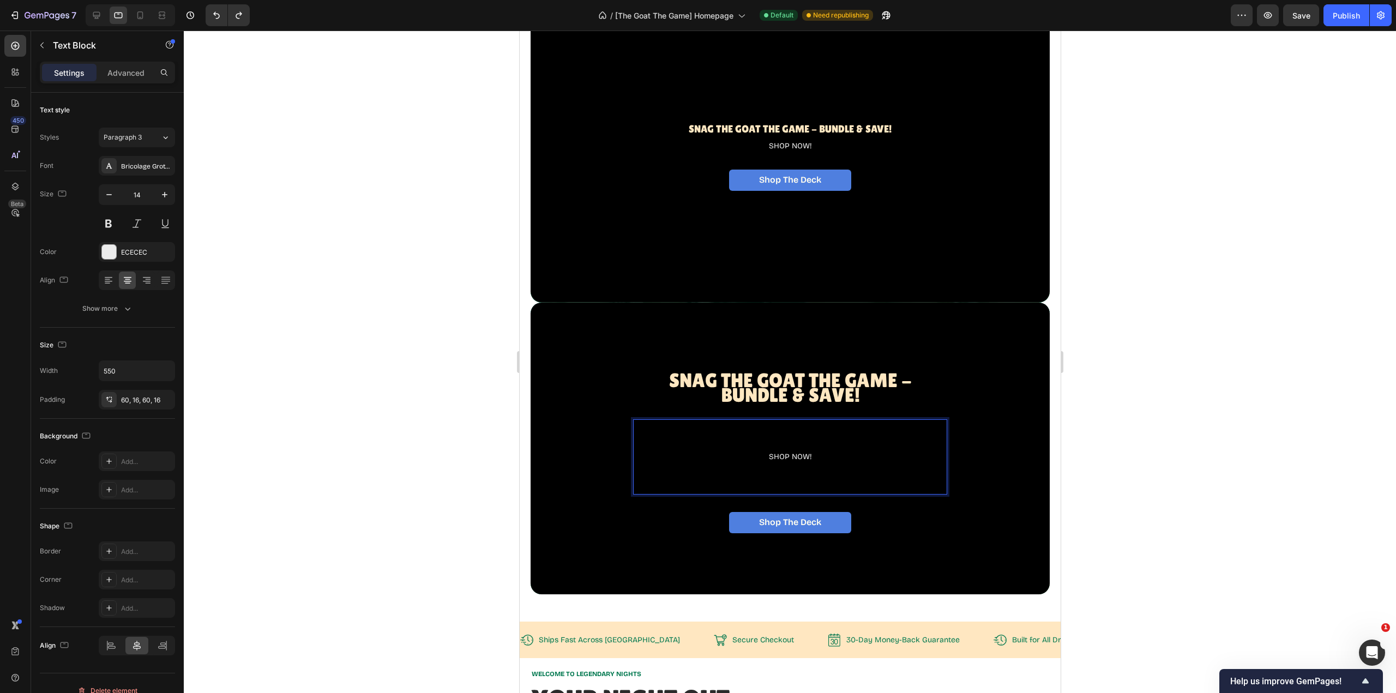
drag, startPoint x: 805, startPoint y: 448, endPoint x: 793, endPoint y: 448, distance: 12.0
click at [793, 452] on p "SHOP NOW!" at bounding box center [789, 457] width 283 height 10
click at [830, 452] on p "SHOP NOW!" at bounding box center [789, 457] width 283 height 10
click at [148, 402] on div "60, 16, 60, 16" at bounding box center [146, 400] width 51 height 10
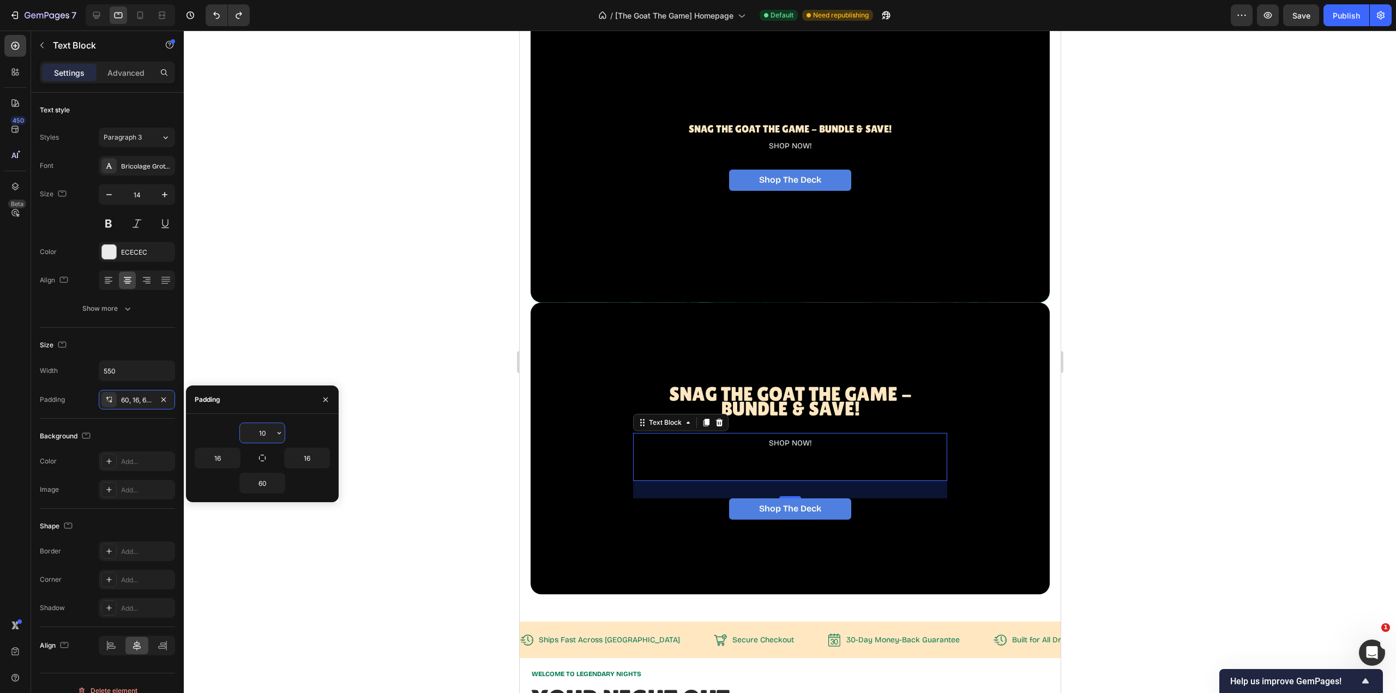
type input "100"
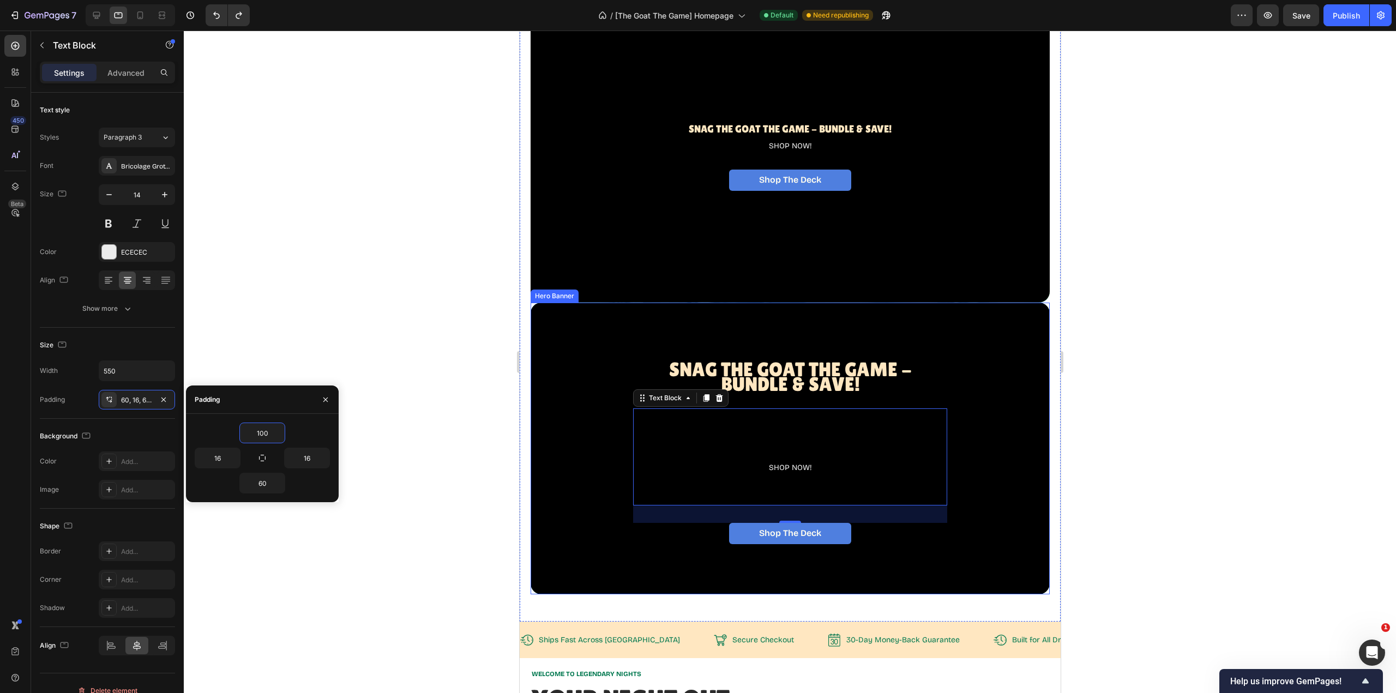
click at [978, 395] on div "Overlay" at bounding box center [789, 449] width 519 height 292
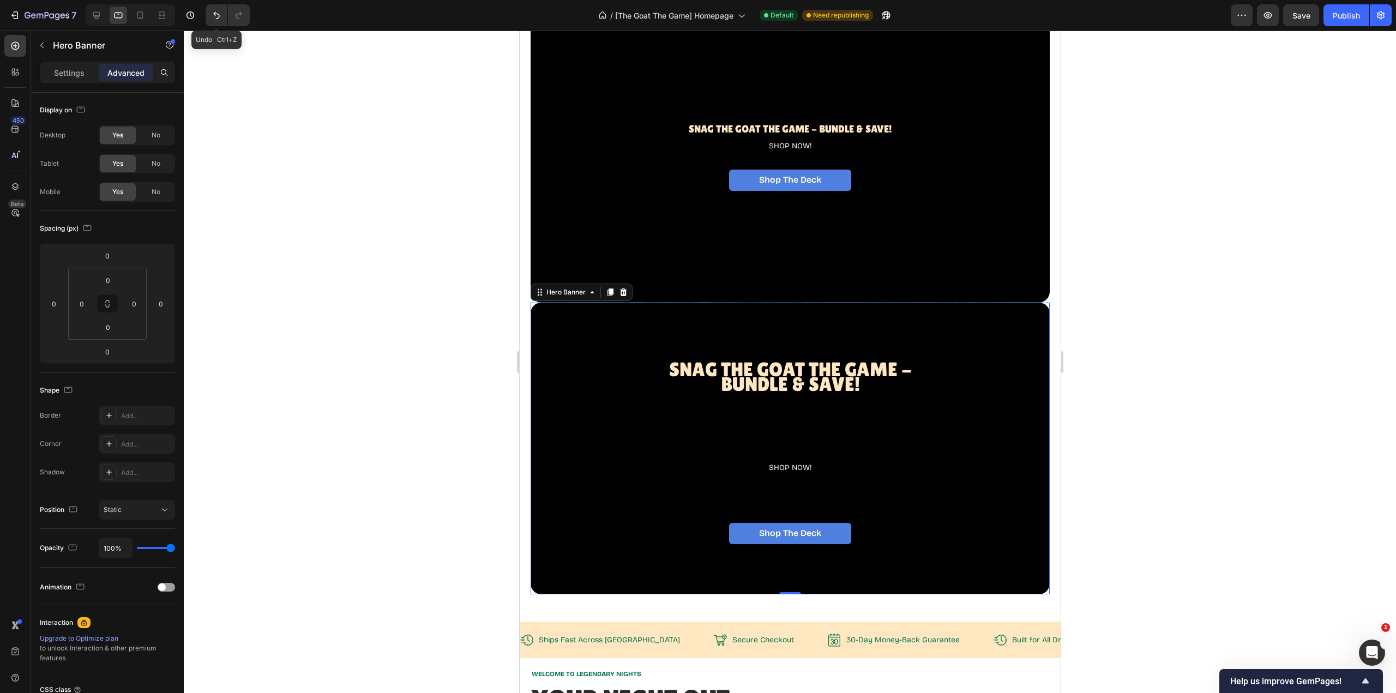
click at [212, 17] on icon "Undo/Redo" at bounding box center [216, 15] width 11 height 11
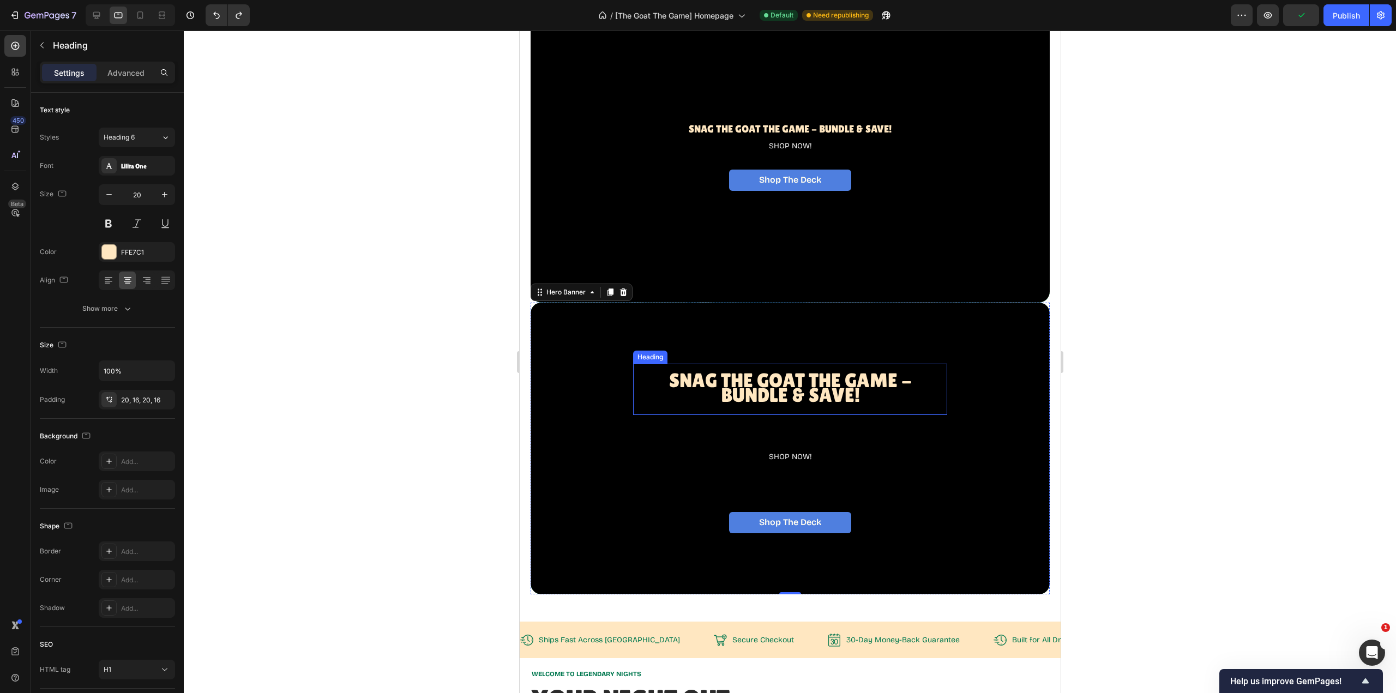
click at [870, 373] on span "Snag The GOAT THE Game - BUNDLE & SAVE!" at bounding box center [790, 387] width 243 height 37
click at [98, 15] on icon at bounding box center [96, 15] width 11 height 11
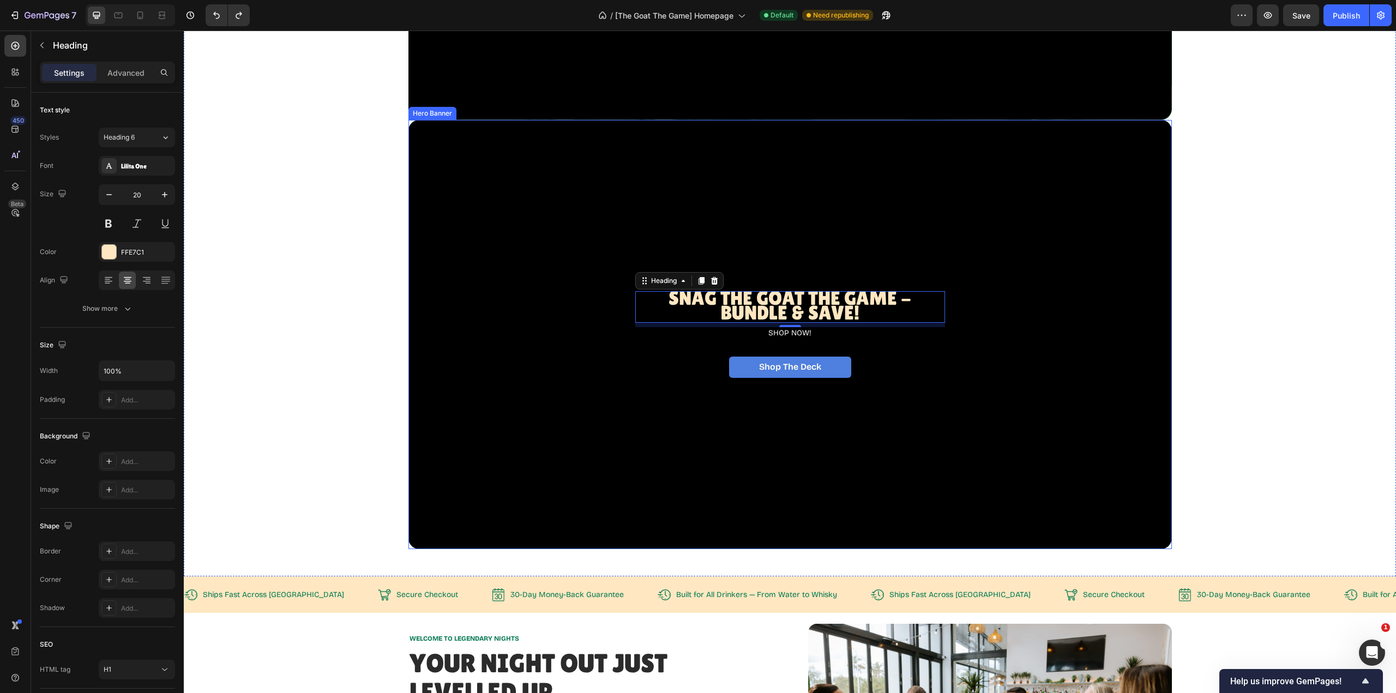
scroll to position [382, 0]
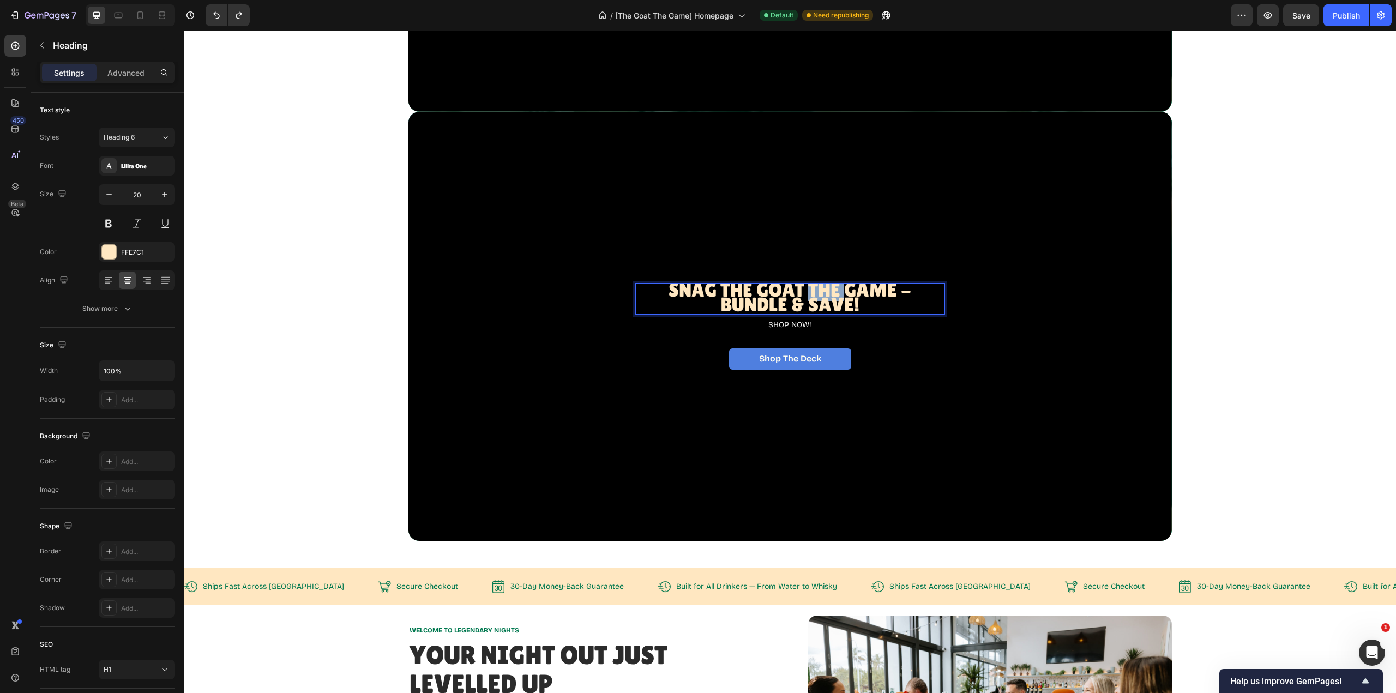
click at [820, 299] on span "Snag The GOAT THE Game - BUNDLE & SAVE!" at bounding box center [790, 297] width 243 height 37
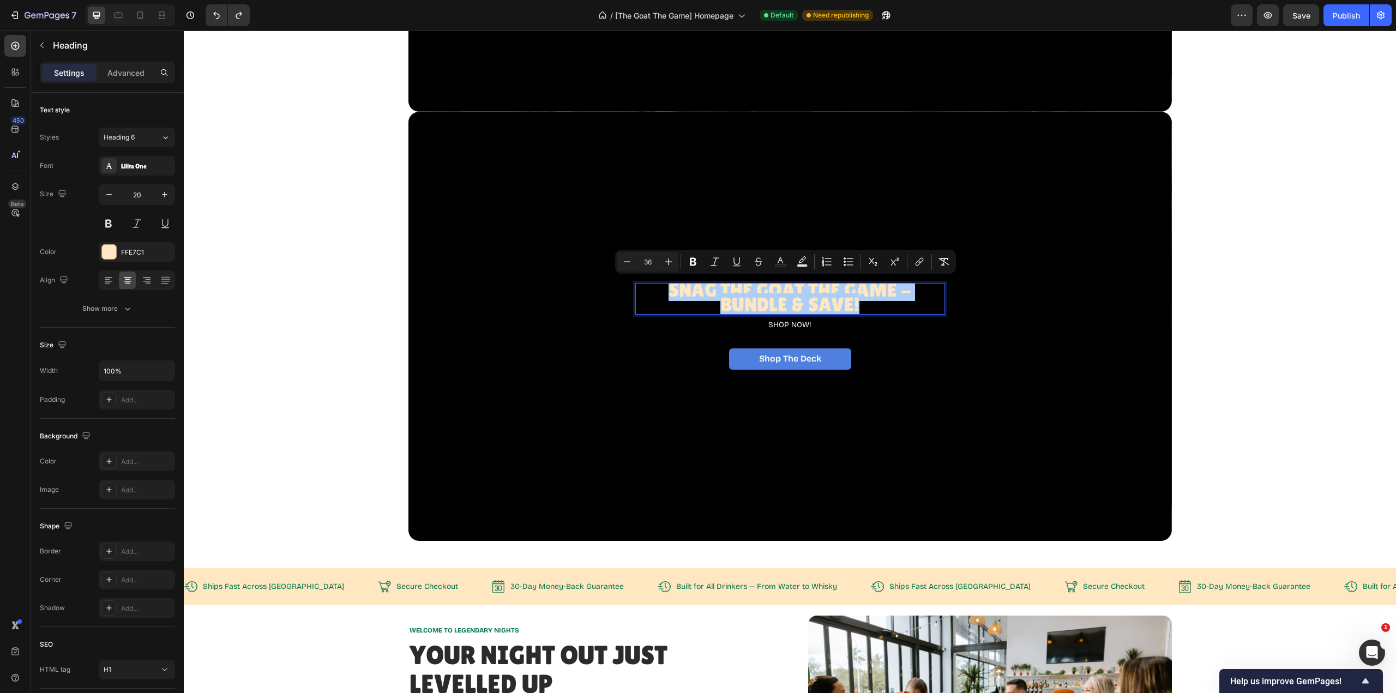
click at [664, 258] on icon "Editor contextual toolbar" at bounding box center [668, 261] width 11 height 11
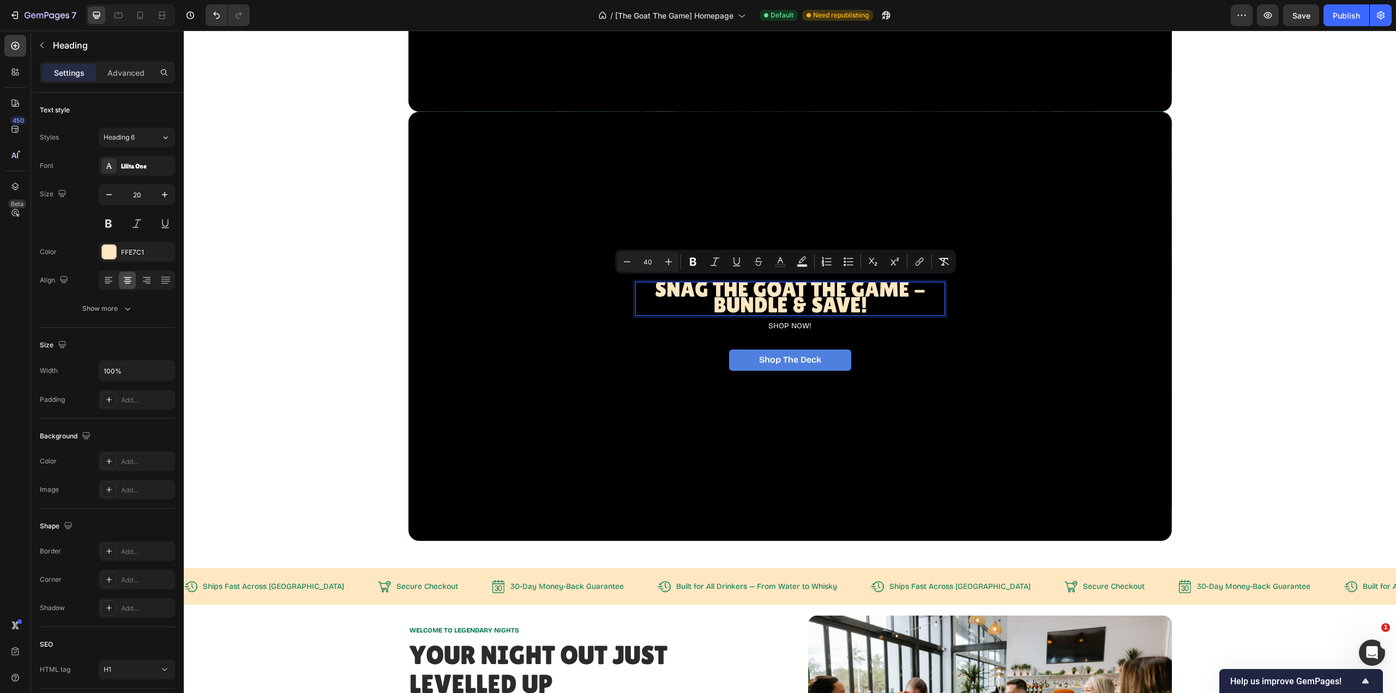
click at [664, 258] on icon "Editor contextual toolbar" at bounding box center [668, 261] width 11 height 11
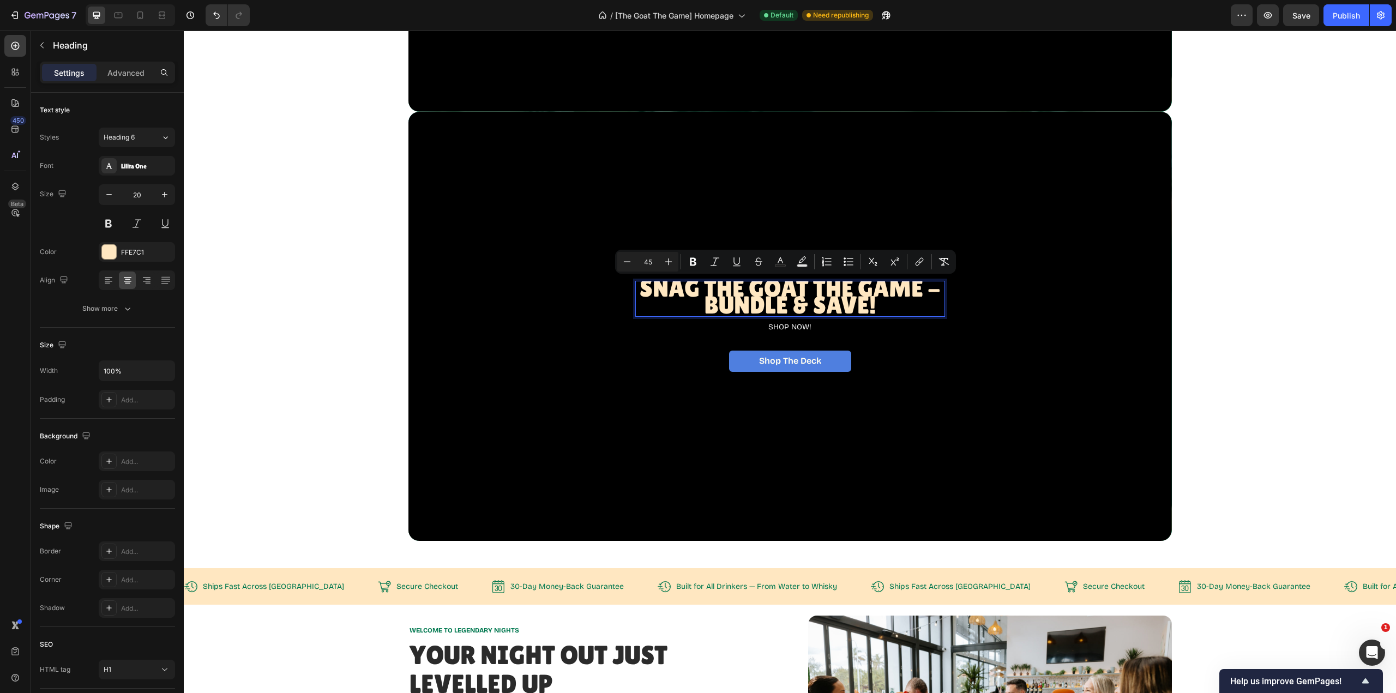
click at [664, 258] on icon "Editor contextual toolbar" at bounding box center [668, 261] width 11 height 11
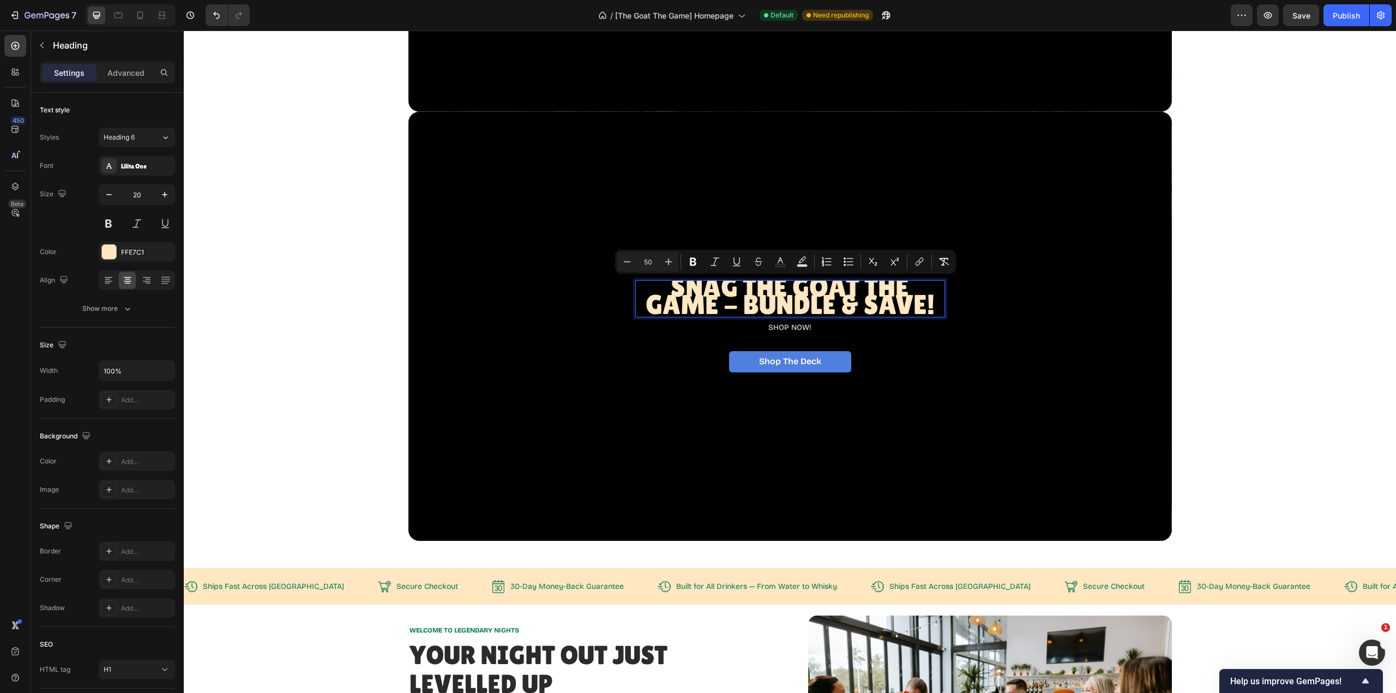
click at [664, 258] on icon "Editor contextual toolbar" at bounding box center [668, 261] width 11 height 11
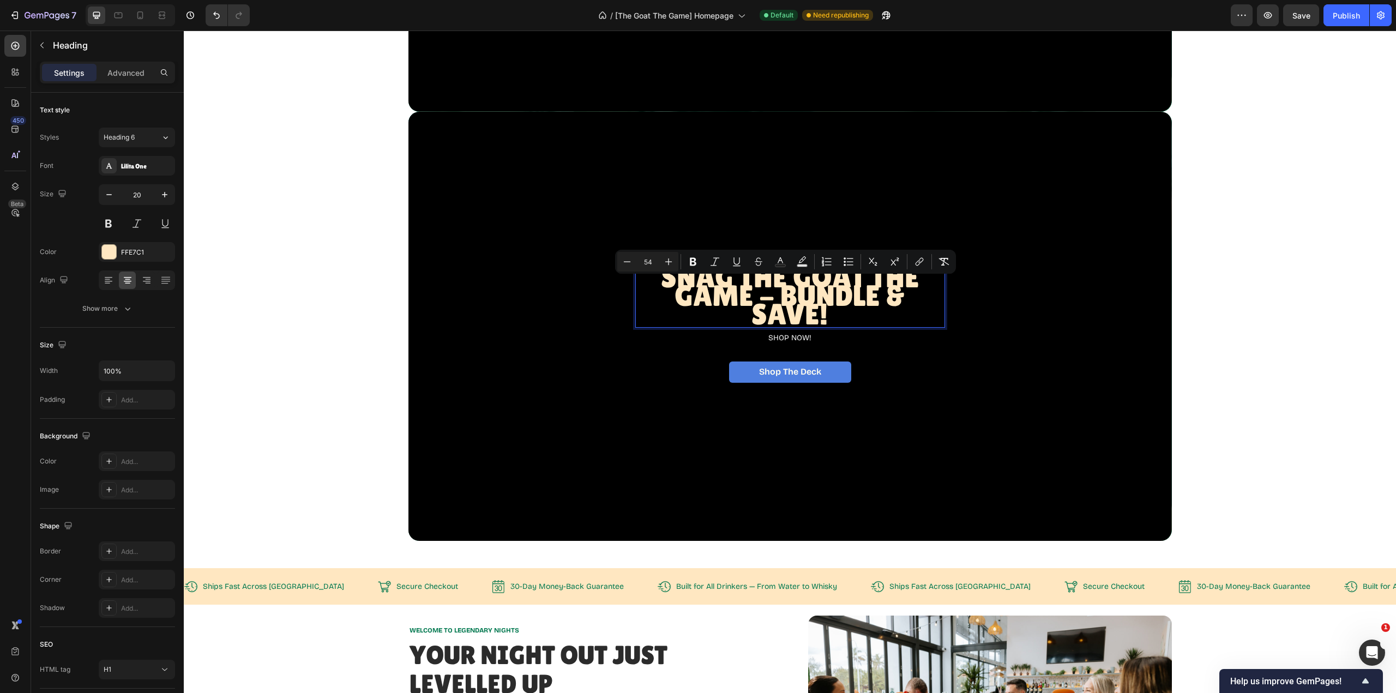
click at [664, 258] on icon "Editor contextual toolbar" at bounding box center [668, 261] width 11 height 11
click at [627, 265] on icon "Editor contextual toolbar" at bounding box center [627, 261] width 11 height 11
type input "53"
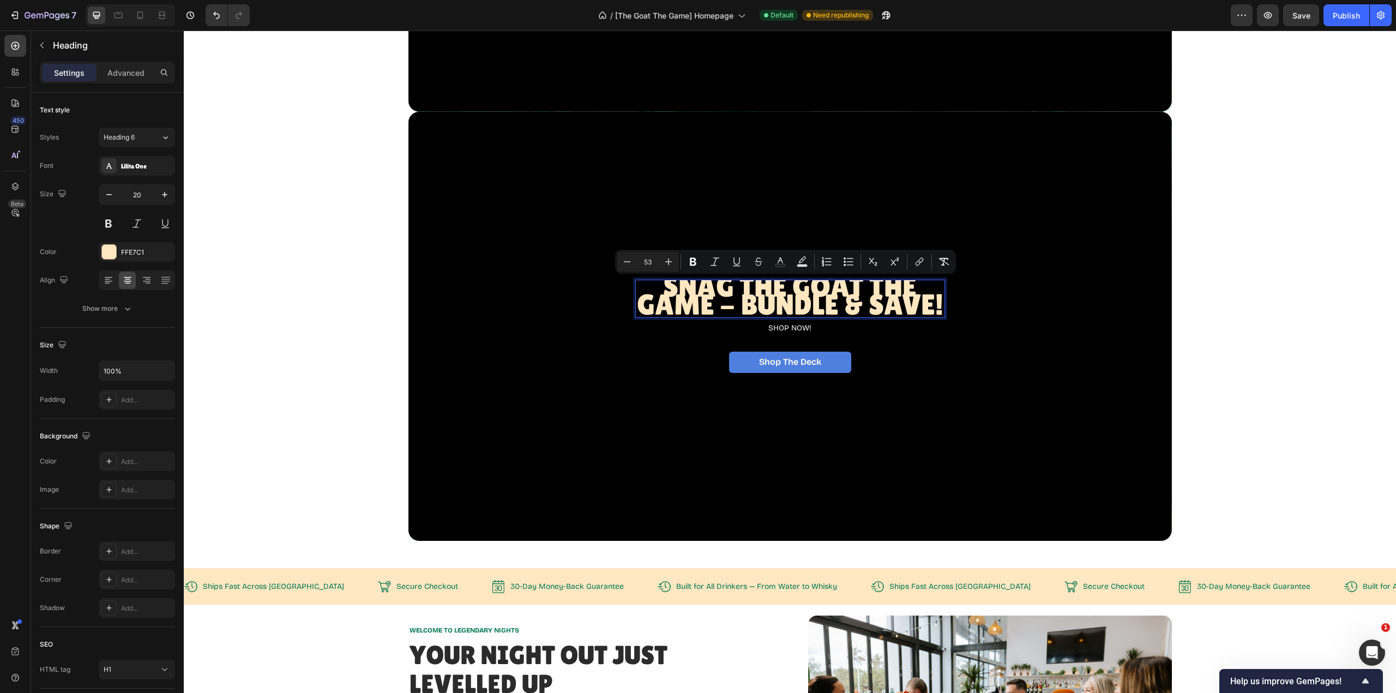
click at [123, 398] on div "Add..." at bounding box center [146, 400] width 51 height 10
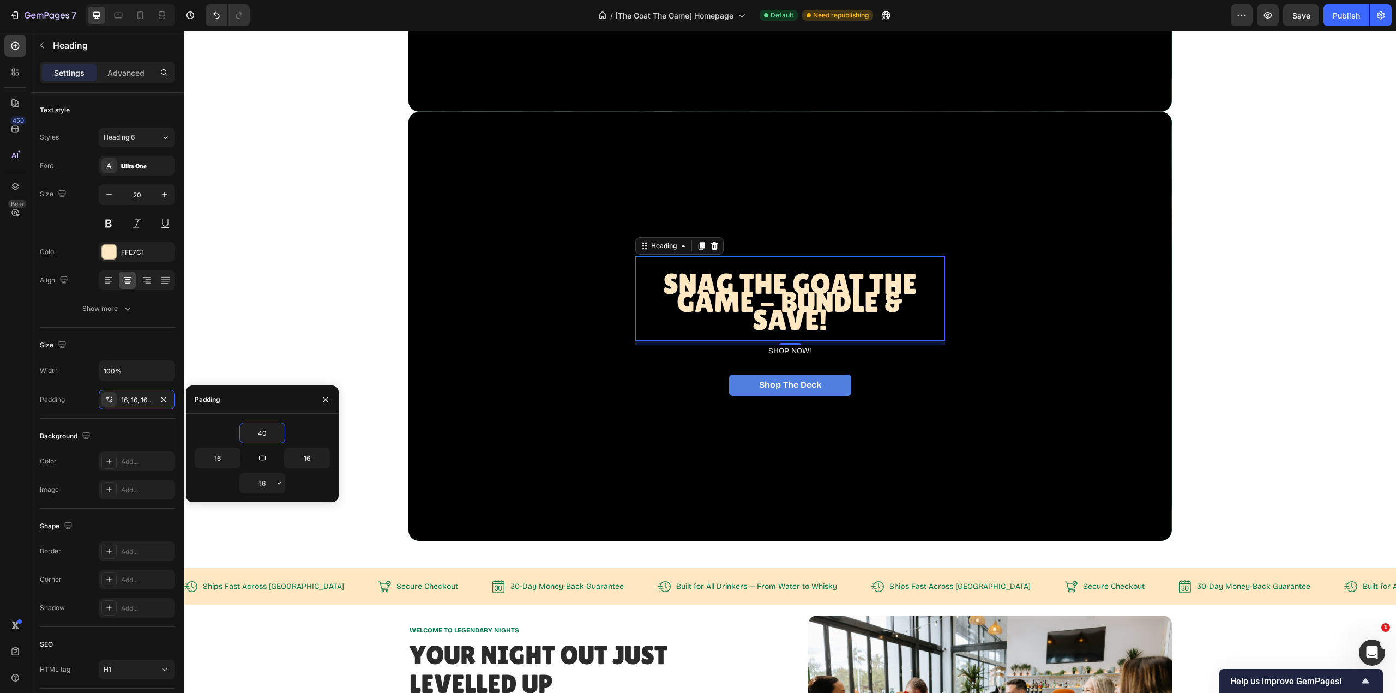
type input "40"
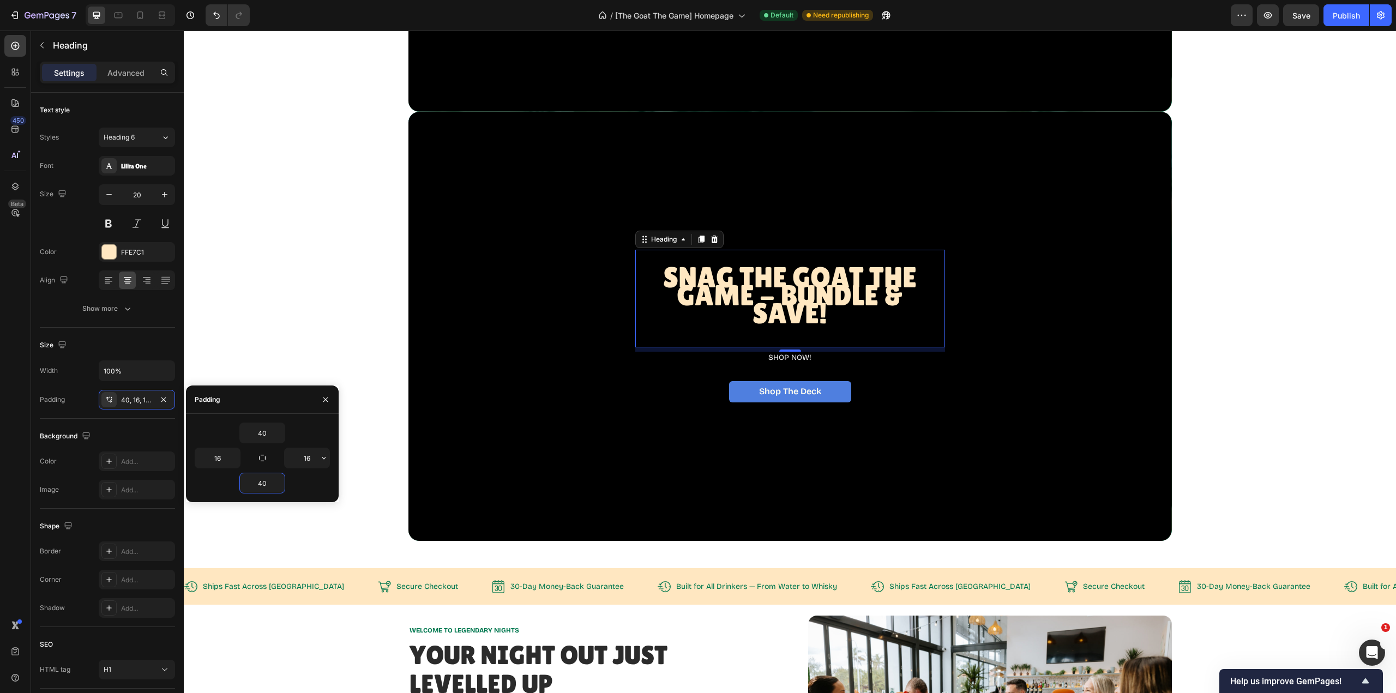
type input "40"
drag, startPoint x: 303, startPoint y: 456, endPoint x: 329, endPoint y: 461, distance: 27.1
click at [329, 461] on div "20" at bounding box center [307, 458] width 46 height 21
drag, startPoint x: 303, startPoint y: 455, endPoint x: 270, endPoint y: 453, distance: 33.3
click at [269, 453] on div "40 16 100 40" at bounding box center [262, 458] width 135 height 71
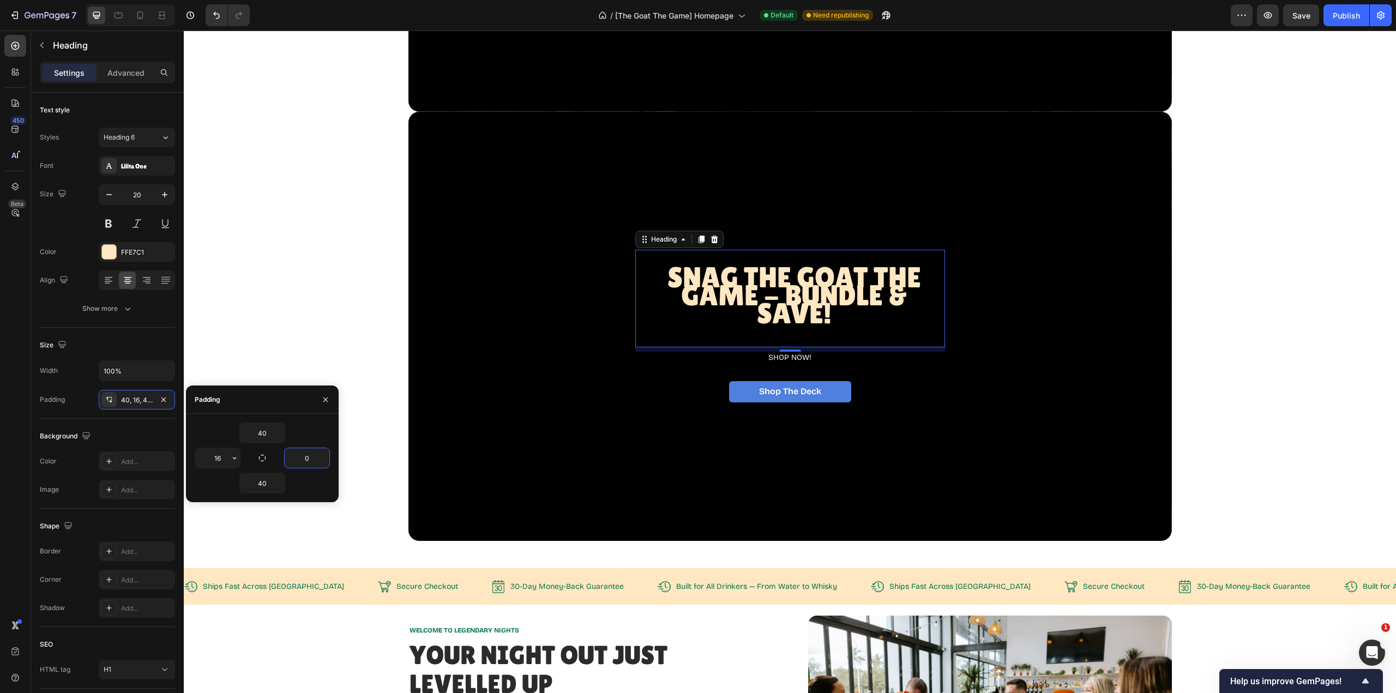
type input "0"
click at [220, 461] on input "16" at bounding box center [217, 458] width 45 height 20
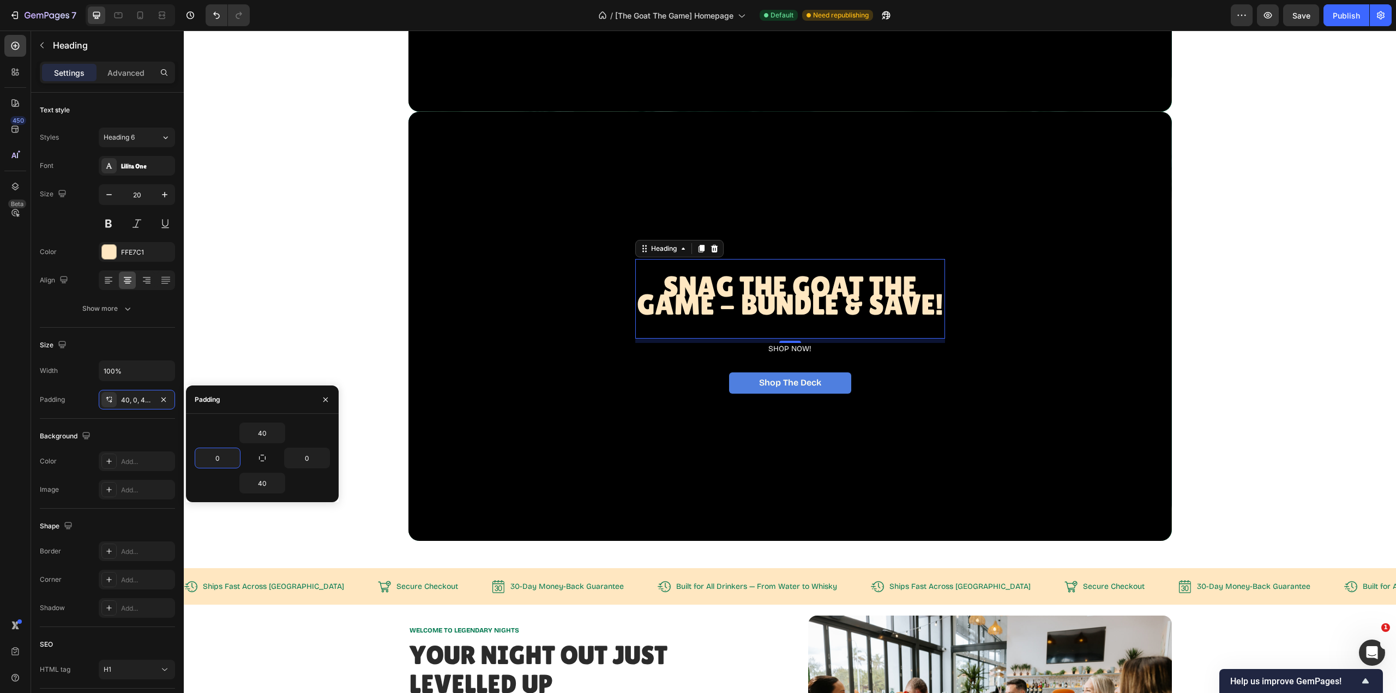
type input "0"
click at [876, 289] on span "Snag The GOAT THE Game - BUNDLE & SAVE!" at bounding box center [790, 295] width 307 height 51
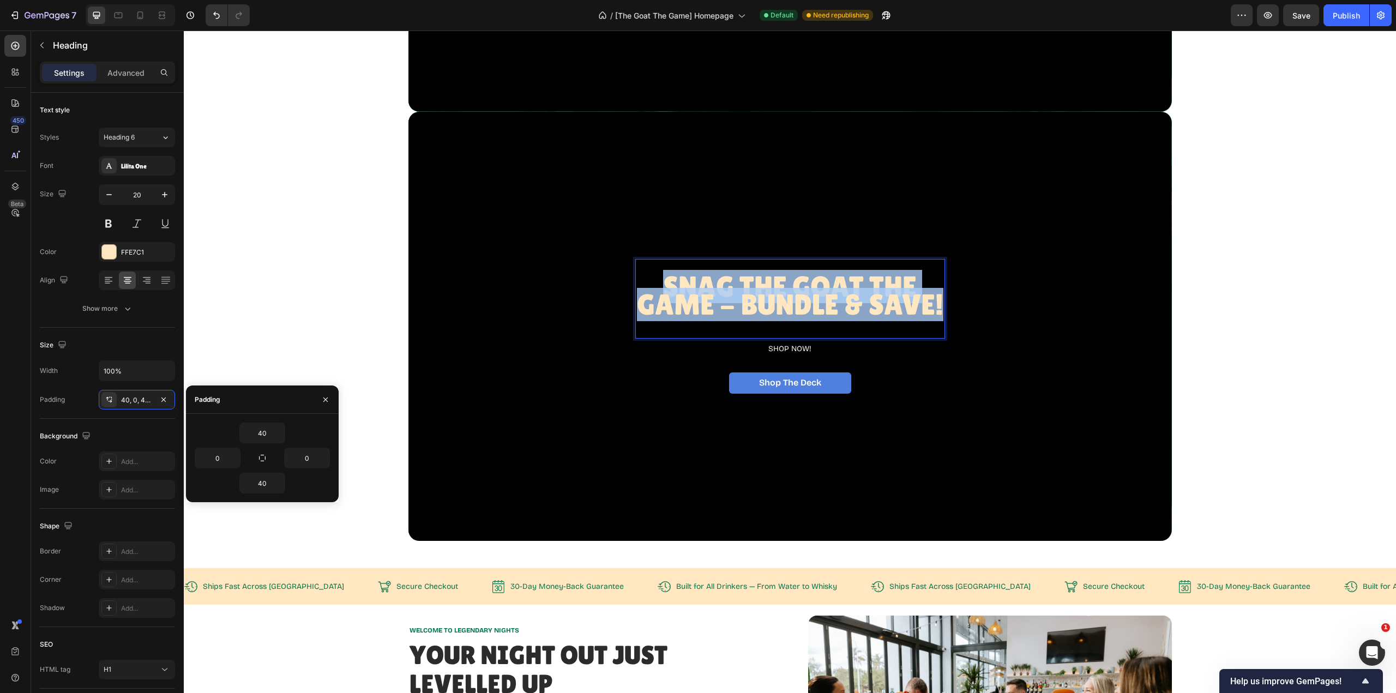
click at [876, 289] on span "Snag The GOAT THE Game - BUNDLE & SAVE!" at bounding box center [790, 295] width 307 height 51
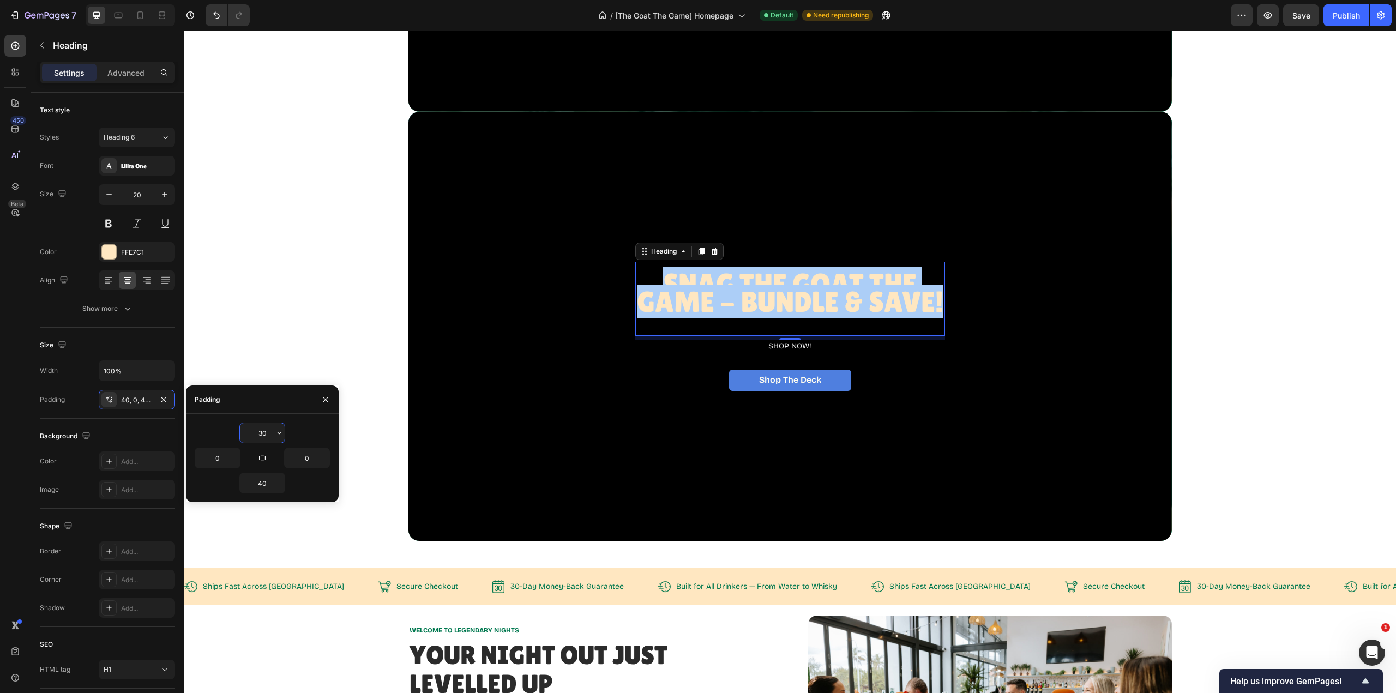
drag, startPoint x: 266, startPoint y: 430, endPoint x: 249, endPoint y: 434, distance: 18.0
click at [247, 432] on input "30" at bounding box center [262, 433] width 45 height 20
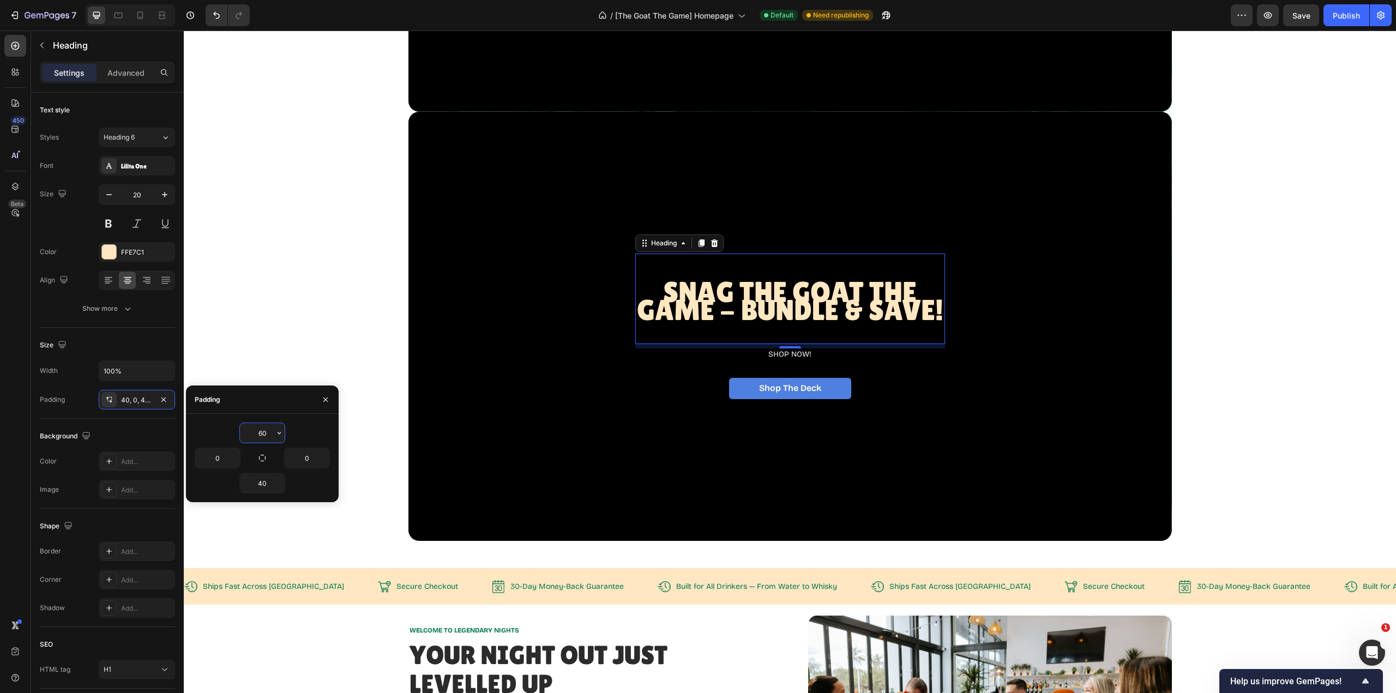
type input "6"
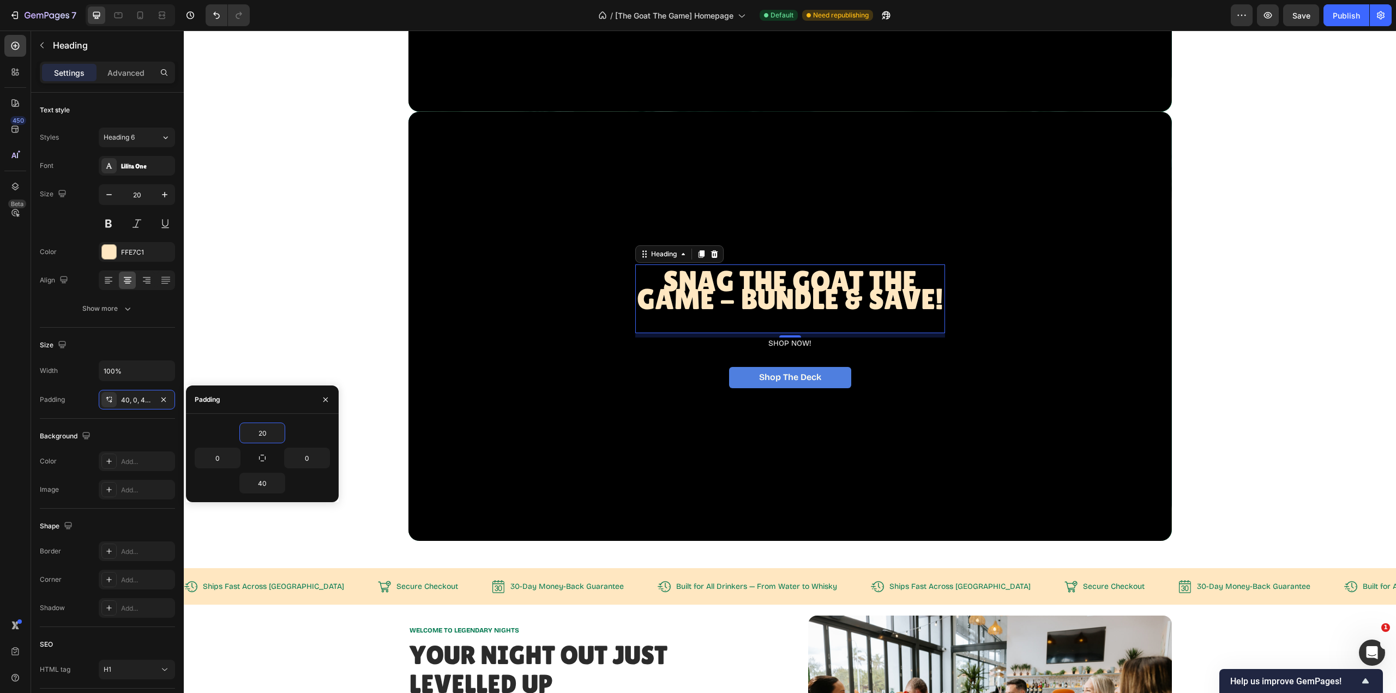
type input "20"
click at [259, 485] on input "40" at bounding box center [262, 483] width 45 height 20
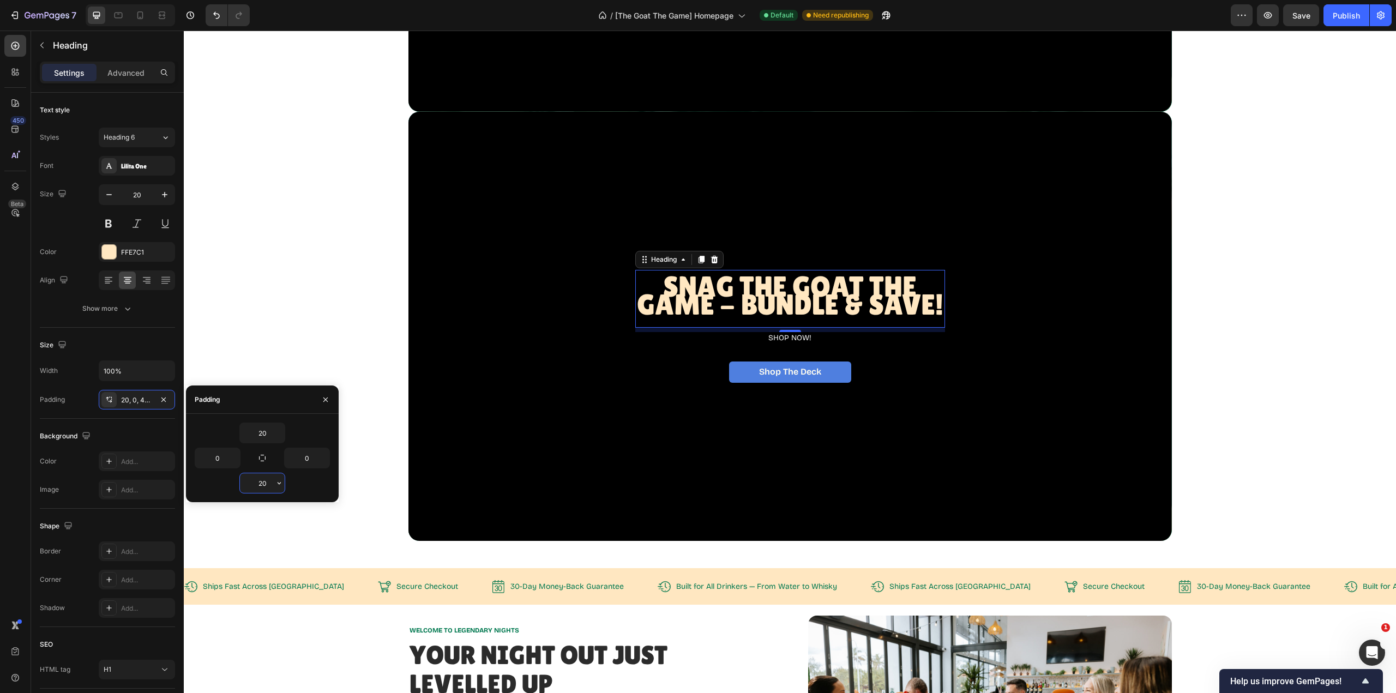
type input "20"
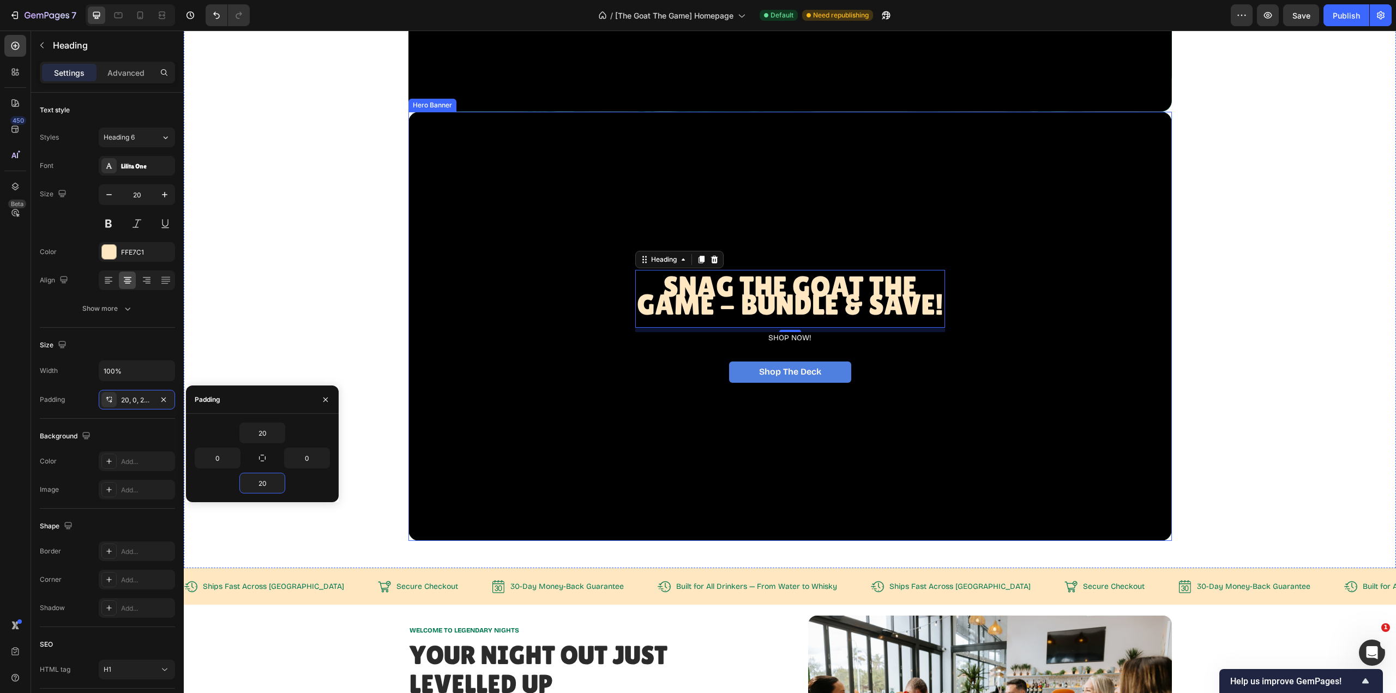
click at [764, 191] on div "Overlay" at bounding box center [790, 327] width 764 height 430
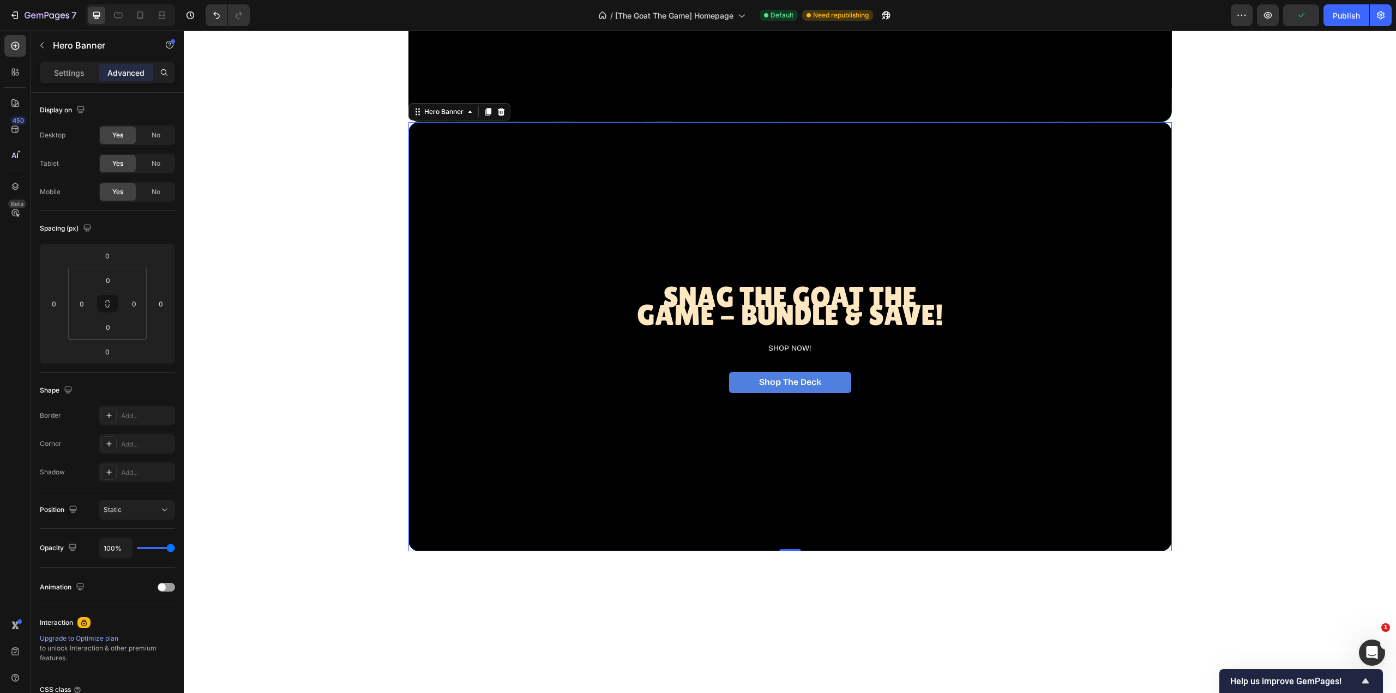
scroll to position [436, 0]
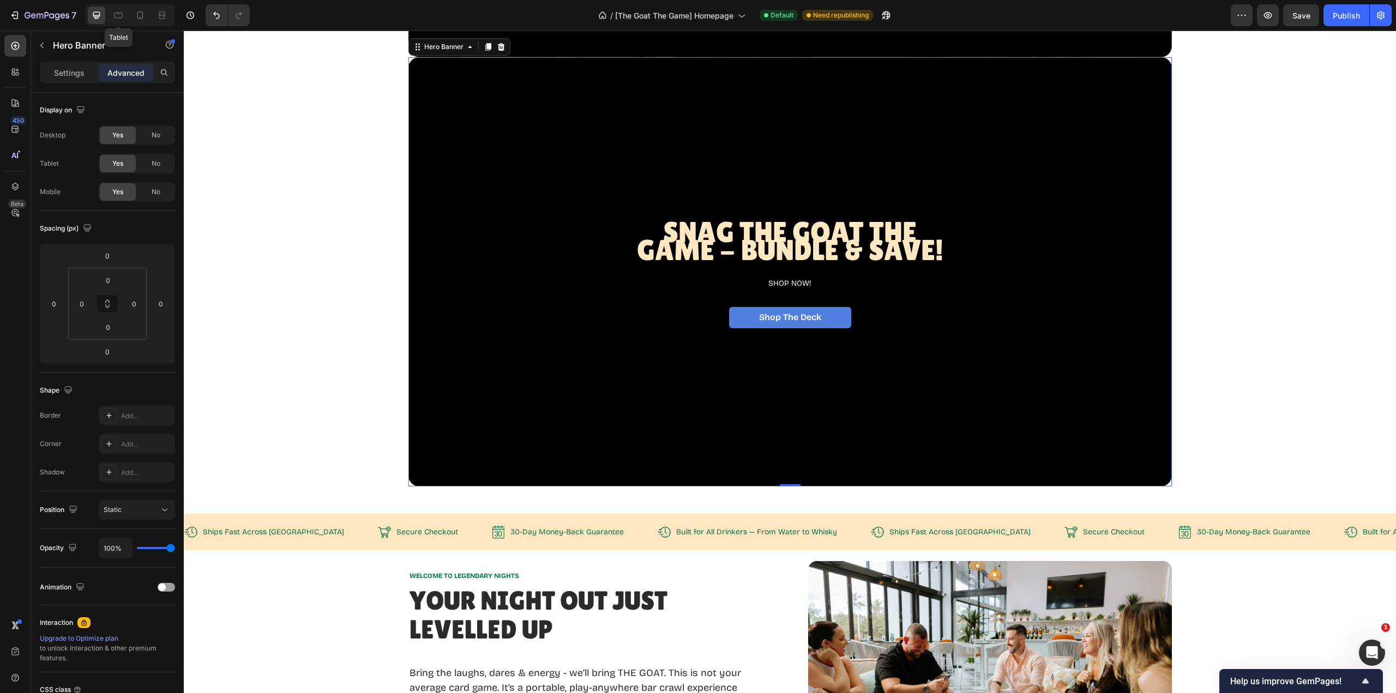
click at [117, 16] on icon at bounding box center [118, 15] width 11 height 11
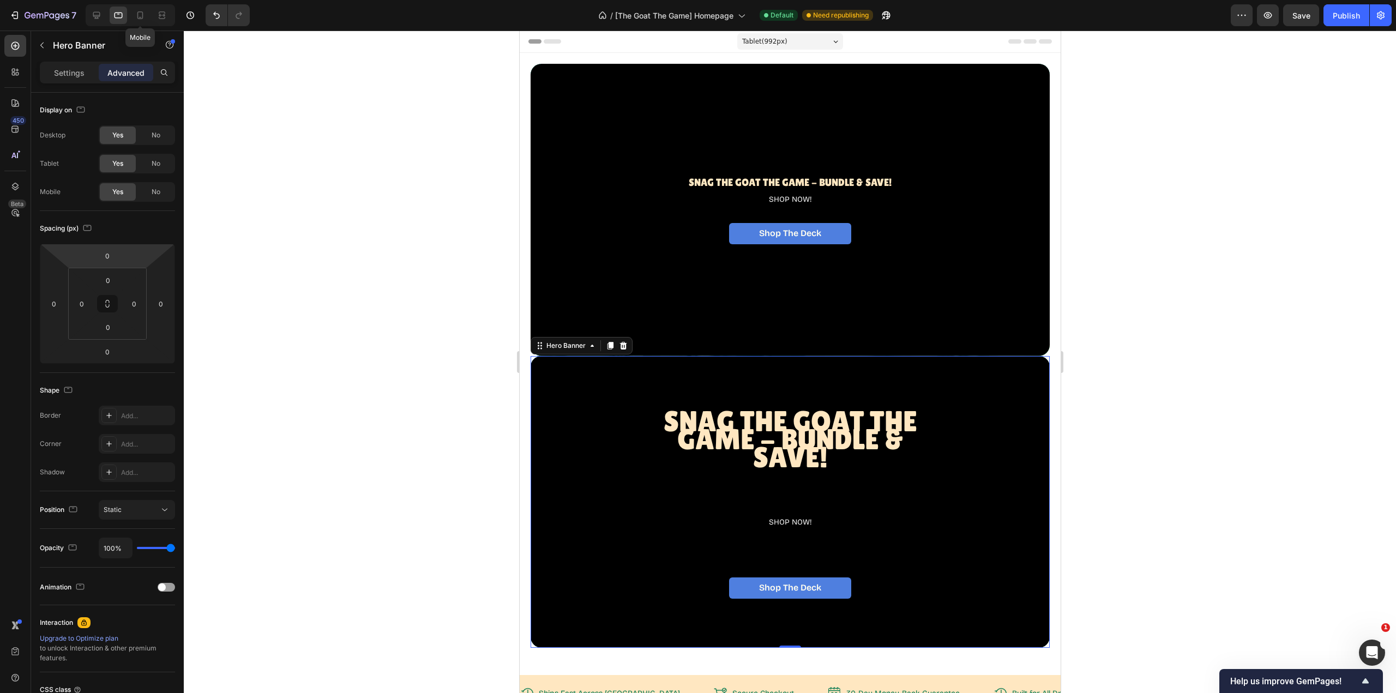
click at [137, 14] on icon at bounding box center [140, 15] width 11 height 11
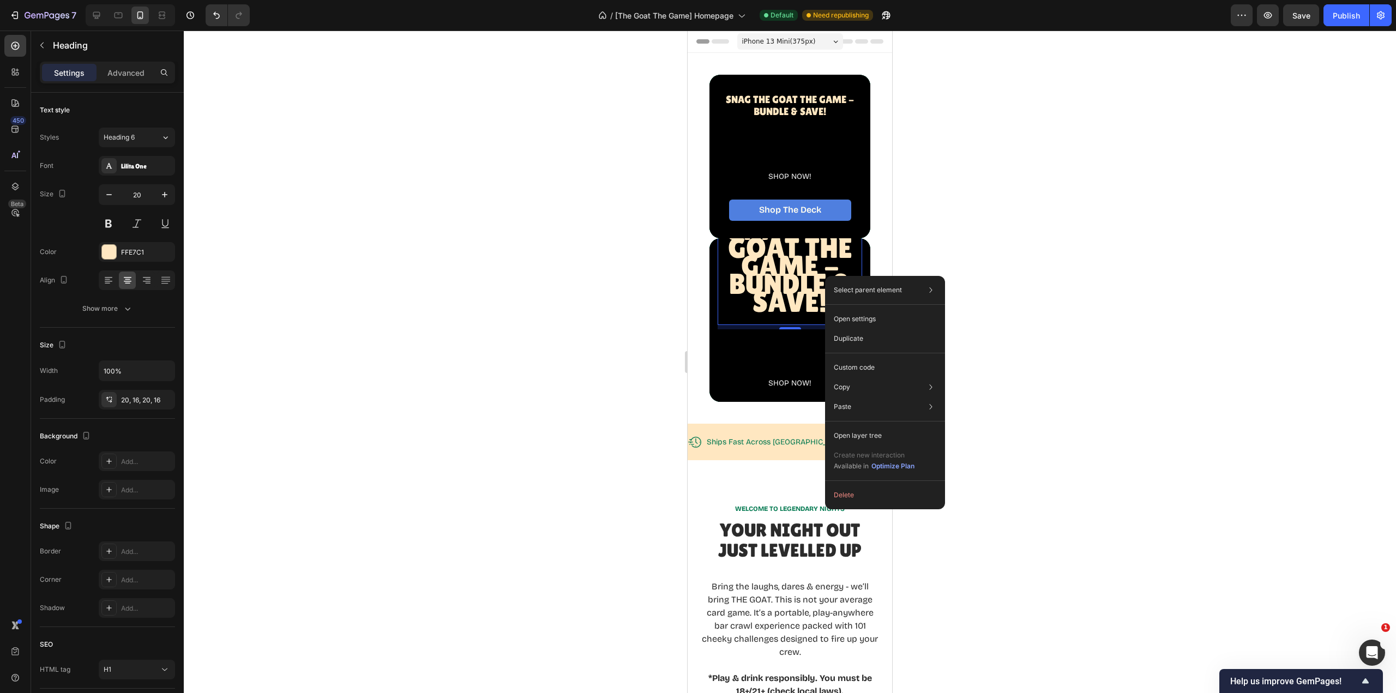
click at [862, 500] on button "Delete" at bounding box center [885, 495] width 111 height 20
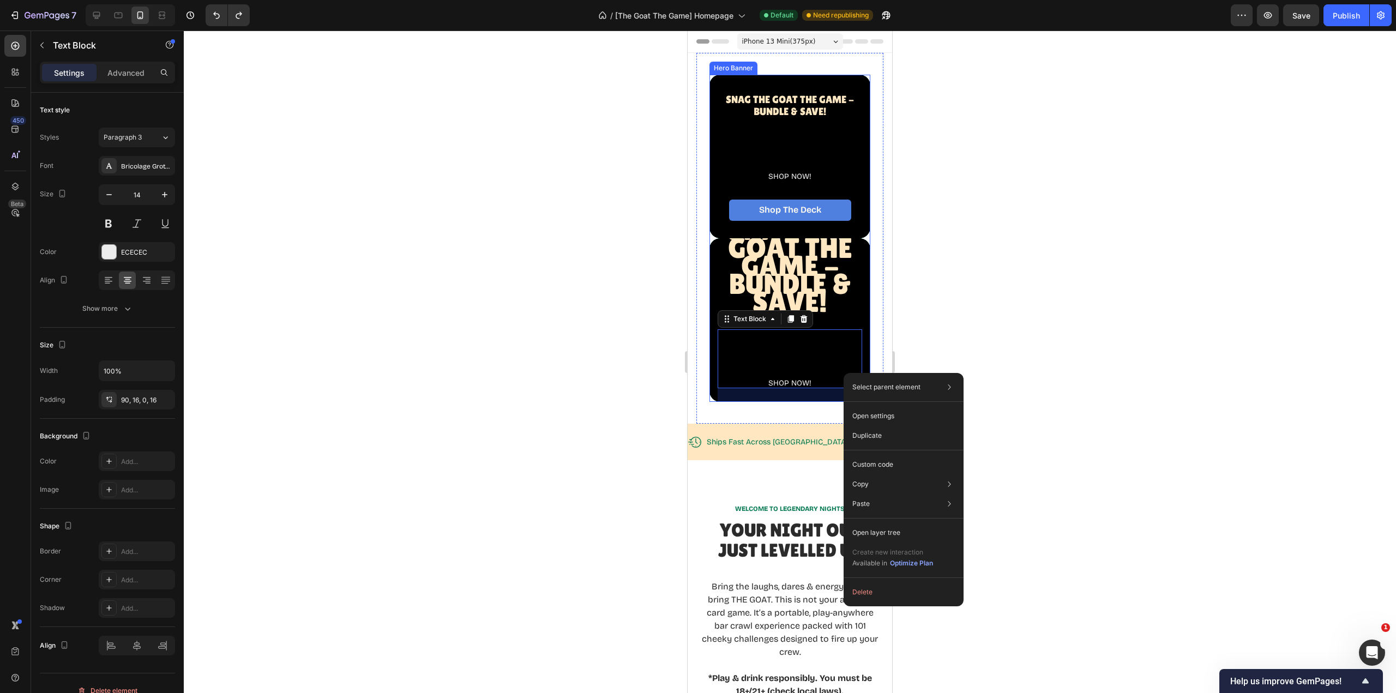
click at [860, 288] on div "Snag The GOAT THE Game - BUNDLE & SAVE! Heading SHOP NOW! Text Block 32 Shop Th…" at bounding box center [790, 320] width 161 height 228
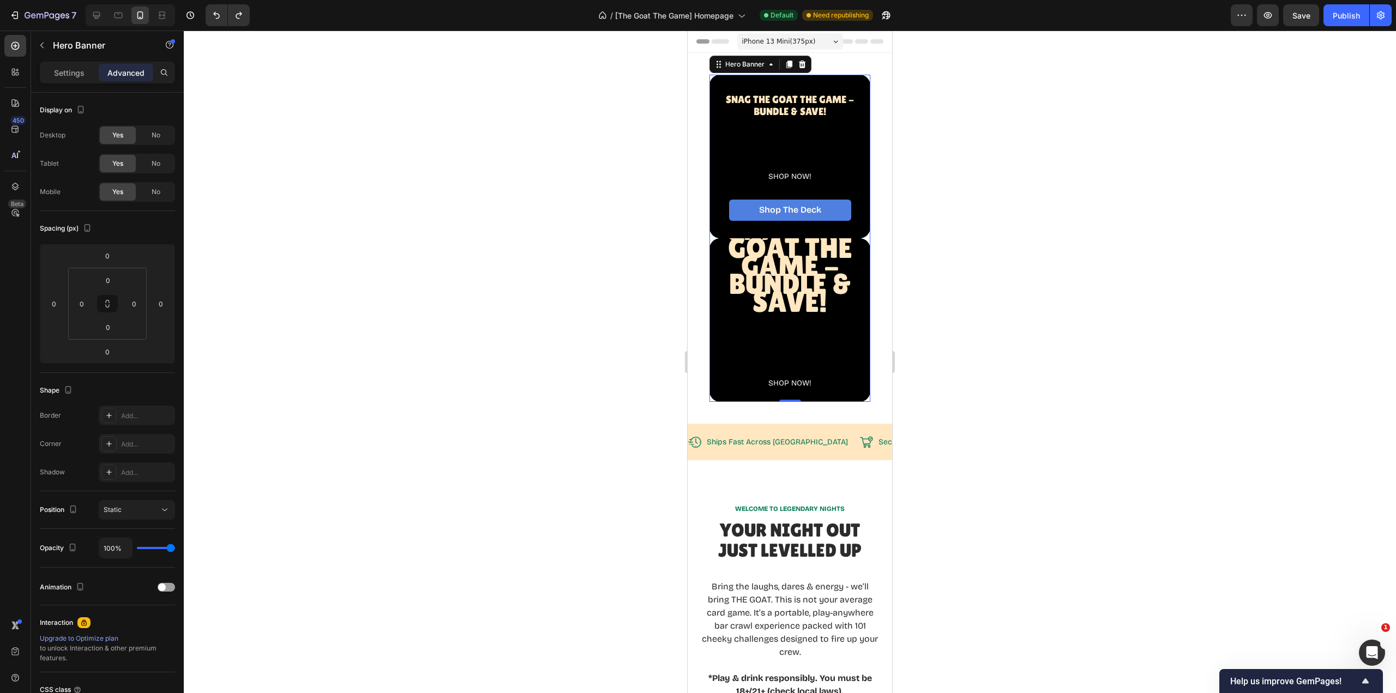
click at [856, 309] on div "Snag The GOAT THE Game - BUNDLE & SAVE! Heading SHOP NOW! Text Block Shop The D…" at bounding box center [790, 320] width 161 height 228
click at [951, 315] on div at bounding box center [790, 362] width 1212 height 663
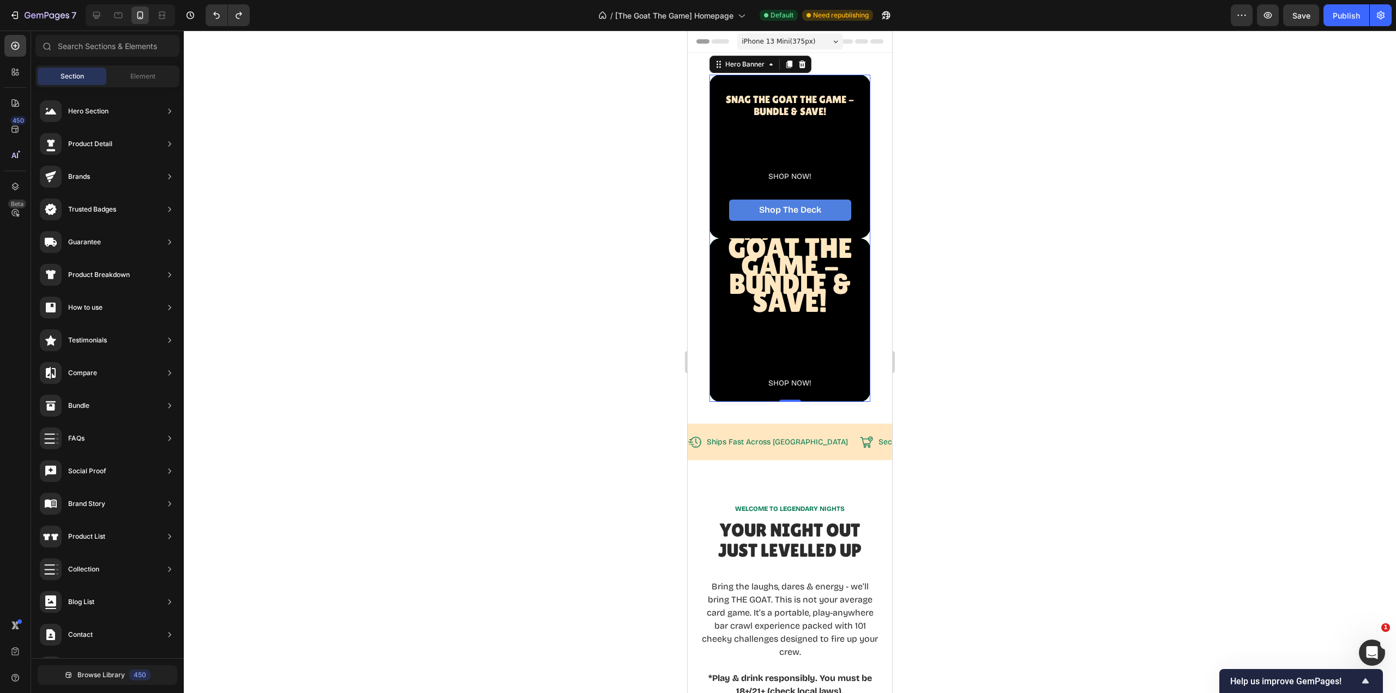
click at [856, 317] on div "Snag The GOAT THE Game - BUNDLE & SAVE! Heading SHOP NOW! Text Block Shop The D…" at bounding box center [790, 320] width 161 height 228
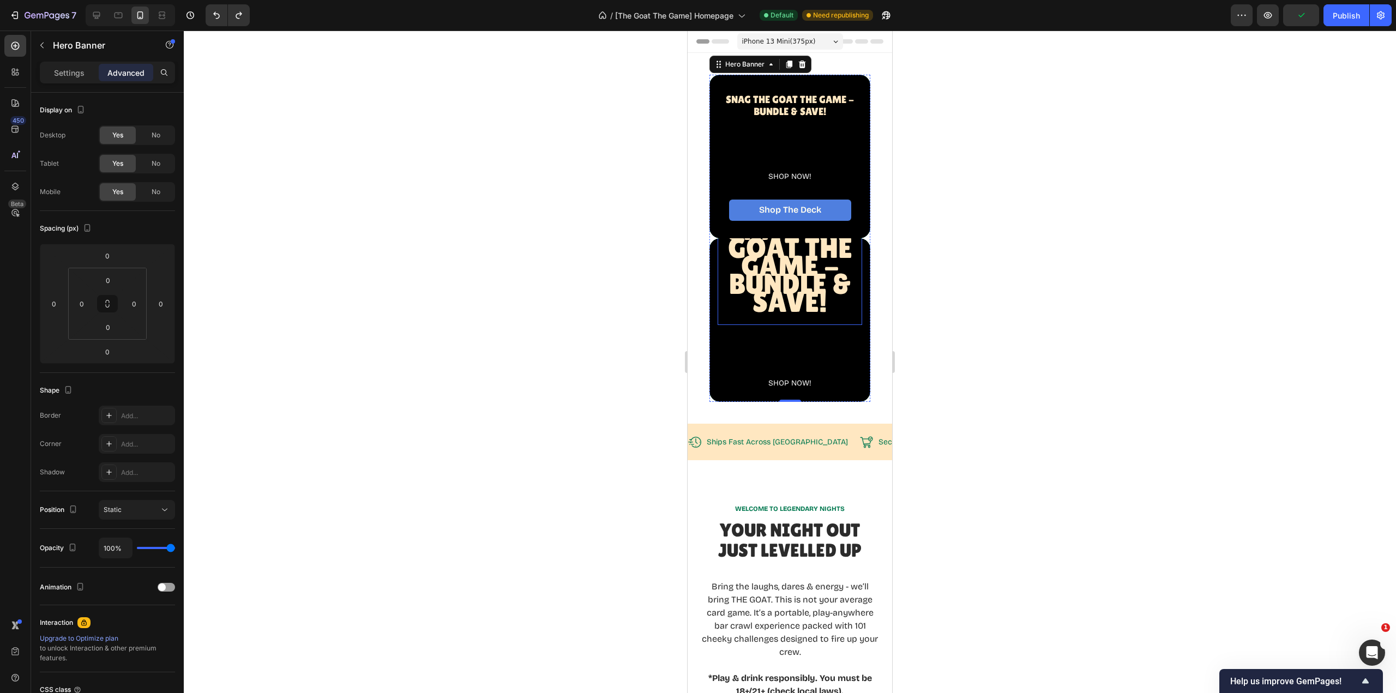
click at [831, 318] on span "Snag The GOAT THE Game - BUNDLE & SAVE!" at bounding box center [790, 265] width 124 height 105
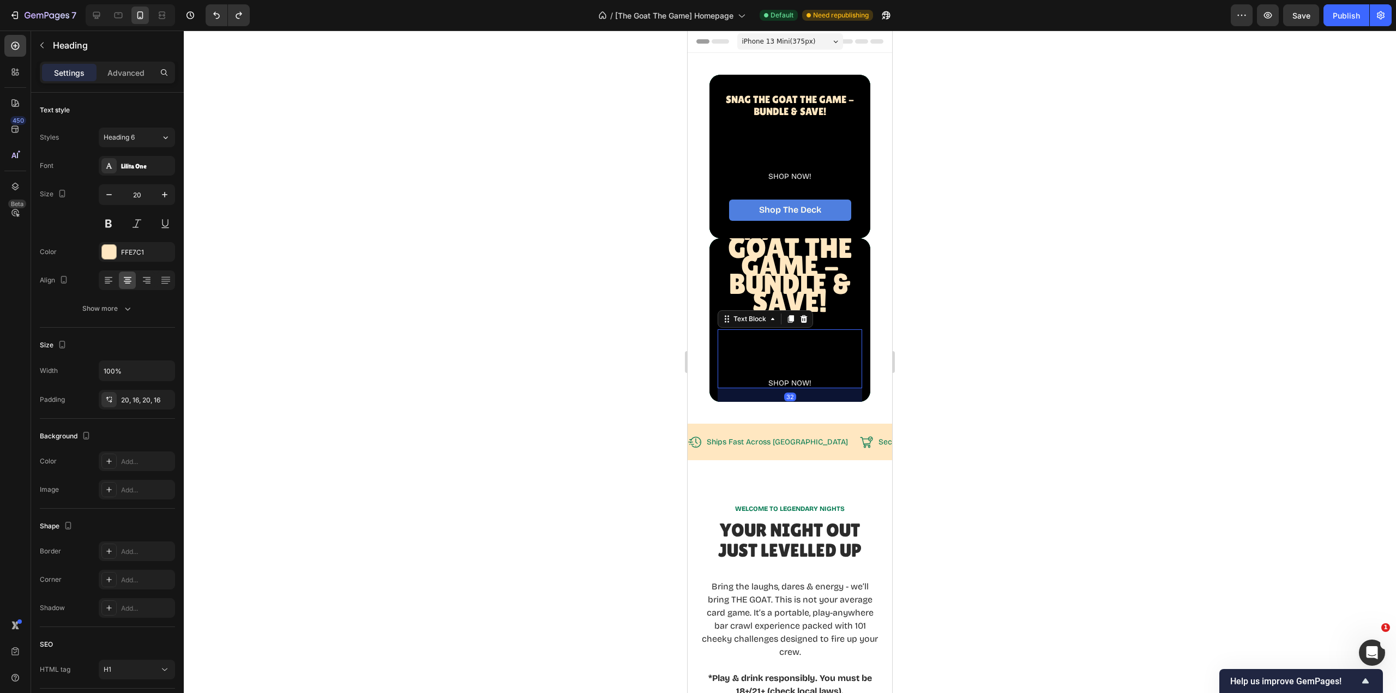
click at [830, 373] on div "SHOP NOW!" at bounding box center [790, 358] width 145 height 59
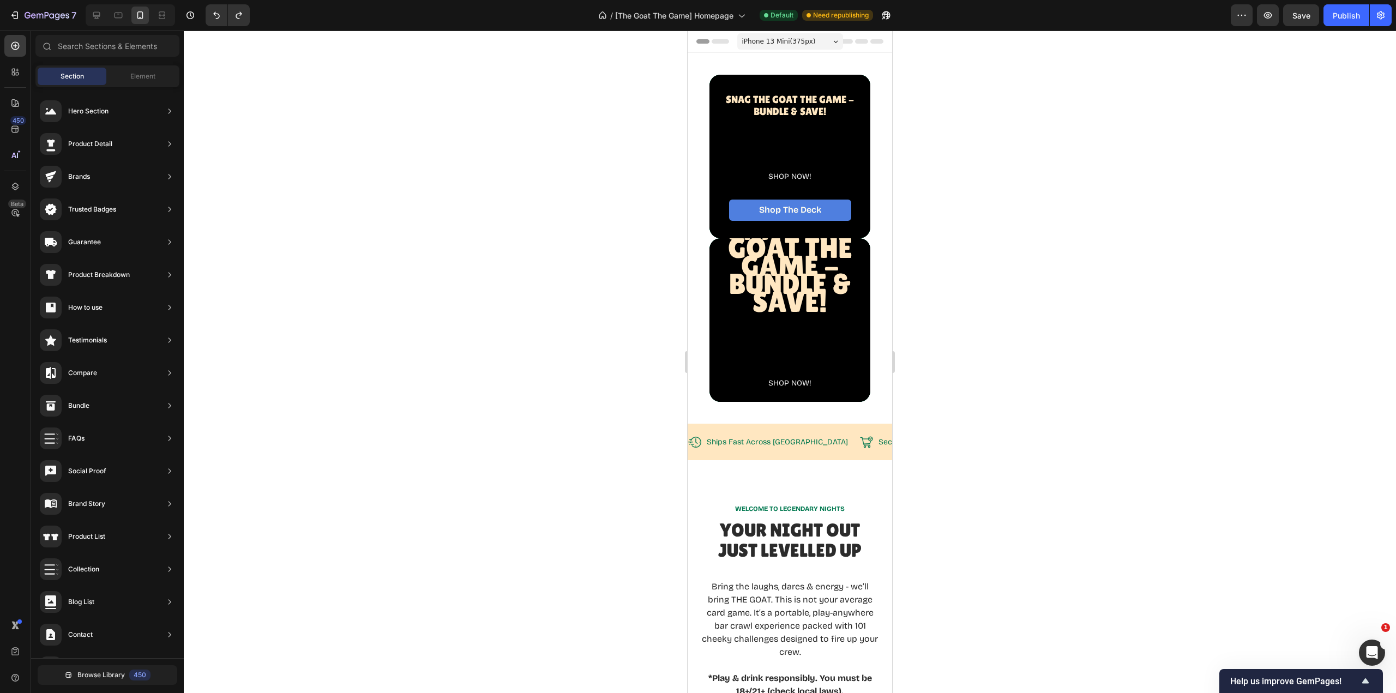
click at [877, 353] on section "⁠⁠⁠⁠⁠⁠⁠ Snag The GOAT THE Game - BUNDLE & SAVE! Heading SHOP NOW! Text Block Sh…" at bounding box center [790, 238] width 205 height 371
click at [861, 347] on div "Snag The GOAT THE Game - BUNDLE & SAVE! Heading SHOP NOW! Text Block Shop The D…" at bounding box center [790, 320] width 161 height 228
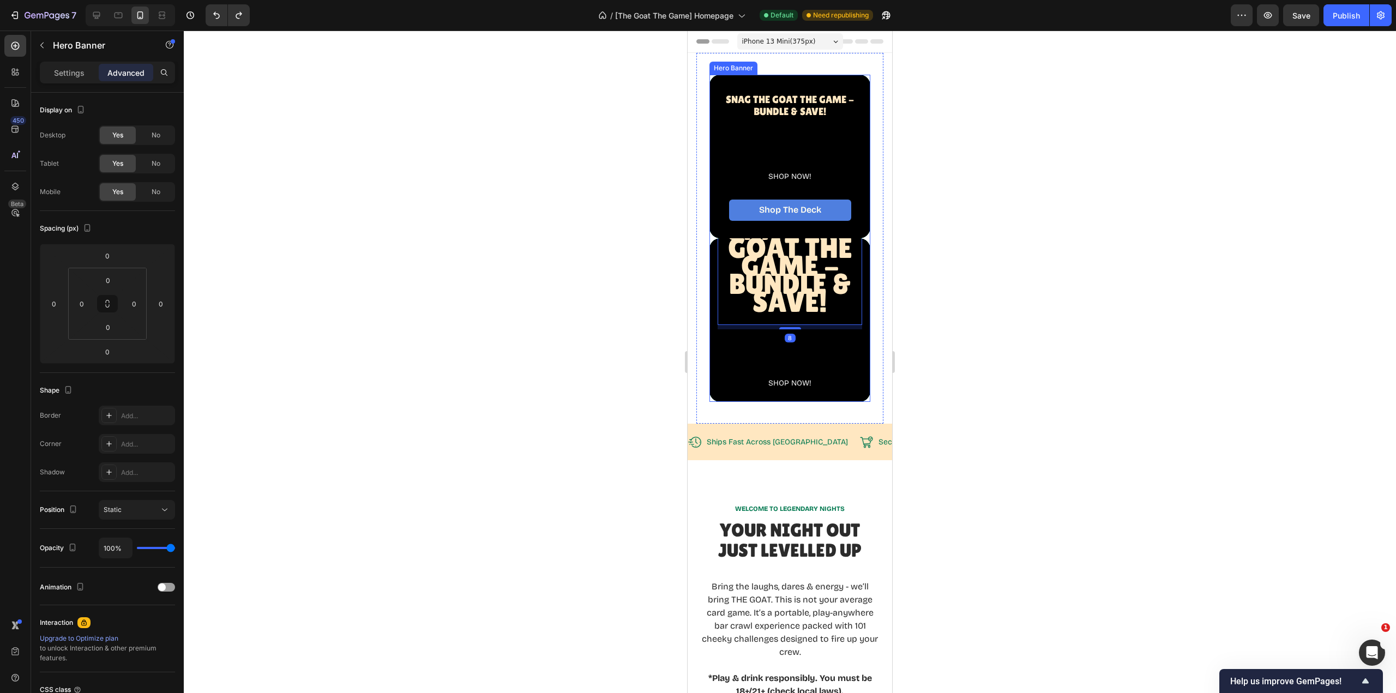
click at [858, 287] on div "Snag The GOAT THE Game - BUNDLE & SAVE! Heading 8 SHOP NOW! Text Block Shop The…" at bounding box center [790, 320] width 161 height 228
click at [944, 363] on div at bounding box center [790, 362] width 1212 height 663
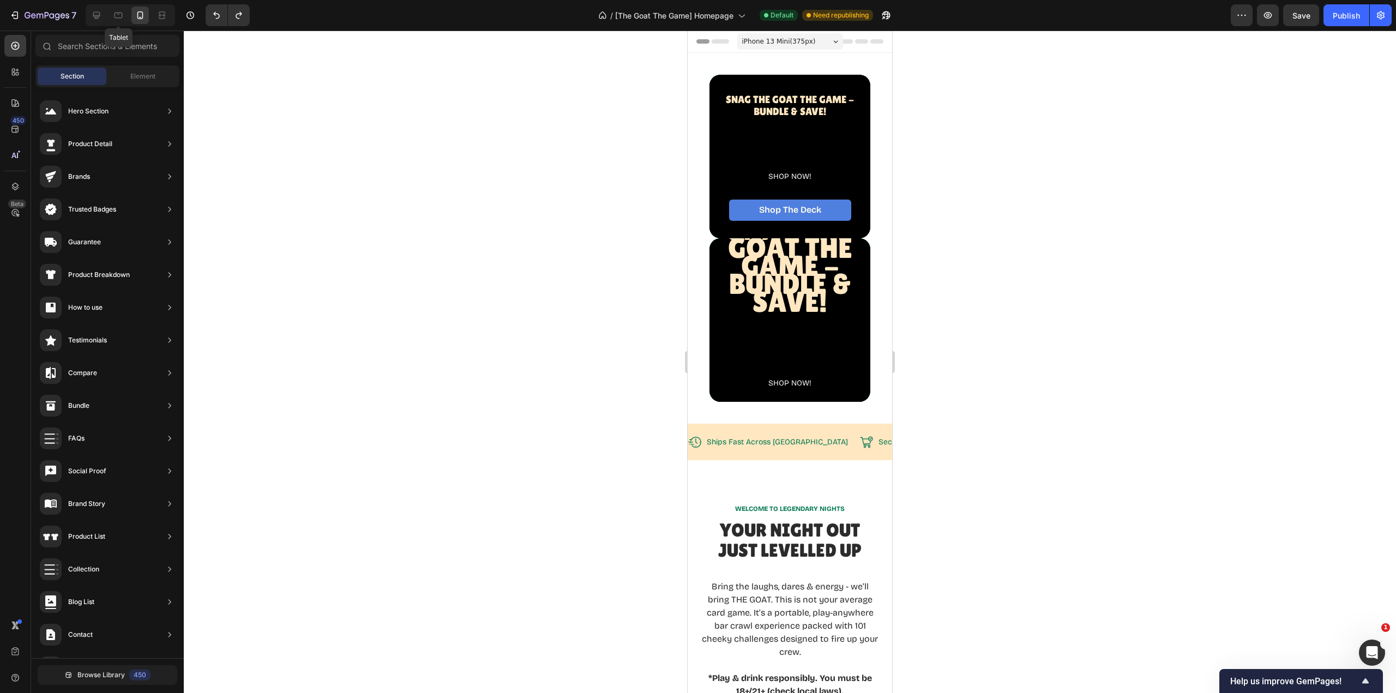
click at [119, 17] on icon at bounding box center [119, 16] width 8 height 6
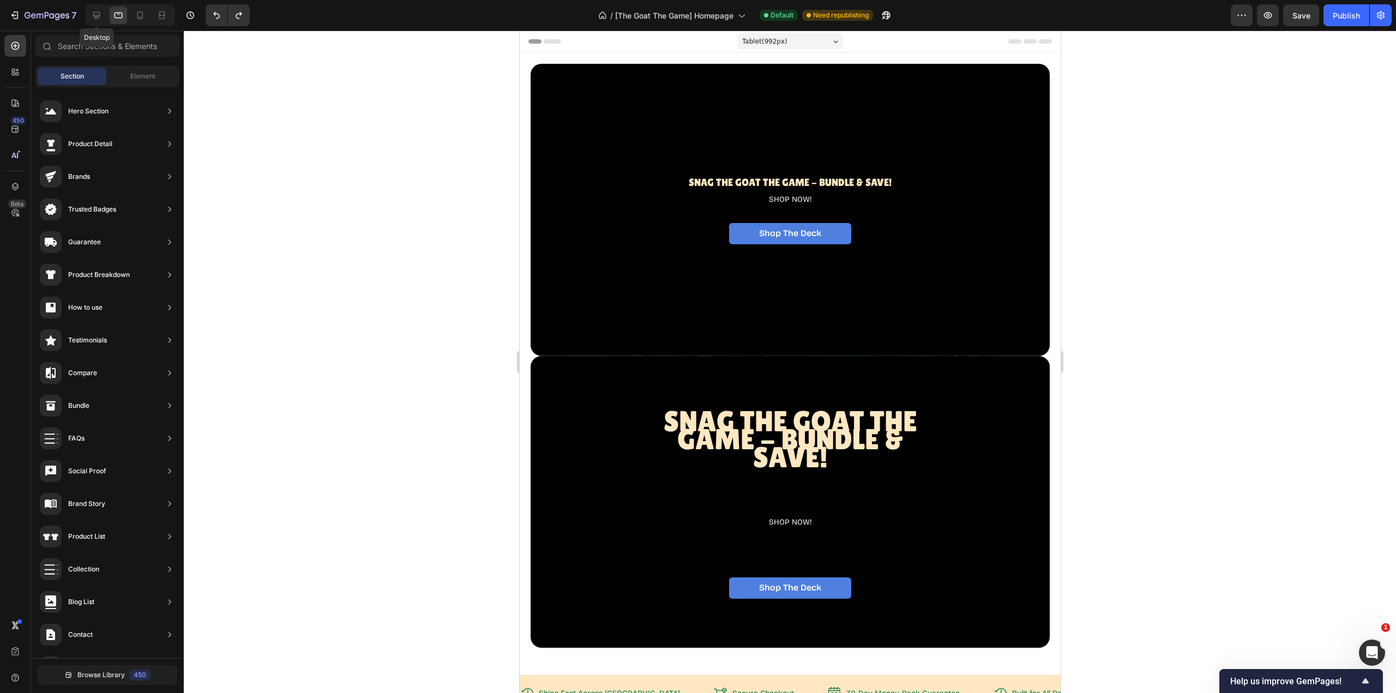
click at [97, 16] on icon at bounding box center [96, 15] width 7 height 7
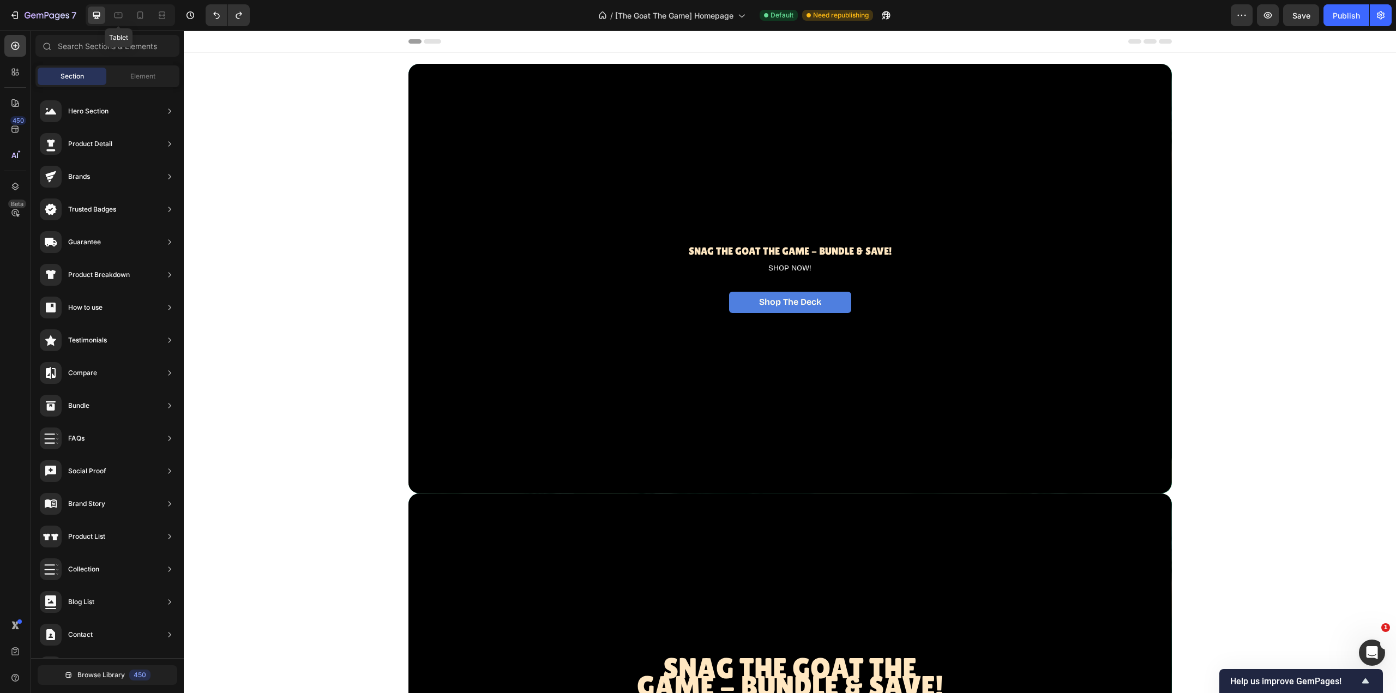
click at [115, 15] on icon at bounding box center [119, 16] width 8 height 6
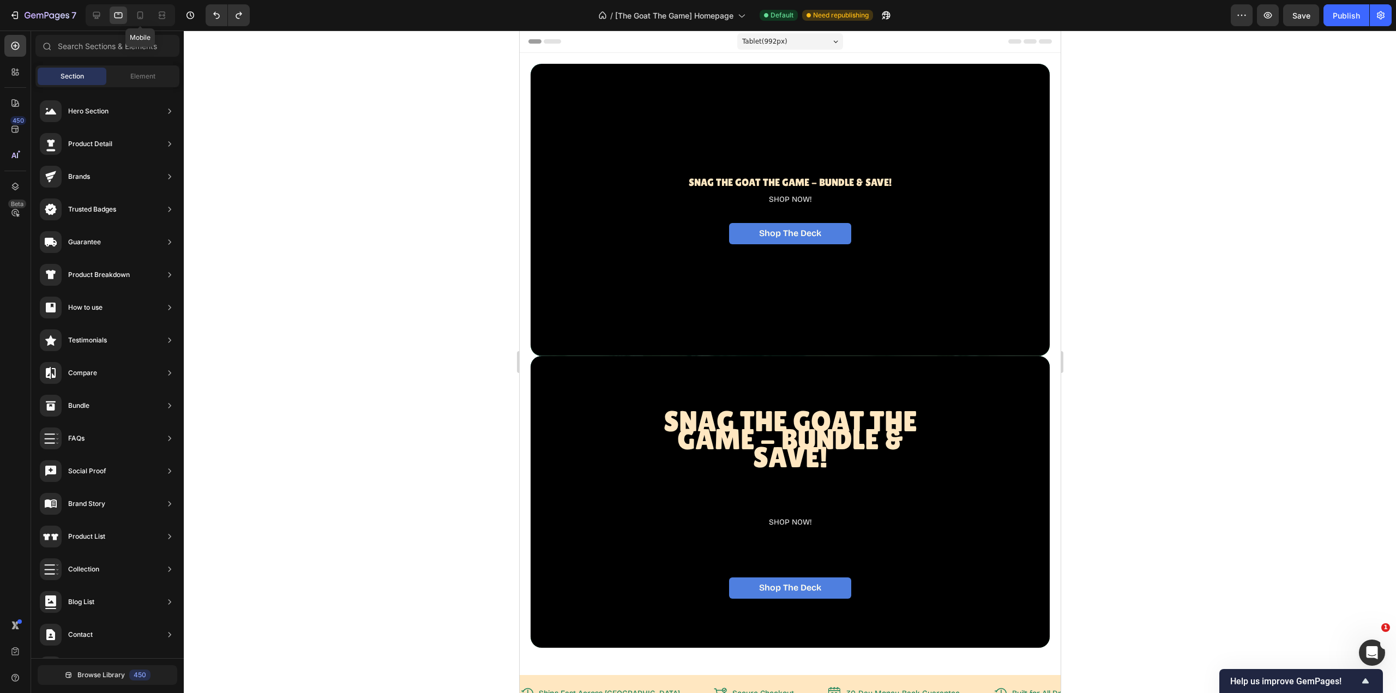
click at [139, 18] on icon at bounding box center [140, 15] width 11 height 11
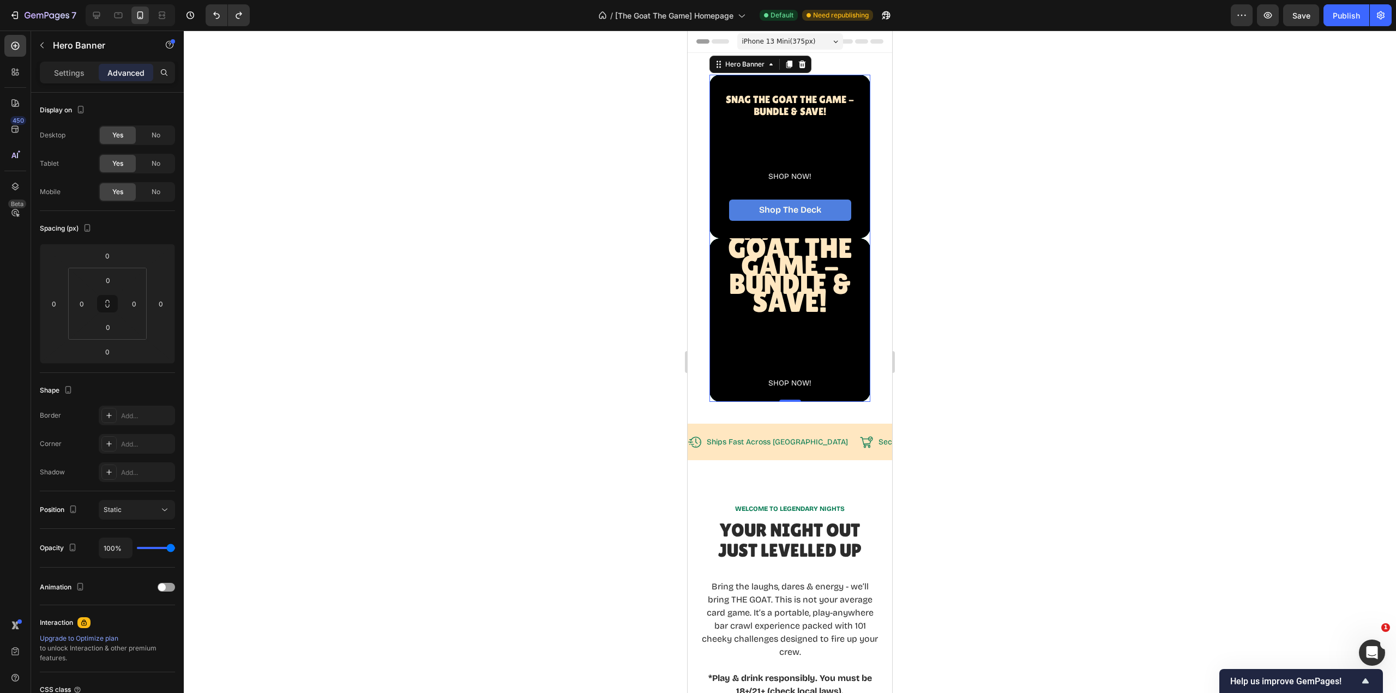
click at [858, 314] on div "Snag The GOAT THE Game - BUNDLE & SAVE! Heading SHOP NOW! Text Block Shop The D…" at bounding box center [790, 320] width 161 height 228
click at [857, 251] on div "Snag The GOAT THE Game - BUNDLE & SAVE! Heading SHOP NOW! Text Block Shop The D…" at bounding box center [790, 320] width 161 height 228
click at [155, 135] on span "No" at bounding box center [156, 135] width 9 height 10
click at [157, 160] on span "No" at bounding box center [156, 164] width 9 height 10
click at [118, 15] on icon at bounding box center [118, 15] width 11 height 11
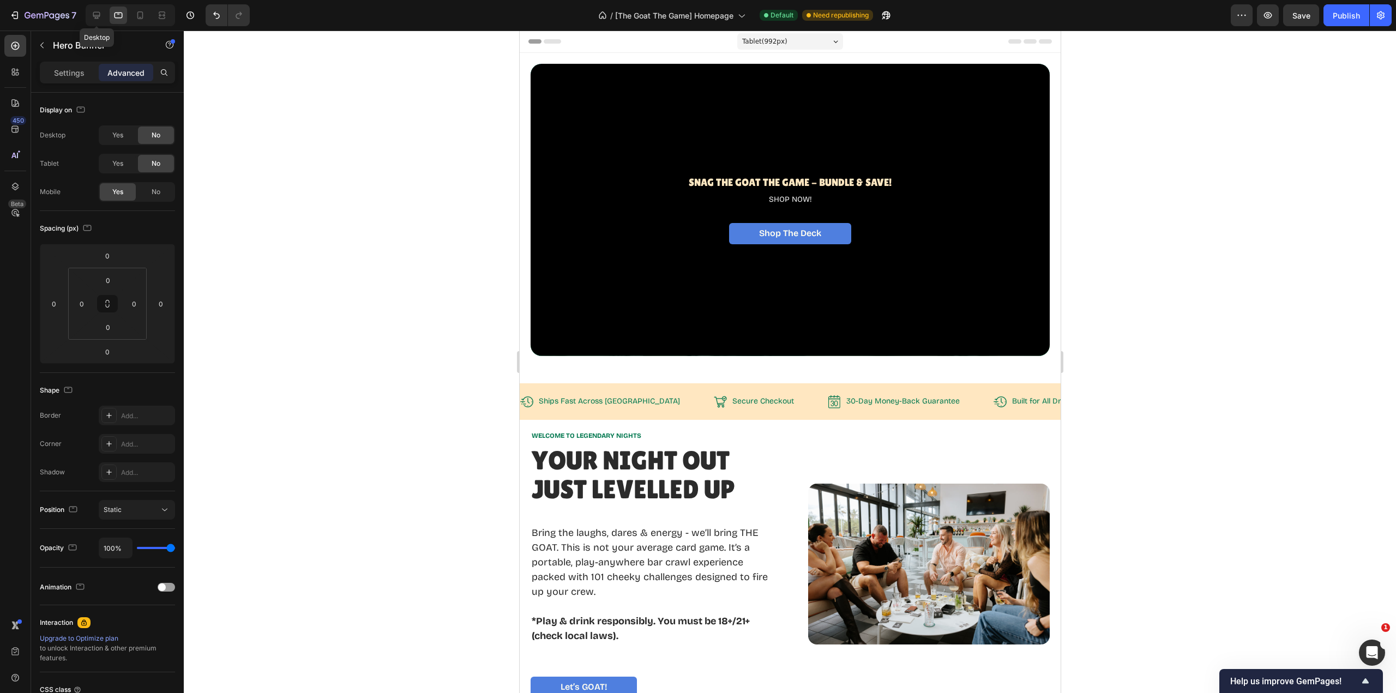
click at [98, 17] on icon at bounding box center [96, 15] width 7 height 7
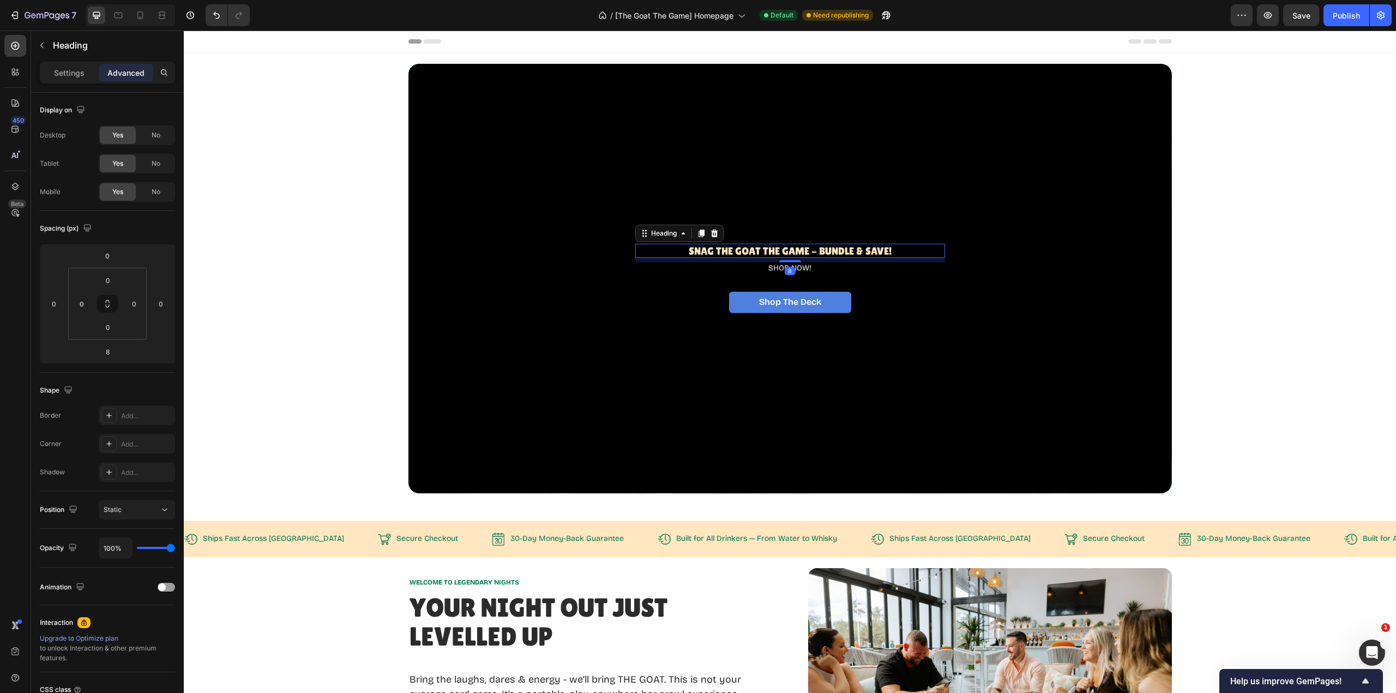
click at [895, 251] on h1 "Snag The GOAT THE Game - BUNDLE & SAVE!" at bounding box center [790, 251] width 310 height 14
click at [158, 168] on span "No" at bounding box center [156, 164] width 9 height 10
click at [165, 193] on div "No" at bounding box center [156, 191] width 36 height 17
click at [123, 16] on icon at bounding box center [118, 15] width 11 height 11
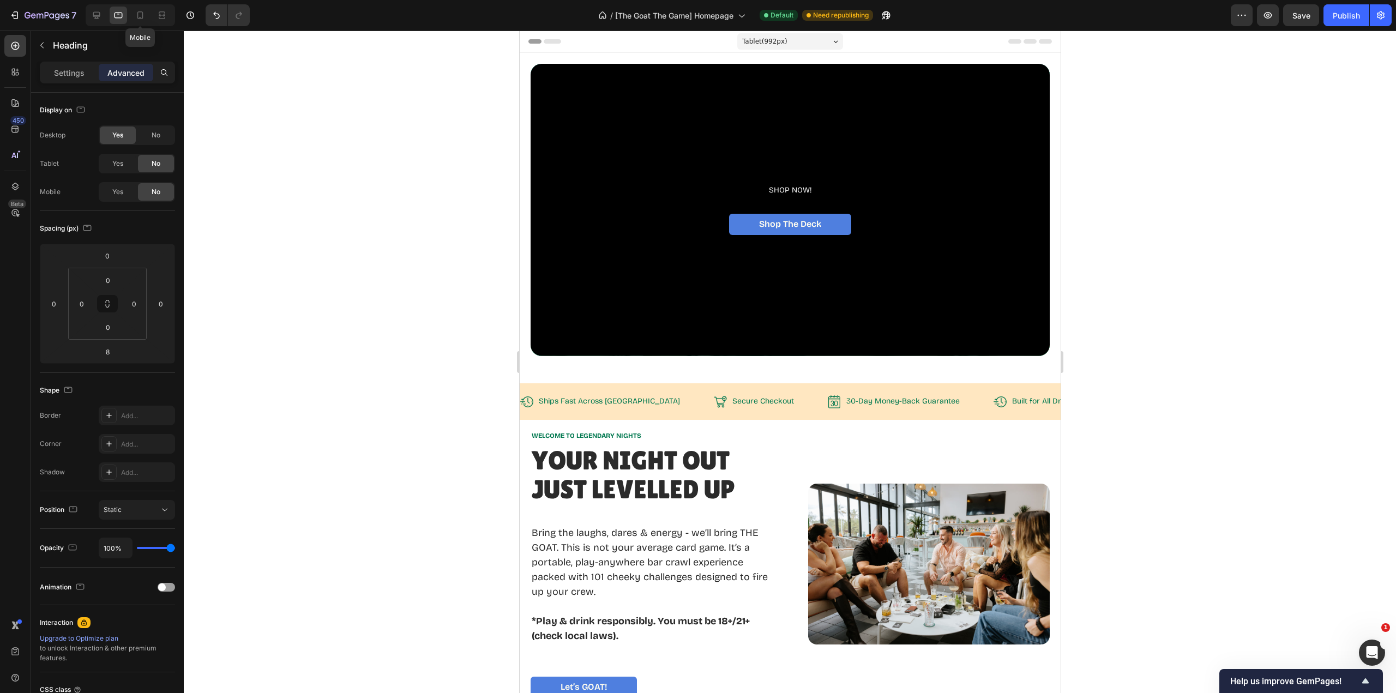
click at [136, 14] on icon at bounding box center [140, 15] width 11 height 11
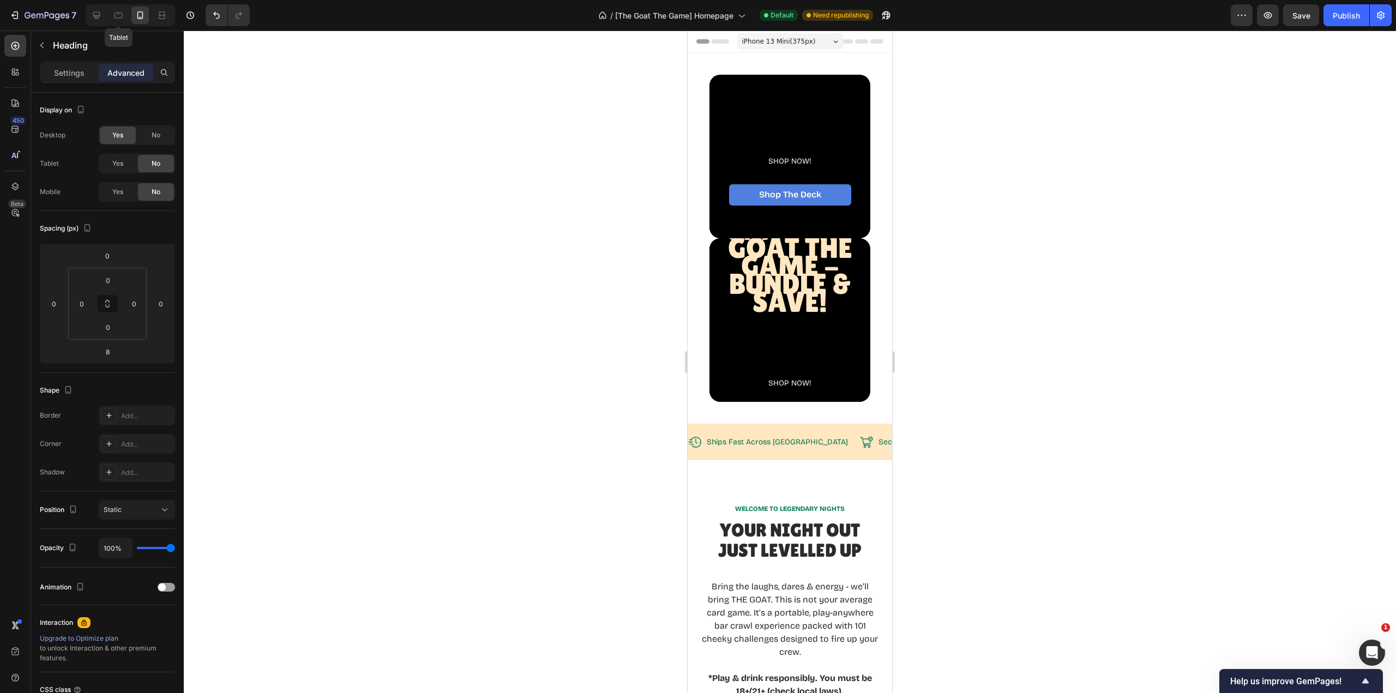
click at [114, 17] on icon at bounding box center [118, 15] width 11 height 11
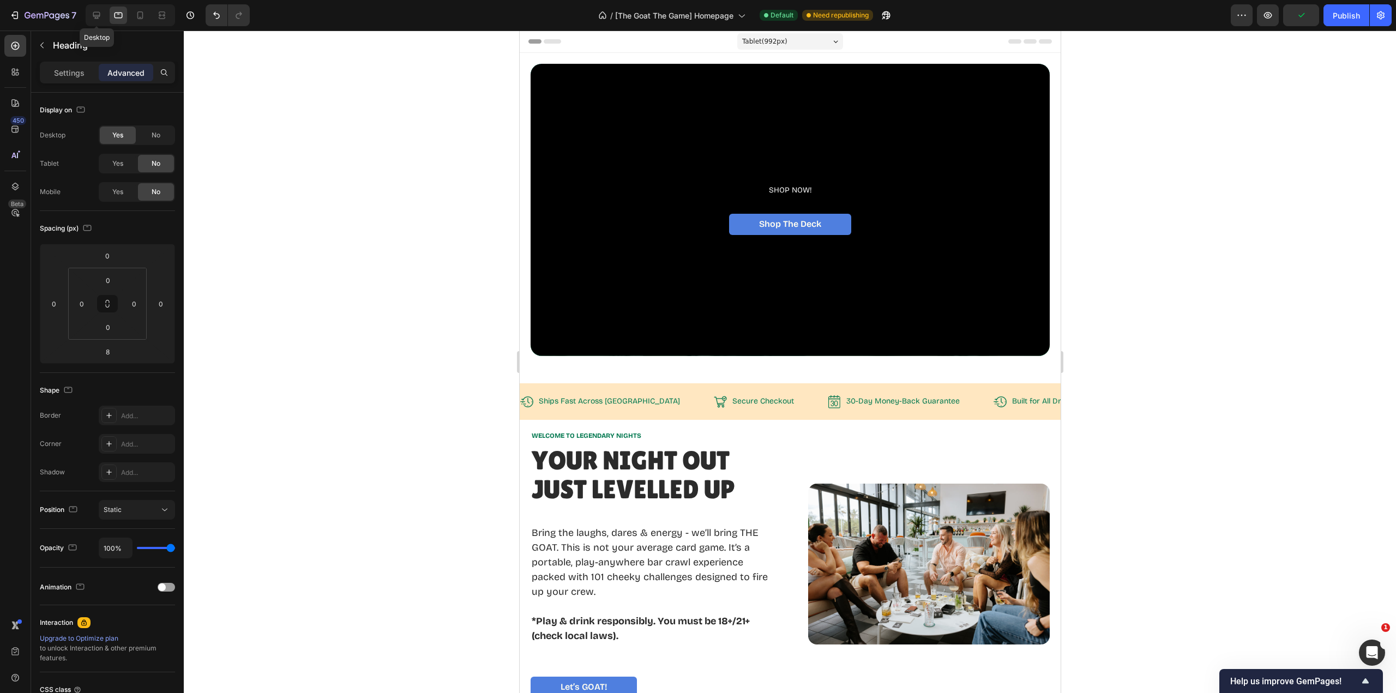
click at [94, 15] on icon at bounding box center [96, 15] width 11 height 11
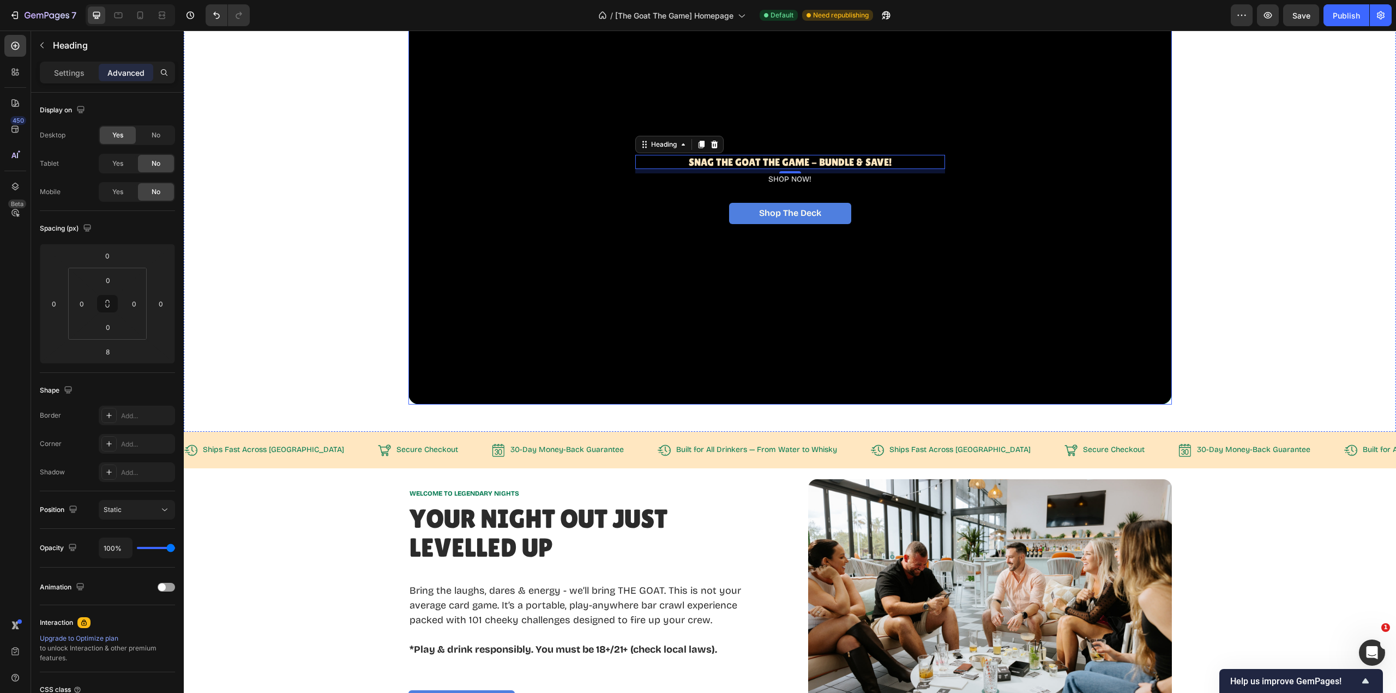
scroll to position [66, 0]
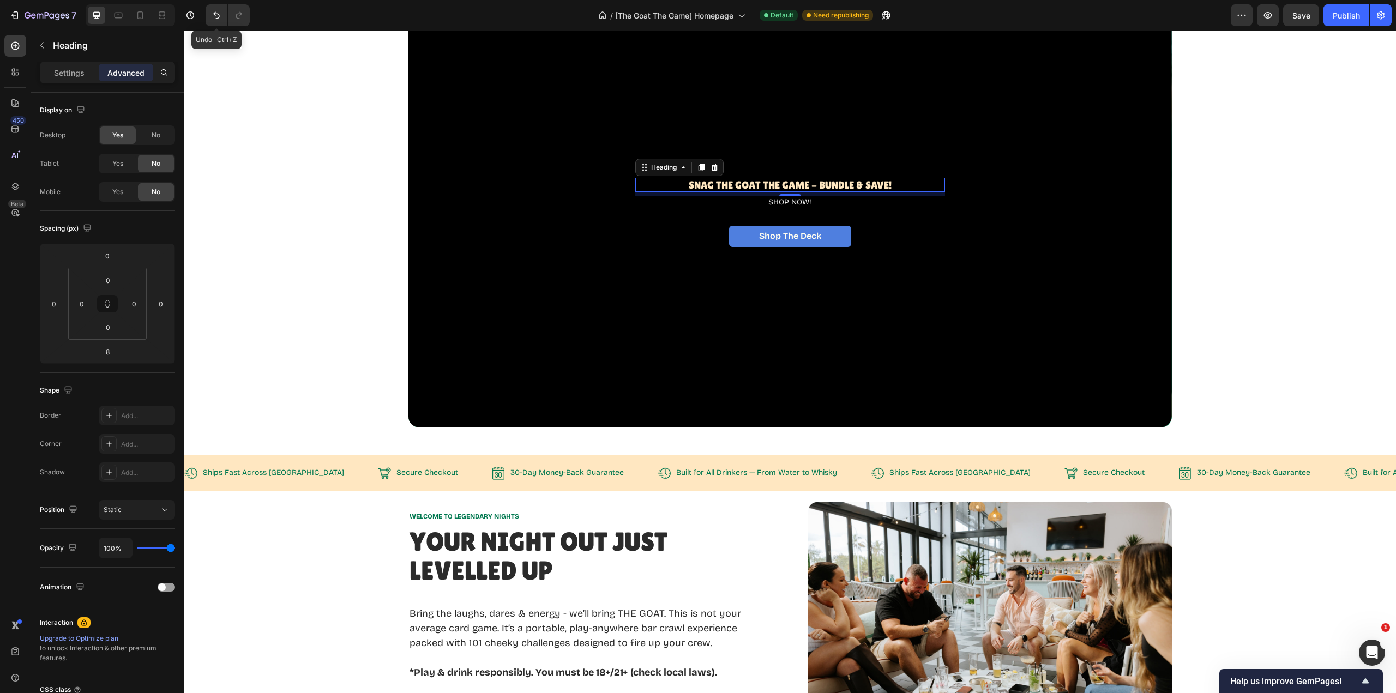
click at [214, 15] on icon "Undo/Redo" at bounding box center [216, 15] width 11 height 11
click at [121, 17] on icon at bounding box center [119, 16] width 8 height 6
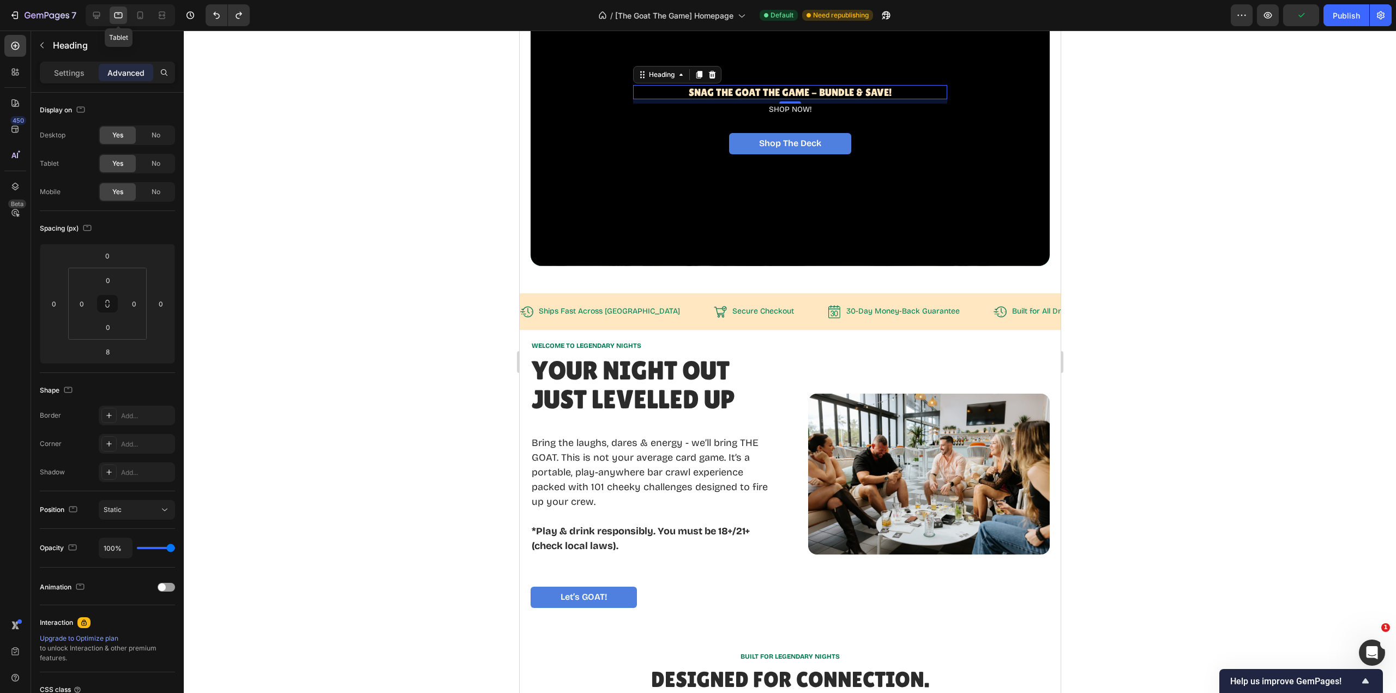
scroll to position [104, 0]
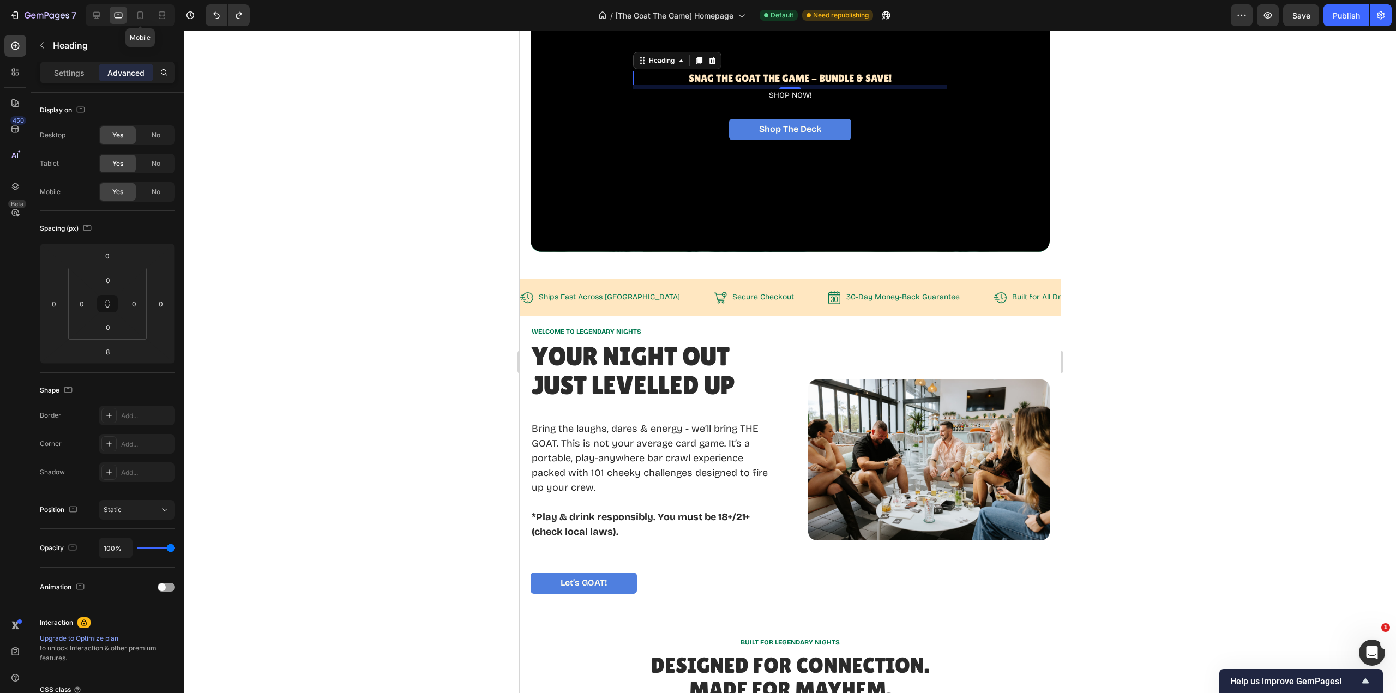
click at [141, 16] on icon at bounding box center [140, 15] width 11 height 11
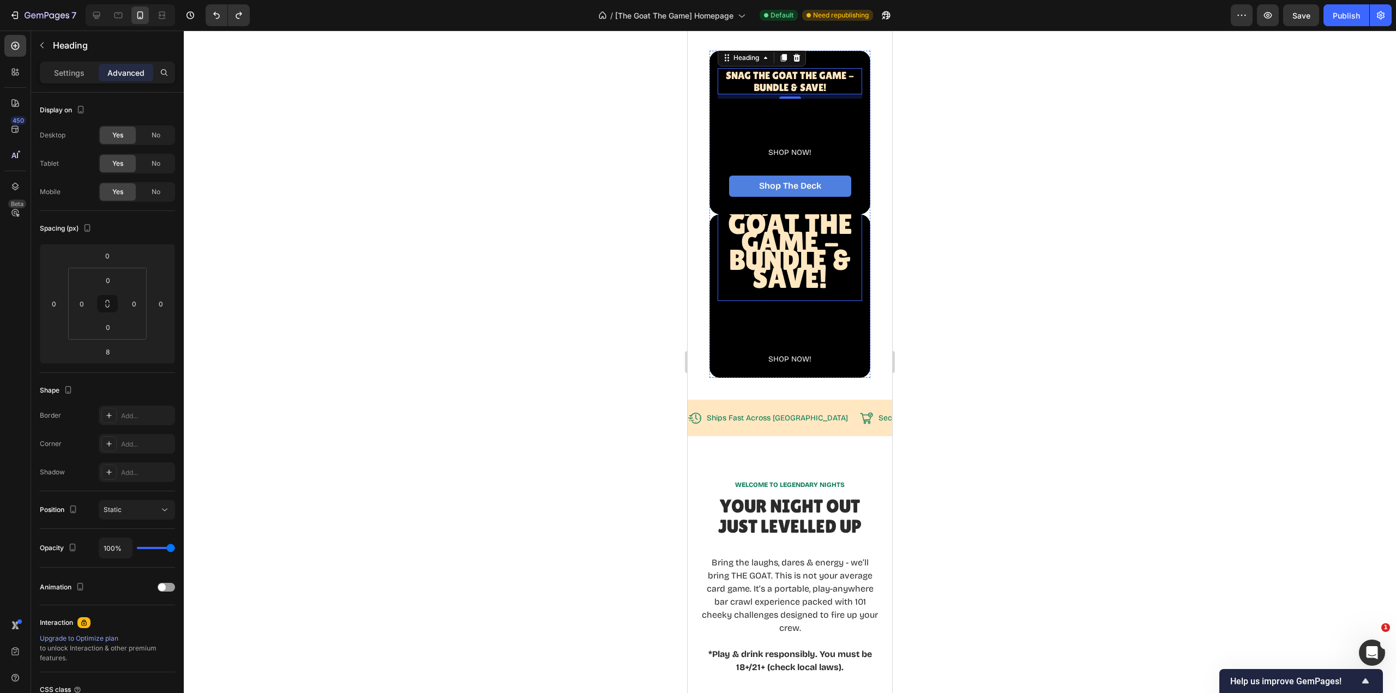
scroll to position [23, 0]
click at [837, 358] on div "SHOP NOW!" at bounding box center [790, 335] width 145 height 59
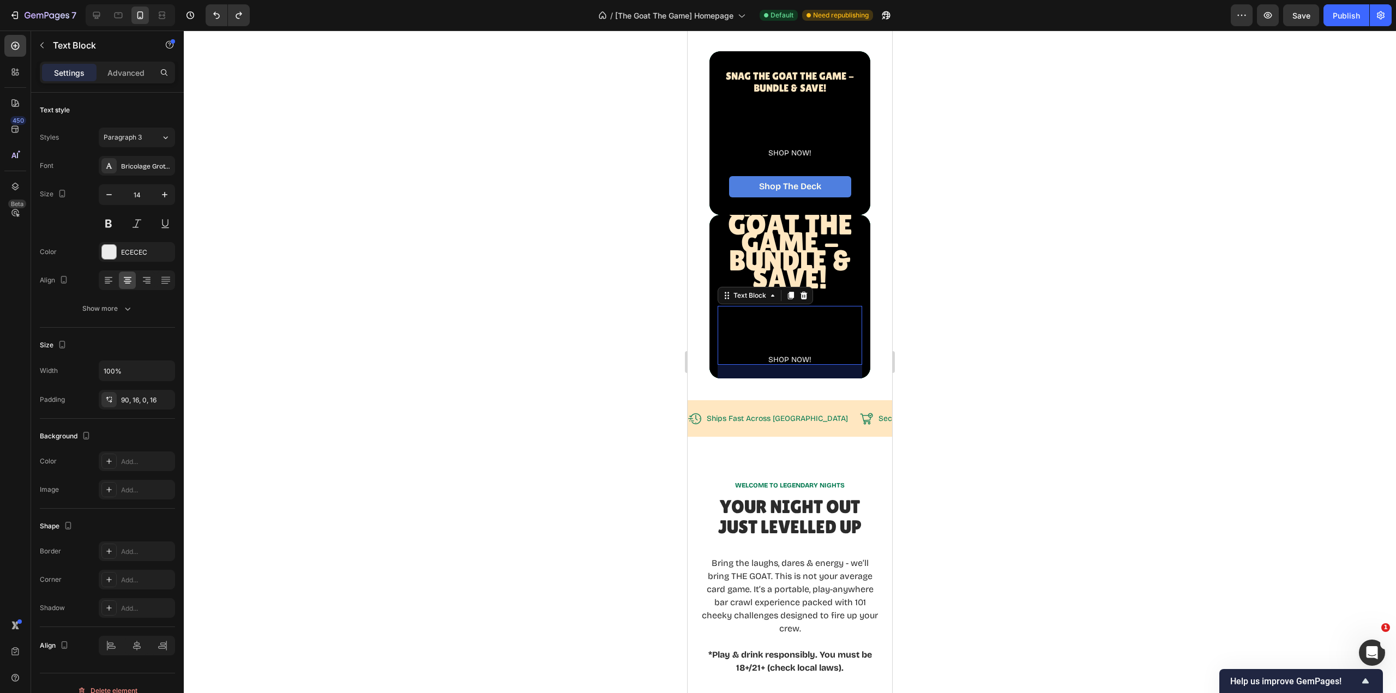
click at [802, 299] on icon at bounding box center [804, 296] width 7 height 8
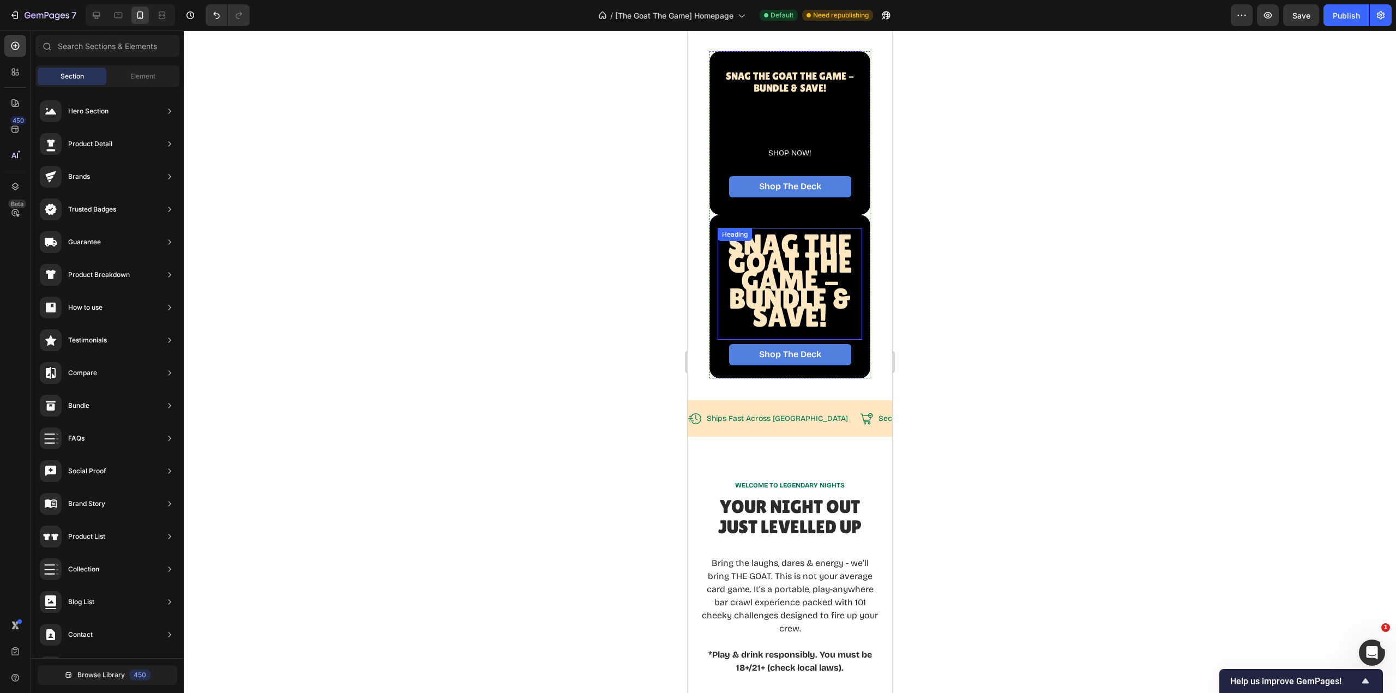
click at [804, 314] on span "Snag The GOAT THE Game - BUNDLE & SAVE!" at bounding box center [790, 280] width 124 height 105
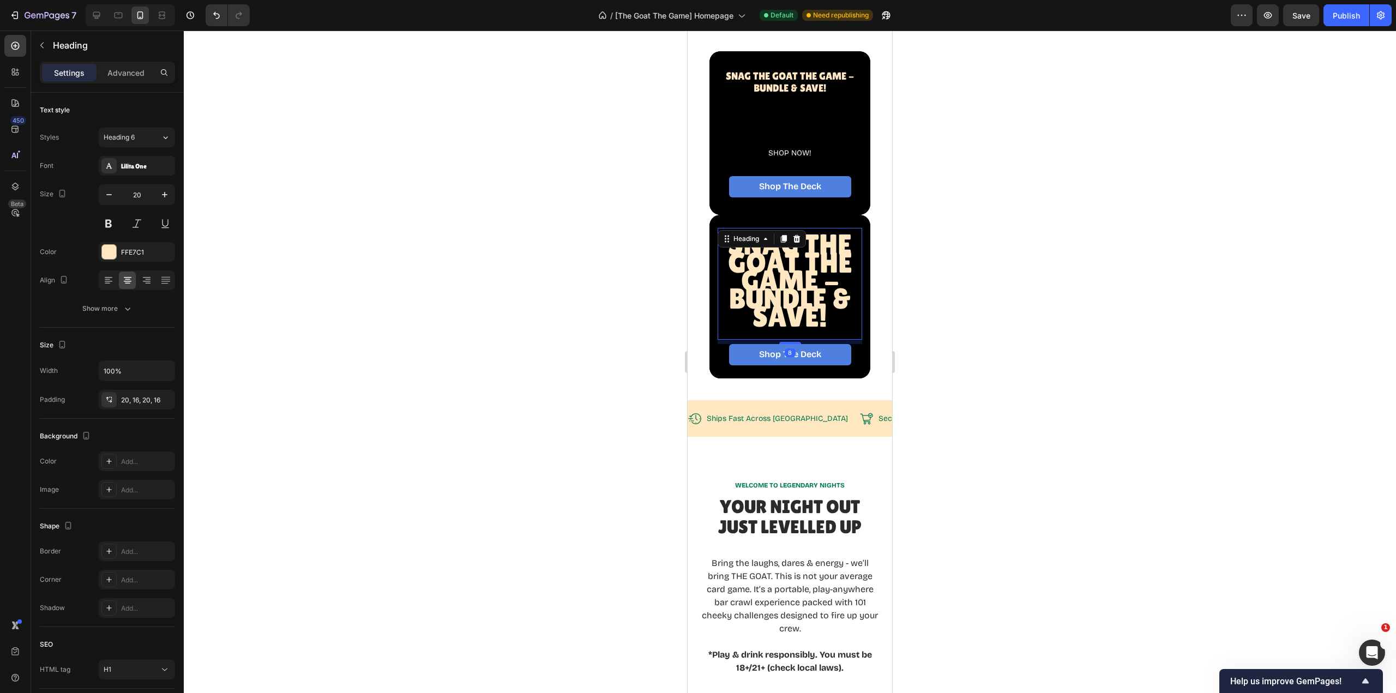
click at [800, 235] on icon at bounding box center [797, 239] width 7 height 8
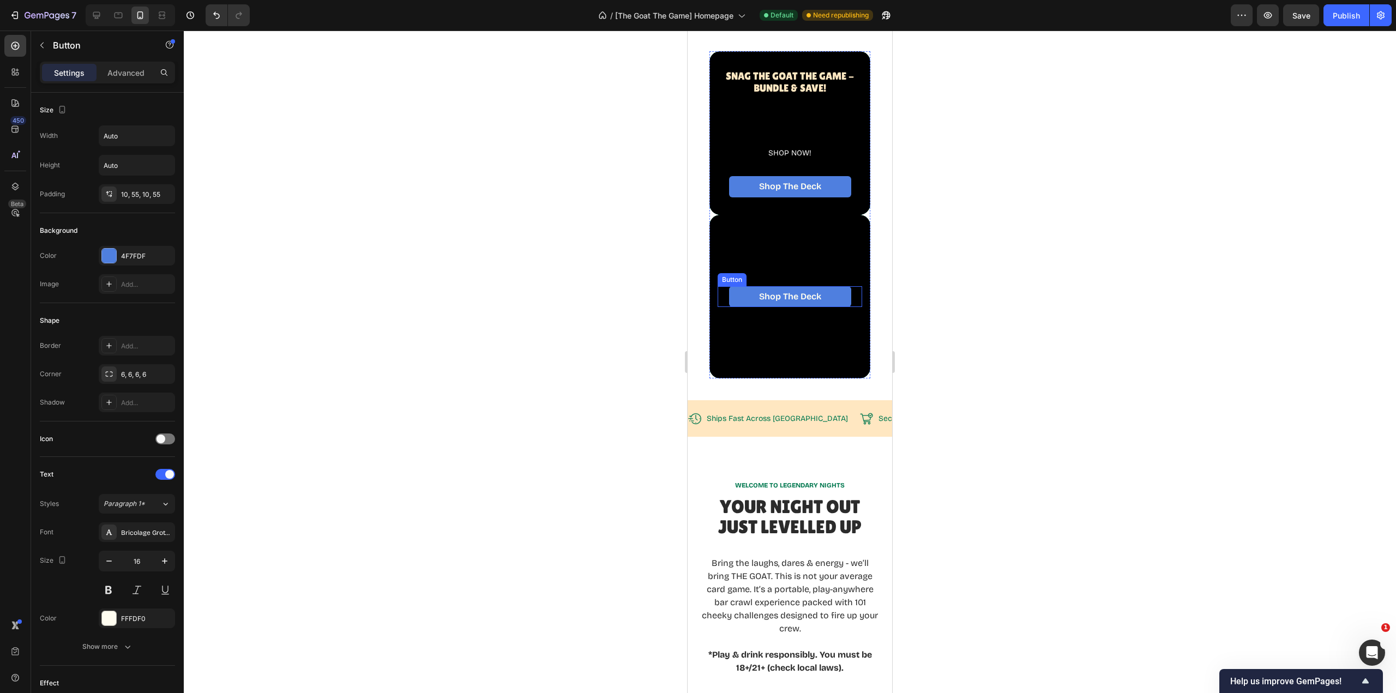
click at [797, 291] on link "Shop The Deck" at bounding box center [790, 296] width 122 height 21
click at [791, 273] on icon at bounding box center [791, 276] width 7 height 8
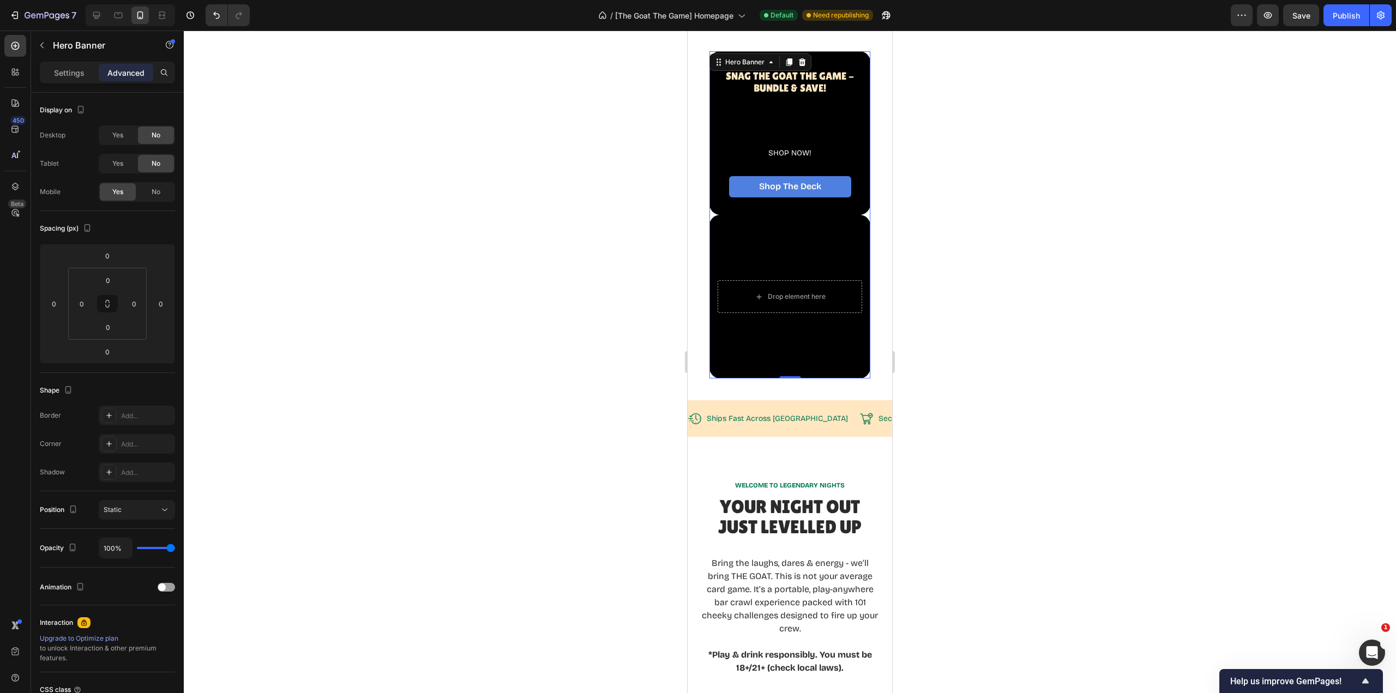
click at [809, 273] on div "Drop element here" at bounding box center [790, 296] width 161 height 47
click at [813, 266] on div "Overlay" at bounding box center [790, 297] width 161 height 164
click at [824, 342] on div "Overlay" at bounding box center [790, 297] width 161 height 164
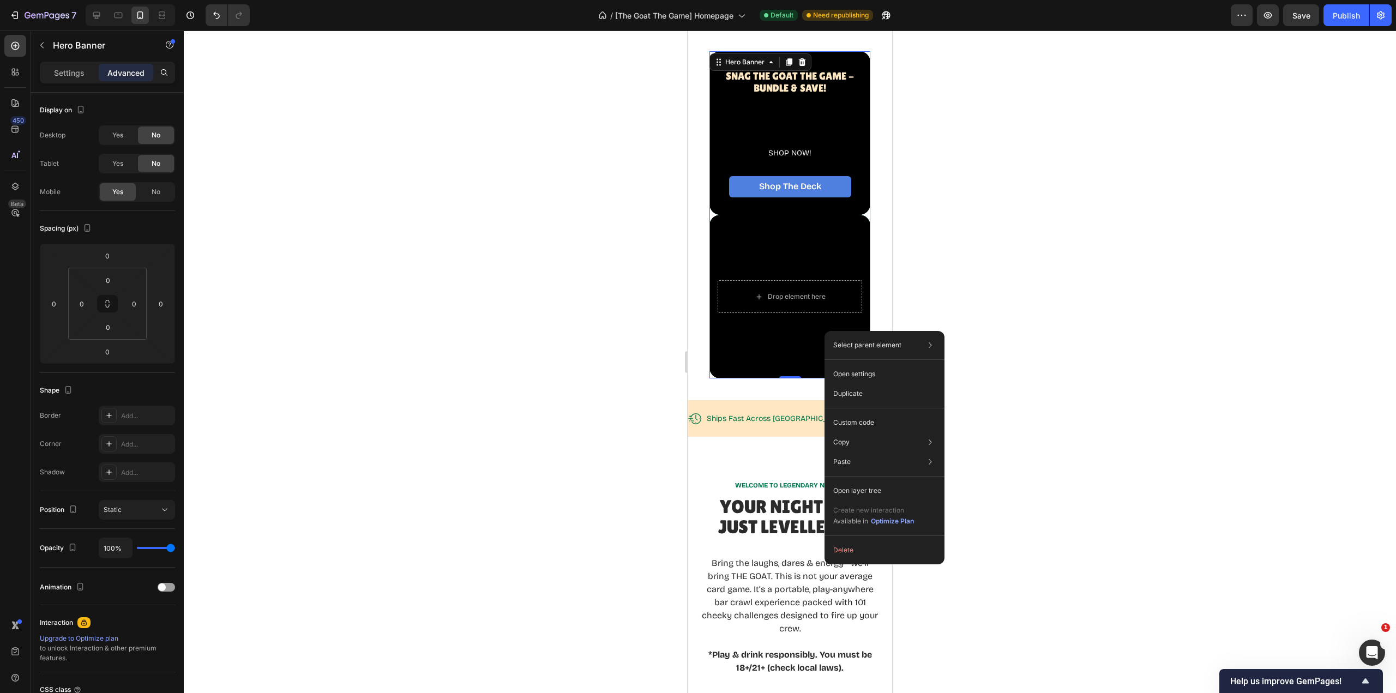
click at [878, 550] on button "Delete" at bounding box center [884, 550] width 111 height 20
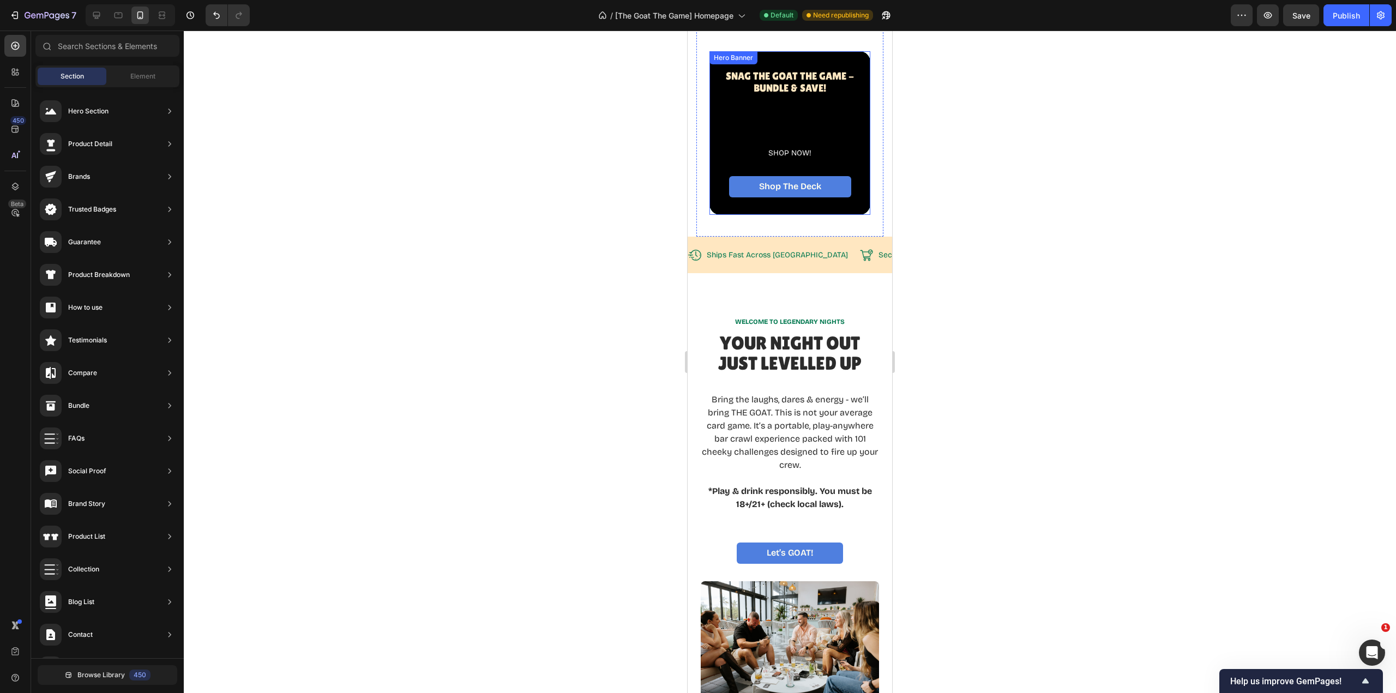
scroll to position [0, 0]
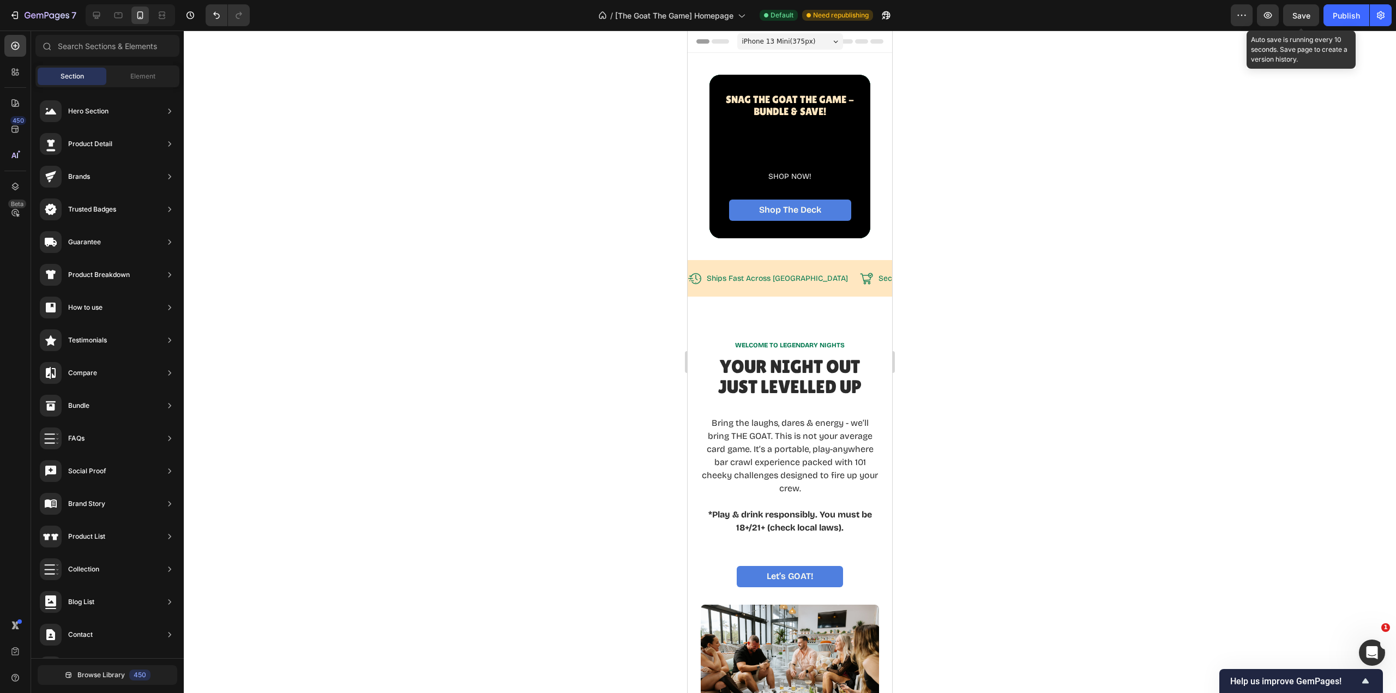
click at [1302, 18] on span "Save" at bounding box center [1302, 15] width 18 height 9
click at [1342, 21] on button "Publish" at bounding box center [1347, 15] width 46 height 22
click at [120, 18] on icon at bounding box center [119, 16] width 8 height 6
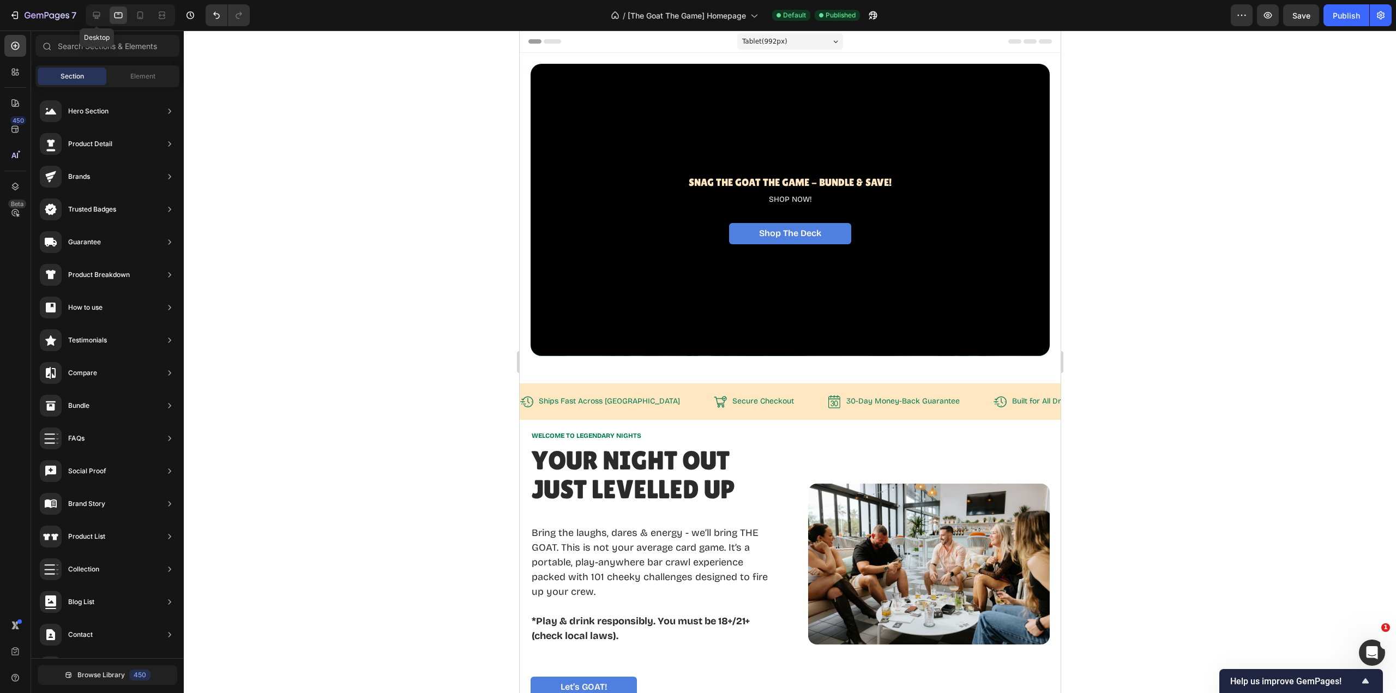
click at [97, 15] on icon at bounding box center [96, 15] width 7 height 7
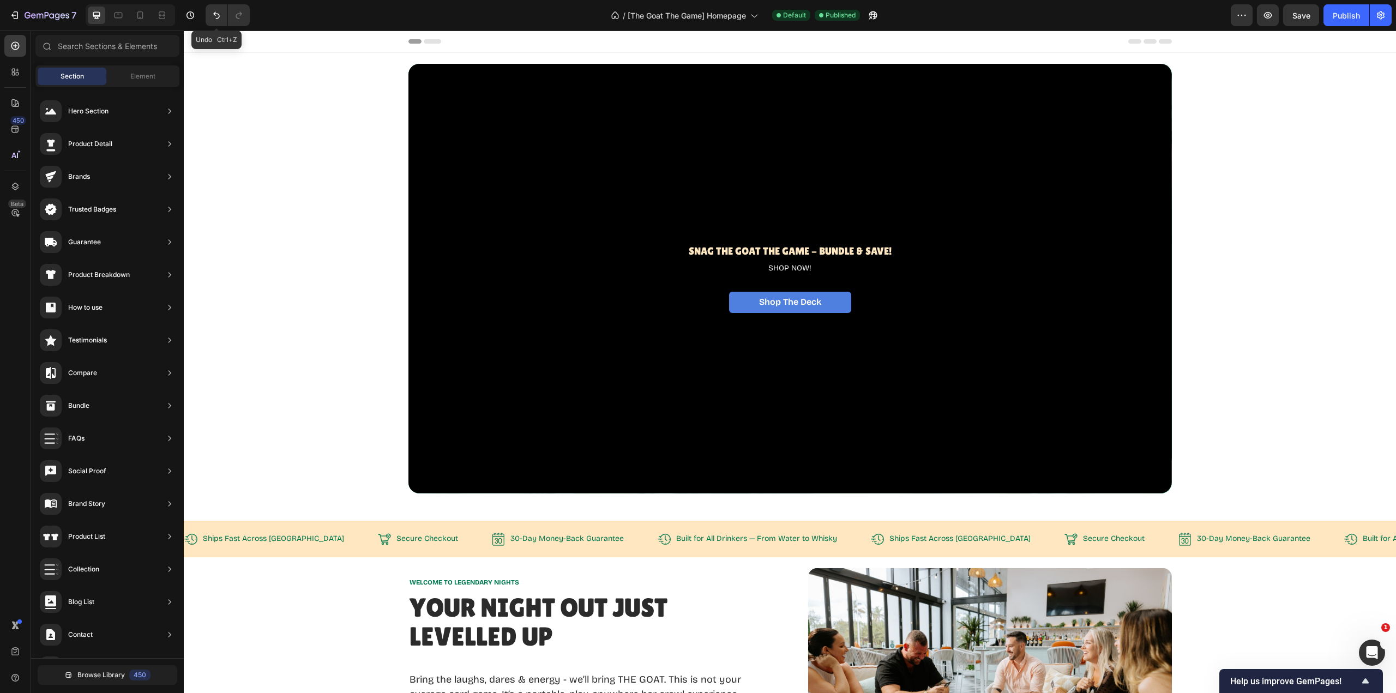
click at [215, 19] on icon "Undo/Redo" at bounding box center [216, 15] width 11 height 11
click at [218, 19] on icon "Undo/Redo" at bounding box center [216, 15] width 11 height 11
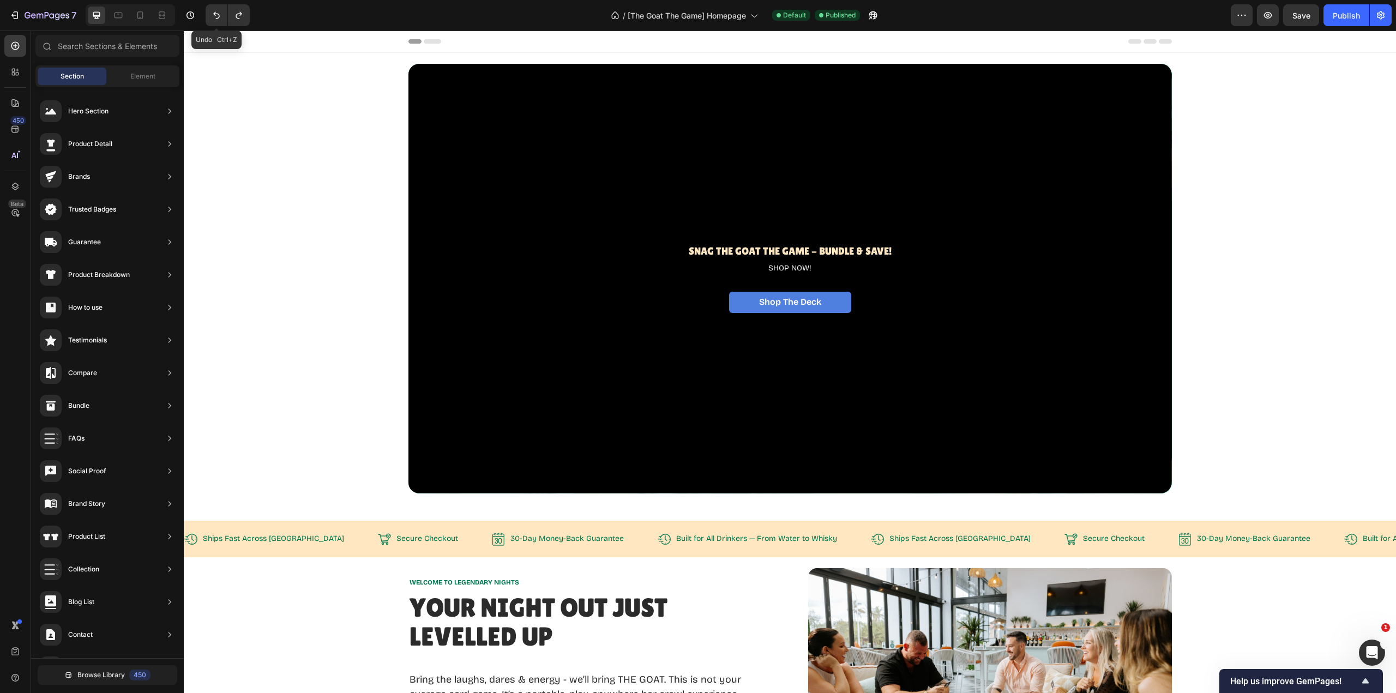
click at [218, 19] on icon "Undo/Redo" at bounding box center [216, 15] width 11 height 11
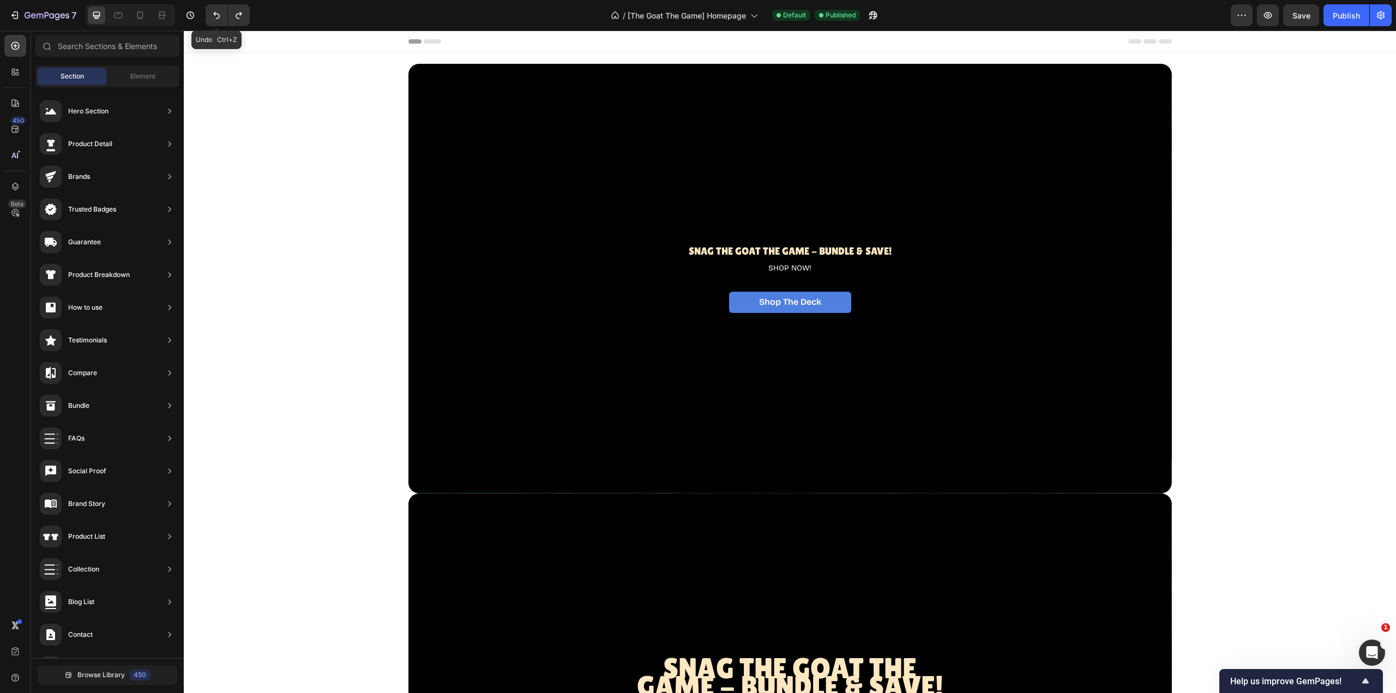
click at [218, 19] on icon "Undo/Redo" at bounding box center [216, 15] width 11 height 11
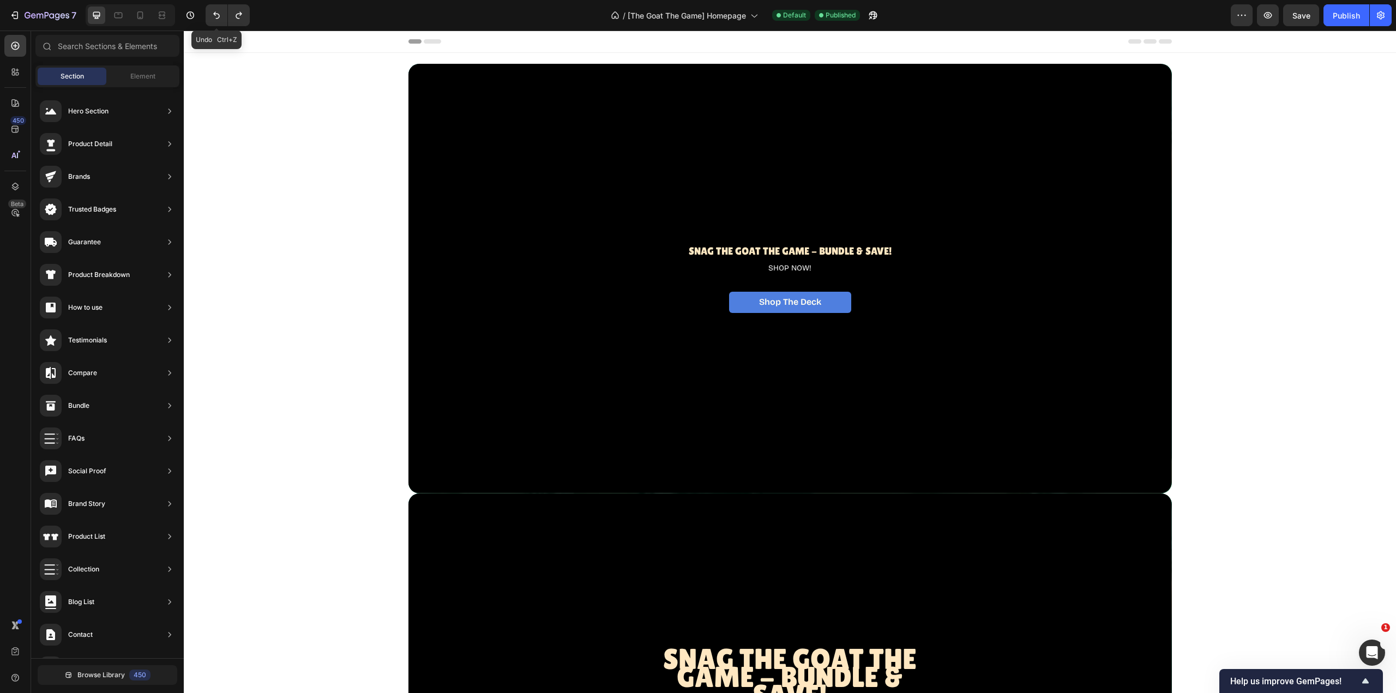
click at [218, 19] on icon "Undo/Redo" at bounding box center [216, 15] width 11 height 11
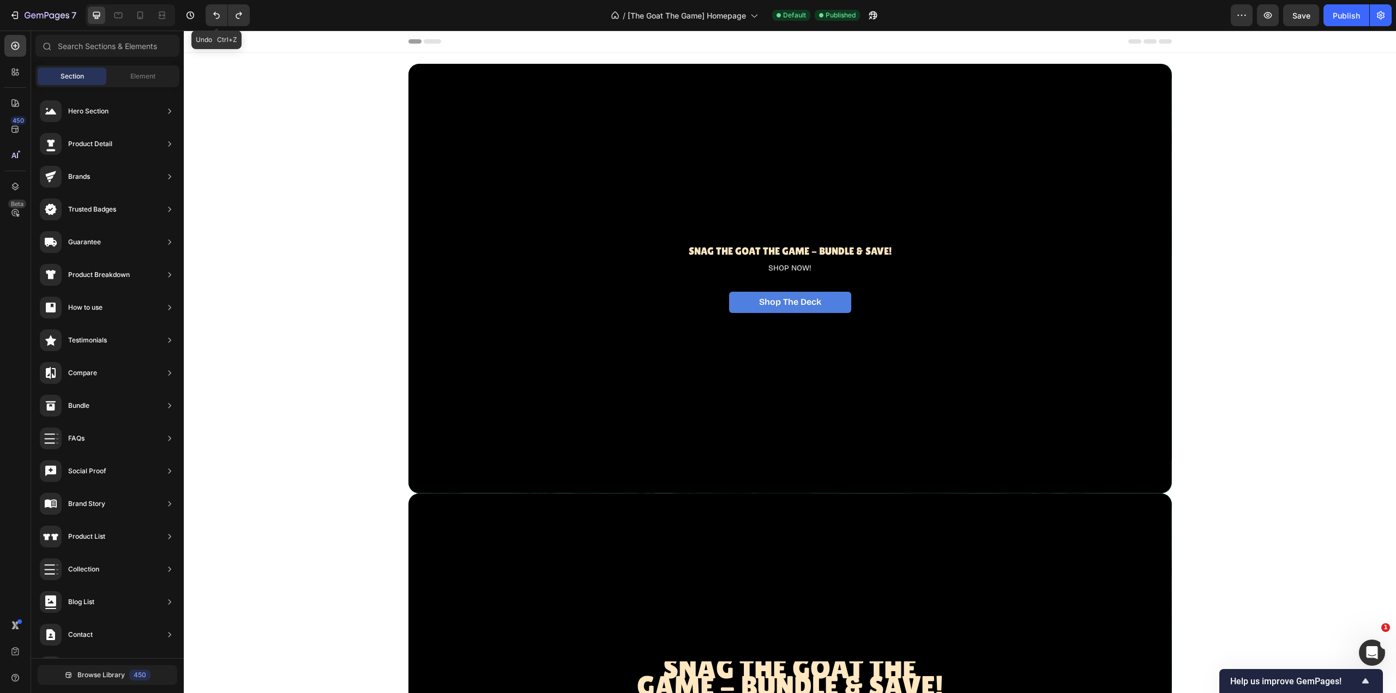
click at [218, 19] on icon "Undo/Redo" at bounding box center [216, 15] width 11 height 11
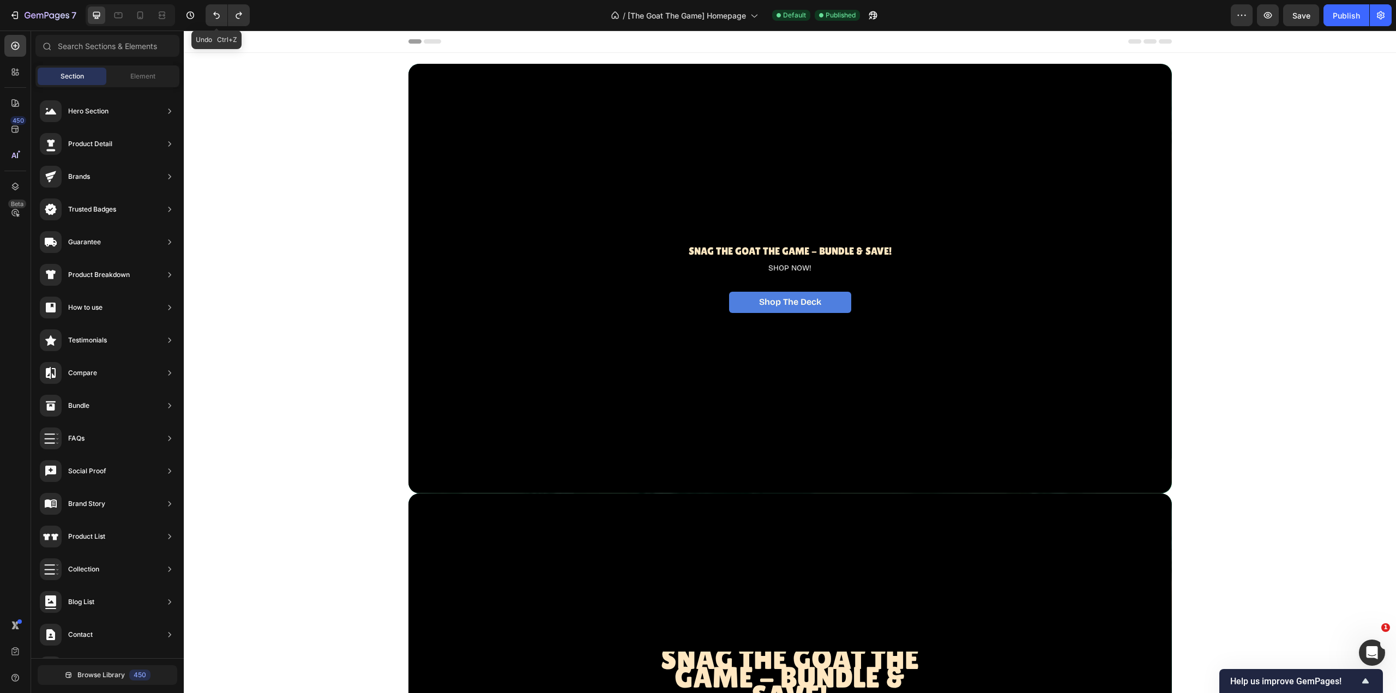
click at [218, 19] on icon "Undo/Redo" at bounding box center [216, 15] width 11 height 11
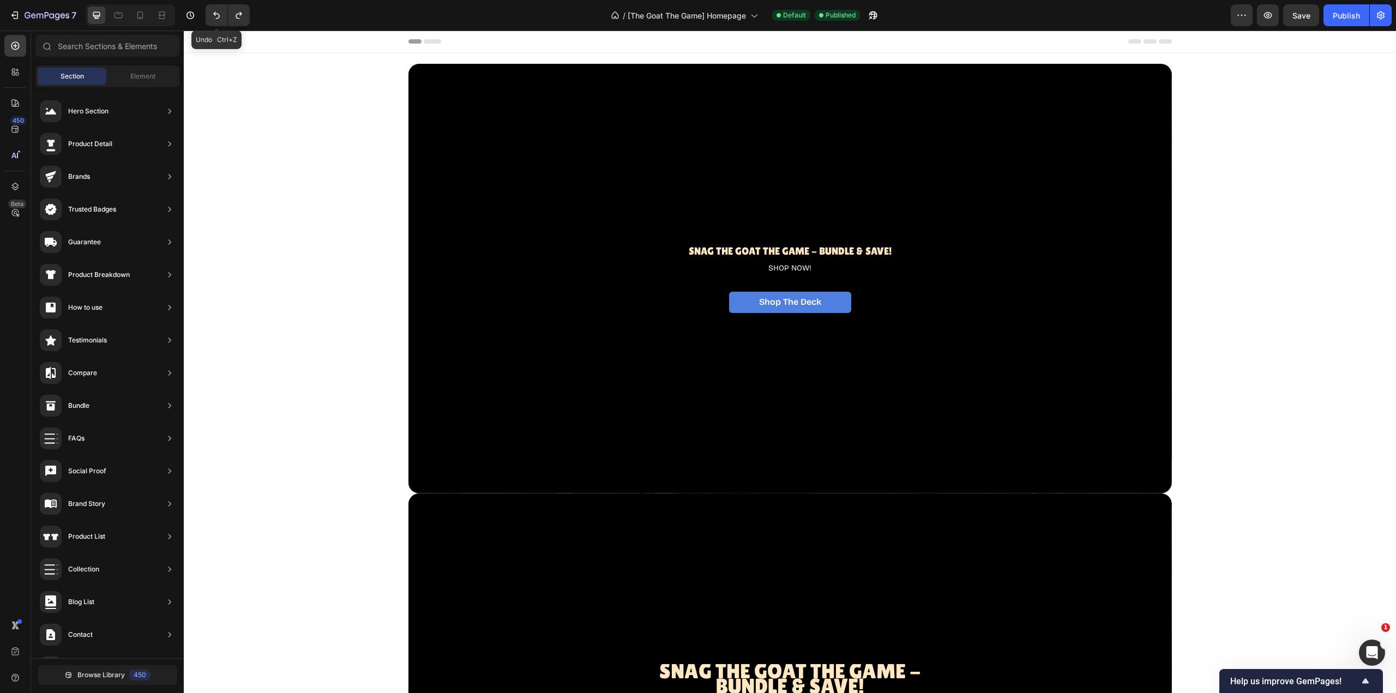
click at [218, 19] on icon "Undo/Redo" at bounding box center [216, 15] width 11 height 11
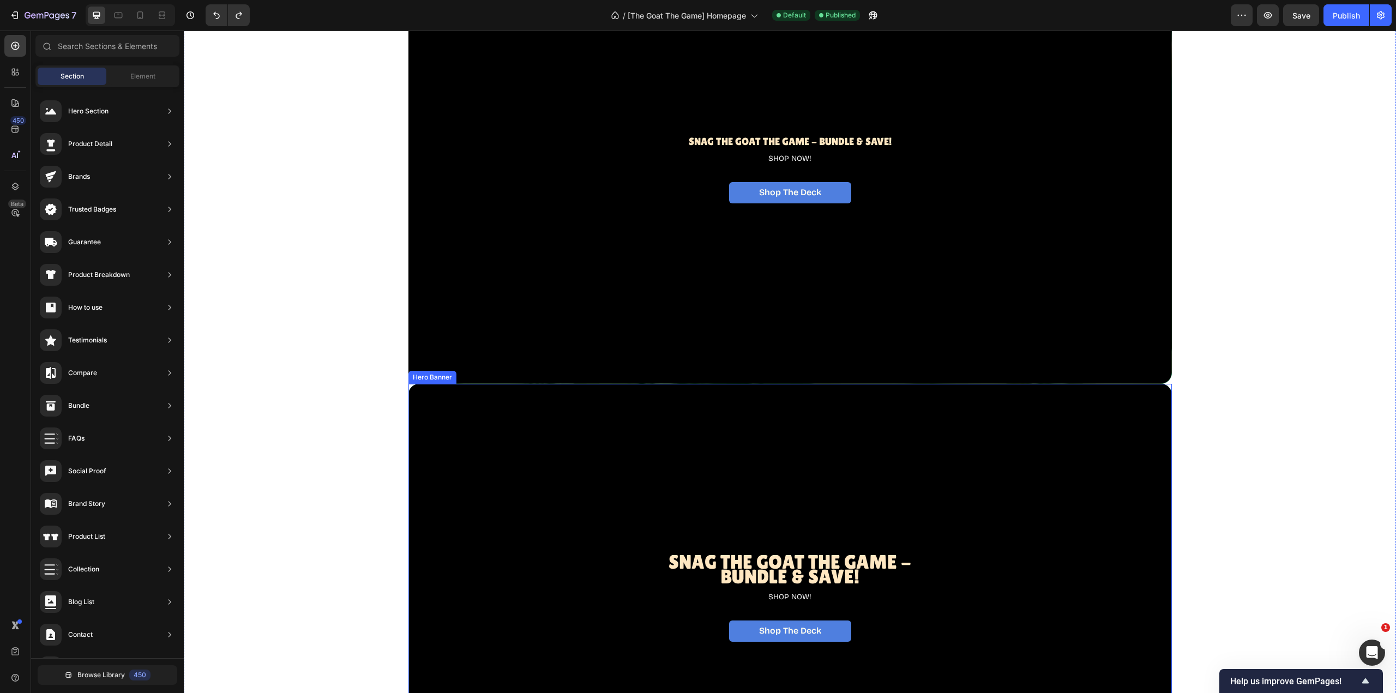
scroll to position [109, 0]
click at [1011, 165] on div "Overlay" at bounding box center [790, 170] width 764 height 430
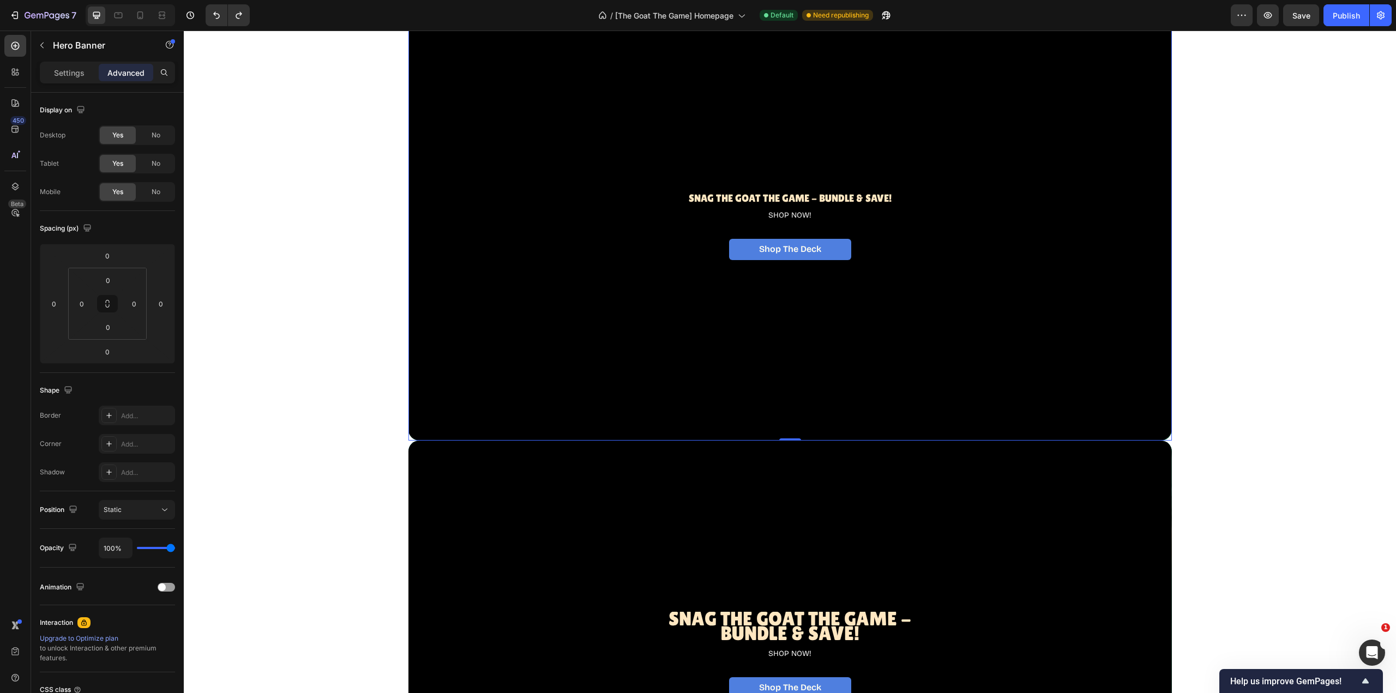
scroll to position [0, 0]
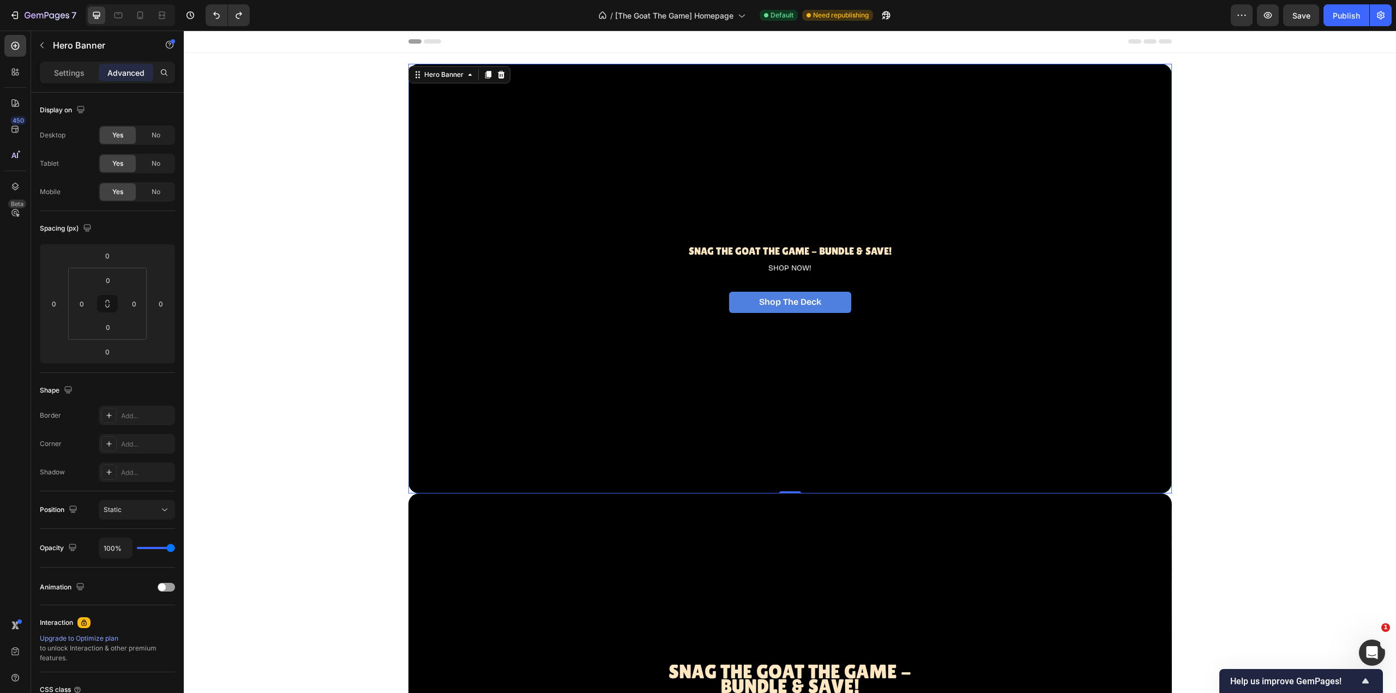
click at [498, 74] on icon at bounding box center [501, 74] width 9 height 9
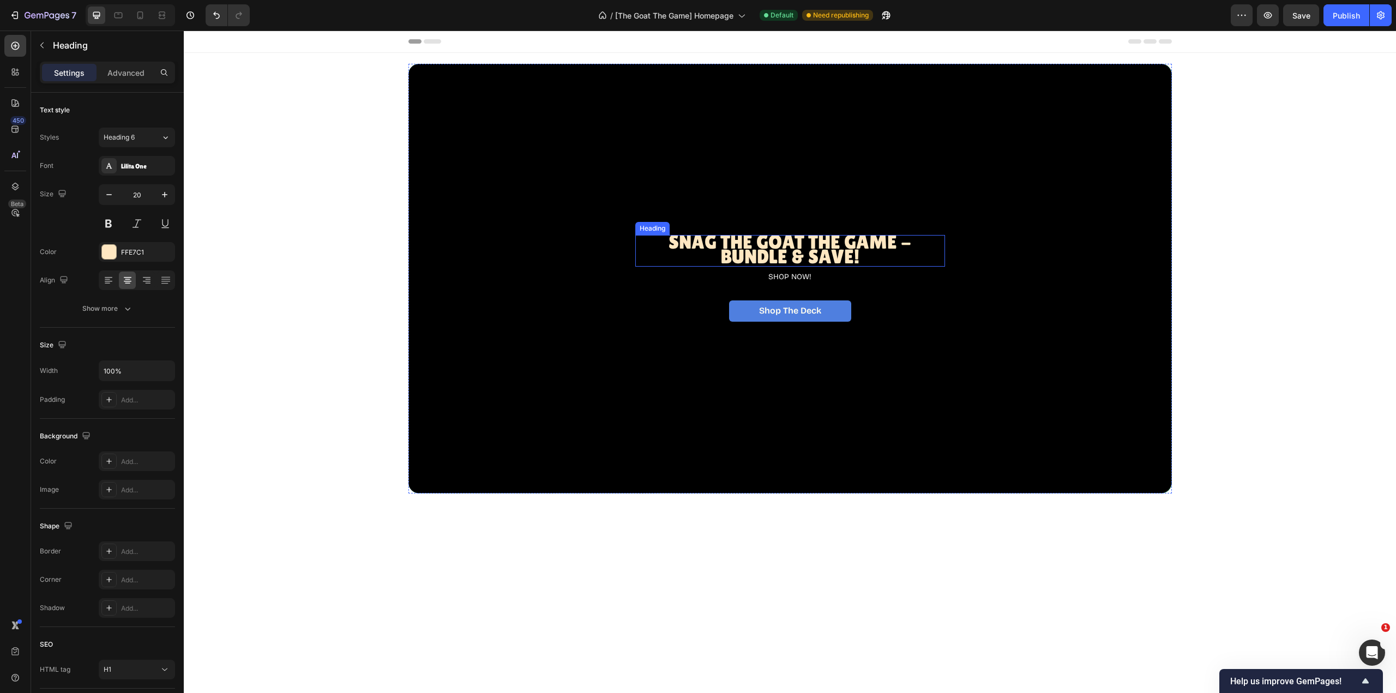
click at [857, 242] on span "Snag The GOAT THE Game - BUNDLE & SAVE!" at bounding box center [790, 249] width 243 height 37
click at [843, 247] on span "Snag The GOAT THE Game - BUNDLE & SAVE!" at bounding box center [790, 249] width 243 height 37
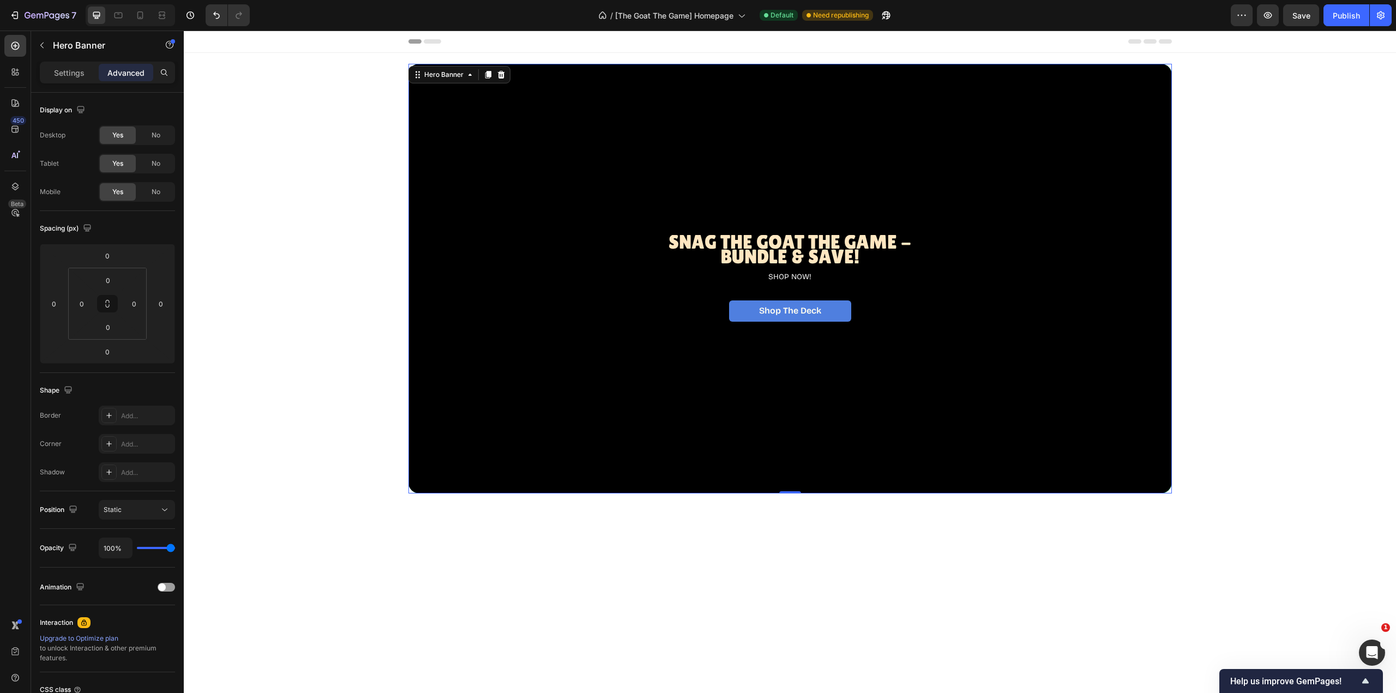
click at [1060, 267] on div "Overlay" at bounding box center [790, 279] width 764 height 430
click at [116, 15] on icon at bounding box center [118, 15] width 11 height 11
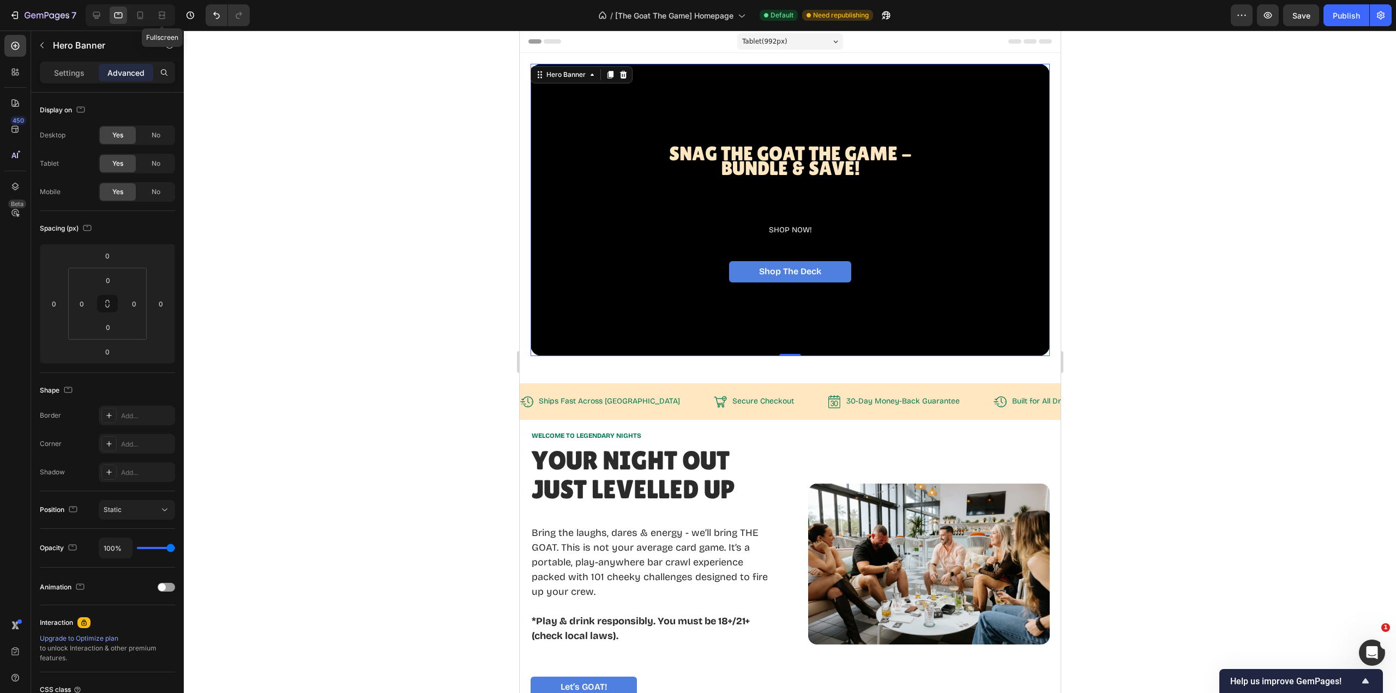
click at [164, 17] on icon at bounding box center [162, 15] width 11 height 11
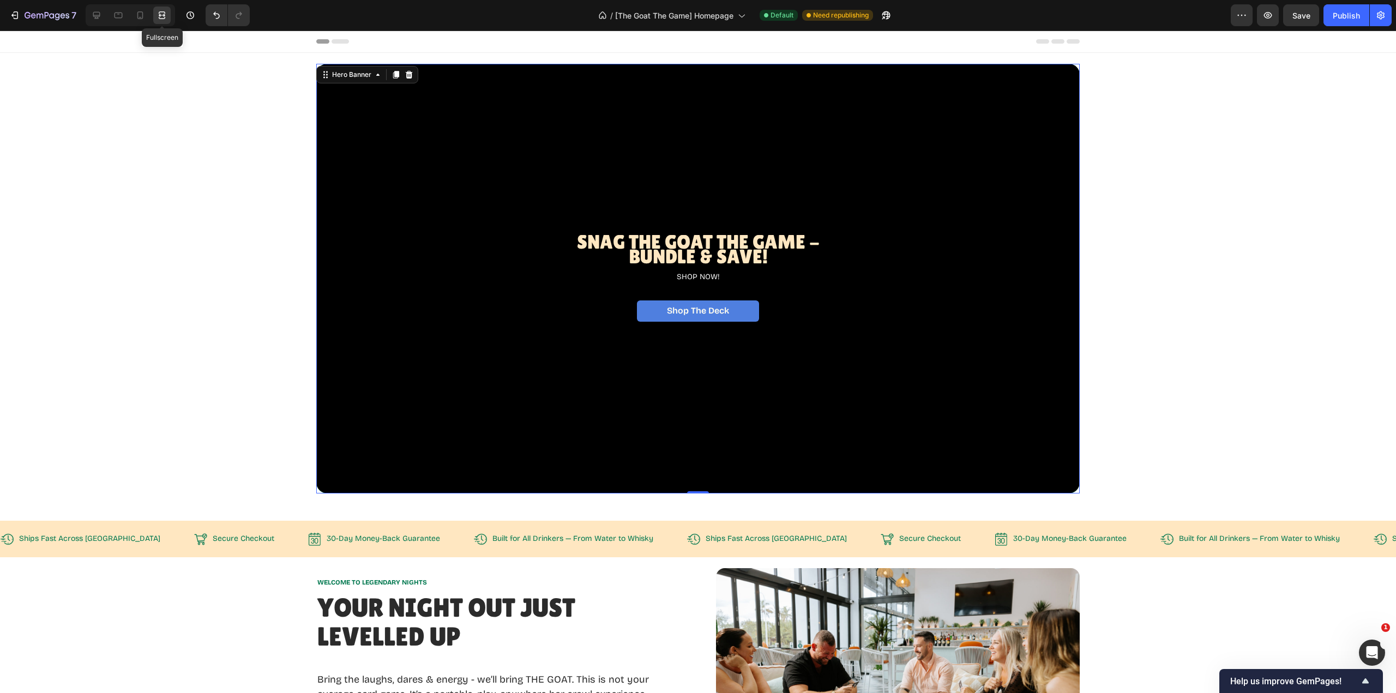
click at [163, 17] on icon at bounding box center [162, 15] width 11 height 11
click at [140, 18] on icon at bounding box center [140, 15] width 11 height 11
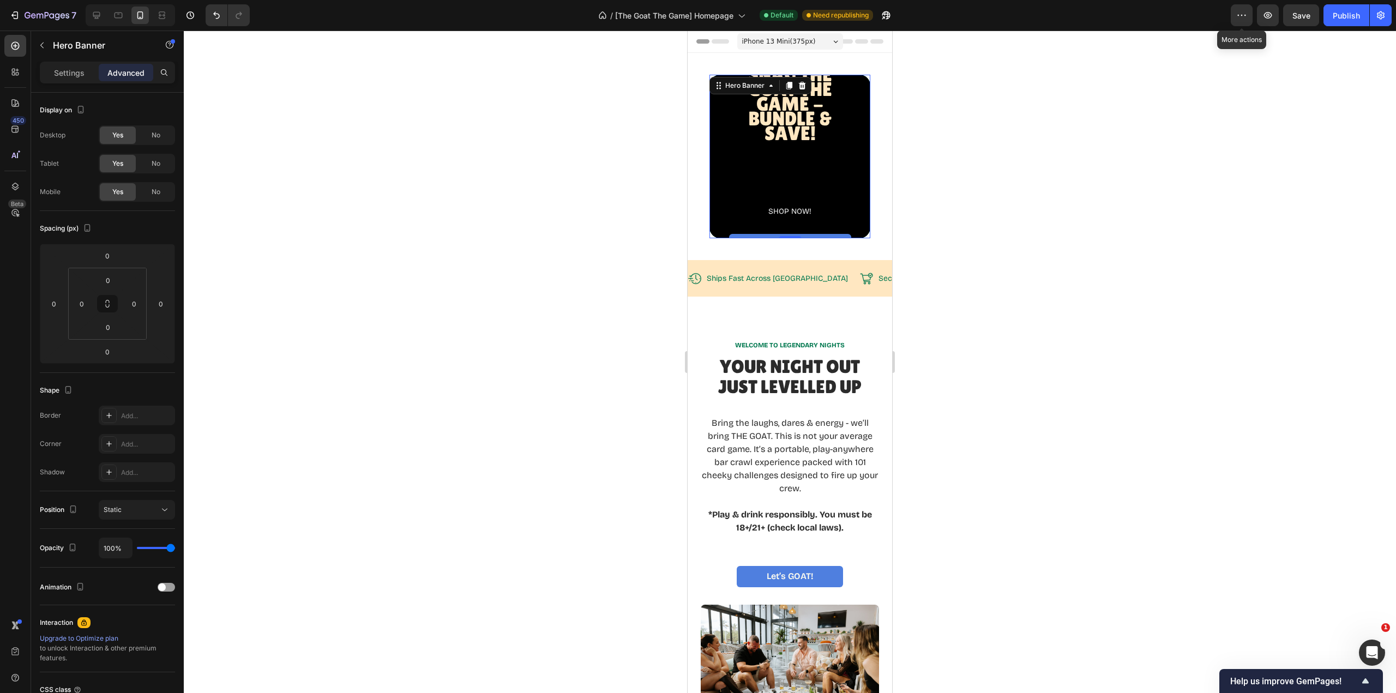
click at [1237, 13] on icon "button" at bounding box center [1241, 15] width 11 height 11
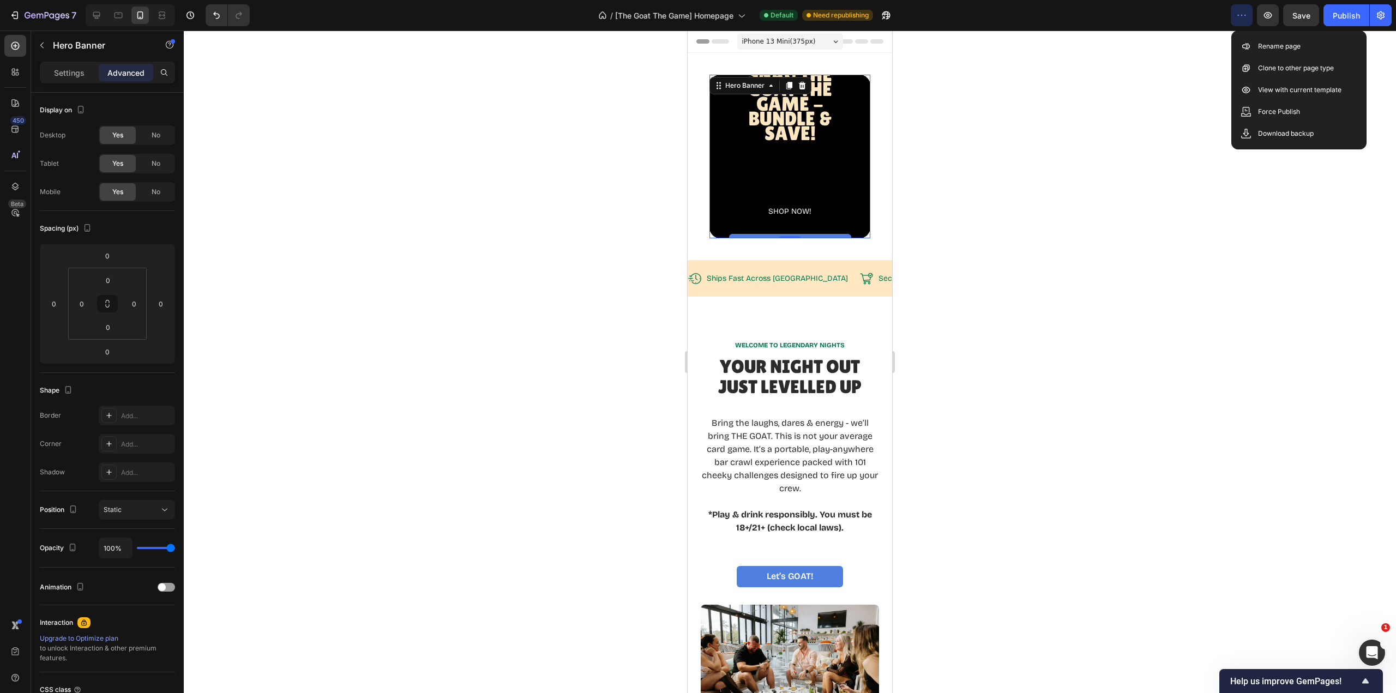
click at [1156, 127] on div at bounding box center [790, 362] width 1212 height 663
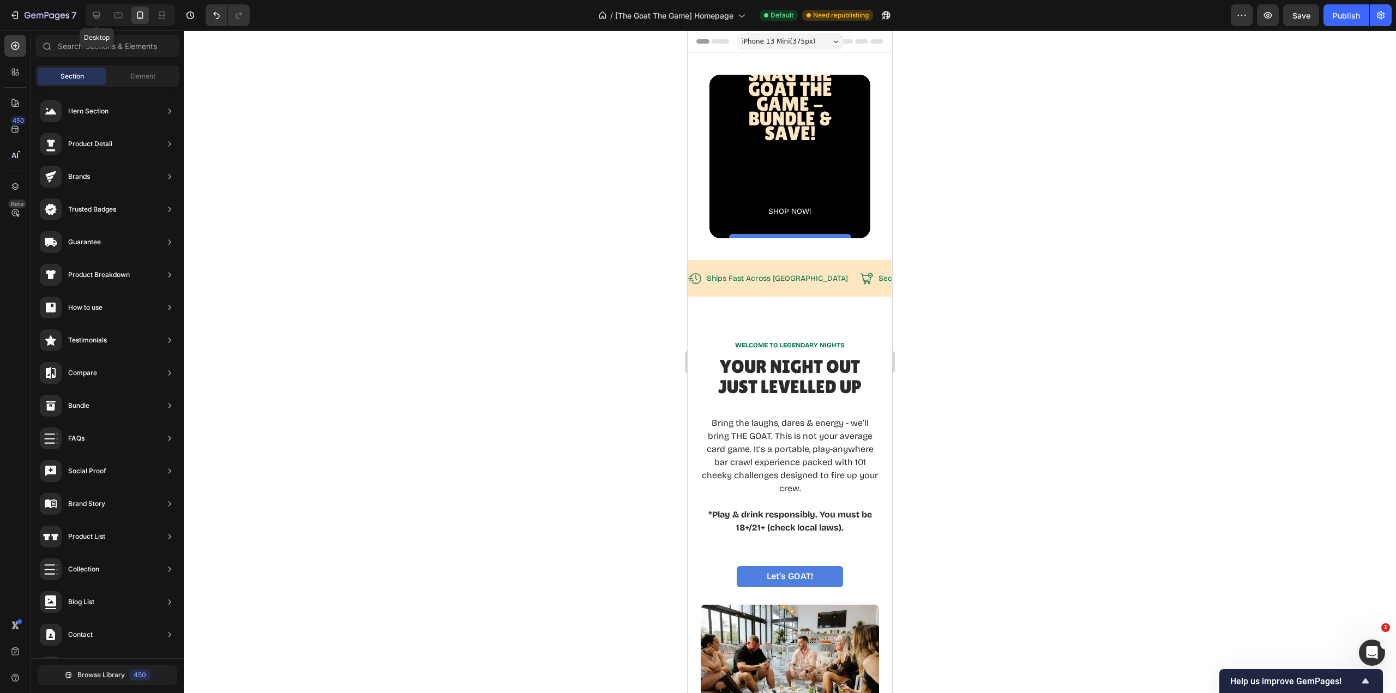
click at [96, 16] on icon at bounding box center [96, 15] width 7 height 7
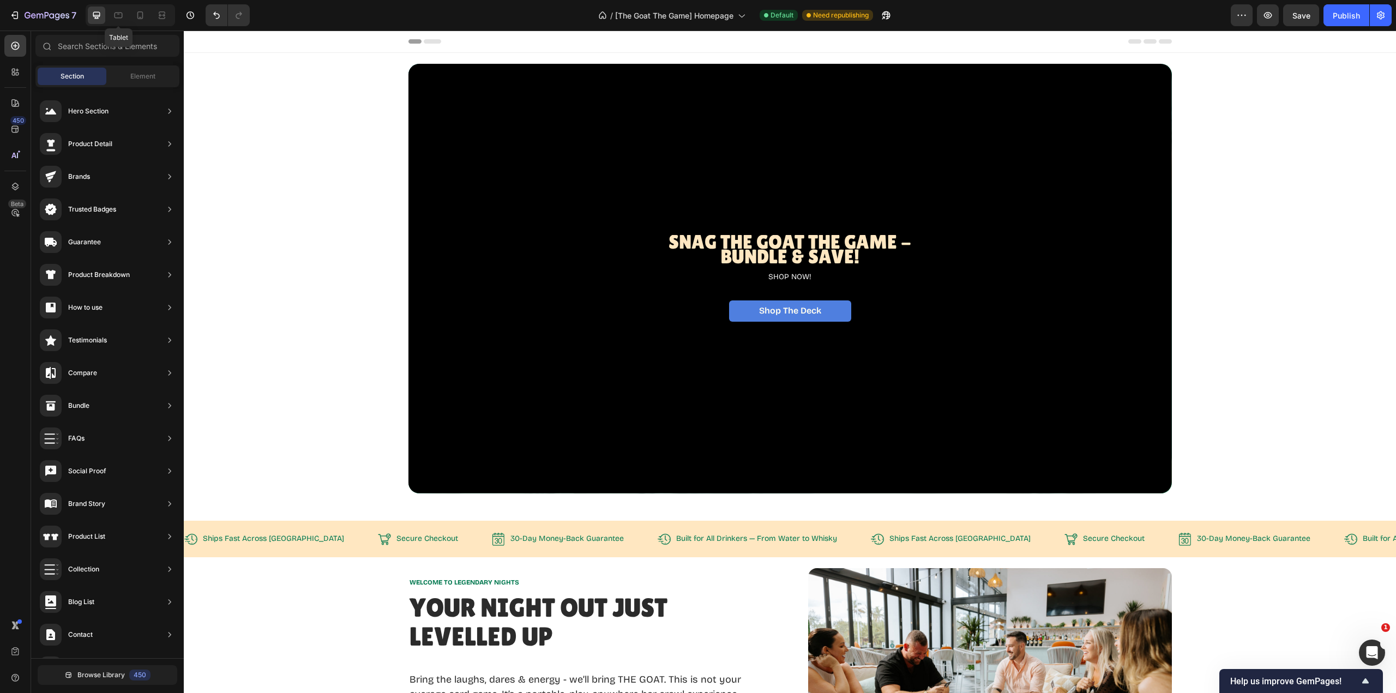
click at [118, 19] on icon at bounding box center [118, 15] width 11 height 11
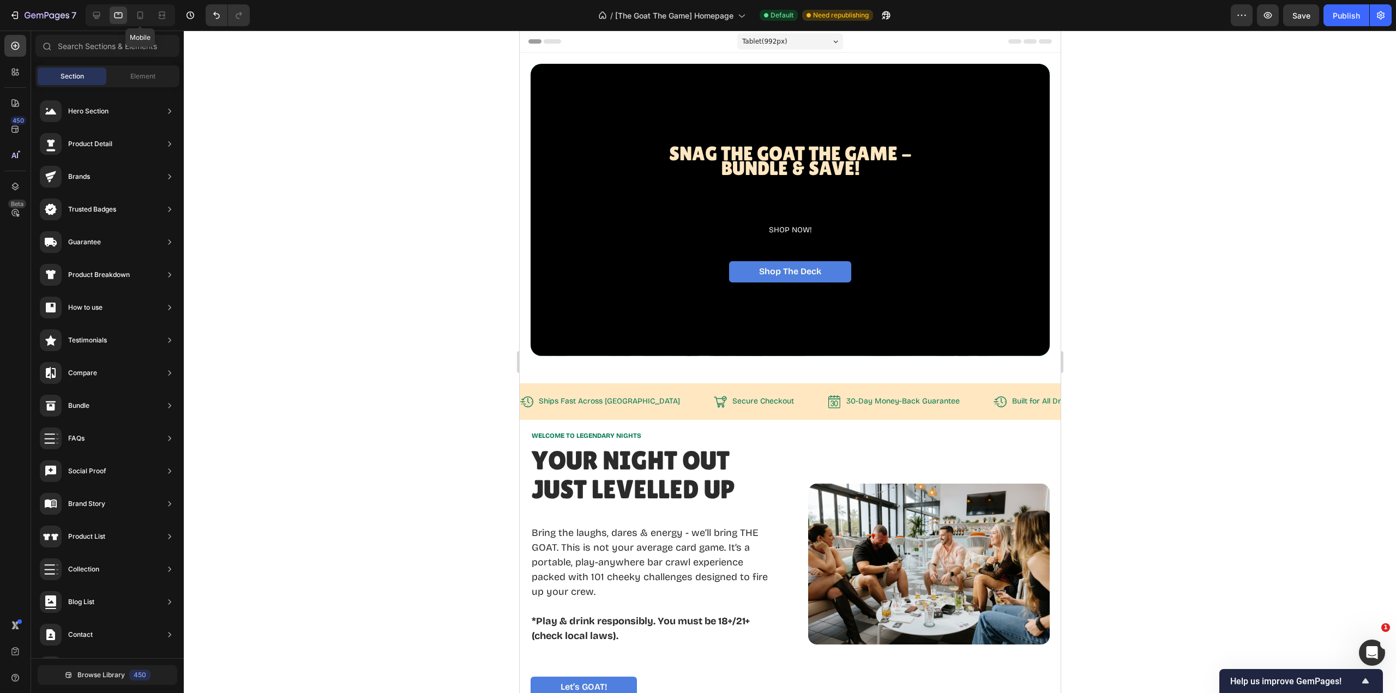
click at [137, 16] on icon at bounding box center [140, 15] width 6 height 8
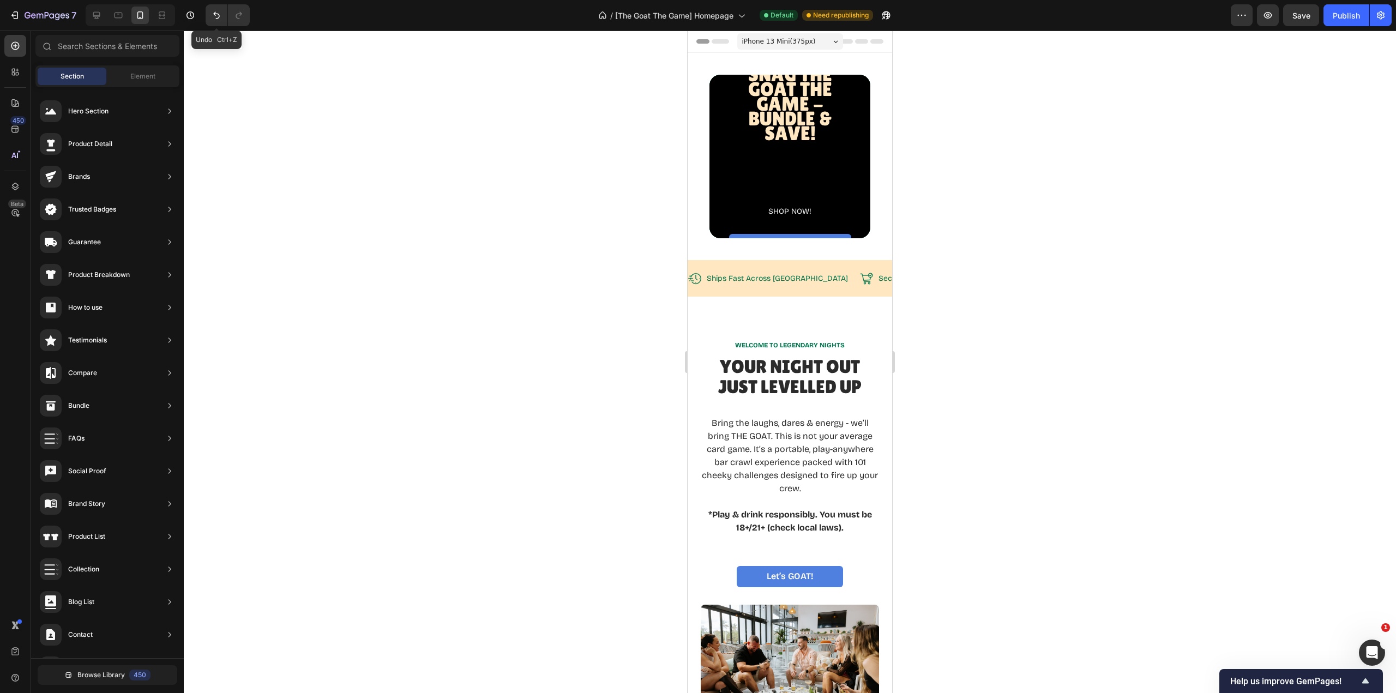
click at [211, 16] on icon "Undo/Redo" at bounding box center [216, 15] width 11 height 11
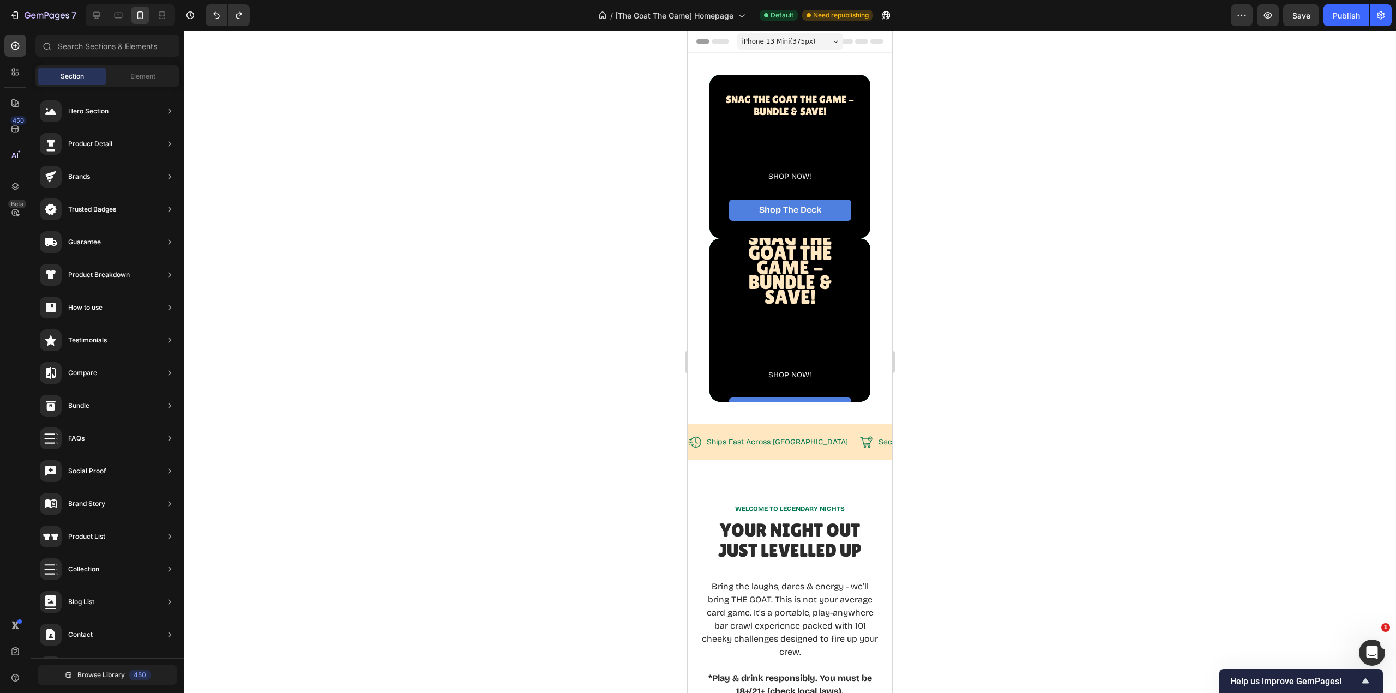
click at [1348, 15] on div "Publish" at bounding box center [1346, 15] width 27 height 11
click at [784, 278] on span "Snag The GOAT THE Game - BUNDLE & SAVE!" at bounding box center [790, 267] width 84 height 81
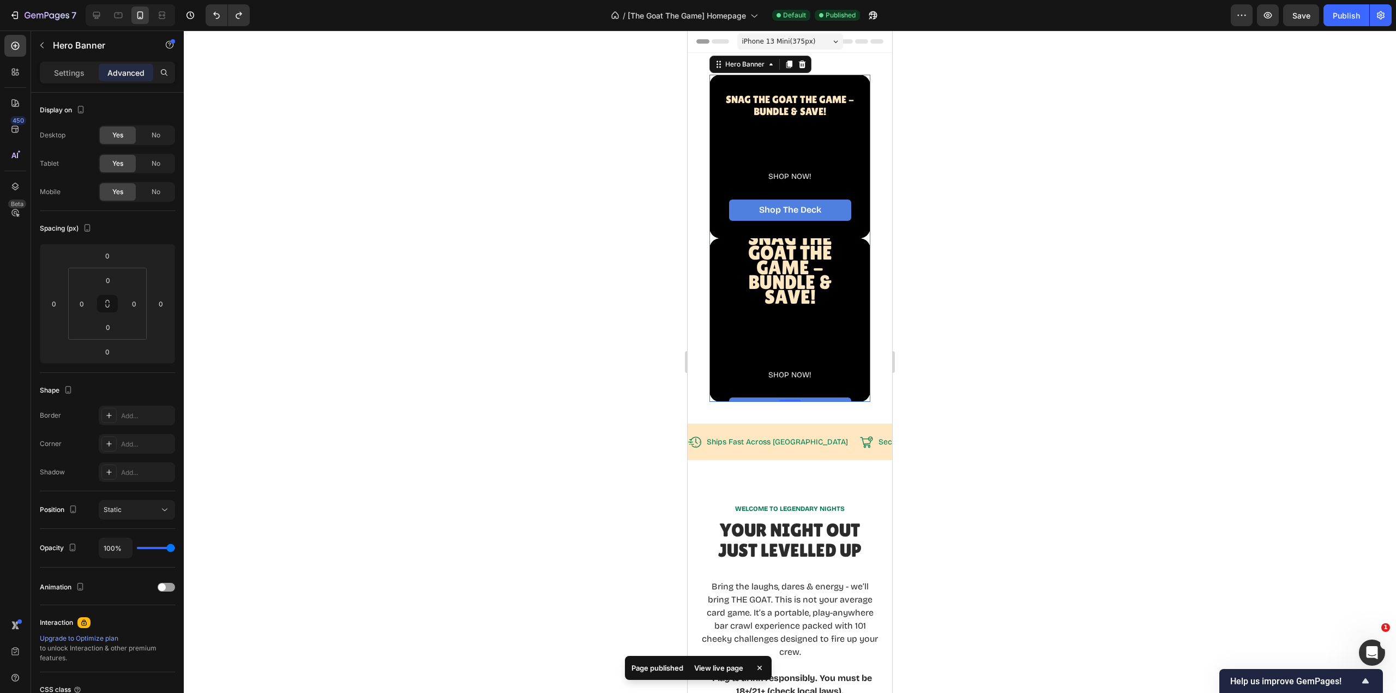
click at [860, 397] on div "⁠⁠⁠⁠⁠⁠⁠ Snag The GOAT THE Game - BUNDLE & SAVE! Heading SHOP NOW! Text Block Sh…" at bounding box center [790, 320] width 161 height 212
click at [850, 354] on div "SHOP NOW!" at bounding box center [790, 350] width 145 height 59
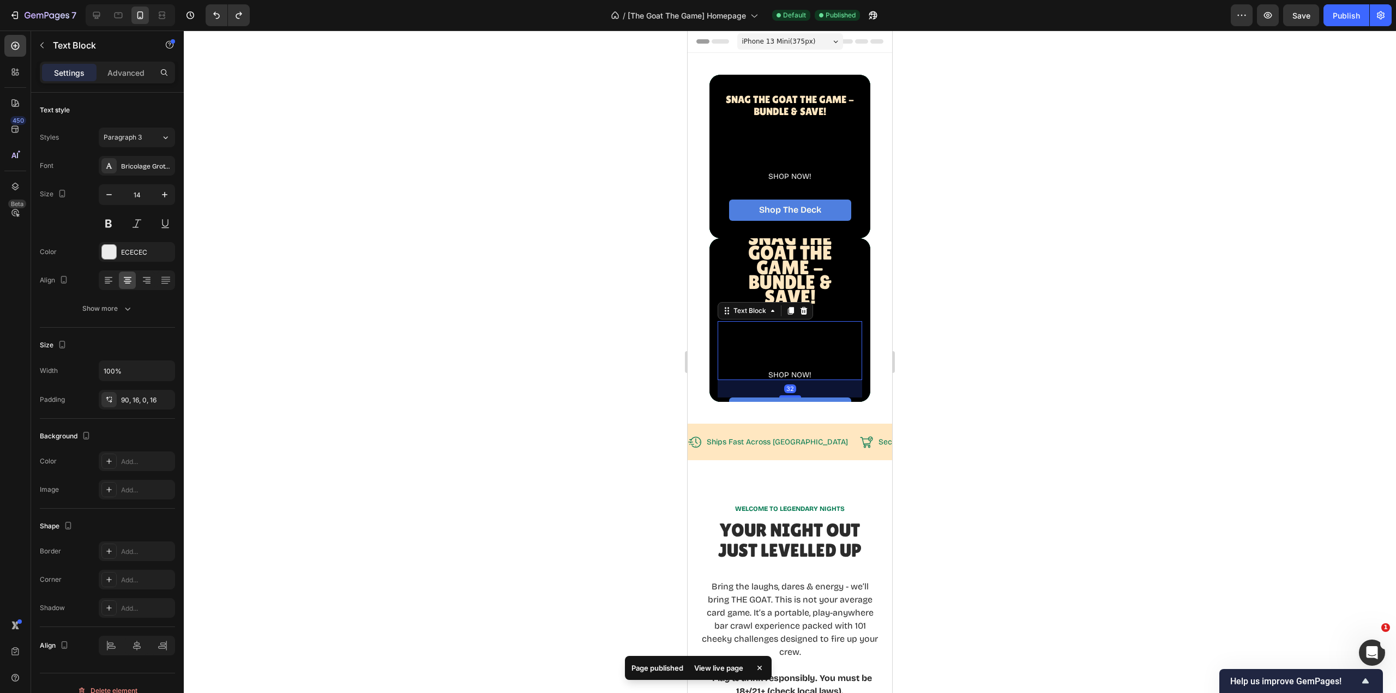
click at [804, 309] on icon at bounding box center [804, 311] width 7 height 8
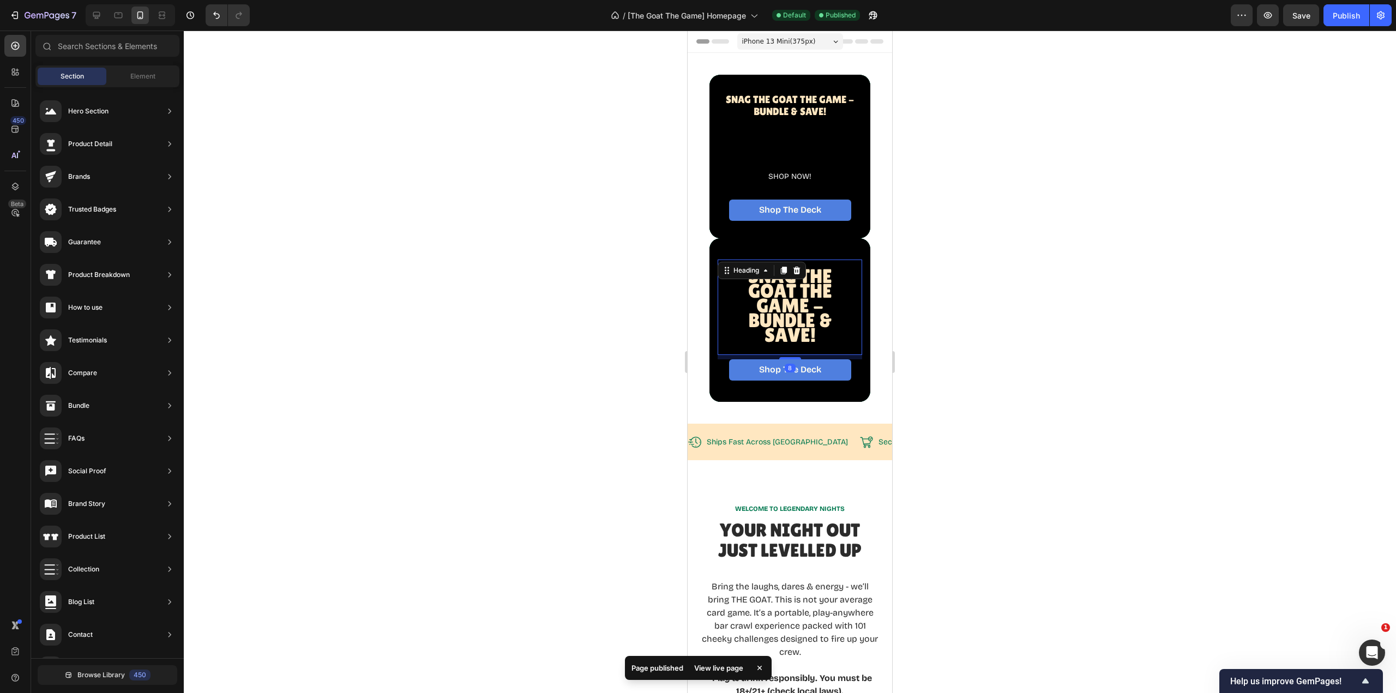
click at [804, 289] on span "Snag The GOAT THE Game - BUNDLE & SAVE!" at bounding box center [790, 305] width 84 height 81
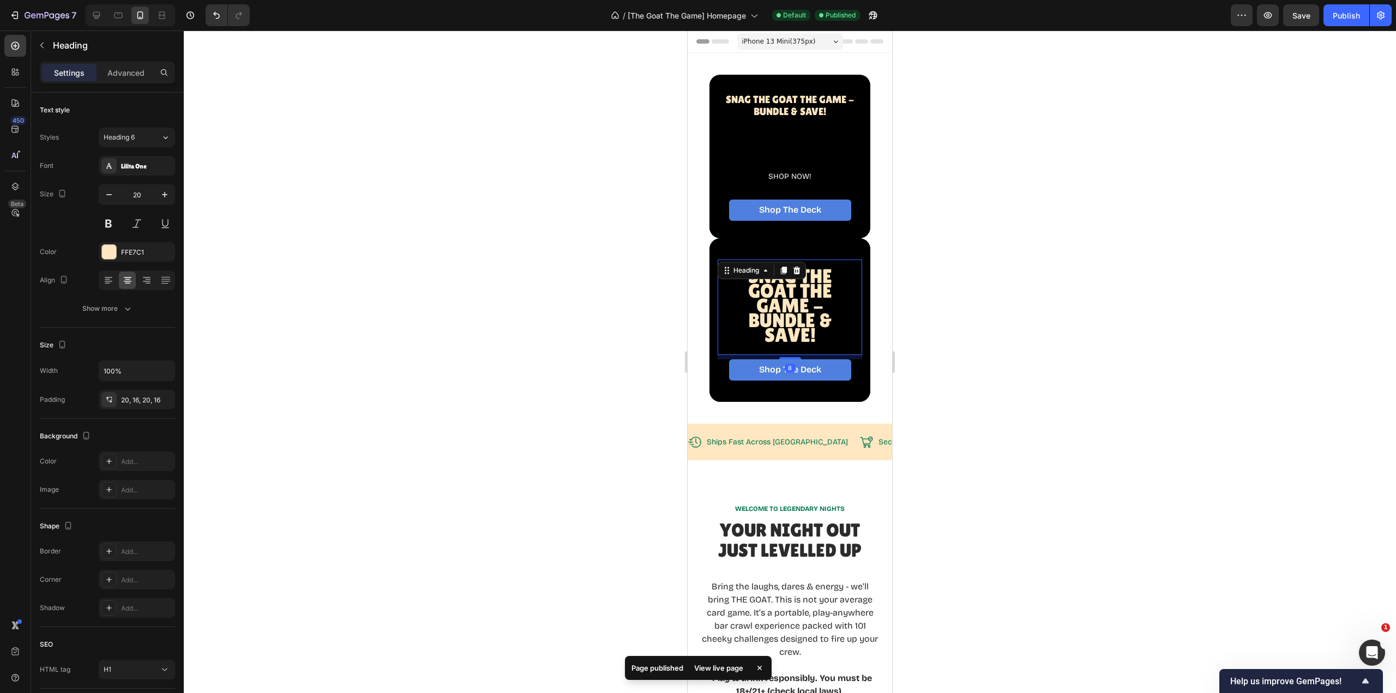
click at [797, 268] on icon at bounding box center [797, 271] width 7 height 8
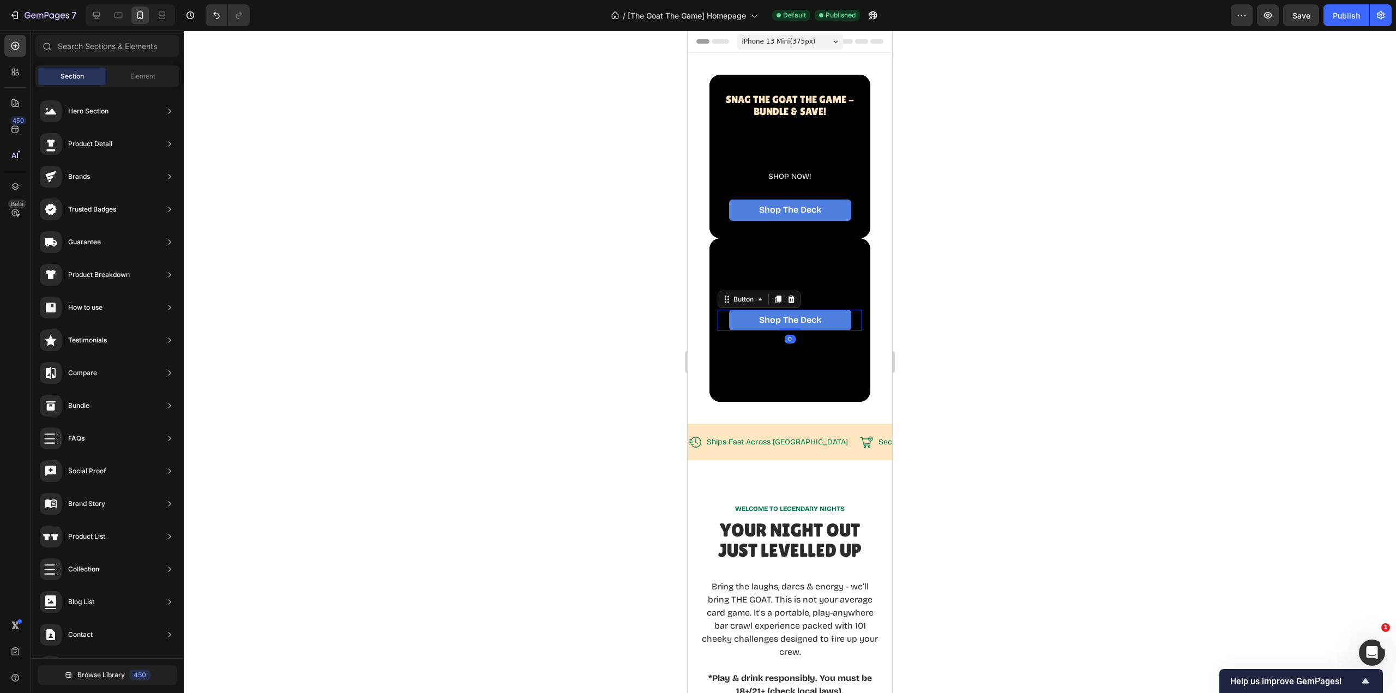
click at [796, 323] on p "Shop The Deck" at bounding box center [790, 320] width 62 height 10
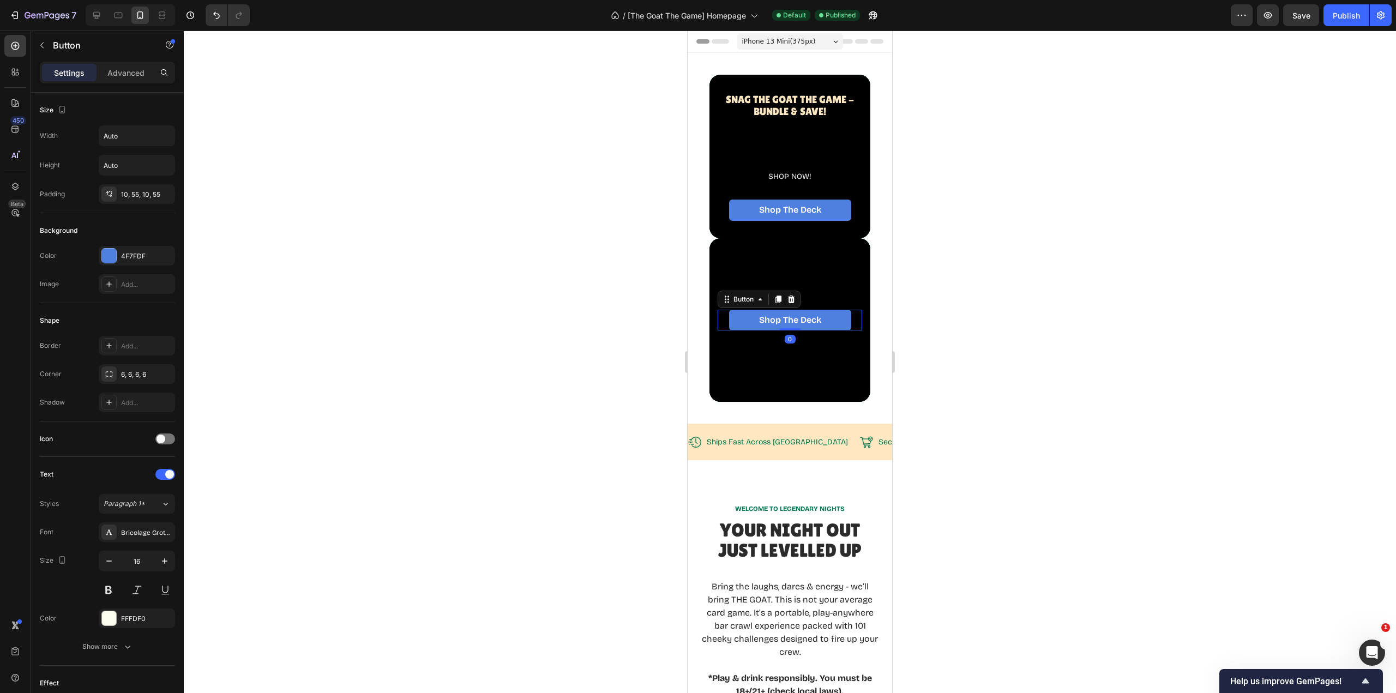
click at [795, 300] on icon at bounding box center [791, 299] width 9 height 9
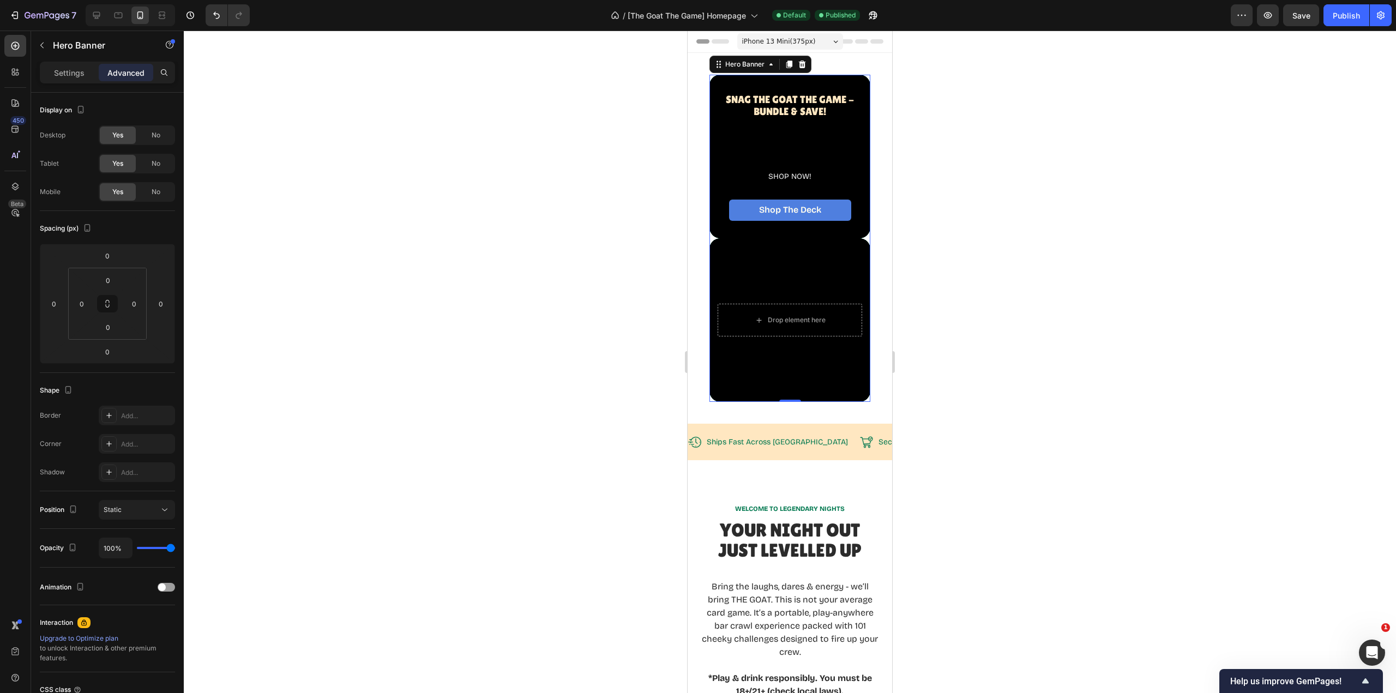
click at [815, 275] on div "Overlay" at bounding box center [790, 320] width 161 height 164
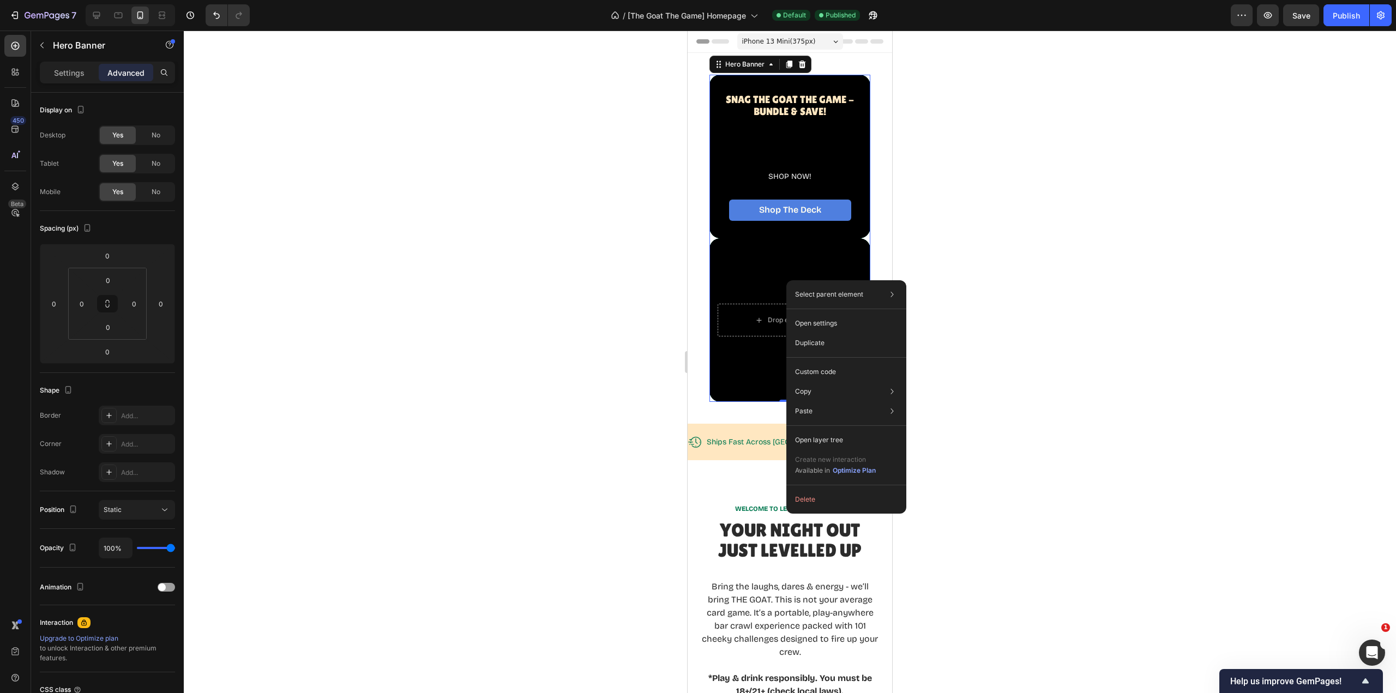
click at [834, 503] on button "Delete" at bounding box center [846, 500] width 111 height 20
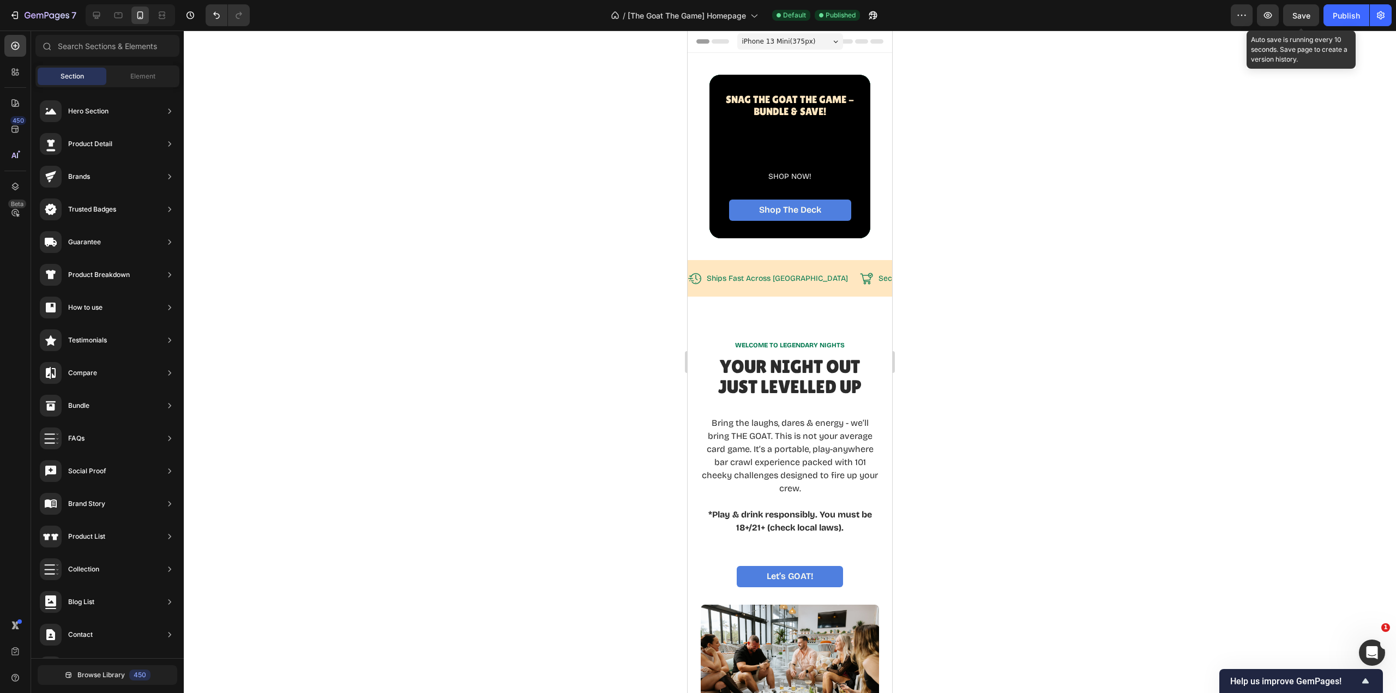
click at [1292, 19] on button "Save" at bounding box center [1301, 15] width 36 height 22
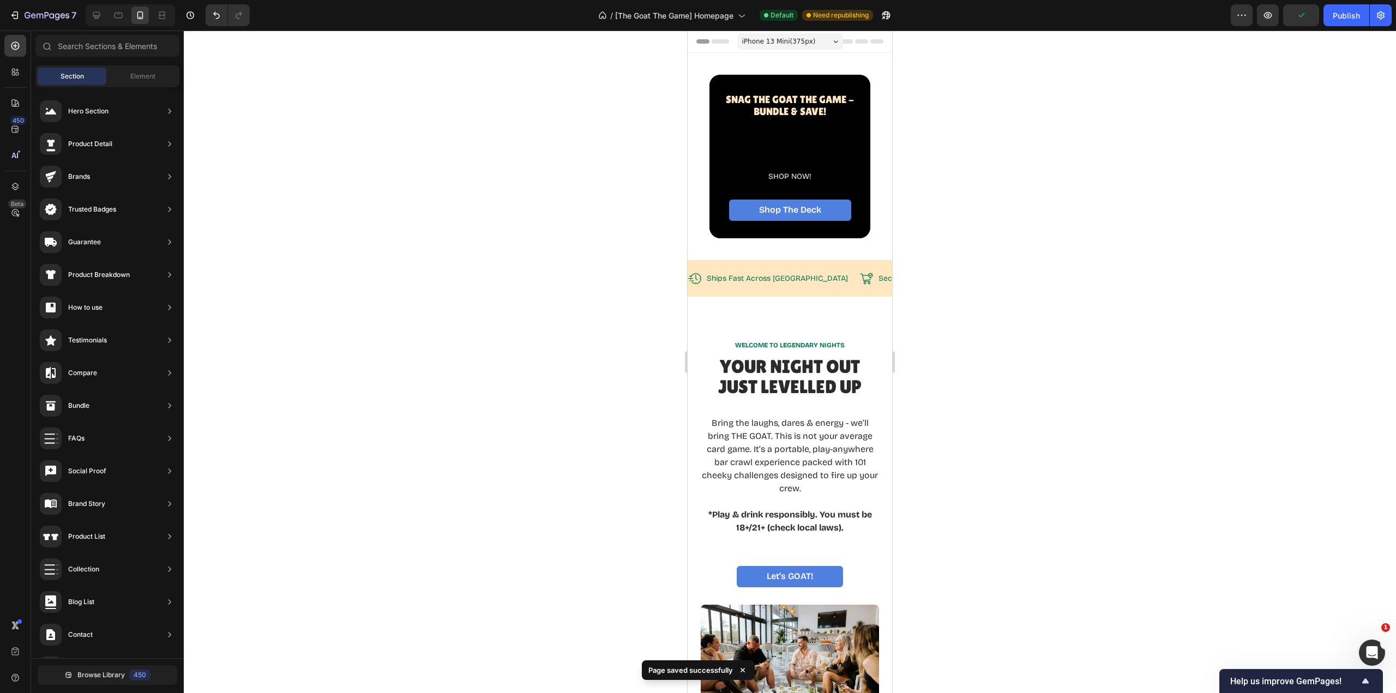
click at [1353, 16] on div "Publish" at bounding box center [1346, 15] width 27 height 11
click at [120, 14] on icon at bounding box center [118, 15] width 11 height 11
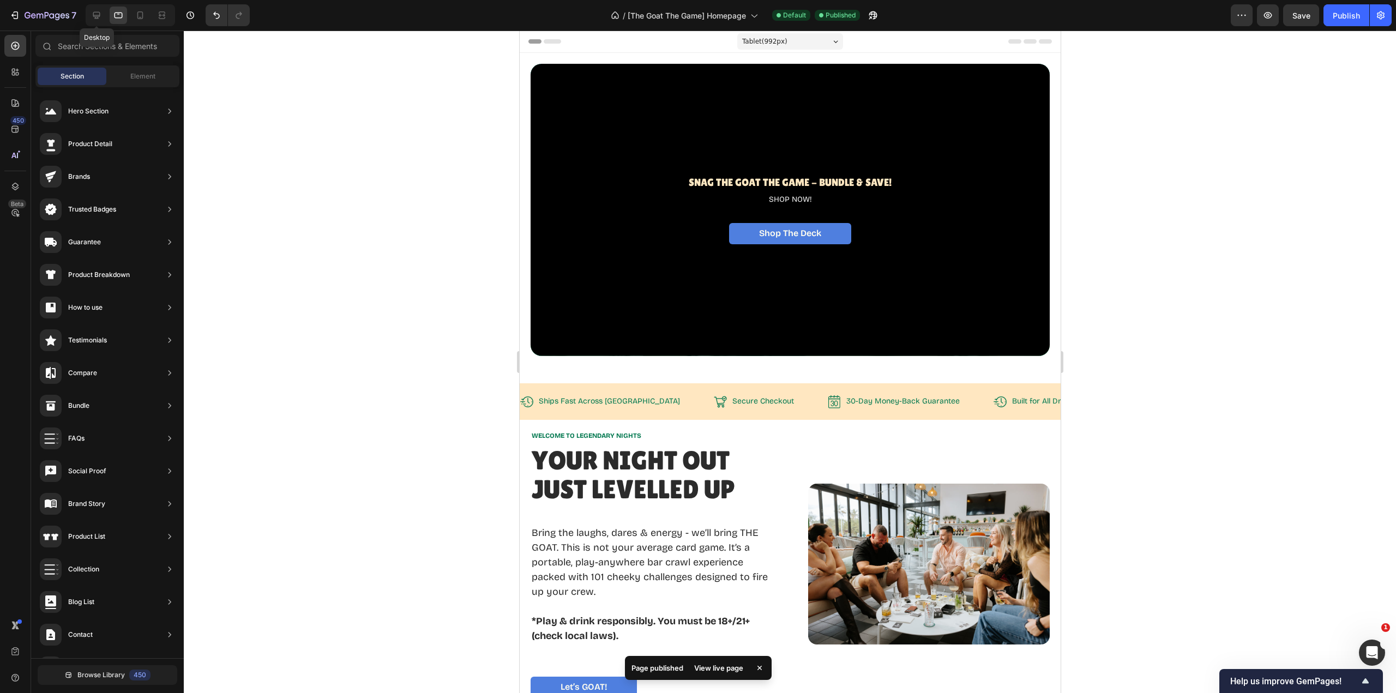
click at [99, 16] on icon at bounding box center [96, 15] width 7 height 7
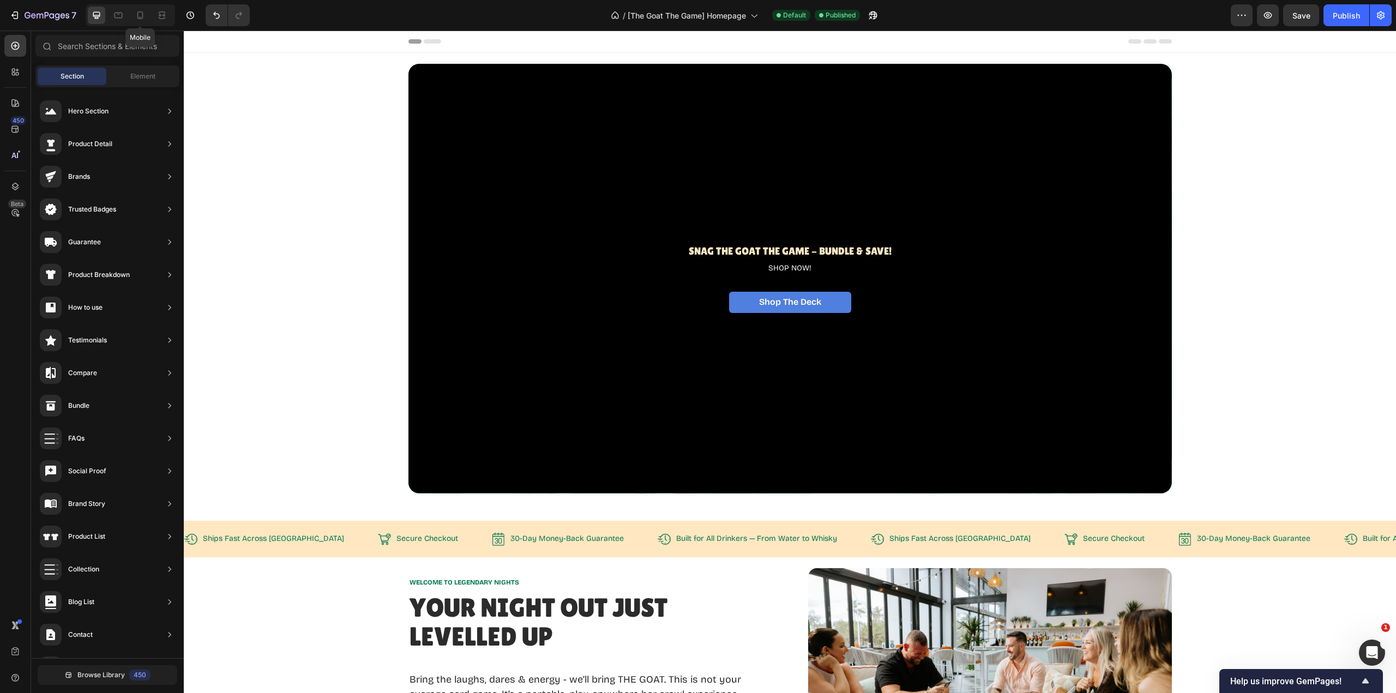
click at [139, 16] on icon at bounding box center [140, 15] width 11 height 11
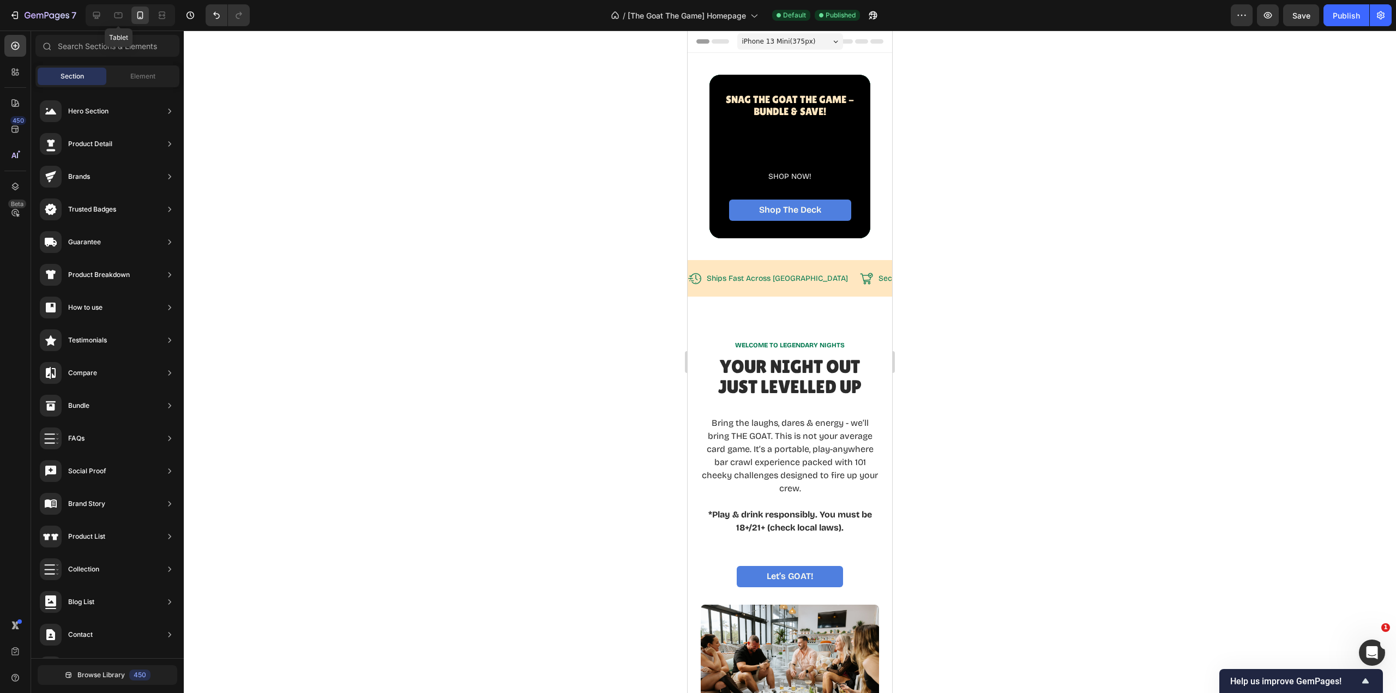
click at [115, 16] on icon at bounding box center [119, 16] width 8 height 6
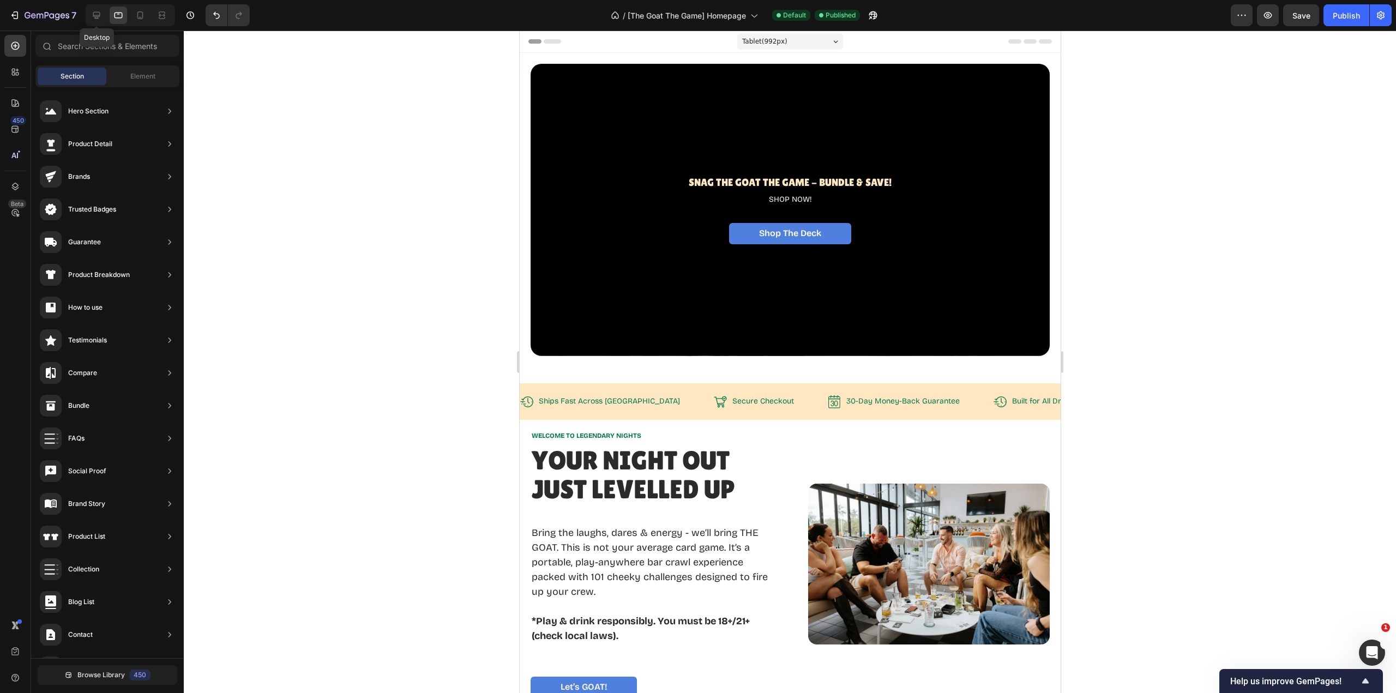
click at [98, 16] on icon at bounding box center [96, 15] width 7 height 7
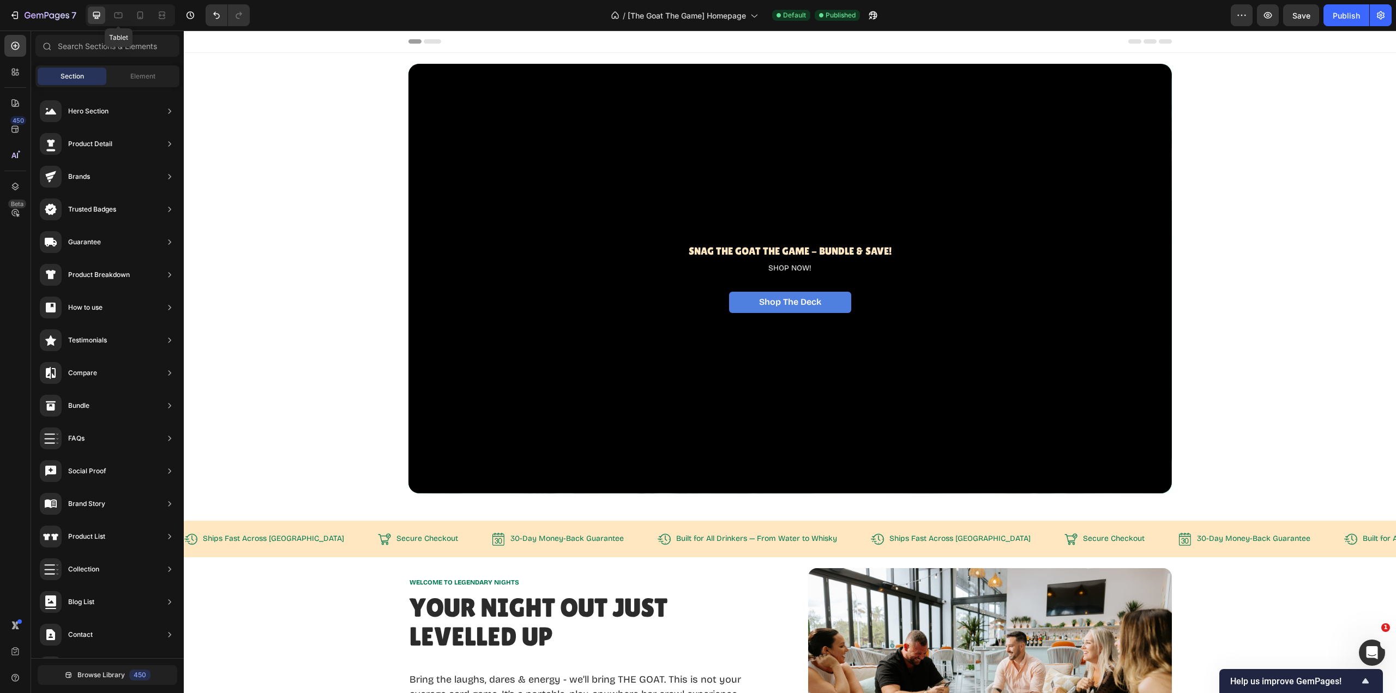
click at [119, 13] on icon at bounding box center [119, 16] width 8 height 6
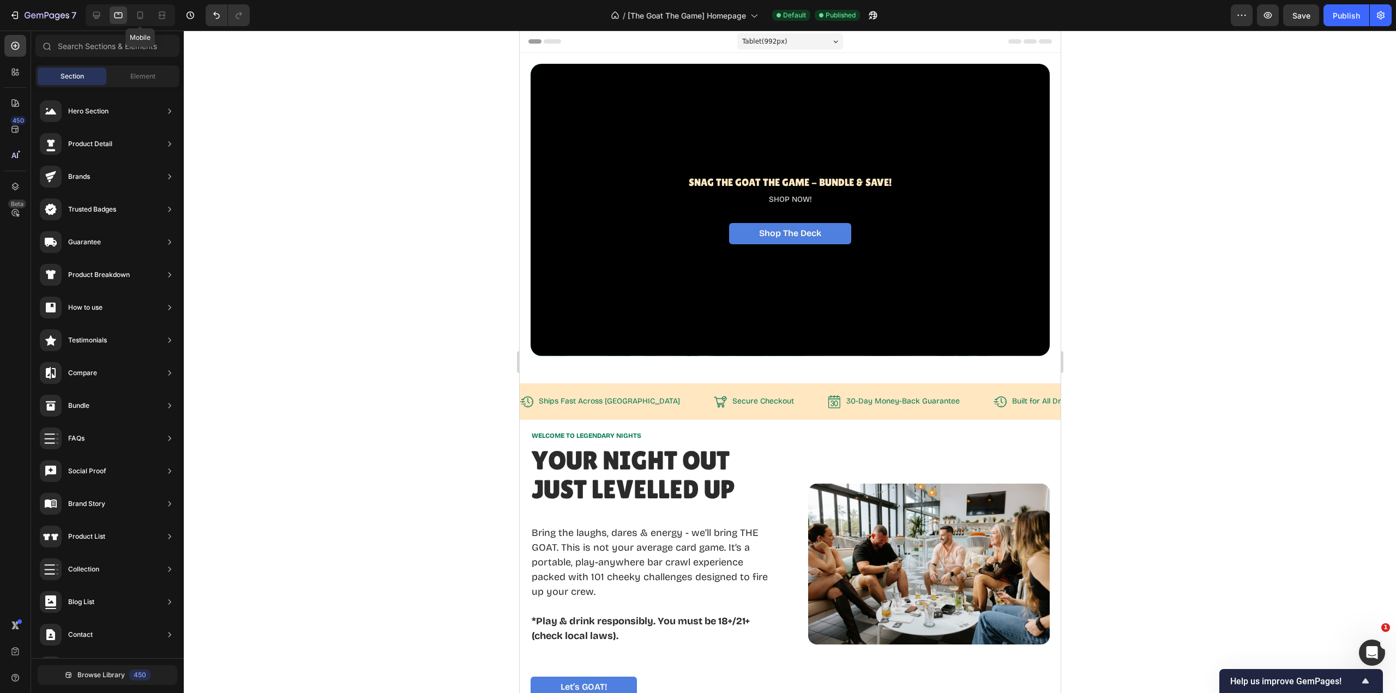
click at [142, 14] on icon at bounding box center [140, 15] width 6 height 8
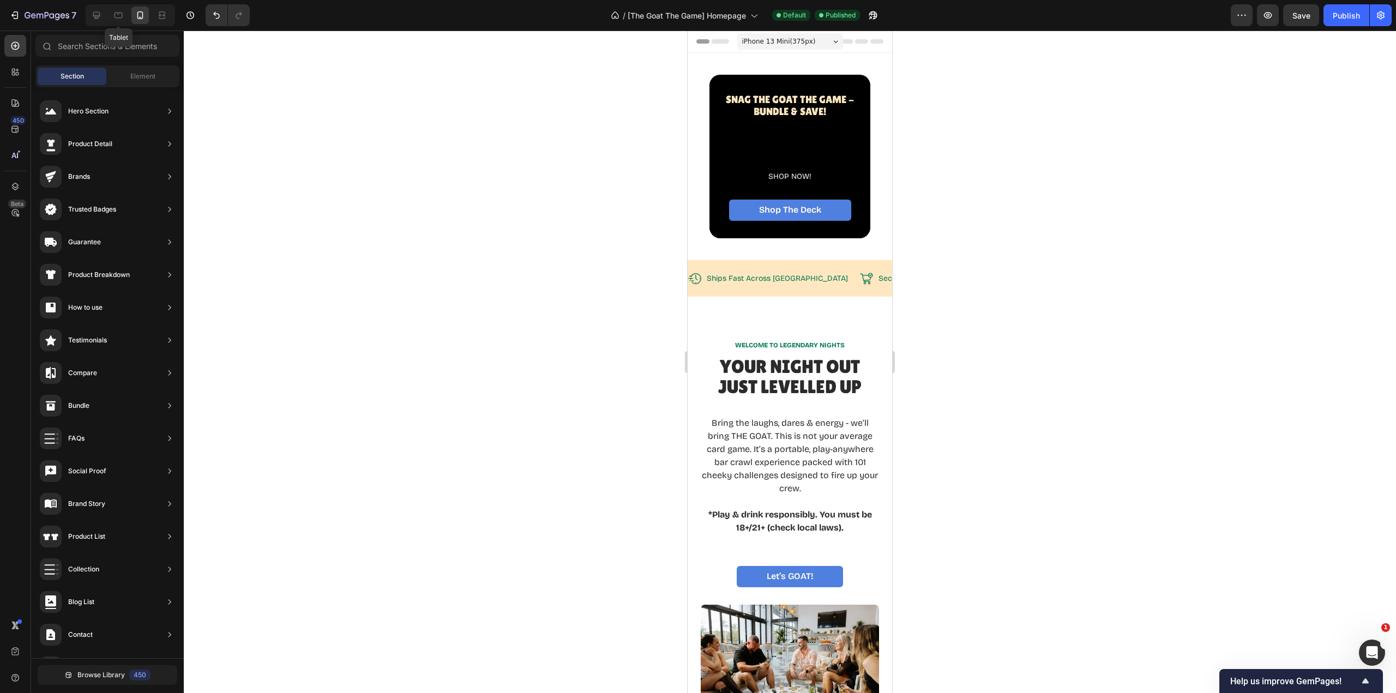
click at [119, 15] on icon at bounding box center [118, 15] width 11 height 11
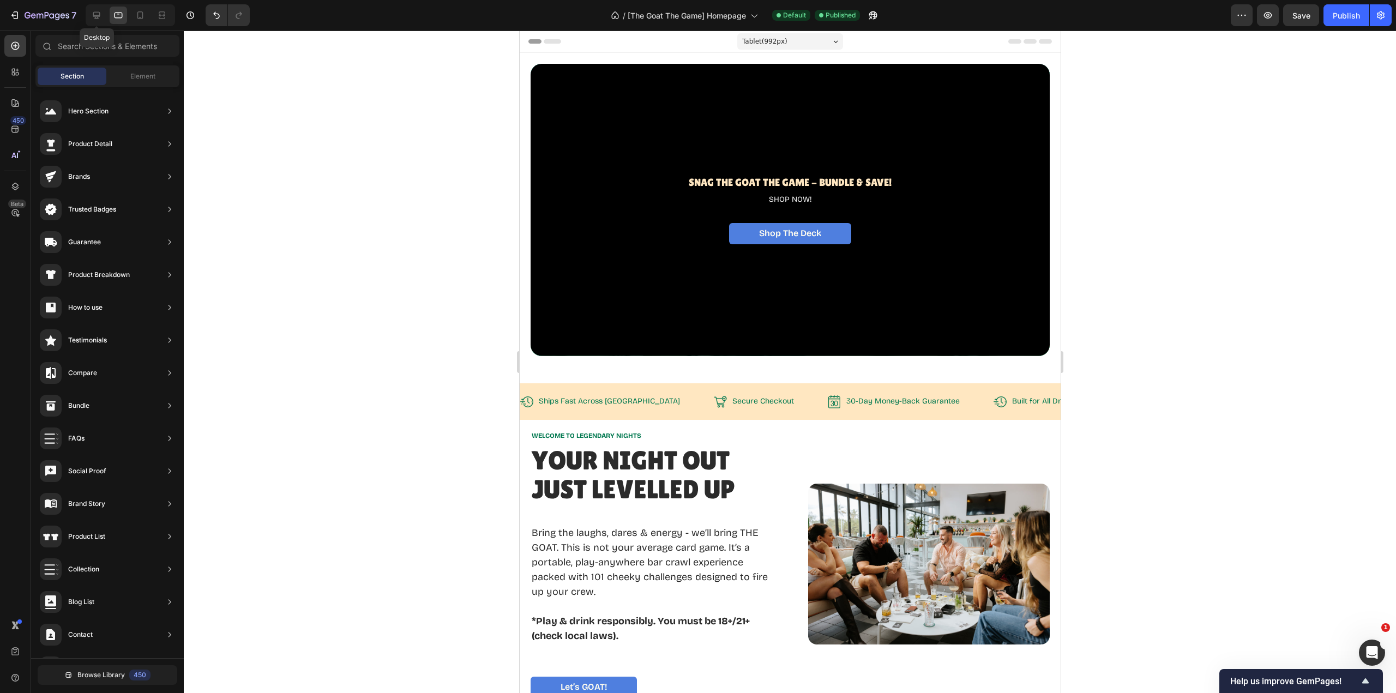
click at [93, 17] on icon at bounding box center [96, 15] width 11 height 11
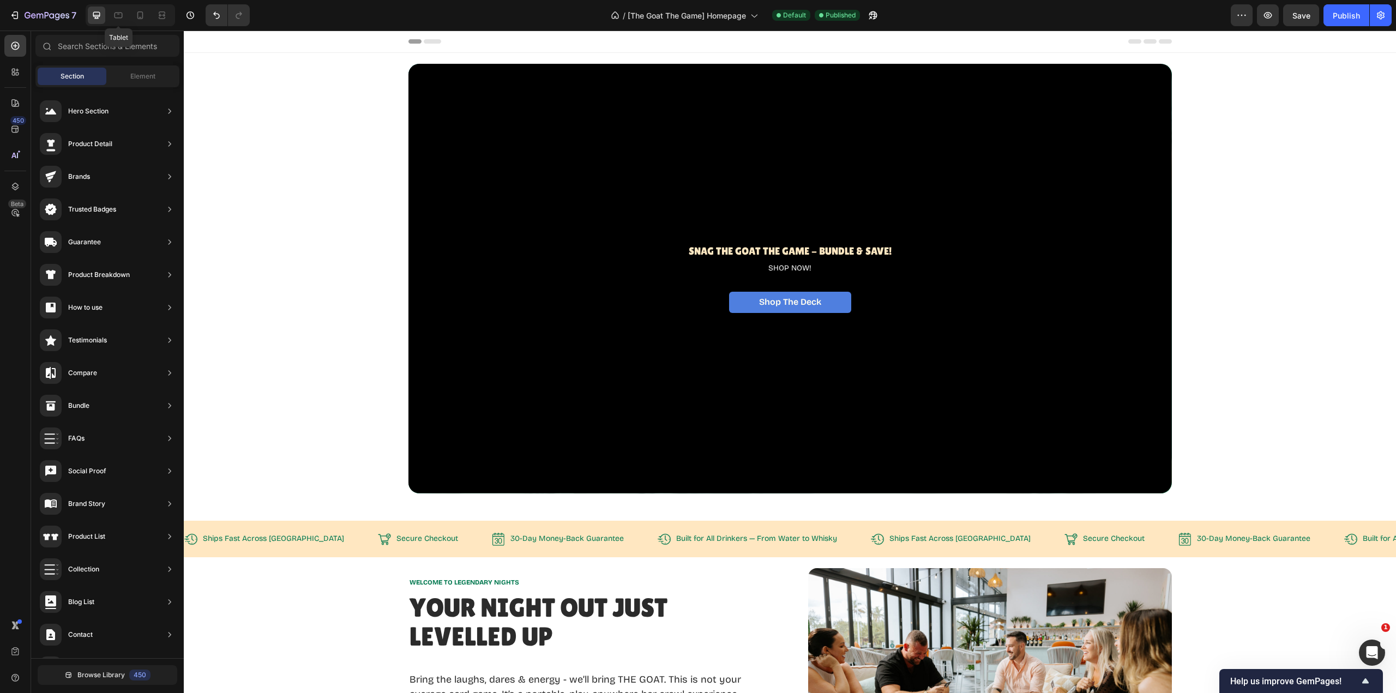
click at [116, 19] on icon at bounding box center [118, 15] width 11 height 11
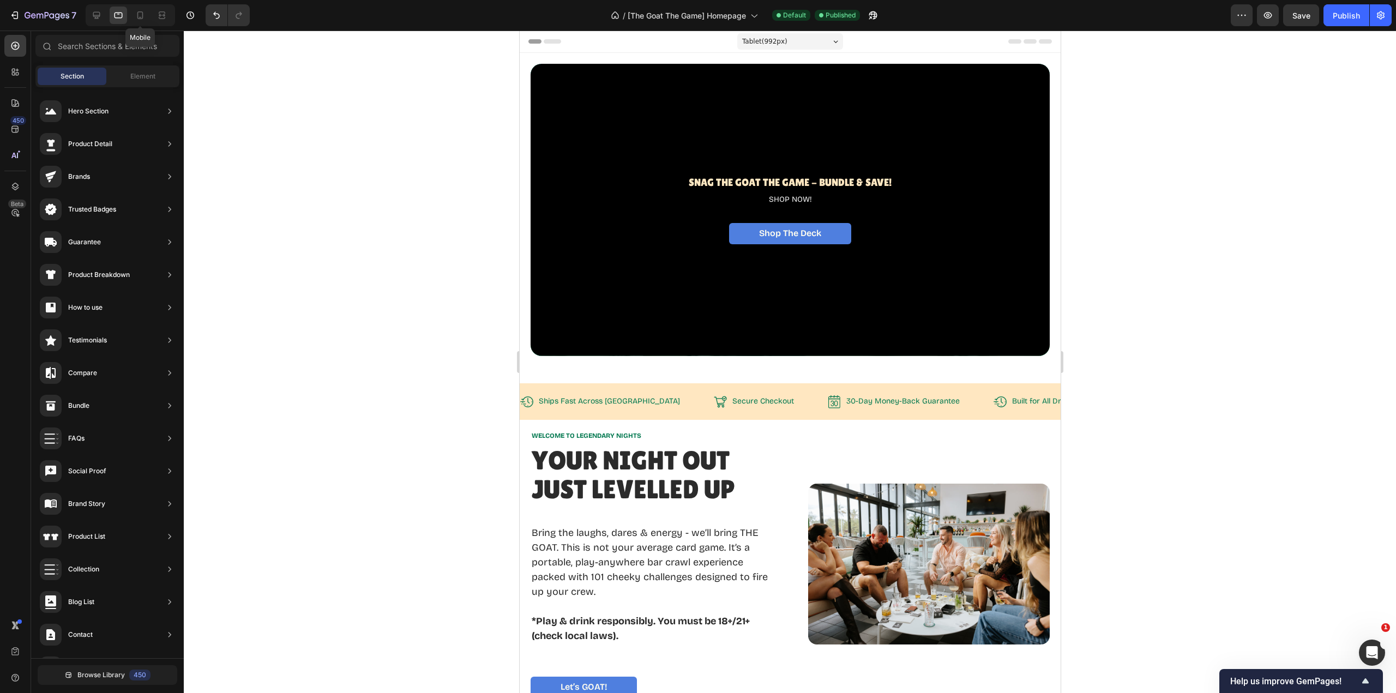
click at [141, 17] on icon at bounding box center [140, 15] width 11 height 11
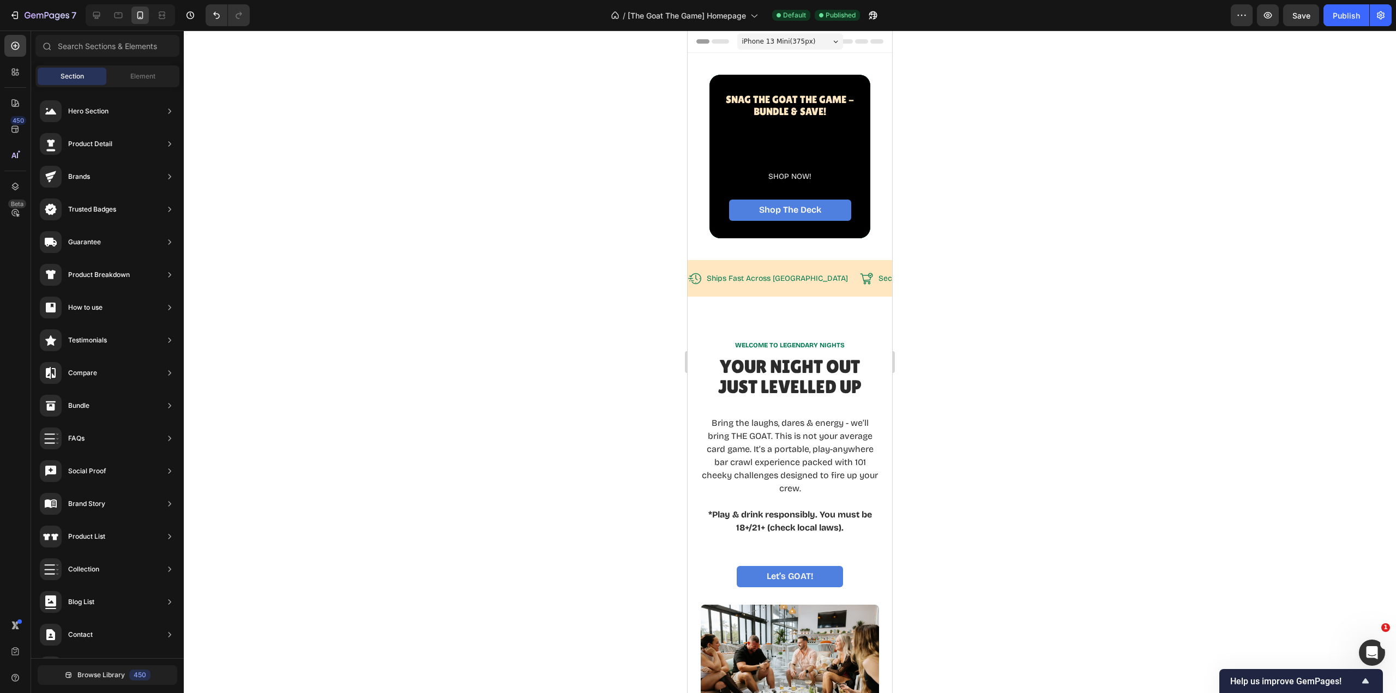
click at [111, 18] on div at bounding box center [118, 15] width 17 height 17
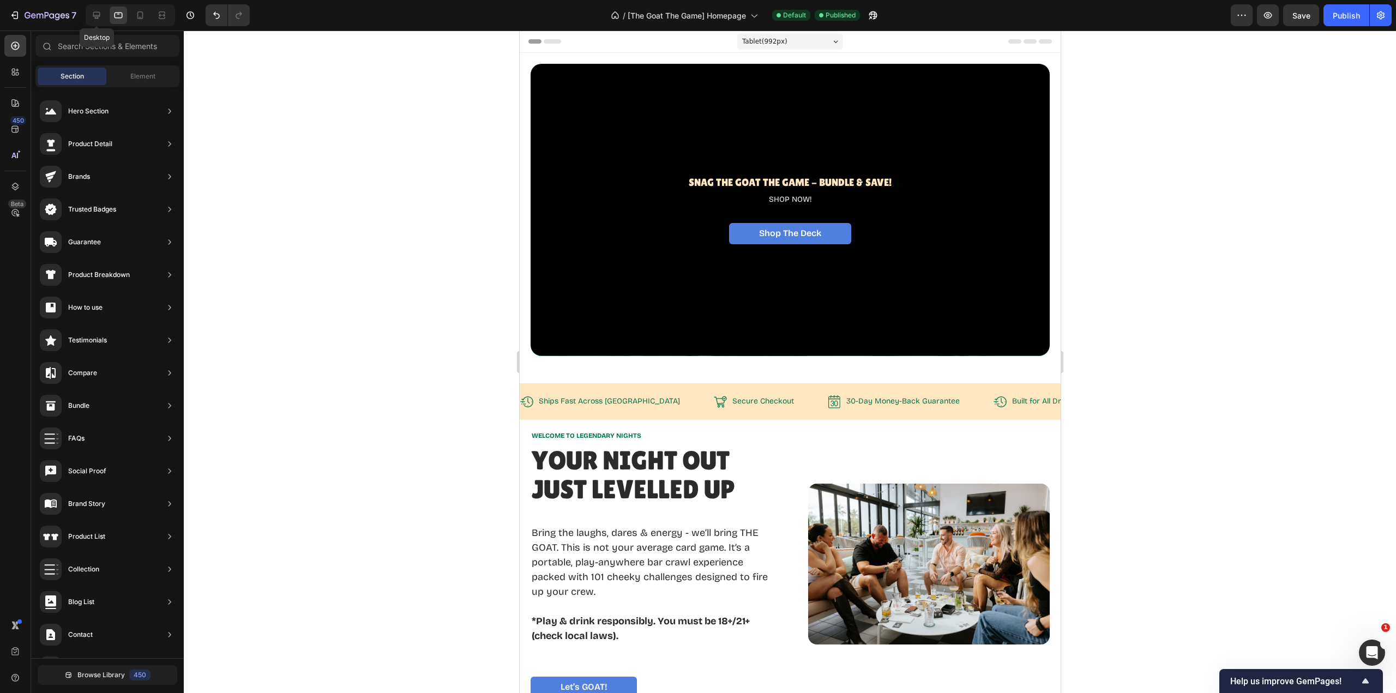
click at [95, 15] on icon at bounding box center [96, 15] width 7 height 7
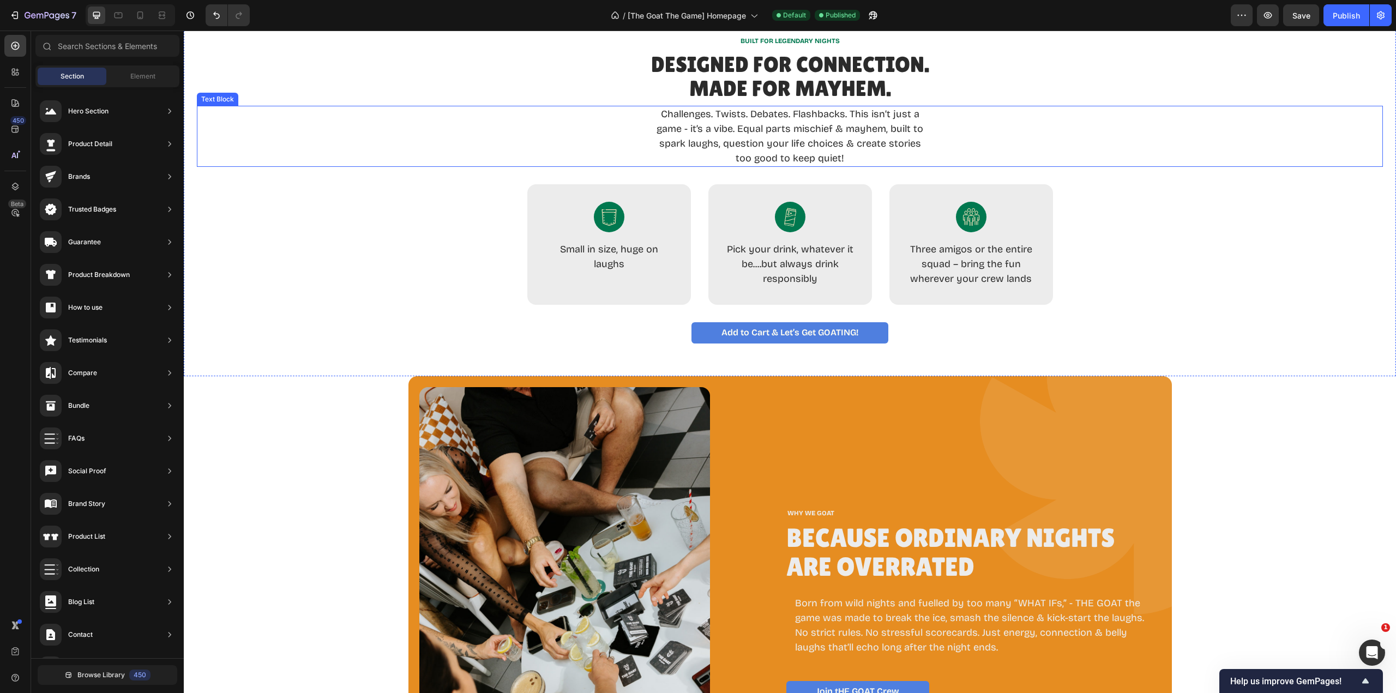
scroll to position [873, 0]
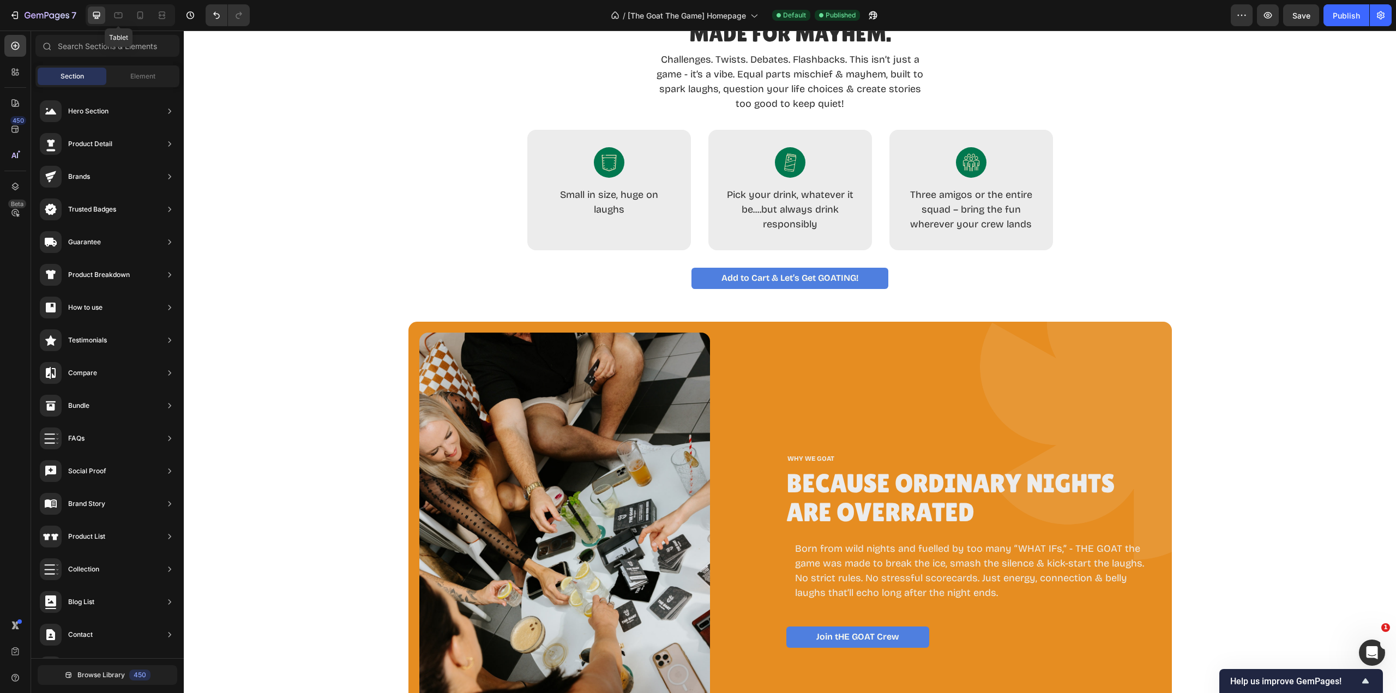
click at [115, 13] on icon at bounding box center [119, 16] width 8 height 6
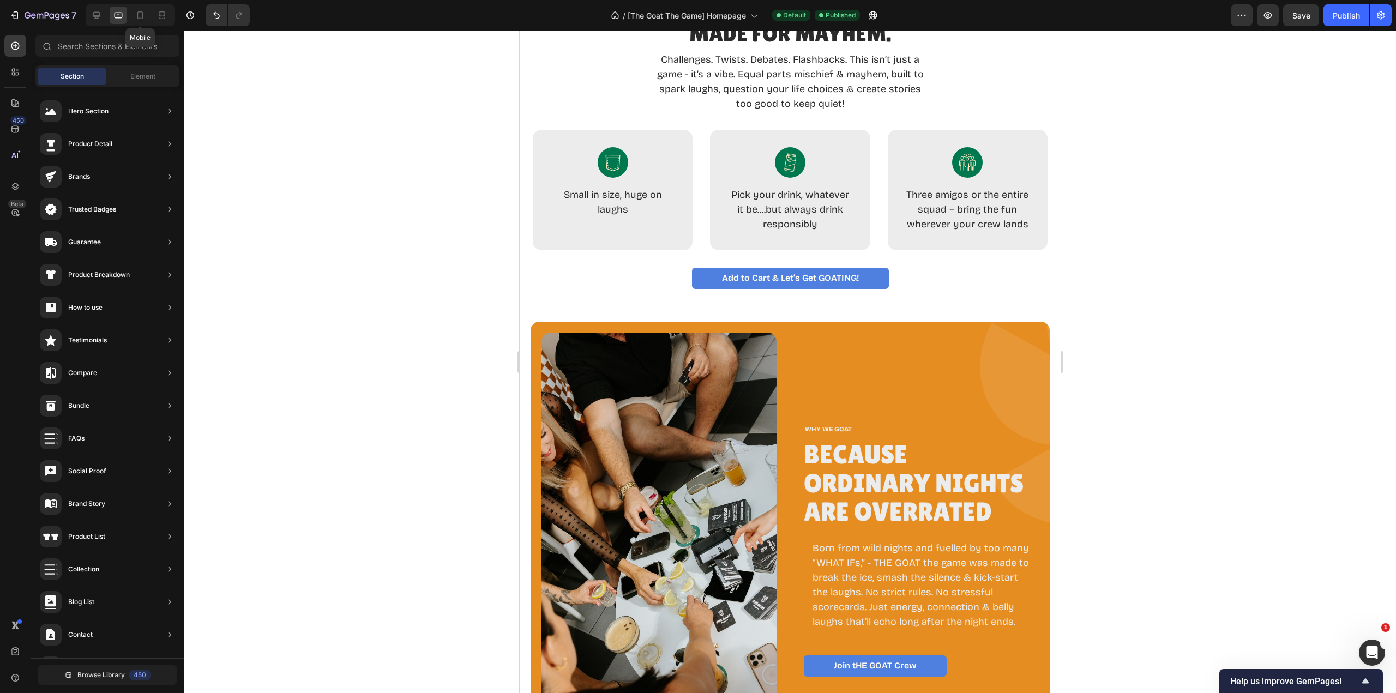
click at [150, 17] on div "Mobile" at bounding box center [130, 15] width 89 height 22
click at [141, 15] on icon at bounding box center [140, 15] width 11 height 11
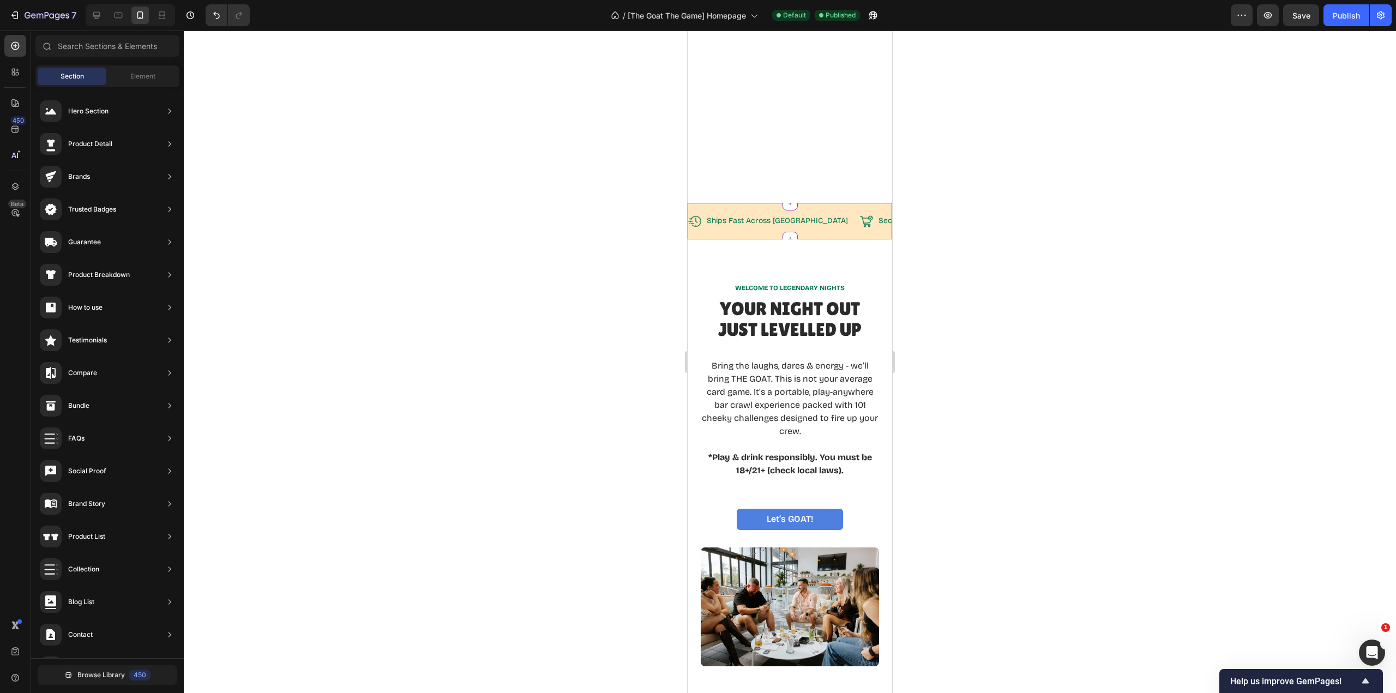
scroll to position [293, 0]
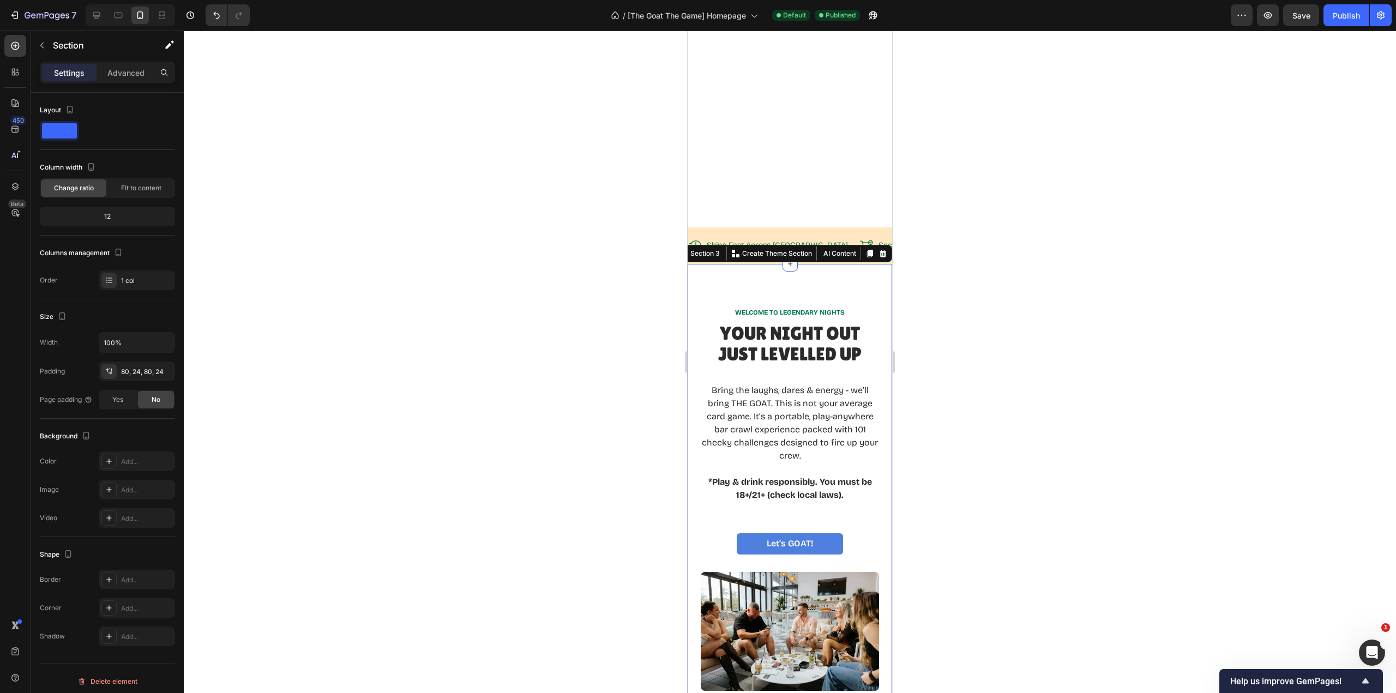
click at [799, 285] on div "WELCOME TO LEGENDARY NIGHTS Text Block Your Night Out Just LevelLED Up Heading …" at bounding box center [790, 499] width 205 height 471
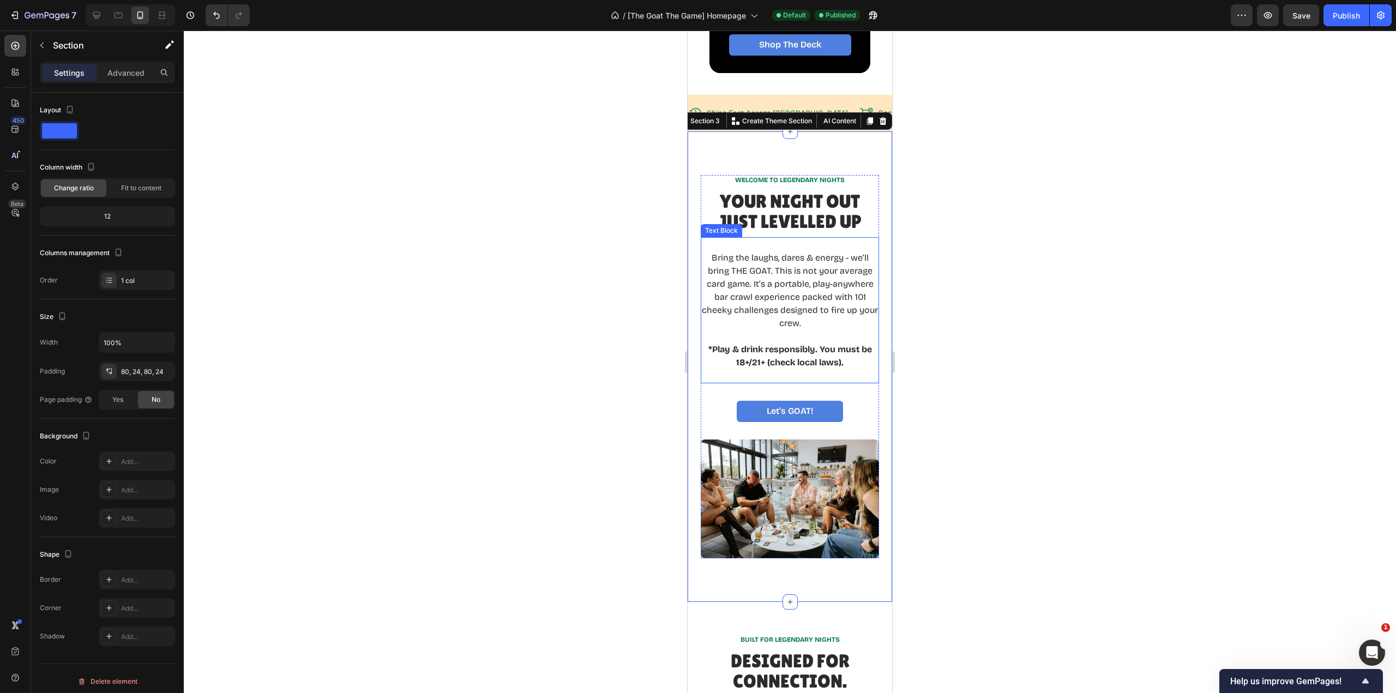
scroll to position [0, 0]
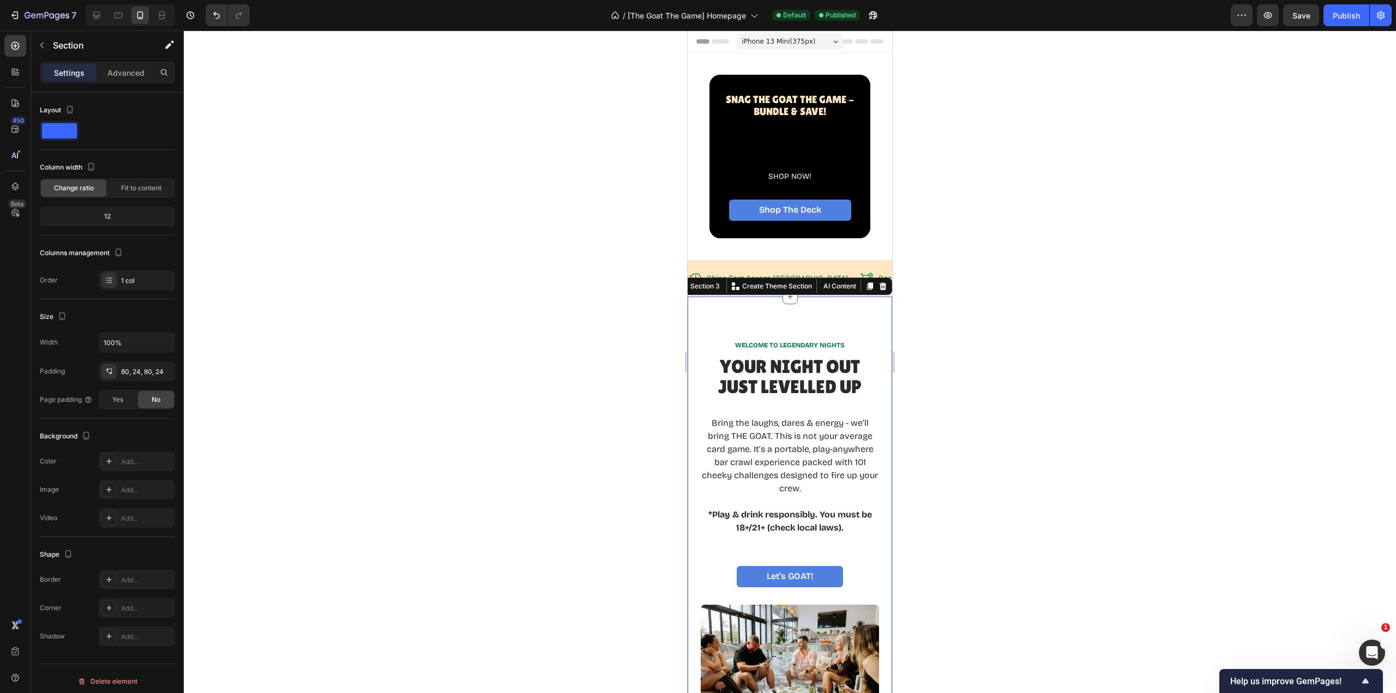
click at [814, 322] on div "WELCOME TO LEGENDARY NIGHTS Text Block Your Night Out Just LevelLED Up Heading …" at bounding box center [790, 532] width 205 height 471
click at [149, 371] on div "80, 24, 80, 24" at bounding box center [146, 372] width 51 height 10
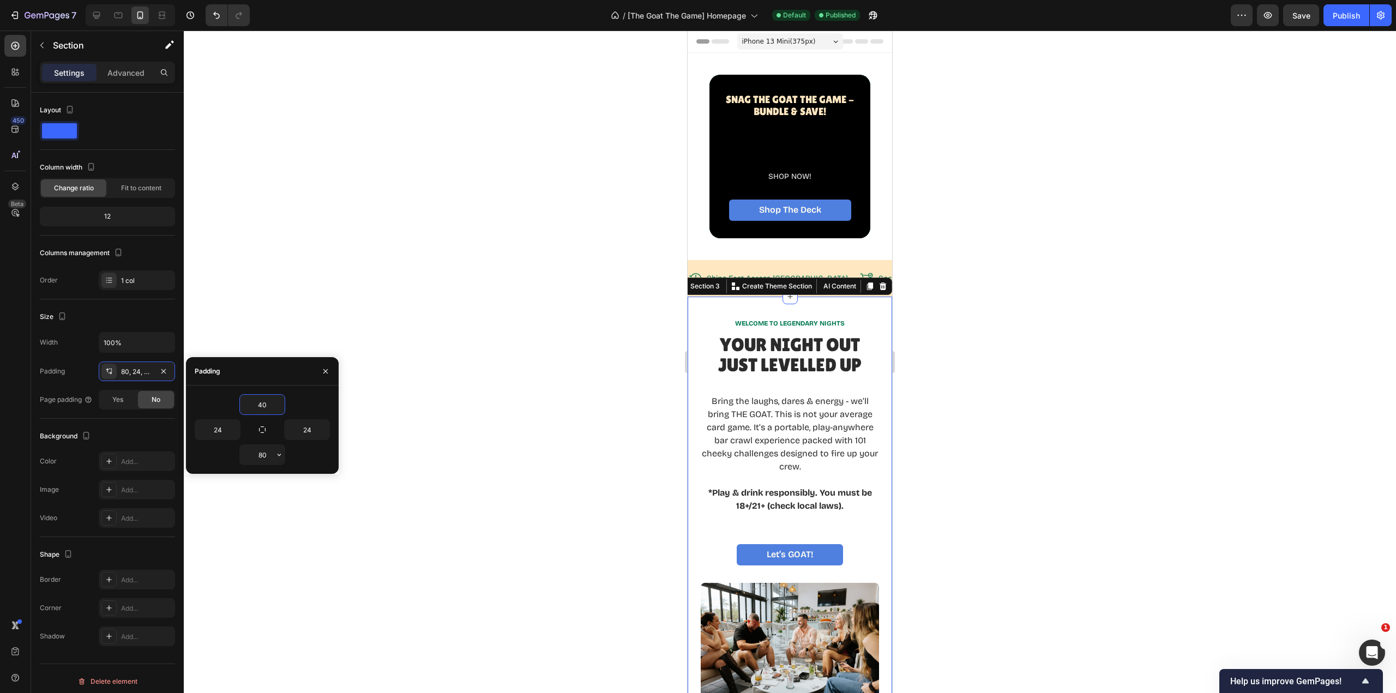
type input "40"
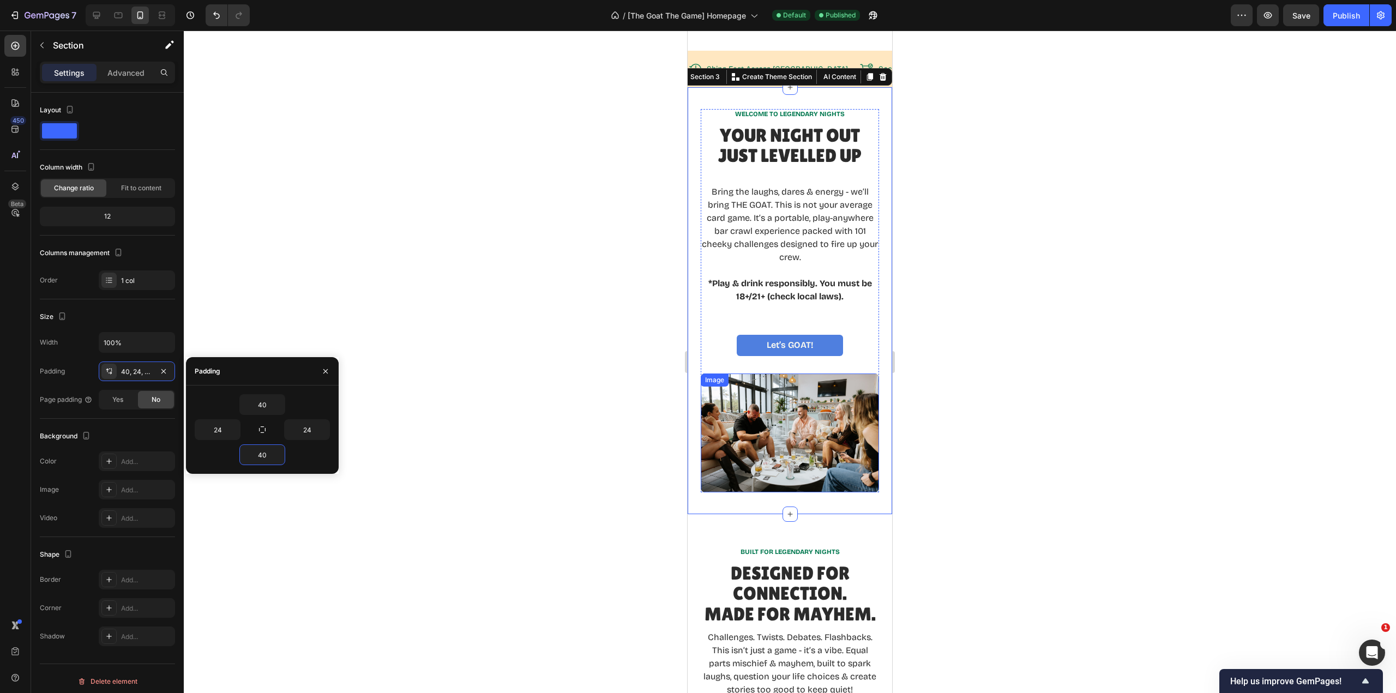
scroll to position [218, 0]
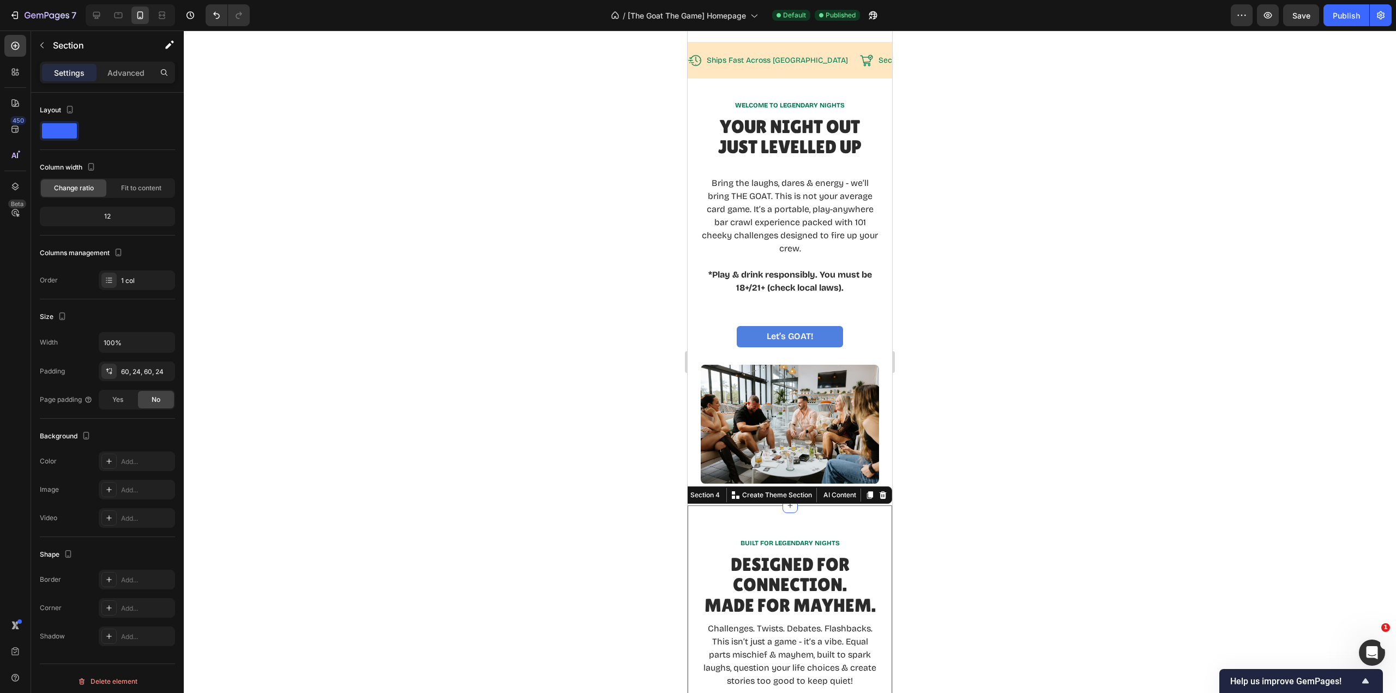
click at [833, 583] on h2 "Designed for Connection. Made for Mayhem." at bounding box center [790, 585] width 178 height 63
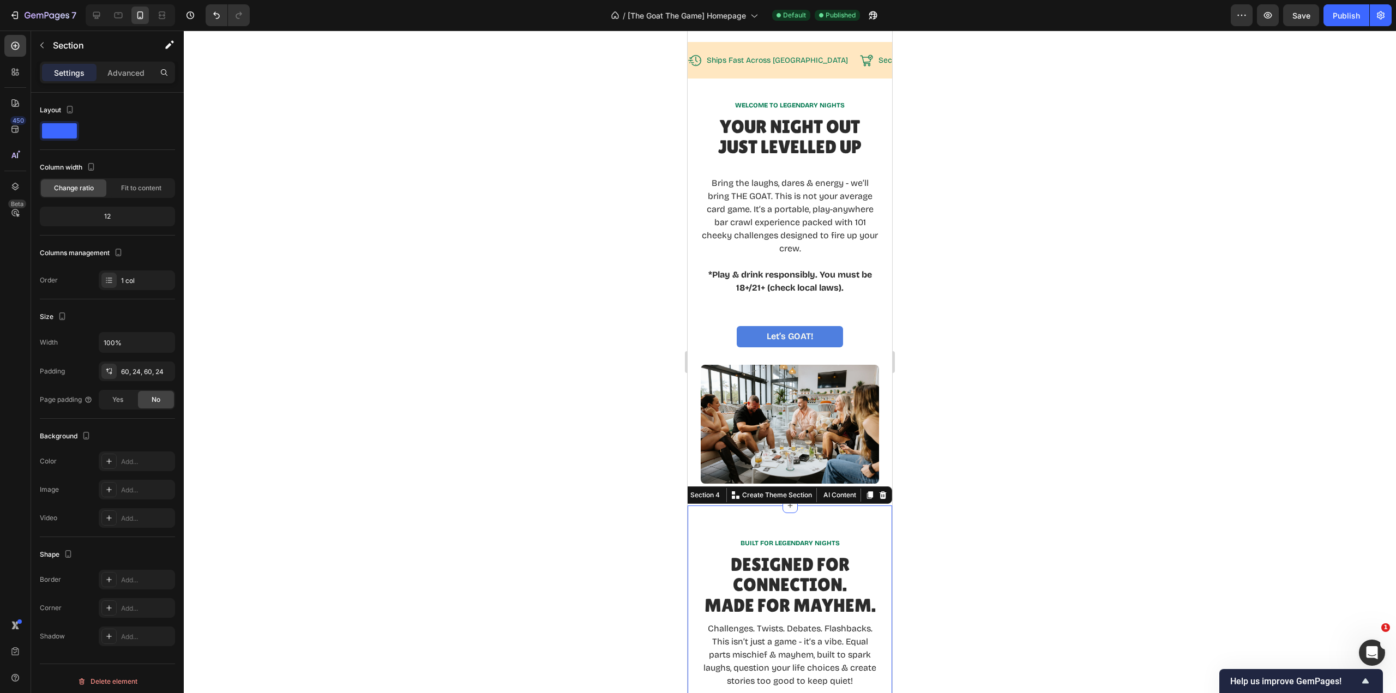
click at [129, 368] on div "60, 24, 60, 24" at bounding box center [146, 372] width 51 height 10
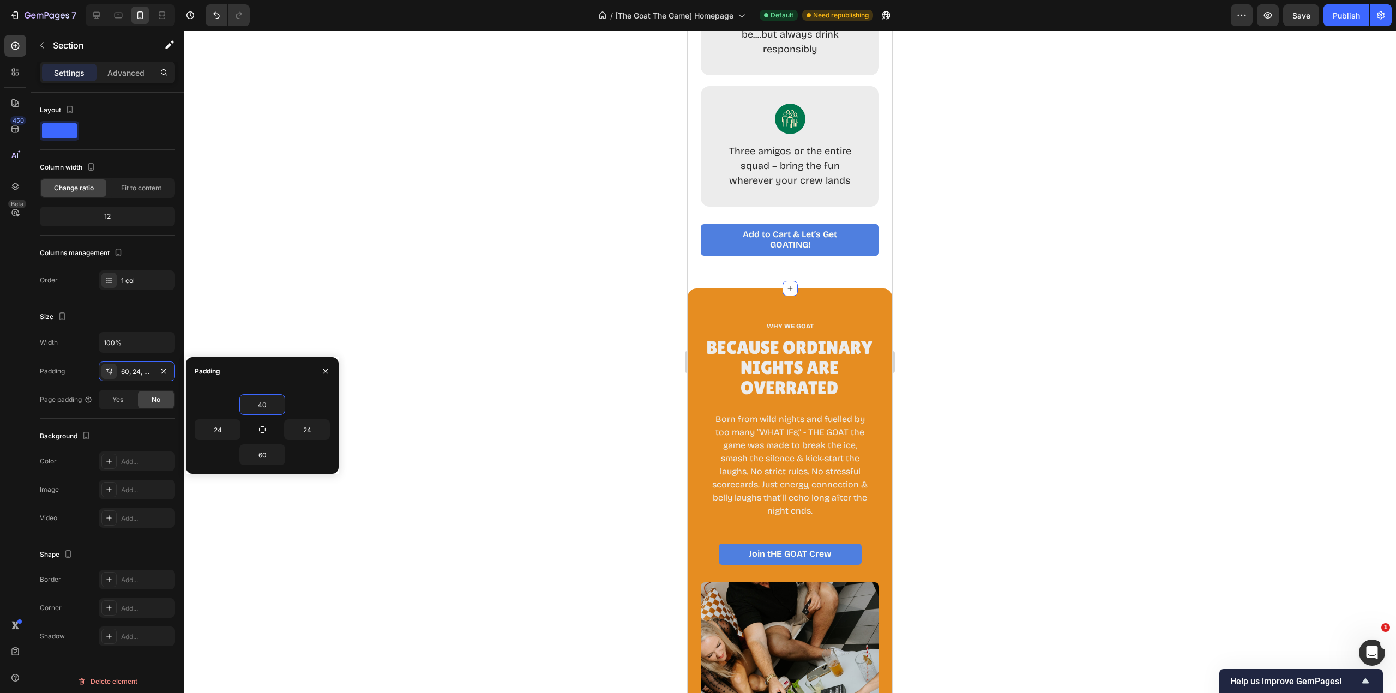
scroll to position [1036, 0]
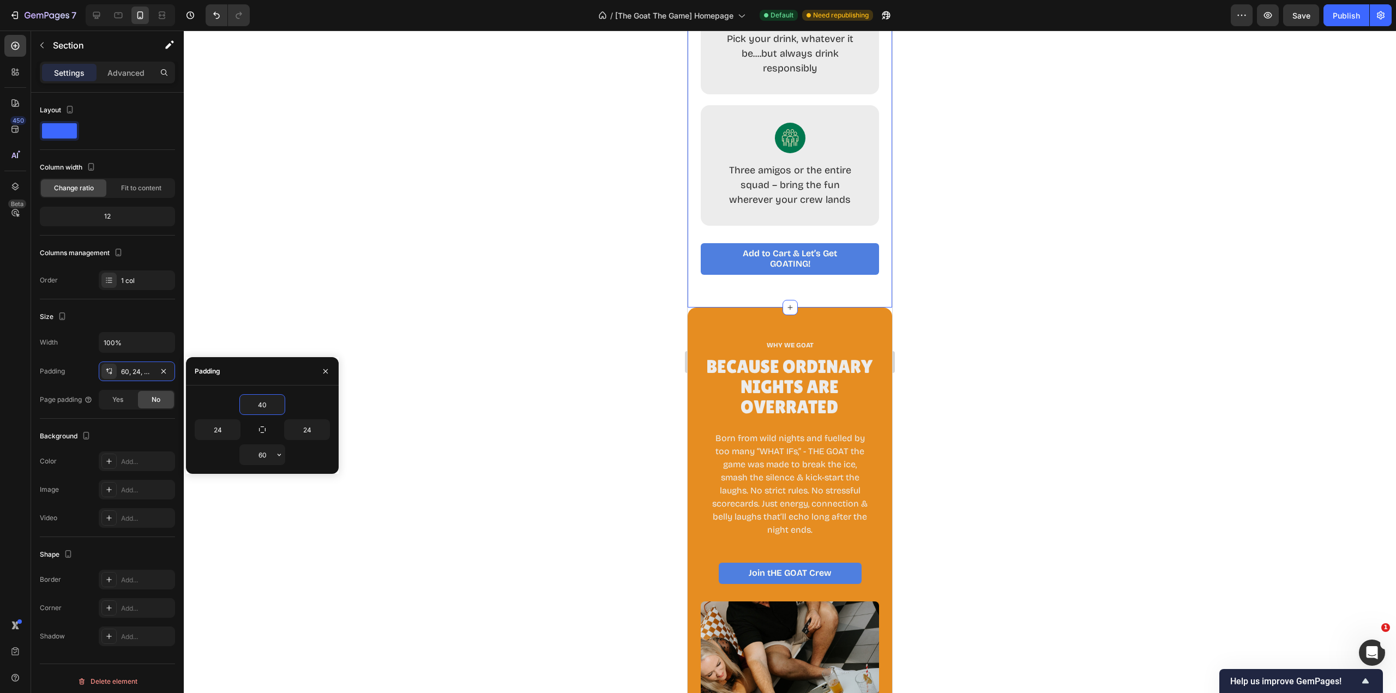
type input "40"
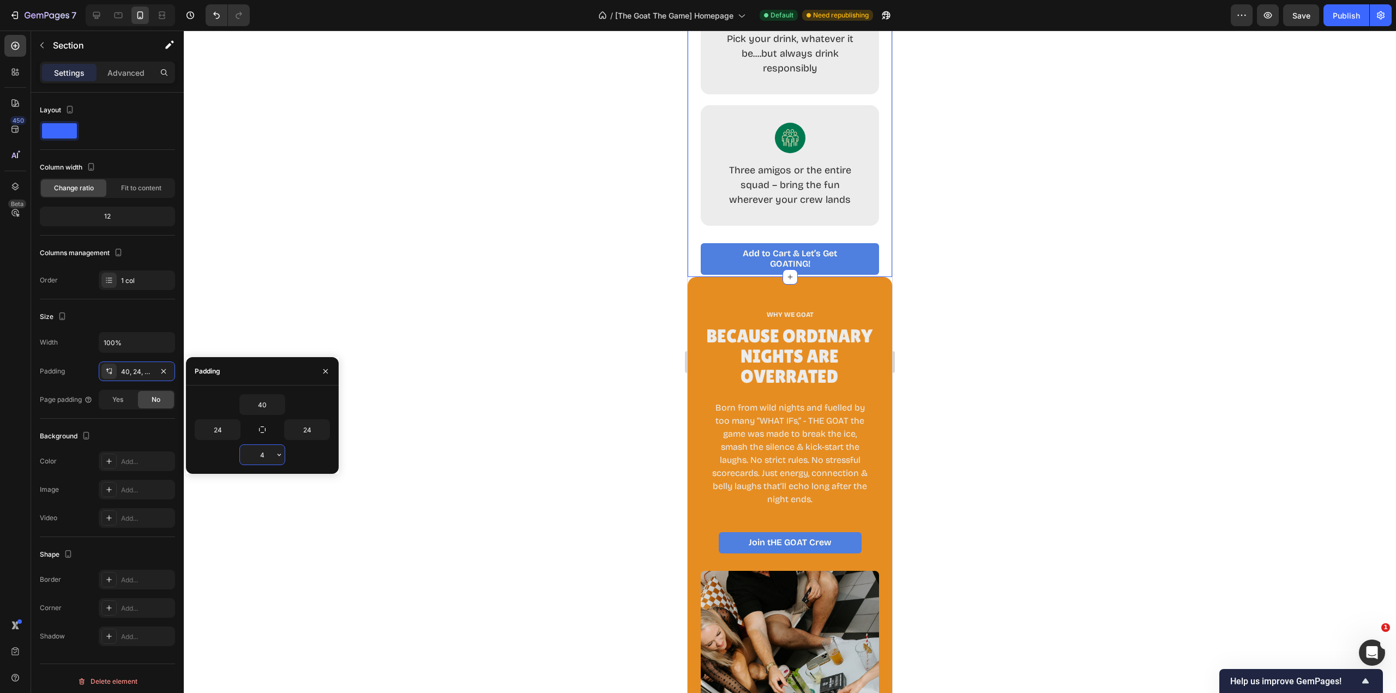
type input "40"
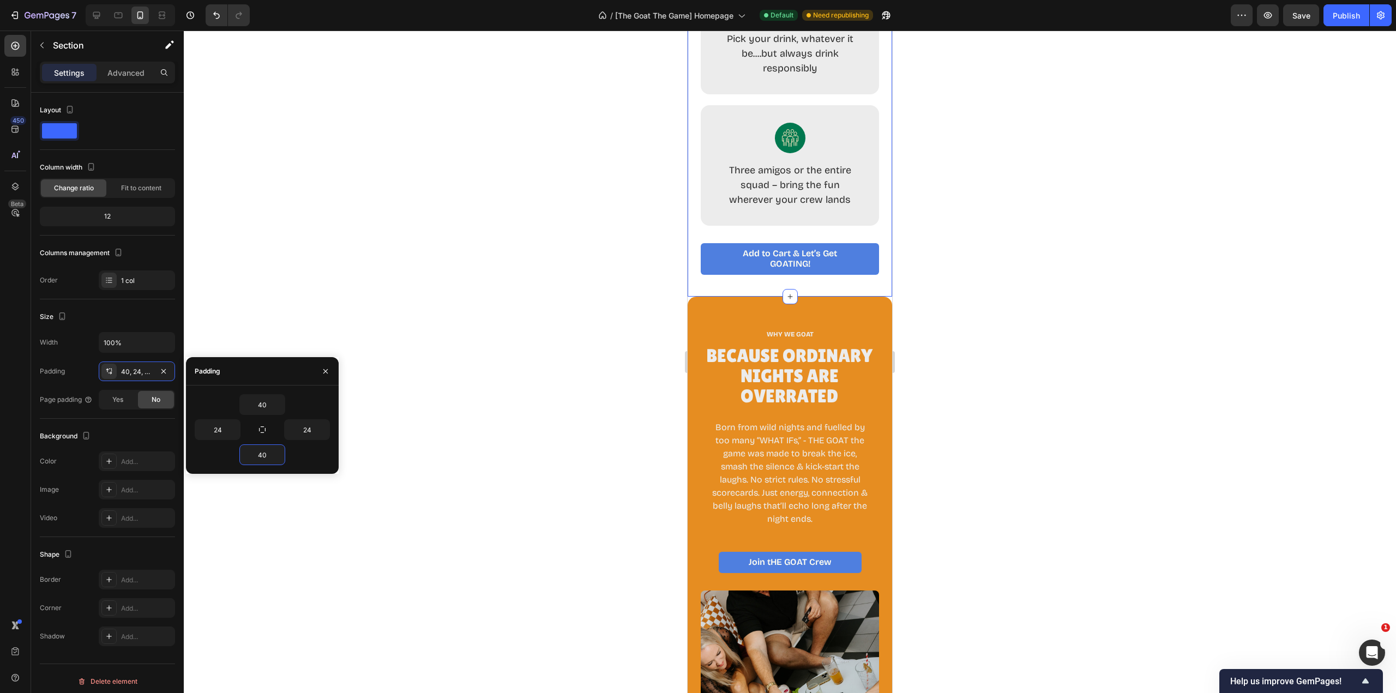
click at [1006, 492] on div at bounding box center [790, 362] width 1212 height 663
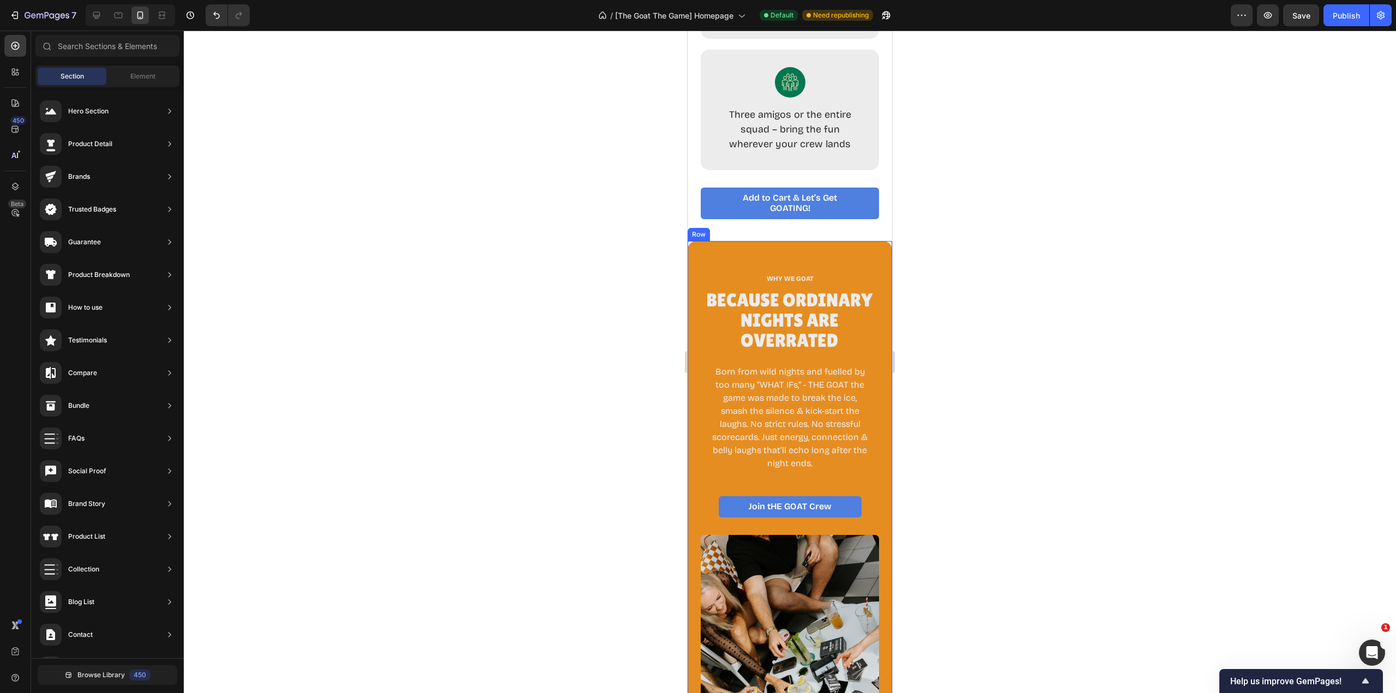
scroll to position [1091, 0]
click at [767, 513] on p "Join tHE GOAT Crew" at bounding box center [790, 508] width 83 height 10
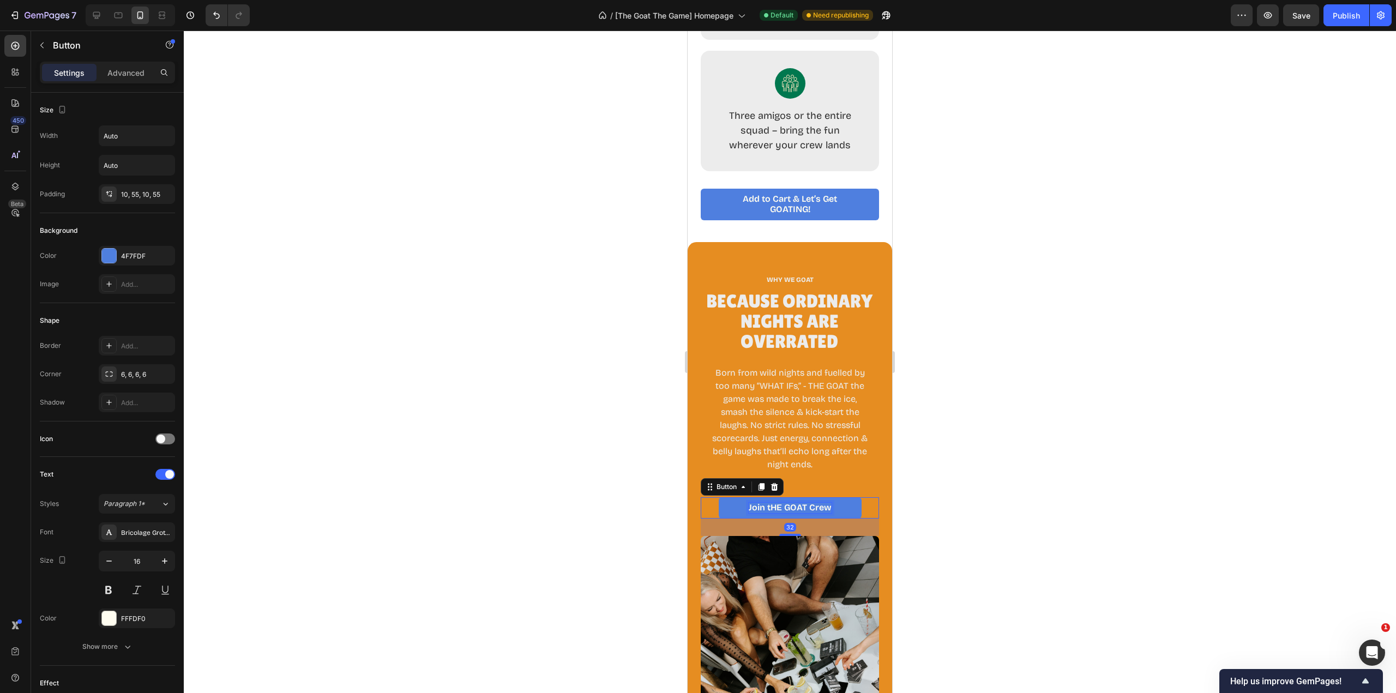
click at [767, 513] on p "Join tHE GOAT Crew" at bounding box center [790, 508] width 83 height 10
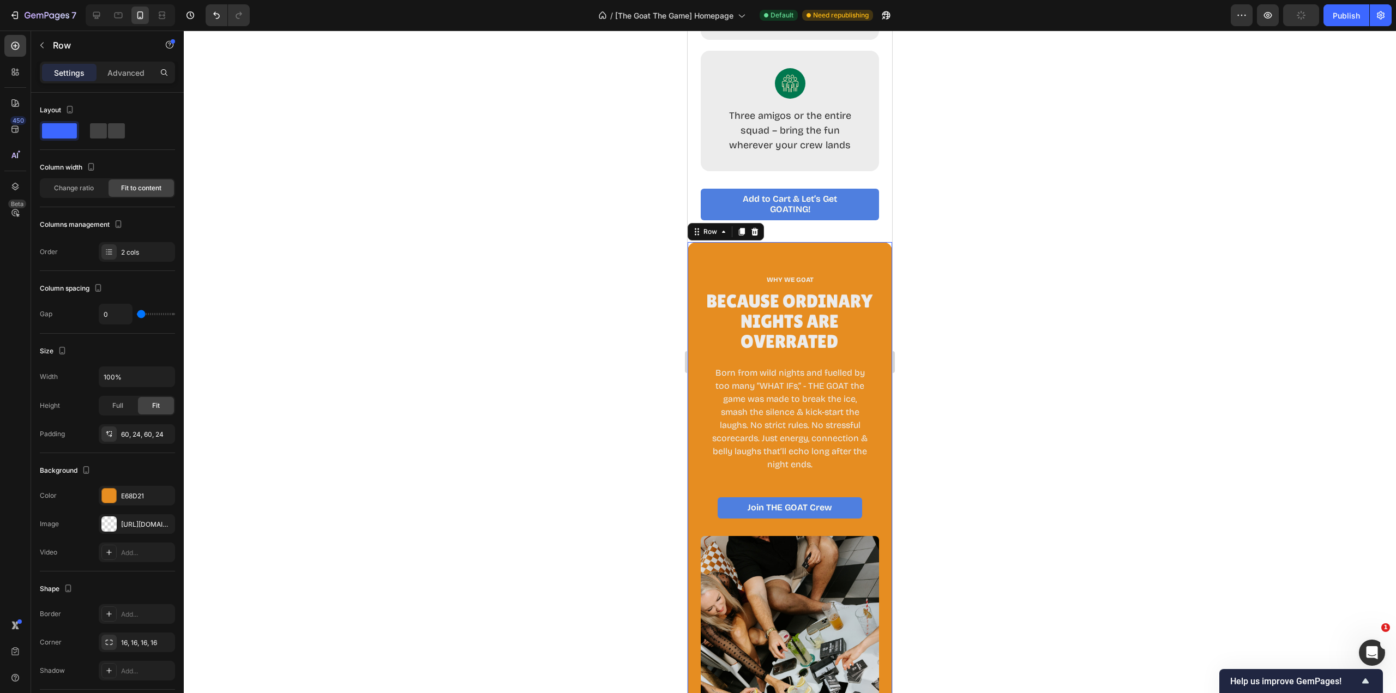
click at [868, 504] on div "WHY WE GOAT Text Block Because Ordinary Nights Are Overrated Heading Born from …" at bounding box center [790, 405] width 178 height 261
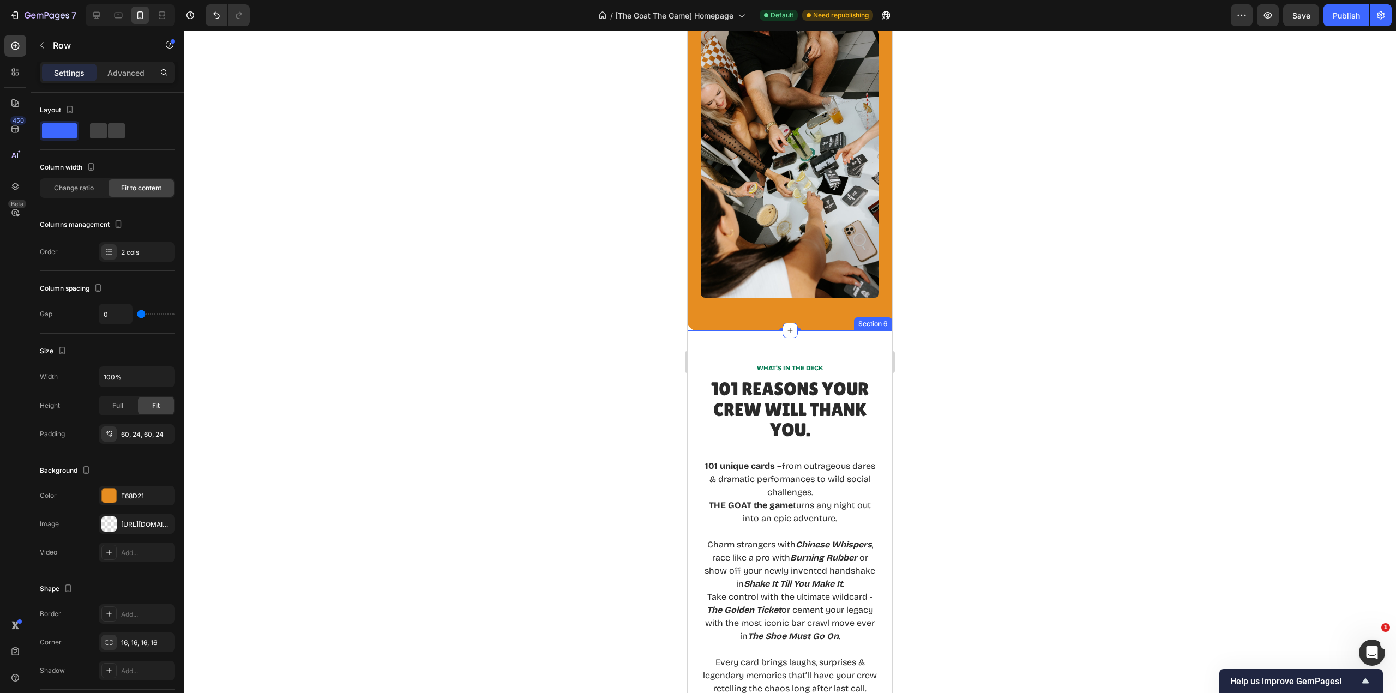
scroll to position [1636, 0]
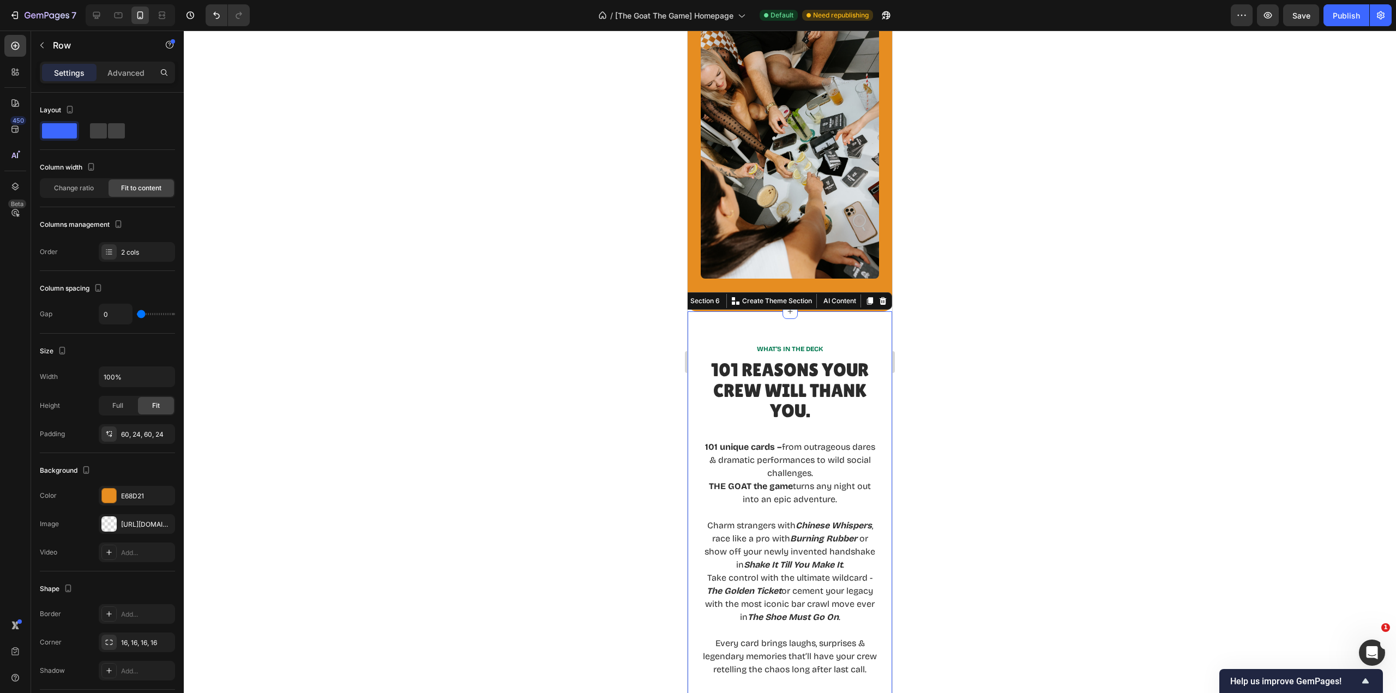
click at [818, 319] on div "WHAT’S IN THE DECK Text Block 101 REASONS YOUR CREW WILL THANK YOU. Heading 101…" at bounding box center [790, 678] width 205 height 735
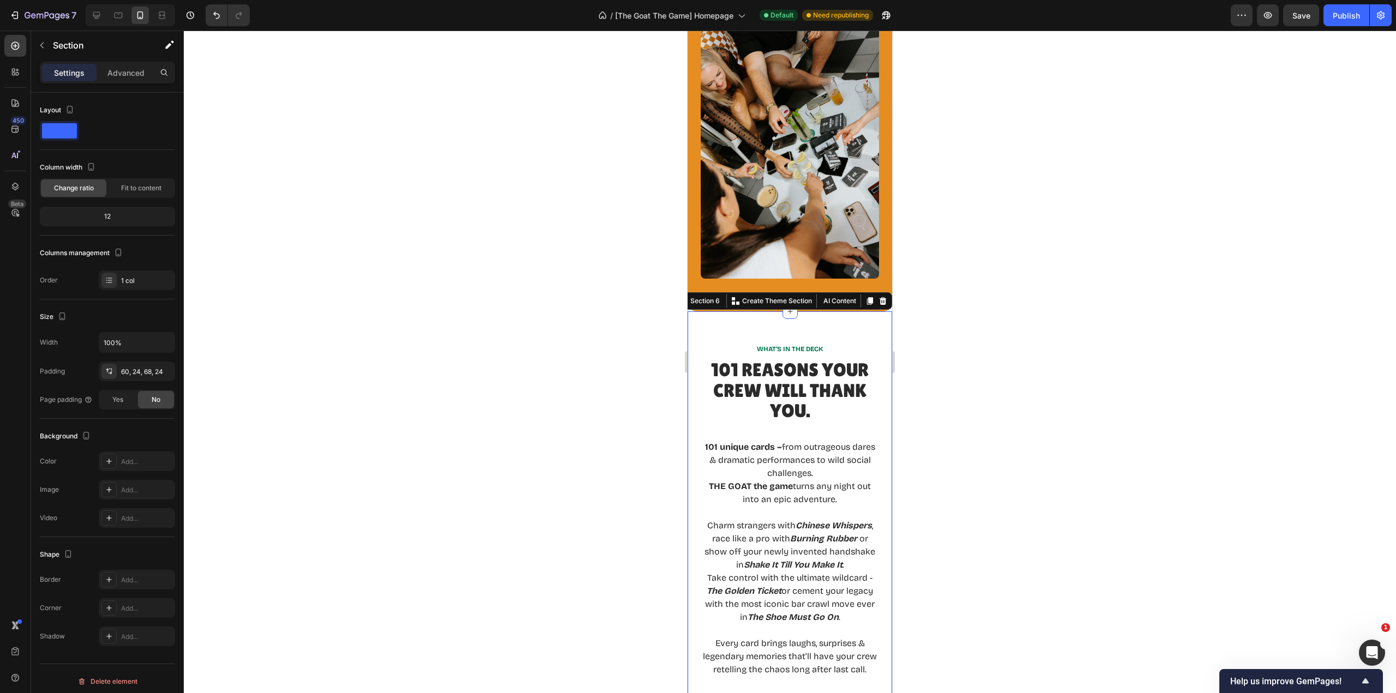
click at [148, 372] on div "60, 24, 68, 24" at bounding box center [146, 372] width 51 height 10
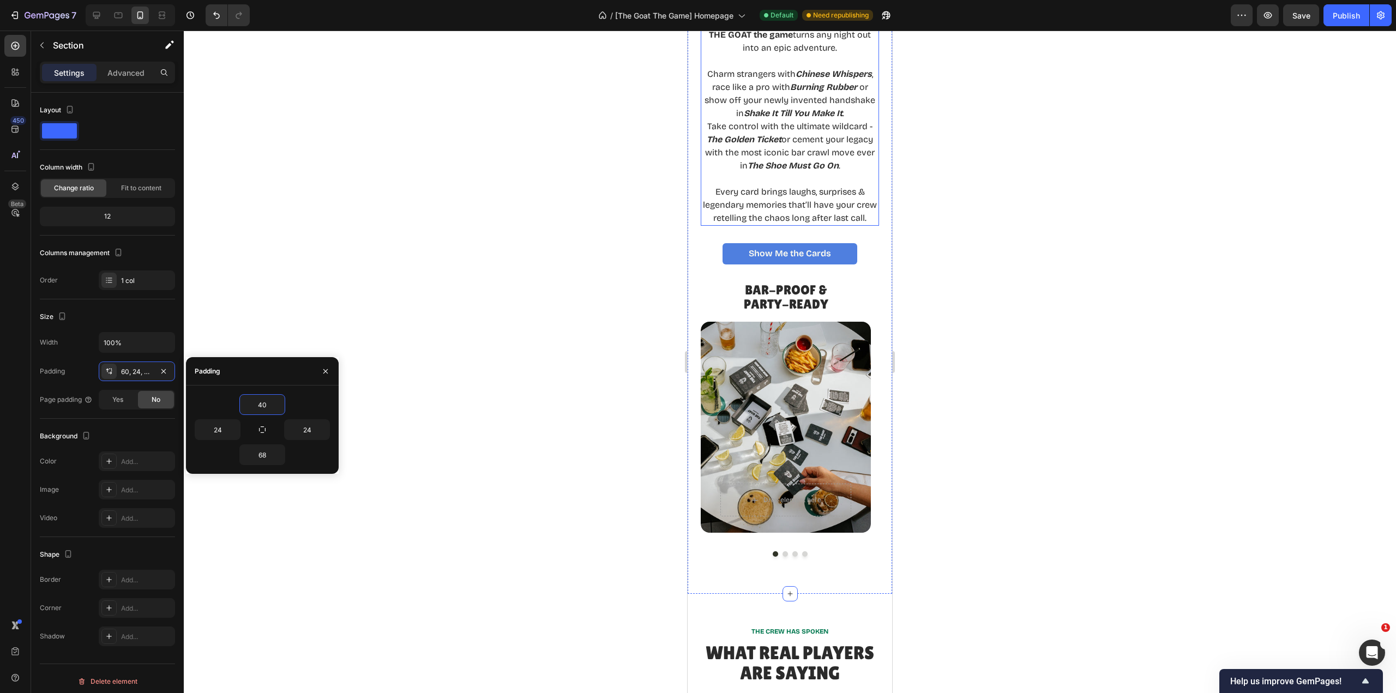
scroll to position [2127, 0]
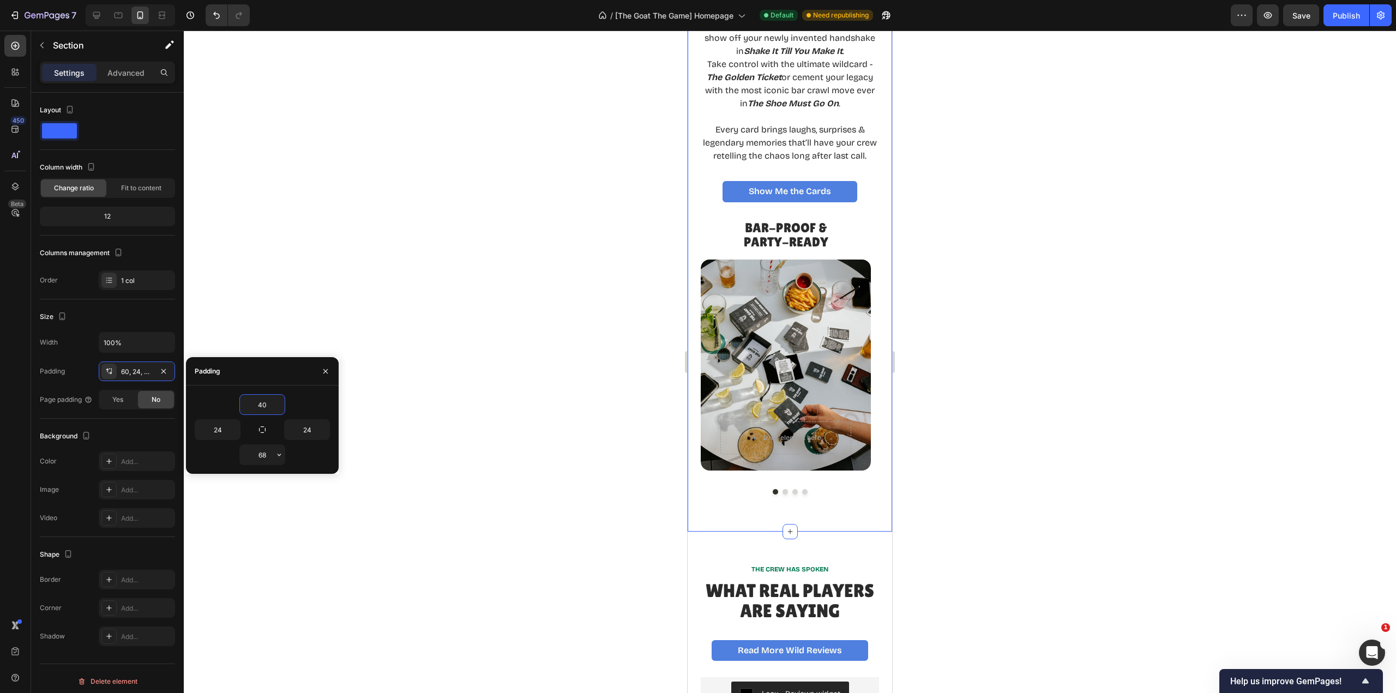
type input "40"
click at [269, 452] on input "68" at bounding box center [262, 455] width 45 height 20
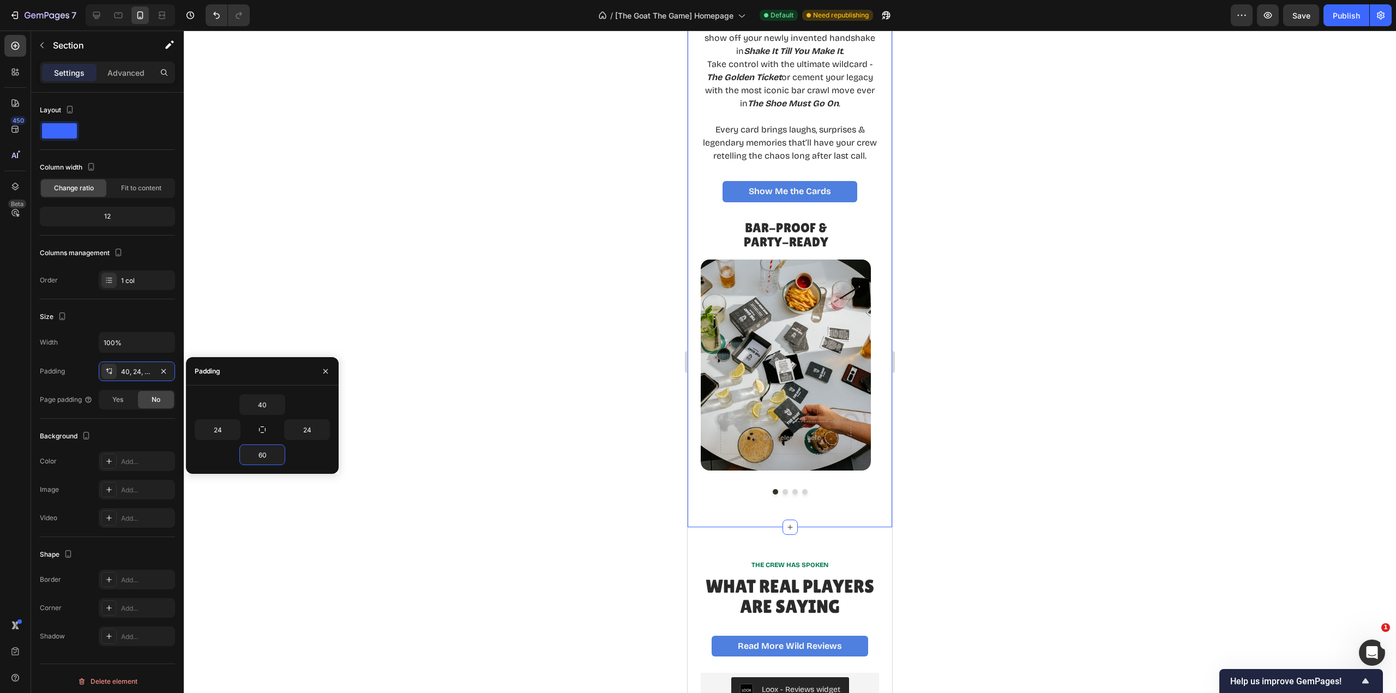
type input "6"
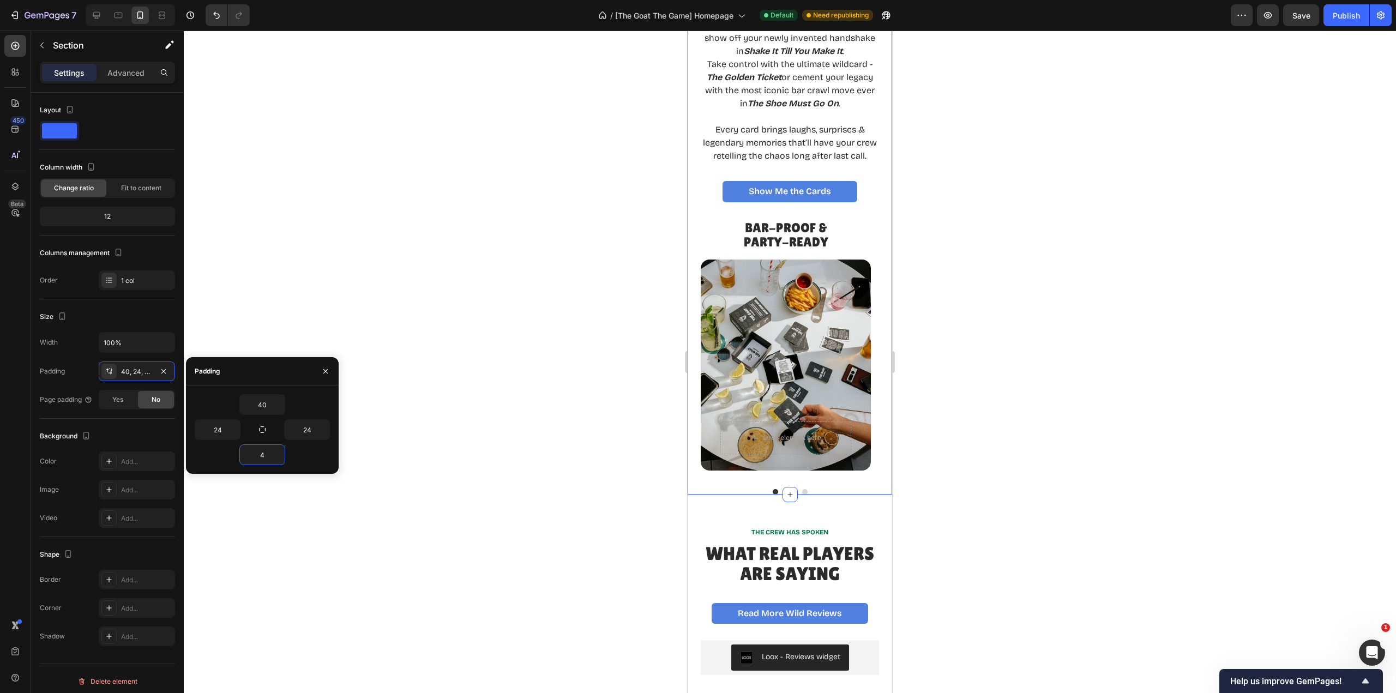
type input "40"
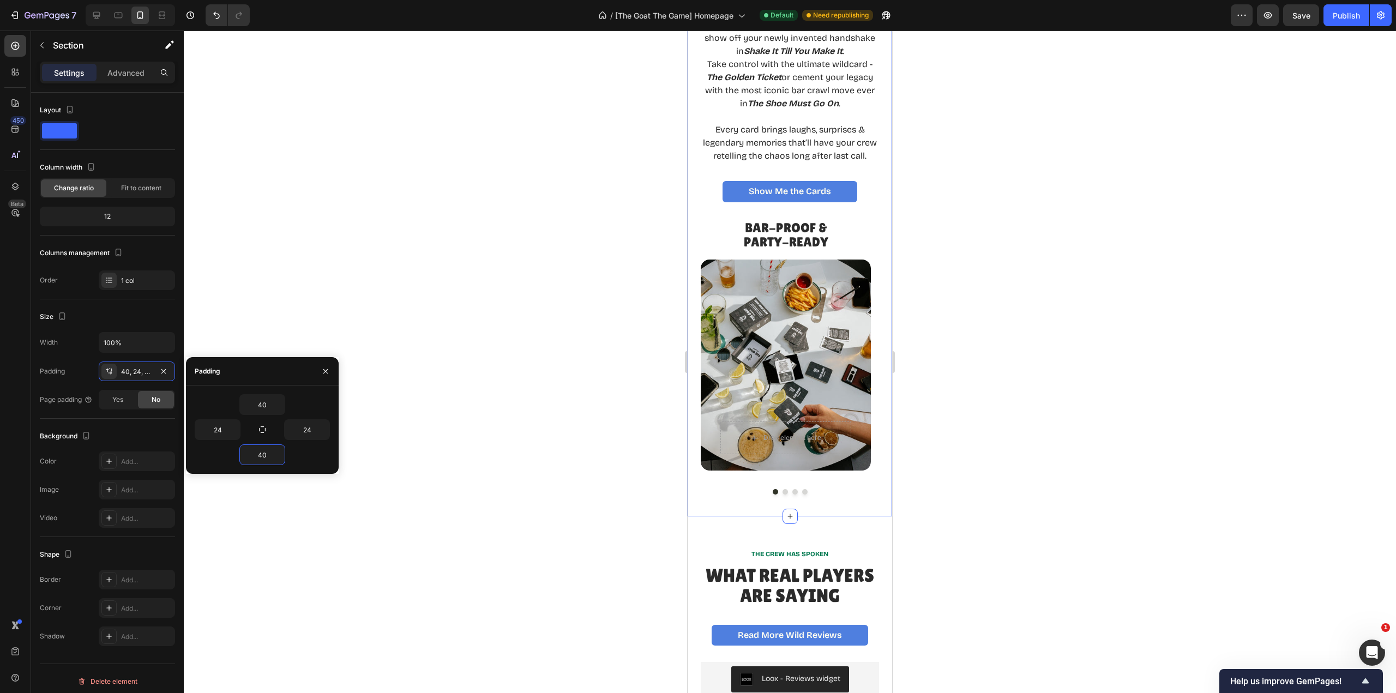
click at [465, 485] on div at bounding box center [790, 362] width 1212 height 663
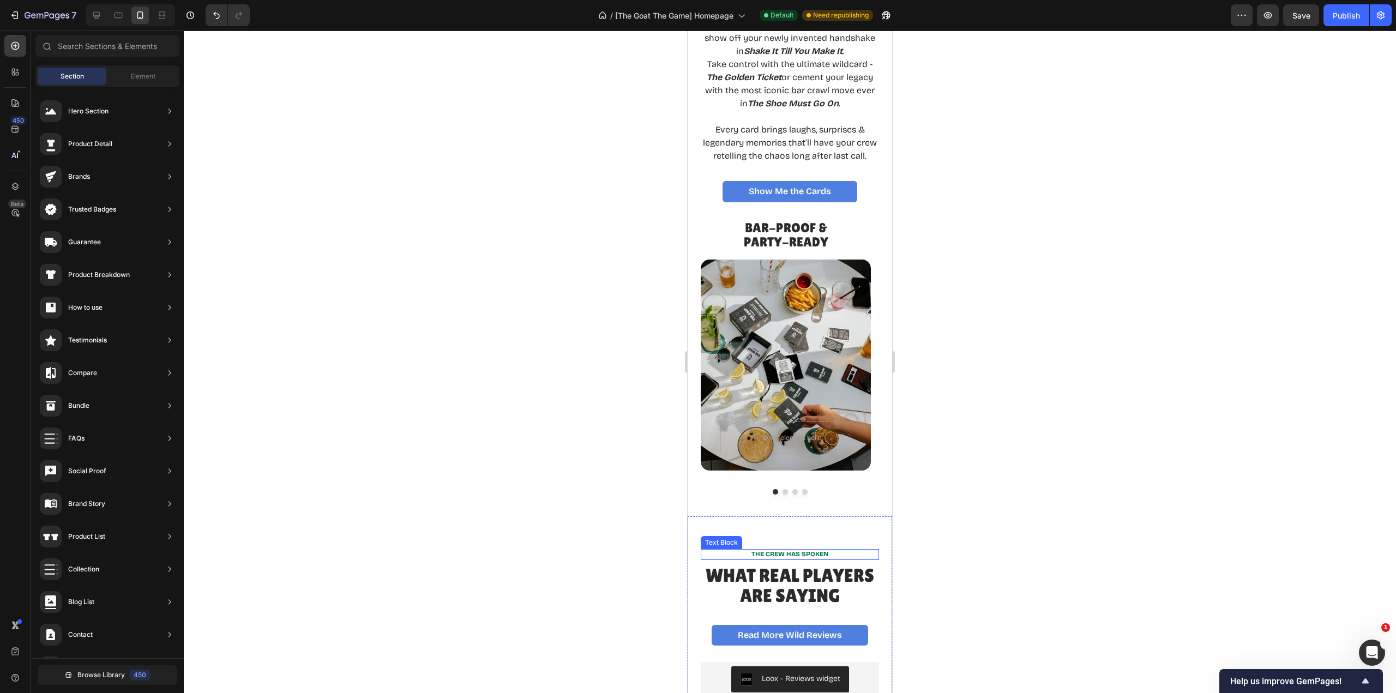
click at [859, 559] on p "THE CREW HAS SPOKEN" at bounding box center [790, 554] width 176 height 9
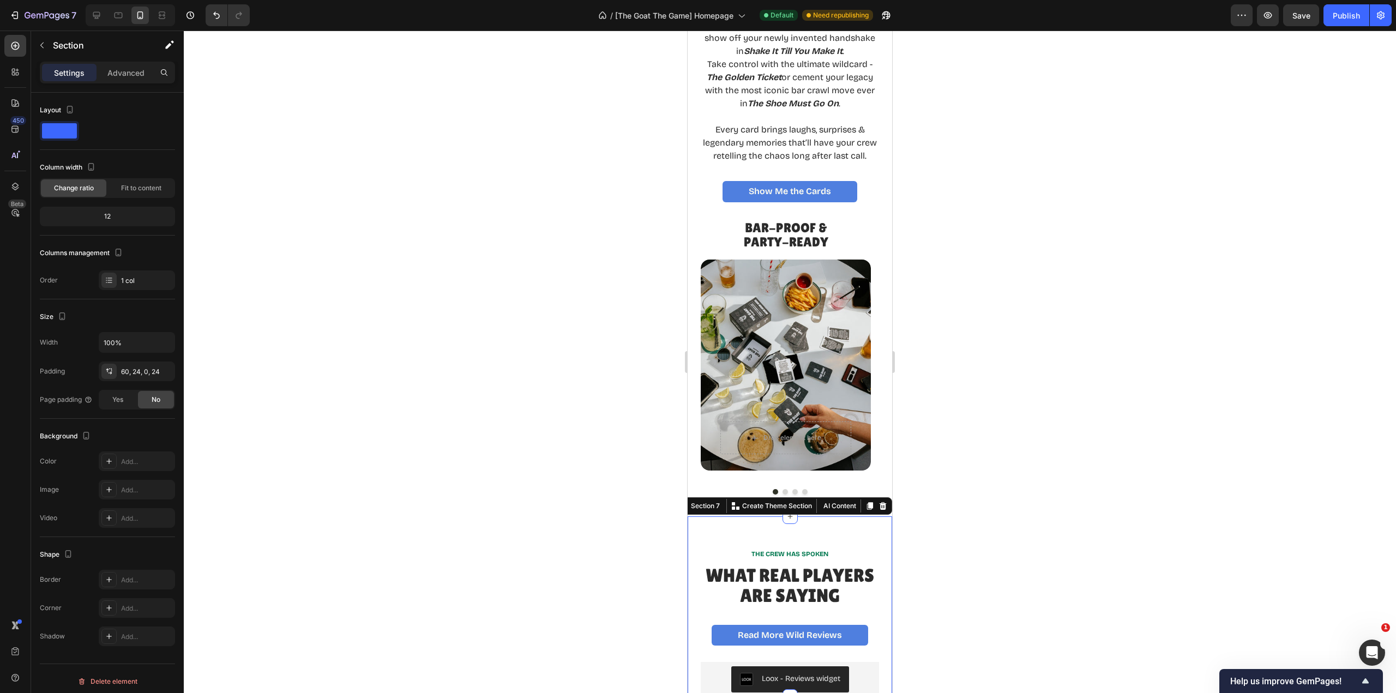
click at [864, 541] on div "THE CREW HAS SPOKEN Text Block What Real Players Are Saying Heading Read More W…" at bounding box center [790, 606] width 205 height 181
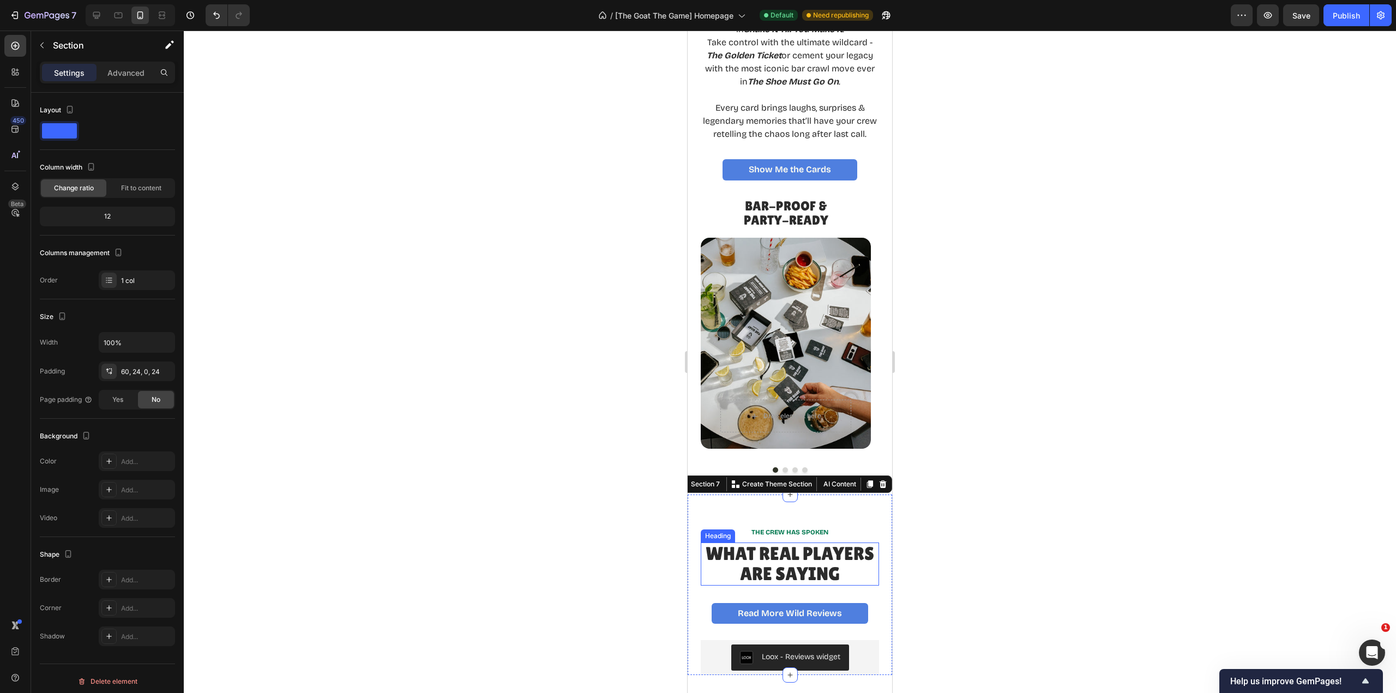
scroll to position [2182, 0]
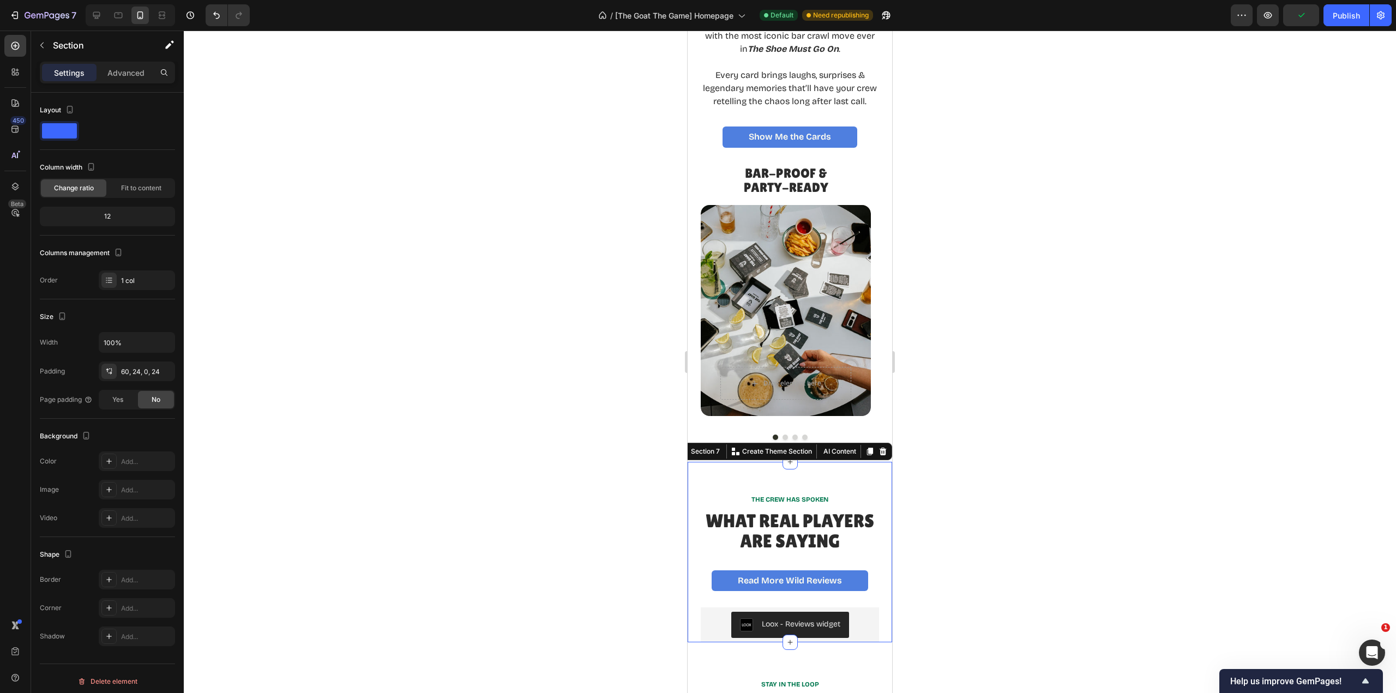
click at [147, 370] on div "60, 24, 0, 24" at bounding box center [146, 372] width 51 height 10
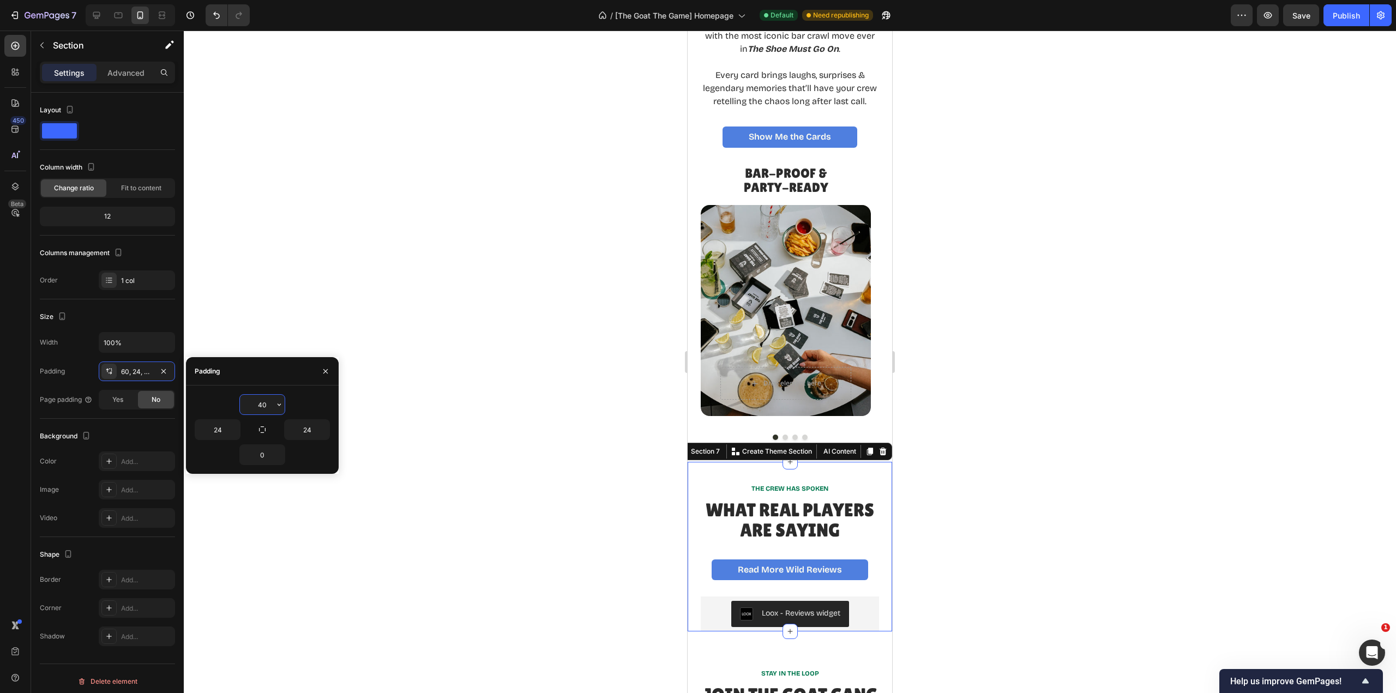
type input "40"
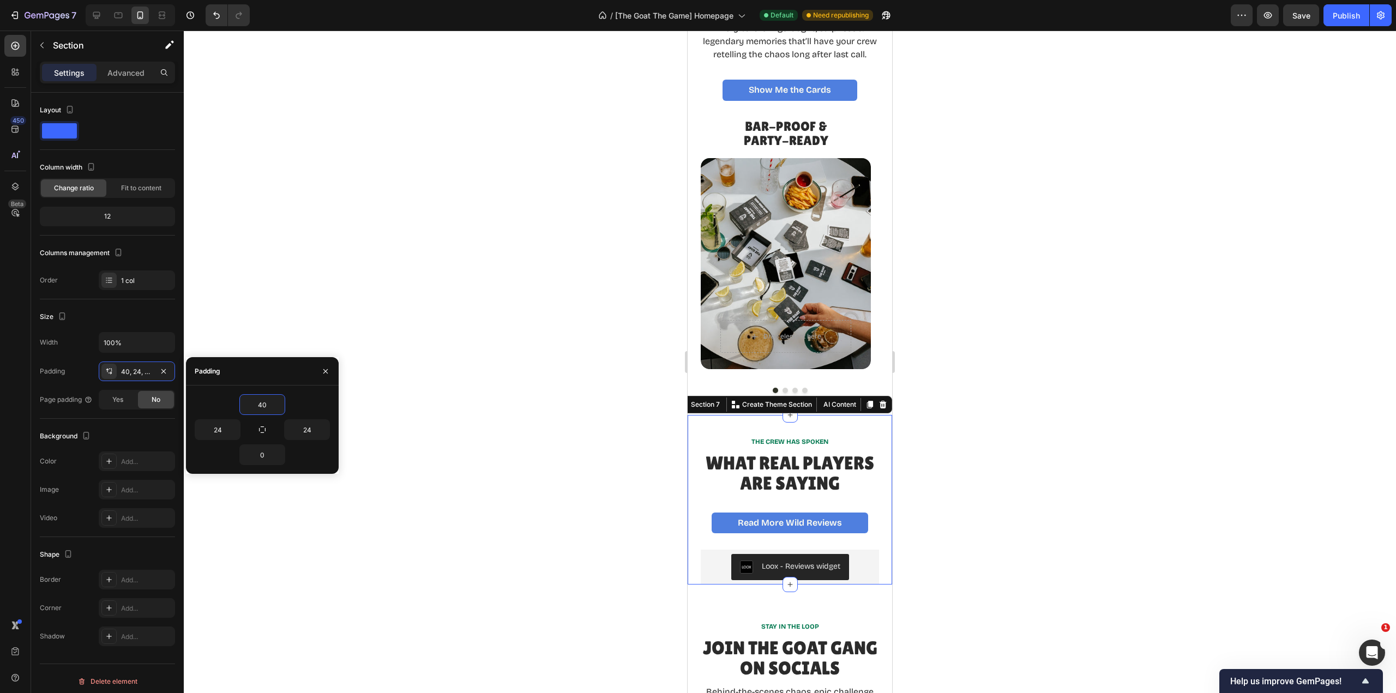
scroll to position [2400, 0]
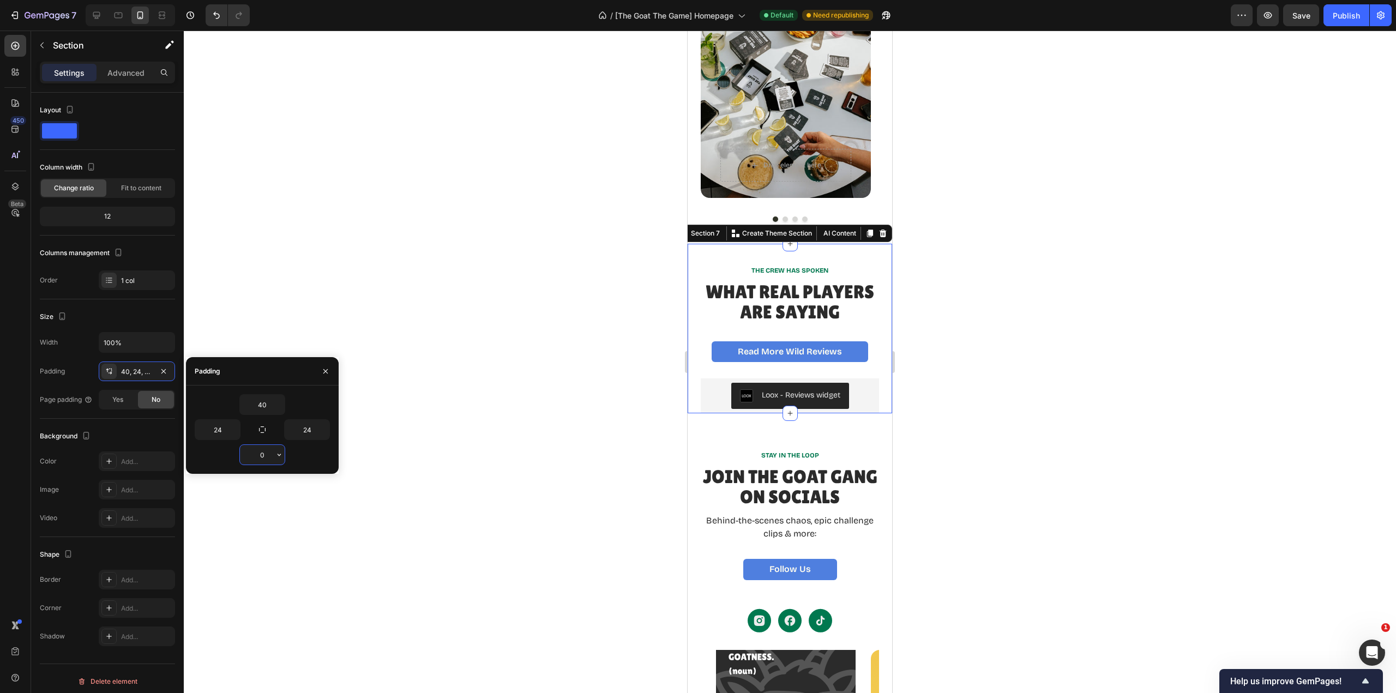
click at [261, 456] on input "0" at bounding box center [262, 455] width 45 height 20
type input "40"
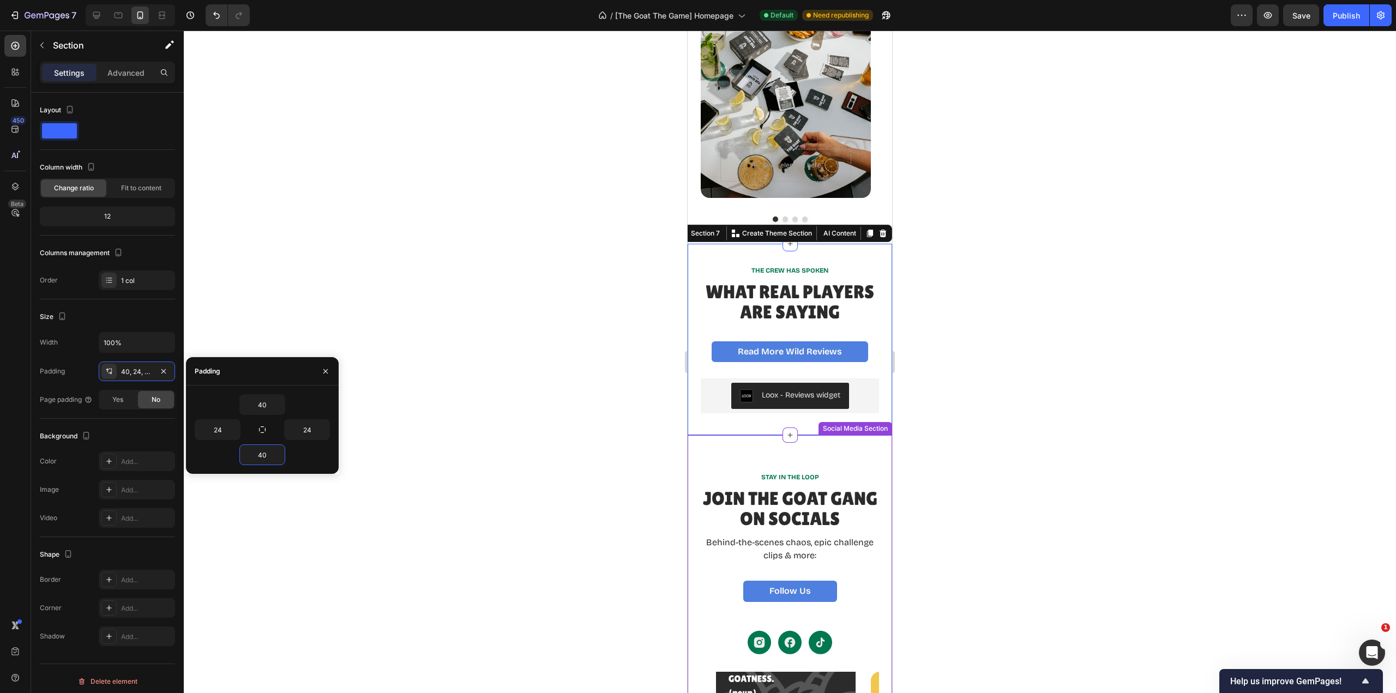
click at [832, 464] on div "STAY IN THE LOOP Text Block Join the GOAT Gang on Socials Heading Behind-the-sc…" at bounding box center [790, 648] width 205 height 427
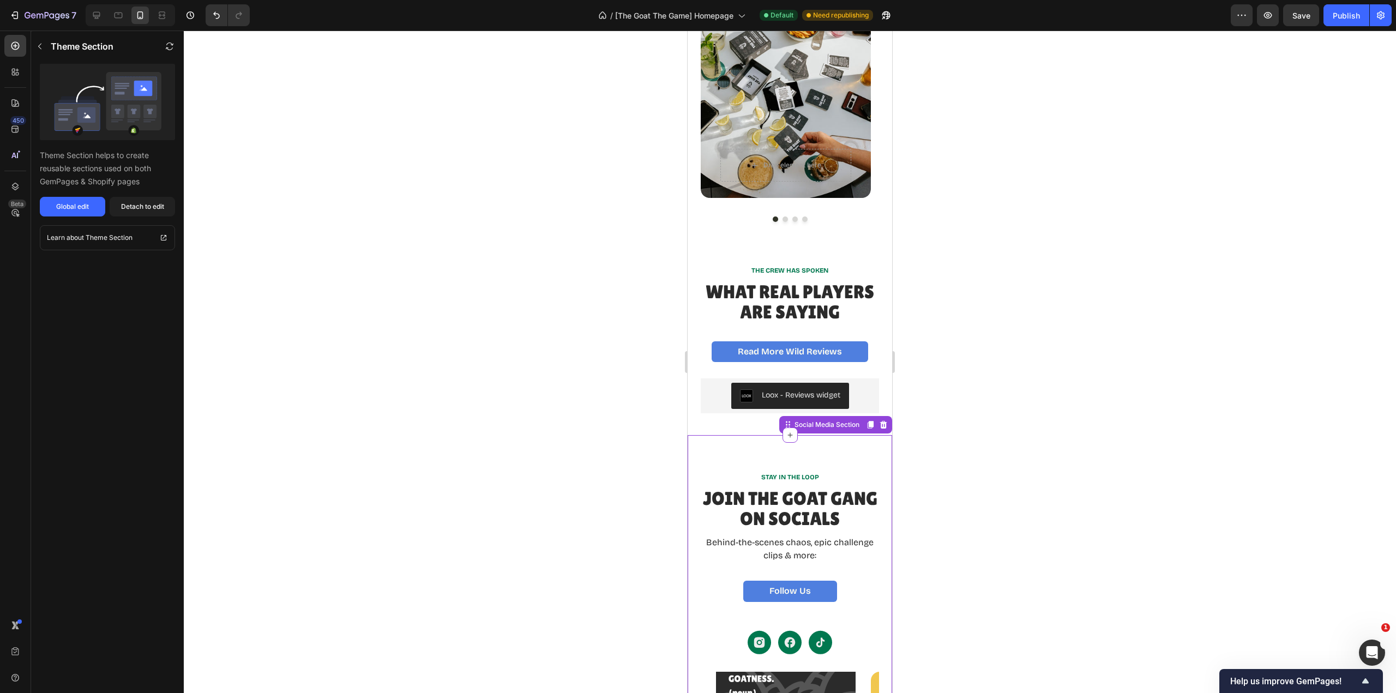
click at [832, 464] on div "STAY IN THE LOOP Text Block Join the GOAT Gang on Socials Heading Behind-the-sc…" at bounding box center [790, 648] width 205 height 427
click at [1128, 524] on div at bounding box center [790, 362] width 1212 height 663
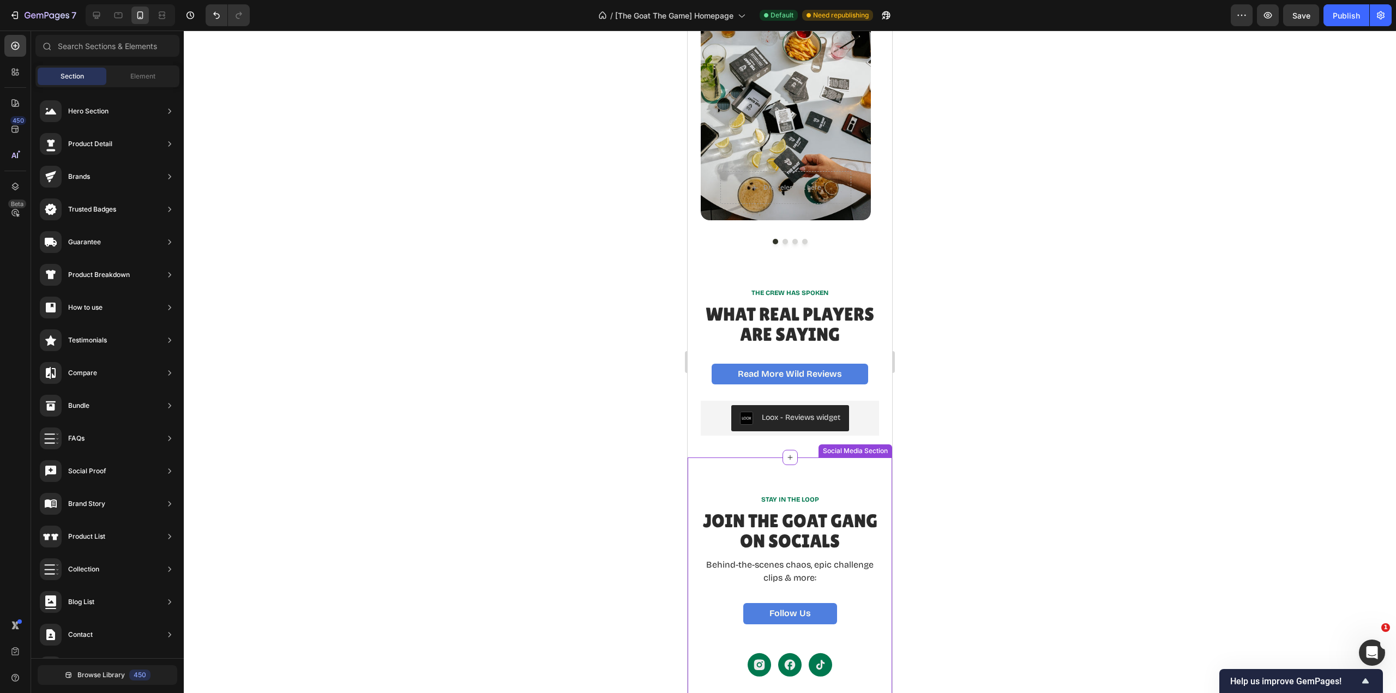
scroll to position [2345, 0]
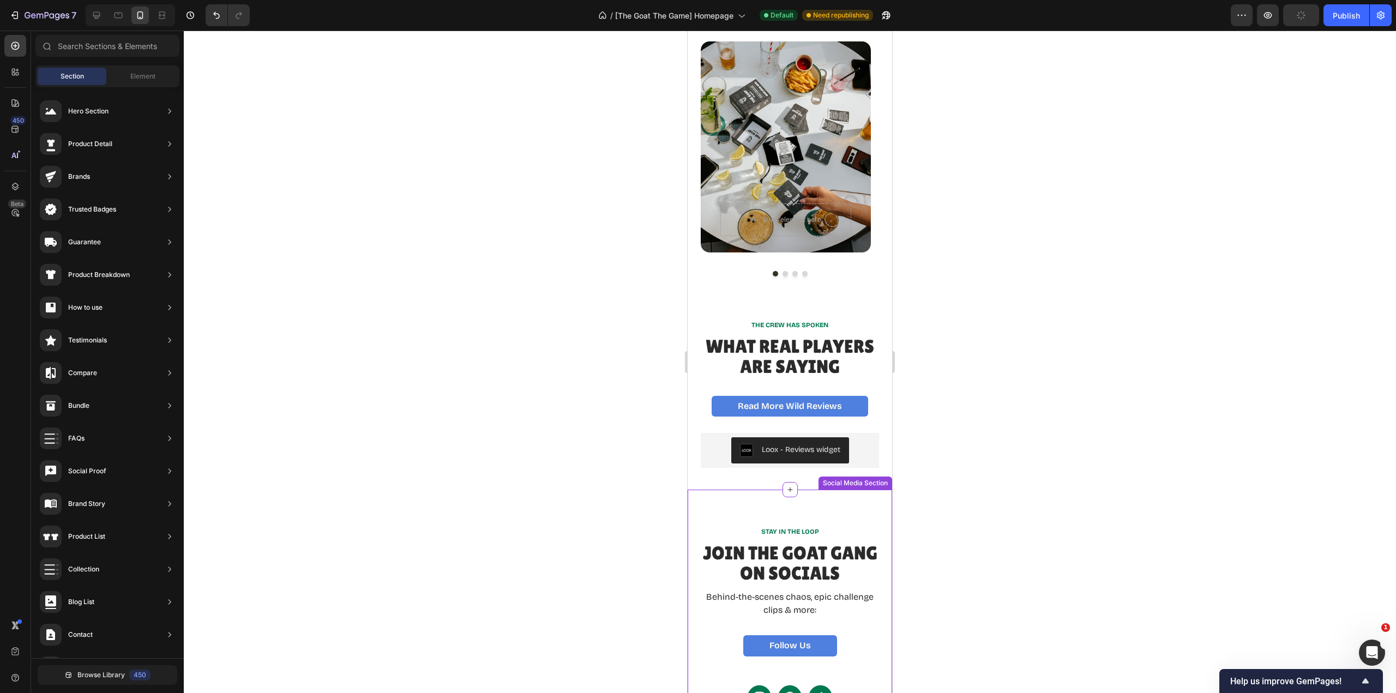
click at [857, 537] on p "STAY IN THE LOOP" at bounding box center [790, 532] width 176 height 9
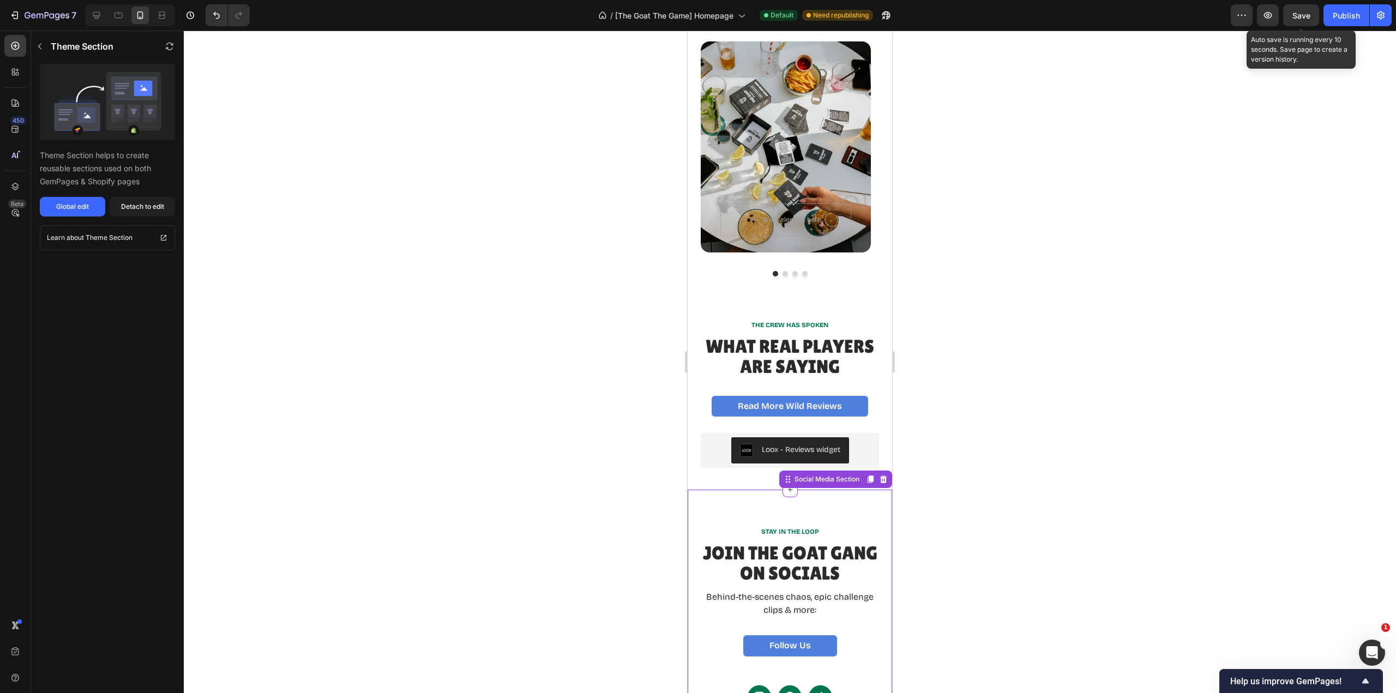
click at [1308, 20] on span "Save" at bounding box center [1302, 15] width 18 height 9
click at [1339, 16] on div "Publish" at bounding box center [1346, 15] width 27 height 11
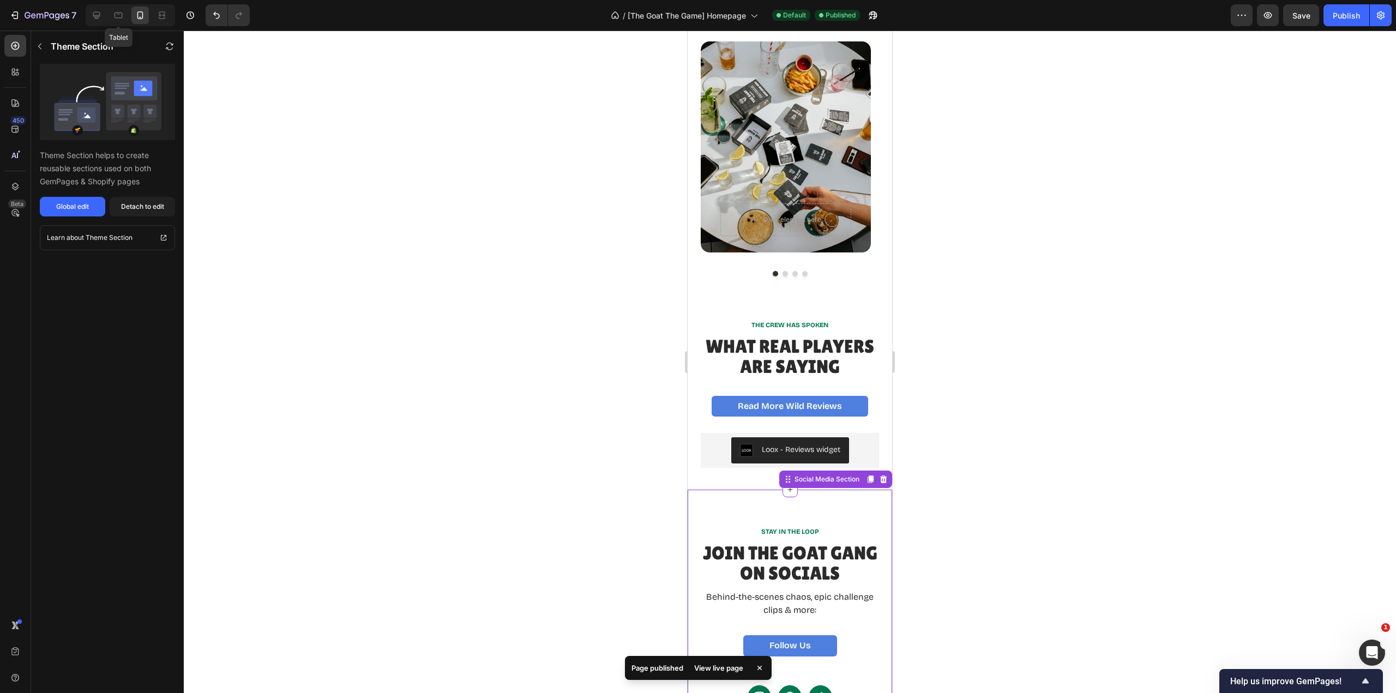
click at [122, 16] on icon at bounding box center [118, 15] width 11 height 11
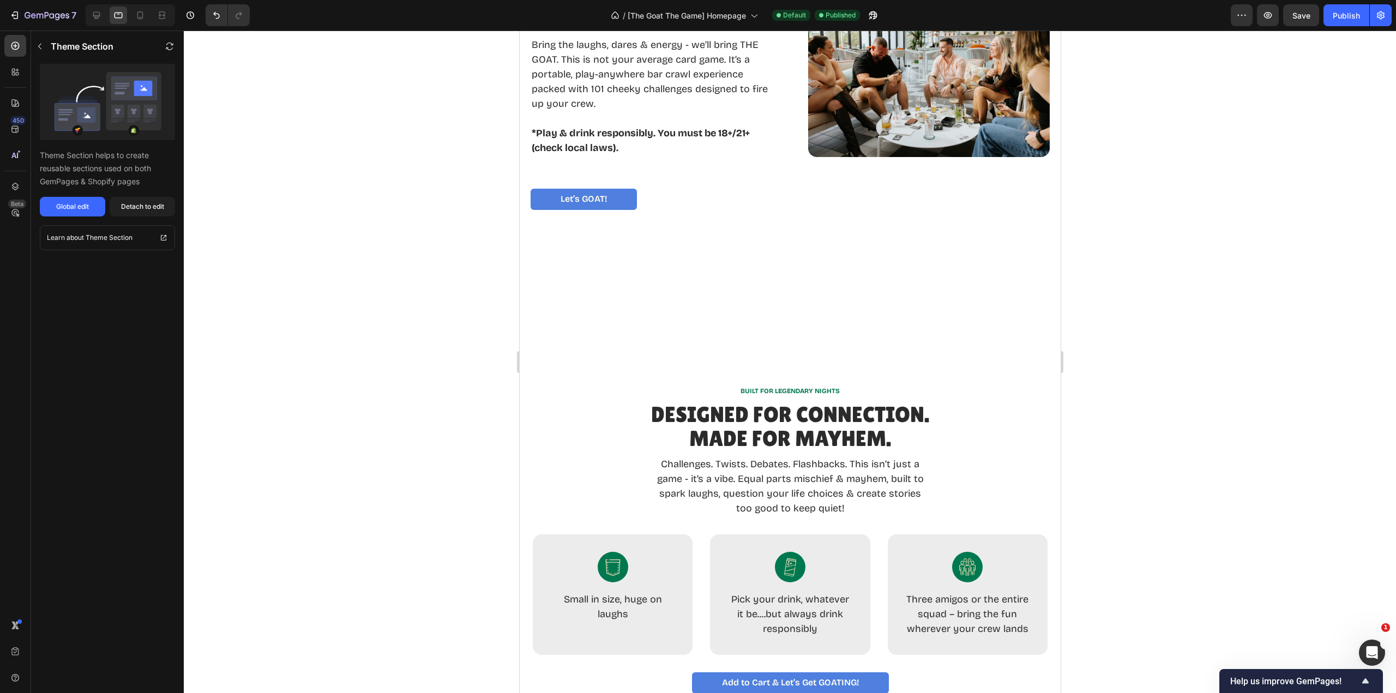
scroll to position [147, 0]
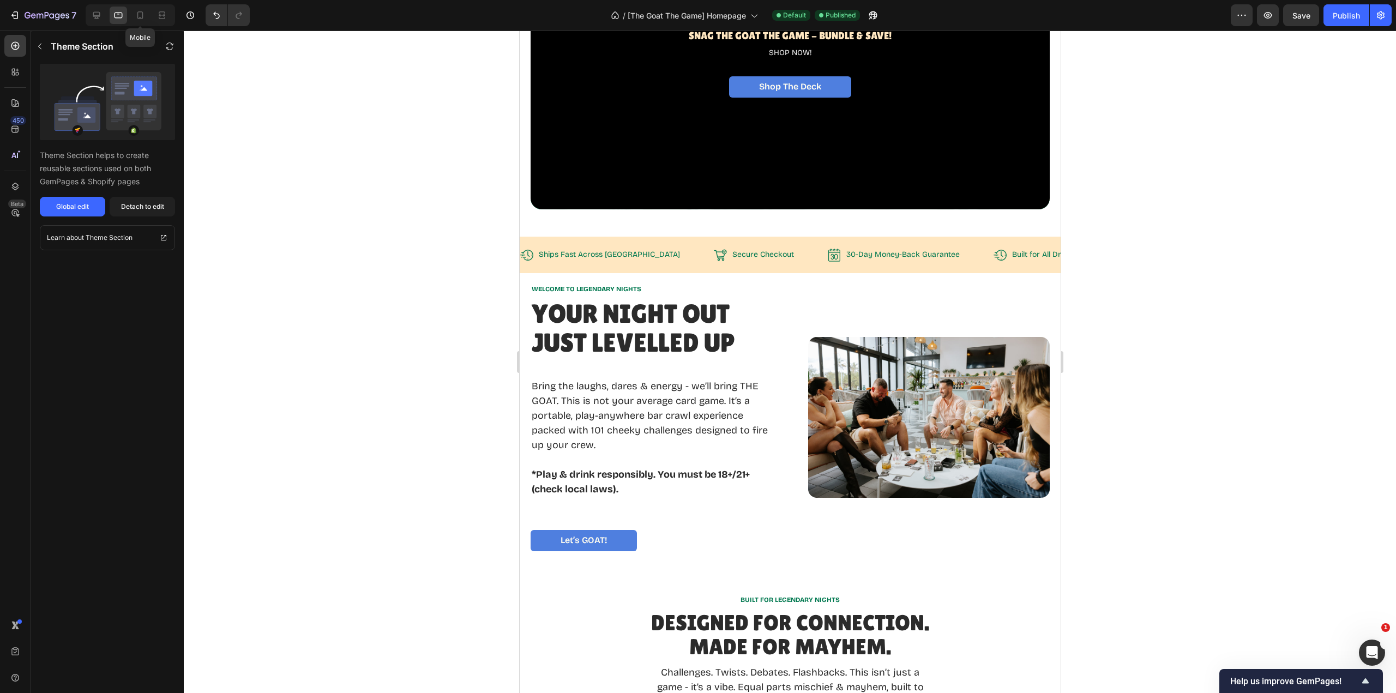
click at [145, 15] on icon at bounding box center [140, 15] width 11 height 11
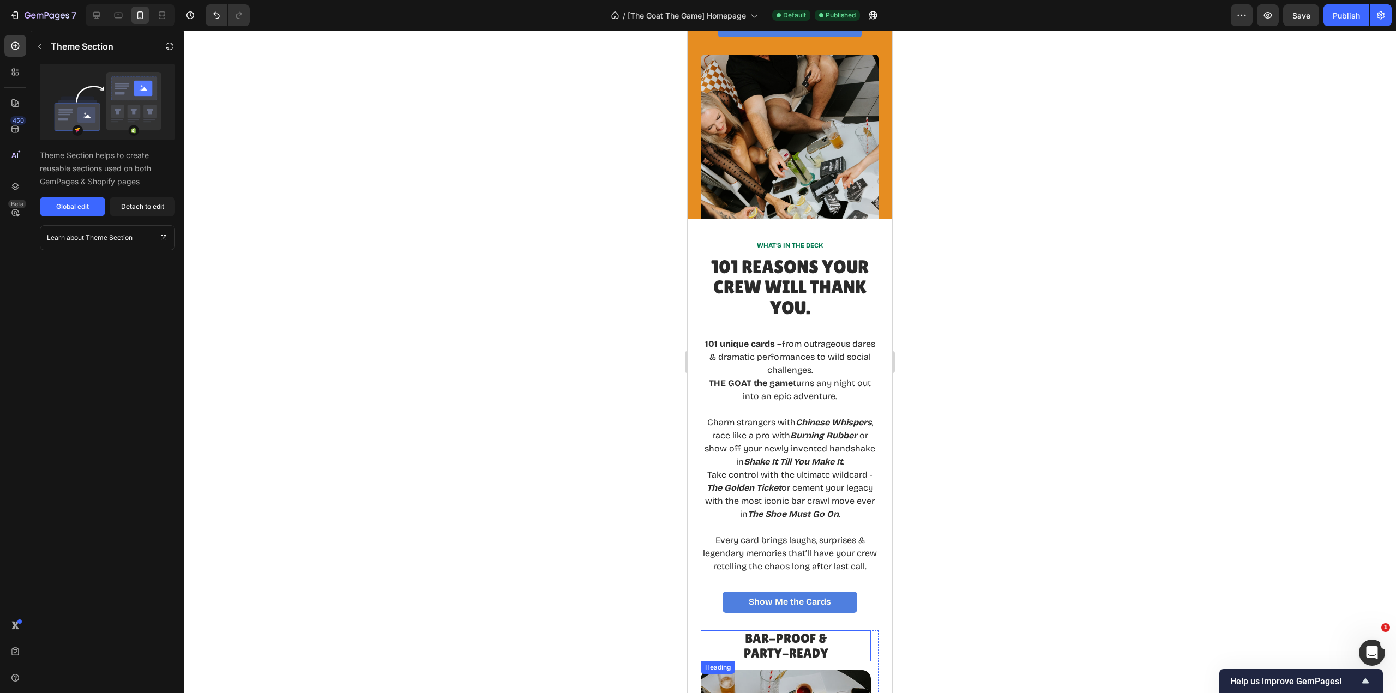
scroll to position [1441, 0]
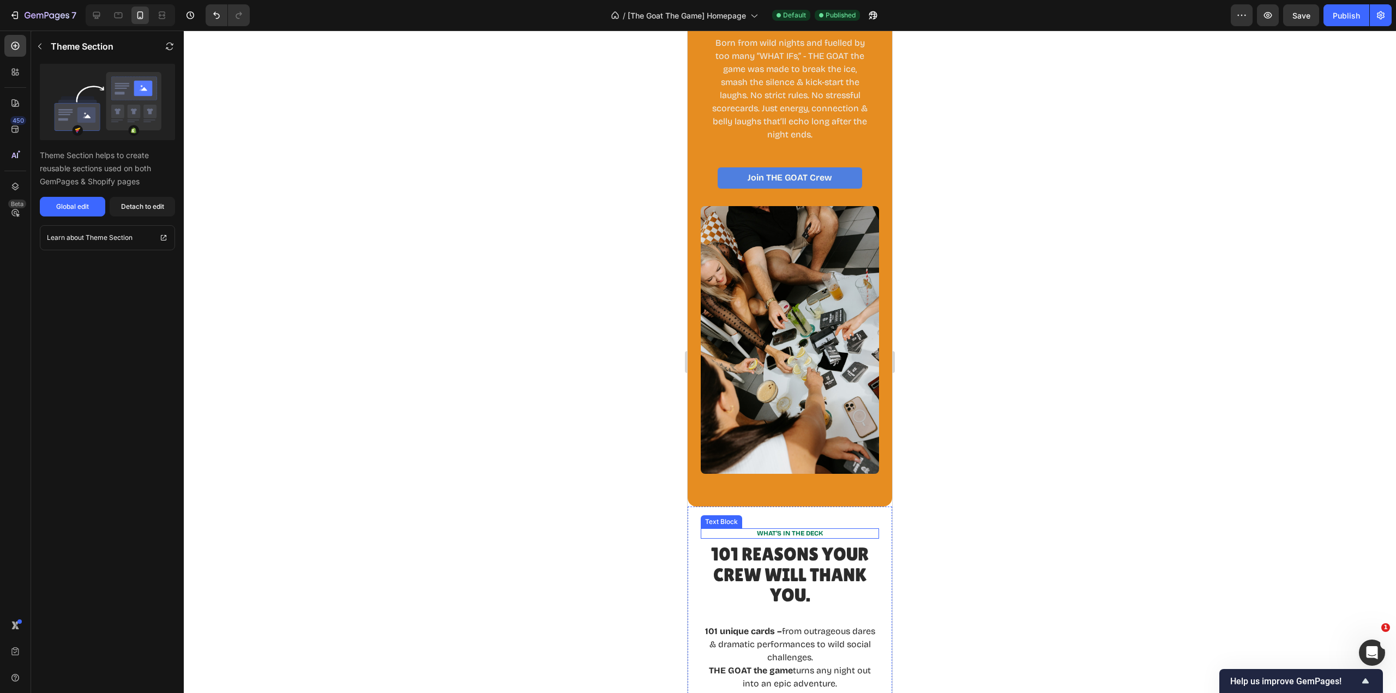
click at [845, 530] on p "WHAT’S IN THE DECK" at bounding box center [790, 534] width 176 height 9
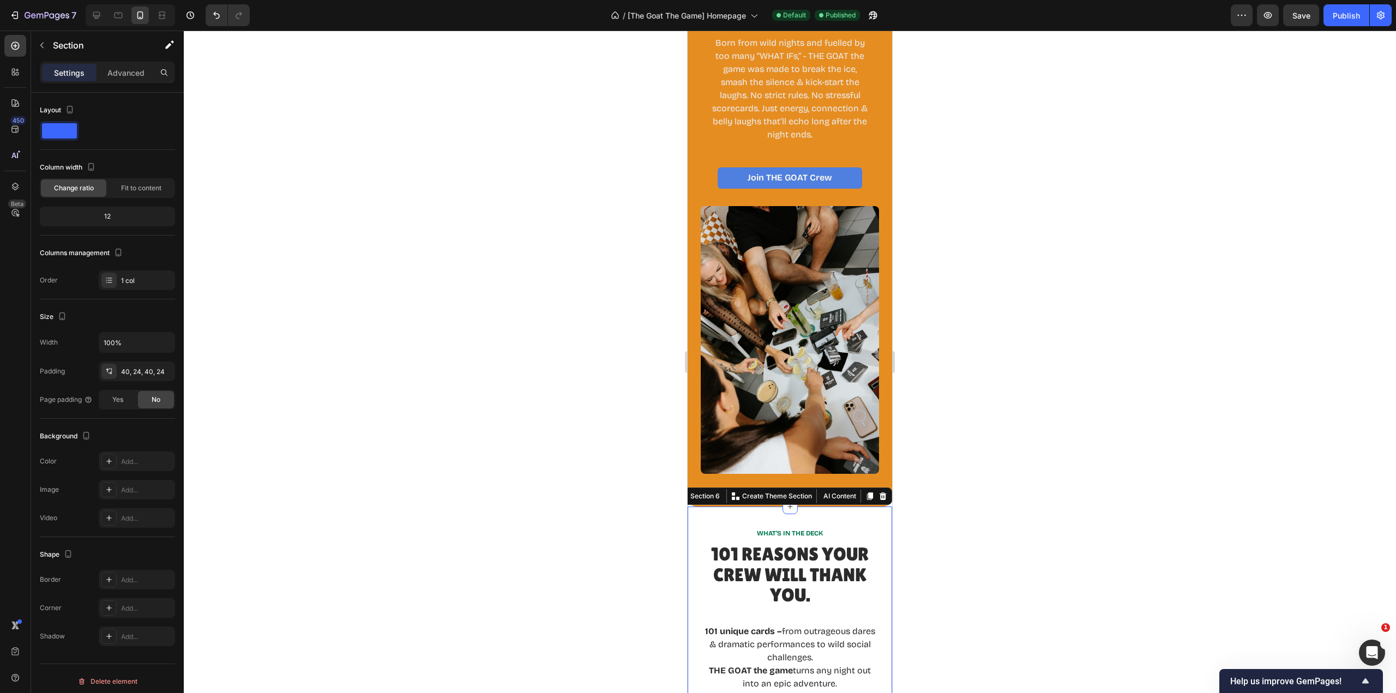
click at [146, 373] on div "40, 24, 40, 24" at bounding box center [146, 372] width 51 height 10
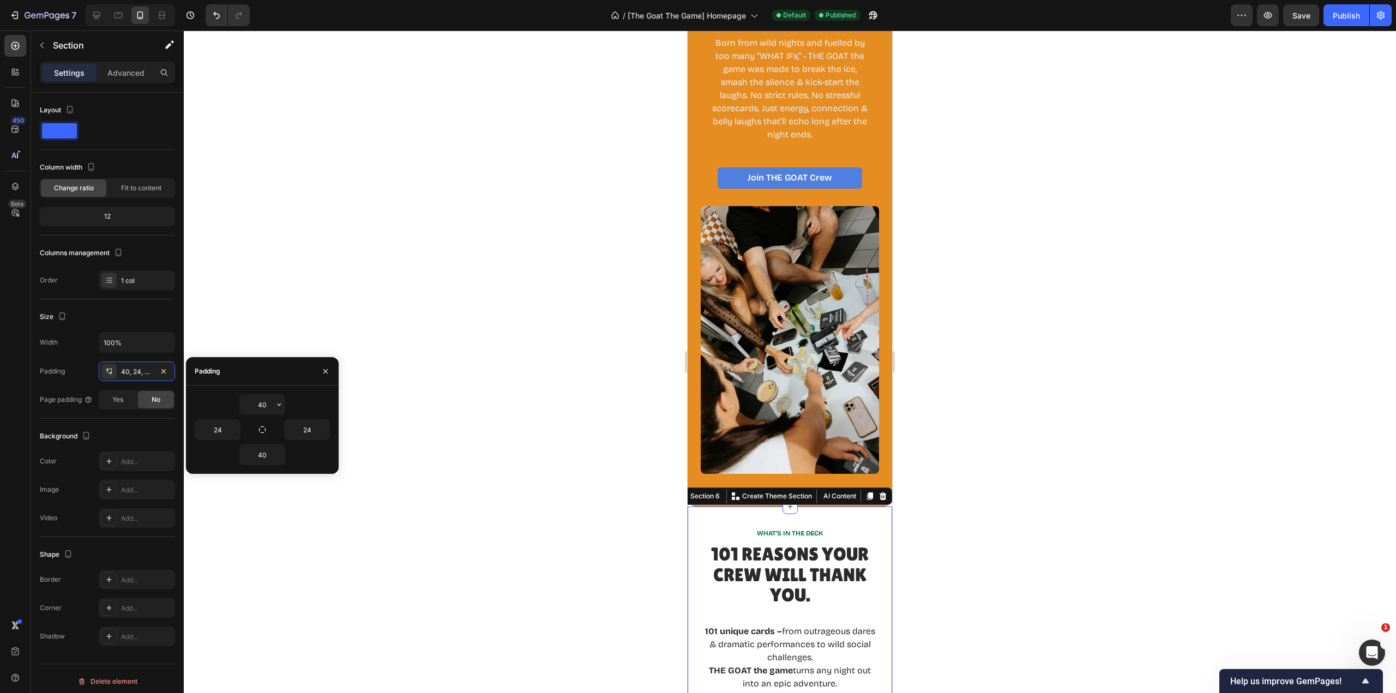
click at [278, 406] on icon "button" at bounding box center [279, 404] width 9 height 9
click at [269, 405] on input "40" at bounding box center [262, 405] width 45 height 20
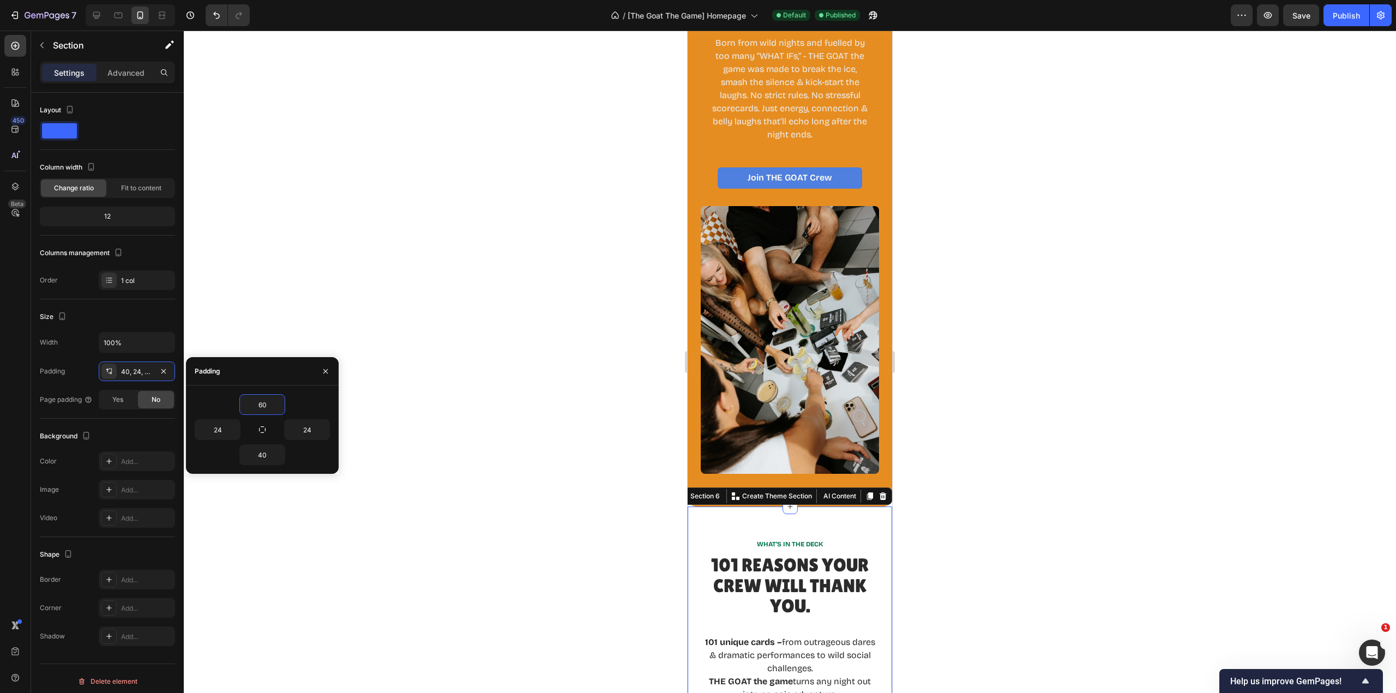
type input "60"
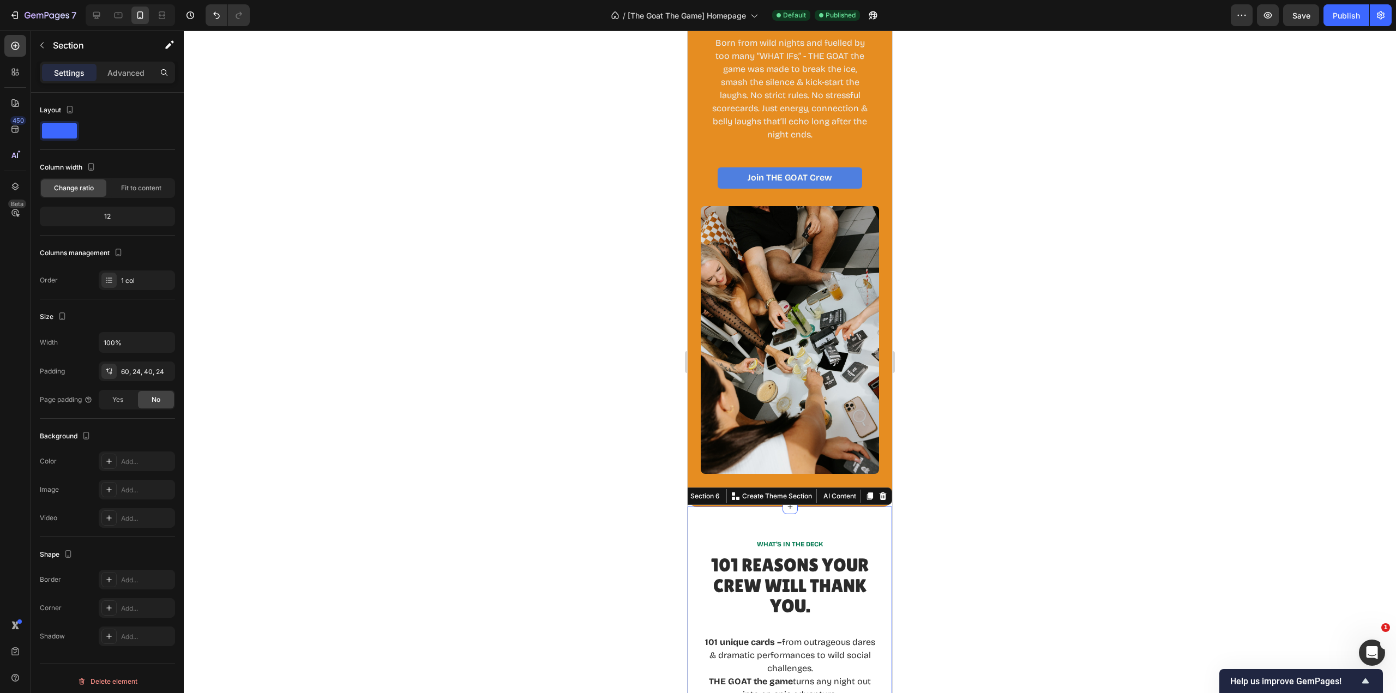
drag, startPoint x: 486, startPoint y: 441, endPoint x: 506, endPoint y: 455, distance: 23.5
click at [487, 441] on div at bounding box center [790, 362] width 1212 height 663
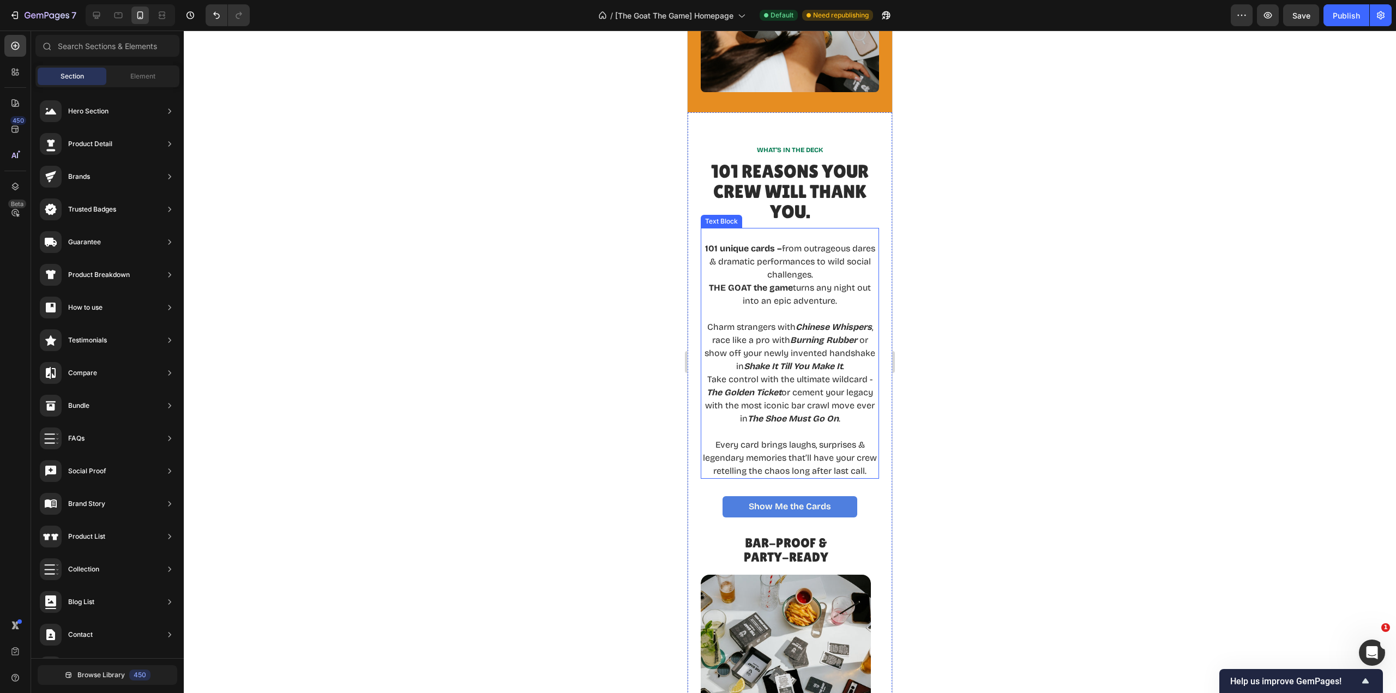
scroll to position [1768, 0]
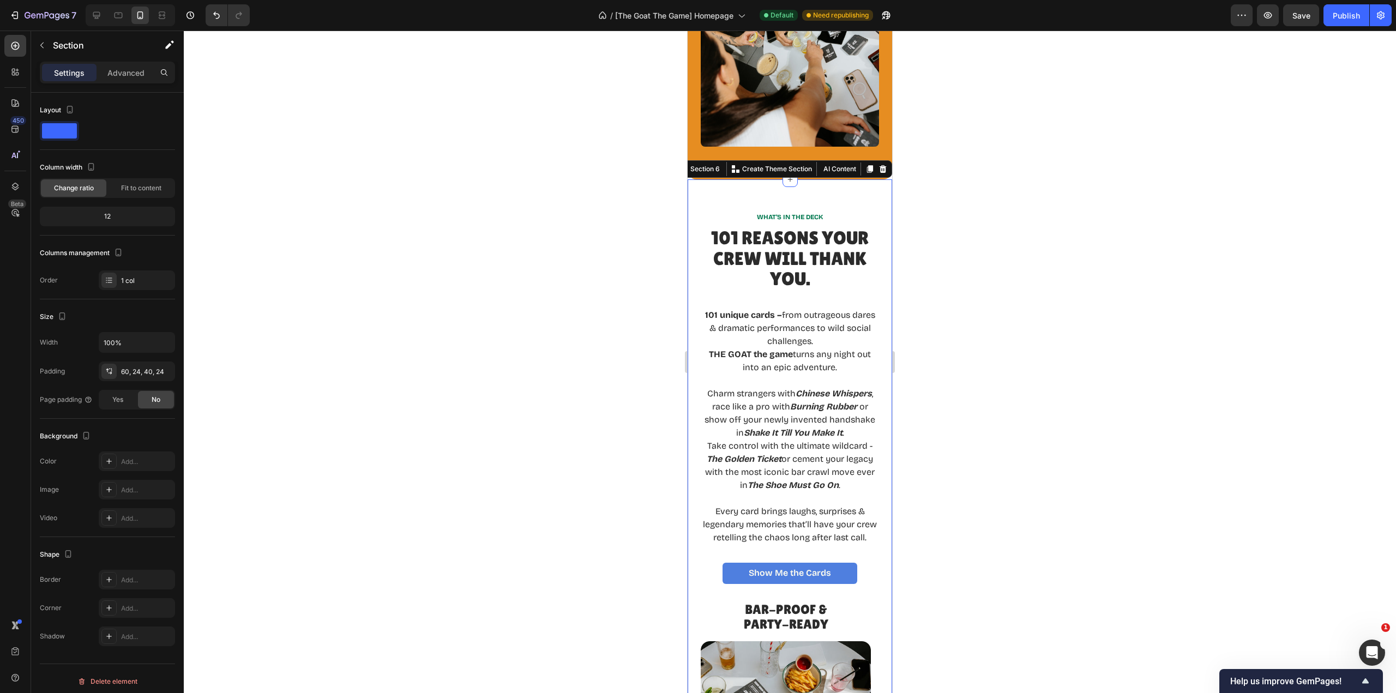
click at [848, 183] on div "WHAT’S IN THE DECK Text Block 101 REASONS YOUR CREW WILL THANK YOU. Heading 101…" at bounding box center [790, 538] width 205 height 719
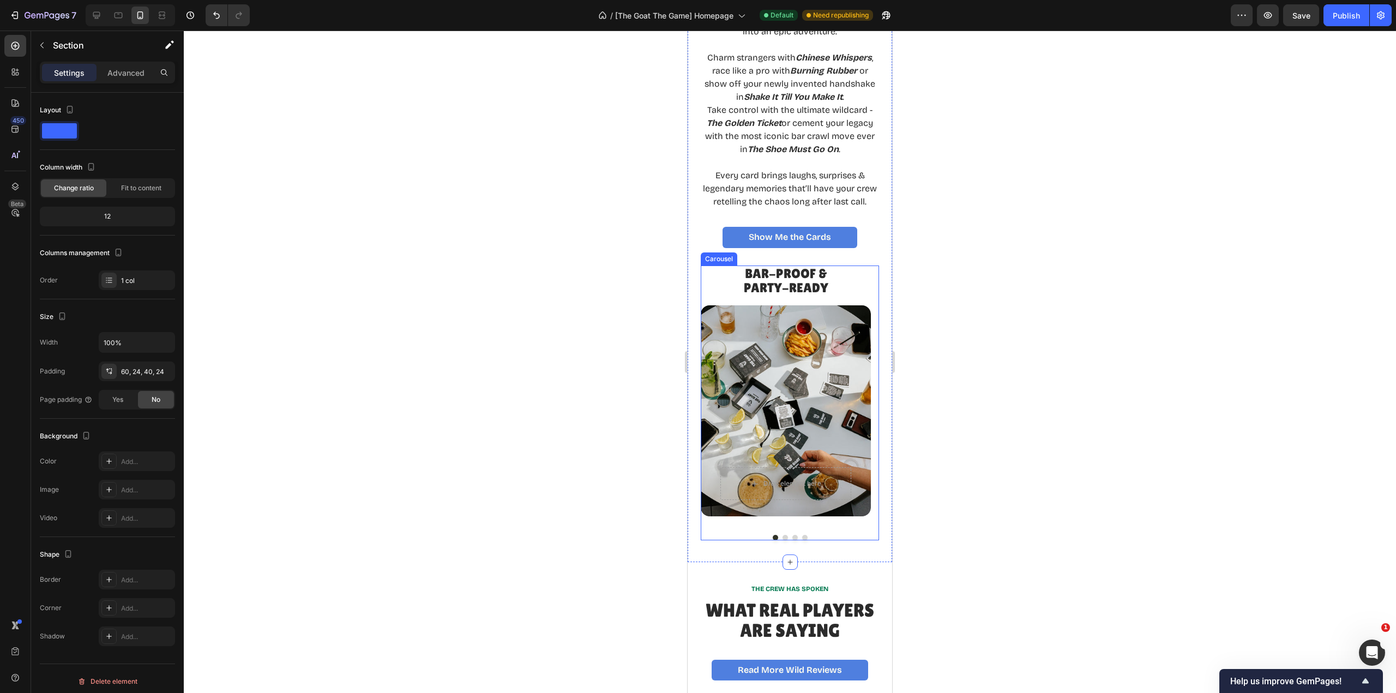
scroll to position [2204, 0]
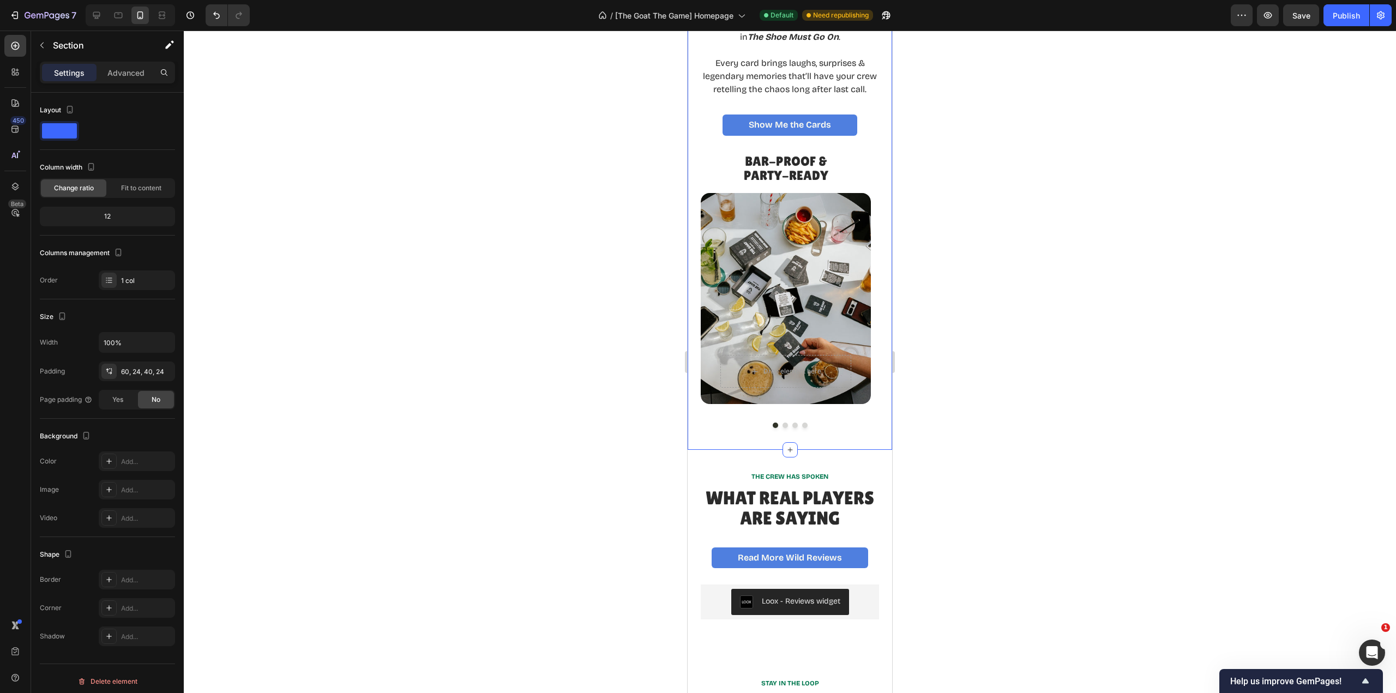
click at [838, 444] on div "WHAT’S IN THE DECK Text Block 101 REASONS YOUR CREW WILL THANK YOU. Heading 101…" at bounding box center [790, 90] width 205 height 719
click at [140, 372] on div "60, 24, 40, 24" at bounding box center [146, 372] width 51 height 10
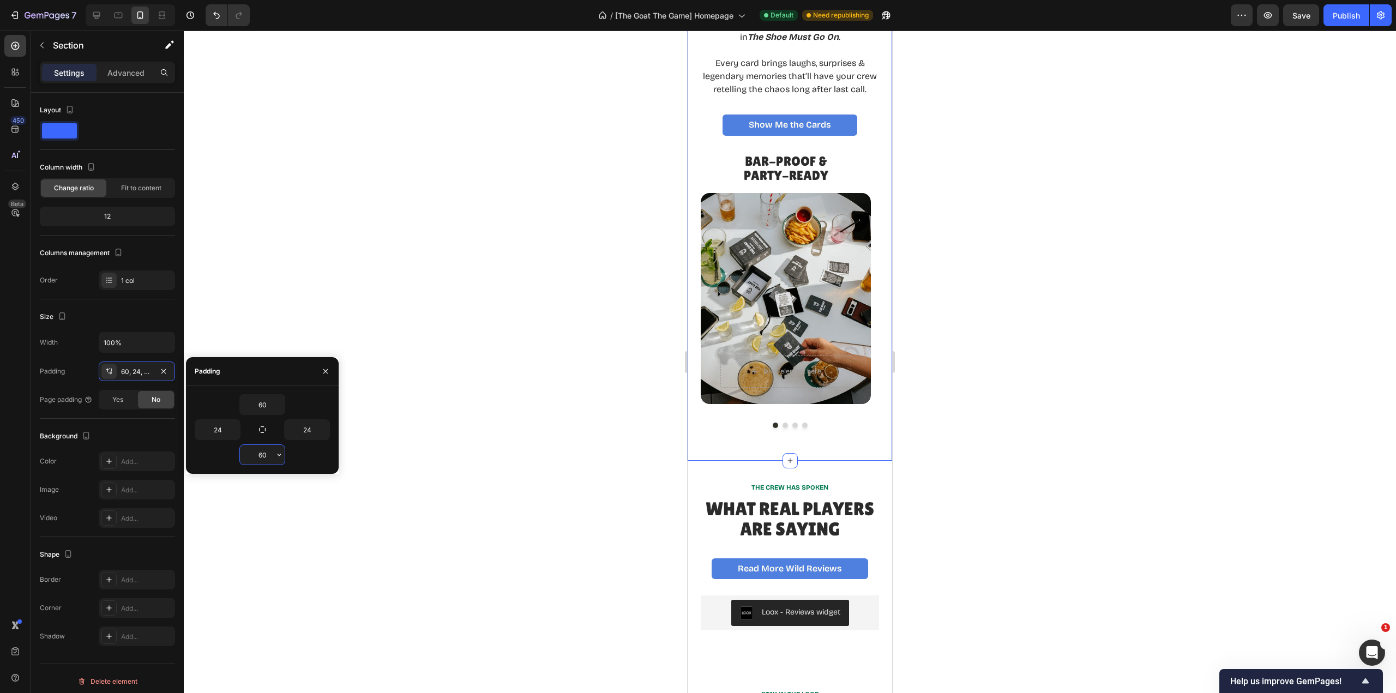
type input "60"
click at [852, 492] on div "THE CREW HAS SPOKEN Text Block What Real Players Are Saying Heading Read More W…" at bounding box center [790, 556] width 205 height 191
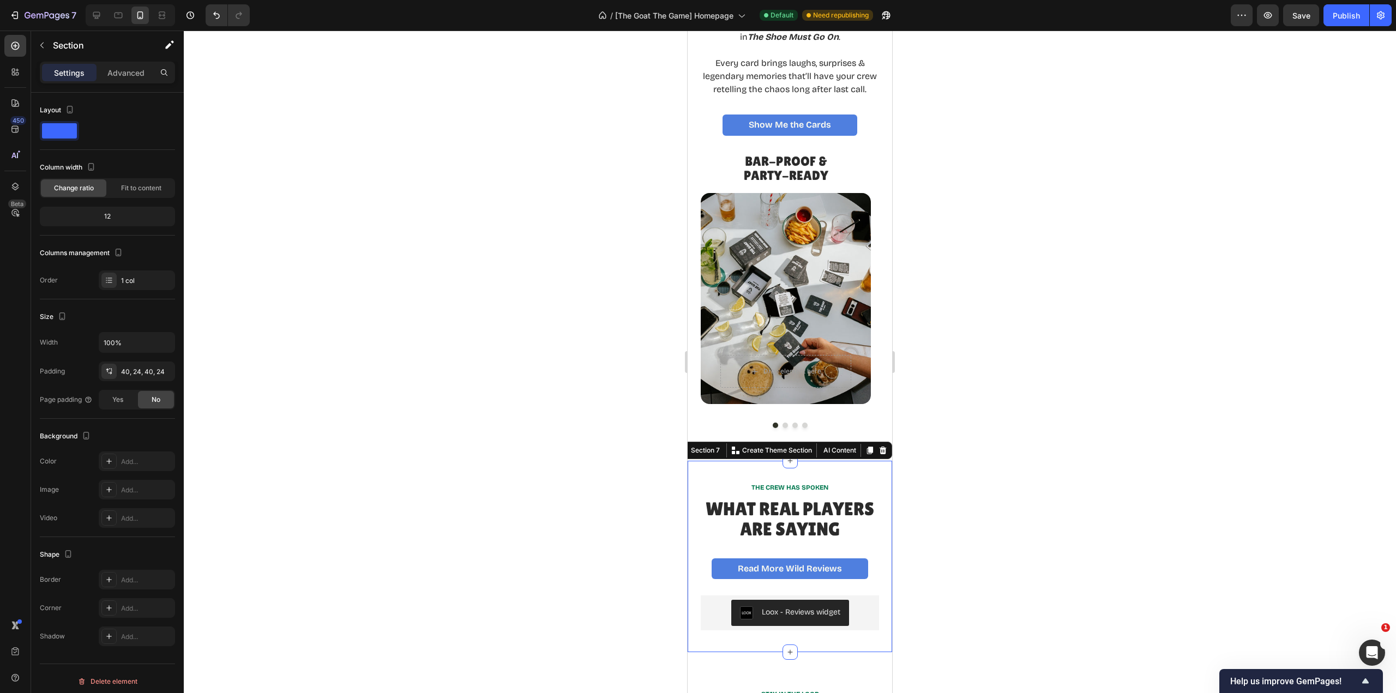
scroll to position [5, 0]
click at [851, 483] on div "THE CREW HAS SPOKEN Text Block What Real Players Are Saying Heading Read More W…" at bounding box center [790, 556] width 205 height 191
click at [138, 369] on div "40, 24, 40, 24" at bounding box center [146, 367] width 51 height 10
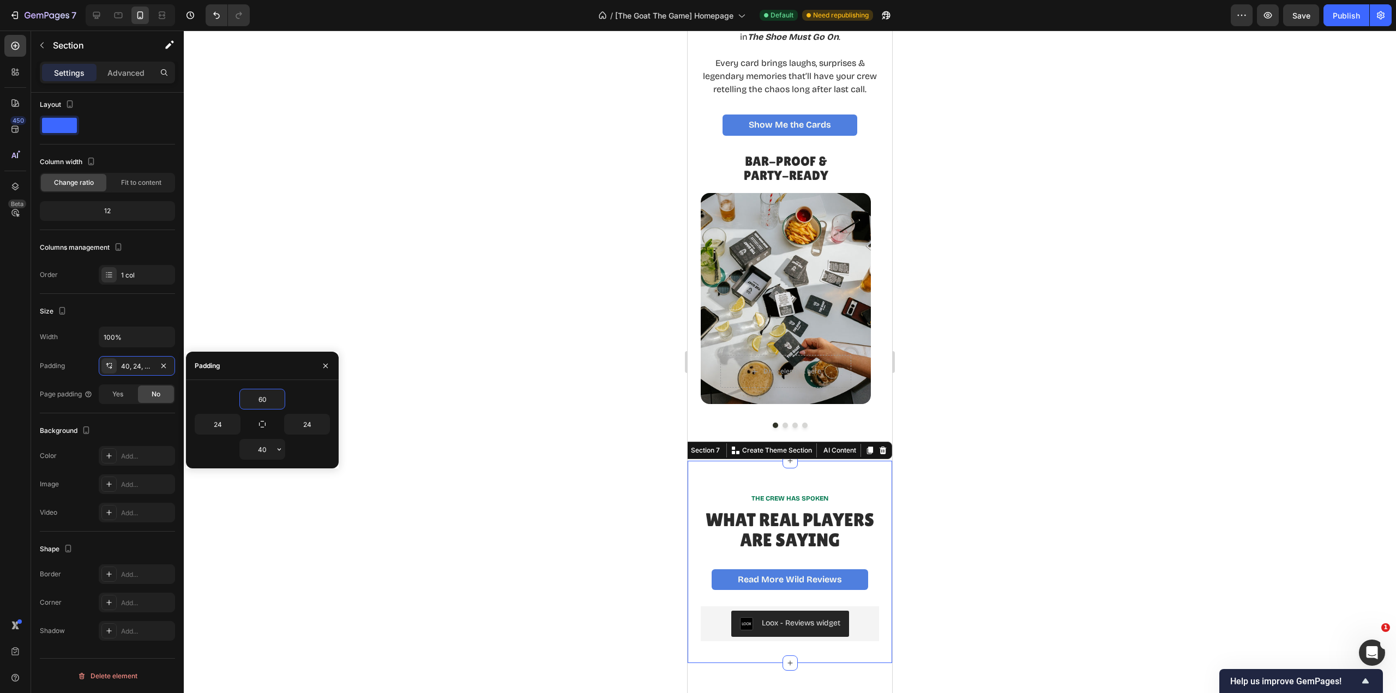
type input "60"
click at [271, 448] on input "40" at bounding box center [262, 450] width 45 height 20
type input "60"
click at [587, 501] on div at bounding box center [790, 362] width 1212 height 663
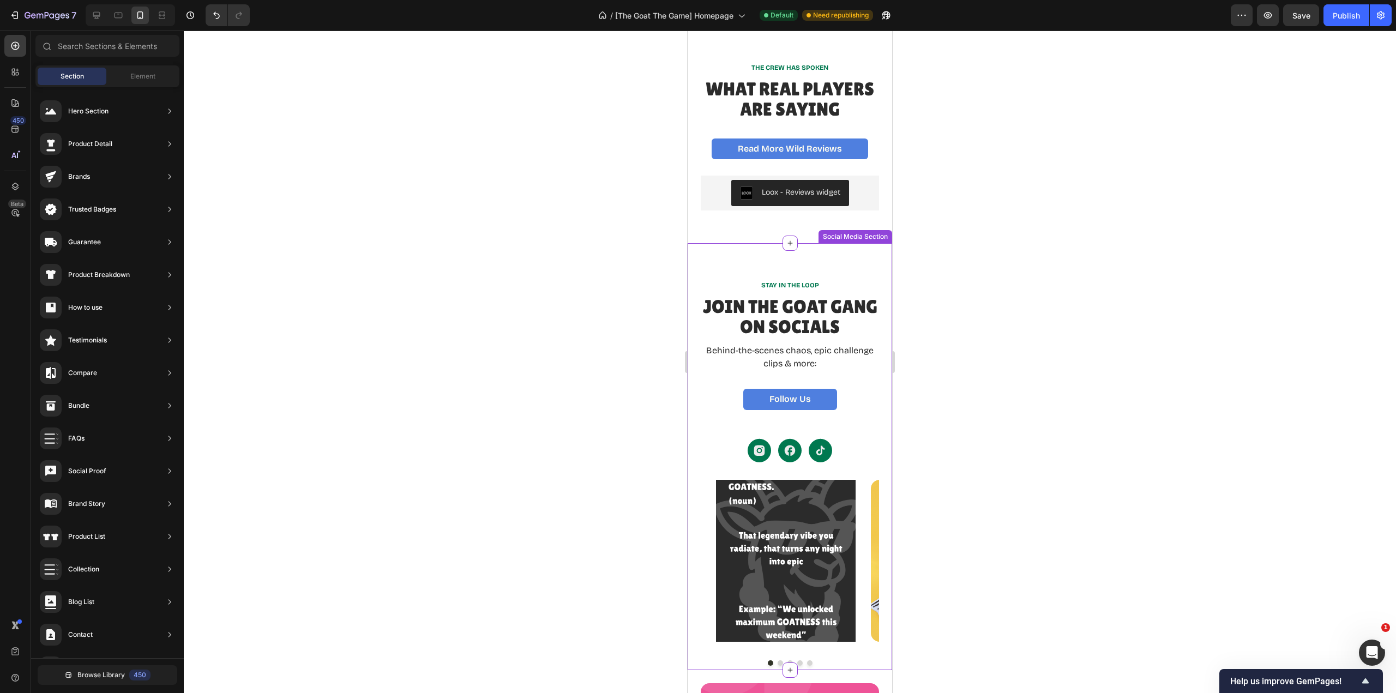
scroll to position [2641, 0]
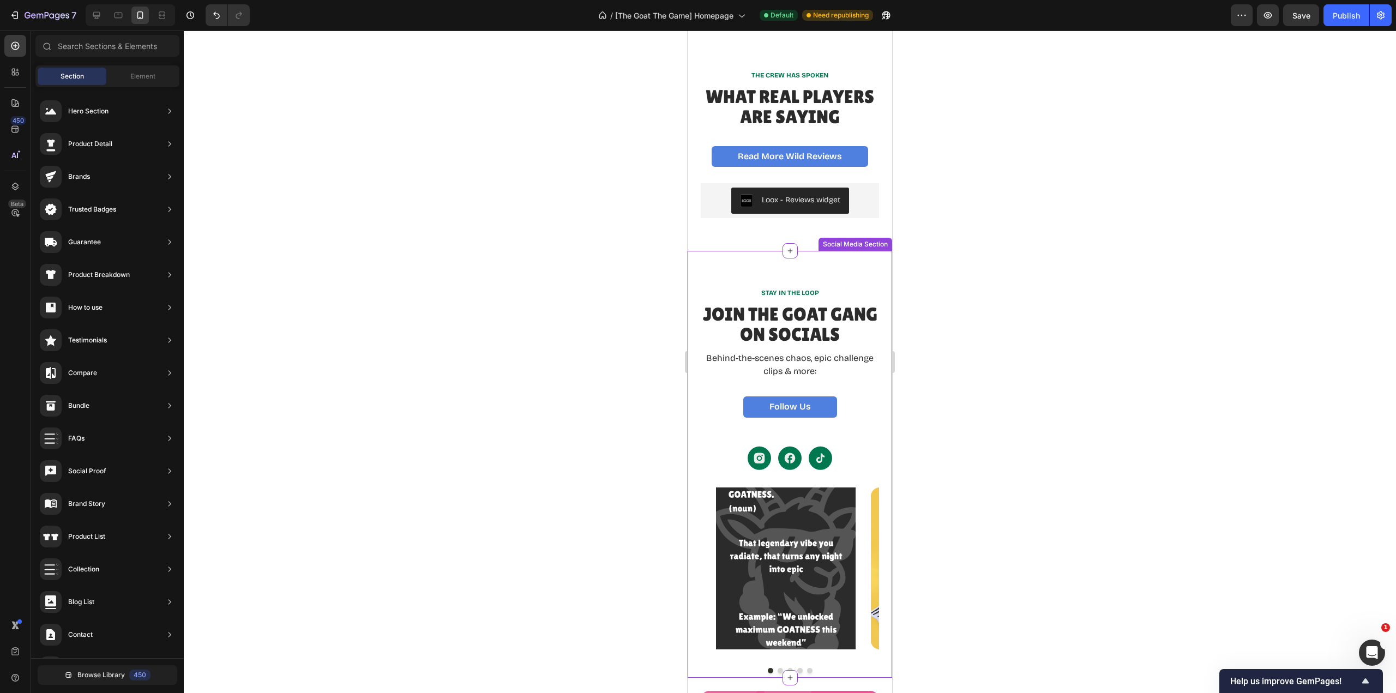
click at [824, 272] on div "STAY IN THE LOOP Text Block Join the GOAT Gang on Socials Heading Behind-the-sc…" at bounding box center [790, 464] width 205 height 427
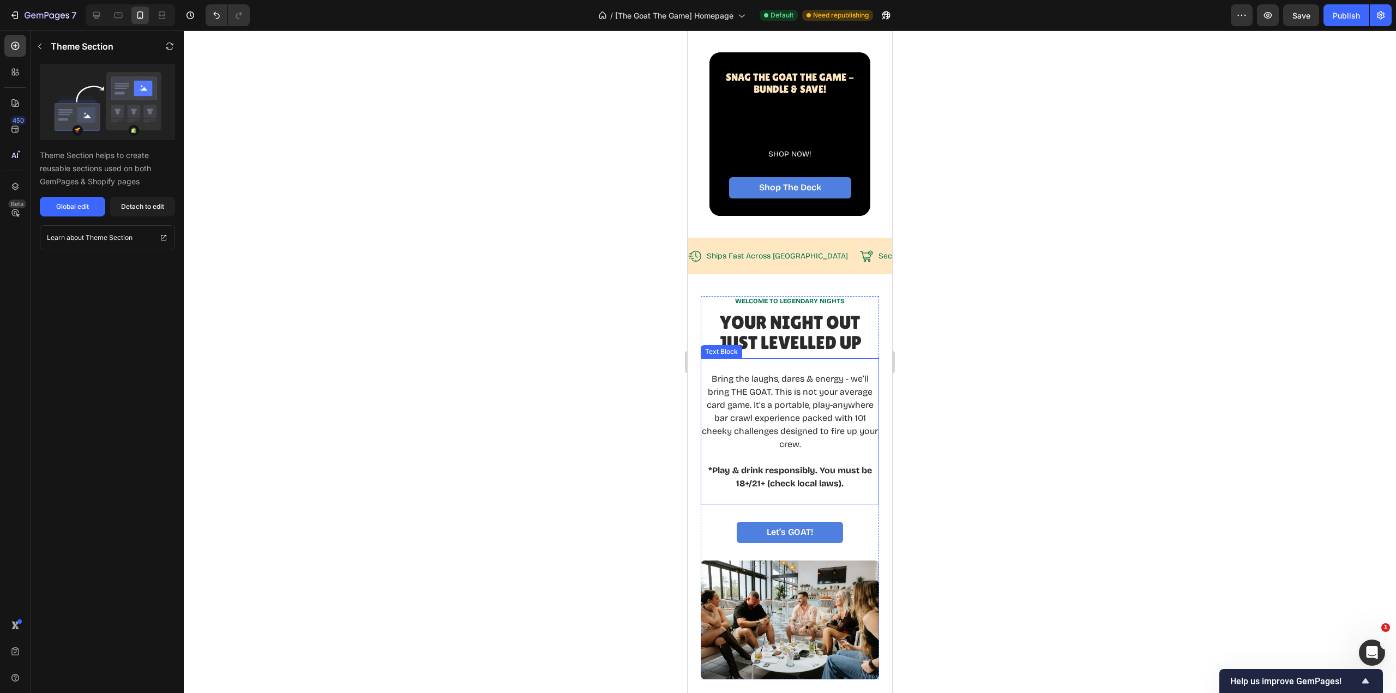
scroll to position [0, 0]
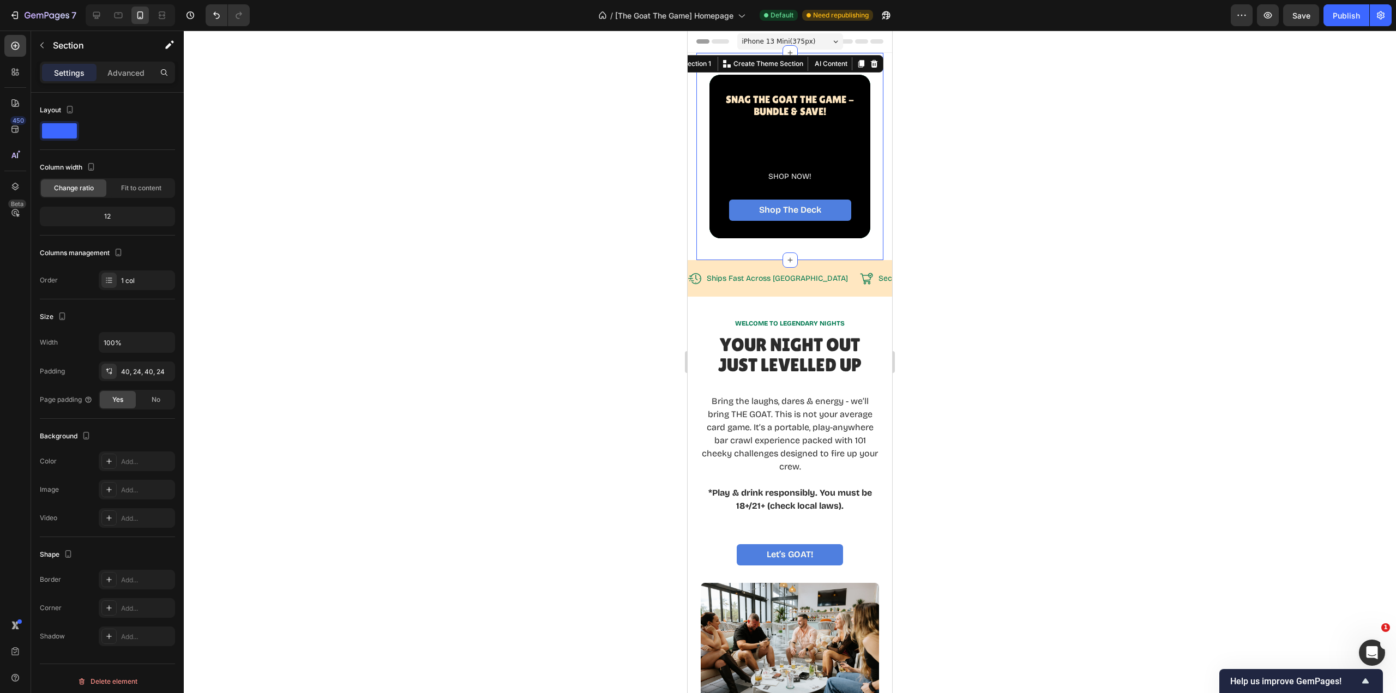
click at [825, 249] on div "Snag The GOAT THE Game - BUNDLE & SAVE! Heading SHOP NOW! Text Block Shop The D…" at bounding box center [789, 156] width 187 height 207
click at [136, 371] on div "40, 24, 40, 24" at bounding box center [146, 372] width 51 height 10
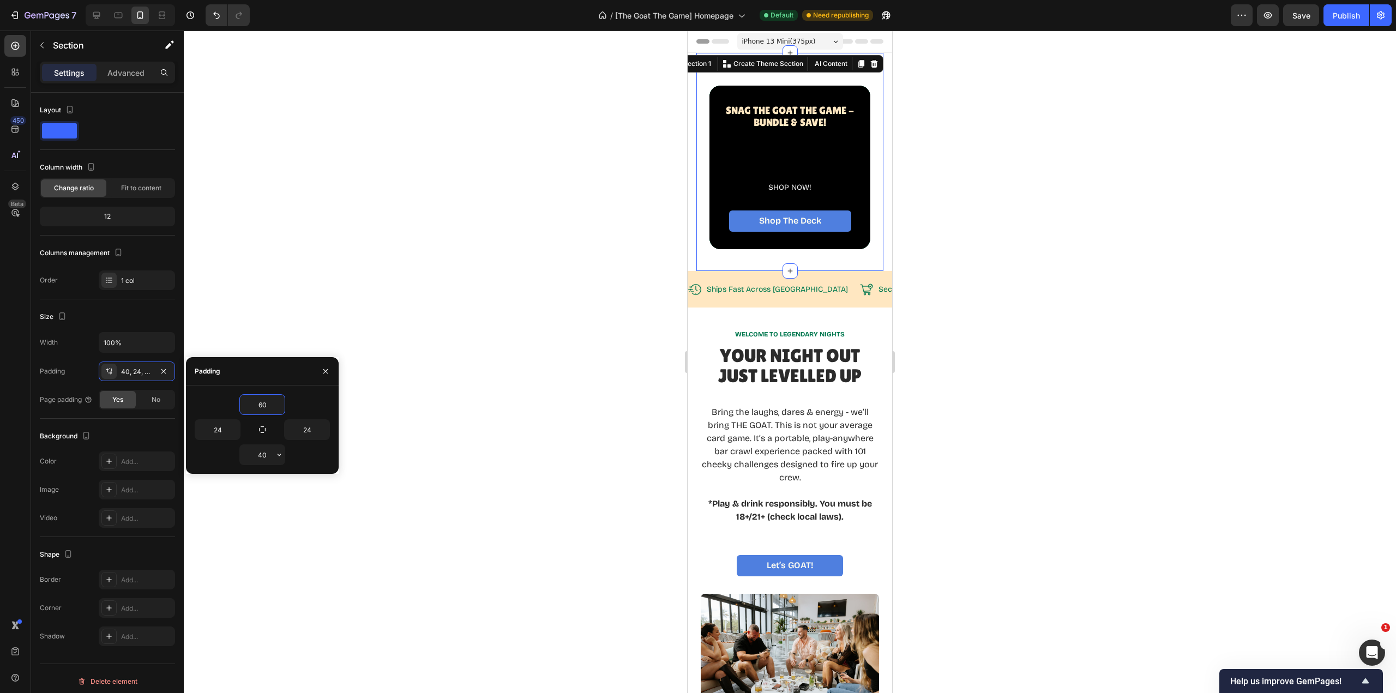
type input "60"
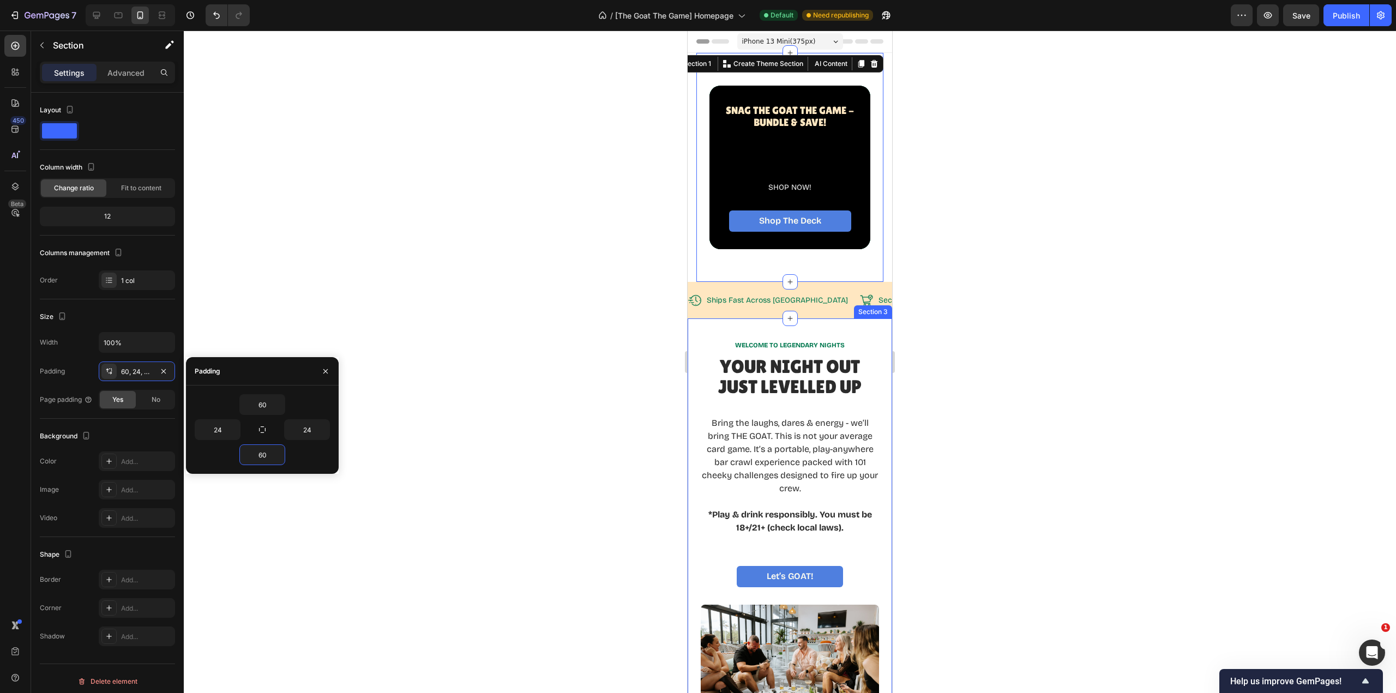
click at [862, 329] on div "WELCOME TO LEGENDARY NIGHTS Text Block Your Night Out Just LevelLED Up Heading …" at bounding box center [790, 531] width 205 height 427
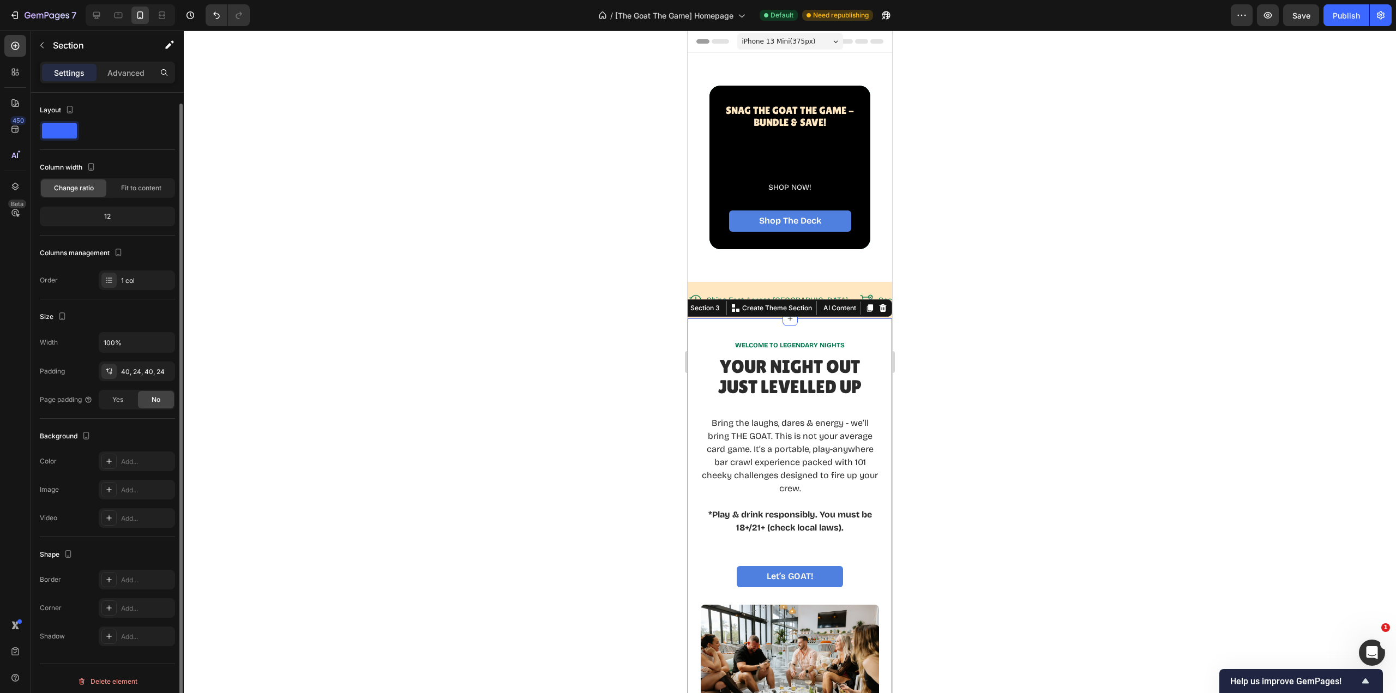
scroll to position [5, 0]
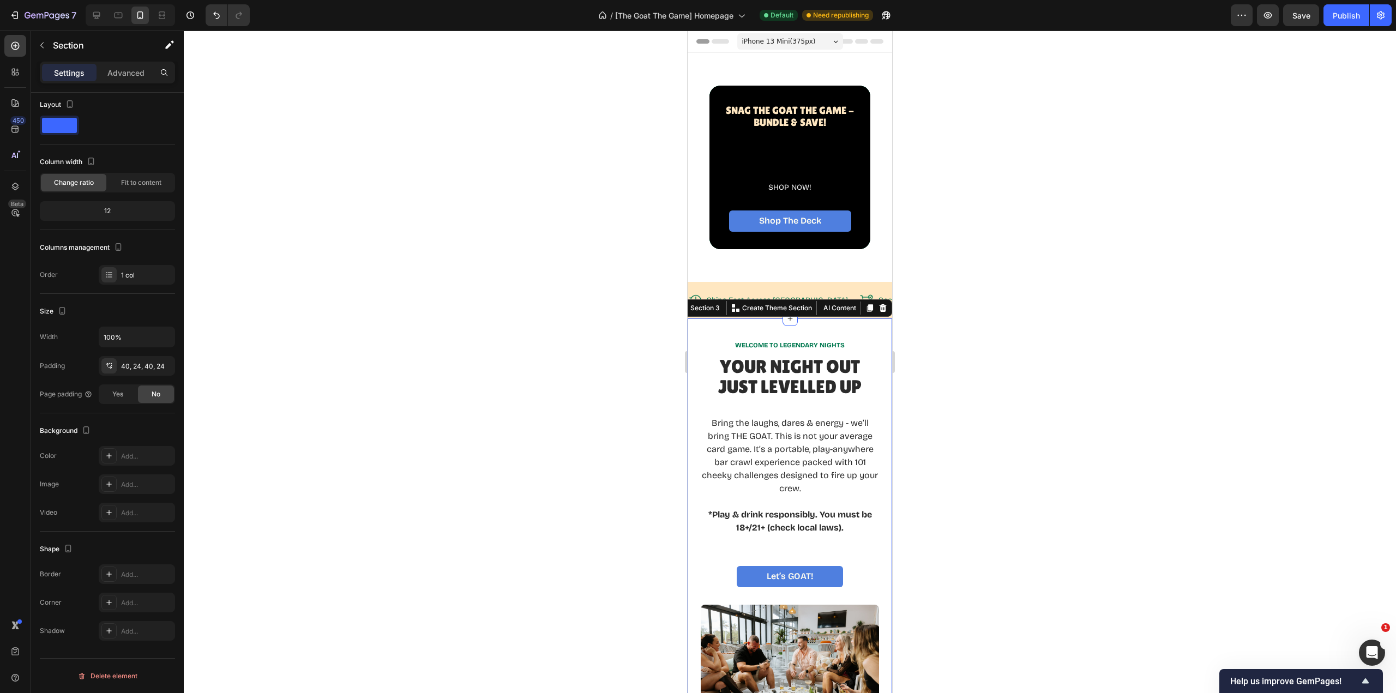
click at [145, 368] on div "40, 24, 40, 24" at bounding box center [146, 367] width 51 height 10
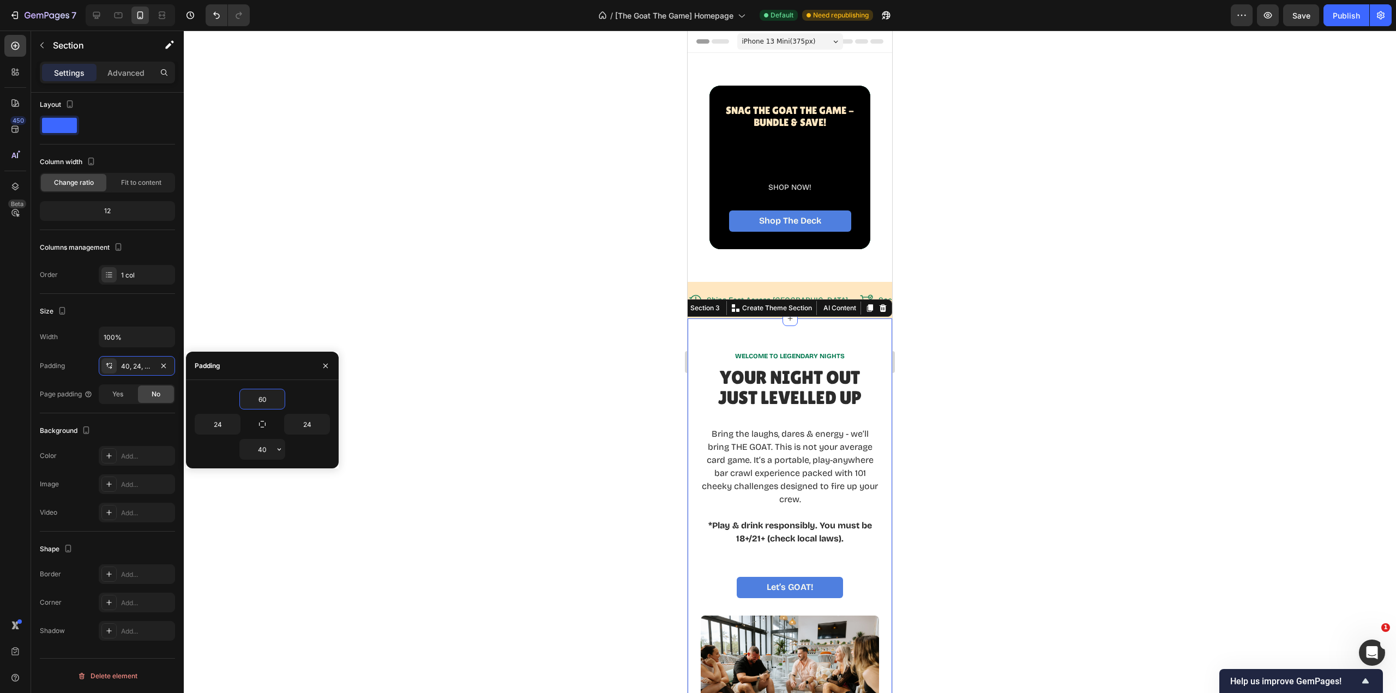
type input "60"
click at [268, 451] on input "40" at bounding box center [262, 450] width 45 height 20
type input "60"
click at [473, 490] on div at bounding box center [790, 362] width 1212 height 663
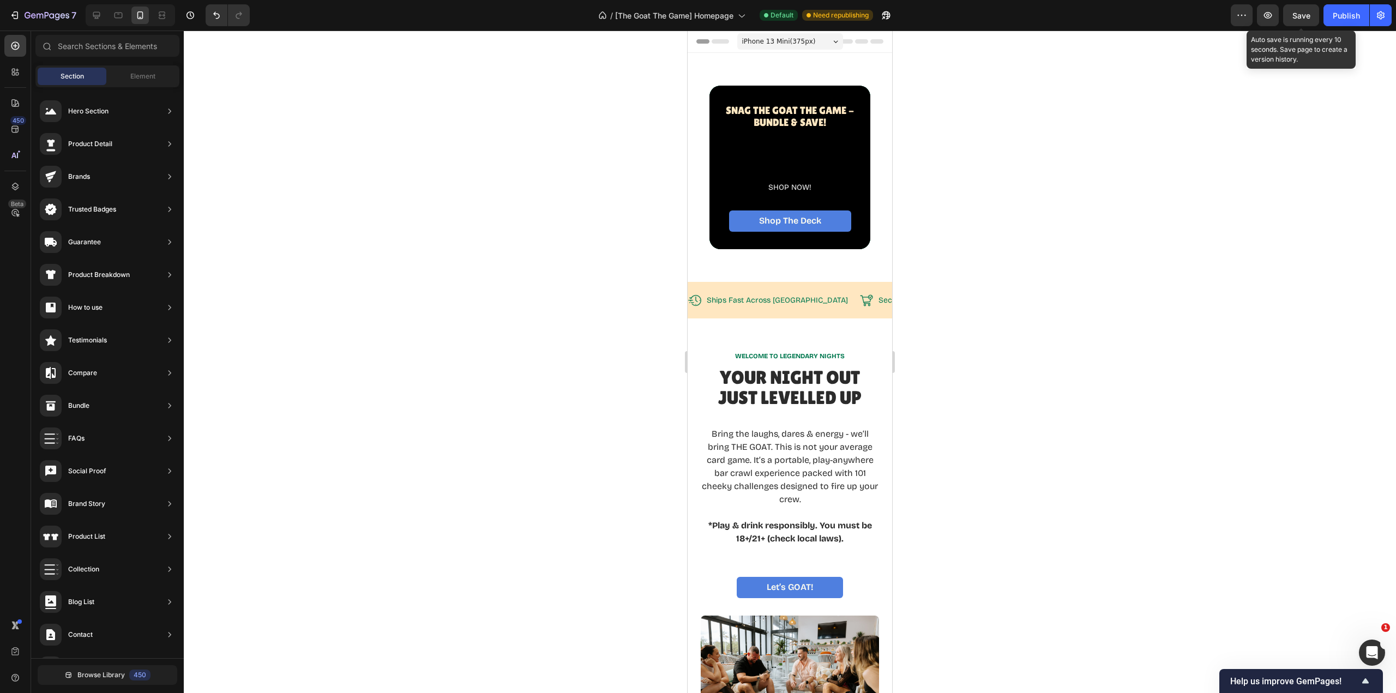
click at [1297, 19] on span "Save" at bounding box center [1302, 15] width 18 height 9
click at [1341, 19] on div "Publish" at bounding box center [1346, 15] width 27 height 11
click at [118, 14] on icon at bounding box center [118, 15] width 11 height 11
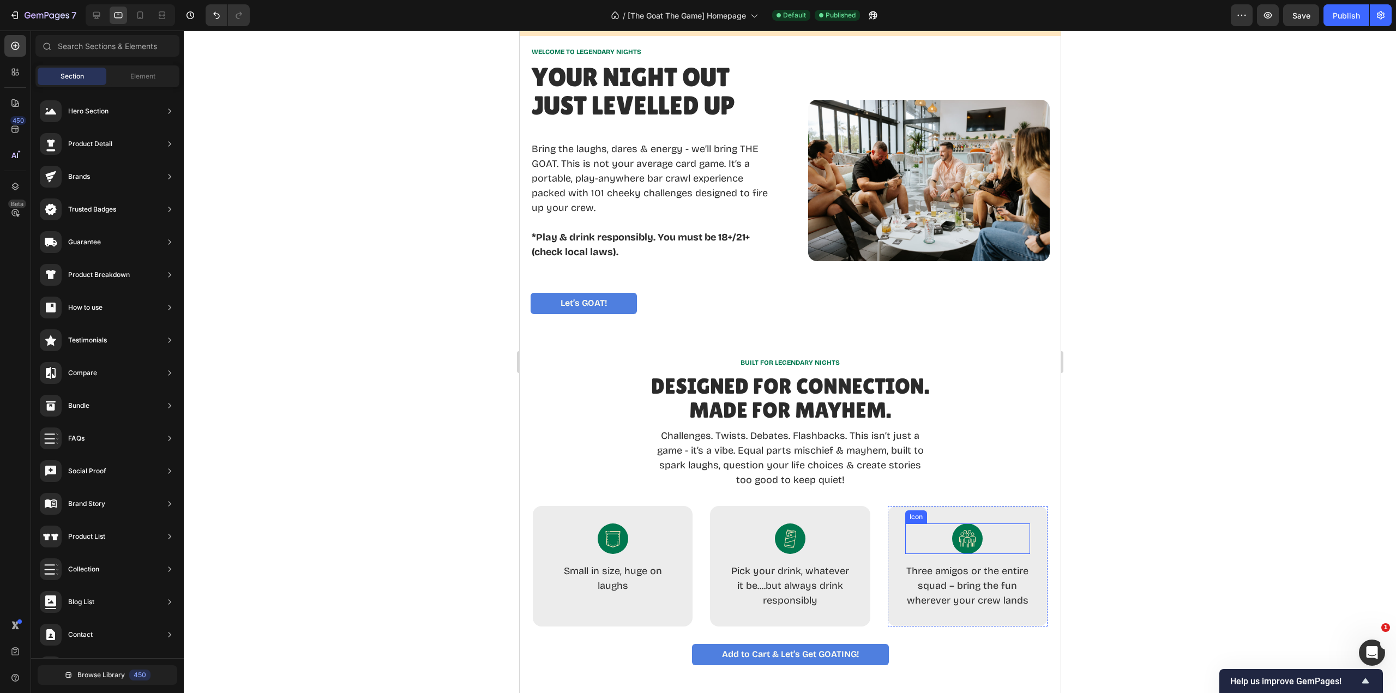
scroll to position [273, 0]
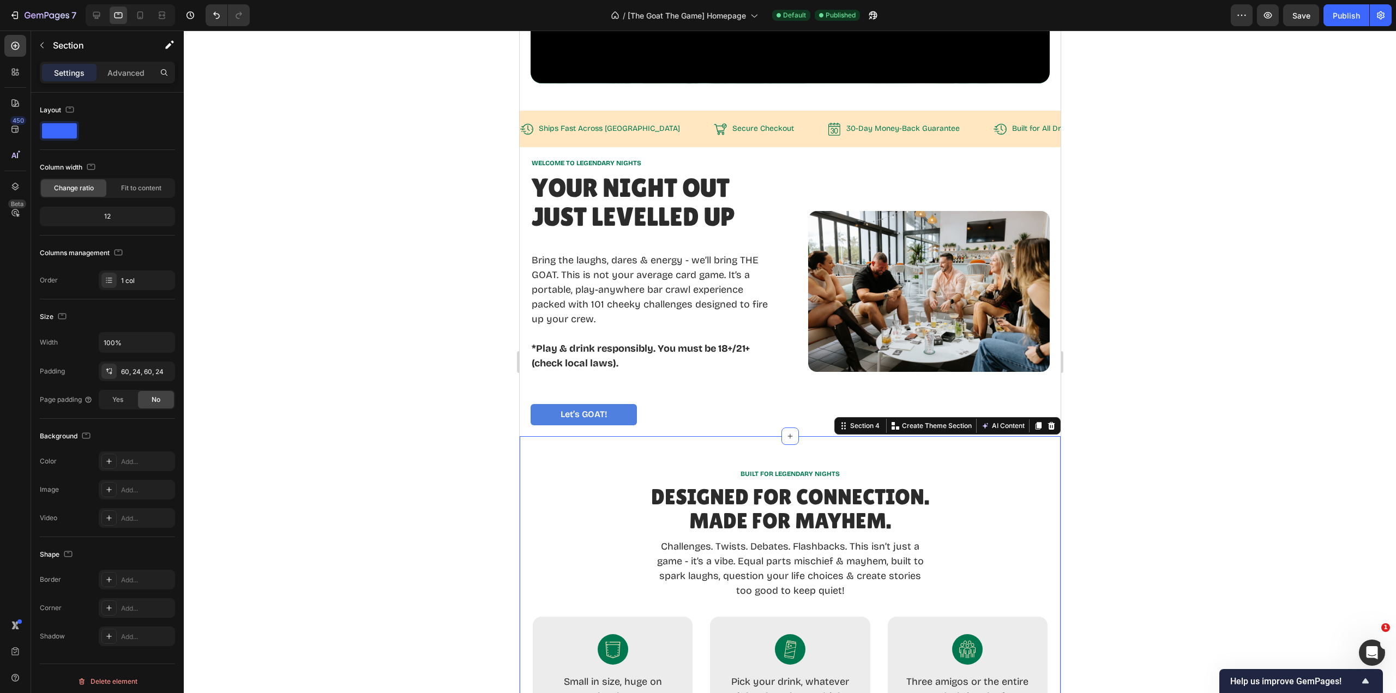
click at [938, 456] on div "BUILT FOR LEGENDARY NIGHTS Text Block Designed for Connection. Made for Mayhem.…" at bounding box center [789, 622] width 541 height 372
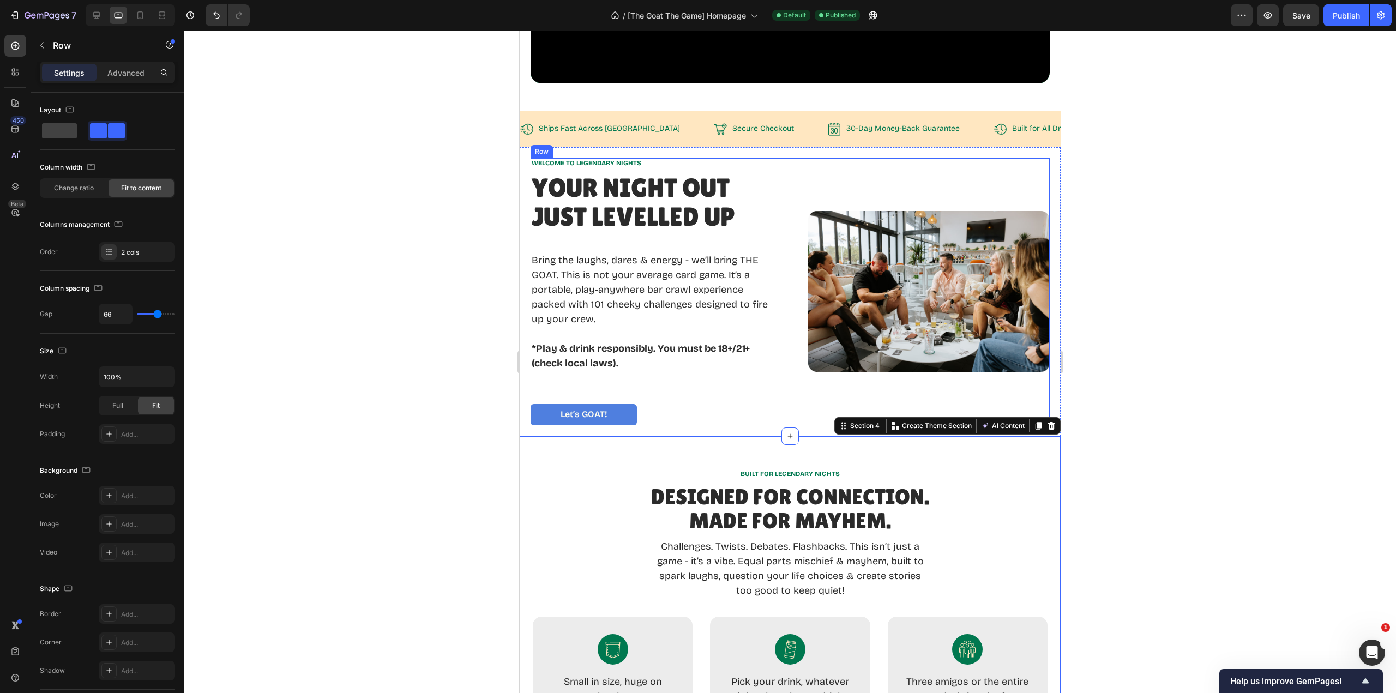
click at [808, 165] on div "Image" at bounding box center [929, 291] width 242 height 267
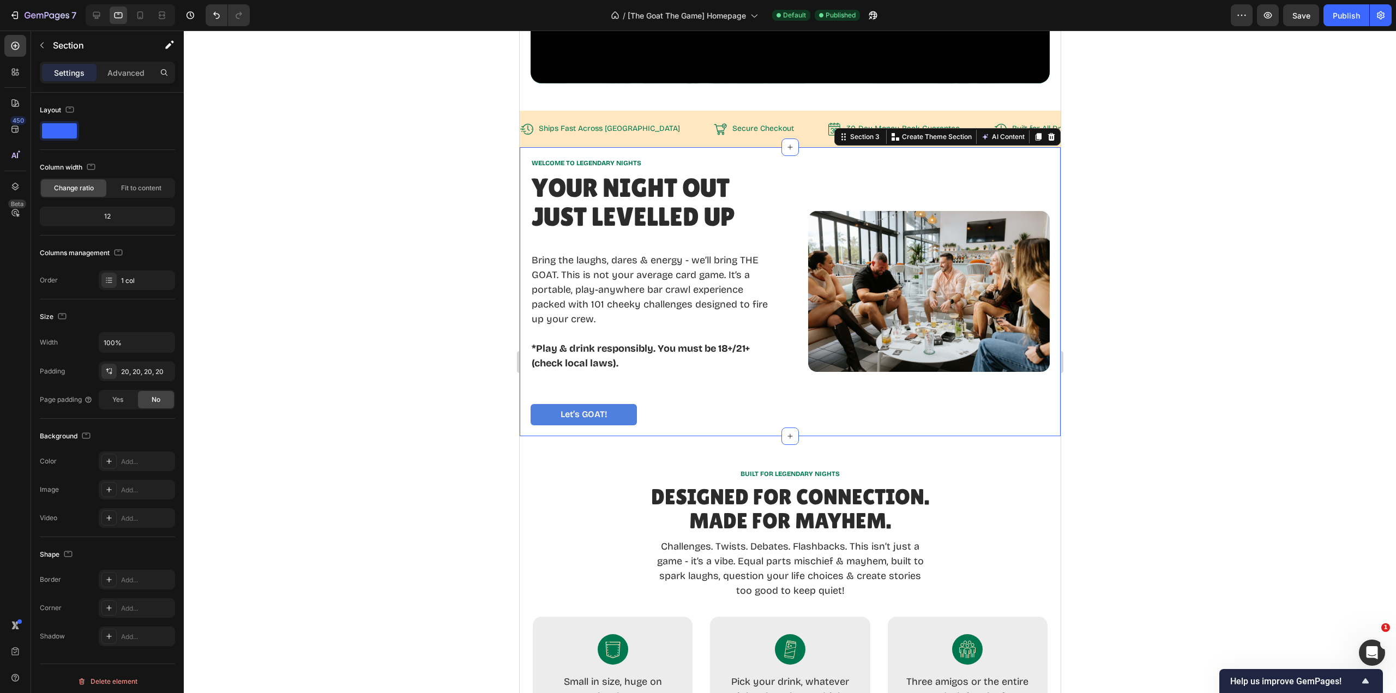
click at [1006, 147] on div "WELCOME TO LEGENDARY NIGHTS Text Block Your Night Out Just LevelLED Up Heading …" at bounding box center [789, 291] width 541 height 289
click at [141, 374] on div "20, 20, 20, 20" at bounding box center [146, 372] width 51 height 10
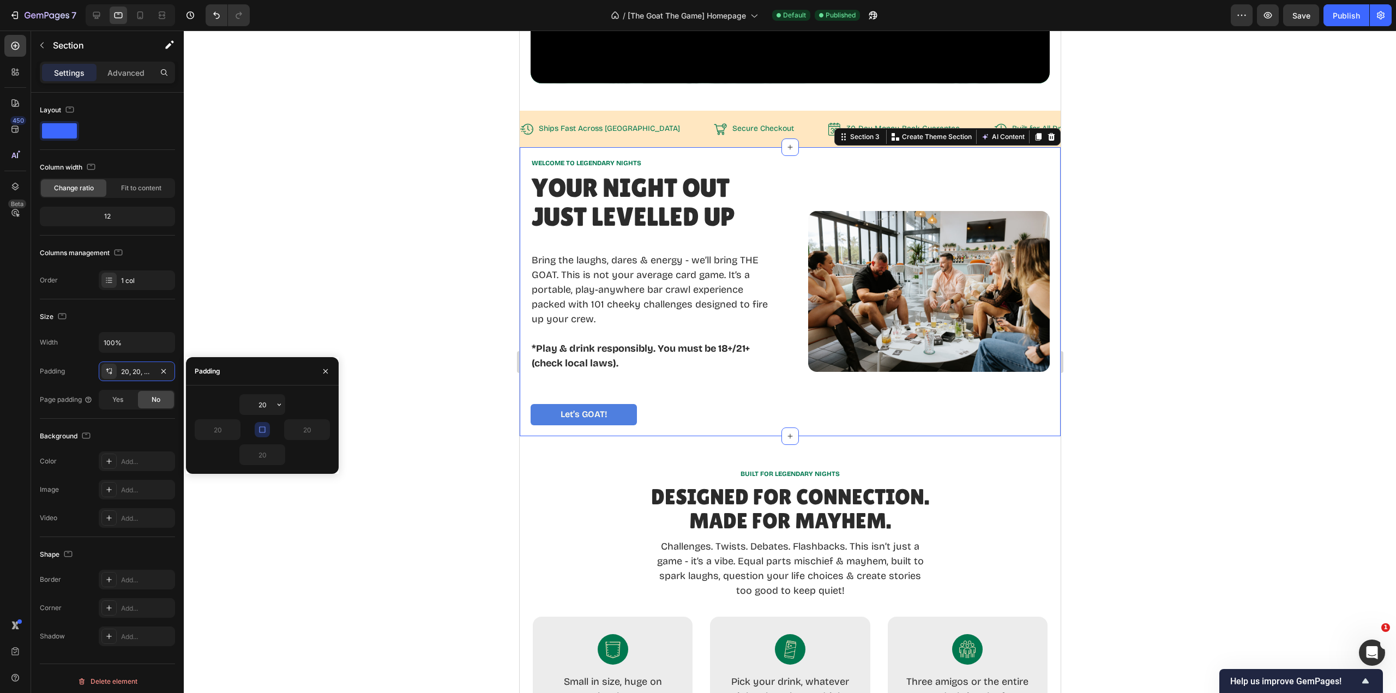
click at [269, 405] on input "20" at bounding box center [262, 405] width 45 height 20
type input "60"
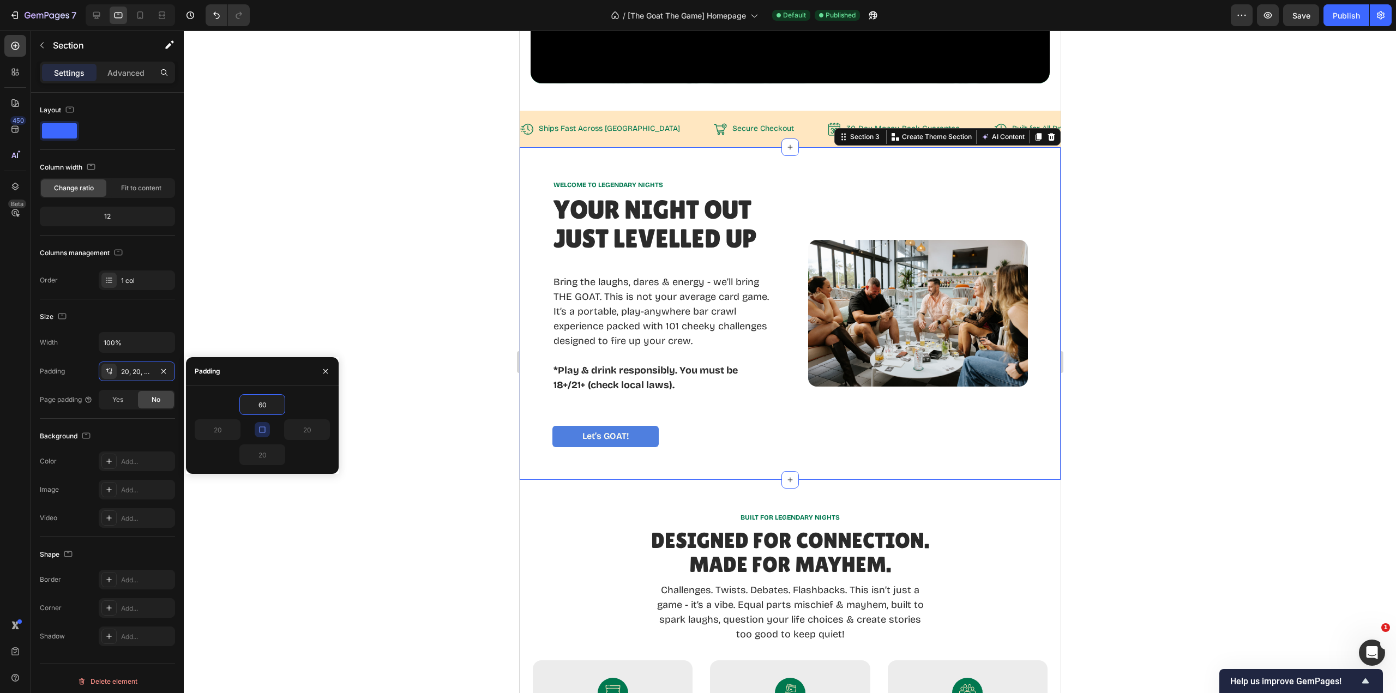
click at [465, 465] on div at bounding box center [790, 362] width 1212 height 663
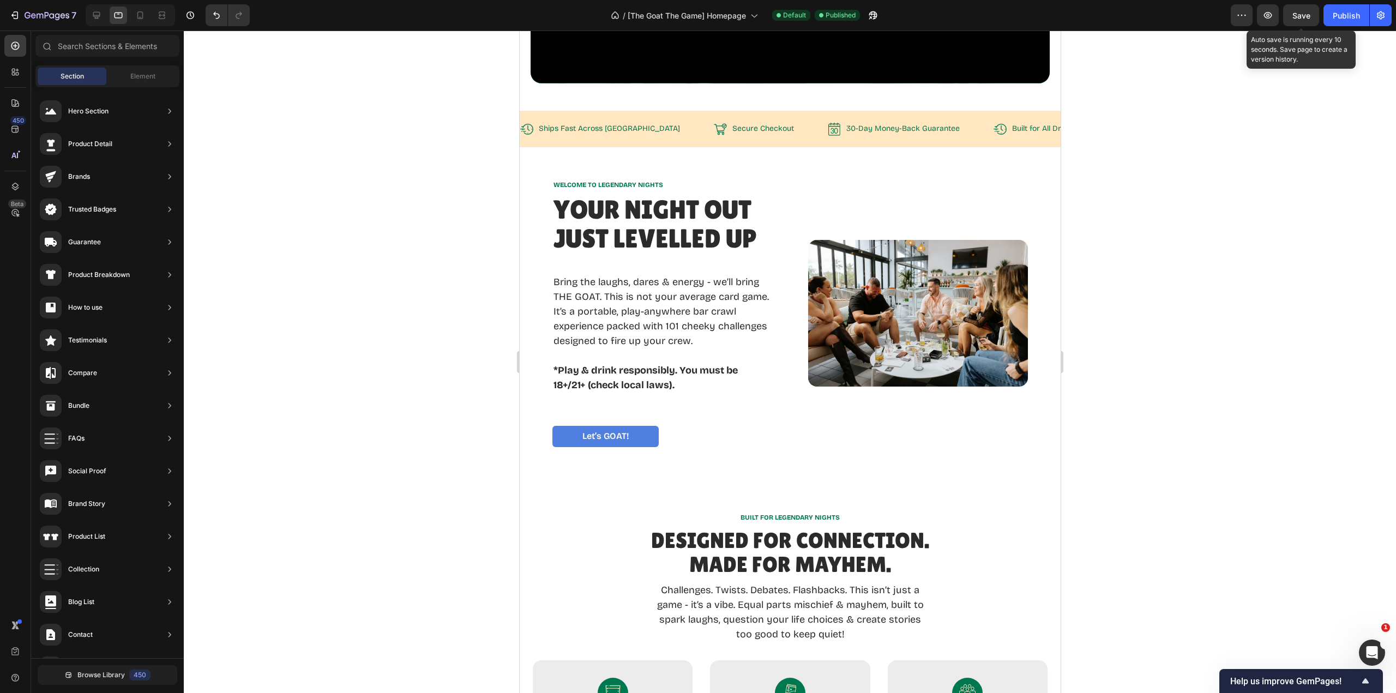
click at [1298, 15] on span "Save" at bounding box center [1302, 15] width 18 height 9
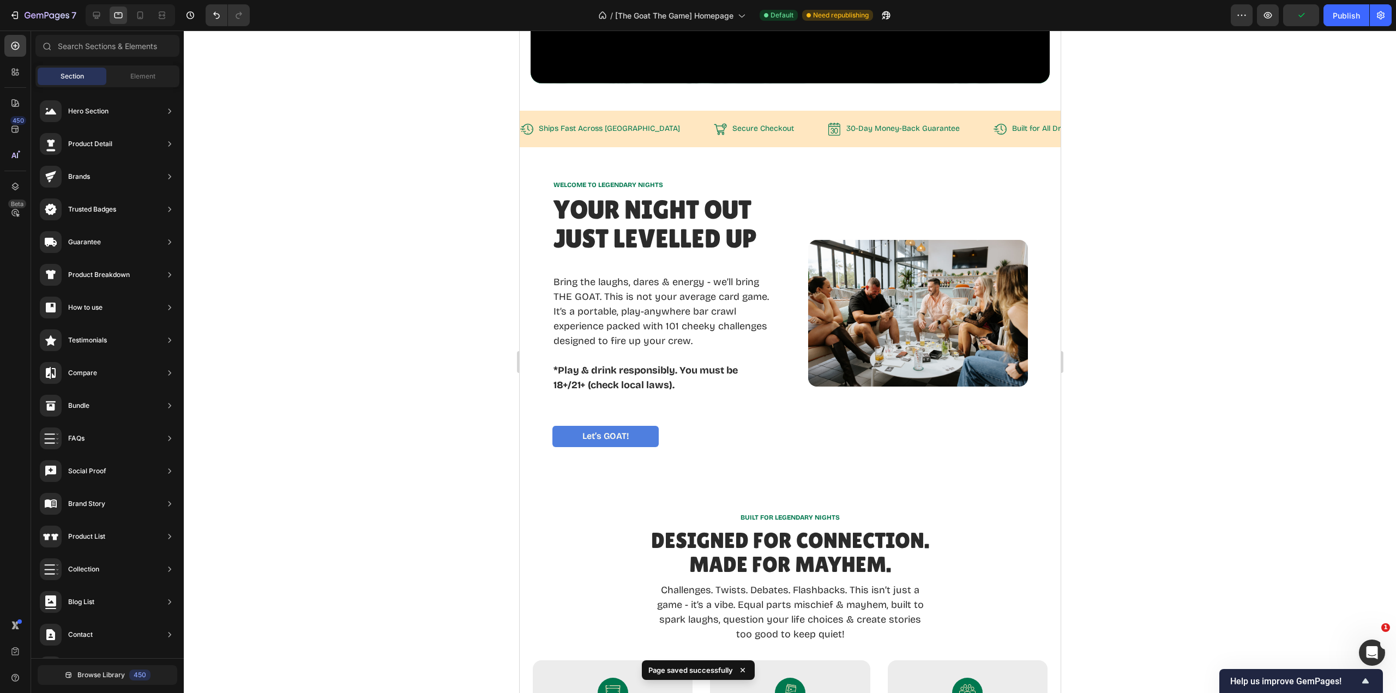
click at [1342, 19] on div "Publish" at bounding box center [1346, 15] width 27 height 11
click at [146, 13] on div at bounding box center [139, 15] width 17 height 17
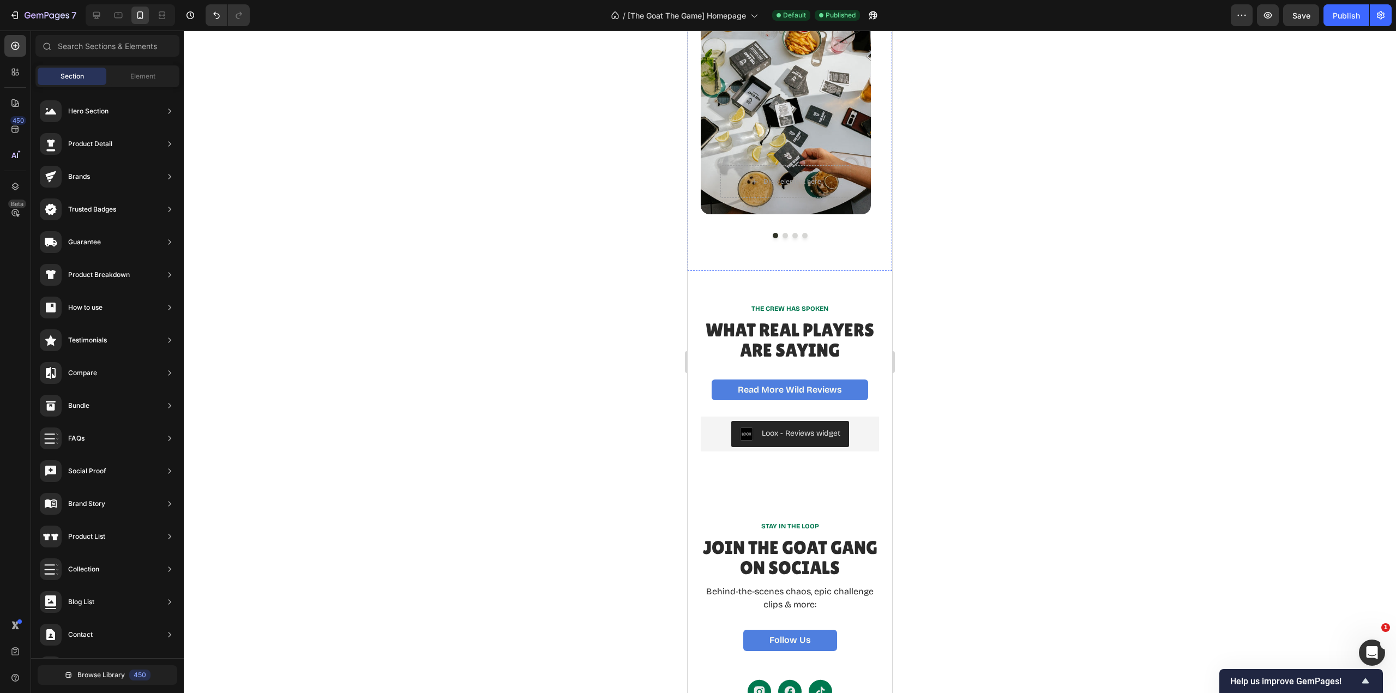
scroll to position [2401, 0]
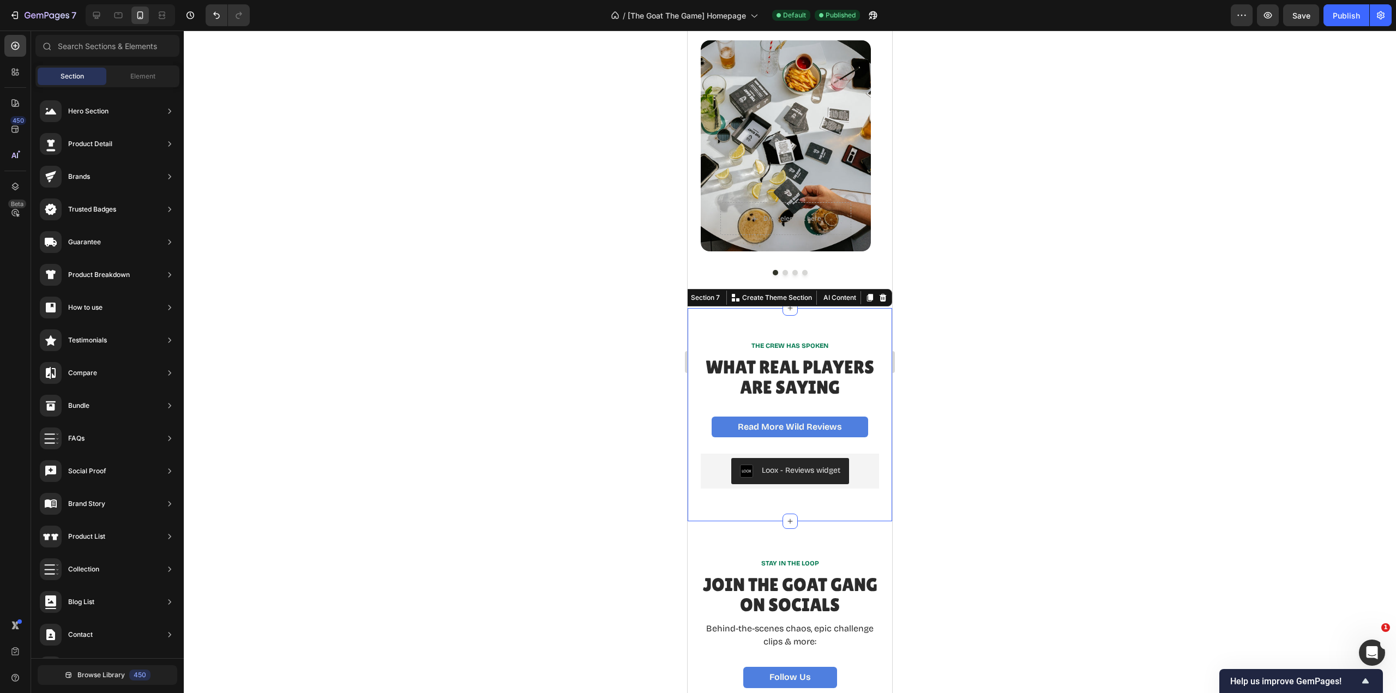
click at [822, 341] on div "THE CREW HAS SPOKEN Text Block What Real Players Are Saying Heading Read More W…" at bounding box center [790, 414] width 205 height 213
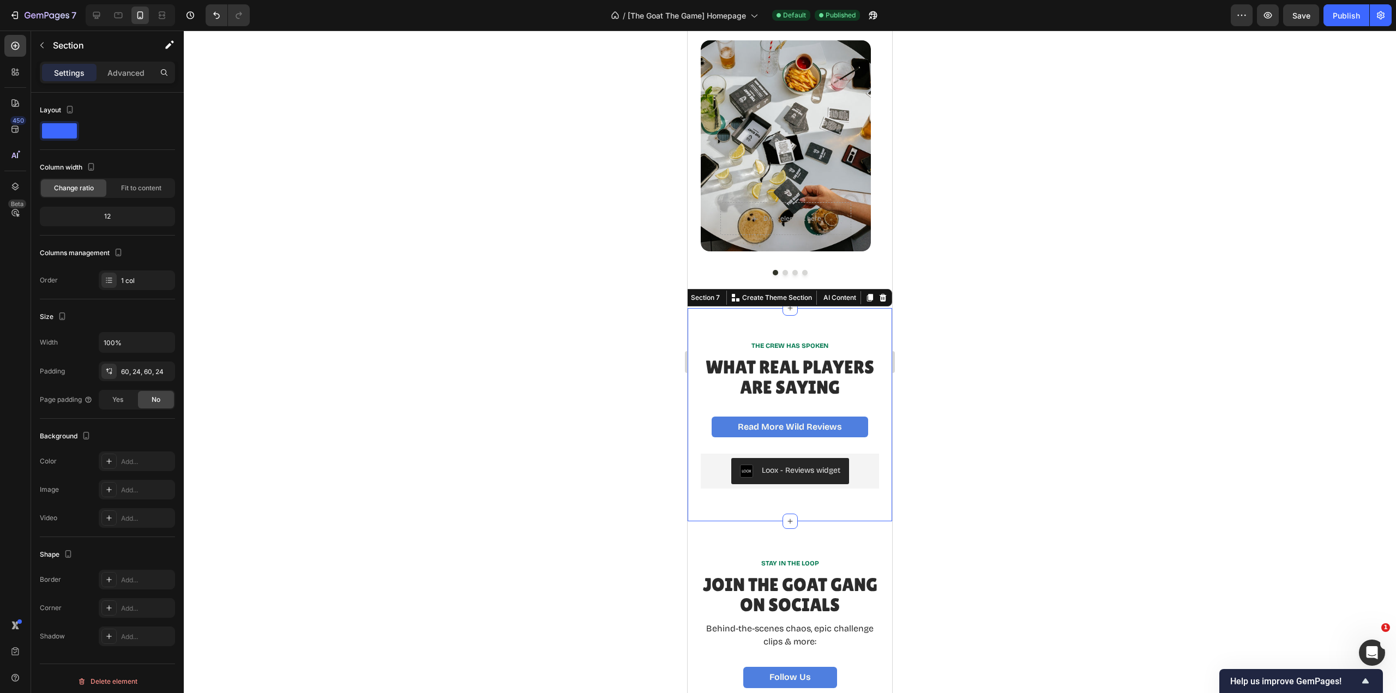
click at [145, 372] on div "60, 24, 60, 24" at bounding box center [146, 372] width 51 height 10
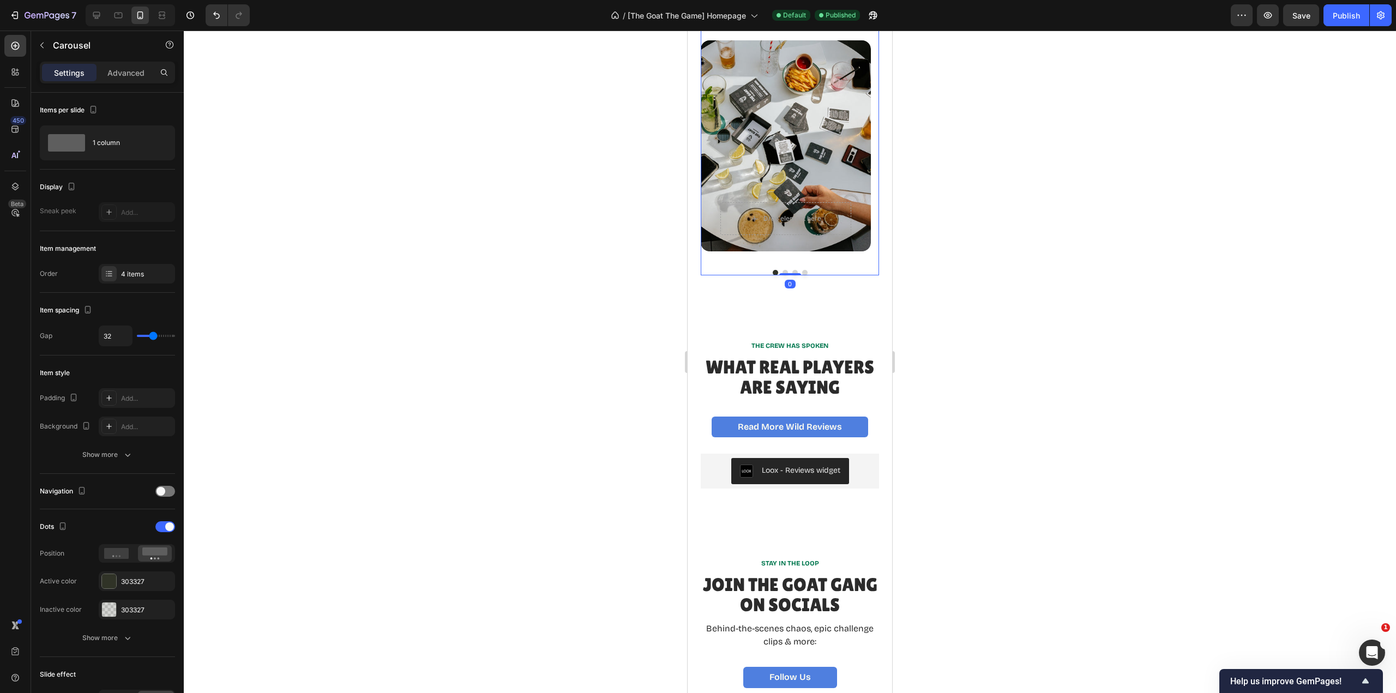
click at [840, 275] on div "Bar-Proof & Party-Ready Heading Drop element here Hero Banner Fast, Fun & Zero …" at bounding box center [790, 138] width 178 height 275
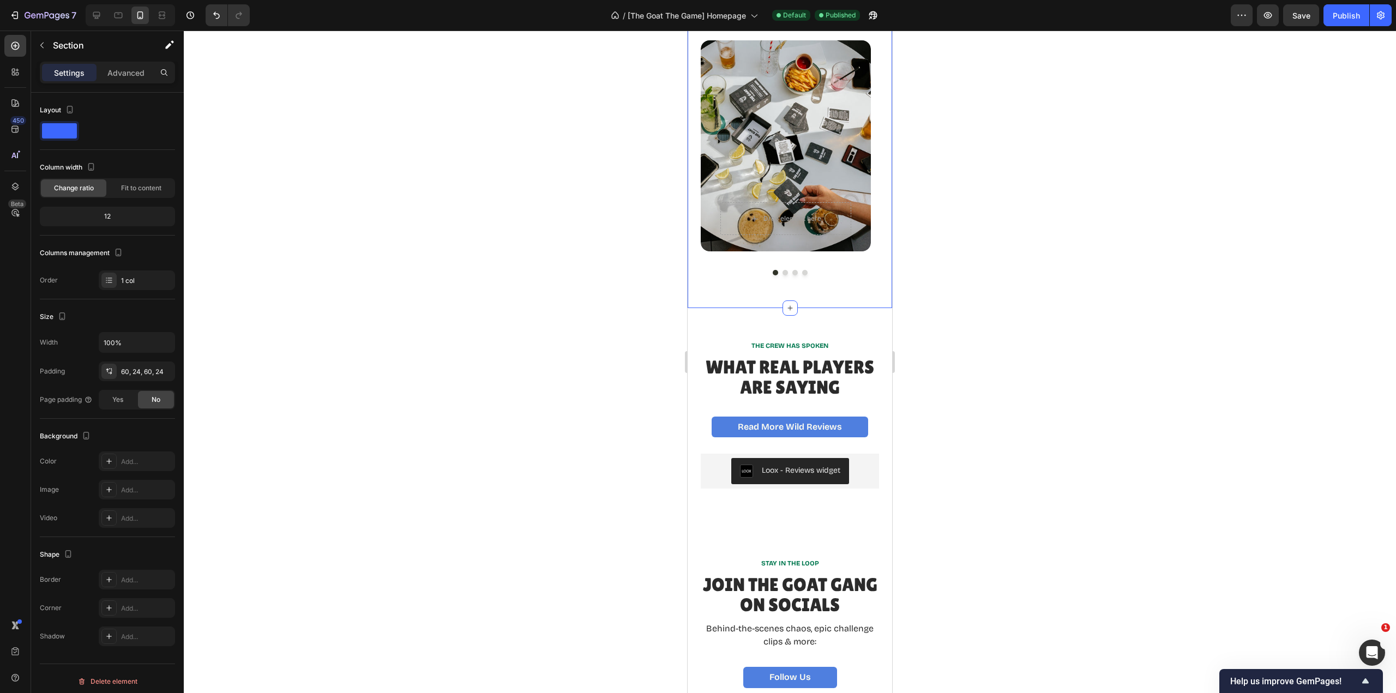
click at [140, 374] on div "60, 24, 60, 24" at bounding box center [146, 372] width 51 height 10
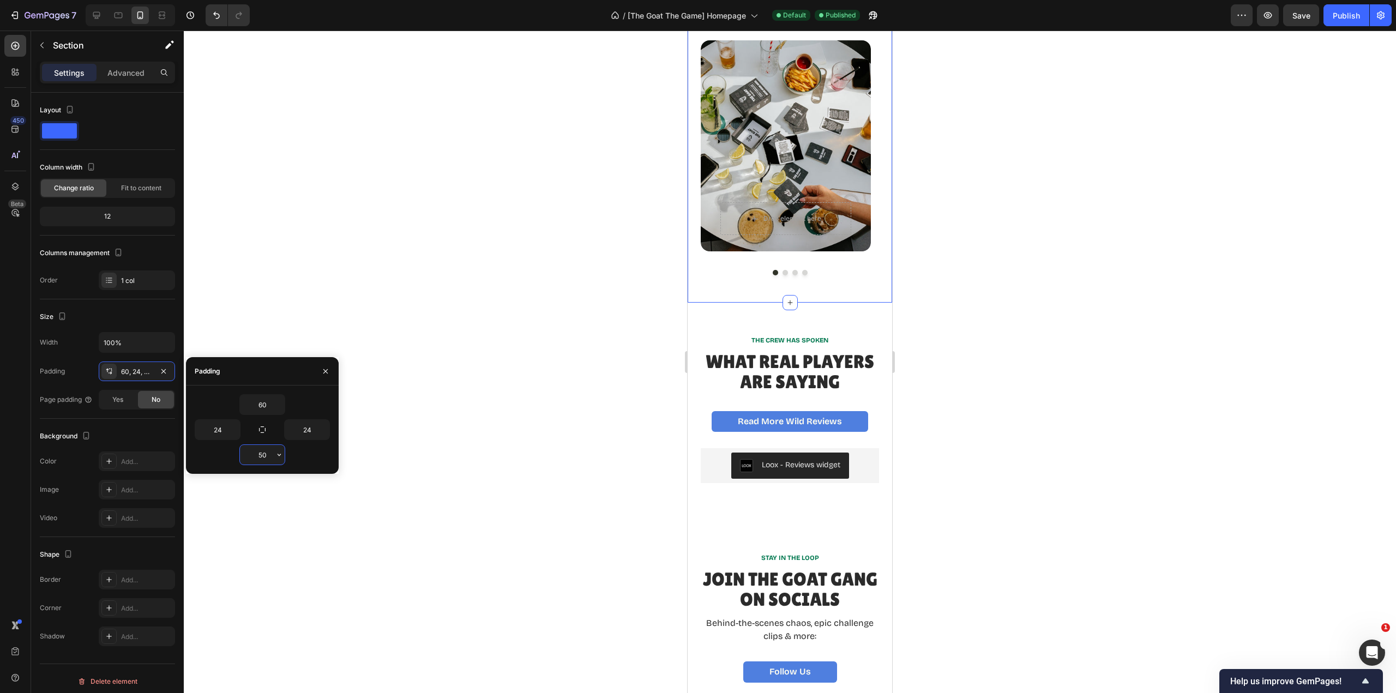
type input "5"
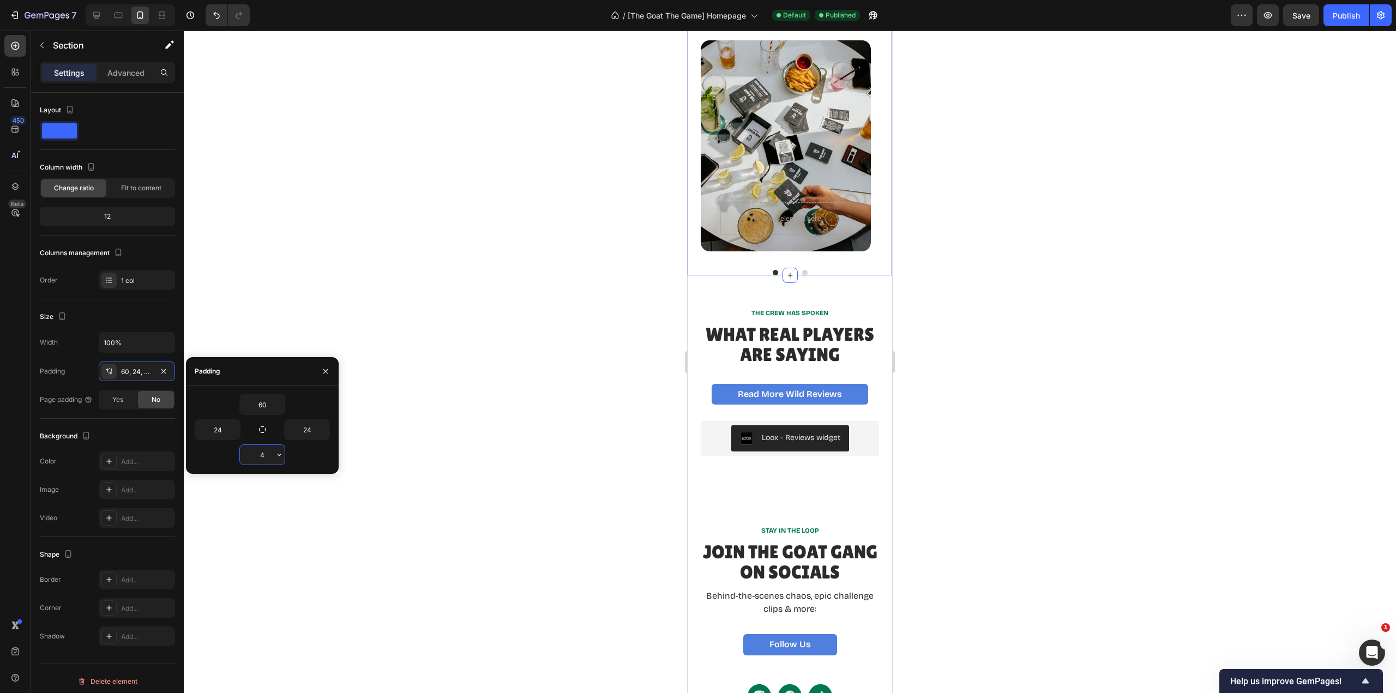
type input "40"
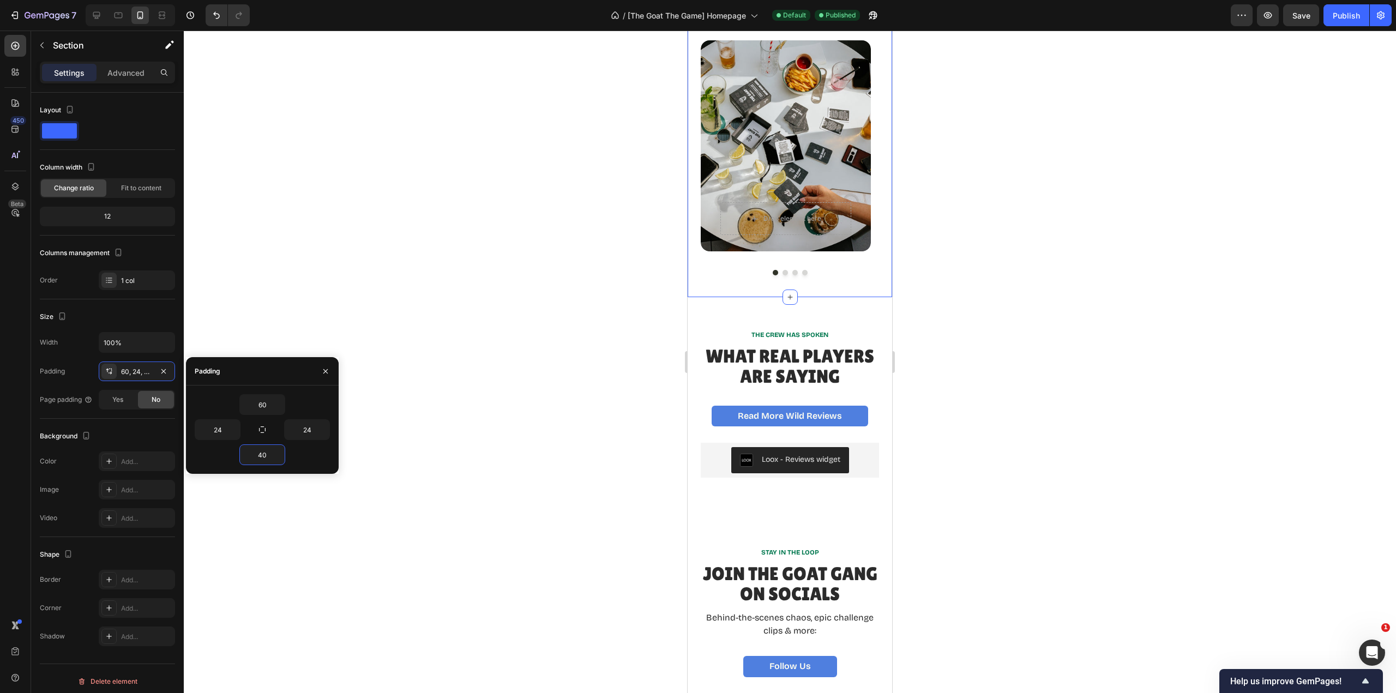
click at [959, 356] on div at bounding box center [790, 362] width 1212 height 663
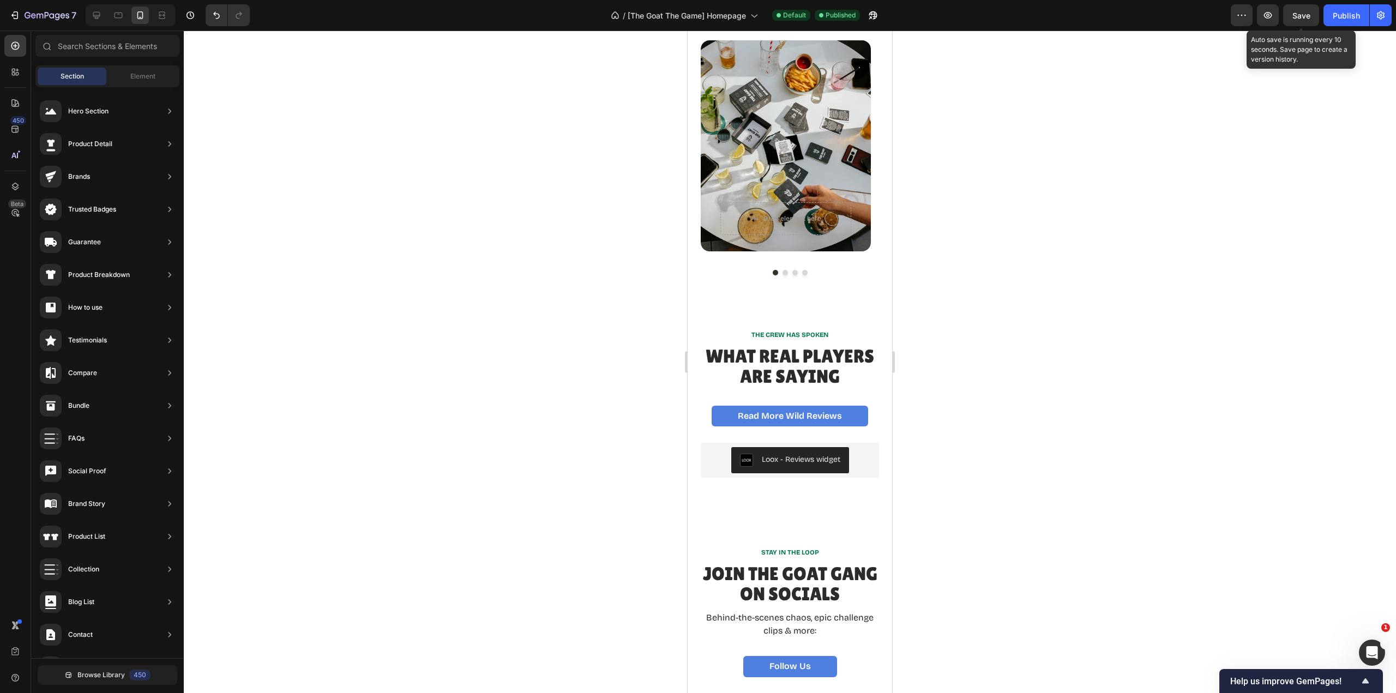
click at [1313, 16] on button "Save" at bounding box center [1301, 15] width 36 height 22
click at [1343, 16] on div "Publish" at bounding box center [1346, 15] width 27 height 11
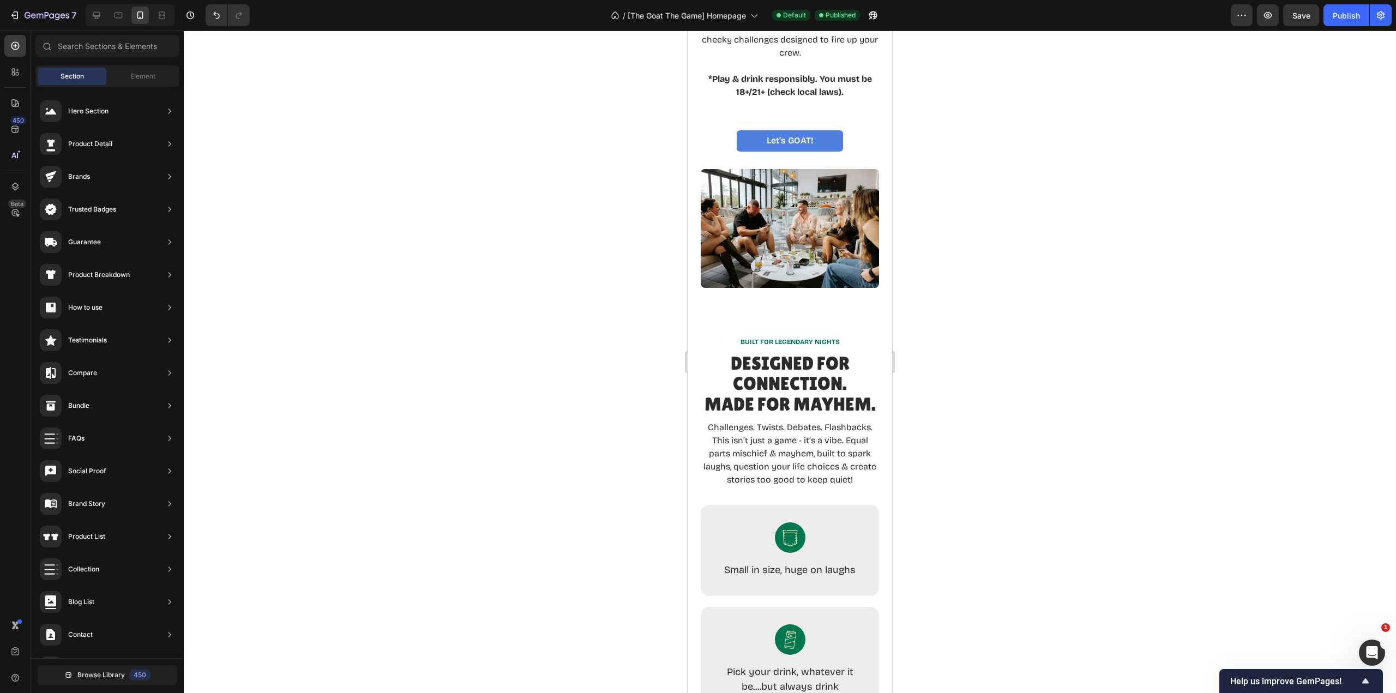
scroll to position [437, 0]
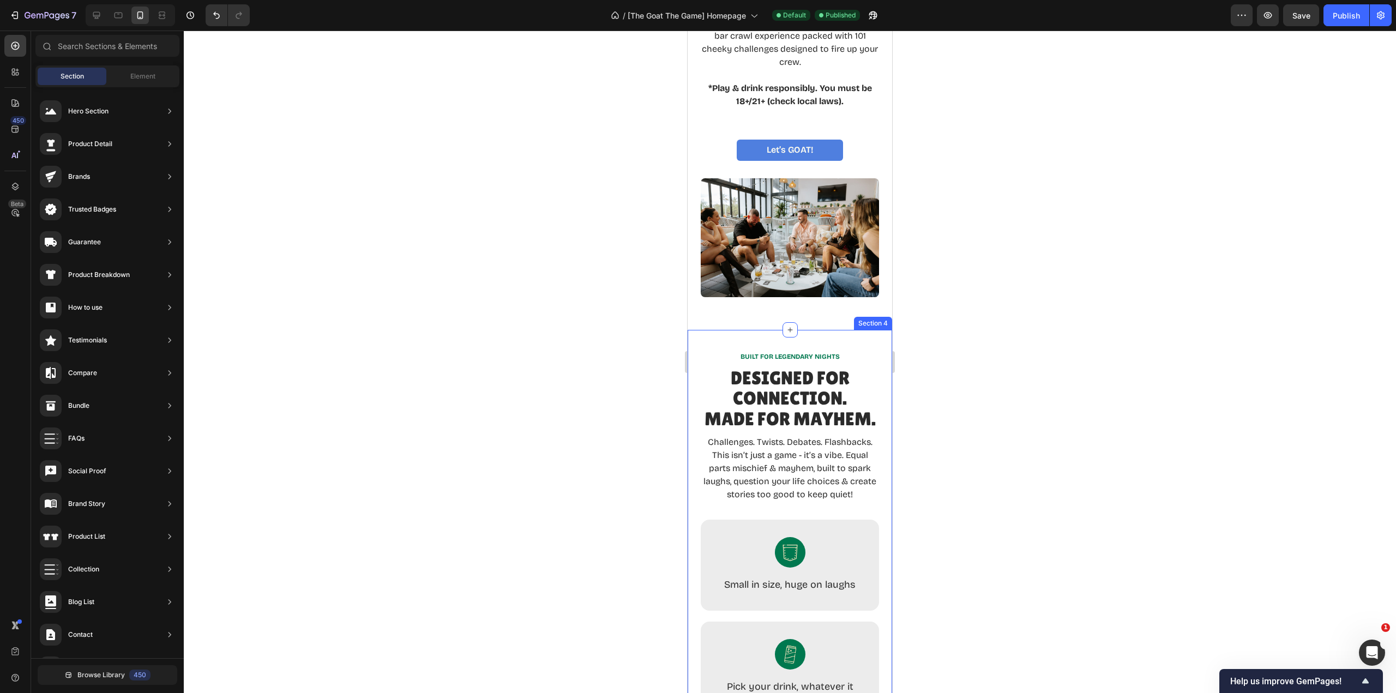
click at [804, 330] on div "BUILT FOR LEGENDARY NIGHTS Text Block Designed for Connection. Made for Mayhem.…" at bounding box center [790, 637] width 205 height 615
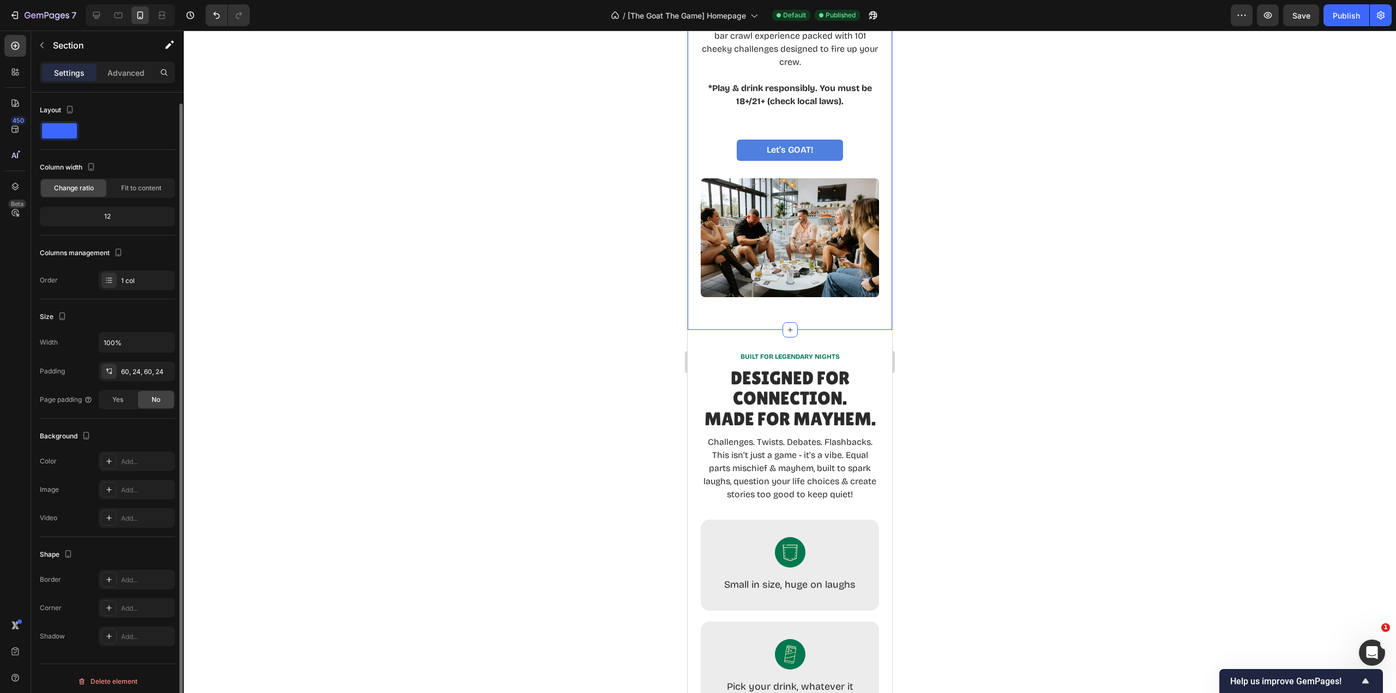
scroll to position [5, 0]
click at [860, 296] on div "WELCOME TO LEGENDARY NIGHTS Text Block Your Night Out Just LevelLED Up Heading …" at bounding box center [790, 105] width 205 height 449
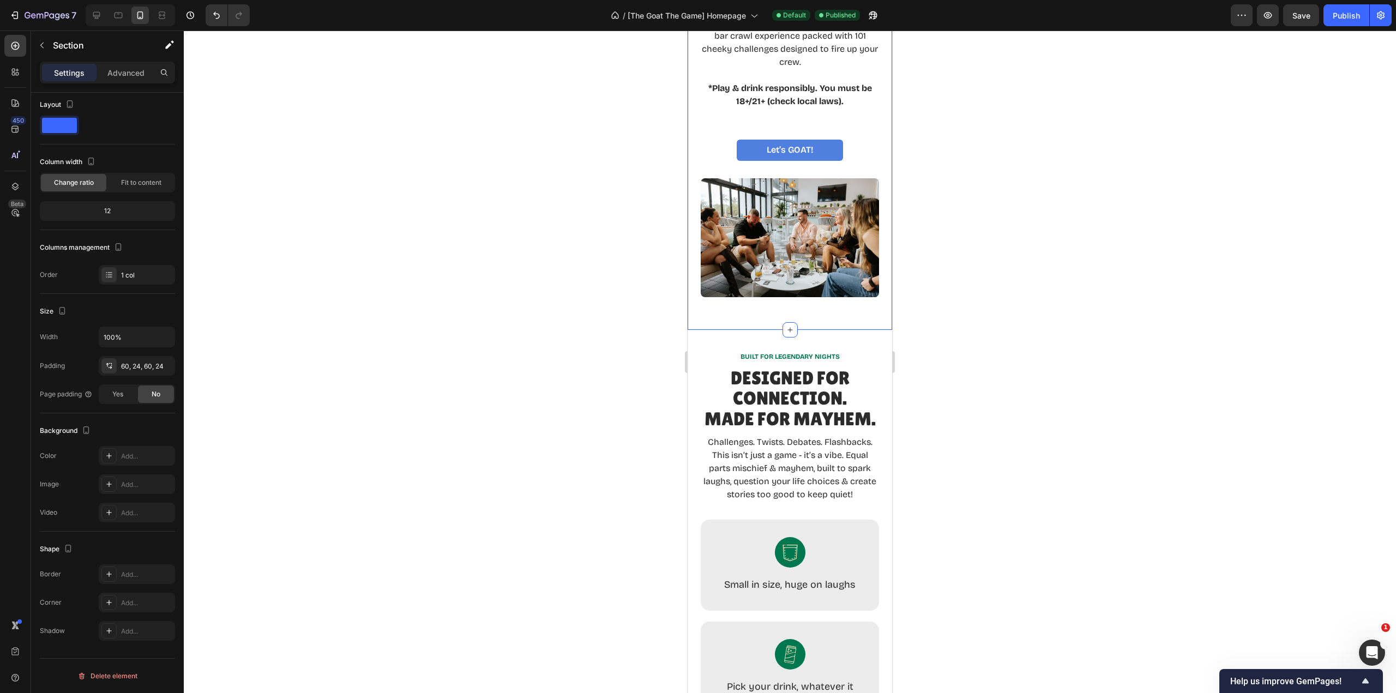
click at [152, 364] on div "60, 24, 60, 24" at bounding box center [146, 367] width 51 height 10
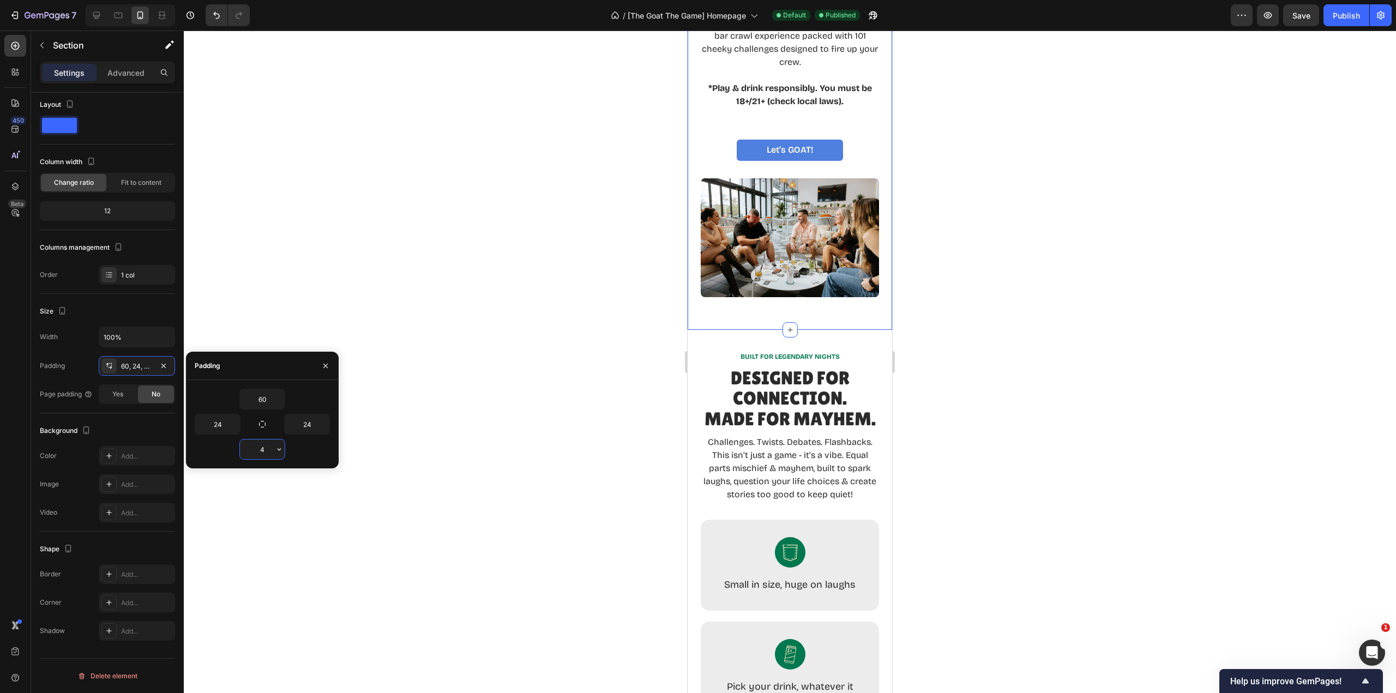
type input "40"
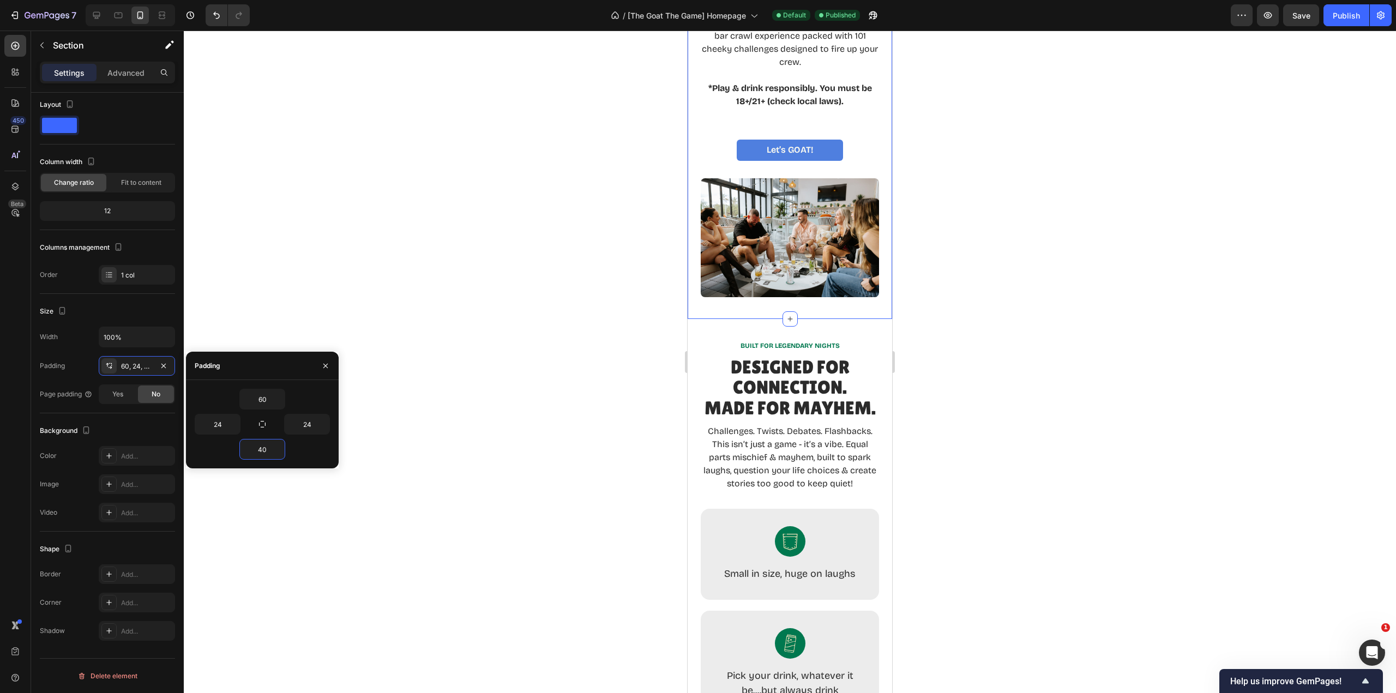
click at [1061, 388] on div at bounding box center [790, 362] width 1212 height 663
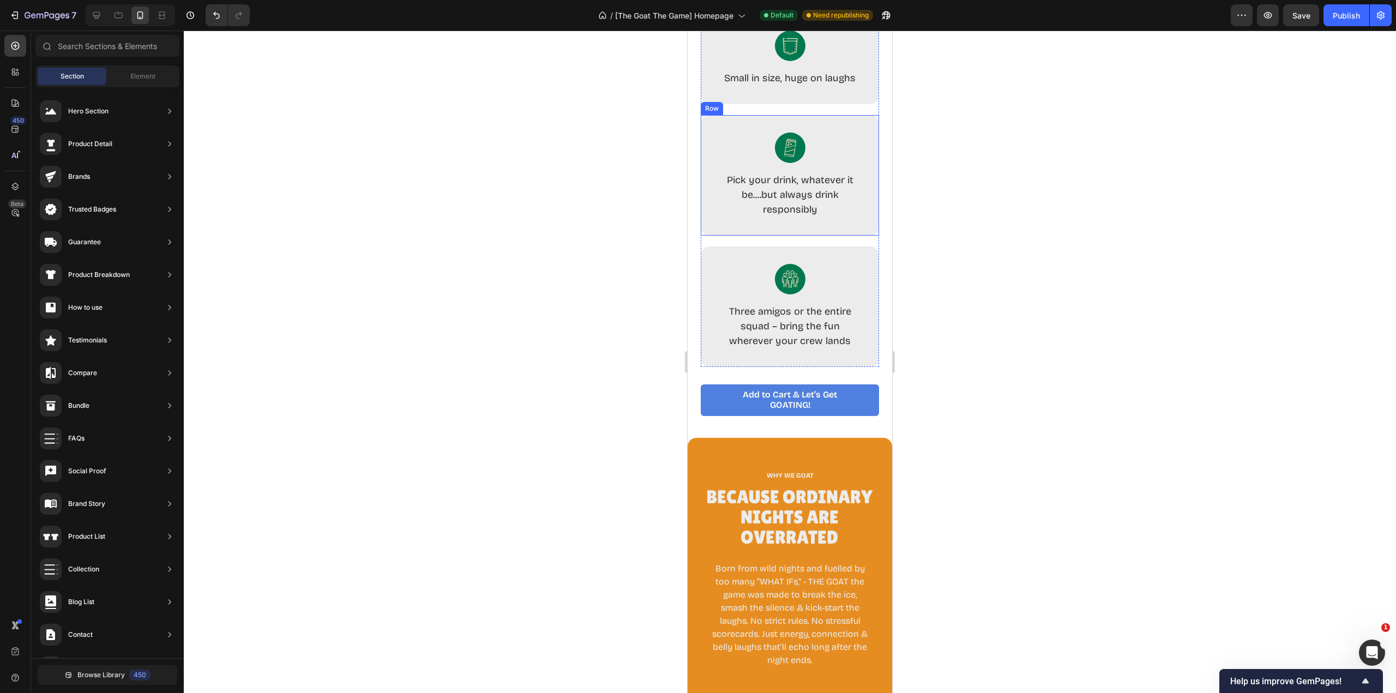
scroll to position [928, 0]
click at [878, 368] on div "BUILT FOR LEGENDARY NIGHTS Text Block Designed for Connection. Made for Mayhem.…" at bounding box center [790, 130] width 205 height 615
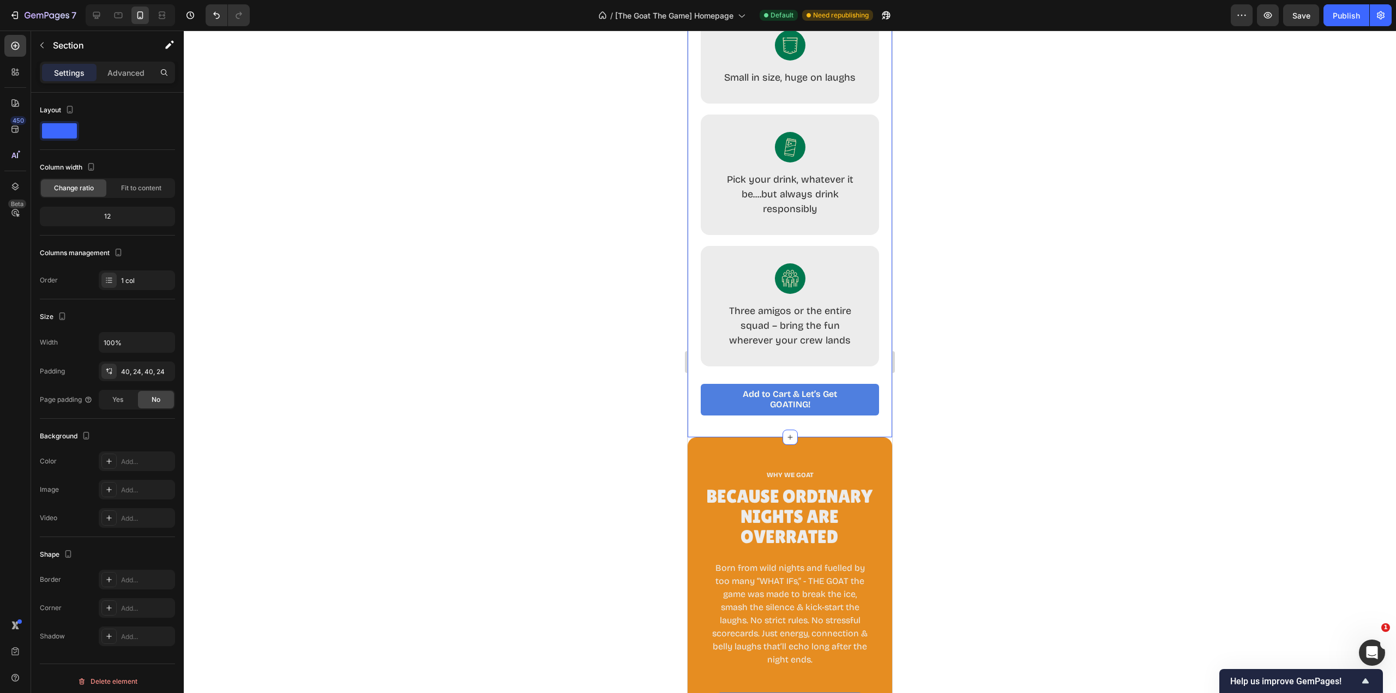
click at [815, 437] on div "BUILT FOR LEGENDARY NIGHTS Text Block Designed for Connection. Made for Mayhem.…" at bounding box center [790, 130] width 205 height 615
click at [143, 375] on div "40, 24, 40, 24" at bounding box center [146, 372] width 51 height 10
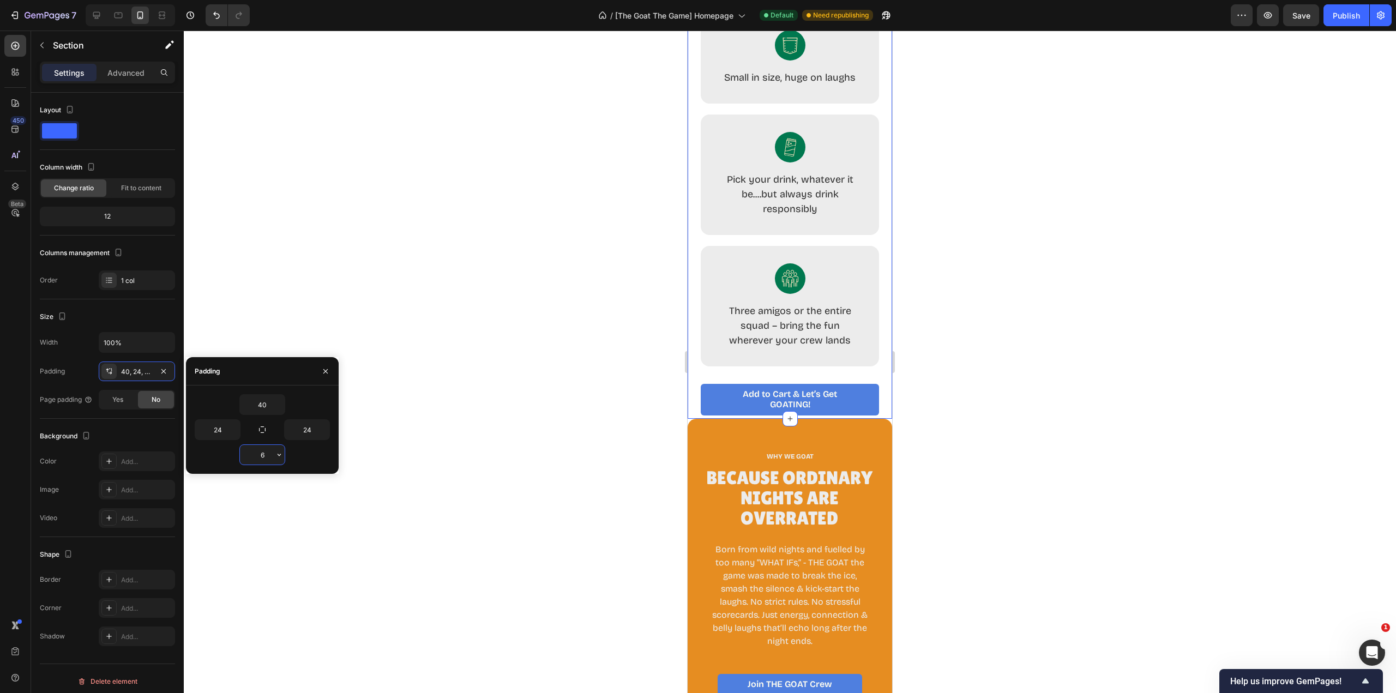
type input "60"
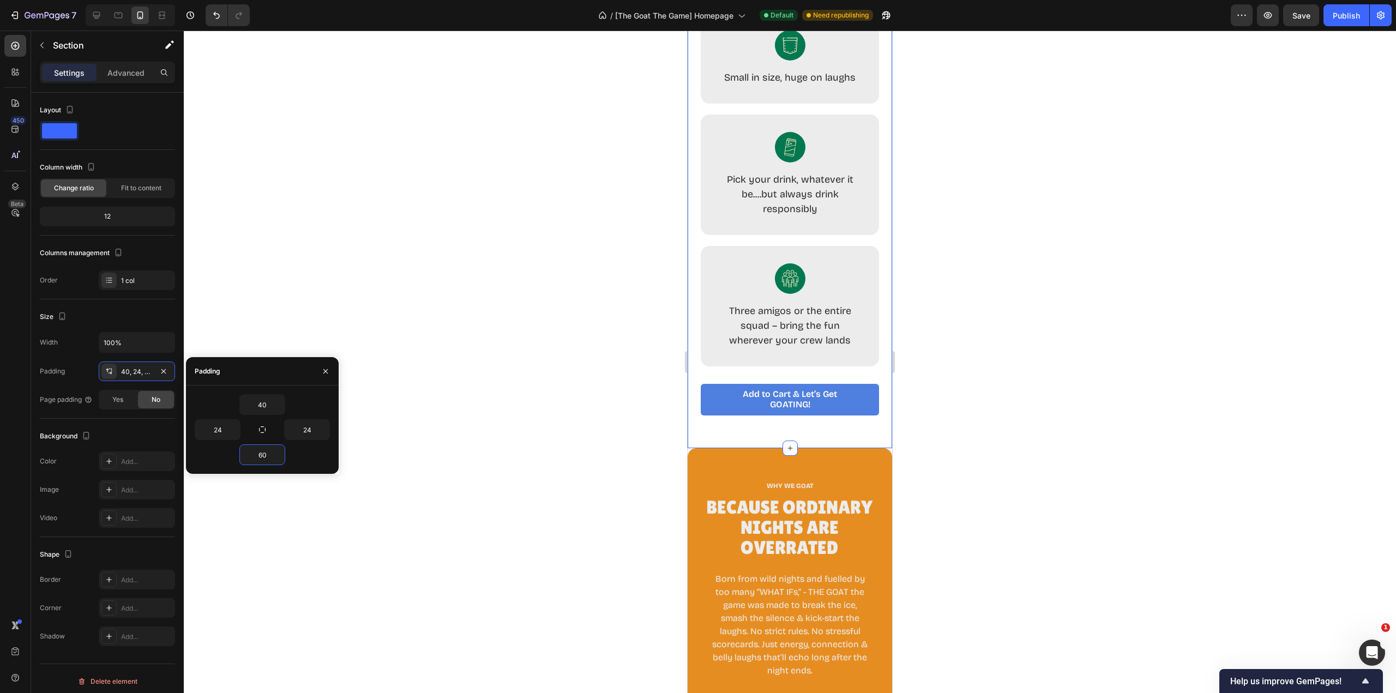
click at [600, 518] on div at bounding box center [790, 362] width 1212 height 663
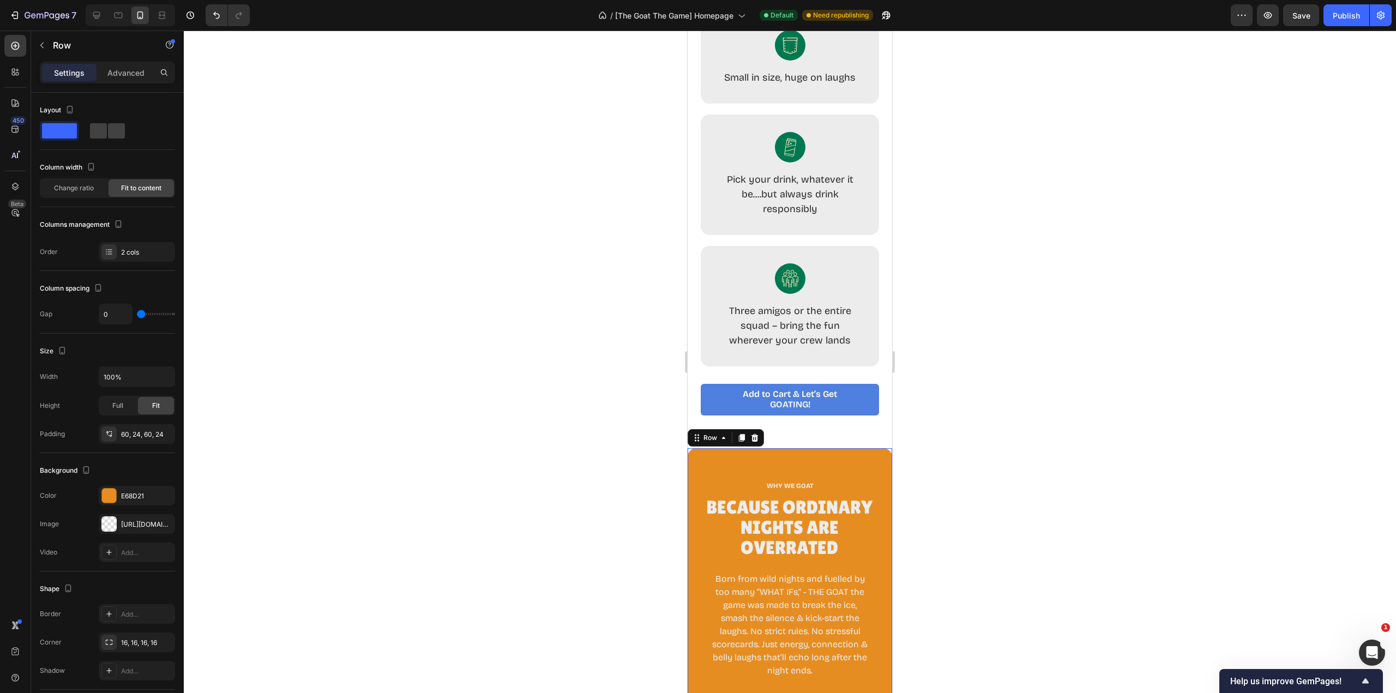
click at [945, 558] on div at bounding box center [790, 362] width 1212 height 663
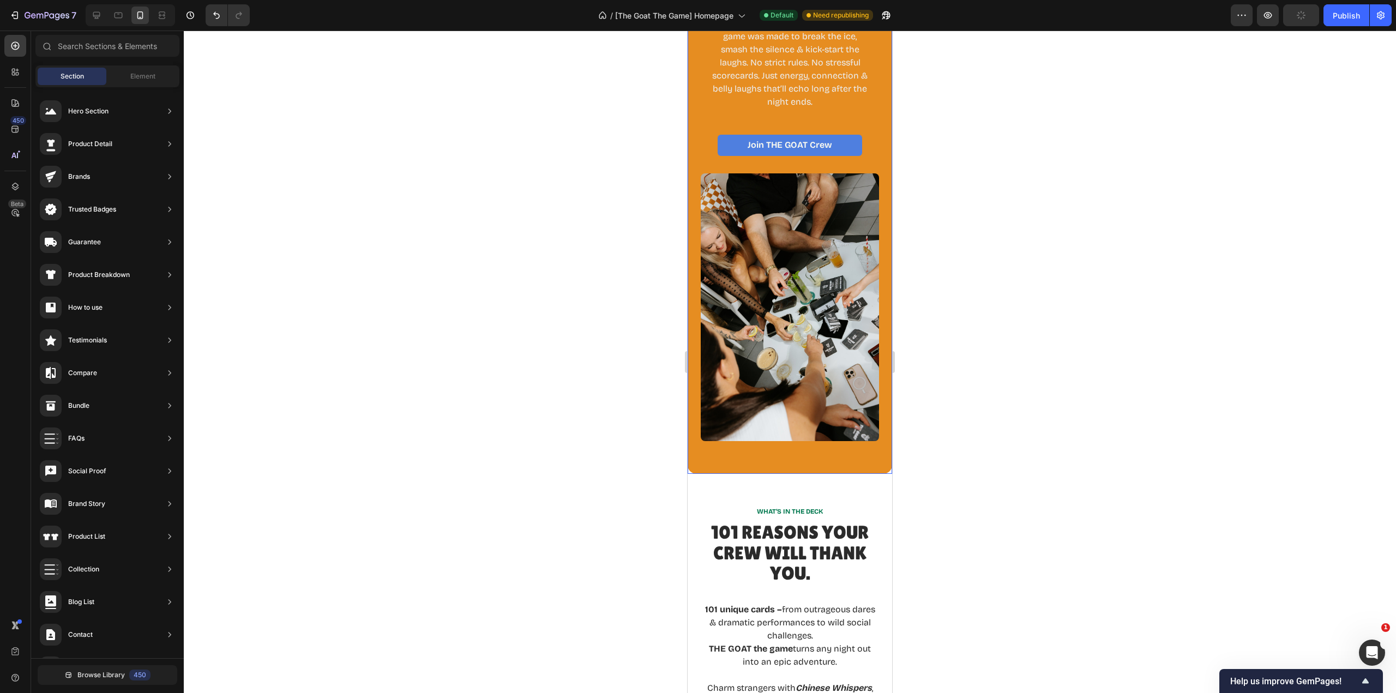
scroll to position [1528, 0]
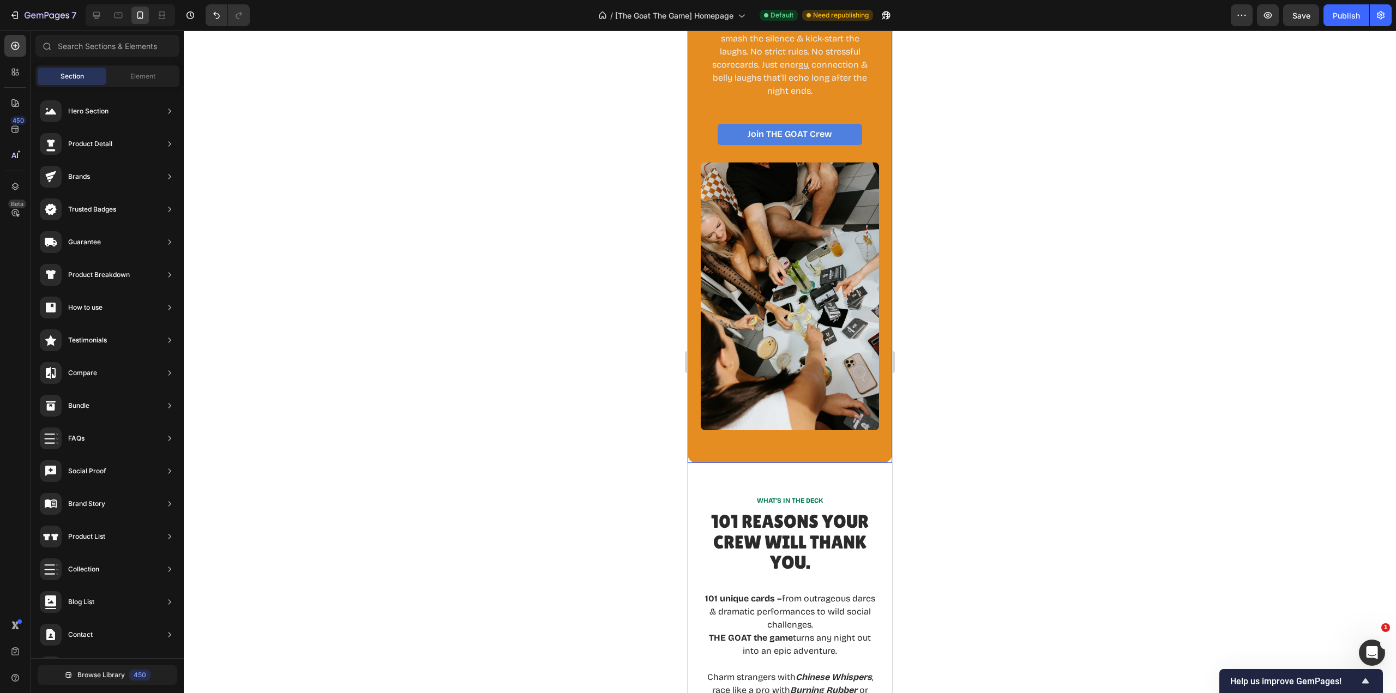
click at [843, 435] on div "Image WHY WE GOAT Text Block Because Ordinary Nights Are Overrated Heading Born…" at bounding box center [790, 166] width 205 height 594
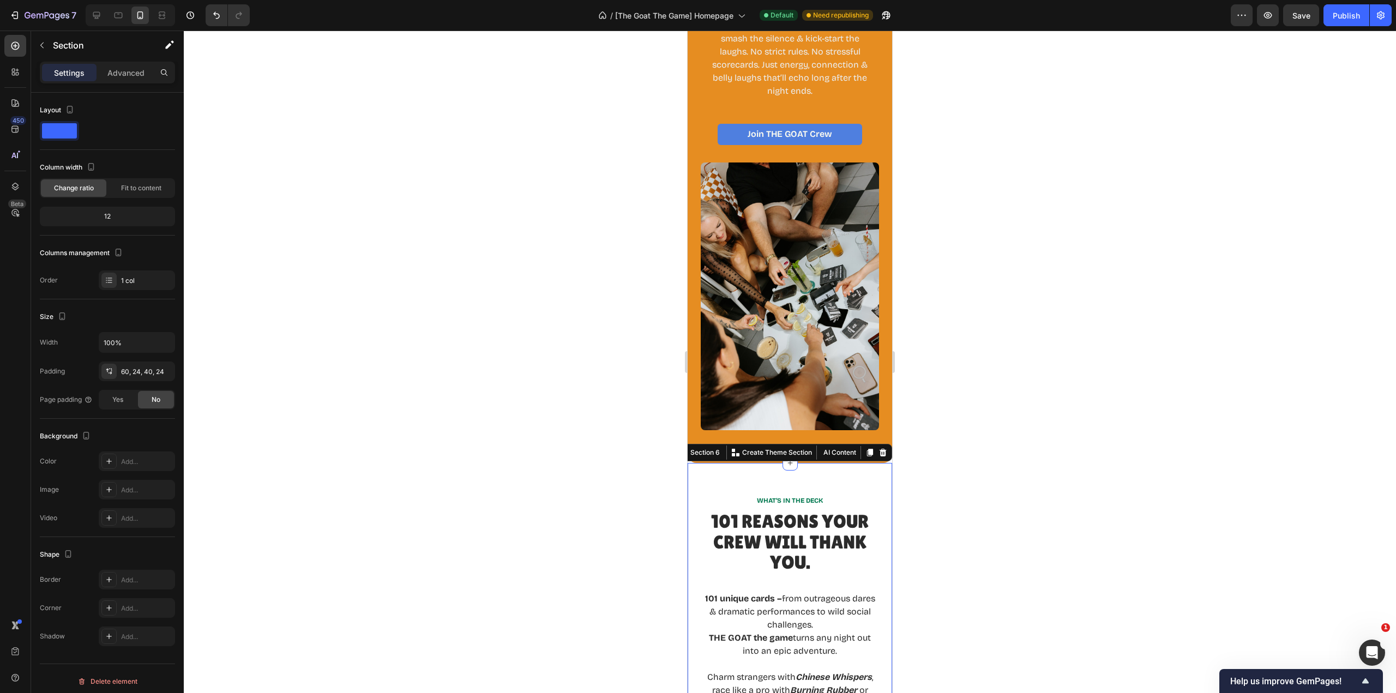
click at [147, 369] on div "60, 24, 40, 24" at bounding box center [146, 372] width 51 height 10
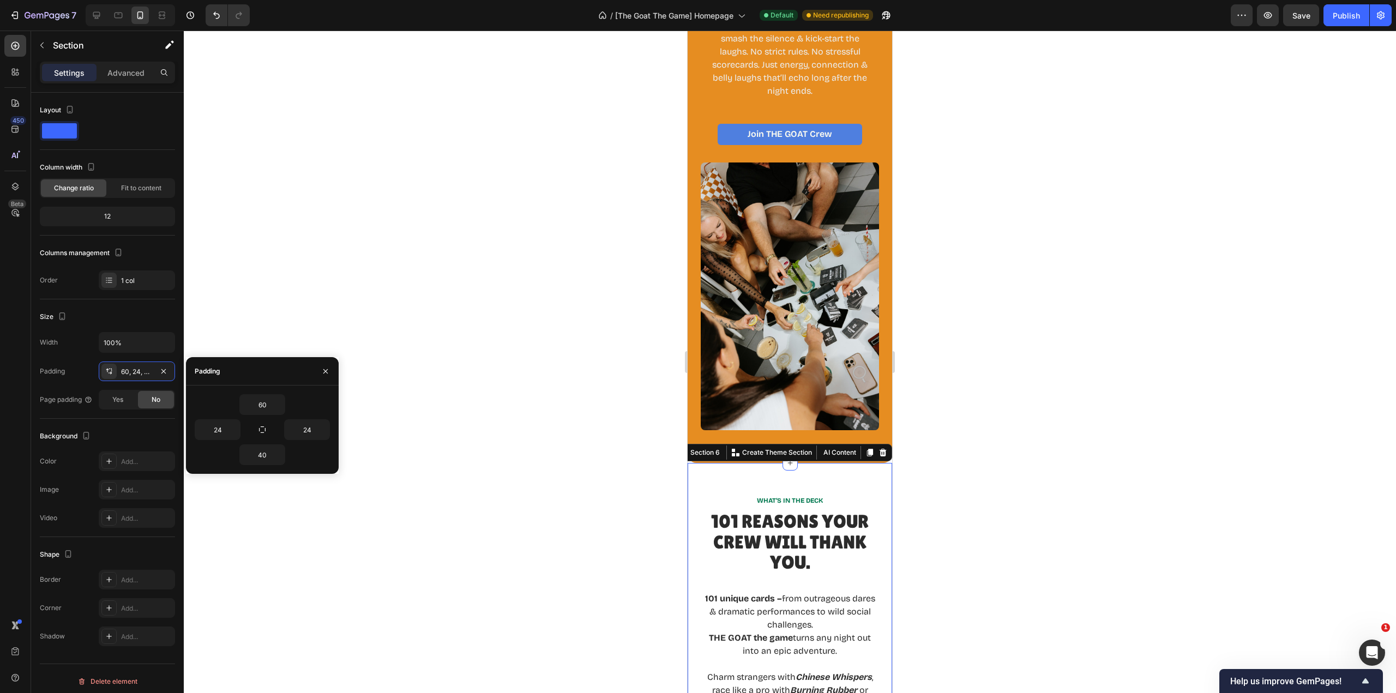
click at [1020, 626] on div at bounding box center [790, 362] width 1212 height 663
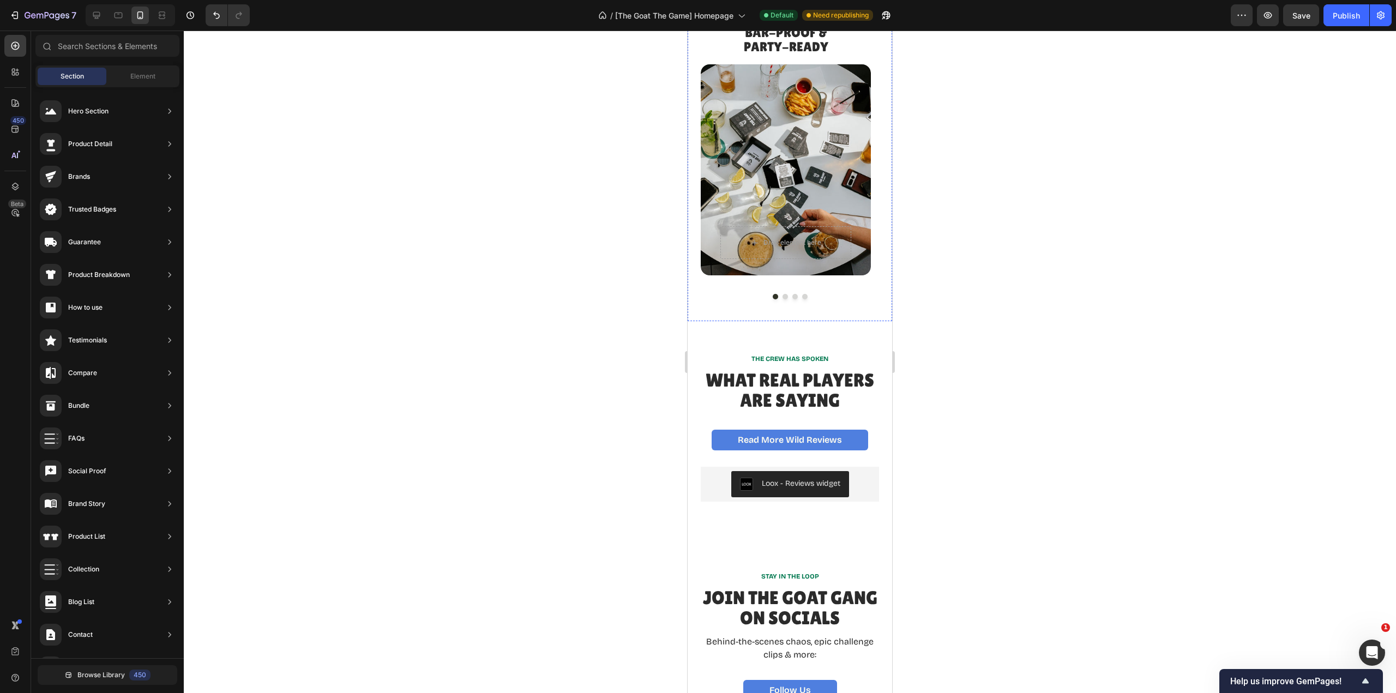
scroll to position [2401, 0]
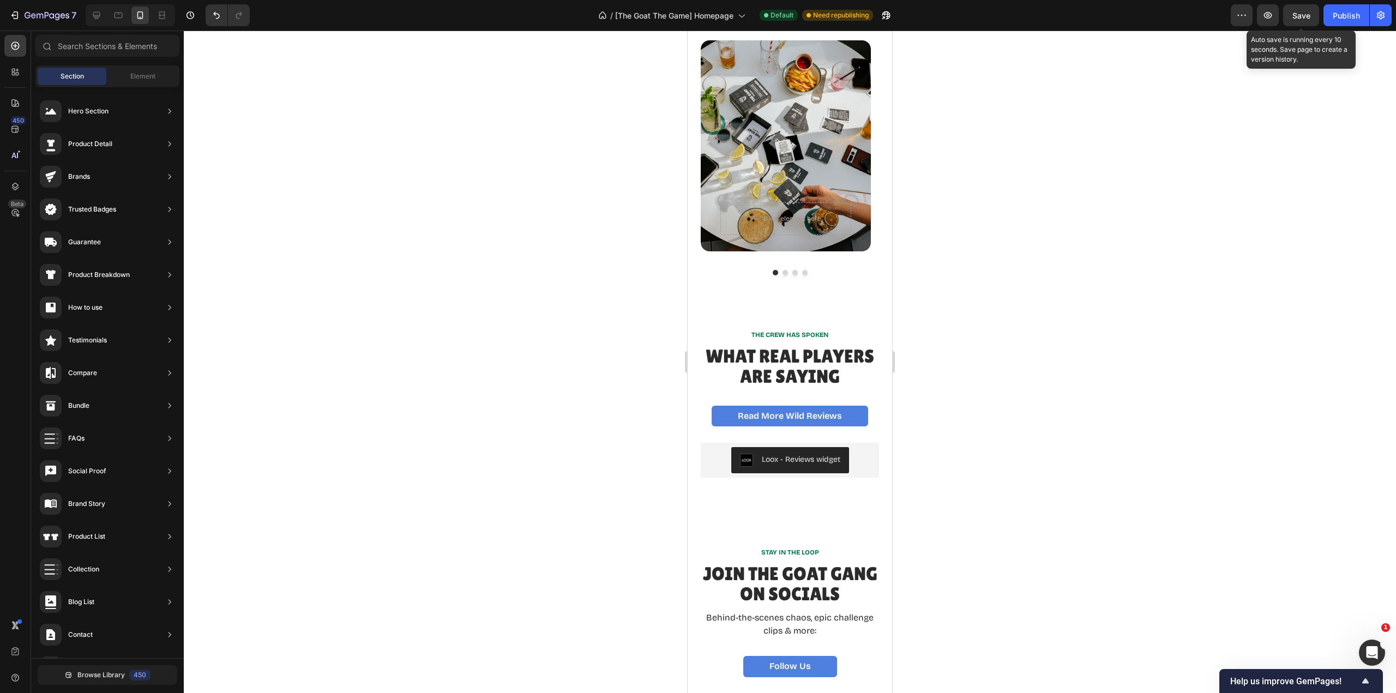
click at [1302, 22] on button "Save" at bounding box center [1301, 15] width 36 height 22
click at [1342, 19] on div "Publish" at bounding box center [1346, 15] width 27 height 11
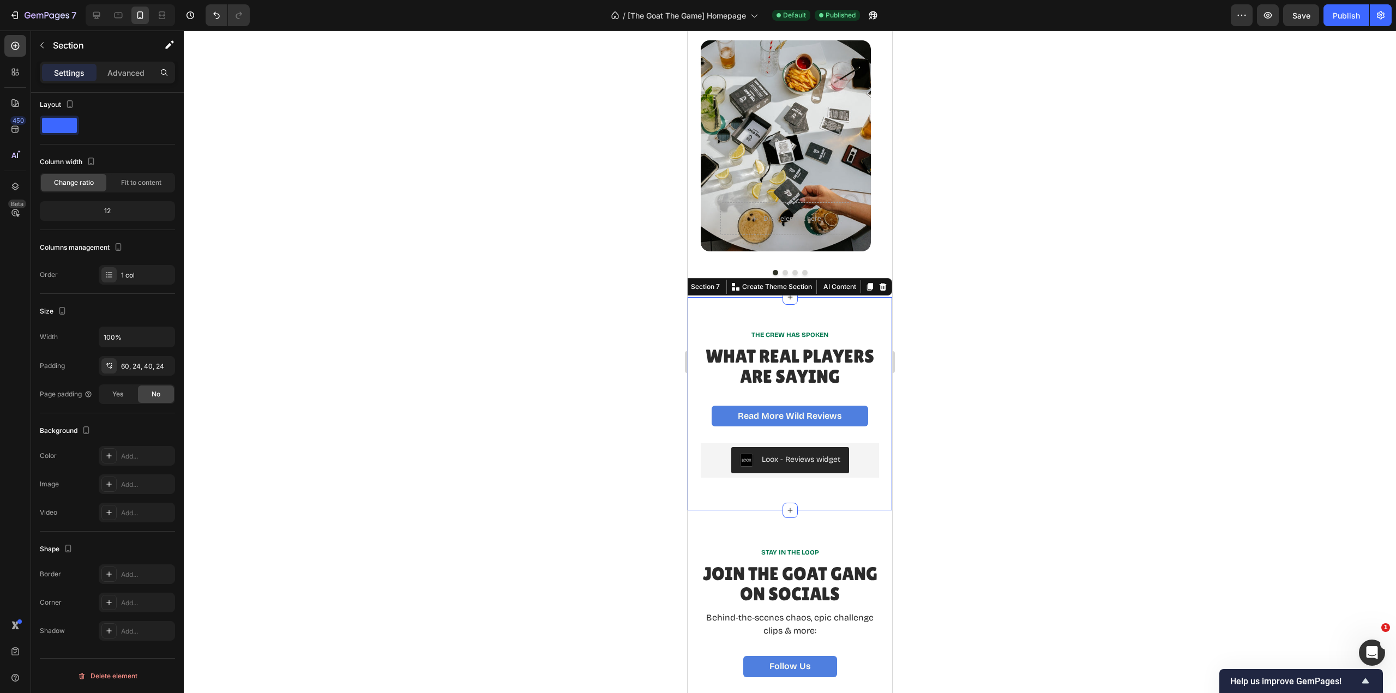
click at [842, 338] on div "THE CREW HAS SPOKEN Text Block What Real Players Are Saying Heading Read More W…" at bounding box center [790, 403] width 205 height 213
click at [868, 510] on div "THE CREW HAS SPOKEN Text Block What Real Players Are Saying Heading Read More W…" at bounding box center [790, 403] width 205 height 213
click at [149, 369] on div "60, 24, 60, 24" at bounding box center [146, 367] width 51 height 10
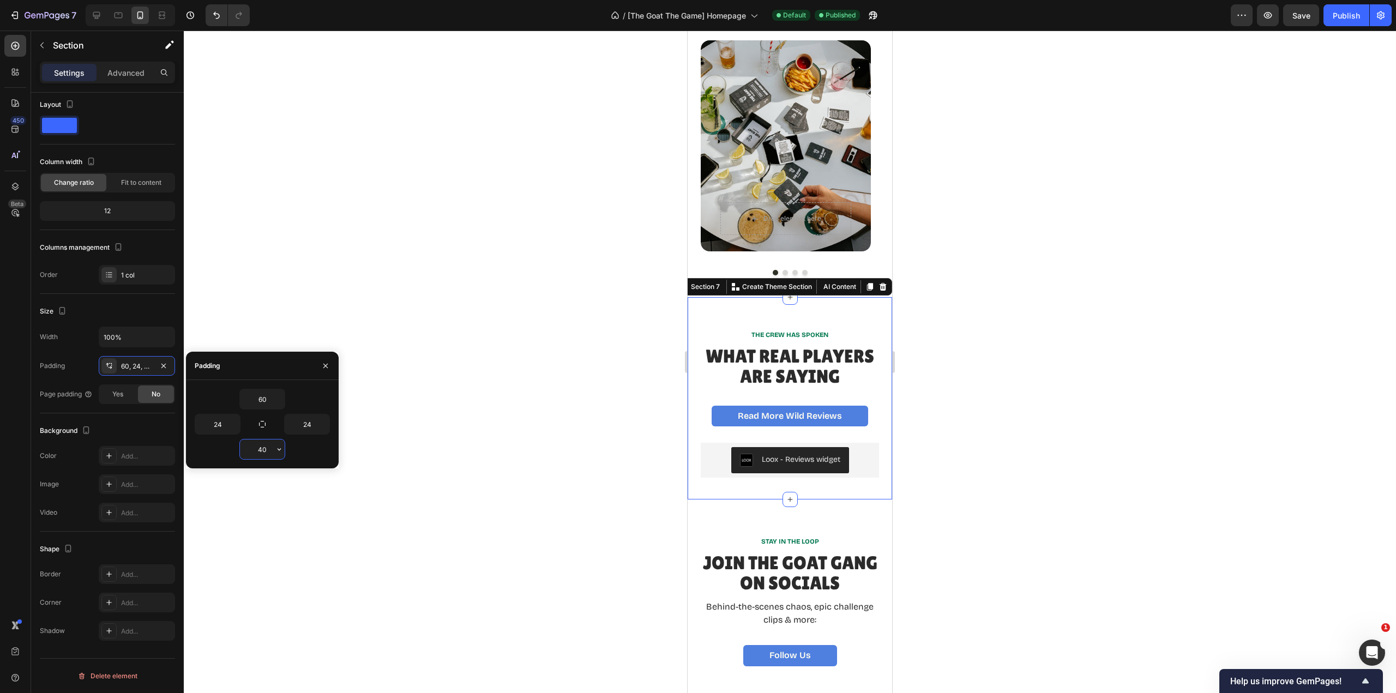
type input "40"
click at [819, 326] on div "THE CREW HAS SPOKEN Text Block What Real Players Are Saying Heading Read More W…" at bounding box center [790, 398] width 205 height 202
click at [145, 363] on div "60, 24, 40, 24" at bounding box center [137, 367] width 32 height 10
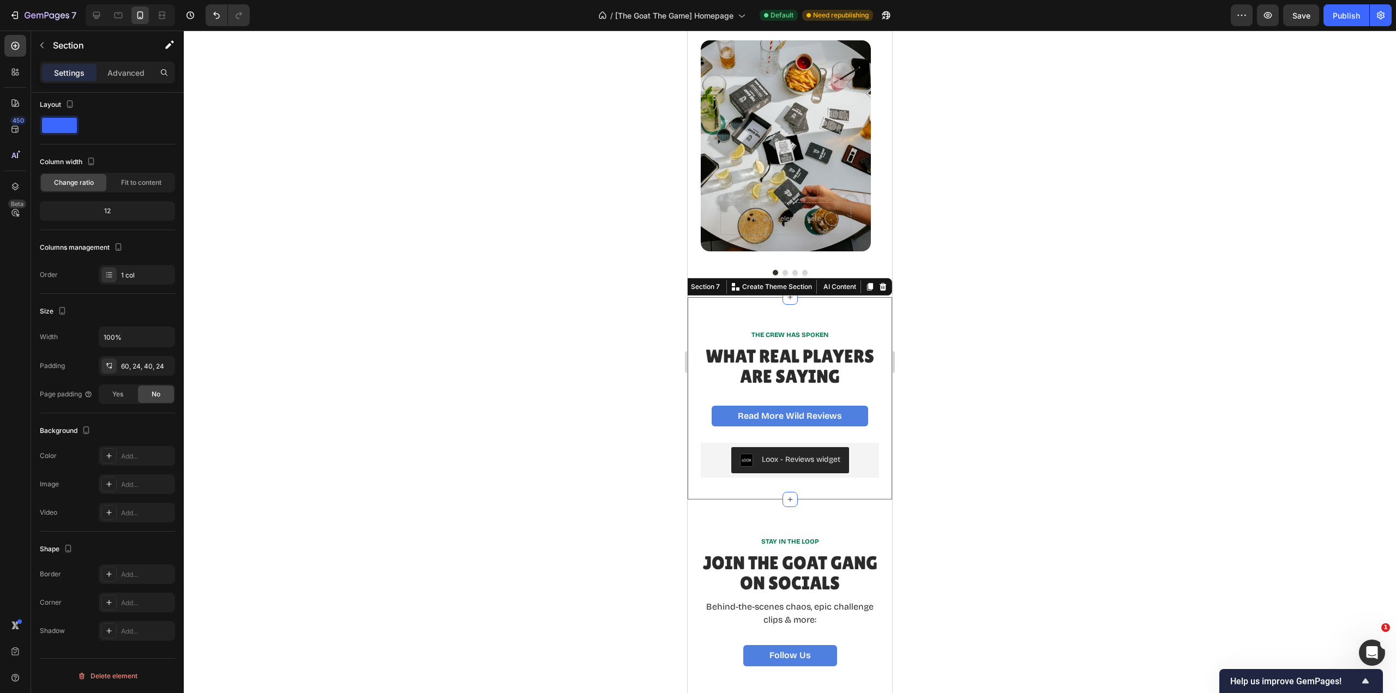
click at [140, 364] on div "60, 24, 40, 24" at bounding box center [146, 367] width 51 height 10
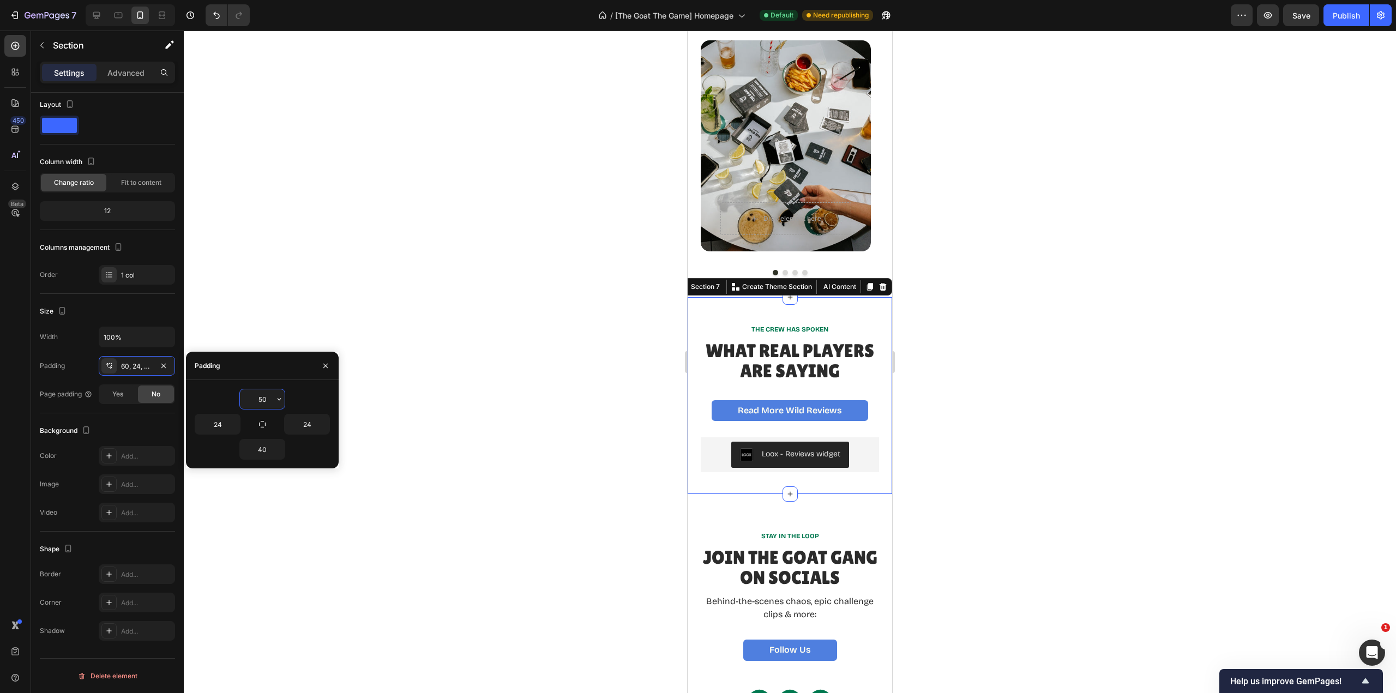
type input "50"
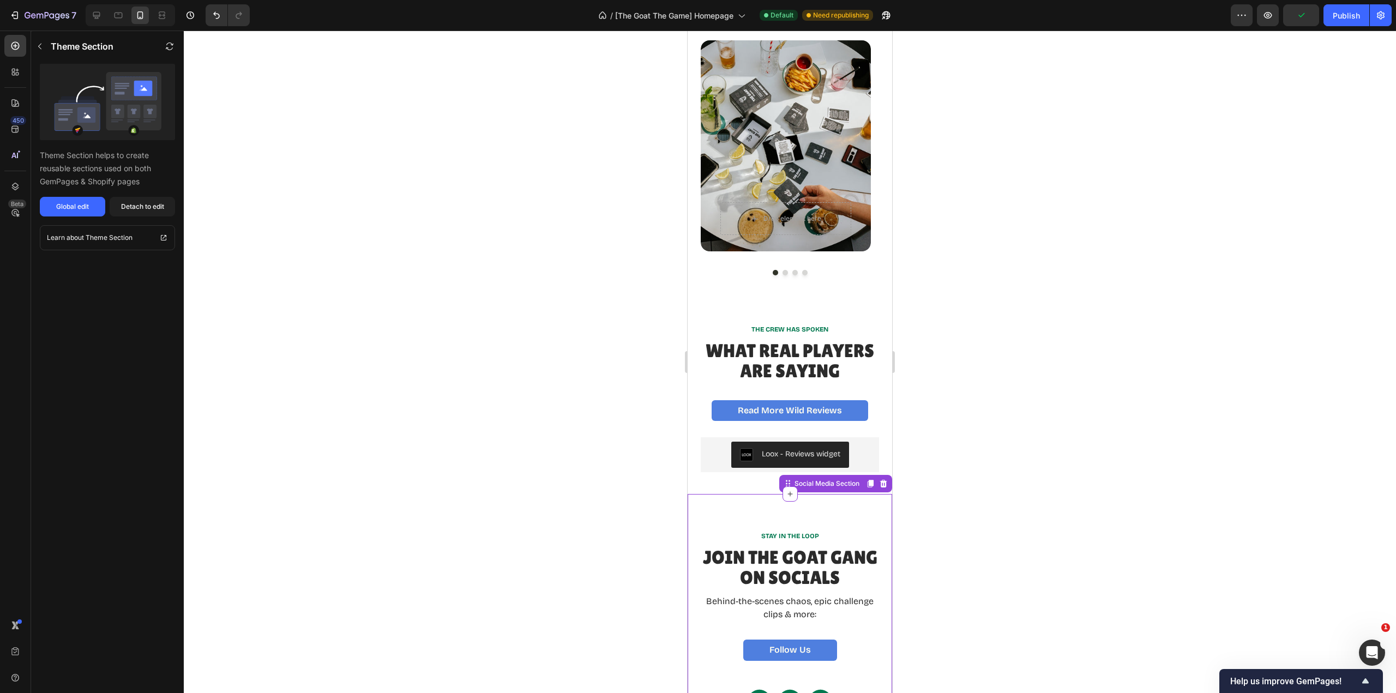
click at [79, 205] on div "Global edit" at bounding box center [72, 207] width 33 height 10
click at [1313, 15] on button "Save" at bounding box center [1301, 15] width 36 height 22
click at [1343, 16] on div "Publish" at bounding box center [1346, 15] width 27 height 11
click at [1344, 19] on div "Publish" at bounding box center [1346, 15] width 27 height 11
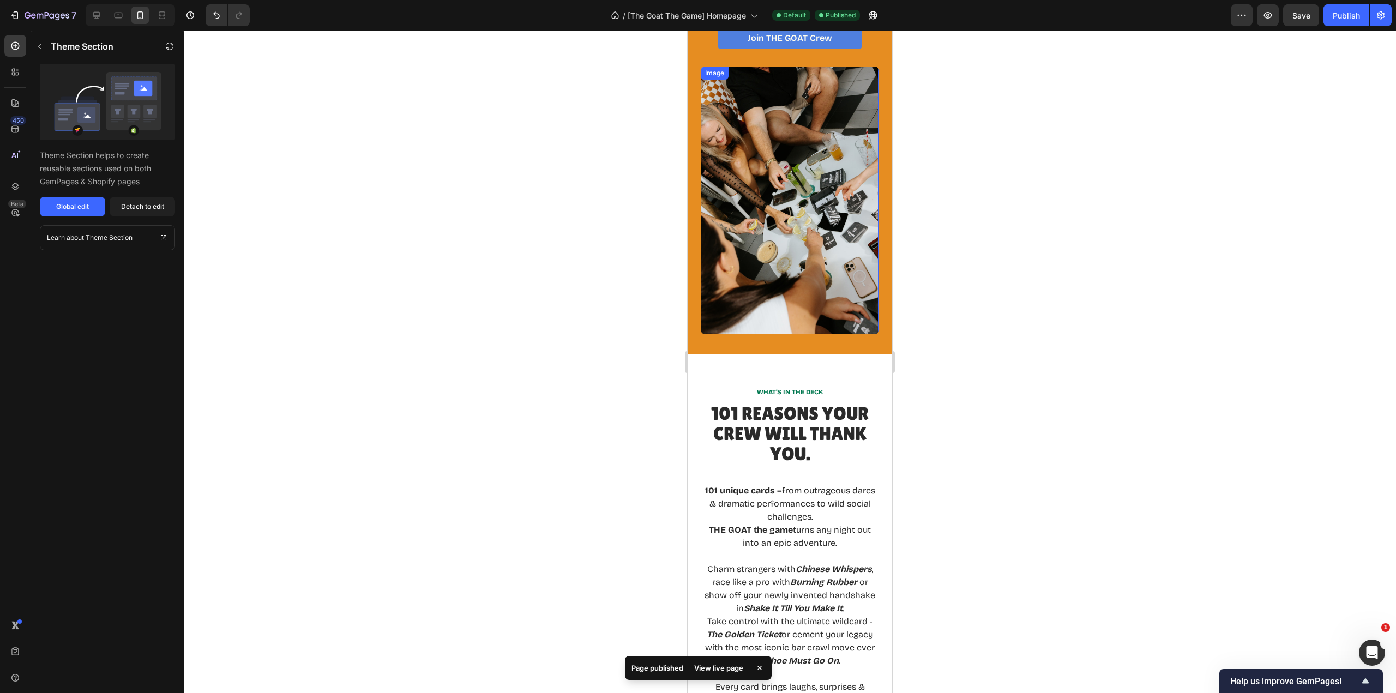
scroll to position [1528, 0]
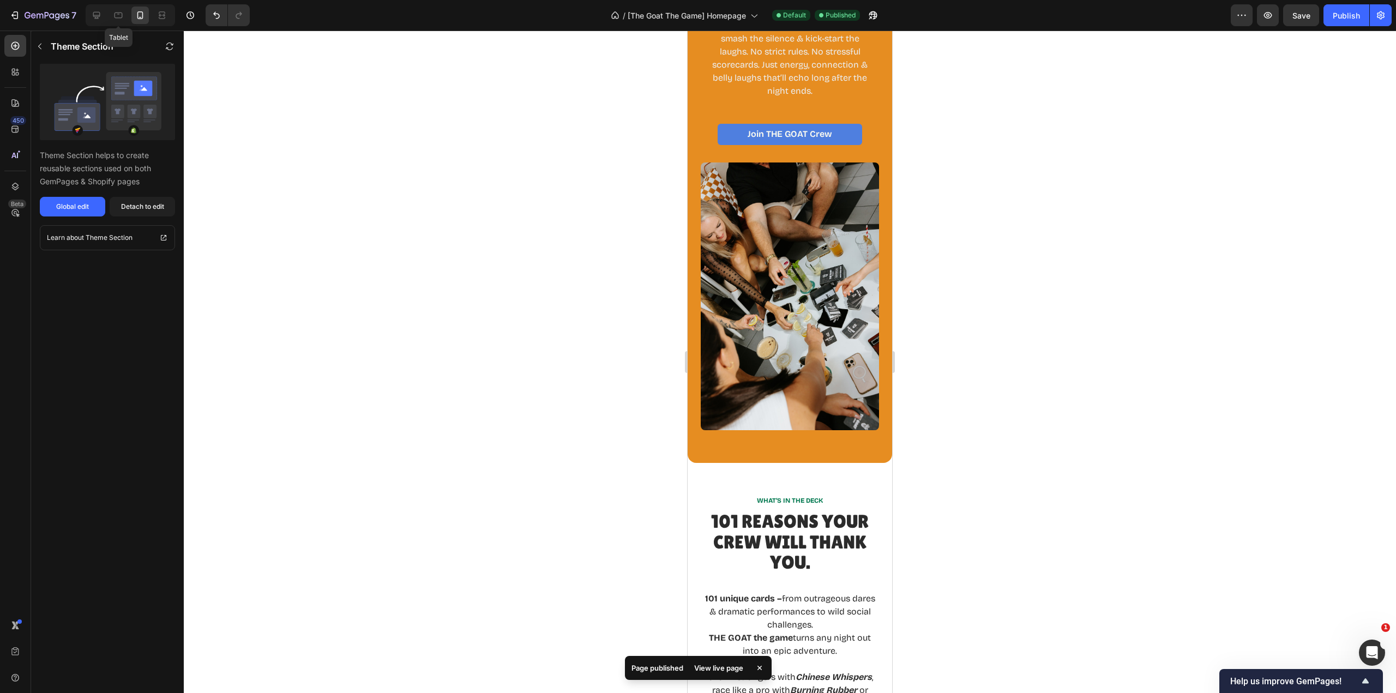
click at [118, 15] on icon at bounding box center [118, 15] width 11 height 11
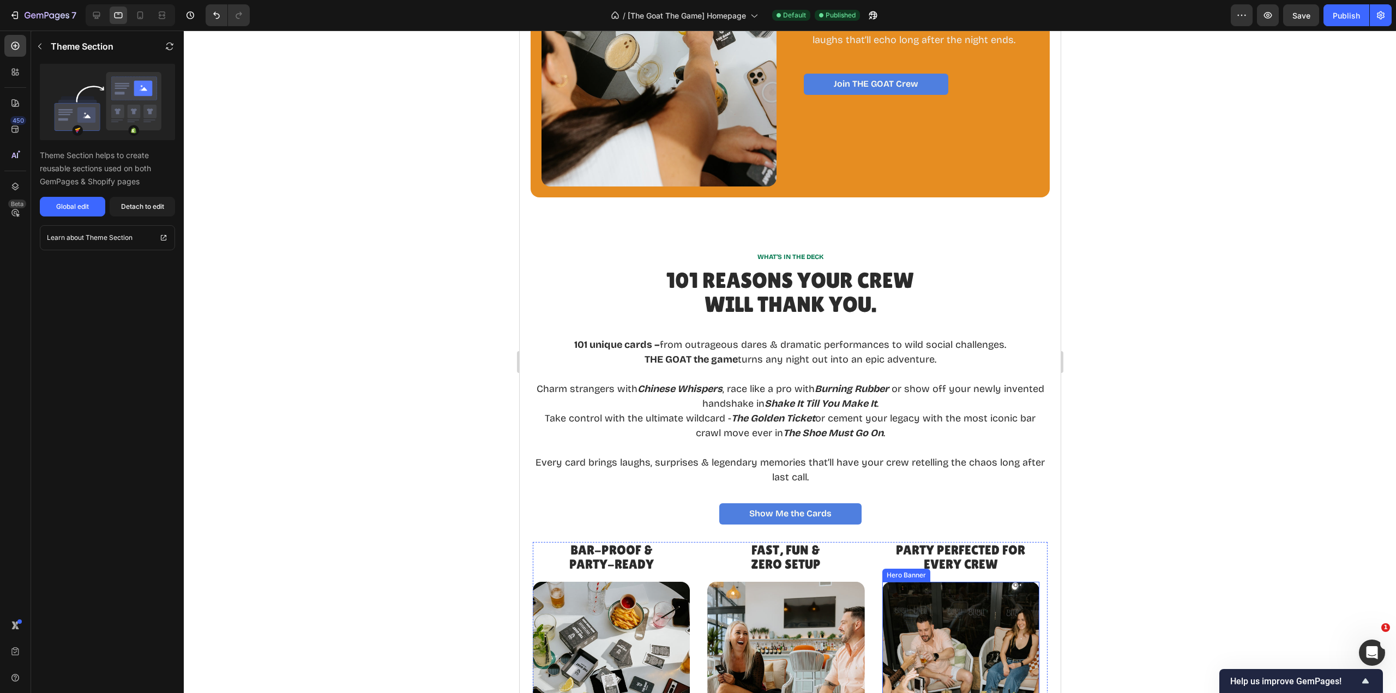
scroll to position [1448, 0]
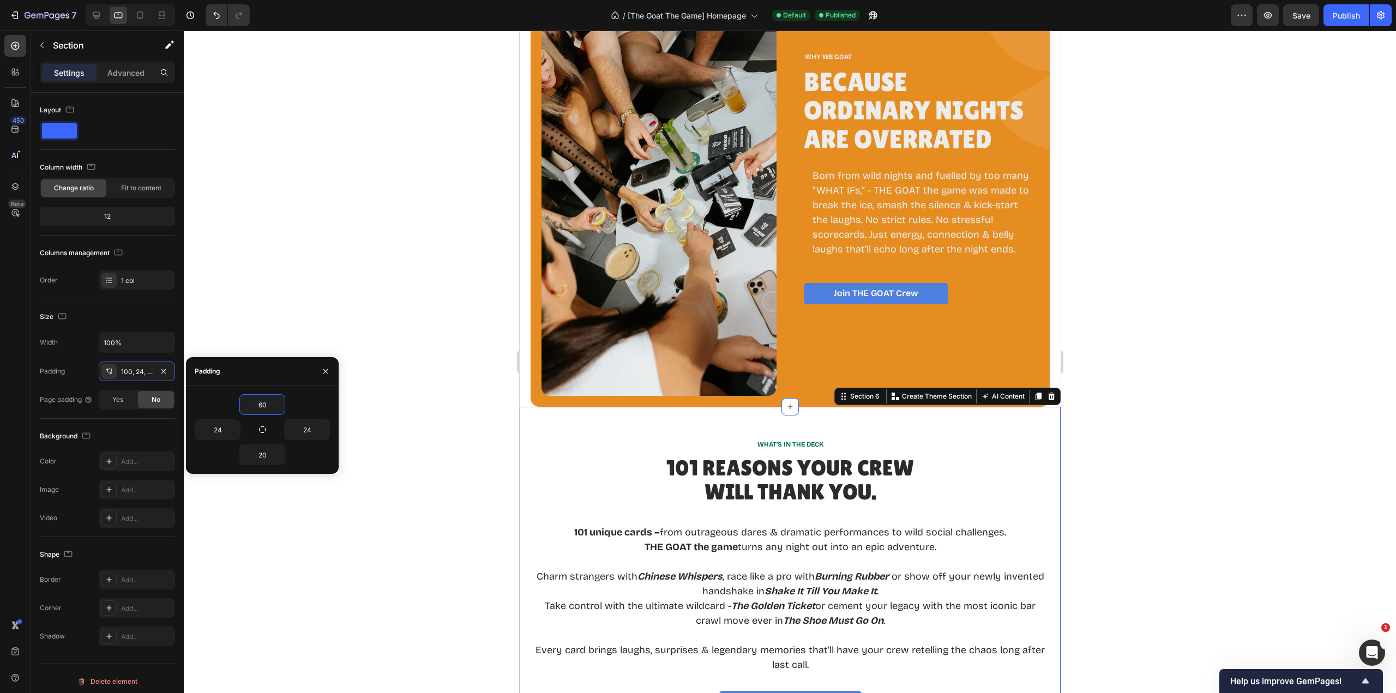
type input "60"
click at [320, 398] on div "60" at bounding box center [262, 404] width 135 height 21
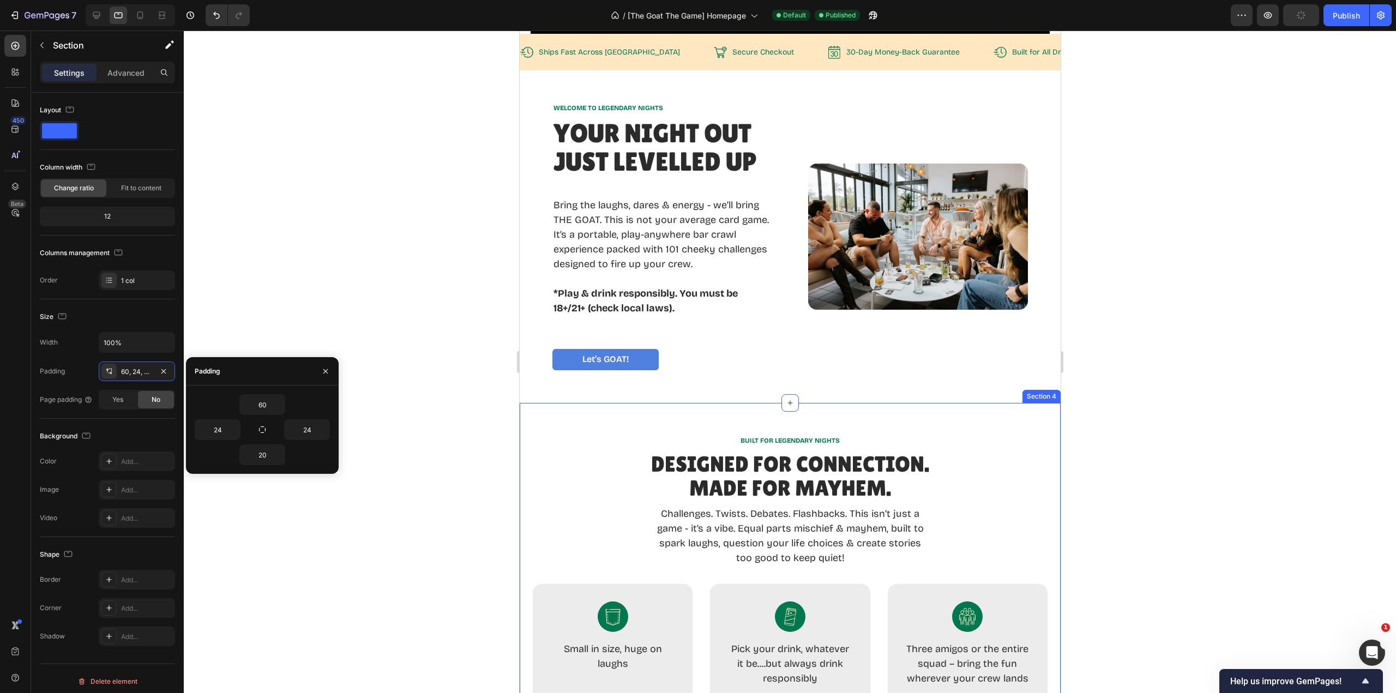
scroll to position [5, 0]
click at [860, 423] on div "BUILT FOR LEGENDARY NIGHTS Text Block Designed for Connection. Made for Mayhem.…" at bounding box center [789, 589] width 541 height 372
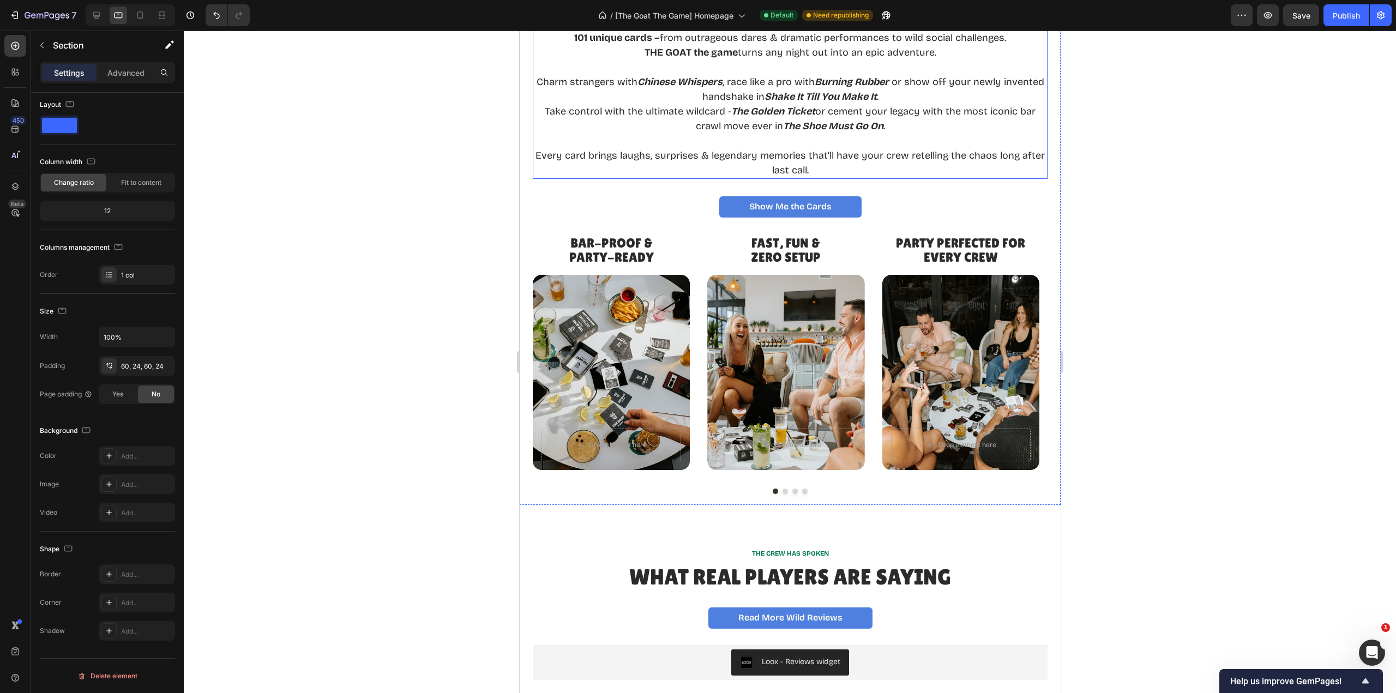
scroll to position [1830, 0]
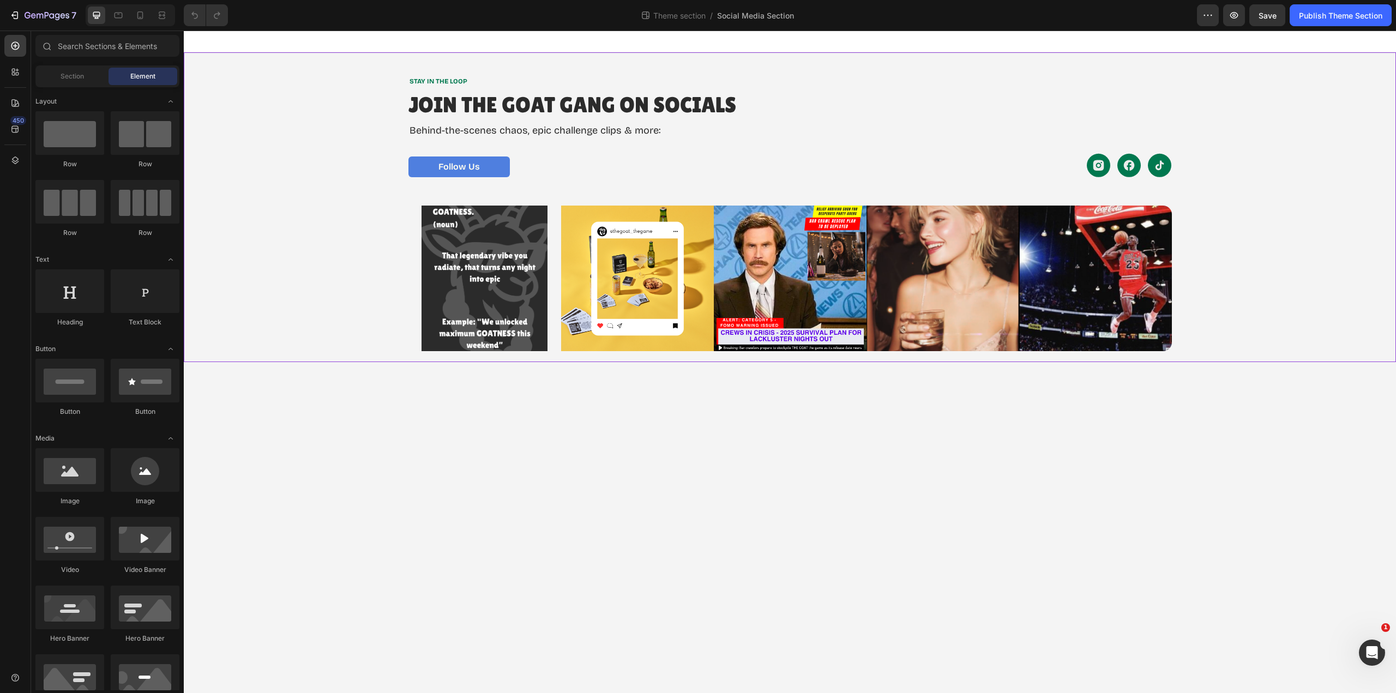
click at [1108, 67] on div "STAY IN THE LOOP Text Block Join the GOAT Gang on Socials Heading Behind-the-sc…" at bounding box center [790, 207] width 1212 height 310
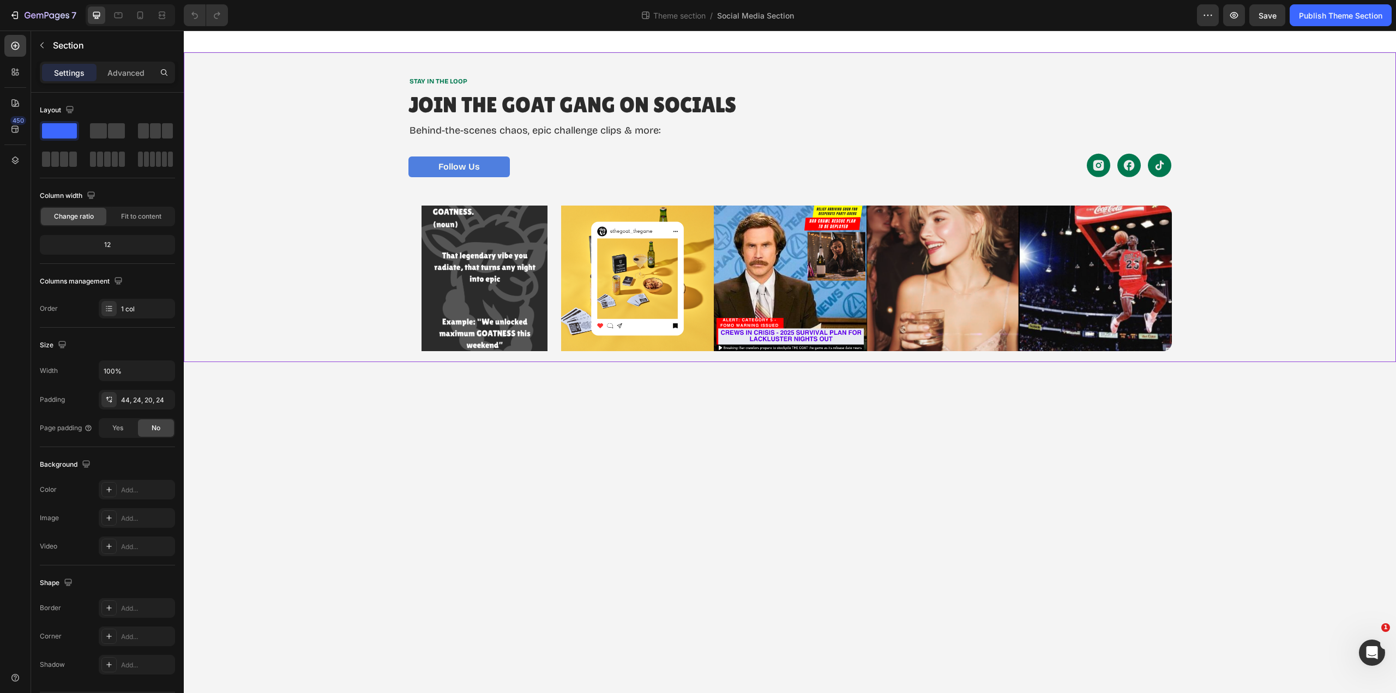
click at [151, 399] on div "44, 24, 20, 24" at bounding box center [146, 400] width 51 height 10
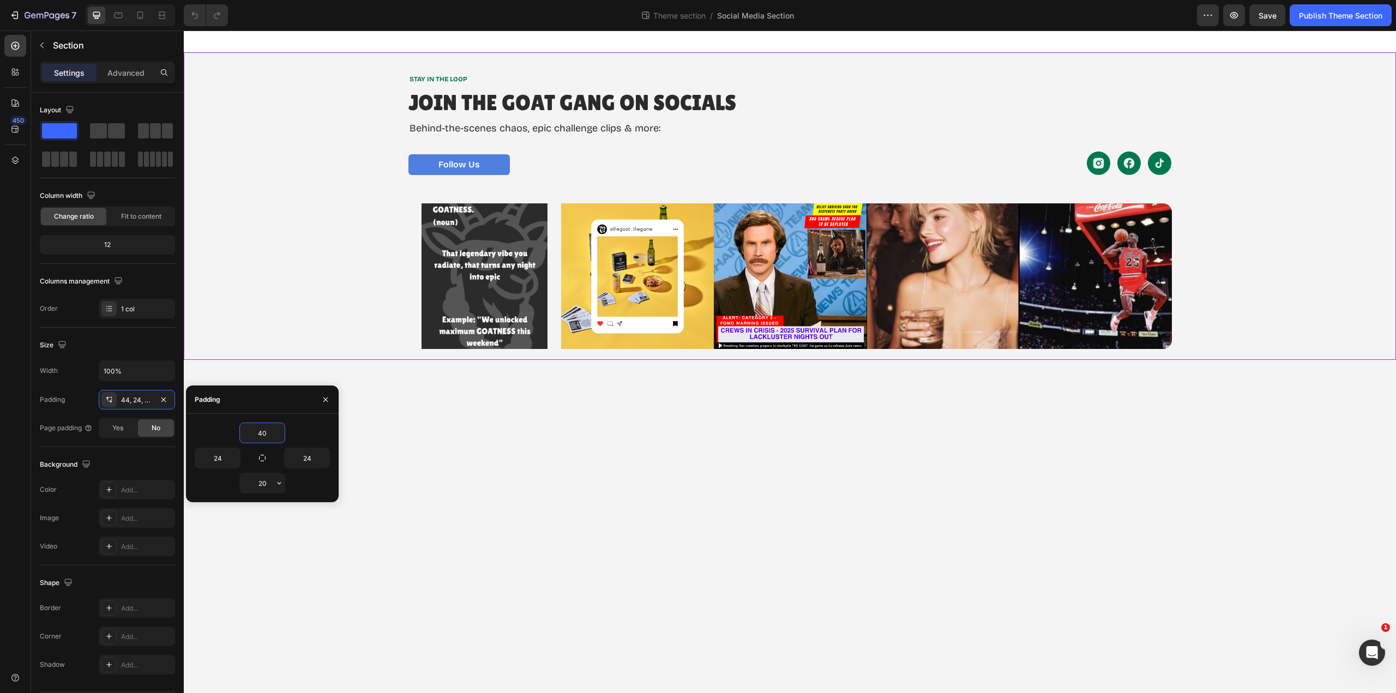
type input "40"
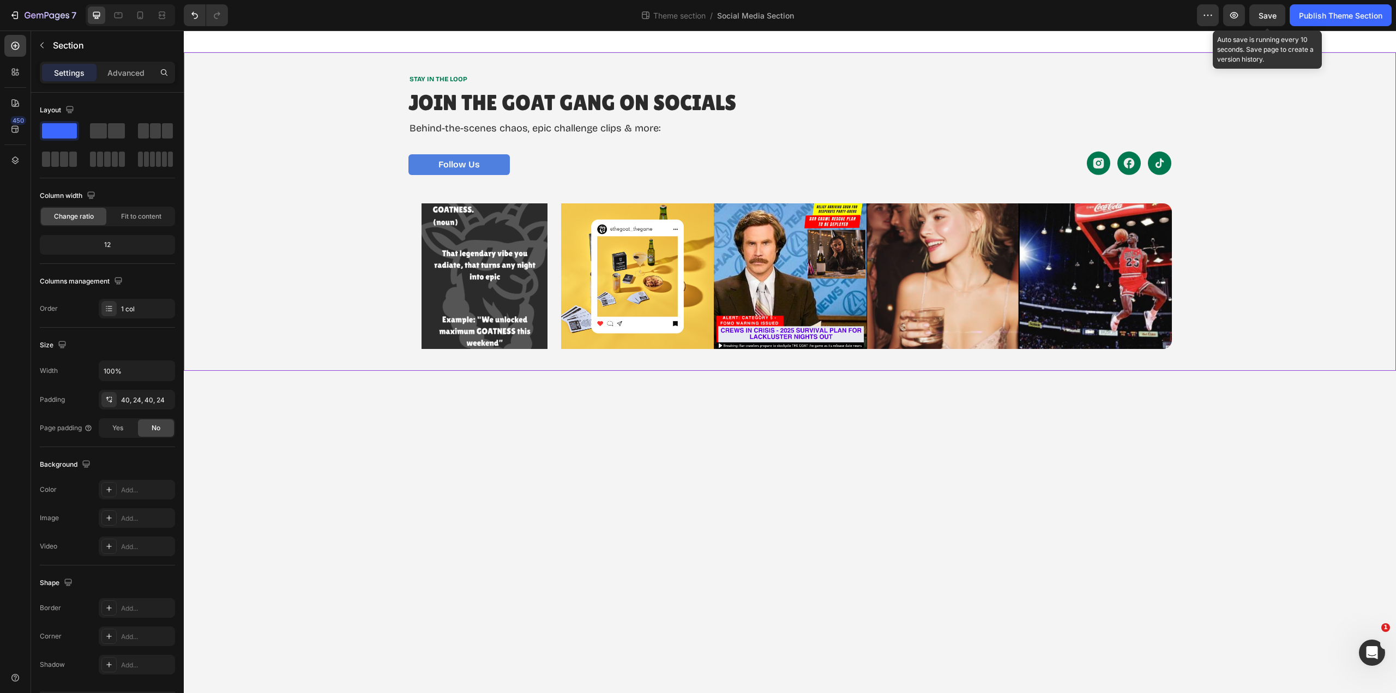
click at [1265, 19] on span "Save" at bounding box center [1268, 15] width 18 height 9
click at [1348, 19] on div "Publish Theme Section" at bounding box center [1340, 15] width 83 height 11
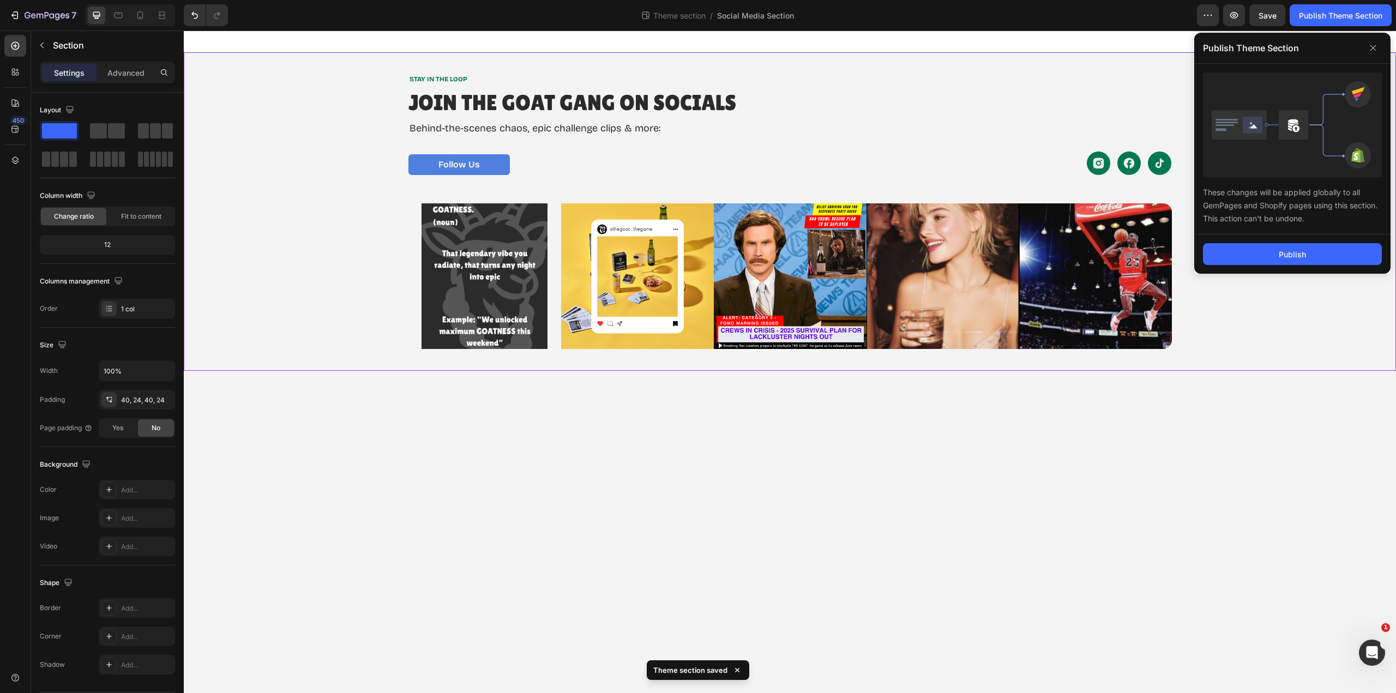
click at [1282, 252] on div "Publish" at bounding box center [1292, 254] width 27 height 11
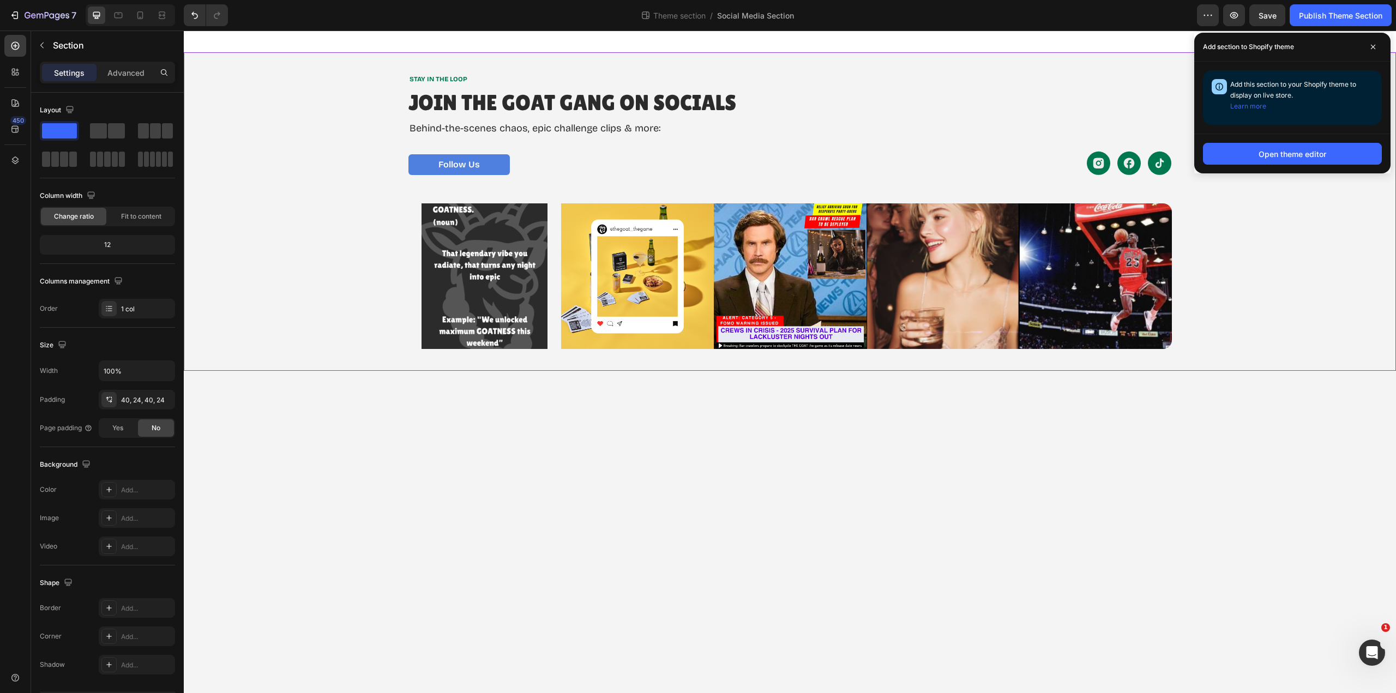
click at [1373, 46] on icon at bounding box center [1373, 46] width 5 height 5
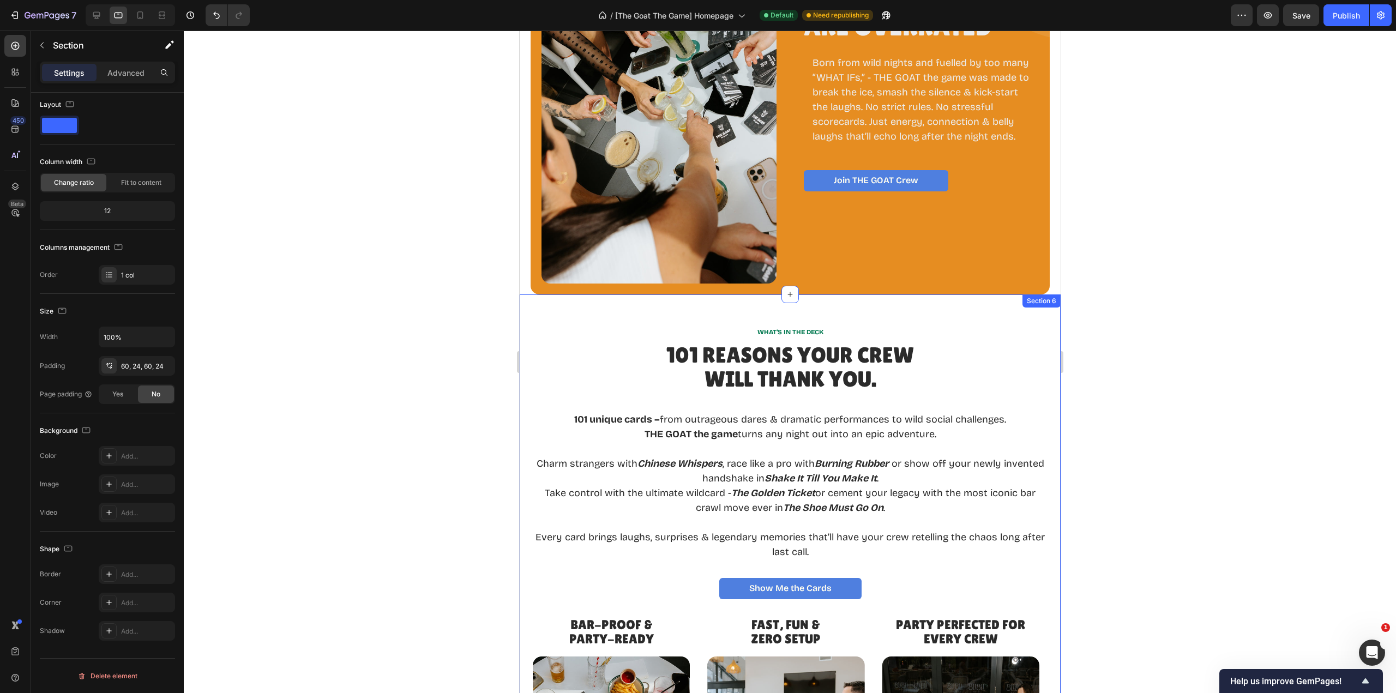
scroll to position [1230, 0]
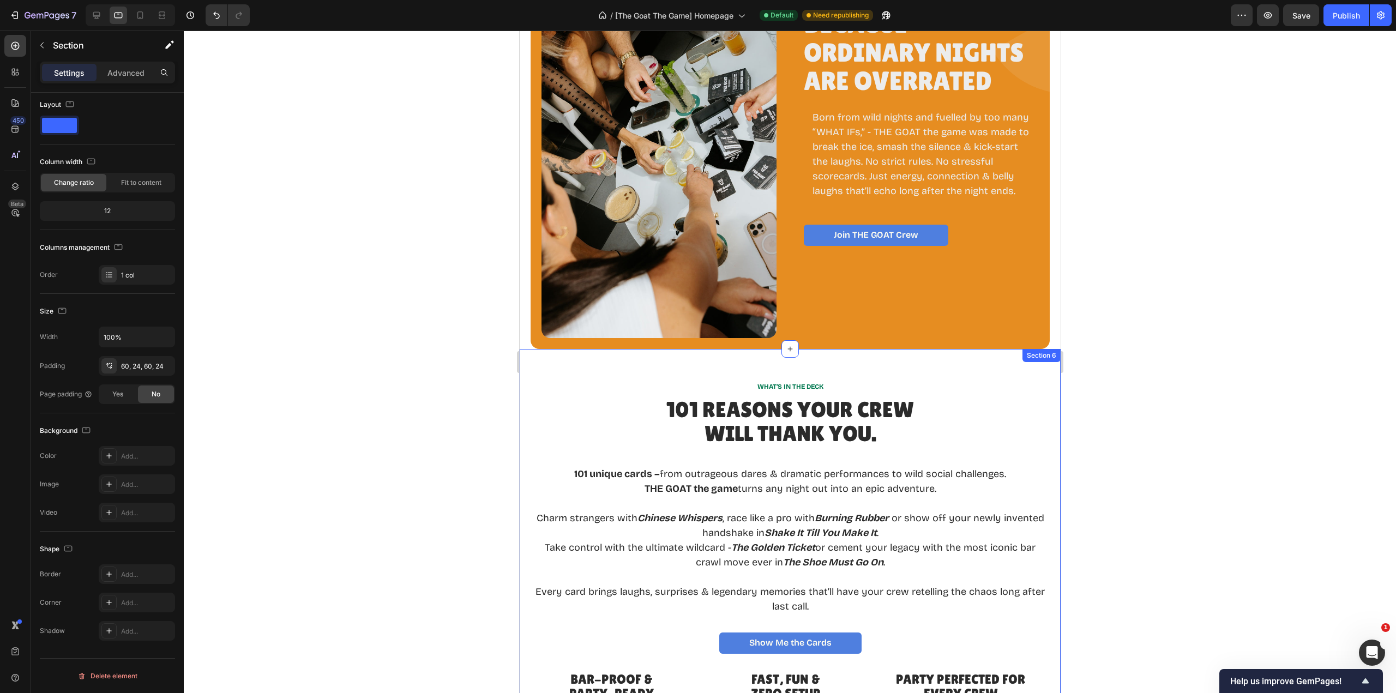
click at [871, 363] on div "WHAT’S IN THE DECK Text Block 101 REASONS YOUR CREW WILL THANK YOU. Heading 101…" at bounding box center [789, 645] width 541 height 592
click at [149, 359] on div "60, 24, 20, 24" at bounding box center [137, 366] width 76 height 20
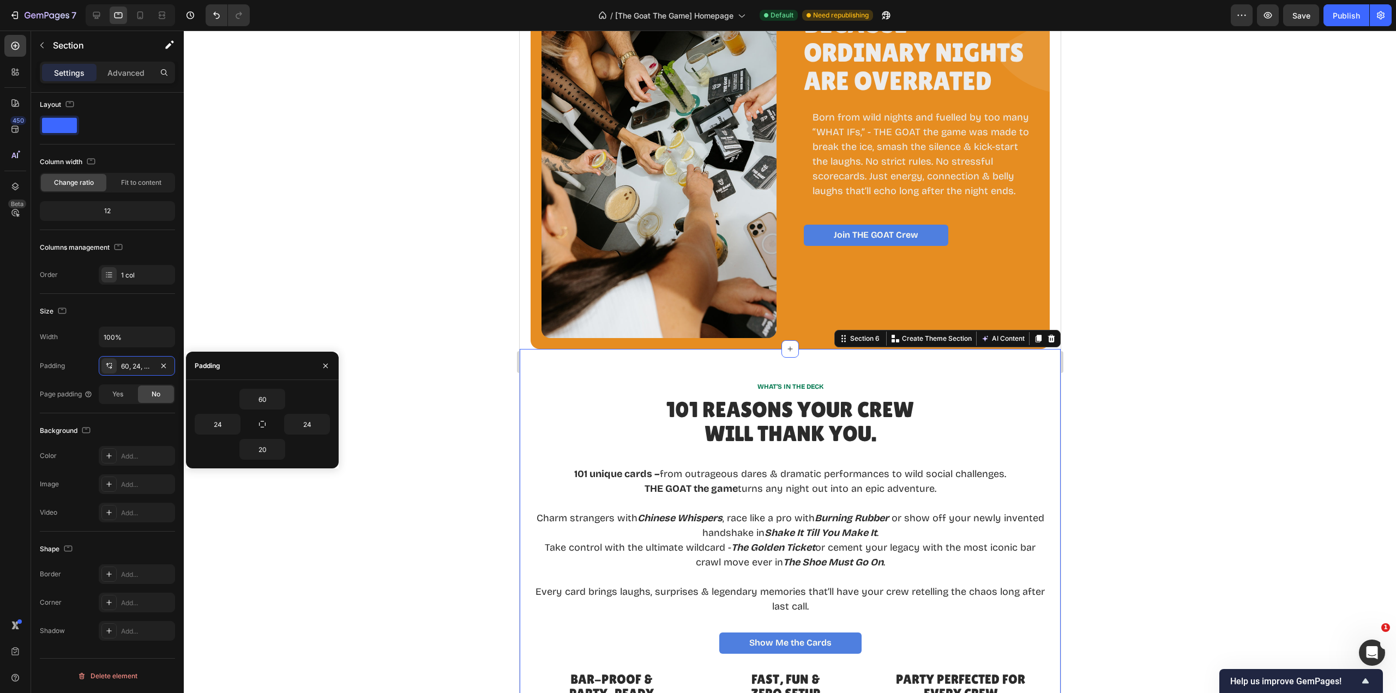
click at [1140, 384] on div at bounding box center [790, 362] width 1212 height 663
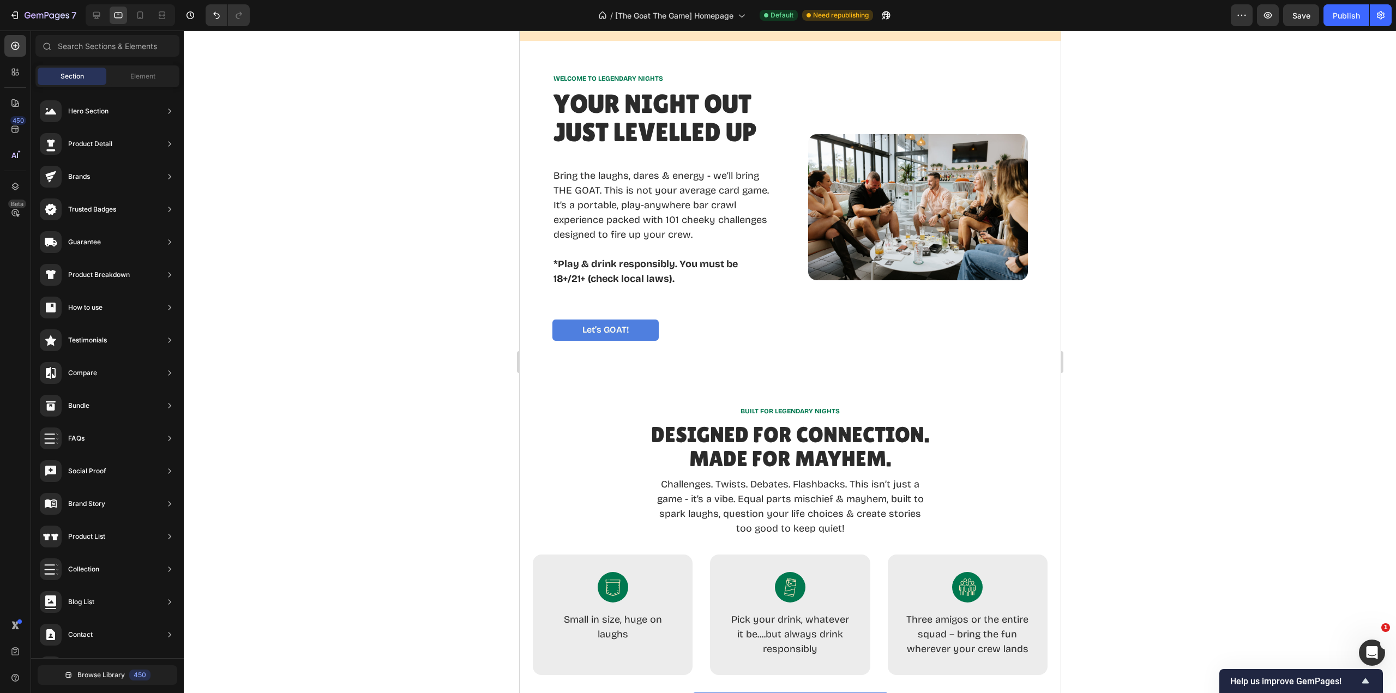
scroll to position [357, 0]
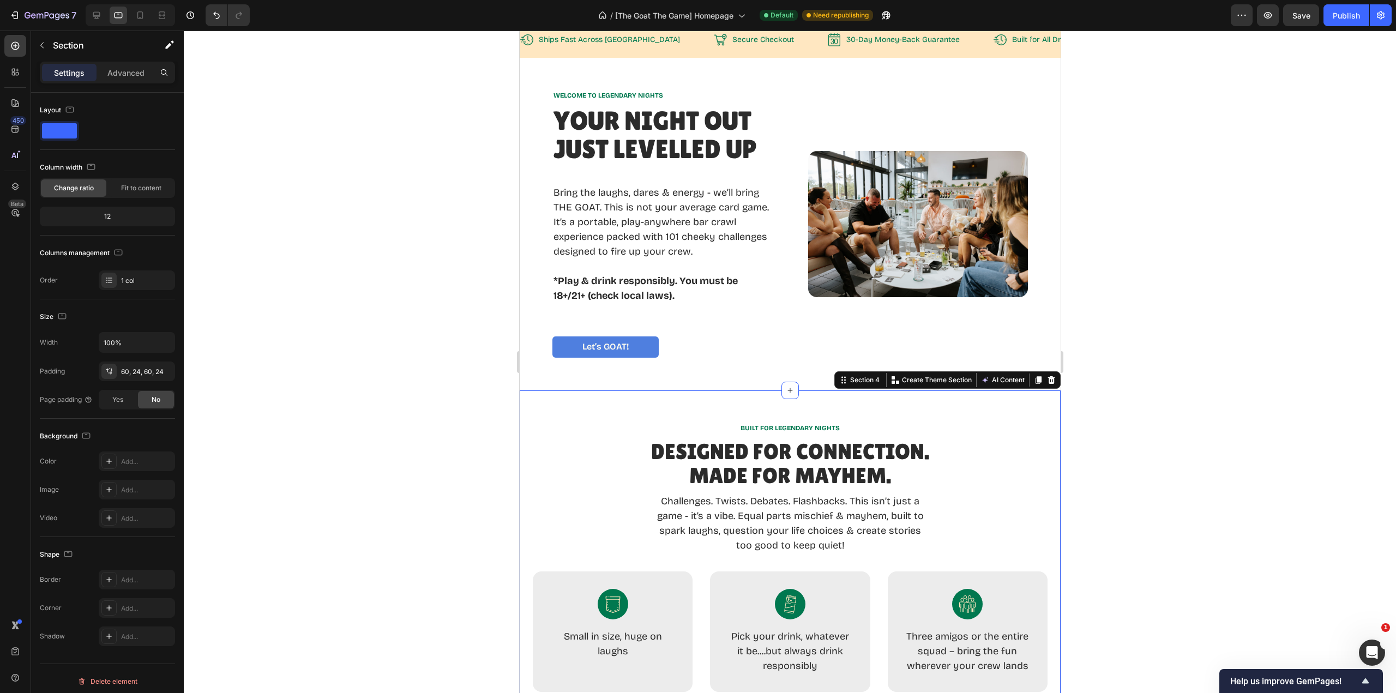
click at [827, 403] on div "BUILT FOR LEGENDARY NIGHTS Text Block Designed for Connection. Made for Mayhem.…" at bounding box center [789, 576] width 541 height 372
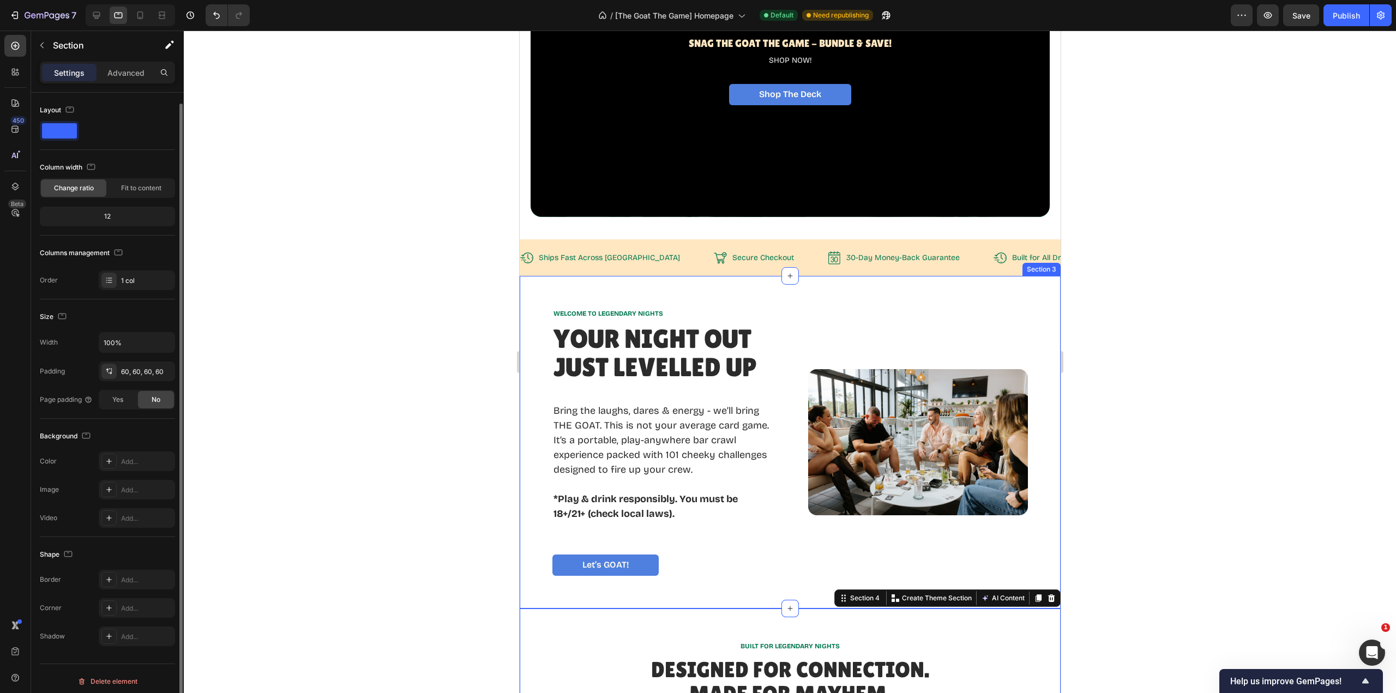
scroll to position [5, 0]
click at [857, 290] on div "WELCOME TO LEGENDARY NIGHTS Text Block Your Night Out Just LevelLED Up Heading …" at bounding box center [789, 442] width 541 height 333
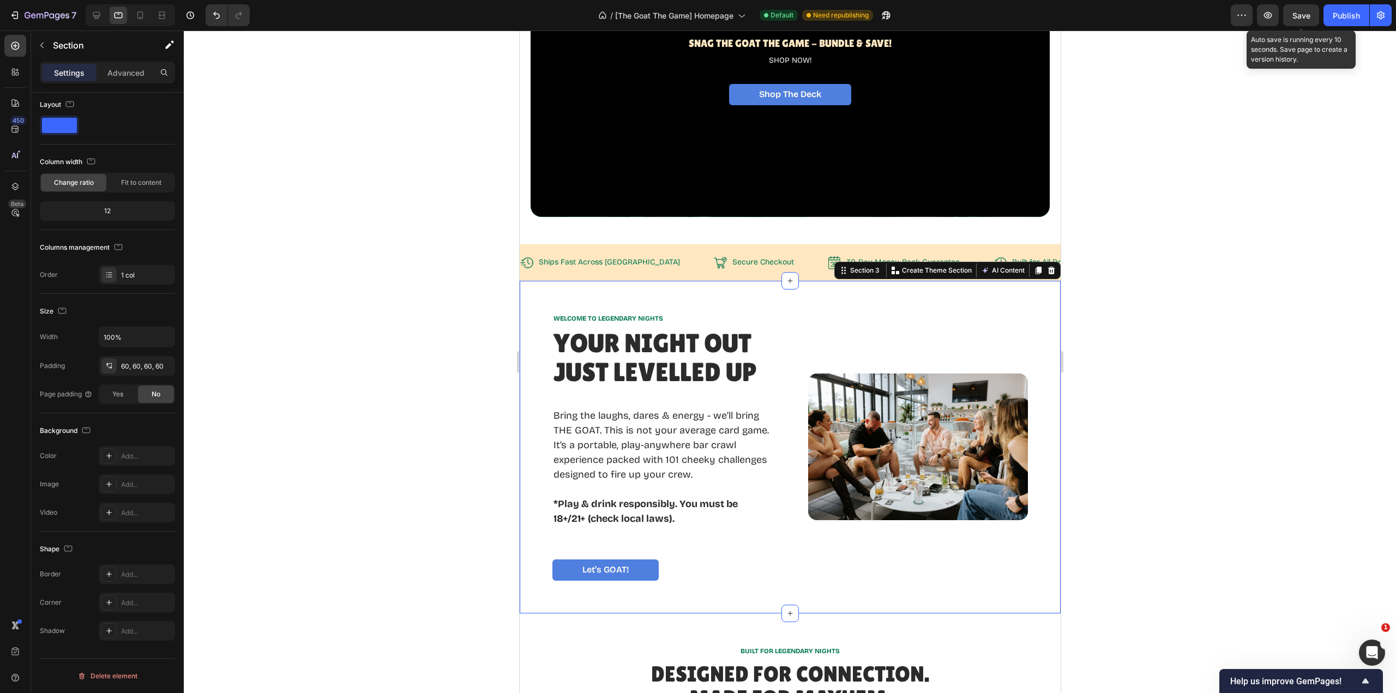
click at [1303, 18] on span "Save" at bounding box center [1302, 15] width 18 height 9
click at [1337, 17] on div "Publish" at bounding box center [1346, 15] width 27 height 11
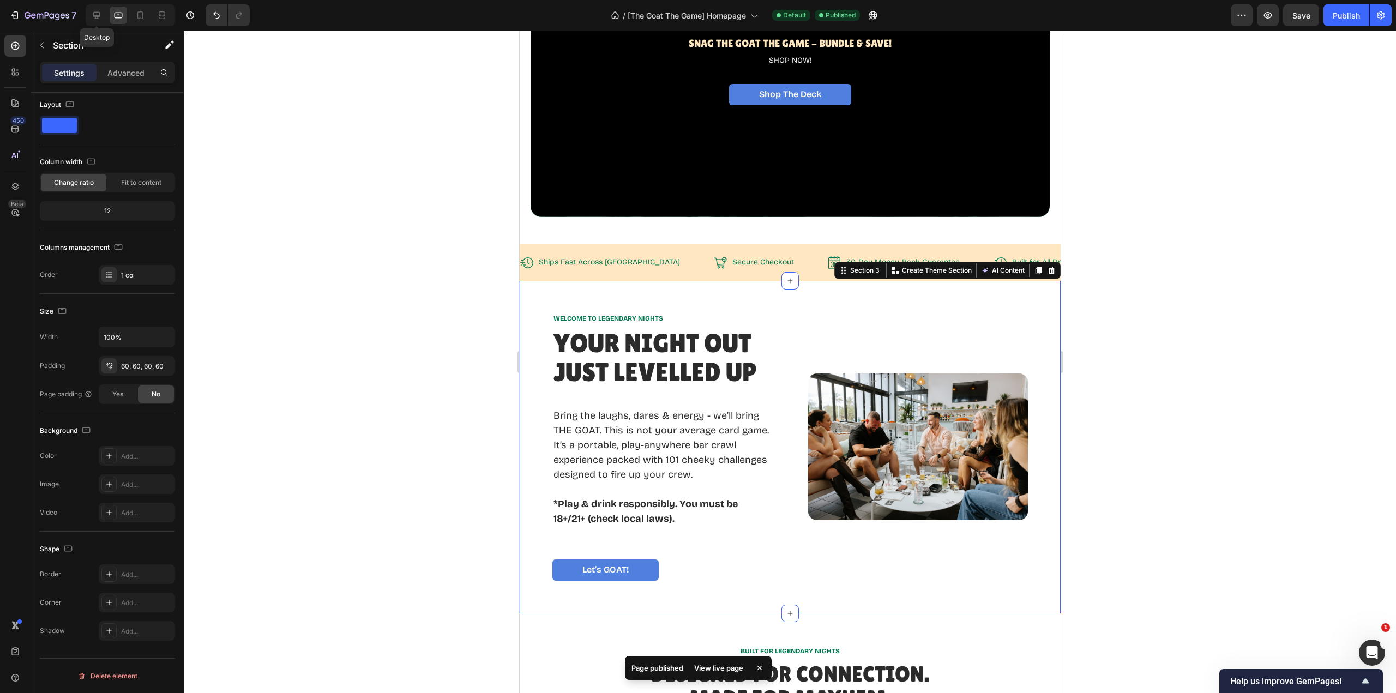
click at [97, 15] on icon at bounding box center [96, 15] width 7 height 7
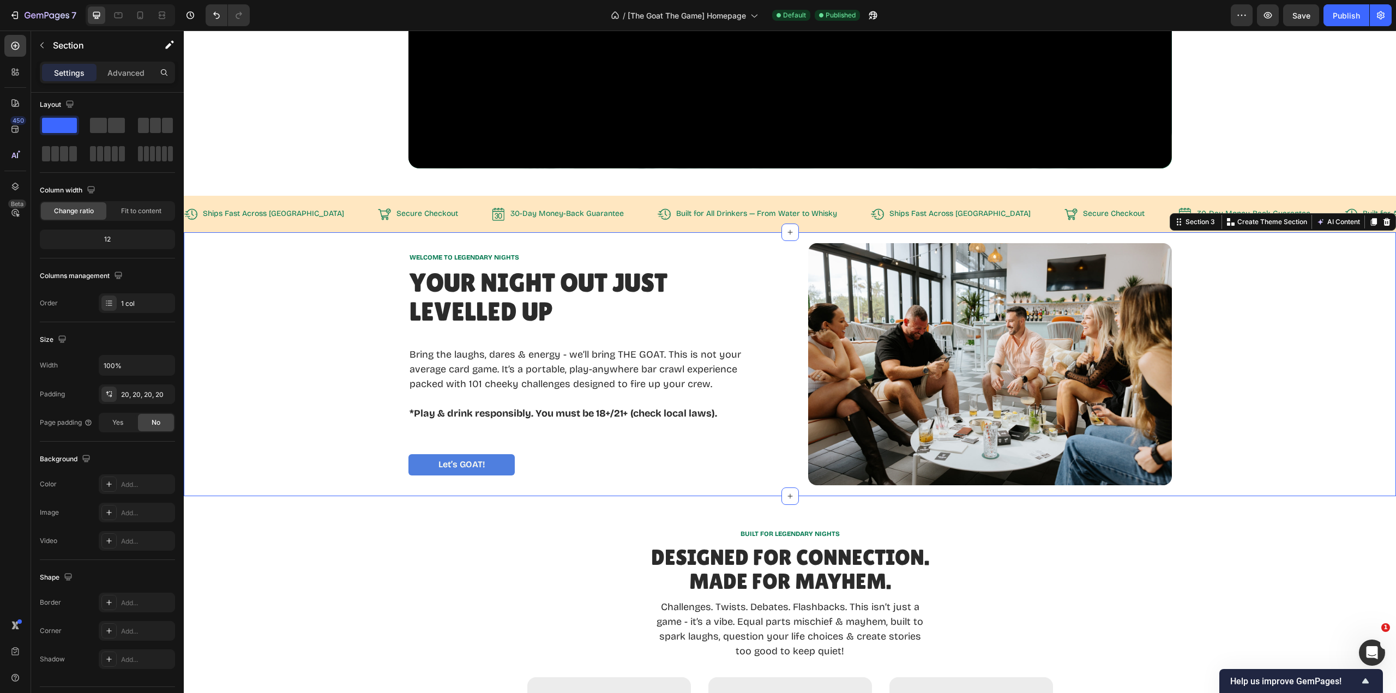
scroll to position [216, 0]
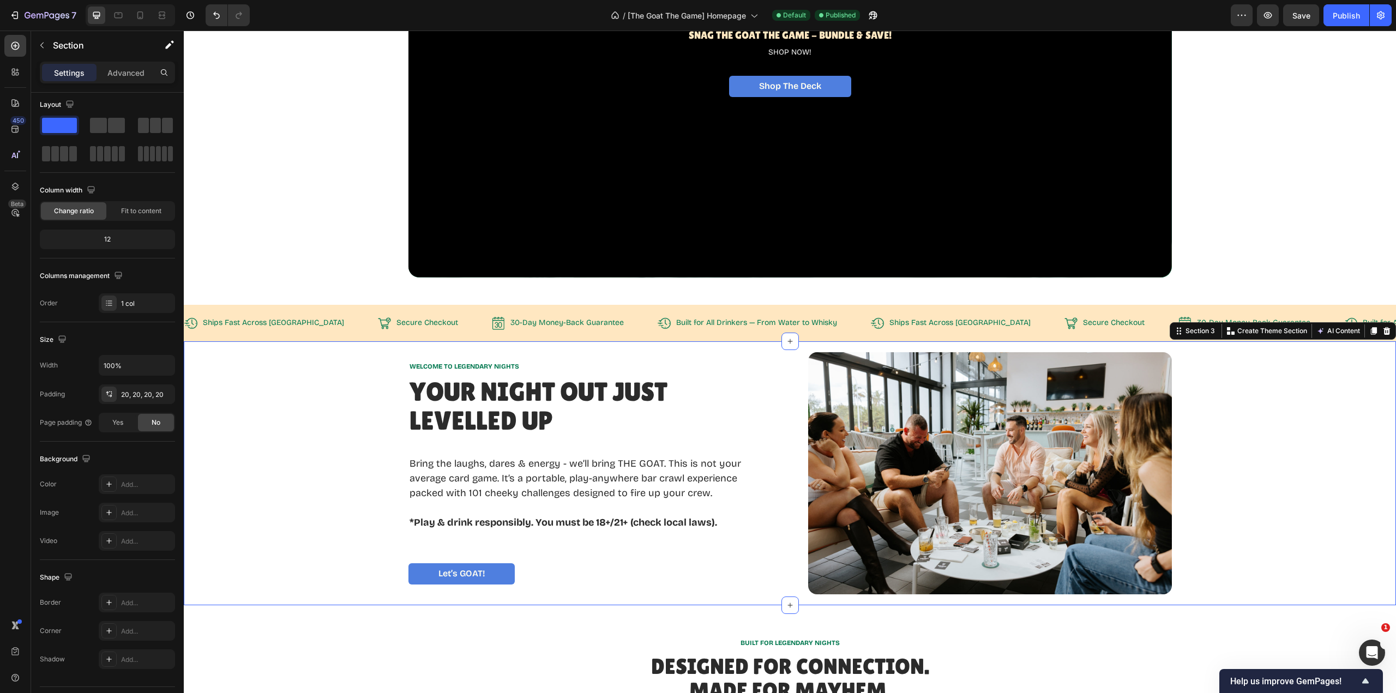
click at [1256, 368] on div "WELCOME TO LEGENDARY NIGHTS Text Block Your Night Out Just LevelLED Up Heading …" at bounding box center [790, 473] width 1191 height 243
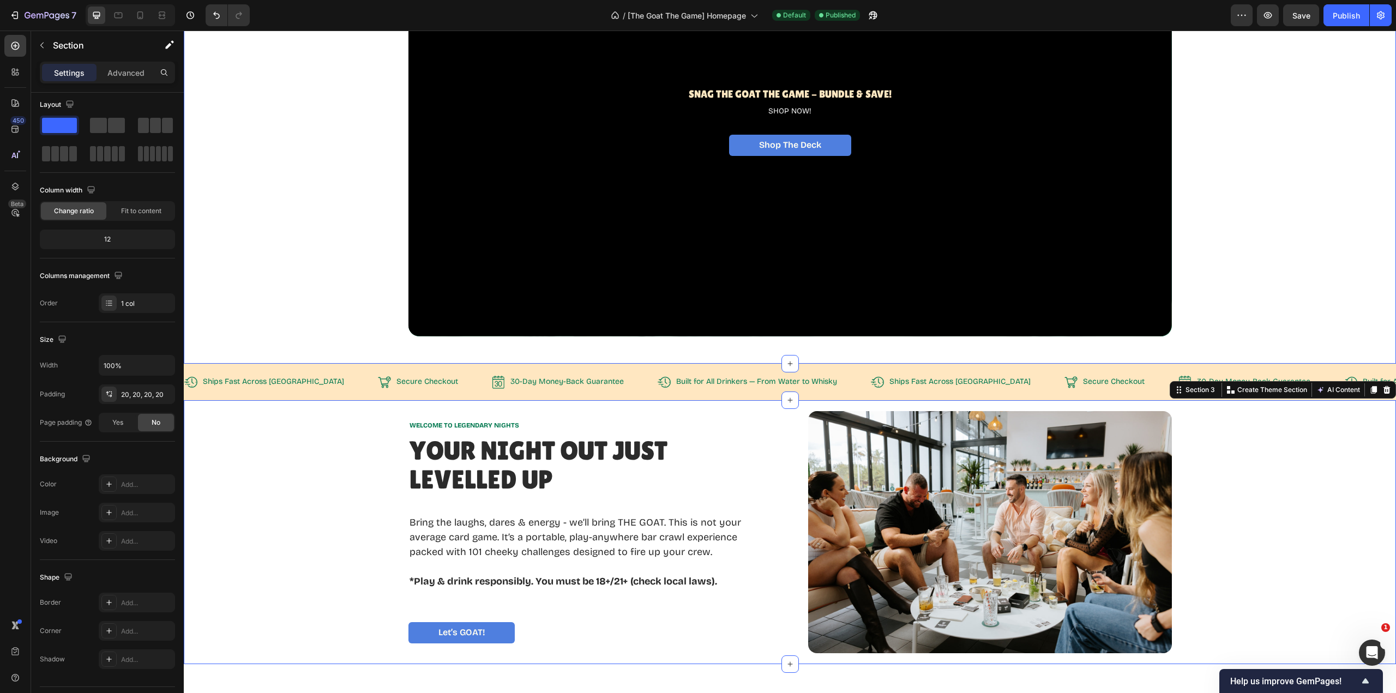
scroll to position [164, 0]
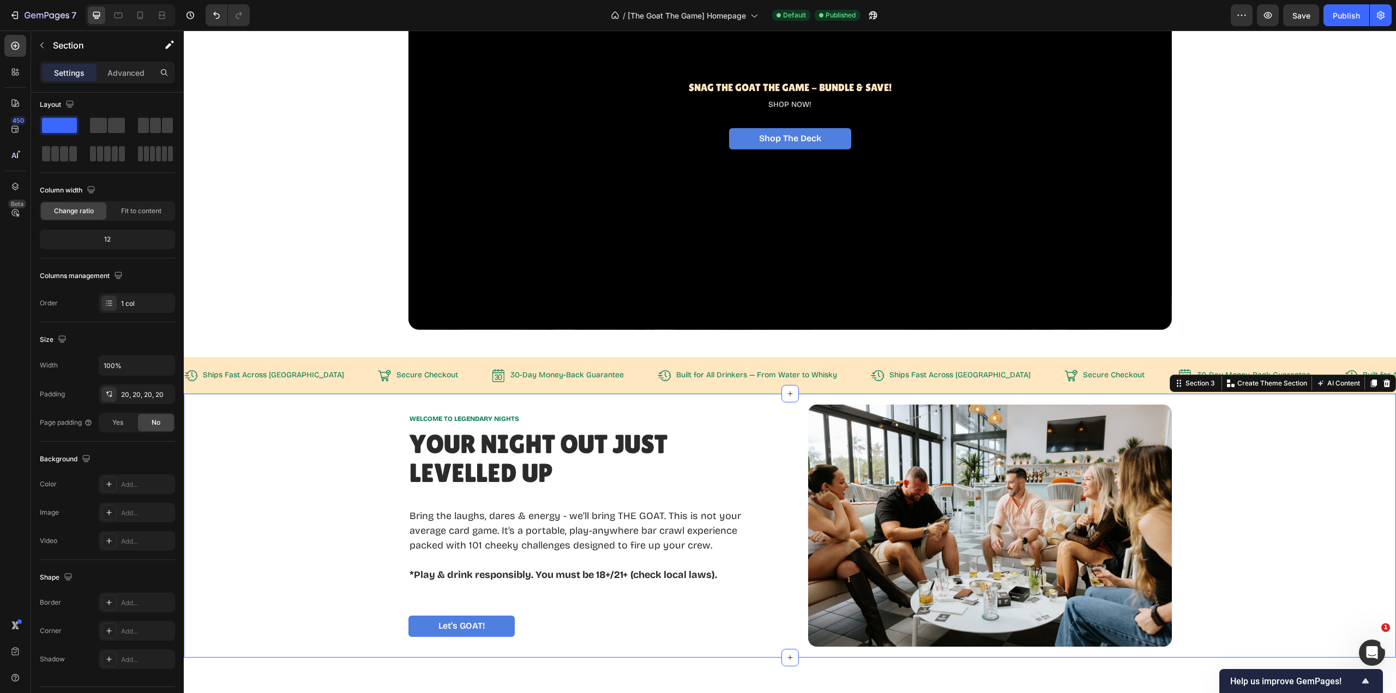
click at [1279, 447] on div "WELCOME TO LEGENDARY NIGHTS Text Block Your Night Out Just LevelLED Up Heading …" at bounding box center [790, 526] width 1191 height 243
click at [142, 394] on div "20, 20, 20, 20" at bounding box center [146, 395] width 51 height 10
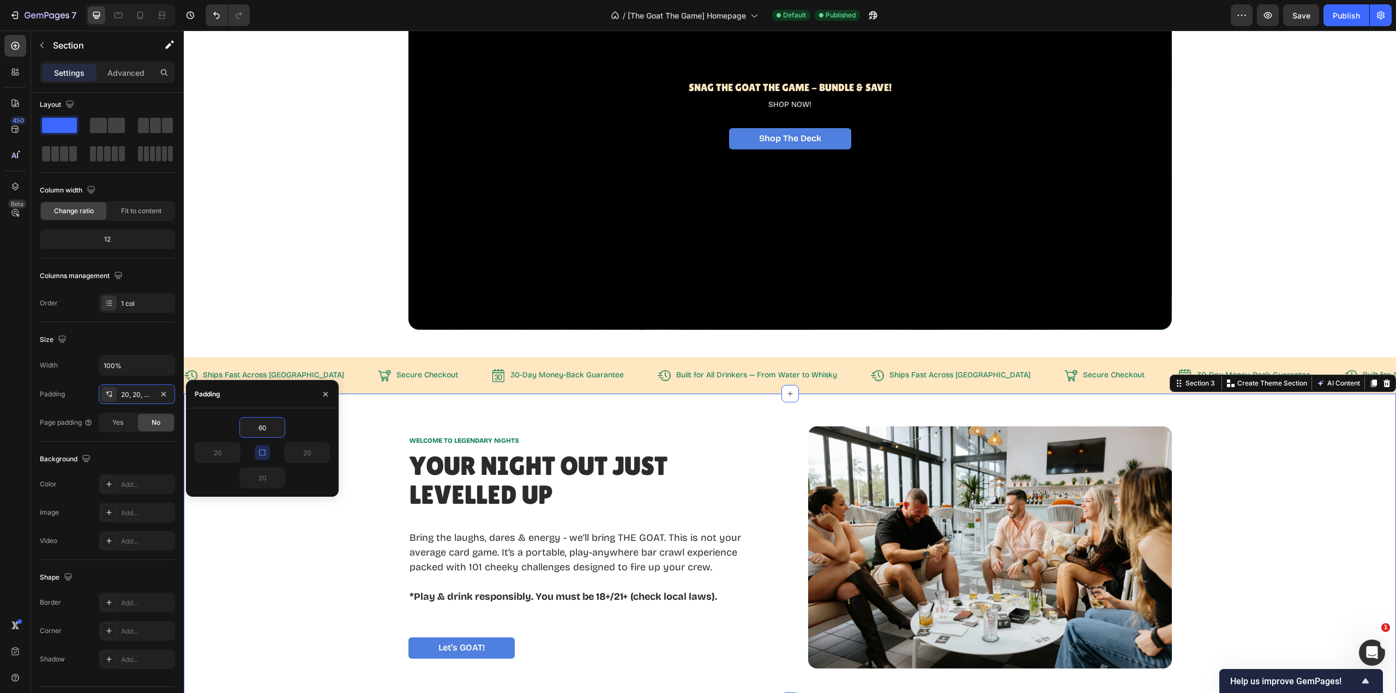
type input "60"
click at [324, 536] on div "WELCOME TO LEGENDARY NIGHTS Text Block Your Night Out Just LevelLED Up Heading …" at bounding box center [790, 547] width 1147 height 243
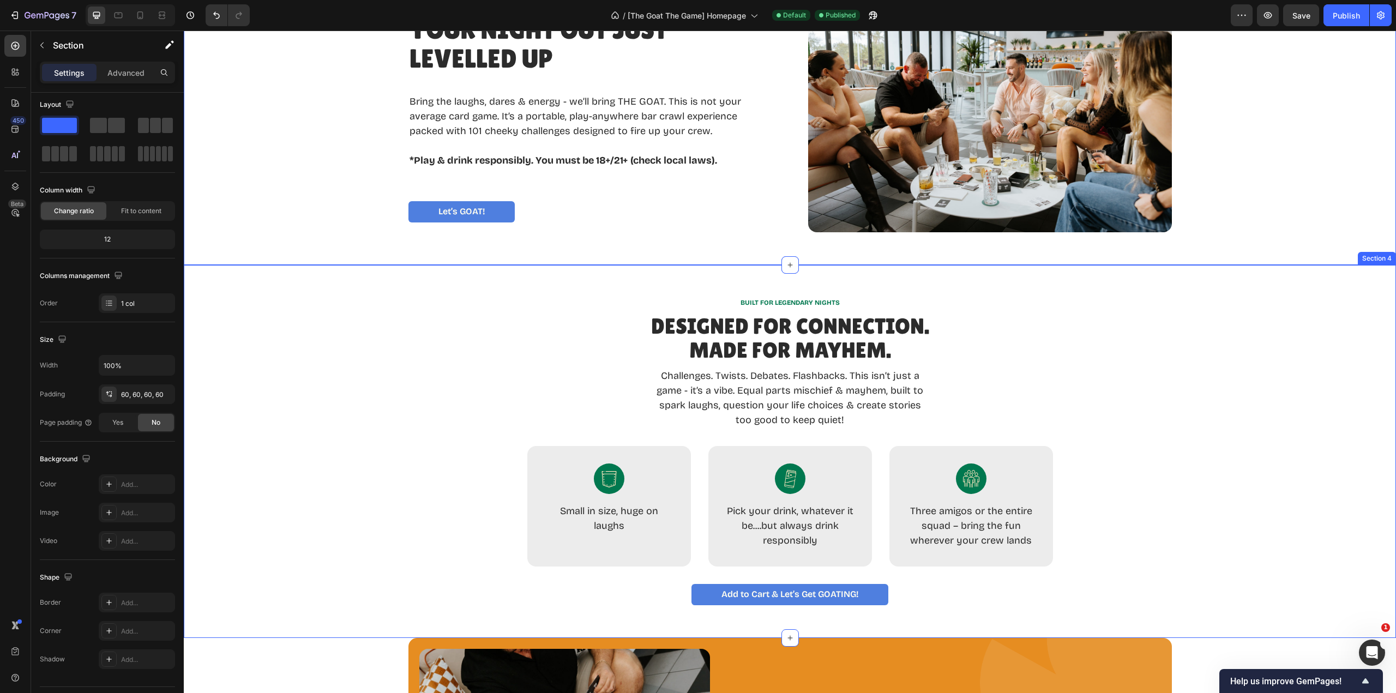
scroll to position [0, 0]
click at [1068, 288] on div "BUILT FOR LEGENDARY NIGHTS Text Block Designed for Connection. Made for Mayhem.…" at bounding box center [790, 451] width 1212 height 372
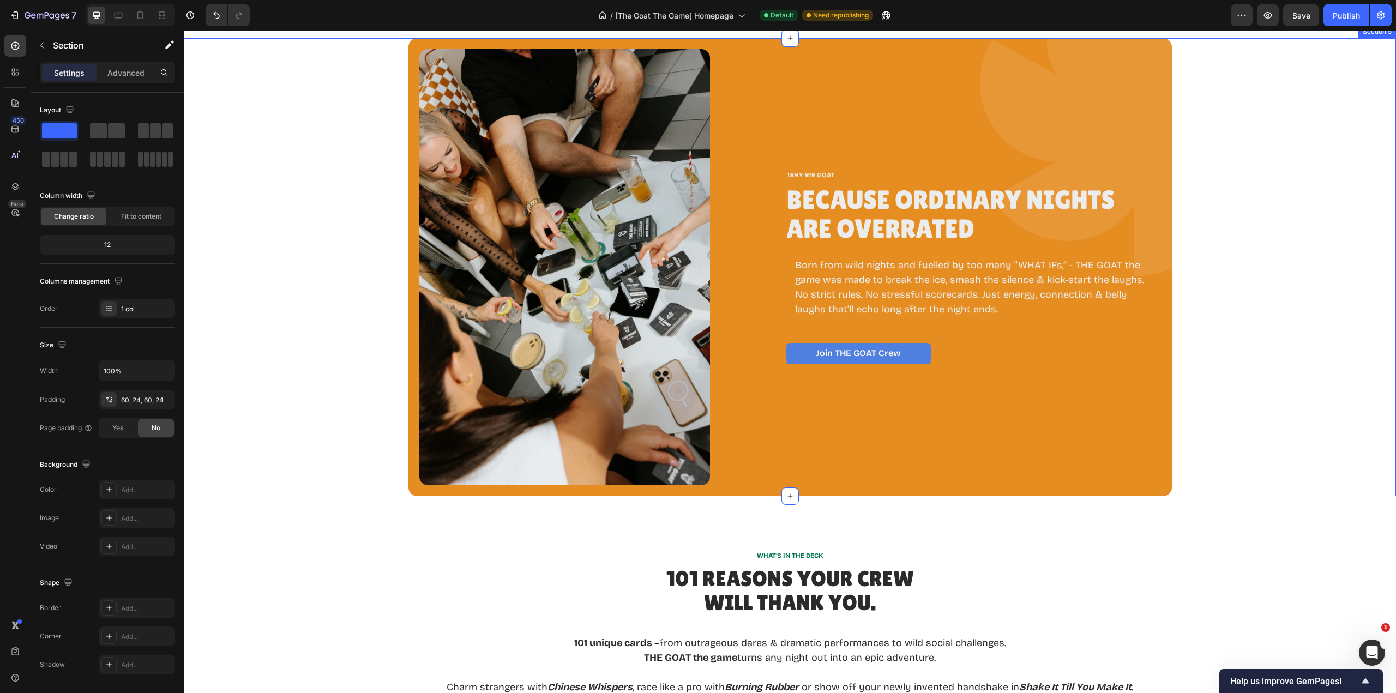
scroll to position [1363, 0]
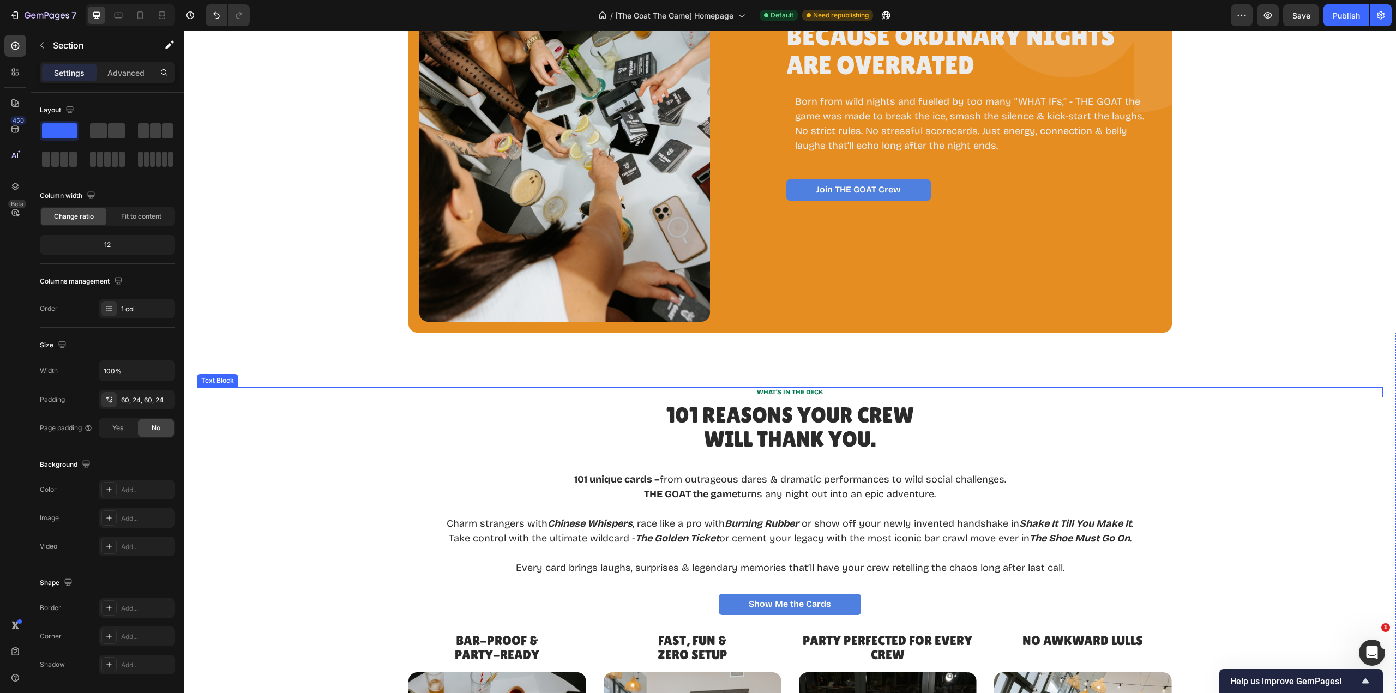
click at [984, 393] on p "WHAT’S IN THE DECK" at bounding box center [790, 392] width 1184 height 9
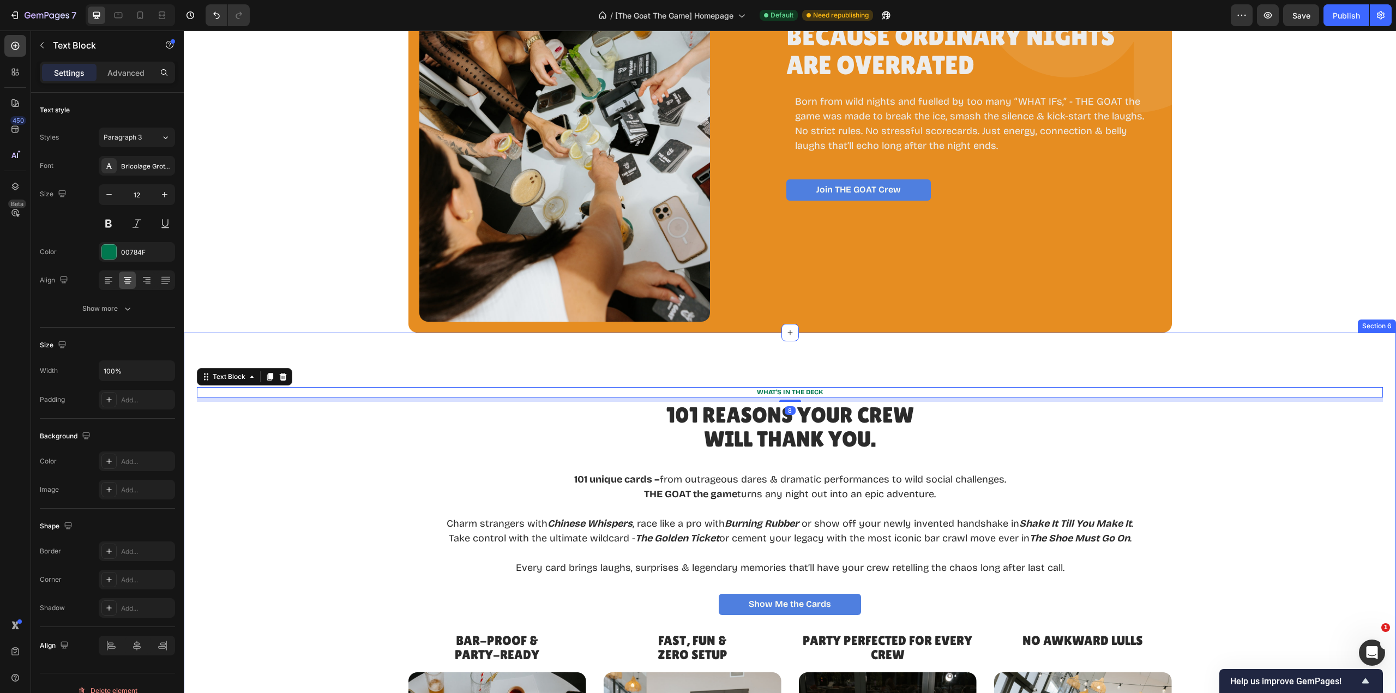
click at [986, 365] on div "WHAT’S IN THE DECK Text Block 8 101 REASONS YOUR CREW WILL THANK YOU. Heading 1…" at bounding box center [790, 619] width 1212 height 572
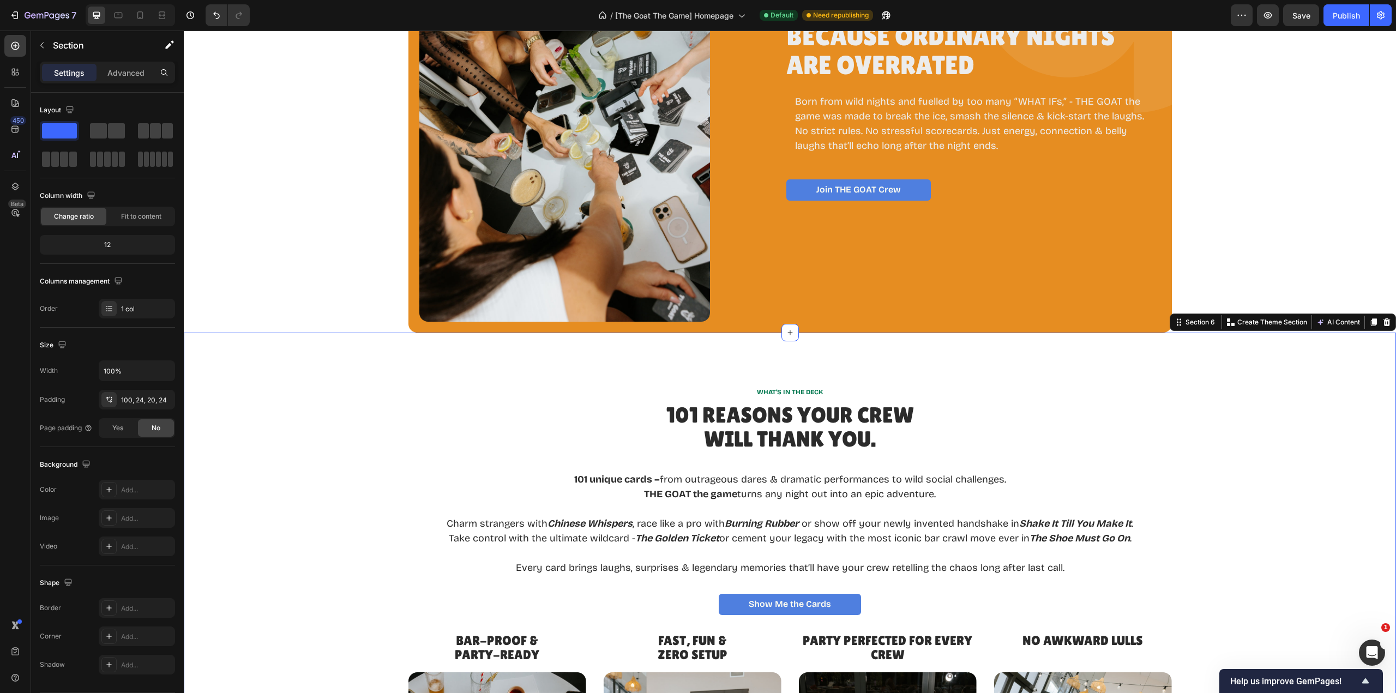
click at [148, 397] on div "100, 24, 20, 24" at bounding box center [146, 400] width 51 height 10
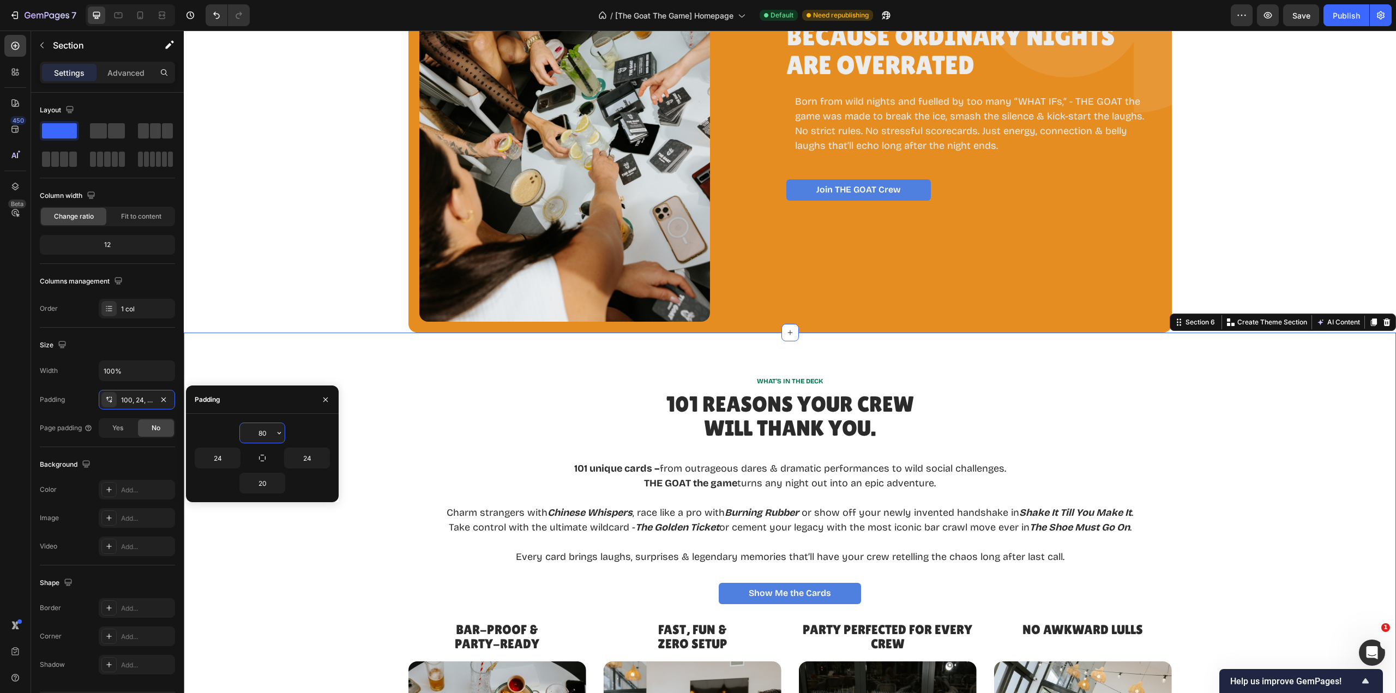
type input "8"
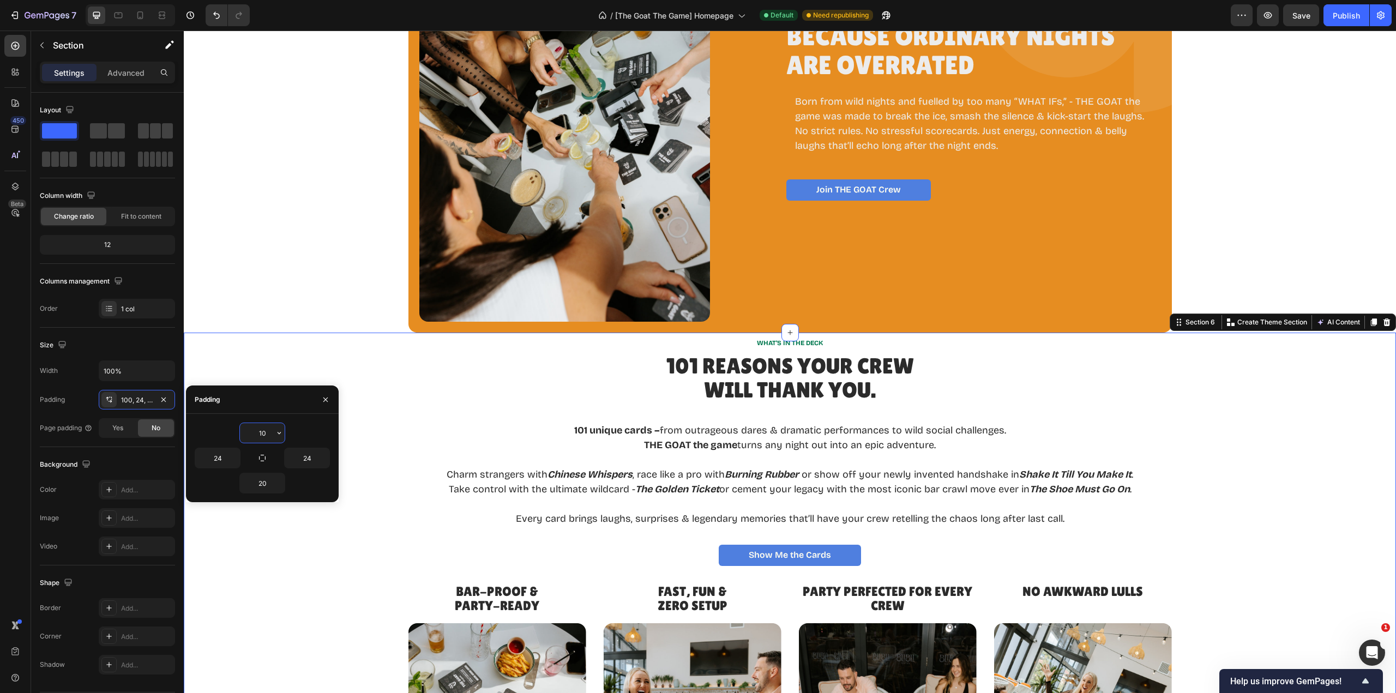
type input "100"
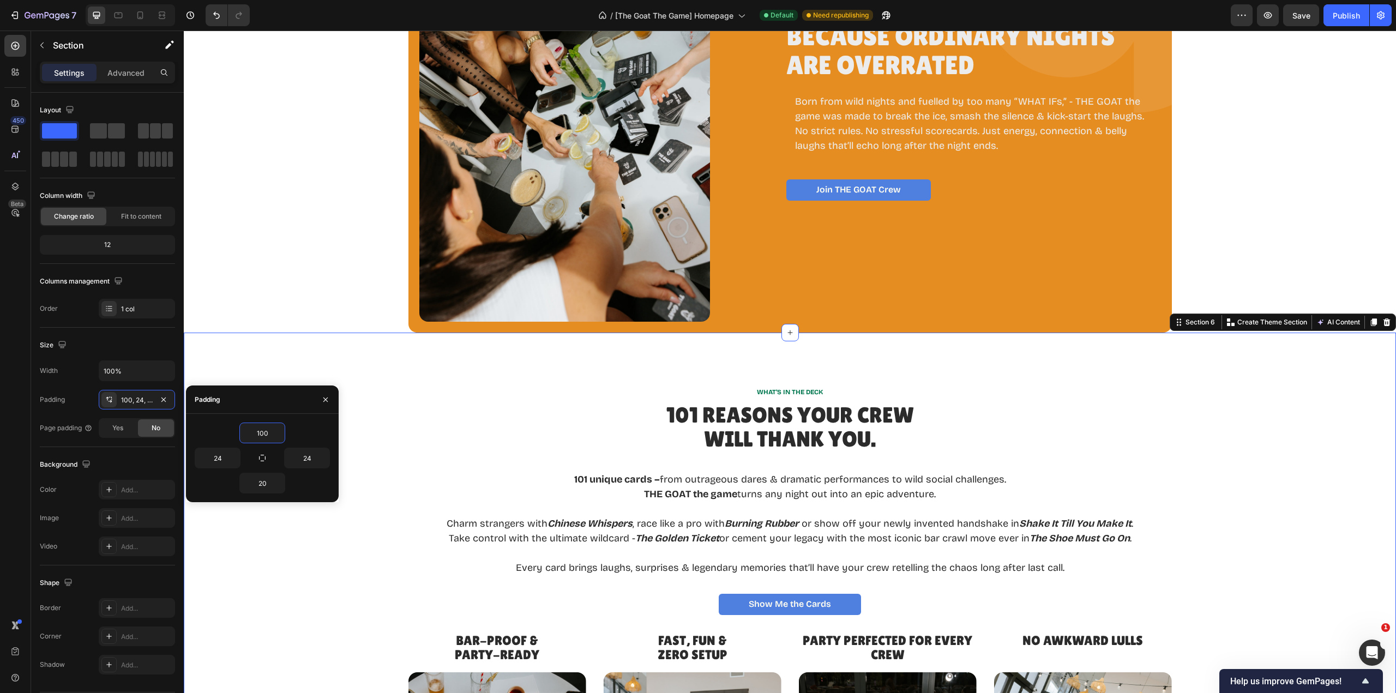
click at [1176, 379] on div "WHAT’S IN THE DECK Text Block 101 REASONS YOUR CREW WILL THANK YOU. Heading 101…" at bounding box center [790, 619] width 1212 height 572
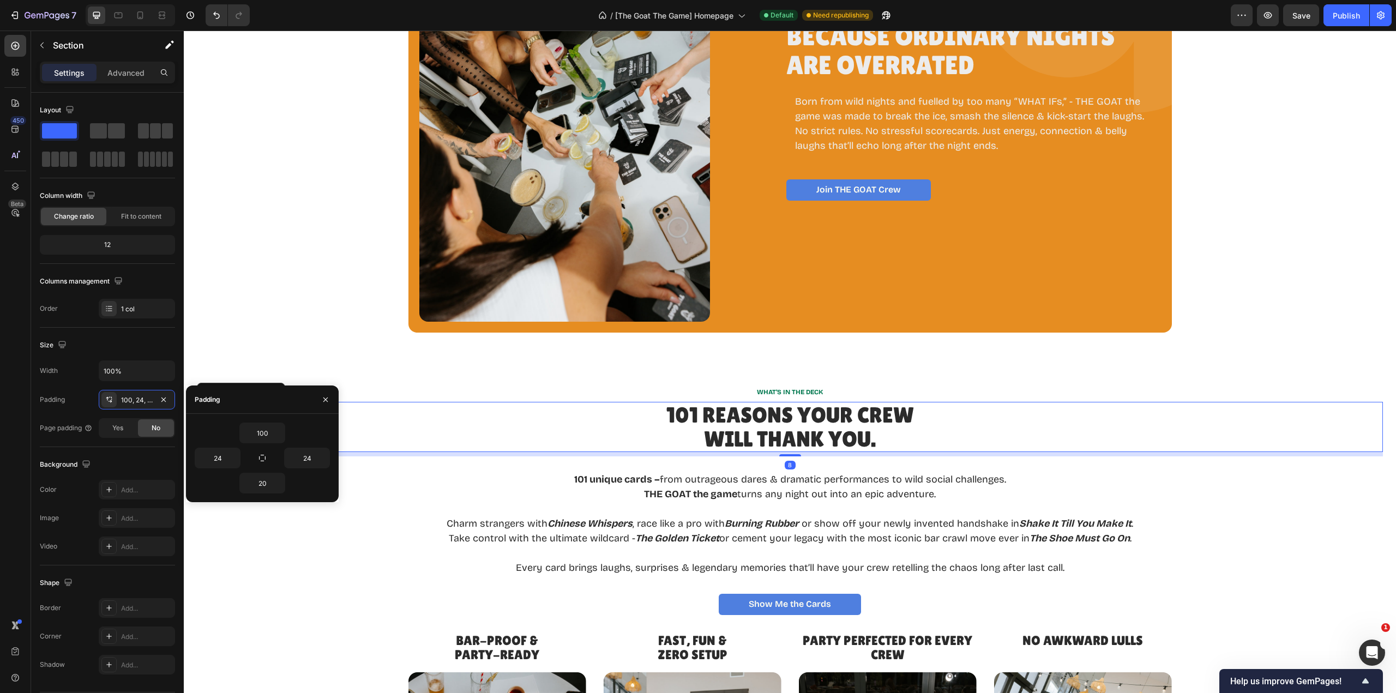
click at [429, 414] on div "101 REASONS YOUR CREW WILL THANK YOU." at bounding box center [790, 427] width 1186 height 50
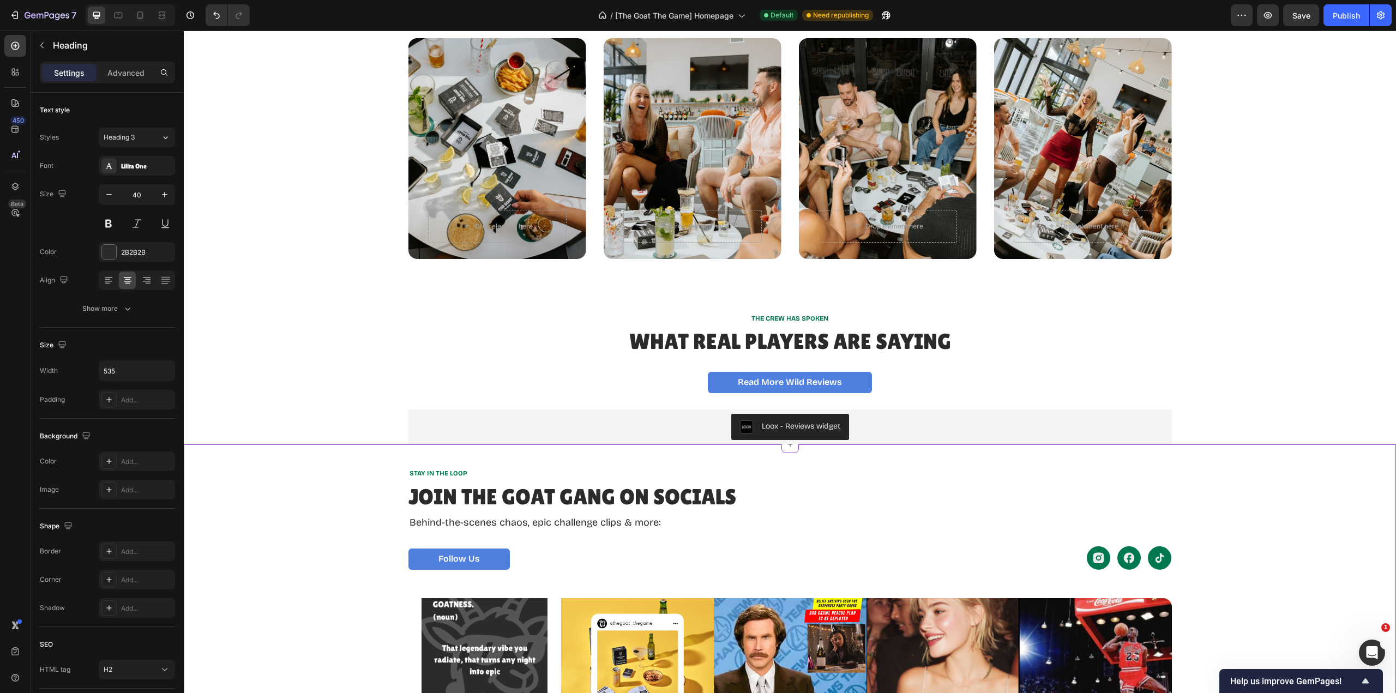
scroll to position [2018, 0]
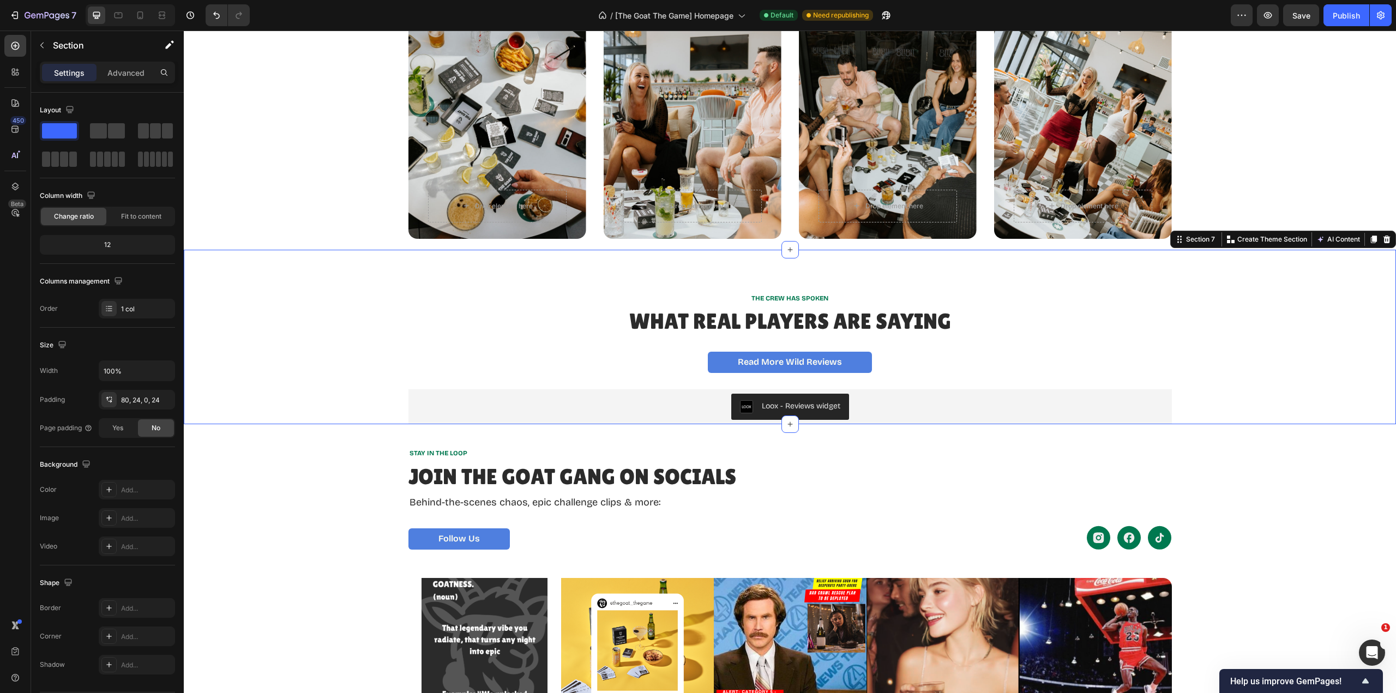
click at [1019, 278] on div "THE CREW HAS SPOKEN Text Block What Real Players Are Saying Heading Read More W…" at bounding box center [790, 337] width 1212 height 175
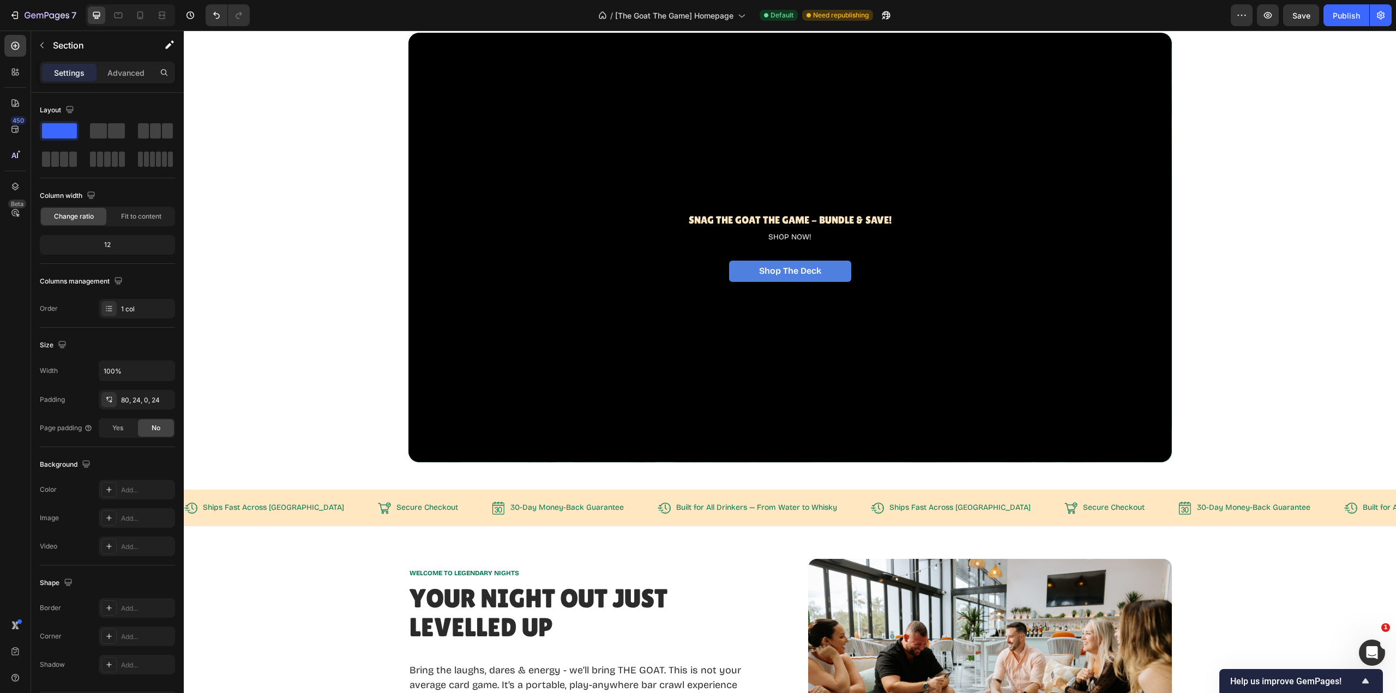
scroll to position [0, 0]
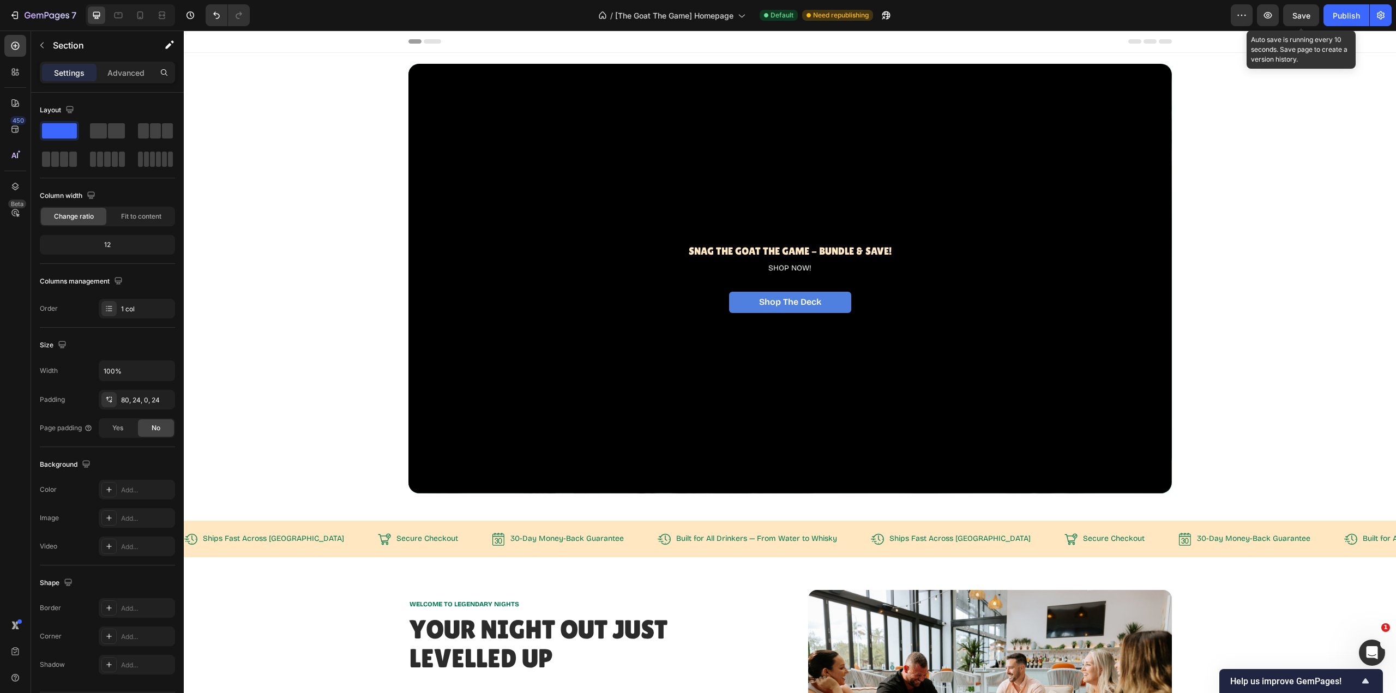
click at [1303, 16] on span "Save" at bounding box center [1302, 15] width 18 height 9
click at [1339, 15] on div "Publish" at bounding box center [1346, 15] width 27 height 11
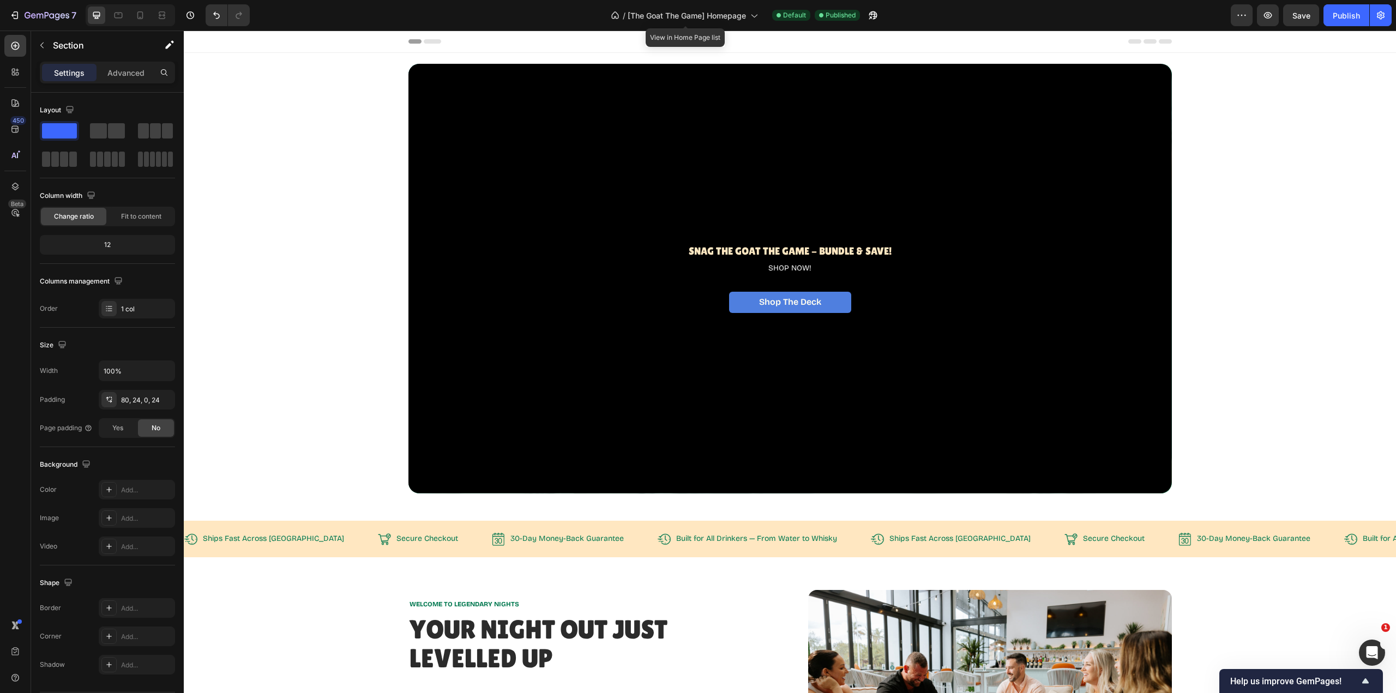
click at [714, 17] on span "[The Goat The Game] Homepage" at bounding box center [687, 15] width 118 height 11
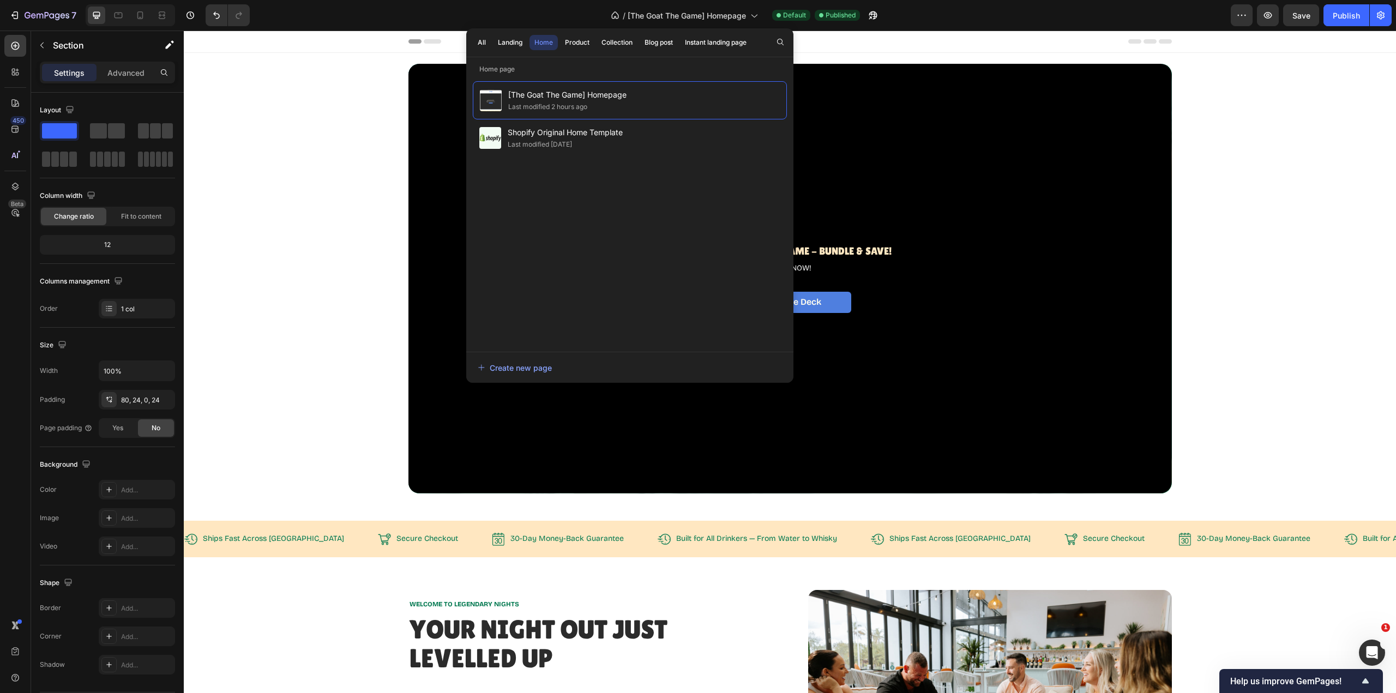
click at [567, 43] on div "Product" at bounding box center [577, 43] width 25 height 10
click at [573, 104] on div "• Last modified an hour ago" at bounding box center [610, 106] width 88 height 11
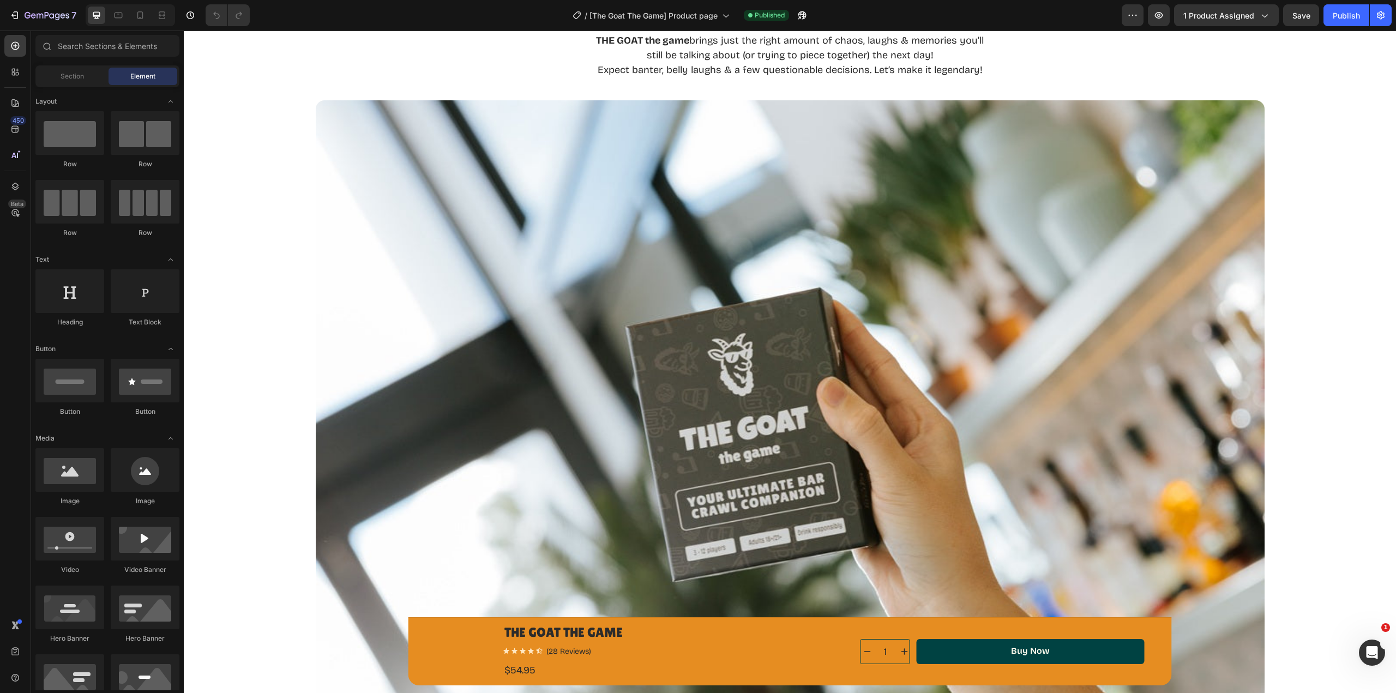
scroll to position [654, 0]
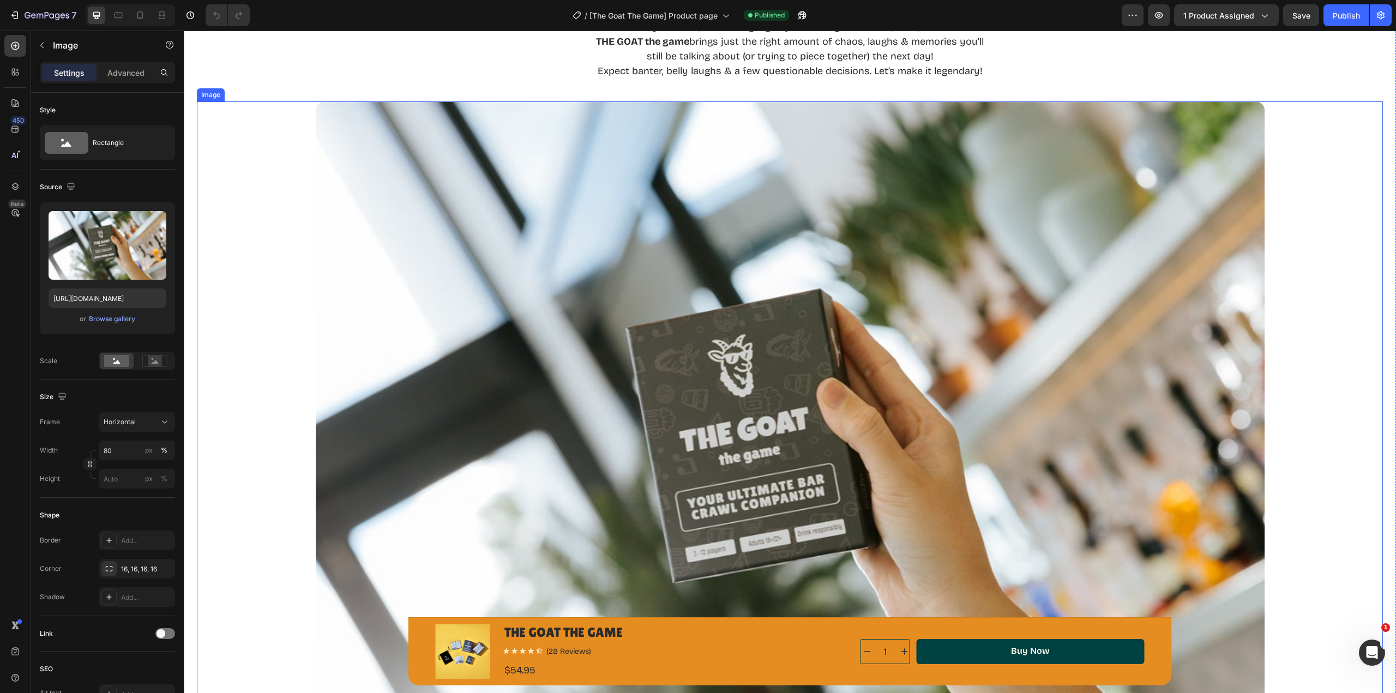
click at [307, 185] on div at bounding box center [790, 457] width 1186 height 712
click at [330, 157] on img at bounding box center [790, 457] width 949 height 712
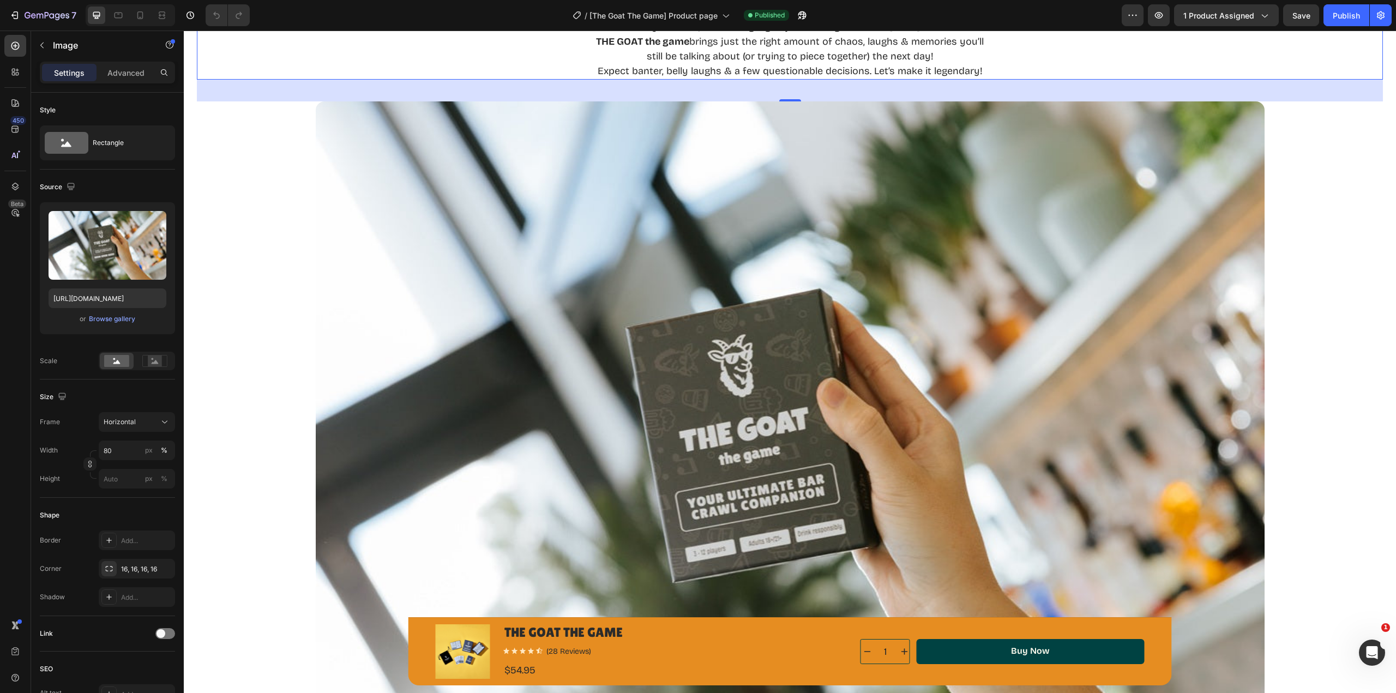
click at [315, 73] on div "Meet your Ultimate Bar Crawl Companion - in card game form. Out with your crew,…" at bounding box center [790, 42] width 1186 height 76
click at [335, 168] on img at bounding box center [790, 457] width 949 height 712
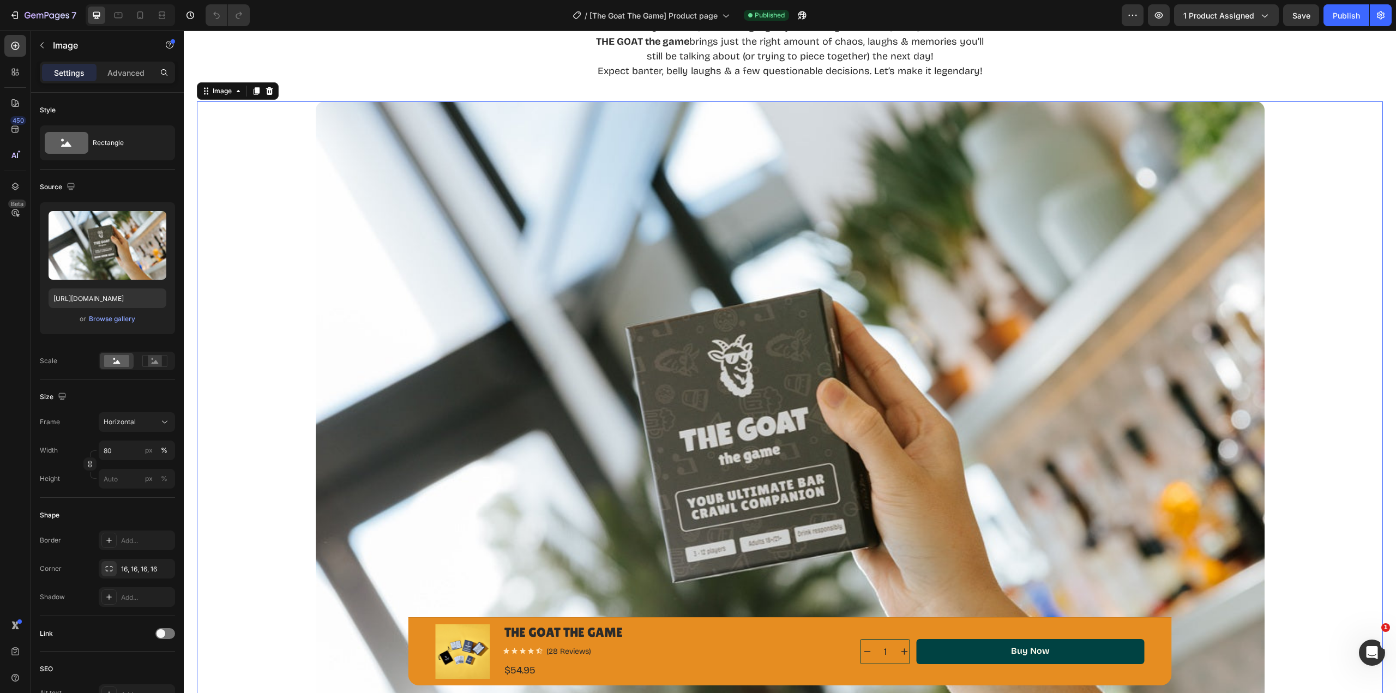
click at [1315, 247] on div at bounding box center [790, 457] width 1186 height 712
click at [863, 348] on img at bounding box center [790, 457] width 949 height 712
click at [127, 76] on p "Advanced" at bounding box center [125, 72] width 37 height 11
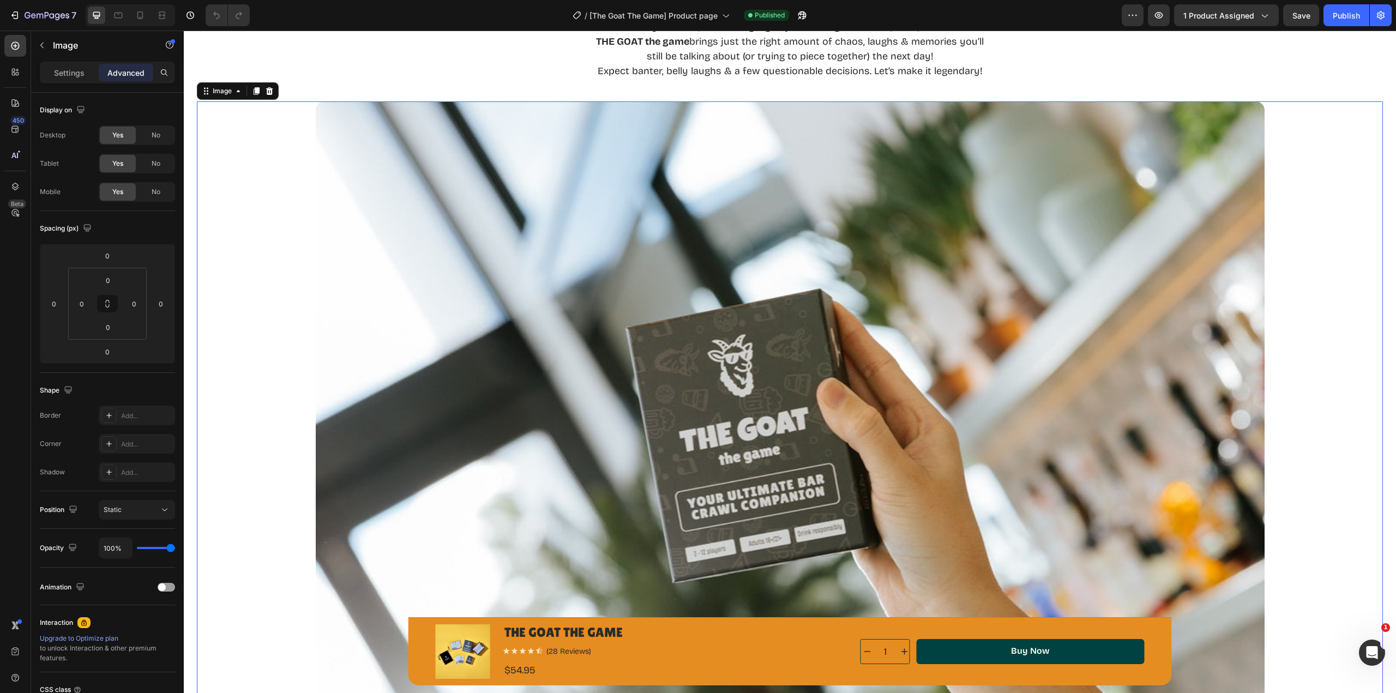
click at [62, 75] on p "Settings" at bounding box center [69, 72] width 31 height 11
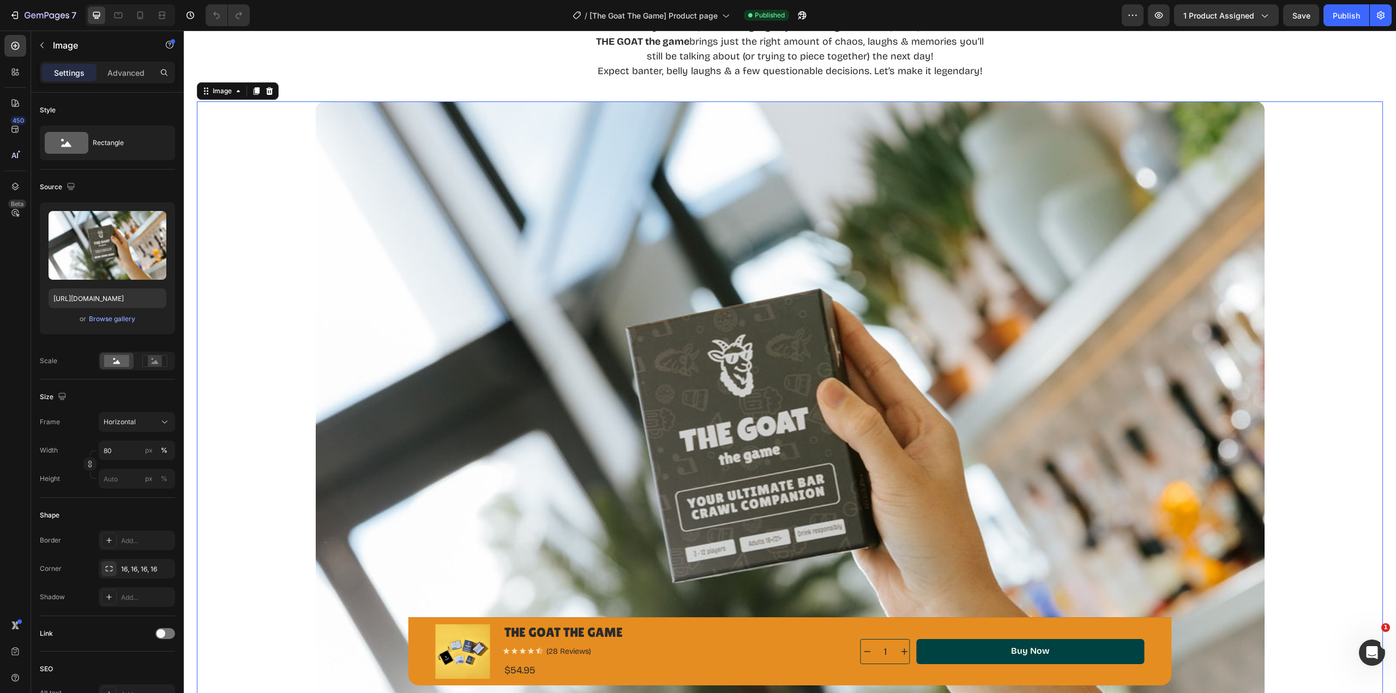
click at [386, 193] on img at bounding box center [790, 457] width 949 height 712
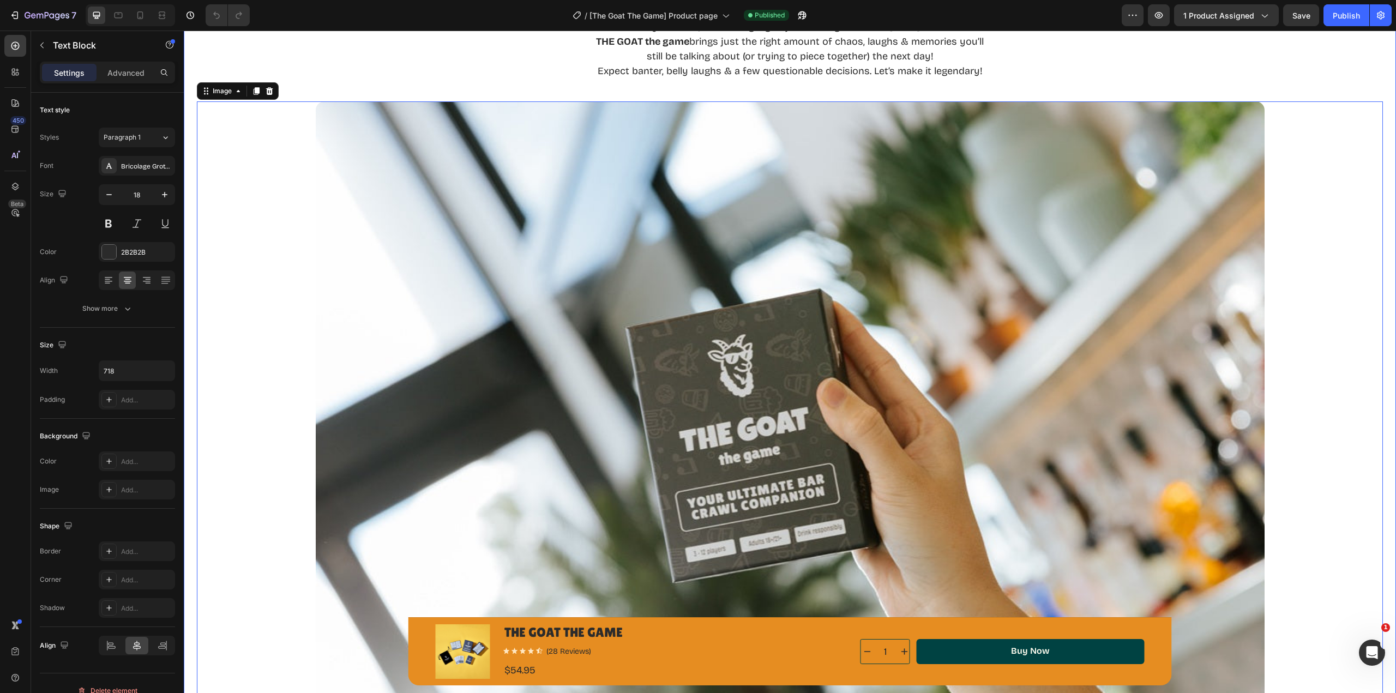
click at [369, 70] on div "Meet your Ultimate Bar Crawl Companion - in card game form. Out with your crew,…" at bounding box center [790, 42] width 1186 height 76
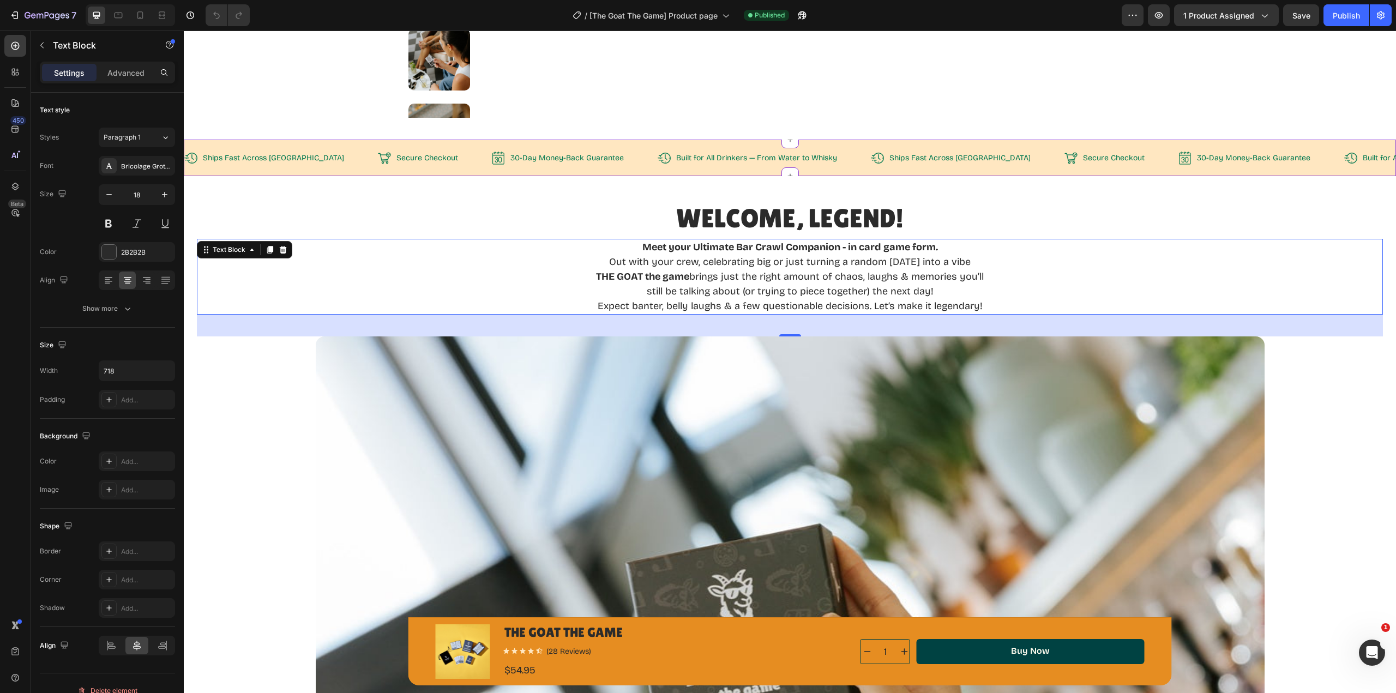
scroll to position [382, 0]
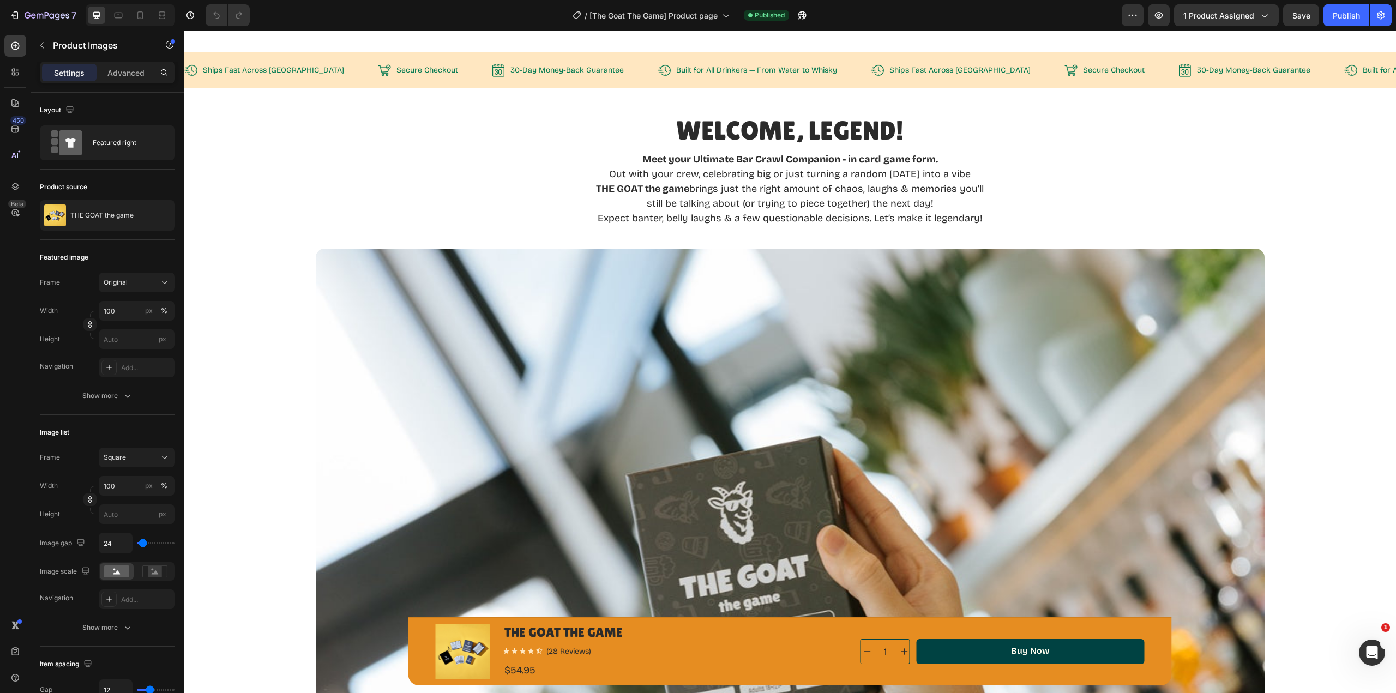
scroll to position [545, 0]
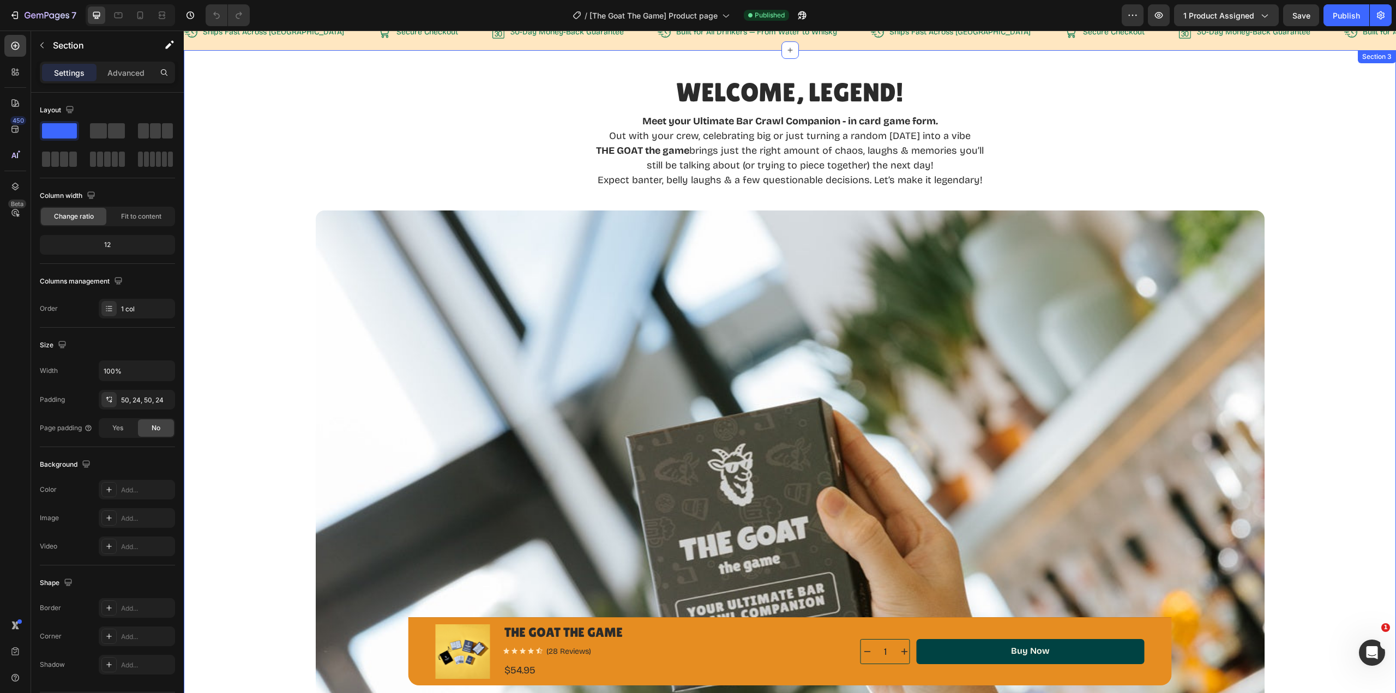
click at [1384, 73] on div "Welcome, Legend! Heading Meet your Ultimate Bar Crawl Companion - in card game …" at bounding box center [790, 499] width 1212 height 899
click at [57, 165] on span at bounding box center [55, 159] width 8 height 15
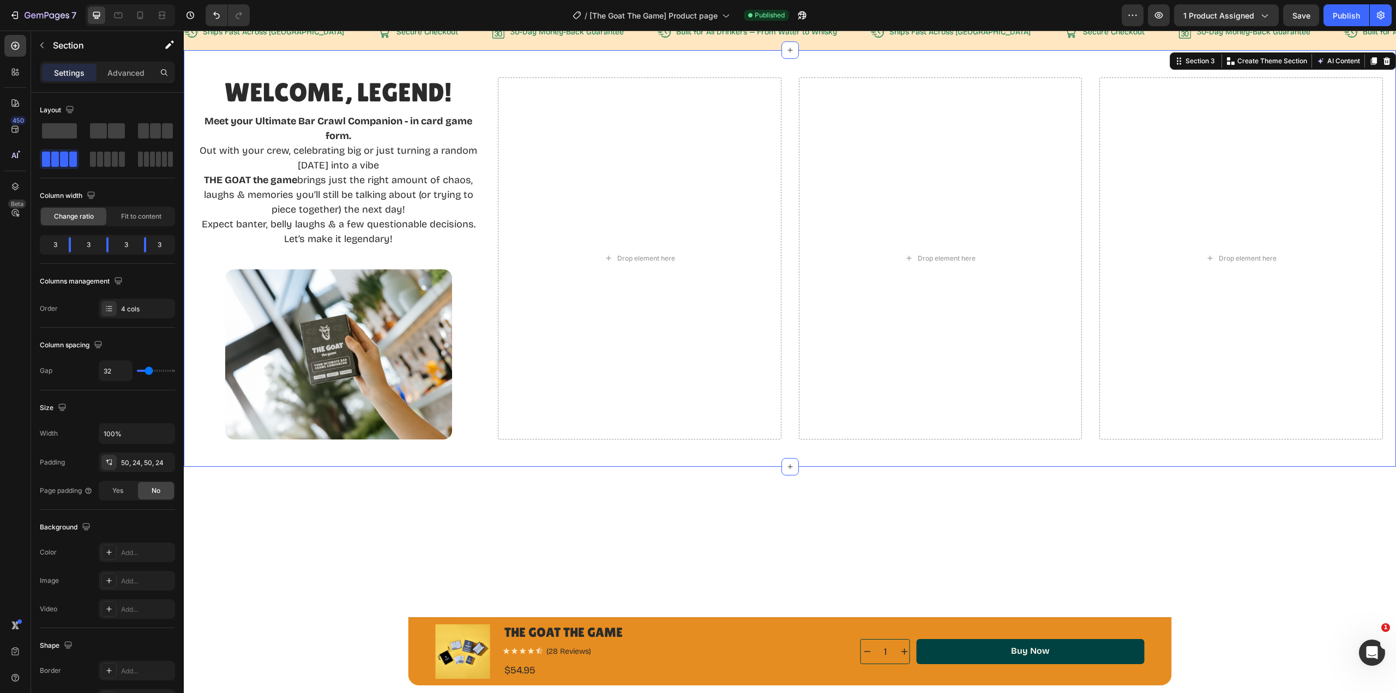
click at [59, 161] on div at bounding box center [59, 159] width 35 height 15
click at [139, 219] on span "Fit to content" at bounding box center [141, 217] width 40 height 10
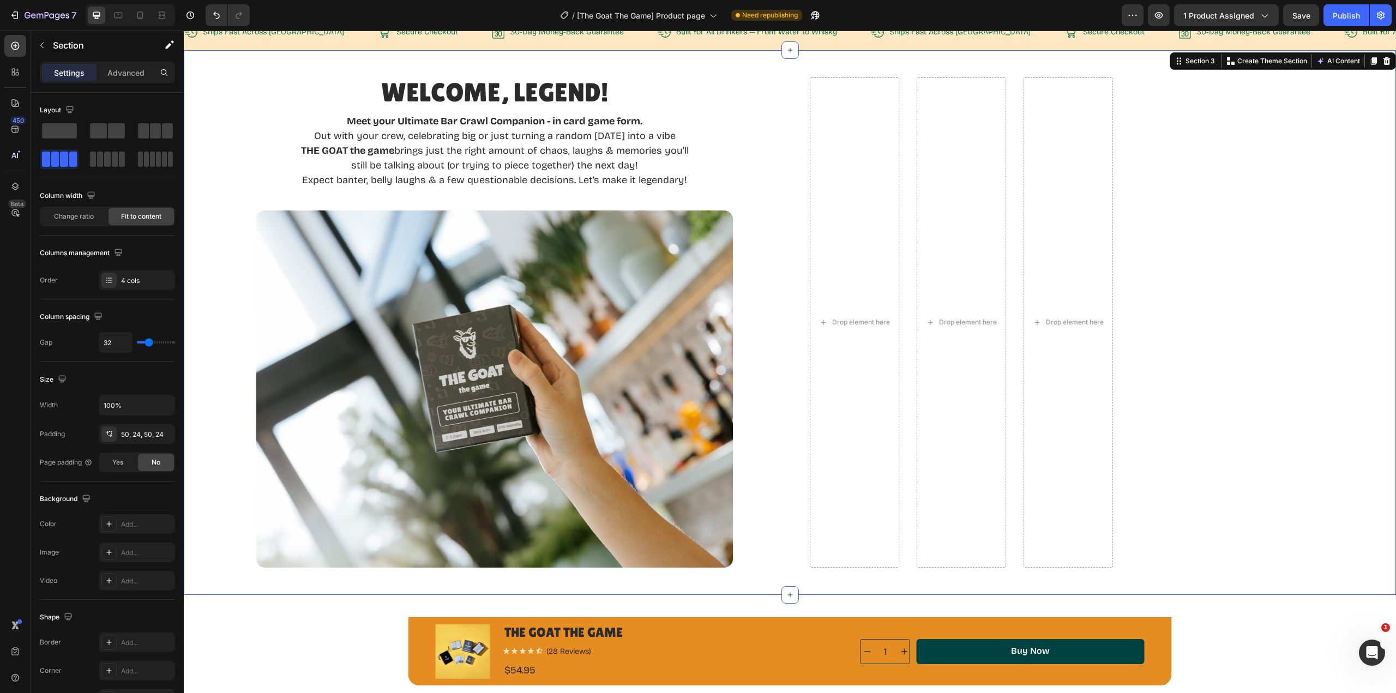
click at [80, 219] on span "Change ratio" at bounding box center [74, 217] width 40 height 10
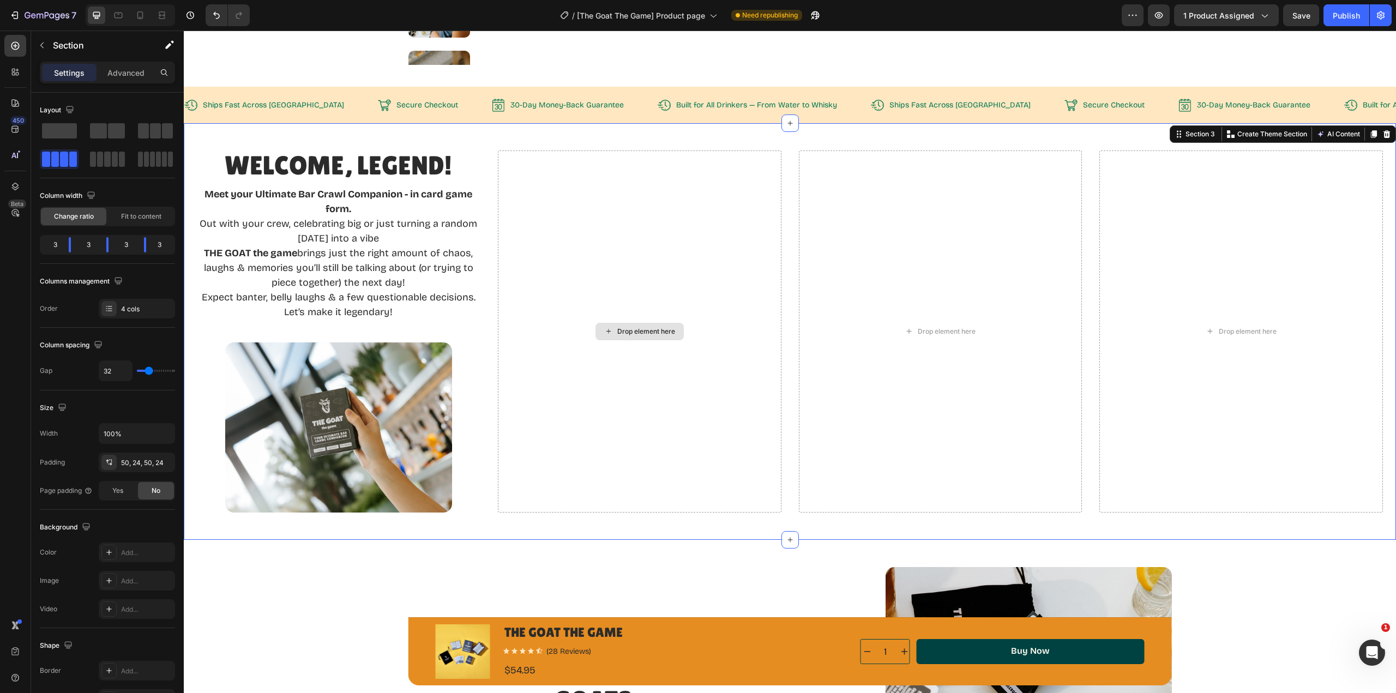
scroll to position [491, 0]
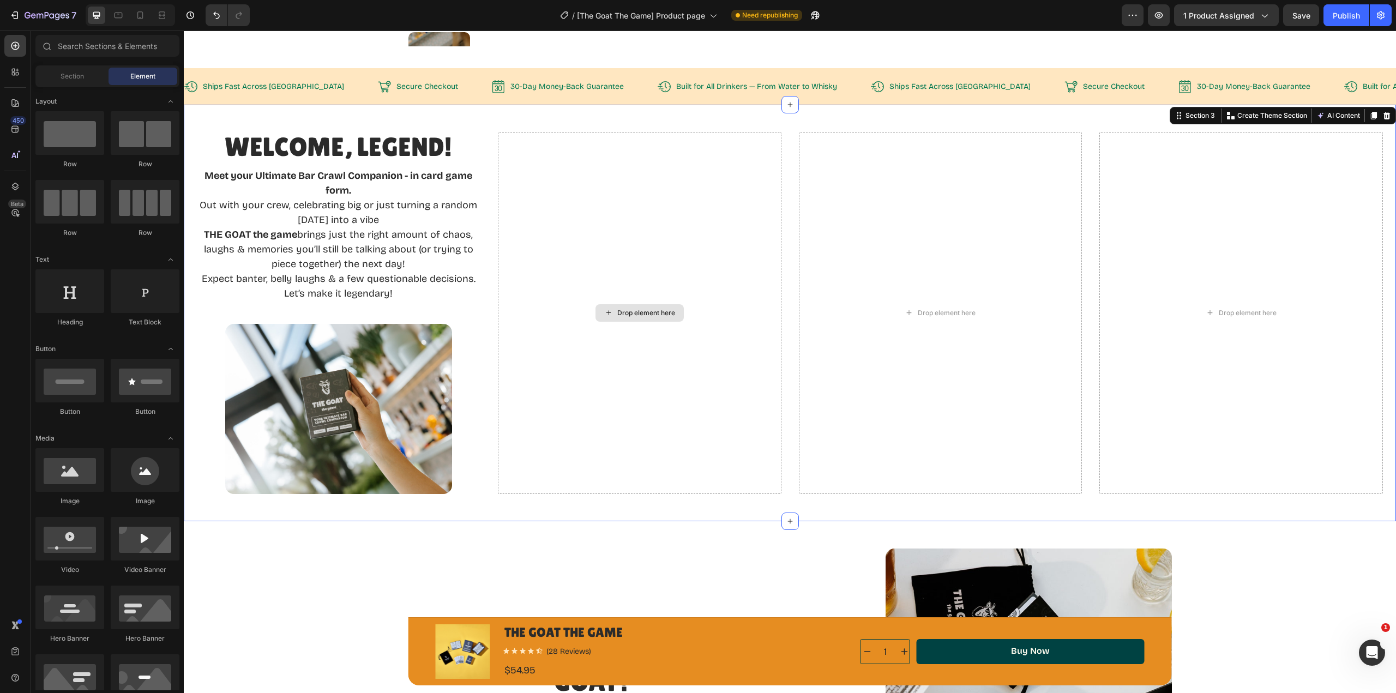
click at [629, 313] on div "Drop element here" at bounding box center [646, 313] width 58 height 9
click at [80, 474] on div at bounding box center [69, 470] width 69 height 44
click at [82, 483] on div at bounding box center [69, 470] width 69 height 44
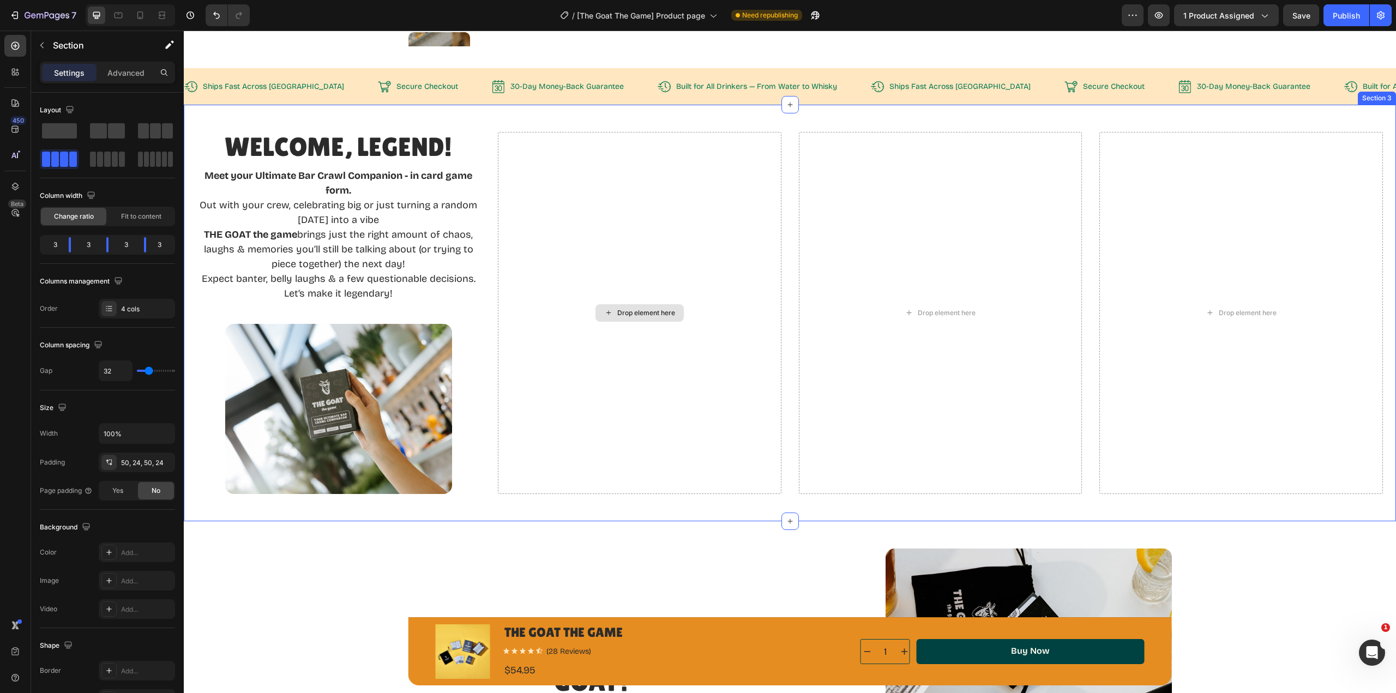
click at [644, 354] on div "Drop element here" at bounding box center [640, 313] width 284 height 362
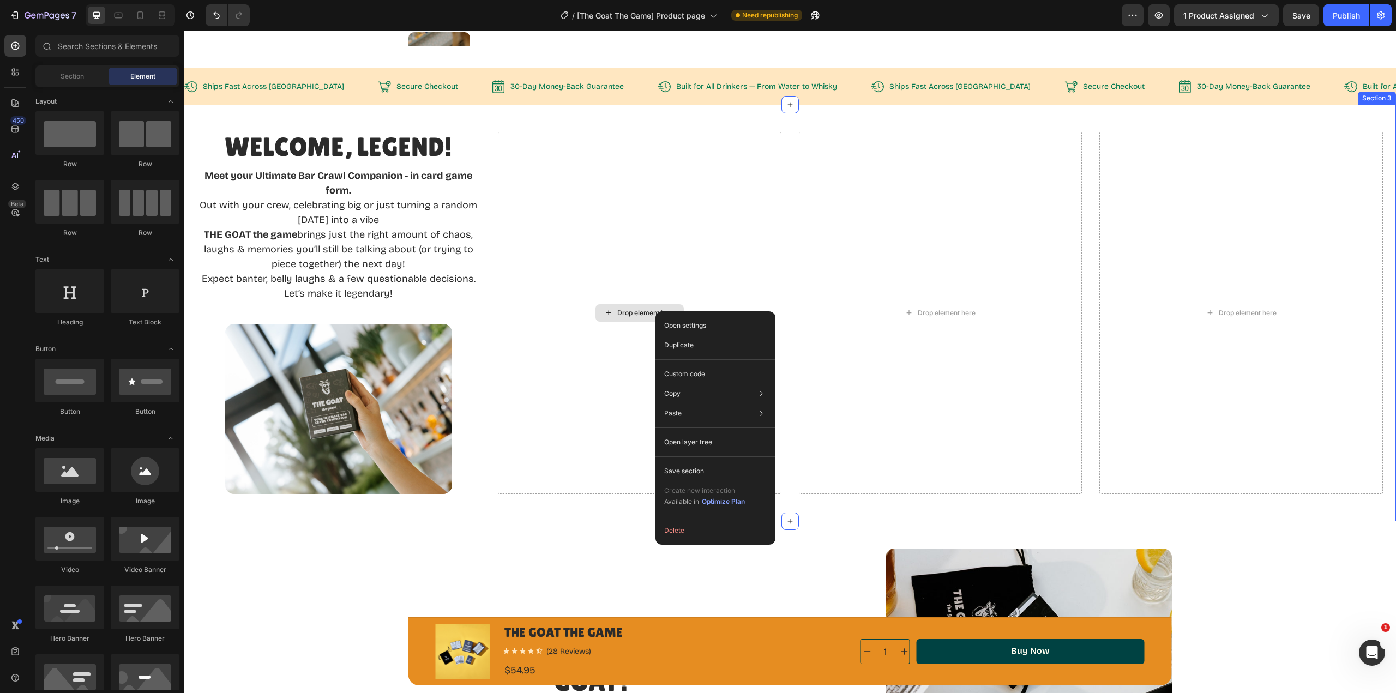
click at [646, 313] on div "Drop element here" at bounding box center [646, 313] width 58 height 9
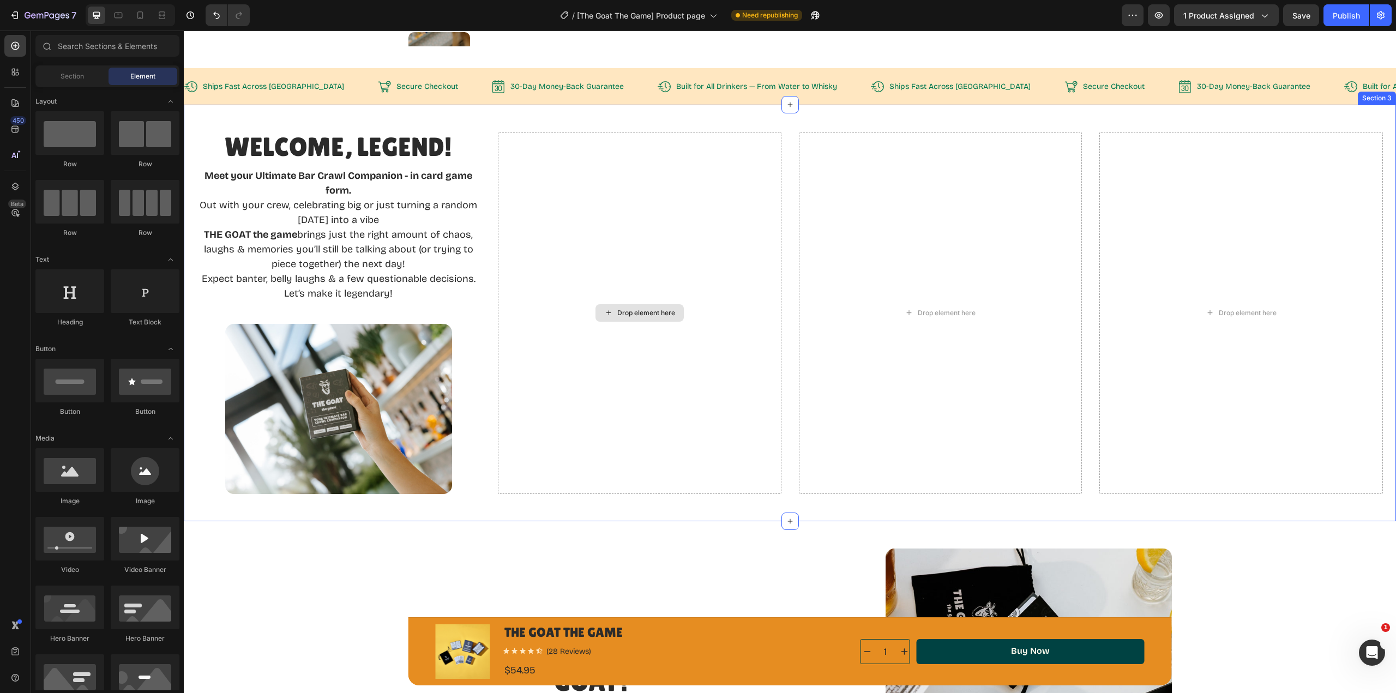
click at [617, 315] on div "Drop element here" at bounding box center [646, 313] width 58 height 9
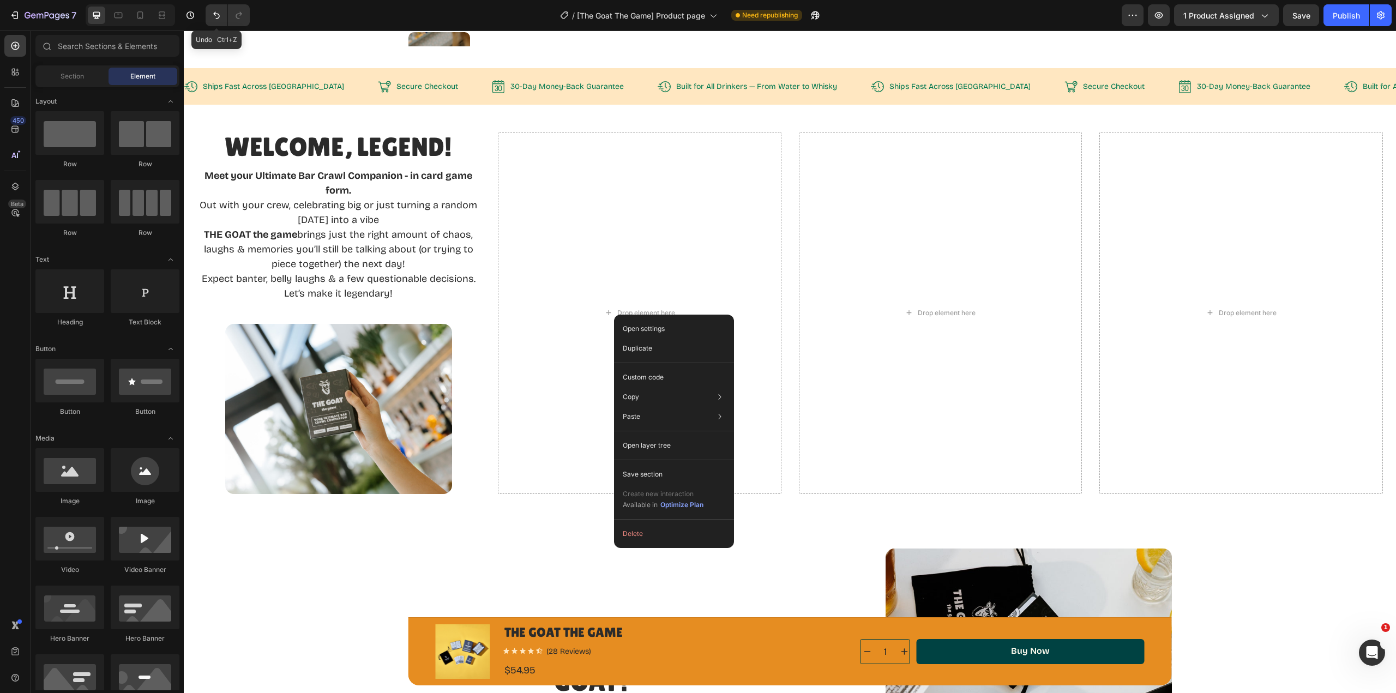
click at [217, 21] on button "Undo/Redo" at bounding box center [217, 15] width 22 height 22
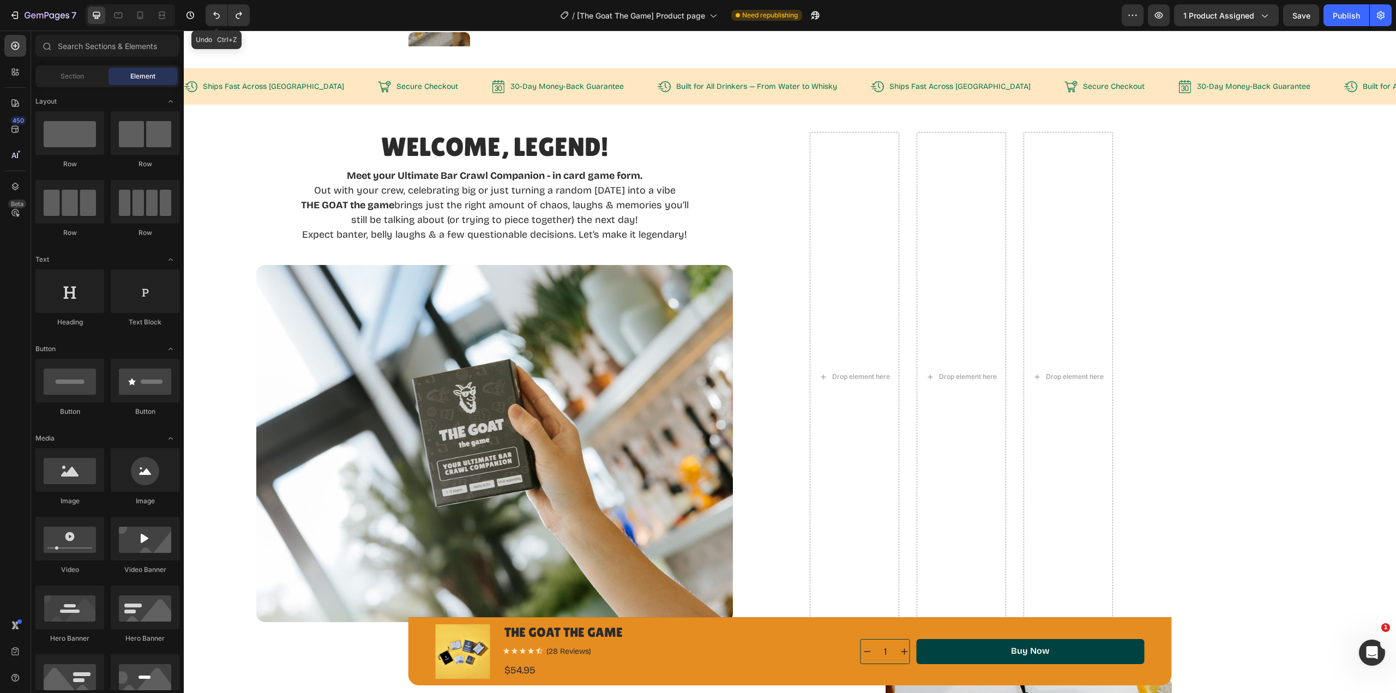
click at [219, 17] on icon "Undo/Redo" at bounding box center [216, 15] width 7 height 7
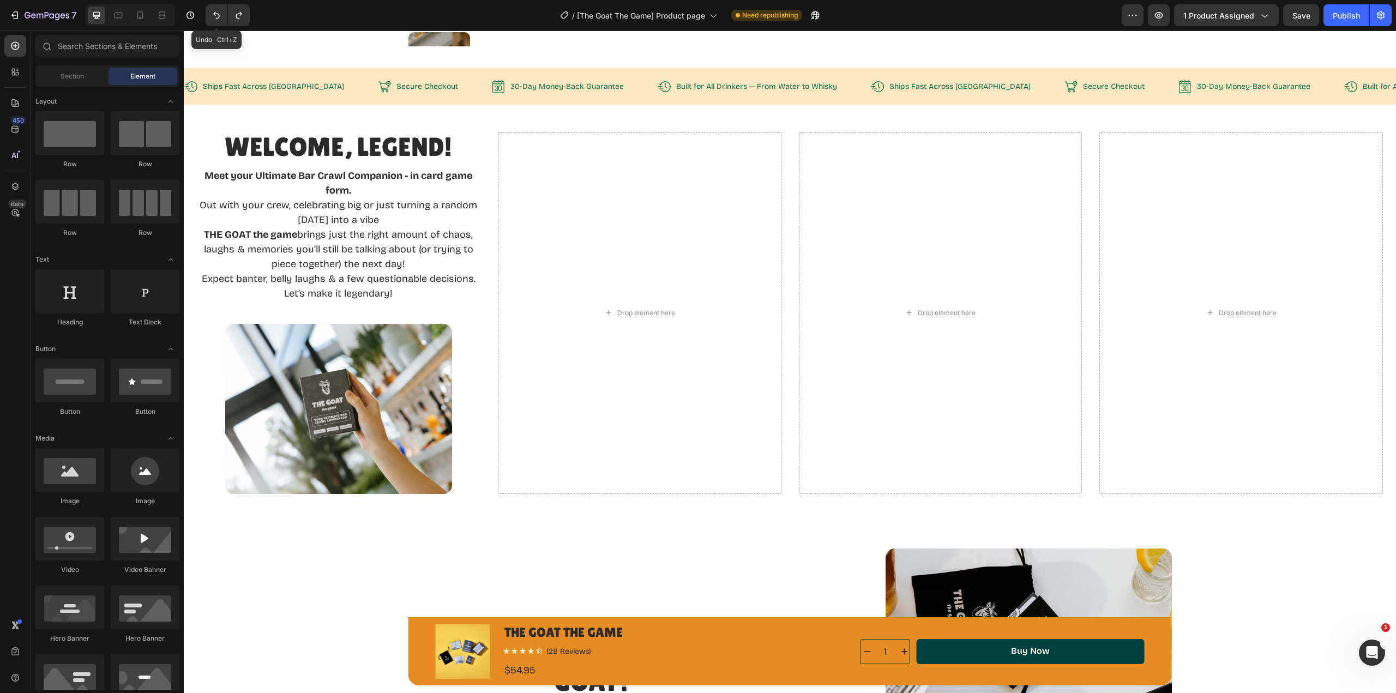
click at [219, 17] on icon "Undo/Redo" at bounding box center [216, 15] width 7 height 7
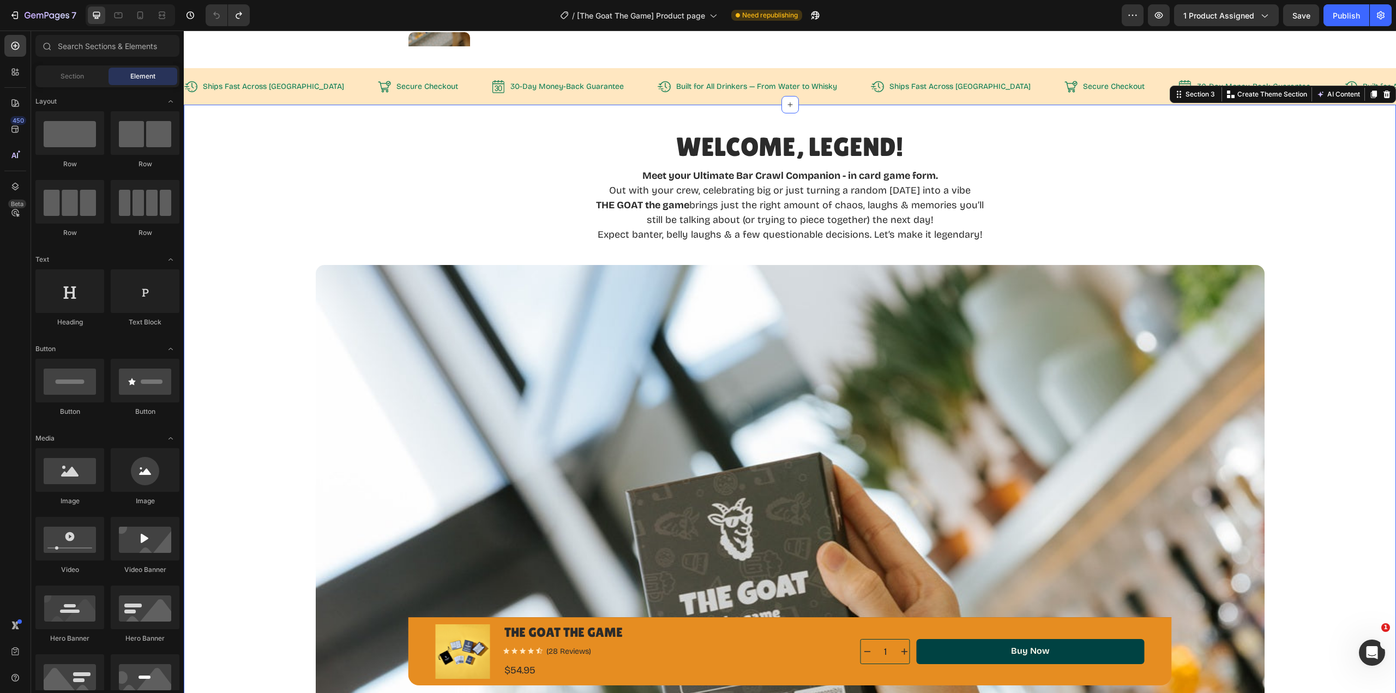
click at [1353, 119] on div "Welcome, Legend! Heading Meet your Ultimate Bar Crawl Companion - in card game …" at bounding box center [790, 554] width 1212 height 899
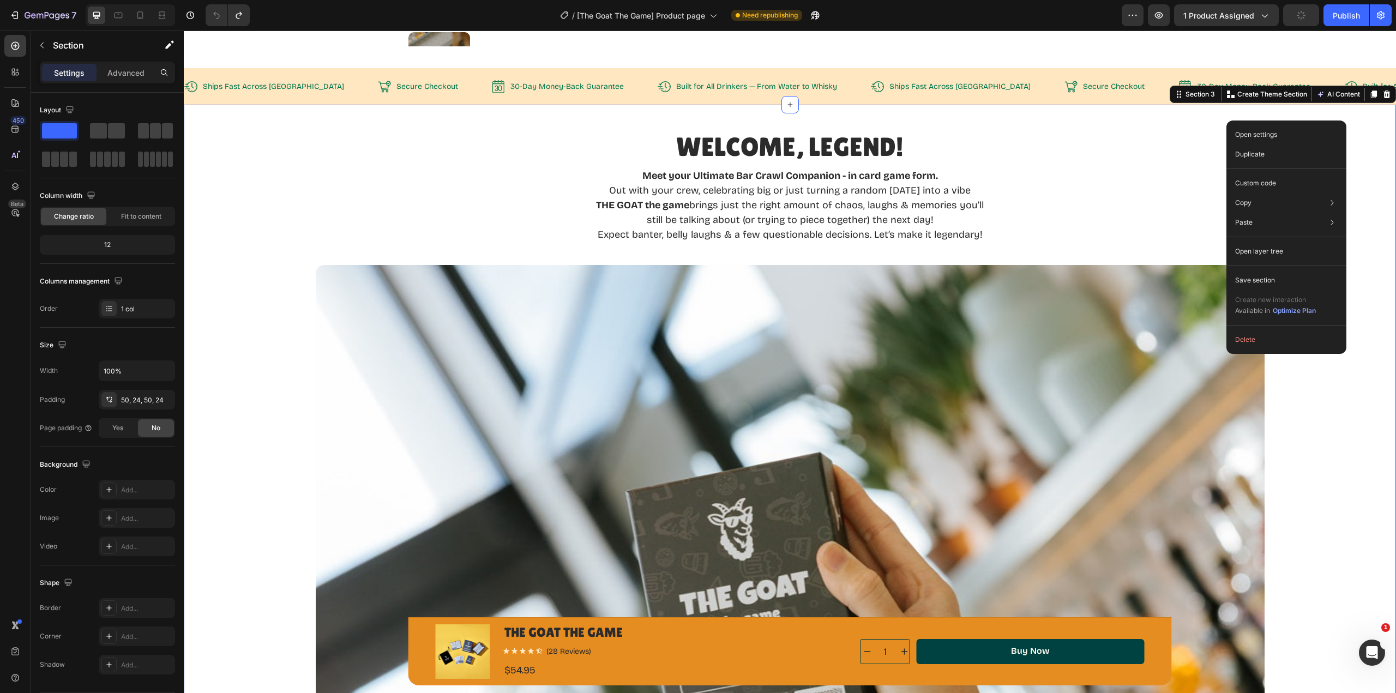
click at [1286, 157] on div "Duplicate" at bounding box center [1286, 155] width 111 height 20
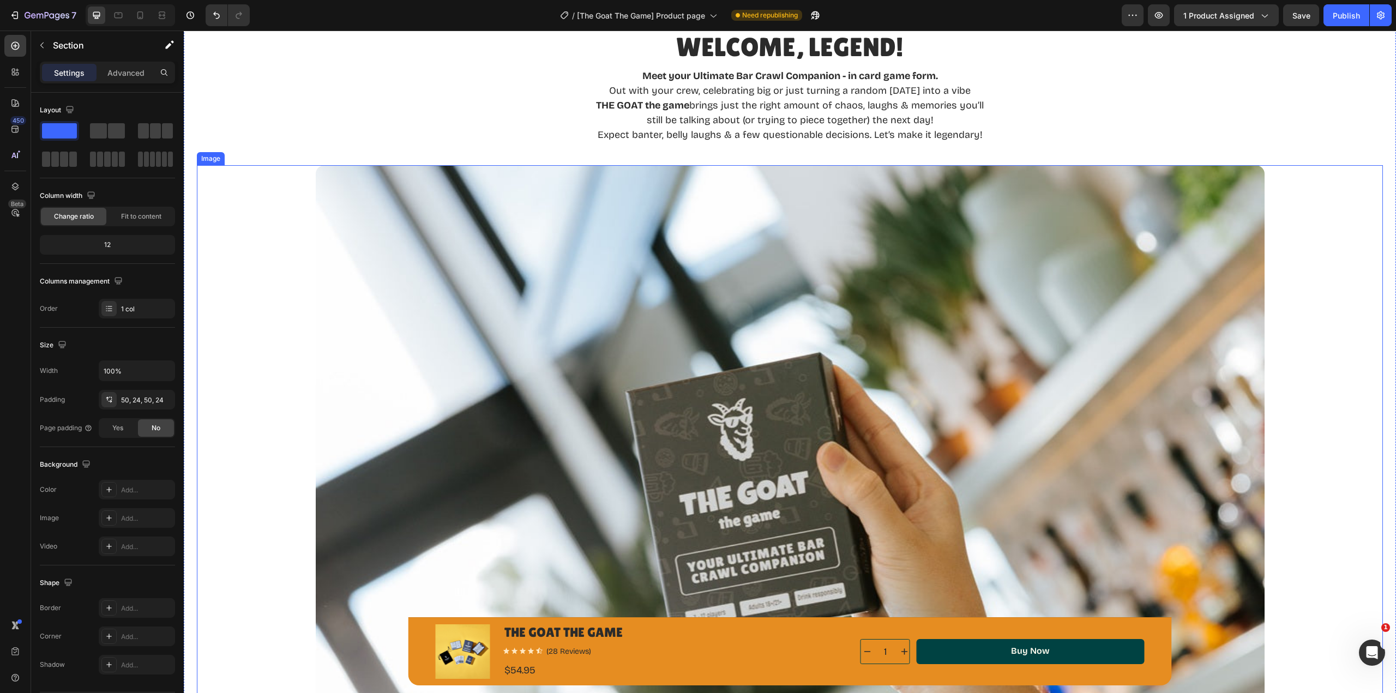
scroll to position [603, 0]
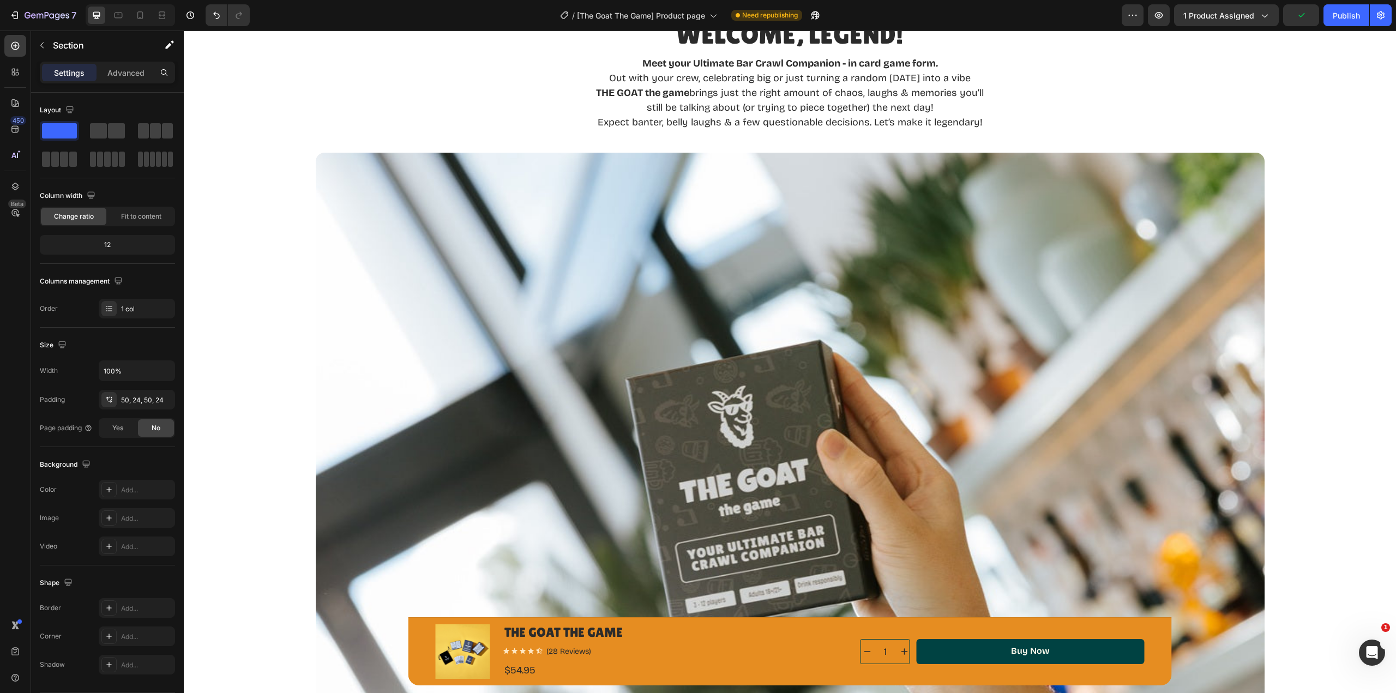
click at [57, 159] on span at bounding box center [55, 159] width 8 height 15
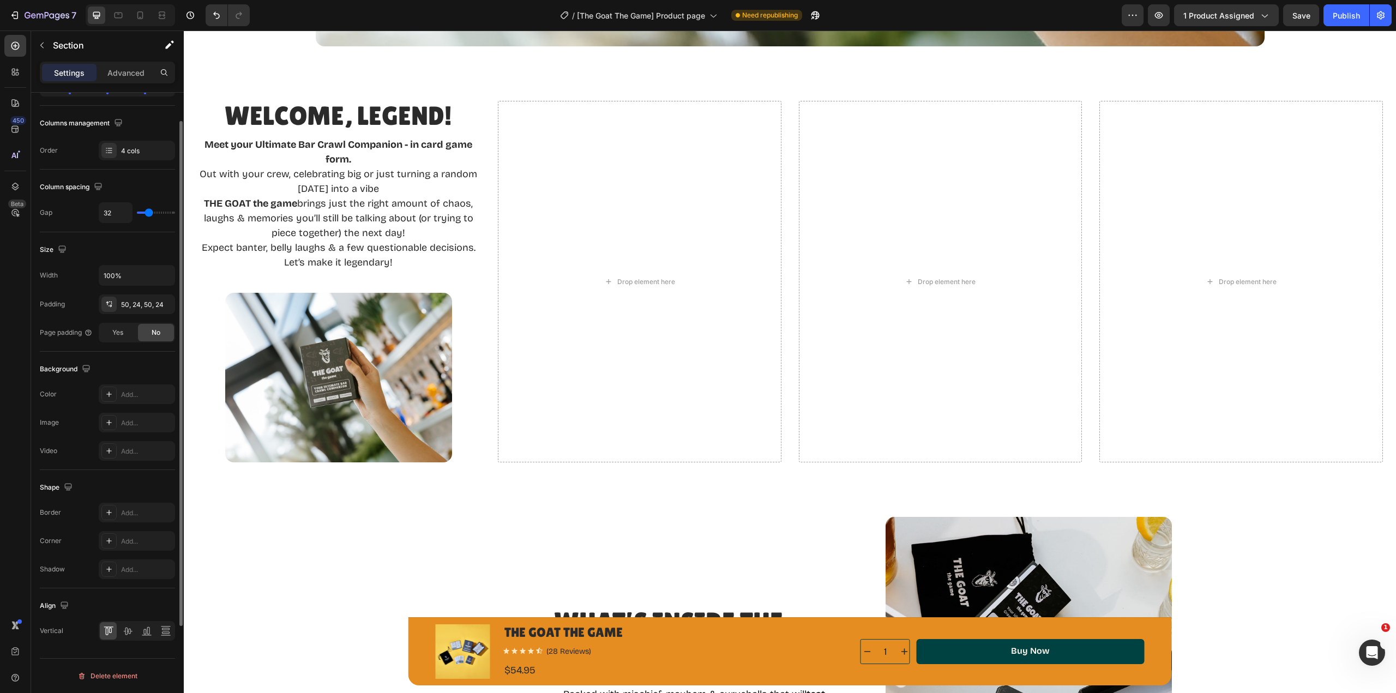
scroll to position [0, 0]
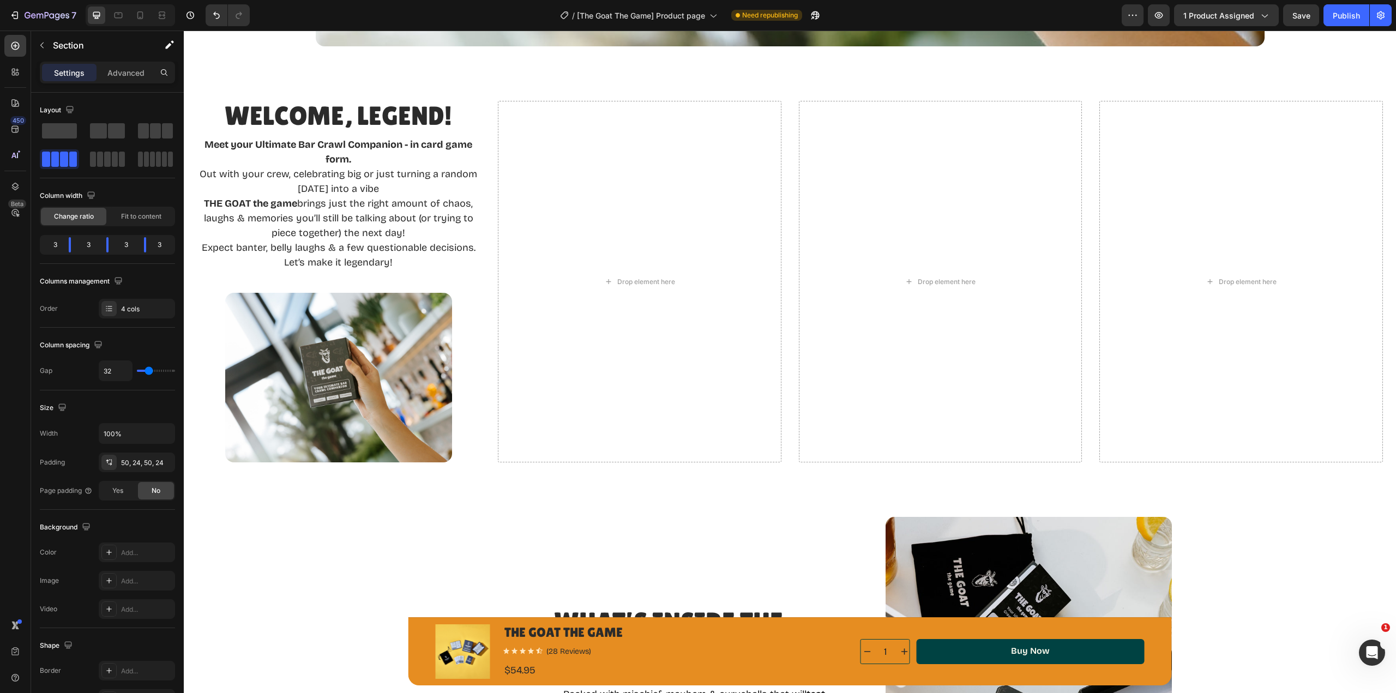
click at [133, 225] on div "Change ratio Fit to content" at bounding box center [107, 217] width 135 height 20
click at [134, 220] on span "Fit to content" at bounding box center [141, 217] width 40 height 10
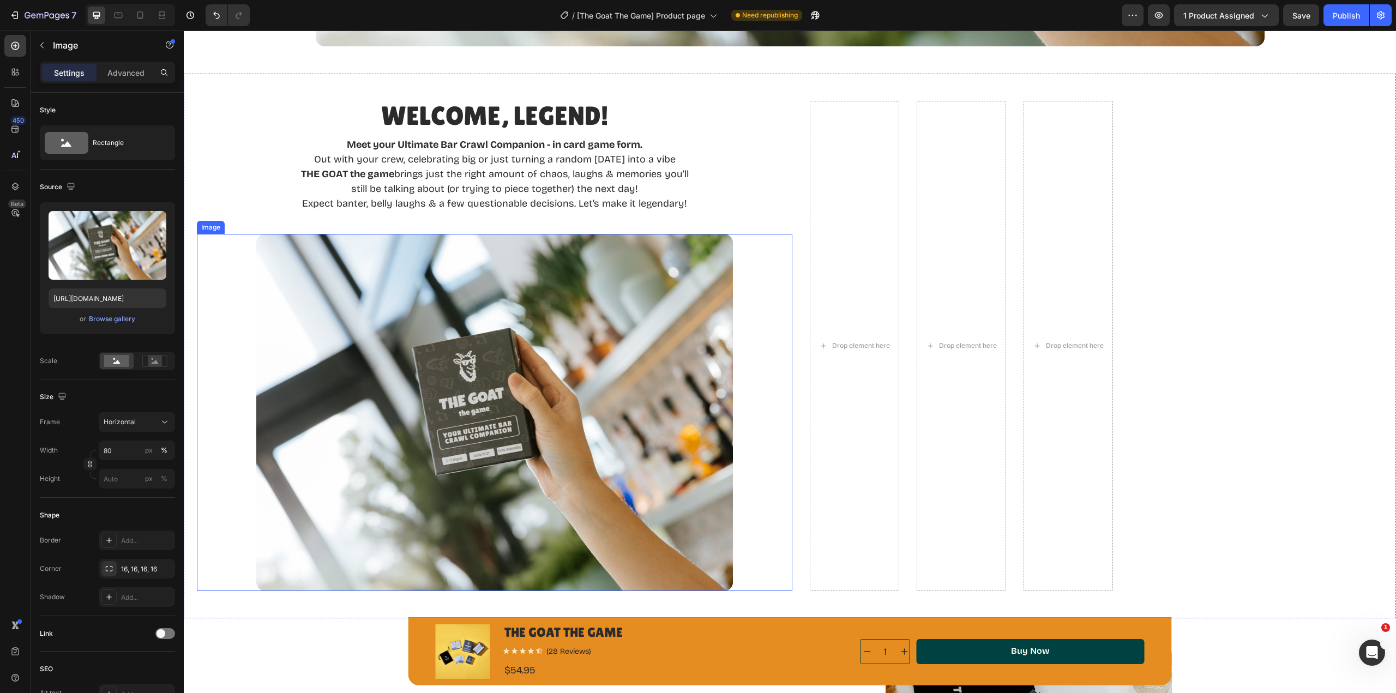
click at [621, 434] on img at bounding box center [494, 412] width 477 height 357
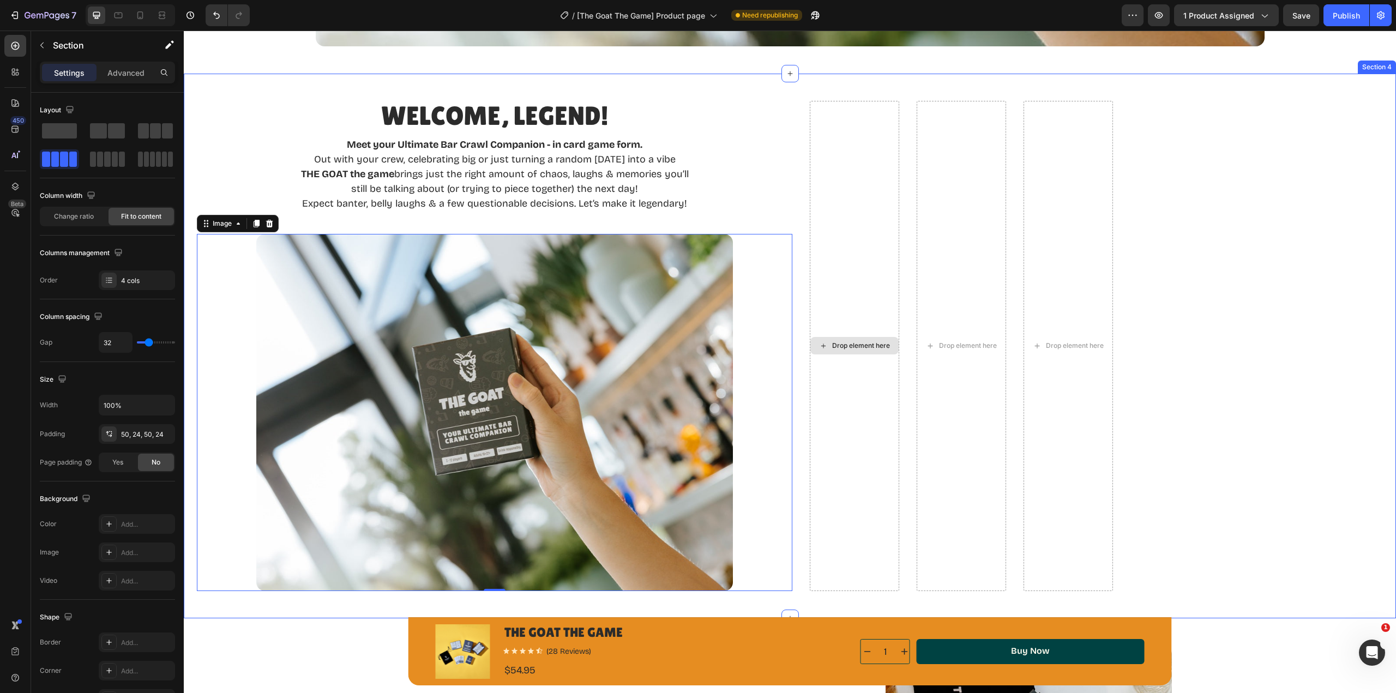
click at [864, 299] on div "Drop element here" at bounding box center [854, 346] width 89 height 490
click at [866, 345] on div "Drop element here" at bounding box center [861, 345] width 58 height 9
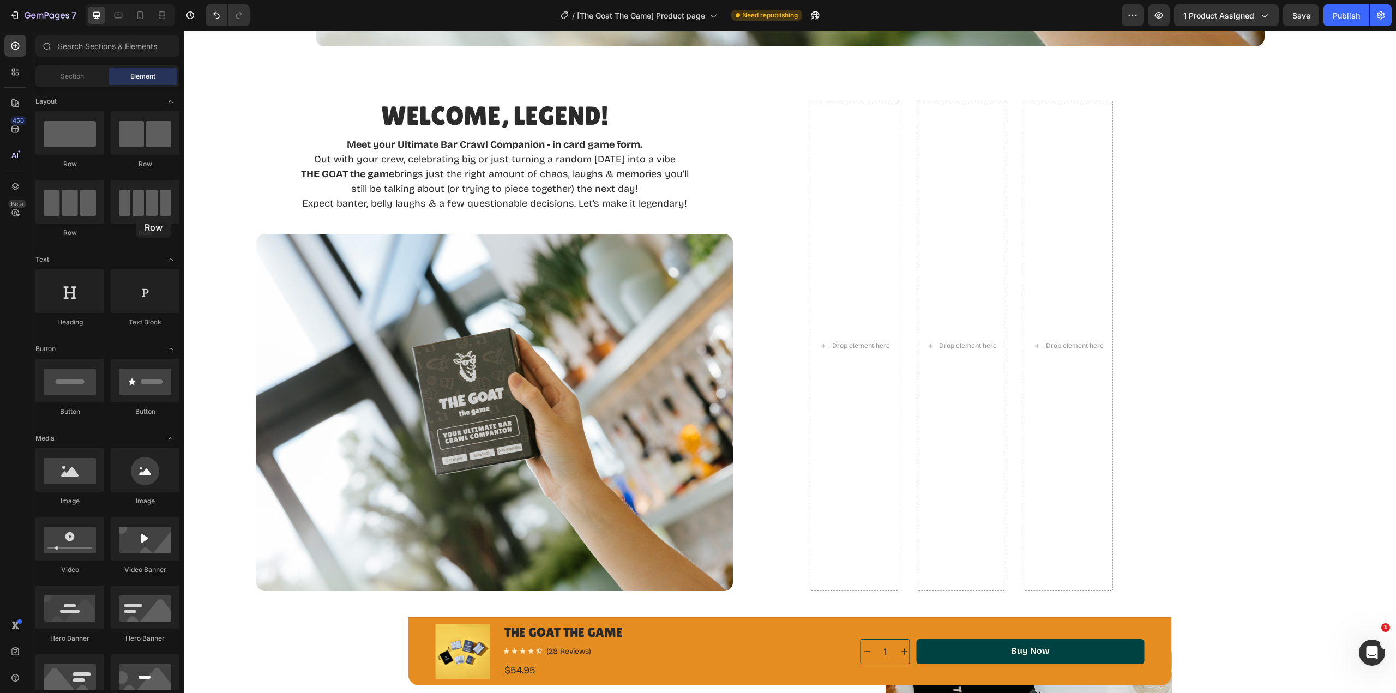
click at [136, 217] on div at bounding box center [145, 202] width 69 height 44
click at [139, 208] on div at bounding box center [145, 202] width 69 height 44
click at [139, 207] on div at bounding box center [145, 202] width 69 height 44
click at [82, 386] on div at bounding box center [69, 381] width 69 height 44
click at [77, 464] on div at bounding box center [69, 470] width 69 height 44
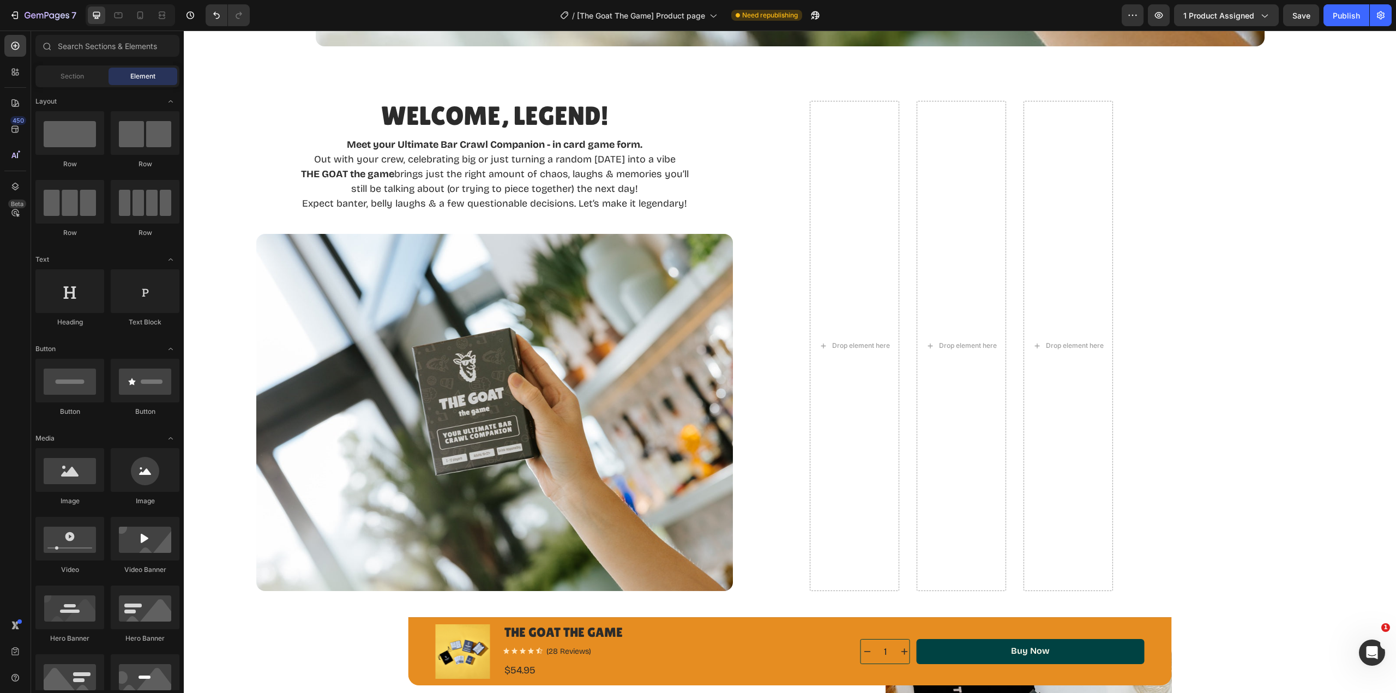
click at [89, 620] on div at bounding box center [69, 608] width 69 height 44
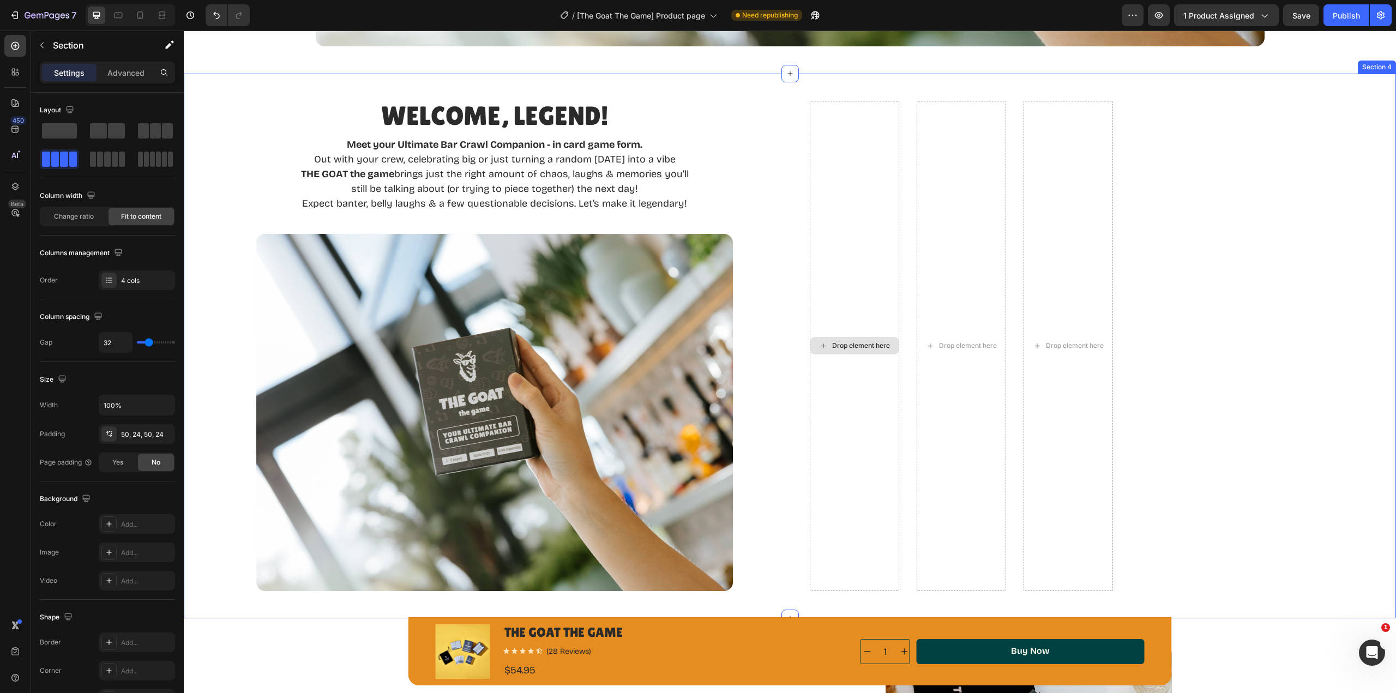
click at [862, 279] on div "Drop element here" at bounding box center [854, 346] width 89 height 490
click at [856, 259] on div "Drop element here" at bounding box center [854, 346] width 89 height 490
click at [824, 341] on icon at bounding box center [823, 345] width 9 height 9
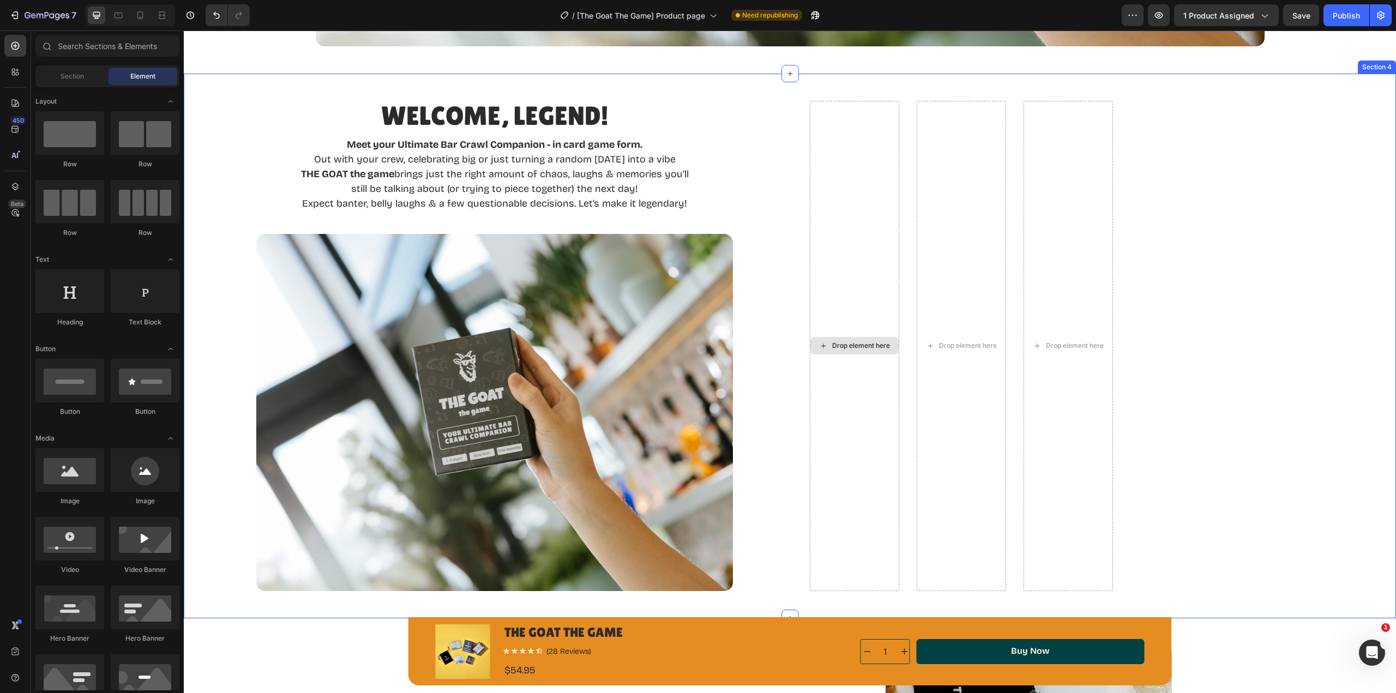
click at [824, 344] on icon at bounding box center [823, 346] width 4 height 4
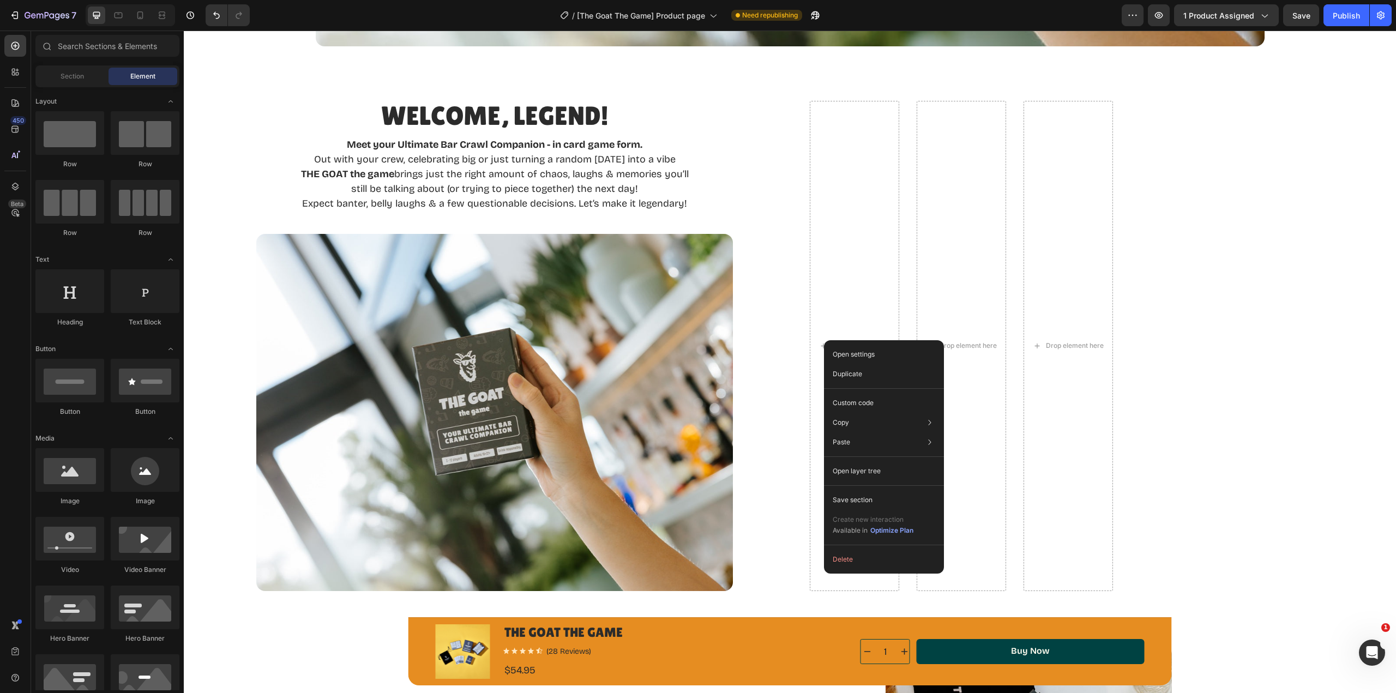
click at [870, 358] on p "Open settings" at bounding box center [854, 355] width 42 height 10
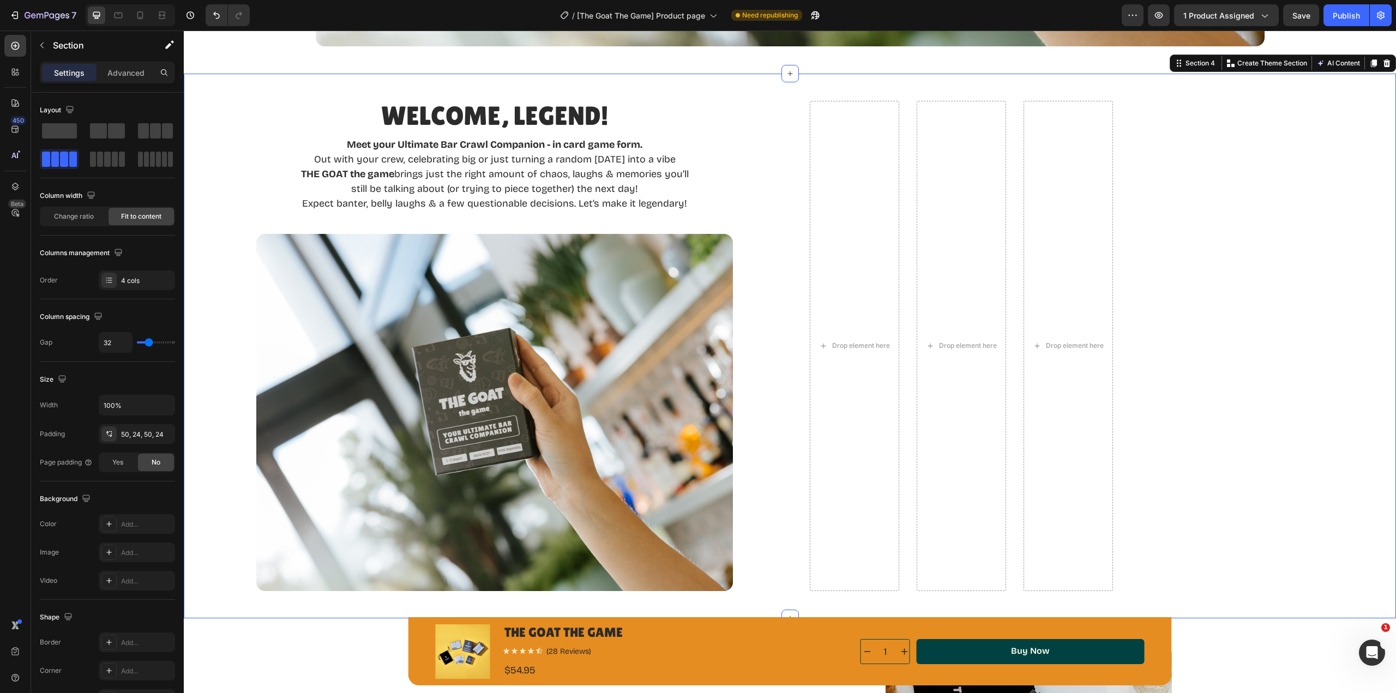
click at [118, 74] on p "Advanced" at bounding box center [125, 72] width 37 height 11
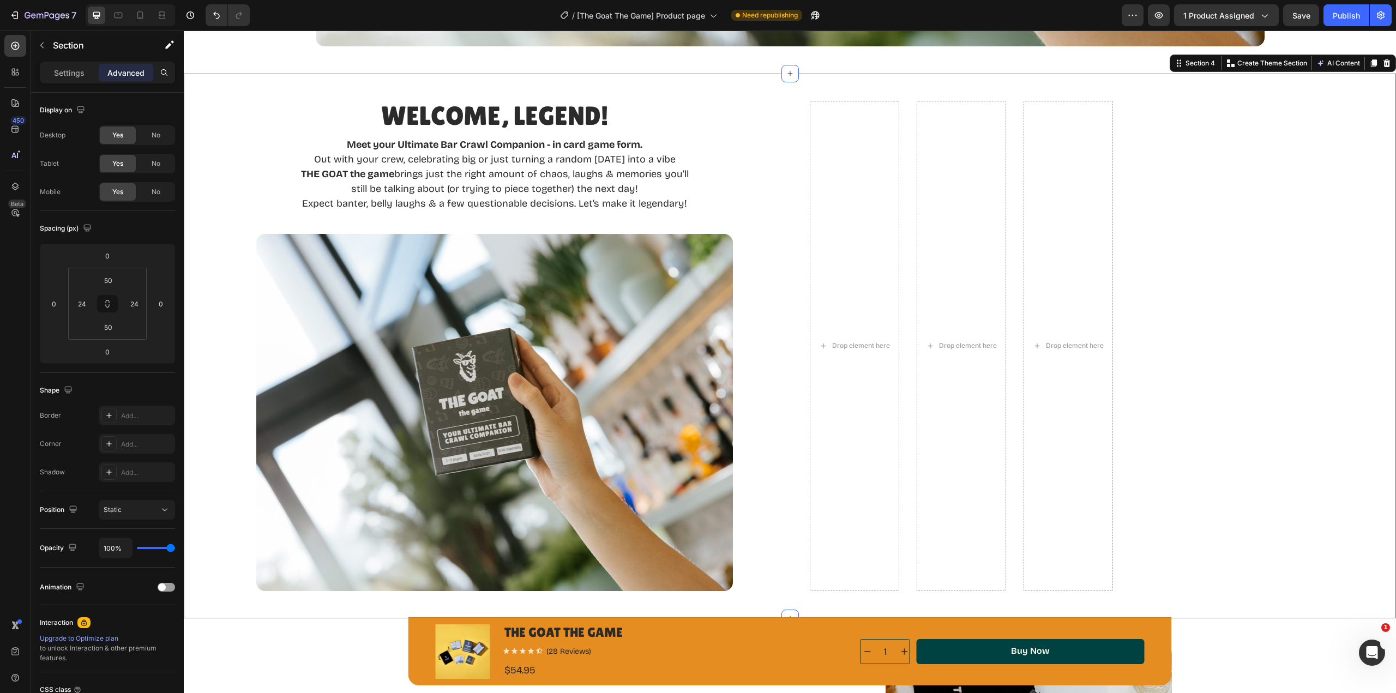
click at [55, 74] on p "Settings" at bounding box center [69, 72] width 31 height 11
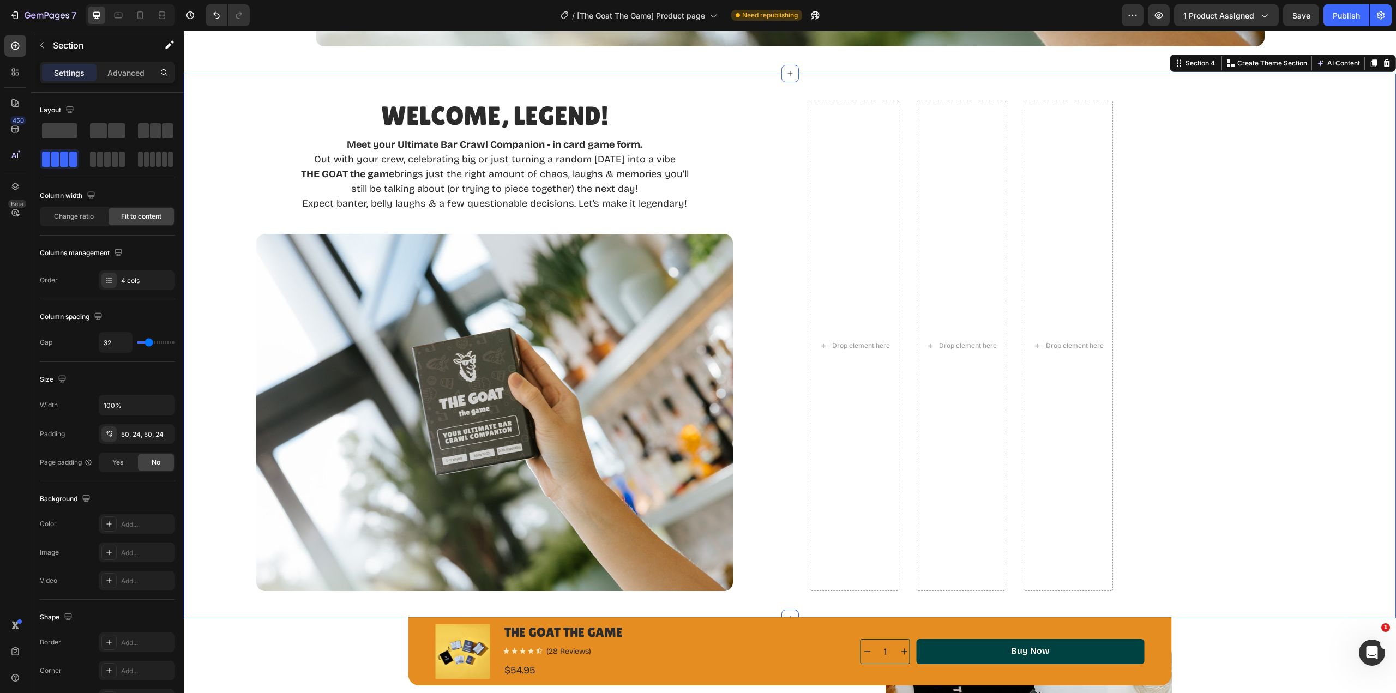
click at [1384, 61] on icon at bounding box center [1387, 63] width 7 height 8
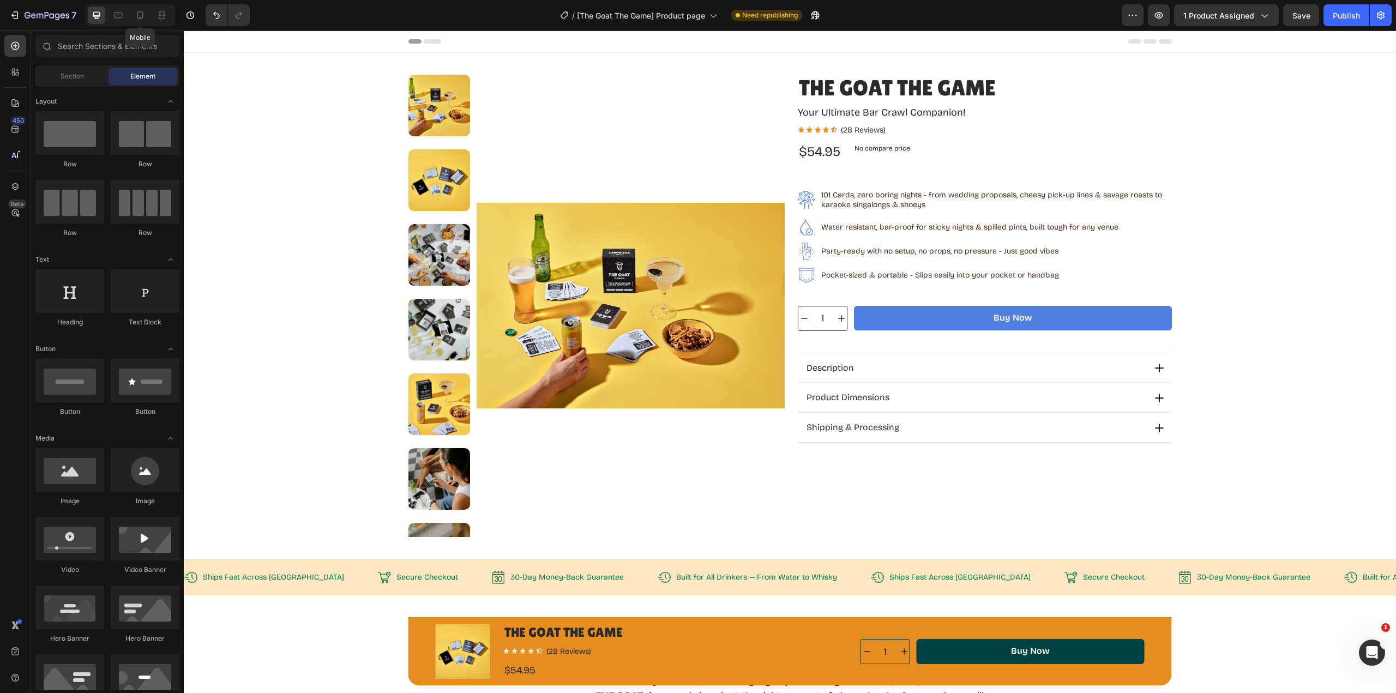
click at [144, 13] on icon at bounding box center [140, 15] width 11 height 11
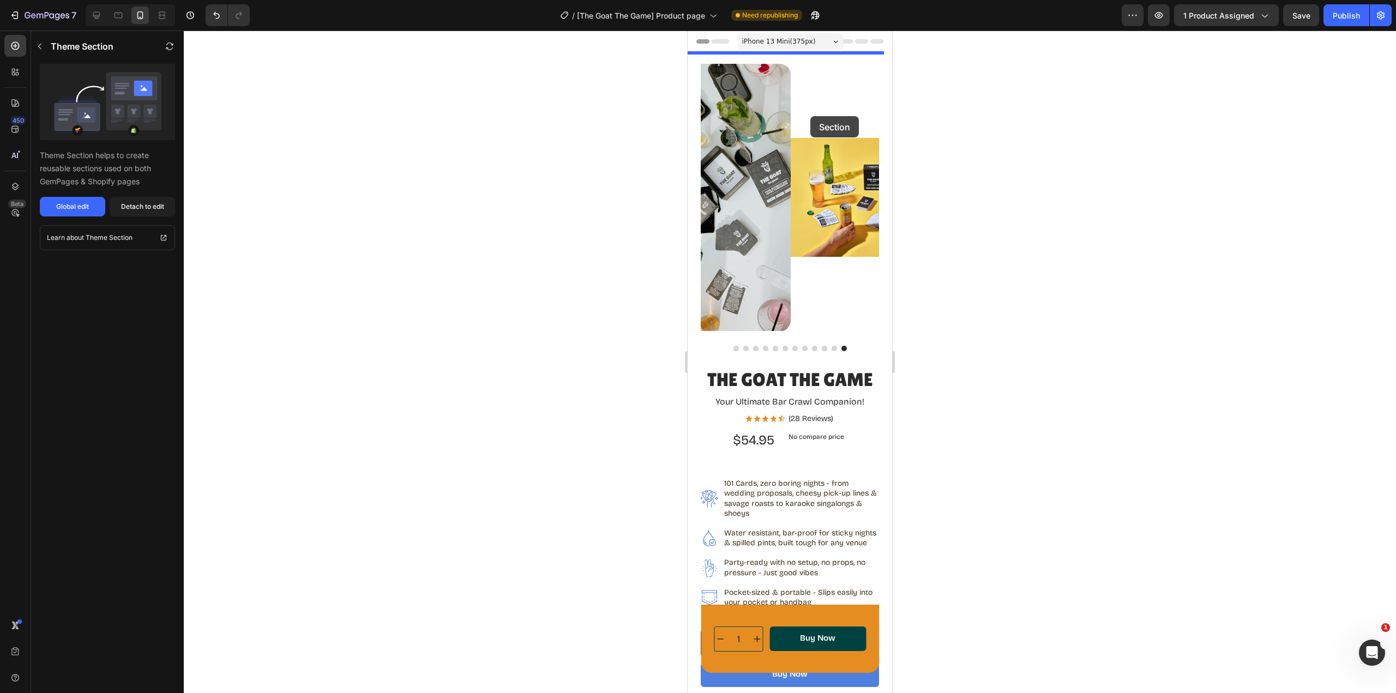
drag, startPoint x: 805, startPoint y: 394, endPoint x: 810, endPoint y: 116, distance: 277.7
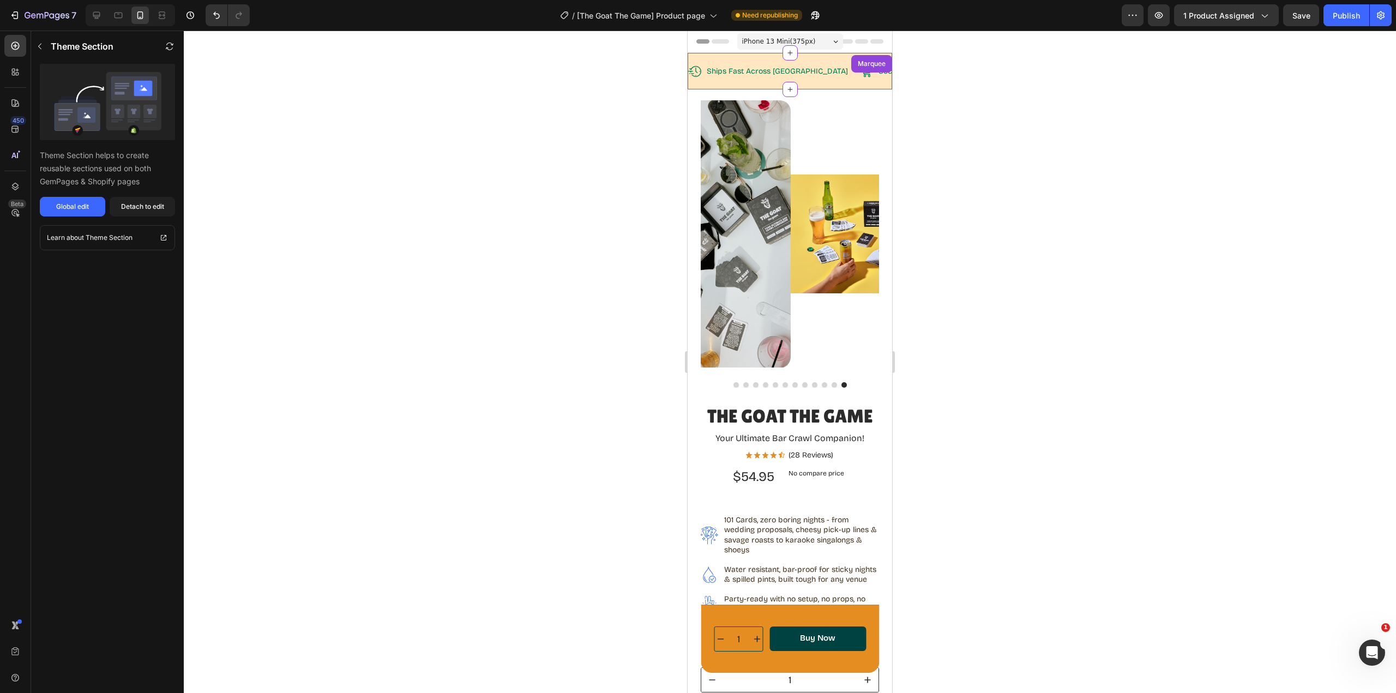
click at [805, 71] on div "Ships Fast Across [GEOGRAPHIC_DATA]" at bounding box center [777, 71] width 143 height 12
click at [1348, 19] on div "Publish" at bounding box center [1346, 15] width 27 height 11
click at [124, 19] on icon at bounding box center [118, 15] width 11 height 11
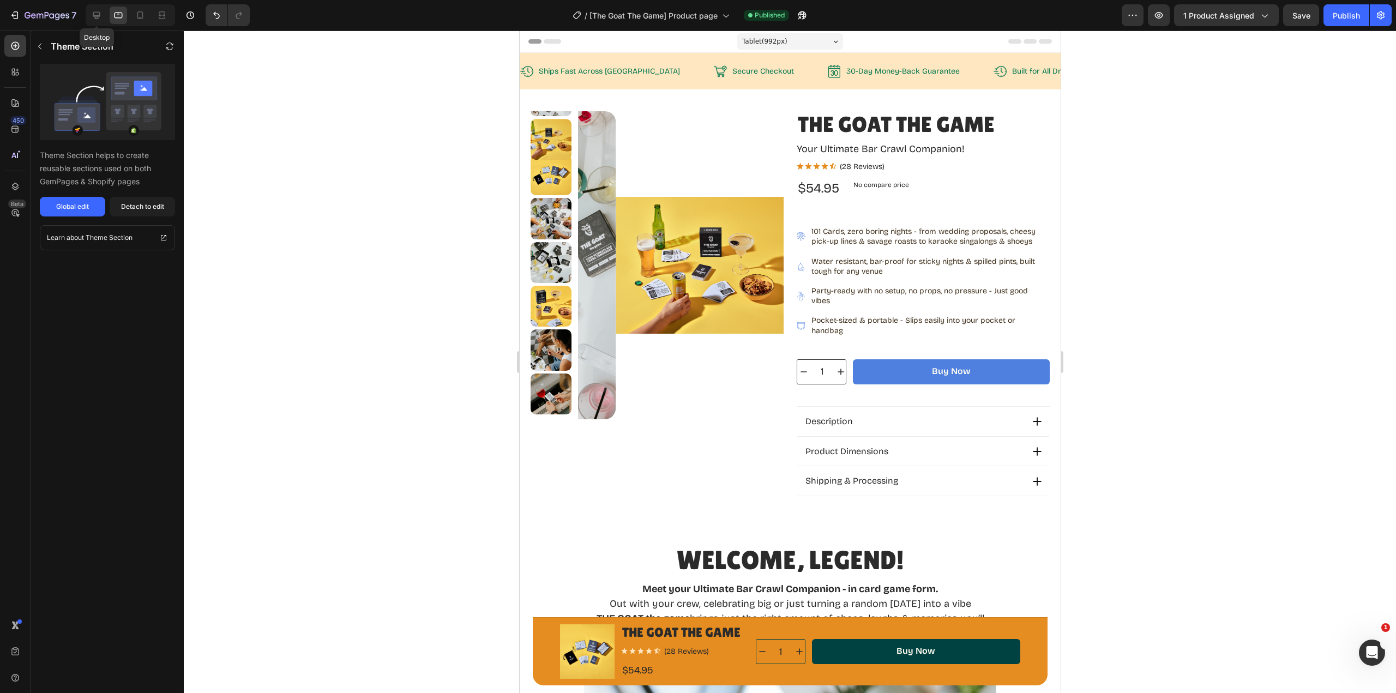
click at [98, 15] on icon at bounding box center [96, 15] width 11 height 11
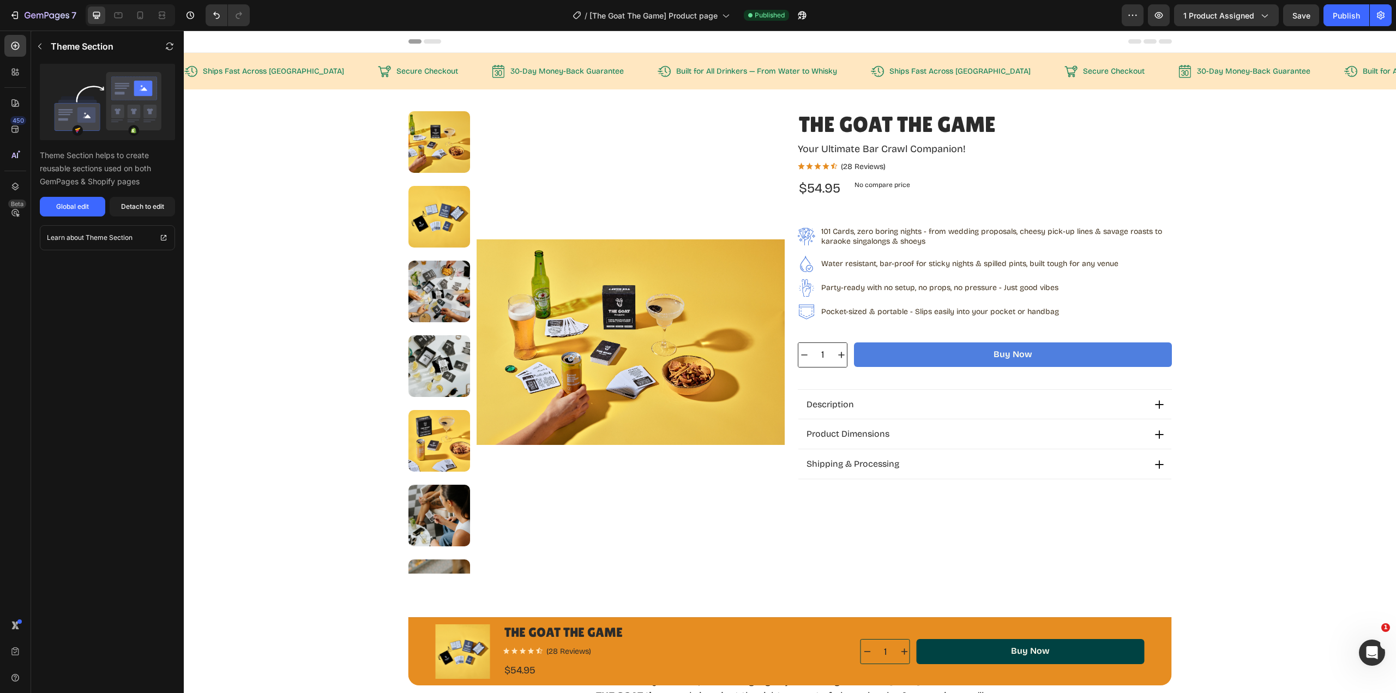
click at [1341, 15] on div "Publish" at bounding box center [1346, 15] width 27 height 11
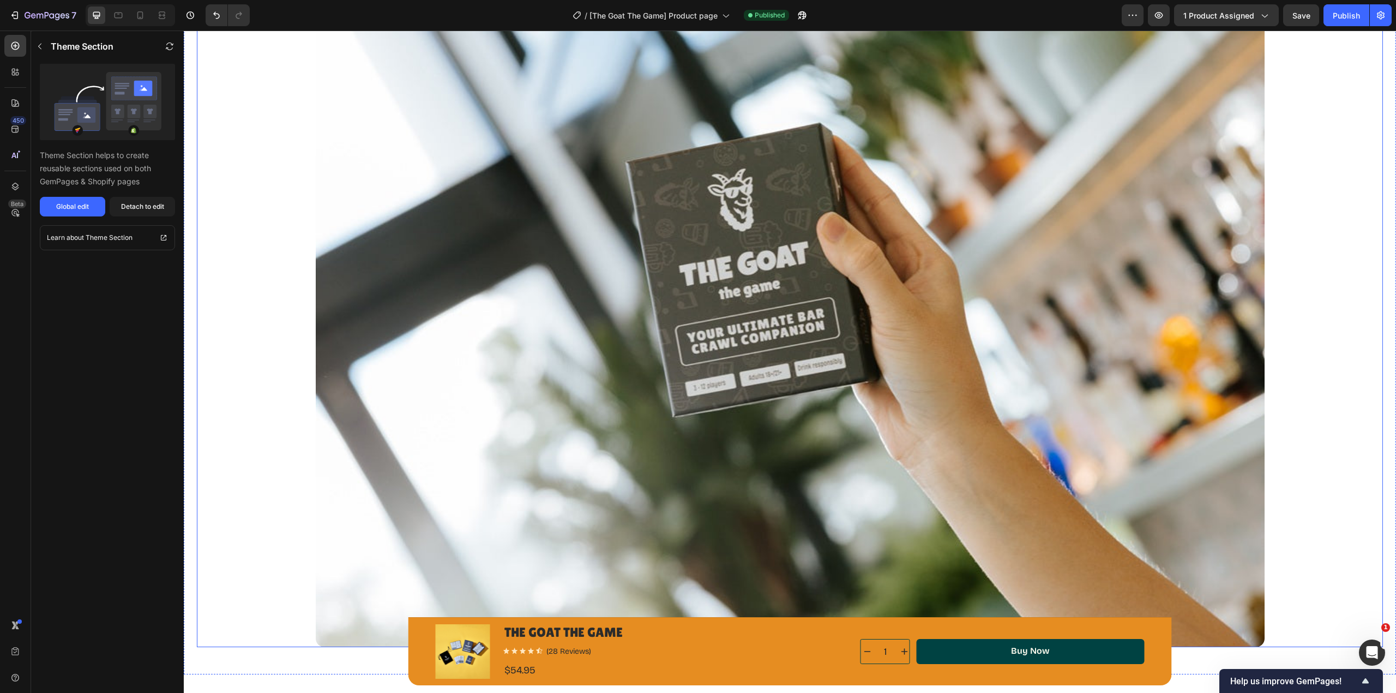
scroll to position [818, 0]
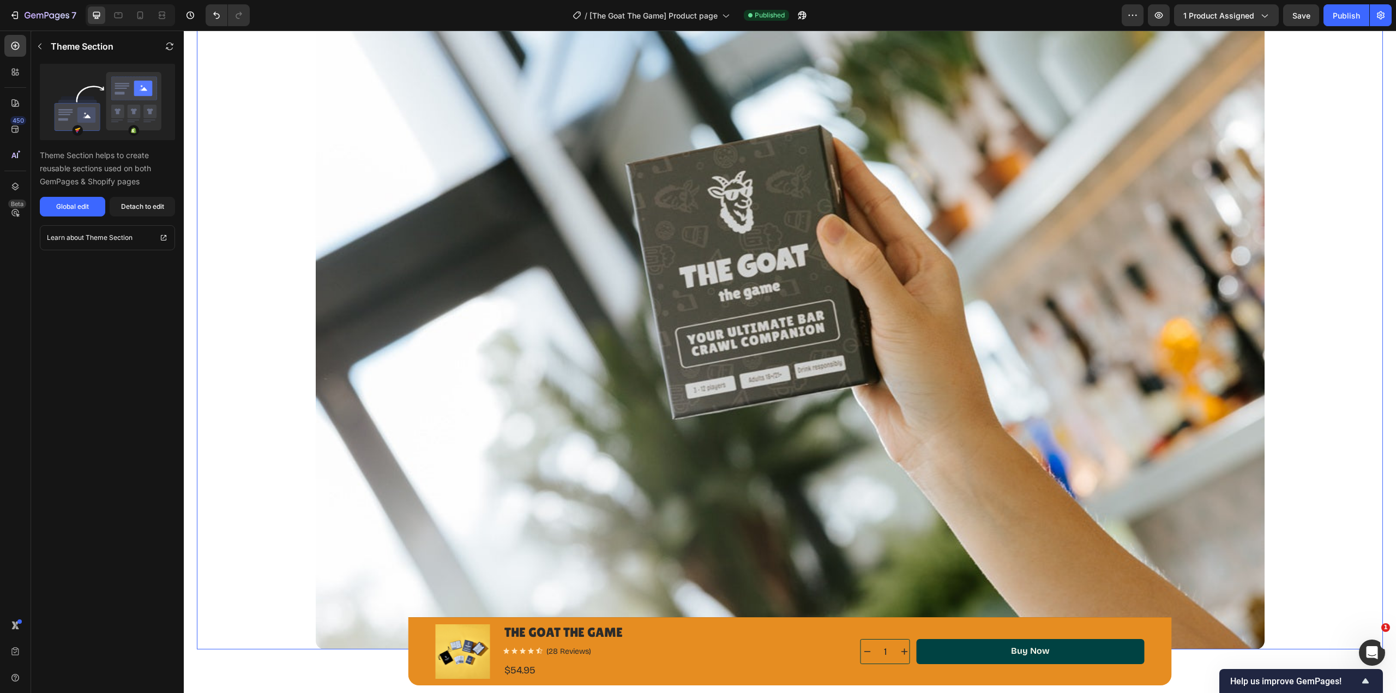
click at [558, 149] on img at bounding box center [790, 294] width 949 height 712
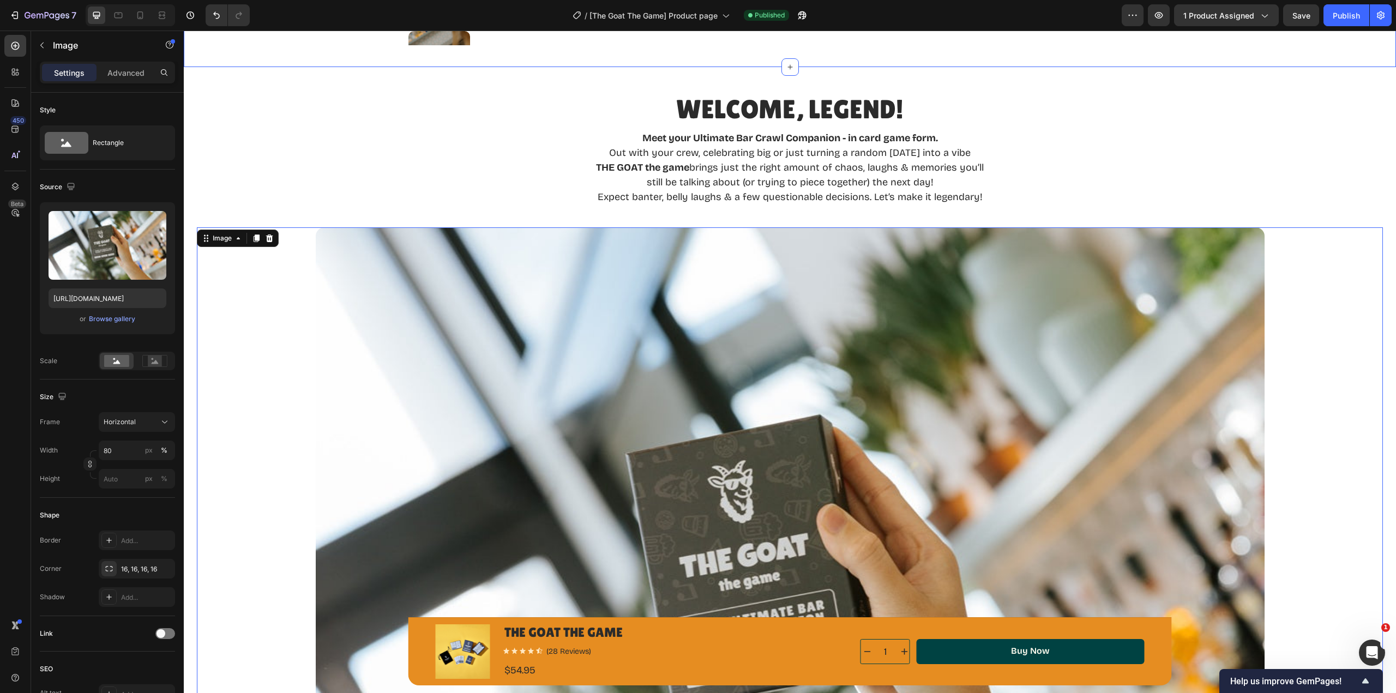
scroll to position [545, 0]
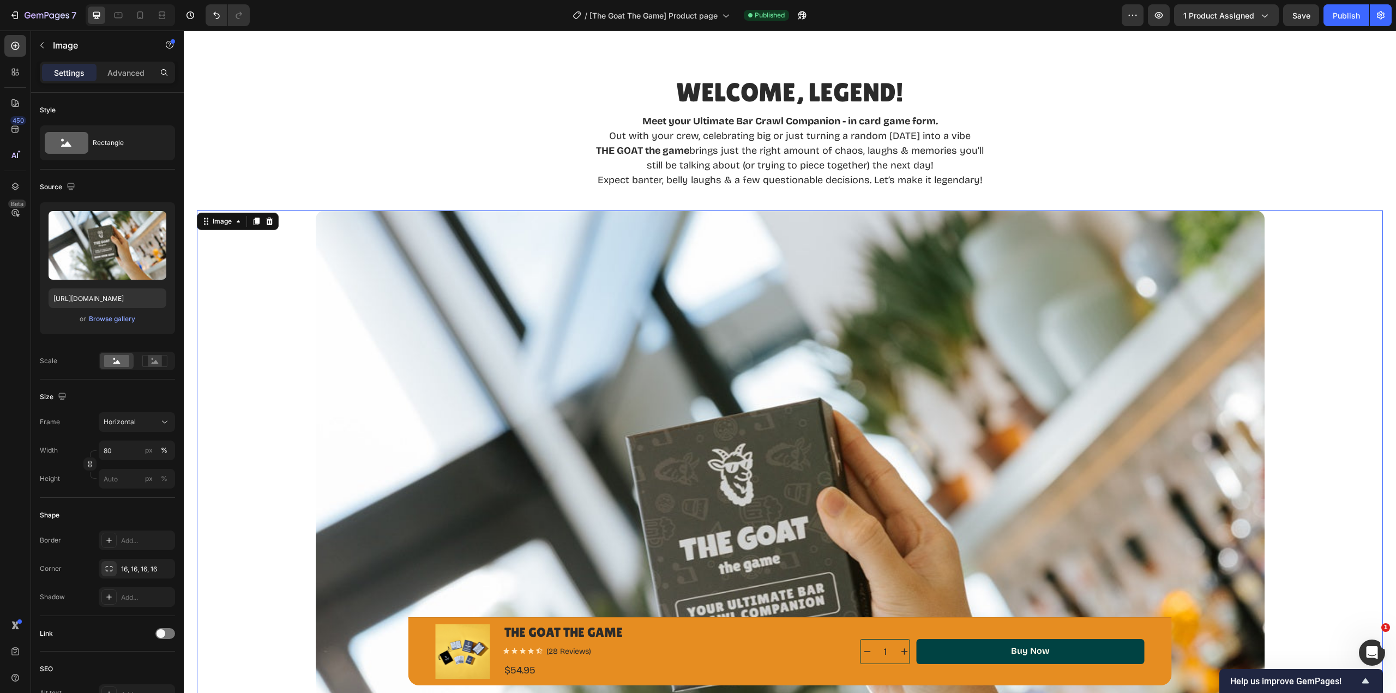
click at [1045, 283] on img at bounding box center [790, 567] width 949 height 712
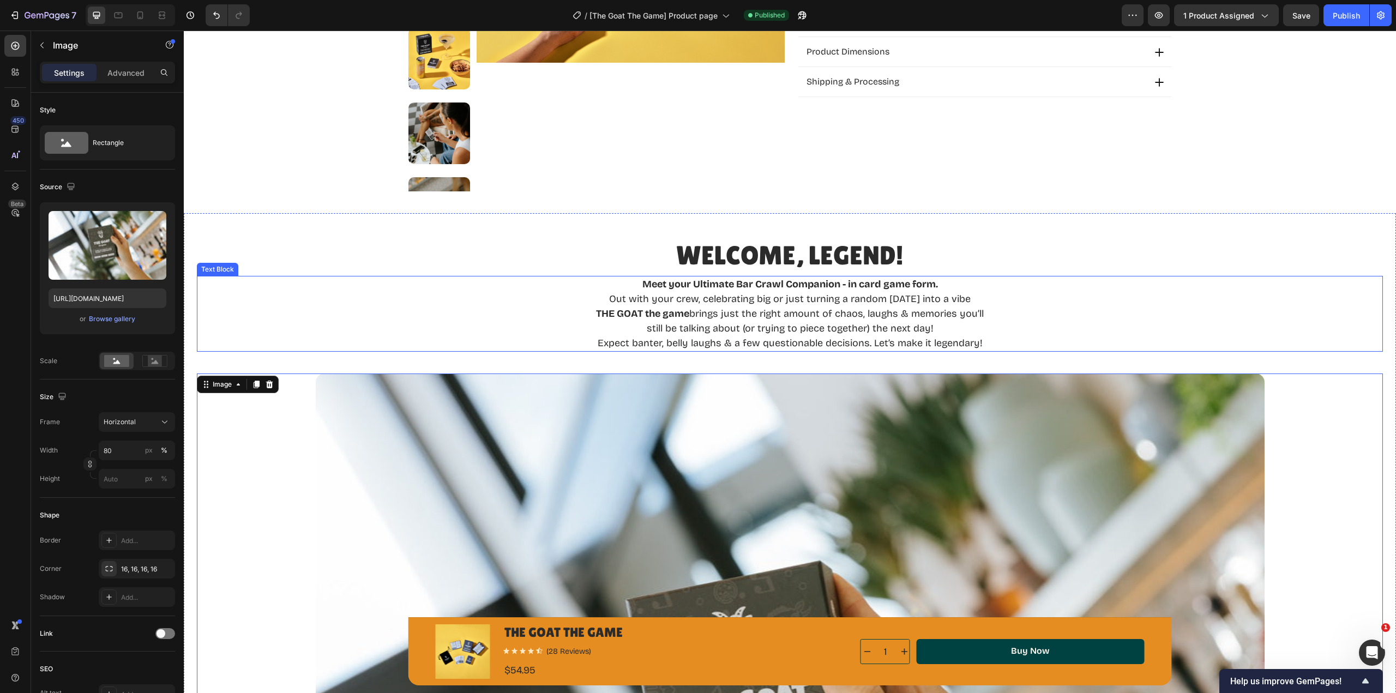
scroll to position [382, 0]
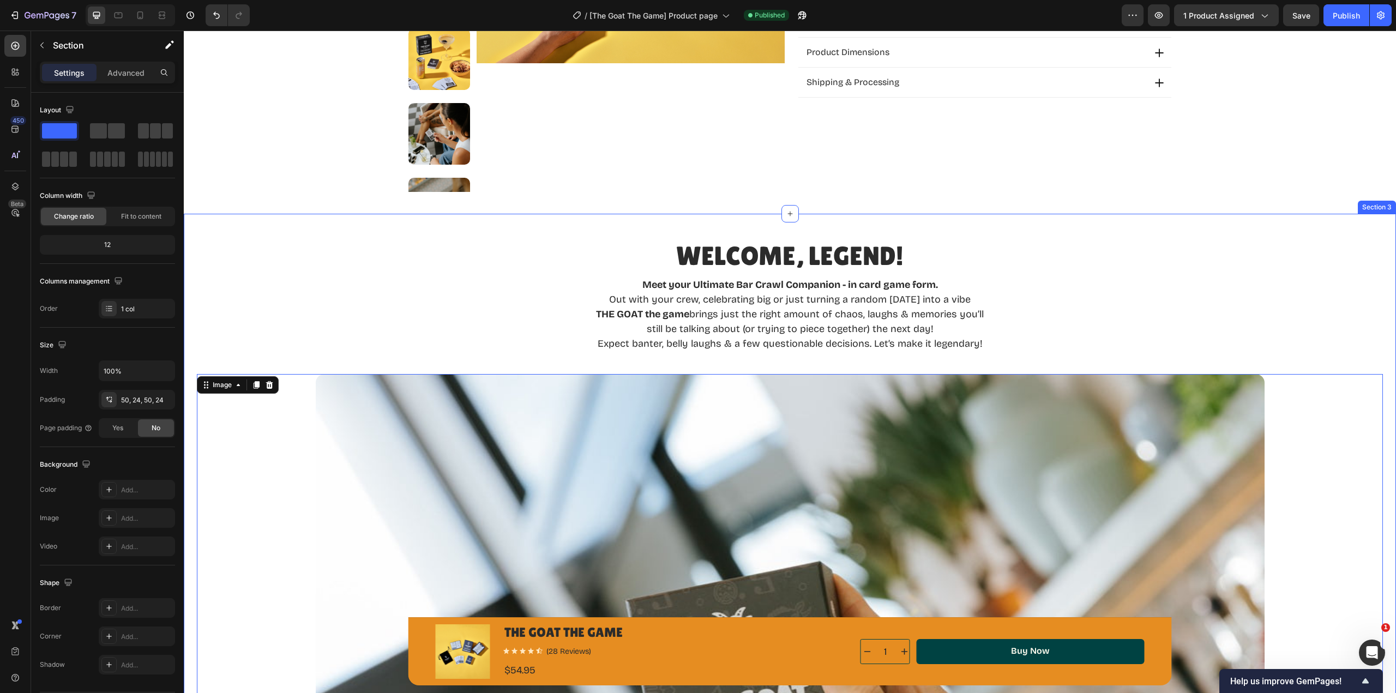
click at [1359, 227] on div "Welcome, Legend! Heading Meet your Ultimate Bar Crawl Companion - in card game …" at bounding box center [790, 663] width 1212 height 899
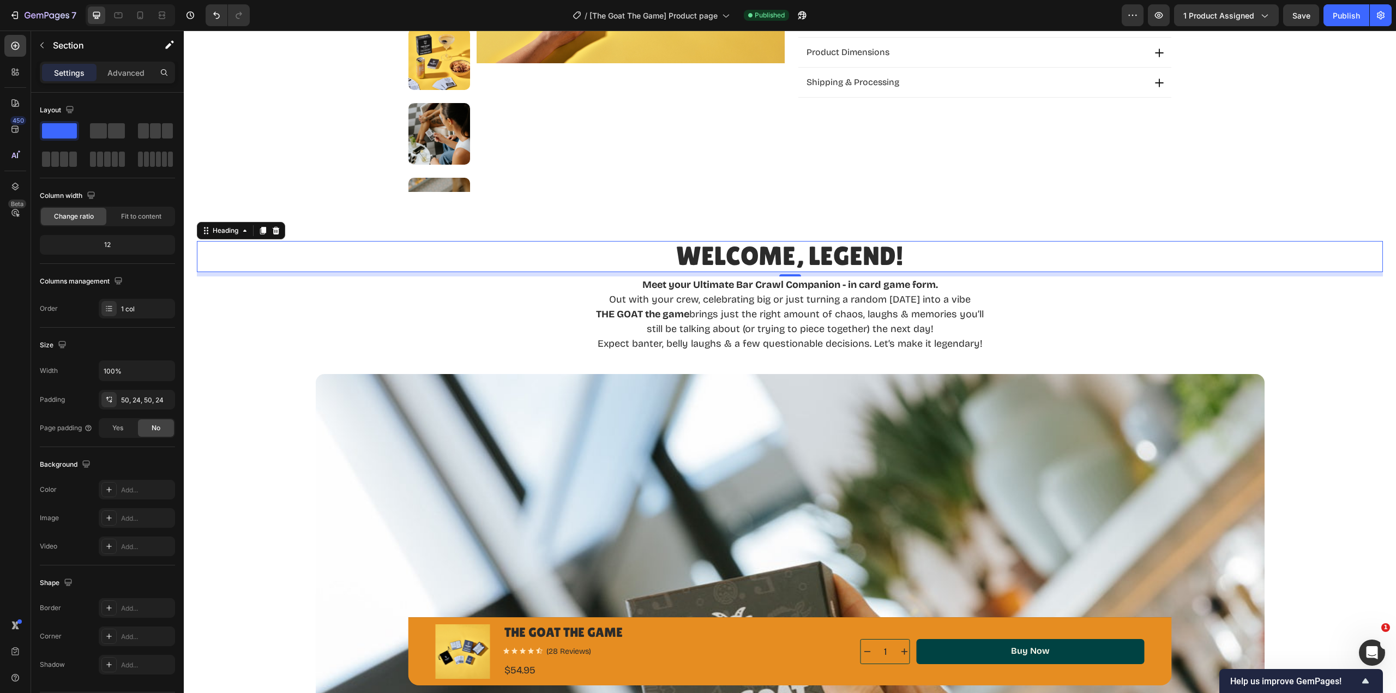
click at [1356, 263] on h2 "Welcome, Legend!" at bounding box center [790, 256] width 1186 height 31
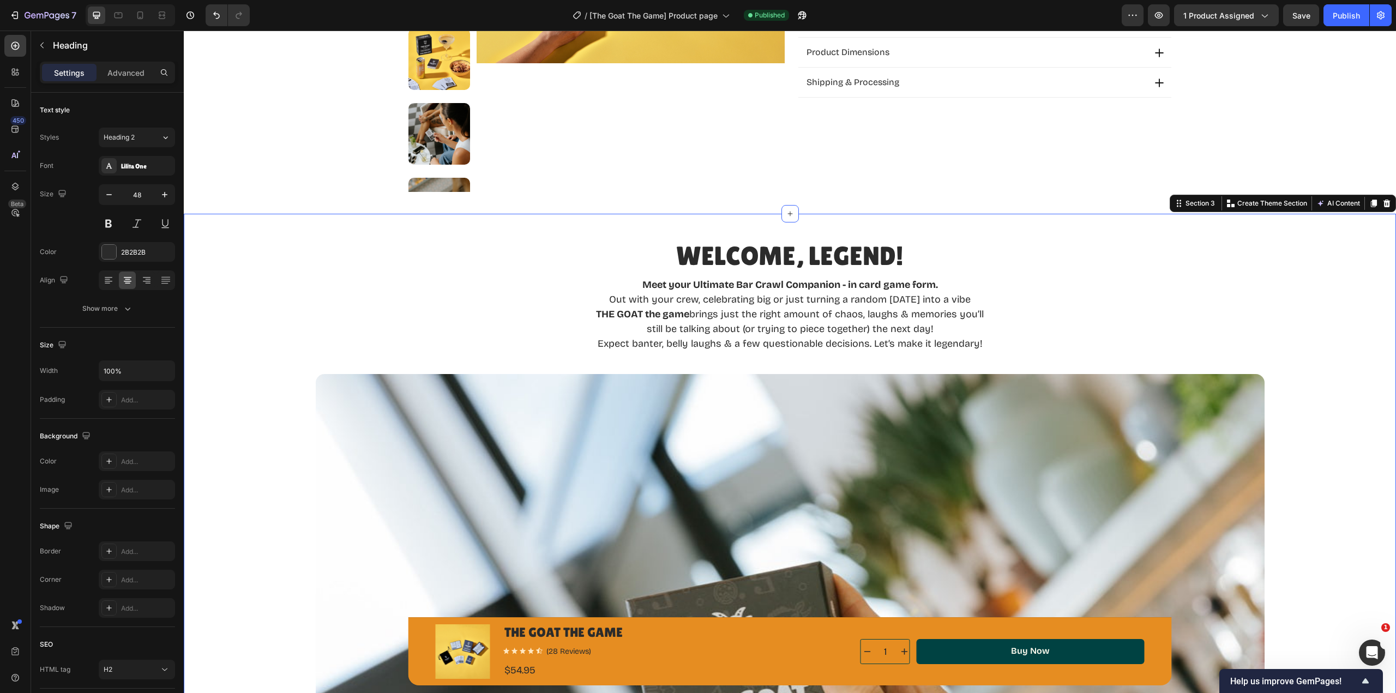
click at [1357, 229] on div "Welcome, Legend! Heading Meet your Ultimate Bar Crawl Companion - in card game …" at bounding box center [790, 663] width 1212 height 899
